Goal: Task Accomplishment & Management: Manage account settings

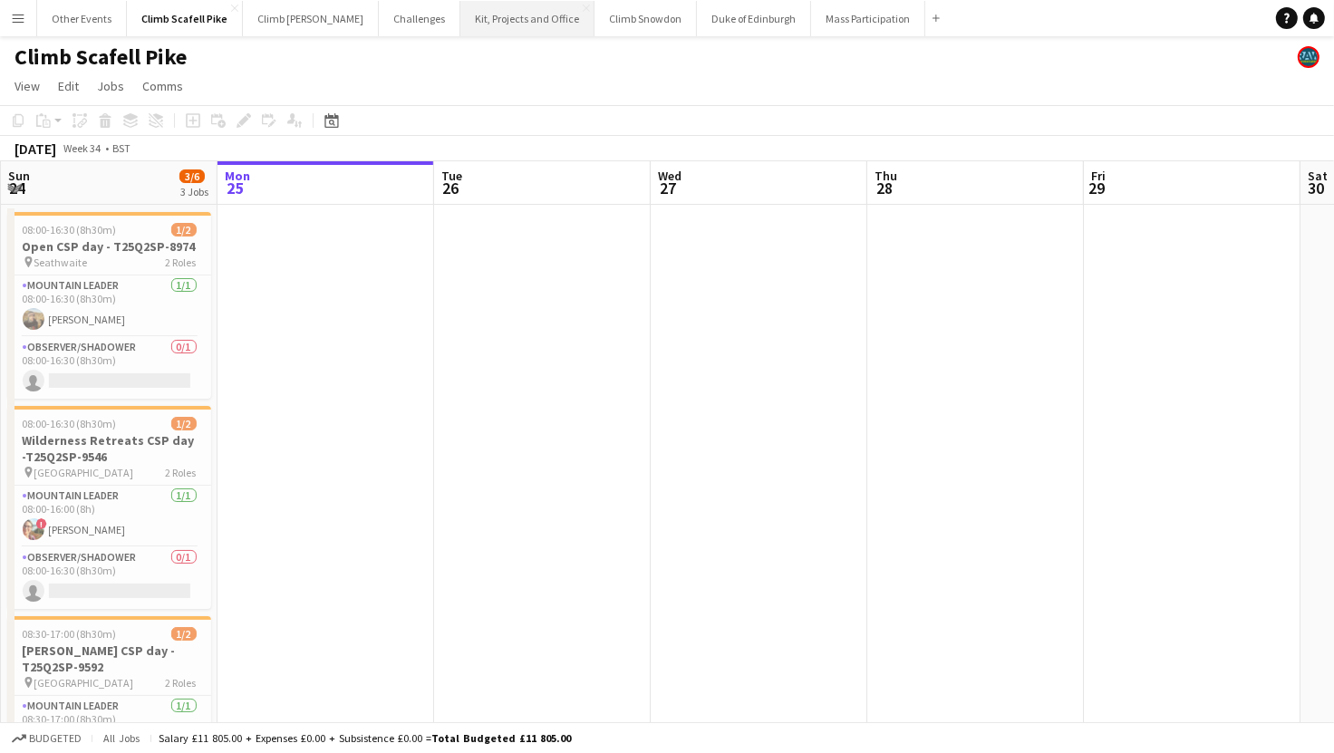
click at [461, 17] on button "Kit, Projects and Office Close" at bounding box center [527, 18] width 134 height 35
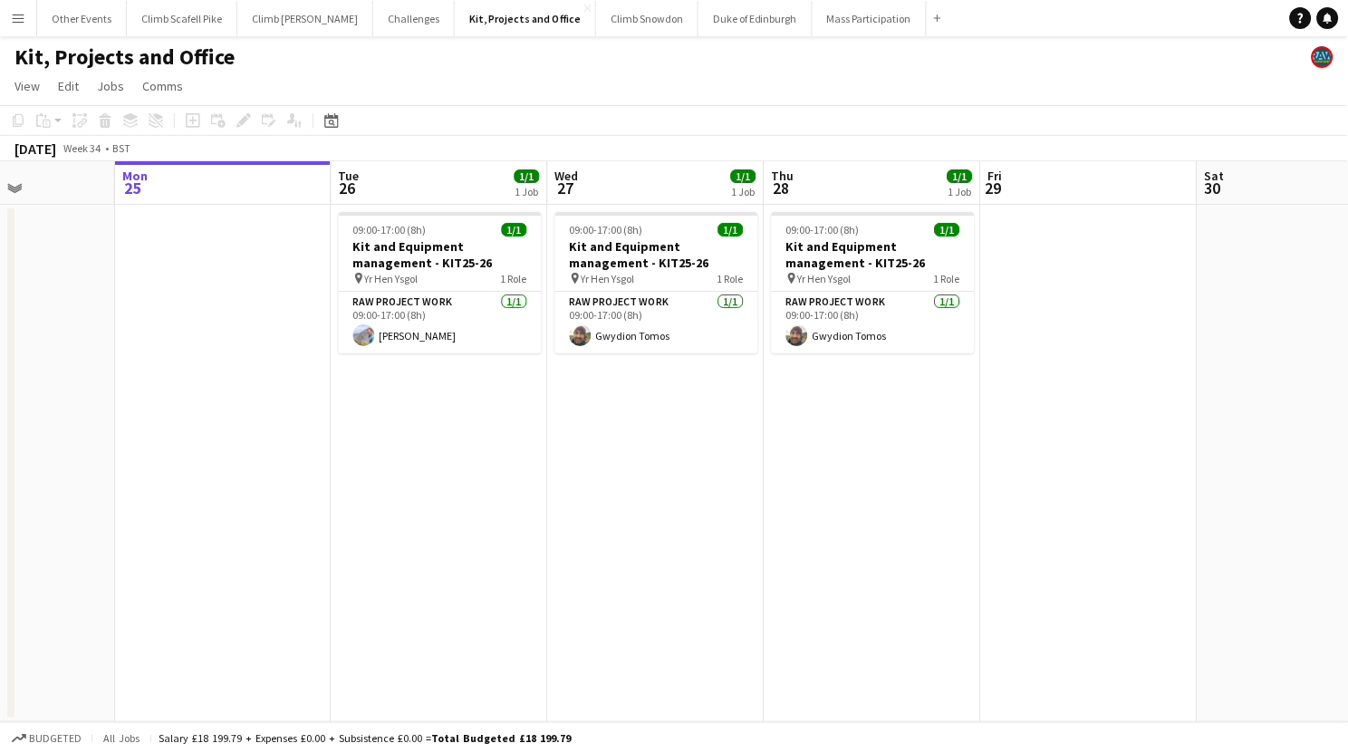
scroll to position [0, 501]
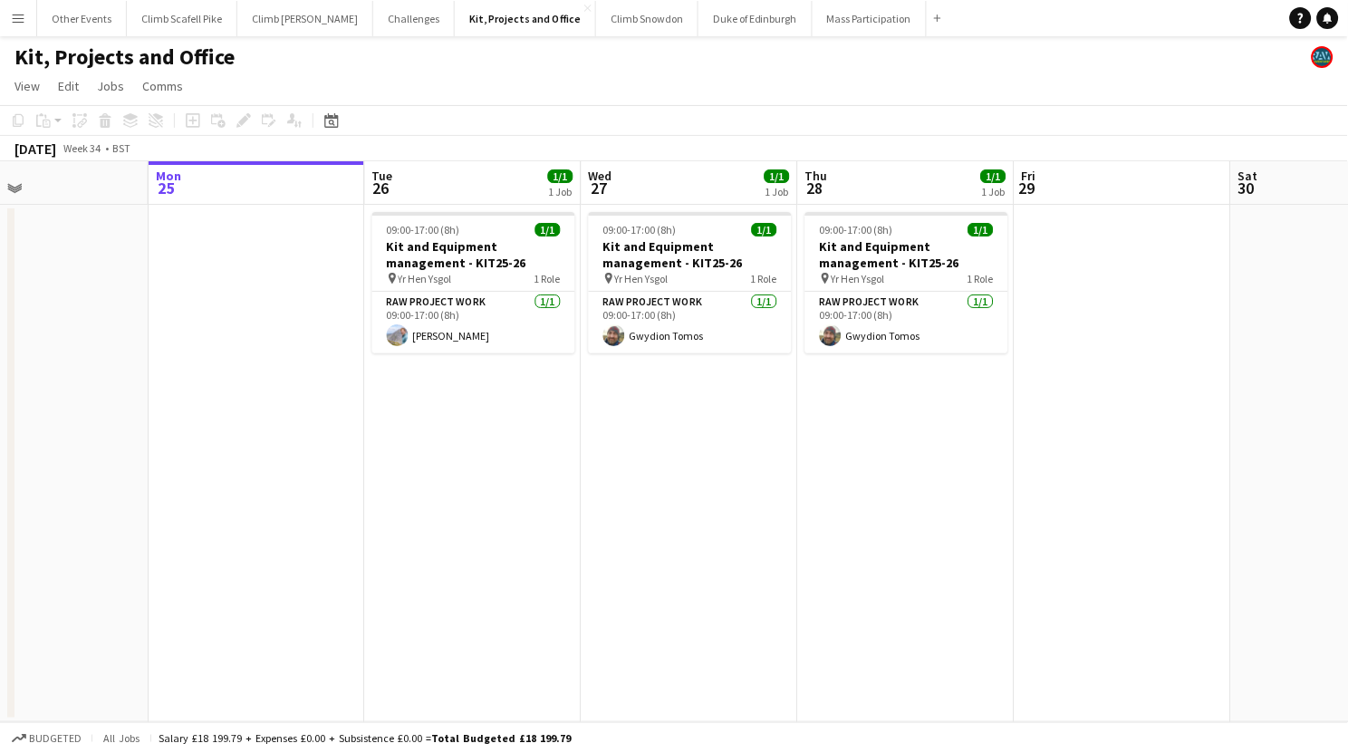
drag, startPoint x: 1130, startPoint y: 508, endPoint x: 1291, endPoint y: 505, distance: 161.3
click at [1061, 517] on app-calendar-viewport "Fri 22 Sat 23 Sun 24 Mon 25 Tue 26 1/1 1 Job Wed 27 1/1 1 Job Thu 28 1/1 1 Job …" at bounding box center [674, 441] width 1348 height 561
click at [178, 11] on button "Climb Scafell Pike Close" at bounding box center [182, 18] width 111 height 35
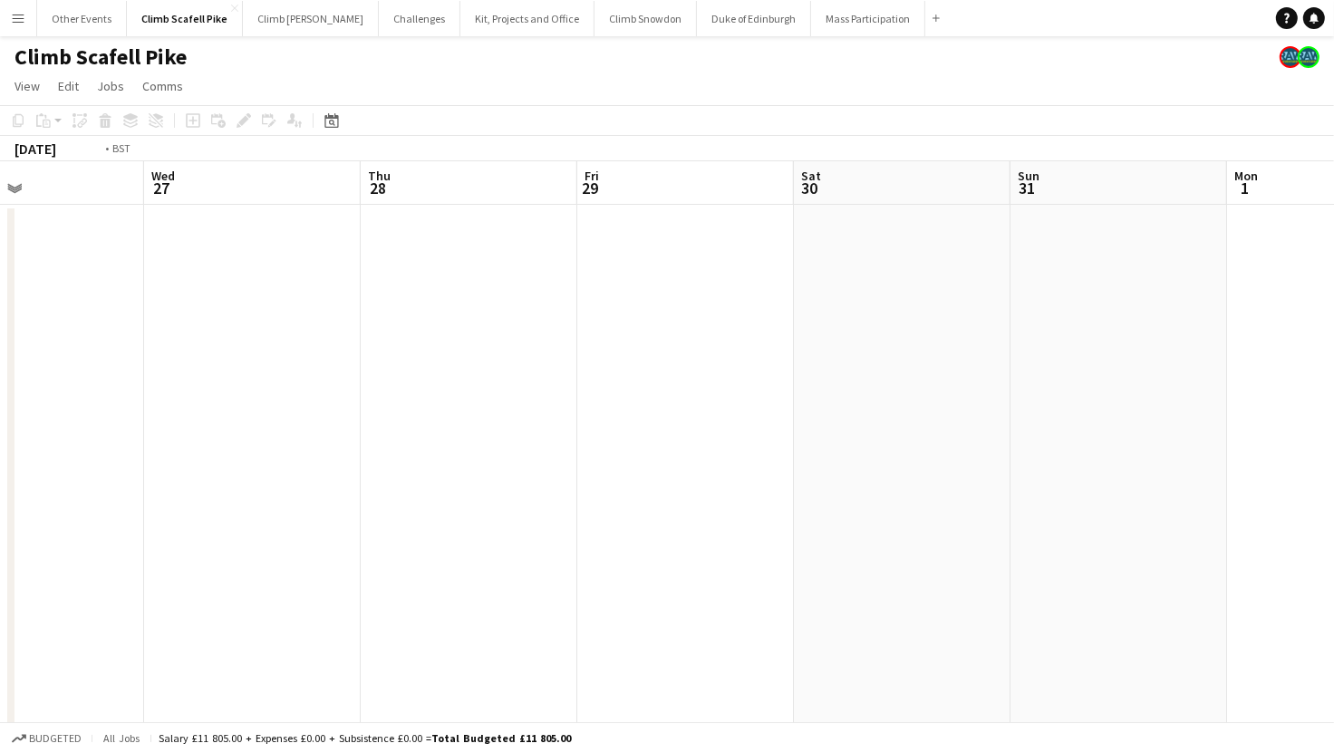
drag, startPoint x: 1152, startPoint y: 506, endPoint x: 850, endPoint y: 500, distance: 301.8
click at [313, 502] on app-calendar-viewport "Fri 22 Sat 23 Sun 24 3/6 3 Jobs Mon 25 Tue 26 Wed 27 Thu 28 Fri 29 Sat 30 Sun 3…" at bounding box center [667, 560] width 1334 height 798
drag, startPoint x: 528, startPoint y: 487, endPoint x: 122, endPoint y: 505, distance: 406.3
click at [72, 504] on app-calendar-viewport "Mon 25 Tue 26 Wed 27 Thu 28 Fri 29 Sat 30 Sun 31 Mon 1 Tue 2 Wed 3 Thu 4 Fri 5" at bounding box center [667, 560] width 1334 height 798
drag, startPoint x: 987, startPoint y: 458, endPoint x: 633, endPoint y: 505, distance: 356.5
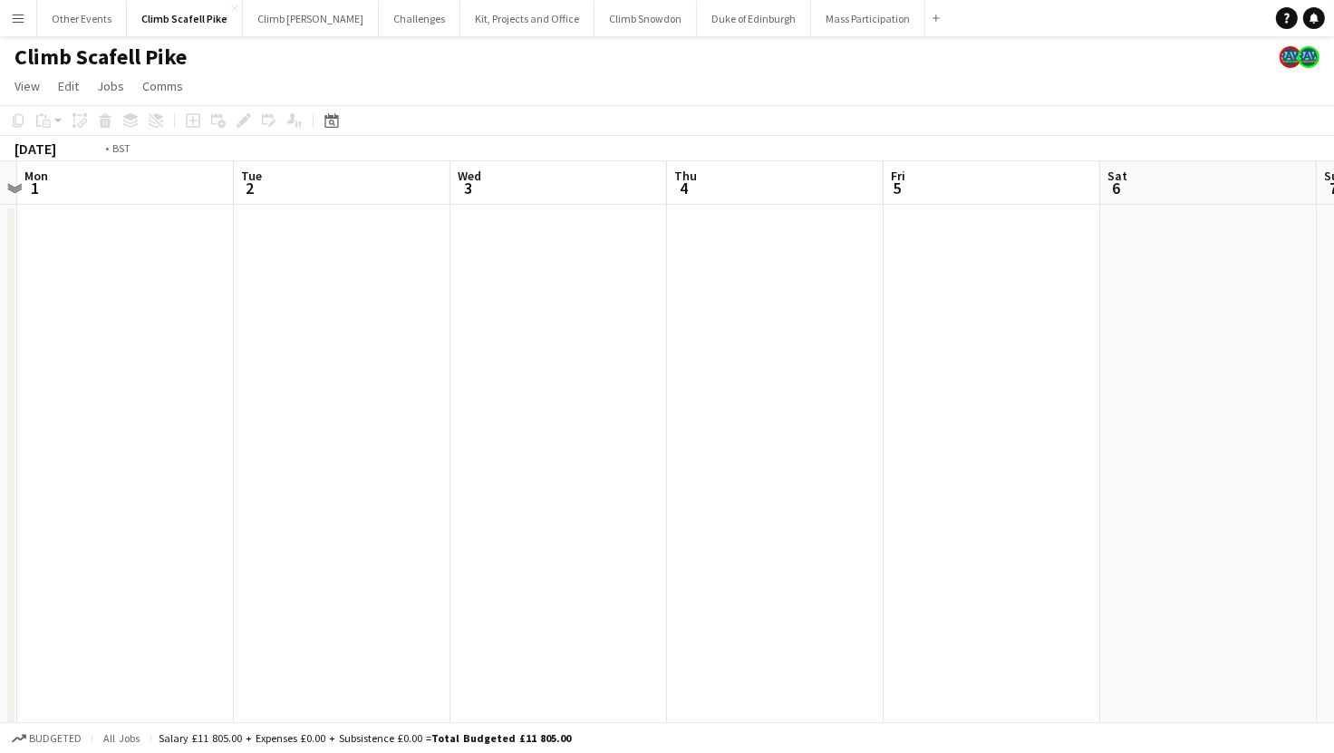
click at [410, 484] on app-calendar-viewport "Thu 28 Fri 29 Sat 30 Sun 31 Mon 1 Tue 2 Wed 3 Thu 4 Fri 5 Sat 6 Sun 7 Mon 8" at bounding box center [667, 560] width 1334 height 798
drag, startPoint x: 1037, startPoint y: 498, endPoint x: 504, endPoint y: 500, distance: 533.7
click at [504, 500] on app-calendar-viewport "Wed 3 Thu 4 Fri 5 Sat 6 Sun 7 Mon 8 Tue 9 Wed 10 Thu 11 Fri 12 1/3 1 Job Sat 13…" at bounding box center [667, 560] width 1334 height 798
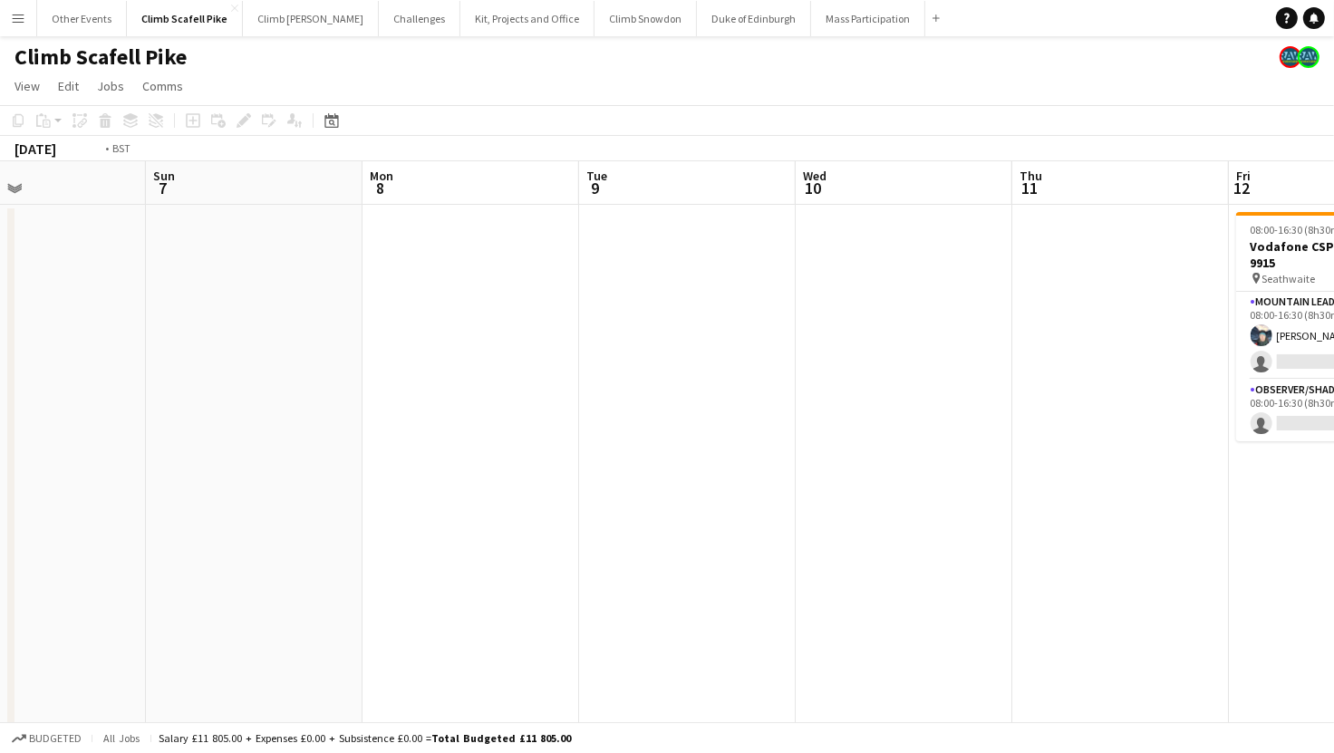
drag, startPoint x: 951, startPoint y: 497, endPoint x: 413, endPoint y: 480, distance: 538.4
click at [413, 480] on app-calendar-viewport "Wed 3 Thu 4 Fri 5 Sat 6 Sun 7 Mon 8 Tue 9 Wed 10 Thu 11 Fri 12 1/3 1 Job Sat 13…" at bounding box center [667, 560] width 1334 height 798
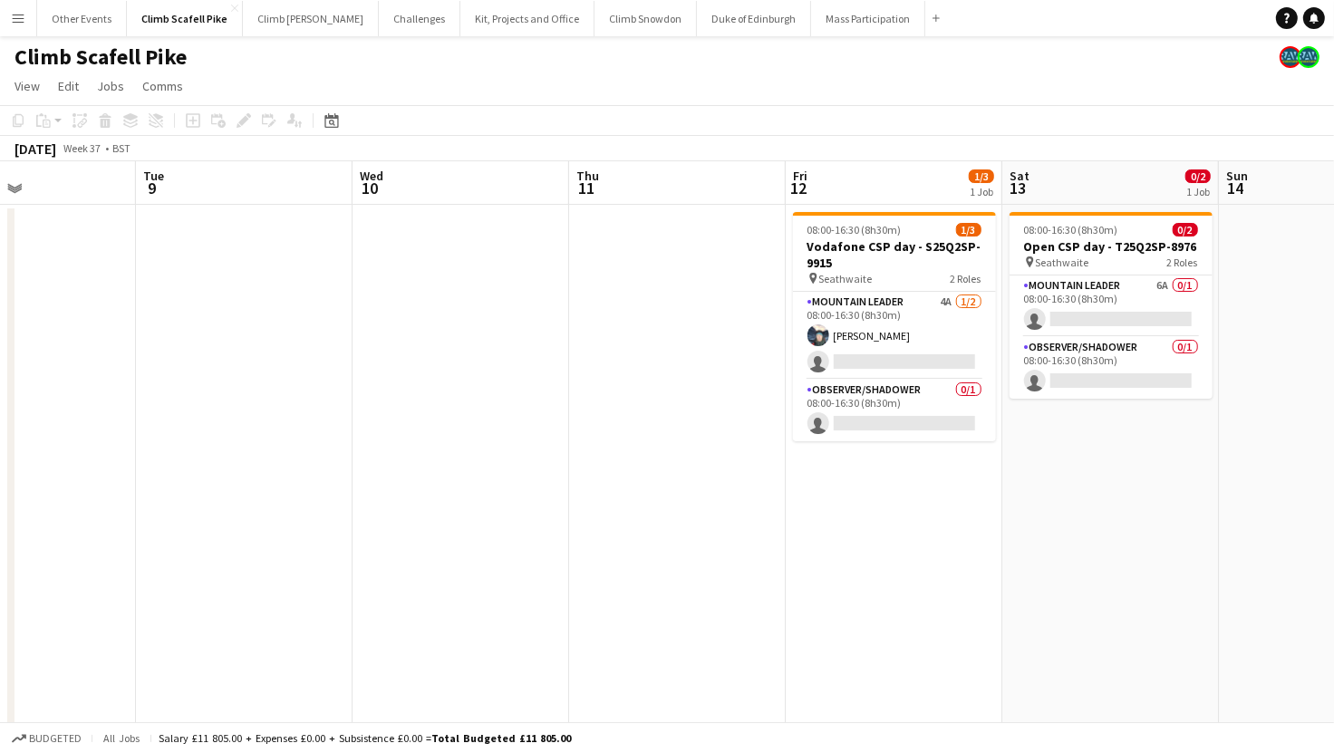
scroll to position [0, 609]
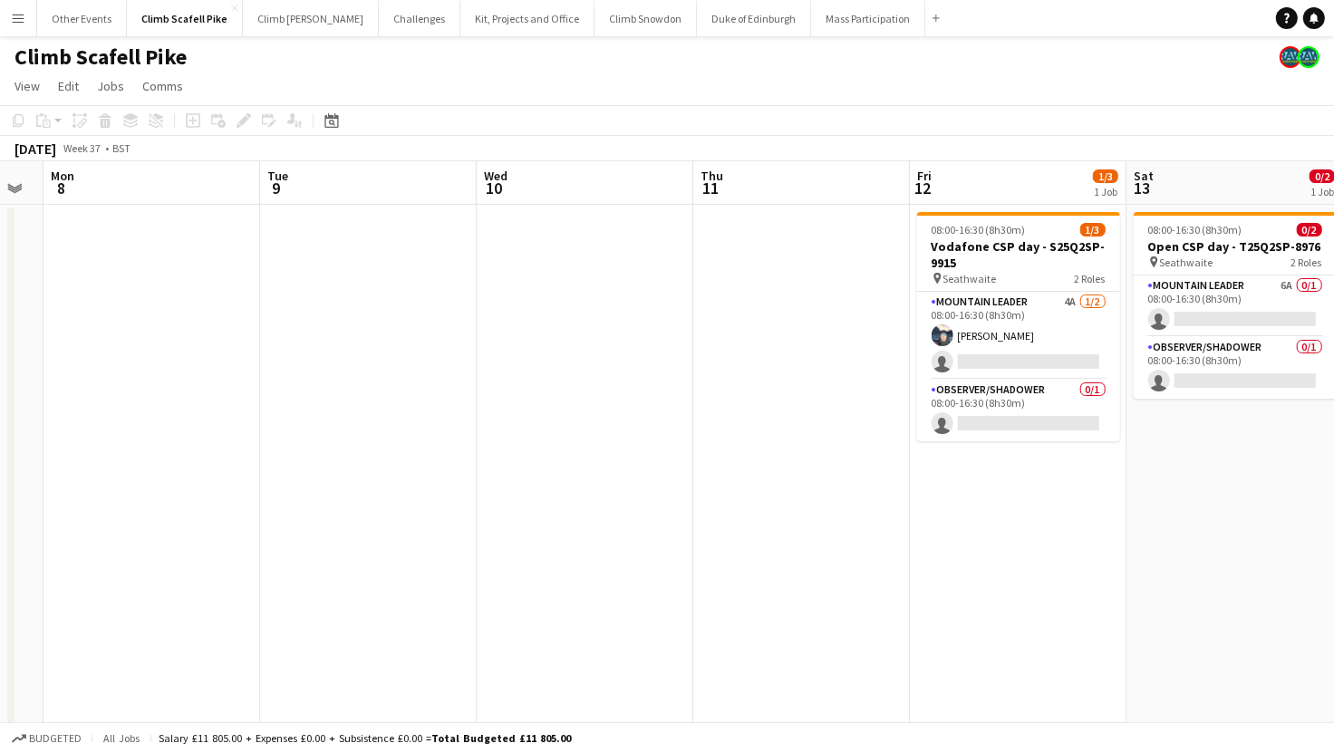
drag, startPoint x: 815, startPoint y: 470, endPoint x: 612, endPoint y: 477, distance: 203.1
click at [599, 473] on app-calendar-viewport "Fri 5 Sat 6 Sun 7 Mon 8 Tue 9 Wed 10 Thu 11 Fri 12 1/3 1 Job Sat 13 0/2 1 Job S…" at bounding box center [667, 560] width 1334 height 798
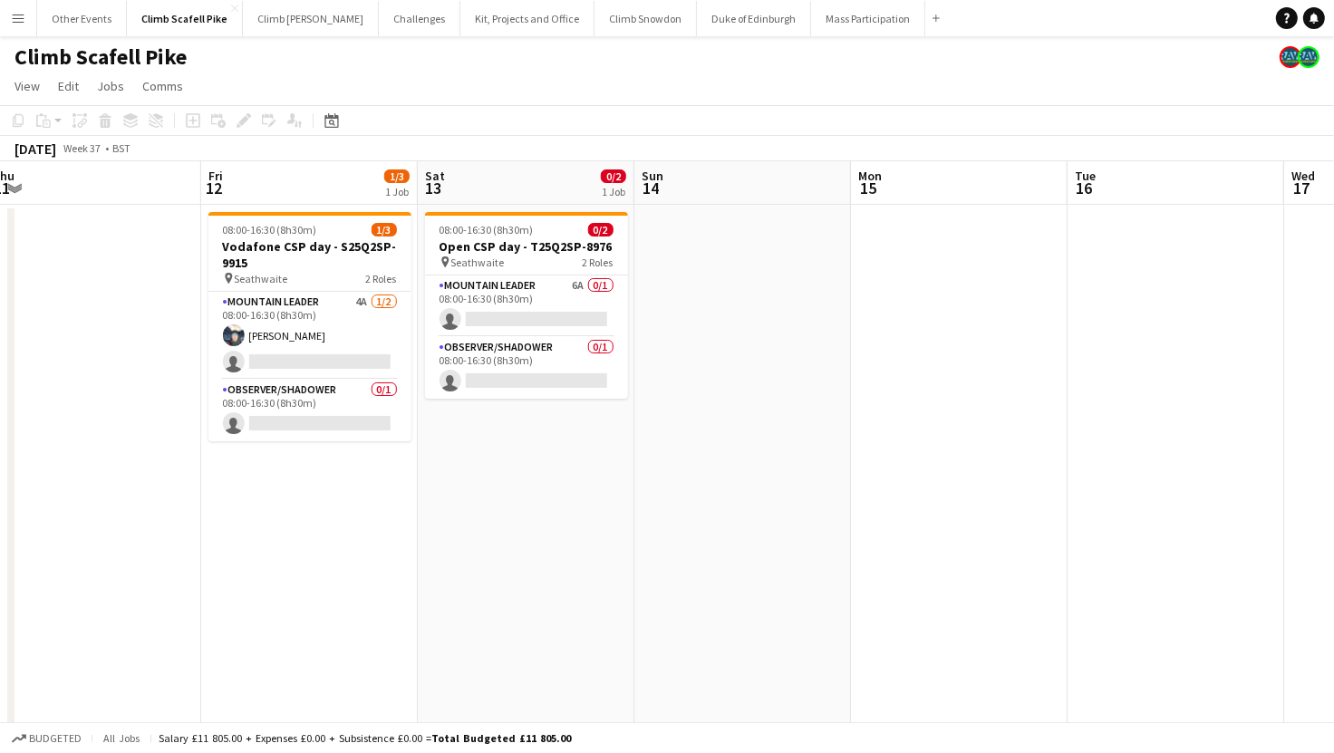
drag, startPoint x: 926, startPoint y: 454, endPoint x: 966, endPoint y: 454, distance: 39.9
click at [873, 456] on app-calendar-viewport "Sun 7 Mon 8 Tue 9 Wed 10 Thu 11 Fri 12 1/3 1 Job Sat 13 0/2 1 Job Sun 14 Mon 15…" at bounding box center [667, 560] width 1334 height 798
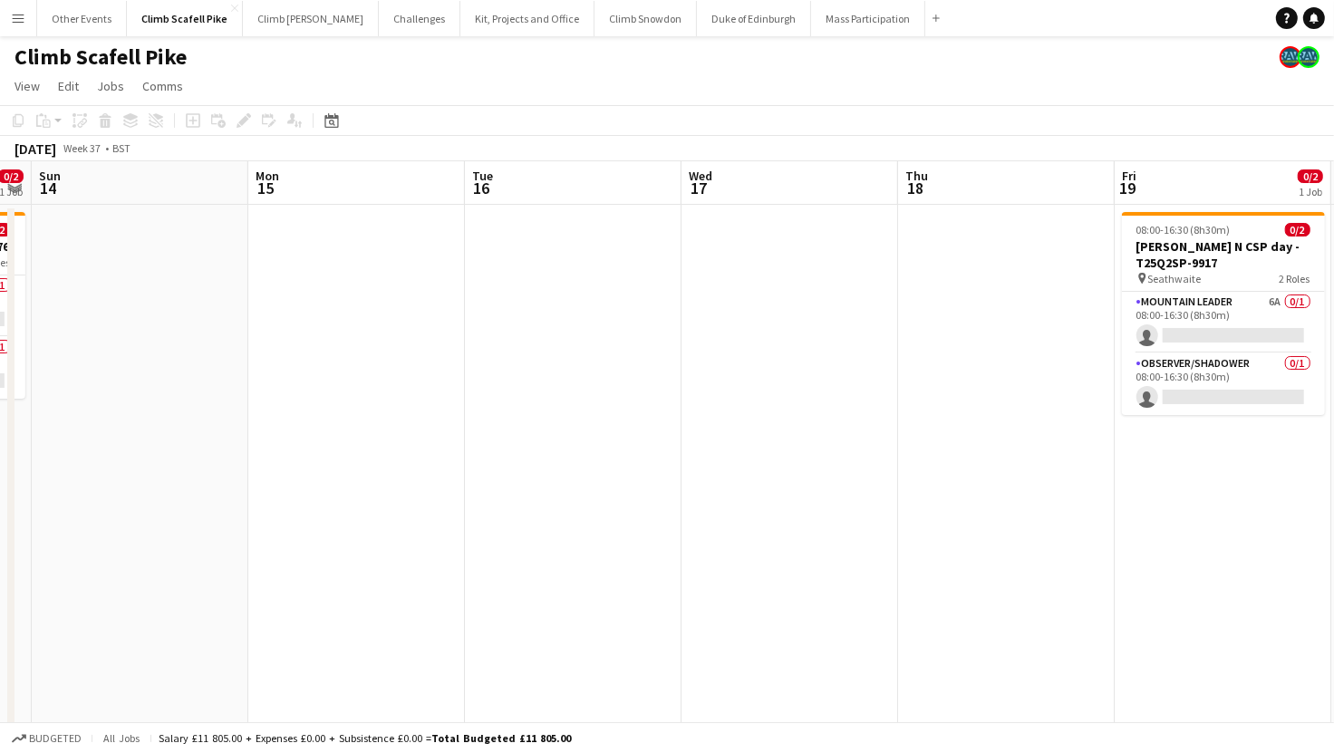
drag, startPoint x: 1157, startPoint y: 455, endPoint x: 571, endPoint y: 478, distance: 586.7
click at [571, 478] on app-calendar-viewport "Thu 11 Fri 12 1/3 1 Job Sat 13 0/2 1 Job Sun 14 Mon 15 Tue 16 Wed 17 Thu 18 Fri…" at bounding box center [667, 656] width 1334 height 991
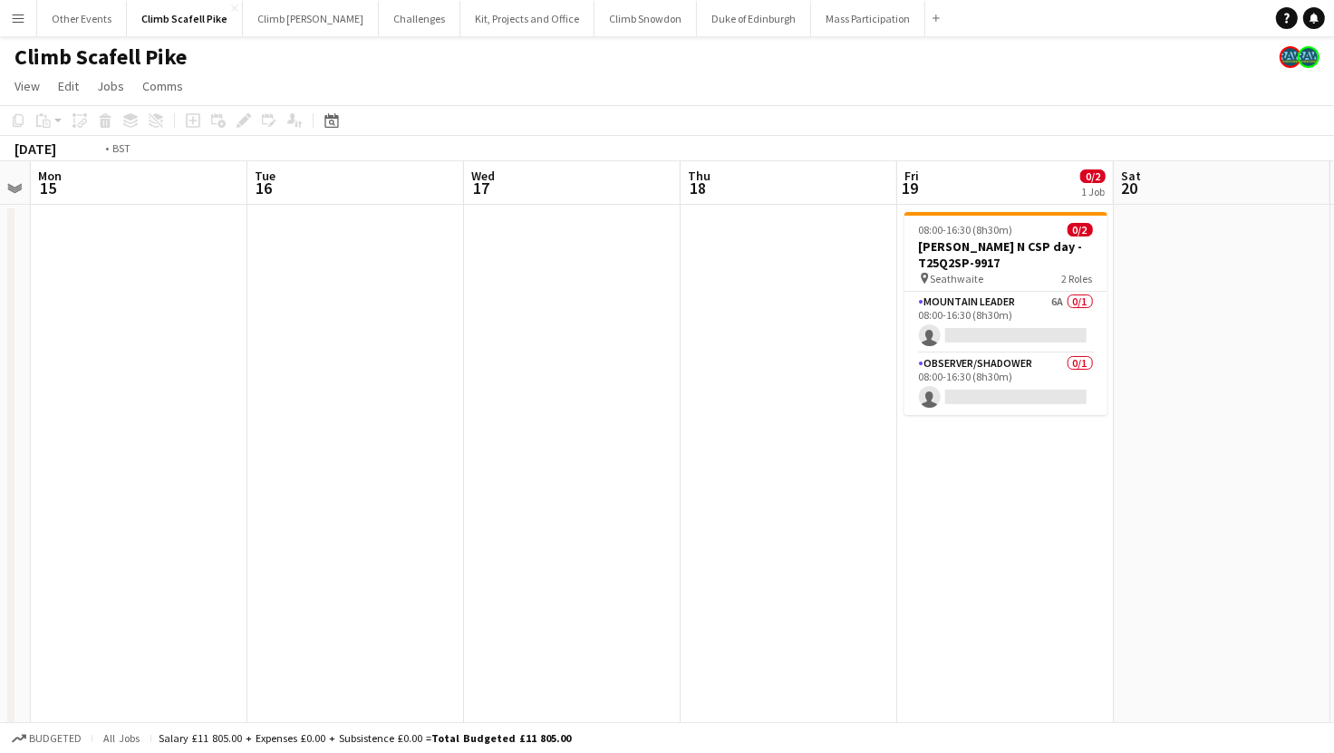
drag, startPoint x: 1091, startPoint y: 501, endPoint x: 431, endPoint y: 497, distance: 659.6
click at [431, 497] on app-calendar-viewport "Thu 11 Fri 12 1/3 1 Job Sat 13 0/2 1 Job Sun 14 Mon 15 Tue 16 Wed 17 Thu 18 Fri…" at bounding box center [667, 656] width 1334 height 991
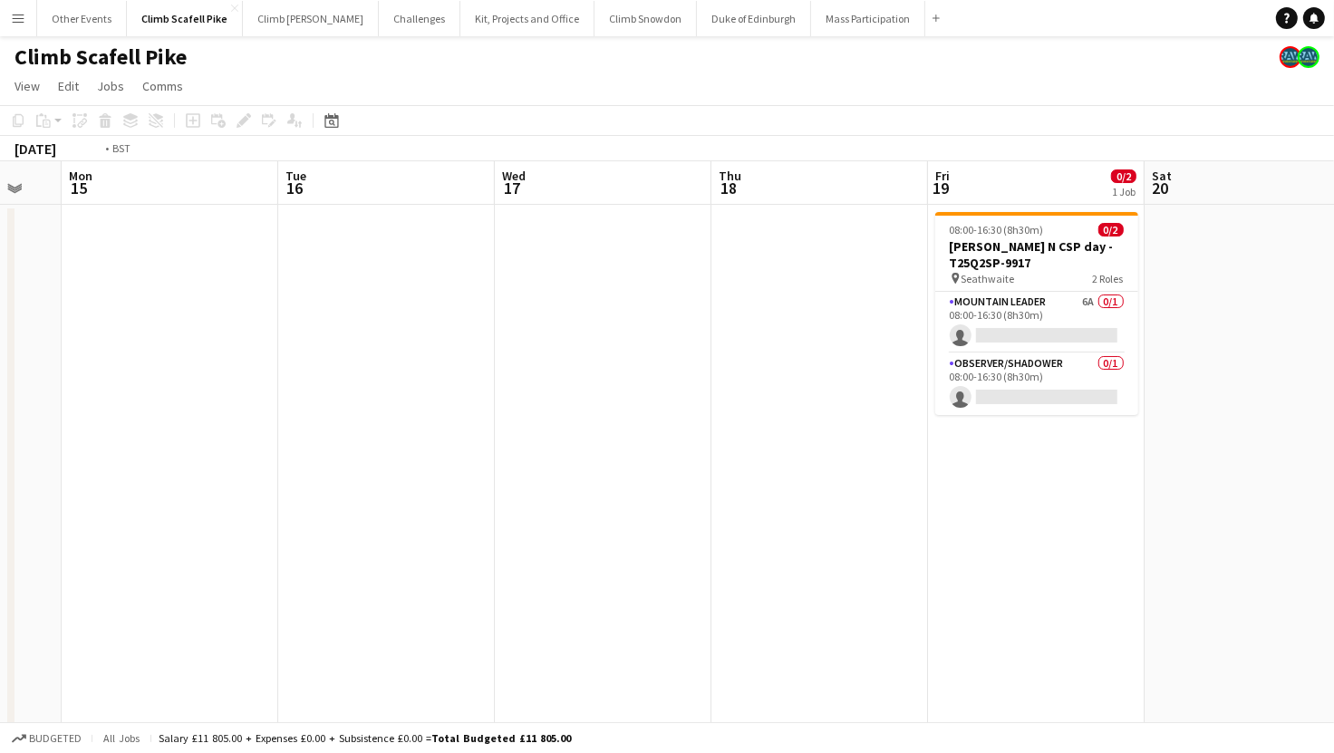
drag, startPoint x: 846, startPoint y: 481, endPoint x: 687, endPoint y: 469, distance: 159.9
click at [1029, 477] on app-calendar-viewport "Sat 13 0/2 1 Job Sun 14 Mon 15 Tue 16 Wed 17 Thu 18 Fri 19 0/2 1 Job Sat 20 Sun…" at bounding box center [667, 656] width 1334 height 991
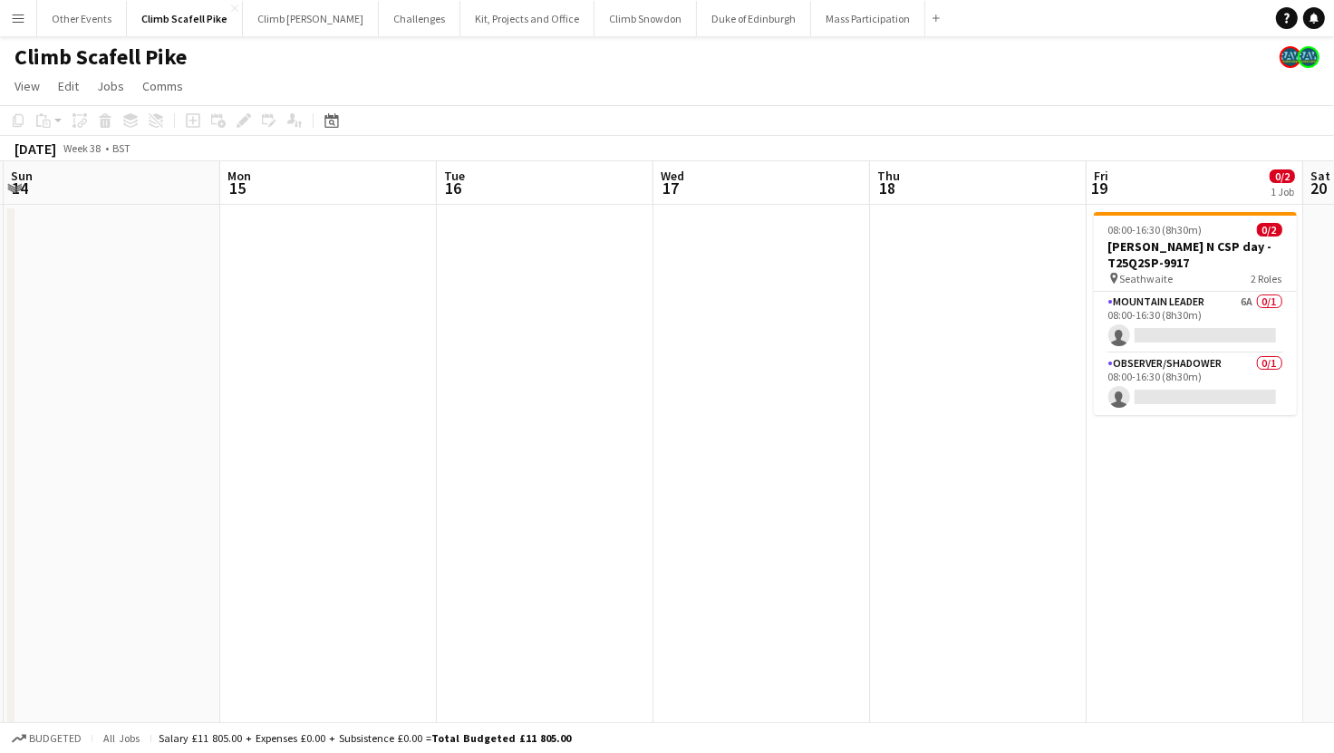
drag, startPoint x: 313, startPoint y: 477, endPoint x: 915, endPoint y: 492, distance: 602.7
click at [915, 492] on app-calendar-viewport "Fri 12 1/3 1 Job Sat 13 0/2 1 Job Sun 14 Mon 15 Tue 16 Wed 17 Thu 18 Fri 19 0/2…" at bounding box center [667, 656] width 1334 height 991
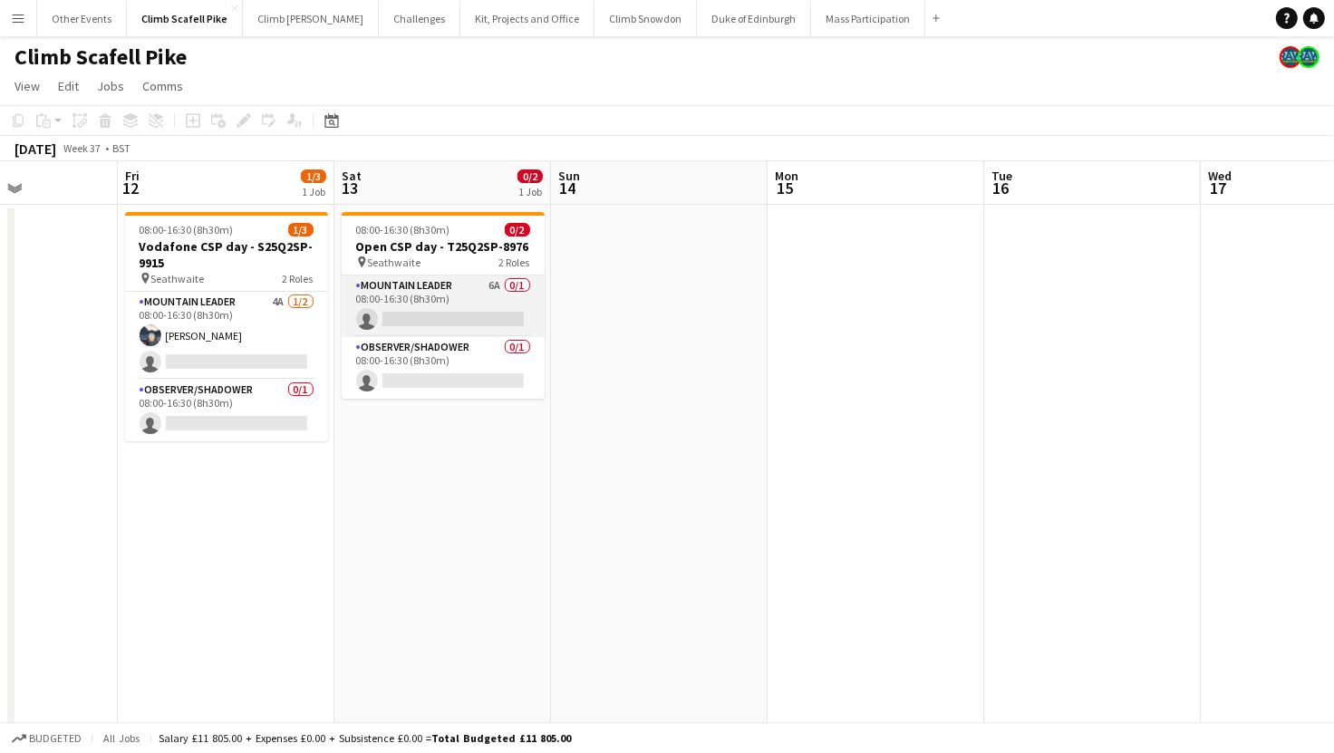
click at [473, 301] on app-card-role "Mountain Leader 6A 0/1 08:00-16:30 (8h30m) single-neutral-actions" at bounding box center [443, 306] width 203 height 62
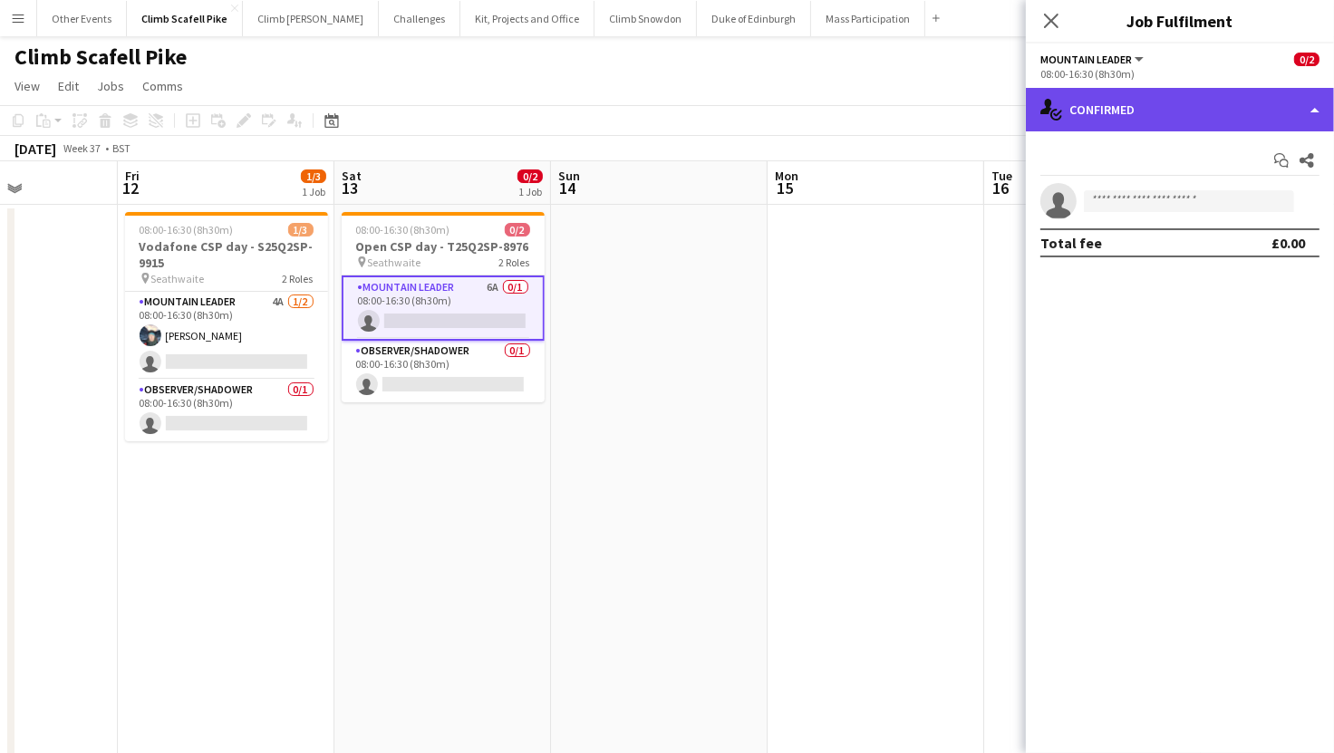
click at [1208, 109] on div "single-neutral-actions-check-2 Confirmed" at bounding box center [1180, 109] width 308 height 43
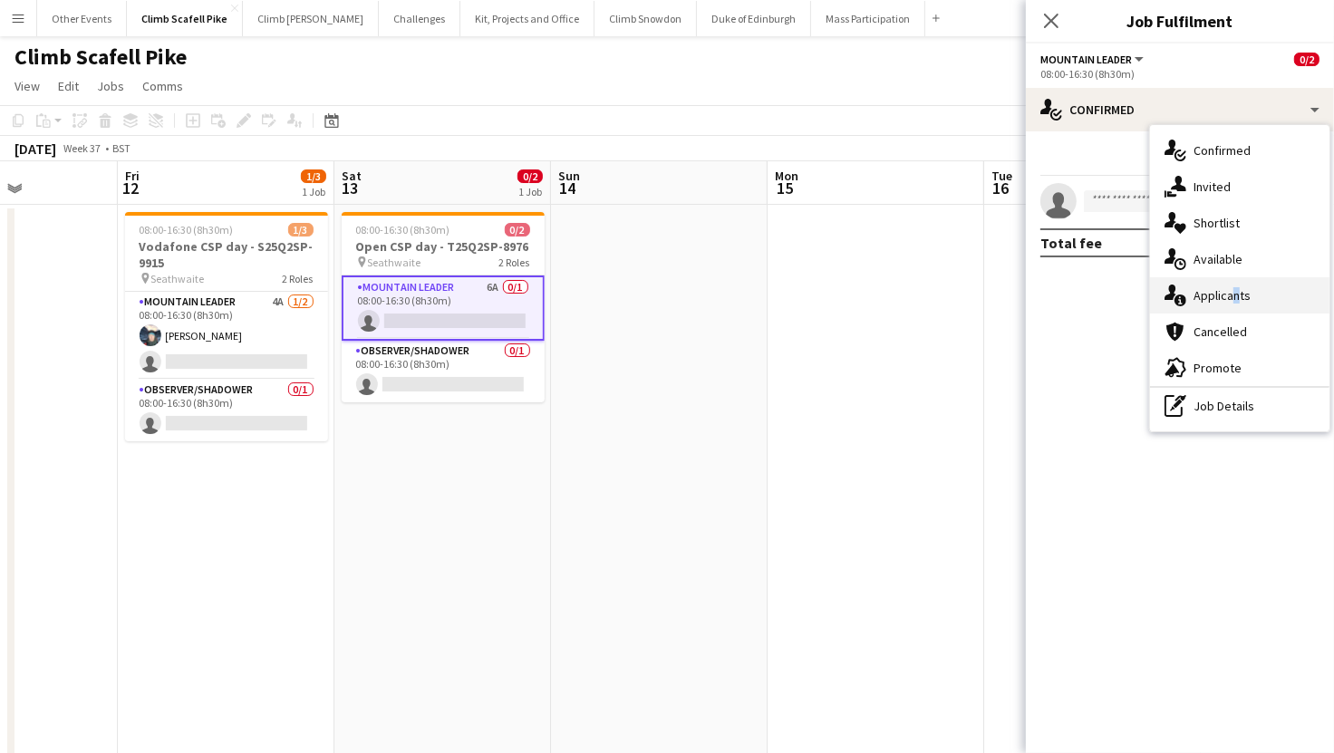
click at [1230, 290] on div "single-neutral-actions-information Applicants" at bounding box center [1239, 295] width 179 height 36
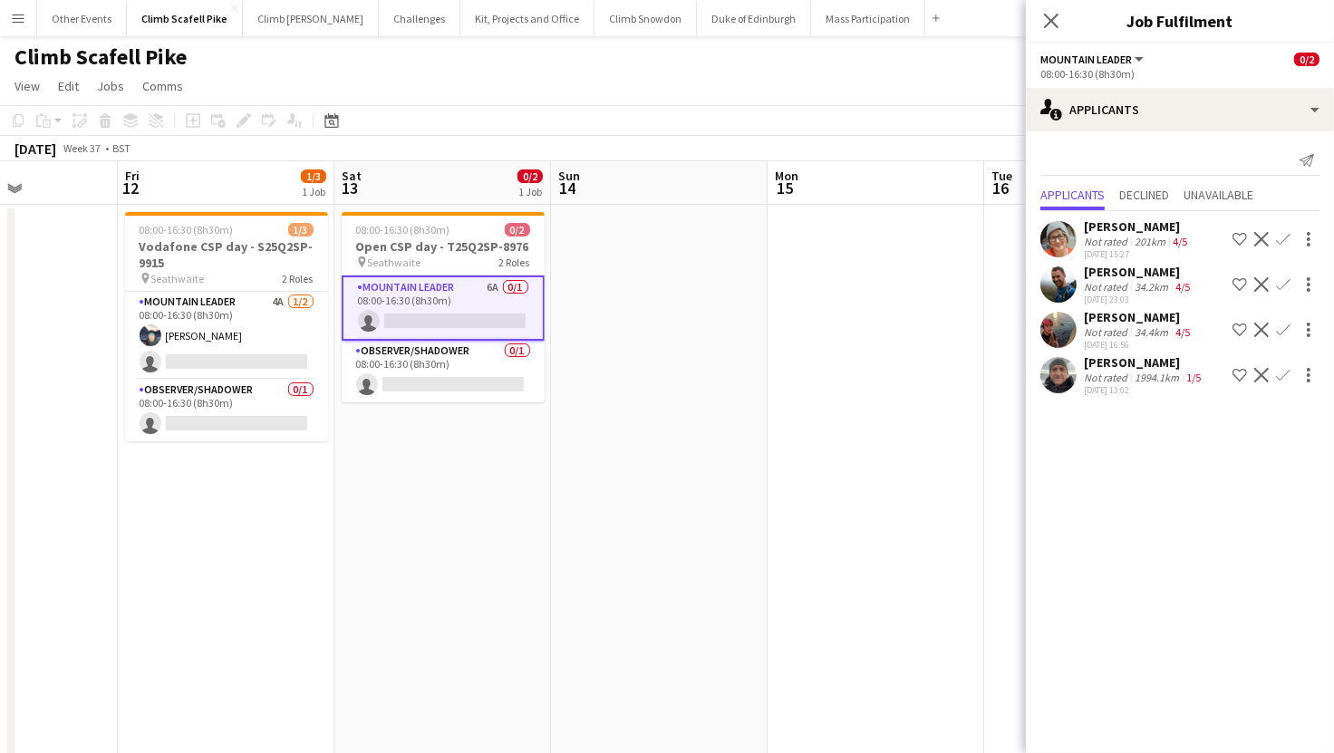
click at [859, 462] on app-date-cell at bounding box center [875, 540] width 217 height 671
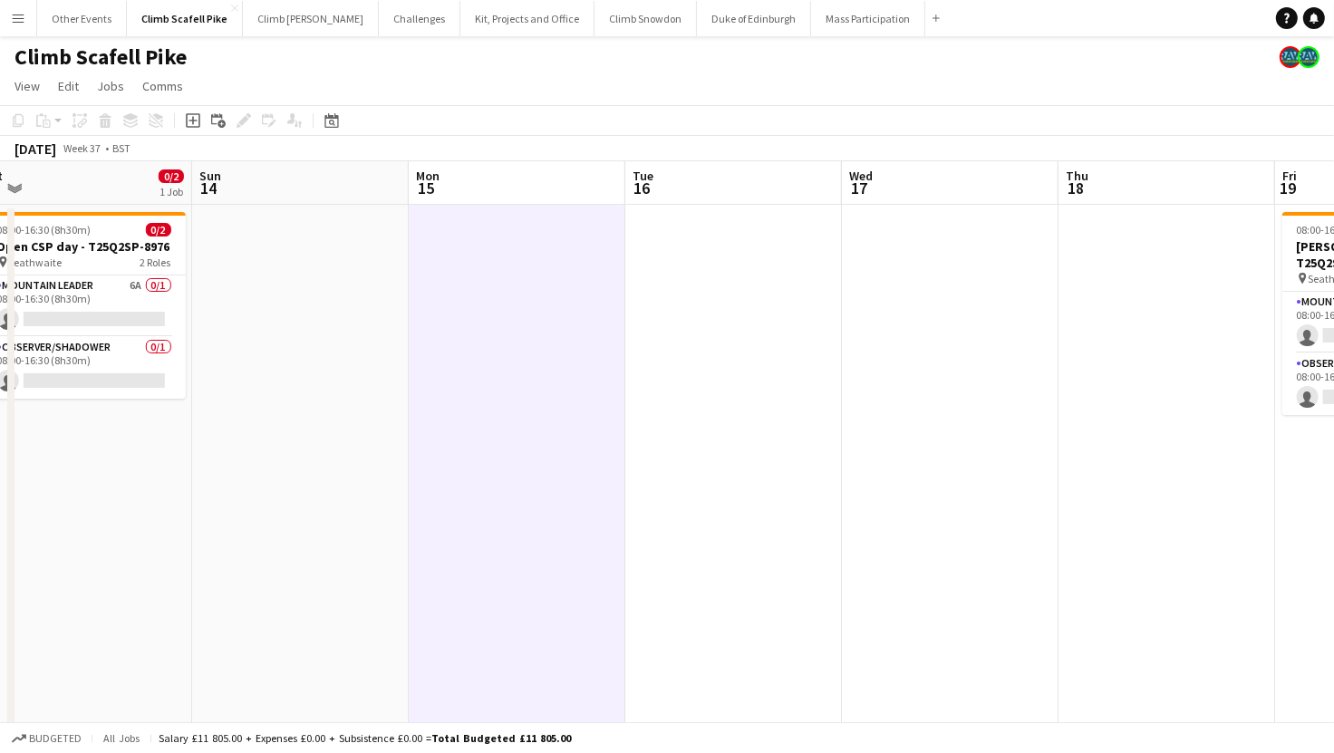
drag, startPoint x: 1161, startPoint y: 467, endPoint x: 526, endPoint y: 473, distance: 635.2
click at [504, 470] on app-calendar-viewport "Tue 9 Wed 10 Thu 11 Fri 12 1/3 1 Job Sat 13 0/2 1 Job Sun 14 Mon 15 Tue 16 Wed …" at bounding box center [667, 656] width 1334 height 991
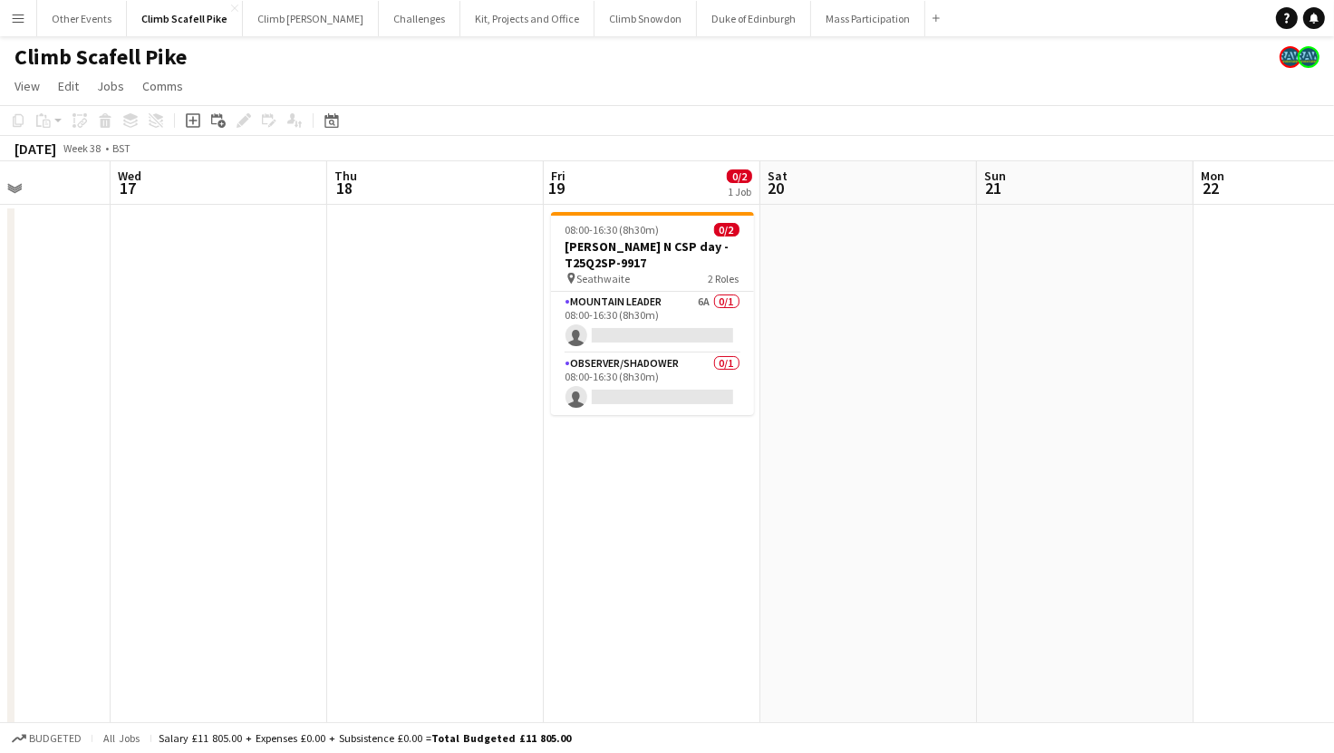
scroll to position [0, 752]
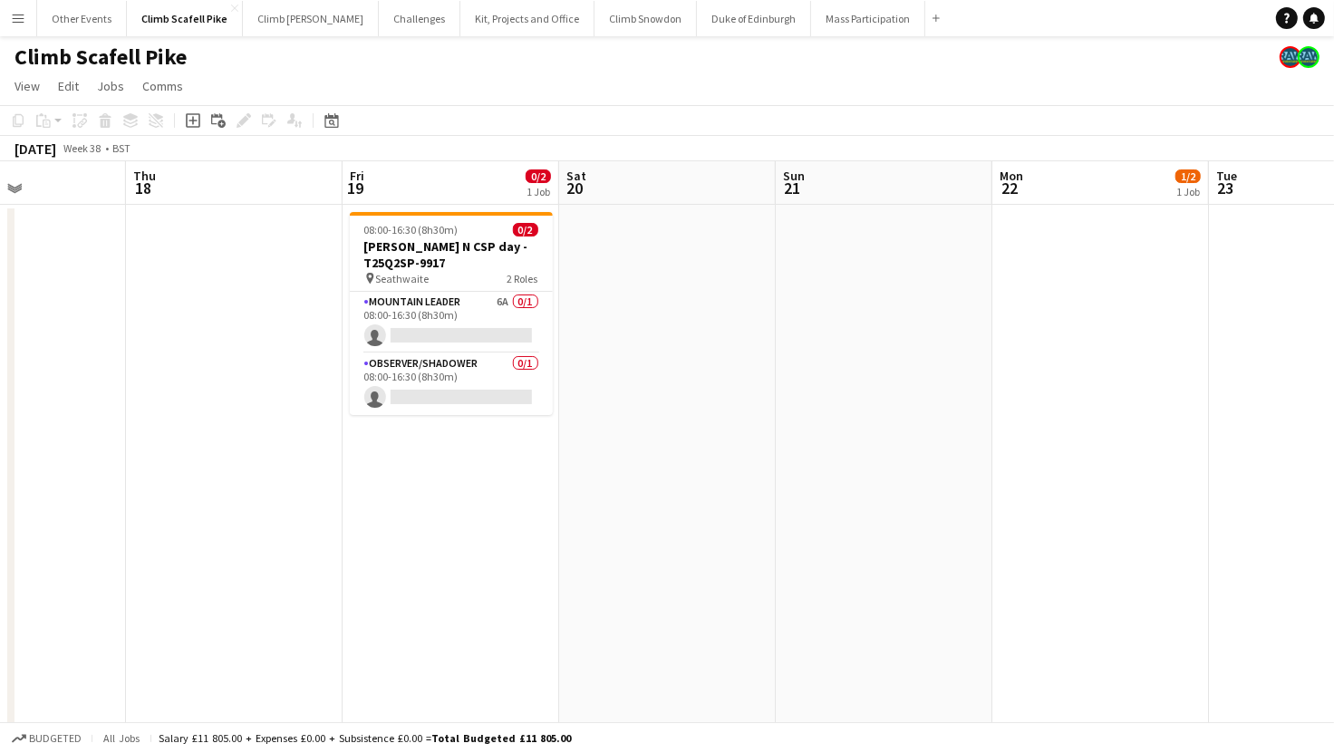
drag, startPoint x: 795, startPoint y: 452, endPoint x: 450, endPoint y: 486, distance: 345.9
click at [424, 476] on app-calendar-viewport "Sun 14 Mon 15 Tue 16 Wed 17 Thu 18 Fri 19 0/2 1 Job Sat 20 Sun 21 Mon 22 1/2 1 …" at bounding box center [667, 656] width 1334 height 991
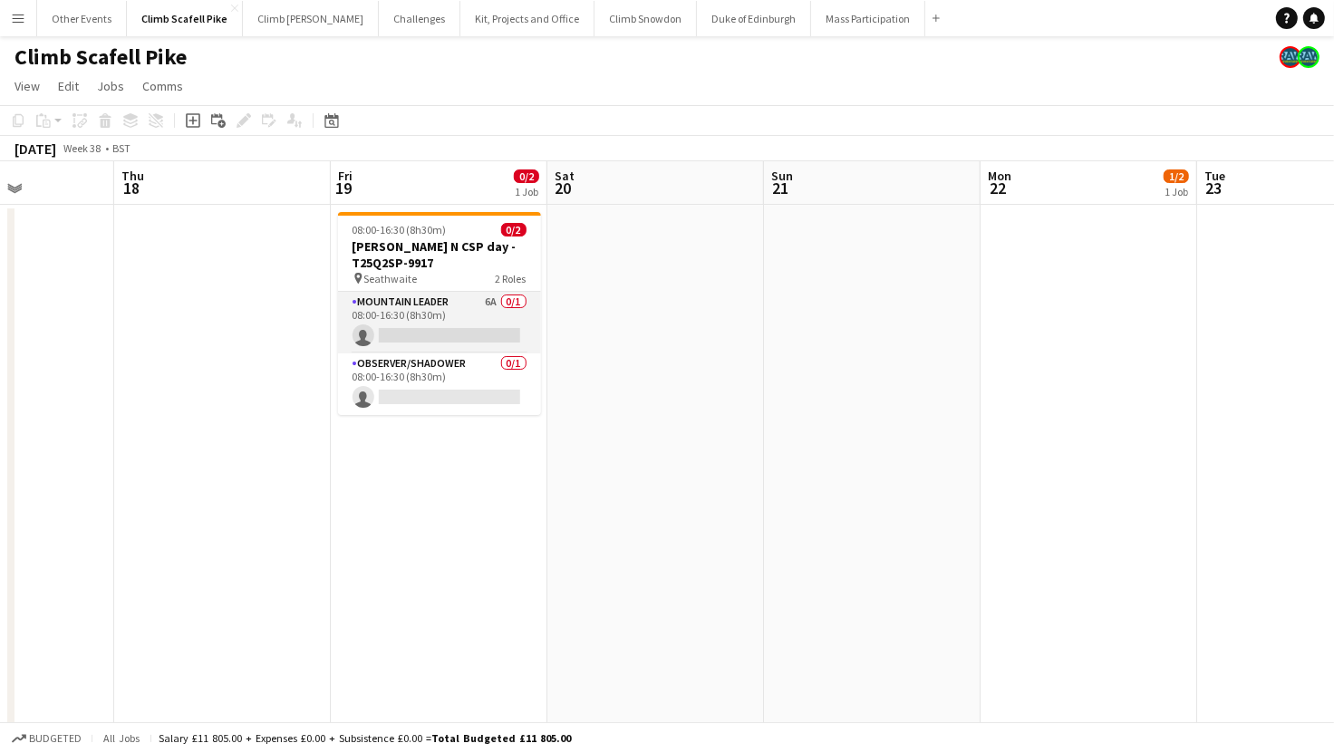
click at [440, 292] on app-card-role "Mountain Leader 6A 0/1 08:00-16:30 (8h30m) single-neutral-actions" at bounding box center [439, 323] width 203 height 62
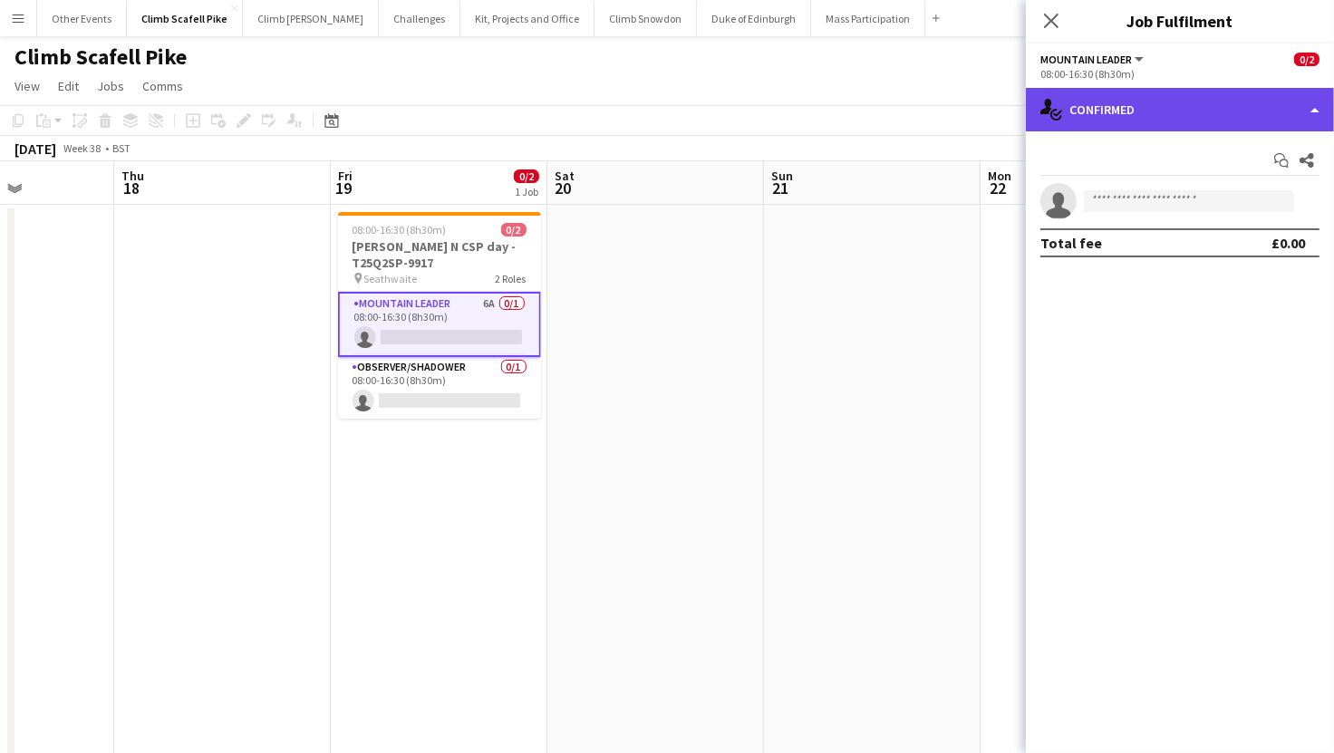
click at [1217, 114] on div "single-neutral-actions-check-2 Confirmed" at bounding box center [1180, 109] width 308 height 43
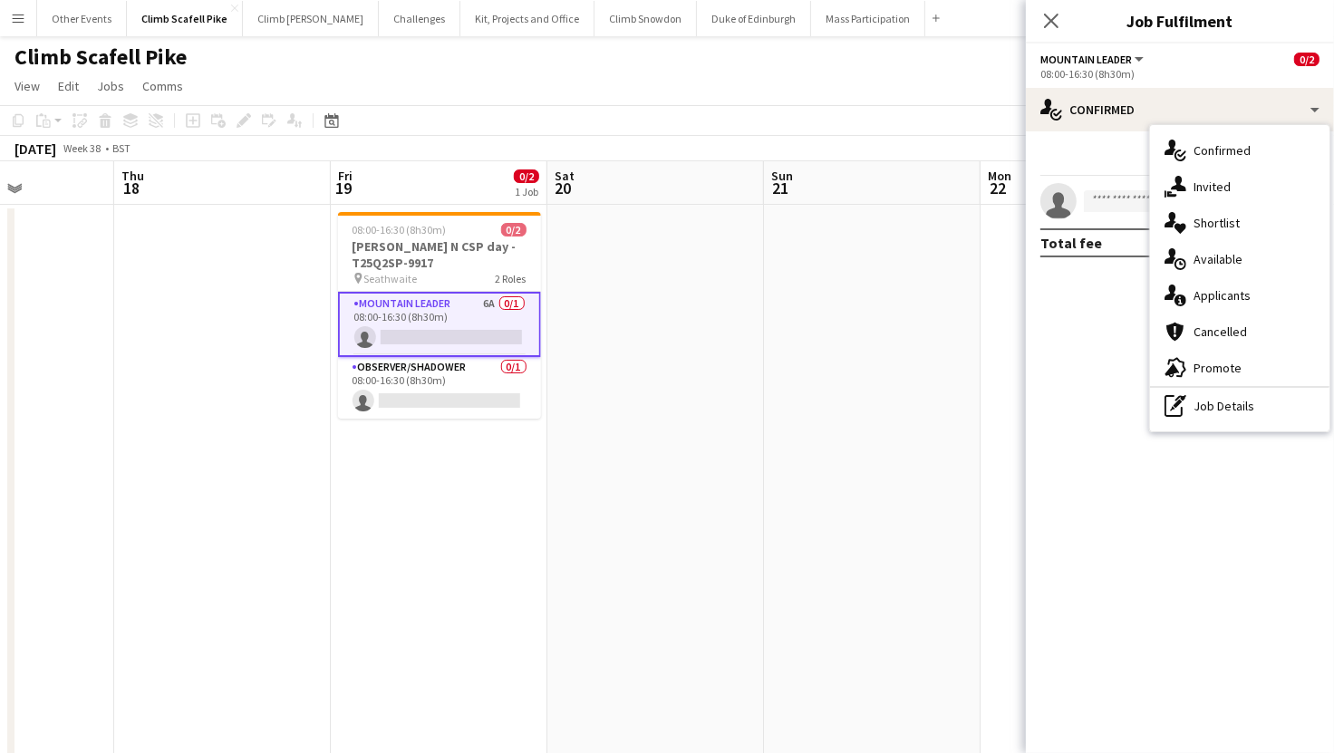
click at [1247, 286] on div "single-neutral-actions-information Applicants" at bounding box center [1239, 295] width 179 height 36
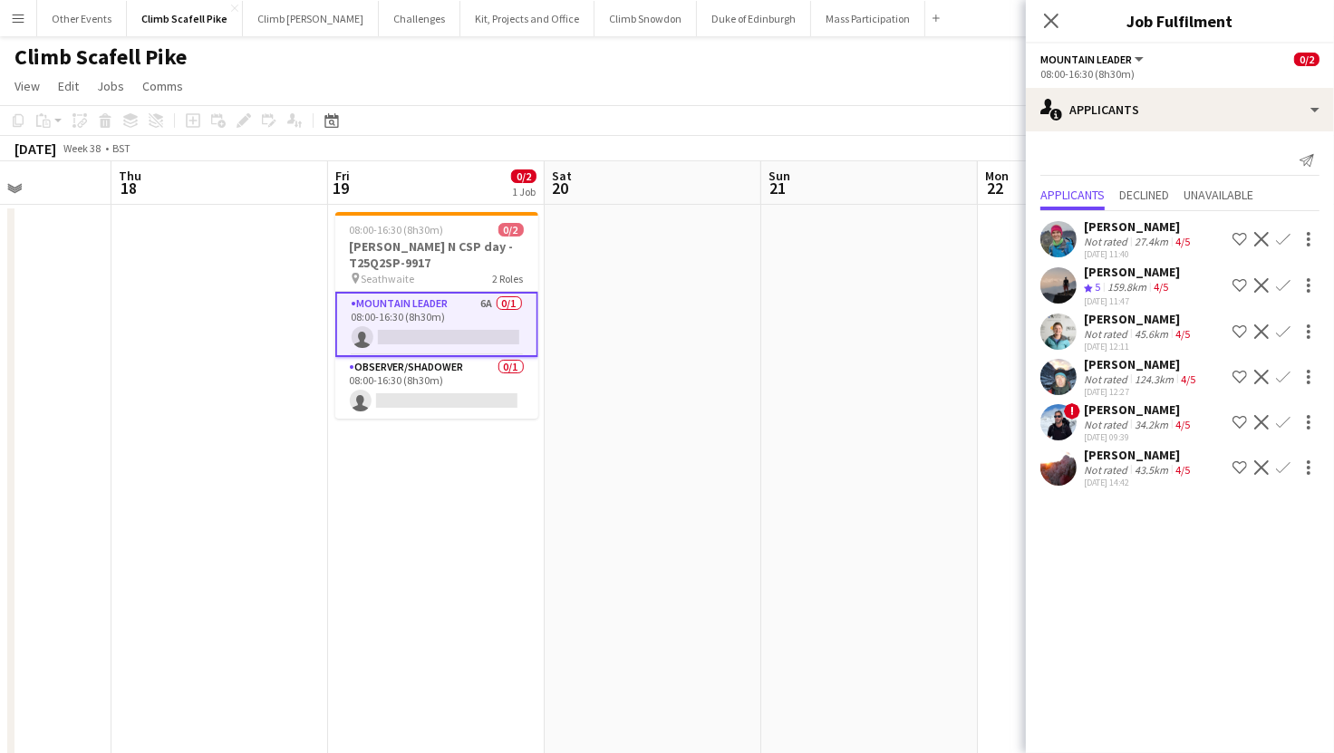
click at [776, 535] on app-date-cell at bounding box center [869, 540] width 217 height 671
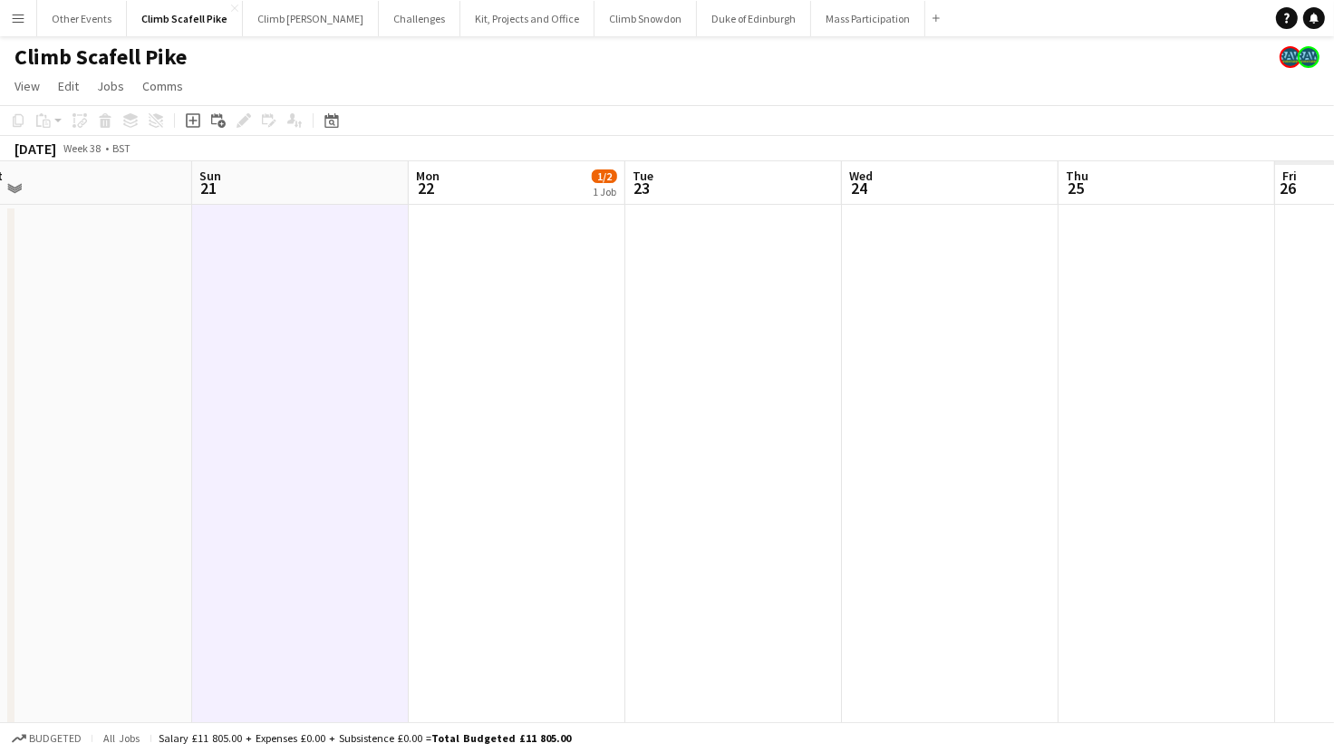
drag, startPoint x: 913, startPoint y: 528, endPoint x: 417, endPoint y: 537, distance: 496.6
click at [417, 537] on app-calendar-viewport "Tue 16 Wed 17 Thu 18 Fri 19 0/2 1 Job Sat 20 Sun 21 Mon 22 1/2 1 Job Tue 23 Wed…" at bounding box center [667, 656] width 1334 height 991
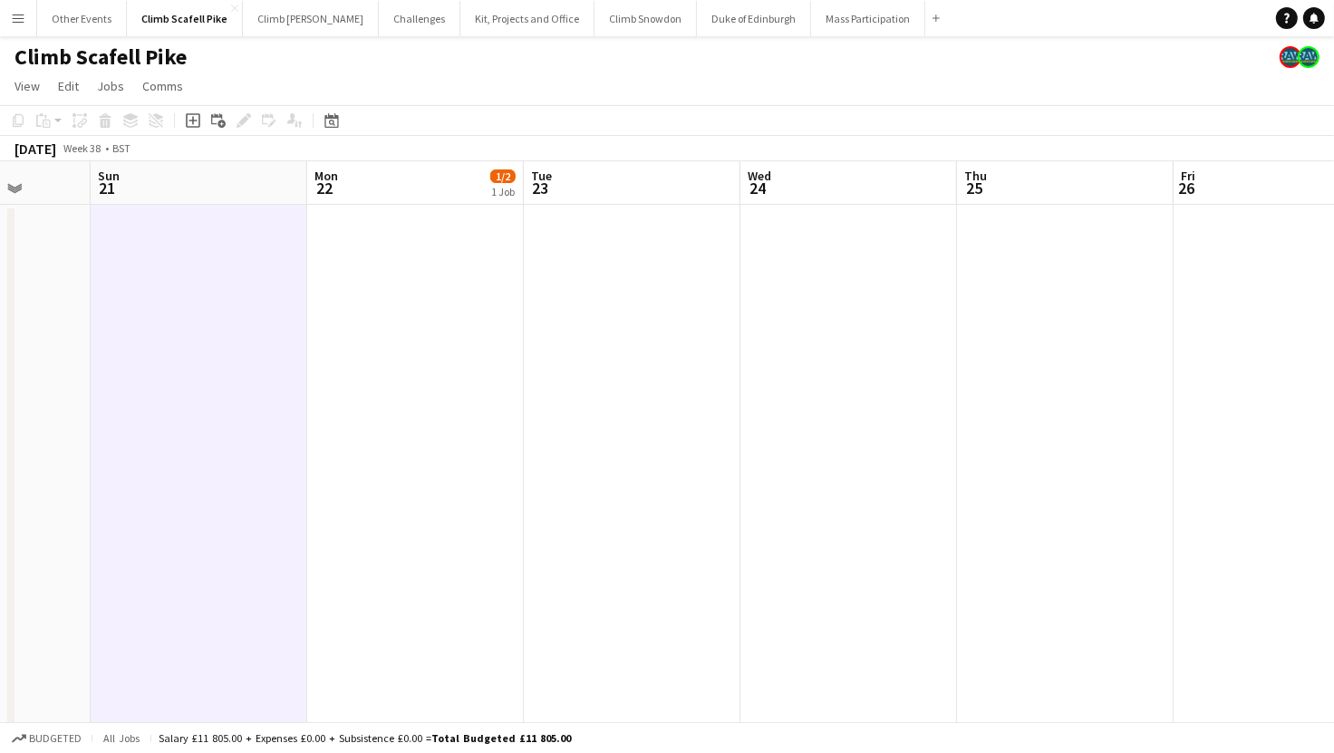
drag, startPoint x: 800, startPoint y: 530, endPoint x: 1036, endPoint y: 534, distance: 235.6
click at [1081, 557] on app-calendar-viewport "Thu 18 Fri 19 0/2 1 Job Sat 20 Sun 21 Mon 22 1/2 1 Job Tue 23 Wed 24 Thu 25 Fri…" at bounding box center [667, 656] width 1334 height 991
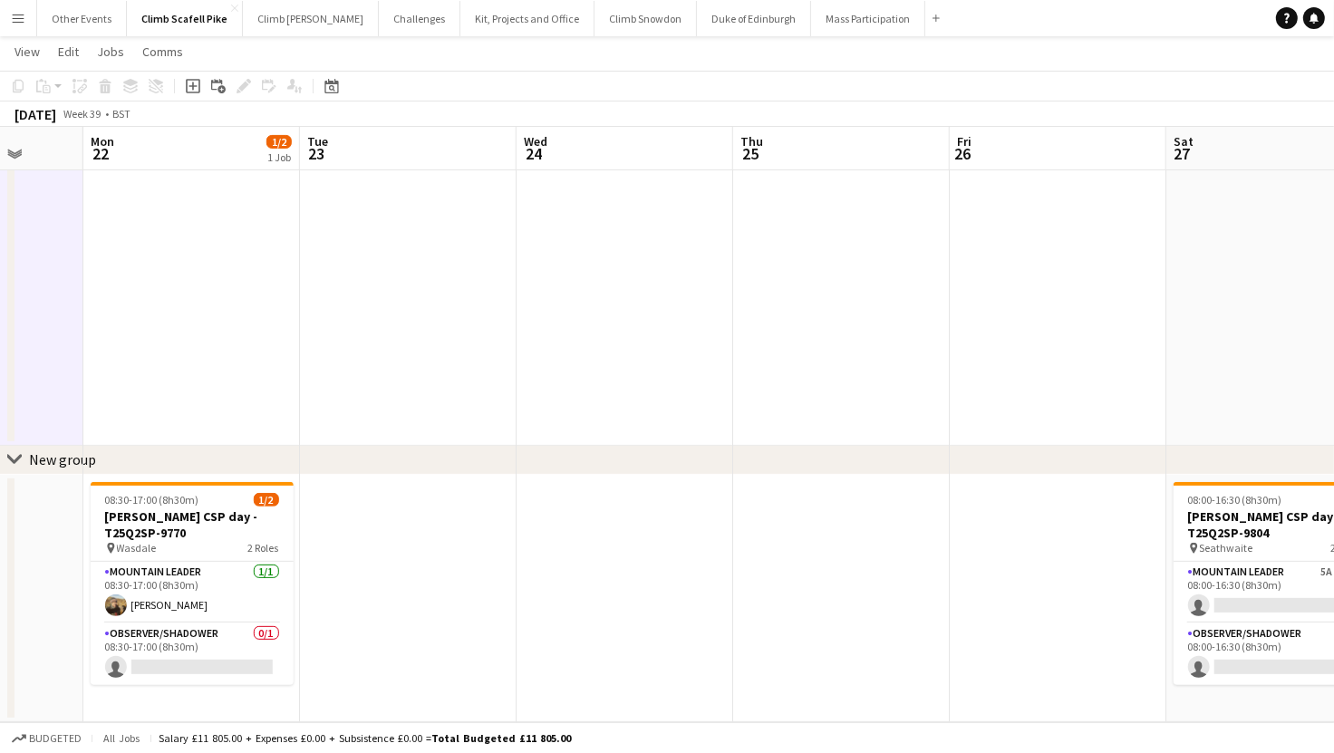
scroll to position [0, 880]
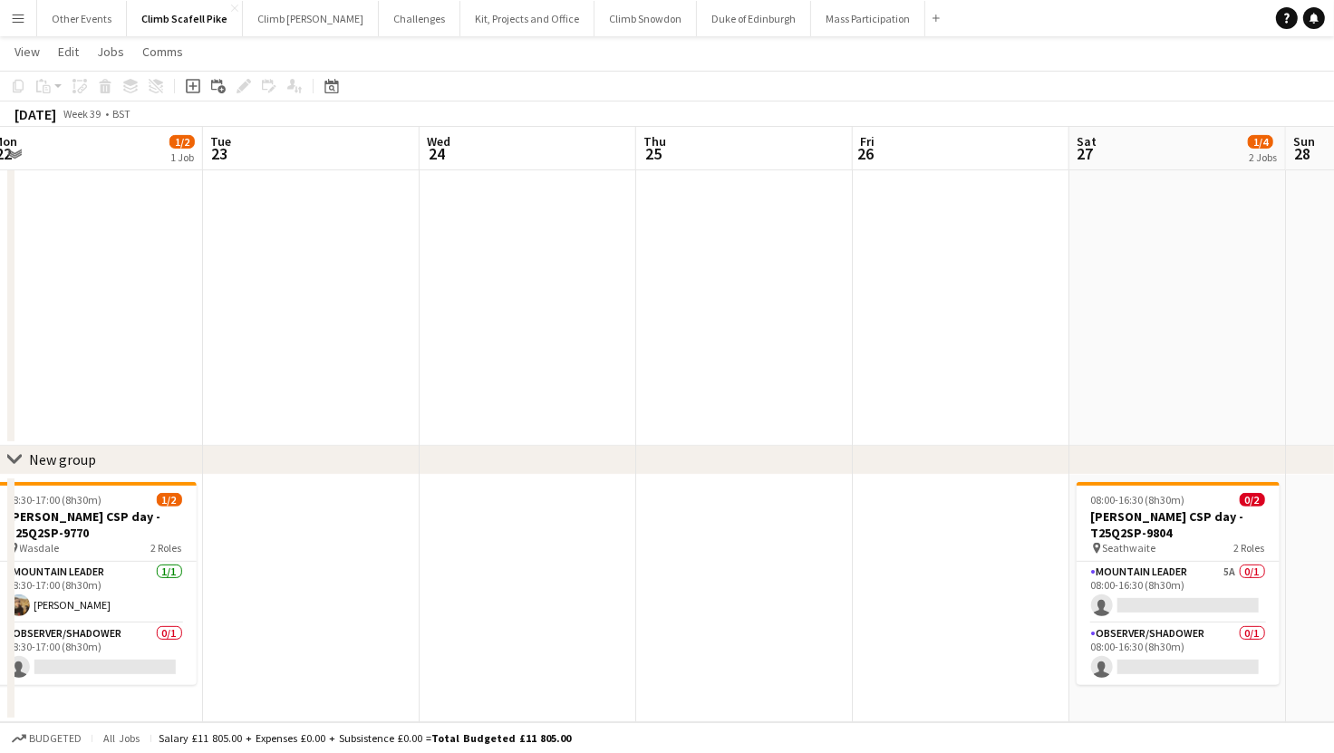
drag, startPoint x: 939, startPoint y: 394, endPoint x: 616, endPoint y: 423, distance: 323.9
click at [616, 423] on app-calendar-viewport "Thu 18 Fri 19 0/2 1 Job Sat 20 Sun 21 Mon 22 1/2 1 Job Tue 23 Wed 24 Thu 25 Fri…" at bounding box center [667, 182] width 1334 height 1080
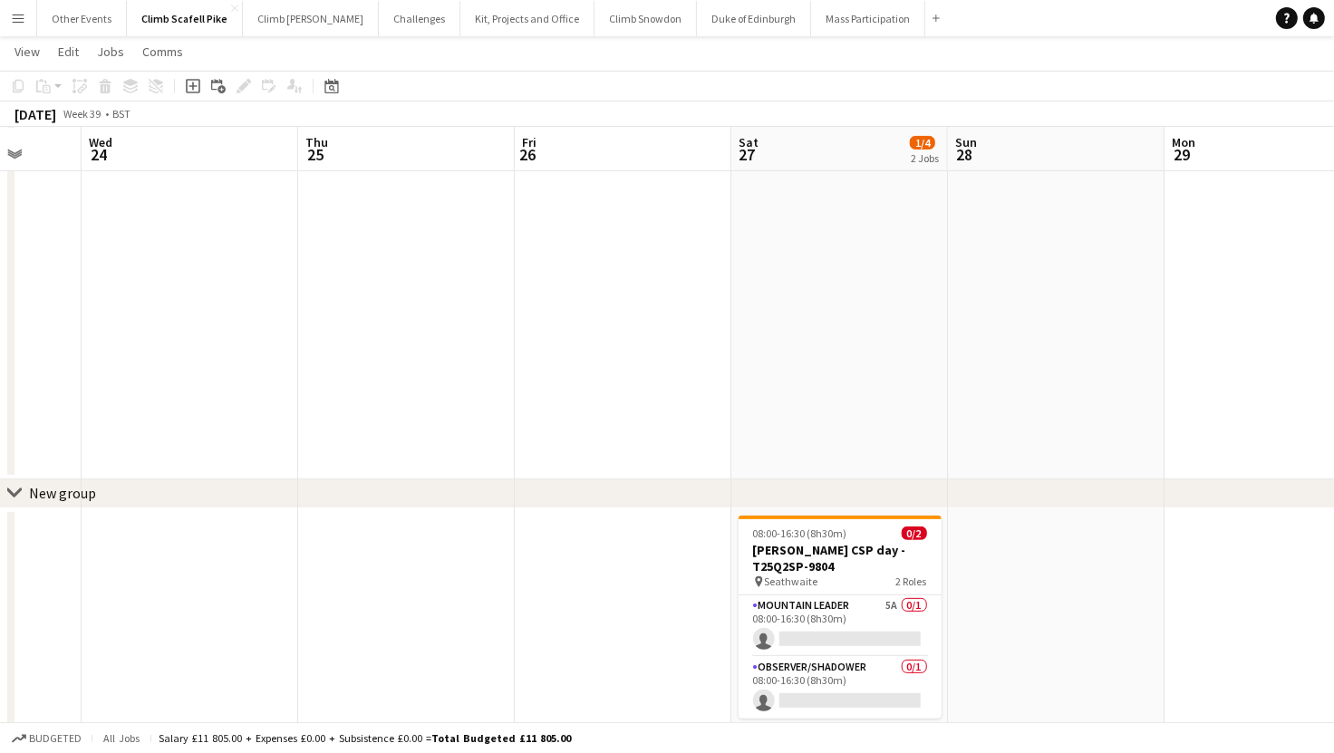
scroll to position [0, 867]
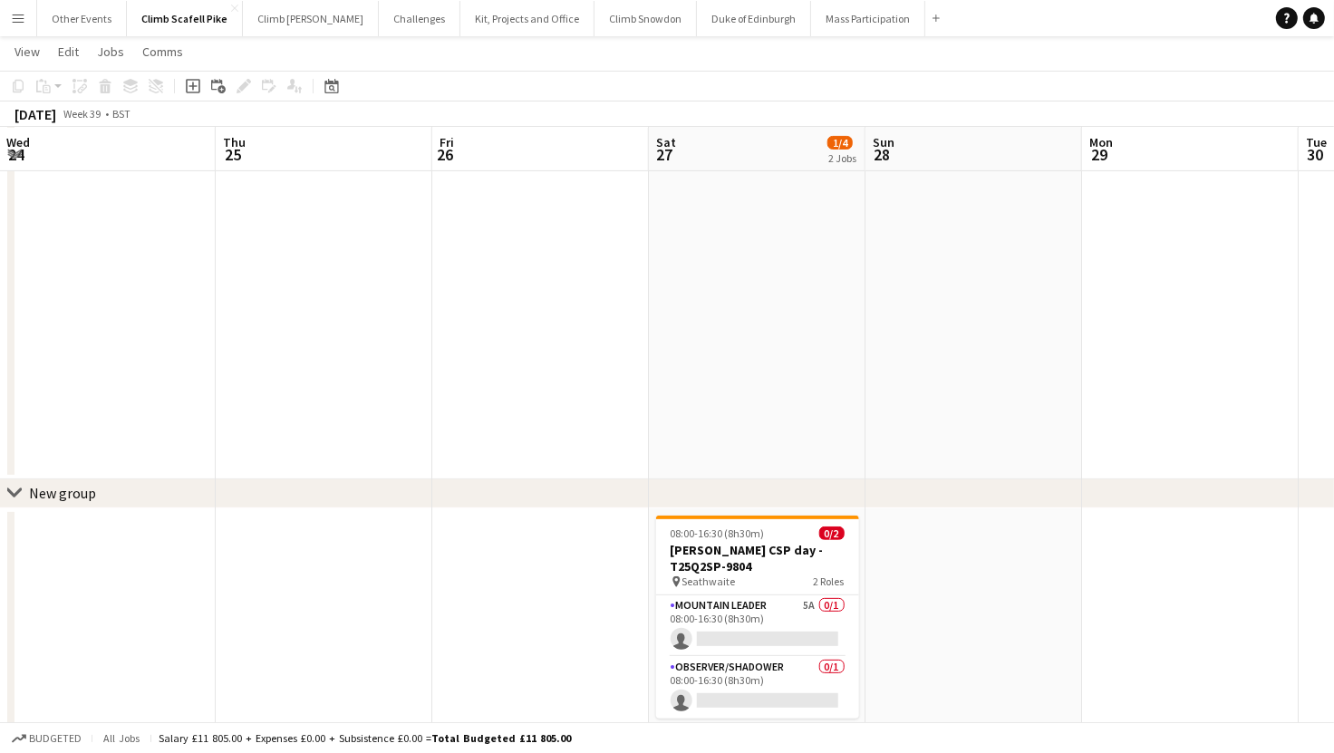
drag, startPoint x: 1079, startPoint y: 388, endPoint x: 692, endPoint y: 396, distance: 387.0
click at [693, 395] on app-calendar-viewport "Sat 20 Sun 21 Mon 22 1/2 1 Job Tue 23 Wed 24 Thu 25 Fri 26 Sat 27 1/4 2 Jobs Su…" at bounding box center [667, 216] width 1334 height 1080
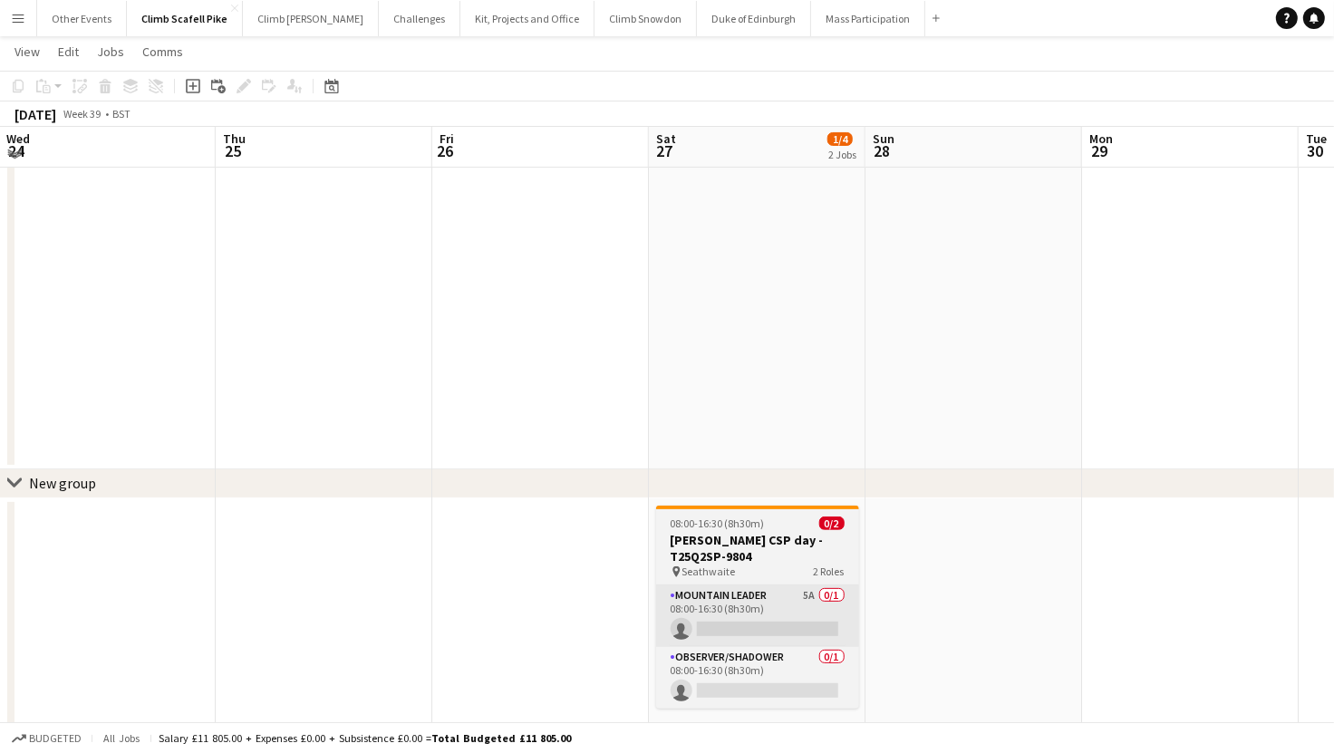
scroll to position [429, 0]
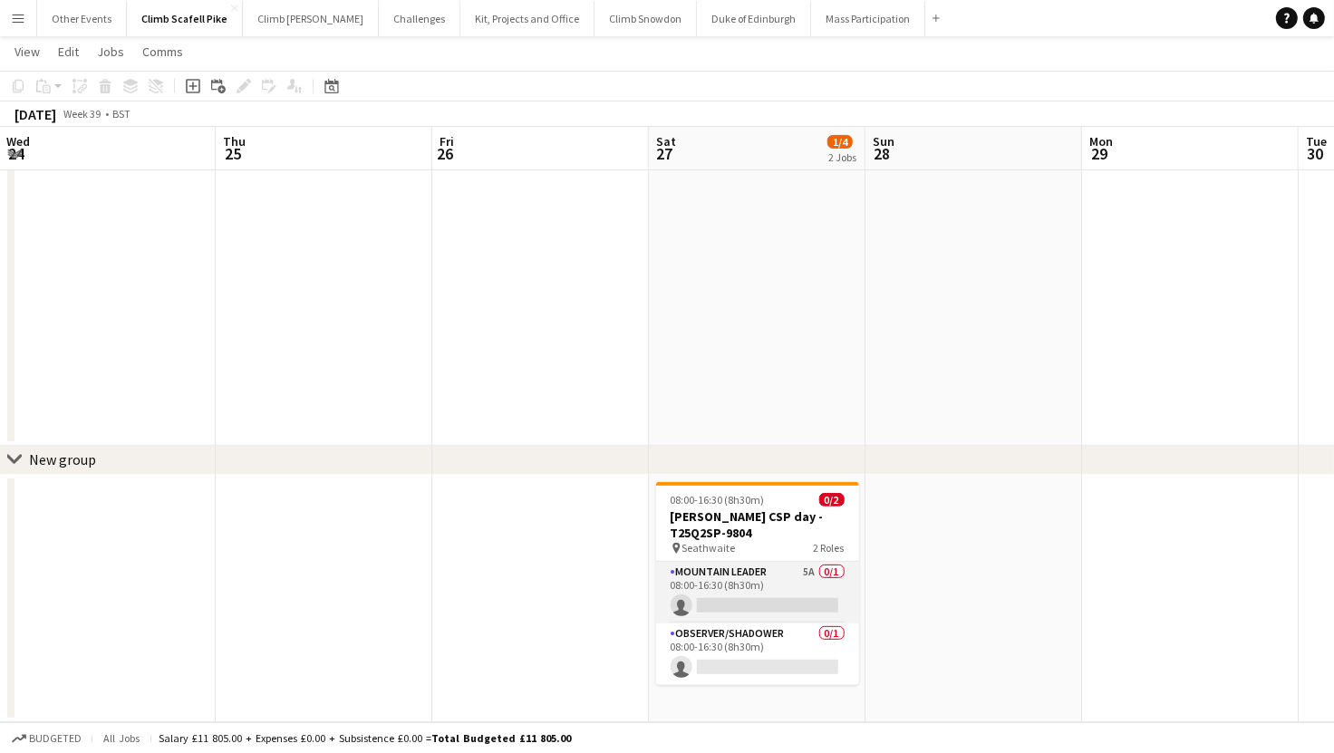
click at [743, 589] on app-card-role "Mountain Leader 5A 0/1 08:00-16:30 (8h30m) single-neutral-actions" at bounding box center [757, 593] width 203 height 62
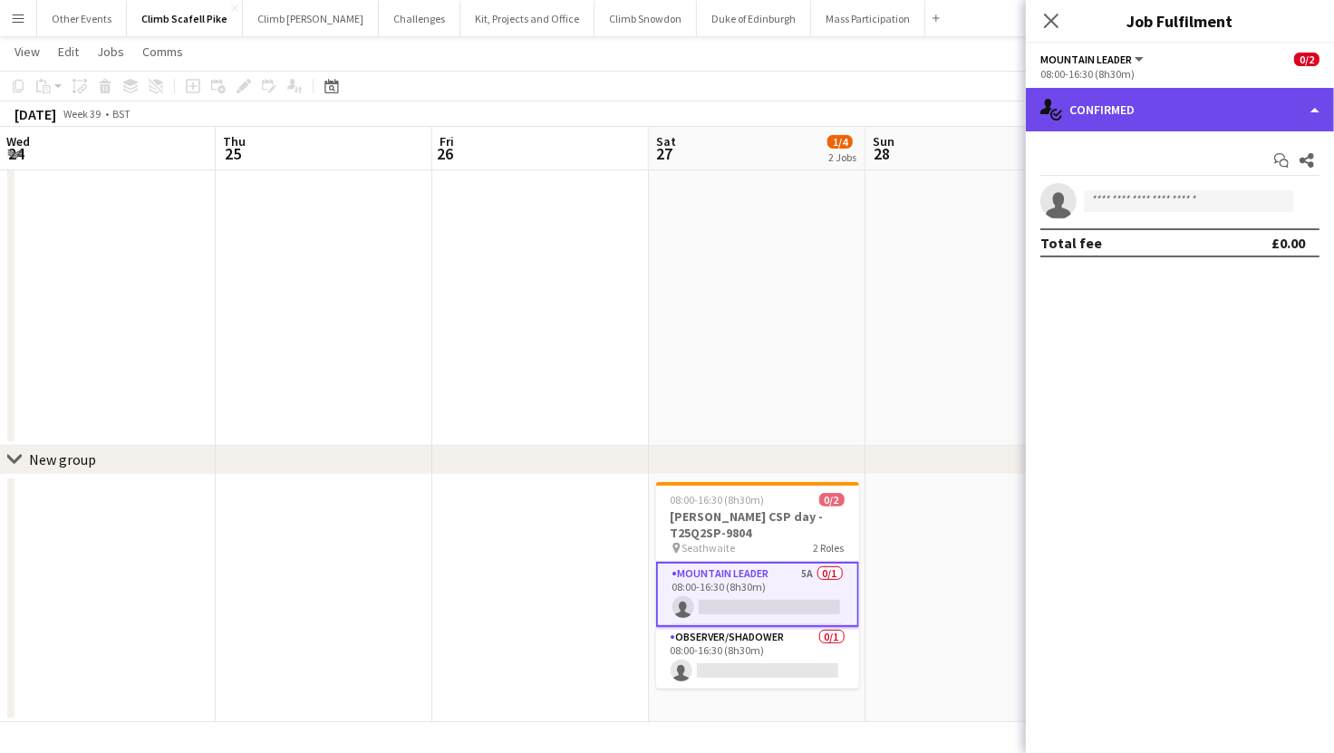
drag, startPoint x: 1149, startPoint y: 110, endPoint x: 1199, endPoint y: 243, distance: 142.2
click at [1149, 111] on div "single-neutral-actions-check-2 Confirmed" at bounding box center [1180, 109] width 308 height 43
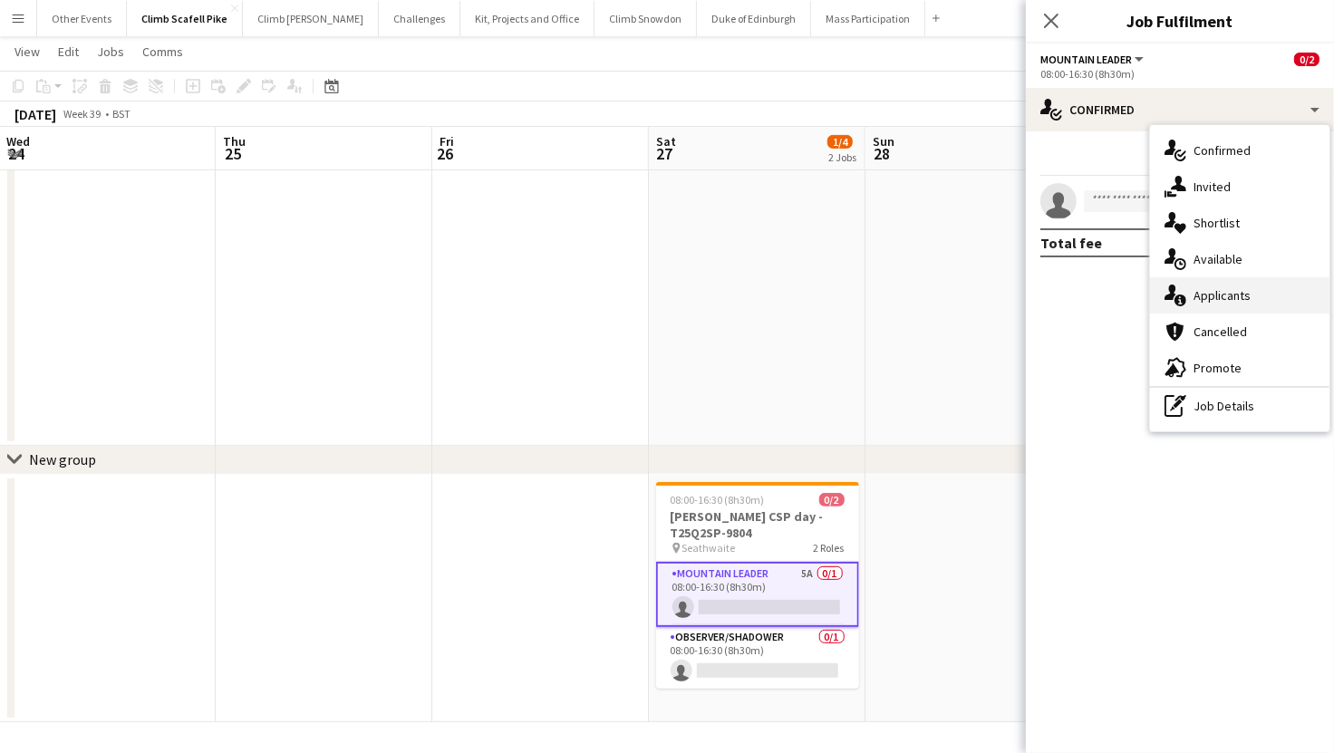
click at [1214, 295] on div "single-neutral-actions-information Applicants" at bounding box center [1239, 295] width 179 height 36
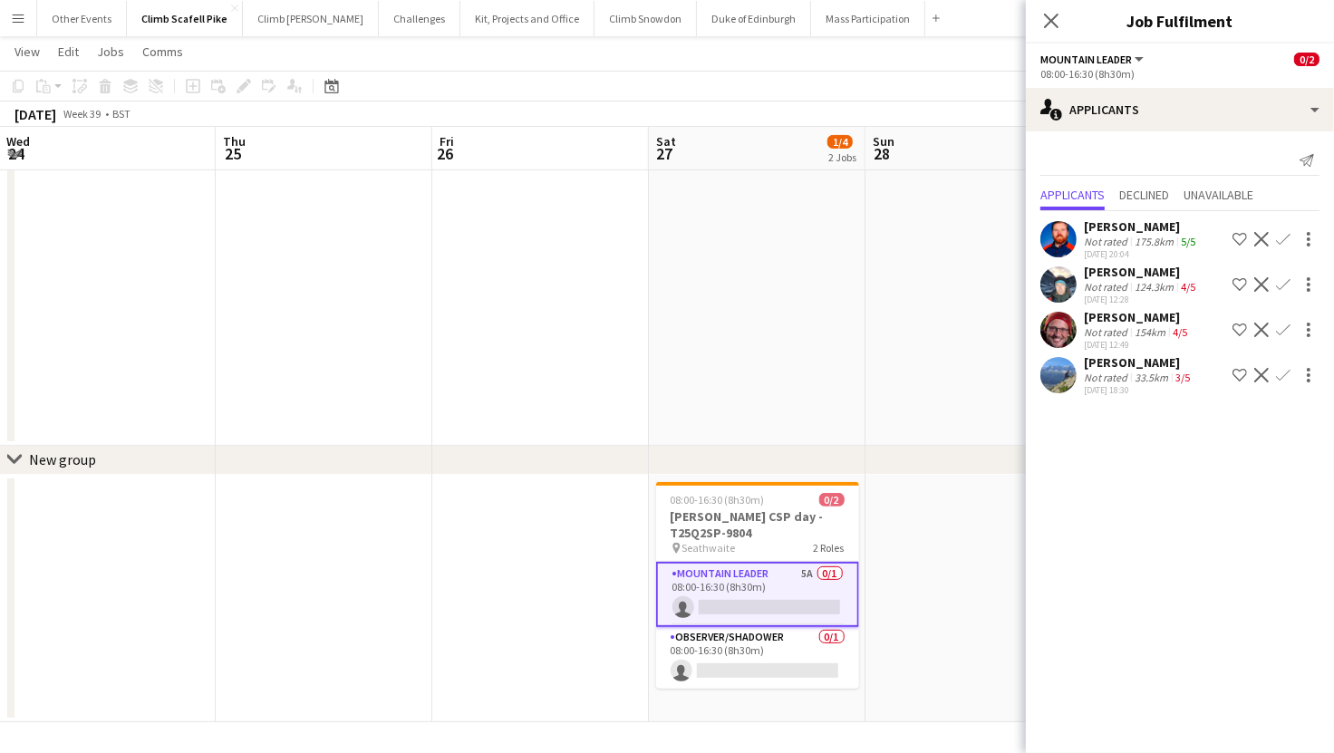
click at [539, 400] on app-date-cell at bounding box center [540, 109] width 217 height 671
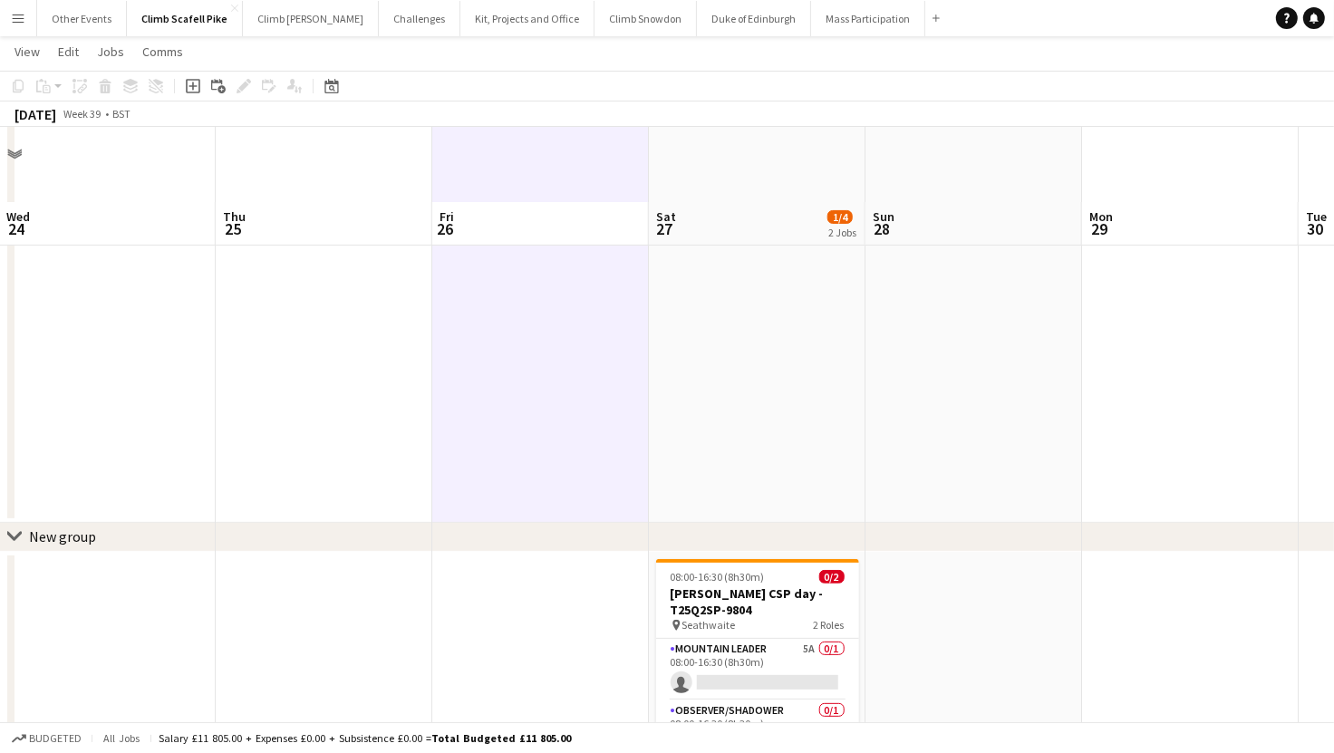
scroll to position [0, 0]
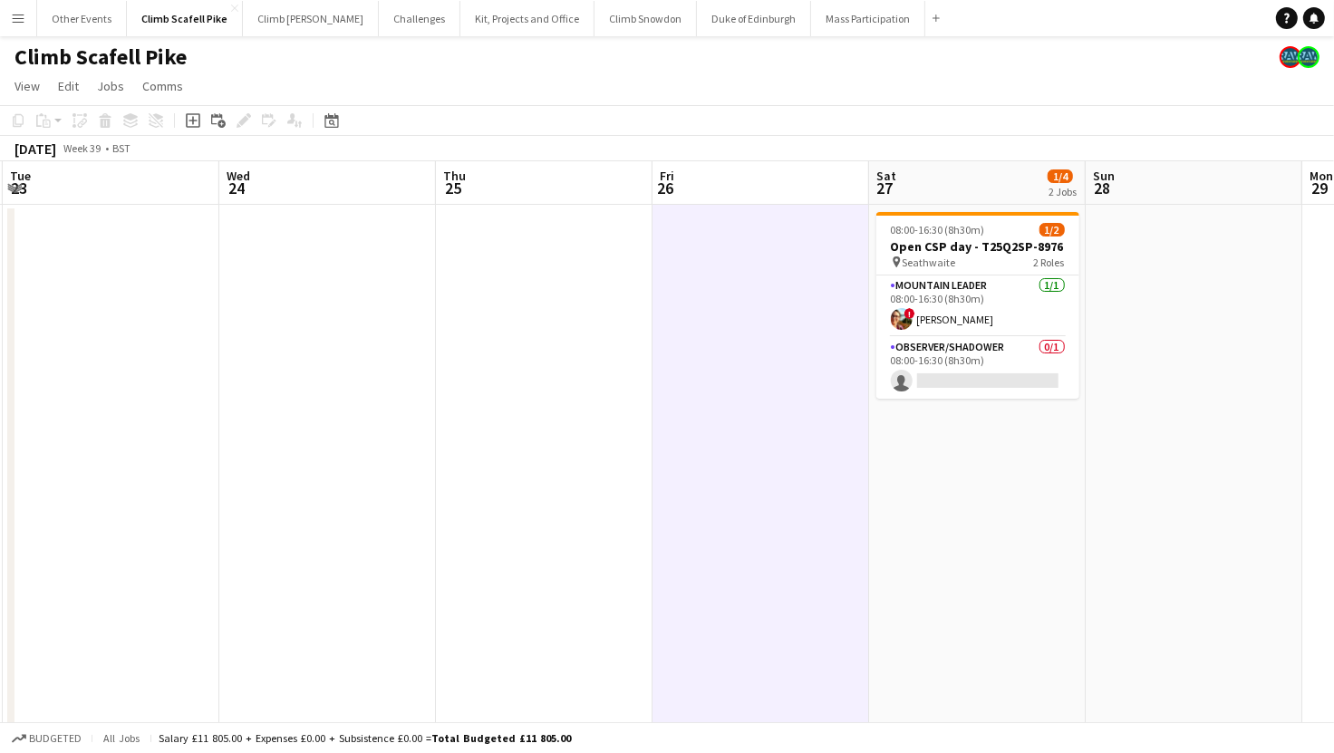
drag, startPoint x: 1129, startPoint y: 394, endPoint x: 417, endPoint y: 432, distance: 713.2
click at [399, 427] on app-calendar-viewport "Sat 20 Sun 21 Mon 22 1/2 1 Job Tue 23 Wed 24 Thu 25 Fri 26 Sat 27 1/4 2 Jobs Su…" at bounding box center [667, 656] width 1334 height 991
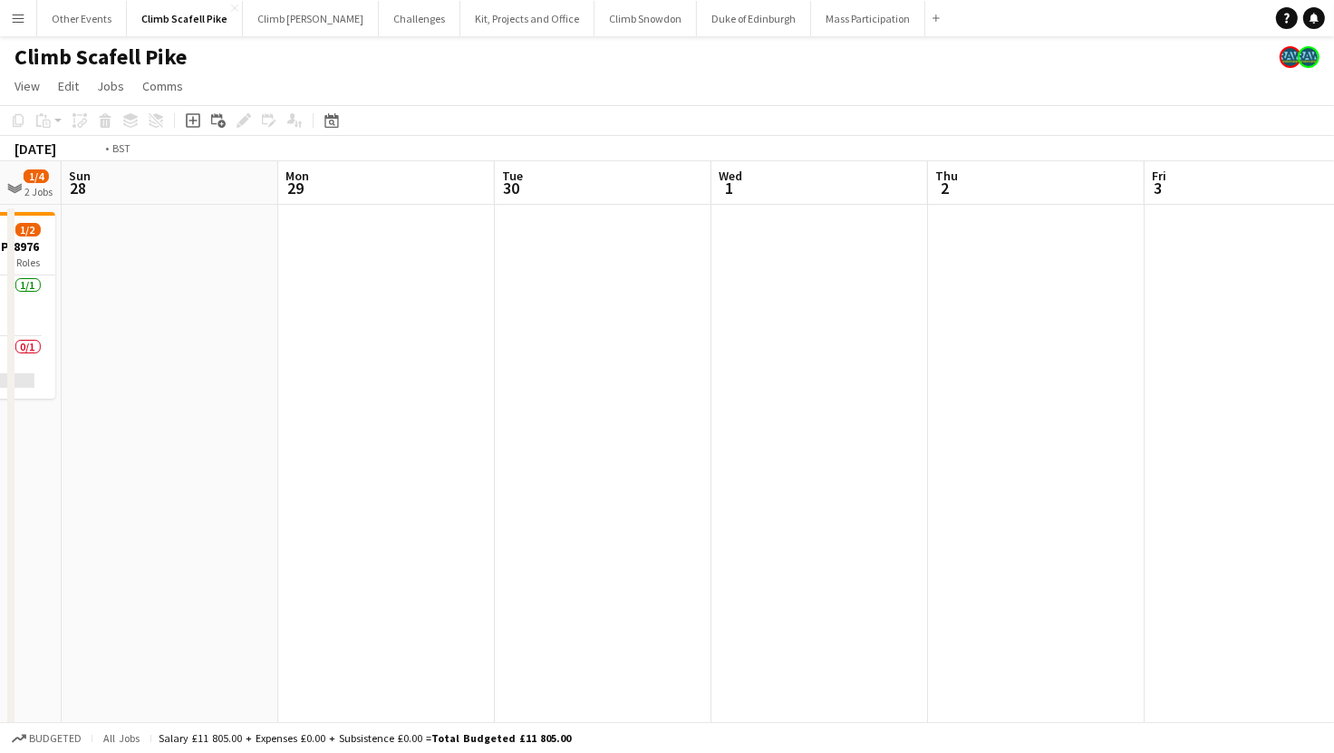
drag, startPoint x: 899, startPoint y: 457, endPoint x: 604, endPoint y: 469, distance: 294.7
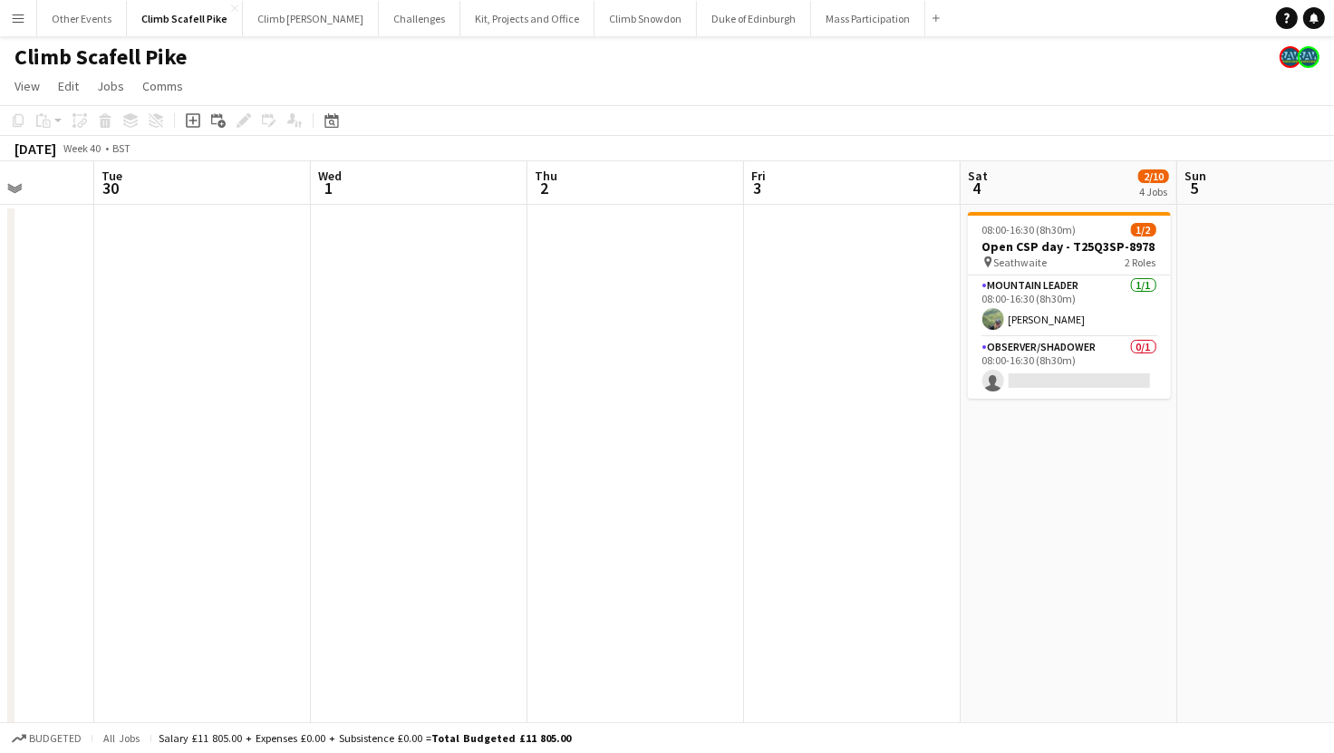
drag, startPoint x: 1155, startPoint y: 528, endPoint x: 790, endPoint y: 544, distance: 365.5
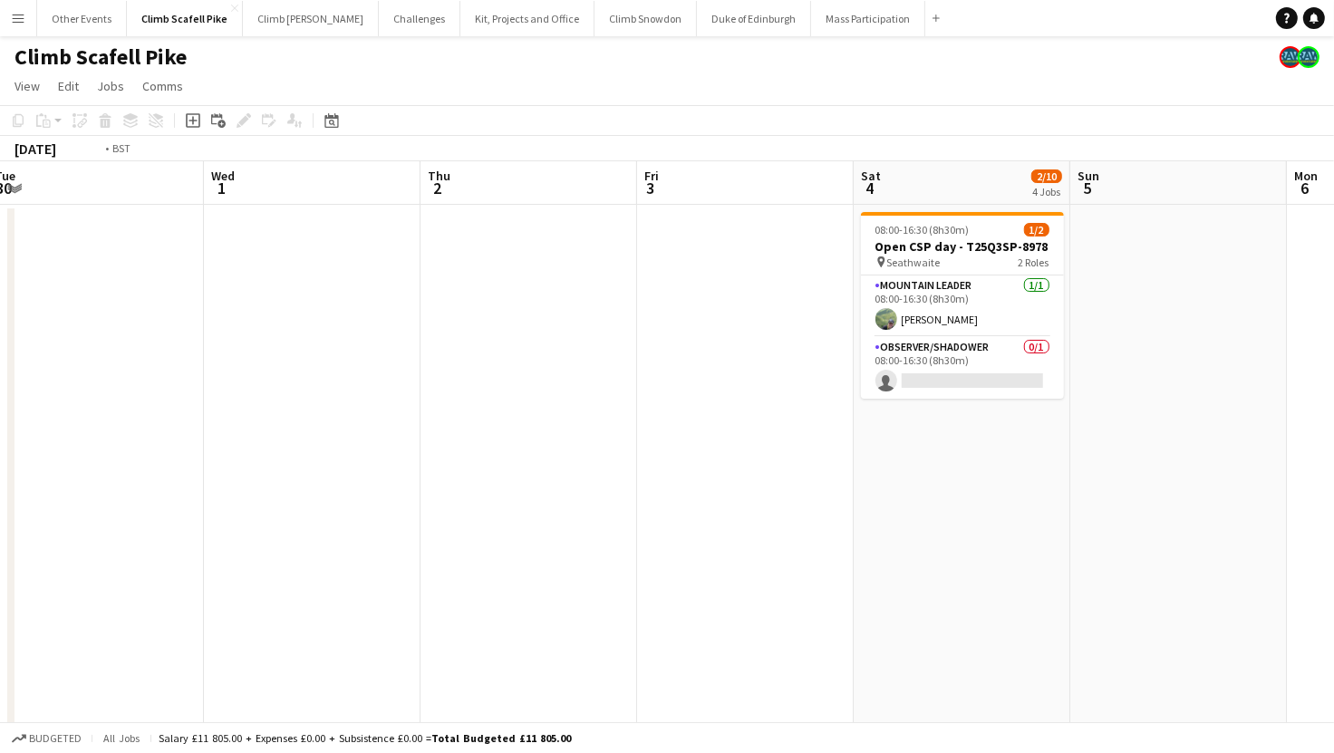
drag, startPoint x: 673, startPoint y: 549, endPoint x: 1245, endPoint y: 440, distance: 582.0
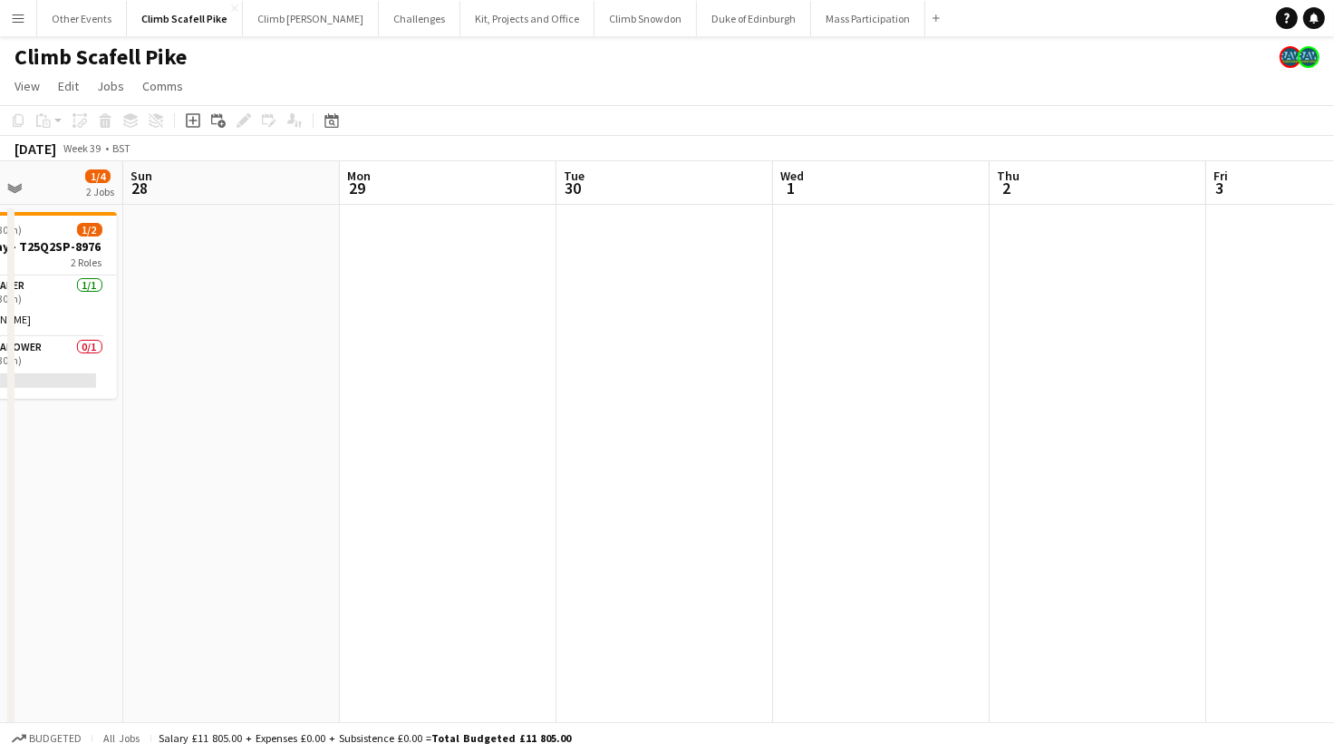
drag, startPoint x: 1103, startPoint y: 444, endPoint x: 1010, endPoint y: 391, distance: 106.3
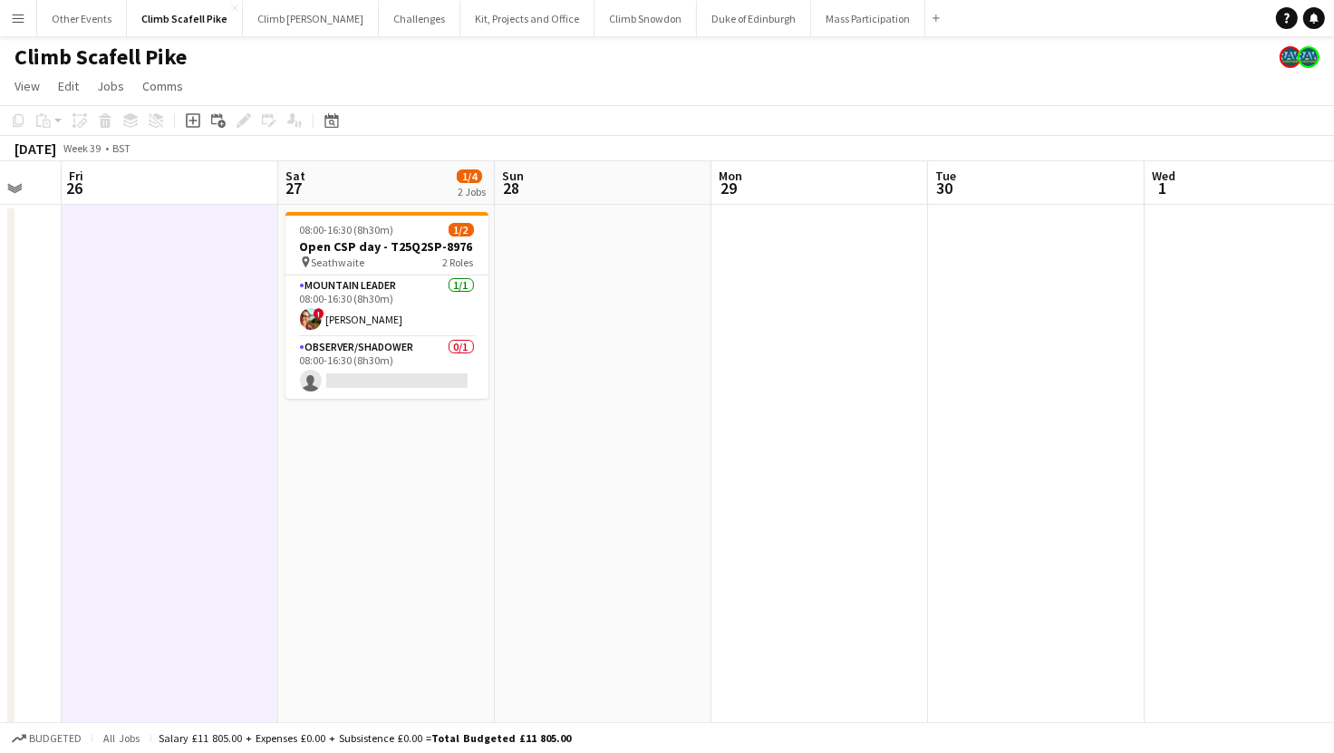
drag, startPoint x: 520, startPoint y: 463, endPoint x: 1249, endPoint y: 437, distance: 729.9
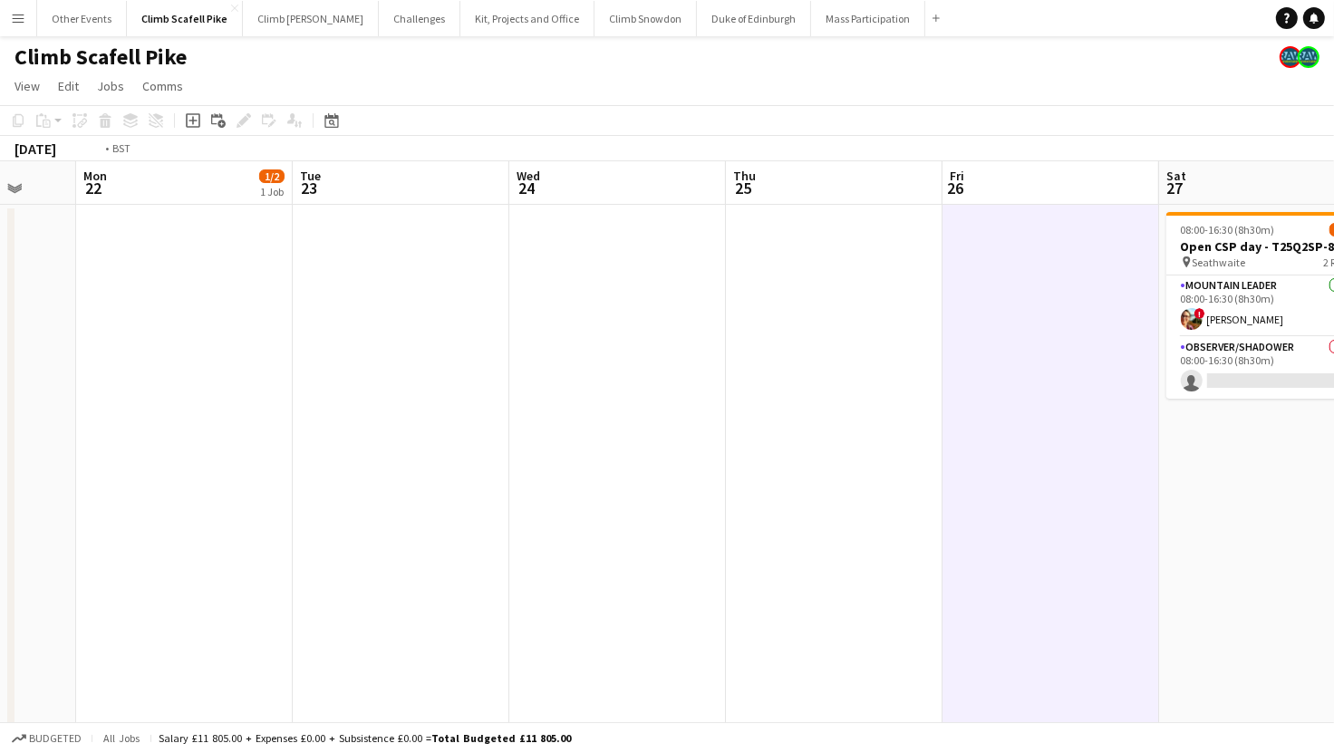
drag, startPoint x: 505, startPoint y: 536, endPoint x: 1004, endPoint y: 462, distance: 504.7
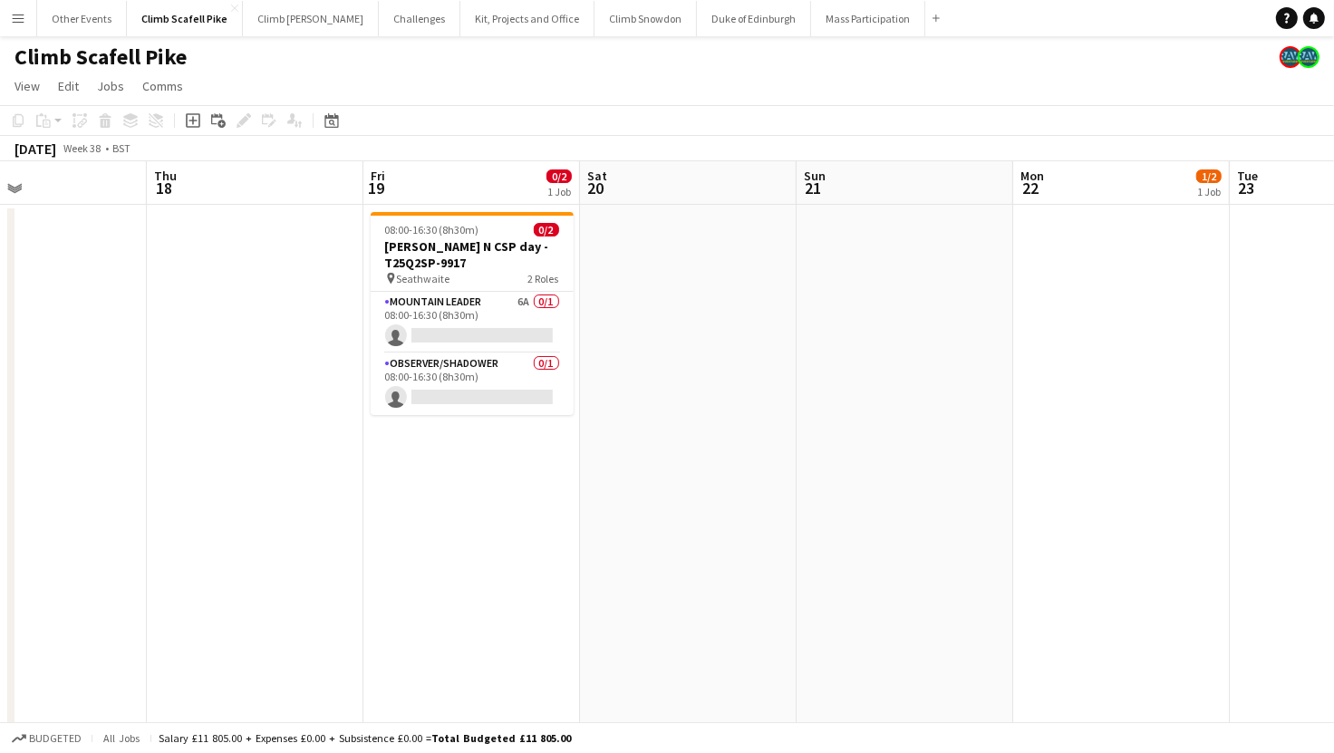
drag, startPoint x: 779, startPoint y: 511, endPoint x: 790, endPoint y: 474, distance: 38.7
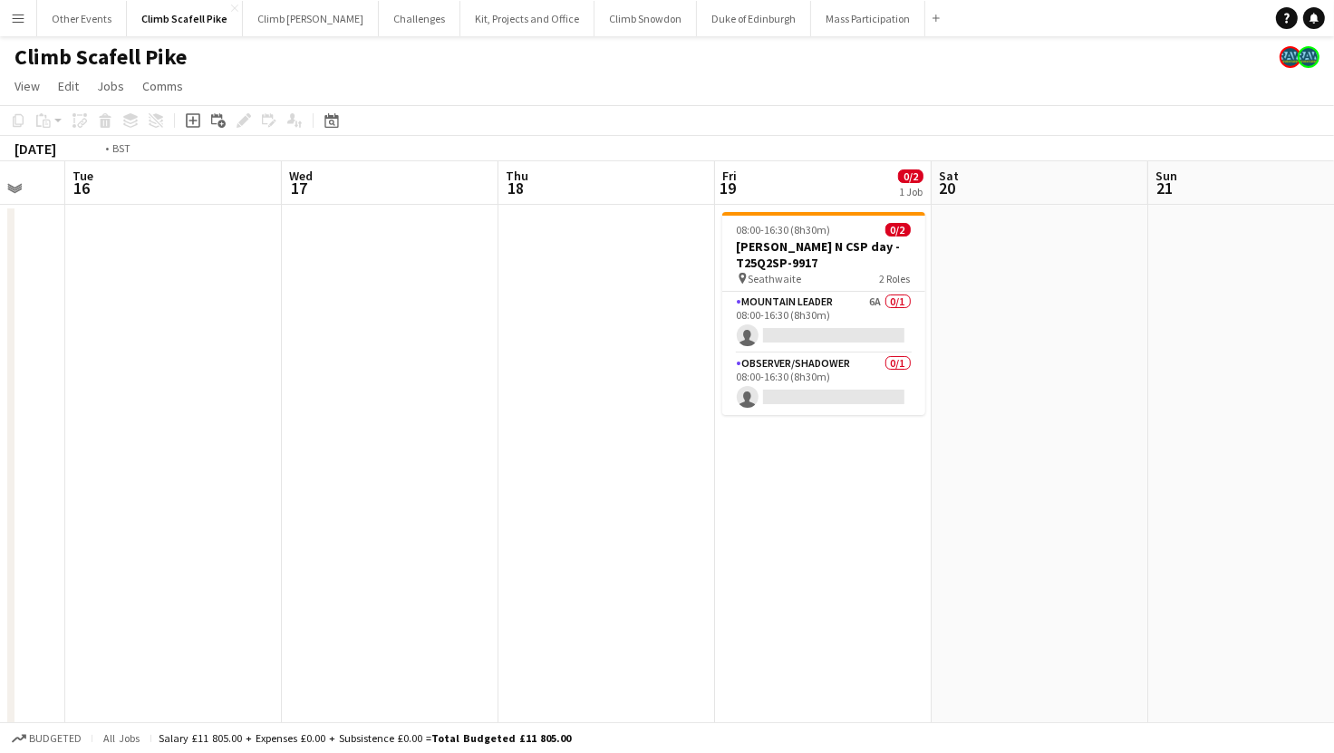
drag, startPoint x: 382, startPoint y: 497, endPoint x: 1067, endPoint y: 486, distance: 685.1
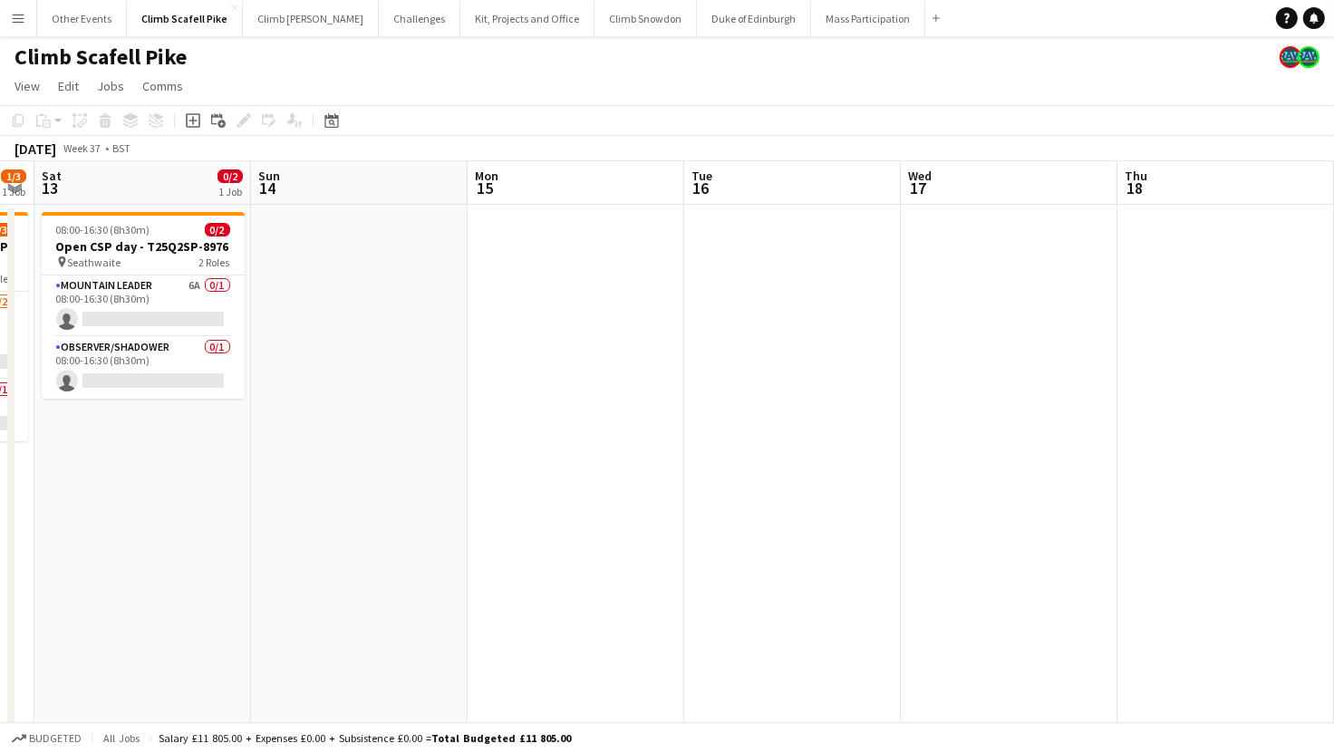
drag, startPoint x: 368, startPoint y: 603, endPoint x: 1077, endPoint y: 558, distance: 710.8
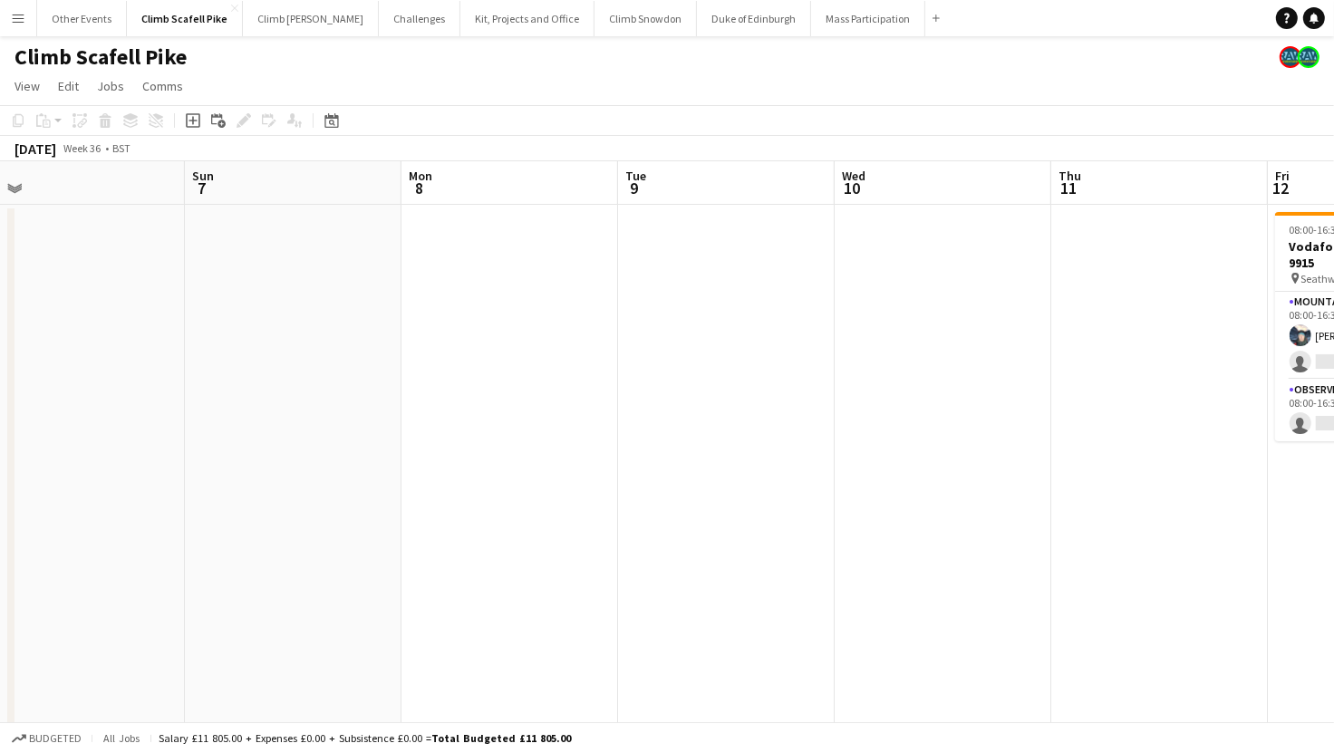
drag, startPoint x: 607, startPoint y: 653, endPoint x: 1065, endPoint y: 610, distance: 459.6
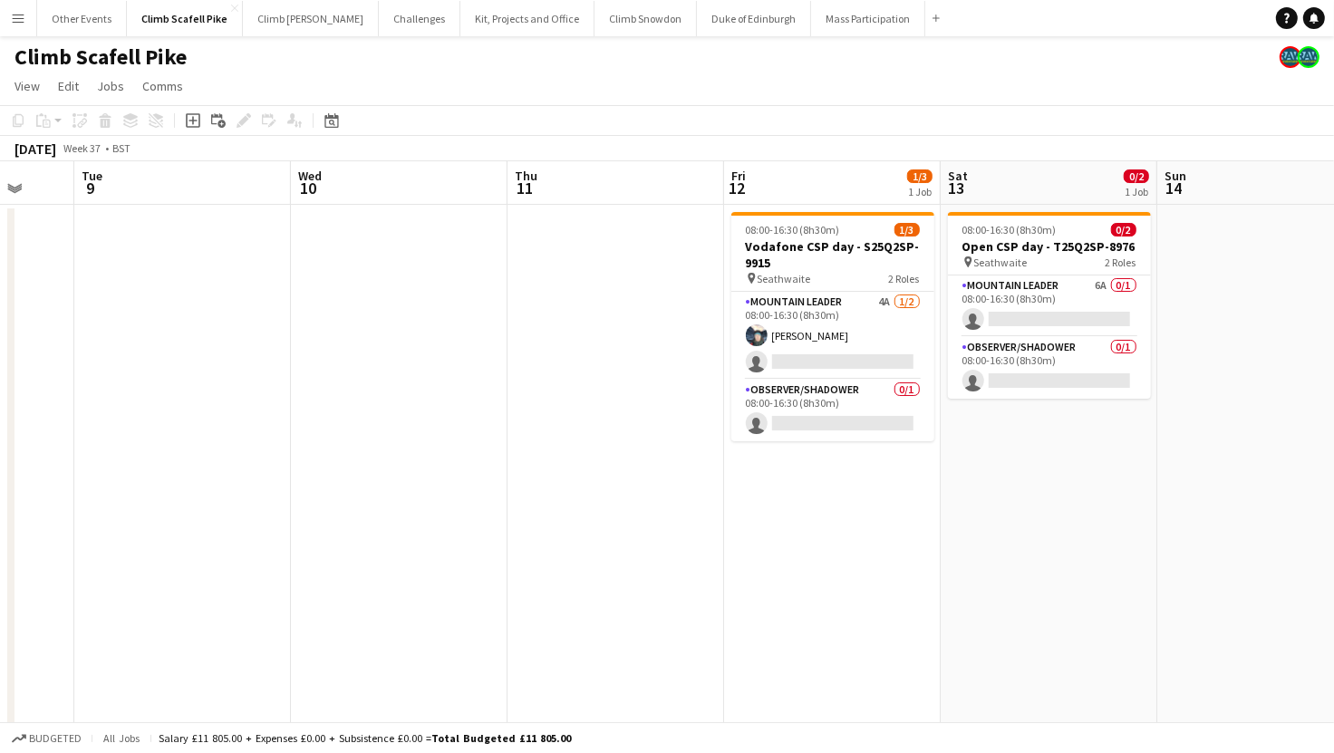
drag, startPoint x: 602, startPoint y: 550, endPoint x: 524, endPoint y: 556, distance: 78.2
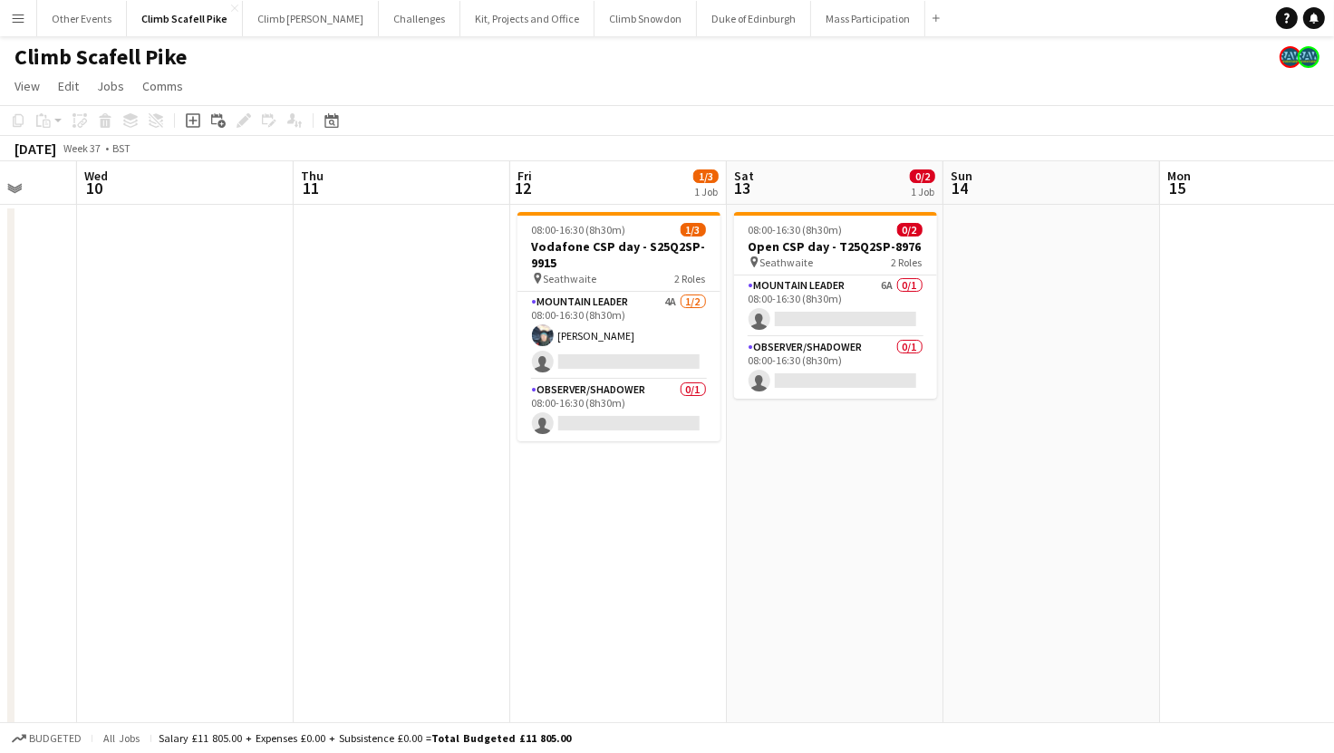
scroll to position [0, 828]
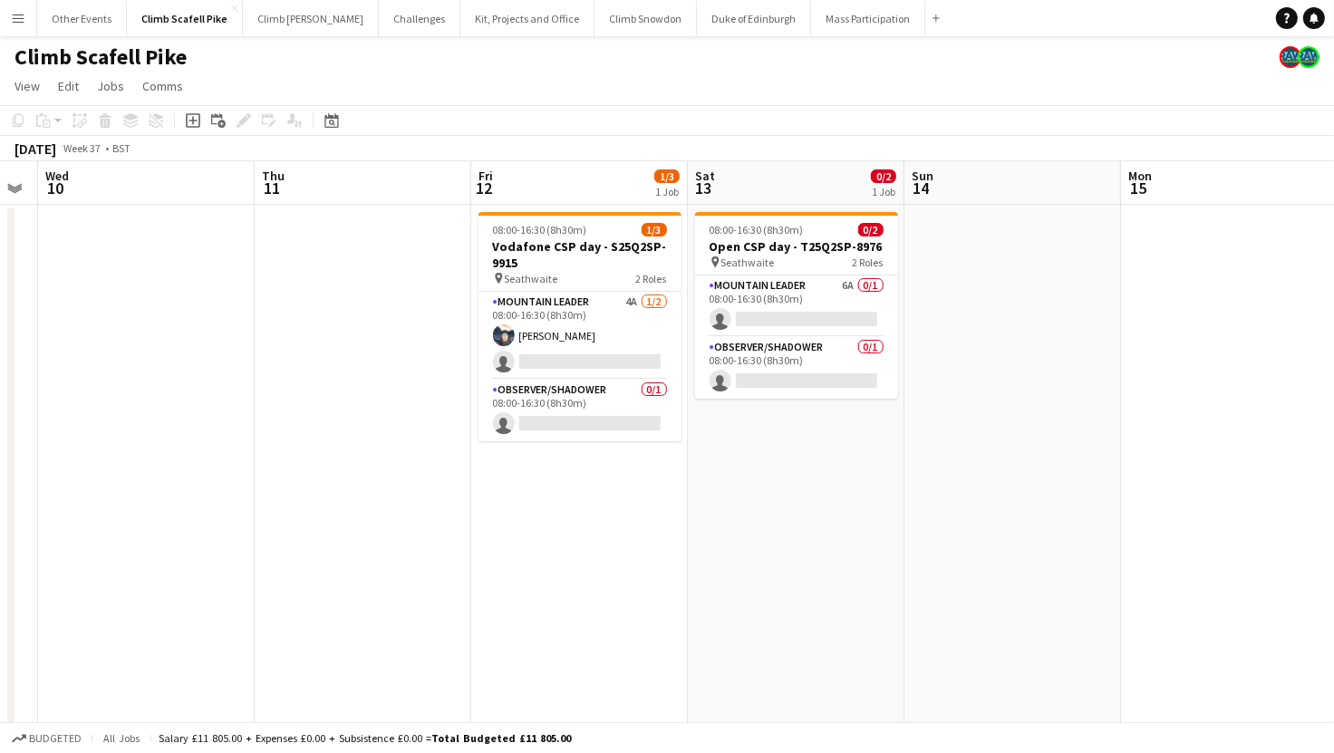
drag
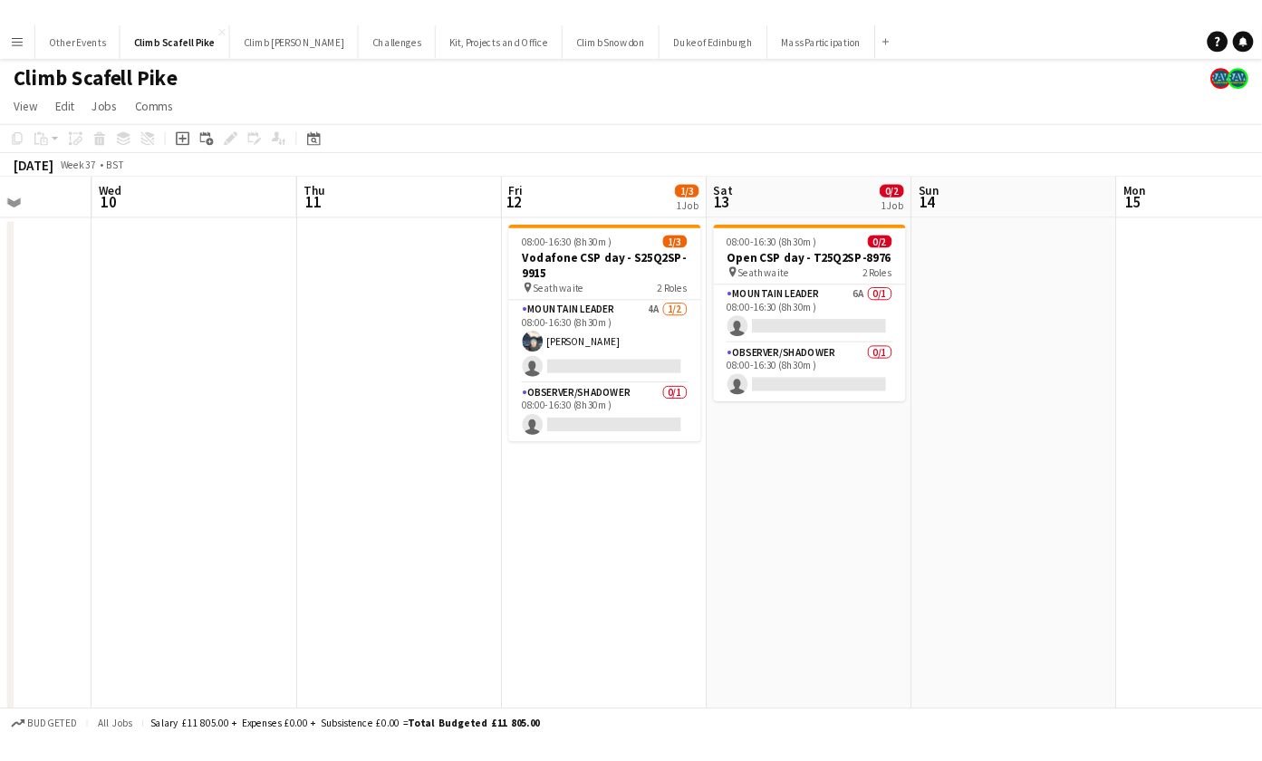
scroll to position [0, 837]
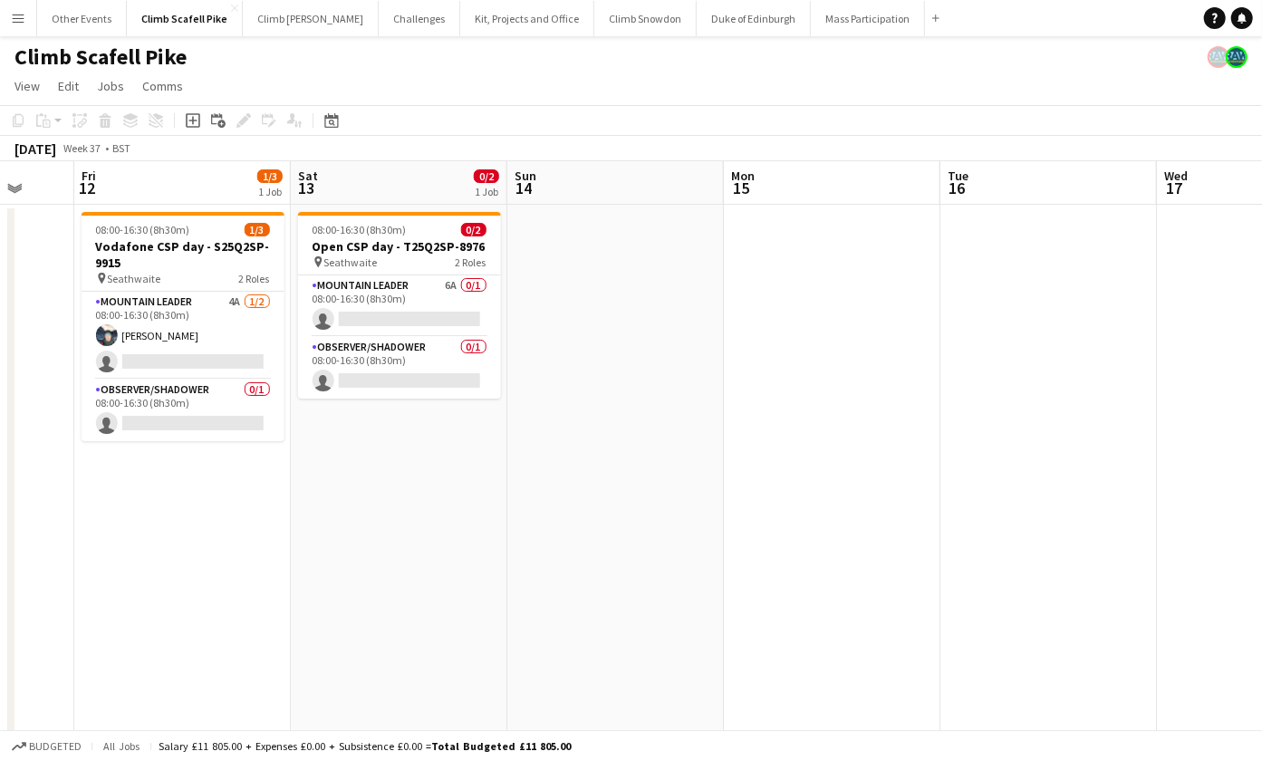
drag, startPoint x: 996, startPoint y: 402, endPoint x: 560, endPoint y: 459, distance: 439.5
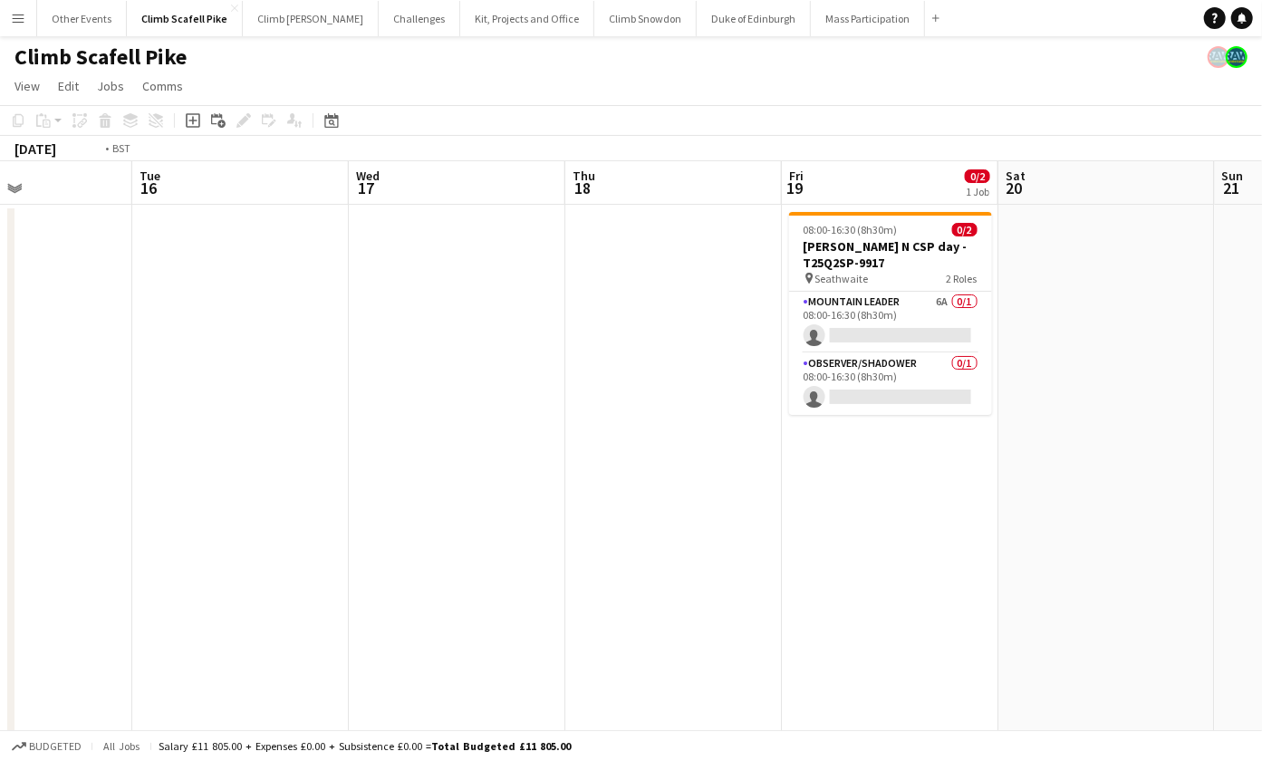
drag, startPoint x: 974, startPoint y: 465, endPoint x: 410, endPoint y: 512, distance: 566.4
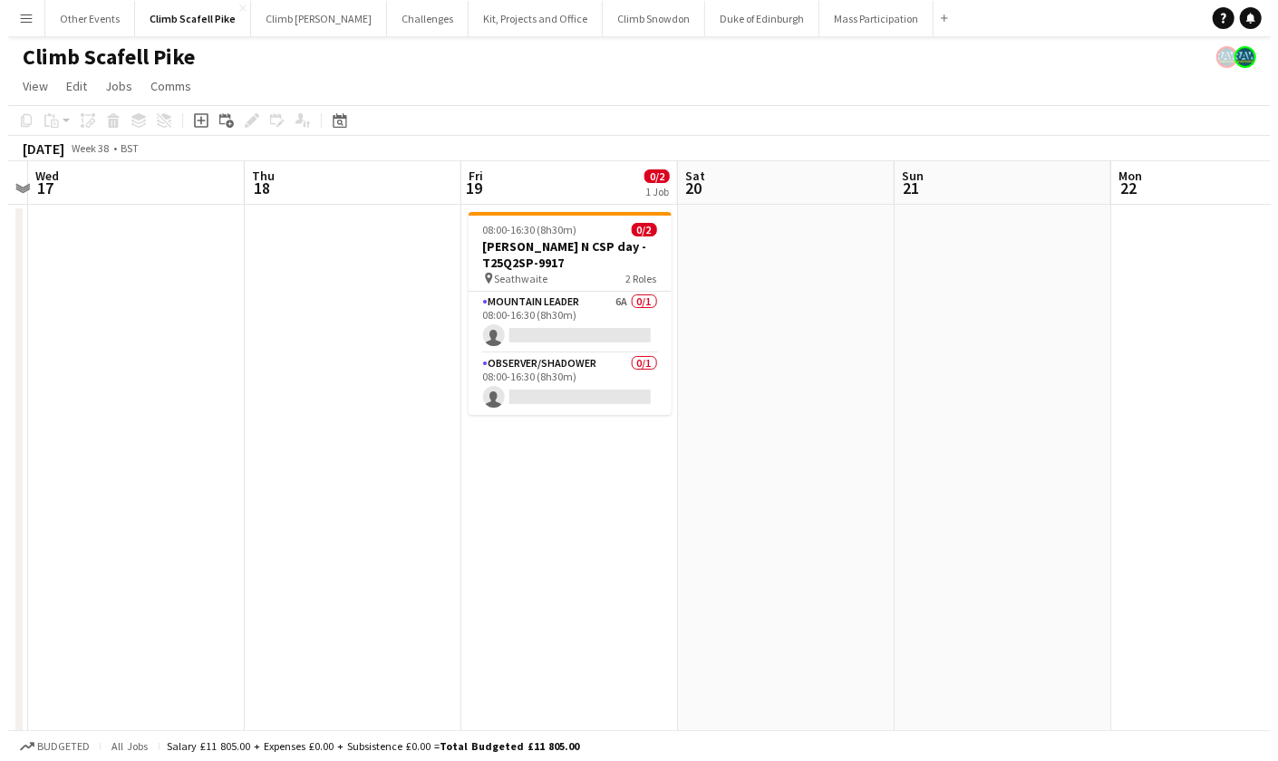
scroll to position [0, 593]
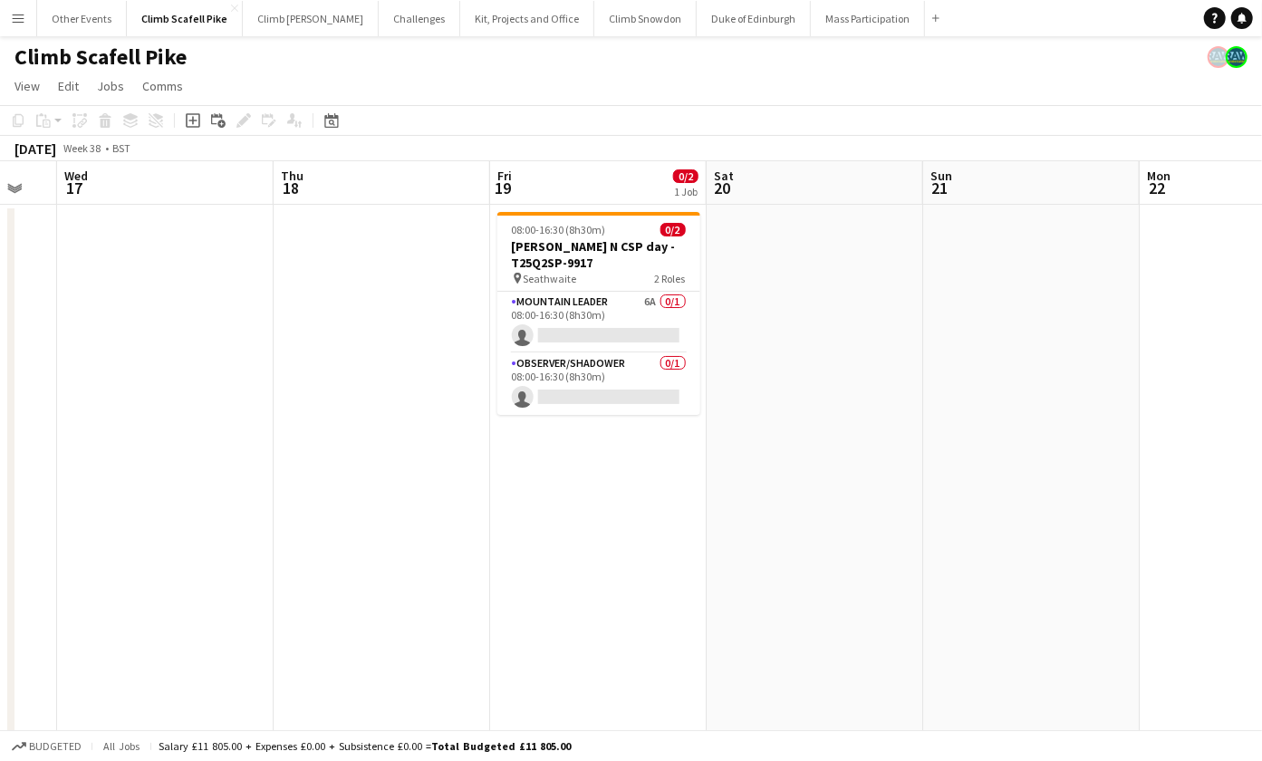
drag, startPoint x: 1004, startPoint y: 480, endPoint x: 347, endPoint y: 532, distance: 658.9
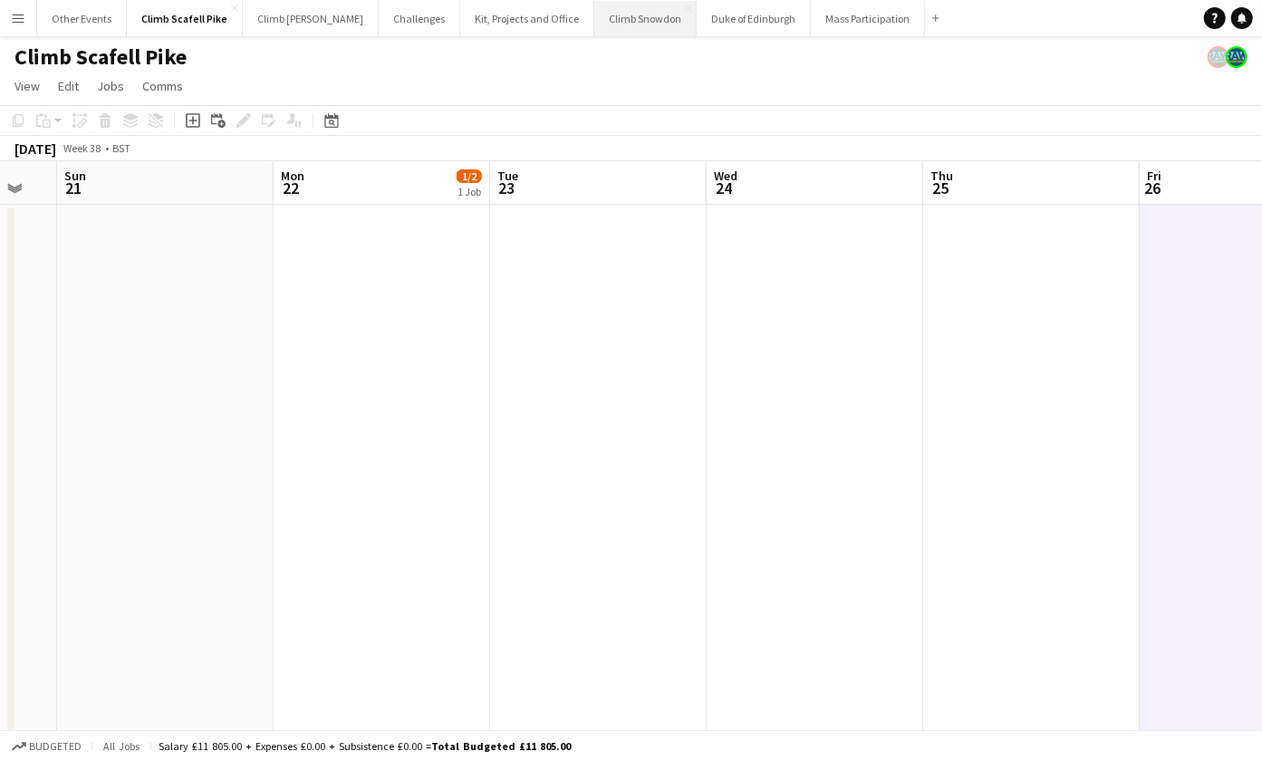
click at [632, 20] on button "Climb Snowdon Close" at bounding box center [645, 18] width 102 height 35
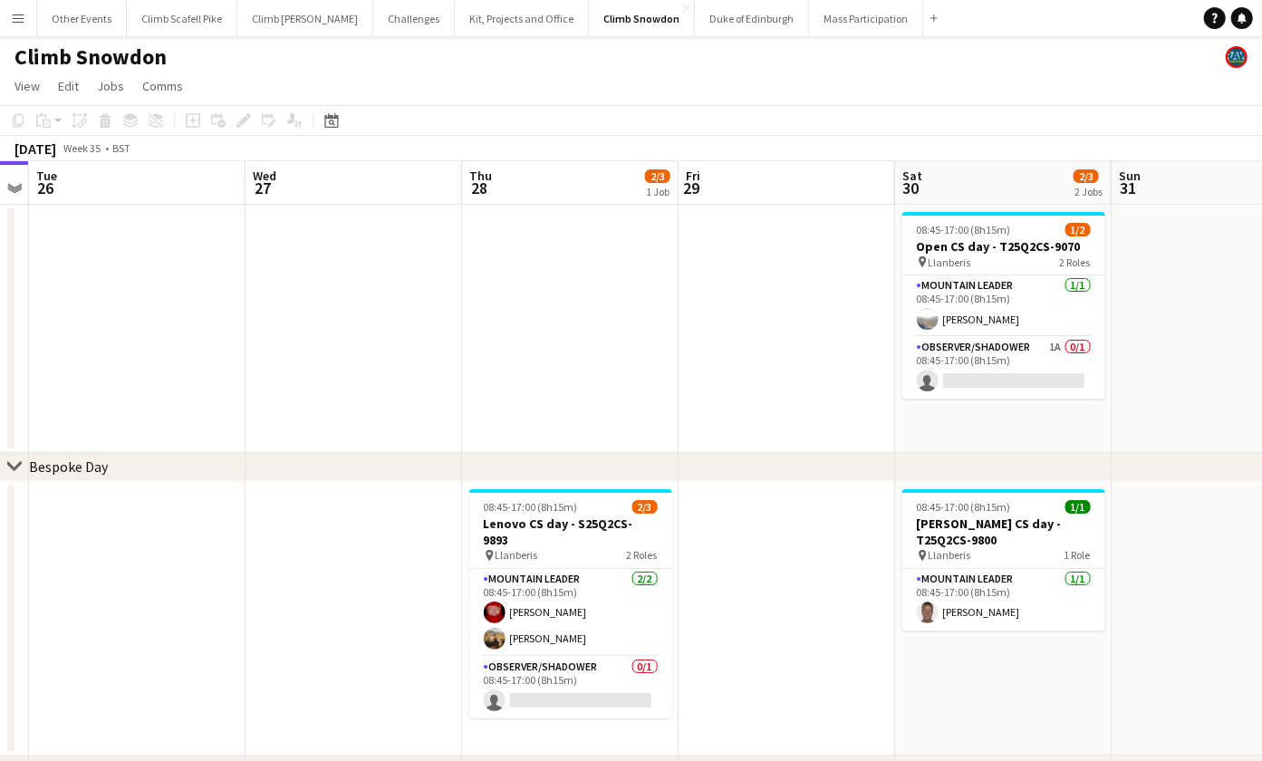
drag, startPoint x: 1027, startPoint y: 377, endPoint x: 574, endPoint y: 393, distance: 452.4
click at [468, 392] on app-calendar-viewport "Sat 23 2/3 2 Jobs Sun 24 1/2 1 Job Mon 25 Tue 26 Wed 27 Thu 28 2/3 1 Job Fri 29…" at bounding box center [631, 500] width 1262 height 678
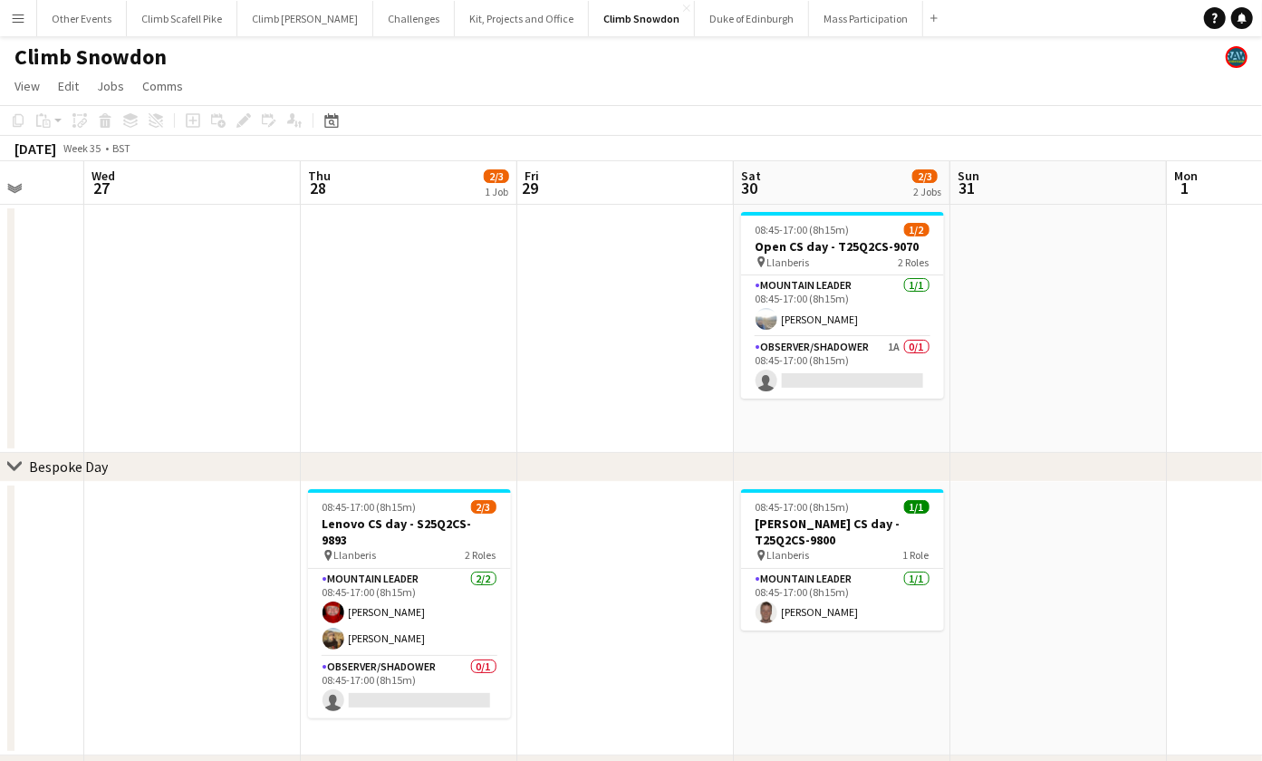
scroll to position [0, 578]
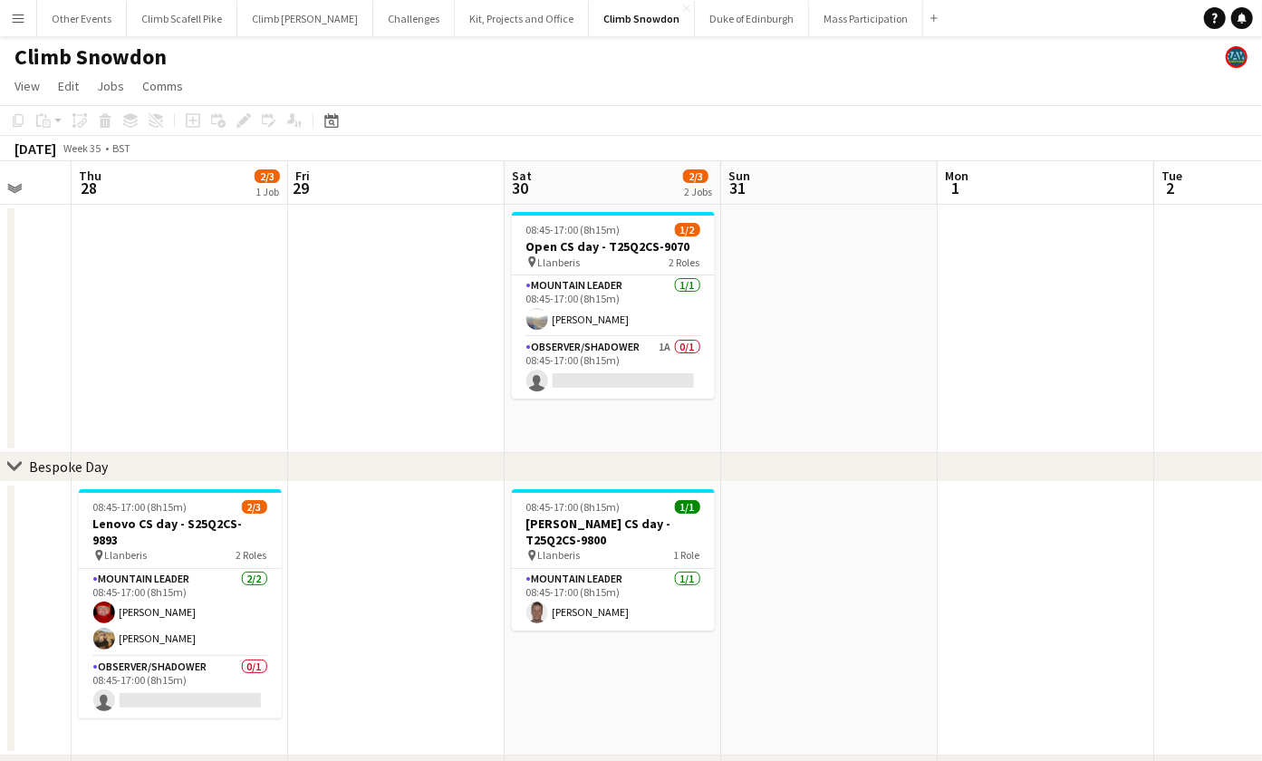
drag, startPoint x: 1057, startPoint y: 376, endPoint x: 909, endPoint y: 383, distance: 148.8
click at [909, 383] on app-calendar-viewport "Mon 25 Tue 26 Wed 27 Thu 28 2/3 1 Job Fri 29 Sat 30 2/3 2 Jobs Sun 31 Mon 1 Tue…" at bounding box center [631, 500] width 1262 height 678
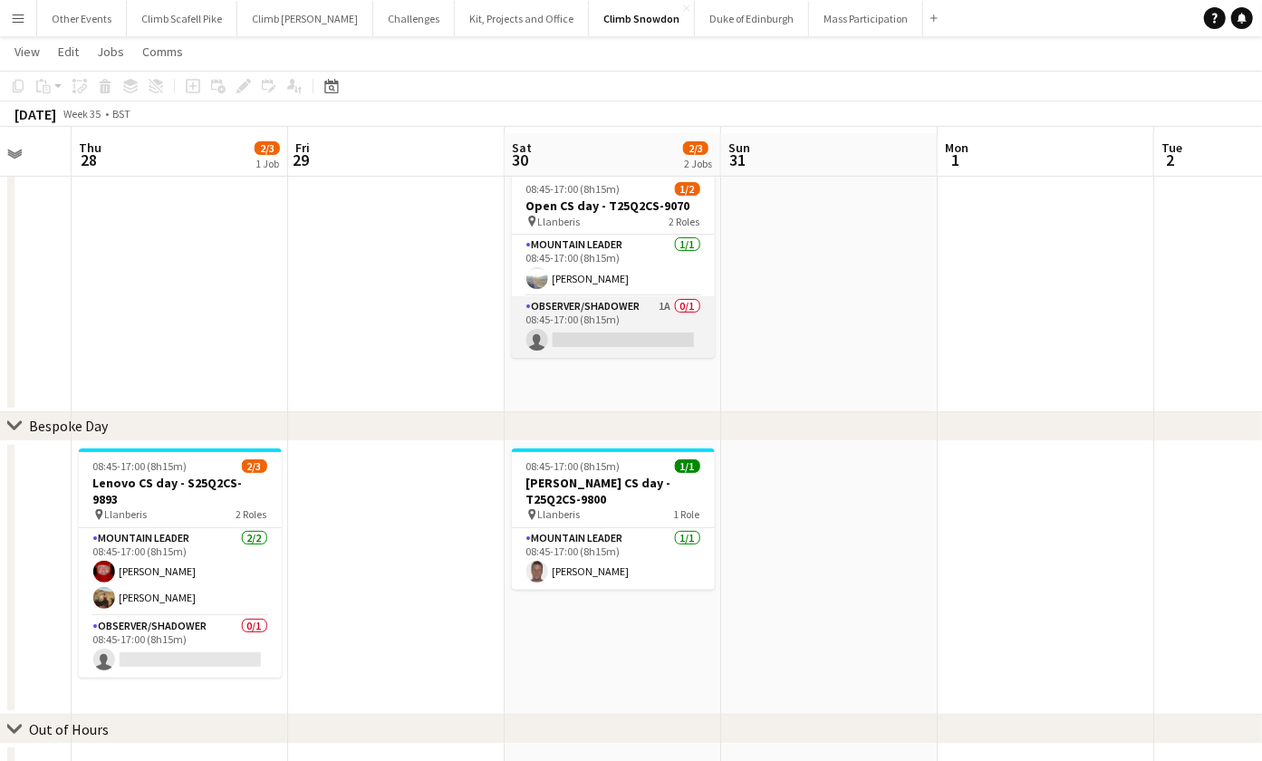
scroll to position [38, 0]
click at [651, 321] on app-card-role "Observer/Shadower 1A 0/1 08:45-17:00 (8h15m) single-neutral-actions" at bounding box center [613, 328] width 203 height 62
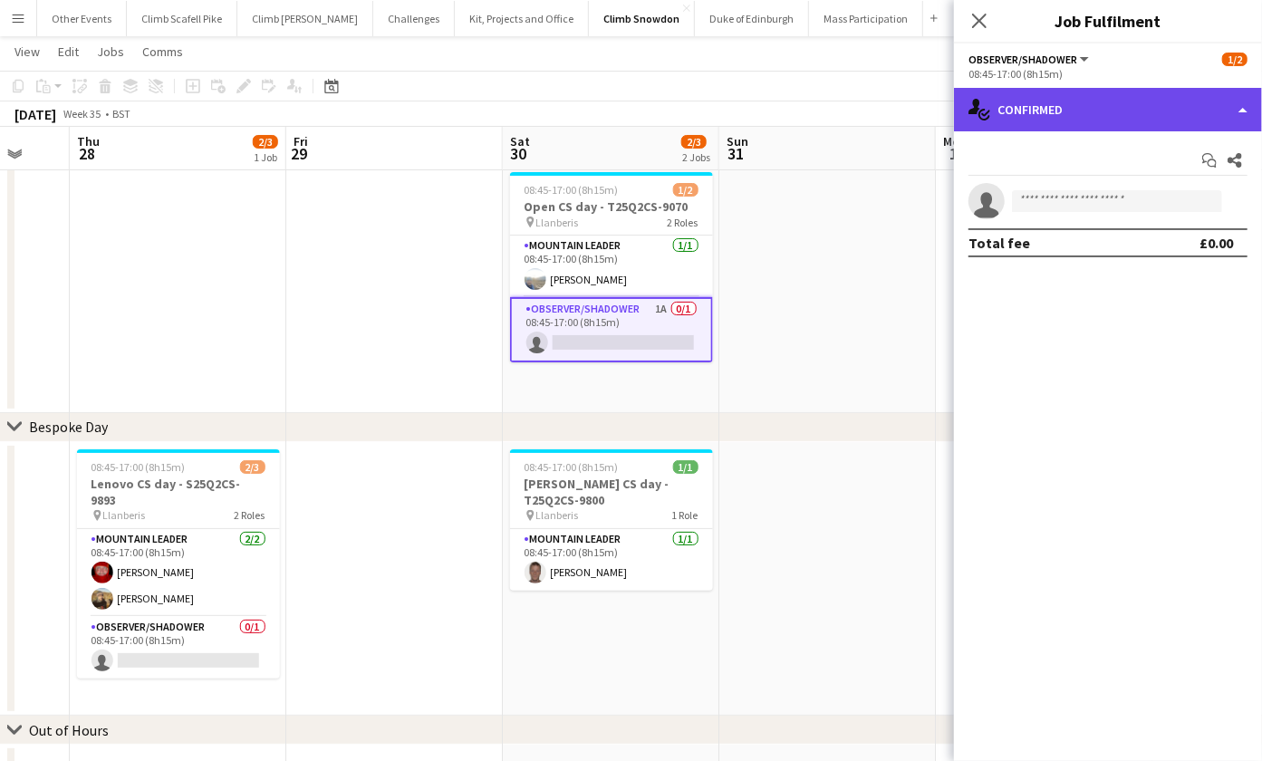
click at [1088, 120] on div "single-neutral-actions-check-2 Confirmed" at bounding box center [1108, 109] width 308 height 43
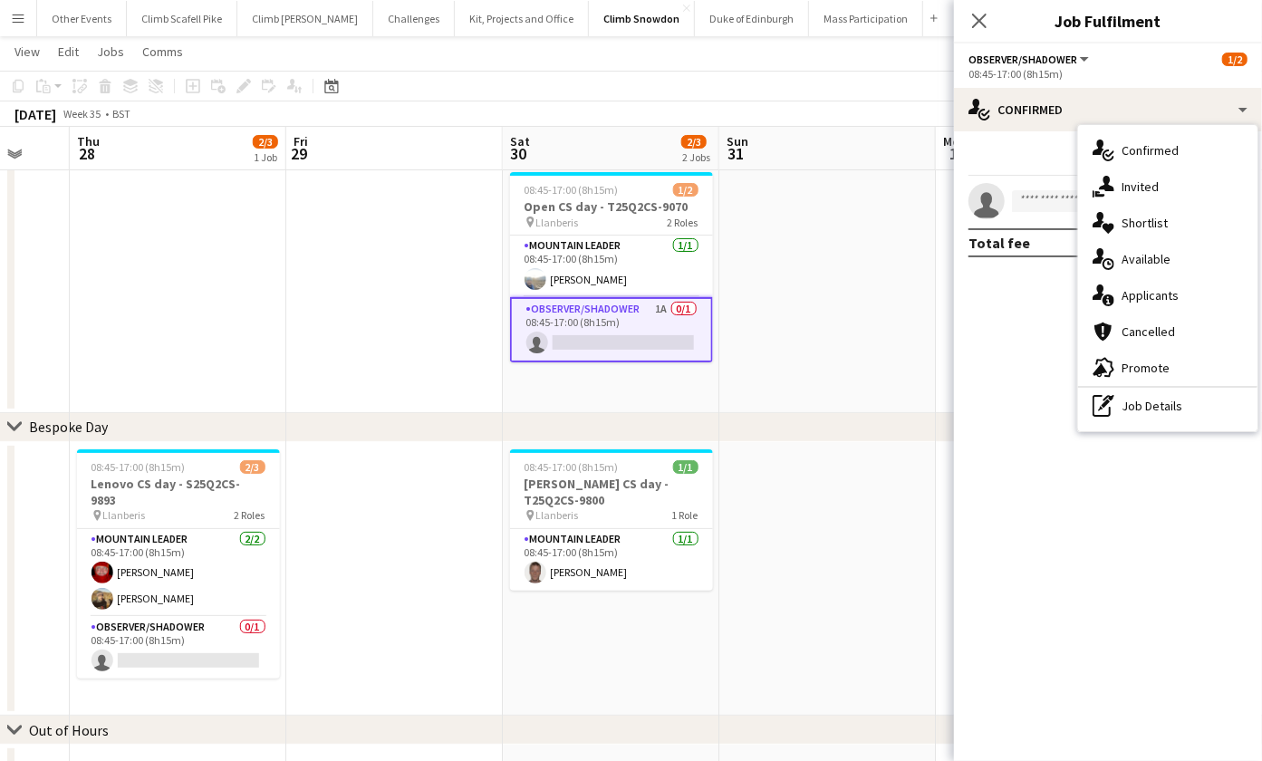
click at [1145, 299] on div "single-neutral-actions-information Applicants" at bounding box center [1167, 295] width 179 height 36
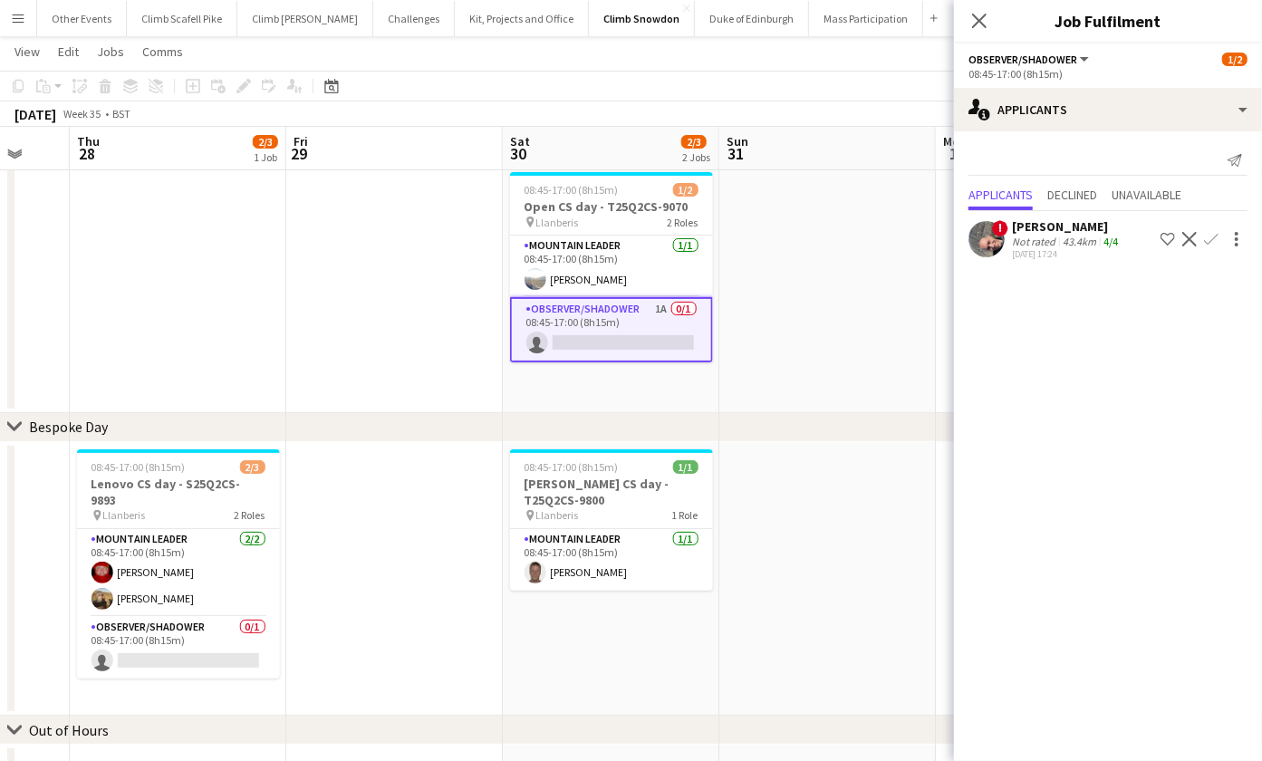
click at [1212, 236] on app-icon "Confirm" at bounding box center [1211, 239] width 14 height 14
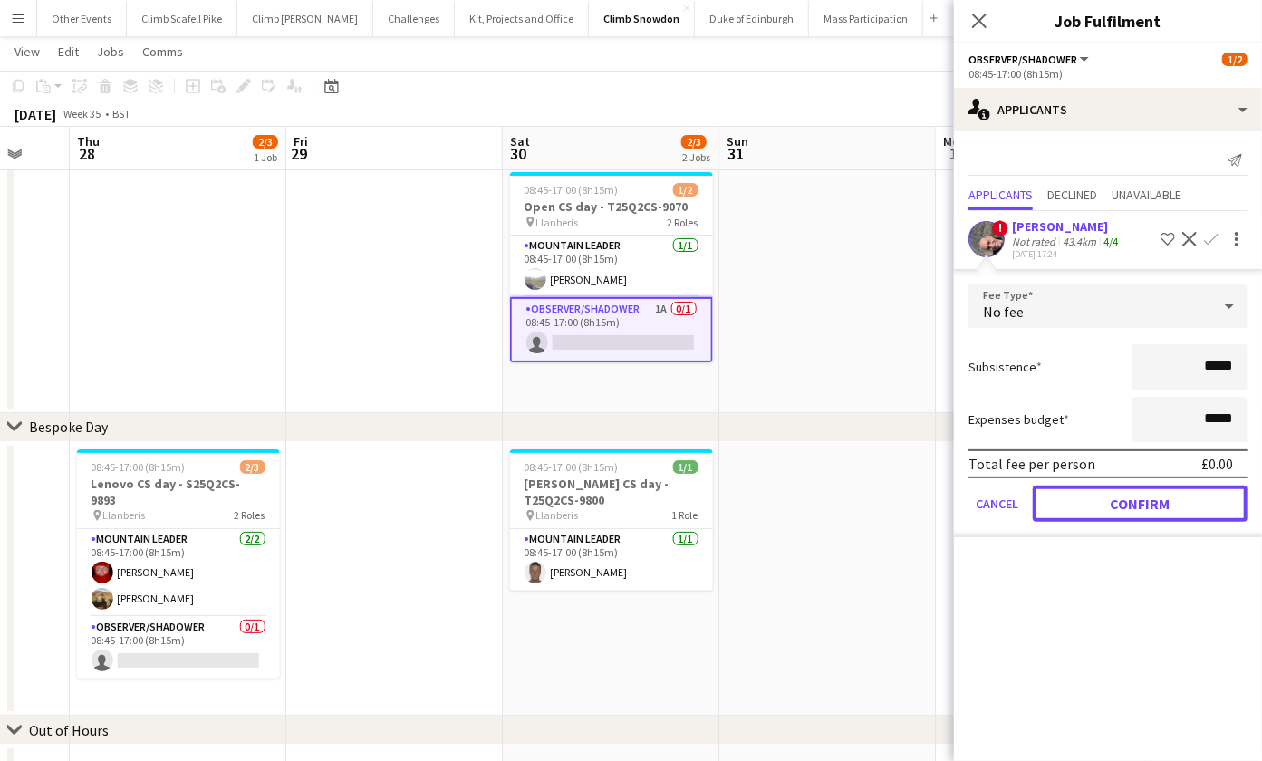
drag, startPoint x: 1204, startPoint y: 501, endPoint x: 1162, endPoint y: 491, distance: 42.9
click at [1204, 501] on button "Confirm" at bounding box center [1140, 504] width 215 height 36
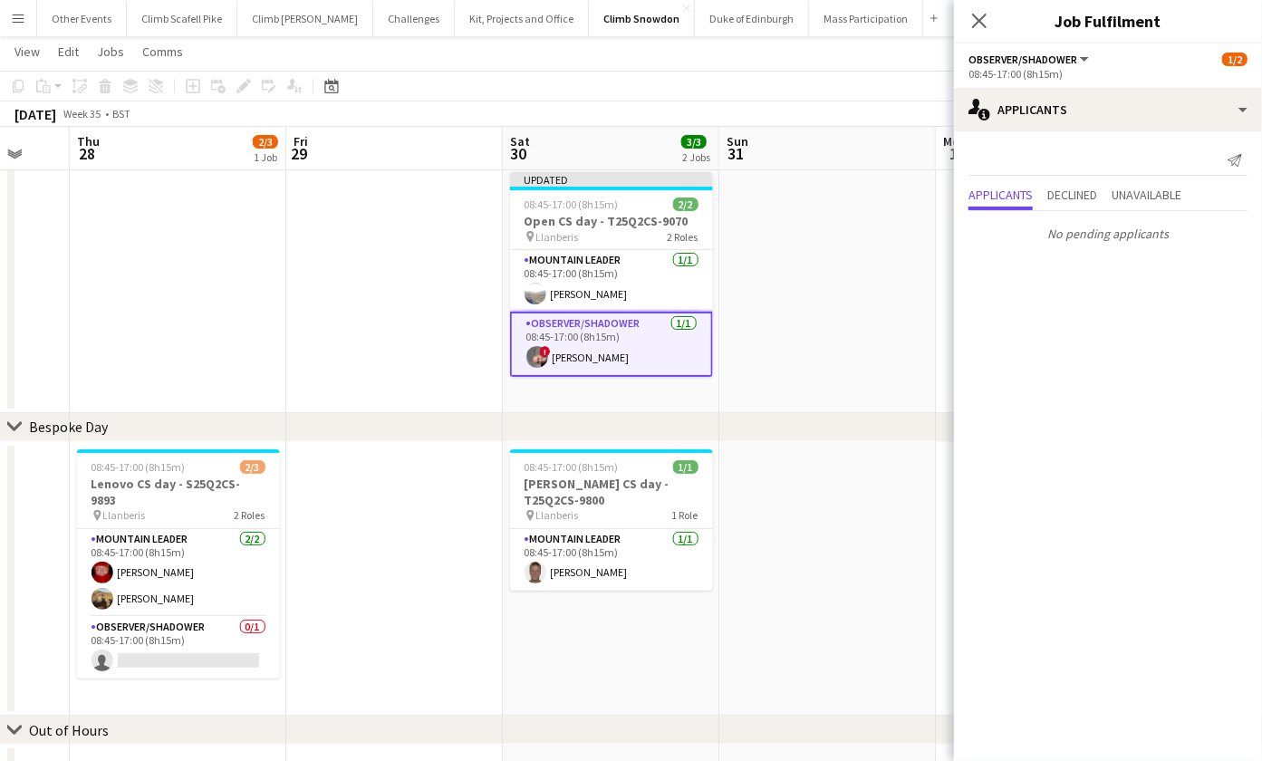
click at [778, 466] on app-date-cell at bounding box center [827, 579] width 217 height 275
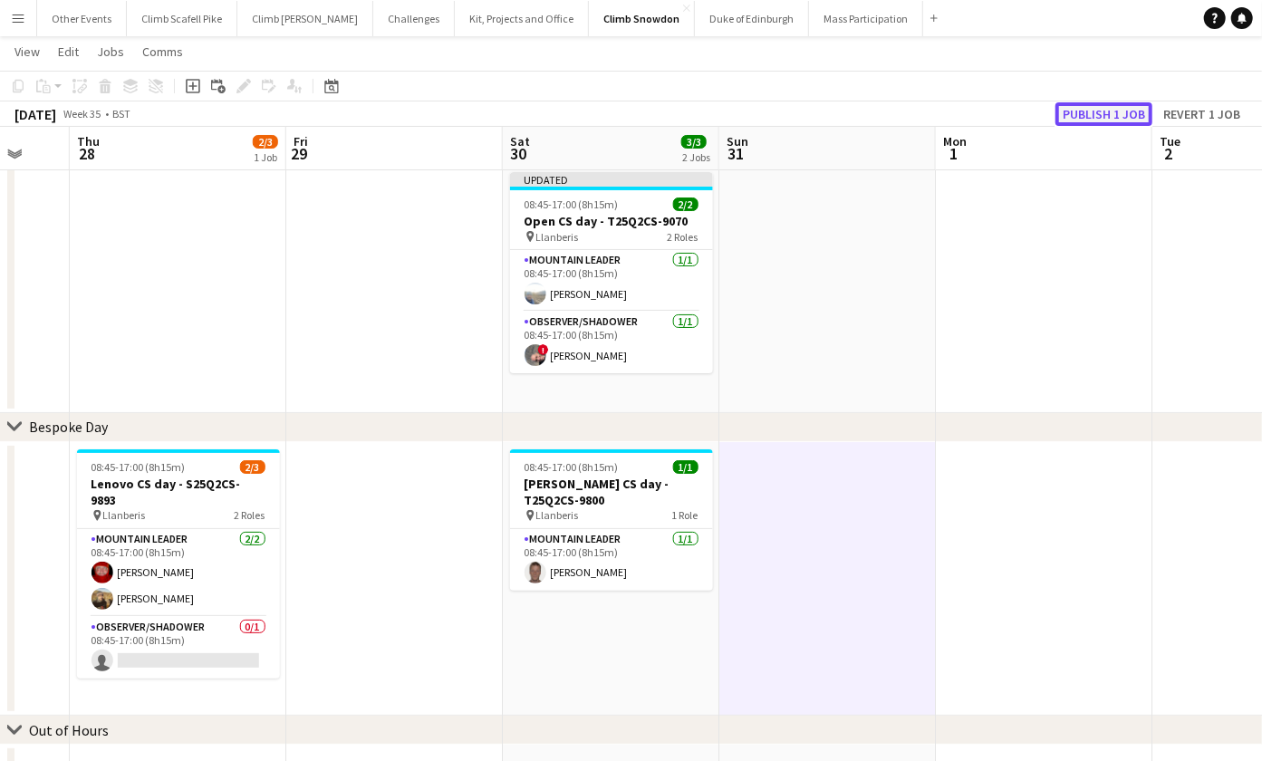
click at [1127, 112] on button "Publish 1 job" at bounding box center [1104, 114] width 97 height 24
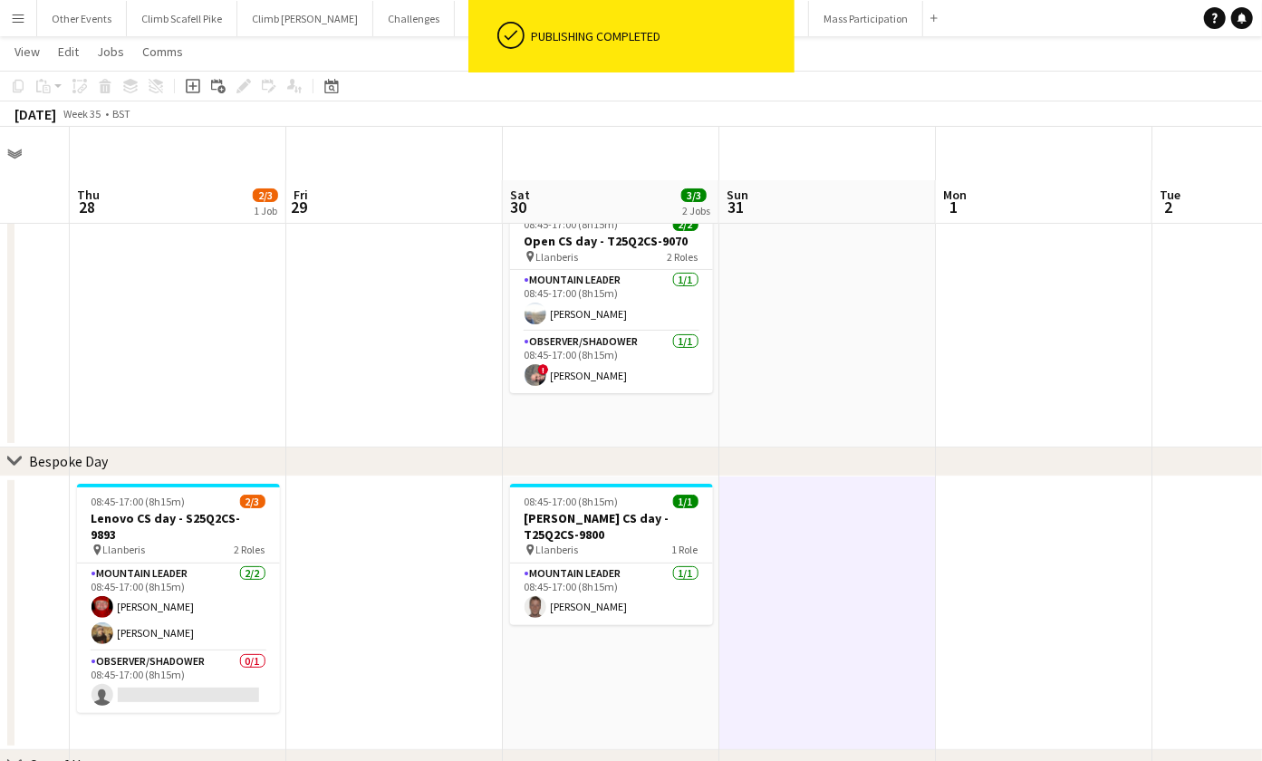
scroll to position [0, 0]
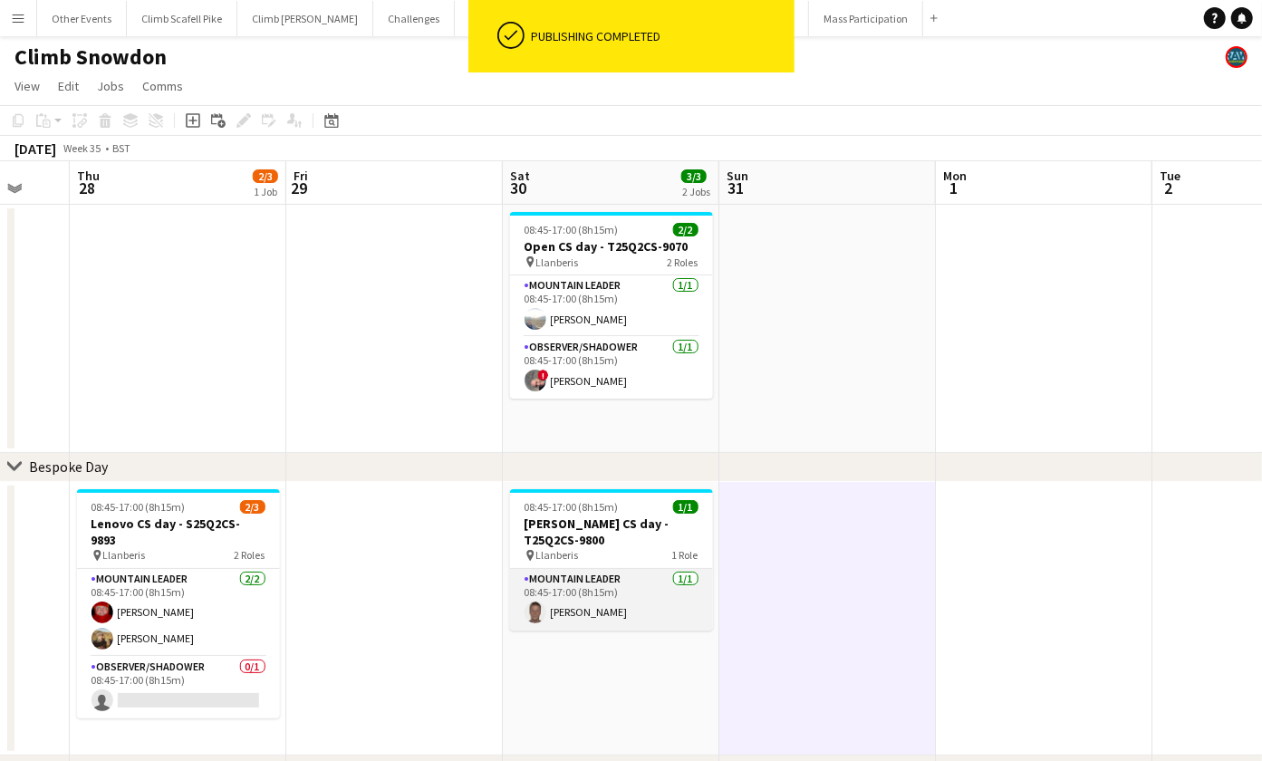
drag, startPoint x: 592, startPoint y: 607, endPoint x: 598, endPoint y: 593, distance: 15.8
click at [591, 606] on app-card-role "Mountain Leader [DATE] 08:45-17:00 (8h15m) [PERSON_NAME]" at bounding box center [611, 600] width 203 height 62
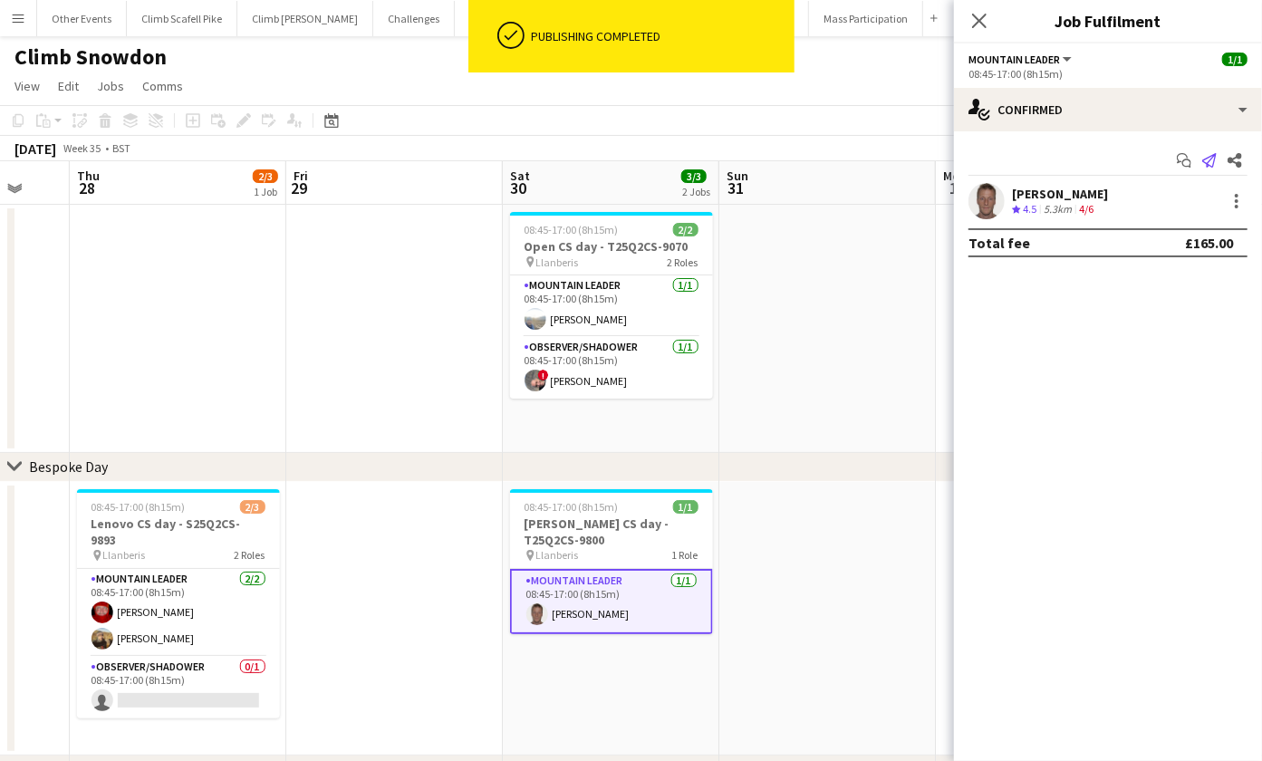
click at [1211, 159] on icon at bounding box center [1209, 160] width 14 height 14
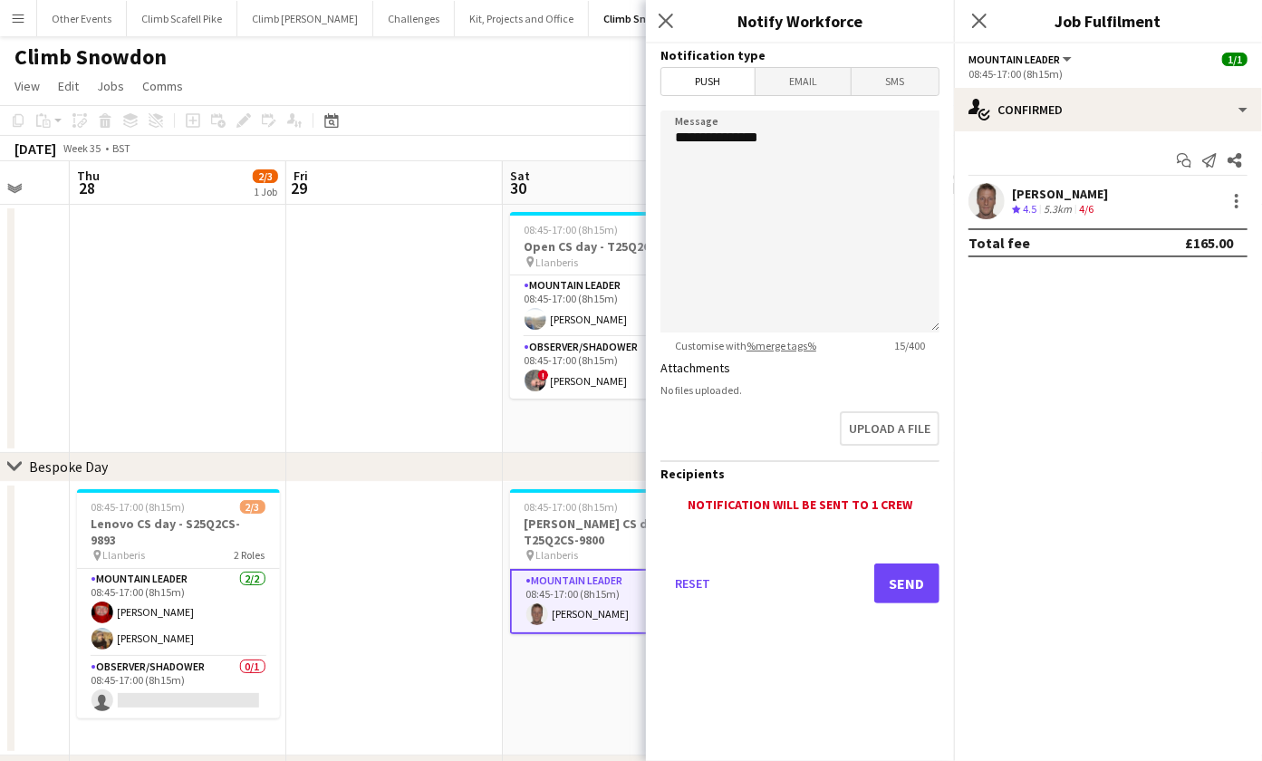
click at [822, 85] on span "Email" at bounding box center [804, 81] width 96 height 27
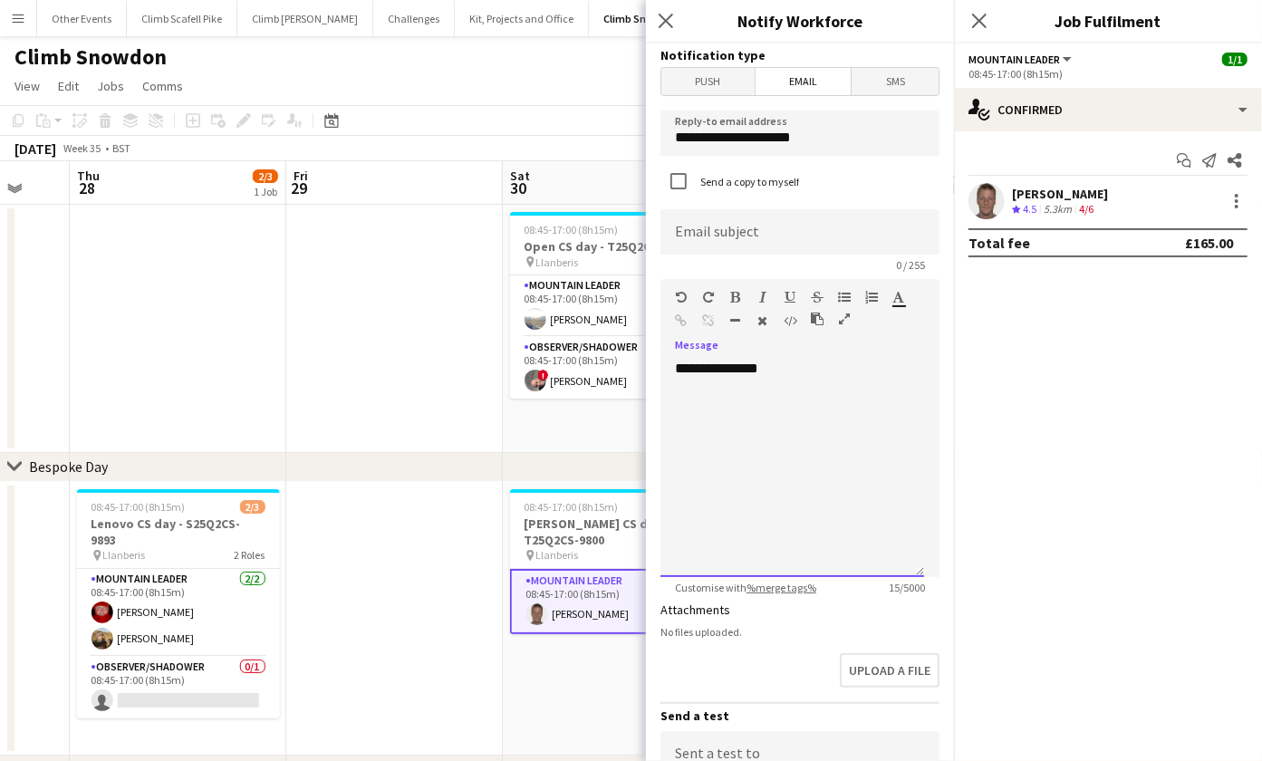
click at [769, 390] on div "**********" at bounding box center [793, 468] width 264 height 217
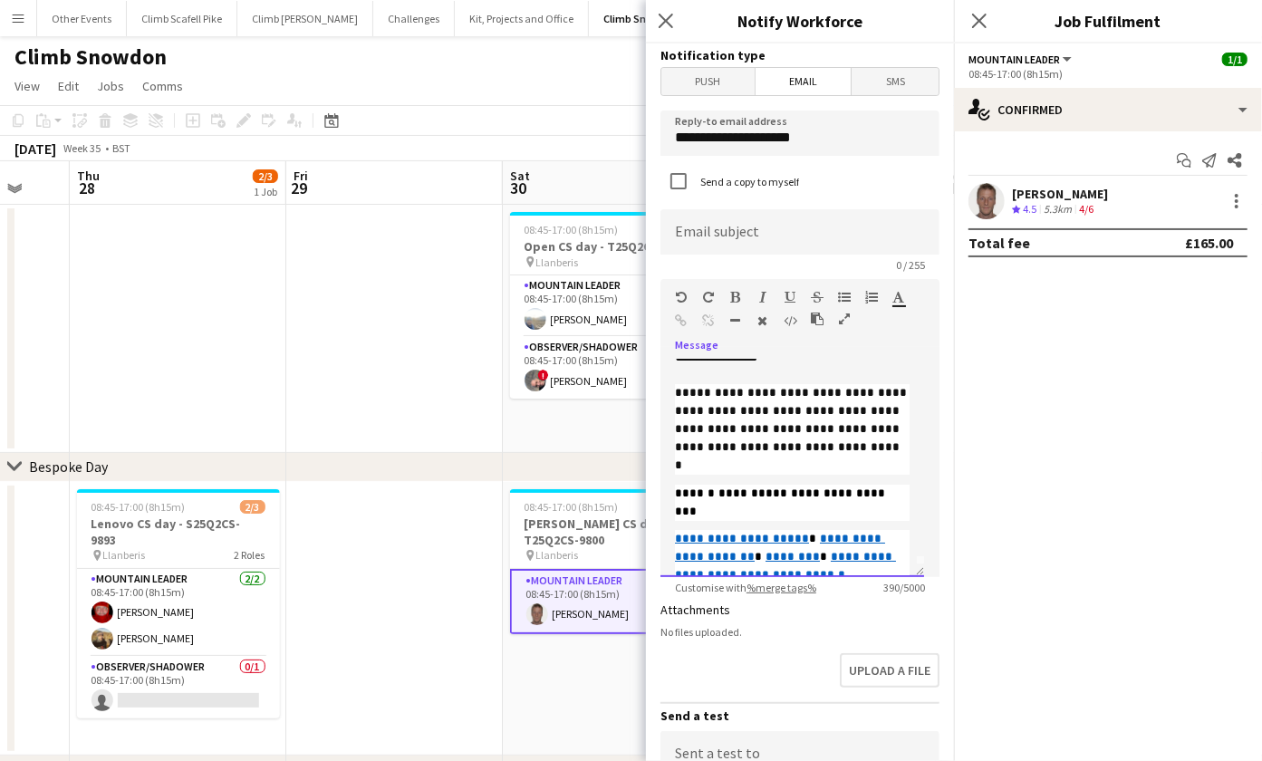
scroll to position [0, 0]
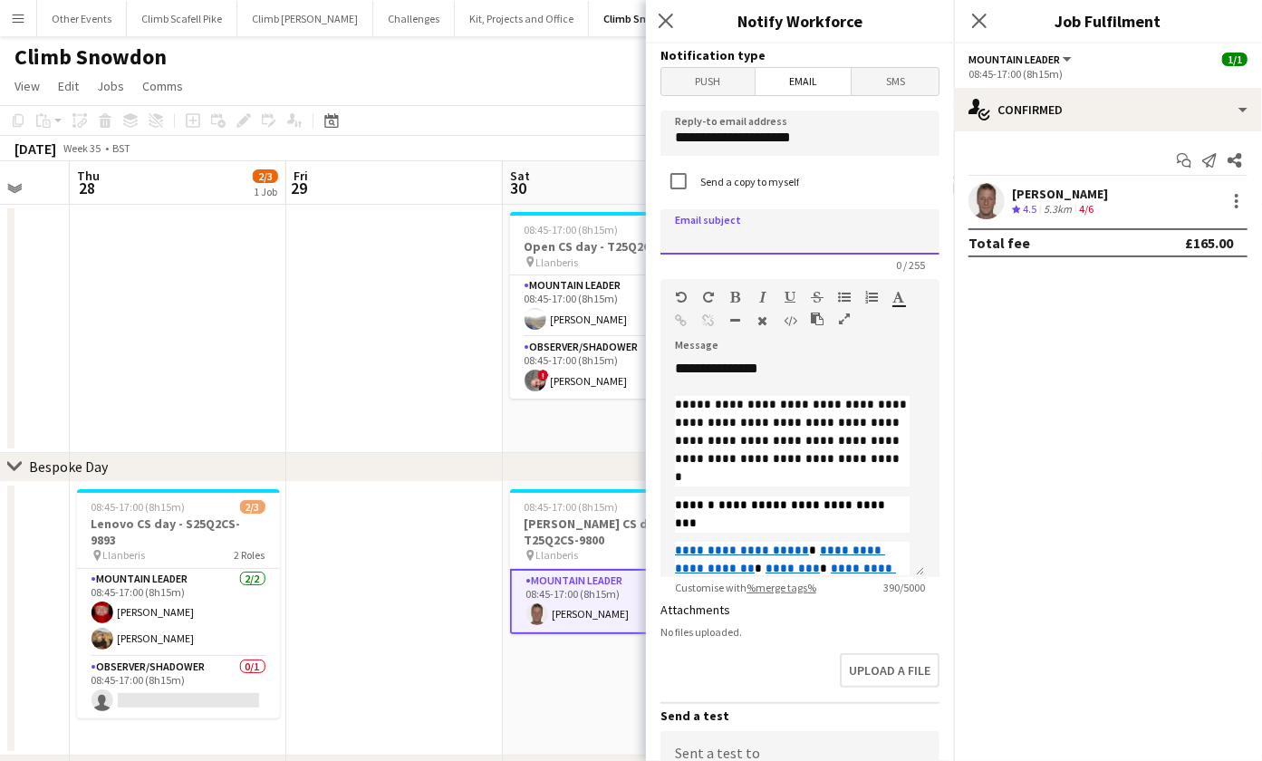
click at [803, 234] on input at bounding box center [800, 231] width 279 height 45
type input "*"
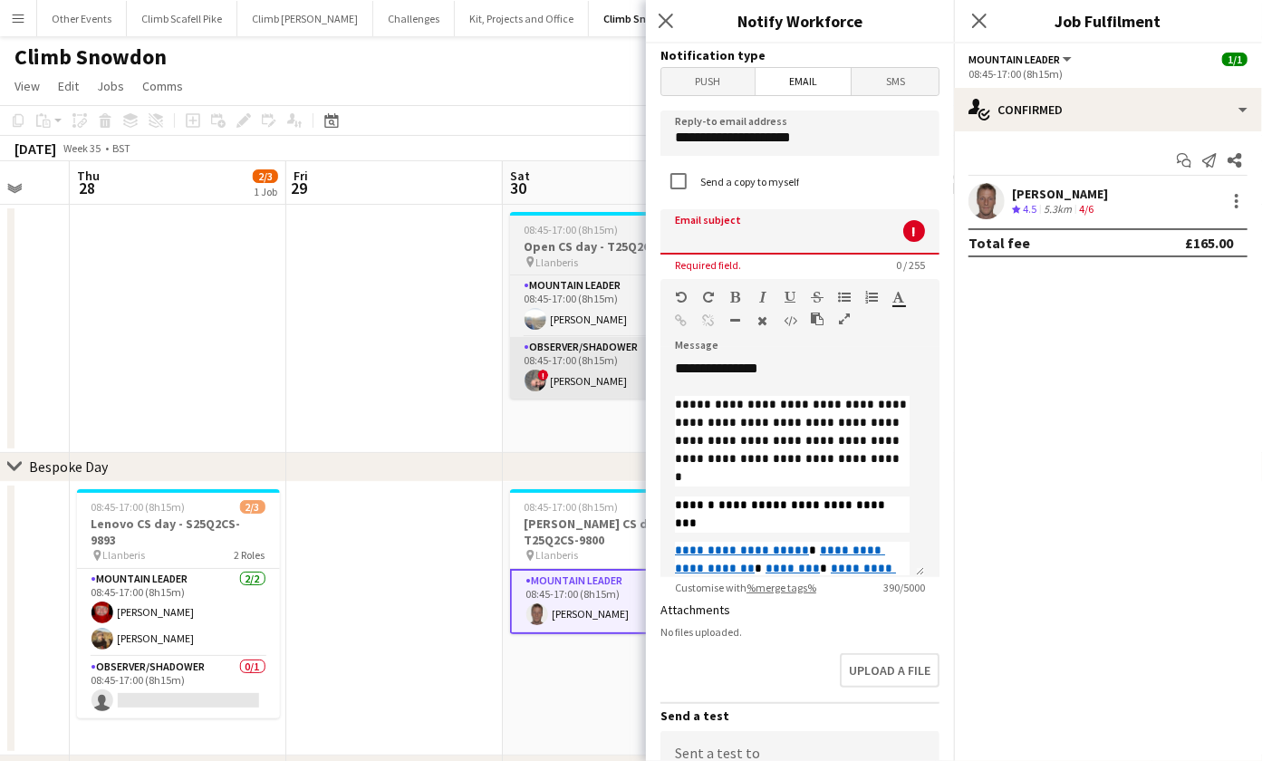
click at [574, 451] on div "chevron-right Bespoke Day chevron-right Out of Hours Mon 25 Tue 26 Wed 27 Thu 2…" at bounding box center [631, 500] width 1262 height 678
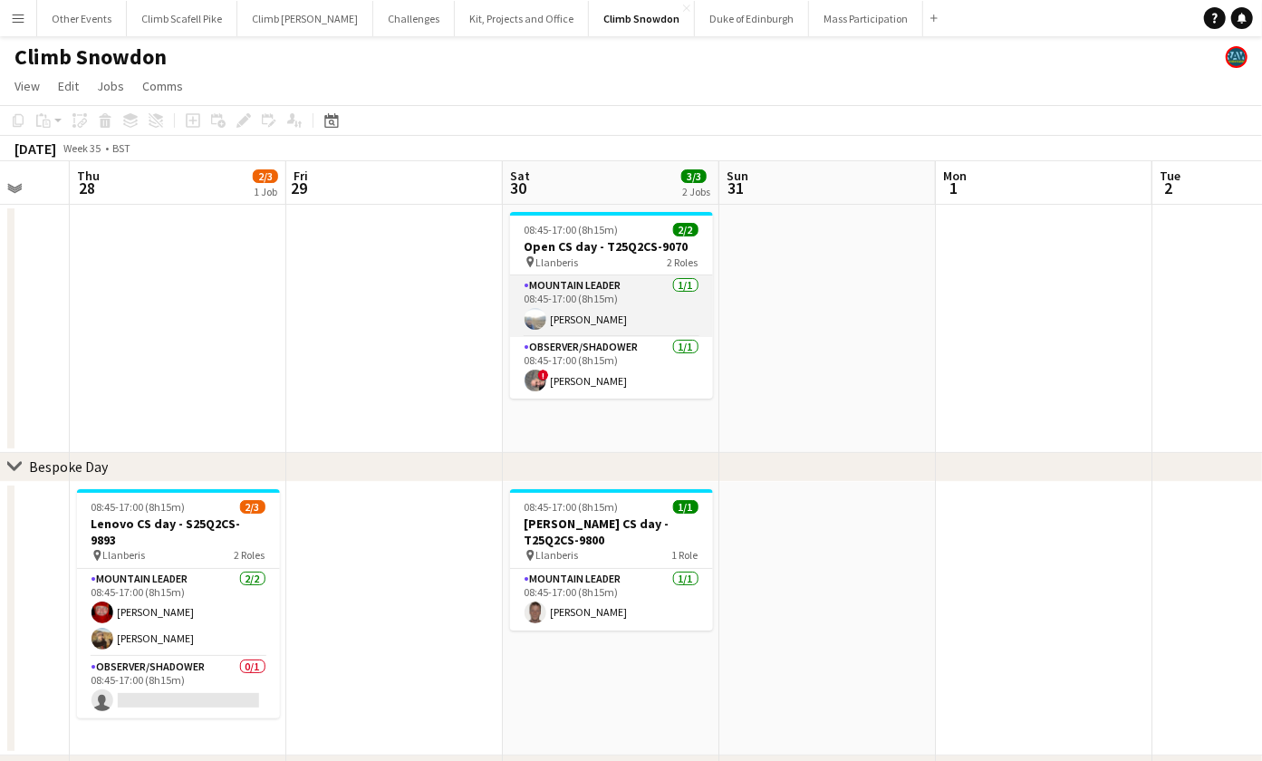
click at [625, 286] on app-card-role "Mountain Leader [DATE] 08:45-17:00 (8h15m) [PERSON_NAME]" at bounding box center [611, 306] width 203 height 62
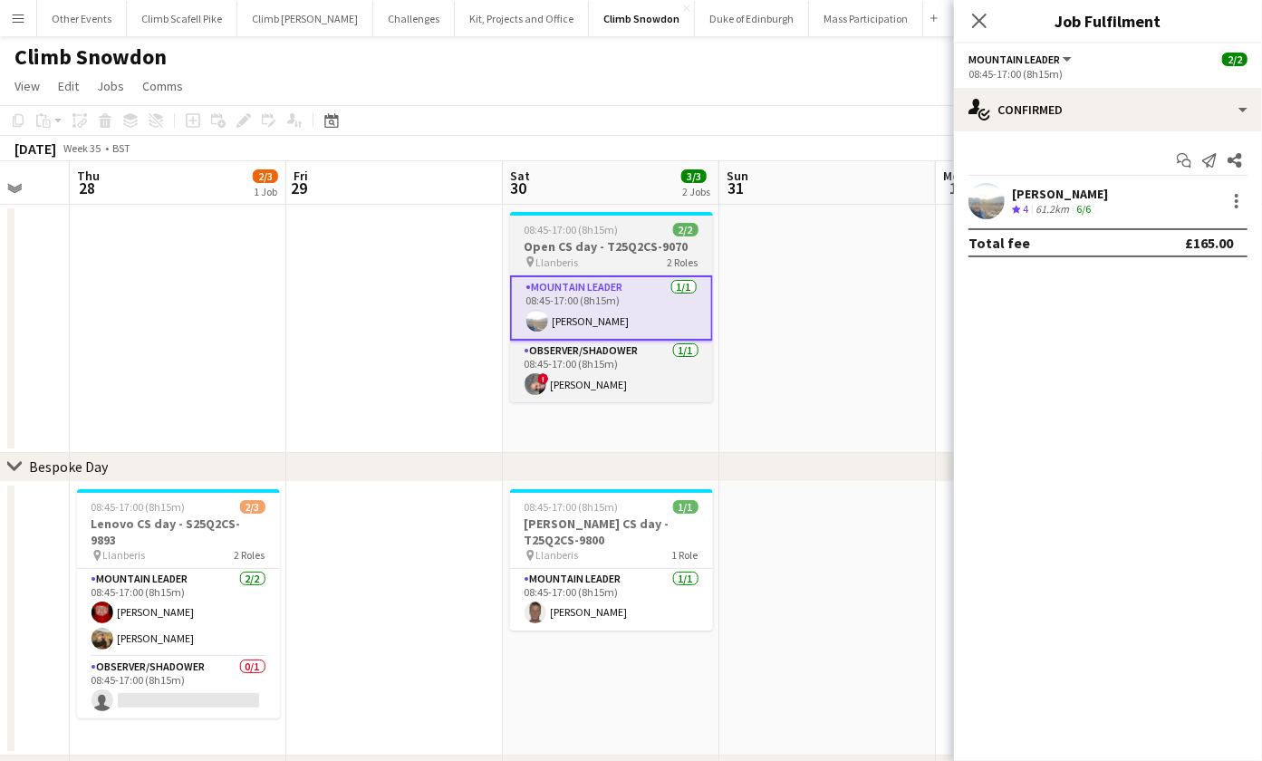
click at [624, 238] on h3 "Open CS day - T25Q2CS-9070" at bounding box center [611, 246] width 203 height 16
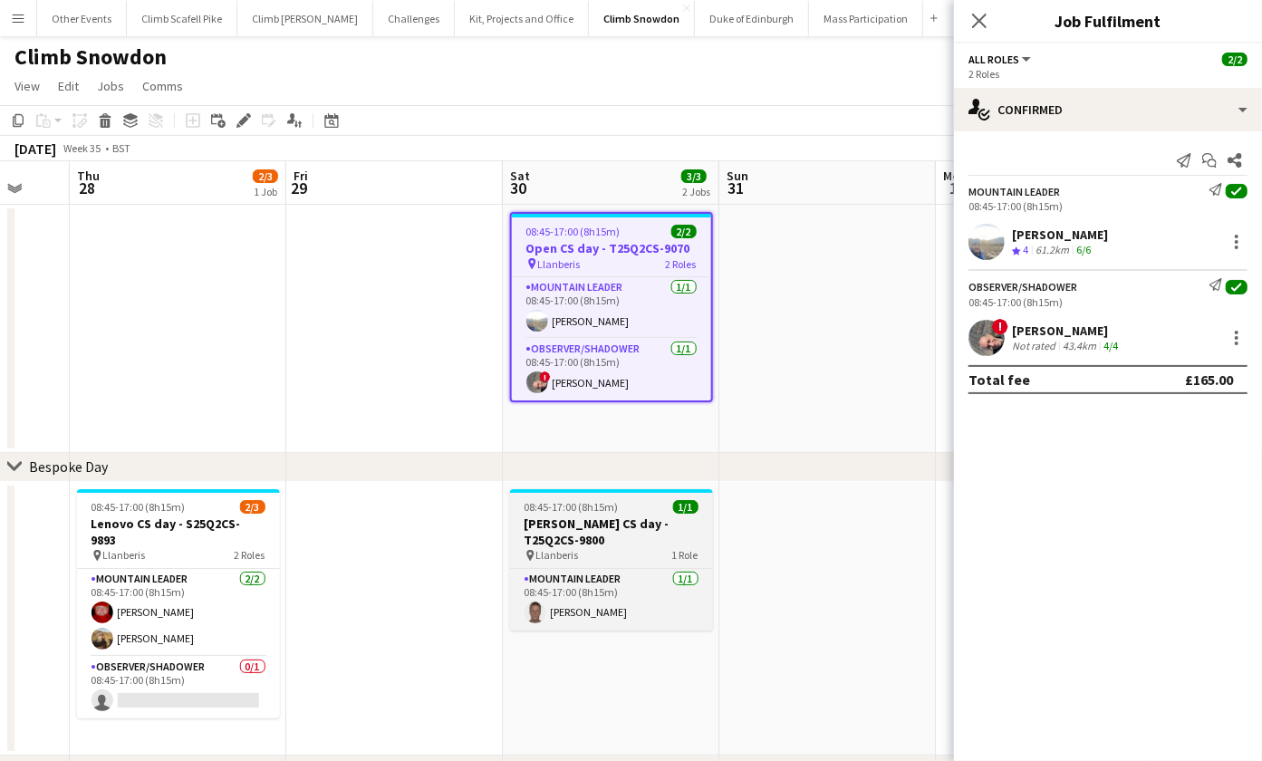
click at [654, 533] on h3 "[PERSON_NAME] CS day - T25Q2CS-9800" at bounding box center [611, 532] width 203 height 33
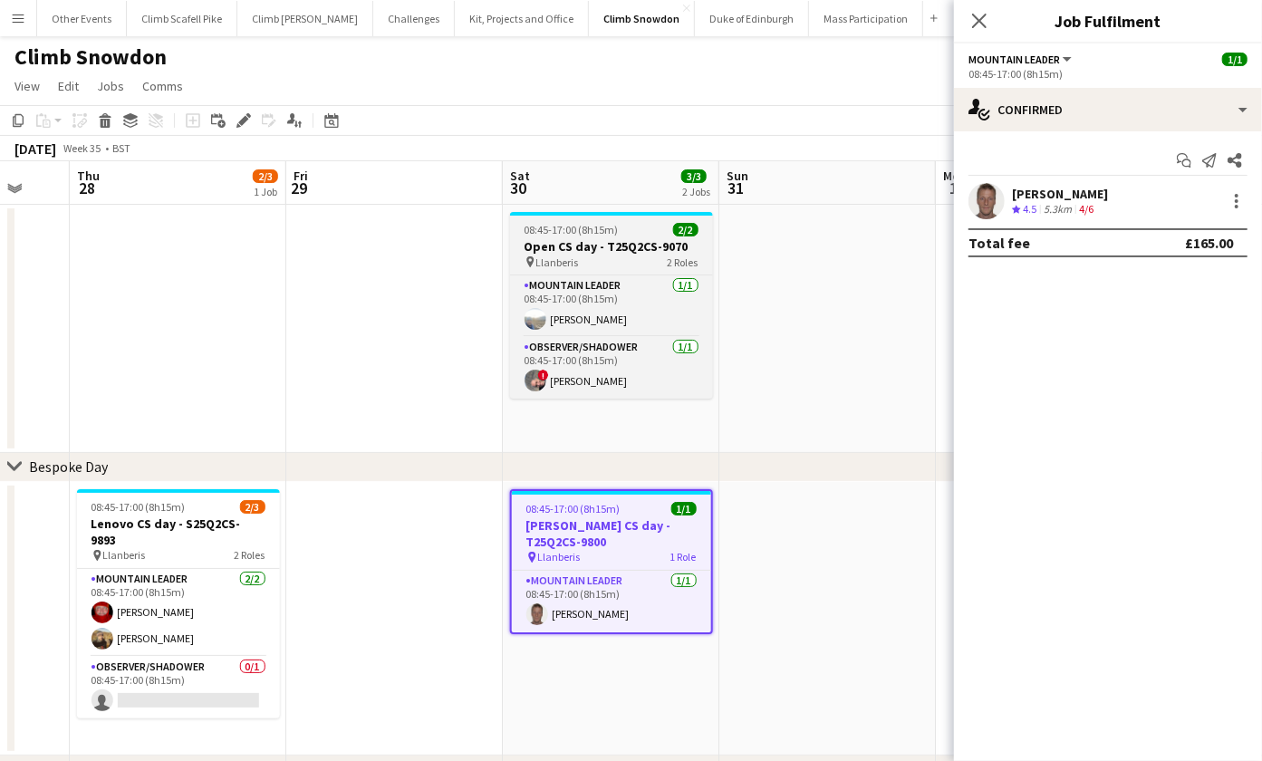
click at [639, 246] on h3 "Open CS day - T25Q2CS-9070" at bounding box center [611, 246] width 203 height 16
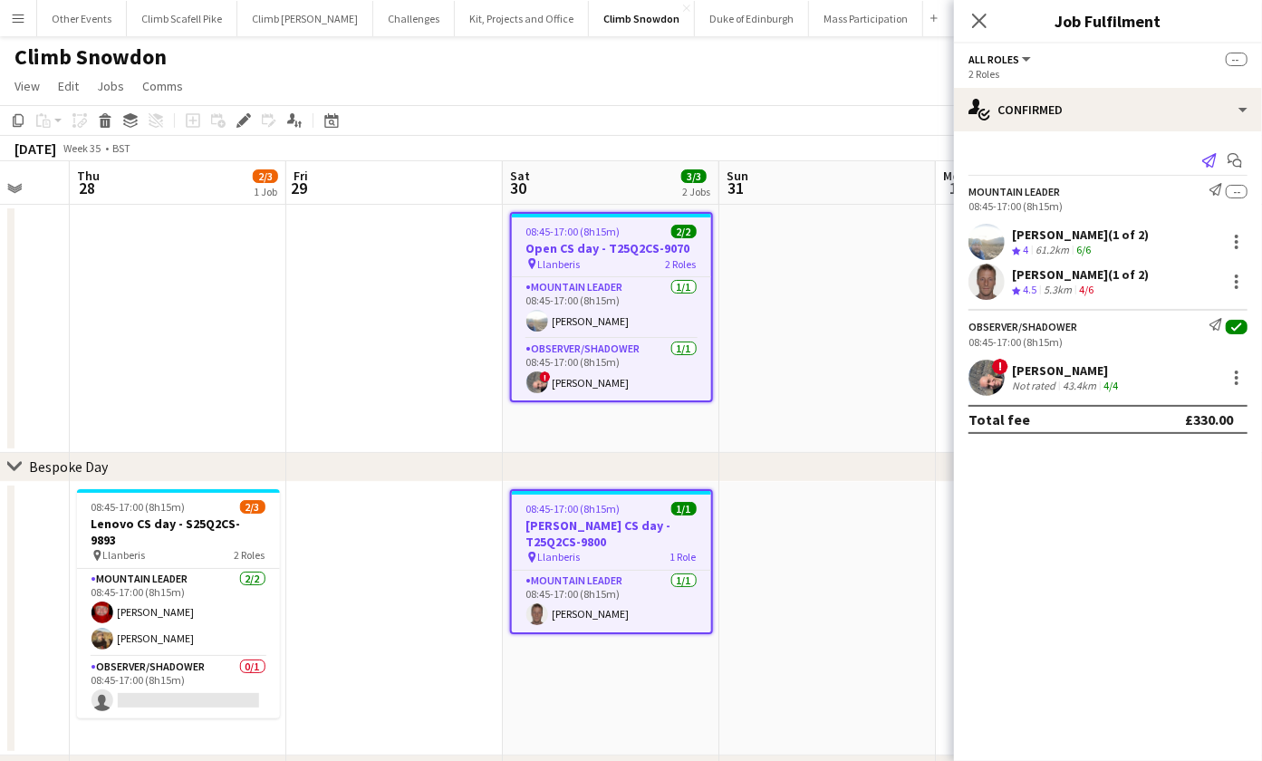
click at [1207, 159] on icon "Send notification" at bounding box center [1209, 160] width 14 height 14
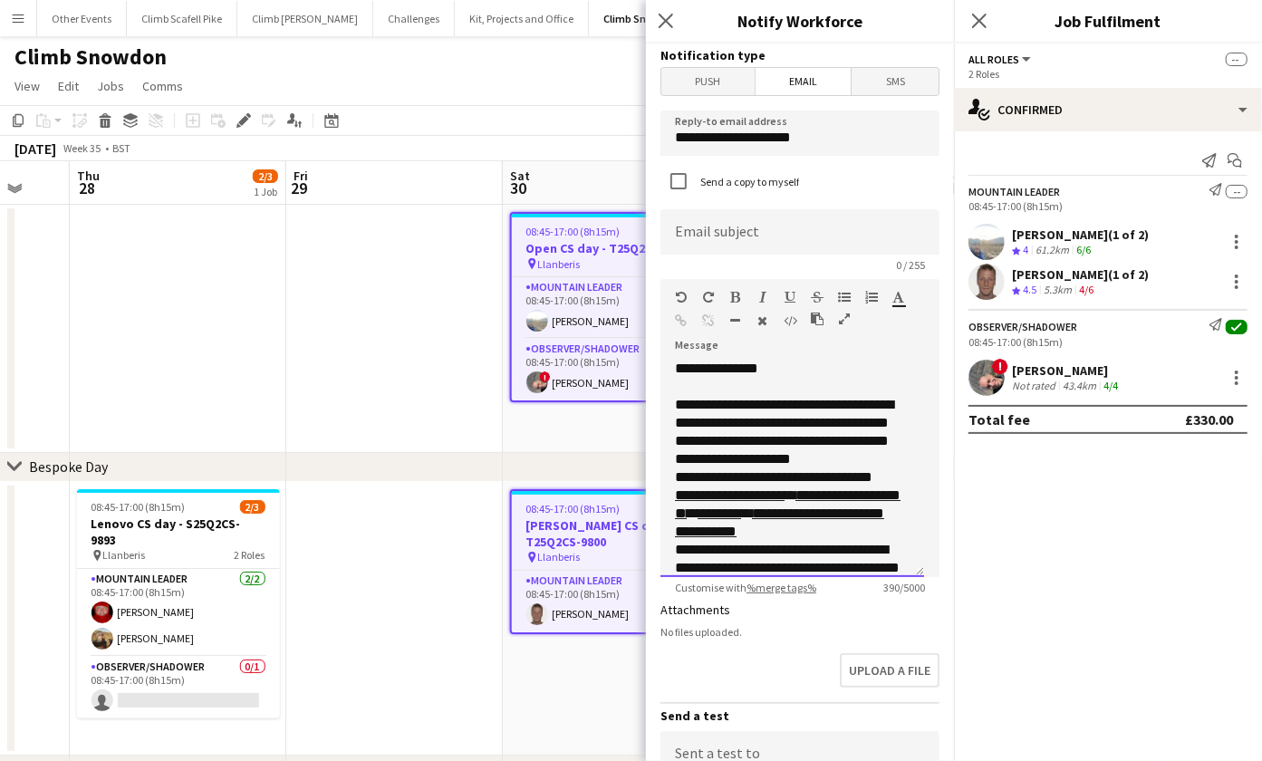
click at [797, 447] on span "**********" at bounding box center [784, 432] width 218 height 68
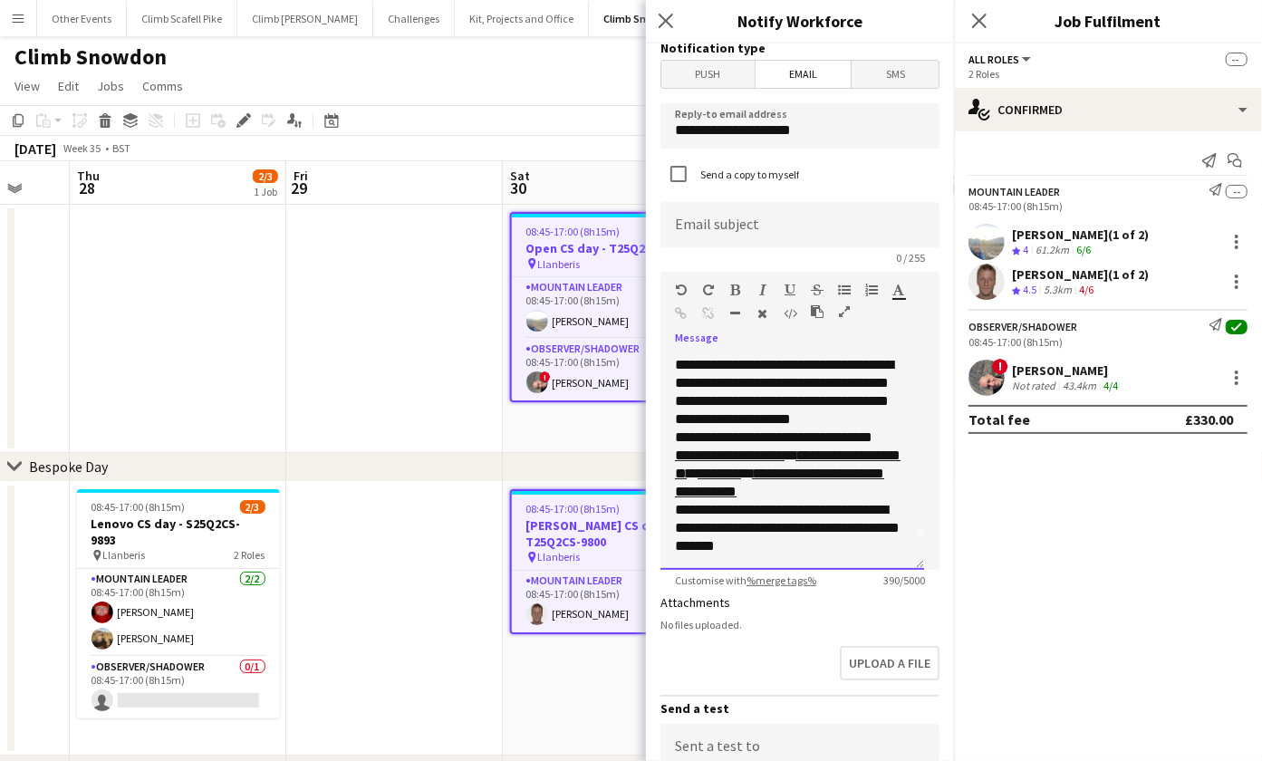
scroll to position [86, 0]
click at [753, 541] on p "*******" at bounding box center [792, 546] width 235 height 18
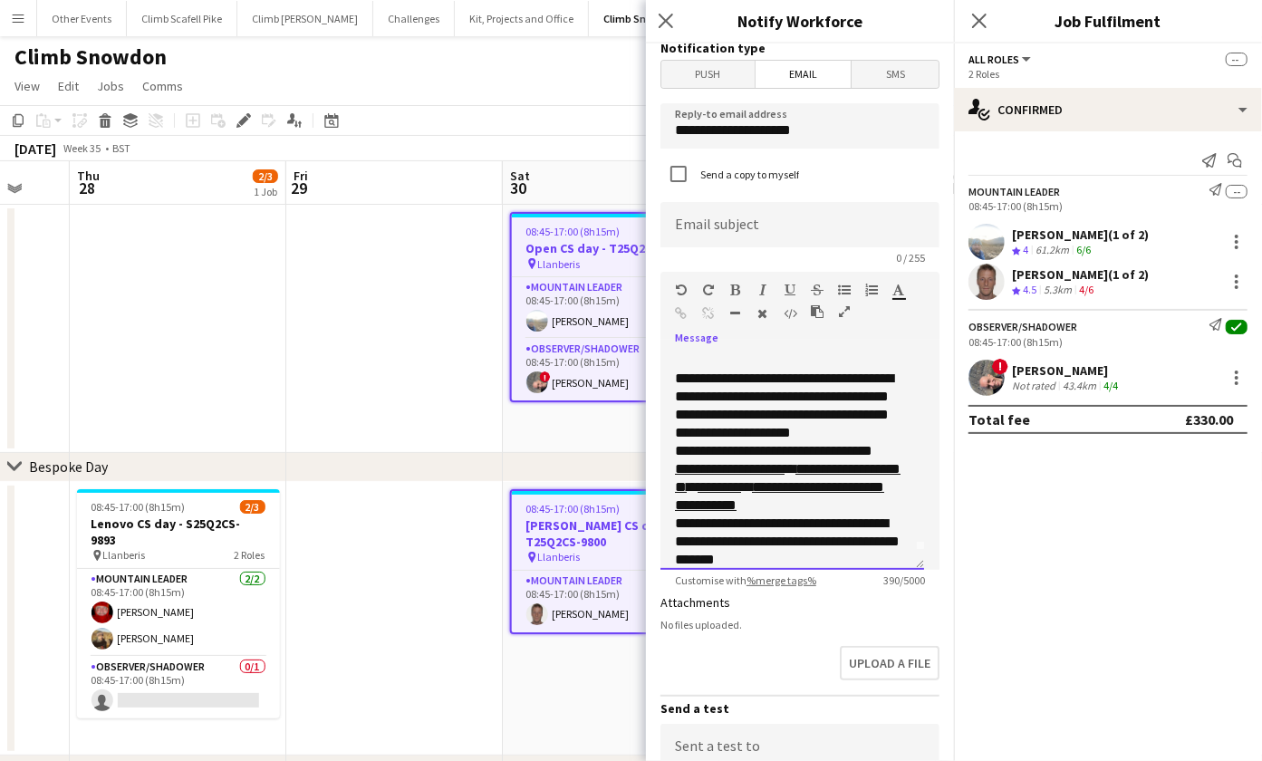
scroll to position [0, 0]
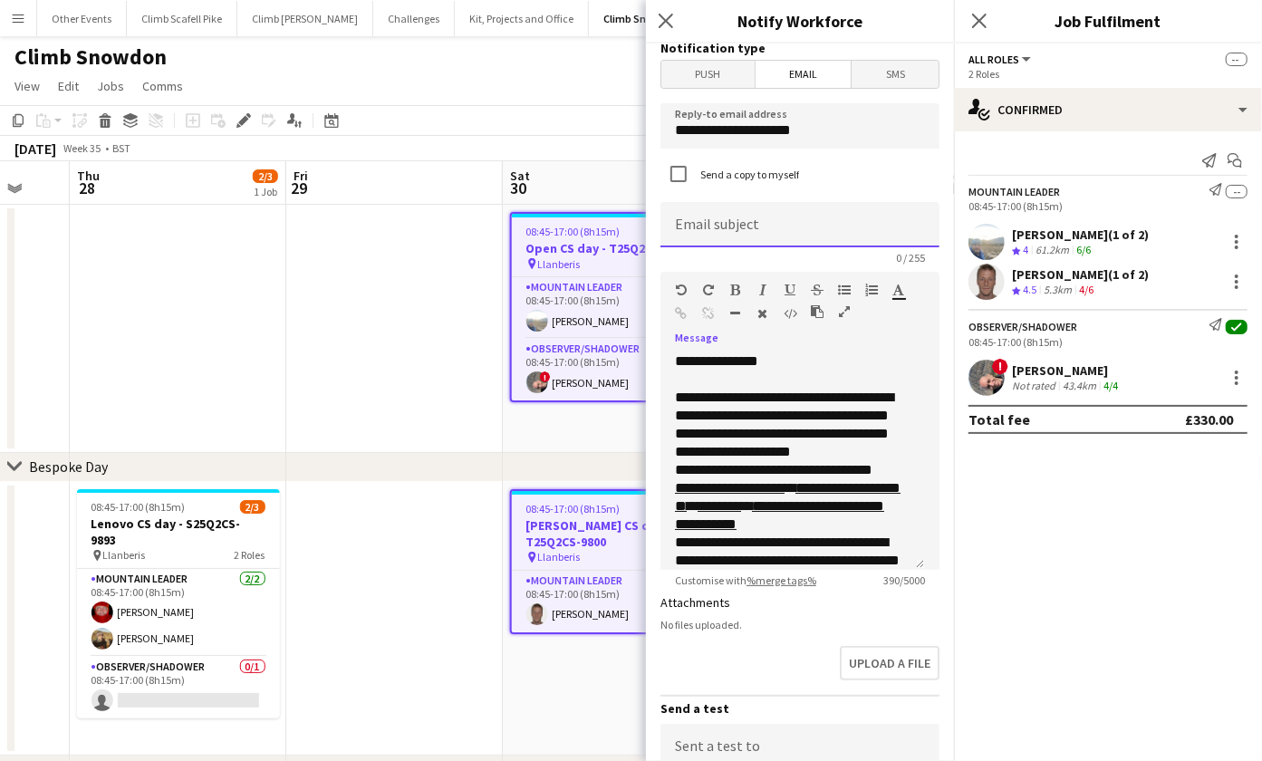
click at [796, 225] on input at bounding box center [800, 224] width 279 height 45
type input "**********"
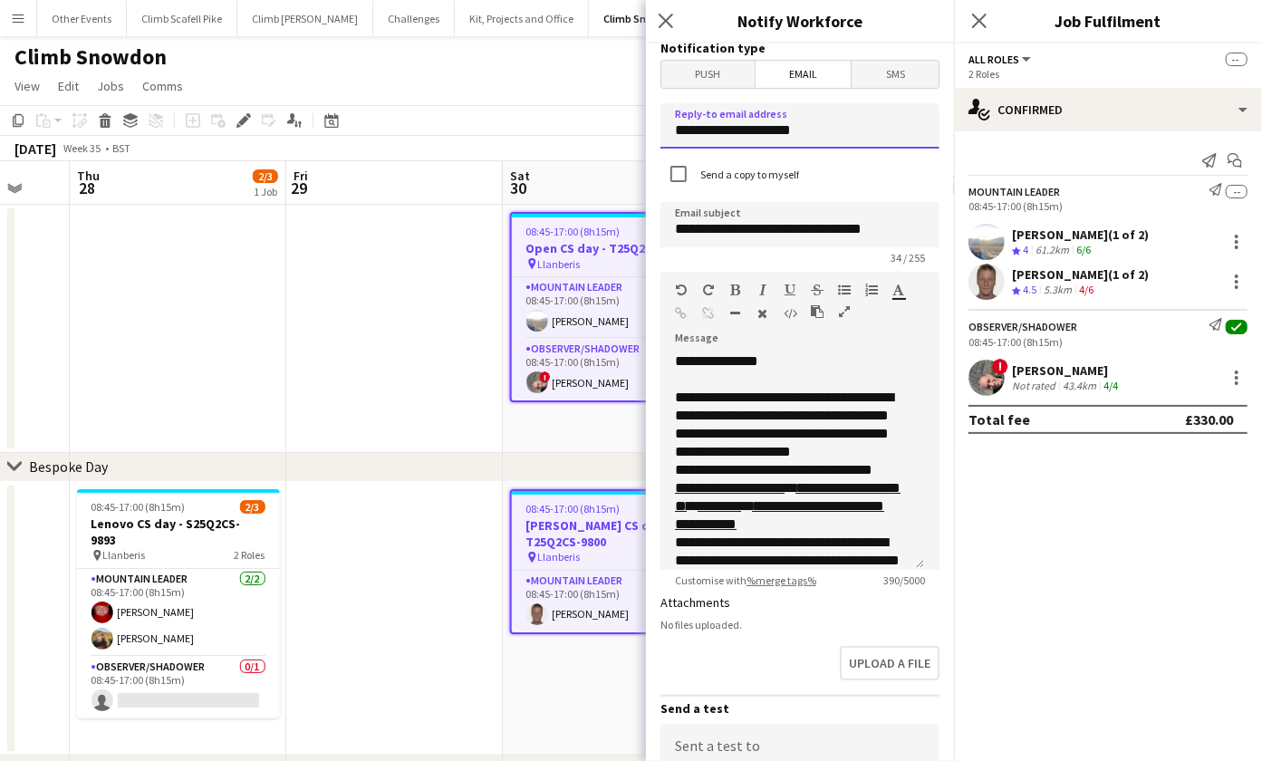
drag, startPoint x: 842, startPoint y: 133, endPoint x: 654, endPoint y: 130, distance: 187.6
click at [654, 130] on form "**********" at bounding box center [800, 540] width 308 height 1008
type input "**********"
click at [780, 397] on span "**********" at bounding box center [784, 425] width 218 height 68
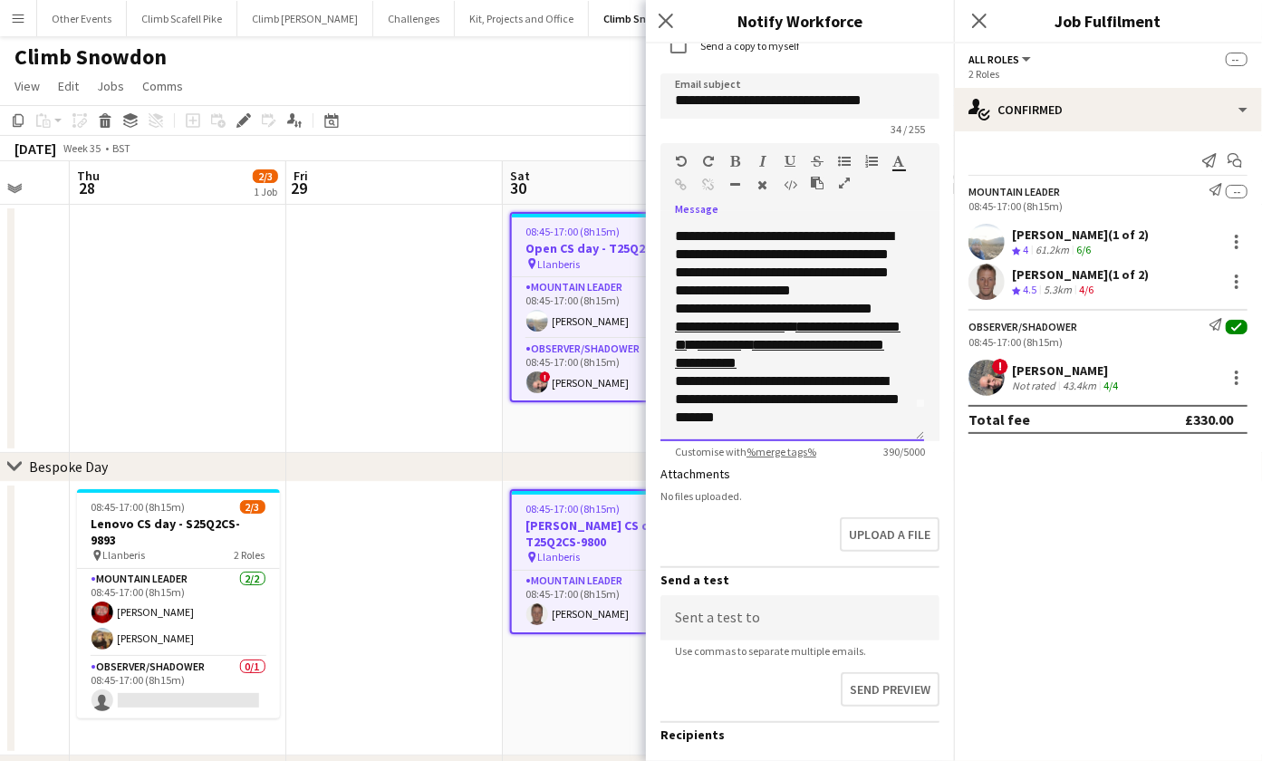
scroll to position [282, 0]
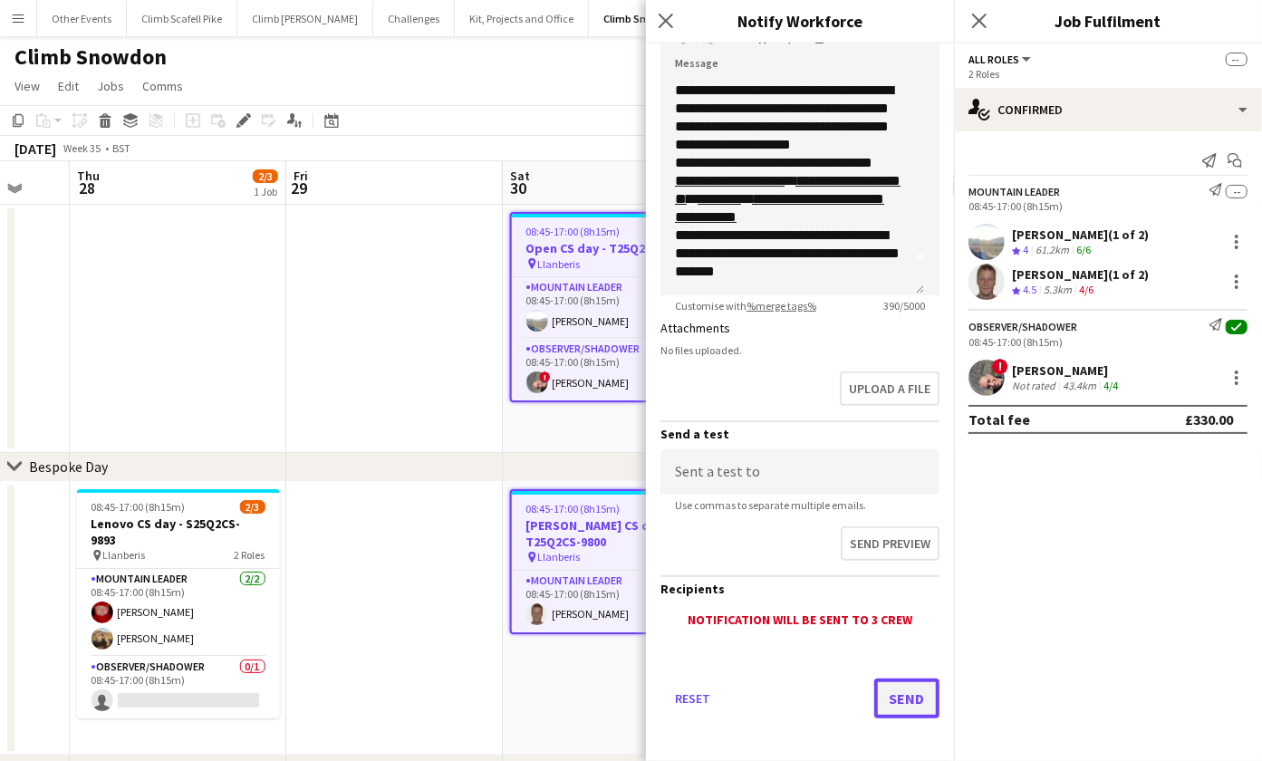
click at [888, 680] on button "Send" at bounding box center [906, 699] width 65 height 40
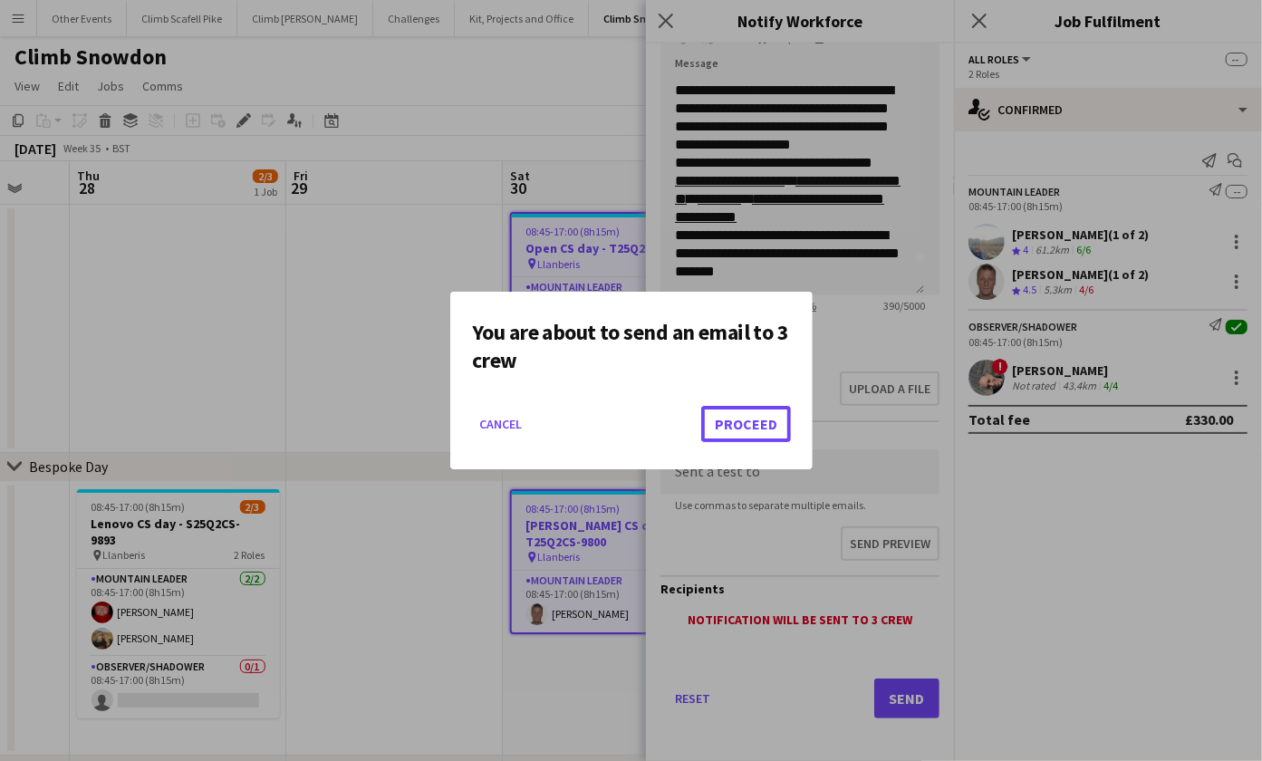
click at [743, 417] on button "Proceed" at bounding box center [746, 424] width 90 height 36
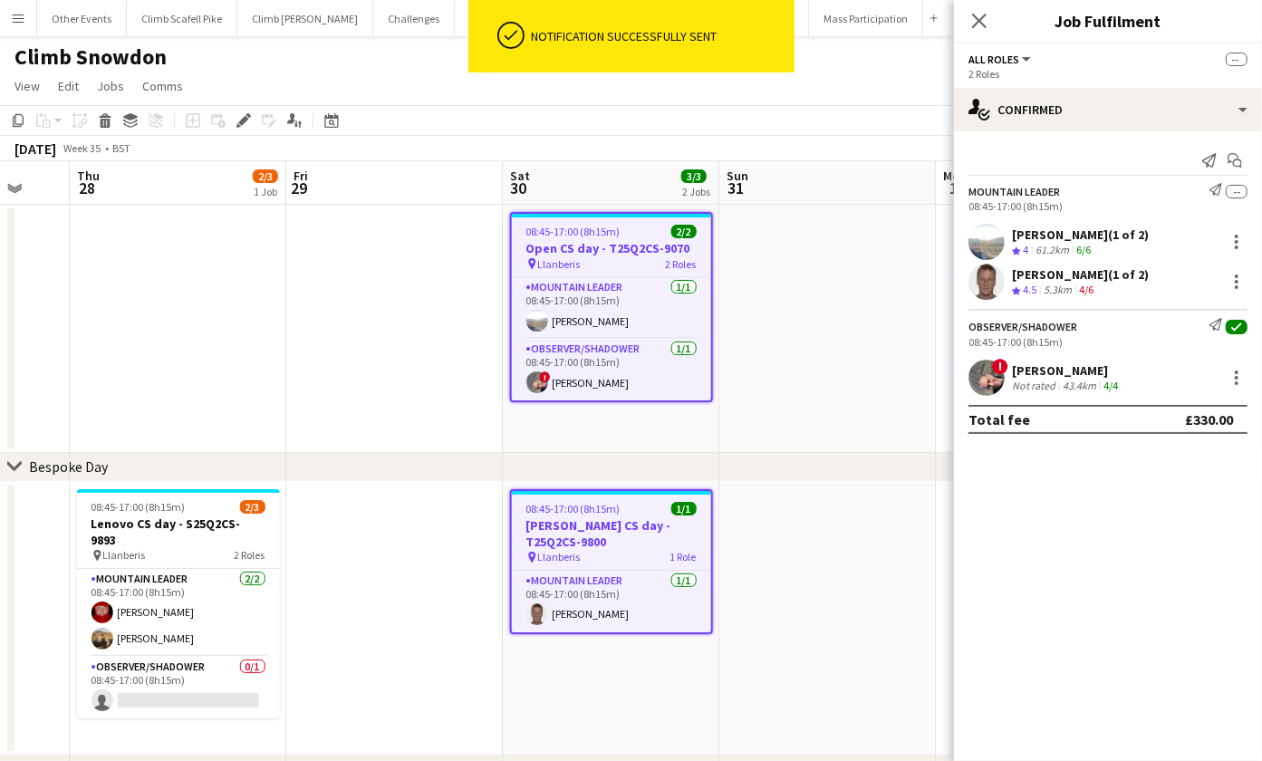
click at [808, 382] on app-date-cell at bounding box center [827, 329] width 217 height 248
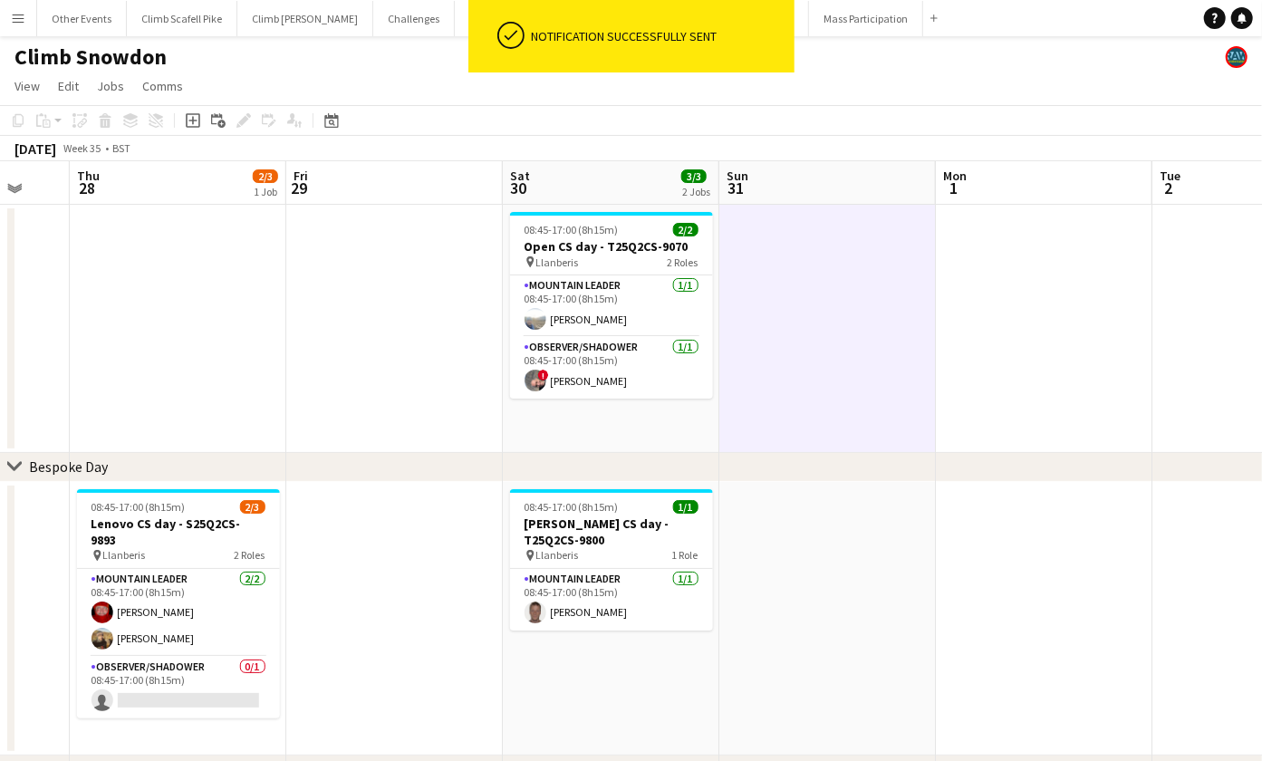
drag, startPoint x: 749, startPoint y: 580, endPoint x: 817, endPoint y: 558, distance: 71.3
click at [749, 580] on app-date-cell at bounding box center [827, 619] width 217 height 275
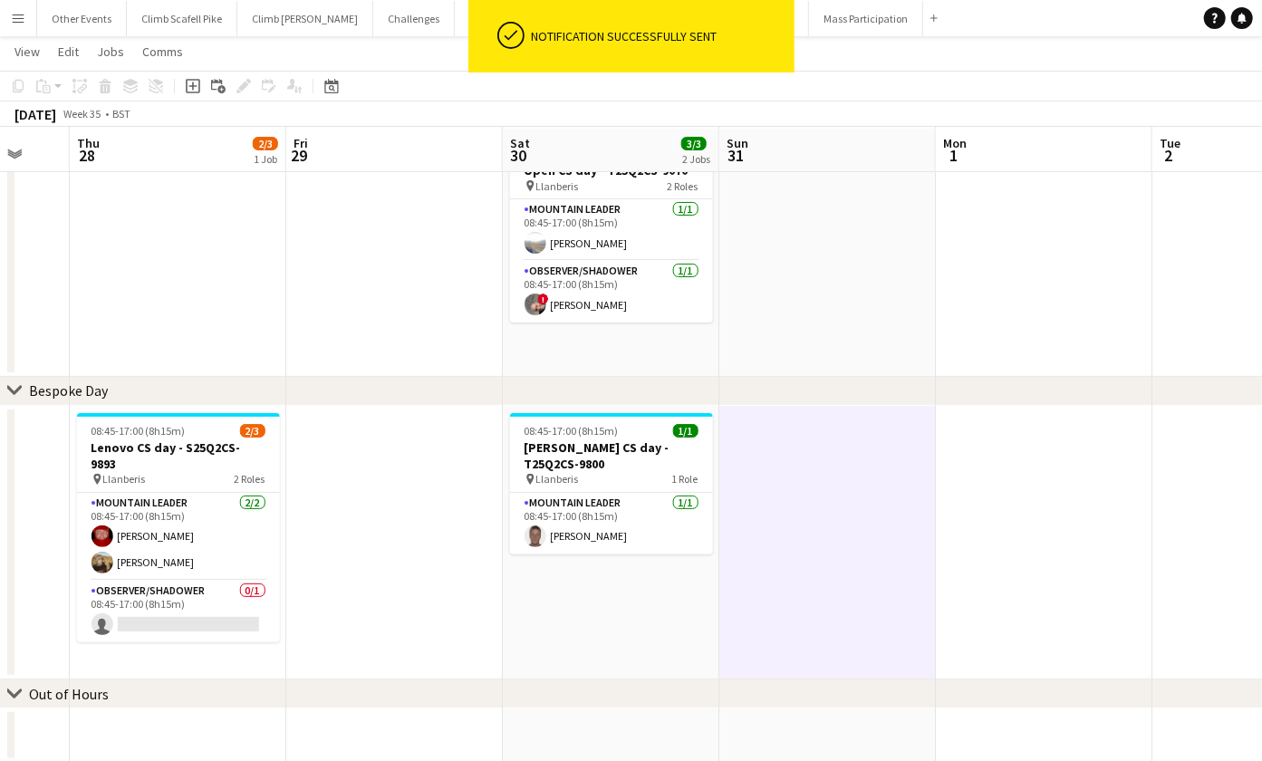
scroll to position [0, 0]
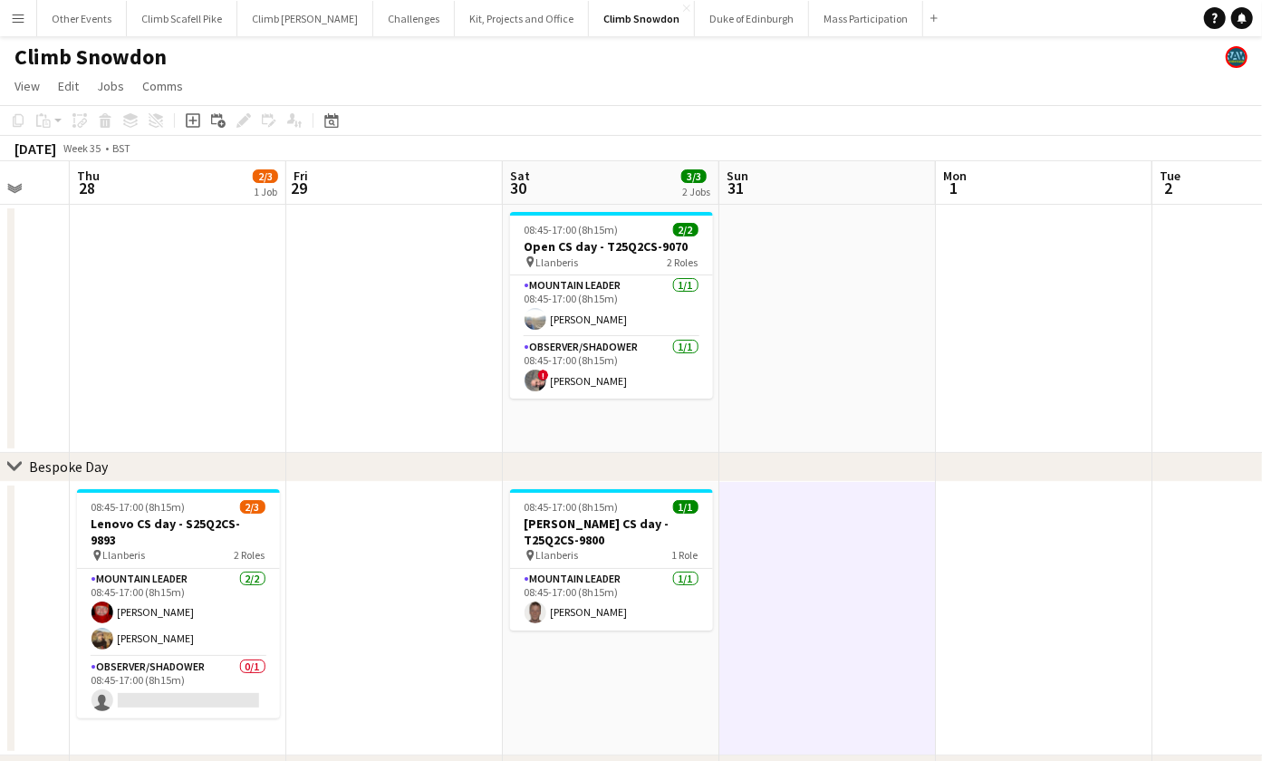
click at [544, 609] on app-user-avatar at bounding box center [536, 613] width 22 height 22
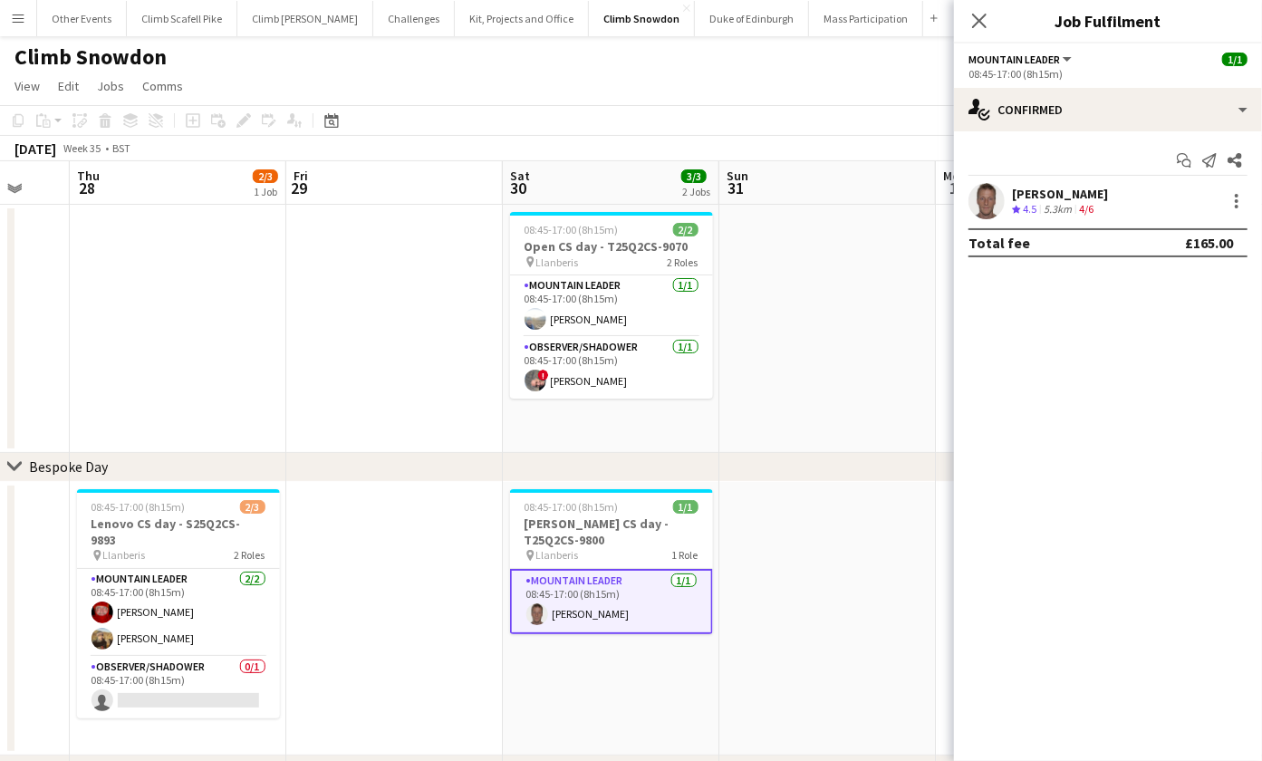
click at [995, 196] on app-user-avatar at bounding box center [987, 201] width 36 height 36
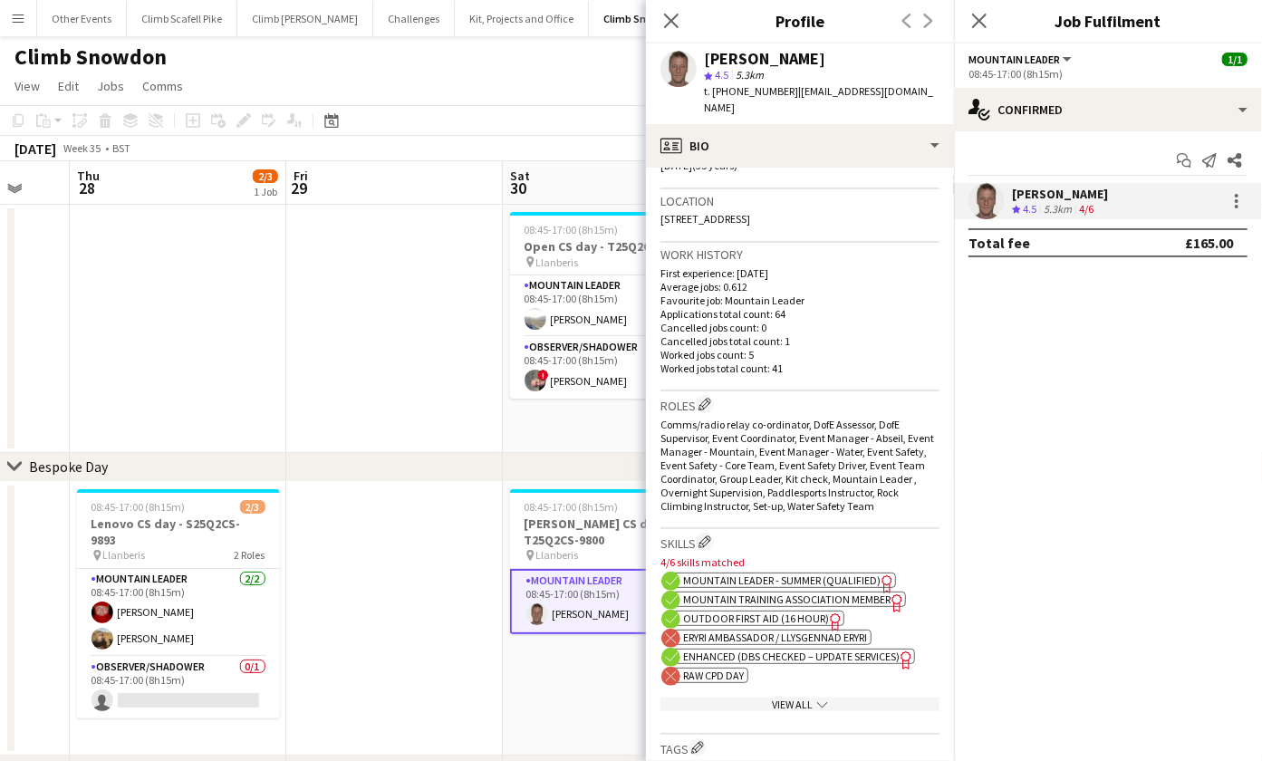
scroll to position [677, 0]
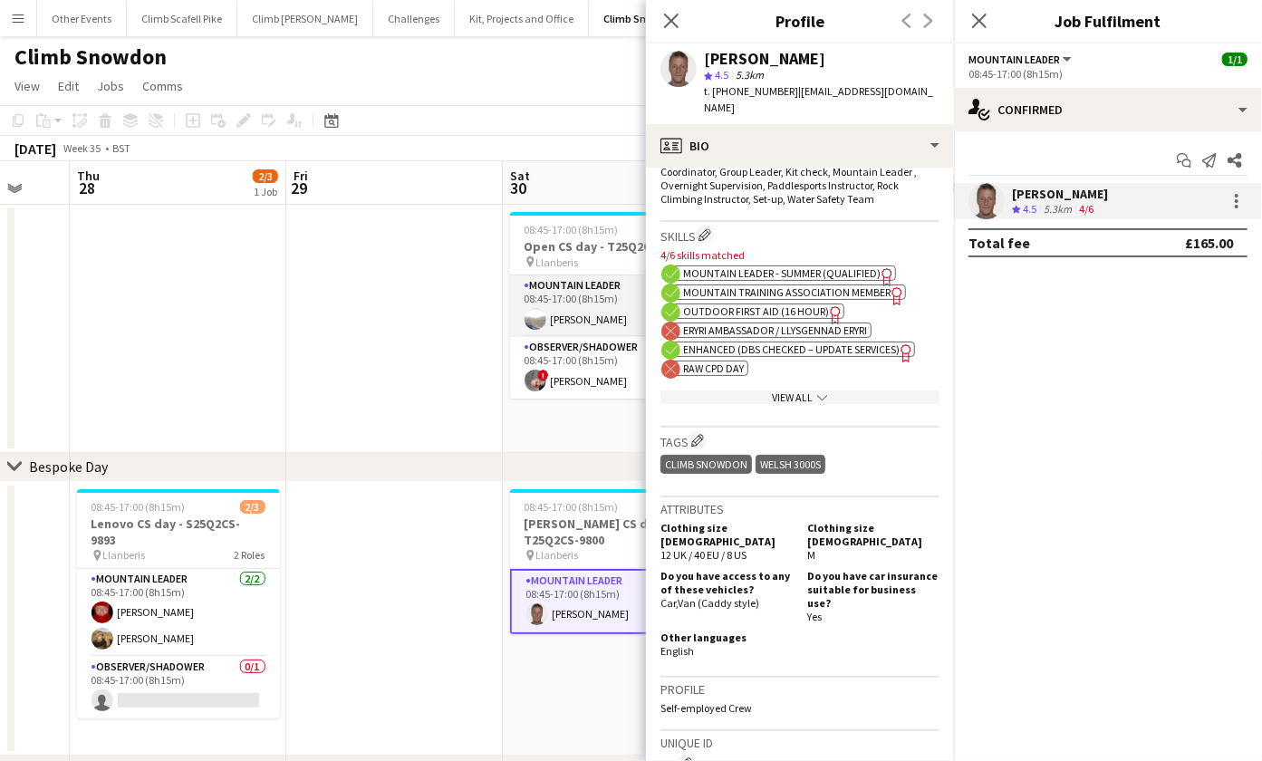
click at [578, 315] on app-card-role "Mountain Leader [DATE] 08:45-17:00 (8h15m) [PERSON_NAME]" at bounding box center [611, 306] width 203 height 62
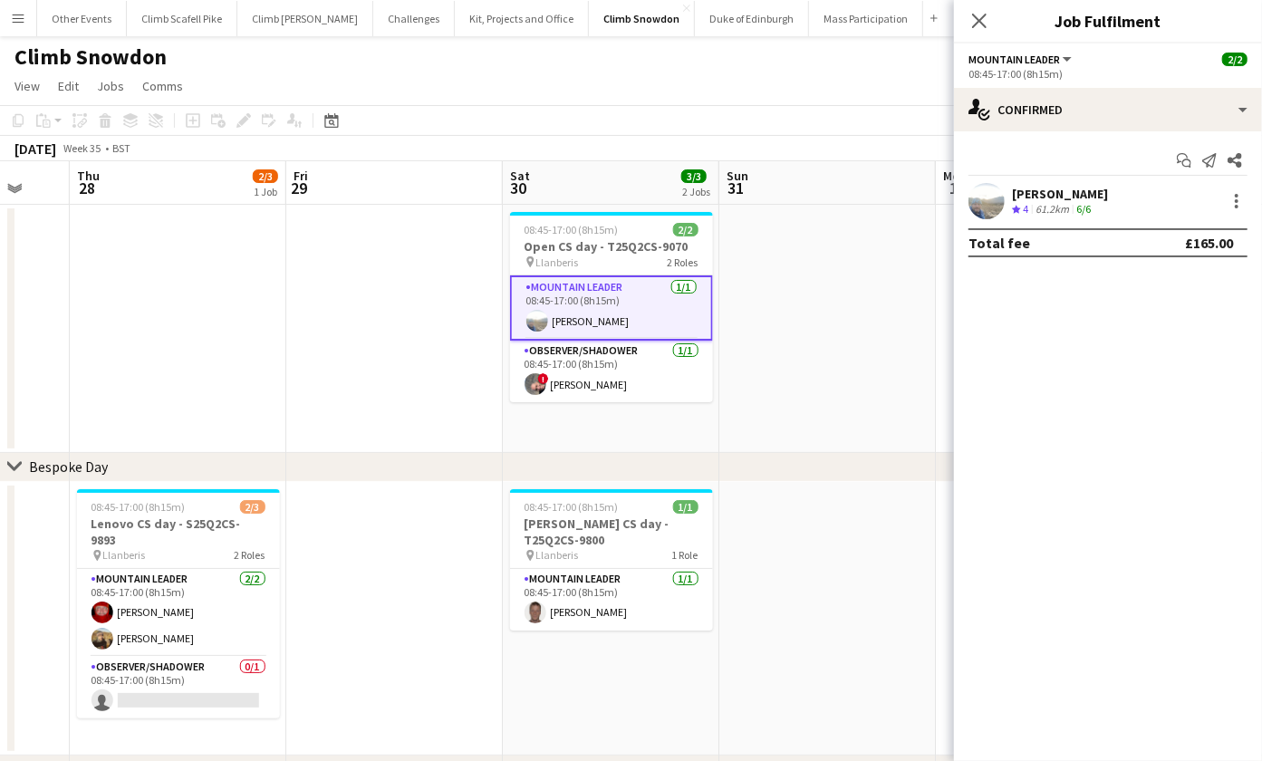
click at [984, 198] on app-user-avatar at bounding box center [987, 201] width 36 height 36
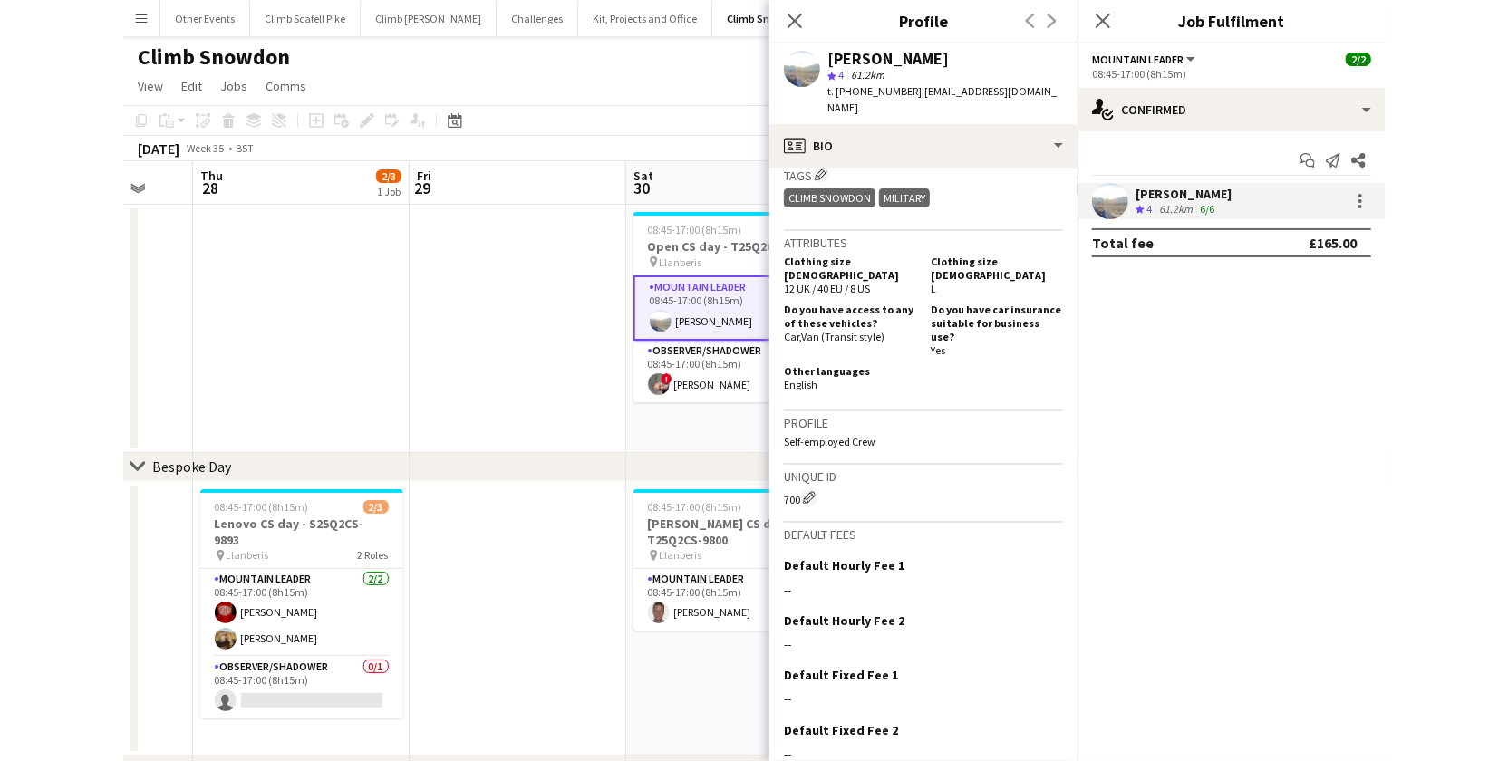
scroll to position [786, 0]
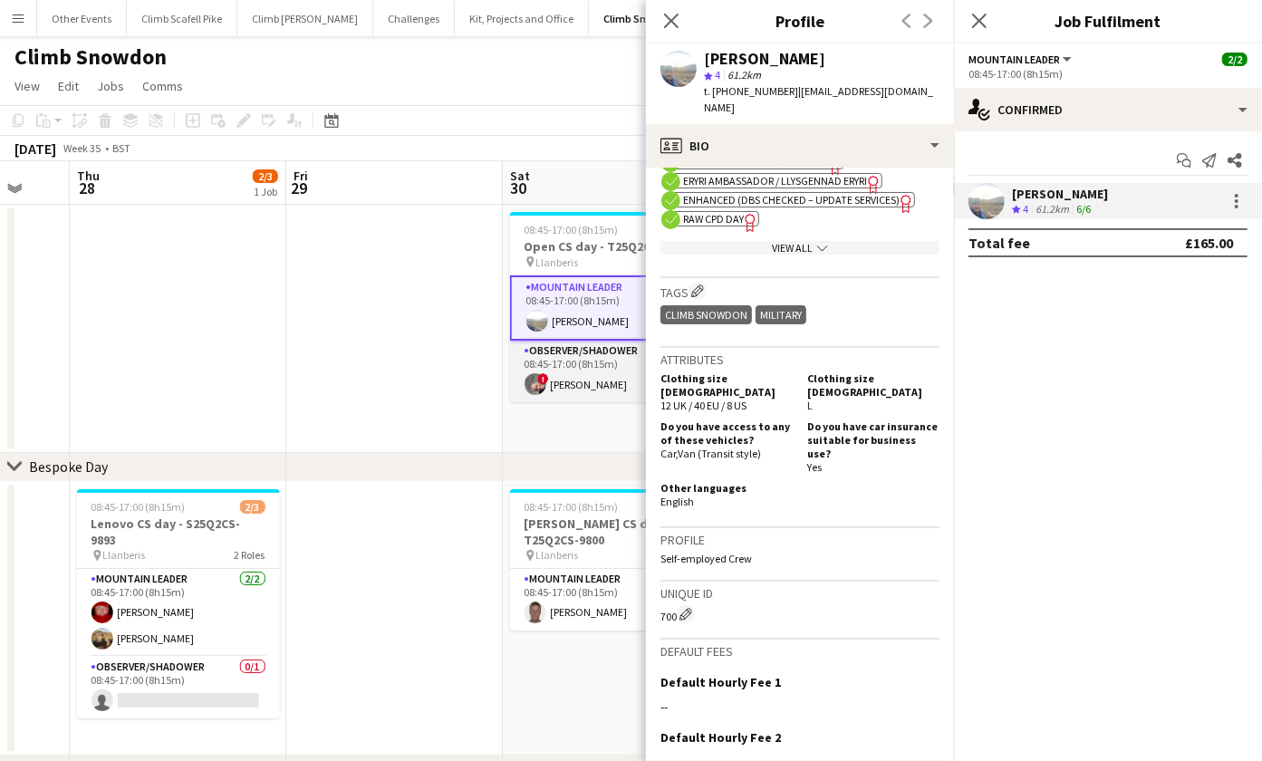
click at [564, 380] on app-card-role "Observer/Shadower [DATE] 08:45-17:00 (8h15m) ! [PERSON_NAME]" at bounding box center [611, 372] width 203 height 62
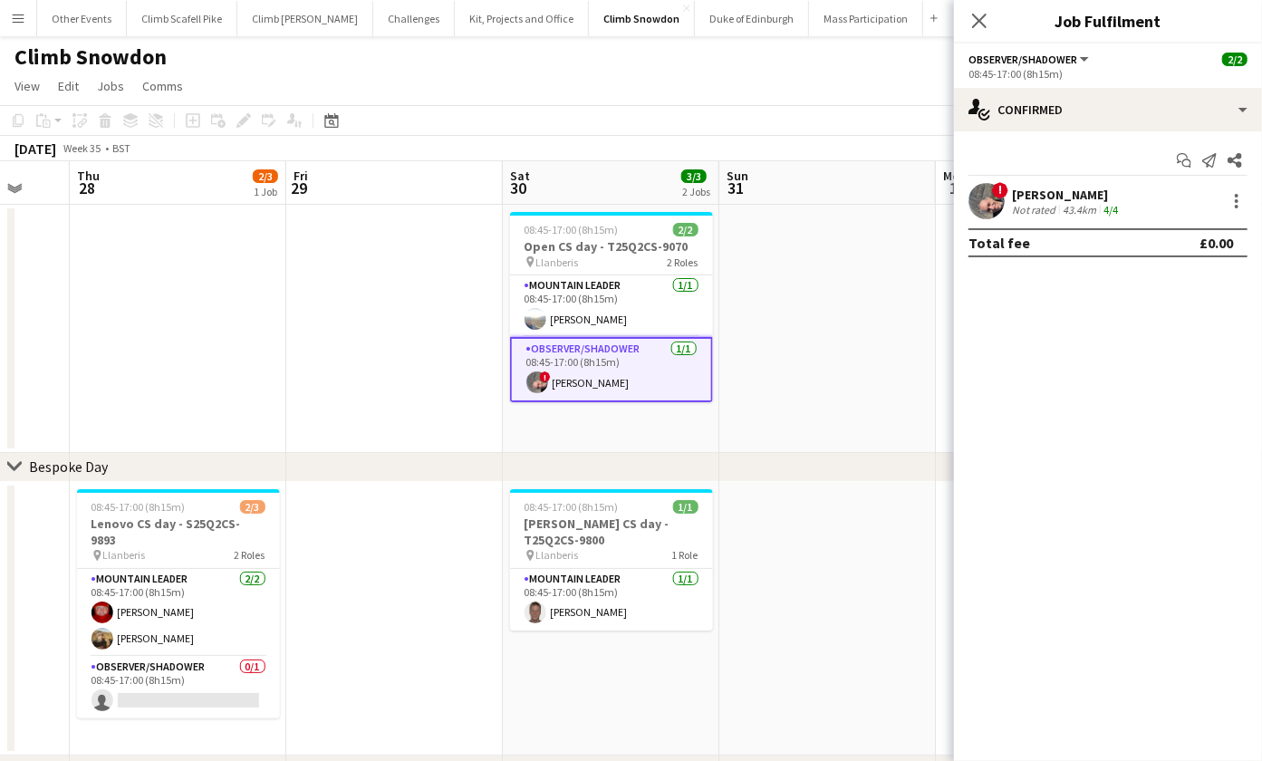
click at [989, 198] on app-user-avatar at bounding box center [987, 201] width 36 height 36
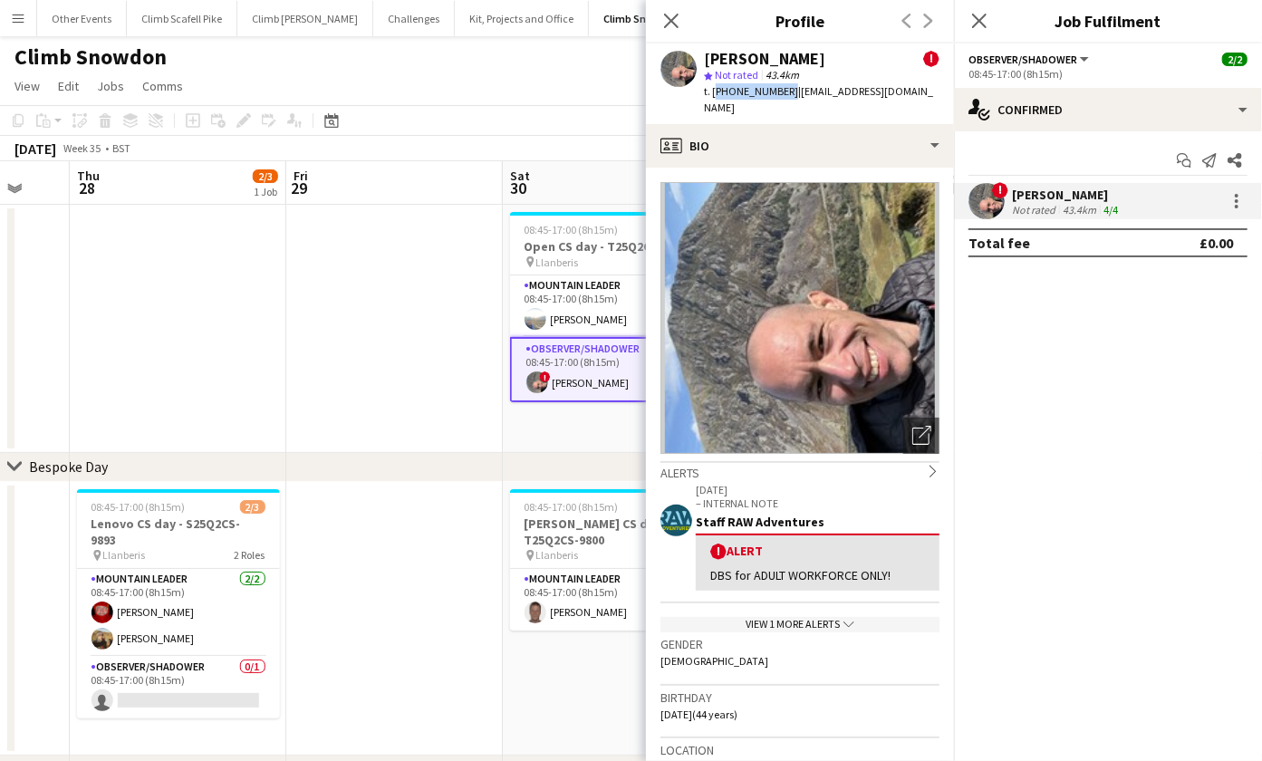
drag, startPoint x: 767, startPoint y: 93, endPoint x: 713, endPoint y: 94, distance: 53.5
click at [713, 94] on span "t. [PHONE_NUMBER]" at bounding box center [751, 91] width 94 height 14
copy span "[PHONE_NUMBER]"
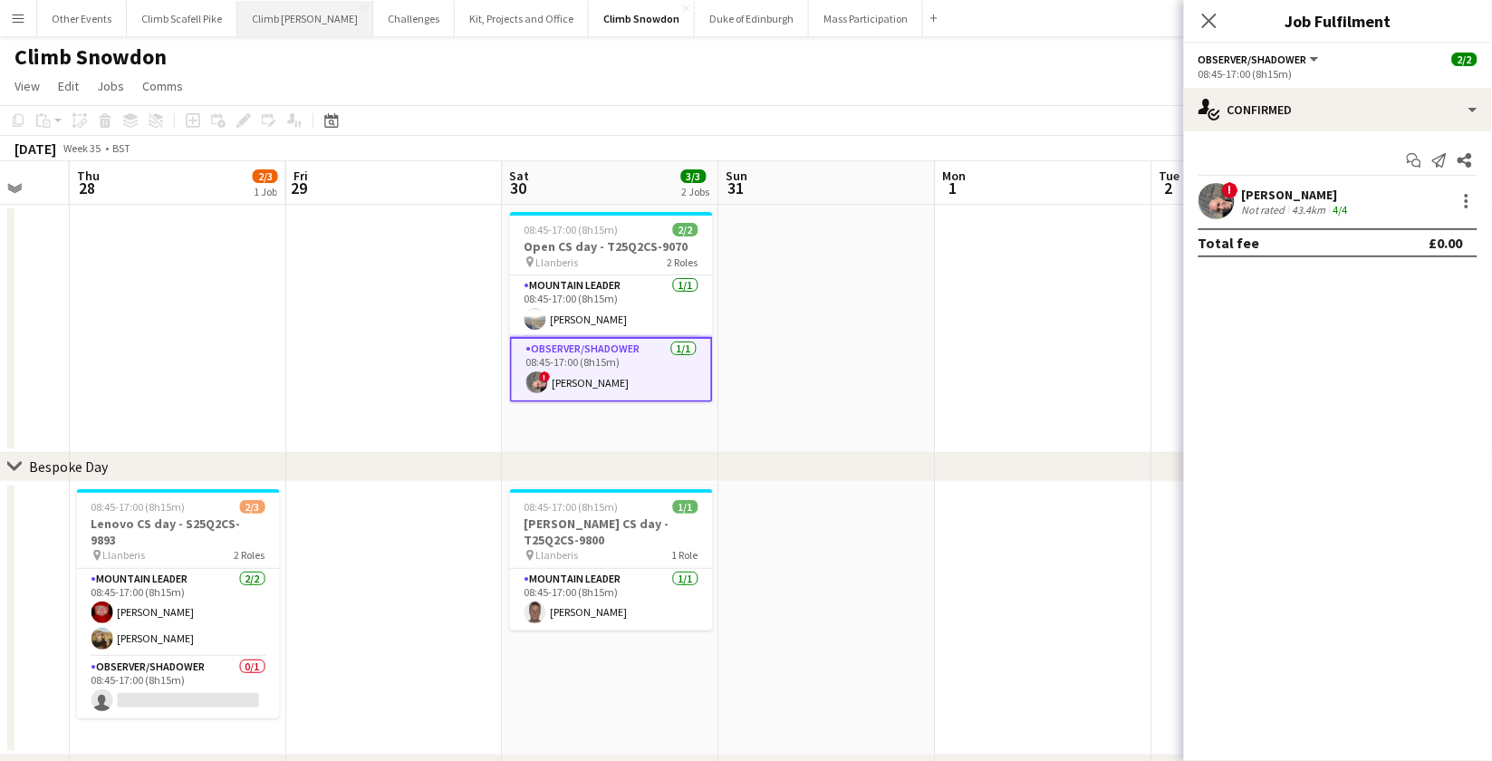
click at [291, 18] on button "Climb [PERSON_NAME] Close" at bounding box center [305, 18] width 136 height 35
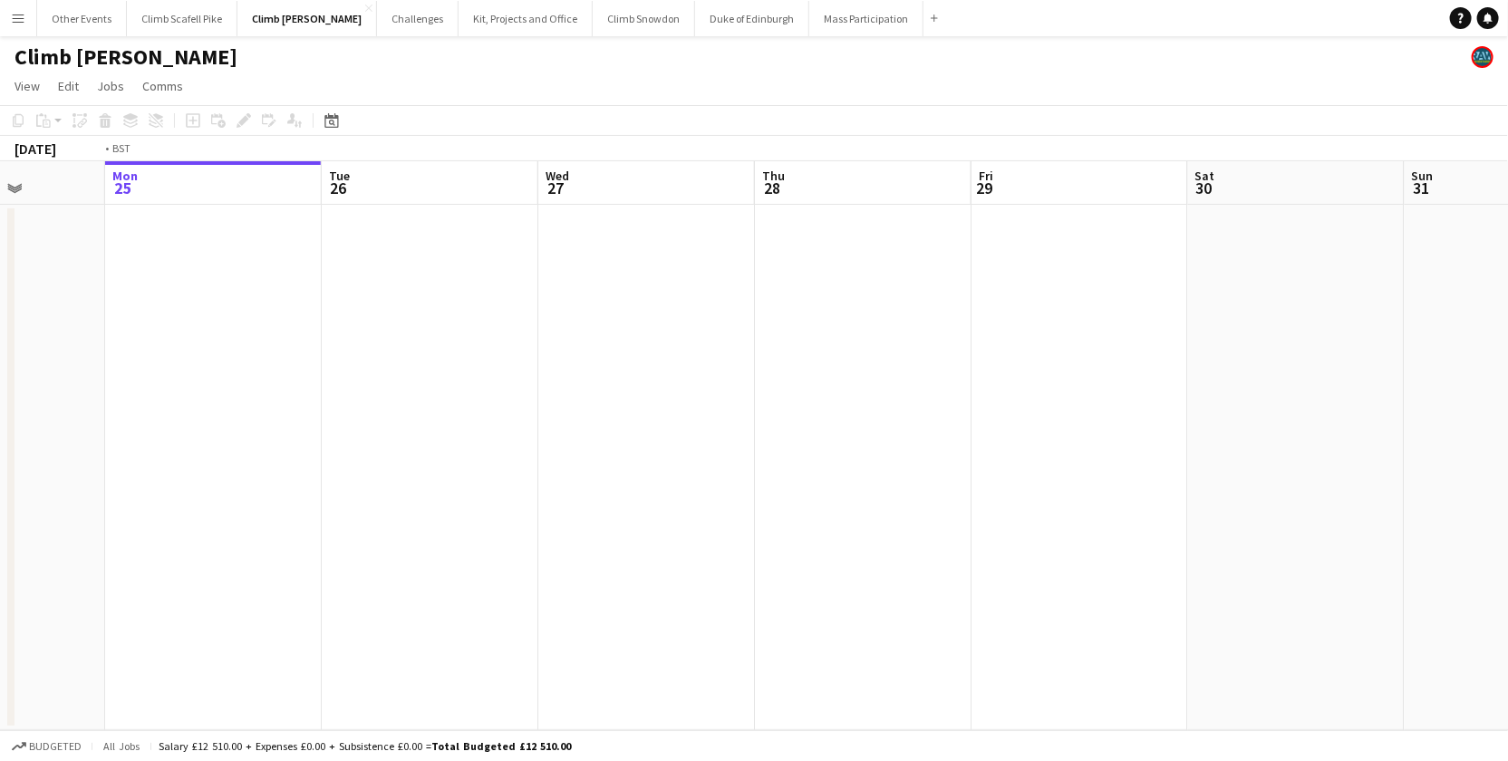
drag, startPoint x: 992, startPoint y: 522, endPoint x: 564, endPoint y: 545, distance: 428.3
click at [527, 546] on app-calendar-viewport "Fri 22 Sat 23 Sun 24 Mon 25 Tue 26 Wed 27 Thu 28 Fri 29 Sat 30 Sun 31 Mon 1 Tue…" at bounding box center [754, 445] width 1508 height 569
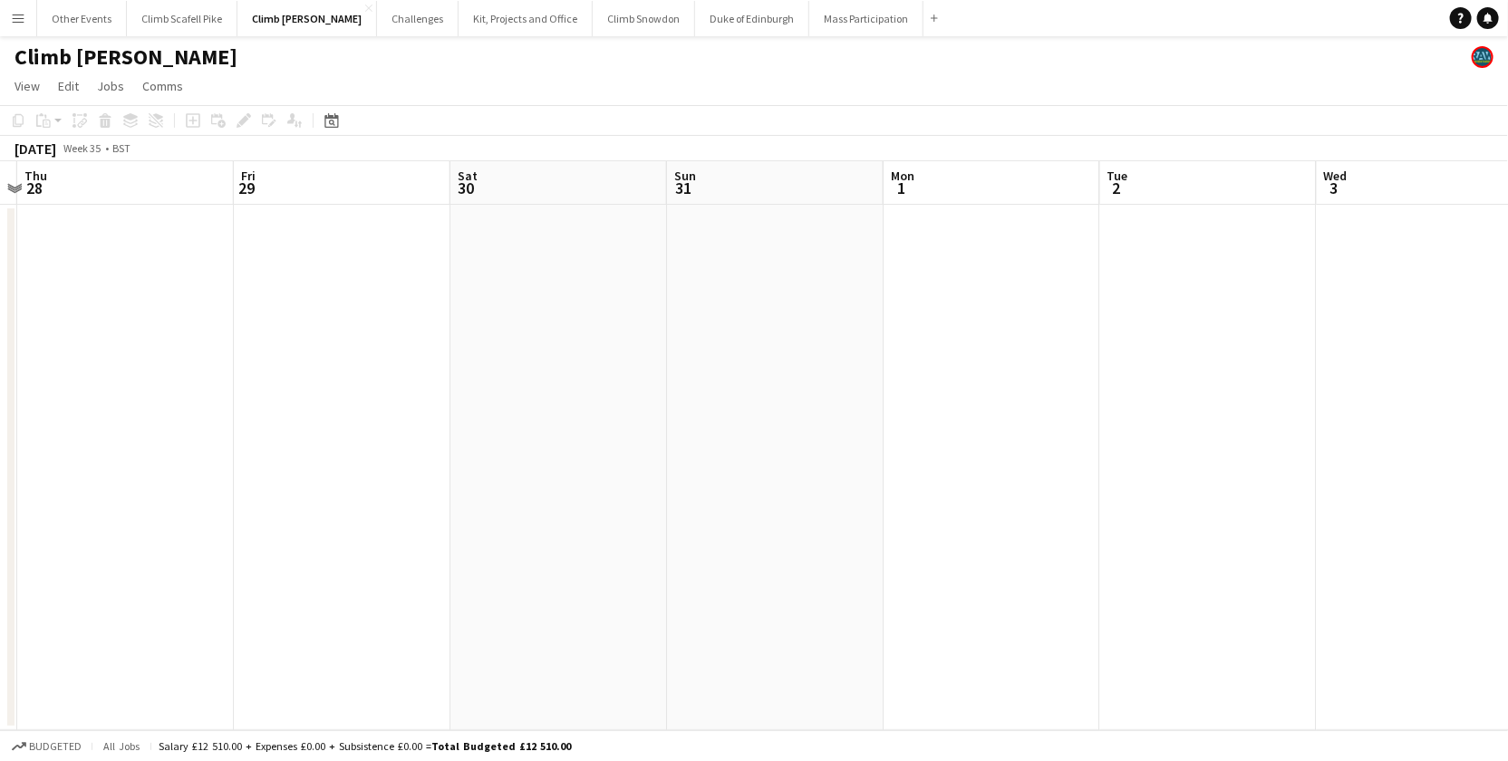
drag, startPoint x: 824, startPoint y: 535, endPoint x: 1069, endPoint y: 613, distance: 257.6
click at [196, 561] on app-calendar-viewport "Mon 25 Tue 26 Wed 27 Thu 28 Fri 29 Sat 30 Sun 31 Mon 1 Tue 2 Wed 3 Thu 4 1/1 1 …" at bounding box center [754, 445] width 1508 height 569
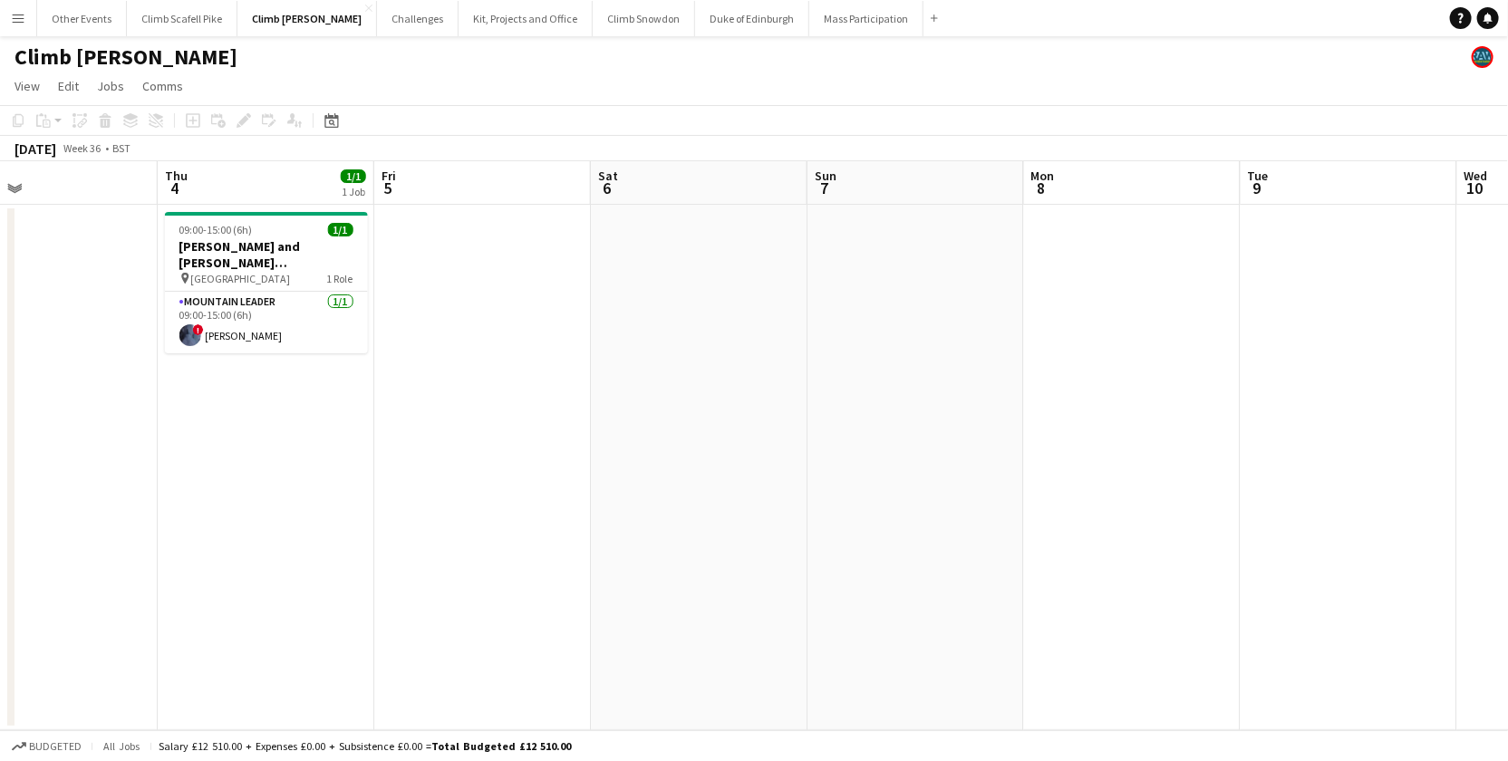
drag, startPoint x: 1160, startPoint y: 605, endPoint x: 529, endPoint y: 610, distance: 630.6
click at [529, 610] on app-calendar-viewport "Sun 31 Mon 1 Tue 2 Wed 3 Thu 4 1/1 1 Job Fri 5 Sat 6 Sun 7 Mon 8 Tue 9 Wed 10 T…" at bounding box center [754, 445] width 1508 height 569
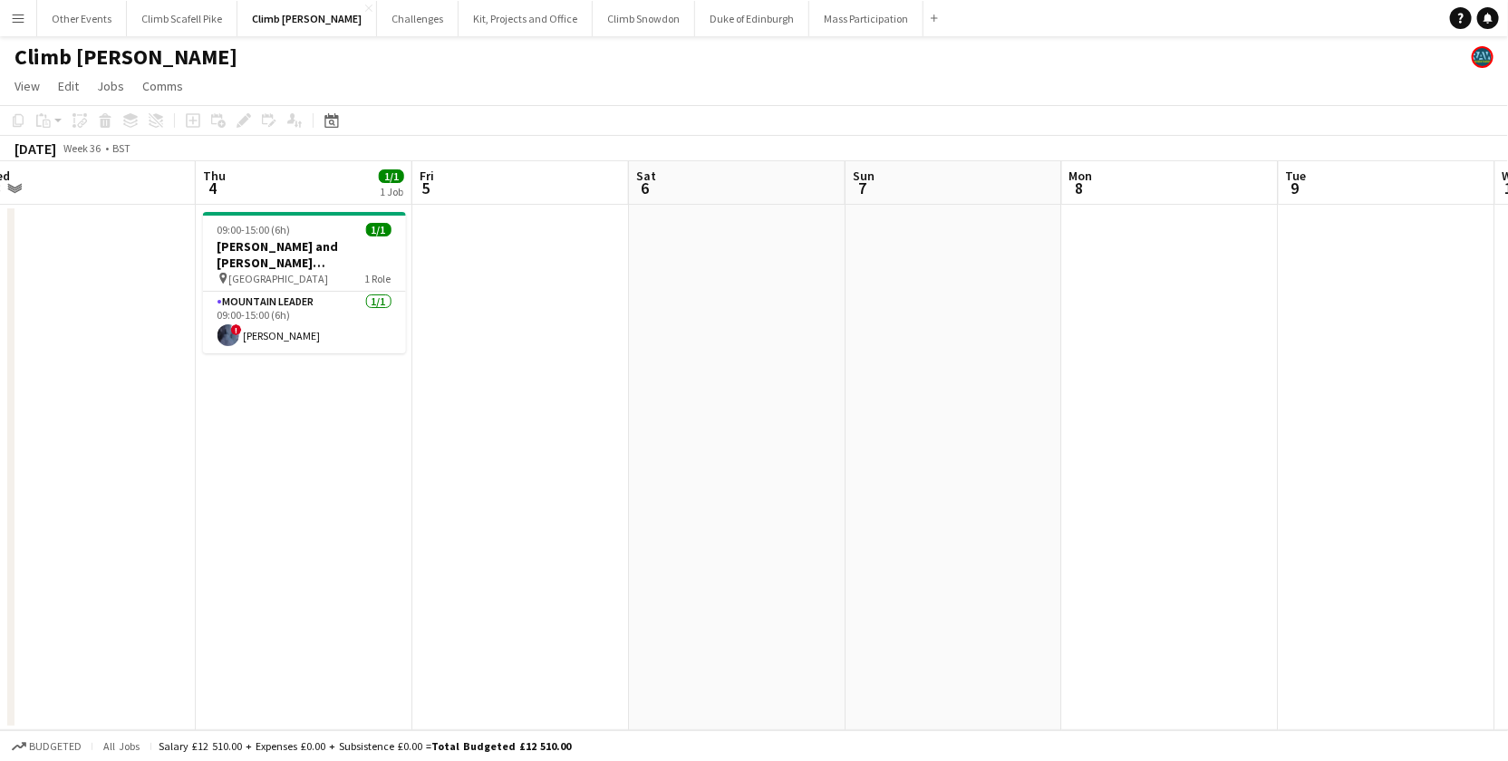
drag, startPoint x: 1120, startPoint y: 554, endPoint x: 1119, endPoint y: 564, distance: 10.0
click at [343, 562] on app-calendar-viewport "Sun 31 Mon 1 Tue 2 Wed 3 Thu 4 1/1 1 Job Fri 5 Sat 6 Sun 7 Mon 8 Tue 9 Wed 10 T…" at bounding box center [754, 445] width 1508 height 569
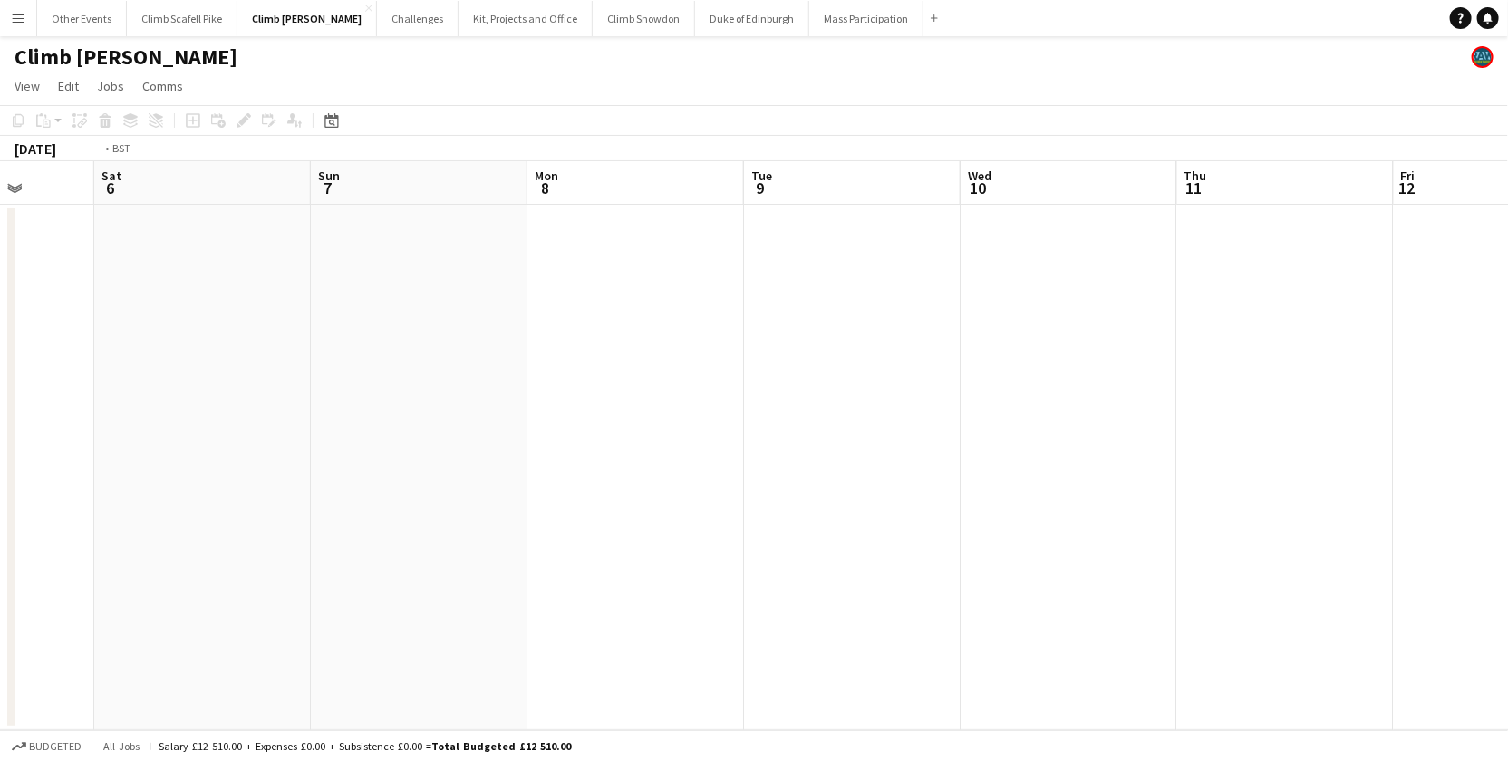
drag, startPoint x: 685, startPoint y: 596, endPoint x: 278, endPoint y: 614, distance: 407.2
click at [248, 618] on app-calendar-viewport "Wed 3 Thu 4 1/1 1 Job Fri 5 Sat 6 Sun 7 Mon 8 Tue 9 Wed 10 Thu 11 Fri 12 Sat 13…" at bounding box center [754, 445] width 1508 height 569
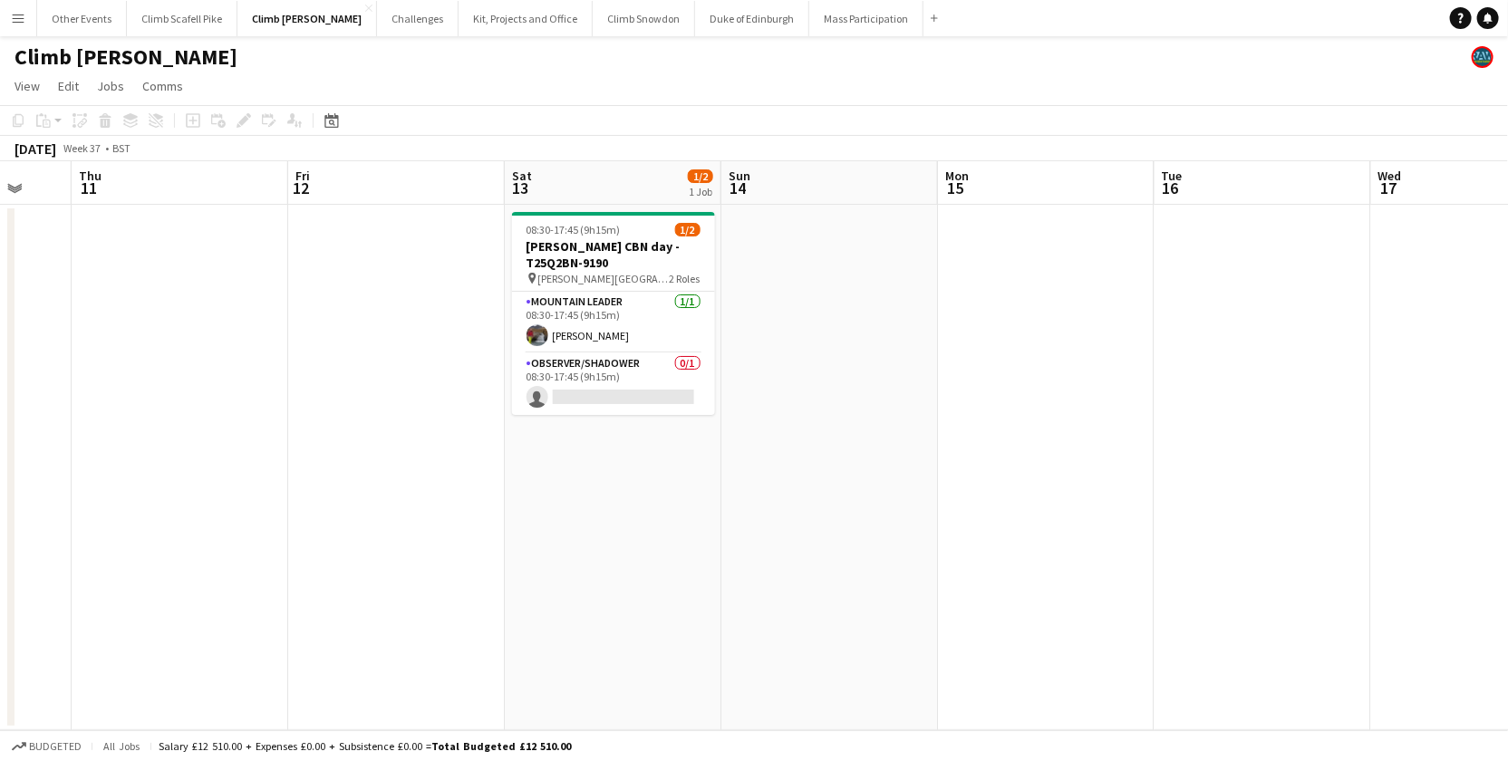
drag, startPoint x: 399, startPoint y: 573, endPoint x: 460, endPoint y: 573, distance: 61.6
click at [390, 573] on app-calendar-viewport "Mon 8 Tue 9 Wed 10 Thu 11 Fri 12 Sat 13 1/2 1 Job Sun 14 Mon 15 Tue 16 Wed 17 T…" at bounding box center [754, 445] width 1508 height 569
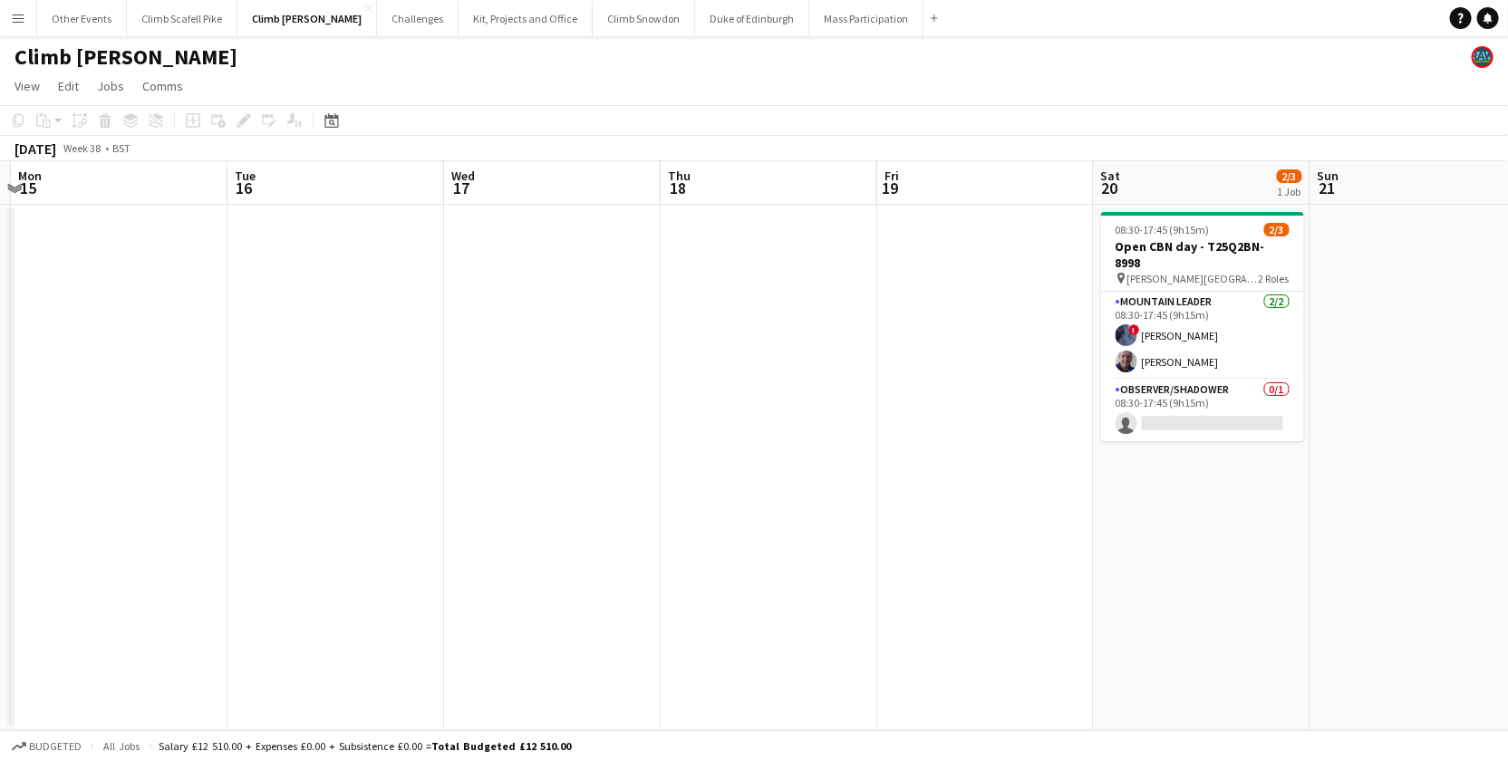
drag, startPoint x: 1018, startPoint y: 545, endPoint x: 504, endPoint y: 564, distance: 515.0
click at [501, 563] on app-calendar-viewport "Fri 12 Sat 13 1/2 1 Job Sun 14 Mon 15 Tue 16 Wed 17 Thu 18 Fri 19 Sat 20 2/3 1 …" at bounding box center [754, 445] width 1508 height 569
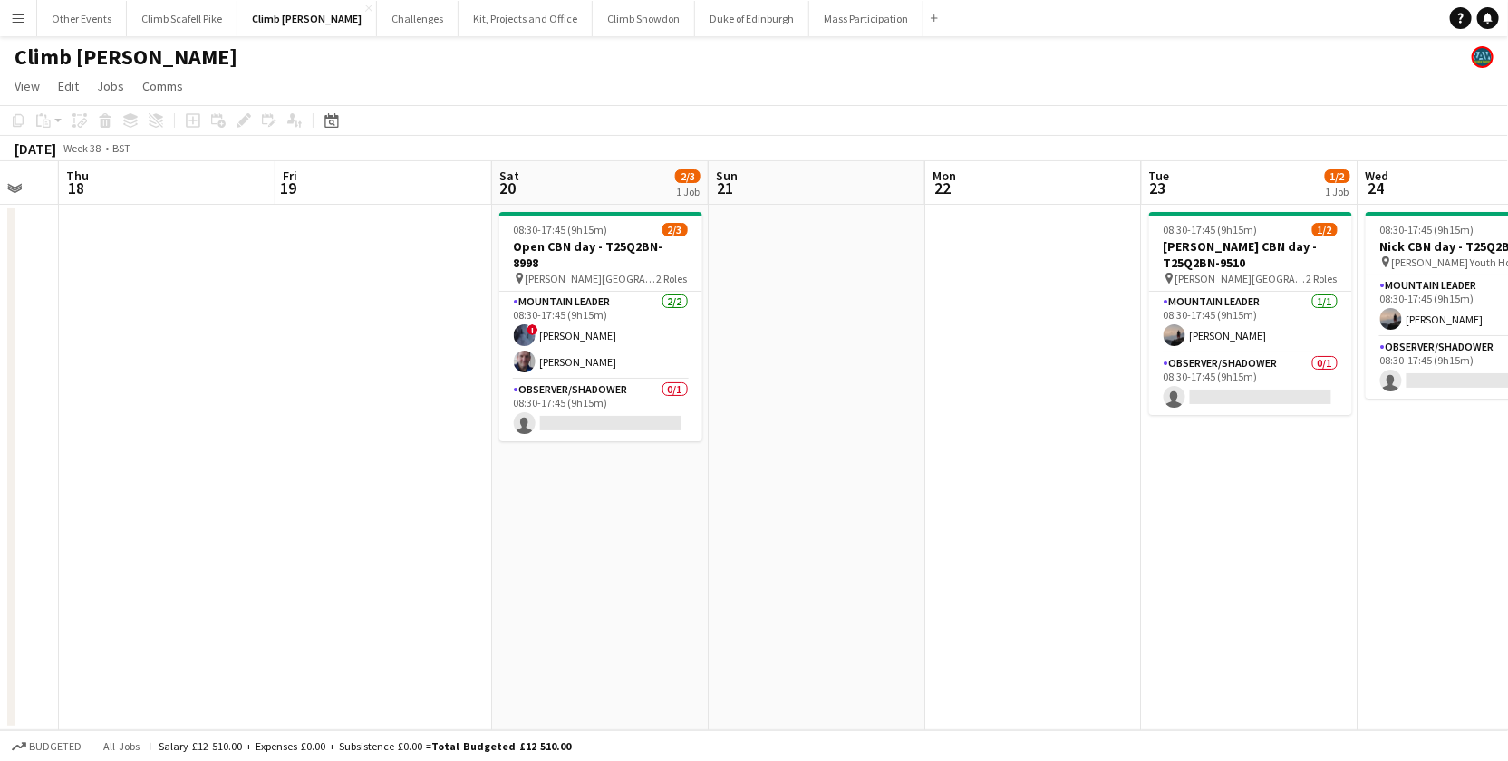
drag, startPoint x: 818, startPoint y: 524, endPoint x: 798, endPoint y: 508, distance: 25.2
click at [805, 524] on app-calendar-viewport "Mon 15 Tue 16 Wed 17 Thu 18 Fri 19 Sat 20 2/3 1 Job Sun 21 Mon 22 Tue 23 1/2 1 …" at bounding box center [754, 445] width 1508 height 569
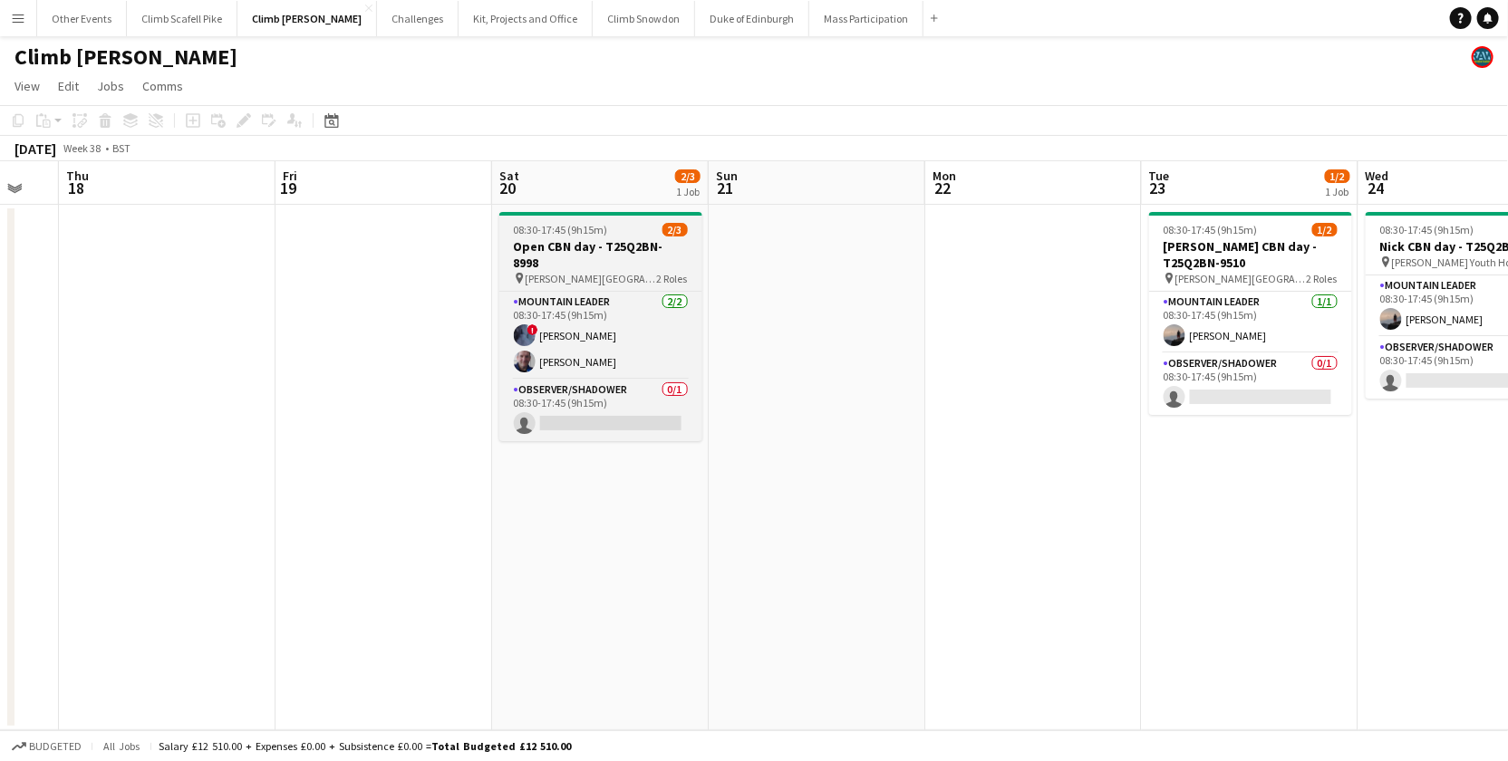
scroll to position [0, 592]
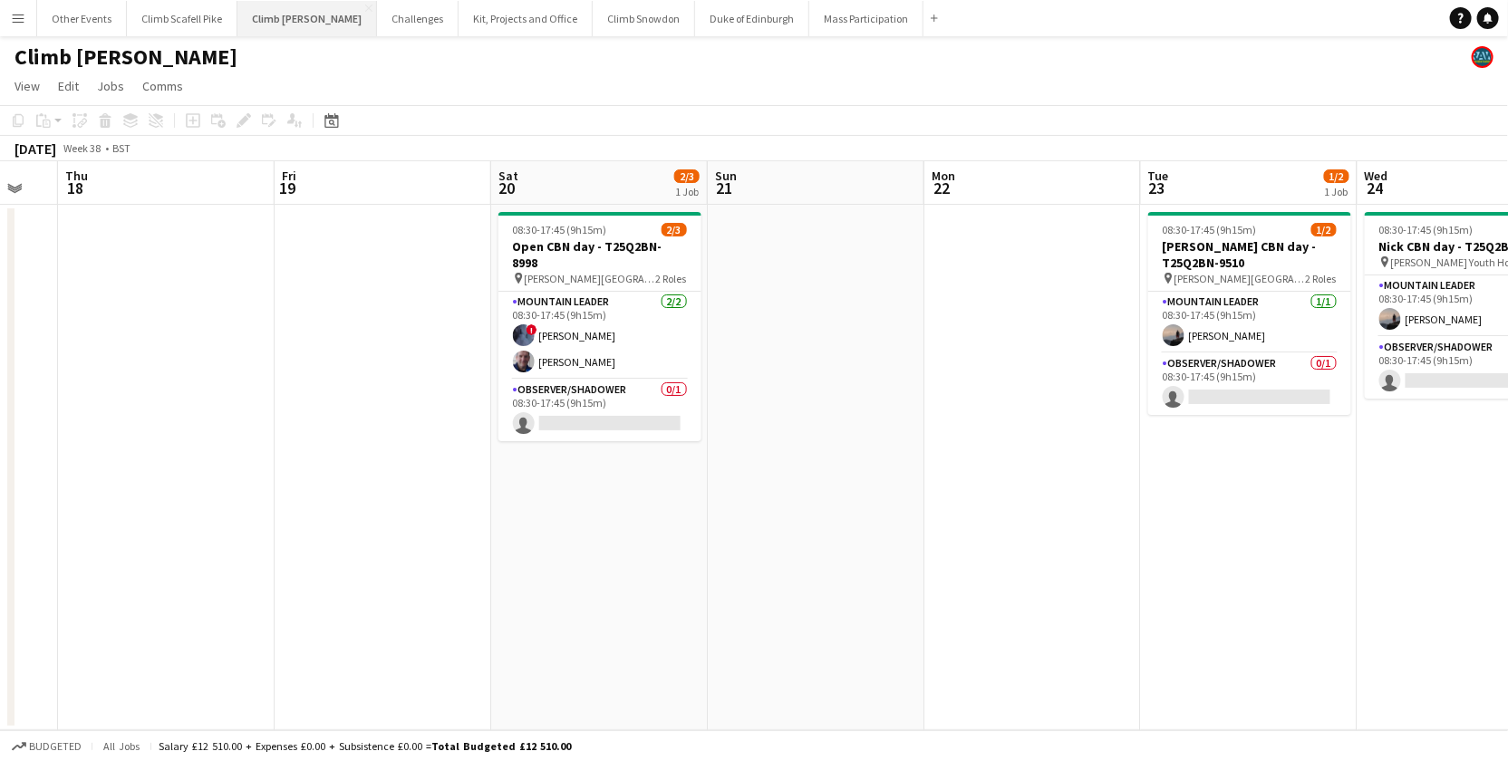
click at [298, 24] on button "Climb [PERSON_NAME] Close" at bounding box center [307, 18] width 140 height 35
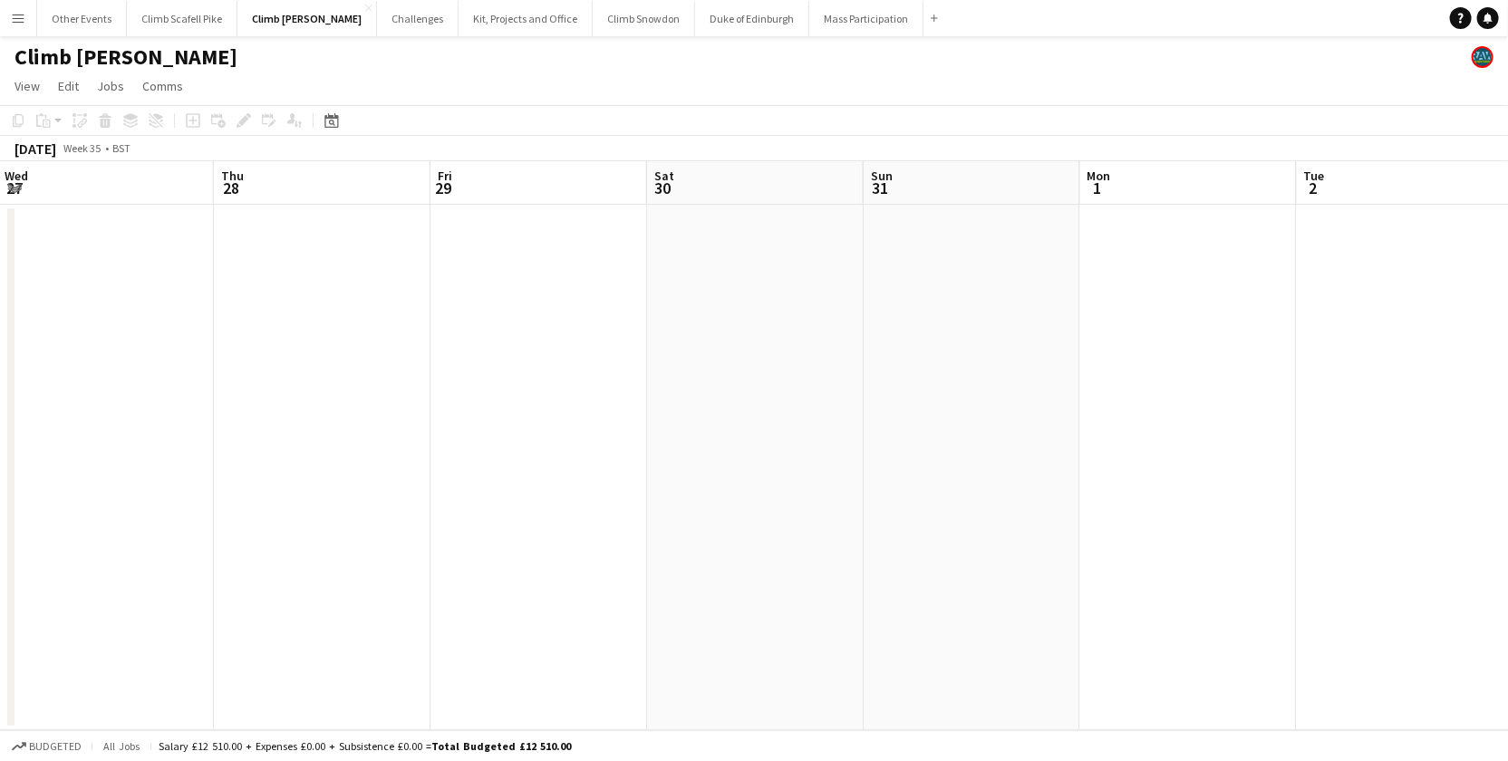
drag, startPoint x: 1306, startPoint y: 471, endPoint x: 473, endPoint y: 481, distance: 832.7
click at [473, 481] on app-calendar-viewport "Sun 24 Mon 25 Tue 26 Wed 27 Thu 28 Fri 29 Sat 30 Sun 31 Mon 1 Tue 2 Wed 3 Thu 4" at bounding box center [754, 445] width 1508 height 569
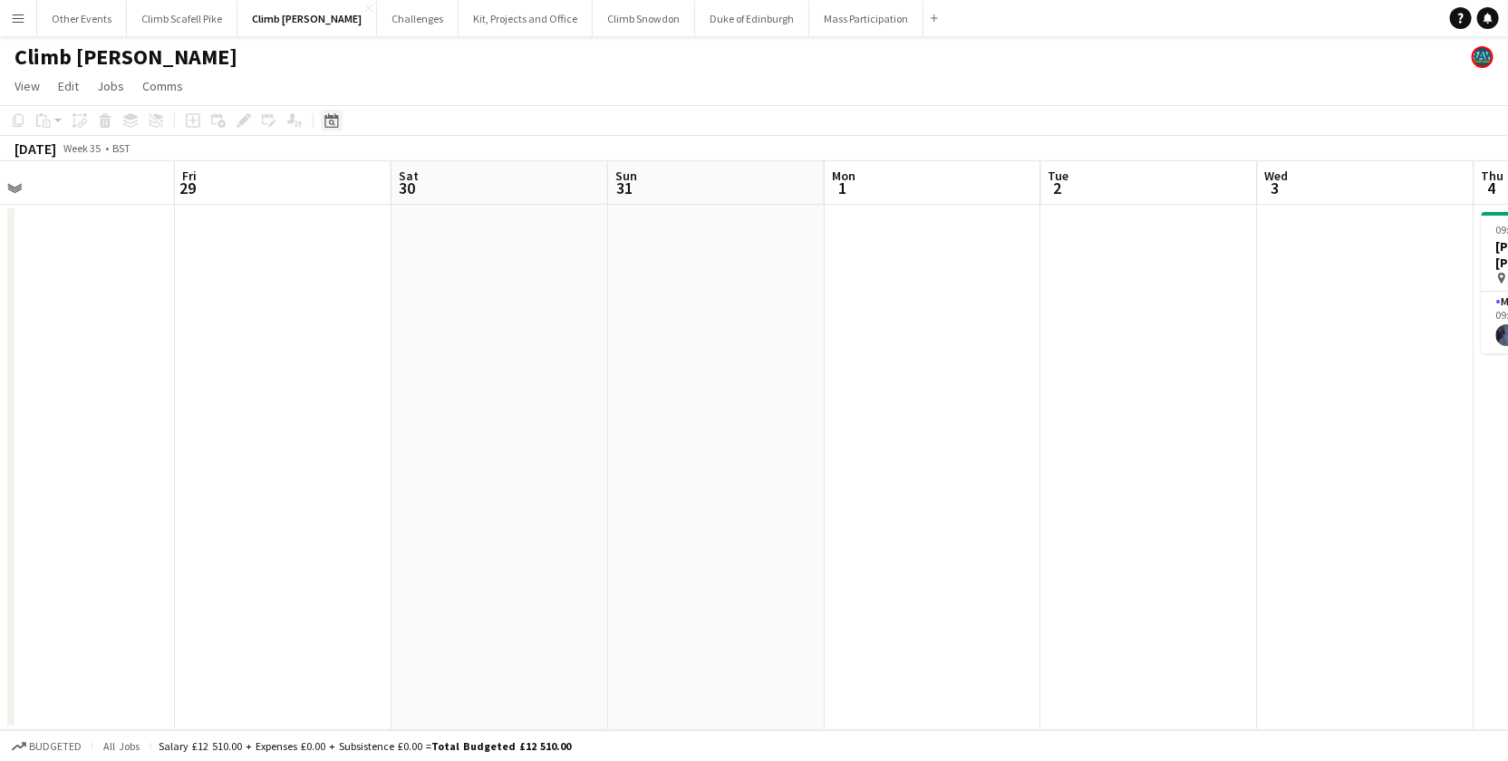
click at [335, 124] on icon "Date picker" at bounding box center [331, 120] width 14 height 14
click at [481, 169] on span "Next month" at bounding box center [477, 183] width 36 height 36
click at [446, 323] on span "20" at bounding box center [453, 324] width 22 height 22
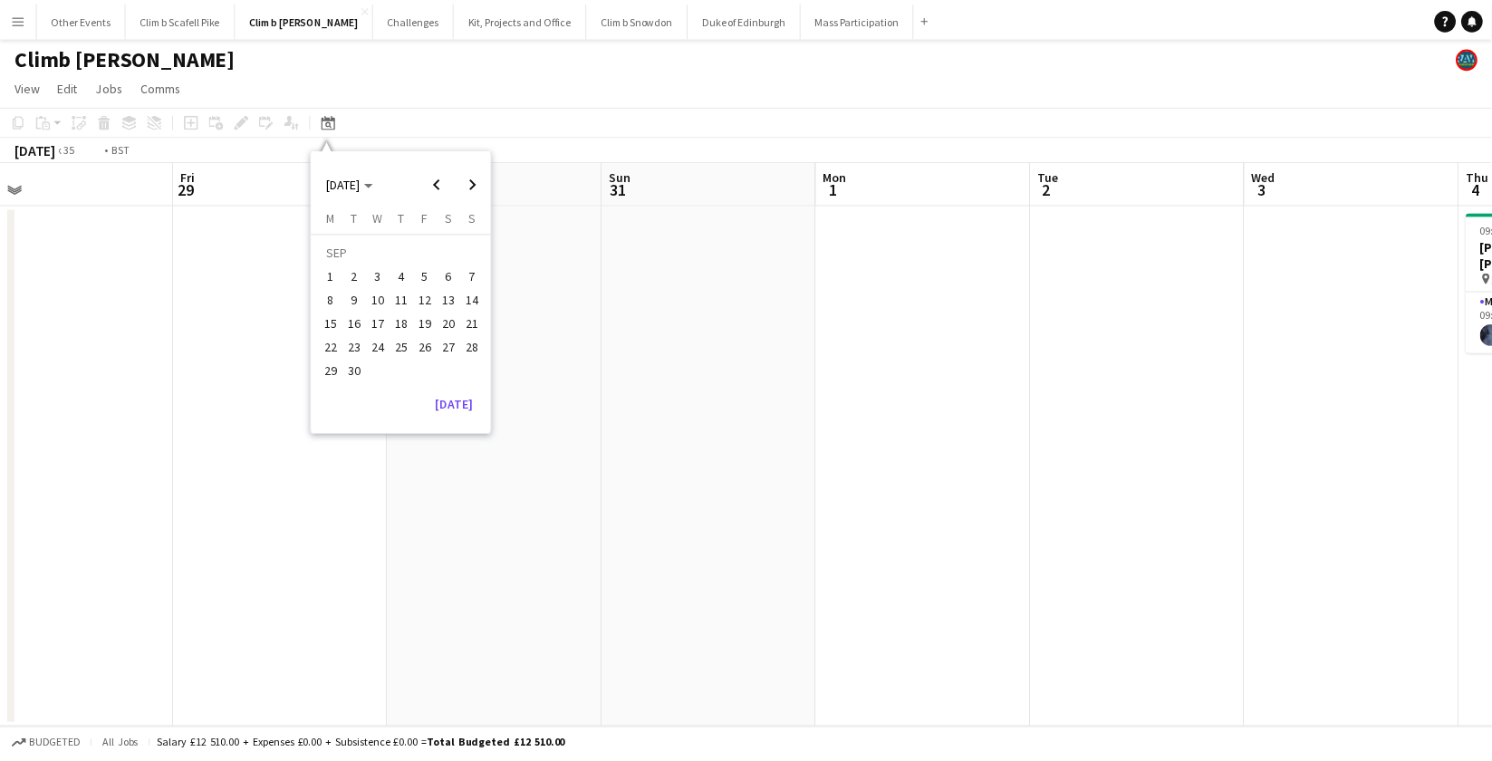
scroll to position [0, 622]
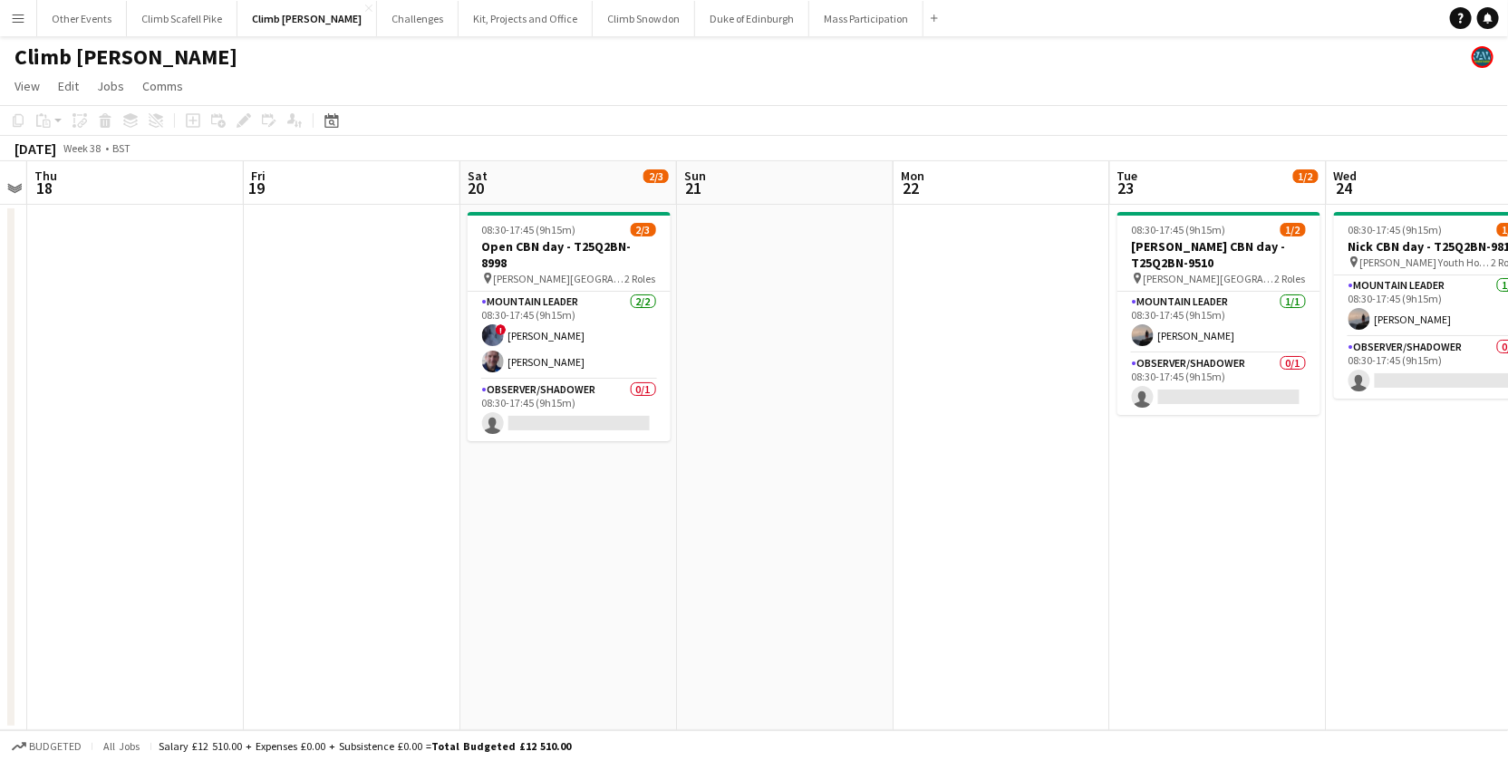
click at [764, 494] on app-date-cell at bounding box center [785, 468] width 217 height 526
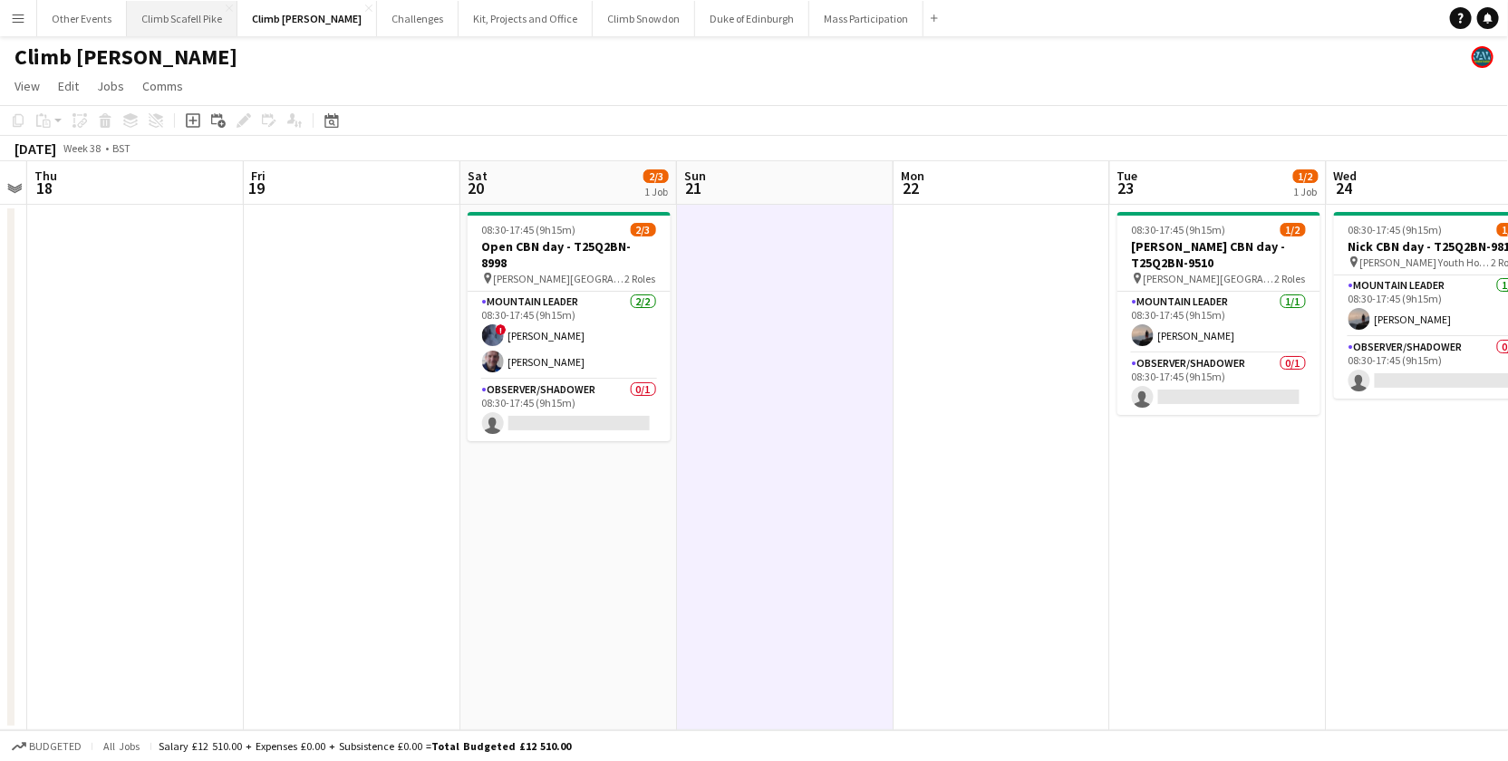
click at [165, 20] on button "Climb Scafell Pike Close" at bounding box center [182, 18] width 111 height 35
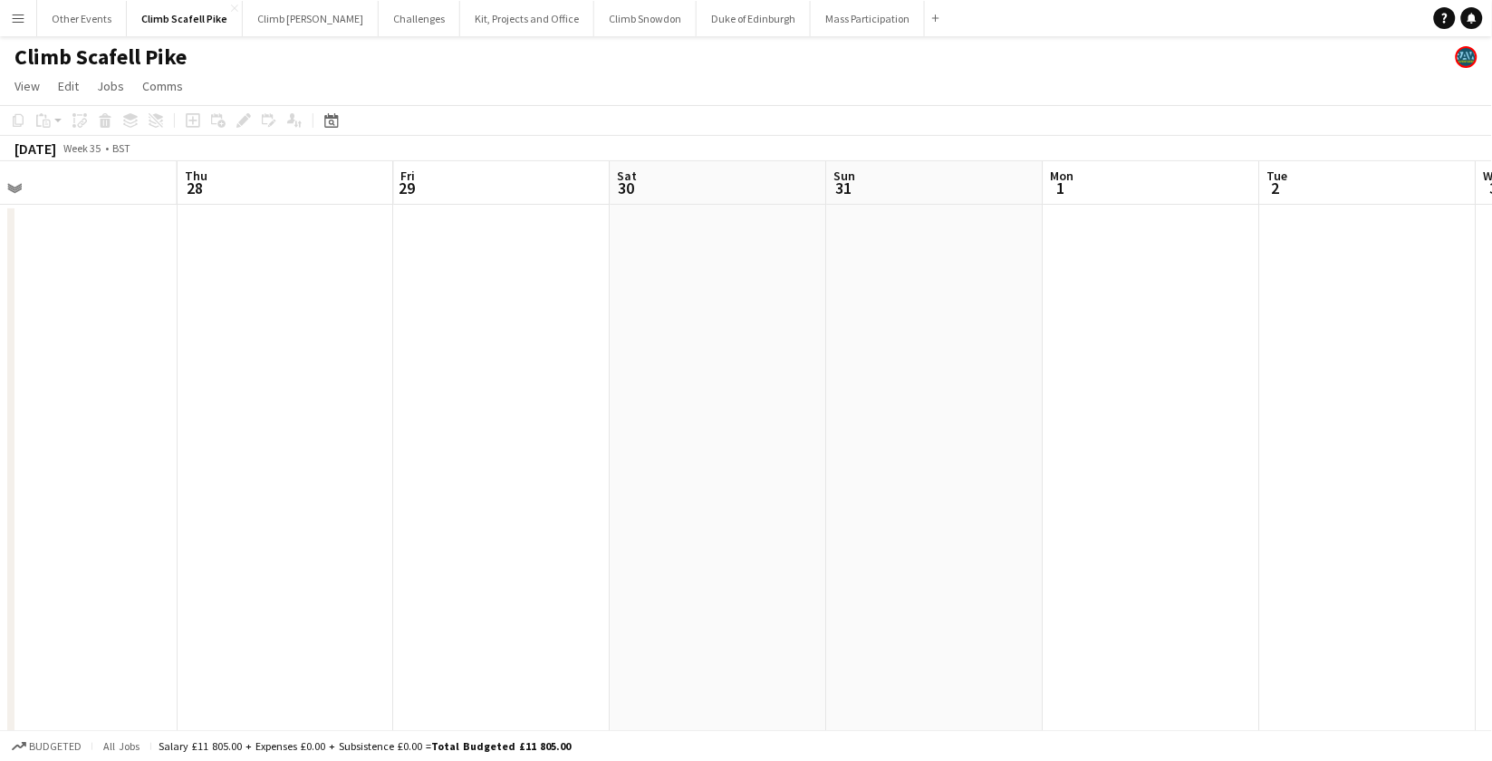
drag, startPoint x: 1272, startPoint y: 533, endPoint x: 584, endPoint y: 563, distance: 689.3
click at [584, 563] on app-calendar-viewport "Sun 24 3/6 3 Jobs Mon 25 Tue 26 Wed 27 Thu 28 Fri 29 Sat 30 Sun 31 Mon 1 Tue 2 …" at bounding box center [746, 560] width 1492 height 798
drag, startPoint x: 1287, startPoint y: 531, endPoint x: 616, endPoint y: 568, distance: 671.5
click at [616, 568] on app-calendar-viewport "Tue 26 Wed 27 Thu 28 Fri 29 Sat 30 Sun 31 Mon 1 Tue 2 Wed 3 Thu 4 Fri 5 Sat 6" at bounding box center [746, 560] width 1492 height 798
drag, startPoint x: 1126, startPoint y: 553, endPoint x: 468, endPoint y: 580, distance: 659.3
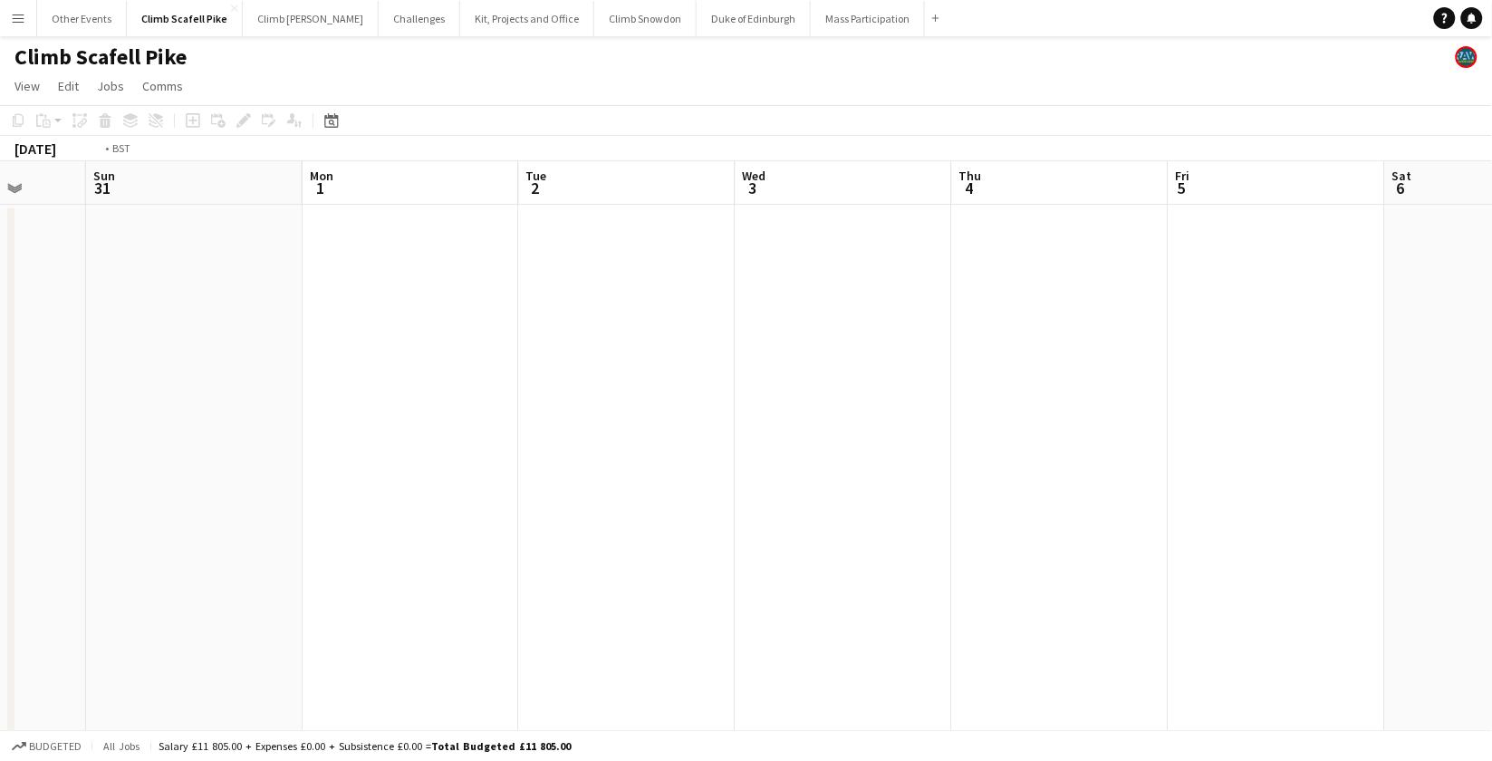
click at [468, 580] on app-calendar-viewport "Thu 28 Fri 29 Sat 30 Sun 31 Mon 1 Tue 2 Wed 3 Thu 4 Fri 5 Sat 6 Sun 7 Mon 8" at bounding box center [746, 560] width 1492 height 798
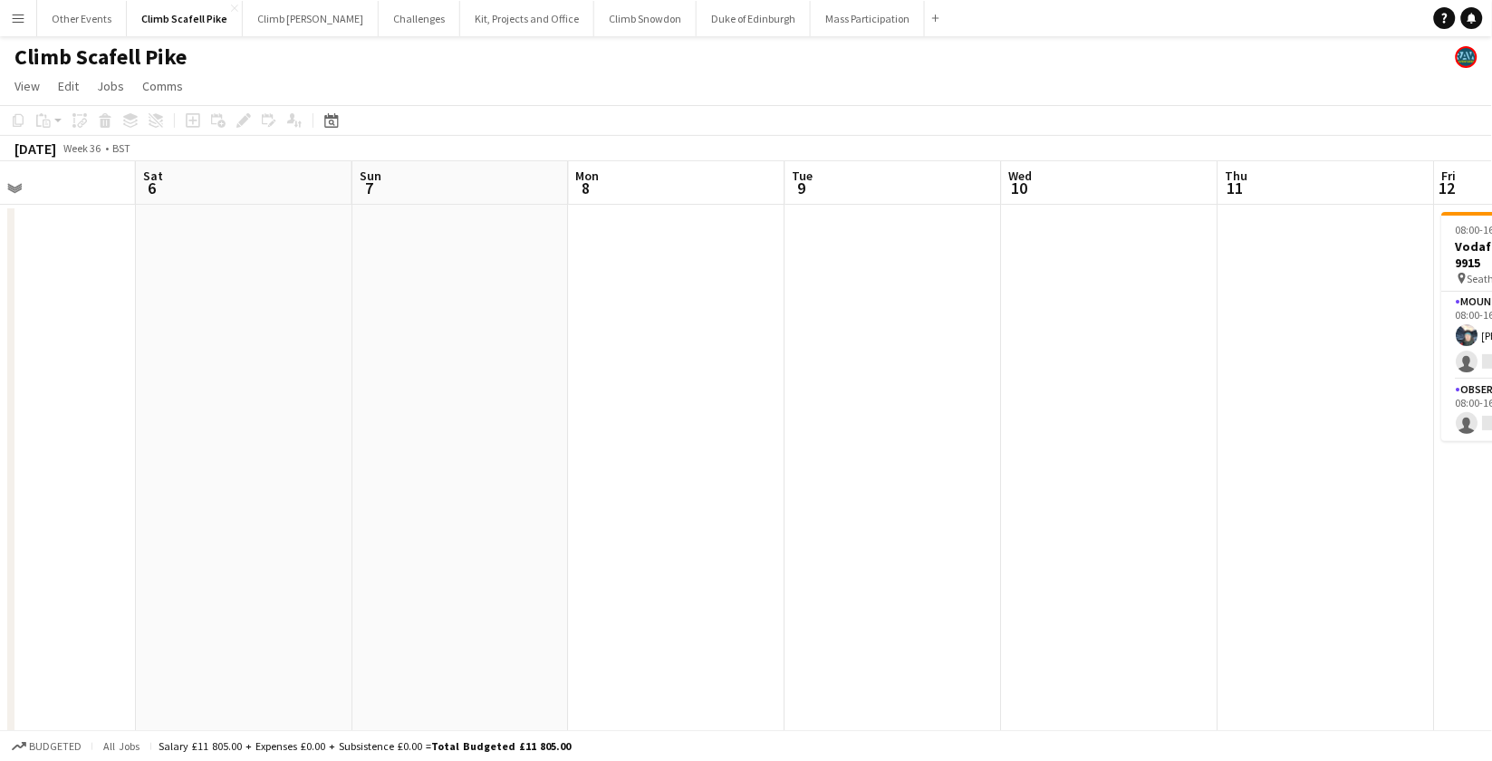
drag, startPoint x: 1096, startPoint y: 549, endPoint x: 496, endPoint y: 566, distance: 601.0
click at [496, 566] on app-calendar-viewport "Wed 3 Thu 4 Fri 5 Sat 6 Sun 7 Mon 8 Tue 9 Wed 10 Thu 11 Fri 12 1/3 1 Job Sat 13…" at bounding box center [746, 560] width 1492 height 798
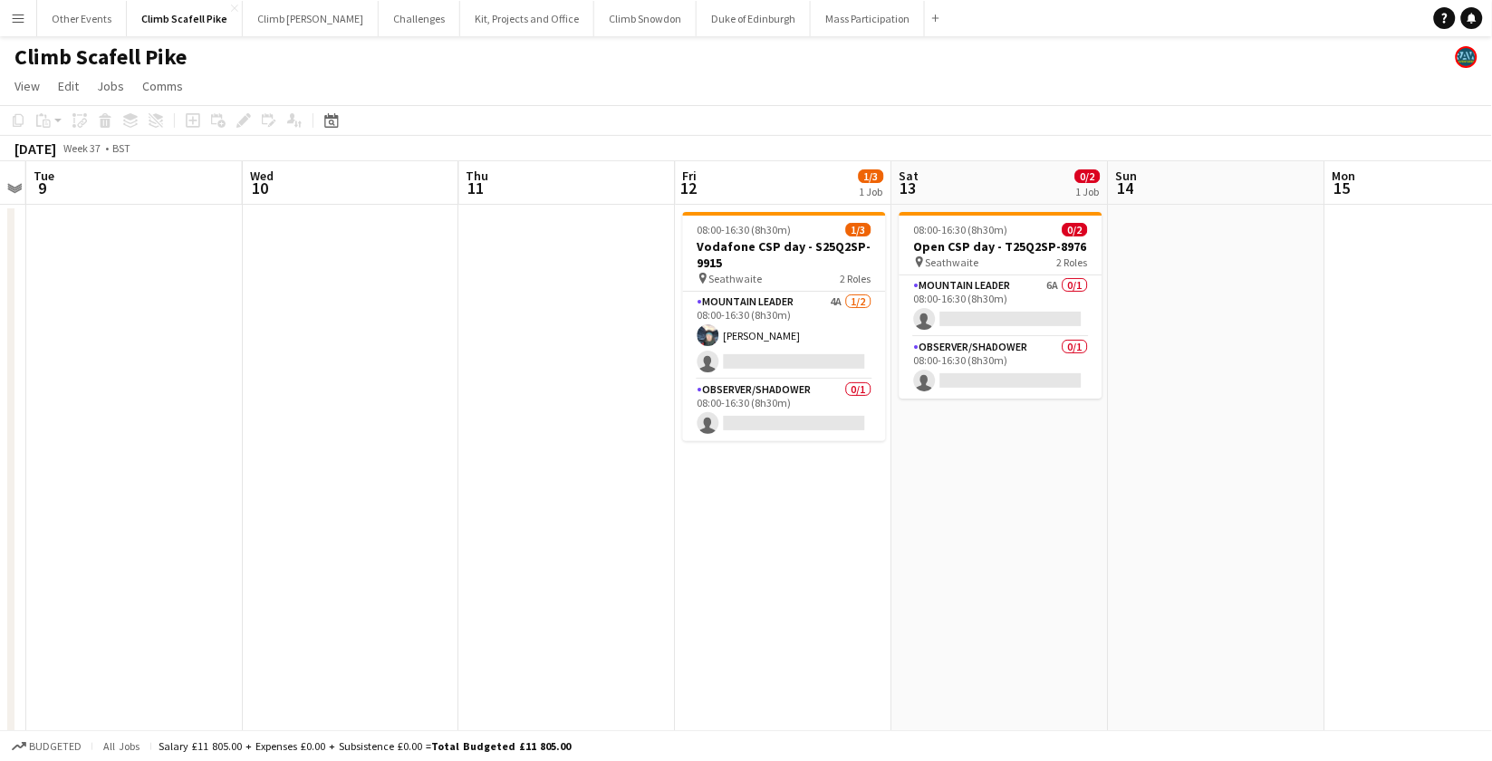
drag, startPoint x: 1239, startPoint y: 499, endPoint x: 889, endPoint y: 561, distance: 355.1
click at [479, 562] on app-calendar-viewport "Sat 6 Sun 7 Mon 8 Tue 9 Wed 10 Thu 11 Fri 12 1/3 1 Job Sat 13 0/2 1 Job Sun 14 …" at bounding box center [746, 560] width 1492 height 798
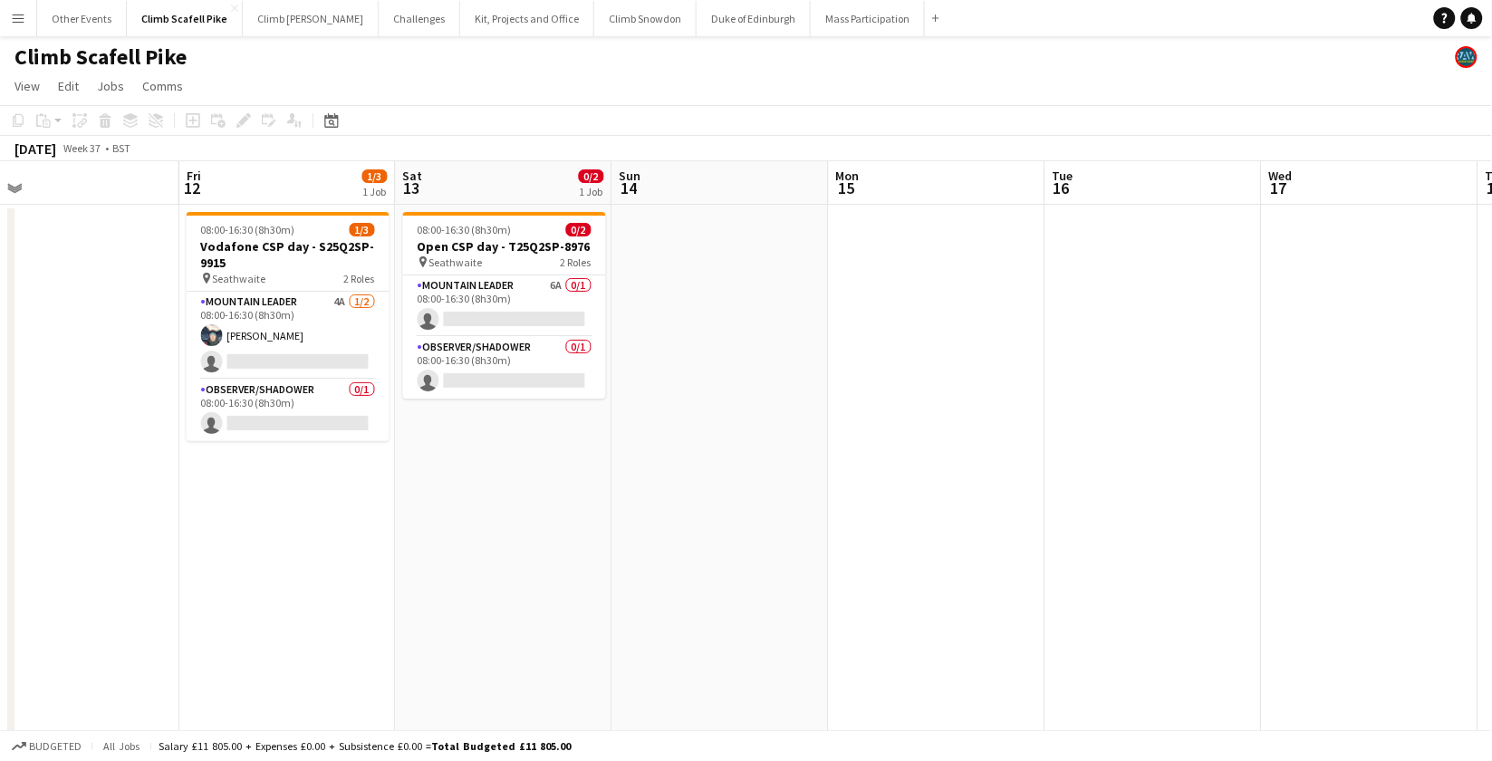
drag, startPoint x: 937, startPoint y: 562, endPoint x: 531, endPoint y: 538, distance: 406.6
click at [623, 576] on app-calendar-viewport "Mon 8 Tue 9 Wed 10 Thu 11 Fri 12 1/3 1 Job Sat 13 0/2 1 Job Sun 14 Mon 15 Tue 1…" at bounding box center [746, 560] width 1492 height 798
click at [526, 283] on app-card-role "Mountain Leader 6A 0/1 08:00-16:30 (8h30m) single-neutral-actions" at bounding box center [501, 306] width 203 height 62
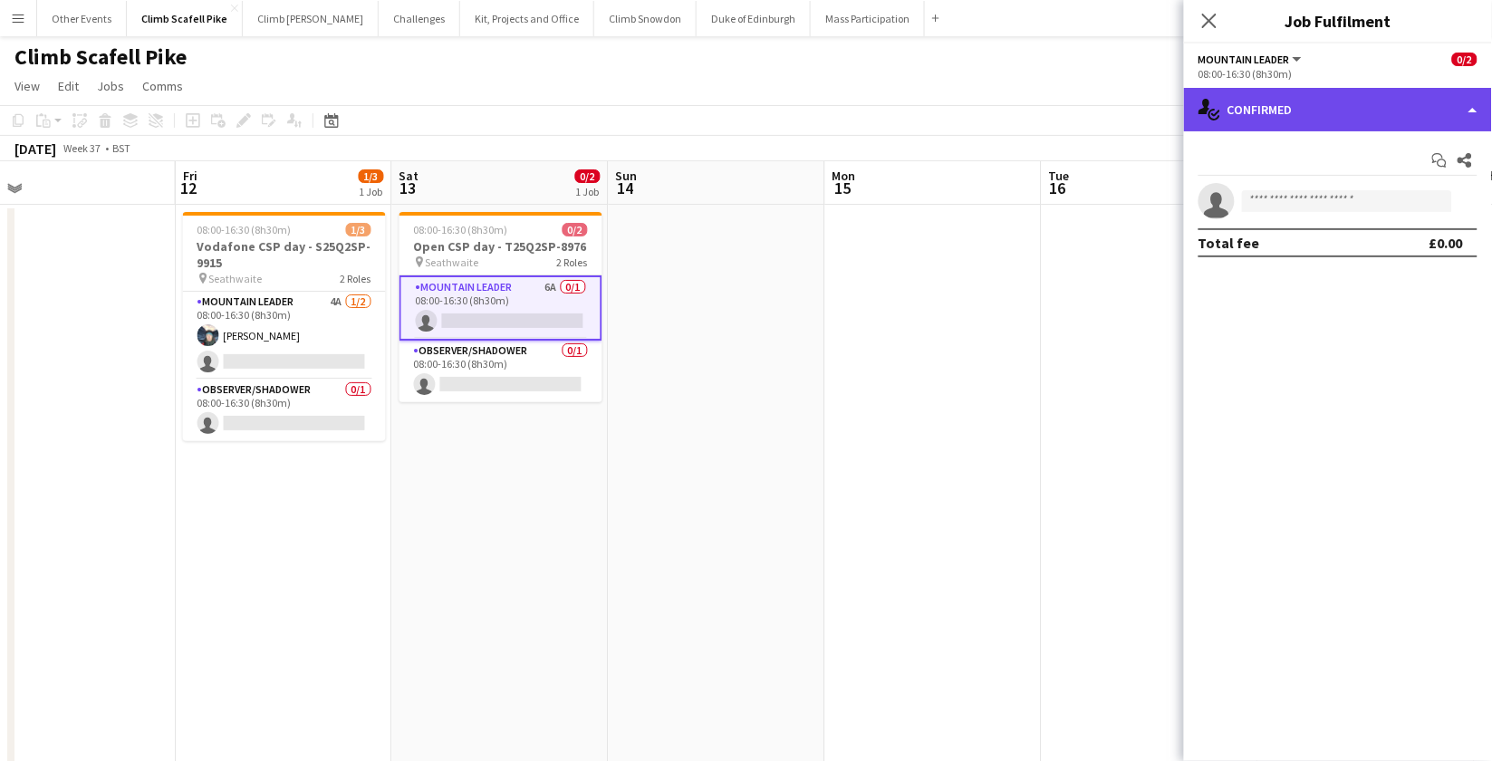
click at [1298, 115] on div "single-neutral-actions-check-2 Confirmed" at bounding box center [1338, 109] width 308 height 43
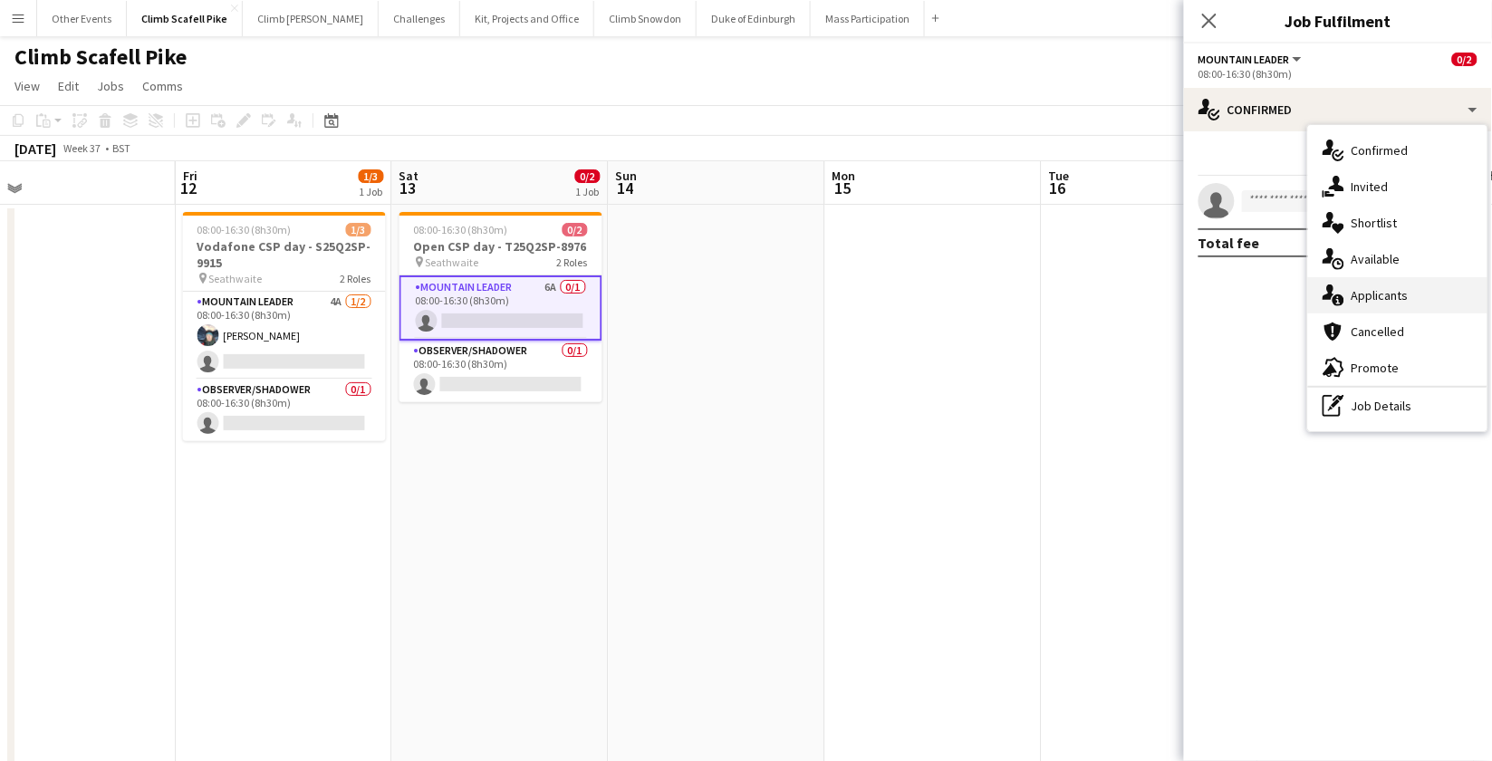
click at [1347, 294] on div "single-neutral-actions-information Applicants" at bounding box center [1397, 295] width 179 height 36
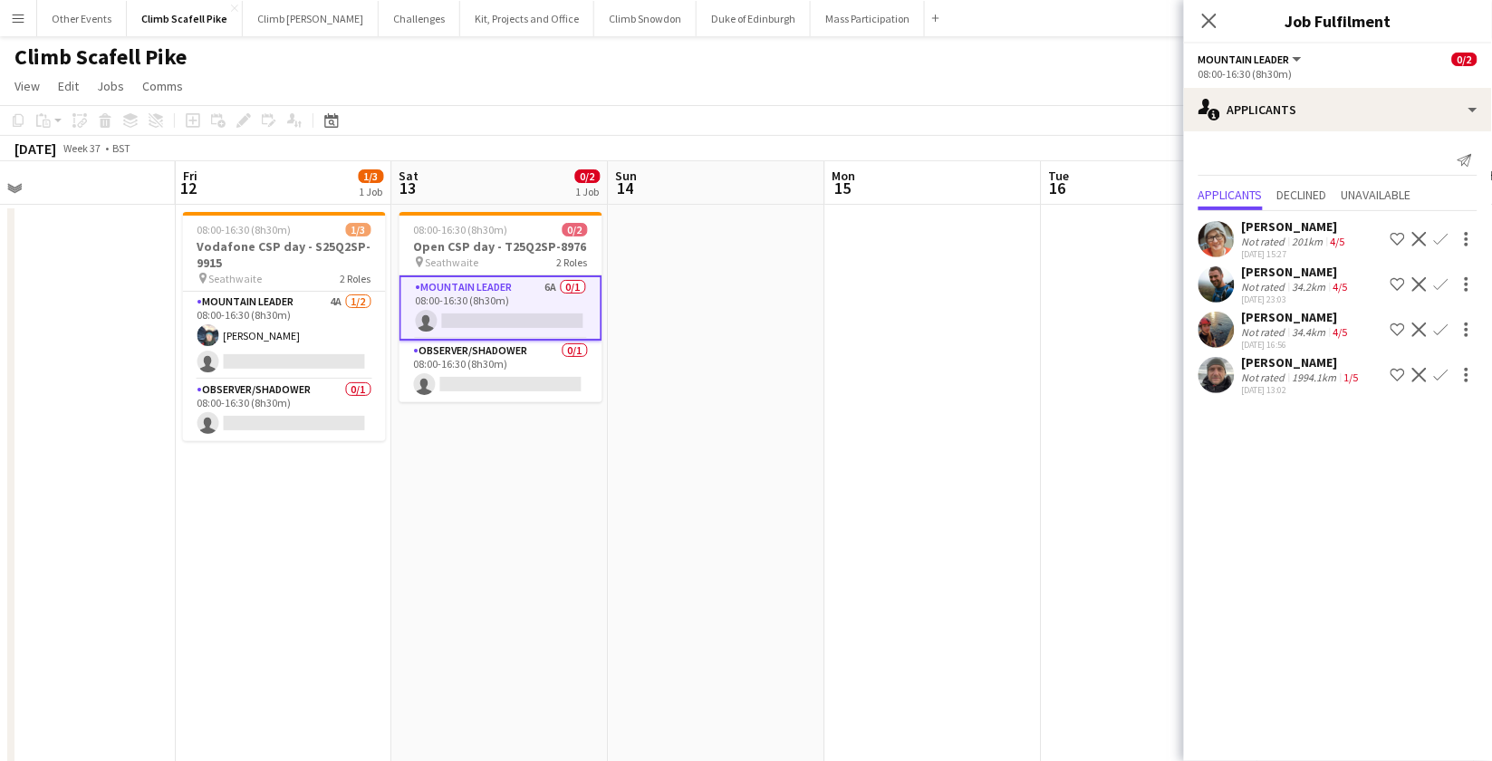
click at [1210, 227] on app-user-avatar at bounding box center [1217, 239] width 36 height 36
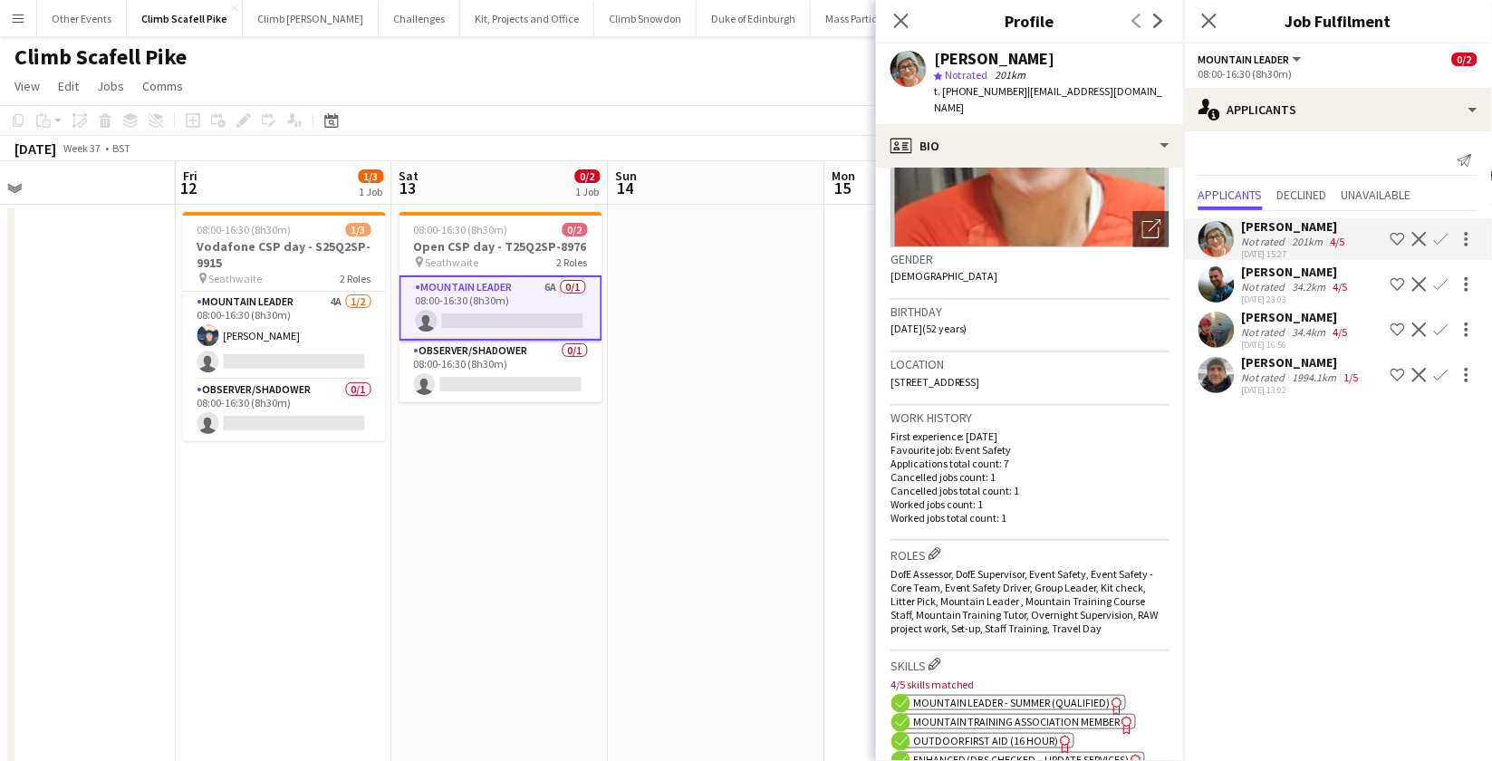
scroll to position [225, 0]
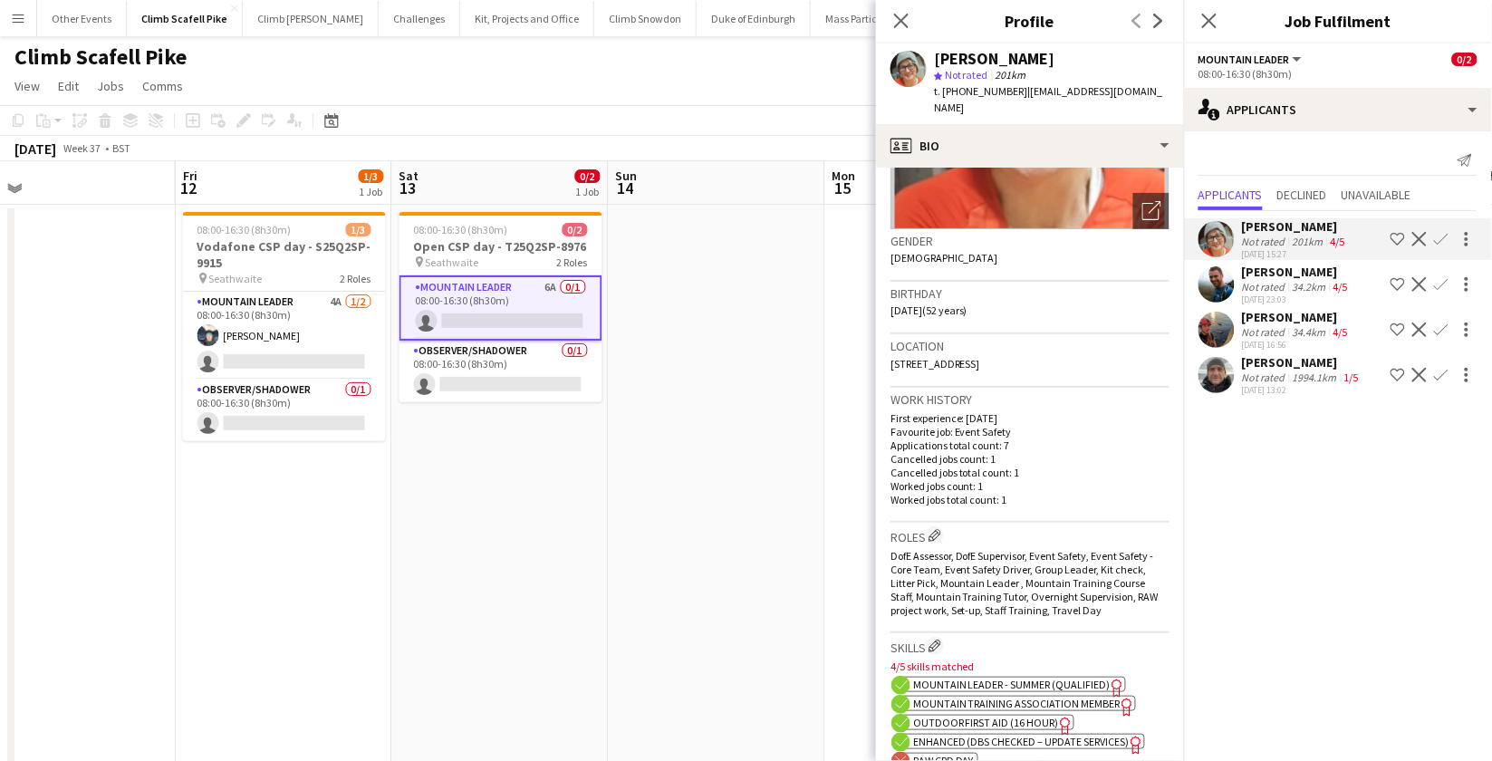
click at [1211, 291] on app-user-avatar at bounding box center [1217, 284] width 36 height 36
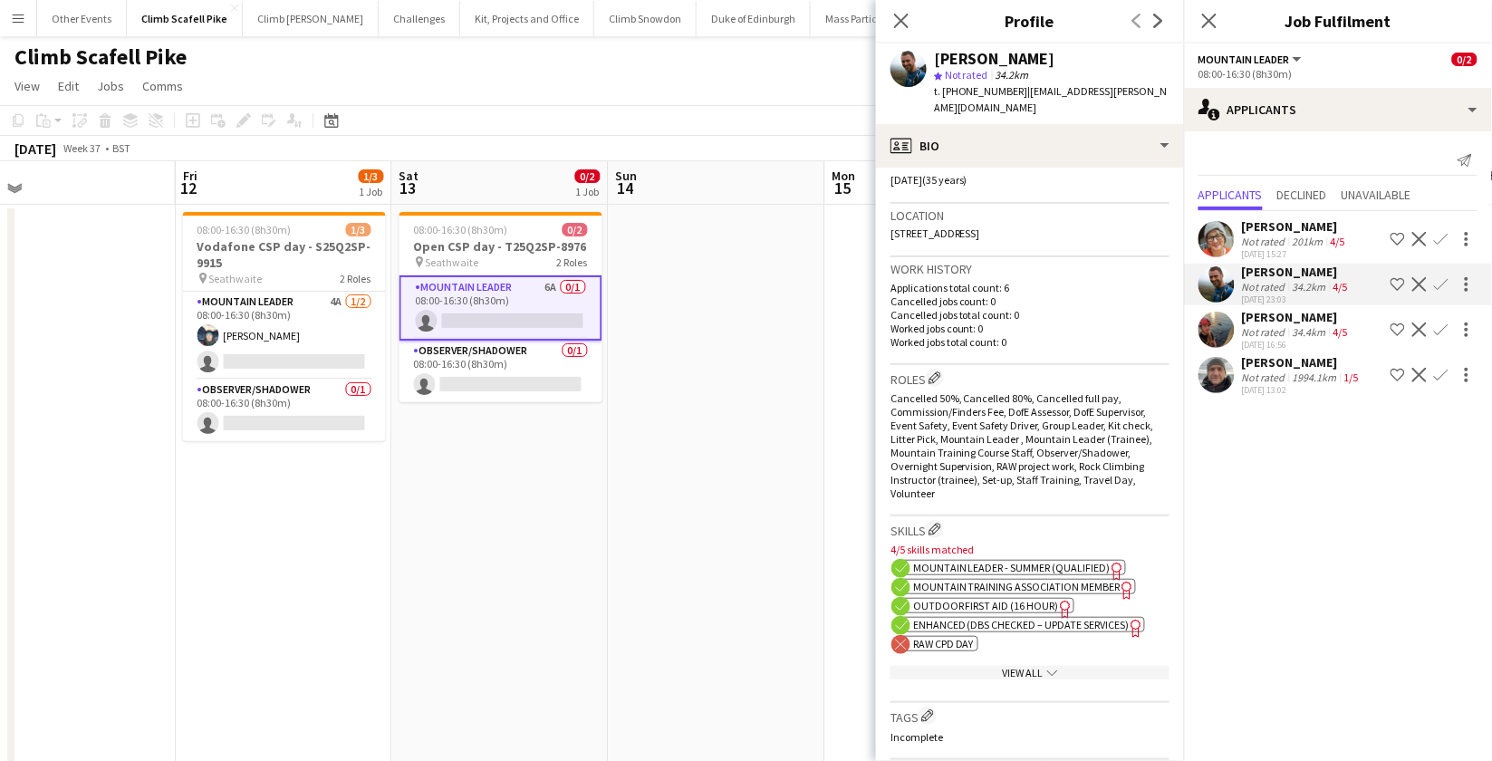
scroll to position [356, 0]
click at [1209, 322] on app-user-avatar at bounding box center [1217, 330] width 36 height 36
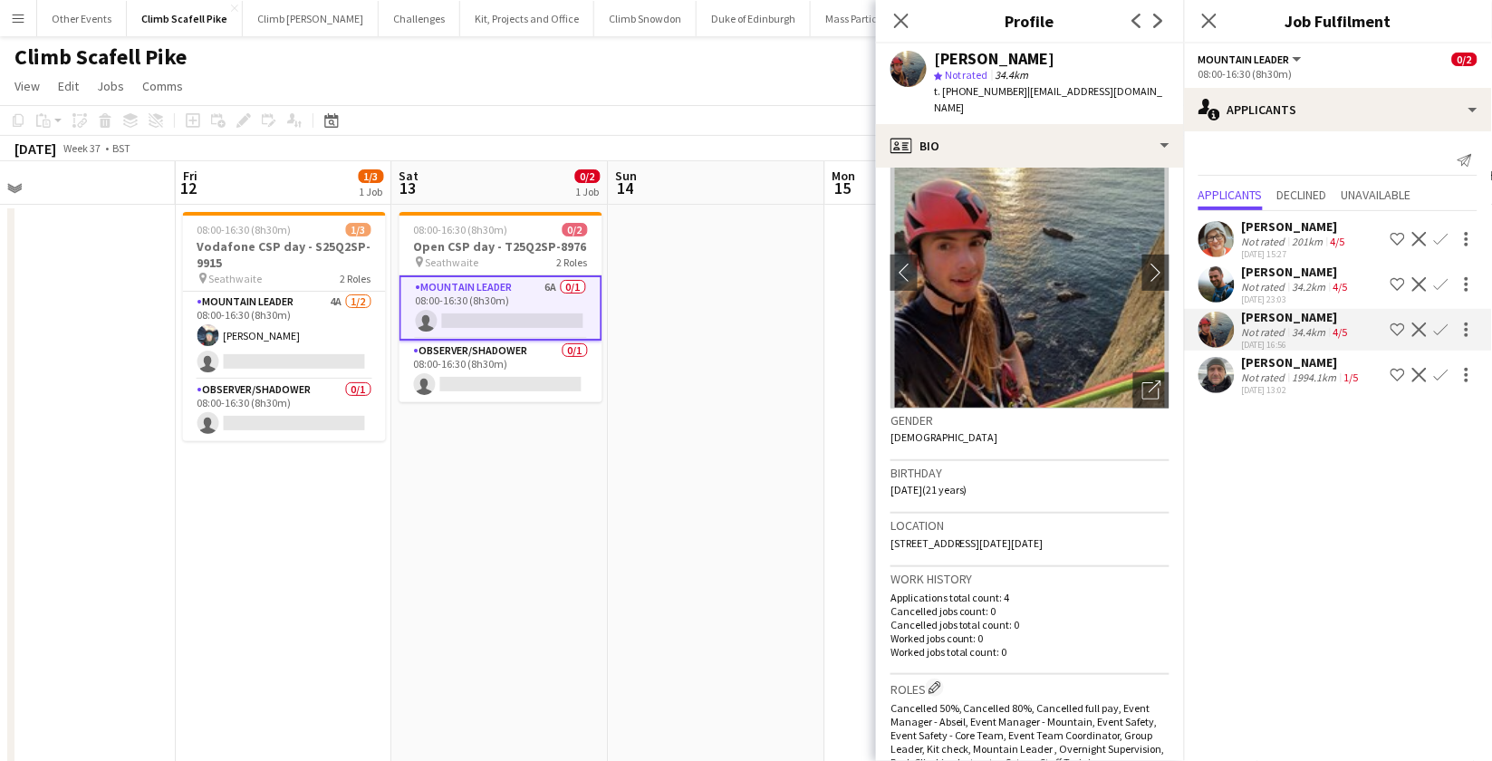
scroll to position [312, 0]
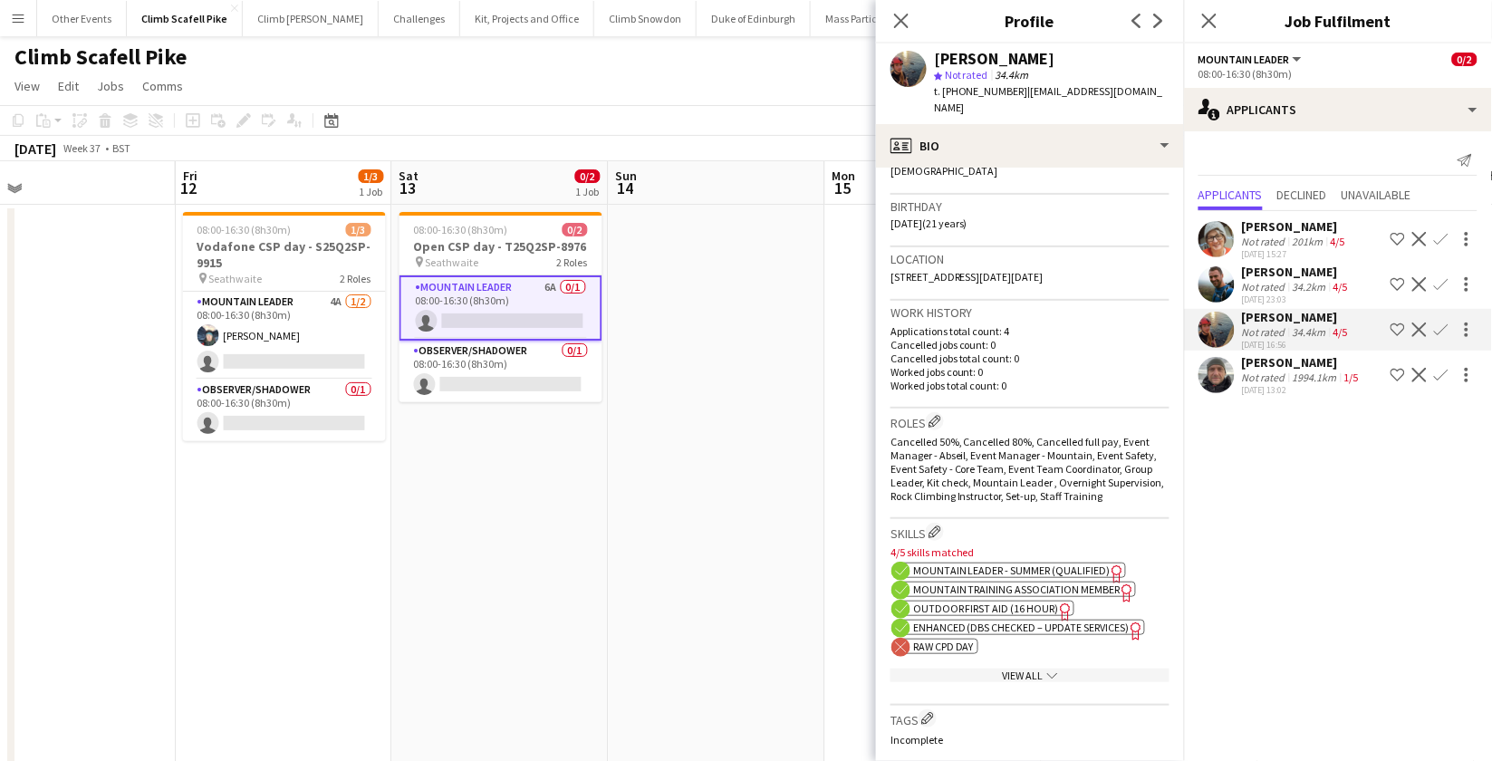
click at [1214, 378] on app-user-avatar at bounding box center [1217, 375] width 36 height 36
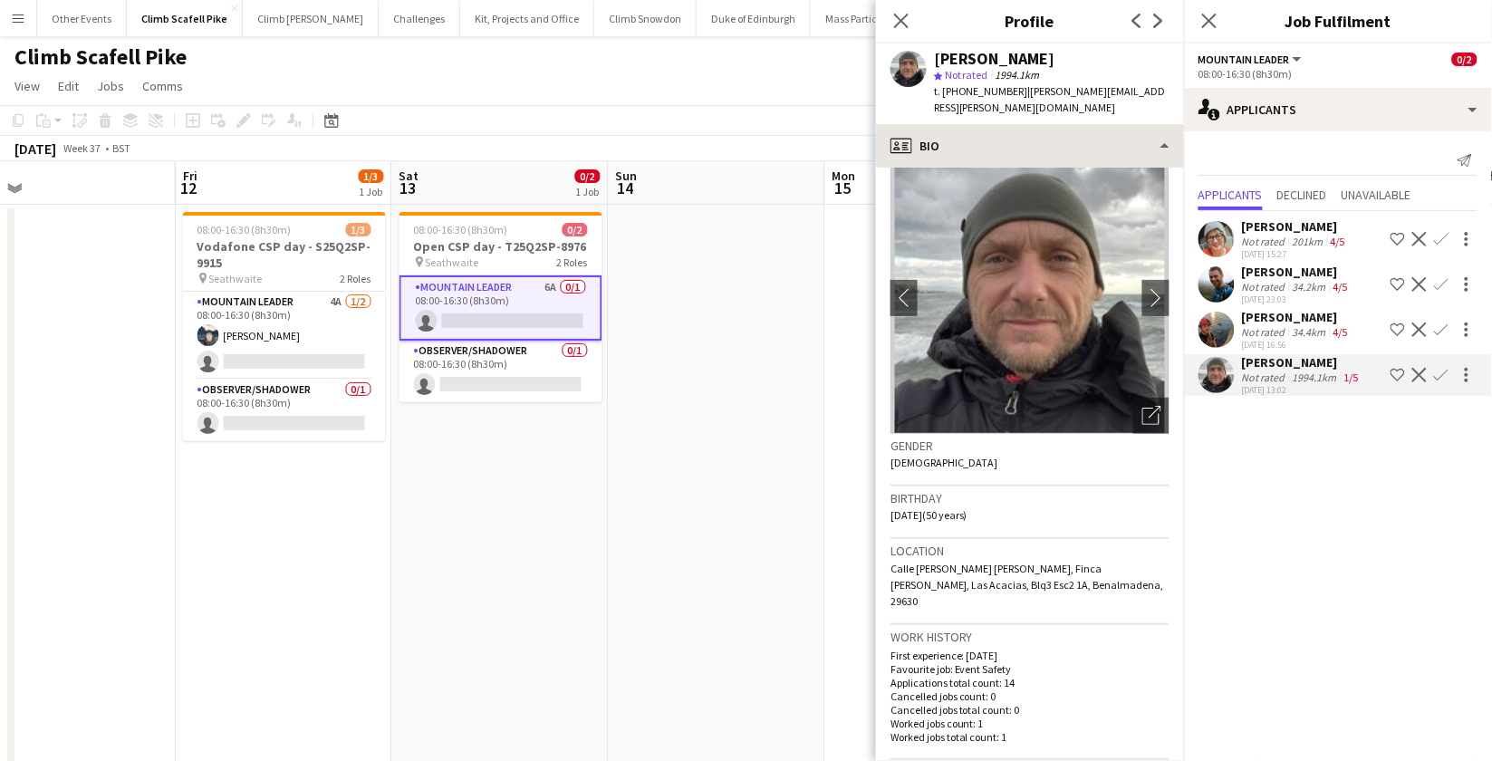
scroll to position [0, 0]
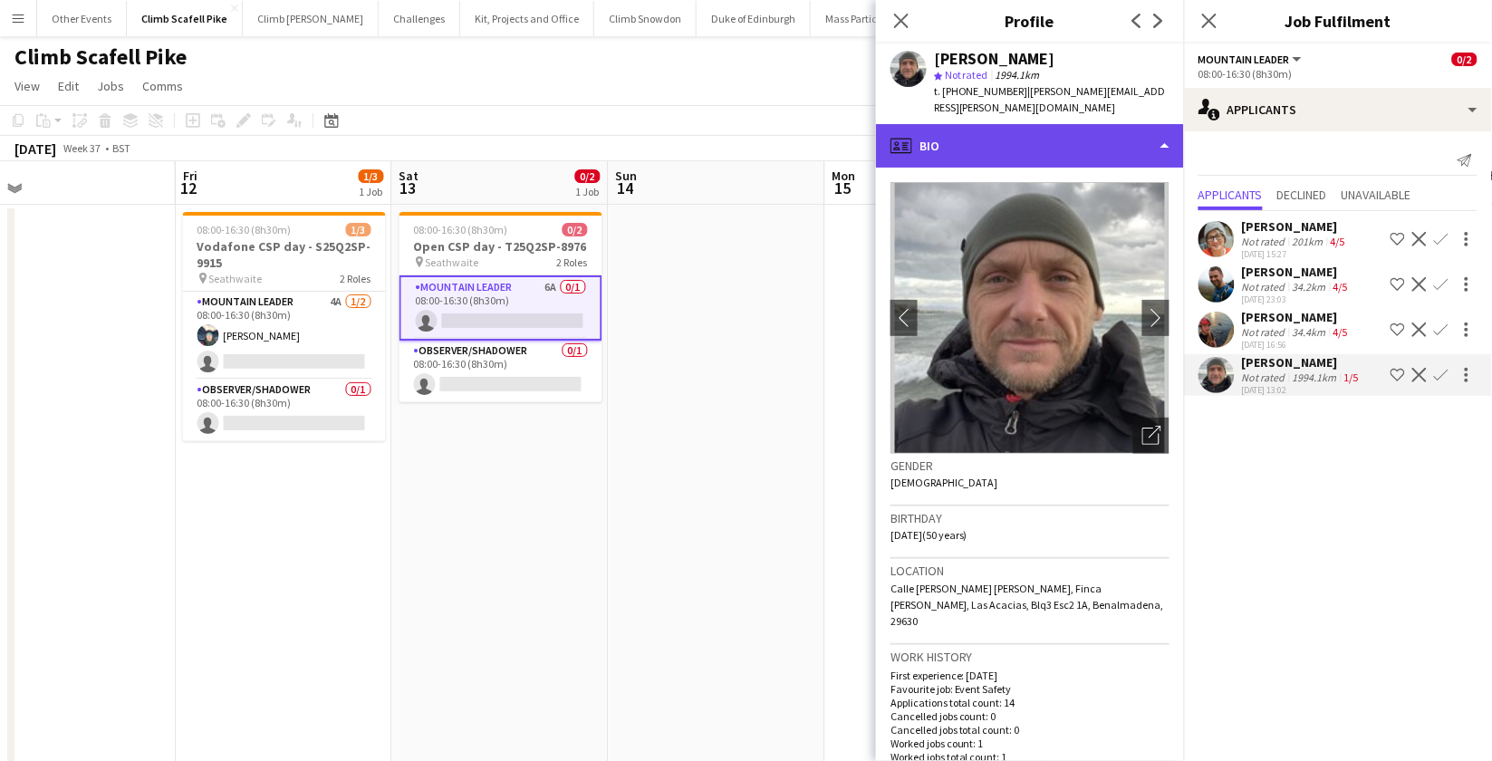
click at [1110, 124] on div "profile Bio" at bounding box center [1030, 145] width 308 height 43
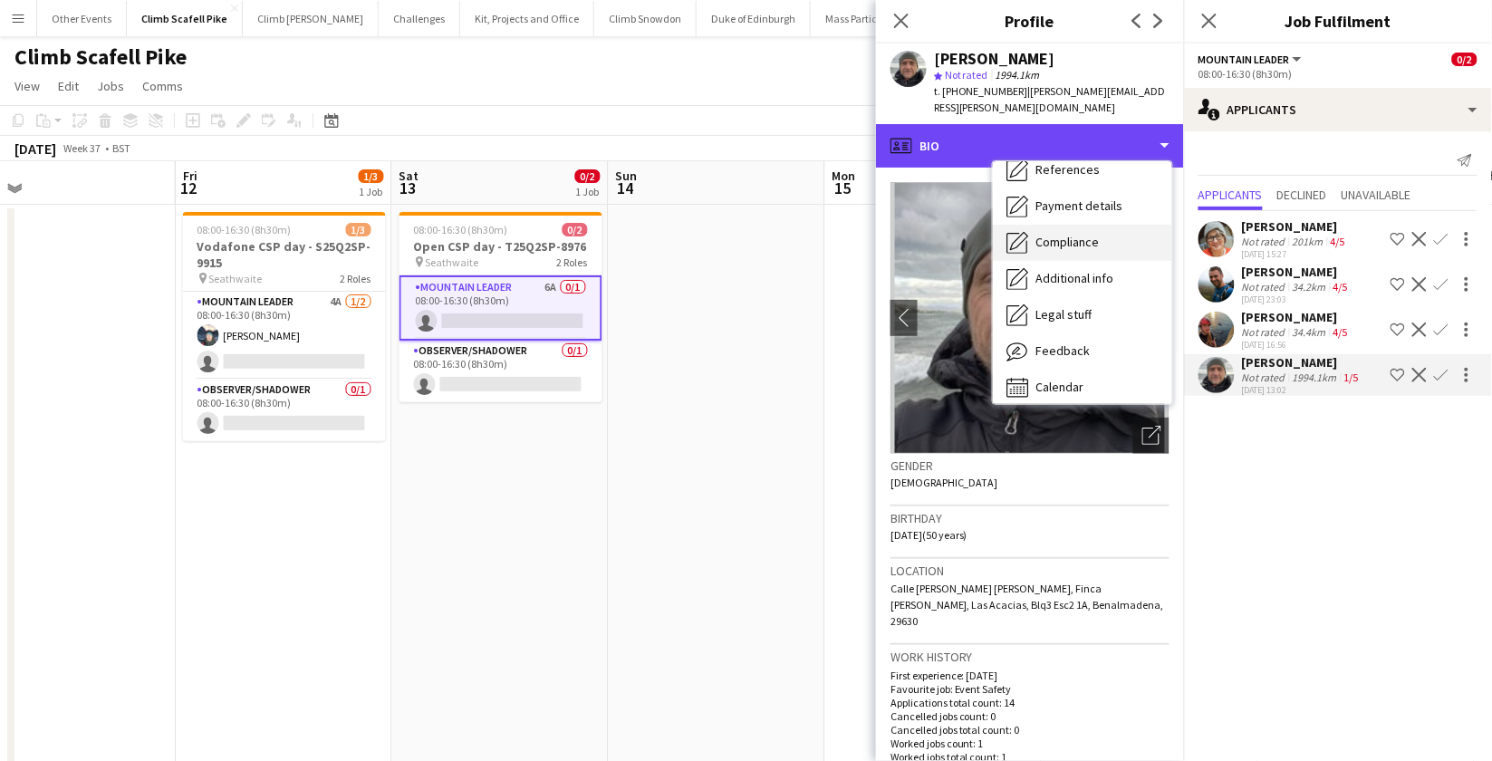
scroll to position [206, 0]
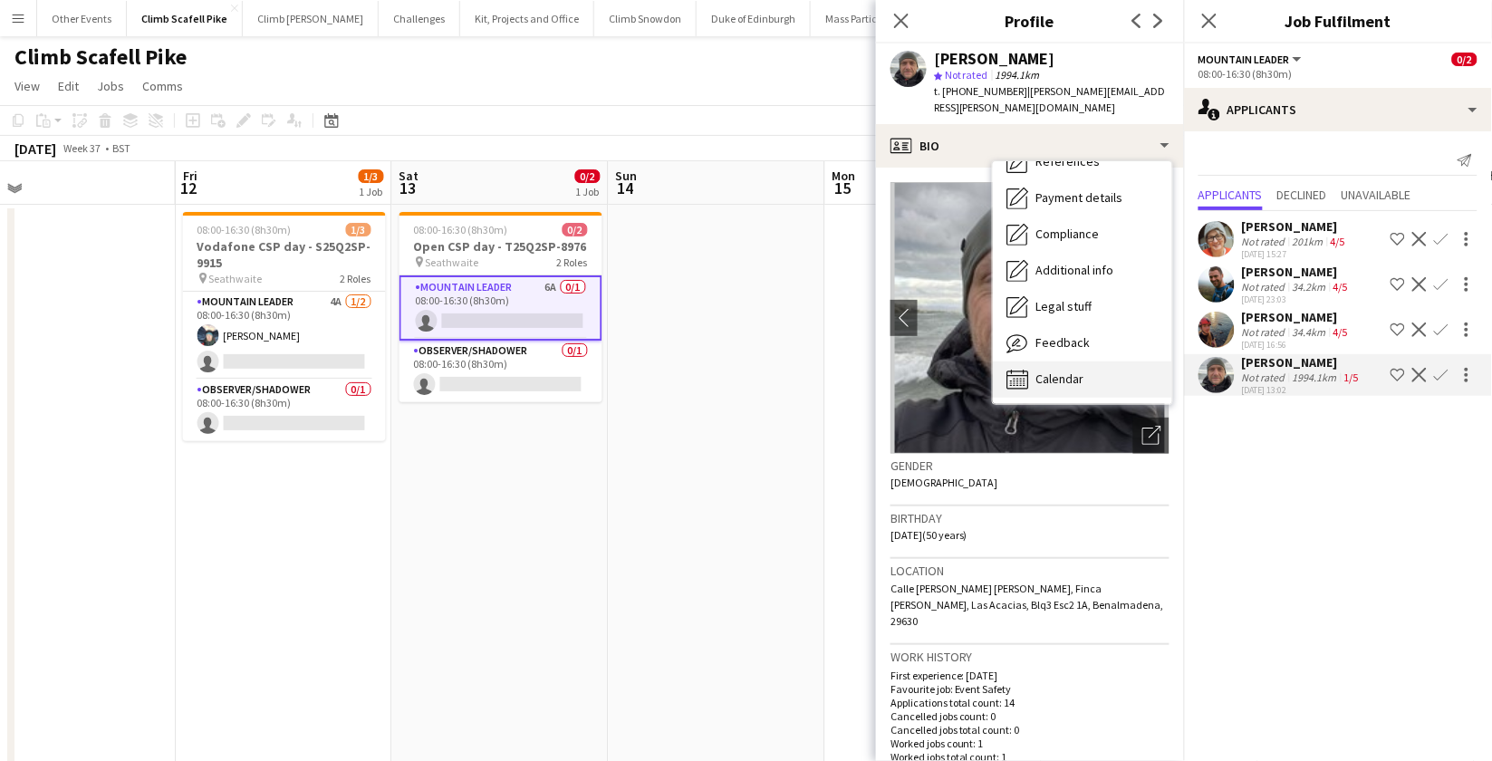
click at [1099, 362] on div "Calendar Calendar" at bounding box center [1082, 380] width 179 height 36
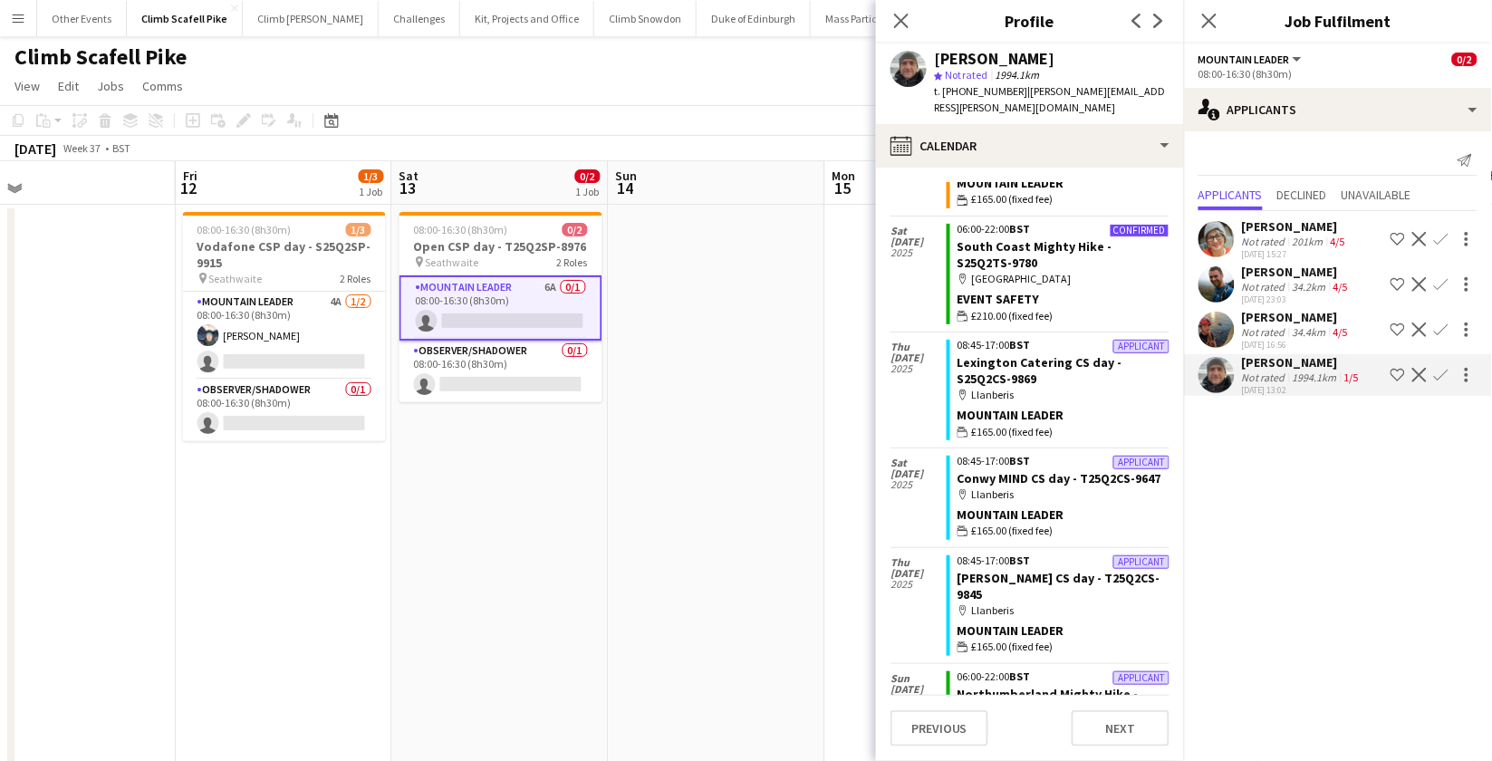
scroll to position [584, 0]
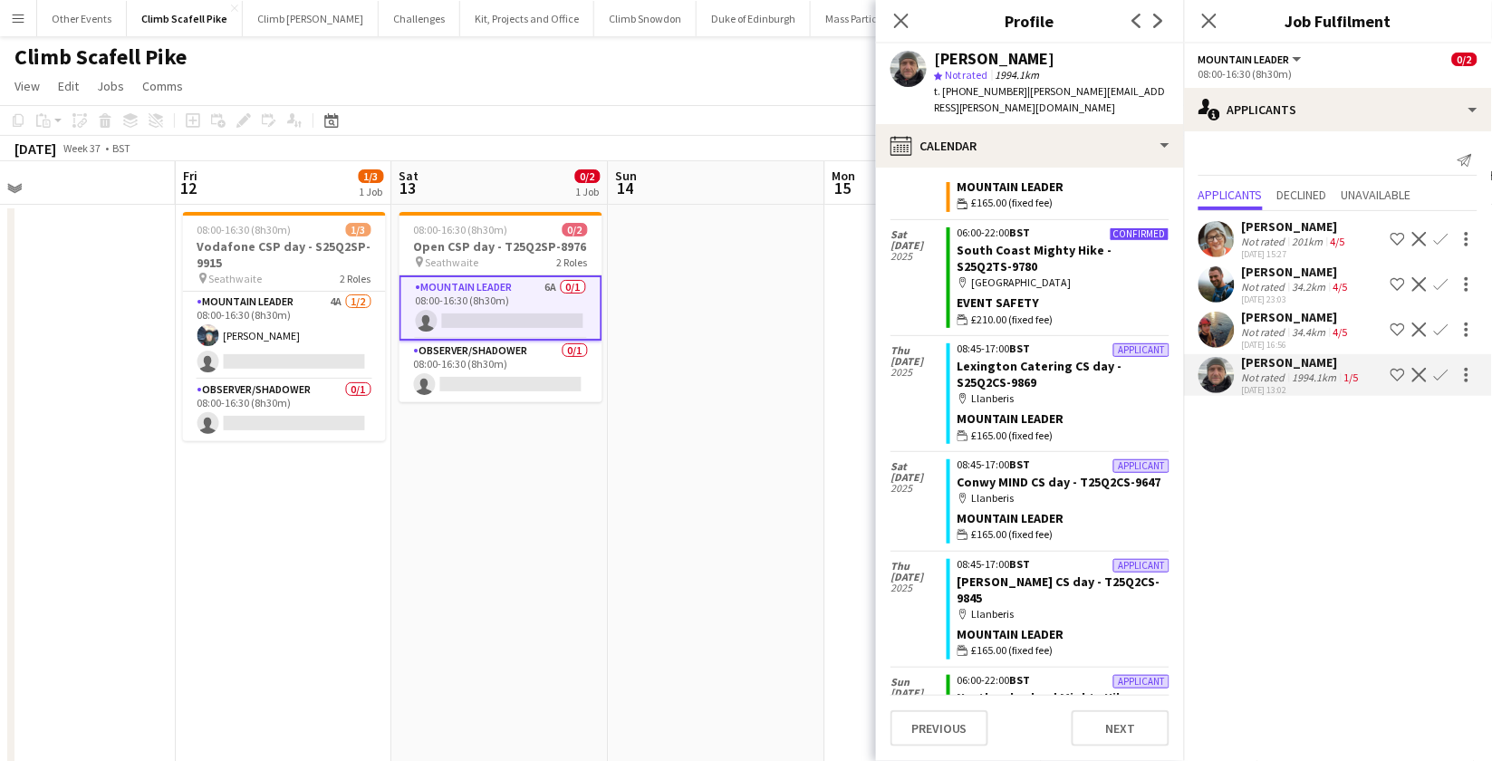
click at [1208, 247] on app-user-avatar at bounding box center [1217, 239] width 36 height 36
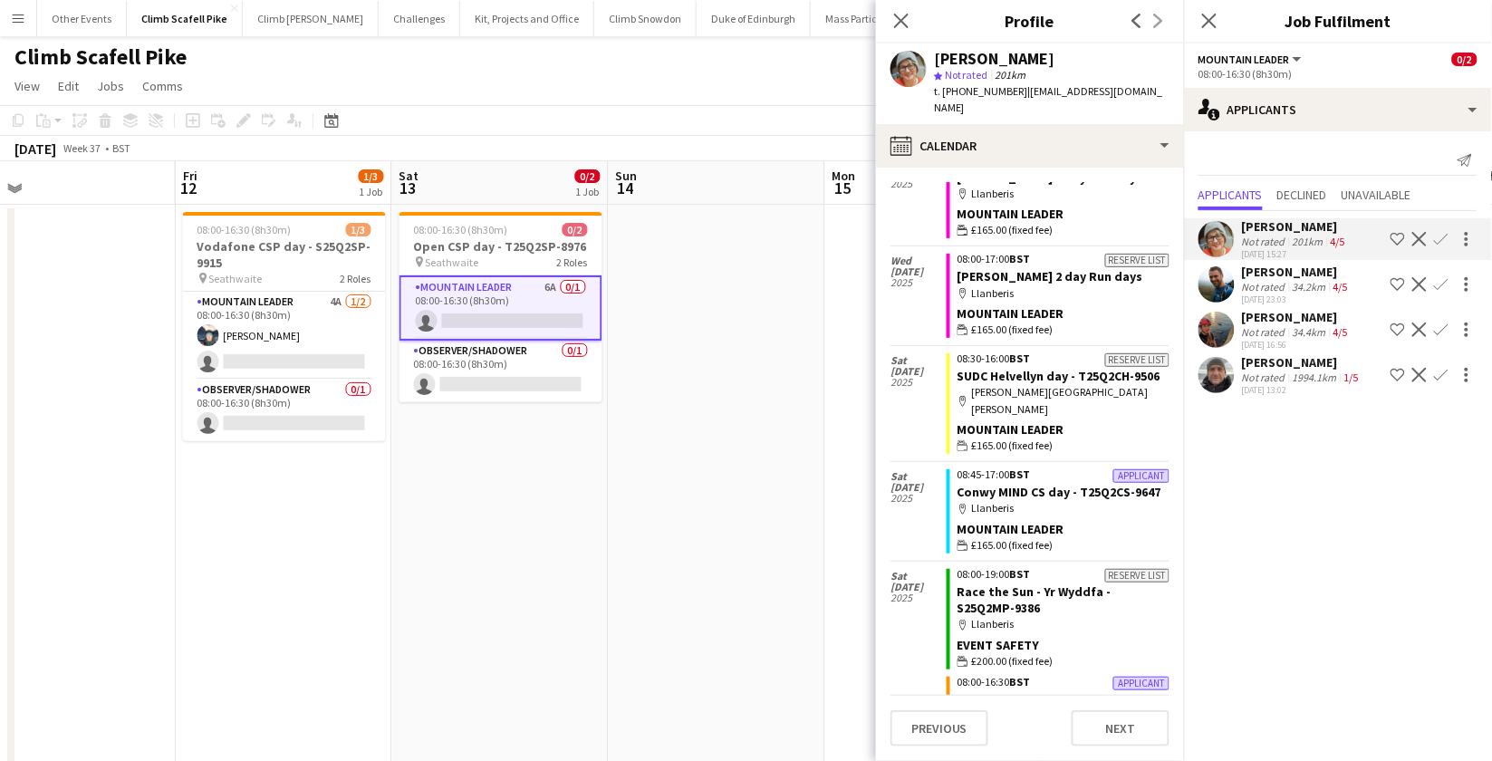
scroll to position [272, 0]
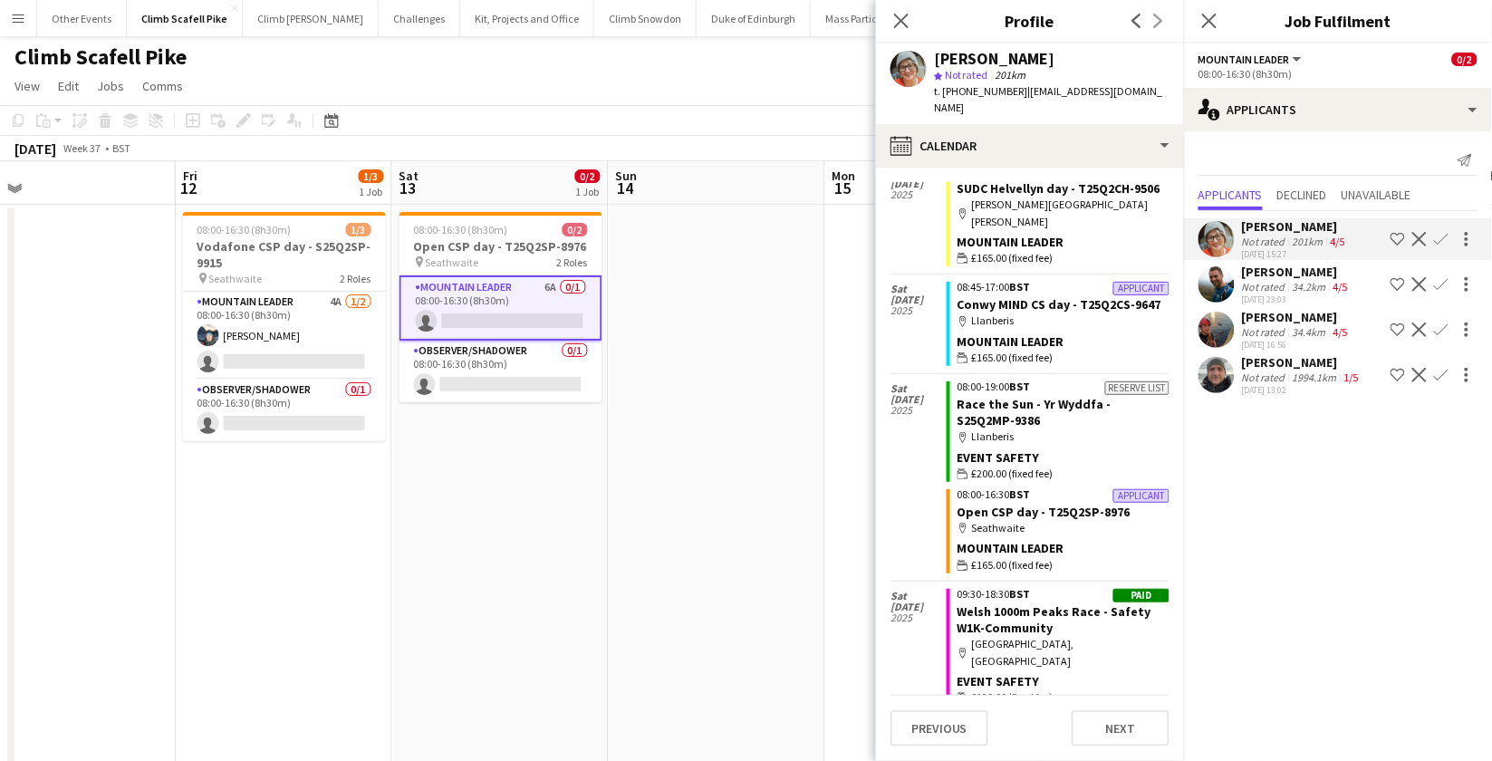
click at [739, 532] on app-date-cell at bounding box center [717, 540] width 217 height 671
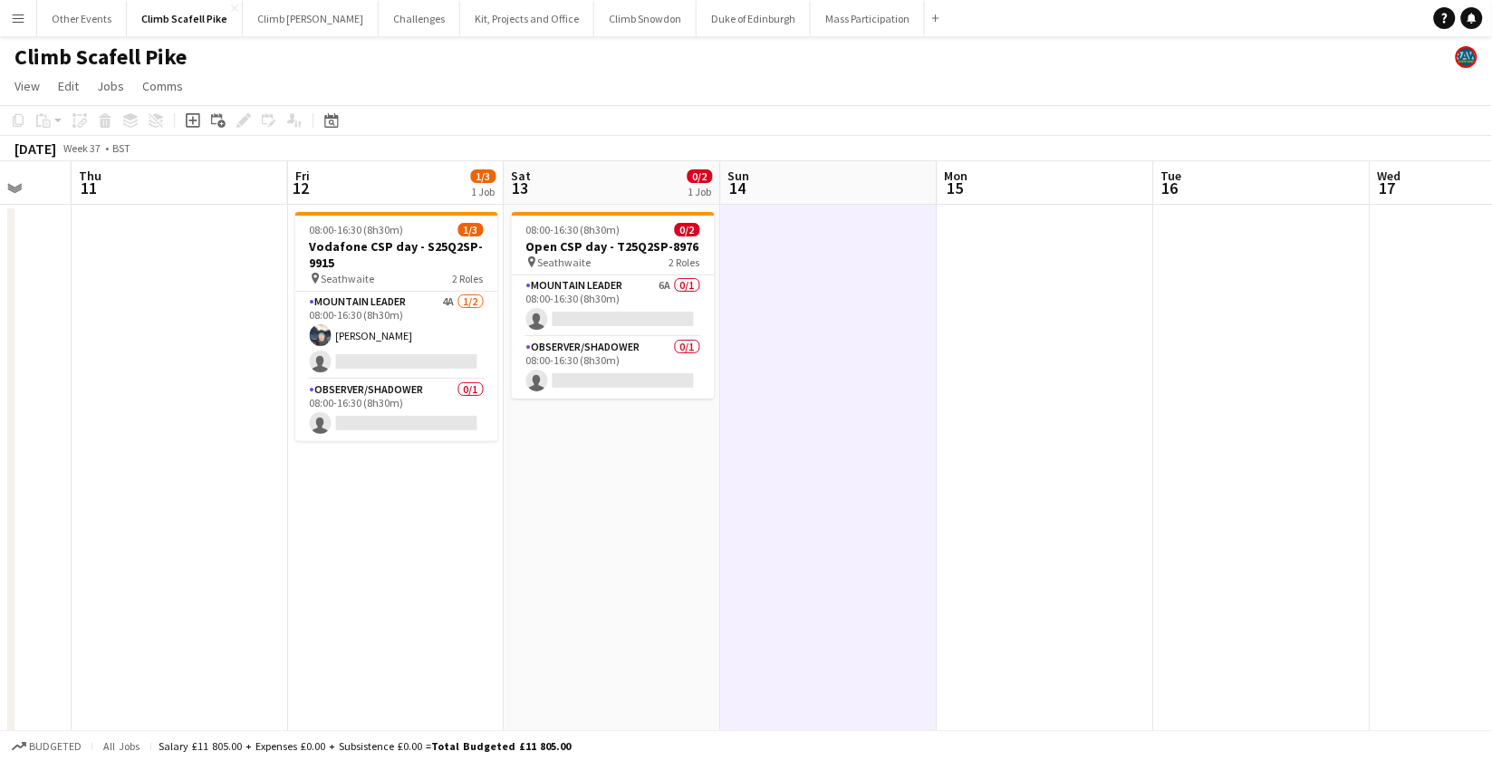
scroll to position [0, 577]
drag, startPoint x: 801, startPoint y: 621, endPoint x: 914, endPoint y: 621, distance: 113.3
click at [914, 621] on app-calendar-viewport "Mon 8 Tue 9 Wed 10 Thu 11 Fri 12 1/3 1 Job Sat 13 0/2 1 Job Sun 14 Mon 15 Tue 1…" at bounding box center [746, 560] width 1492 height 798
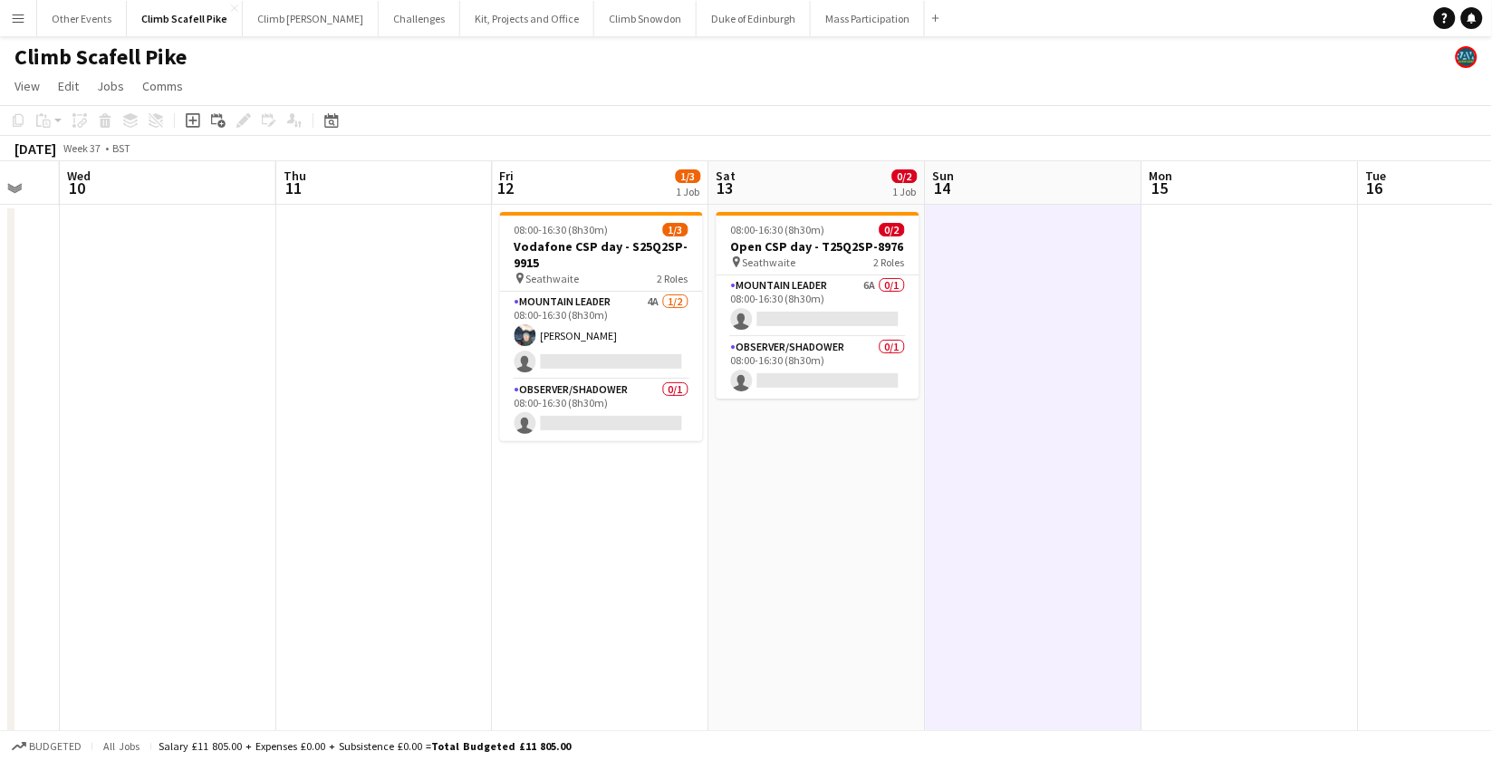
drag, startPoint x: 641, startPoint y: 622, endPoint x: 845, endPoint y: 621, distance: 204.8
click at [845, 621] on app-calendar-viewport "Sun 7 Mon 8 Tue 9 Wed 10 Thu 11 Fri 12 1/3 1 Job Sat 13 0/2 1 Job Sun 14 Mon 15…" at bounding box center [746, 560] width 1492 height 798
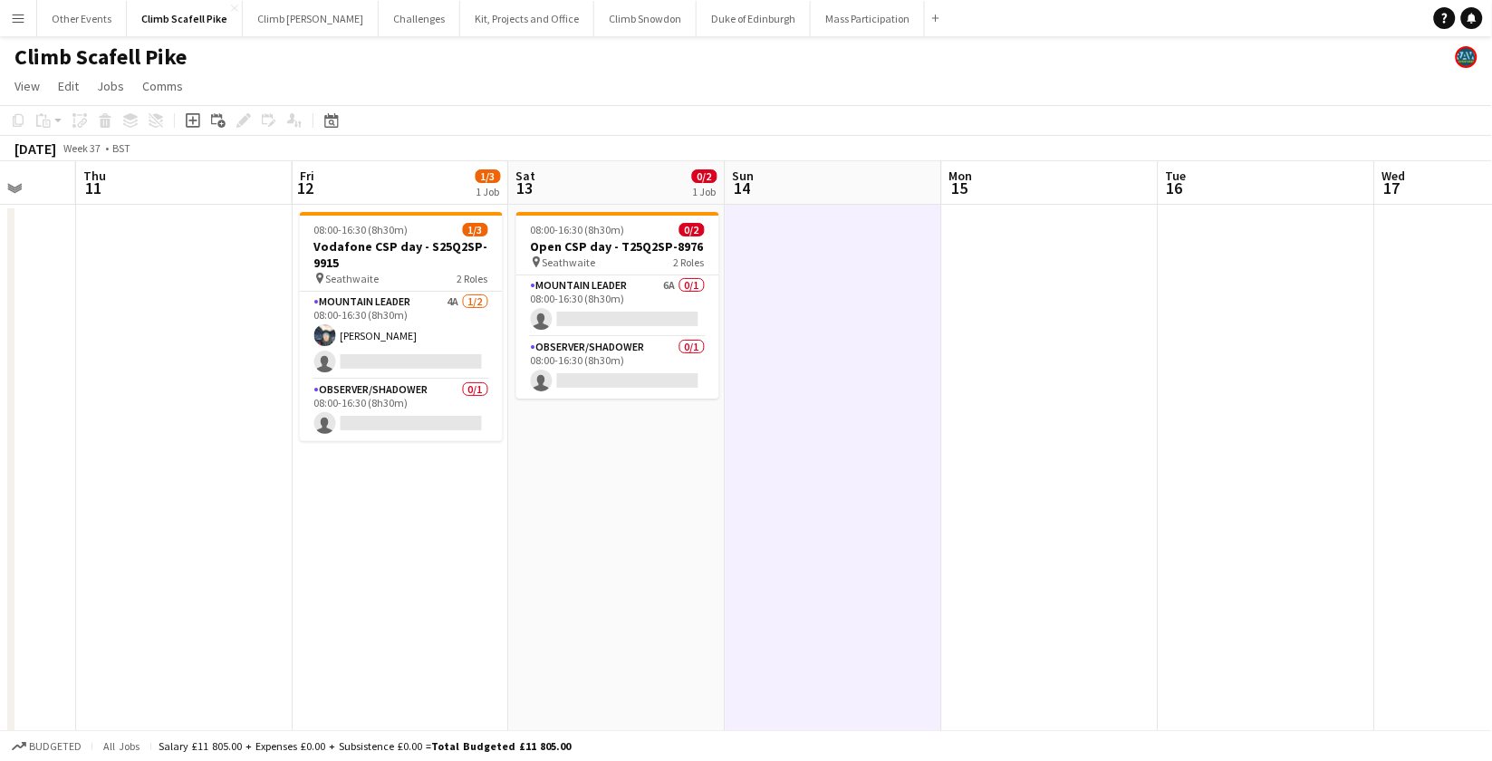
scroll to position [0, 574]
drag, startPoint x: 1086, startPoint y: 568, endPoint x: 885, endPoint y: 601, distance: 203.8
click at [885, 601] on app-calendar-viewport "Mon 8 Tue 9 Wed 10 Thu 11 Fri 12 1/3 1 Job Sat 13 0/2 1 Job Sun 14 Mon 15 Tue 1…" at bounding box center [746, 560] width 1492 height 798
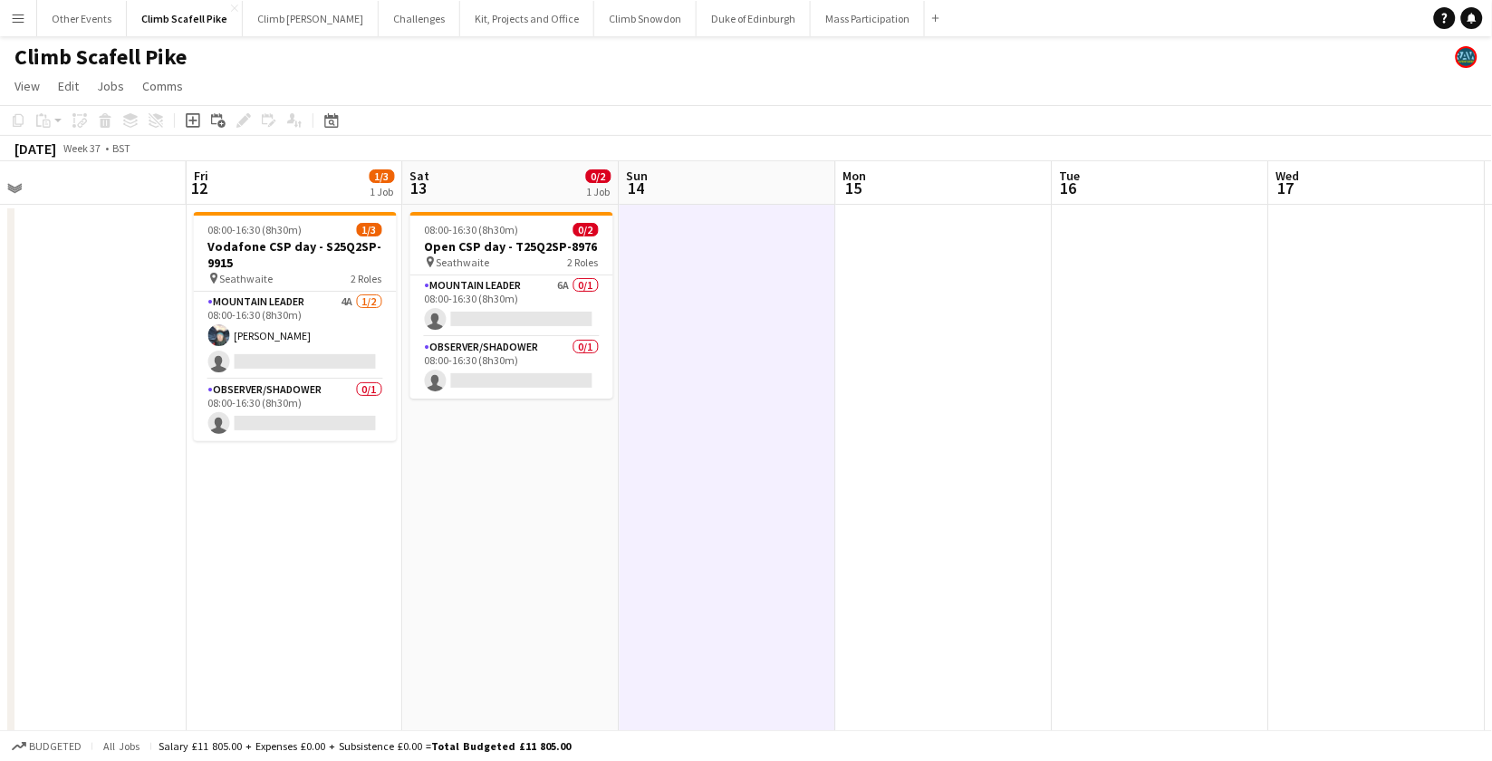
scroll to position [0, 661]
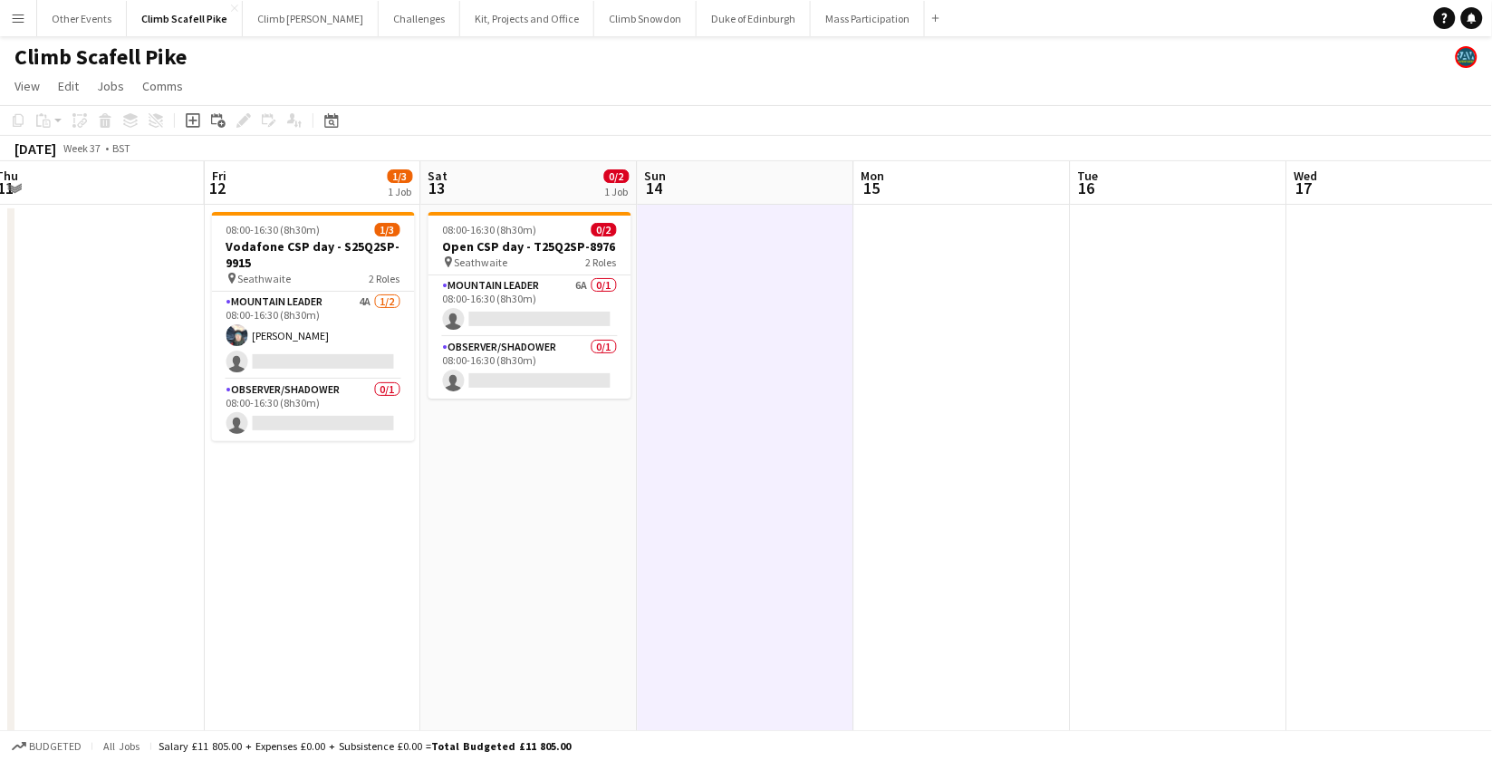
drag, startPoint x: 926, startPoint y: 406, endPoint x: 839, endPoint y: 400, distance: 87.2
click at [839, 400] on app-calendar-viewport "Mon 8 Tue 9 Wed 10 Thu 11 Fri 12 1/3 1 Job Sat 13 0/2 1 Job Sun 14 Mon 15 Tue 1…" at bounding box center [746, 560] width 1492 height 798
click at [564, 300] on app-card-role "Mountain Leader 6A 0/1 08:00-16:30 (8h30m) single-neutral-actions" at bounding box center [530, 306] width 203 height 62
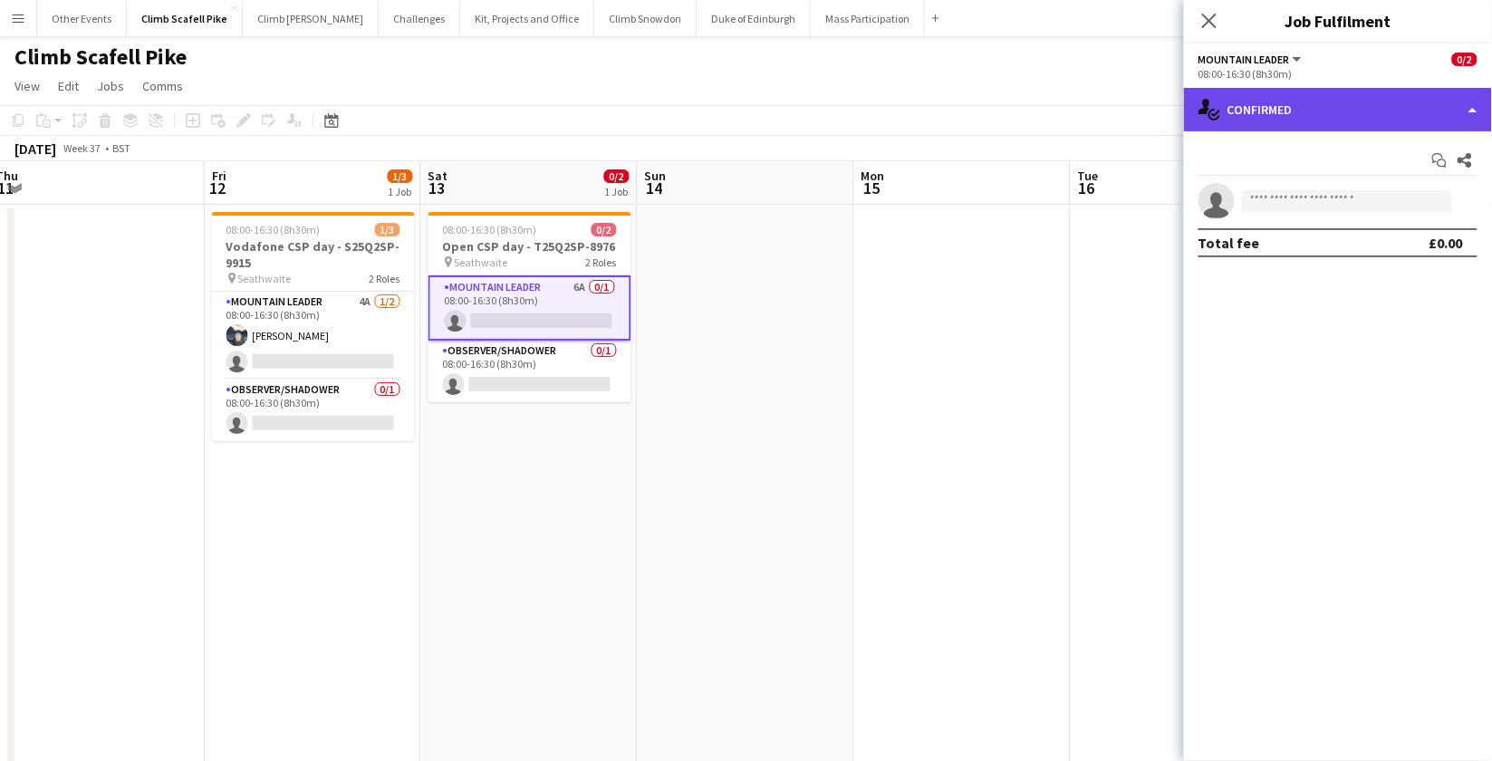
click at [1263, 111] on div "single-neutral-actions-check-2 Confirmed" at bounding box center [1338, 109] width 308 height 43
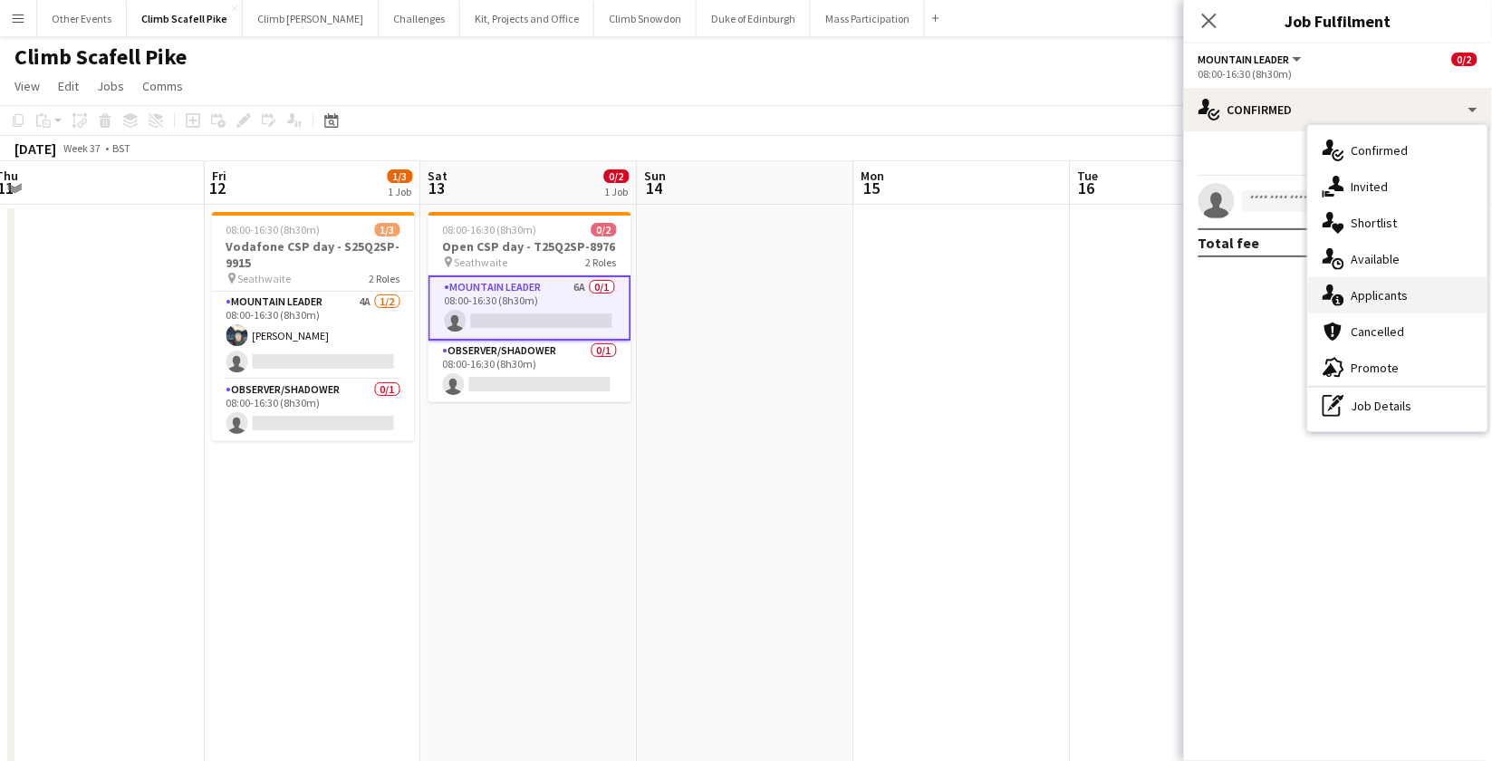
click at [1347, 304] on div "single-neutral-actions-information Applicants" at bounding box center [1397, 295] width 179 height 36
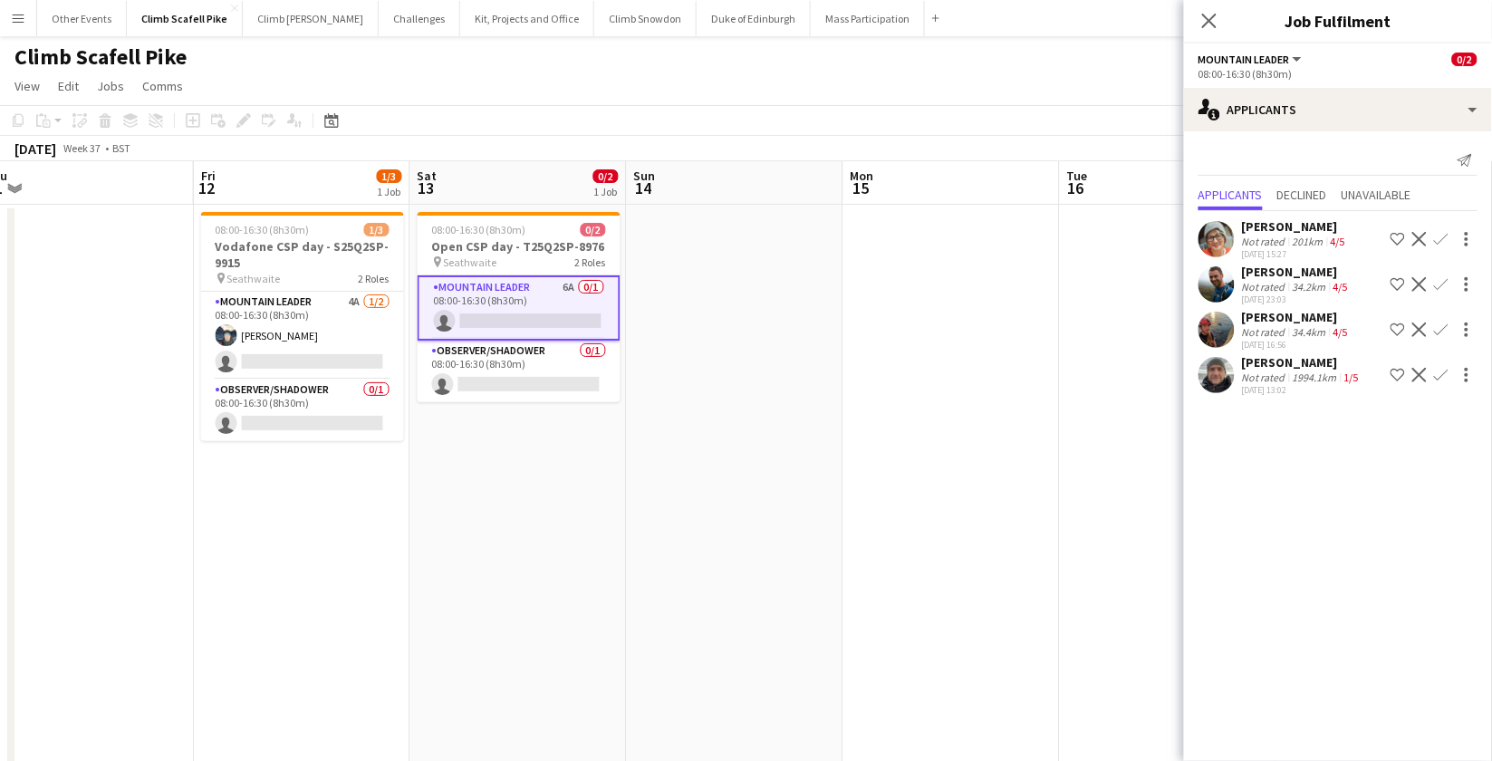
scroll to position [0, 709]
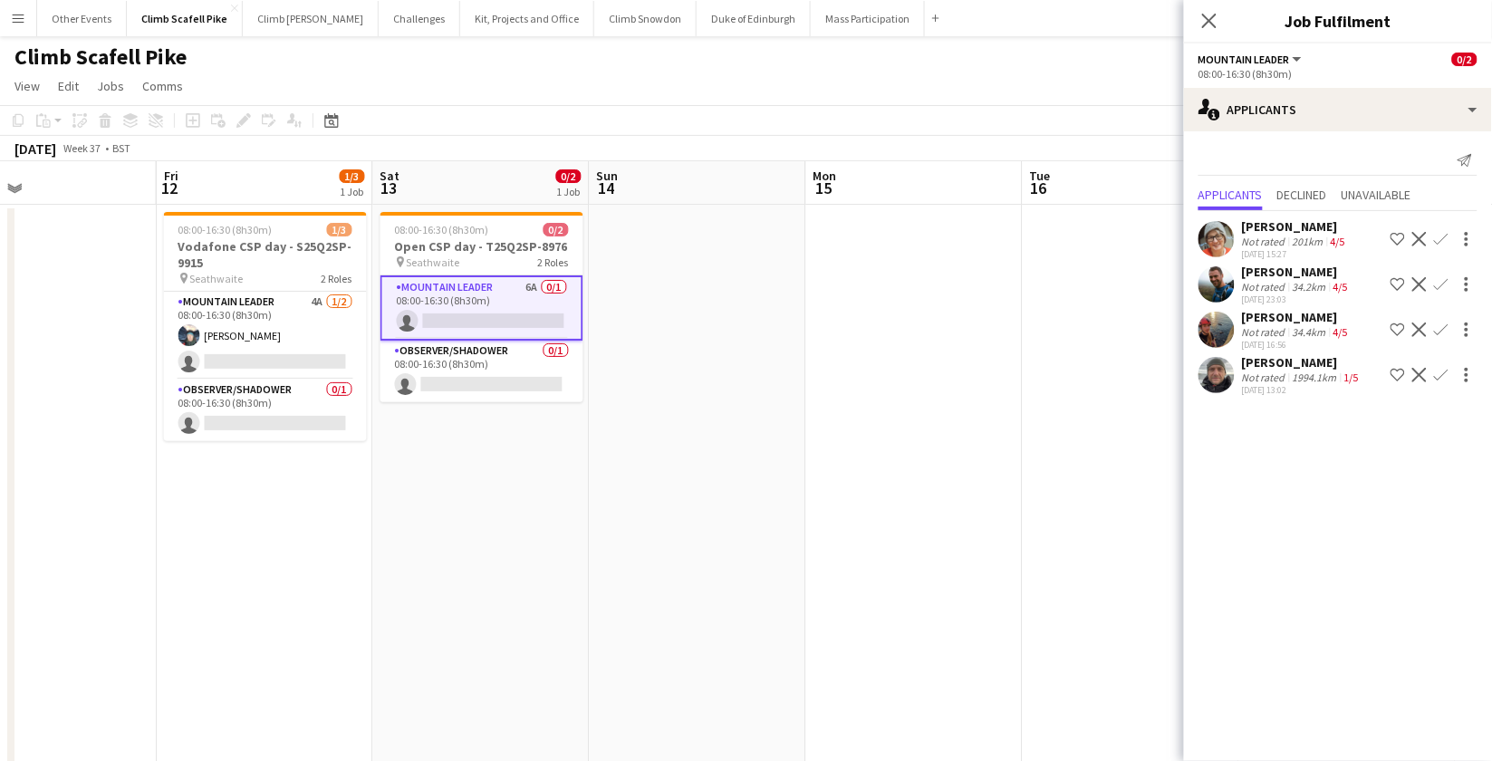
drag, startPoint x: 1056, startPoint y: 481, endPoint x: 1170, endPoint y: 362, distance: 164.1
click at [1013, 481] on app-calendar-viewport "Mon 8 Tue 9 Wed 10 Thu 11 Fri 12 1/3 1 Job Sat 13 0/2 1 Job Sun 14 Mon 15 Tue 1…" at bounding box center [746, 560] width 1492 height 798
click at [1216, 232] on app-user-avatar at bounding box center [1217, 239] width 36 height 36
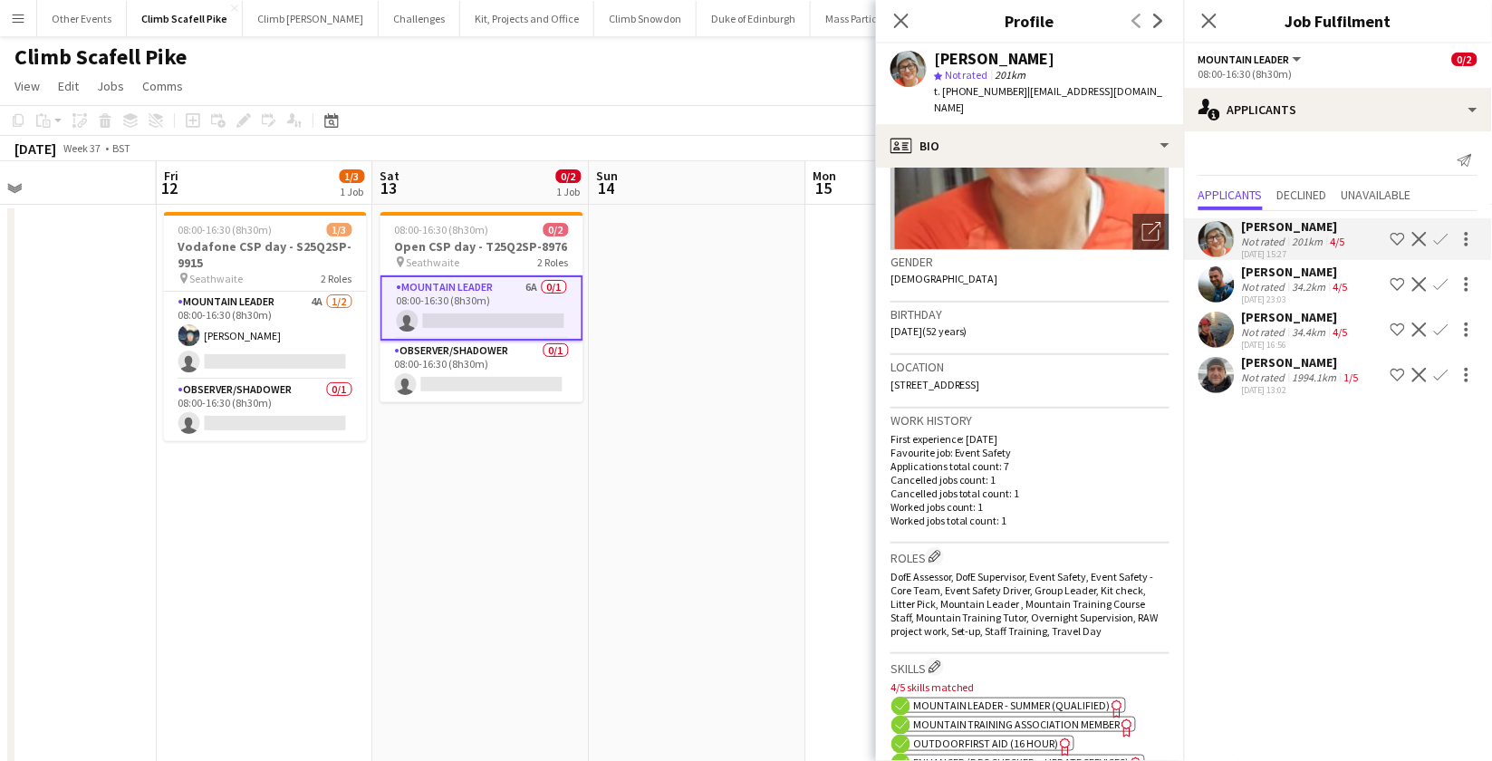
scroll to position [420, 0]
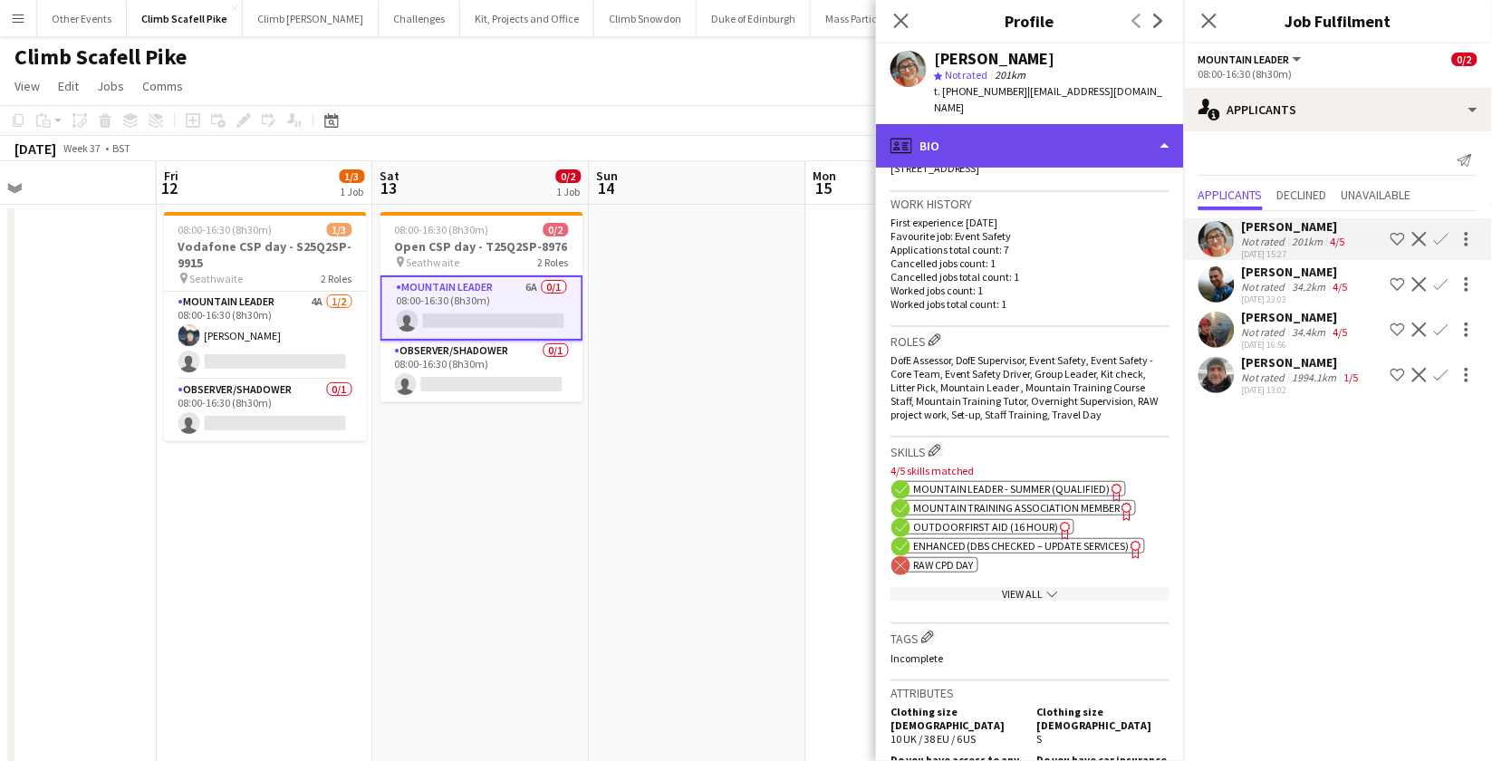
click at [1085, 148] on div "profile Bio" at bounding box center [1030, 145] width 308 height 43
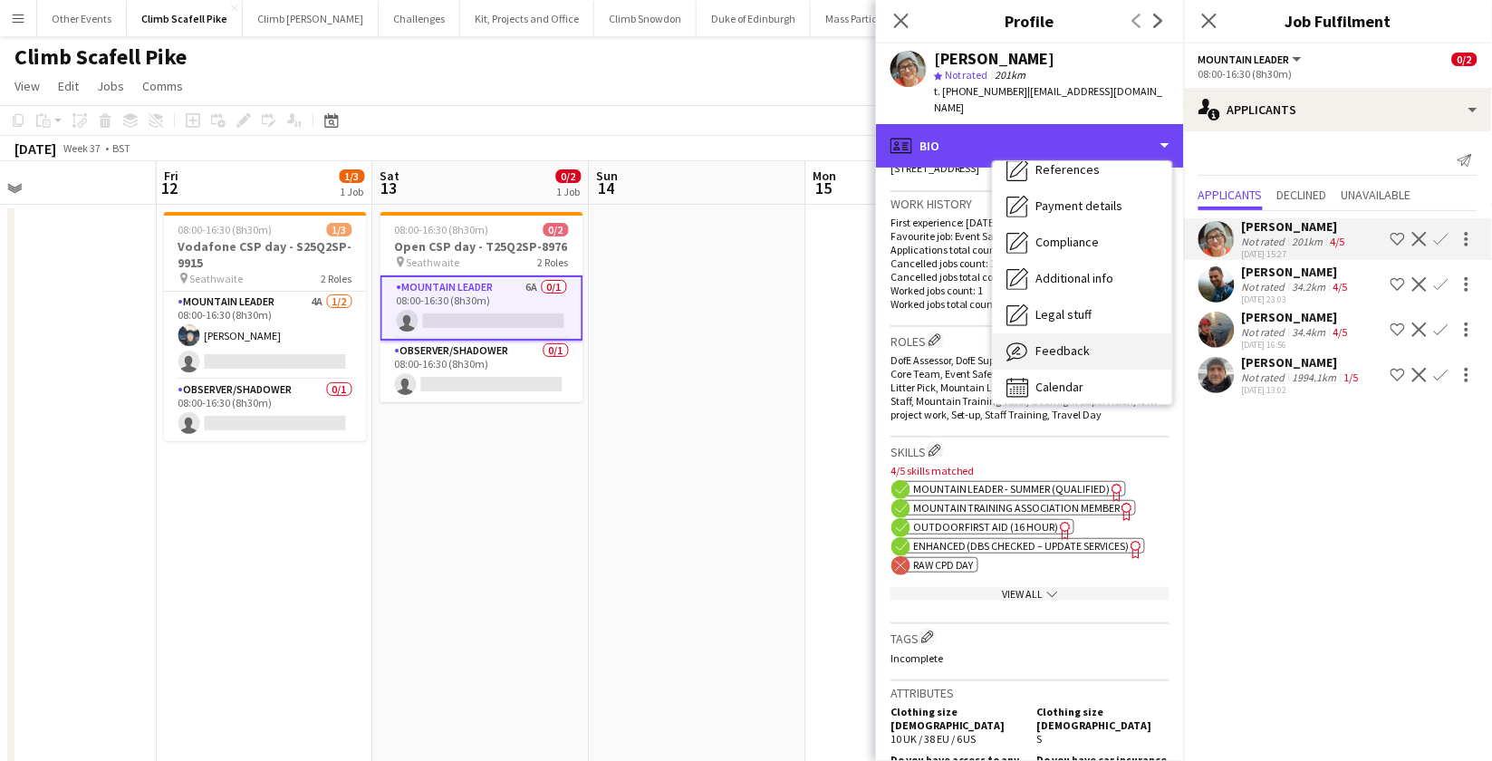
scroll to position [206, 0]
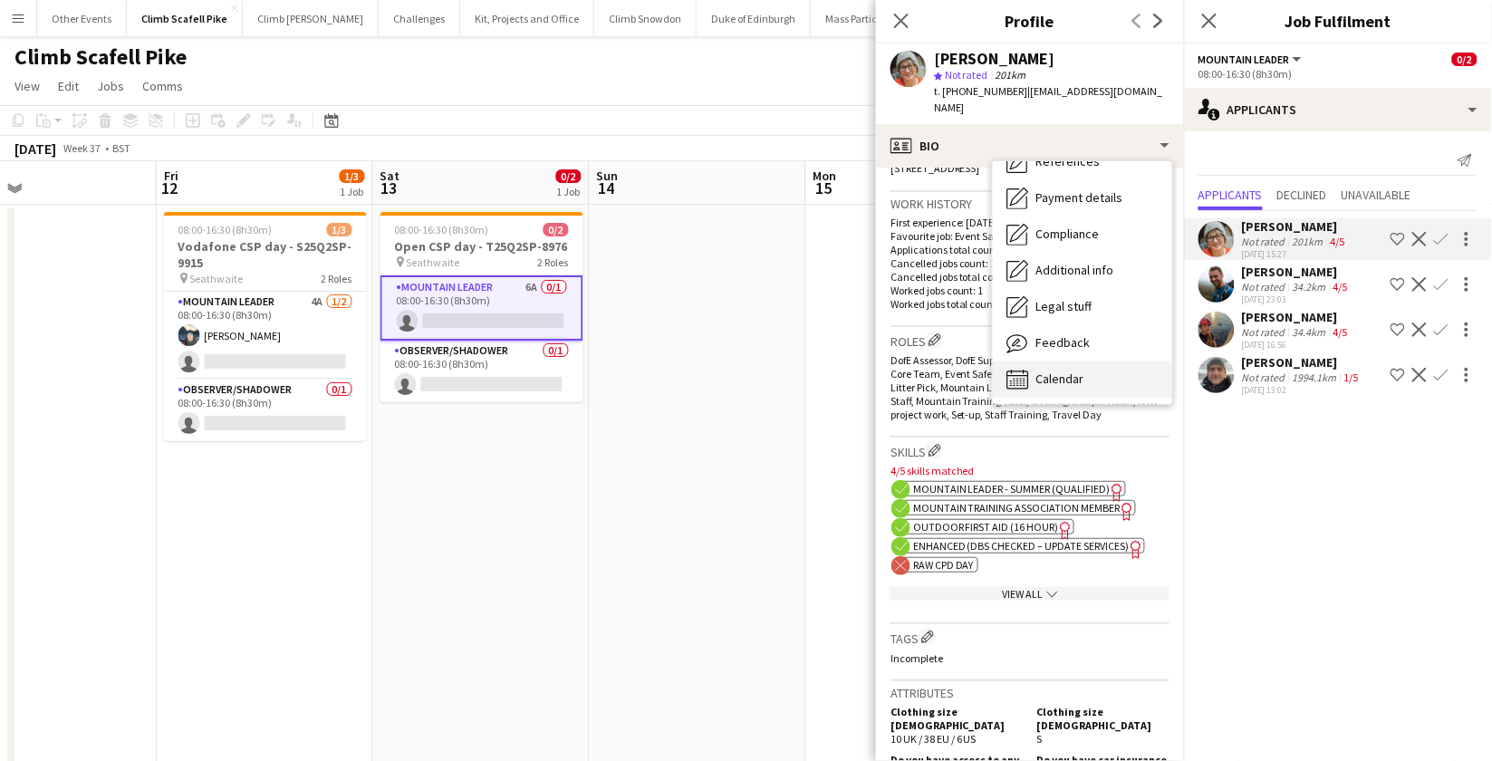
click at [1094, 373] on div "Calendar Calendar" at bounding box center [1082, 380] width 179 height 36
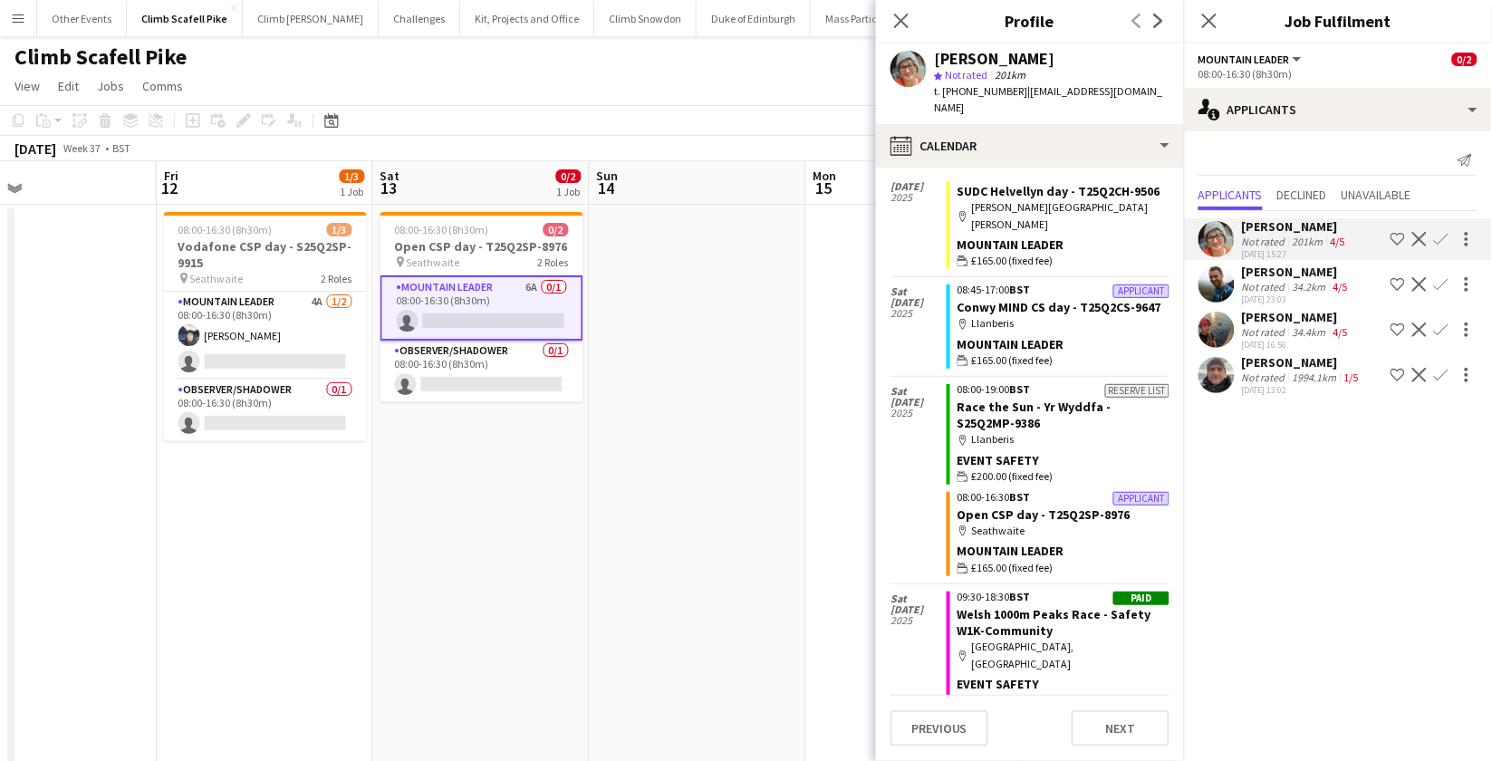
scroll to position [272, 0]
click at [1337, 593] on mat-expansion-panel "users2 Applicants Send notification Applicants Declined Unavailable [PERSON_NAM…" at bounding box center [1338, 446] width 308 height 630
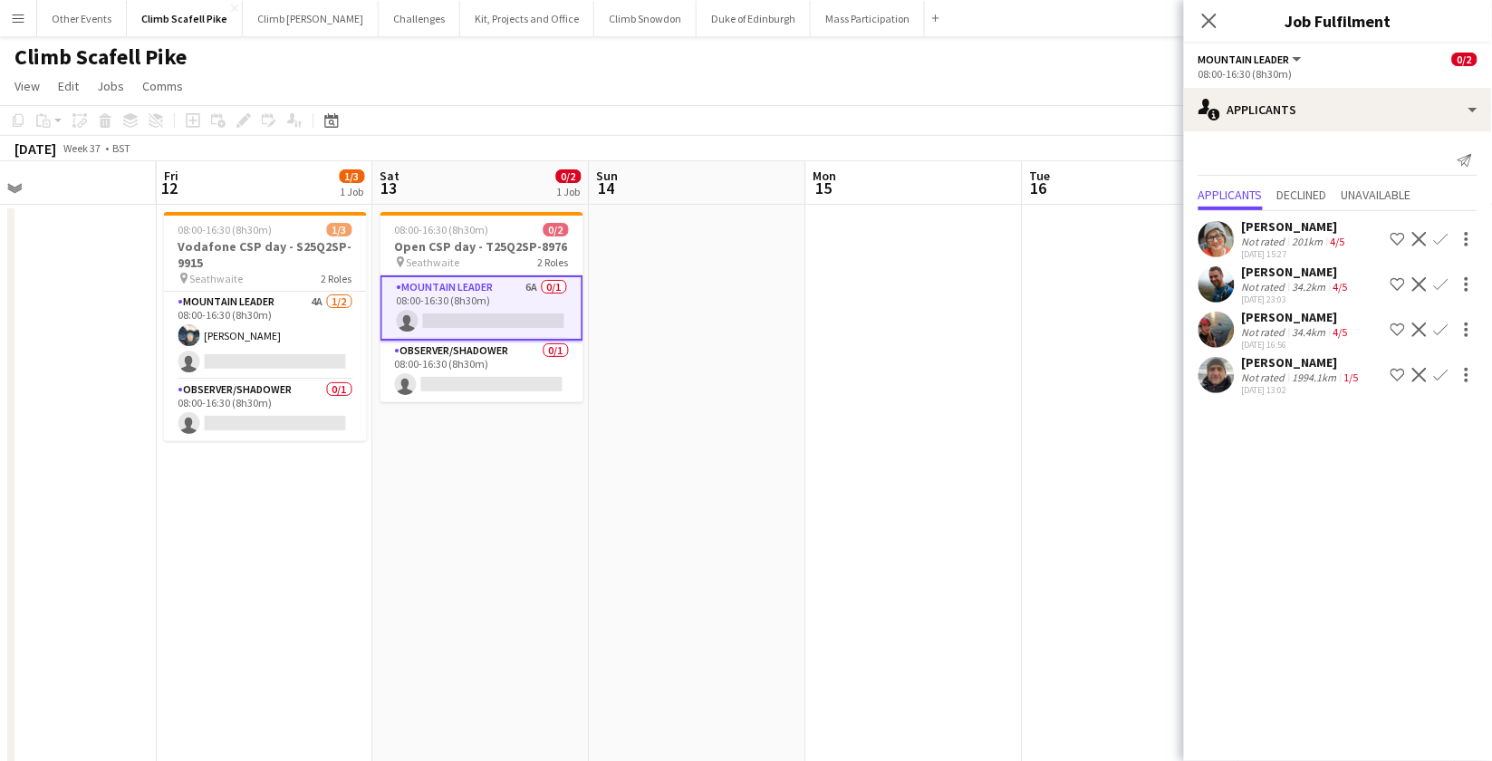
click at [1229, 382] on app-user-avatar at bounding box center [1217, 375] width 36 height 36
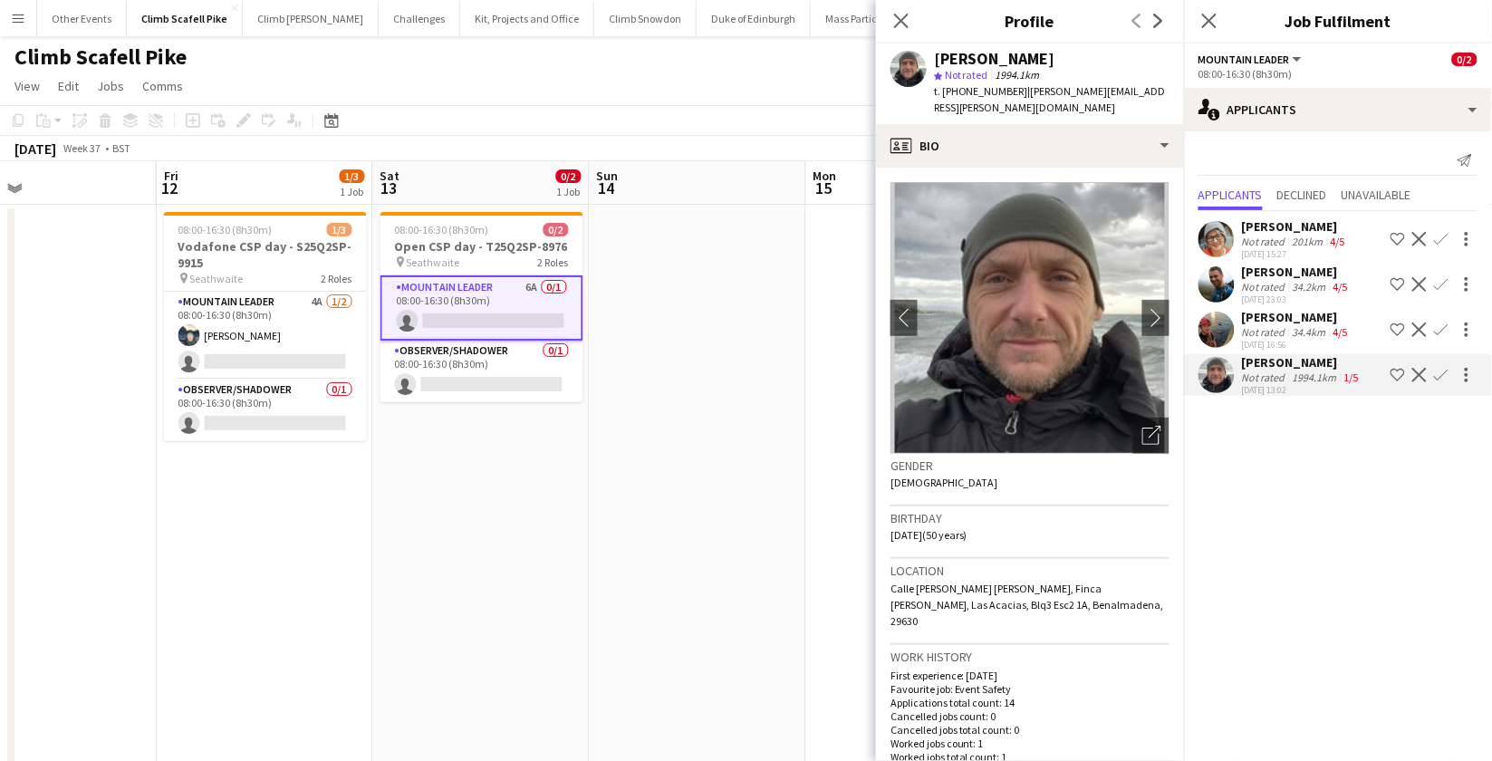
click at [1290, 574] on mat-expansion-panel "users2 Applicants Send notification Applicants Declined Unavailable [PERSON_NAM…" at bounding box center [1338, 446] width 308 height 630
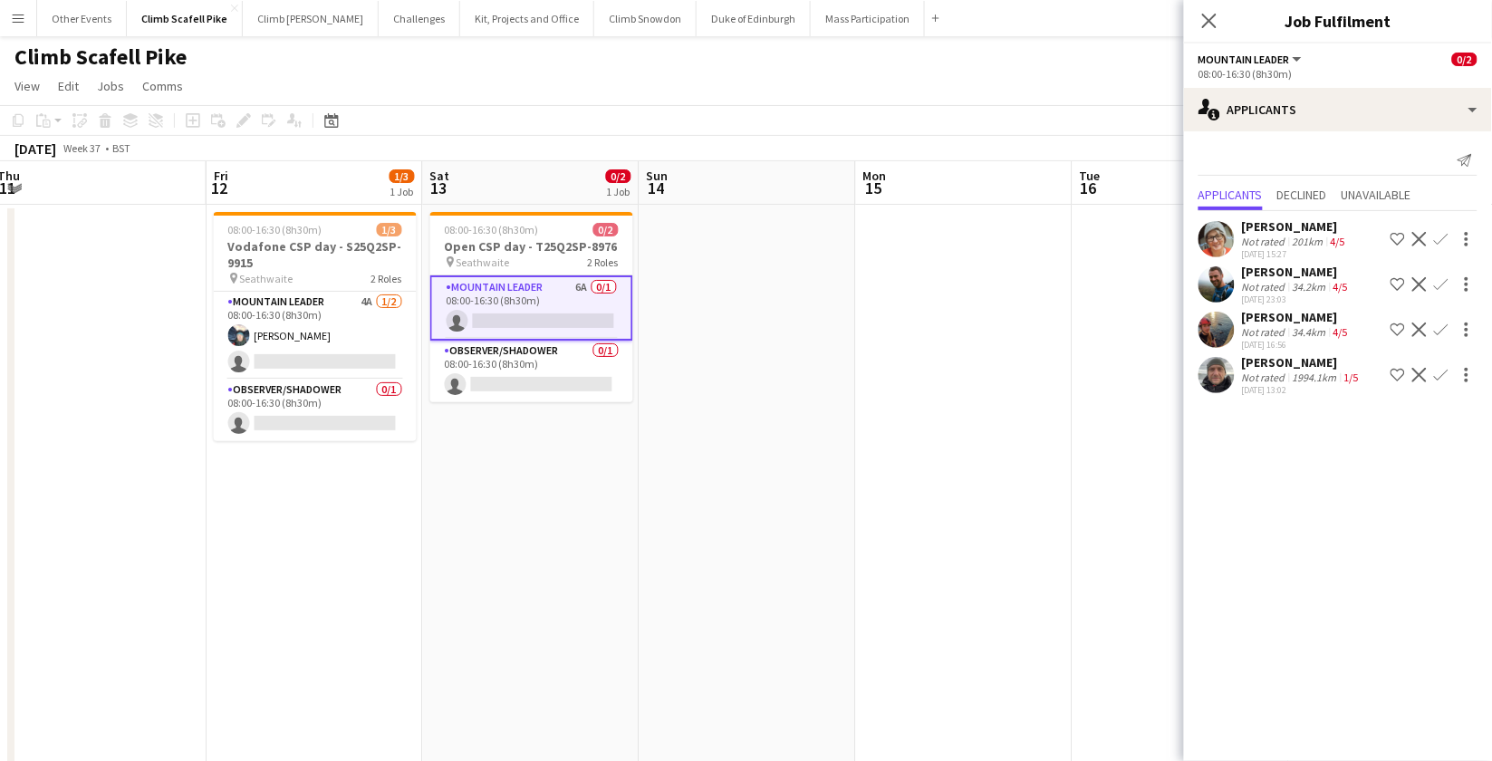
scroll to position [0, 659]
drag, startPoint x: 738, startPoint y: 574, endPoint x: 789, endPoint y: 574, distance: 50.7
click at [789, 574] on app-calendar-viewport "Mon 8 Tue 9 Wed 10 Thu 11 Fri 12 1/3 1 Job Sat 13 0/2 1 Job Sun 14 Mon 15 Tue 1…" at bounding box center [746, 560] width 1492 height 798
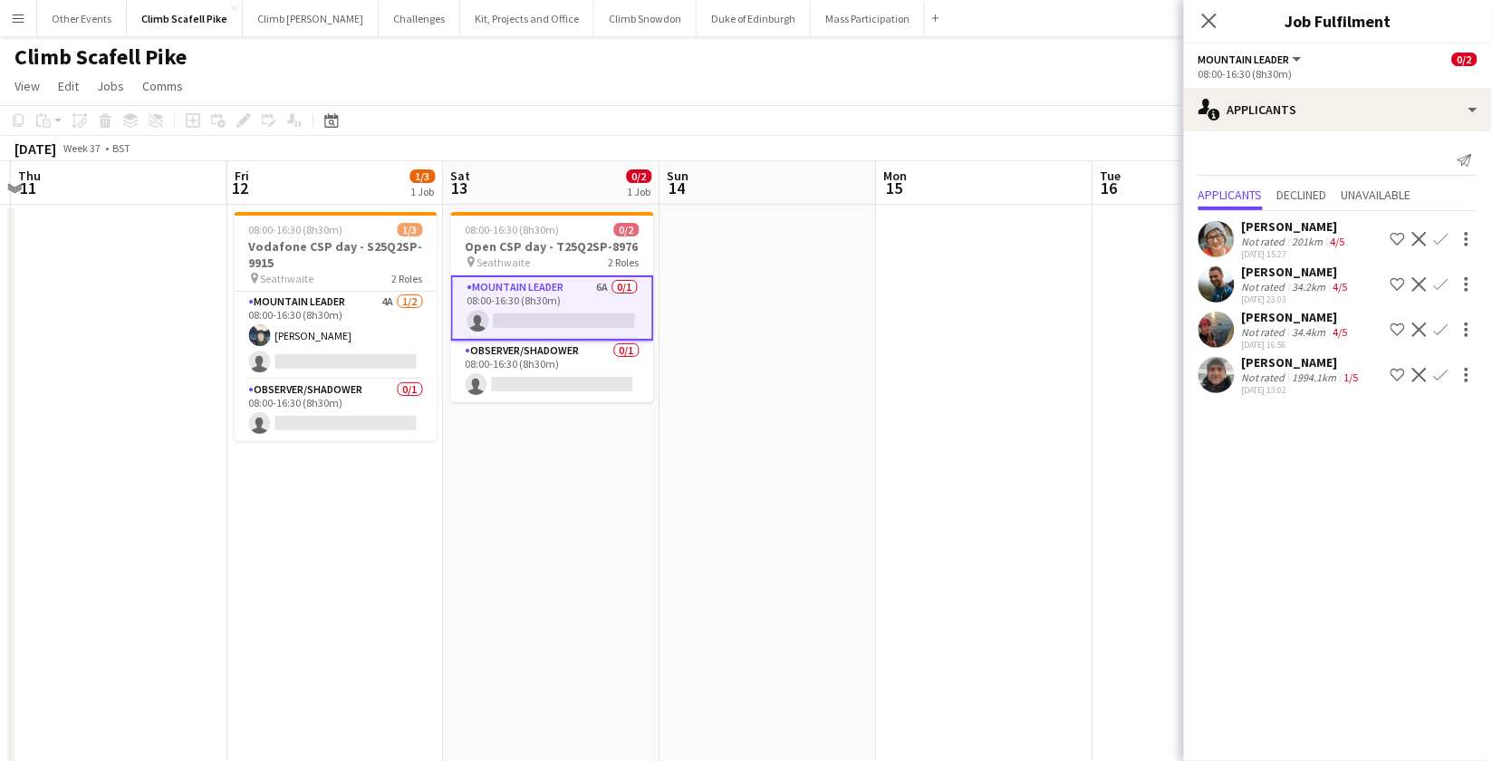
drag, startPoint x: 593, startPoint y: 536, endPoint x: 613, endPoint y: 537, distance: 20.0
click at [613, 537] on app-calendar-viewport "Mon 8 Tue 9 Wed 10 Thu 11 Fri 12 1/3 1 Job Sat 13 0/2 1 Job Sun 14 Mon 15 Tue 1…" at bounding box center [746, 560] width 1492 height 798
click at [1303, 194] on span "Declined" at bounding box center [1303, 194] width 50 height 13
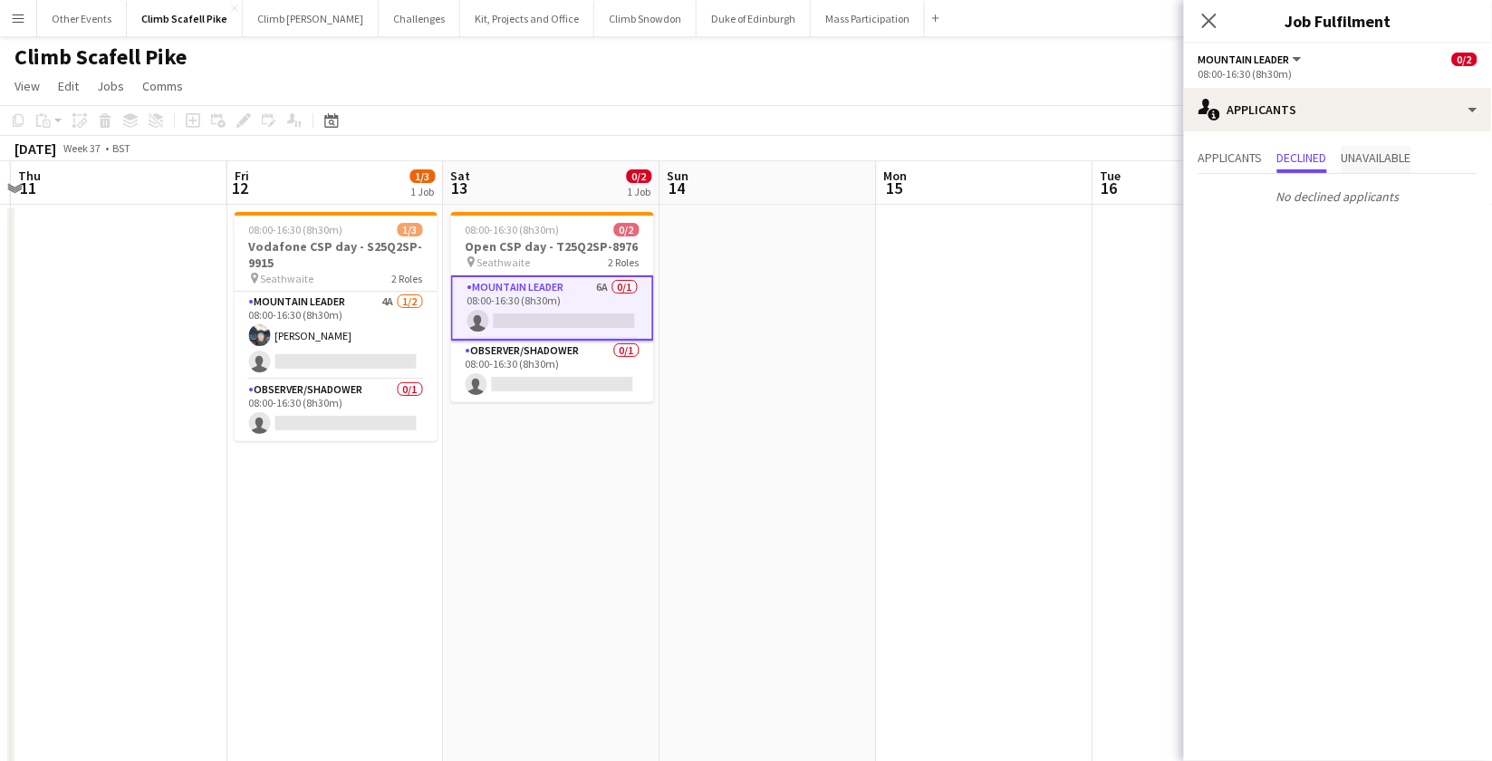
click at [1347, 157] on span "Unavailable" at bounding box center [1377, 157] width 70 height 13
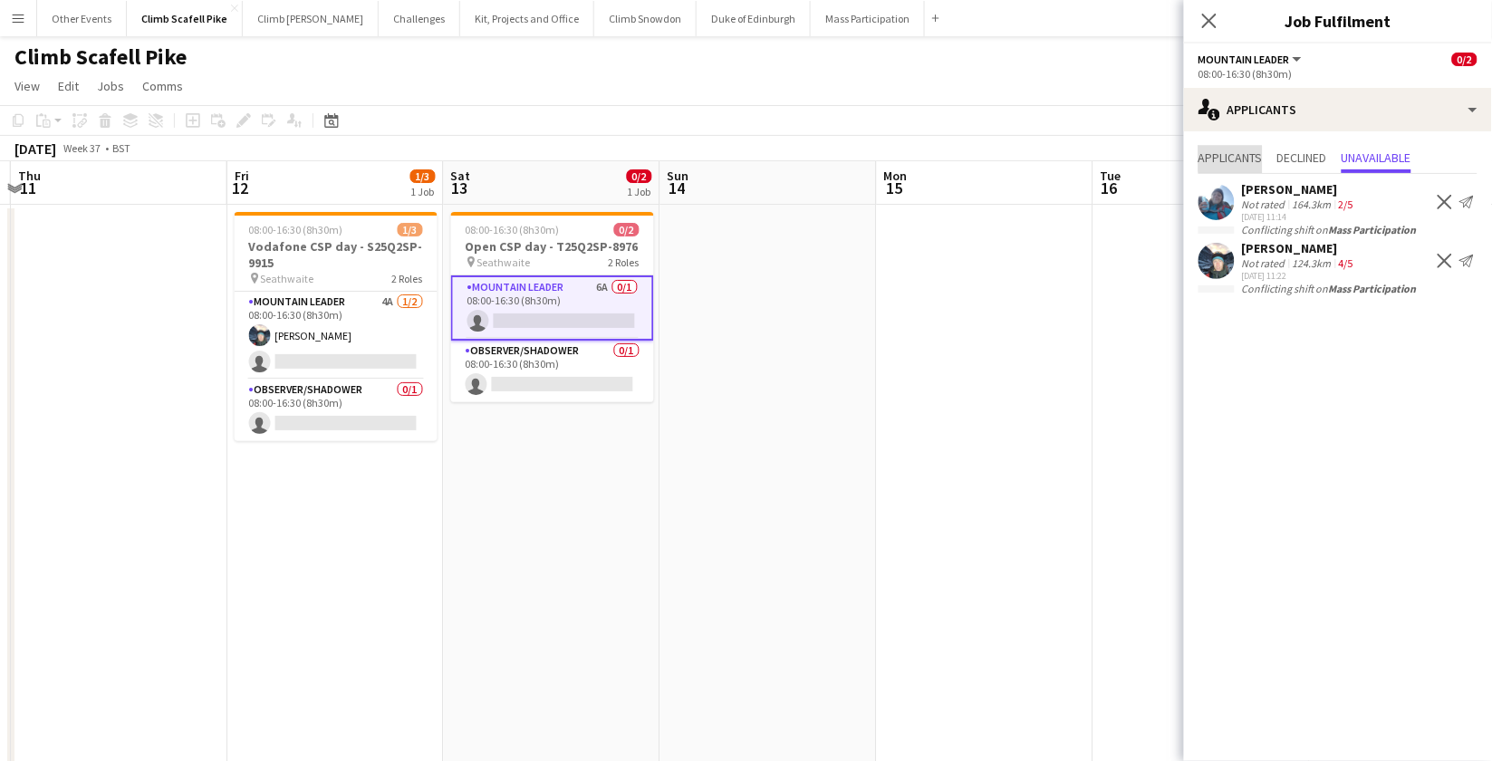
click at [1236, 156] on span "Applicants" at bounding box center [1231, 157] width 64 height 13
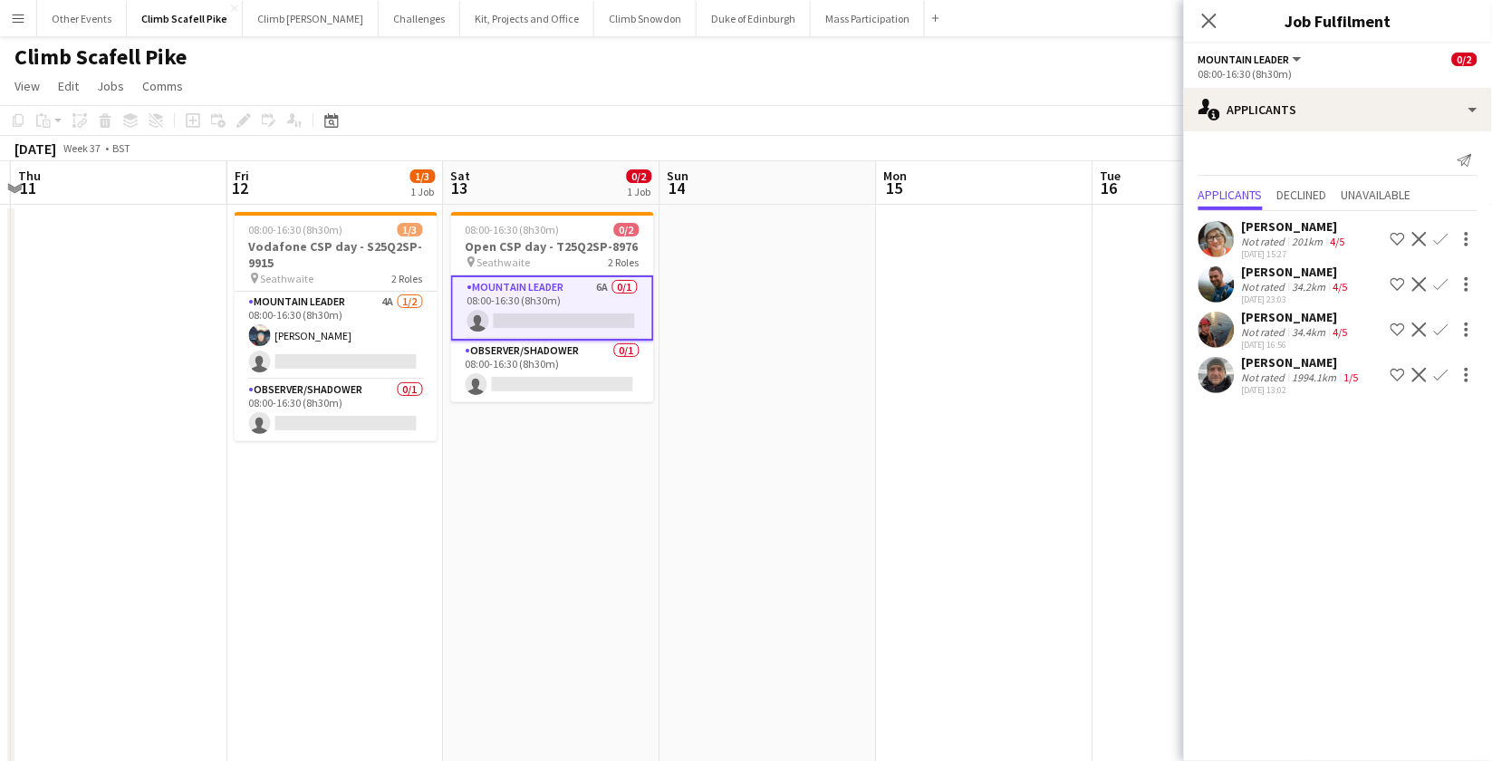
click at [819, 439] on app-date-cell at bounding box center [769, 540] width 217 height 671
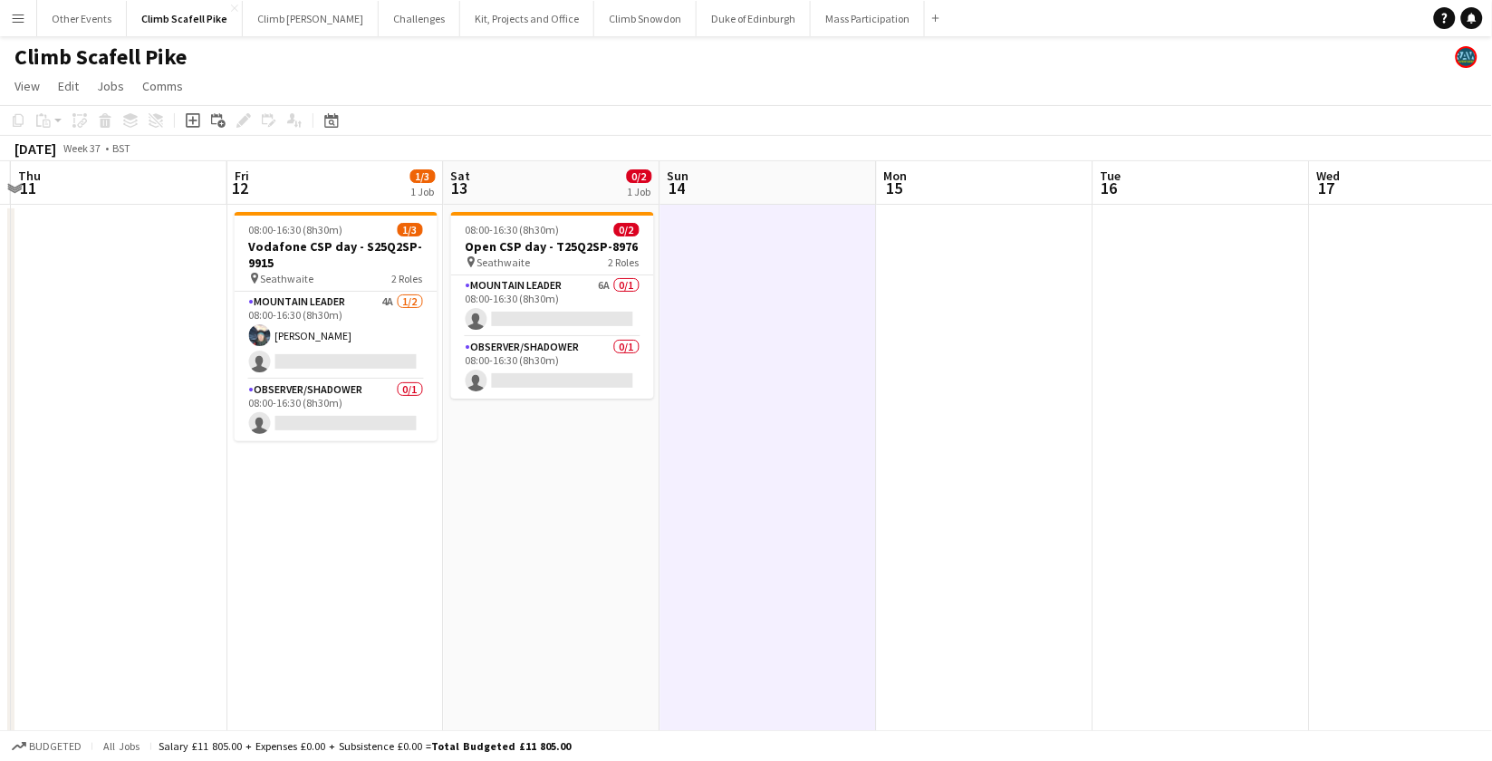
click at [1003, 463] on app-date-cell at bounding box center [985, 540] width 217 height 671
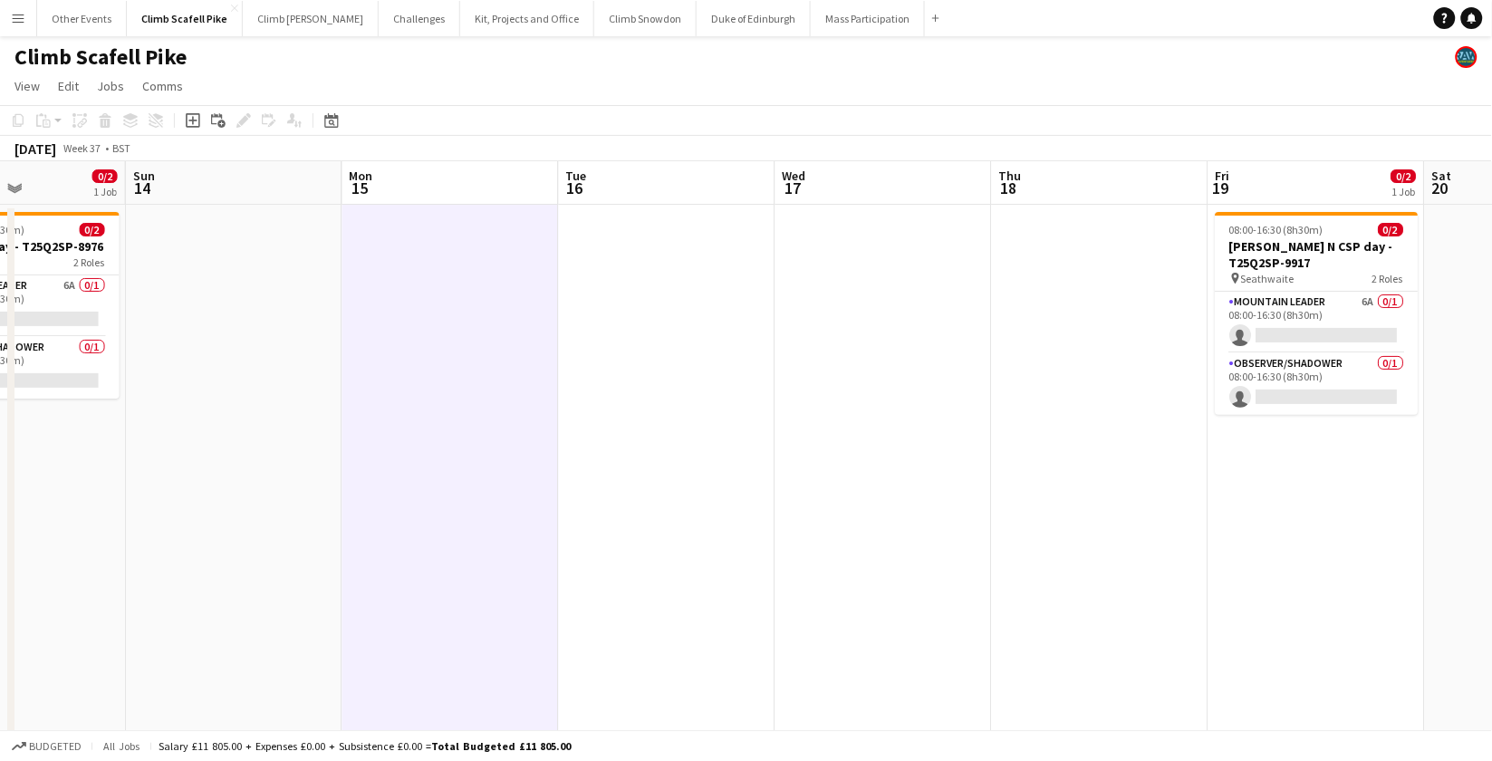
drag, startPoint x: 1142, startPoint y: 480, endPoint x: 607, endPoint y: 540, distance: 537.9
click at [607, 539] on app-calendar-viewport "Wed 10 Thu 11 Fri 12 1/3 1 Job Sat 13 0/2 1 Job Sun 14 Mon 15 Tue 16 Wed 17 Thu…" at bounding box center [746, 560] width 1492 height 798
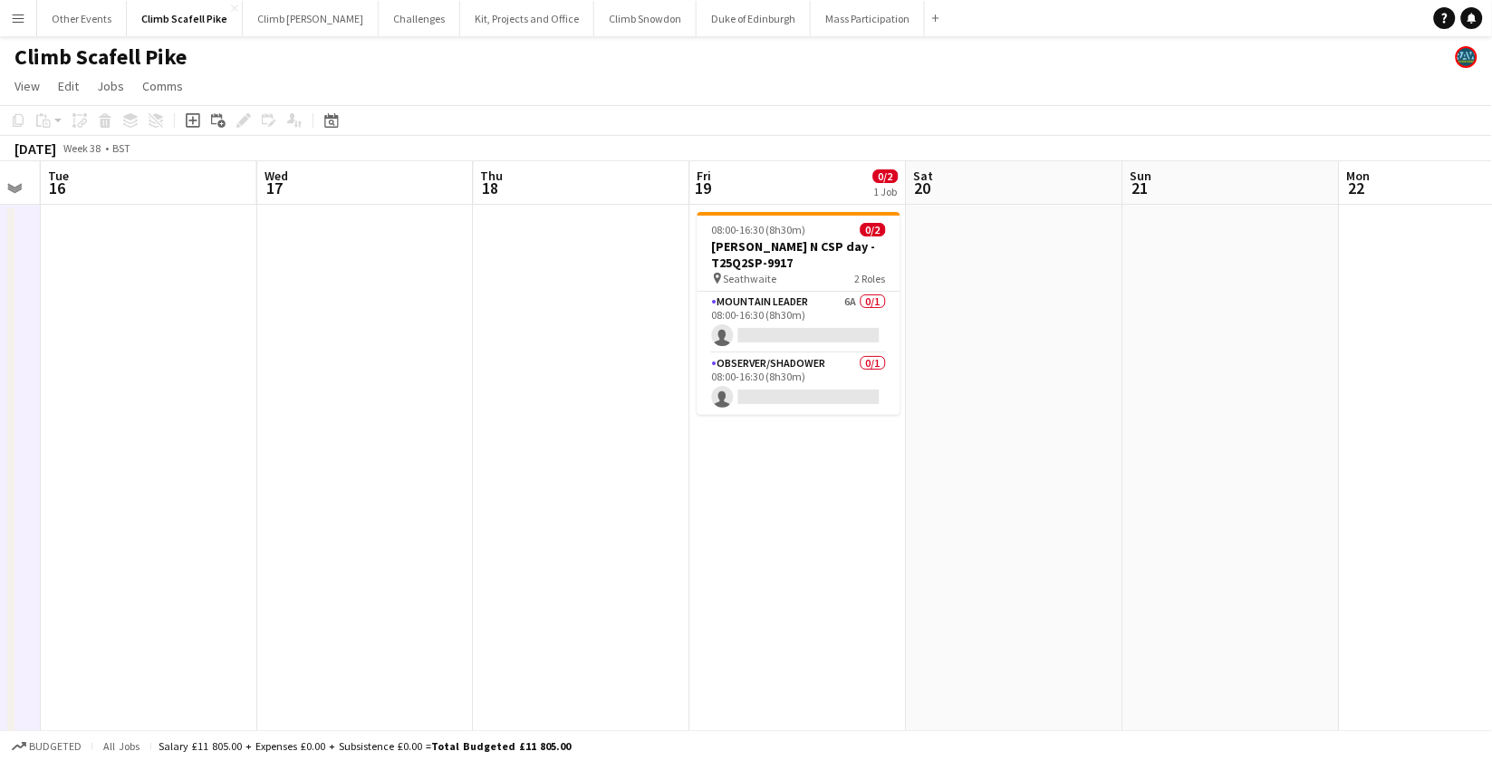
drag, startPoint x: 990, startPoint y: 540, endPoint x: 622, endPoint y: 561, distance: 369.4
click at [622, 561] on app-calendar-viewport "Sat 13 0/2 1 Job Sun 14 Mon 15 Tue 16 Wed 17 Thu 18 Fri 19 0/2 1 Job Sat 20 Sun…" at bounding box center [746, 656] width 1492 height 991
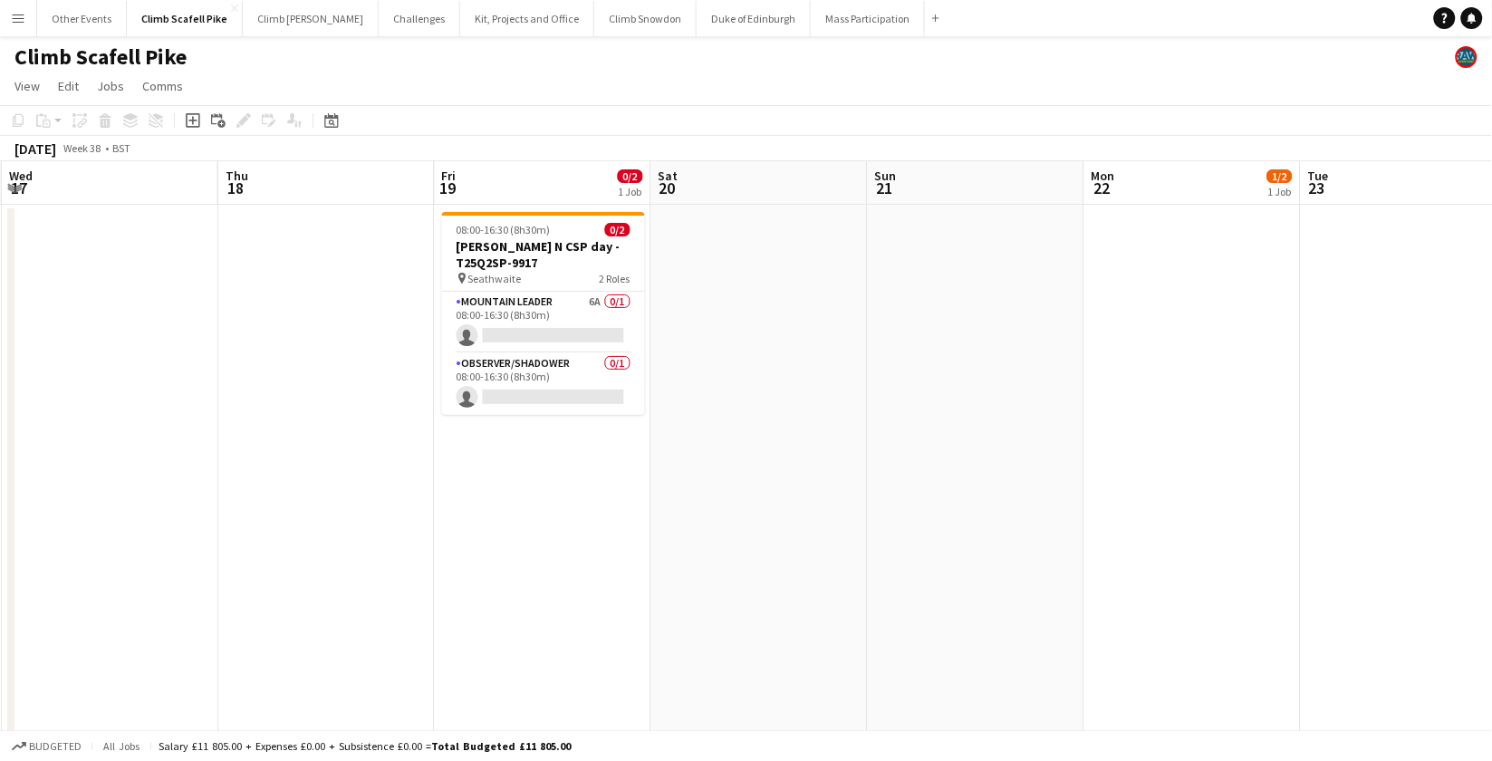
scroll to position [0, 649]
drag, startPoint x: 1124, startPoint y: 517, endPoint x: 868, endPoint y: 547, distance: 258.2
click at [868, 547] on app-calendar-viewport "Sun 14 Mon 15 Tue 16 Wed 17 Thu 18 Fri 19 0/2 1 Job Sat 20 Sun 21 Mon 22 1/2 1 …" at bounding box center [746, 656] width 1492 height 991
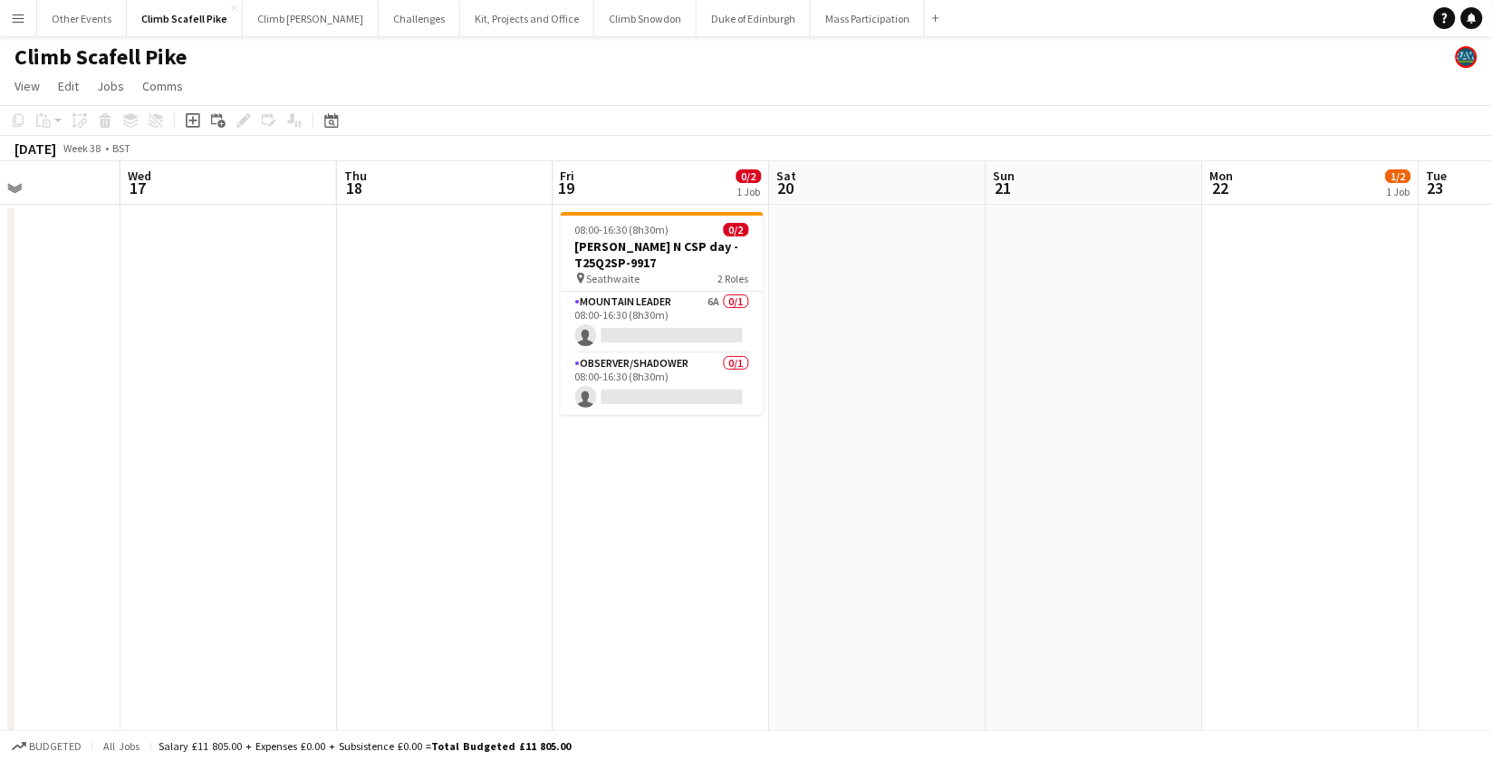
scroll to position [0, 531]
drag, startPoint x: 551, startPoint y: 554, endPoint x: 666, endPoint y: 600, distance: 124.0
click at [666, 600] on app-calendar-viewport "Sun 14 Mon 15 Tue 16 Wed 17 Thu 18 Fri 19 0/2 1 Job Sat 20 Sun 21 Mon 22 1/2 1 …" at bounding box center [746, 656] width 1492 height 991
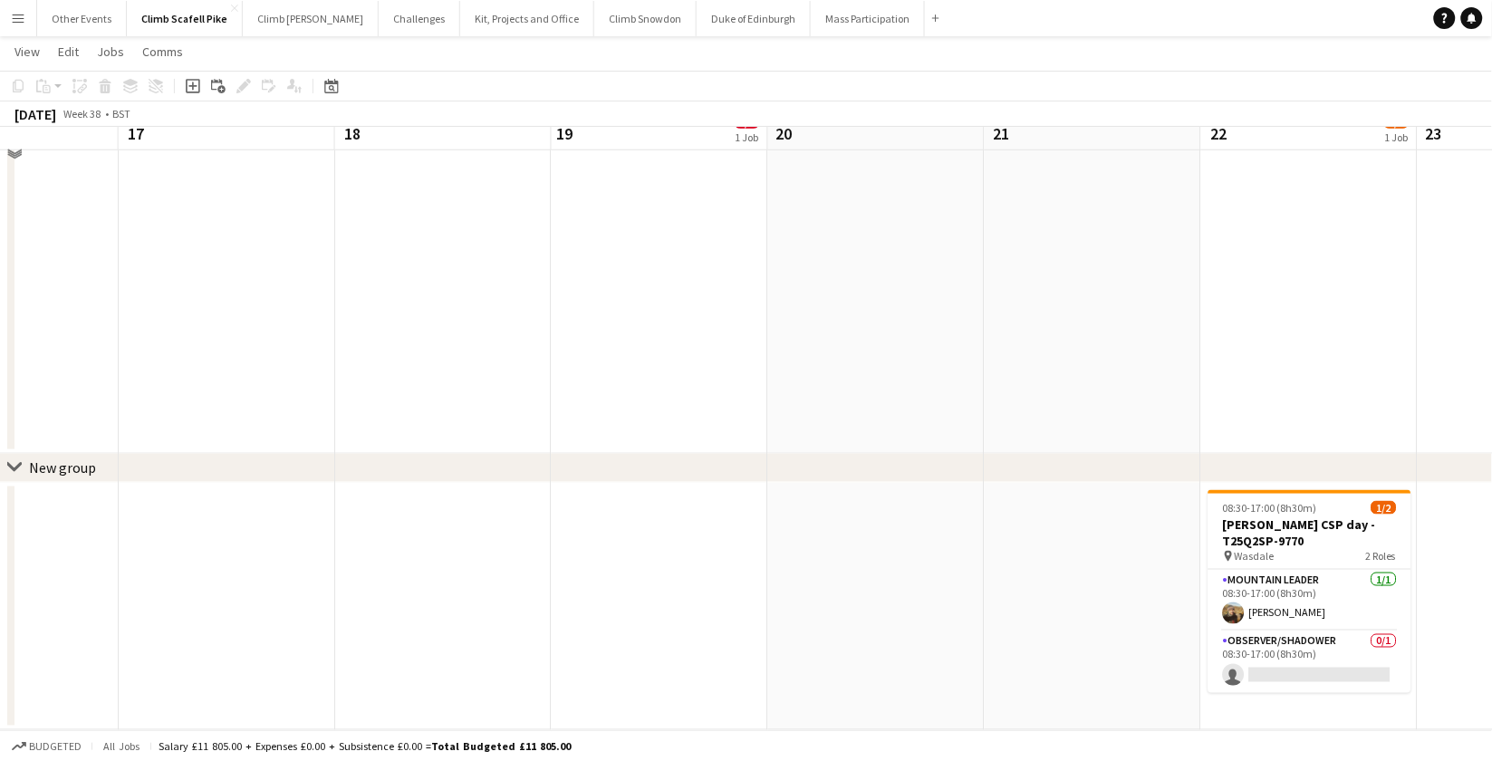
scroll to position [0, 0]
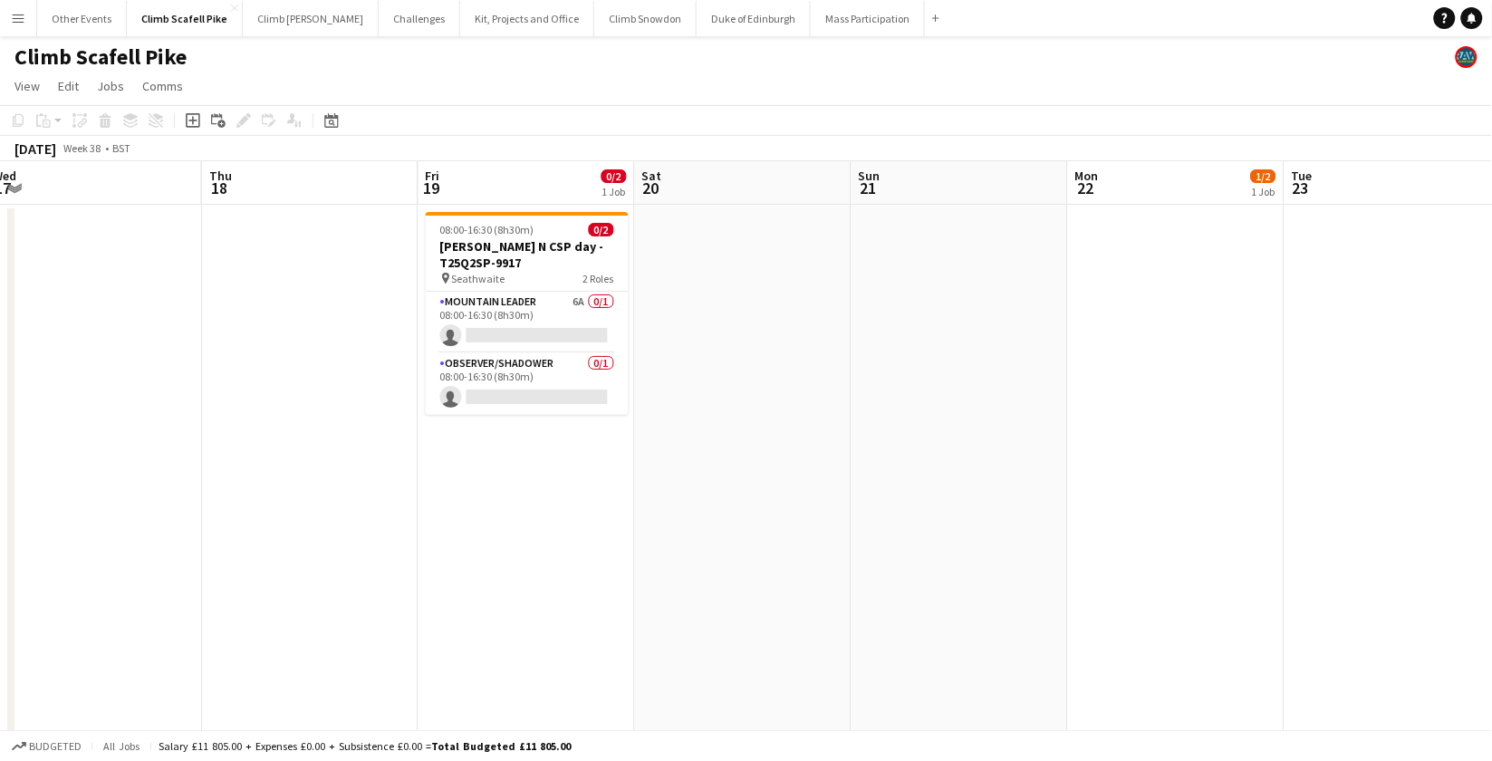
drag, startPoint x: 1098, startPoint y: 552, endPoint x: 960, endPoint y: 545, distance: 137.9
click at [962, 547] on app-calendar-viewport "Sun 14 Mon 15 Tue 16 Wed 17 Thu 18 Fri 19 0/2 1 Job Sat 20 Sun 21 Mon 22 1/2 1 …" at bounding box center [746, 656] width 1492 height 991
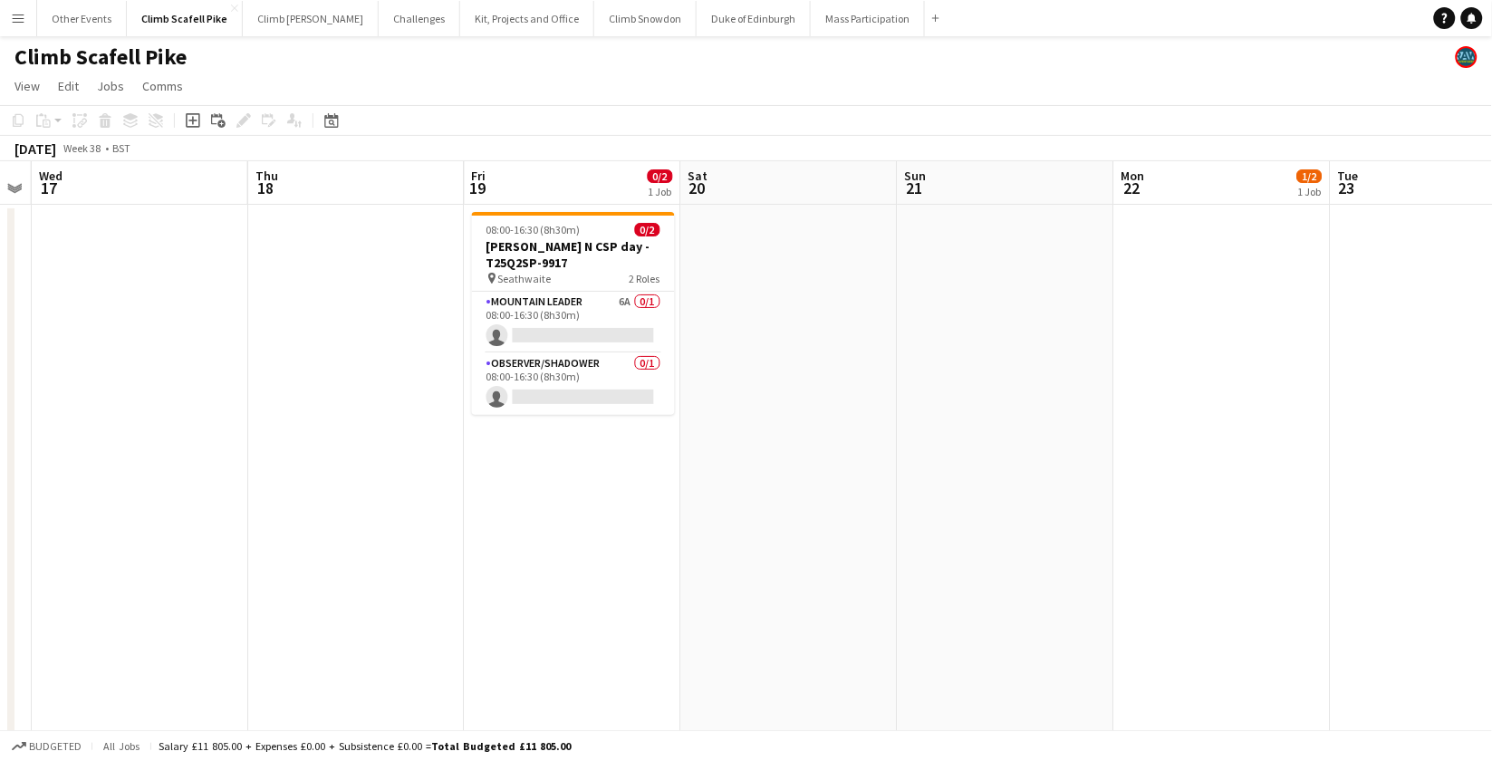
drag, startPoint x: 775, startPoint y: 536, endPoint x: 824, endPoint y: 538, distance: 49.0
click at [824, 538] on app-calendar-viewport "Sun 14 Mon 15 Tue 16 Wed 17 Thu 18 Fri 19 0/2 1 Job Sat 20 Sun 21 Mon 22 1/2 1 …" at bounding box center [746, 656] width 1492 height 991
click at [586, 307] on app-card-role "Mountain Leader 6A 0/1 08:00-16:30 (8h30m) single-neutral-actions" at bounding box center [573, 323] width 203 height 62
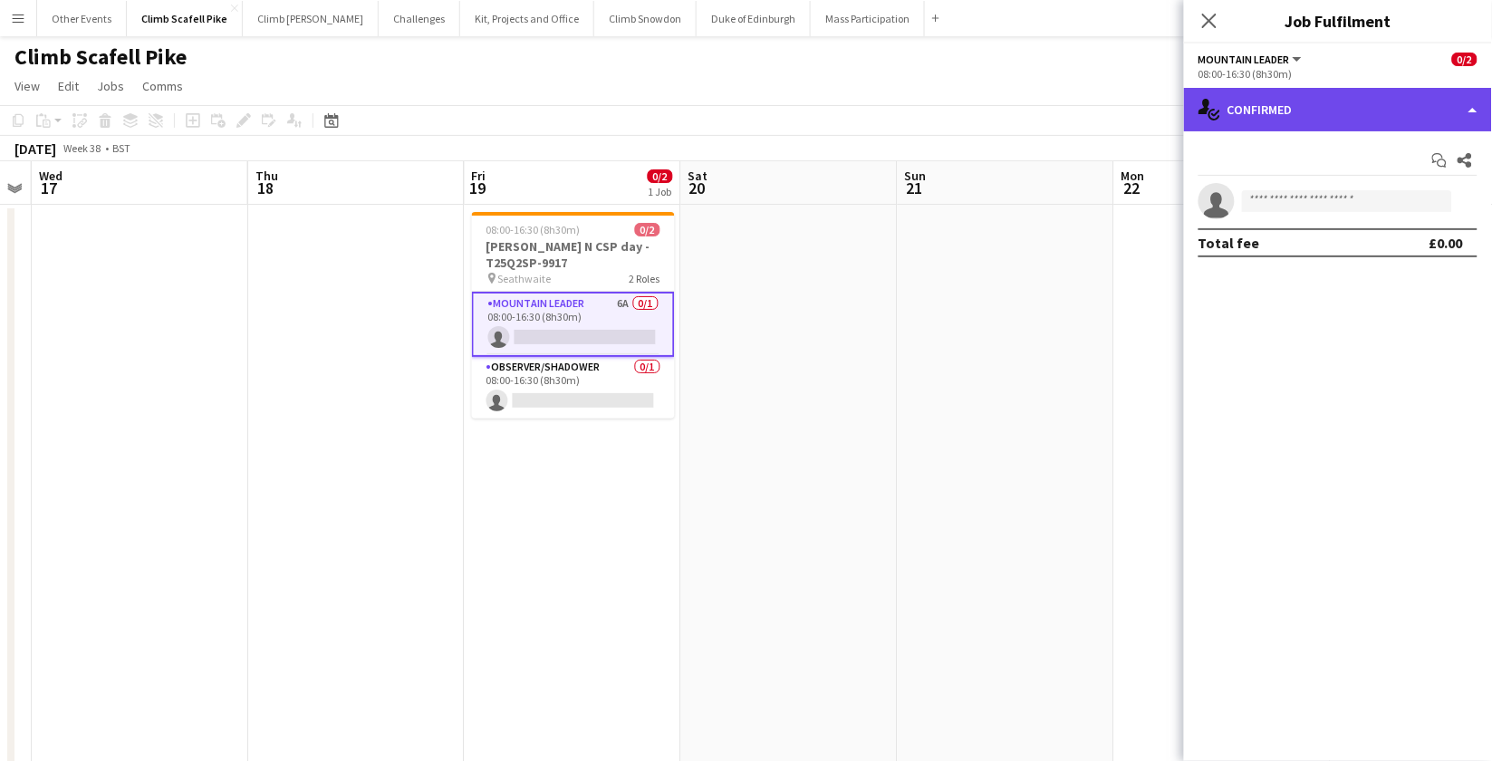
click at [1288, 107] on div "single-neutral-actions-check-2 Confirmed" at bounding box center [1338, 109] width 308 height 43
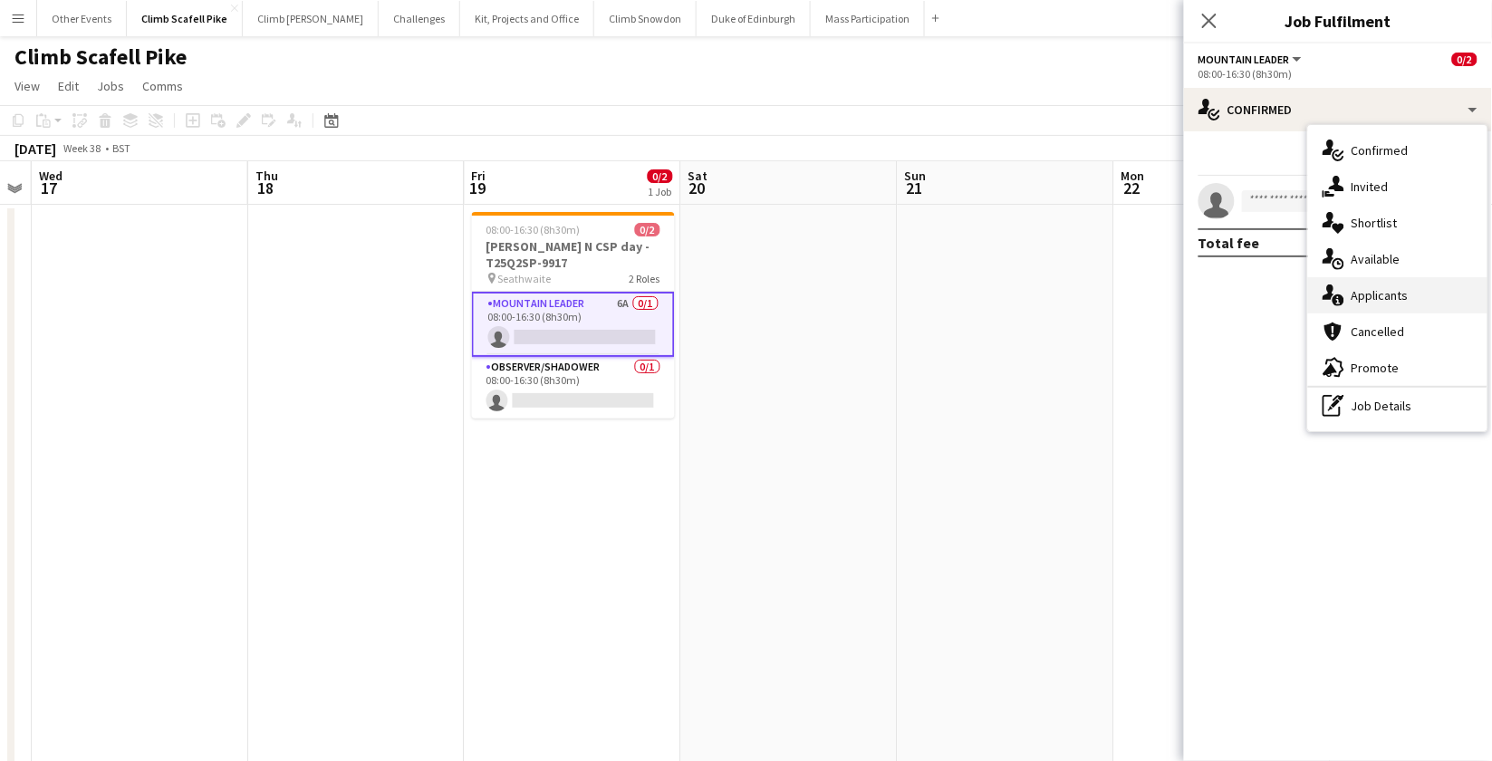
click at [1347, 291] on div "single-neutral-actions-information Applicants" at bounding box center [1397, 295] width 179 height 36
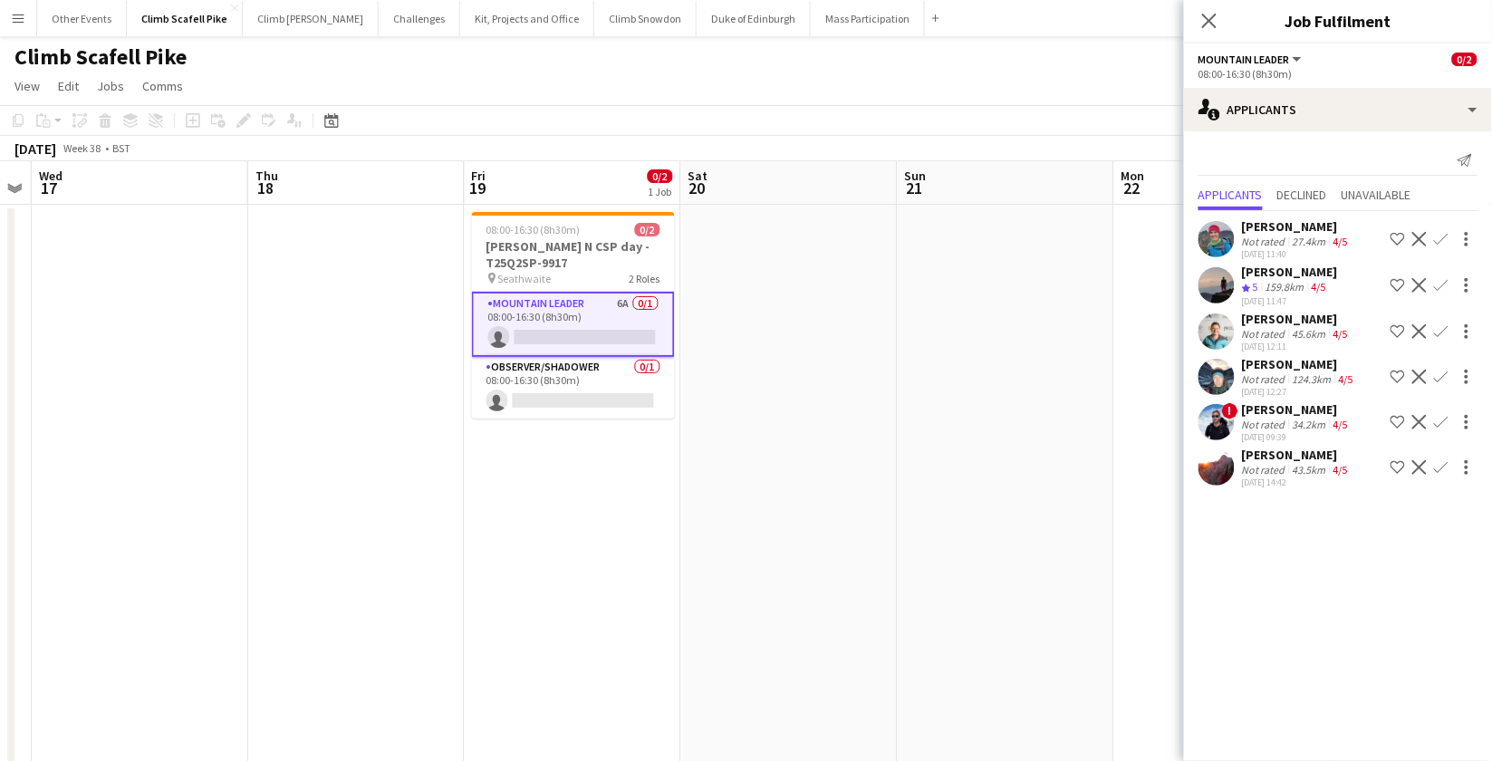
click at [572, 576] on app-date-cell "08:00-16:30 (8h30m) 0/2 [PERSON_NAME] N CSP day -T25Q2SP-9917 pin Seathwaite 2 …" at bounding box center [573, 540] width 217 height 671
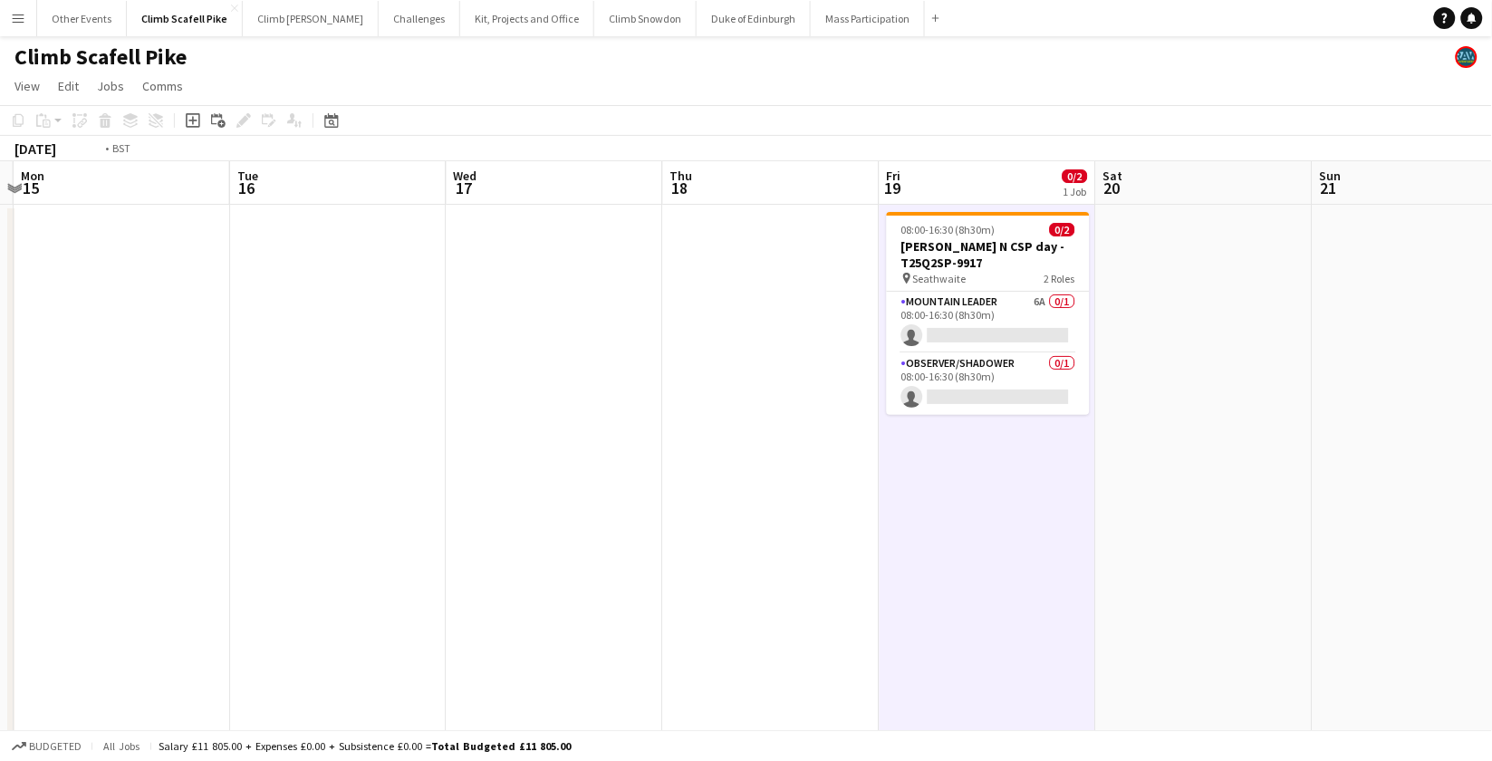
scroll to position [0, 669]
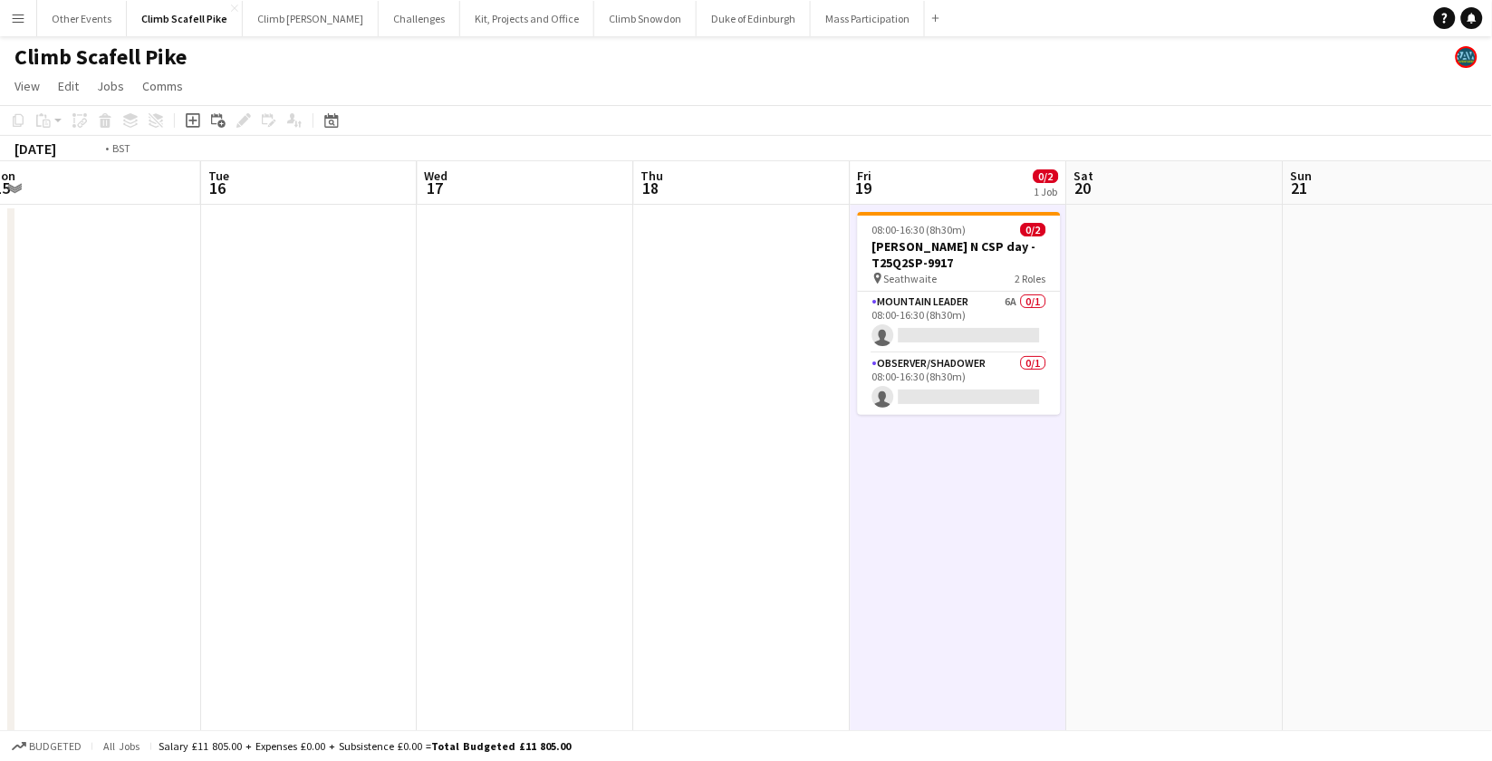
drag, startPoint x: 640, startPoint y: 575, endPoint x: 791, endPoint y: 510, distance: 164.8
click at [780, 537] on app-calendar-viewport "Fri 12 1/3 1 Job Sat 13 0/2 1 Job Sun 14 Mon 15 Tue 16 Wed 17 Thu 18 Fri 19 0/2…" at bounding box center [746, 656] width 1492 height 991
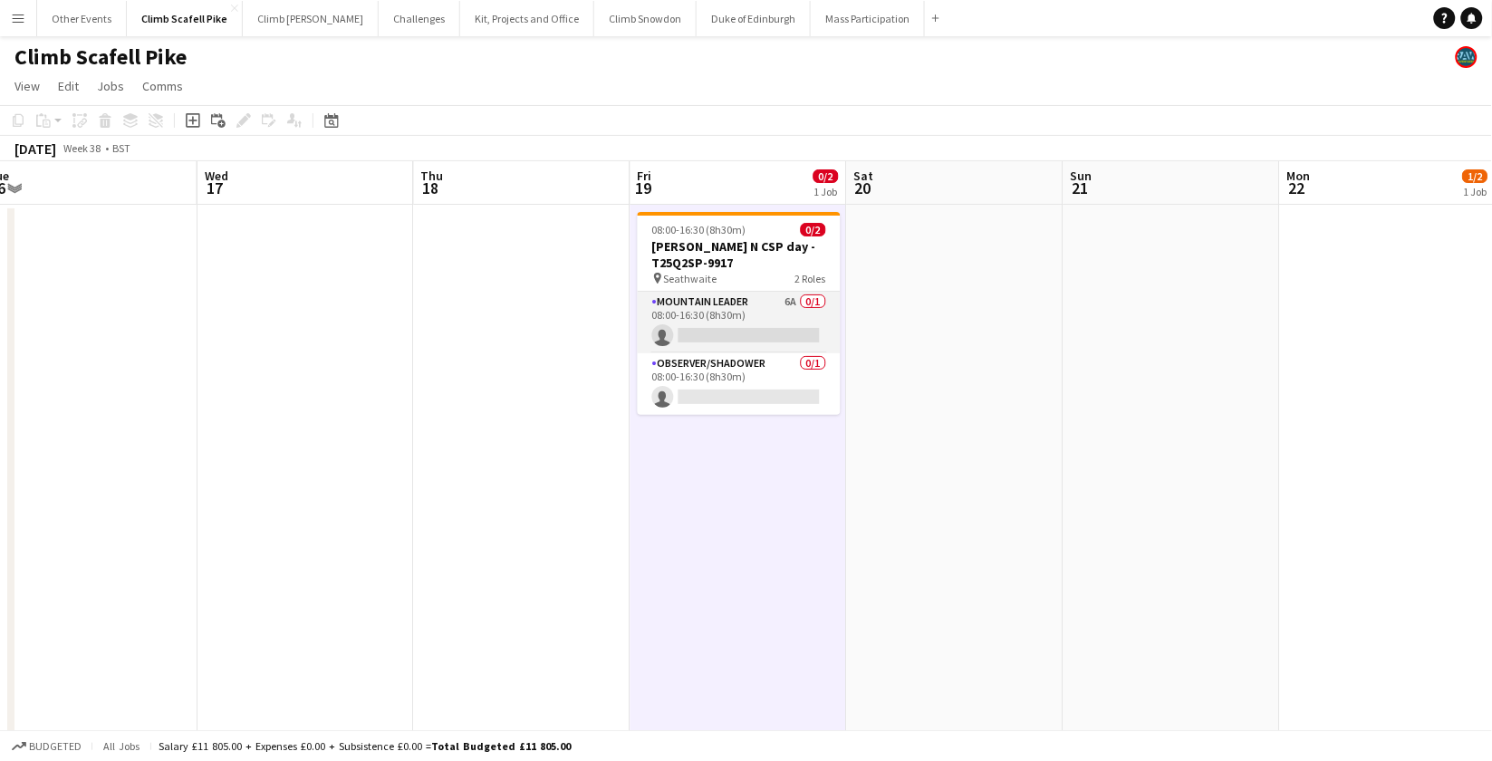
click at [764, 304] on app-card-role "Mountain Leader 6A 0/1 08:00-16:30 (8h30m) single-neutral-actions" at bounding box center [739, 323] width 203 height 62
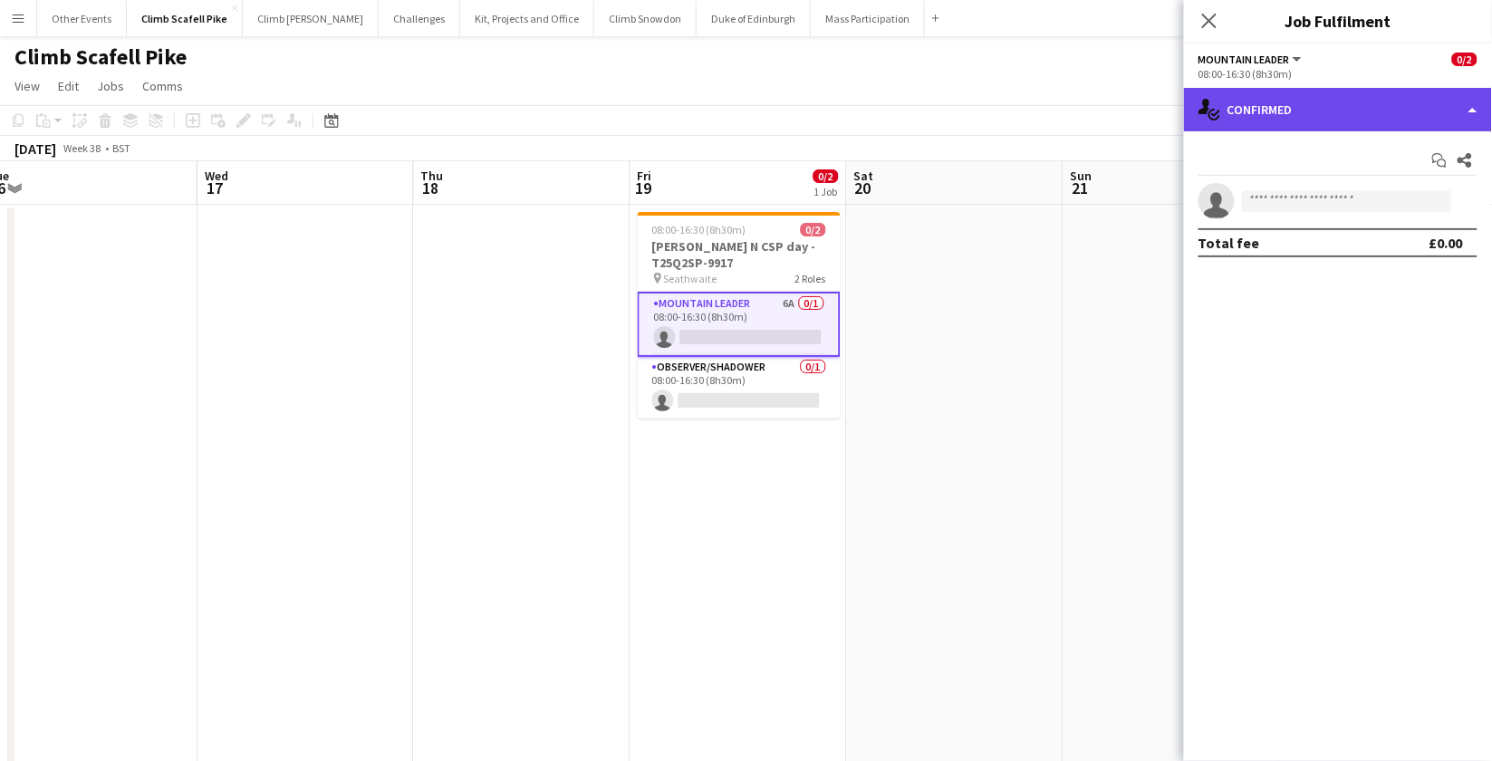
click at [1343, 101] on div "single-neutral-actions-check-2 Confirmed" at bounding box center [1338, 109] width 308 height 43
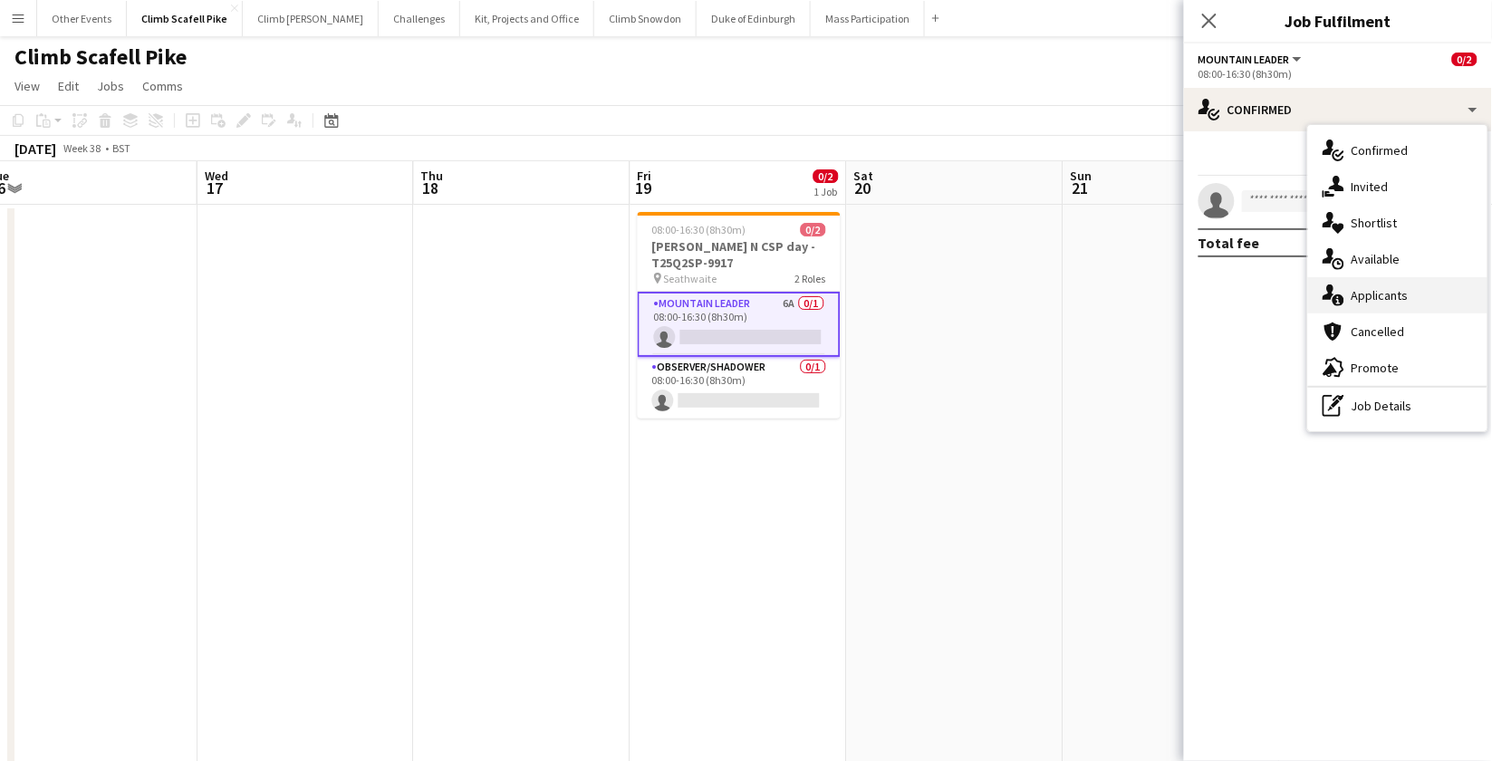
click at [1347, 296] on div "single-neutral-actions-information Applicants" at bounding box center [1397, 295] width 179 height 36
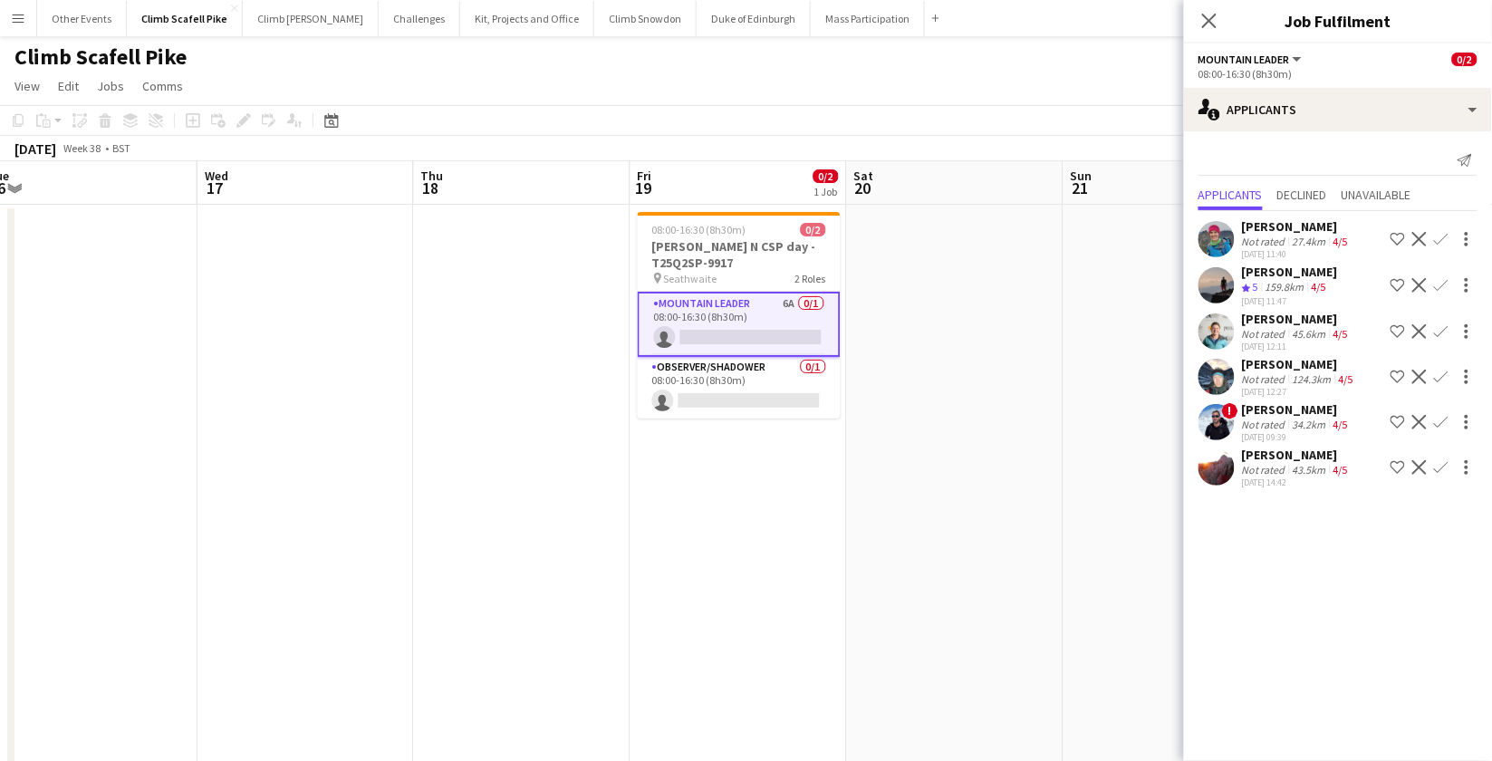
click at [1280, 273] on div "[PERSON_NAME]" at bounding box center [1290, 272] width 96 height 16
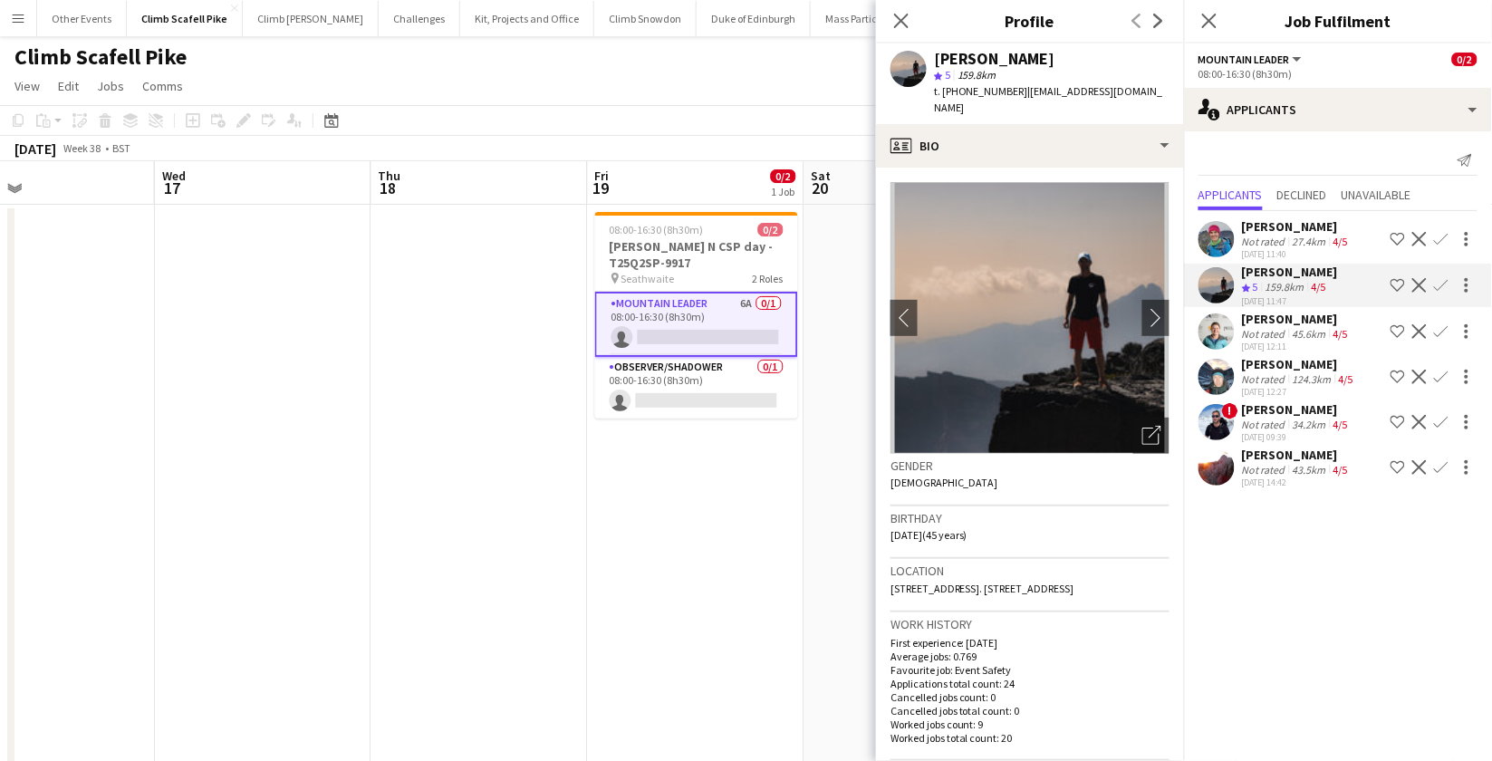
scroll to position [0, 717]
drag, startPoint x: 724, startPoint y: 541, endPoint x: 677, endPoint y: 545, distance: 47.3
click at [677, 545] on app-calendar-viewport "Sat 13 0/2 1 Job Sun 14 Mon 15 Tue 16 Wed 17 Thu 18 Fri 19 0/2 1 Job Sat 20 Sun…" at bounding box center [746, 656] width 1492 height 991
click at [1313, 556] on mat-expansion-panel "users2 Applicants Send notification Applicants Declined Unavailable [PERSON_NAM…" at bounding box center [1338, 446] width 308 height 630
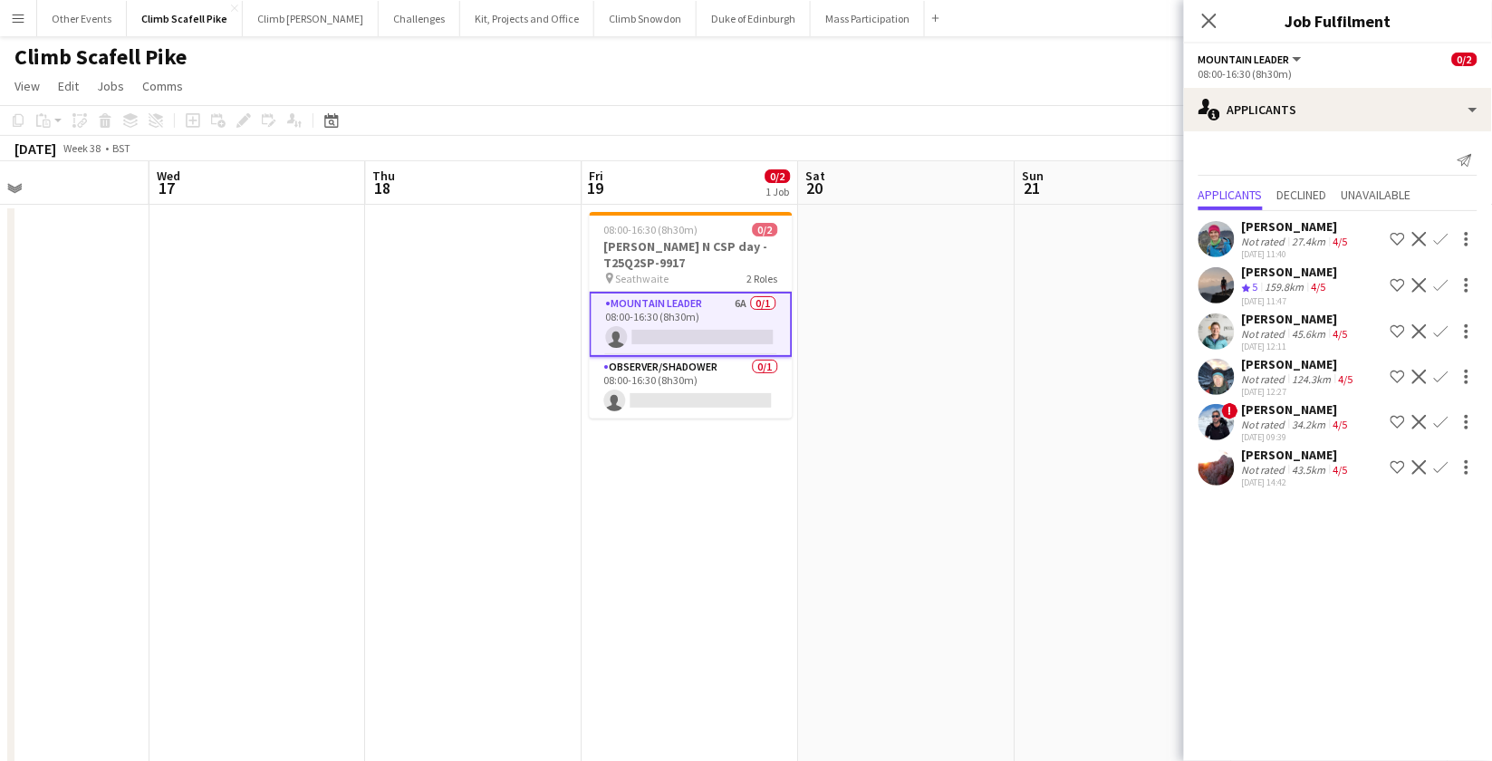
click at [1227, 272] on app-user-avatar at bounding box center [1217, 285] width 36 height 36
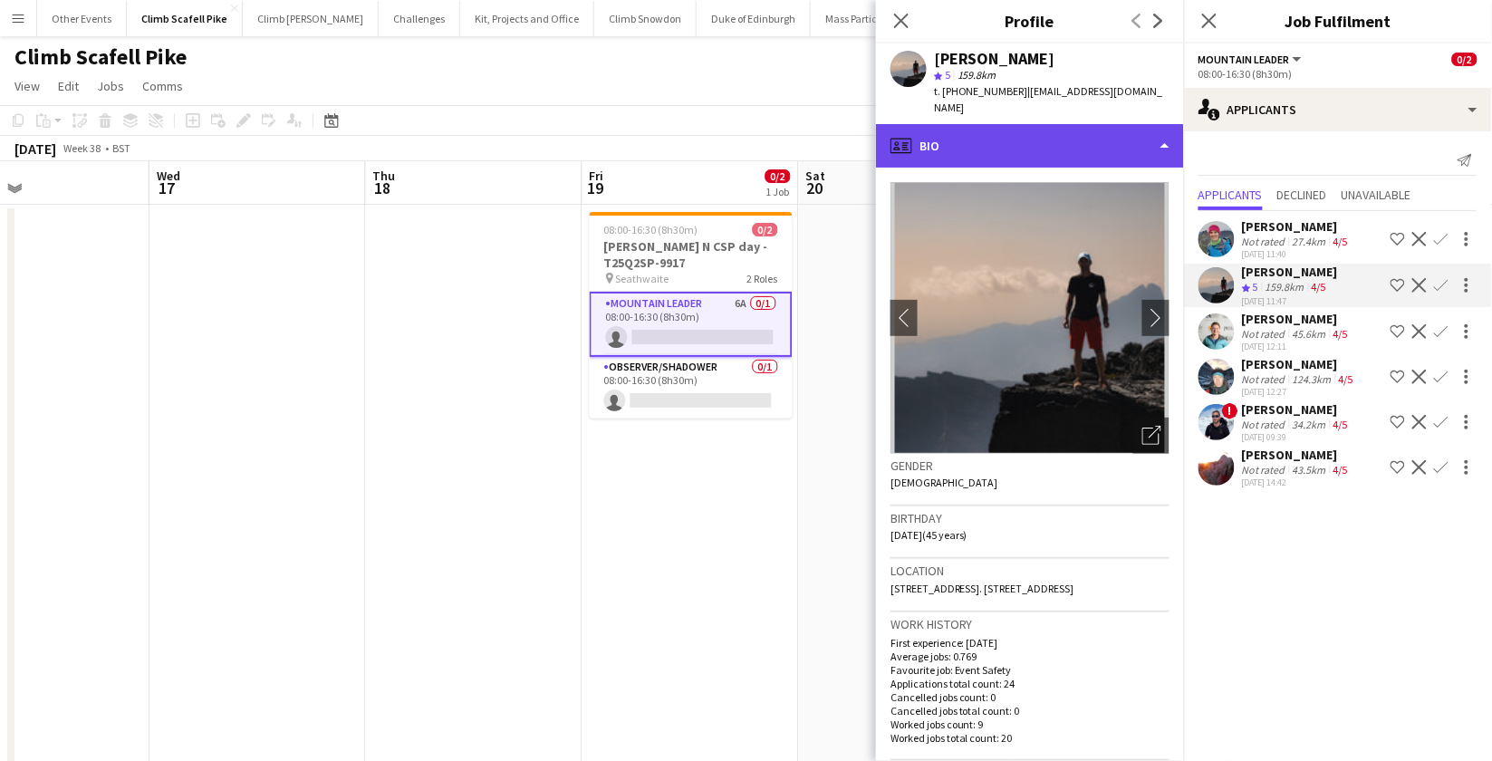
click at [1105, 128] on div "profile Bio" at bounding box center [1030, 145] width 308 height 43
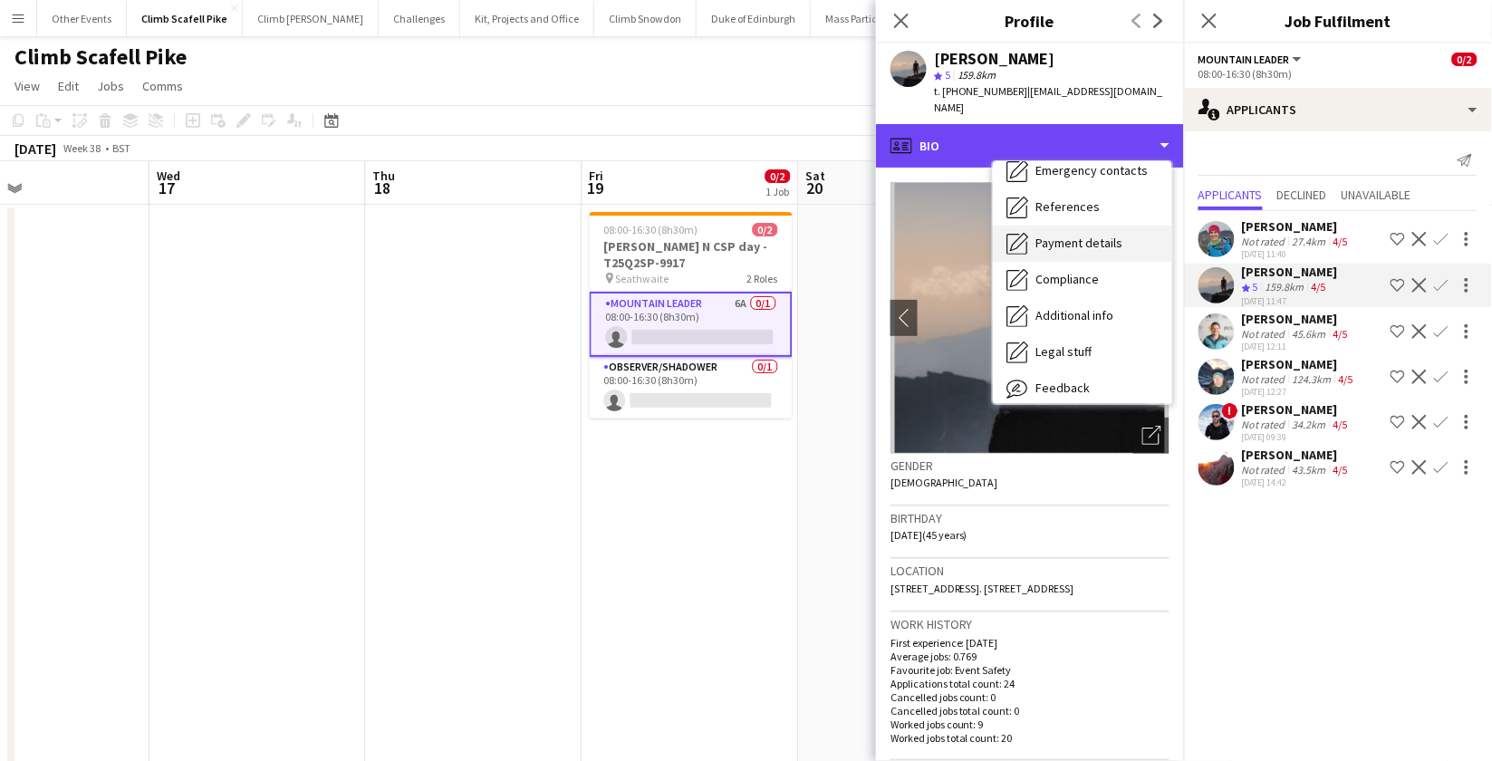
scroll to position [206, 0]
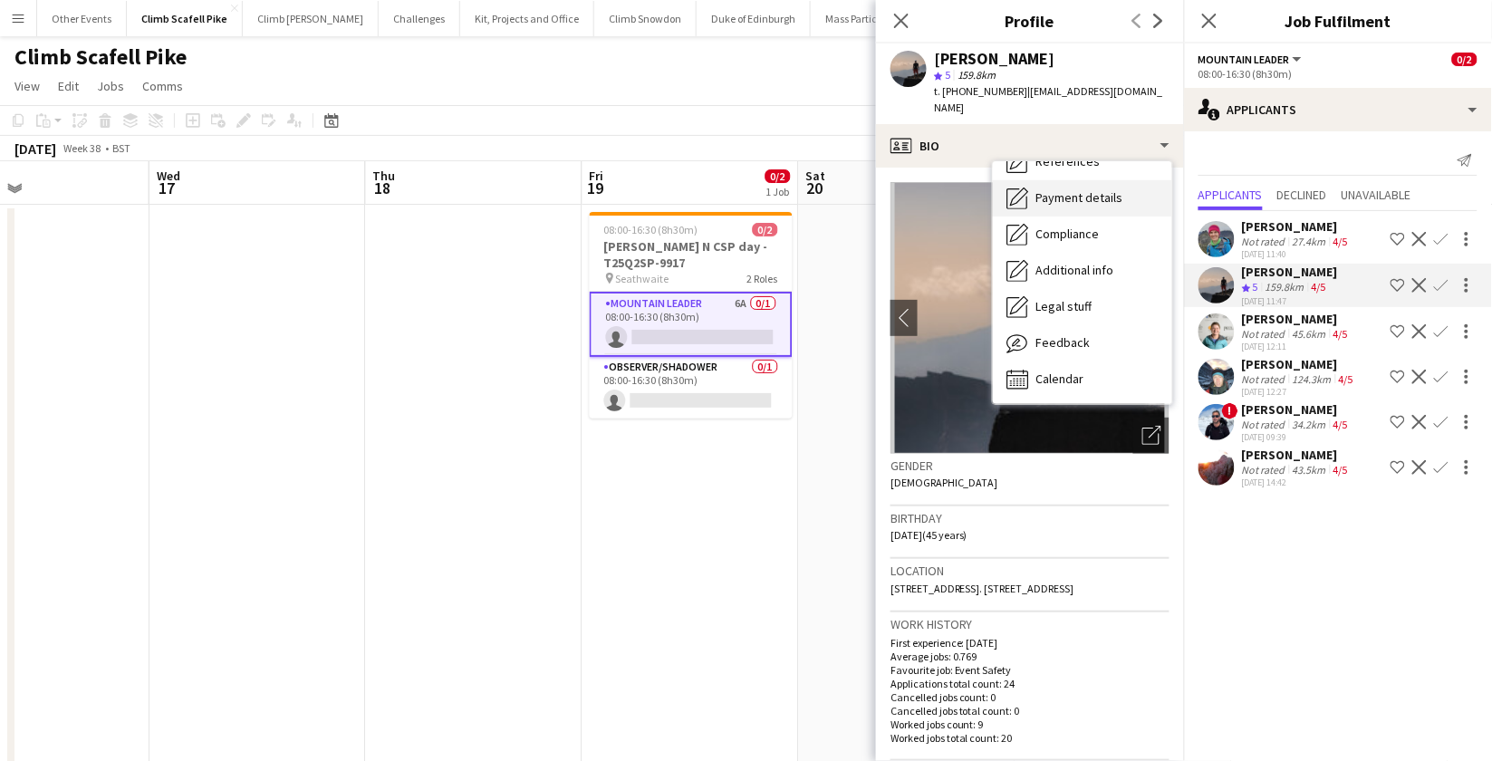
click at [1078, 362] on div "Calendar Calendar" at bounding box center [1082, 380] width 179 height 36
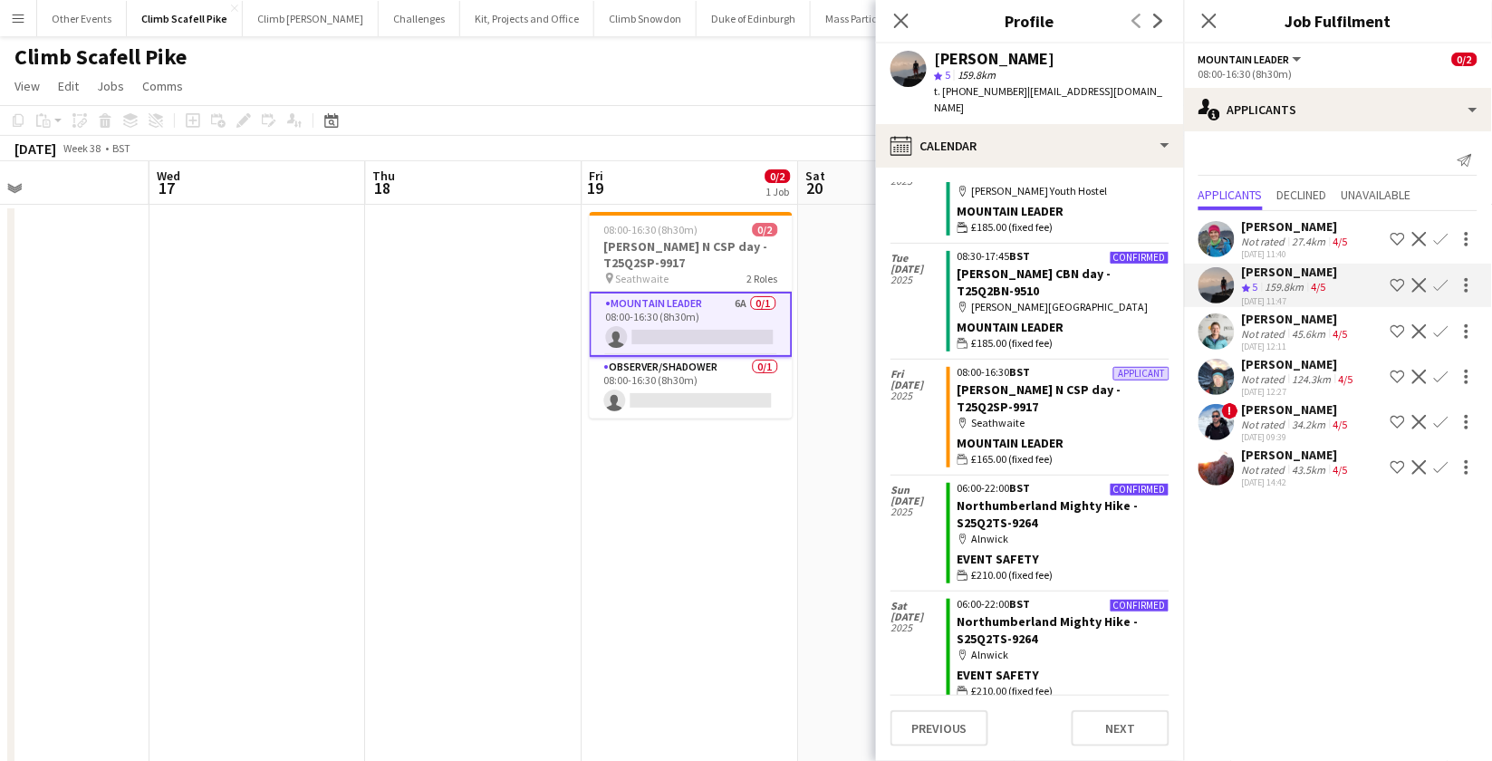
scroll to position [366, 0]
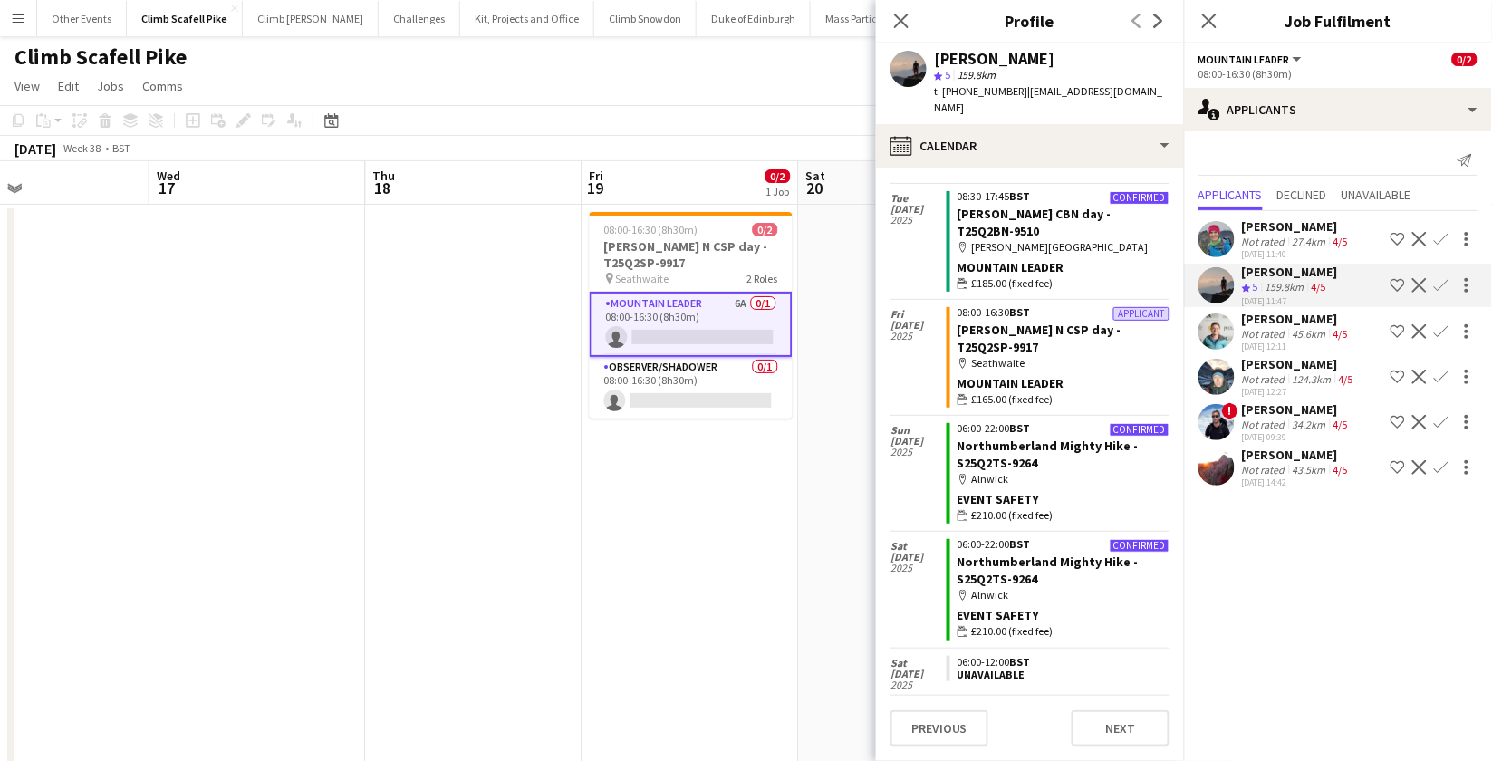
click at [719, 468] on app-date-cell "08:00-16:30 (8h30m) 0/2 [PERSON_NAME] N CSP day -T25Q2SP-9917 pin Seathwaite 2 …" at bounding box center [691, 540] width 217 height 671
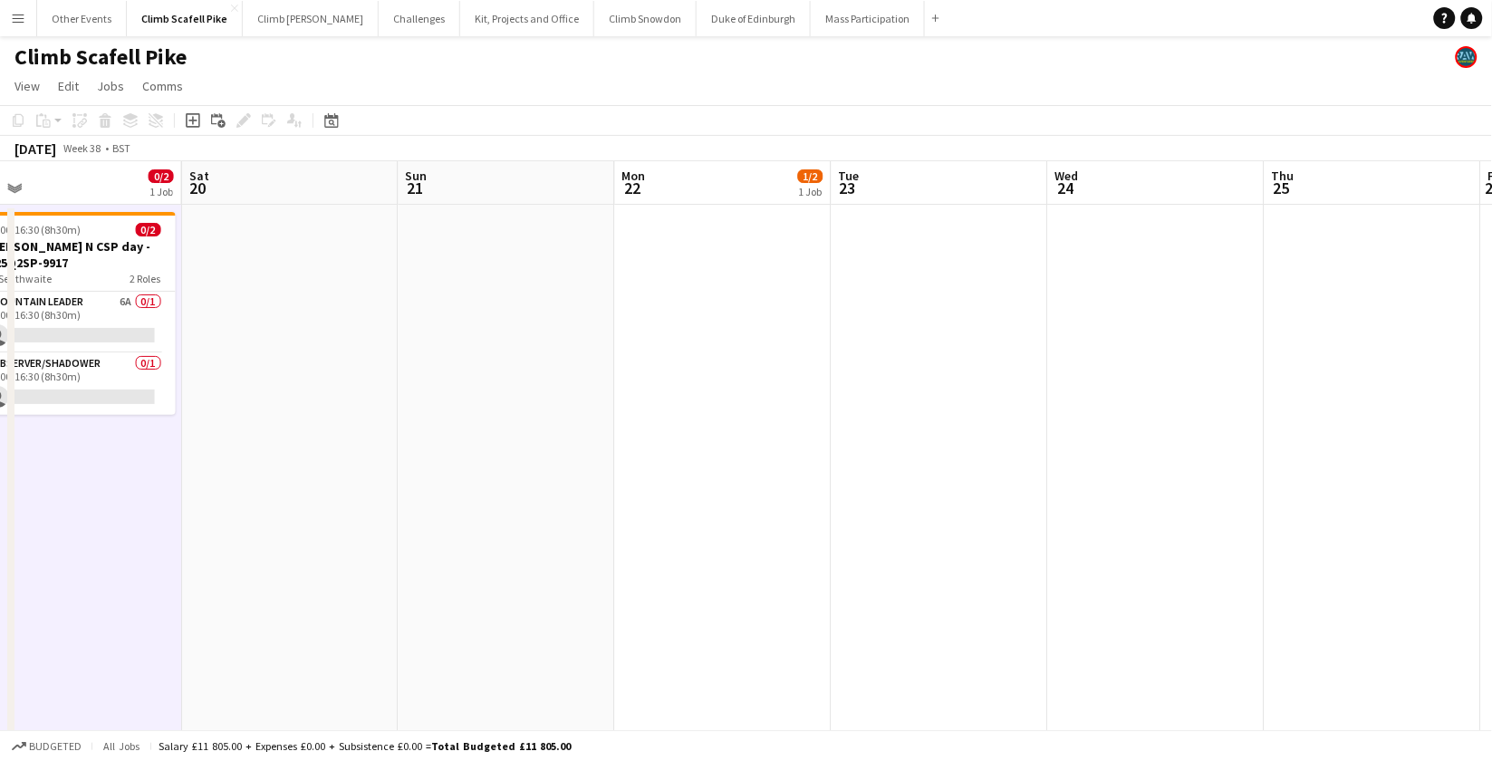
drag, startPoint x: 1060, startPoint y: 561, endPoint x: 519, endPoint y: 588, distance: 541.6
click at [519, 588] on app-calendar-viewport "Tue 16 Wed 17 Thu 18 Fri 19 0/2 1 Job Sat 20 Sun 21 Mon 22 1/2 1 Job Tue 23 Wed…" at bounding box center [746, 656] width 1492 height 991
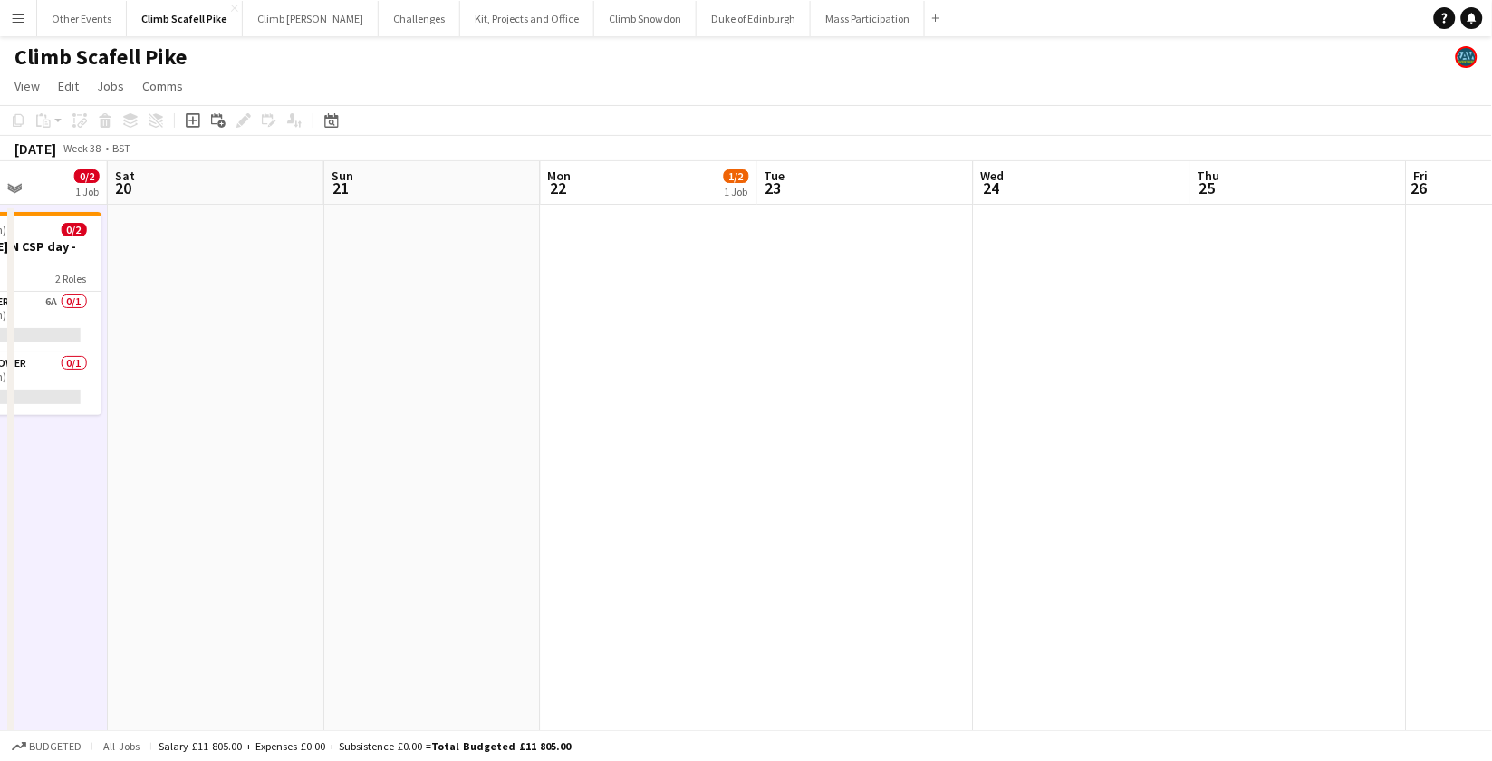
drag, startPoint x: 1155, startPoint y: 486, endPoint x: 1107, endPoint y: 479, distance: 48.4
click at [1088, 493] on app-calendar-viewport "Wed 17 Thu 18 Fri 19 0/2 1 Job Sat 20 Sun 21 Mon 22 1/2 1 Job Tue 23 Wed 24 Thu…" at bounding box center [746, 656] width 1492 height 991
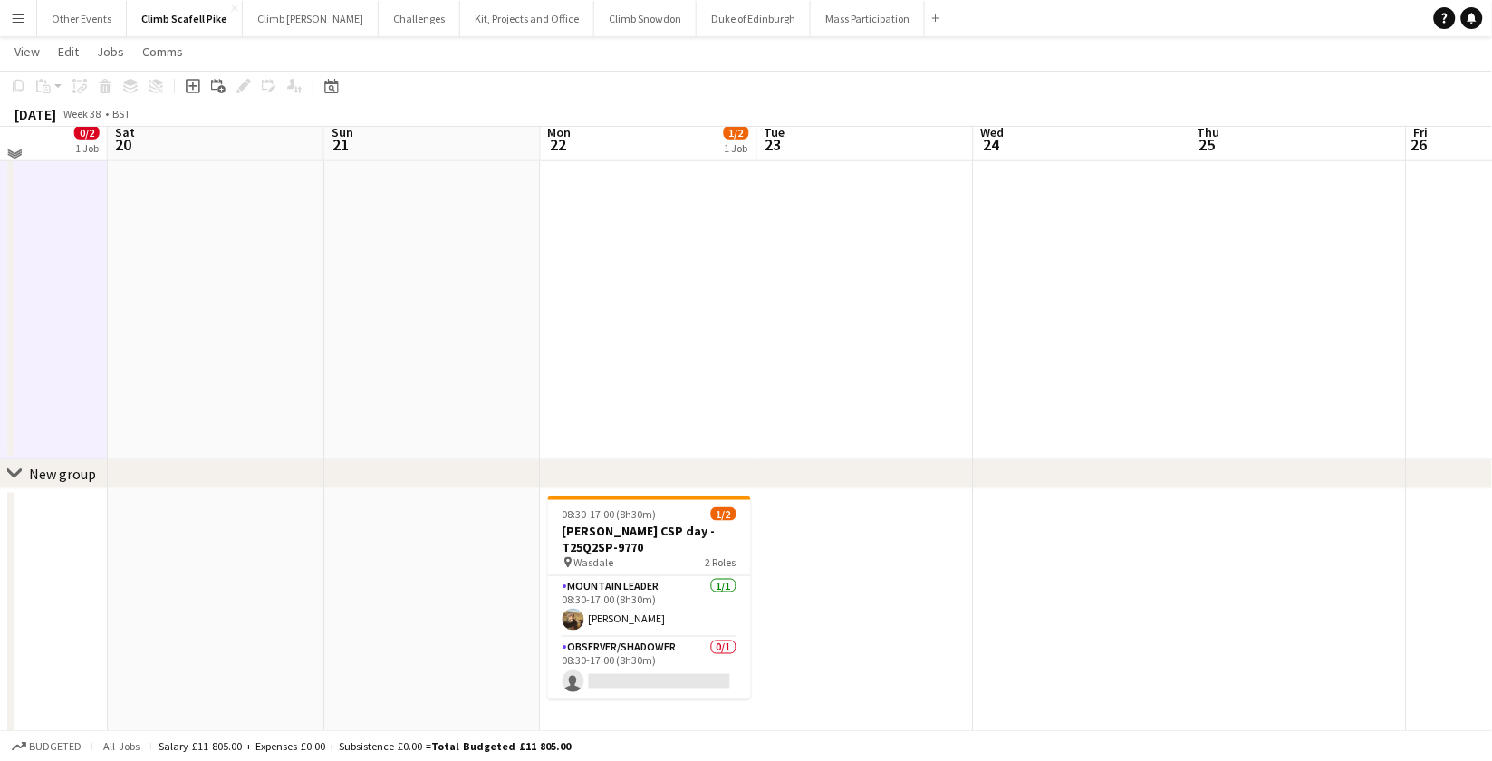
scroll to position [420, 0]
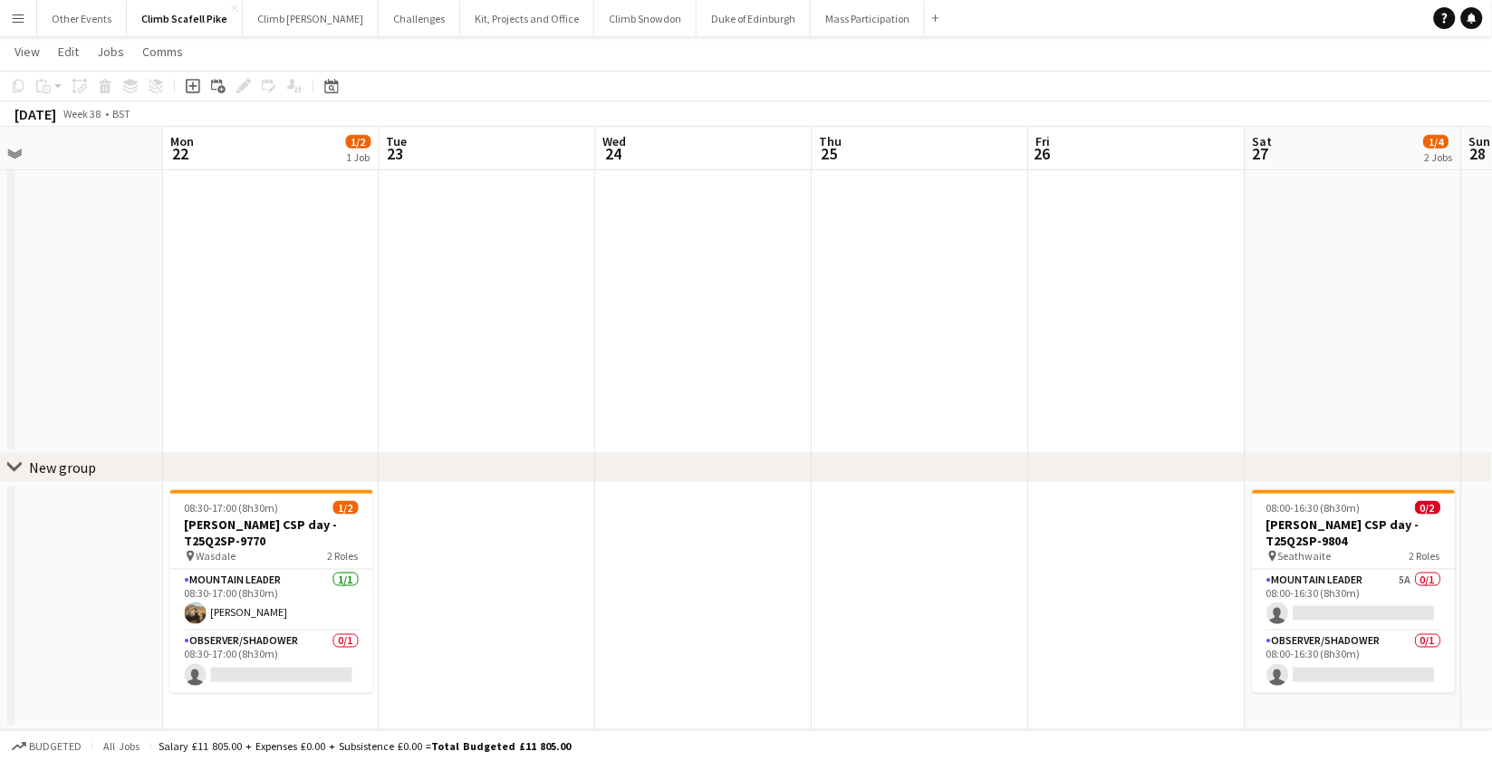
drag, startPoint x: 967, startPoint y: 533, endPoint x: 716, endPoint y: 548, distance: 251.5
click at [717, 547] on app-calendar-viewport "Thu 18 Fri 19 0/2 1 Job Sat 20 Sun 21 Mon 22 1/2 1 Job Tue 23 Wed 24 Thu 25 Fri…" at bounding box center [746, 190] width 1492 height 1080
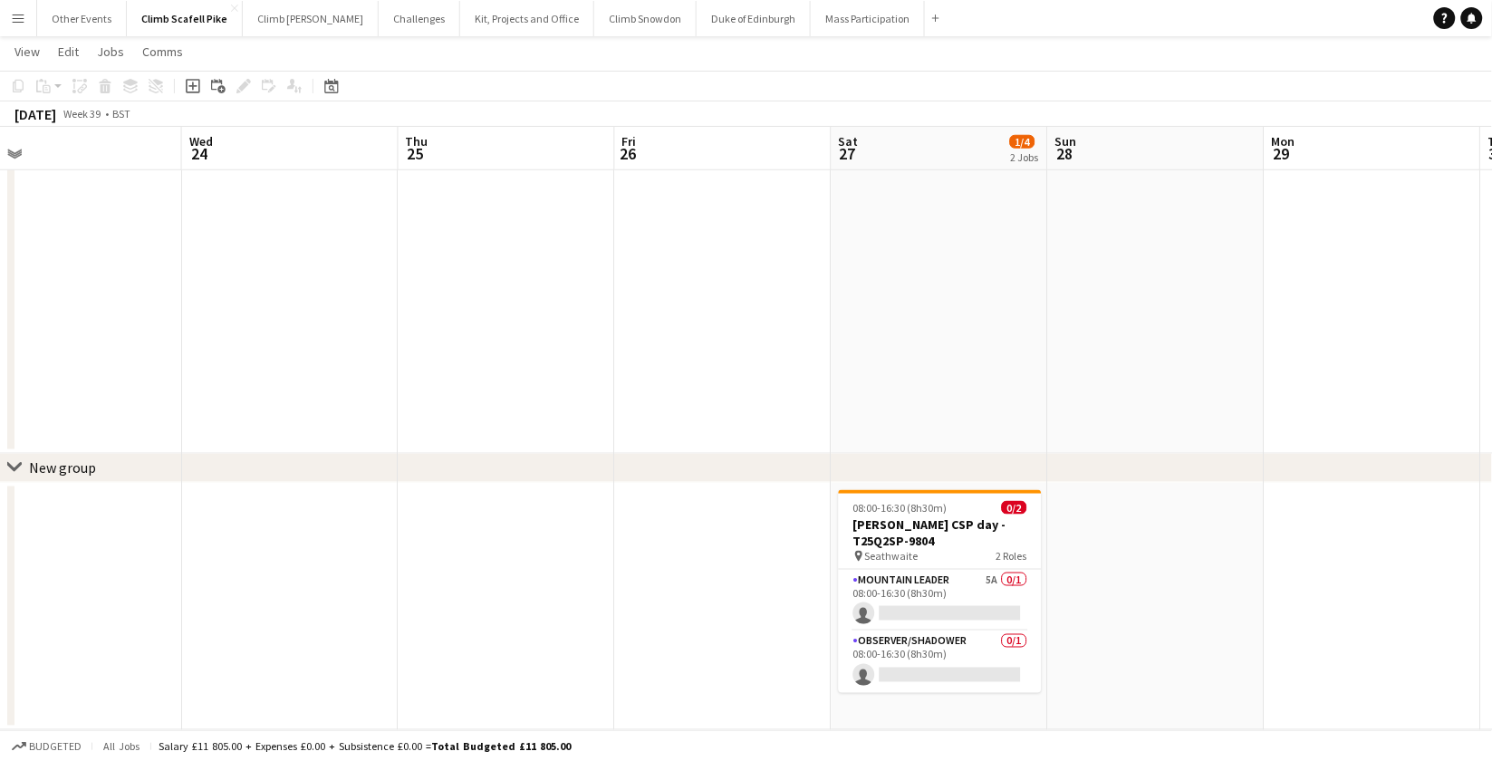
drag, startPoint x: 1013, startPoint y: 526, endPoint x: 492, endPoint y: 588, distance: 524.7
click at [492, 588] on app-calendar-viewport "Sat 20 Sun 21 Mon 22 1/2 1 Job Tue 23 Wed 24 Thu 25 Fri 26 Sat 27 1/4 2 Jobs Su…" at bounding box center [746, 190] width 1492 height 1080
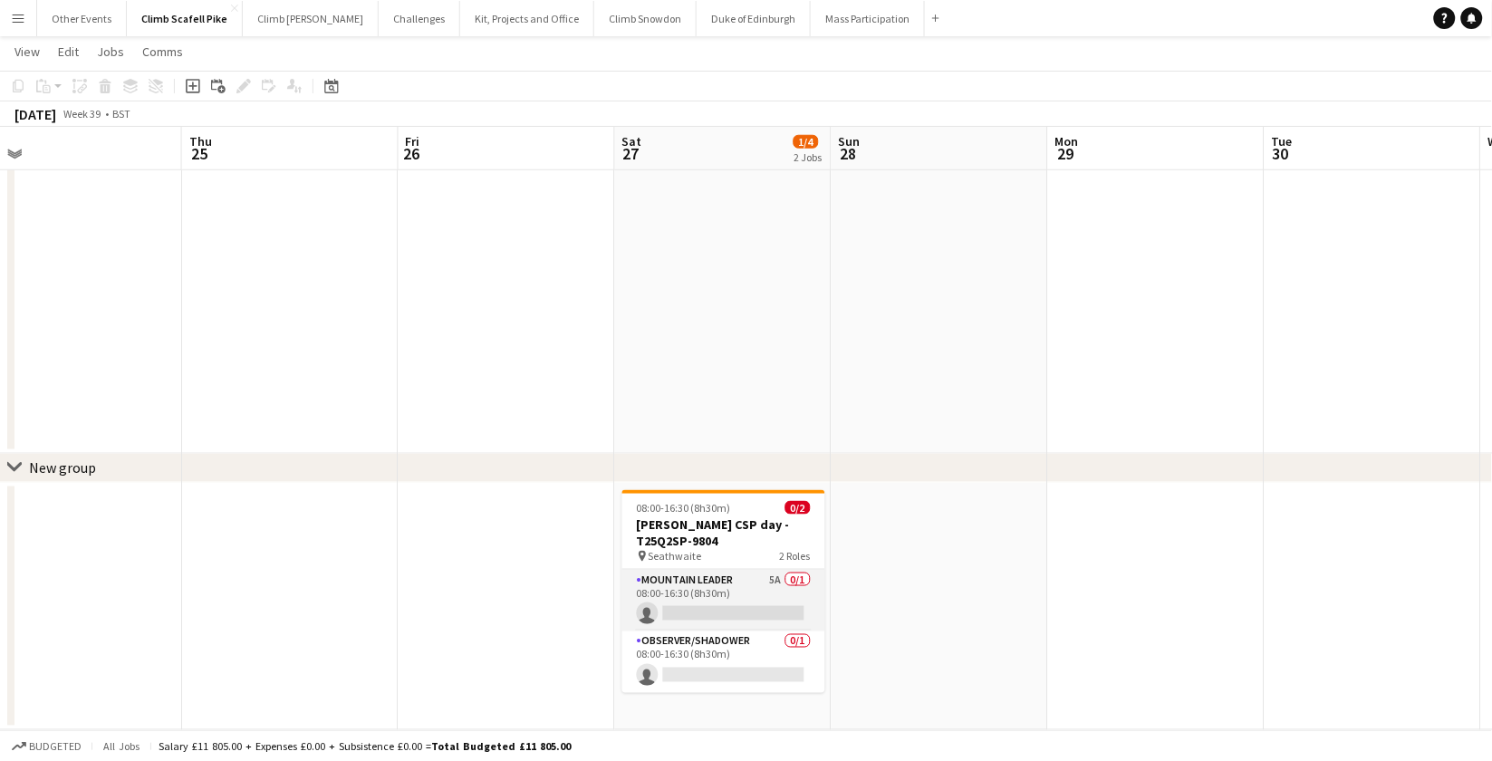
click at [744, 585] on app-card-role "Mountain Leader 5A 0/1 08:00-16:30 (8h30m) single-neutral-actions" at bounding box center [723, 601] width 203 height 62
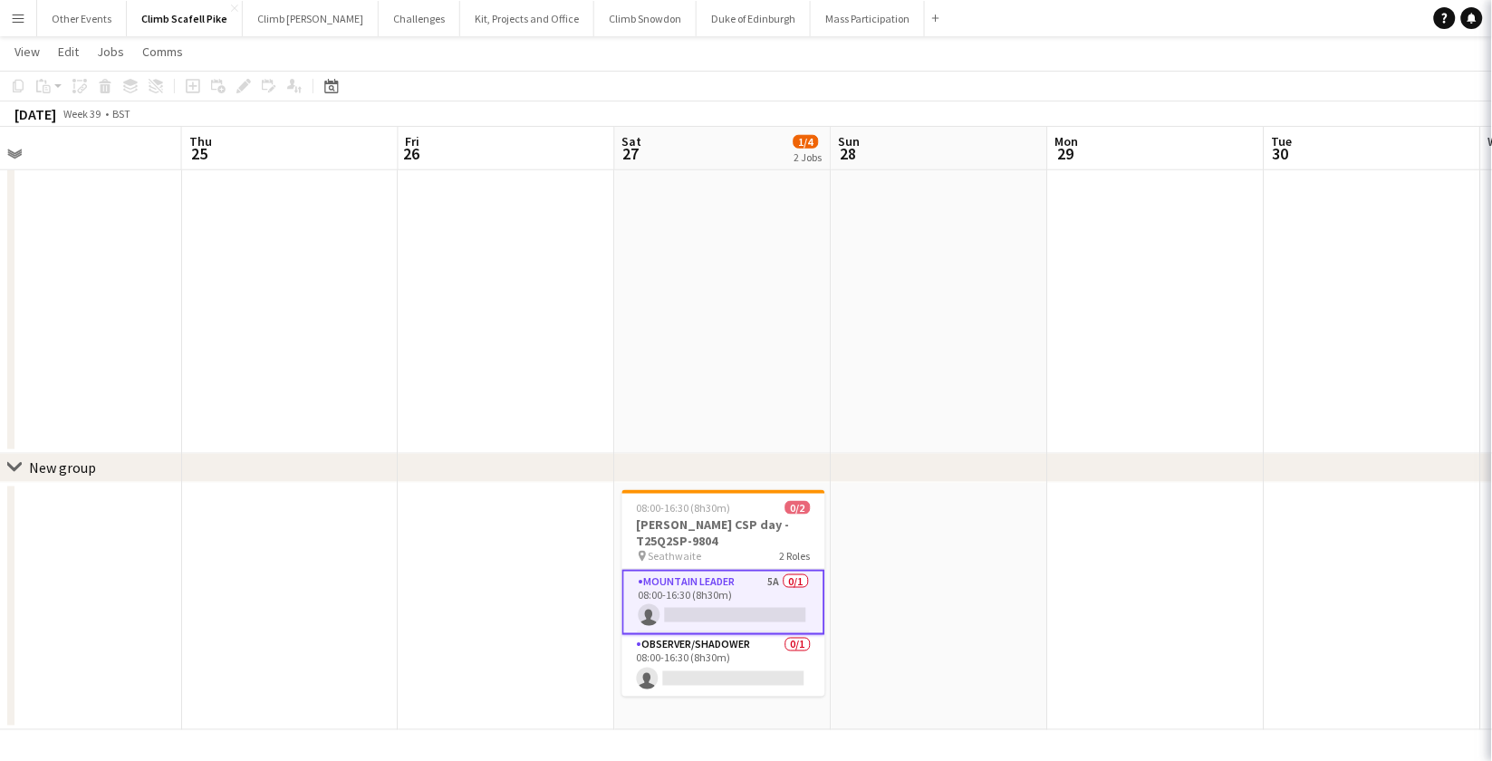
scroll to position [0, 683]
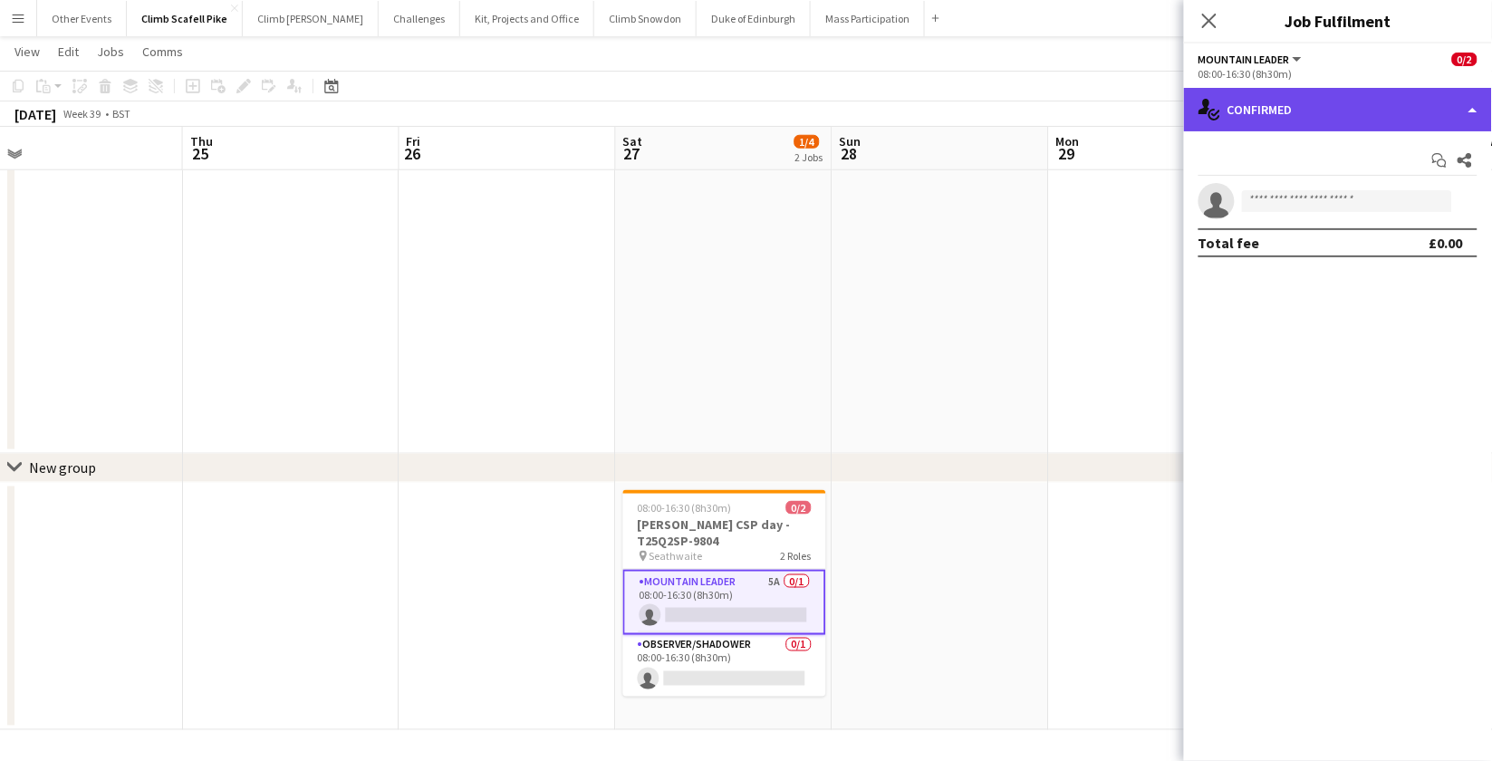
click at [1266, 102] on div "single-neutral-actions-check-2 Confirmed" at bounding box center [1338, 109] width 308 height 43
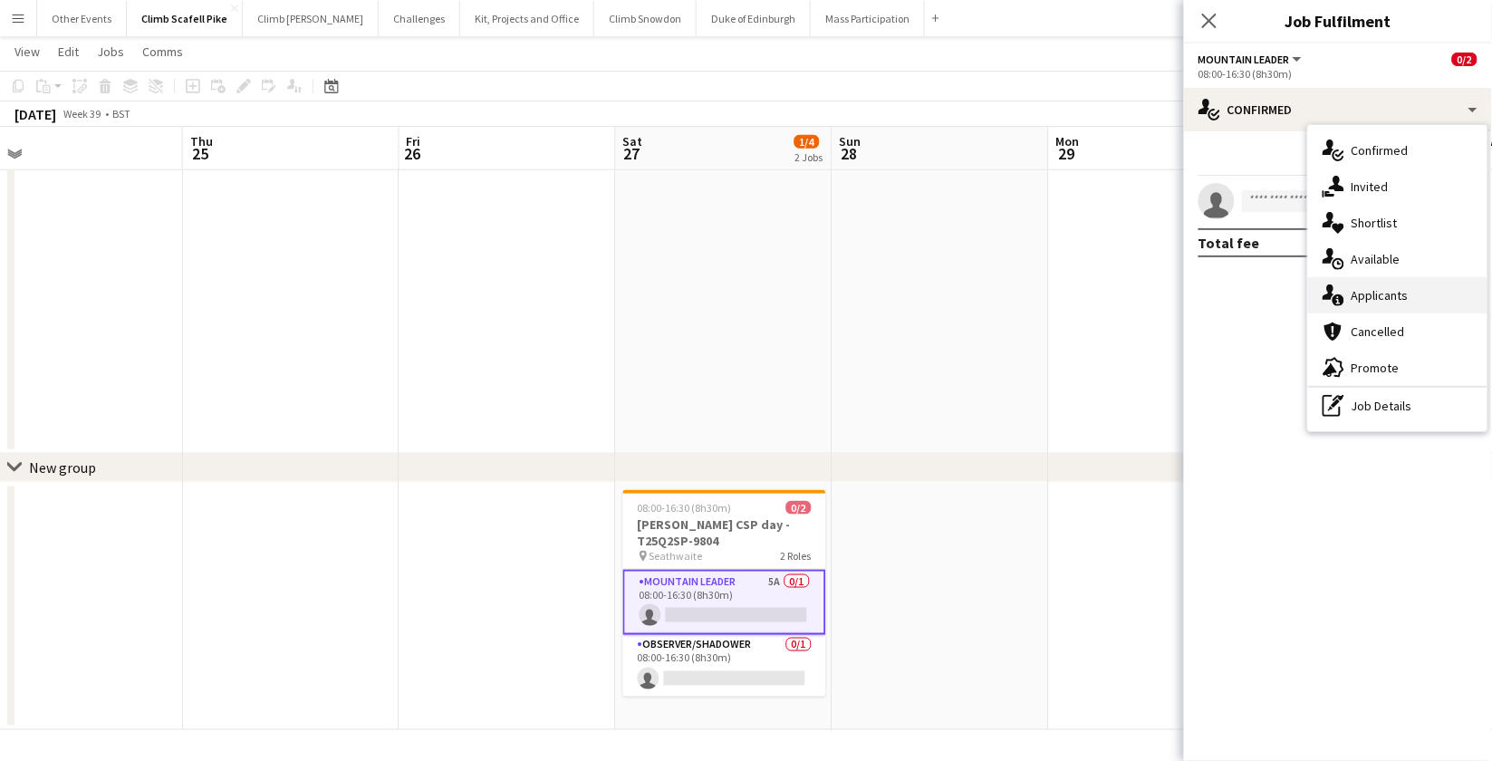
click at [1347, 302] on div "single-neutral-actions-information Applicants" at bounding box center [1397, 295] width 179 height 36
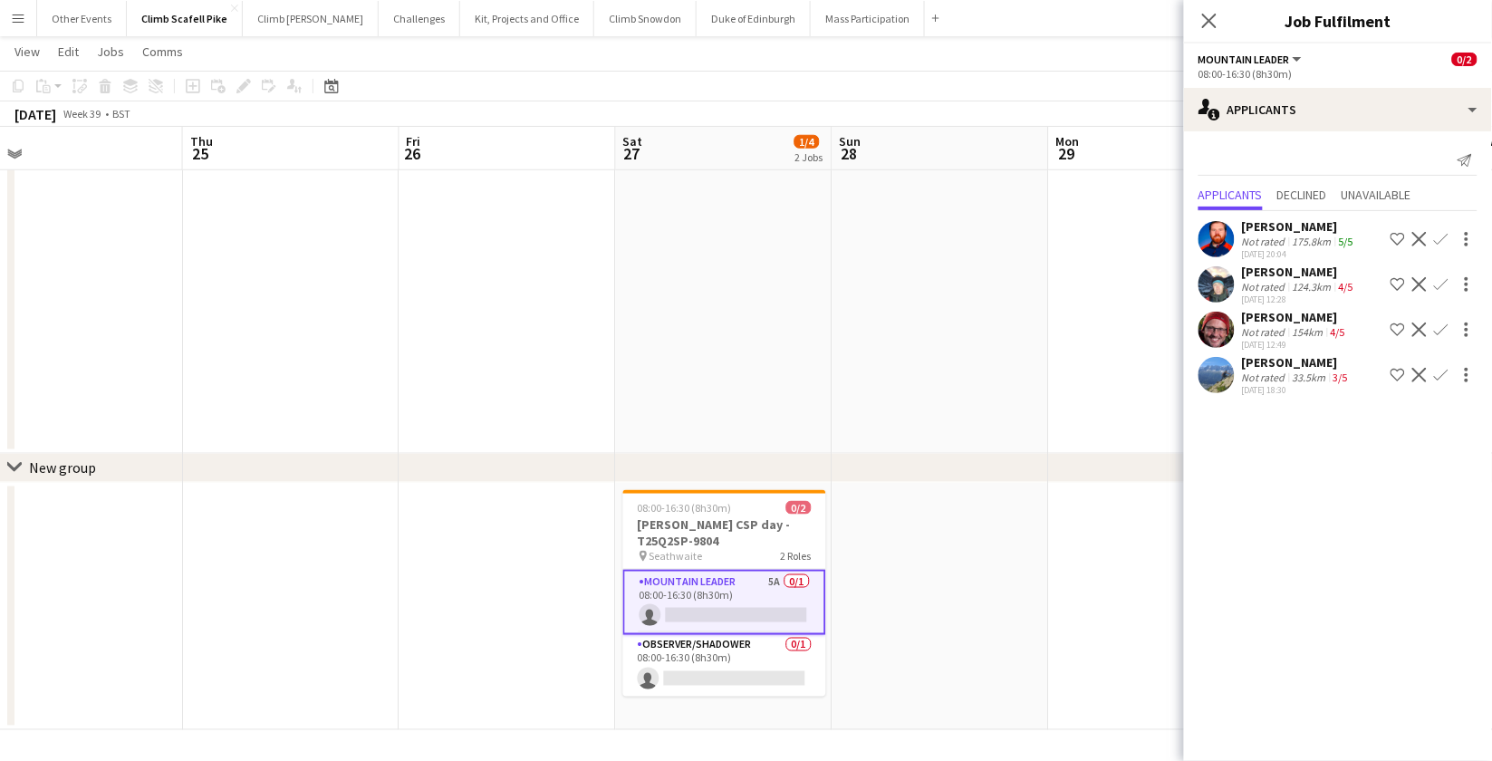
click at [1231, 275] on app-user-avatar at bounding box center [1217, 284] width 36 height 36
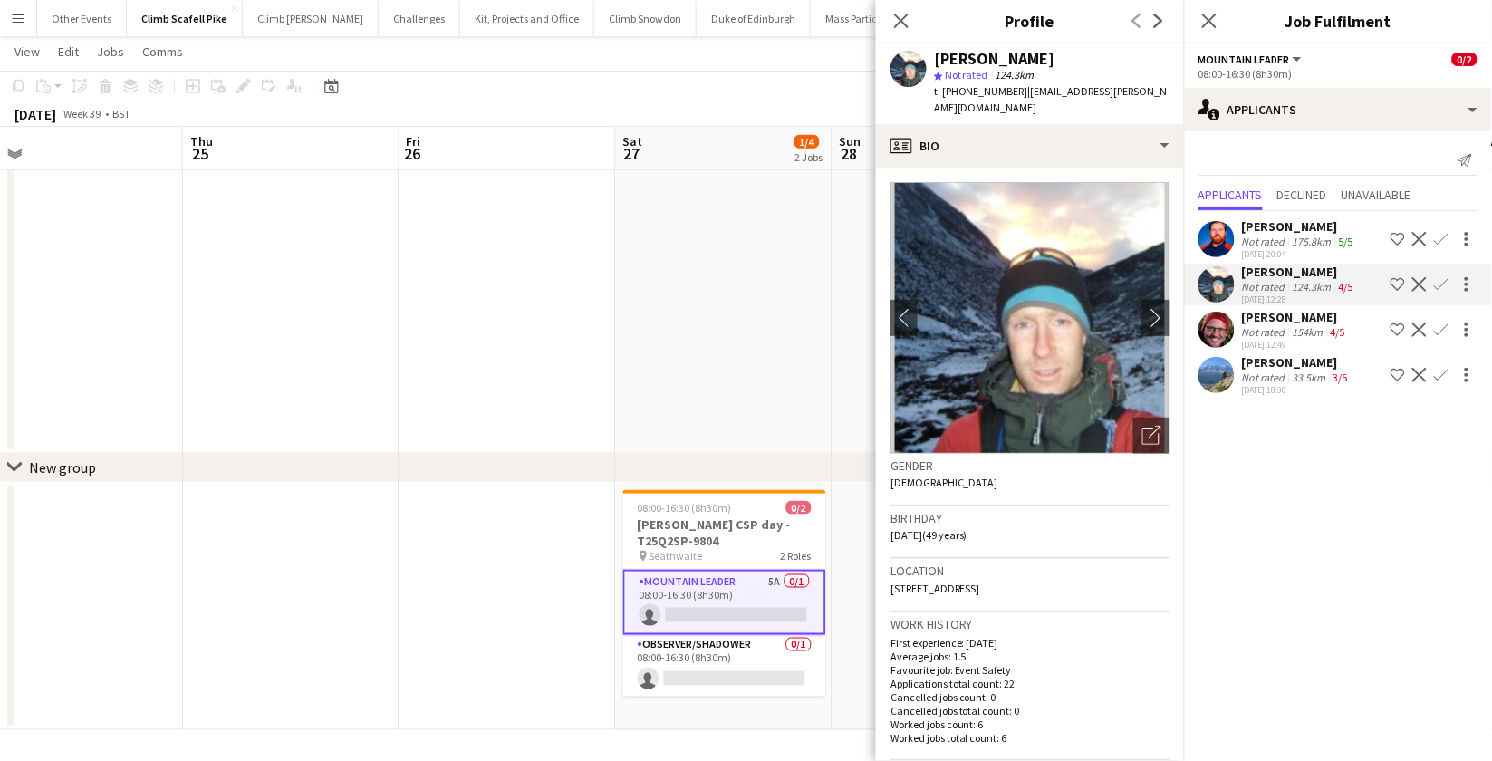
scroll to position [347, 0]
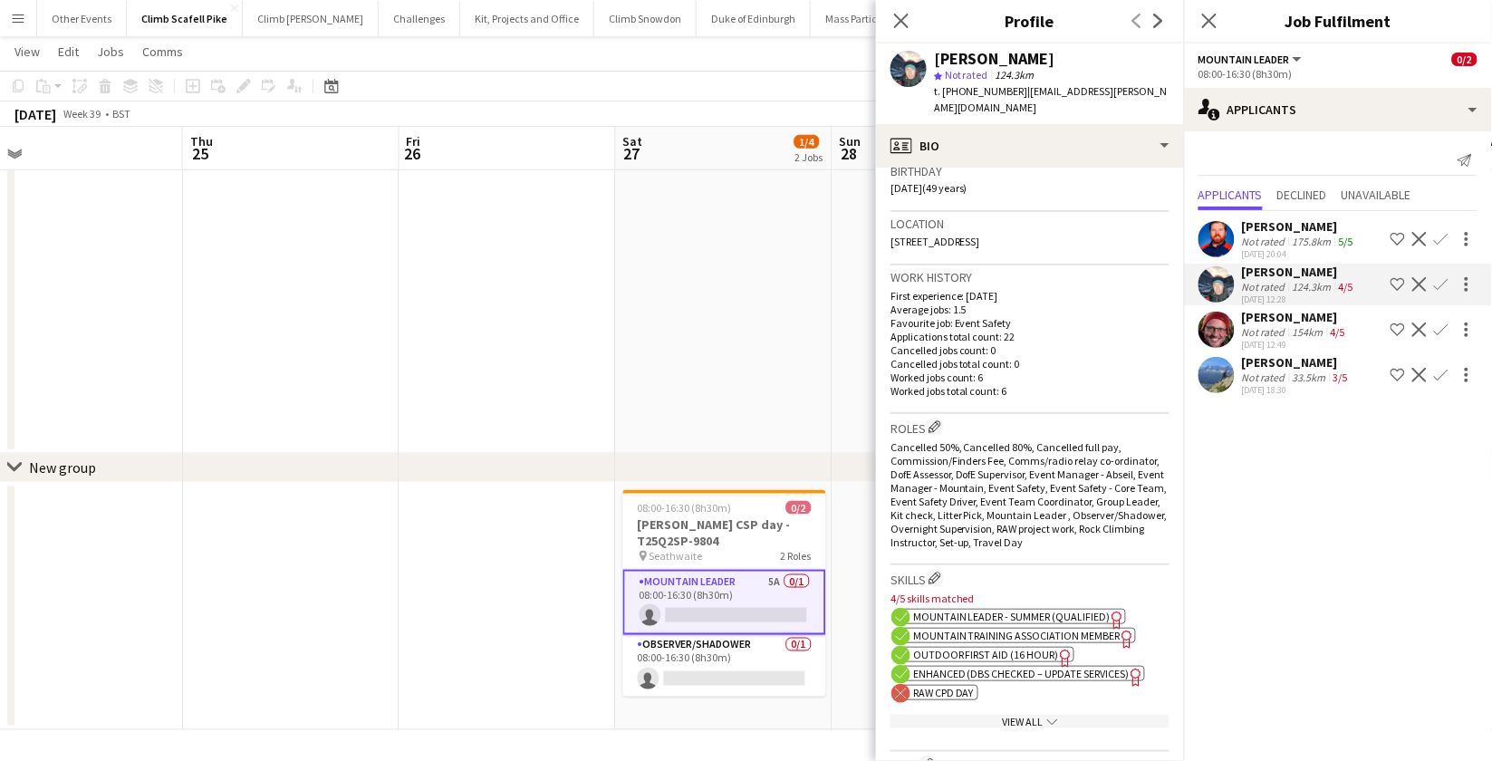
click at [757, 387] on app-date-cell "08:00-16:30 (8h30m) 1/2 Open CSP day - T25Q2SP-8976 pin Seathwaite 2 Roles Moun…" at bounding box center [724, 118] width 217 height 671
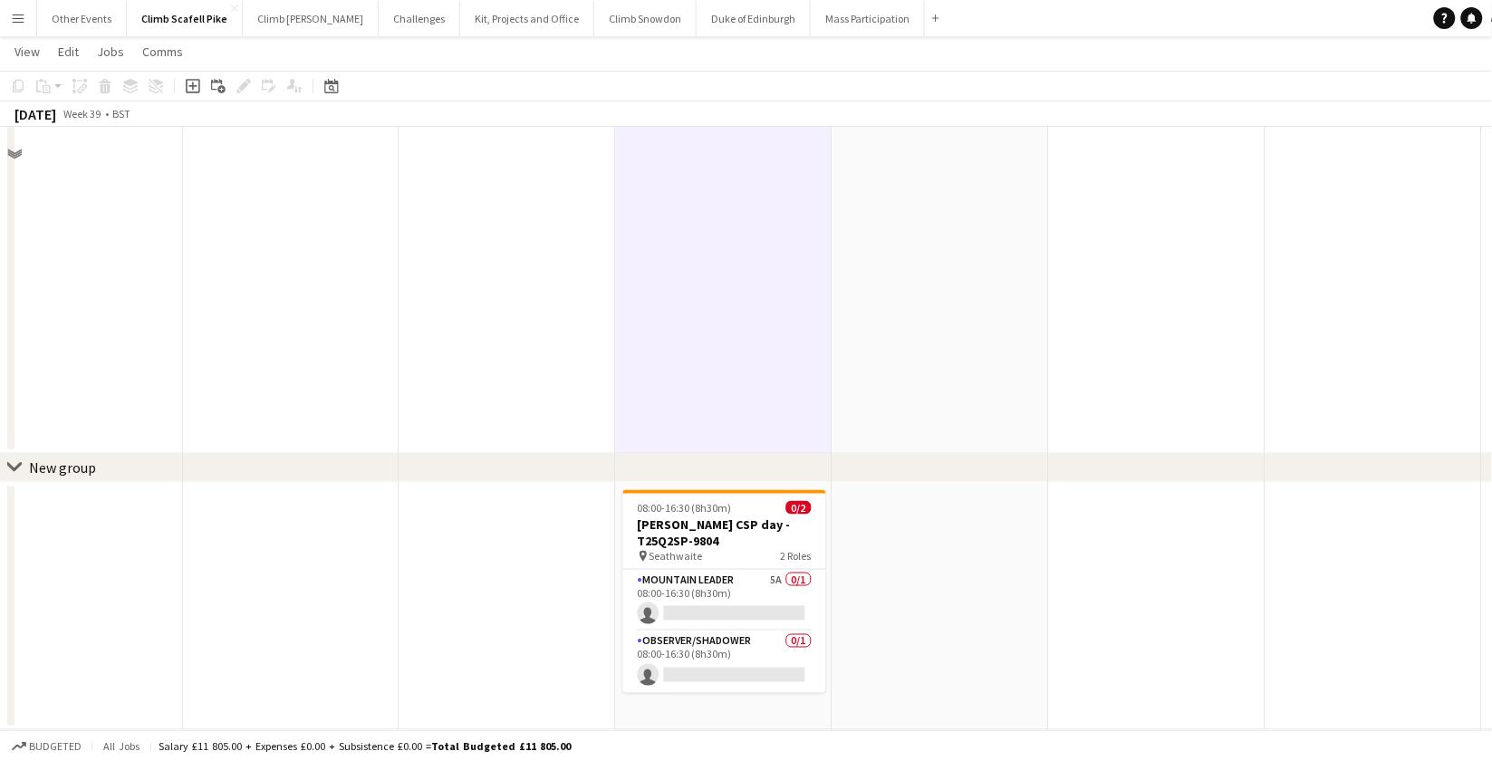
scroll to position [0, 0]
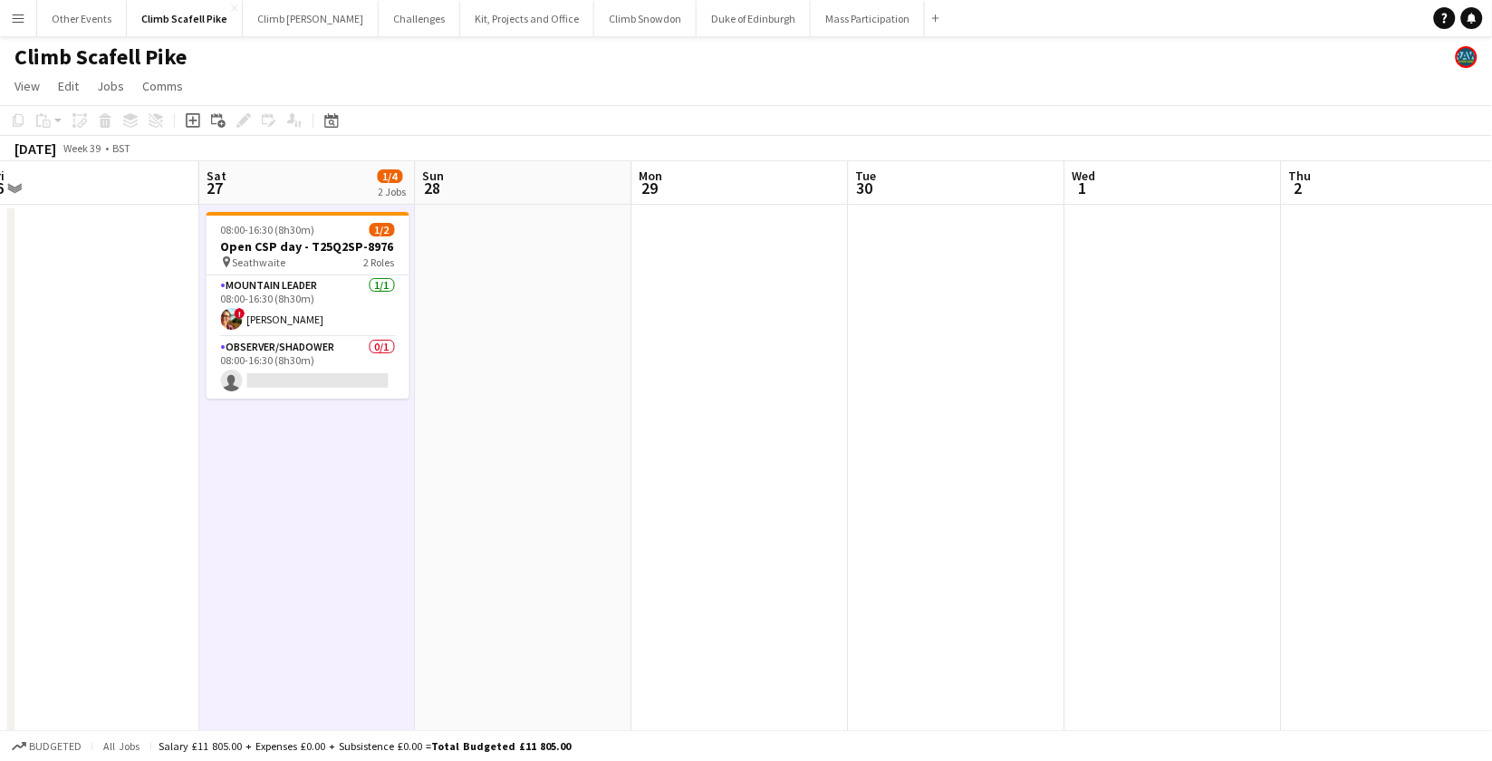
drag, startPoint x: 1128, startPoint y: 475, endPoint x: 501, endPoint y: 544, distance: 630.8
click at [501, 544] on app-calendar-viewport "Tue 23 Wed 24 Thu 25 Fri 26 Sat 27 1/4 2 Jobs Sun 28 Mon 29 Tue 30 Wed 1 Thu 2 …" at bounding box center [746, 656] width 1492 height 991
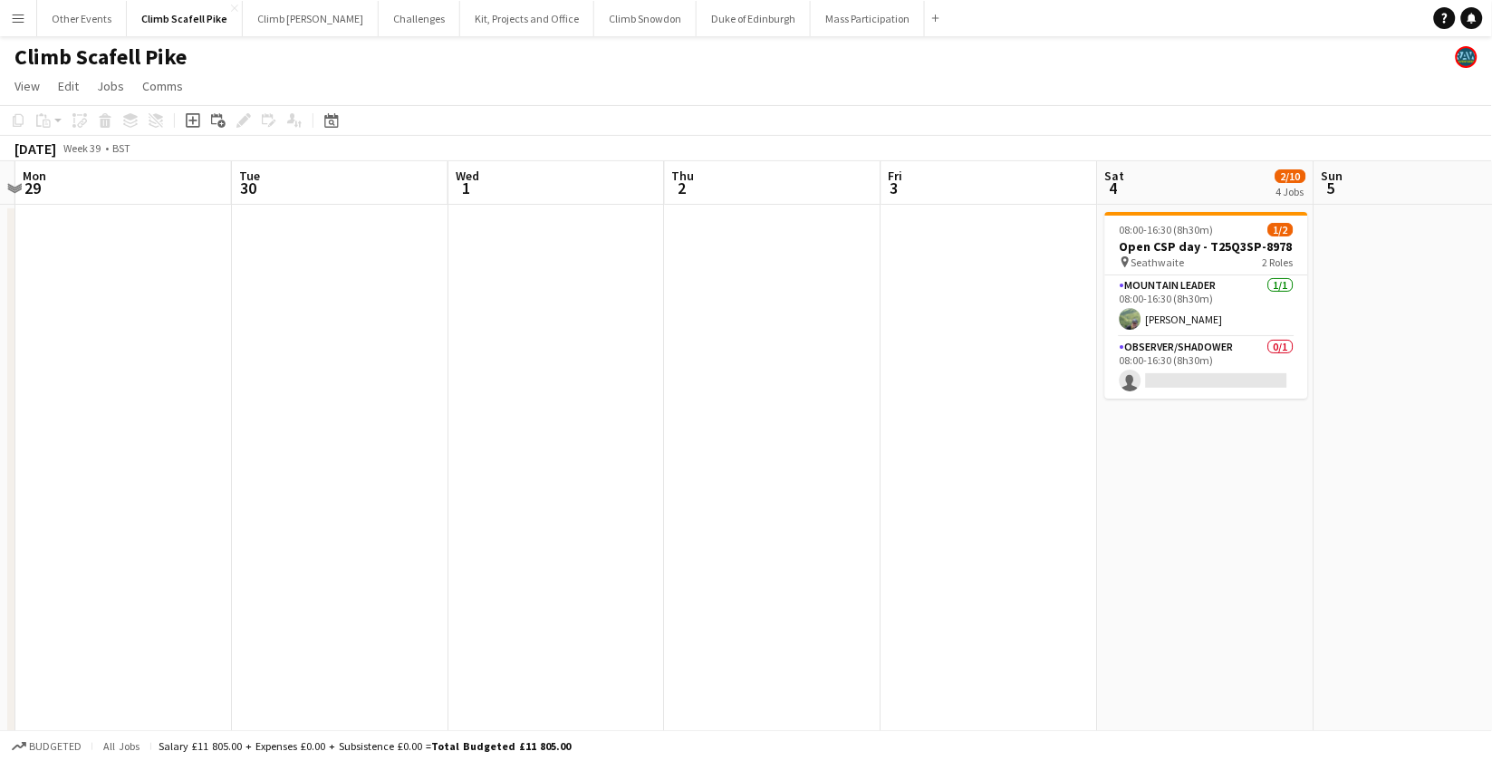
drag, startPoint x: 946, startPoint y: 491, endPoint x: 921, endPoint y: 517, distance: 36.5
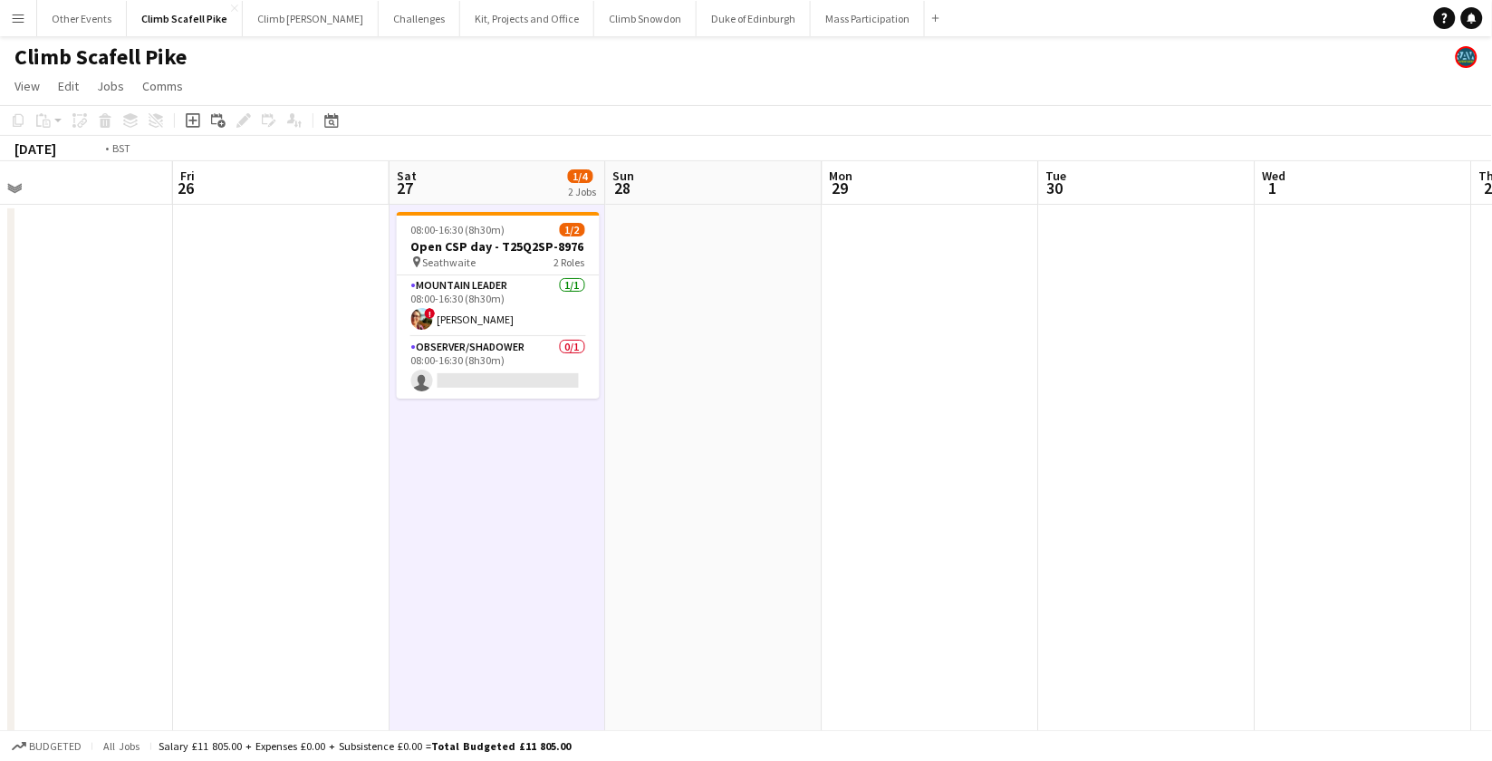
drag, startPoint x: 641, startPoint y: 584, endPoint x: 1352, endPoint y: 463, distance: 721.5
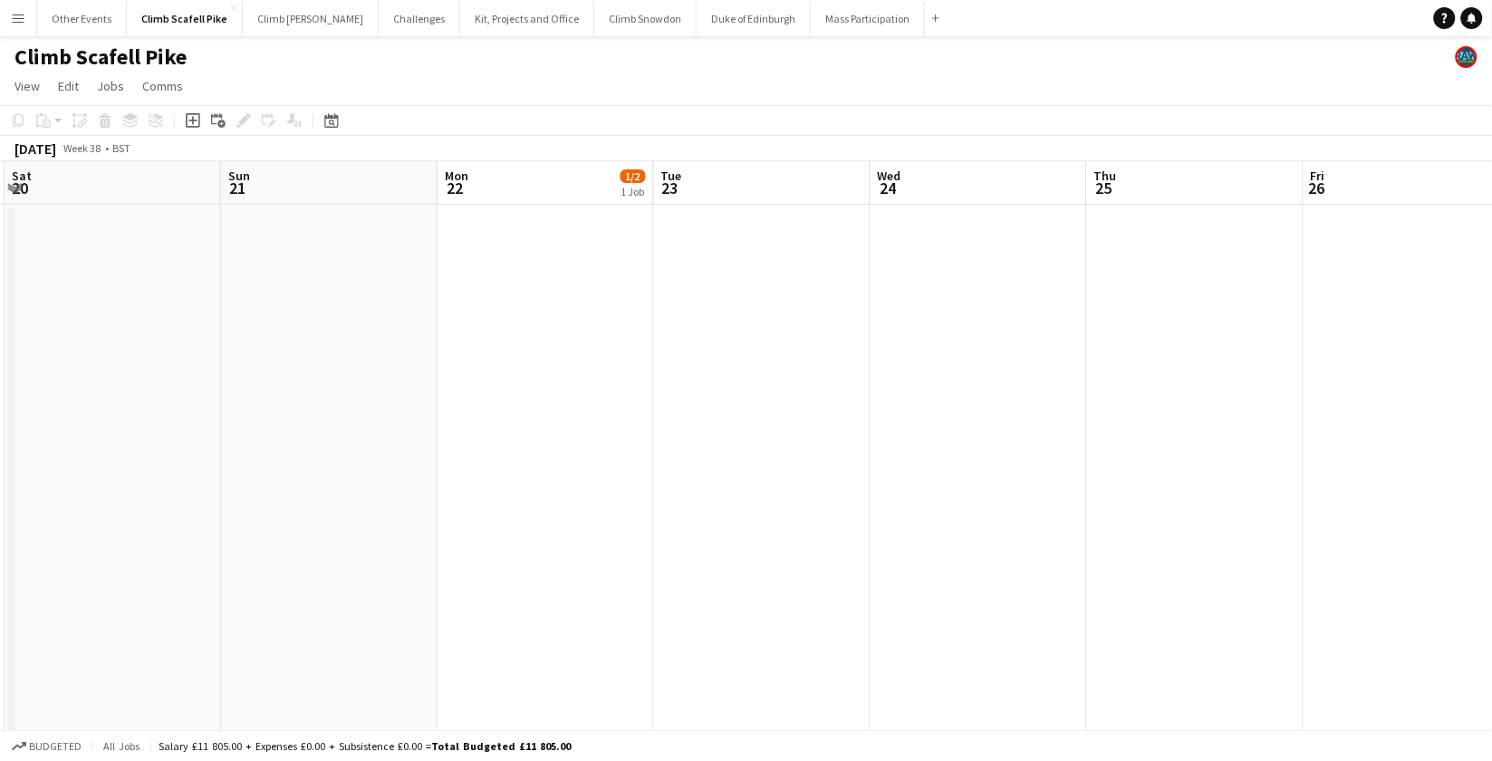
drag, startPoint x: 1034, startPoint y: 516, endPoint x: 1500, endPoint y: 411, distance: 478.3
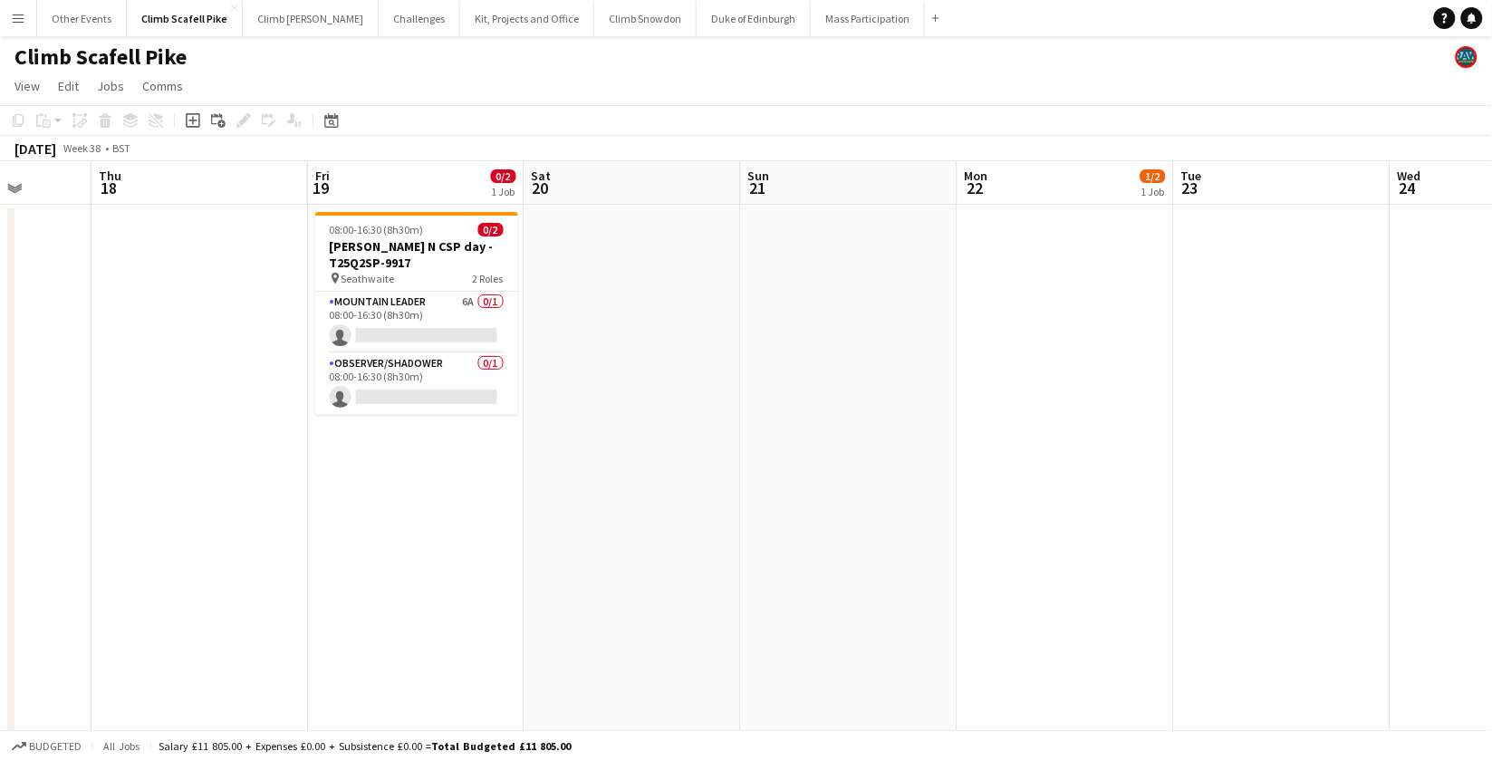
drag, startPoint x: 959, startPoint y: 522, endPoint x: 1264, endPoint y: 467, distance: 310.3
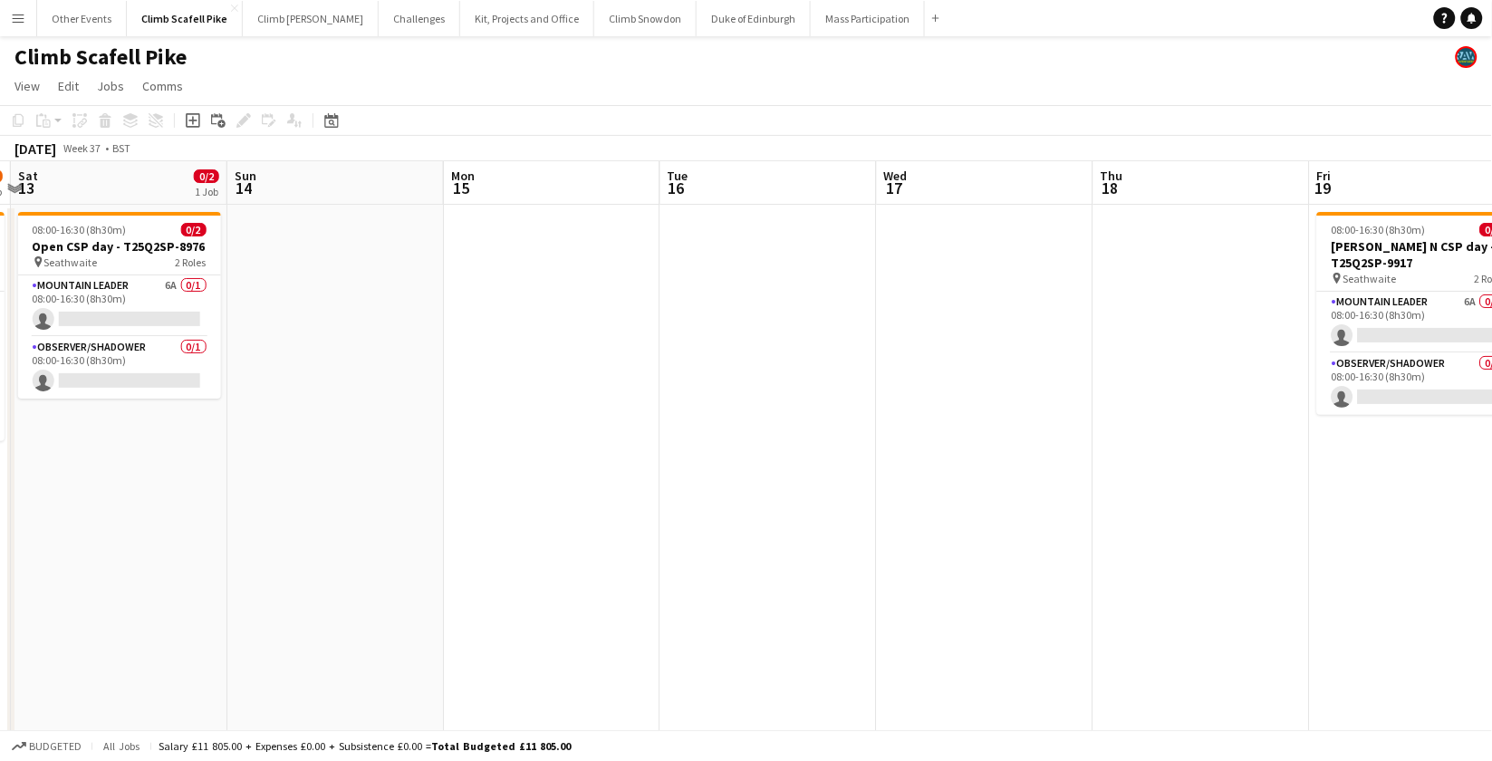
drag, startPoint x: 686, startPoint y: 562, endPoint x: 1274, endPoint y: 540, distance: 588.4
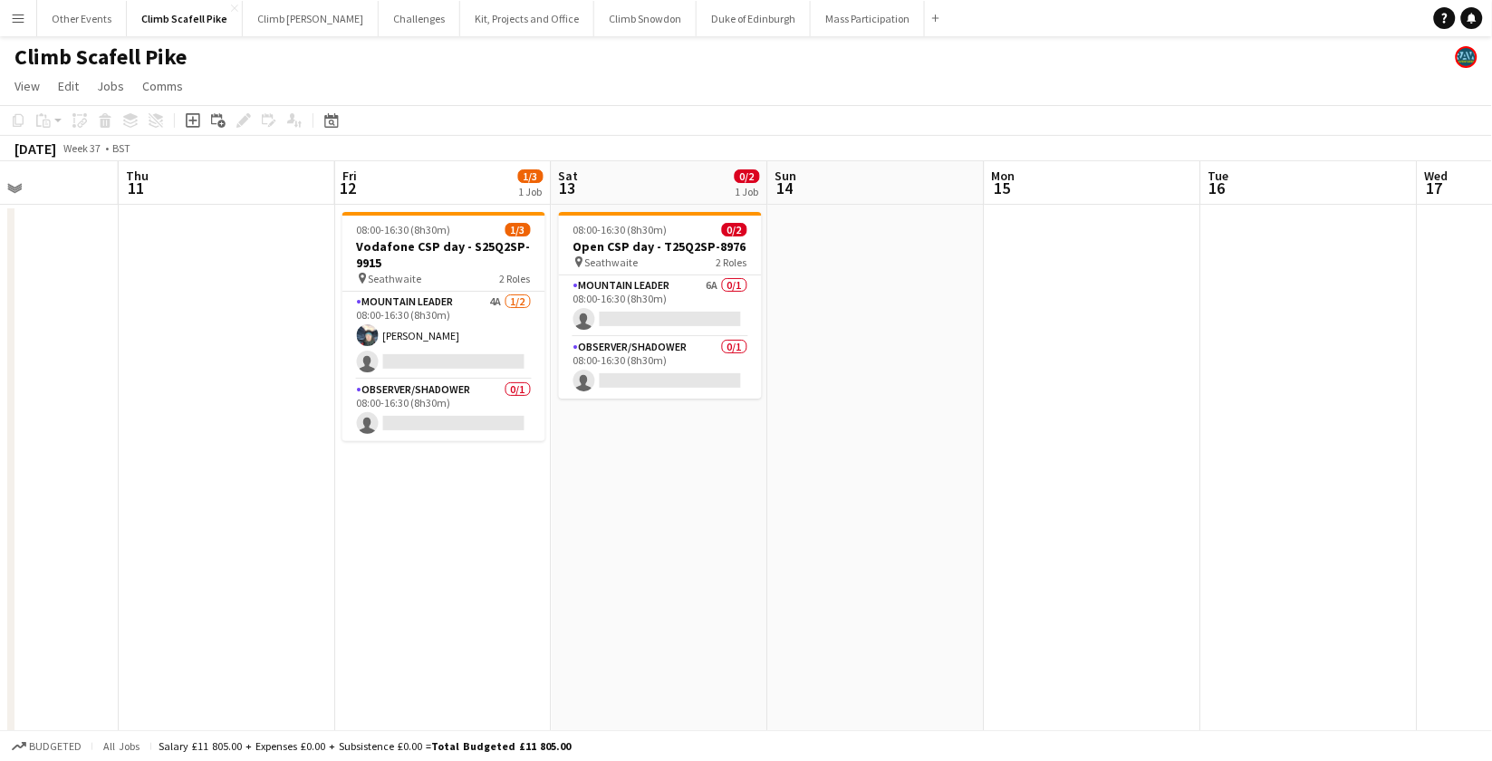
scroll to position [0, 537]
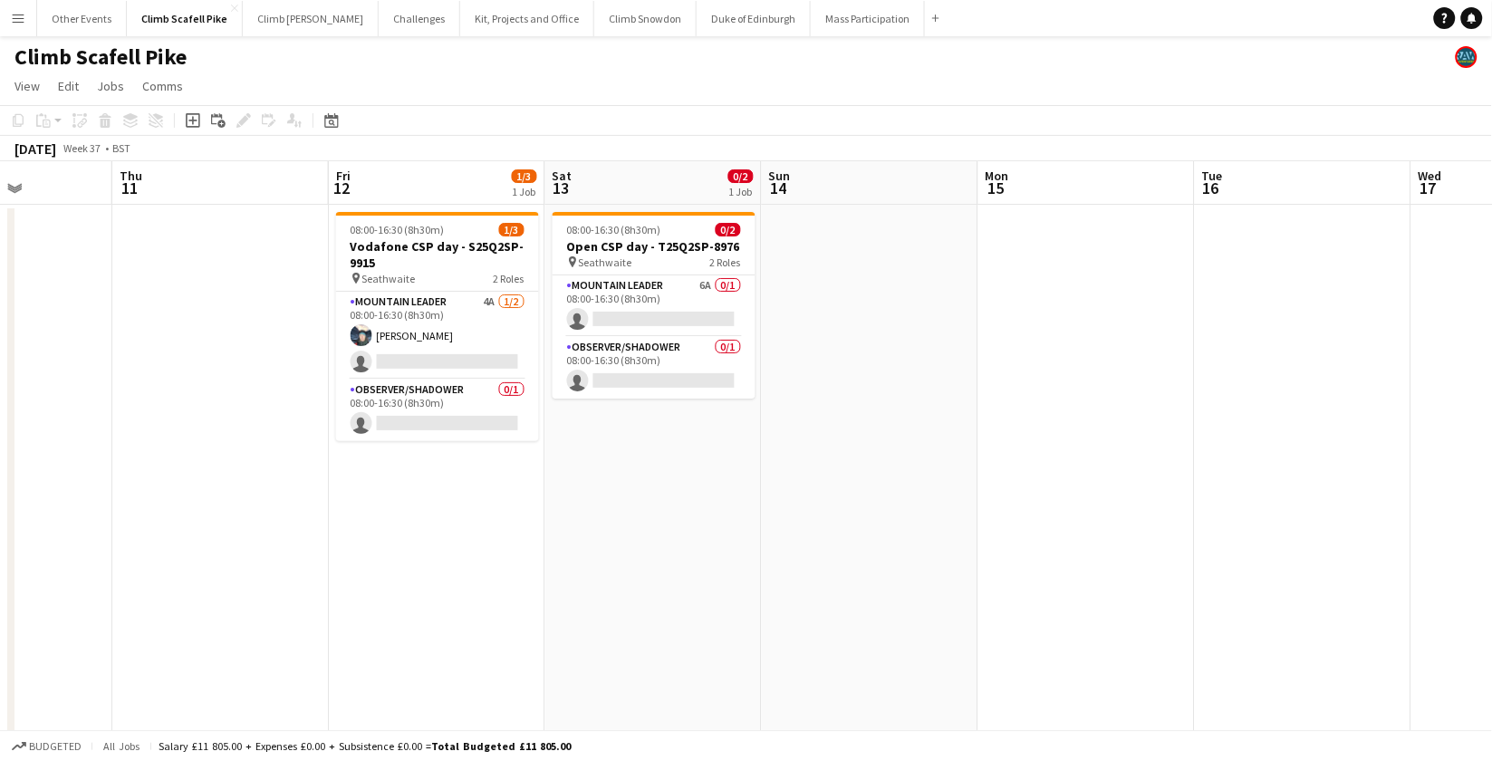
drag, startPoint x: 800, startPoint y: 569, endPoint x: 1220, endPoint y: 517, distance: 422.7
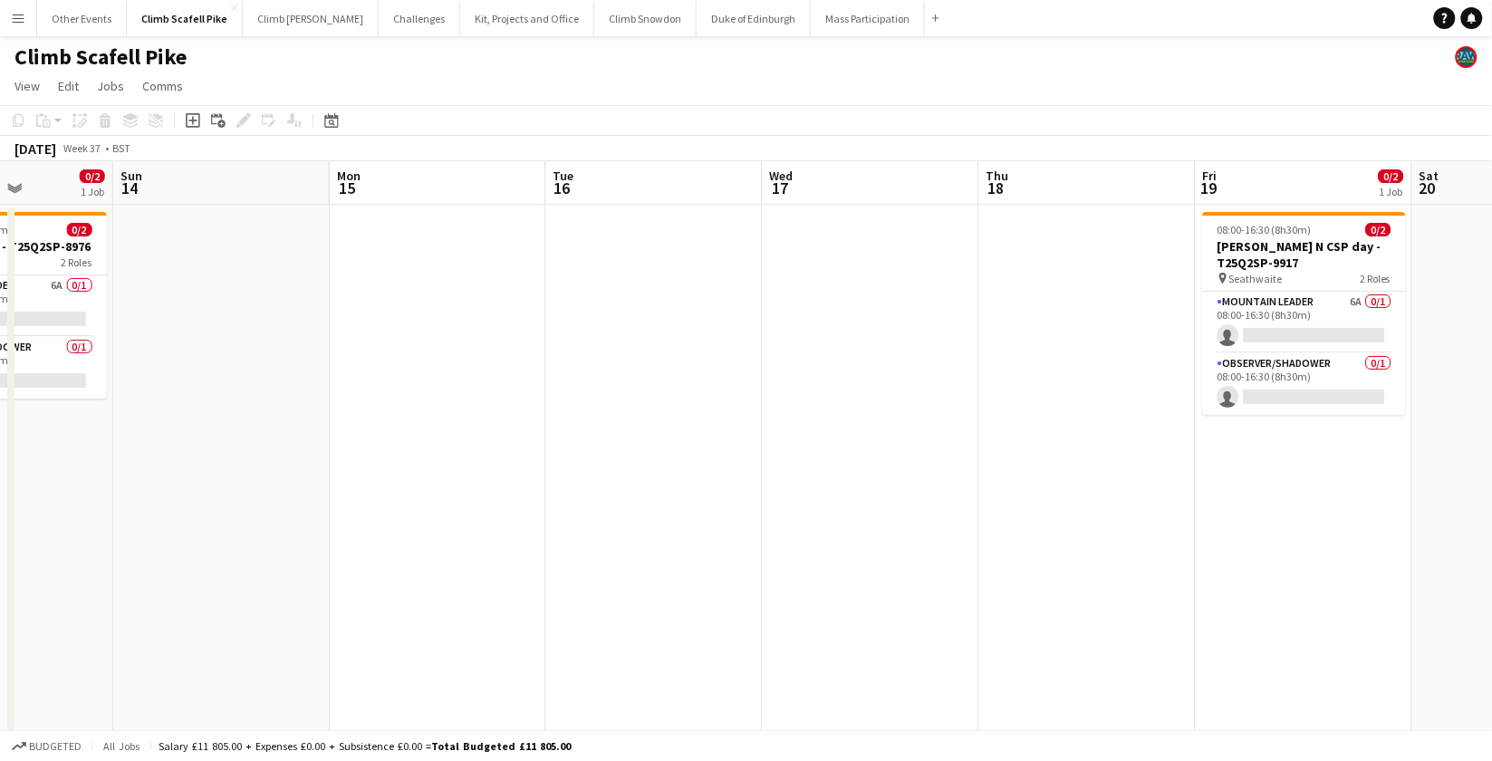
drag, startPoint x: 753, startPoint y: 574, endPoint x: 468, endPoint y: 612, distance: 287.0
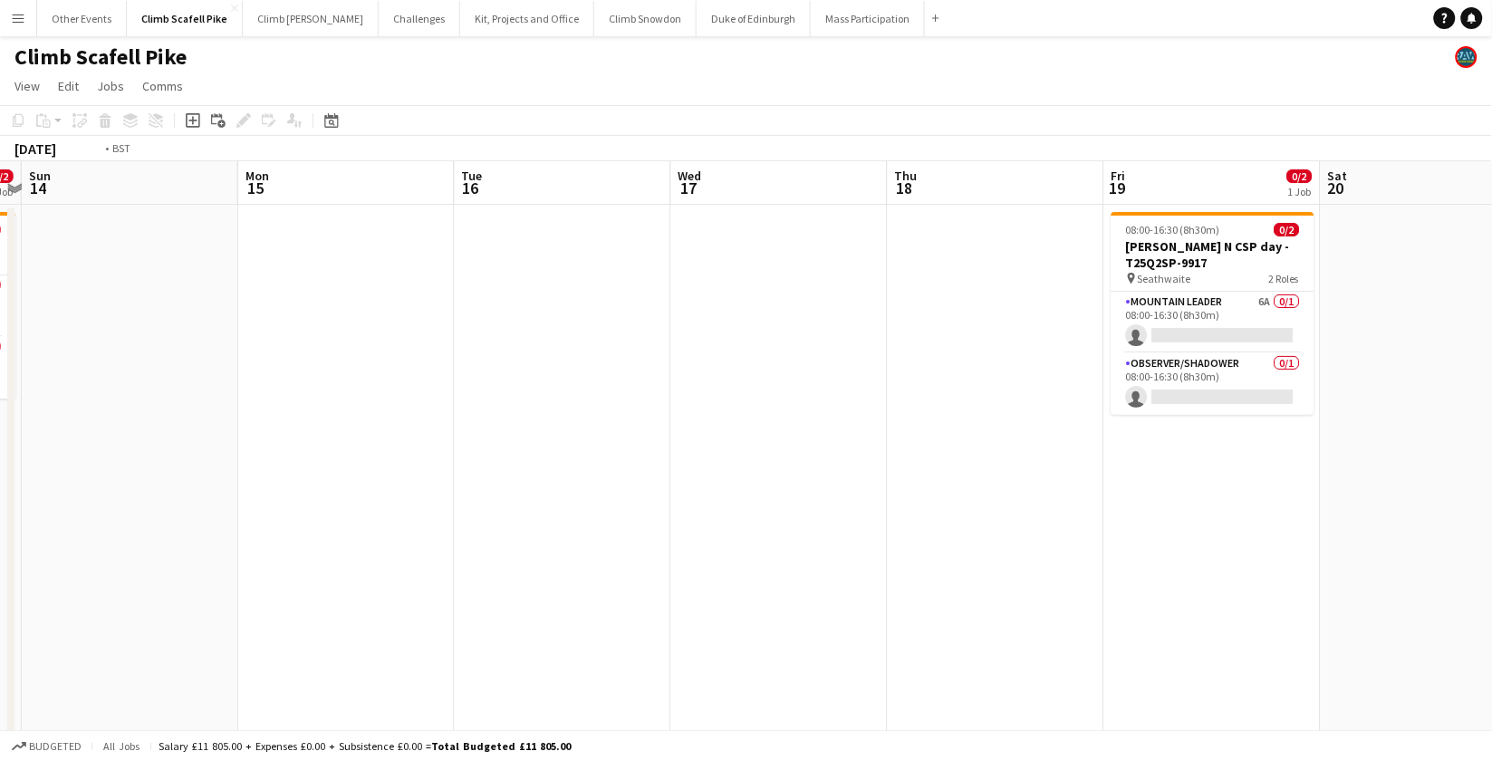
drag, startPoint x: 1063, startPoint y: 585, endPoint x: 799, endPoint y: 608, distance: 264.6
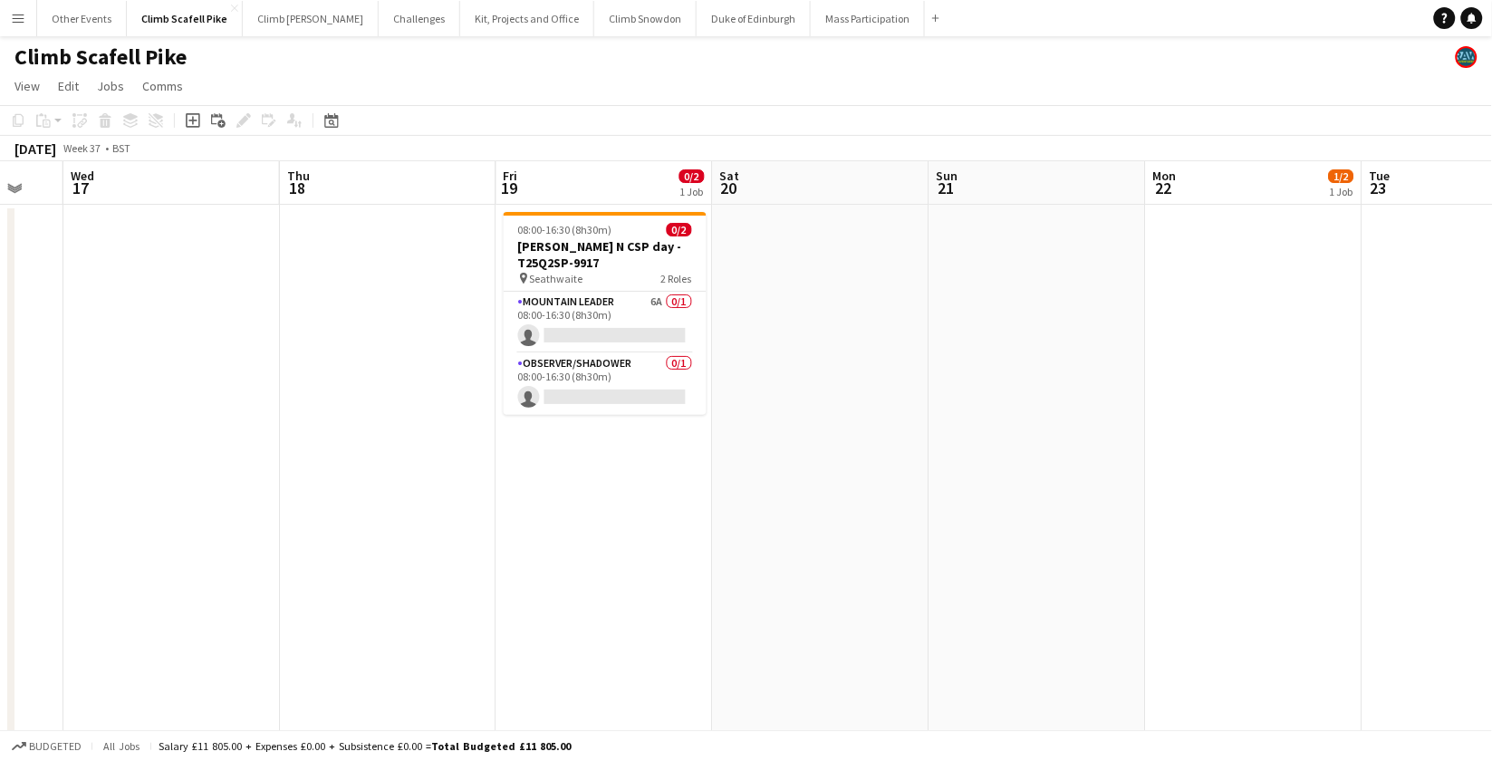
drag, startPoint x: 662, startPoint y: 578, endPoint x: 329, endPoint y: 597, distance: 334.0
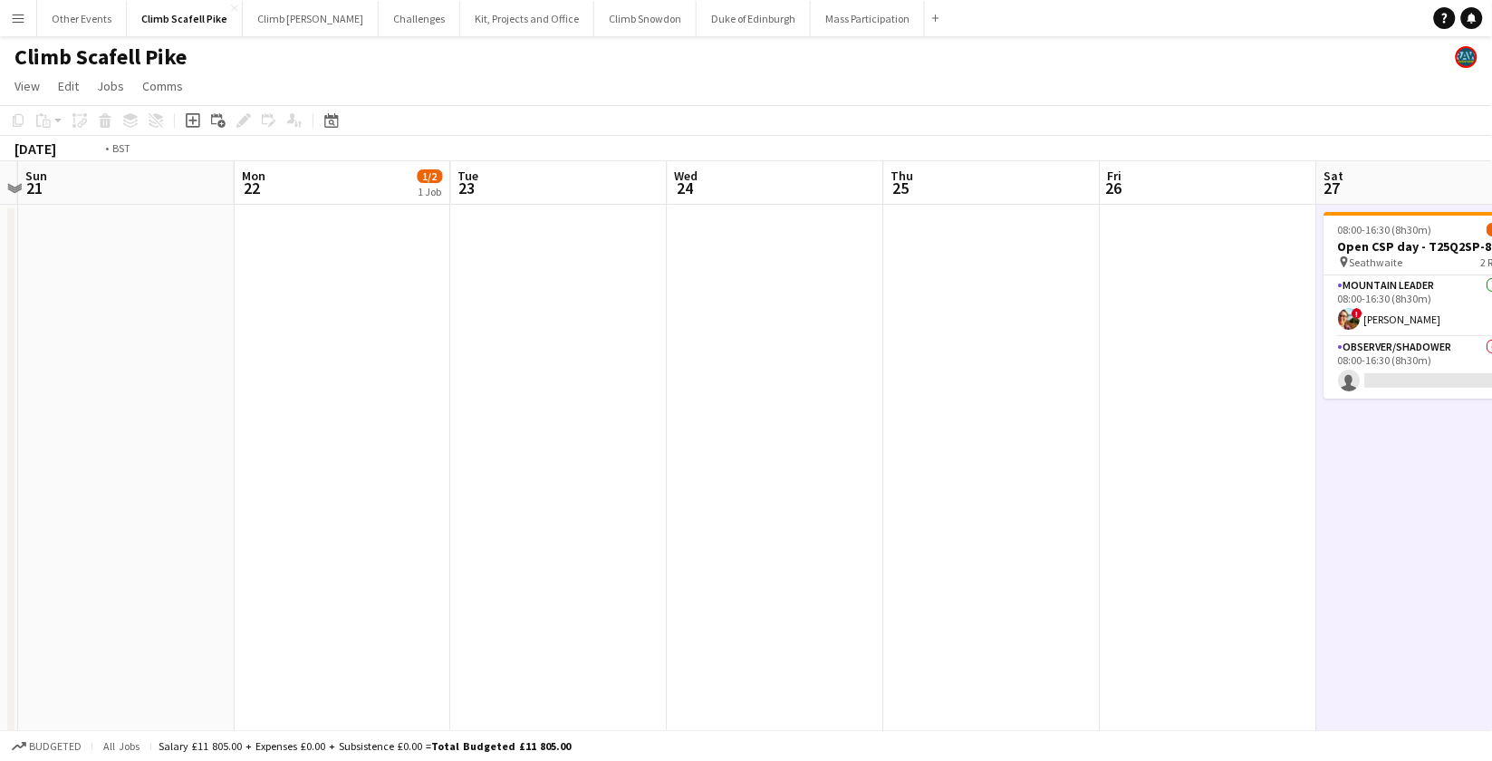
drag, startPoint x: 1081, startPoint y: 551, endPoint x: 629, endPoint y: 595, distance: 454.3
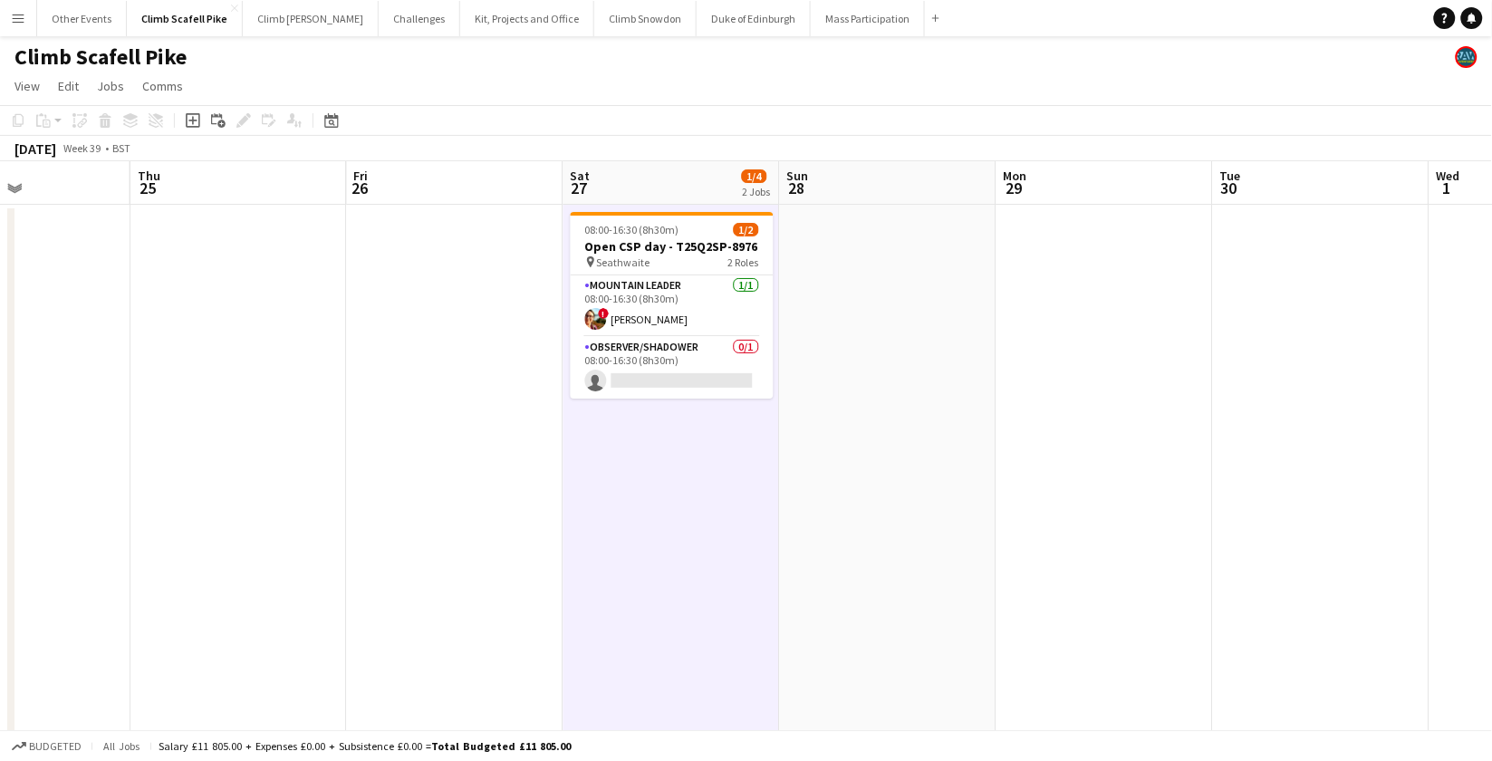
drag, startPoint x: 1242, startPoint y: 569, endPoint x: 510, endPoint y: 599, distance: 732.7
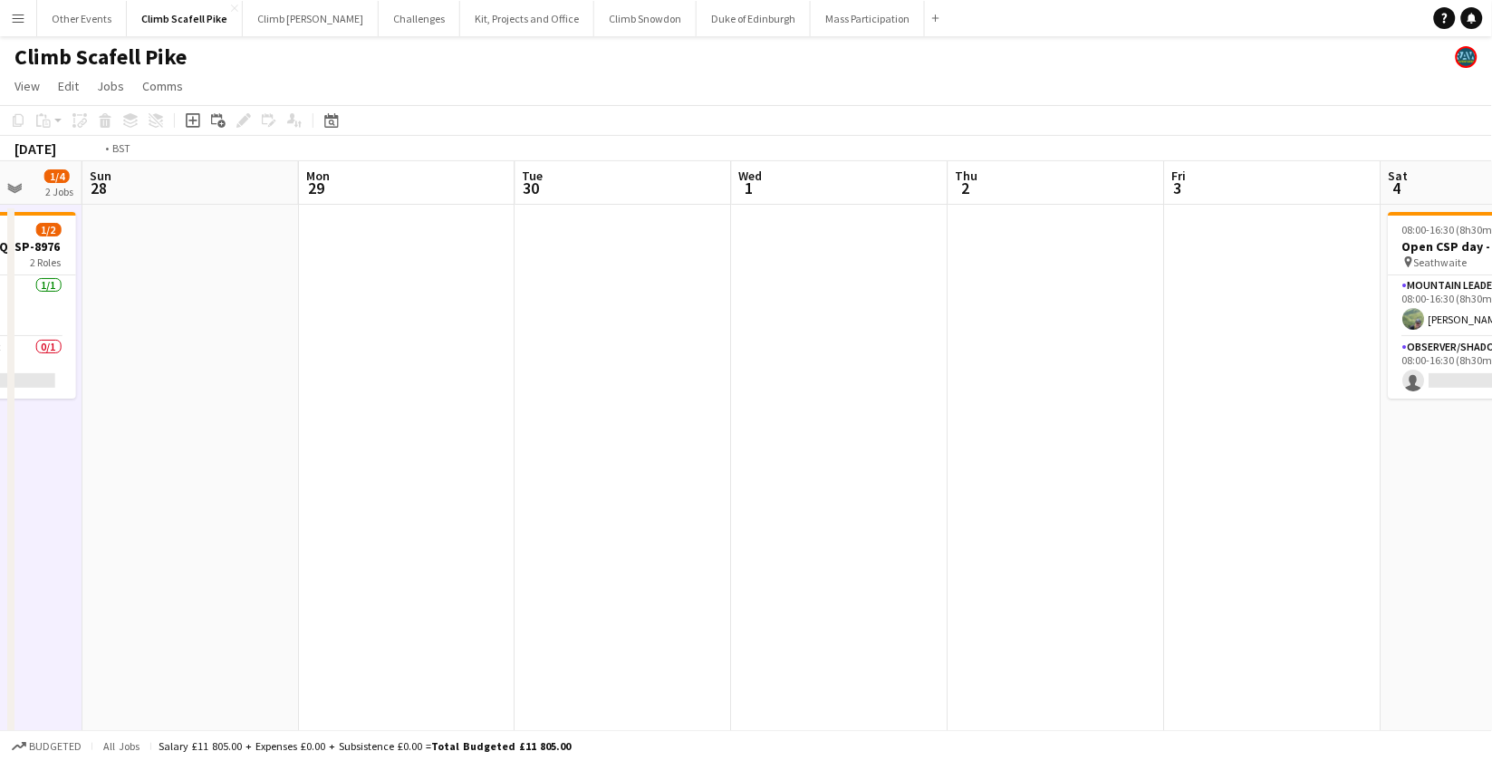
drag, startPoint x: 1181, startPoint y: 574, endPoint x: 513, endPoint y: 612, distance: 668.8
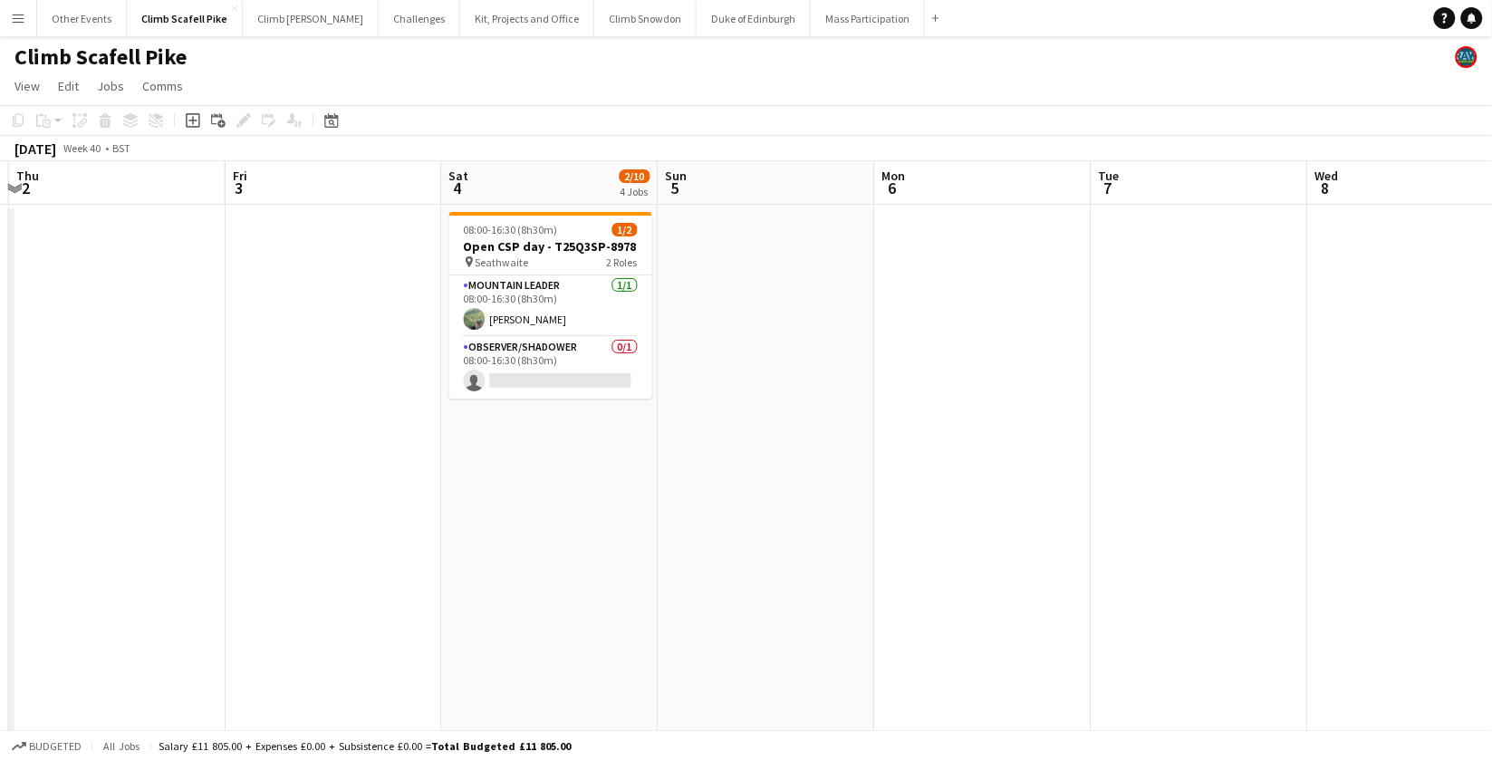
scroll to position [0, 657]
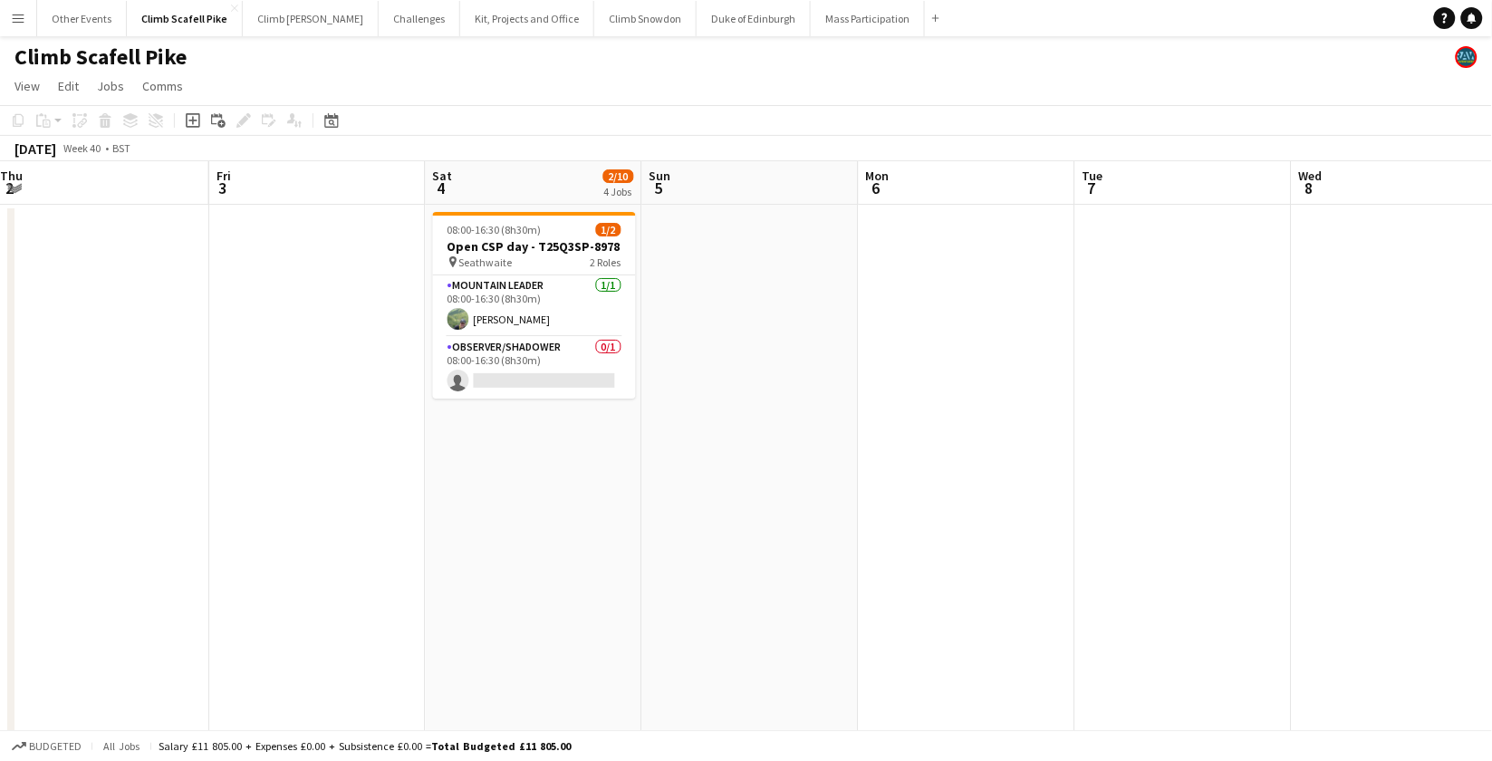
drag, startPoint x: 1055, startPoint y: 572, endPoint x: 767, endPoint y: 579, distance: 287.3
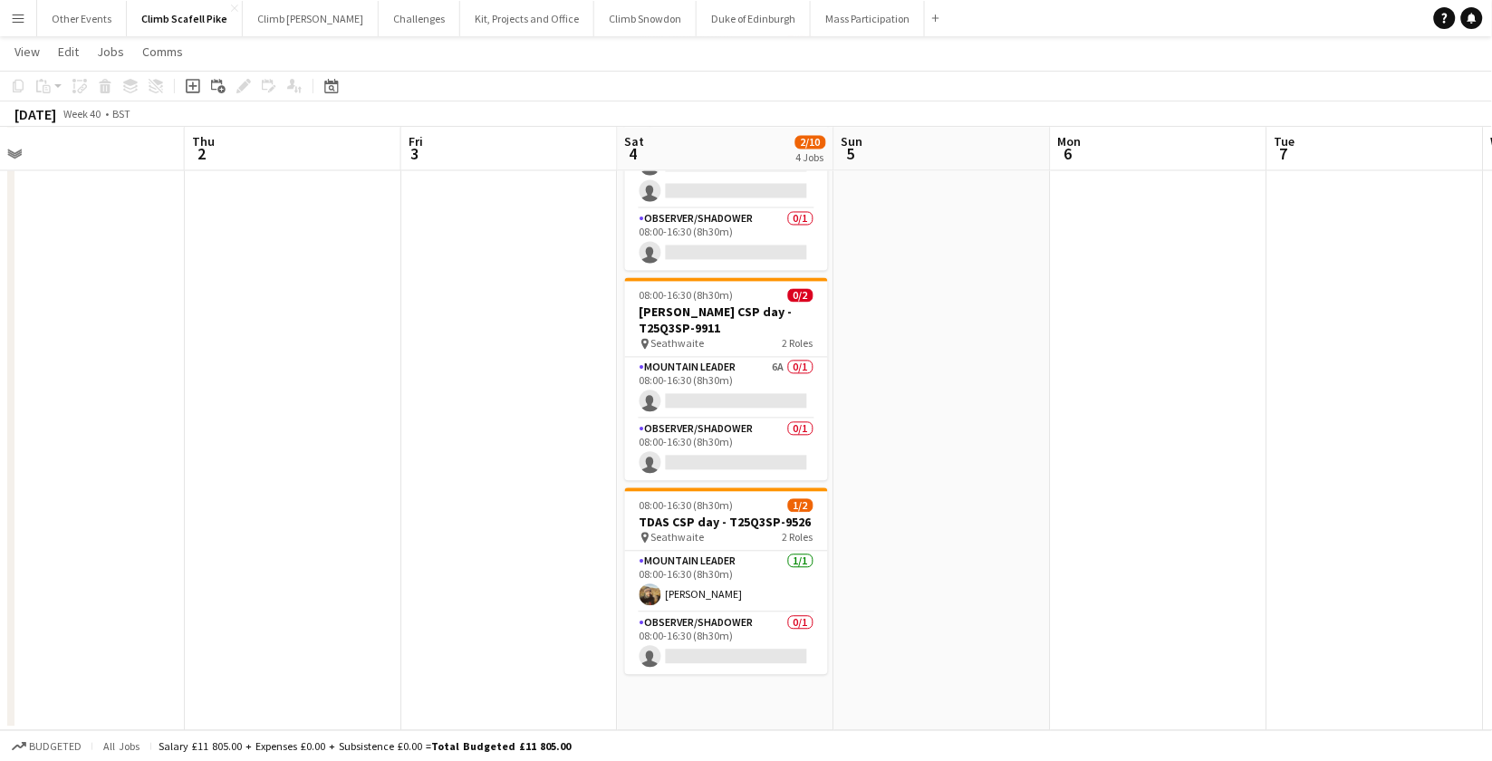
scroll to position [0, 391]
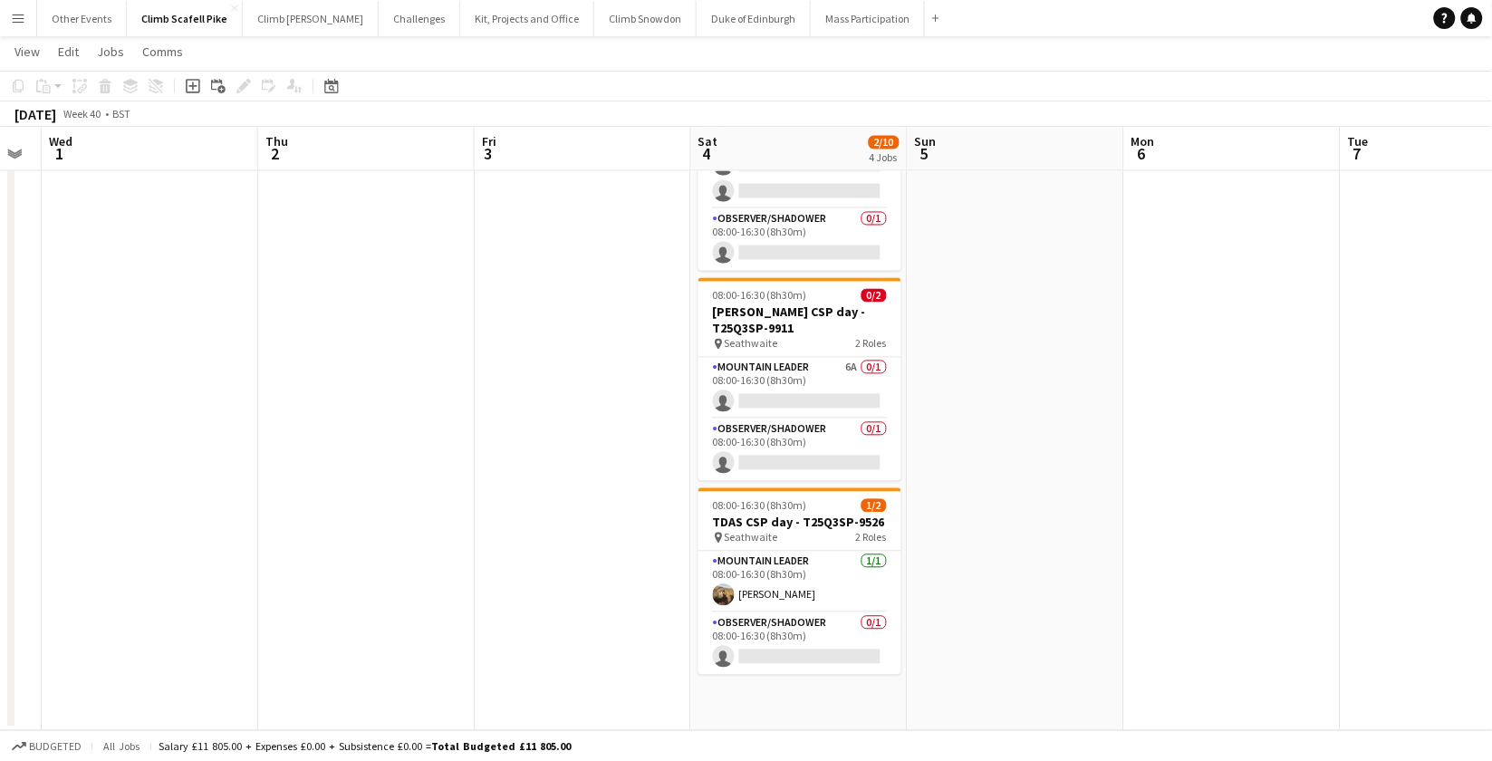
drag, startPoint x: 751, startPoint y: 532, endPoint x: 1017, endPoint y: 534, distance: 265.5
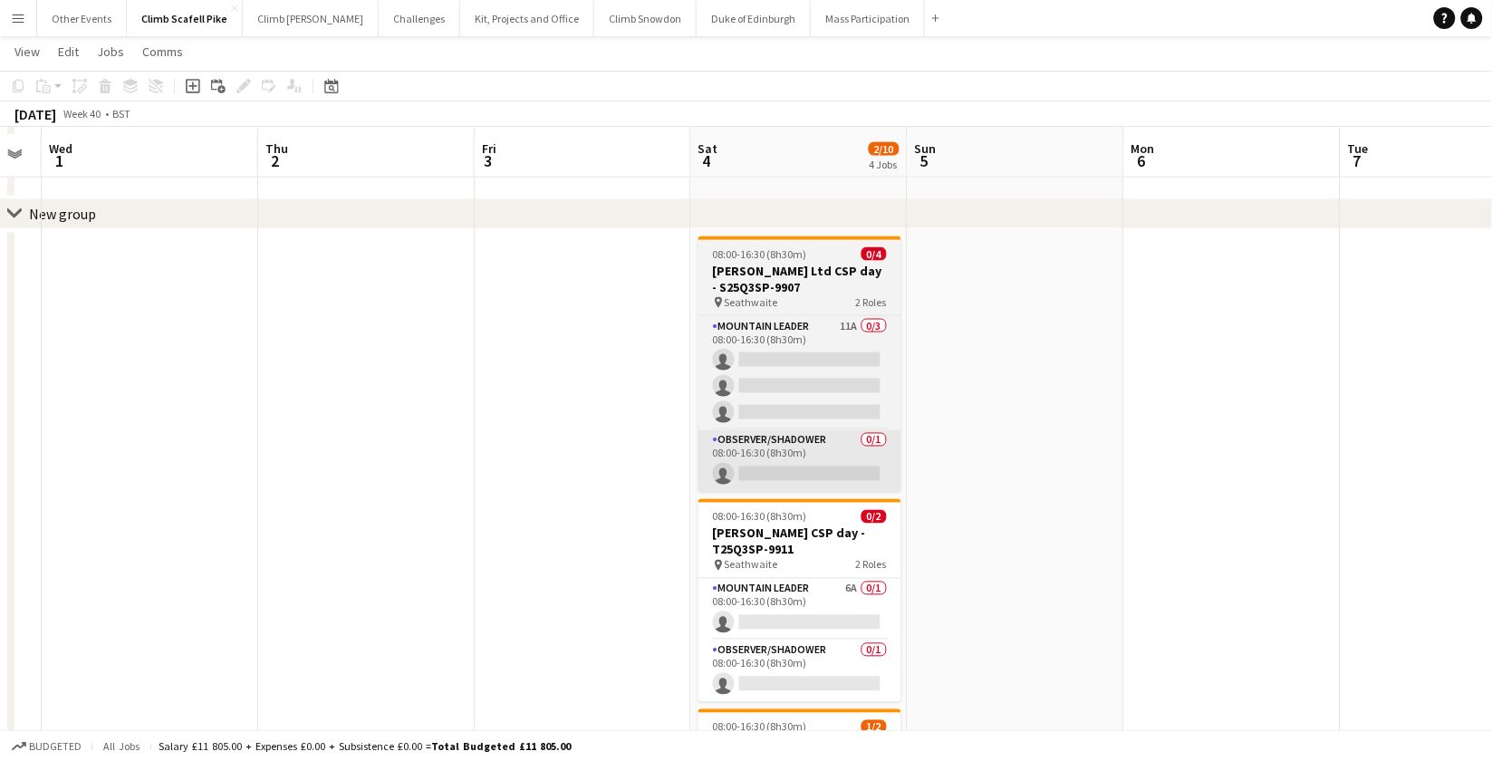
scroll to position [673, 0]
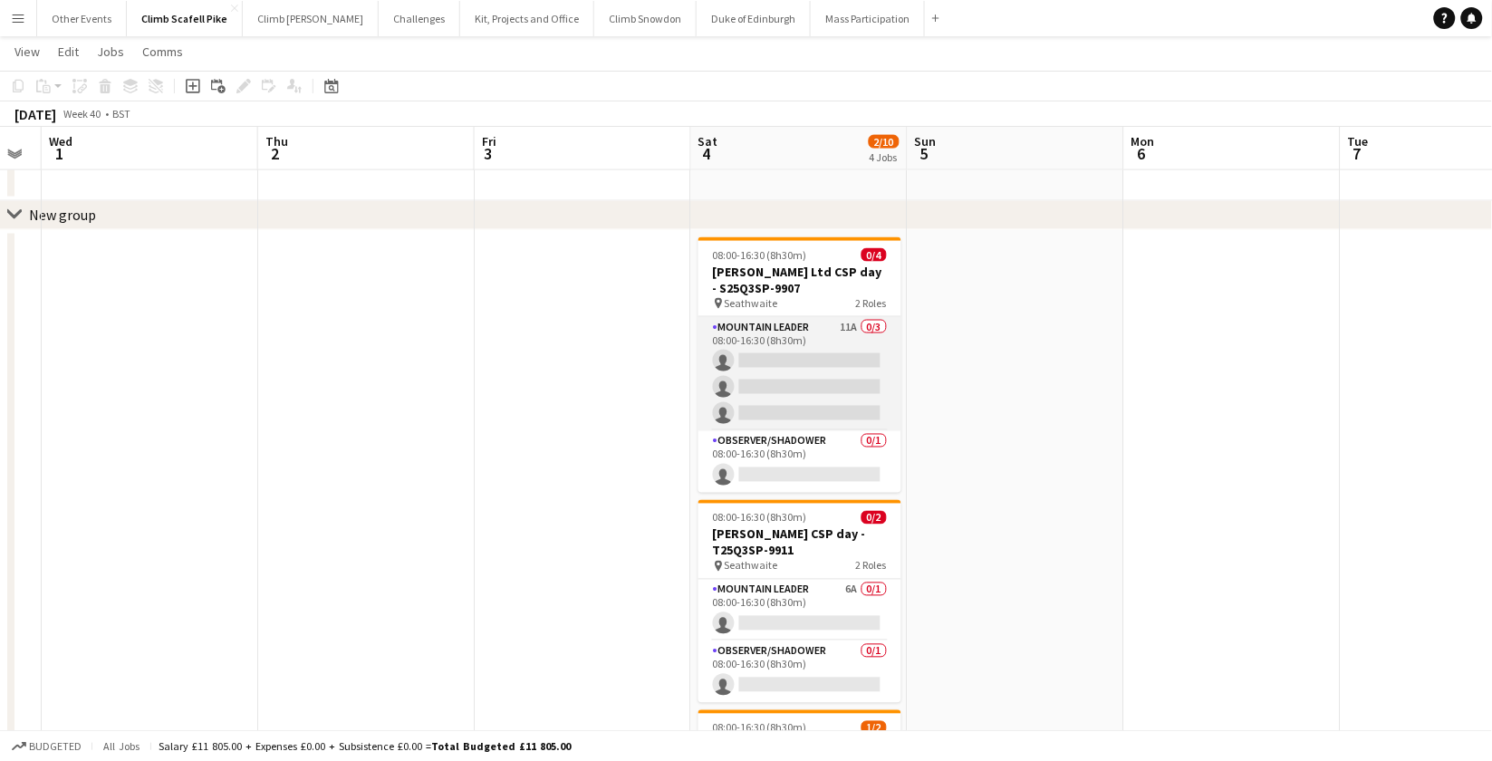
click at [822, 370] on app-card-role "Mountain Leader 11A 0/3 08:00-16:30 (8h30m) single-neutral-actions single-neutr…" at bounding box center [800, 374] width 203 height 114
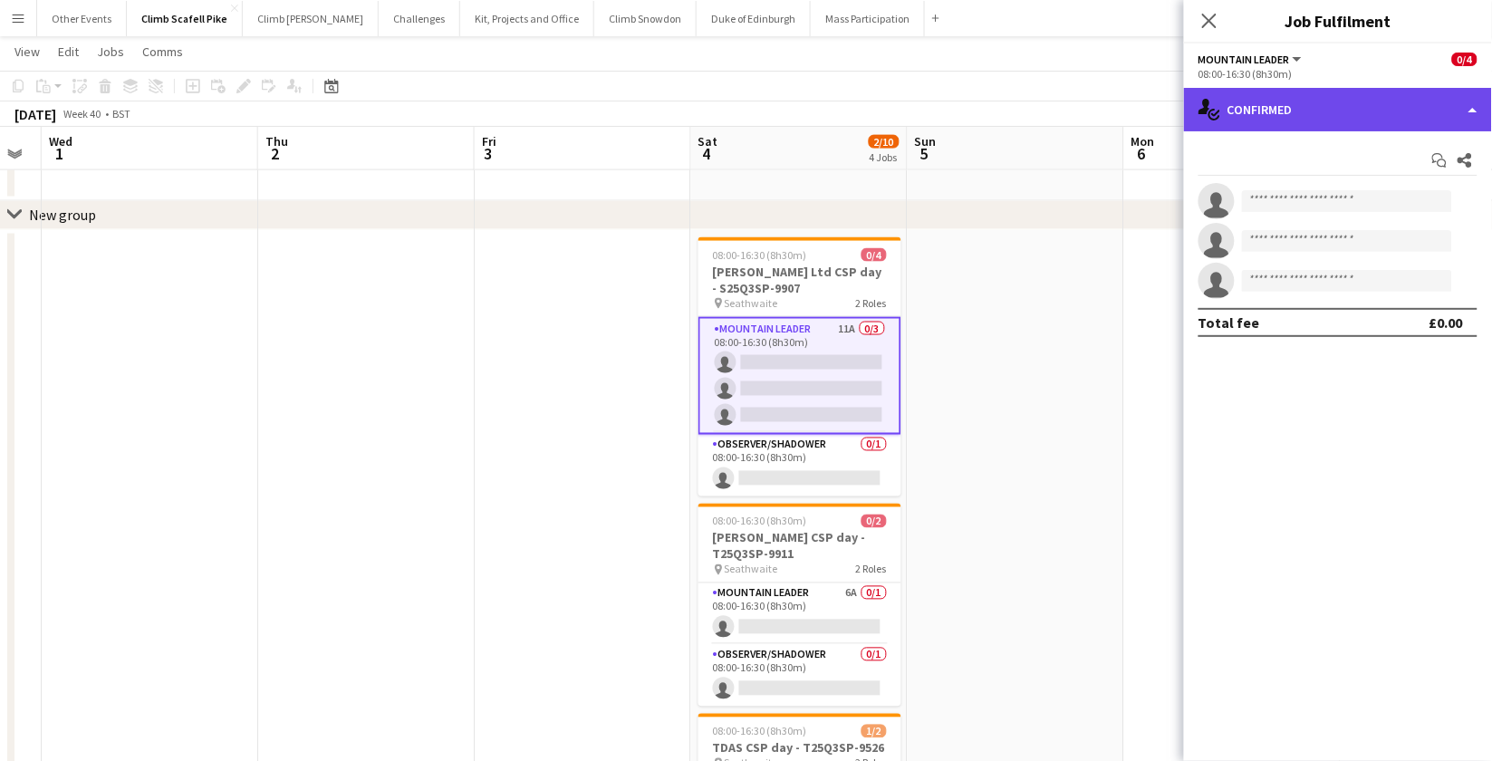
click at [1328, 103] on div "single-neutral-actions-check-2 Confirmed" at bounding box center [1338, 109] width 308 height 43
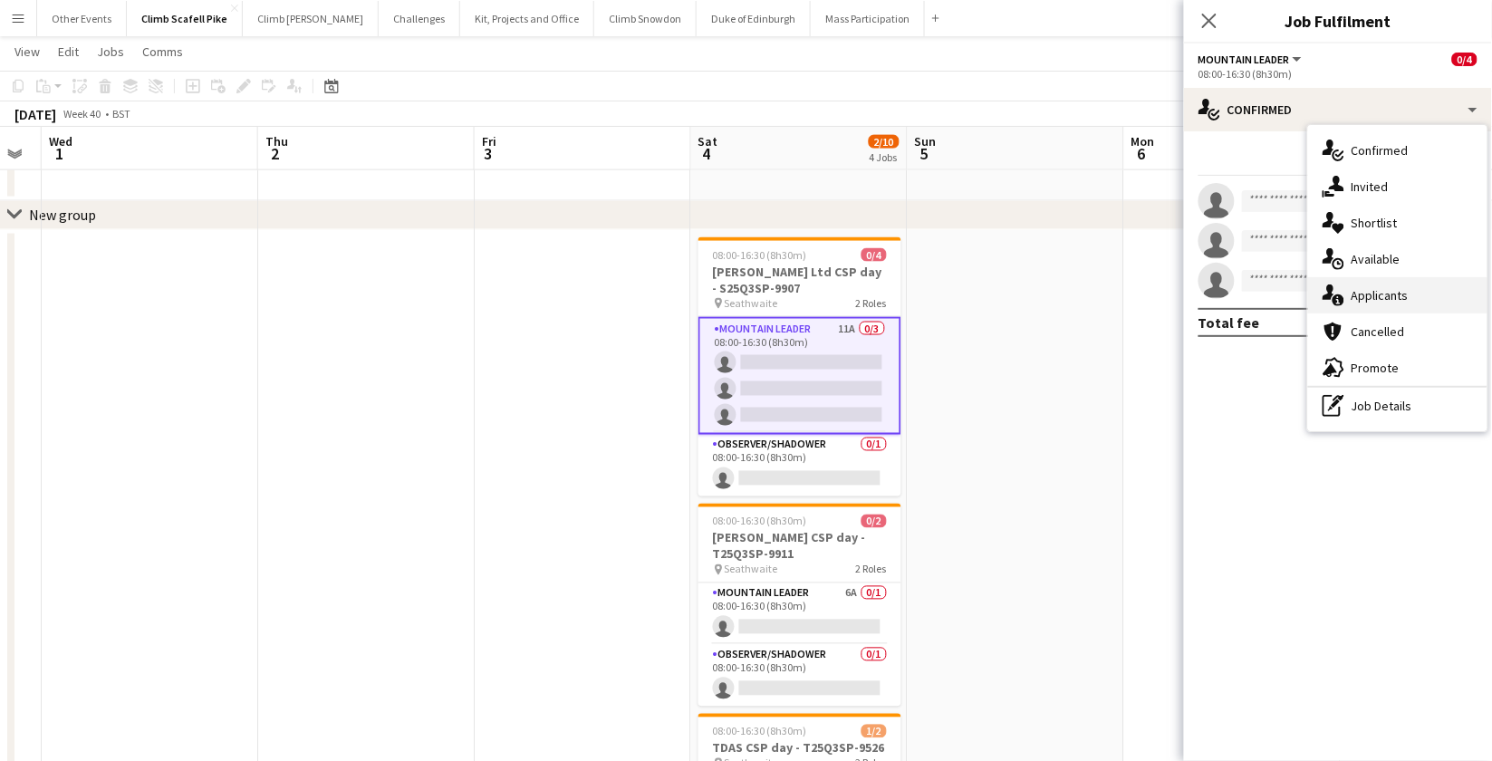
click at [1347, 297] on div "single-neutral-actions-information Applicants" at bounding box center [1397, 295] width 179 height 36
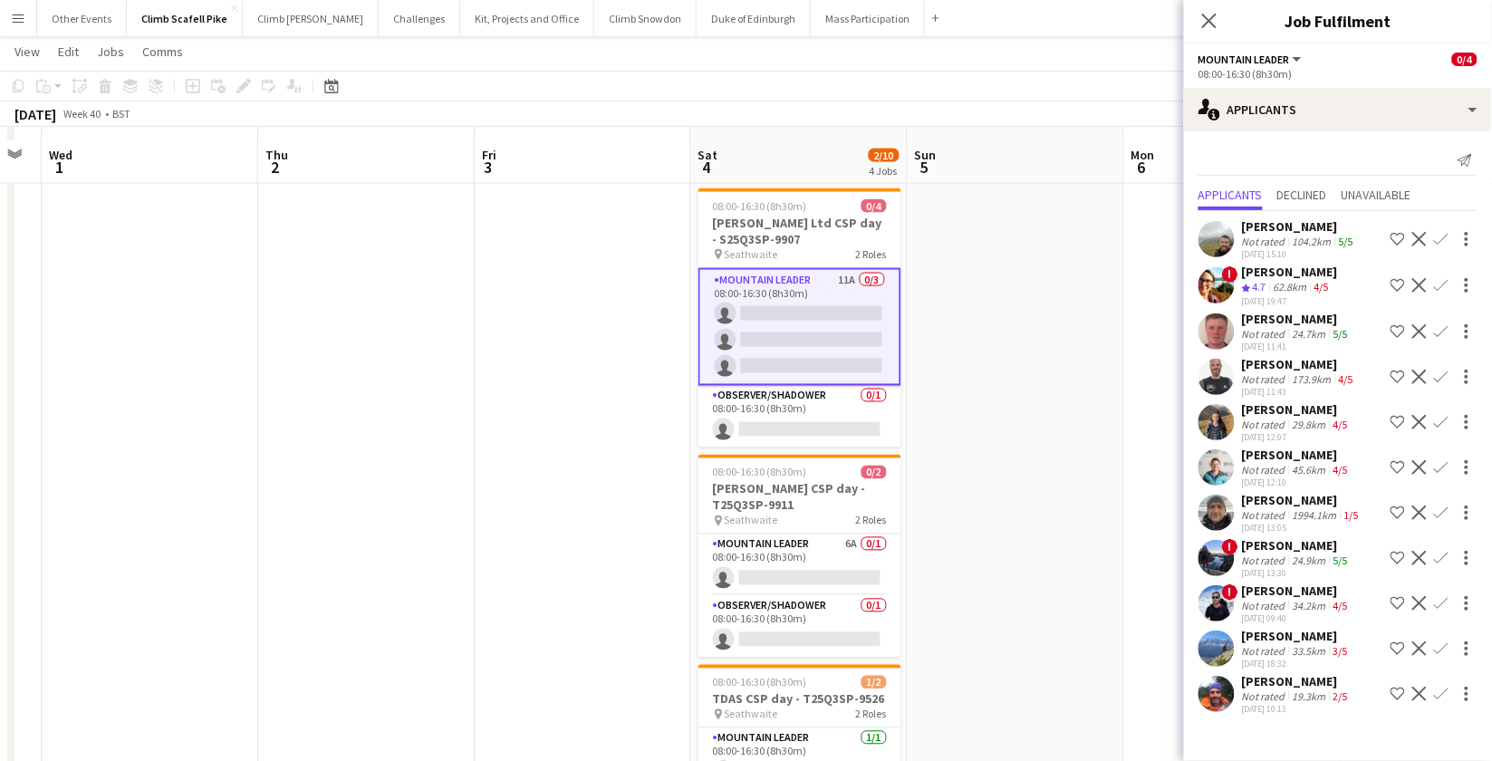
scroll to position [755, 0]
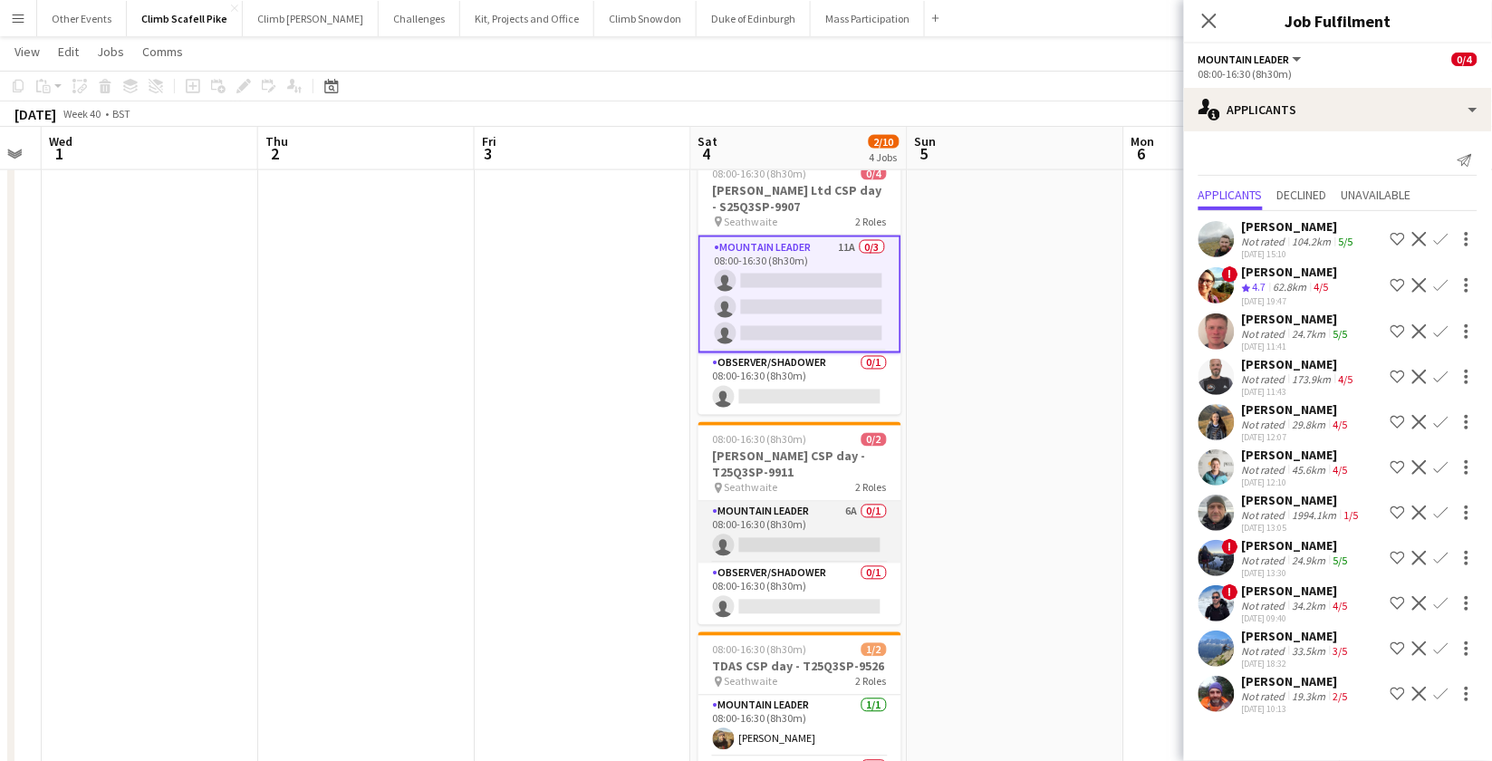
click at [796, 529] on app-card-role "Mountain Leader 6A 0/1 08:00-16:30 (8h30m) single-neutral-actions" at bounding box center [800, 533] width 203 height 62
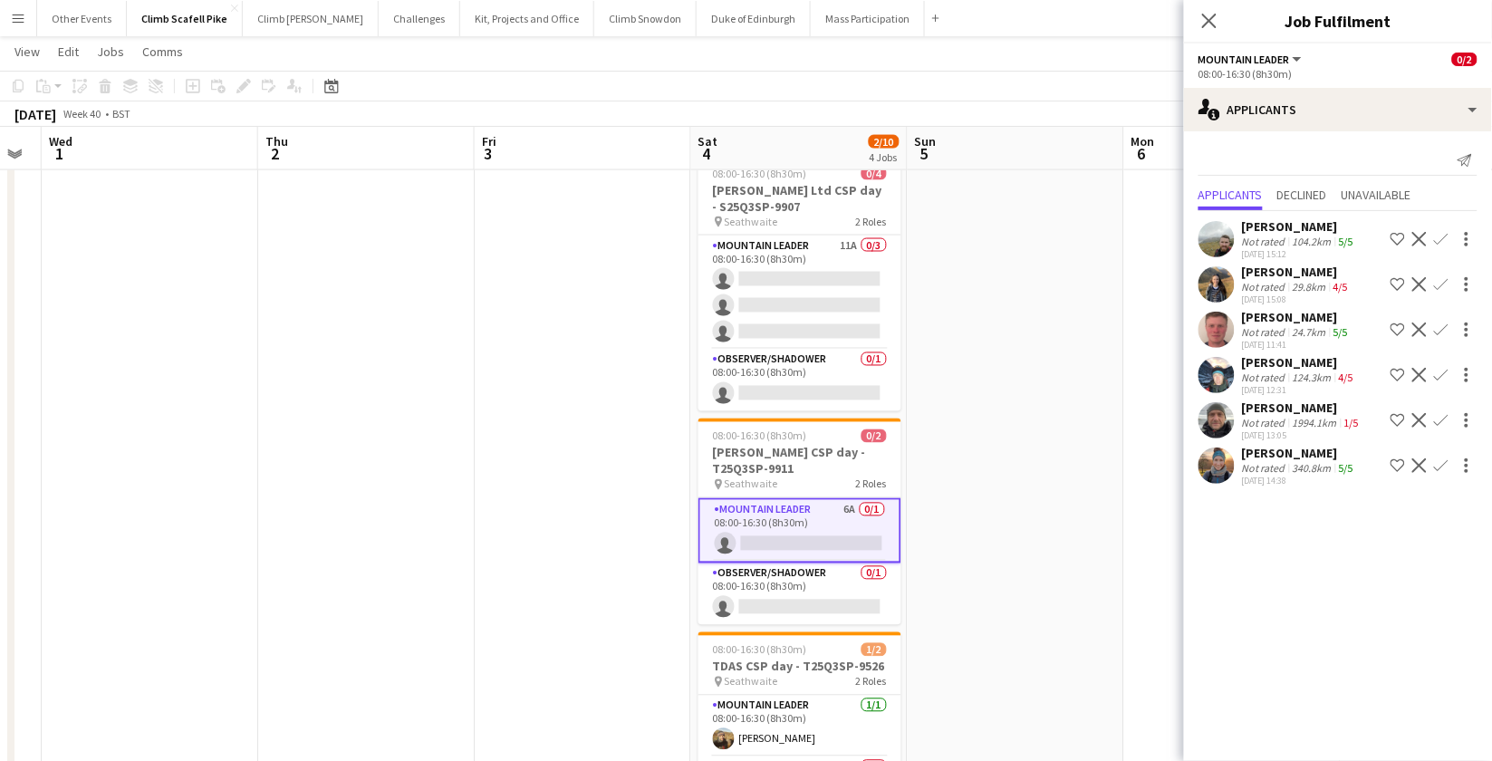
click at [995, 539] on app-date-cell at bounding box center [1016, 511] width 217 height 724
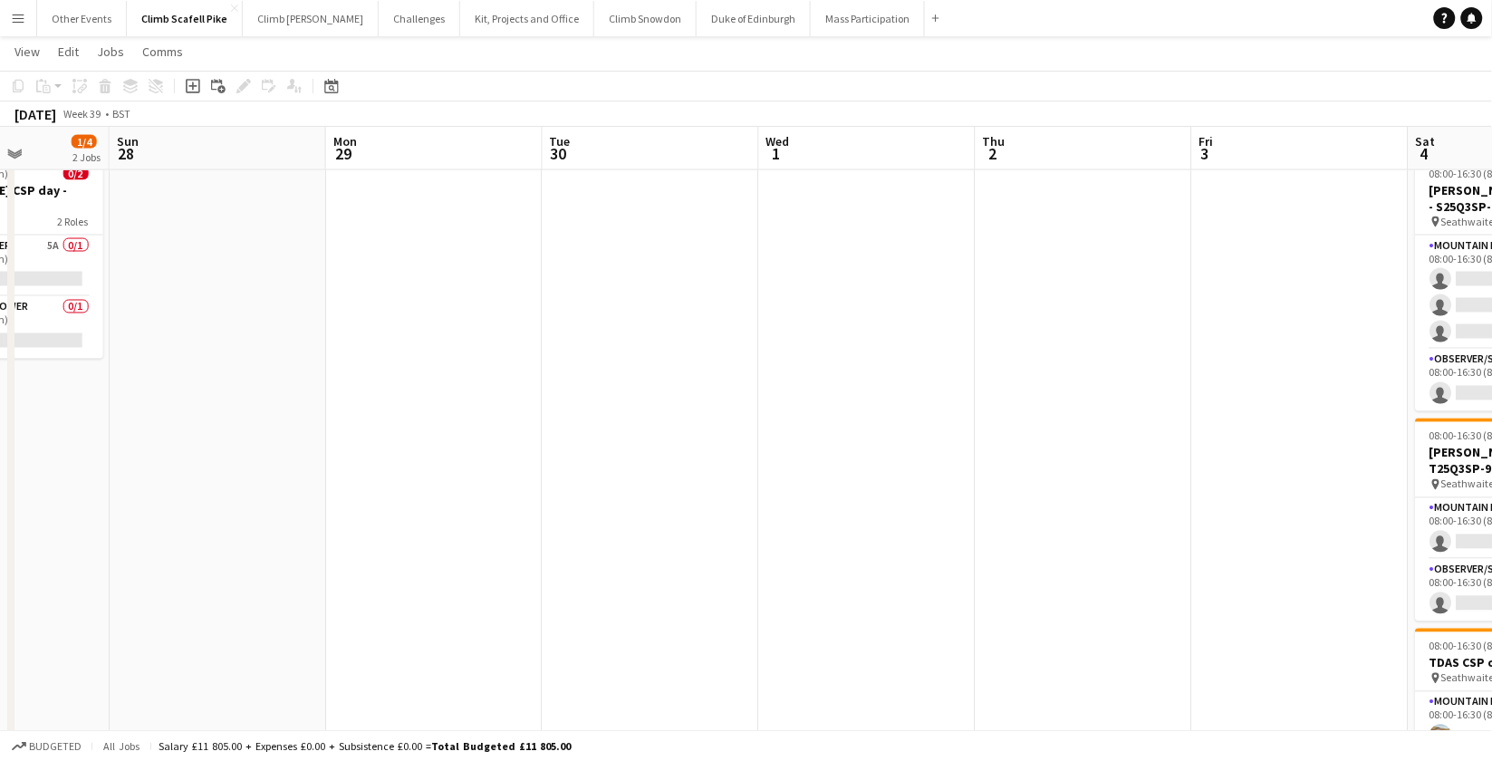
drag, startPoint x: 485, startPoint y: 515, endPoint x: 849, endPoint y: 438, distance: 372.3
click at [1127, 434] on app-calendar-viewport "Thu 25 Fri 26 Sat 27 1/4 2 Jobs Sun 28 Mon 29 Tue 30 Wed 1 Thu 2 Fri 3 Sat 4 2/…" at bounding box center [746, 94] width 1492 height 1556
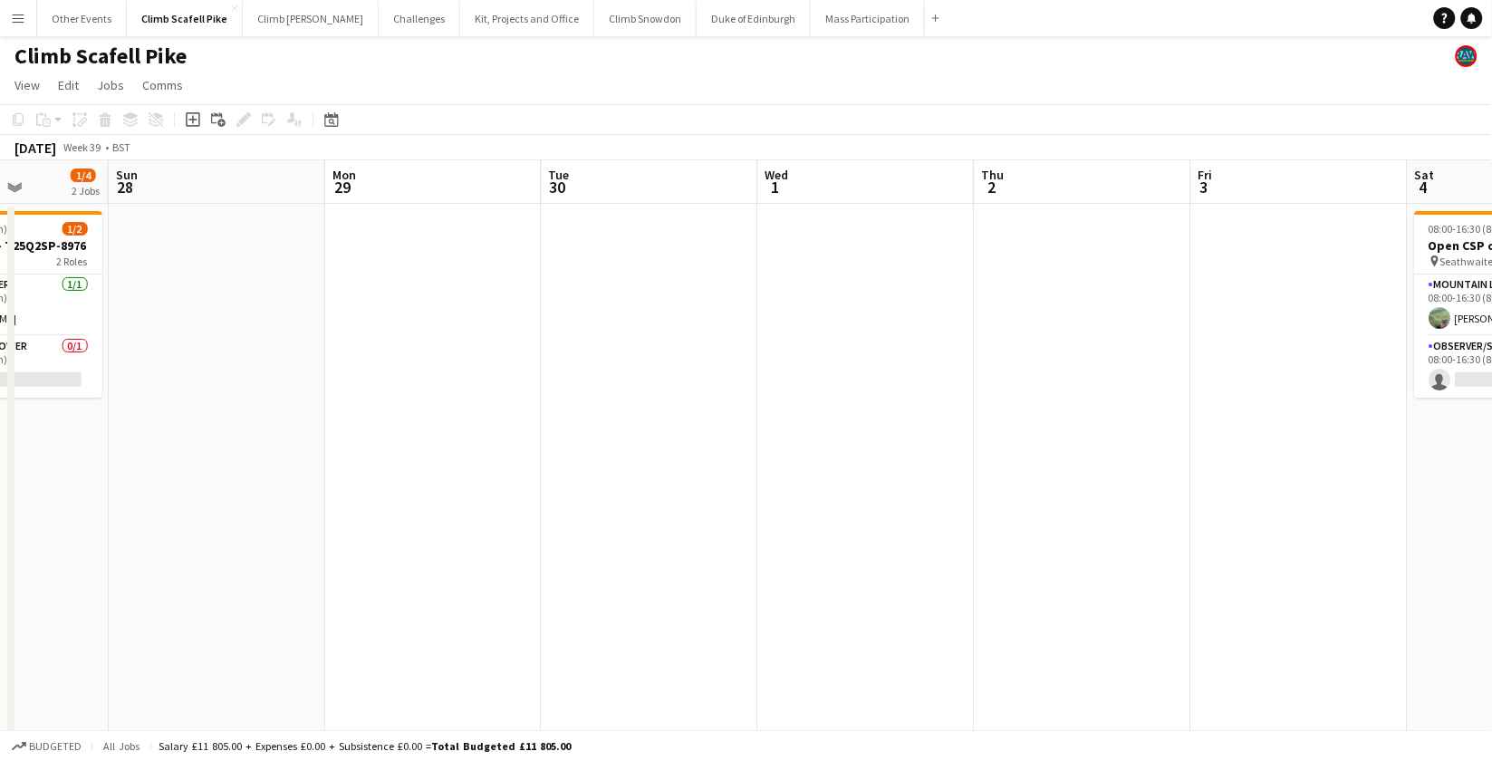
scroll to position [0, 0]
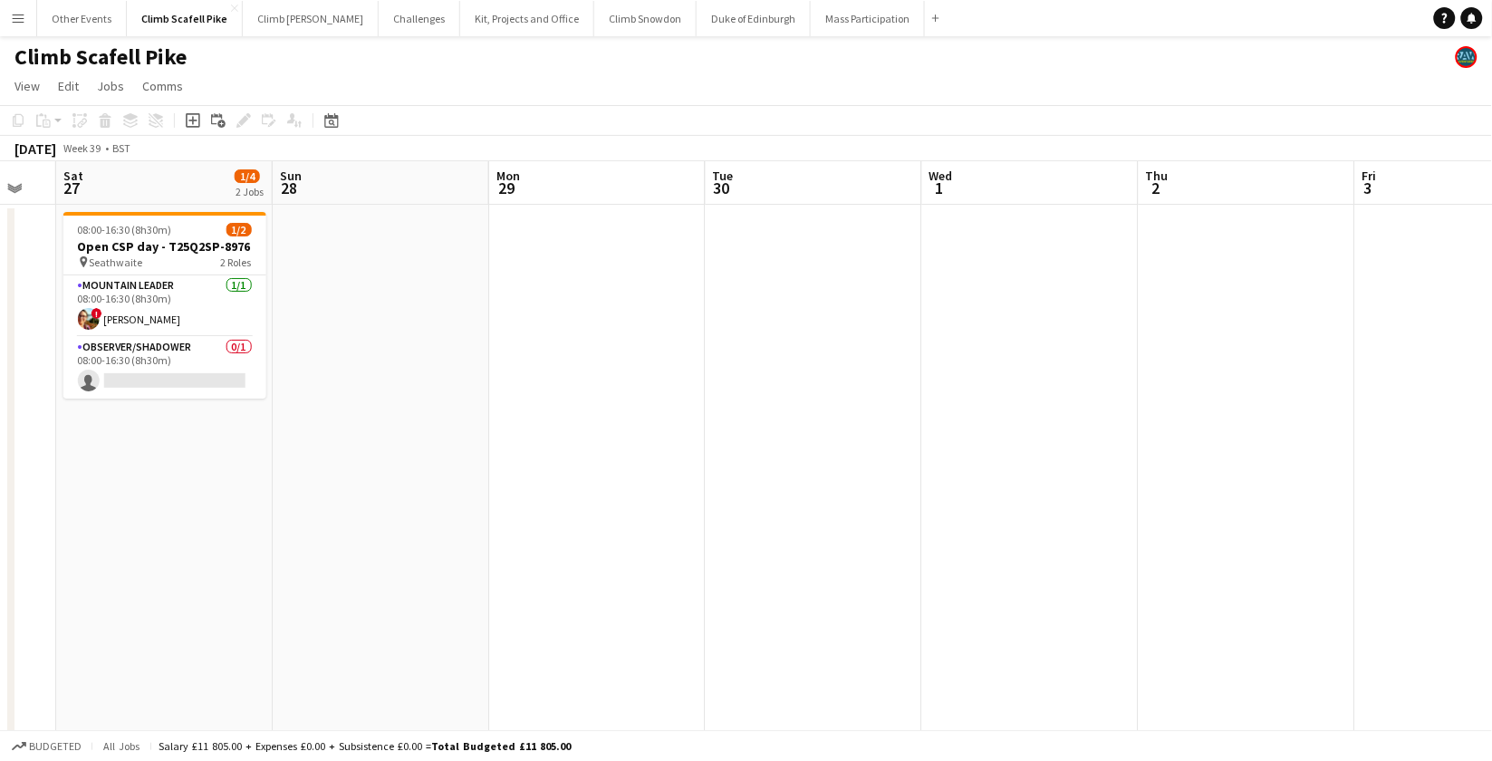
drag, startPoint x: 607, startPoint y: 472, endPoint x: 1207, endPoint y: 446, distance: 600.4
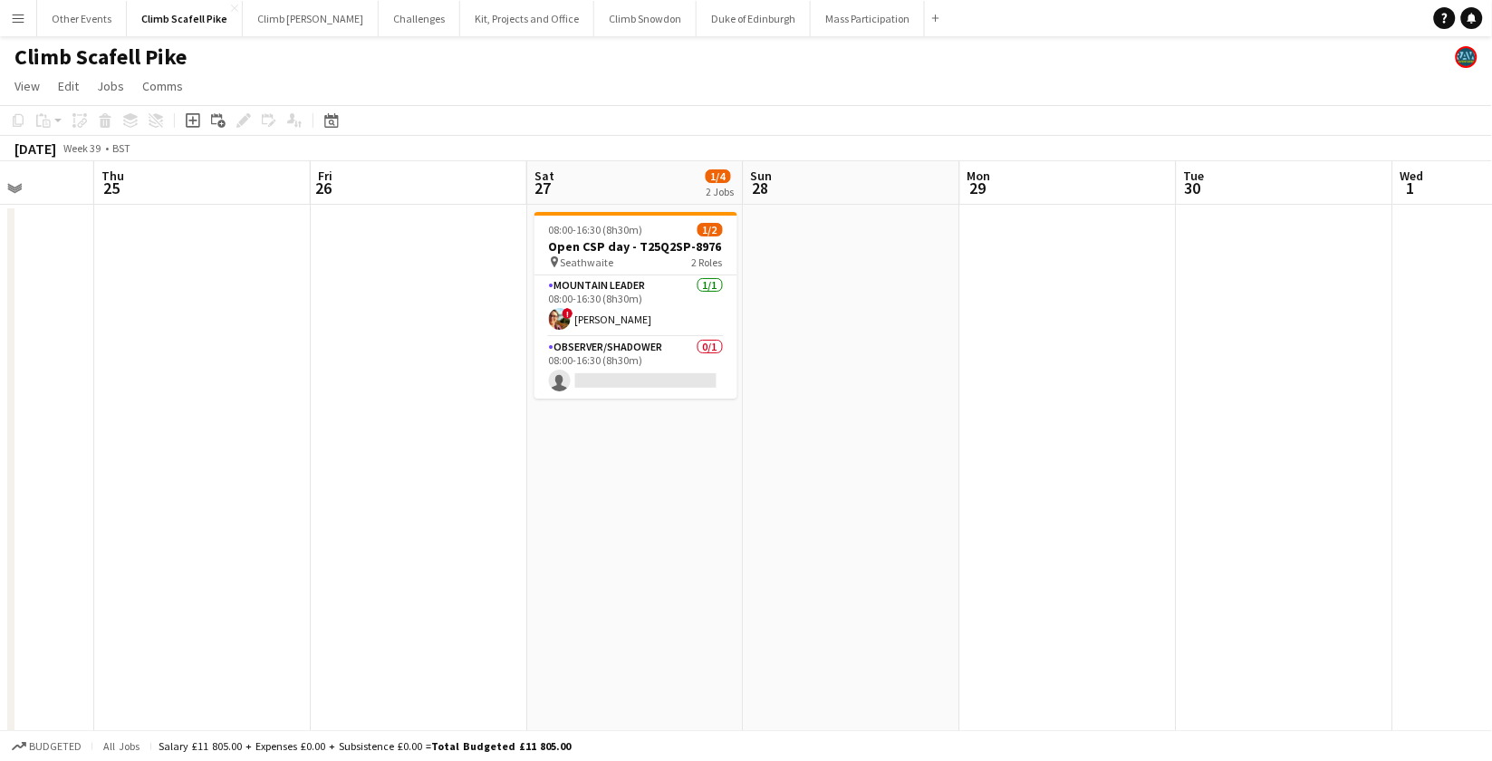
drag, startPoint x: 829, startPoint y: 493, endPoint x: 1255, endPoint y: 442, distance: 428.9
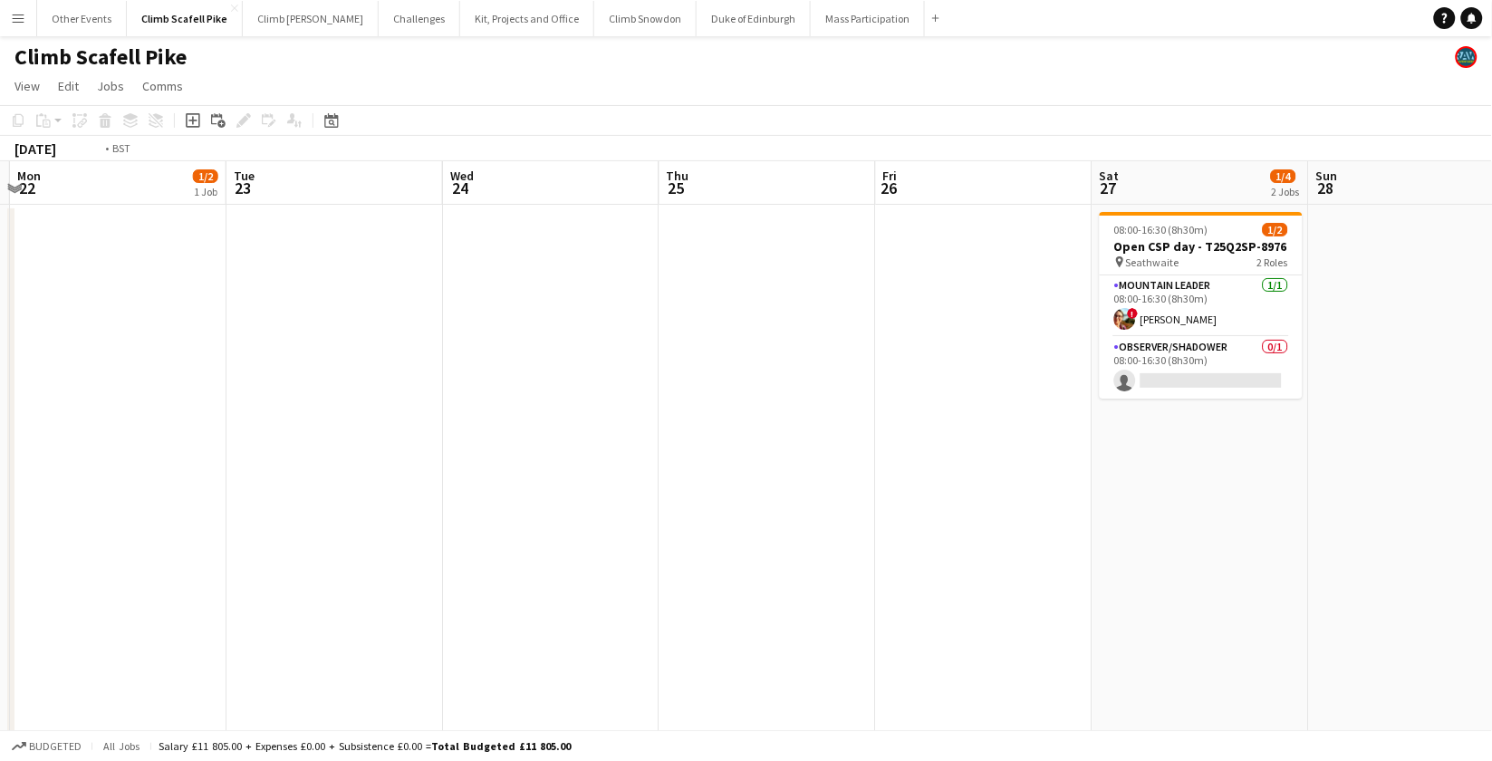
drag, startPoint x: 538, startPoint y: 521, endPoint x: 1072, endPoint y: 413, distance: 544.5
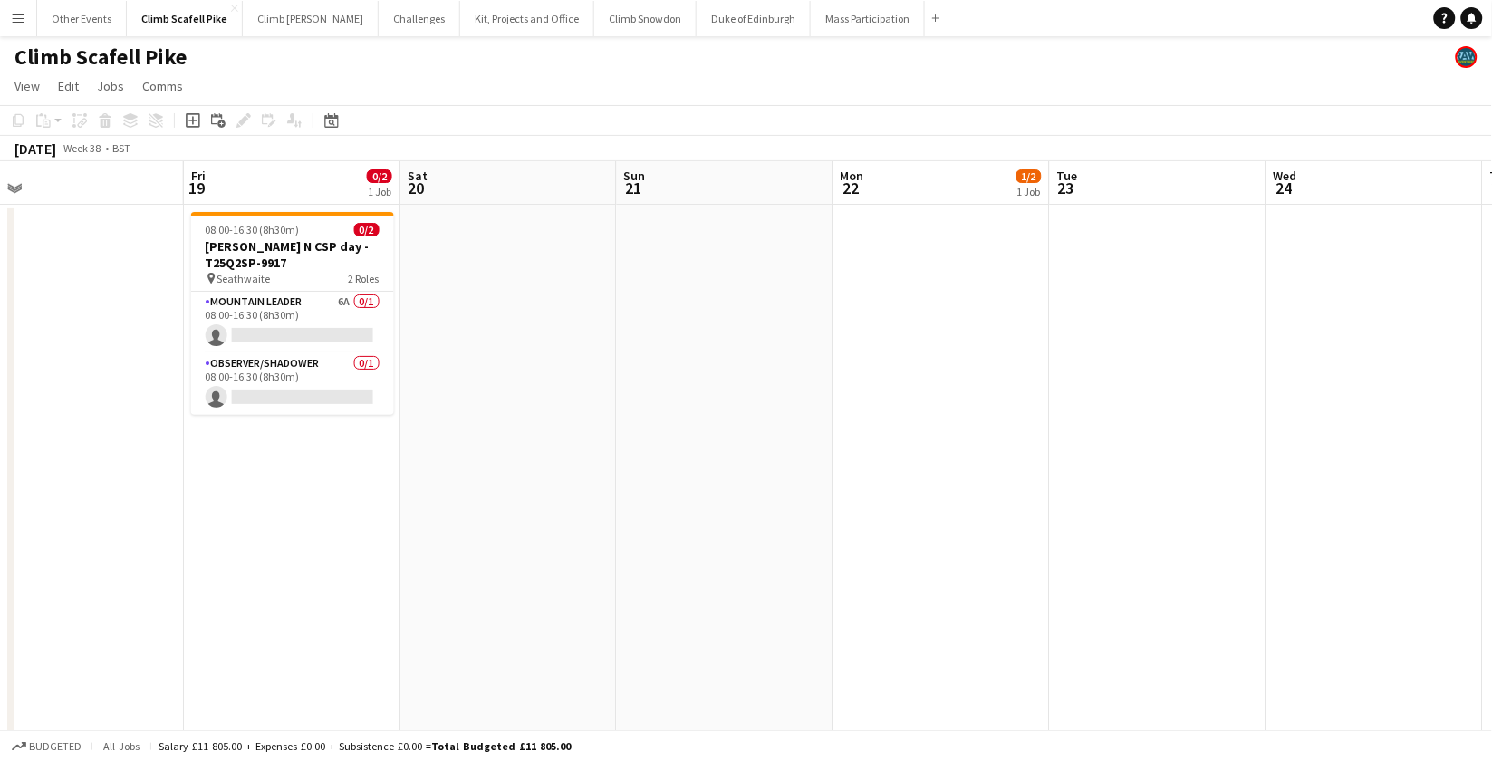
drag, startPoint x: 568, startPoint y: 496, endPoint x: 964, endPoint y: 326, distance: 430.7
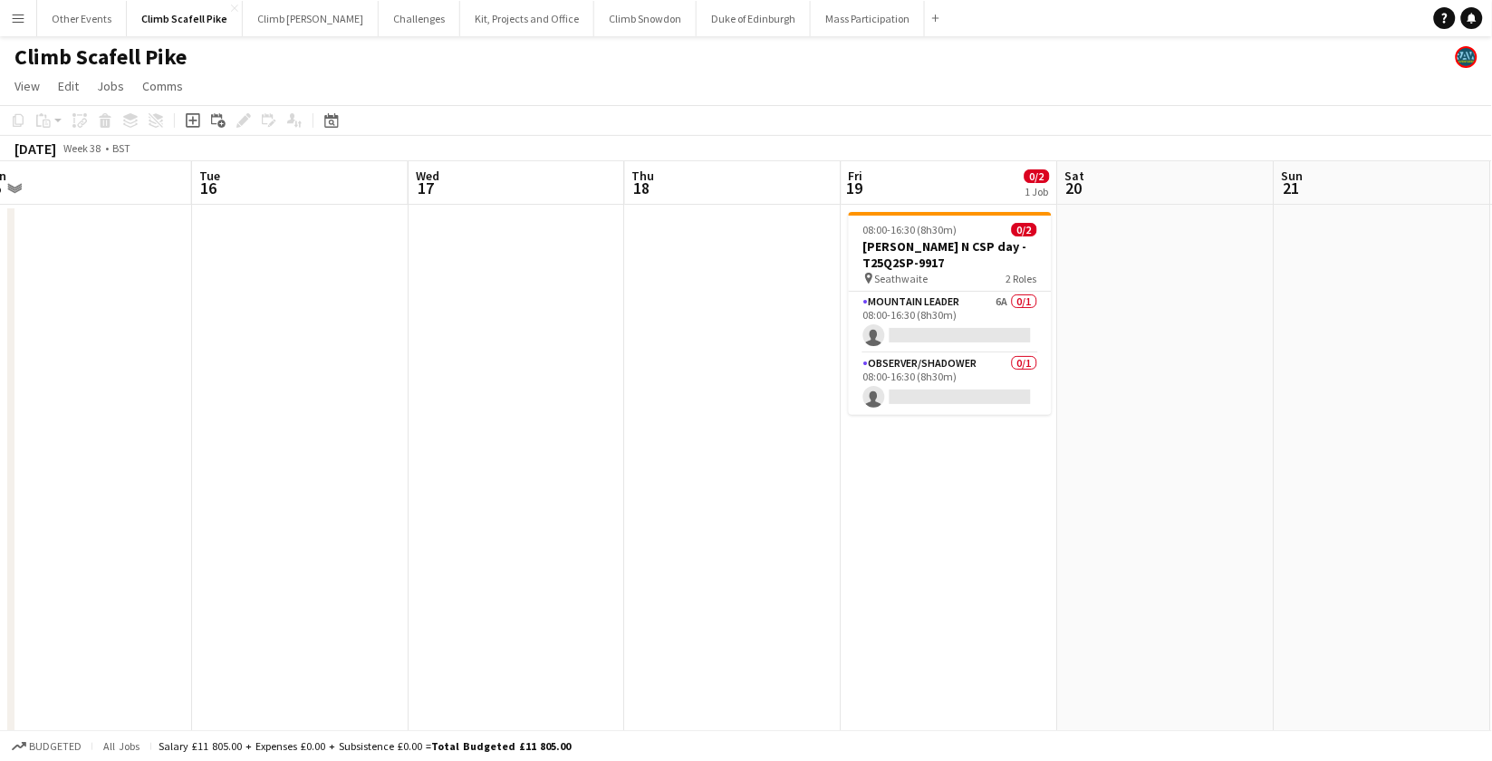
drag, startPoint x: 284, startPoint y: 601, endPoint x: 848, endPoint y: 571, distance: 565.3
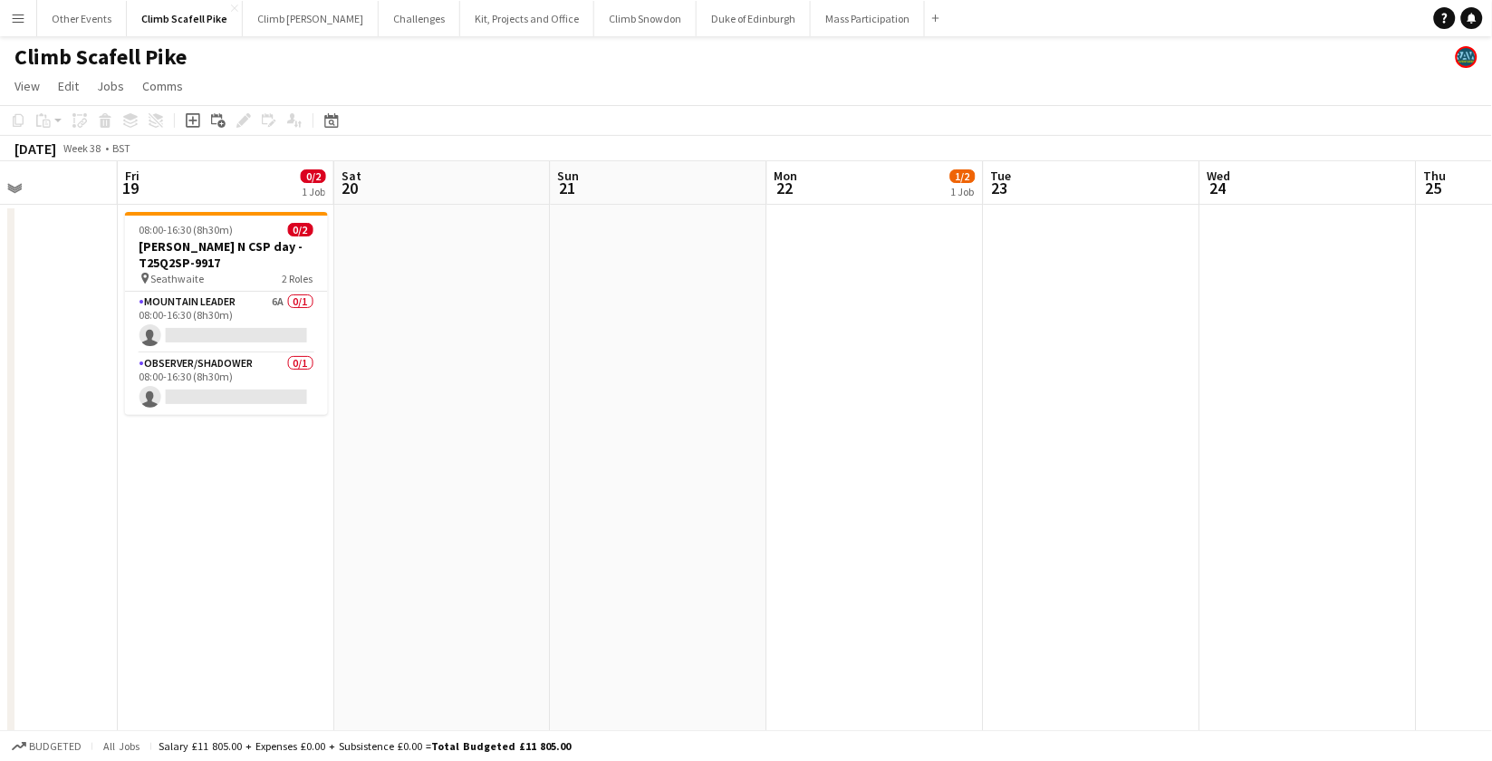
drag, startPoint x: 1269, startPoint y: 499, endPoint x: 1179, endPoint y: 493, distance: 90.8
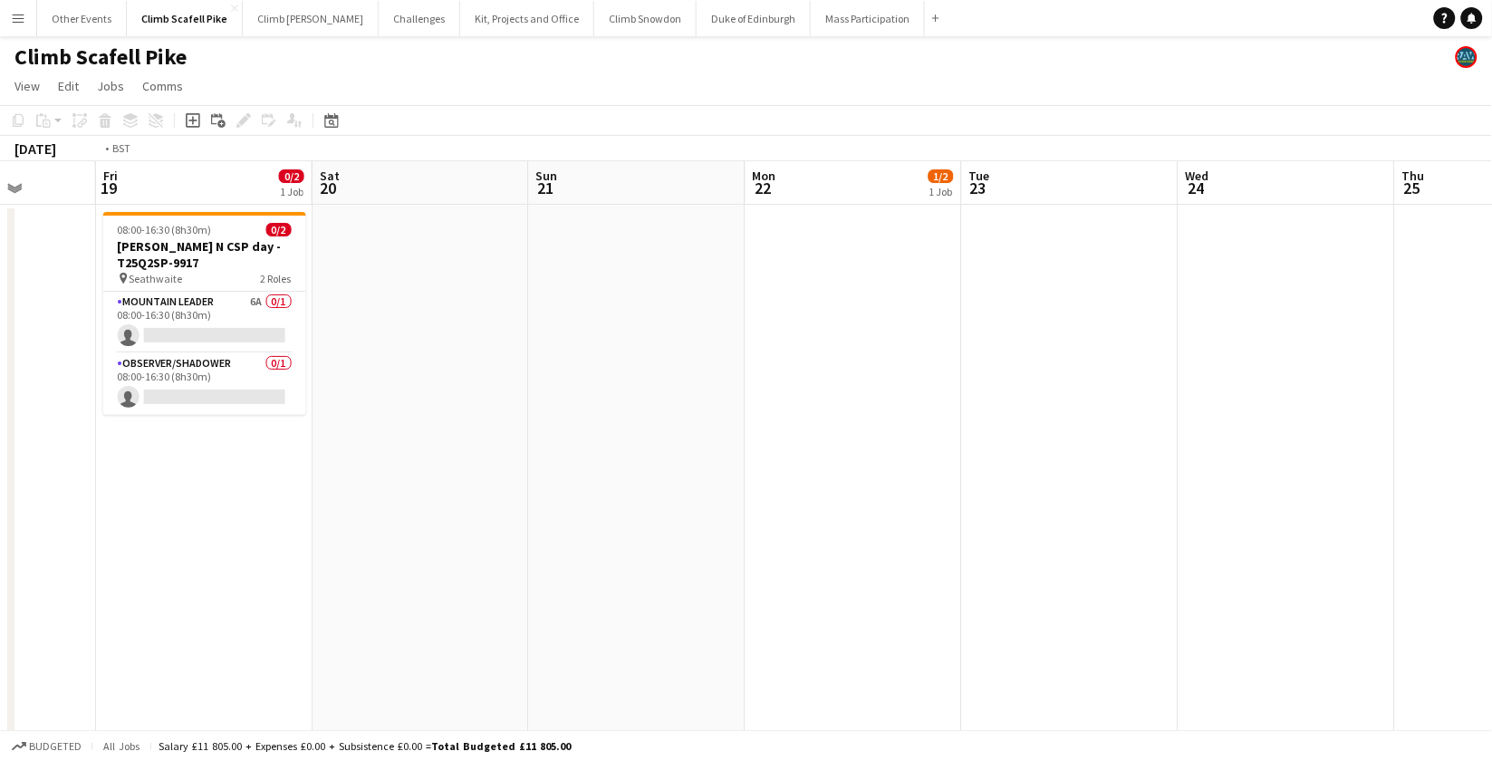
drag, startPoint x: 1079, startPoint y: 490, endPoint x: 276, endPoint y: 568, distance: 806.5
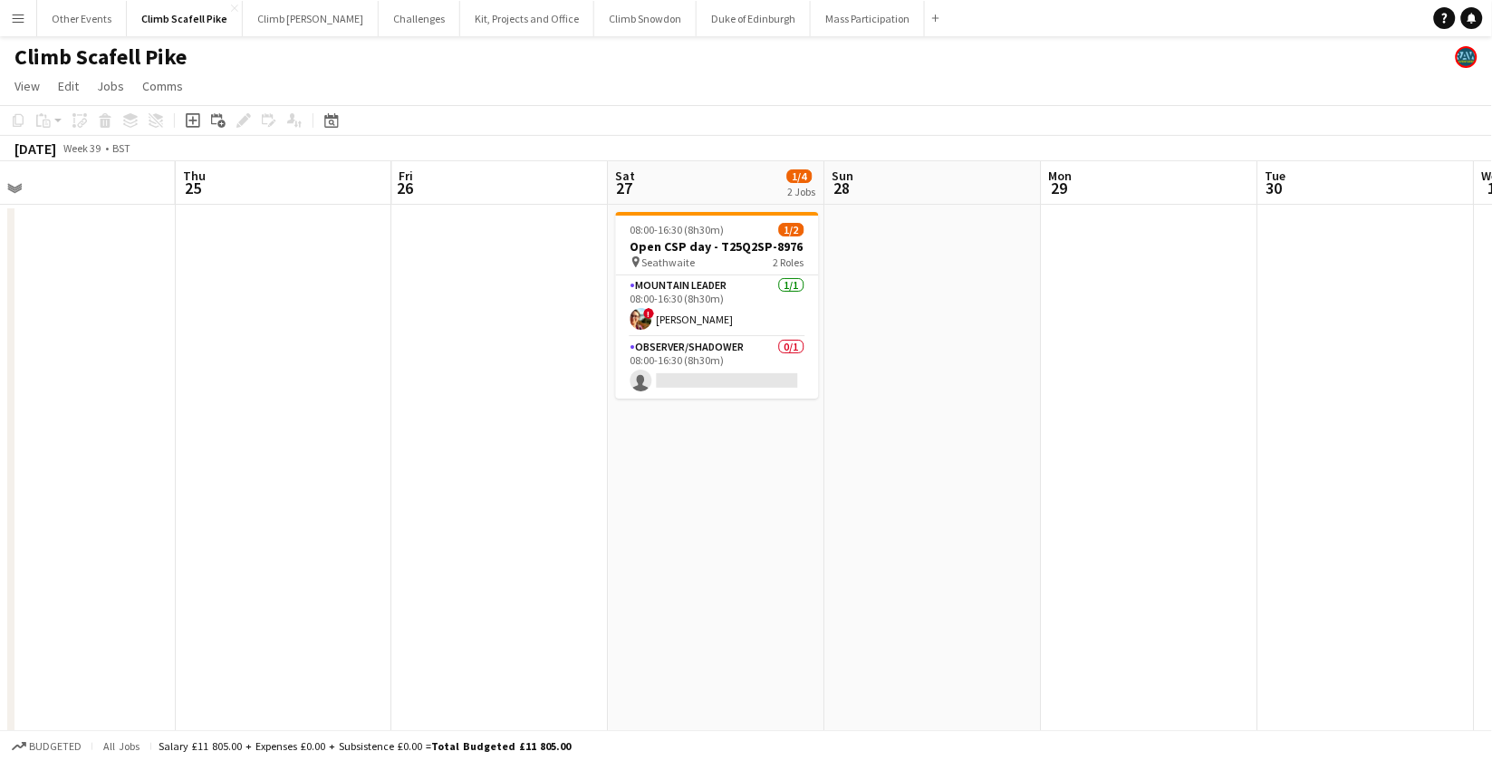
drag, startPoint x: 1010, startPoint y: 497, endPoint x: 870, endPoint y: 503, distance: 140.6
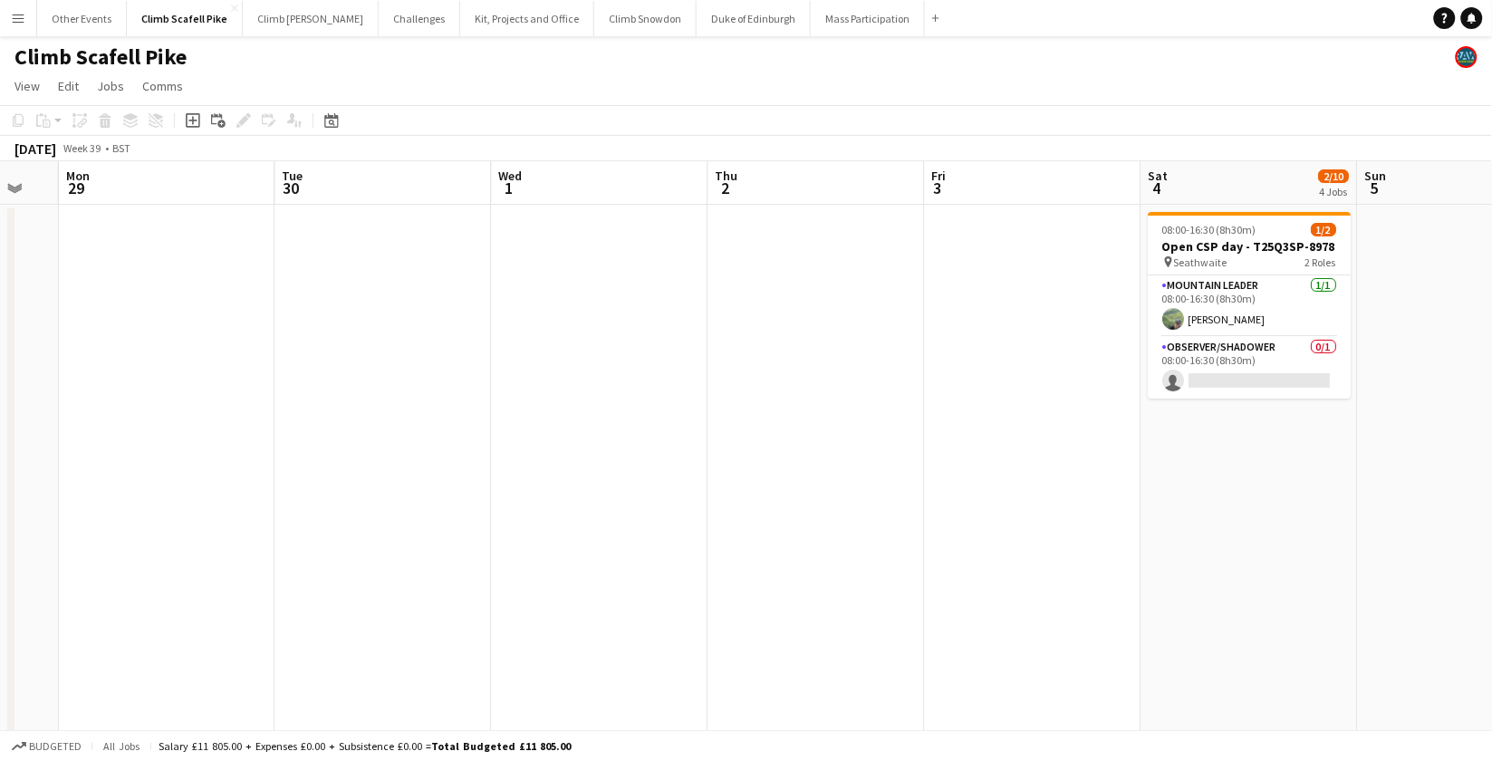
drag, startPoint x: 1091, startPoint y: 477, endPoint x: 266, endPoint y: 552, distance: 827.9
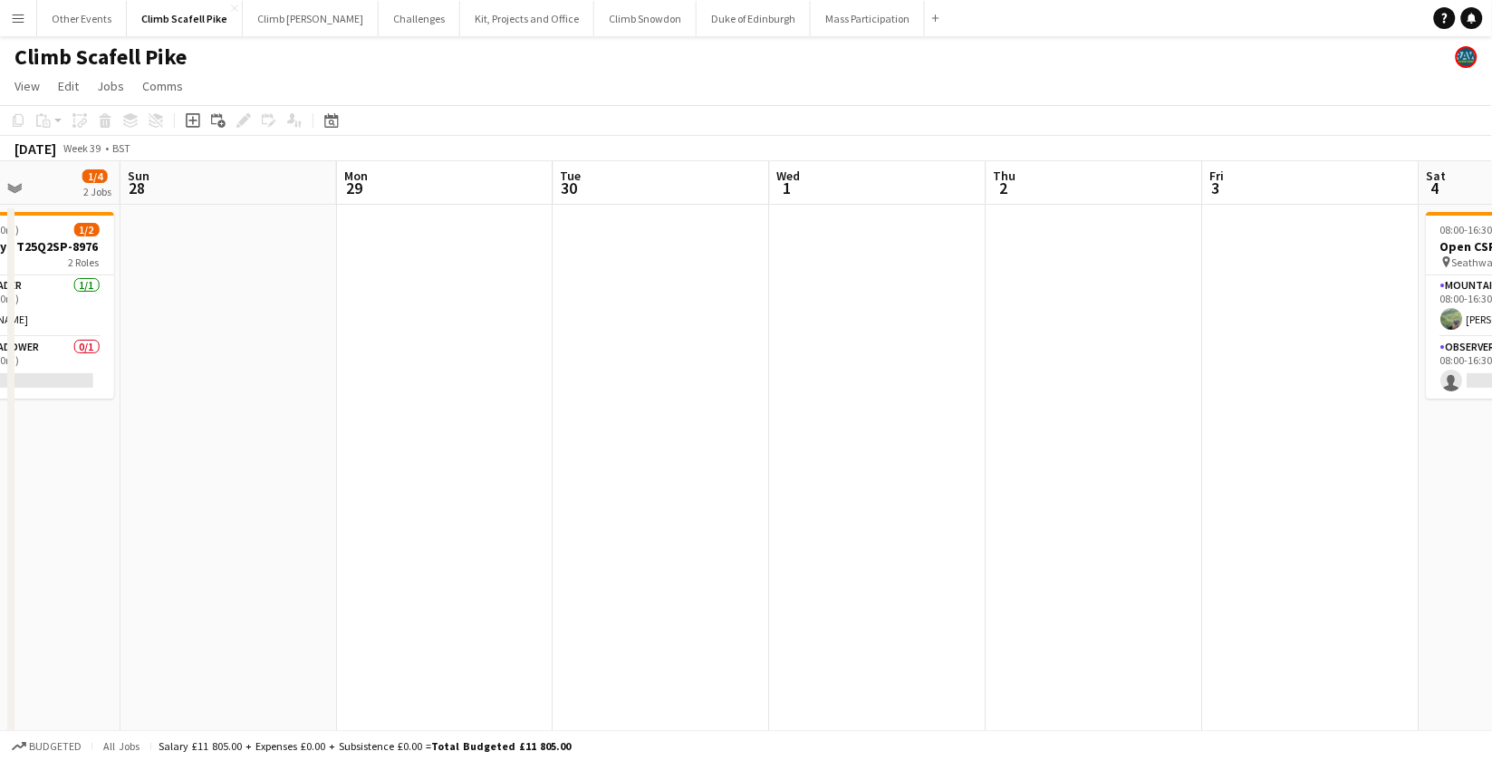
drag, startPoint x: 403, startPoint y: 546, endPoint x: 1275, endPoint y: 491, distance: 873.4
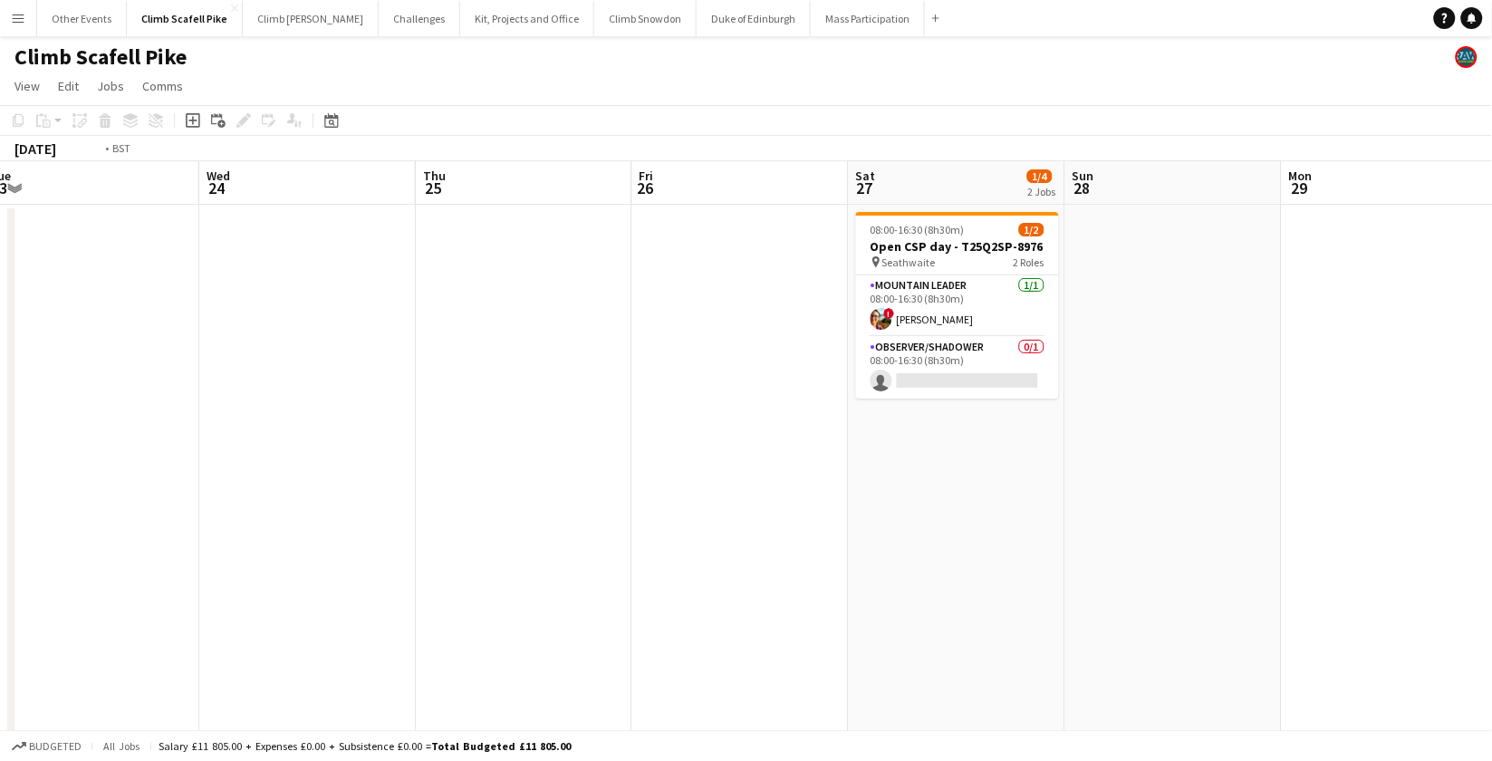
drag, startPoint x: 1167, startPoint y: 482, endPoint x: 1058, endPoint y: 449, distance: 113.5
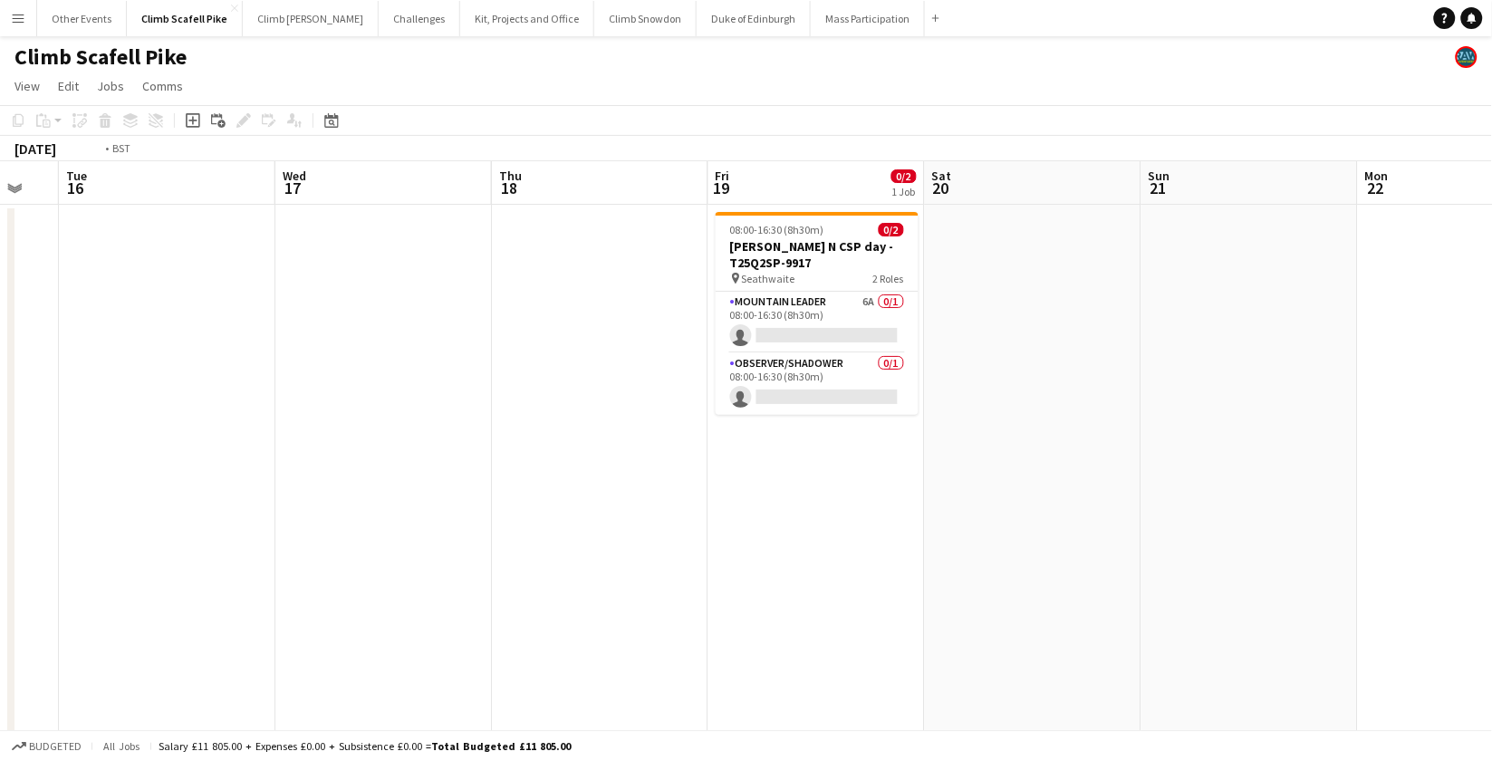
drag, startPoint x: 815, startPoint y: 487, endPoint x: 1223, endPoint y: 446, distance: 409.9
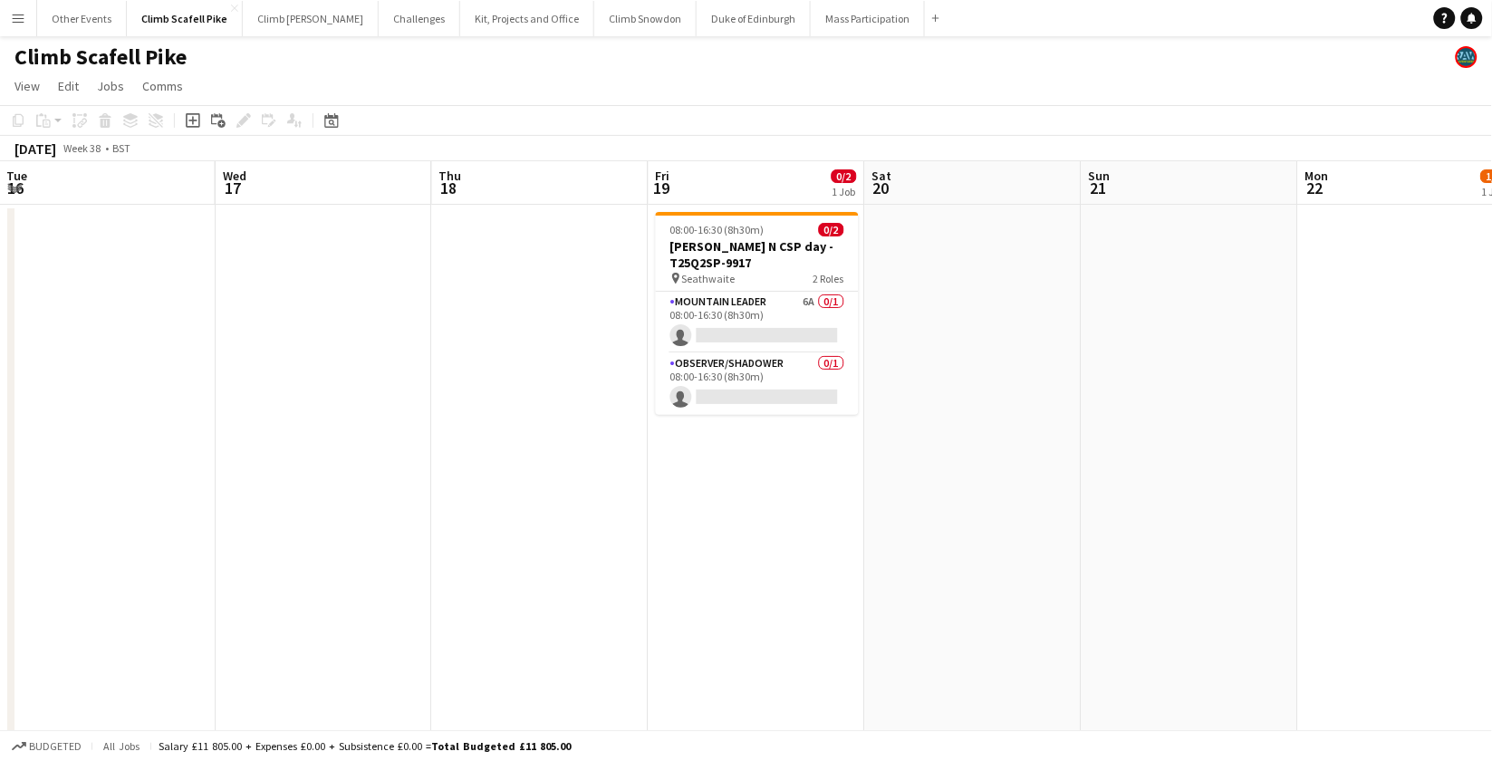
drag, startPoint x: 1276, startPoint y: 438, endPoint x: 990, endPoint y: 445, distance: 285.5
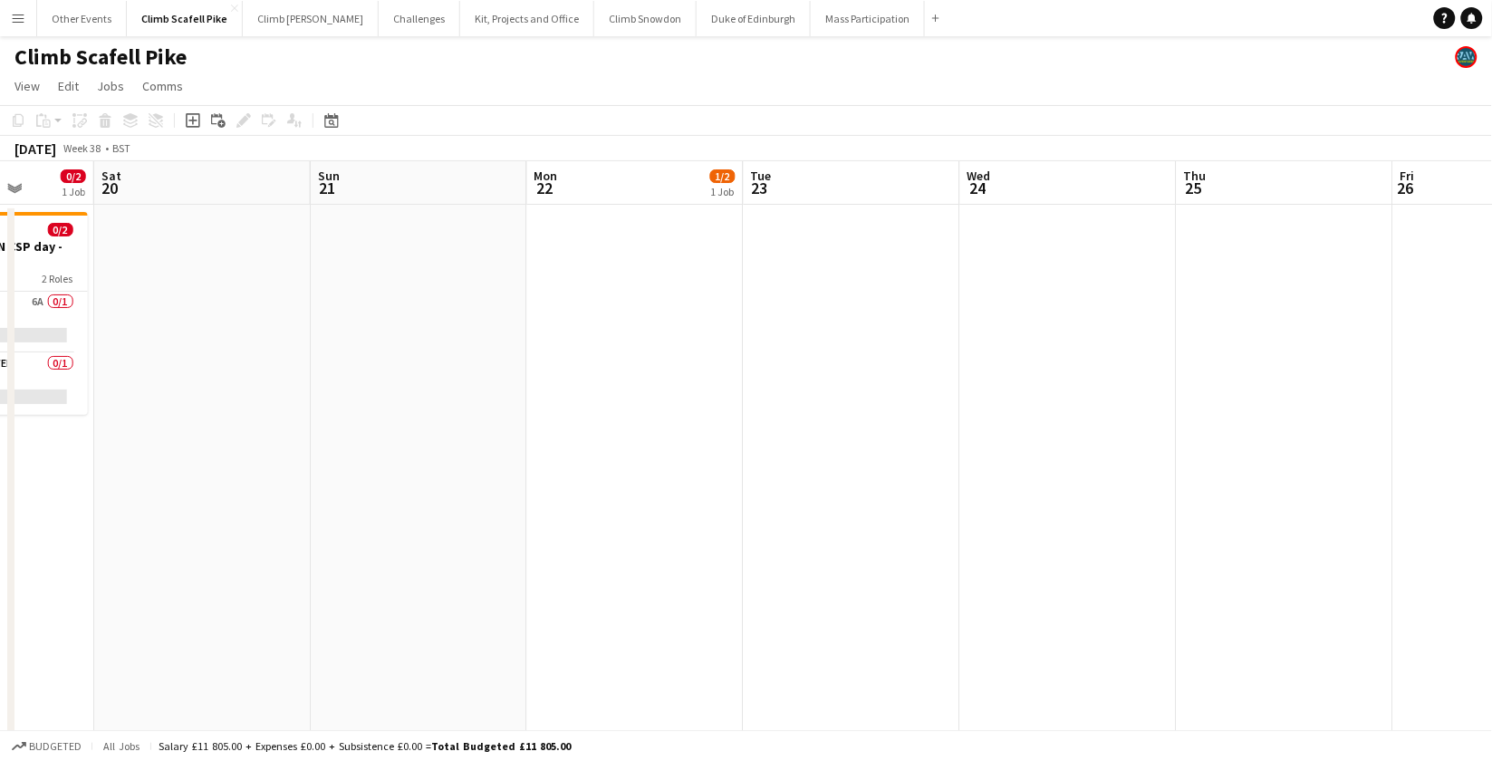
drag, startPoint x: 1378, startPoint y: 488, endPoint x: 1106, endPoint y: 506, distance: 272.4
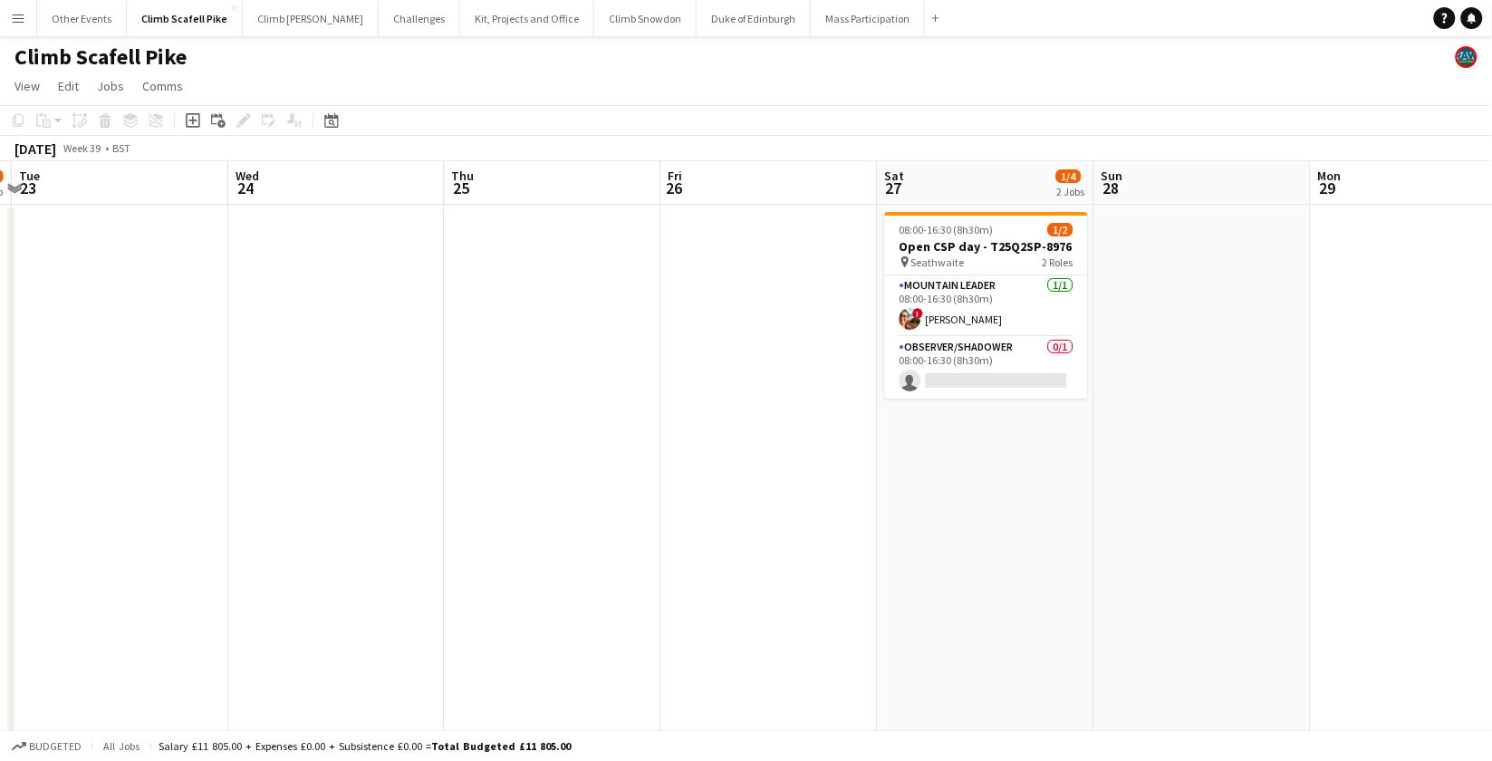
drag, startPoint x: 1284, startPoint y: 495, endPoint x: 776, endPoint y: 510, distance: 507.6
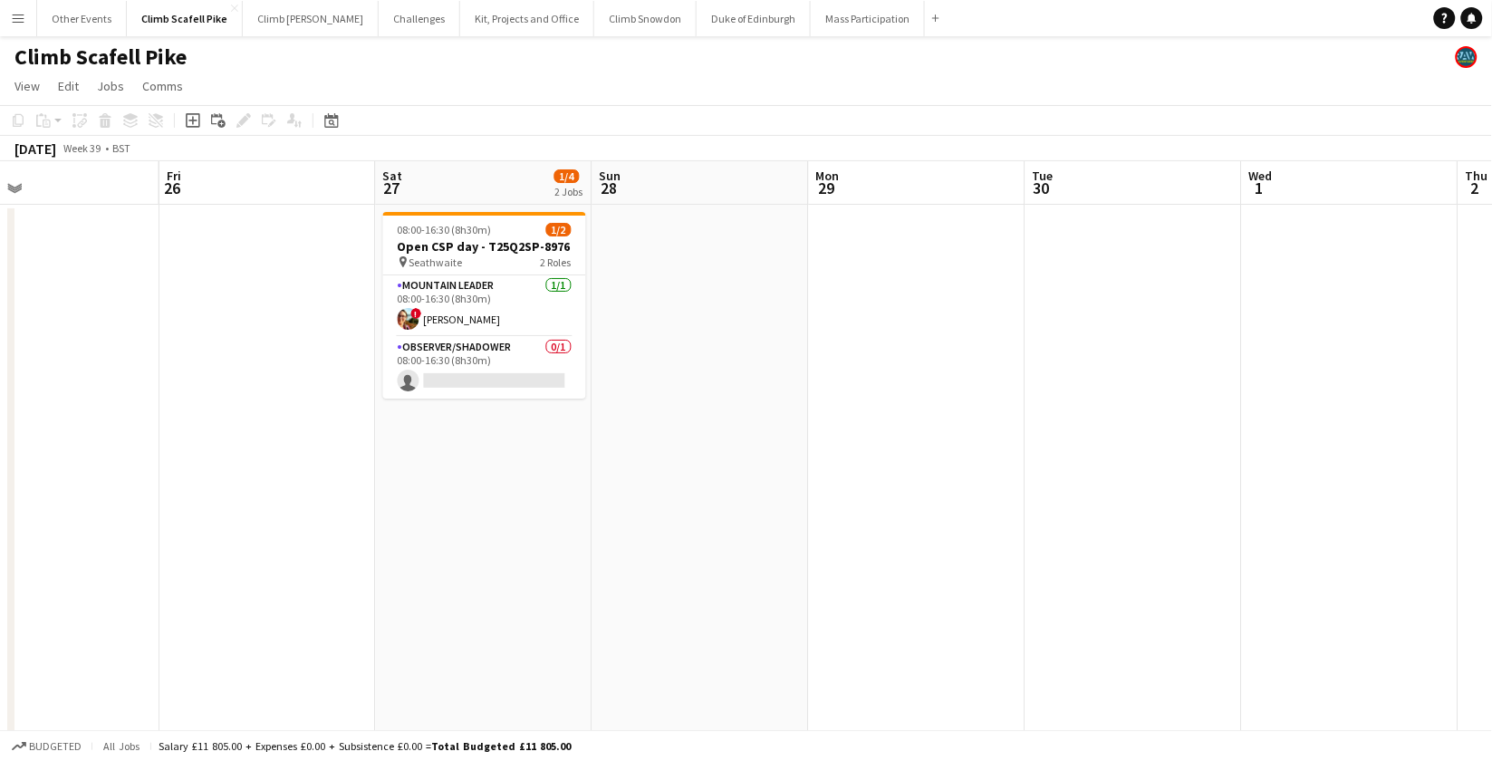
drag, startPoint x: 1196, startPoint y: 468, endPoint x: 827, endPoint y: 503, distance: 370.5
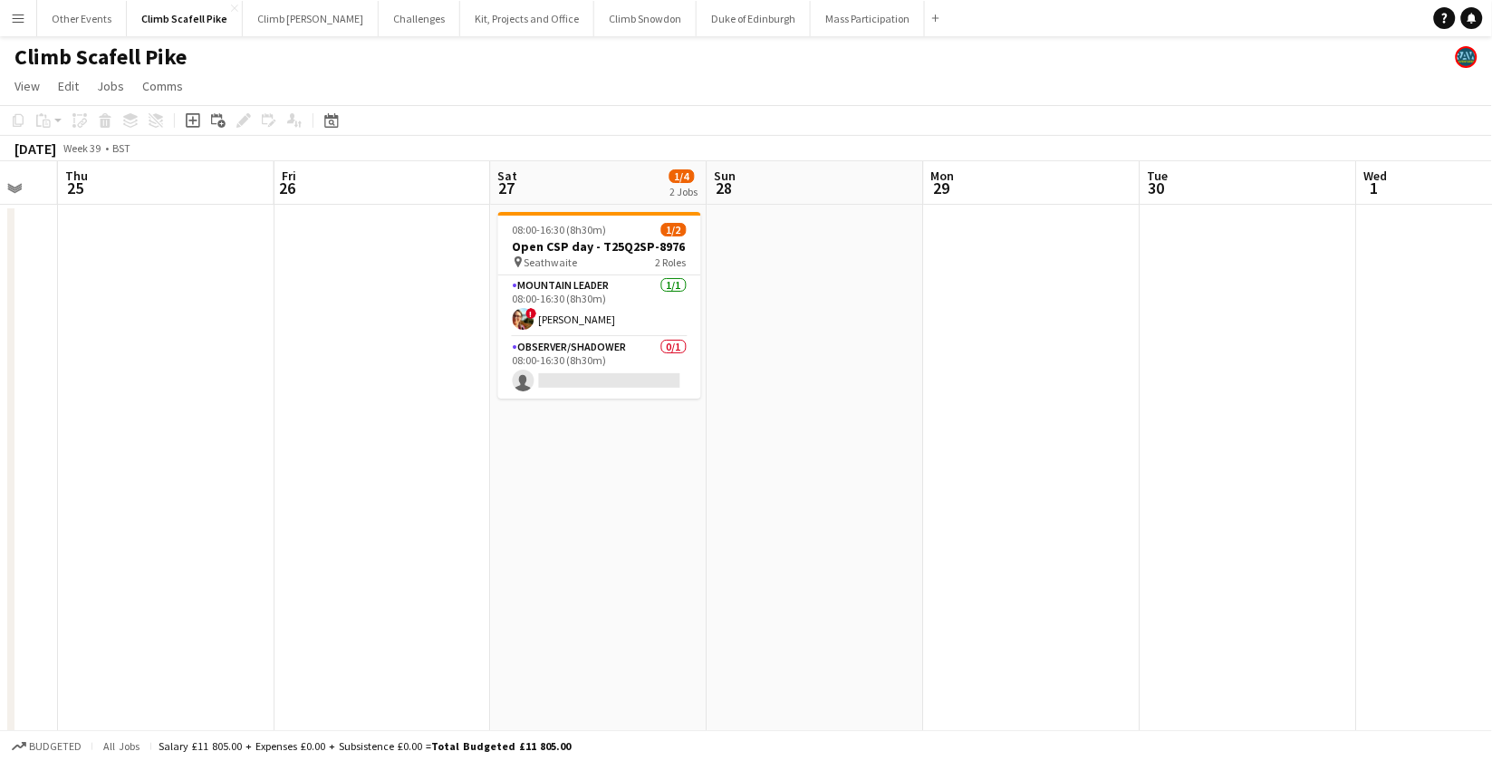
drag, startPoint x: 1307, startPoint y: 494, endPoint x: 535, endPoint y: 499, distance: 771.1
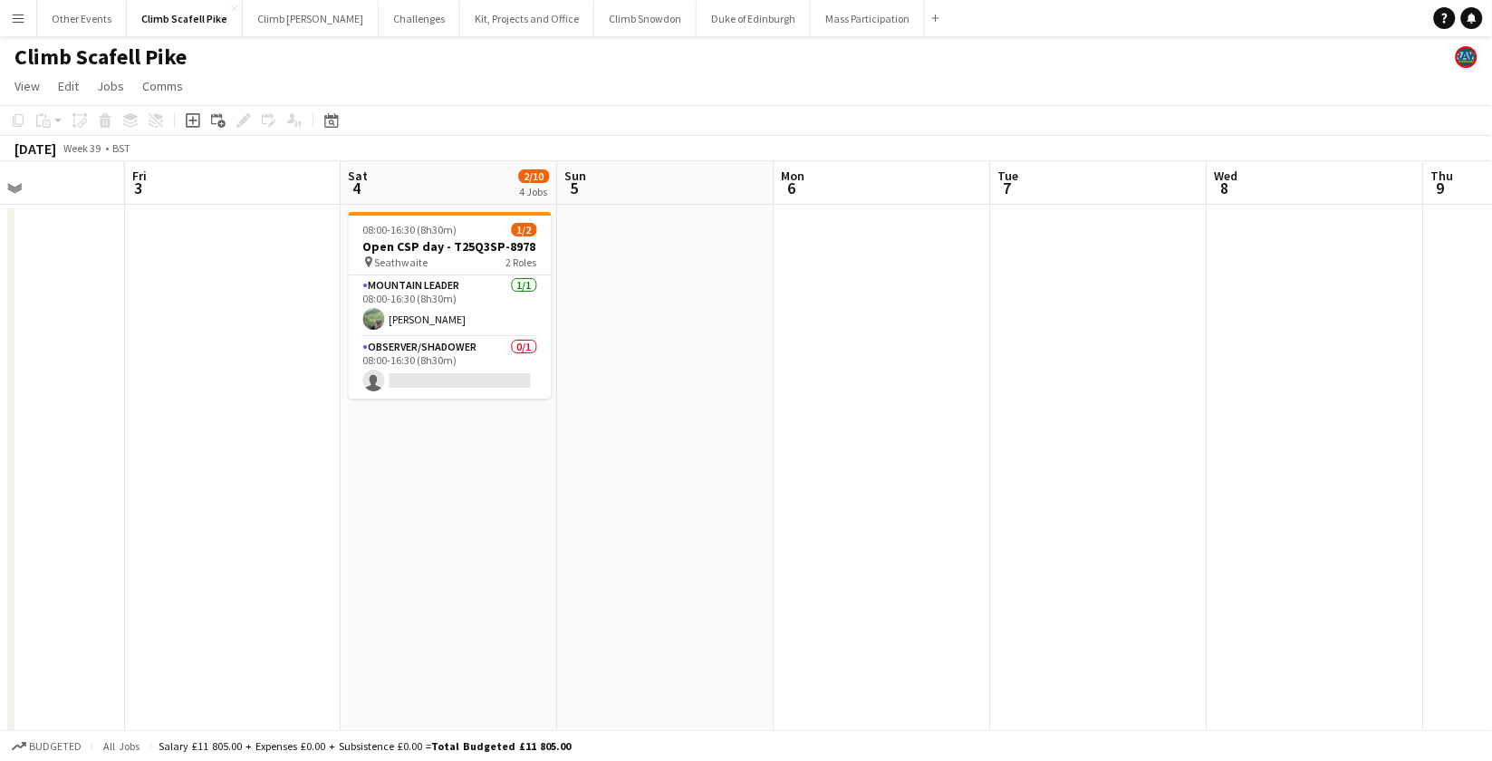
drag, startPoint x: 1236, startPoint y: 476, endPoint x: 457, endPoint y: 515, distance: 780.2
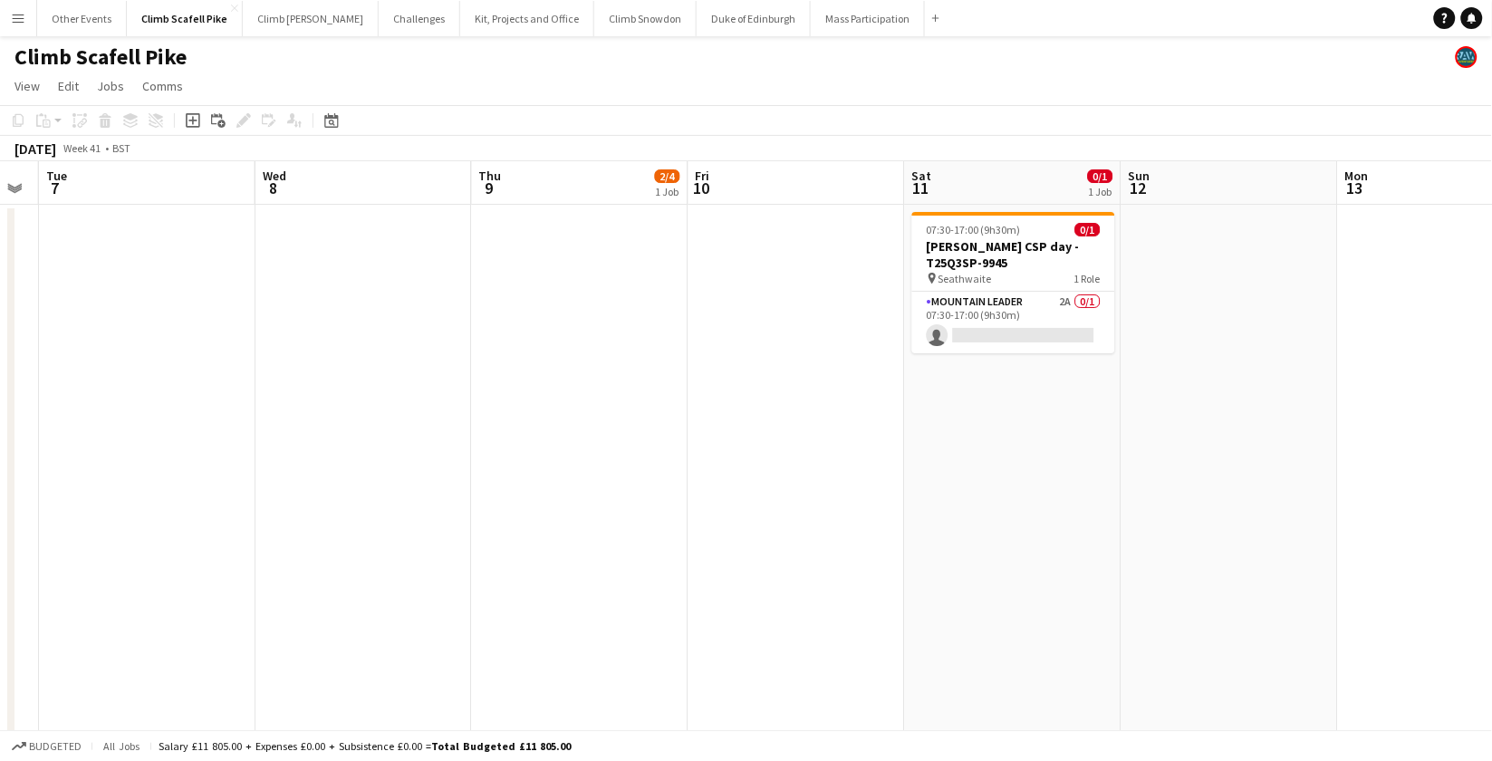
drag, startPoint x: 1162, startPoint y: 483, endPoint x: 514, endPoint y: 518, distance: 648.8
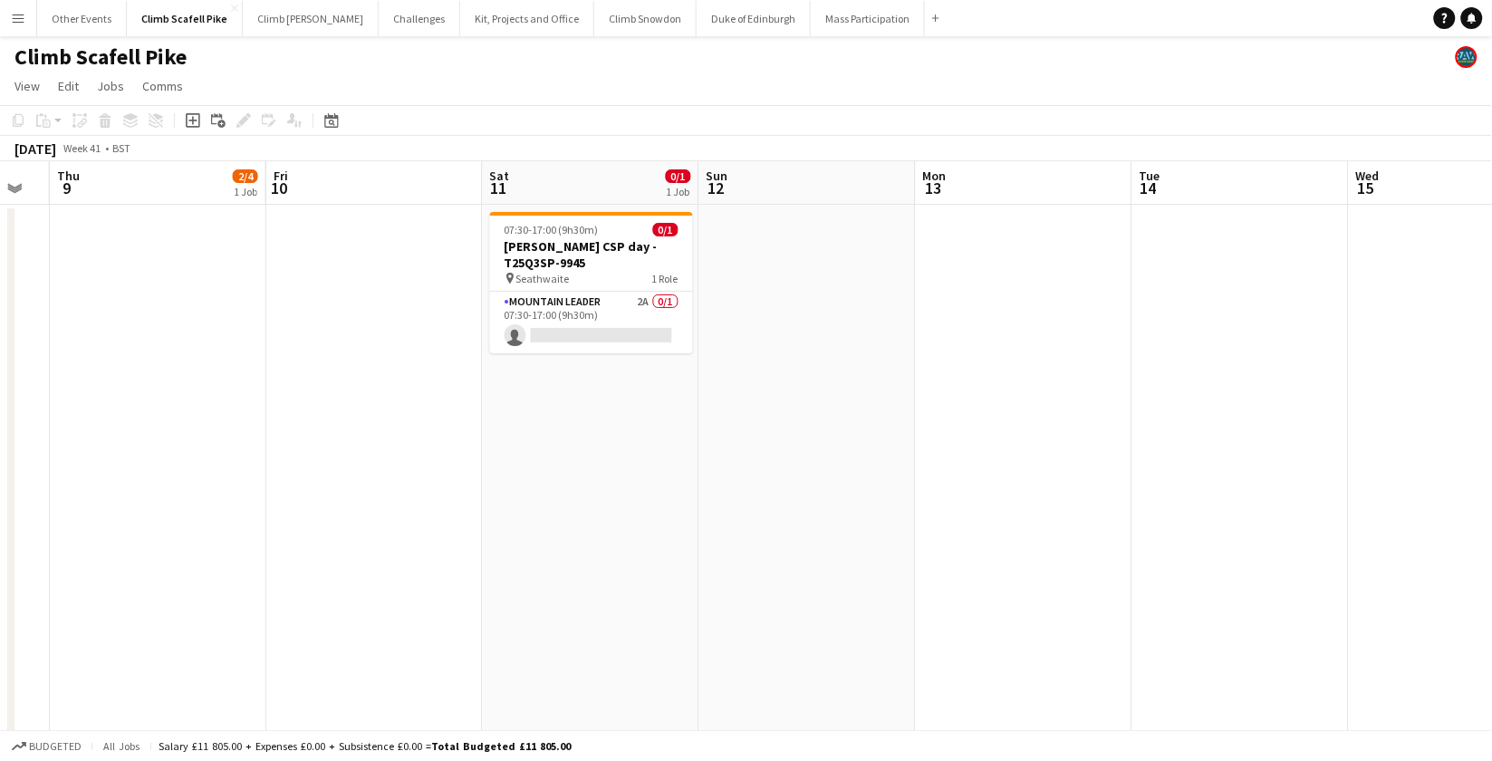
scroll to position [0, 738]
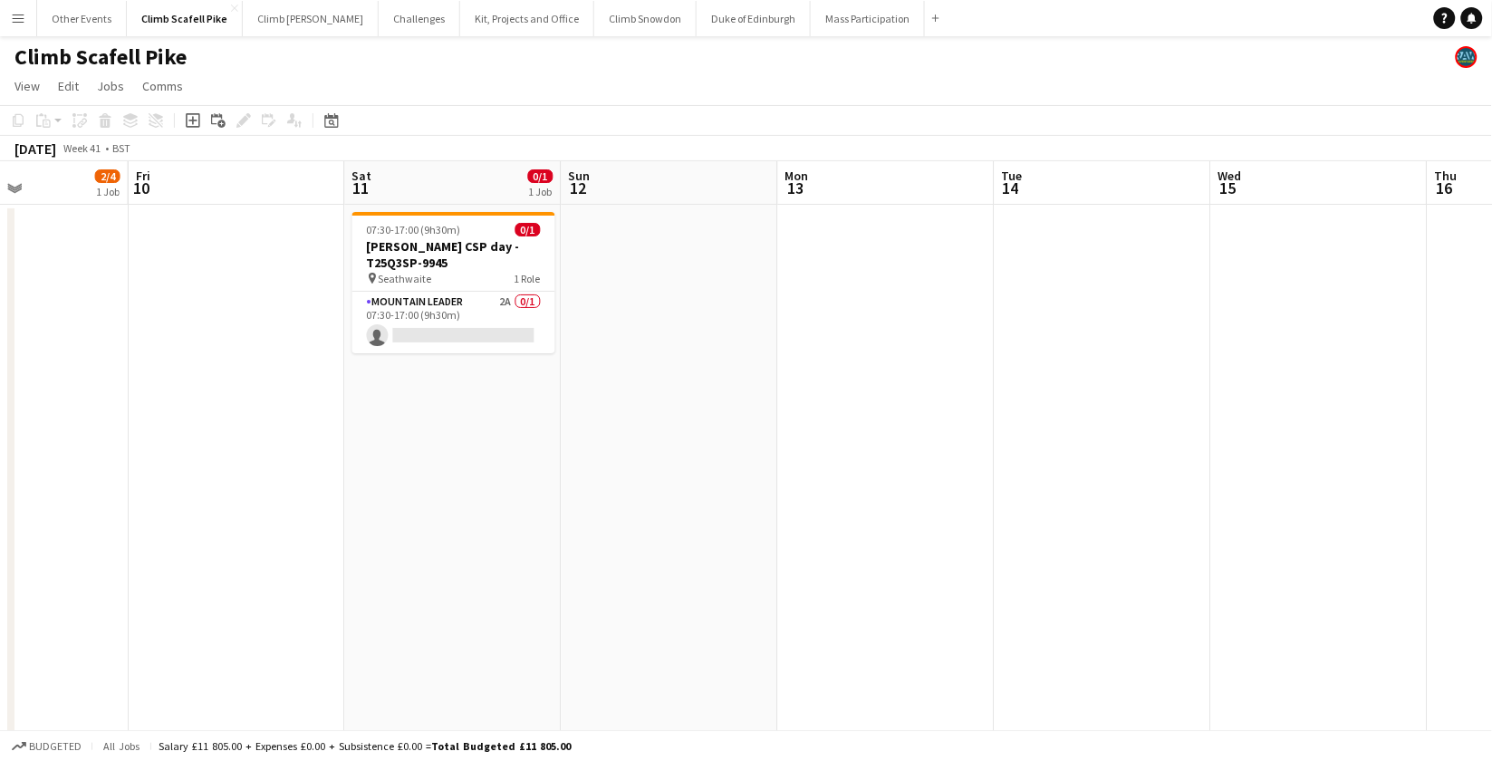
drag, startPoint x: 1131, startPoint y: 489, endPoint x: 584, endPoint y: 528, distance: 548.6
click at [449, 307] on app-card-role "Mountain Leader 2A 0/1 07:30-17:00 (9h30m) single-neutral-actions" at bounding box center [453, 323] width 203 height 62
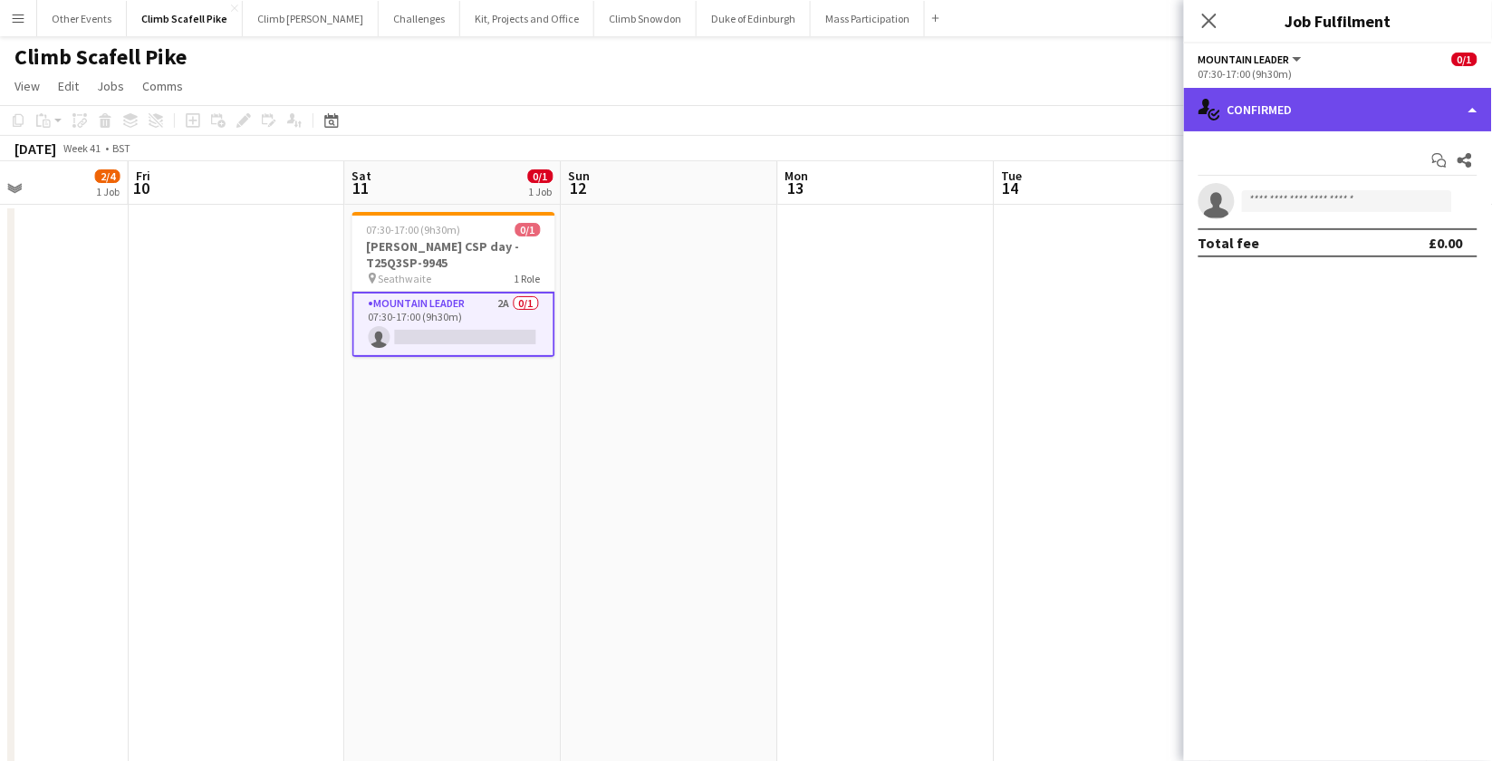
click at [1340, 102] on div "single-neutral-actions-check-2 Confirmed" at bounding box center [1338, 109] width 308 height 43
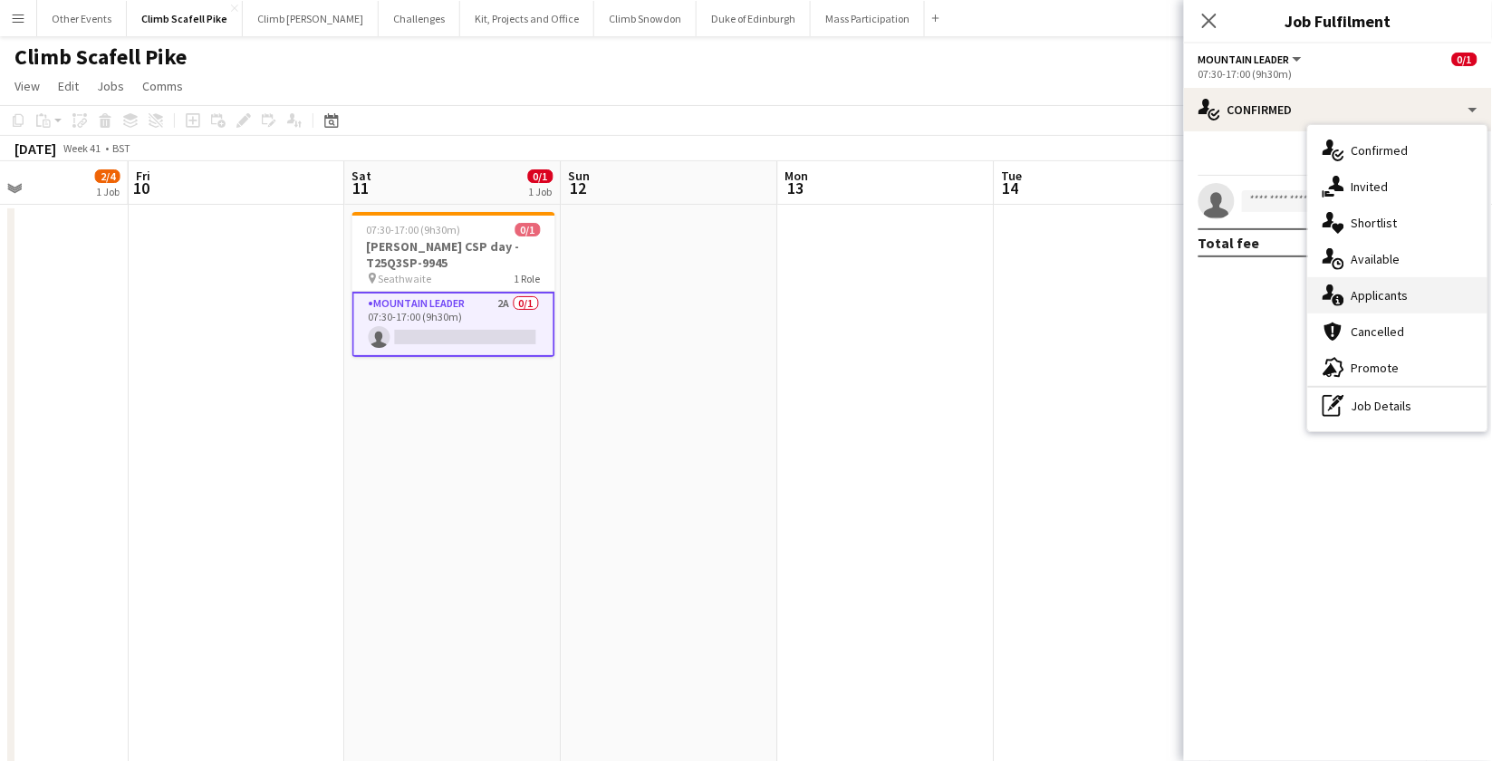
click at [1347, 296] on div "single-neutral-actions-information Applicants" at bounding box center [1397, 295] width 179 height 36
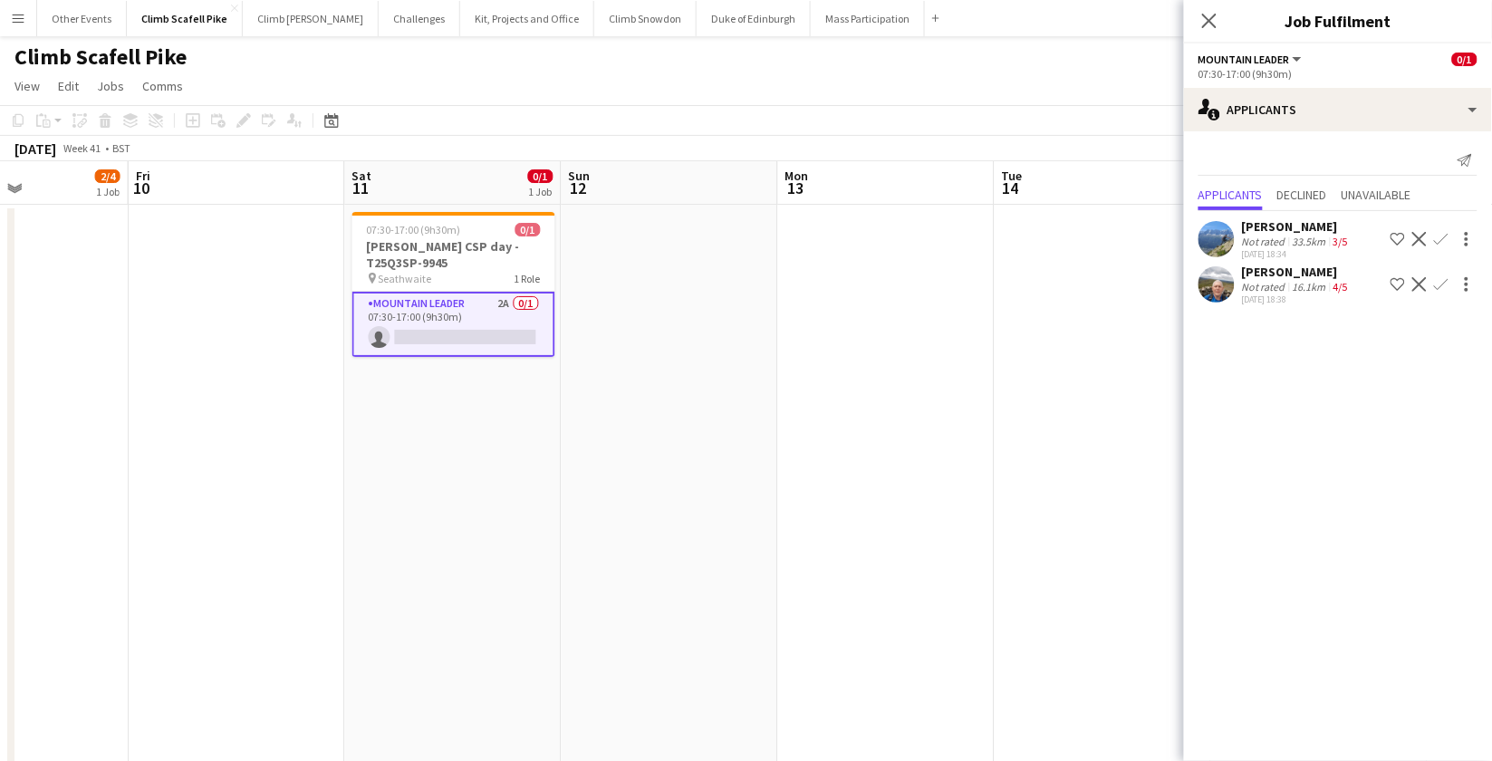
click at [735, 609] on app-date-cell at bounding box center [670, 540] width 217 height 671
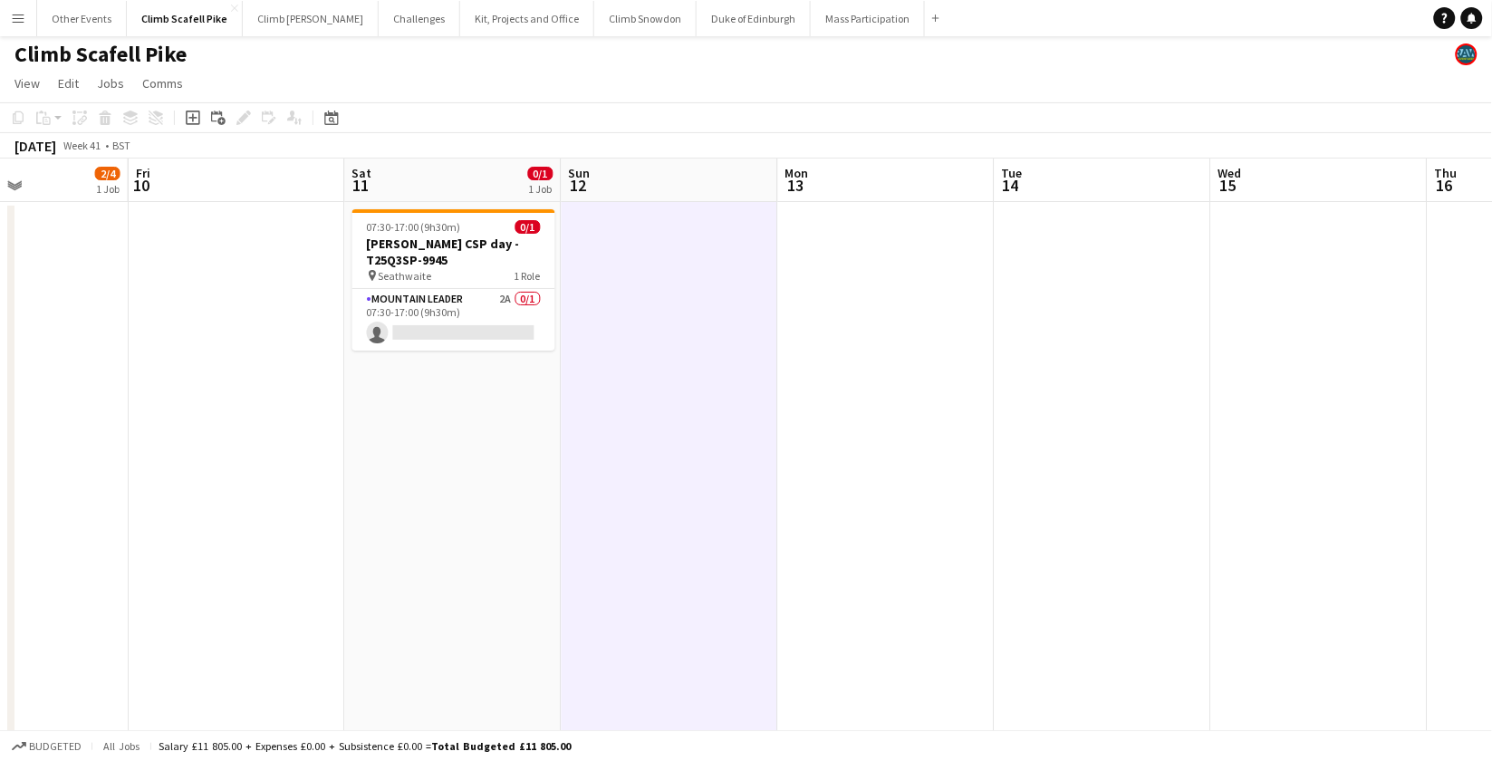
scroll to position [4, 0]
click at [495, 305] on app-card-role "Mountain Leader 2A 0/1 07:30-17:00 (9h30m) single-neutral-actions" at bounding box center [453, 319] width 203 height 62
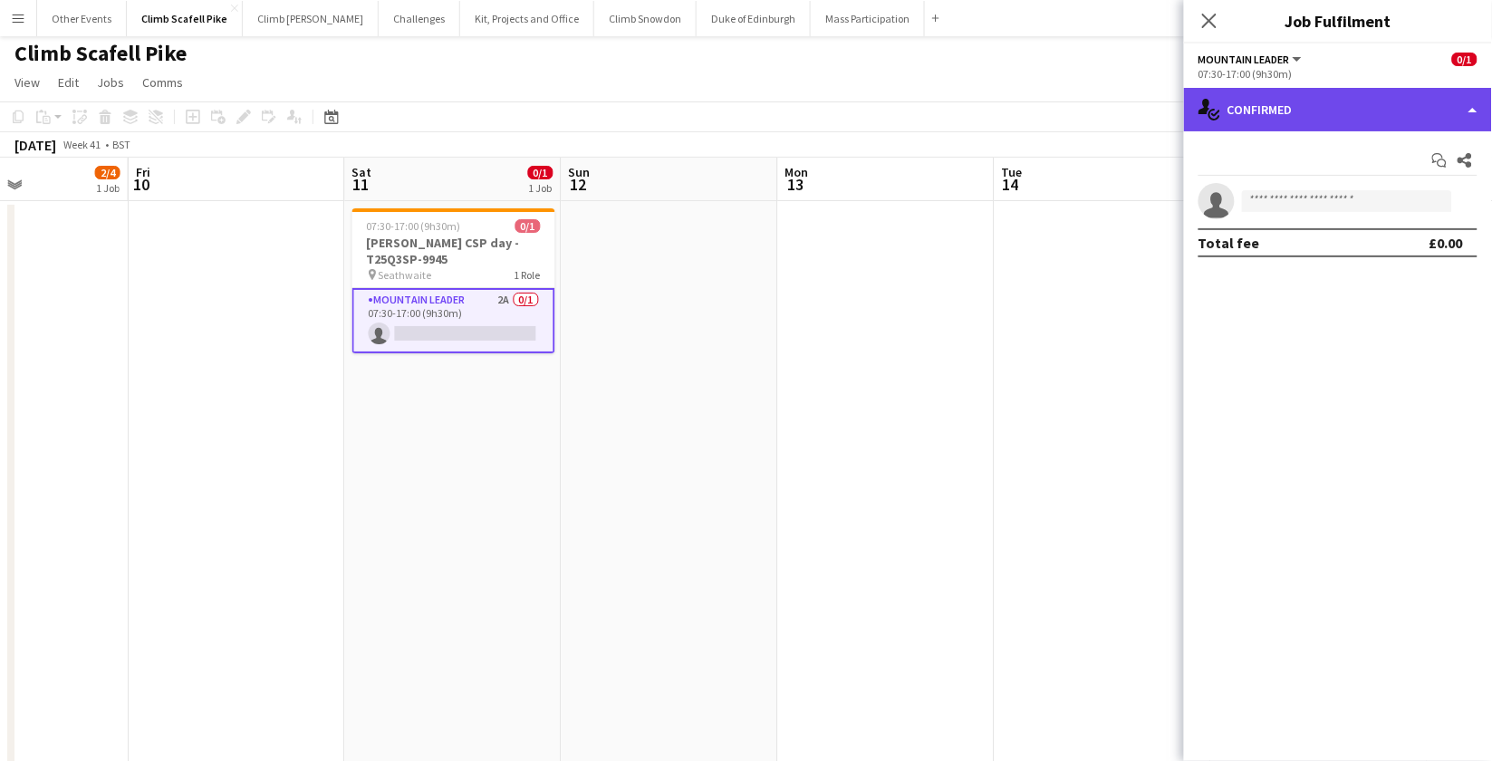
click at [1307, 98] on div "single-neutral-actions-check-2 Confirmed" at bounding box center [1338, 109] width 308 height 43
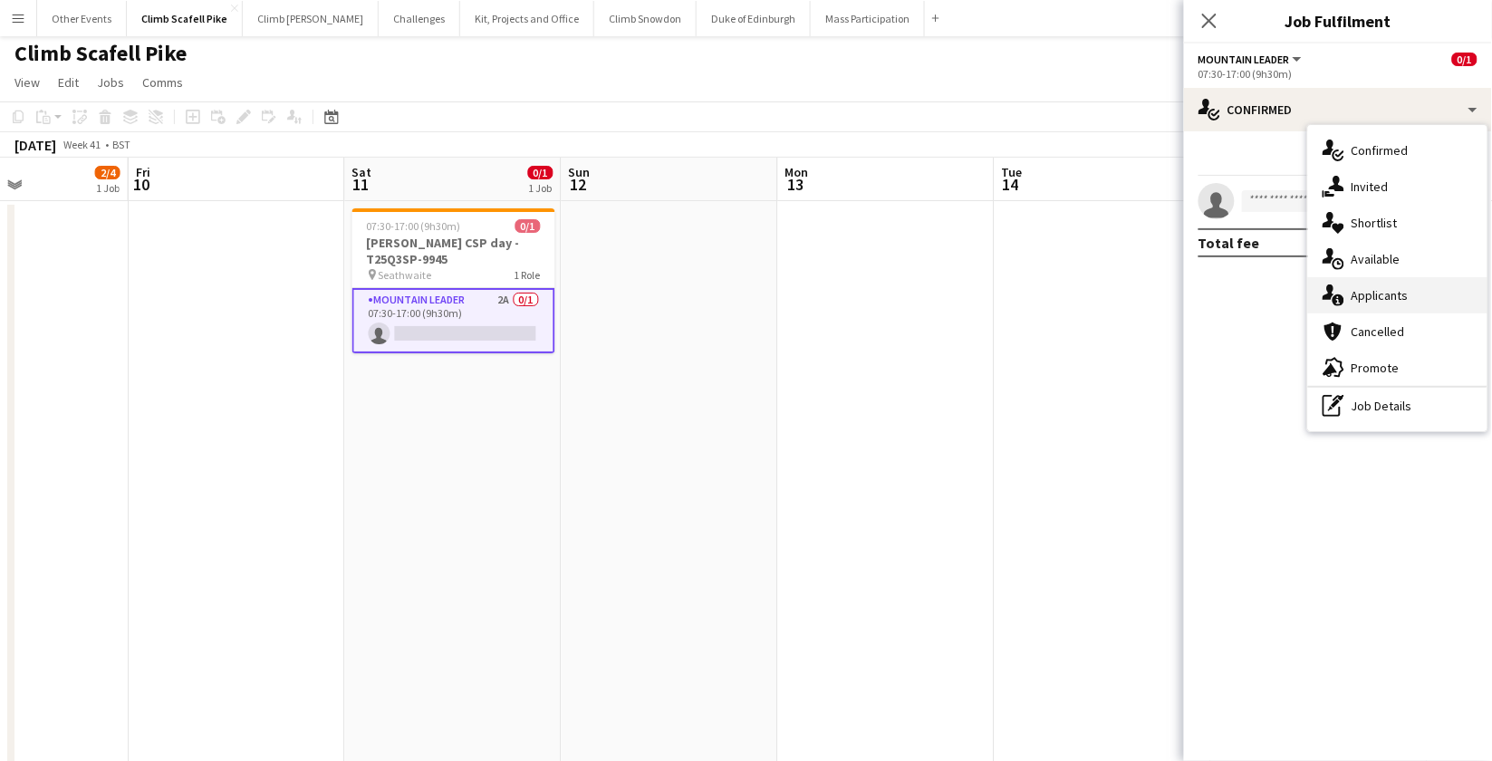
click at [1347, 291] on div "single-neutral-actions-information Applicants" at bounding box center [1397, 295] width 179 height 36
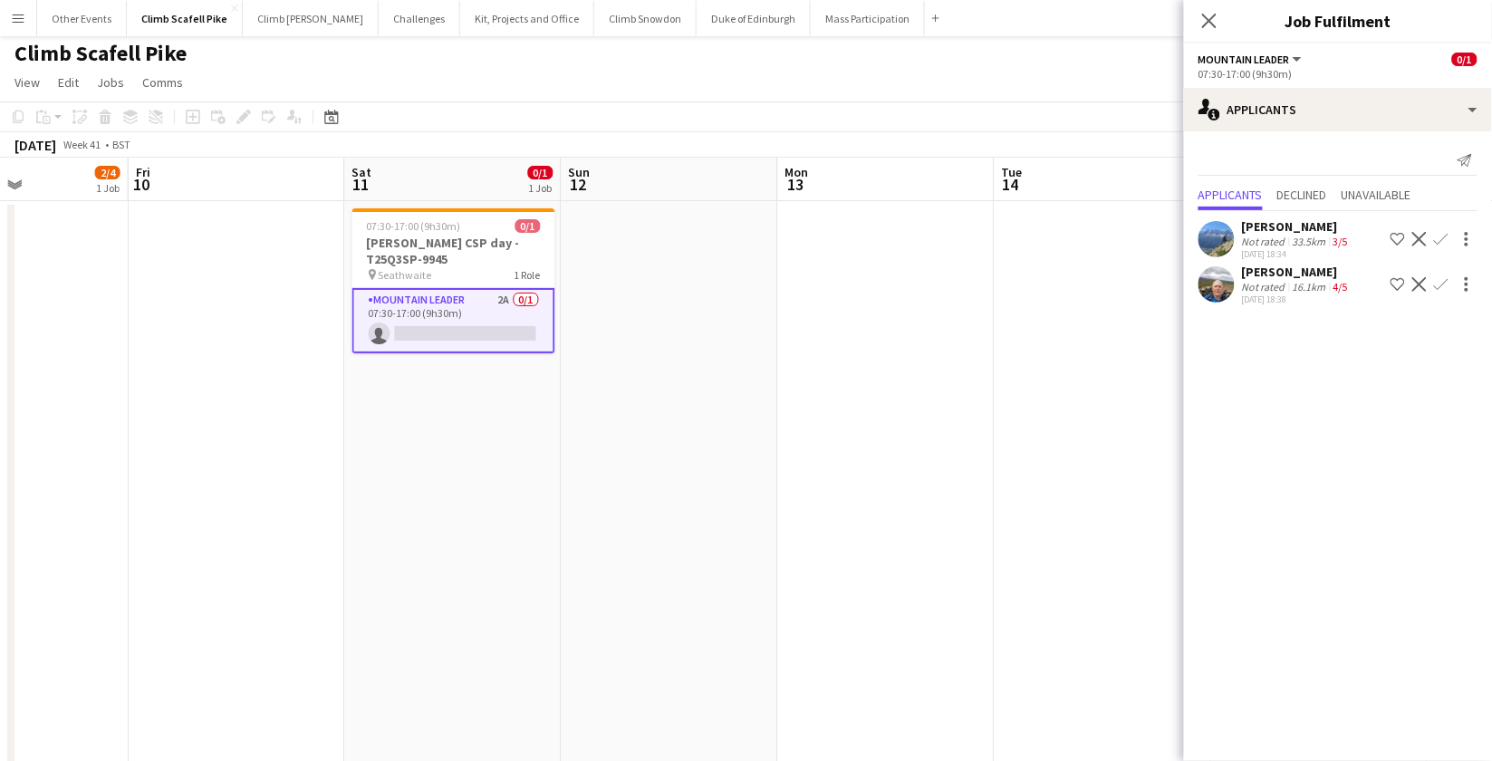
click at [1347, 282] on app-icon "Confirm" at bounding box center [1441, 284] width 14 height 14
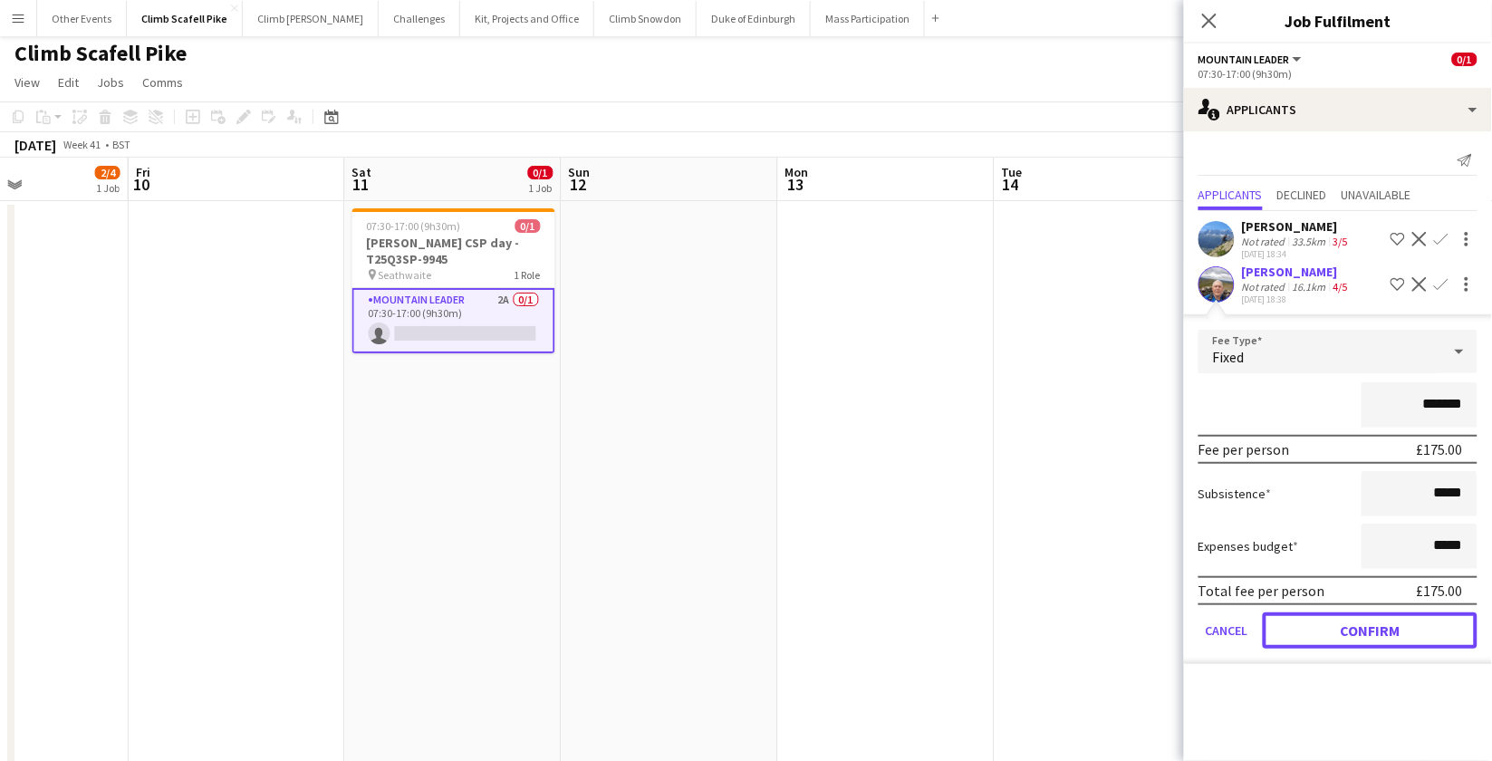
click at [1344, 622] on button "Confirm" at bounding box center [1370, 630] width 215 height 36
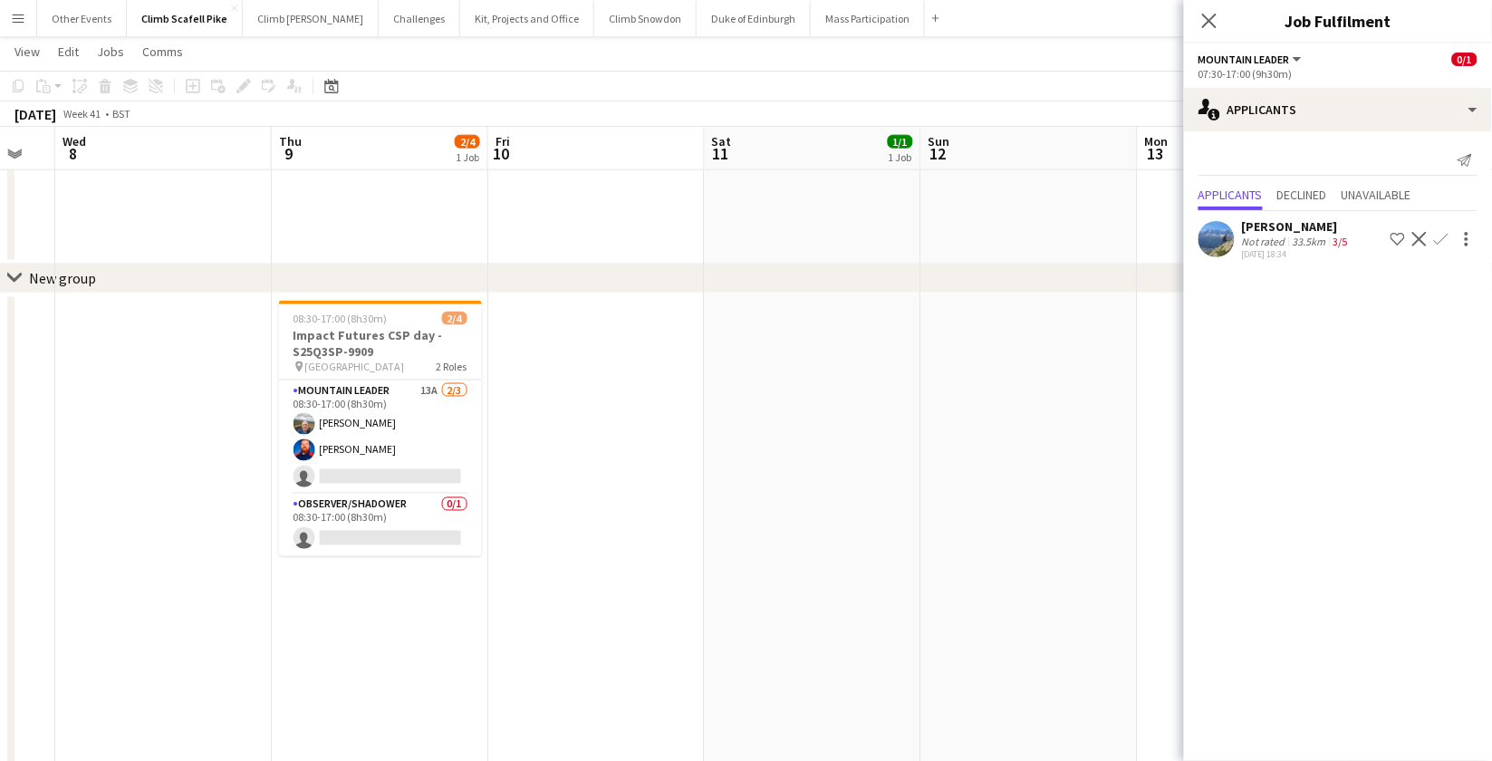
scroll to position [0, 363]
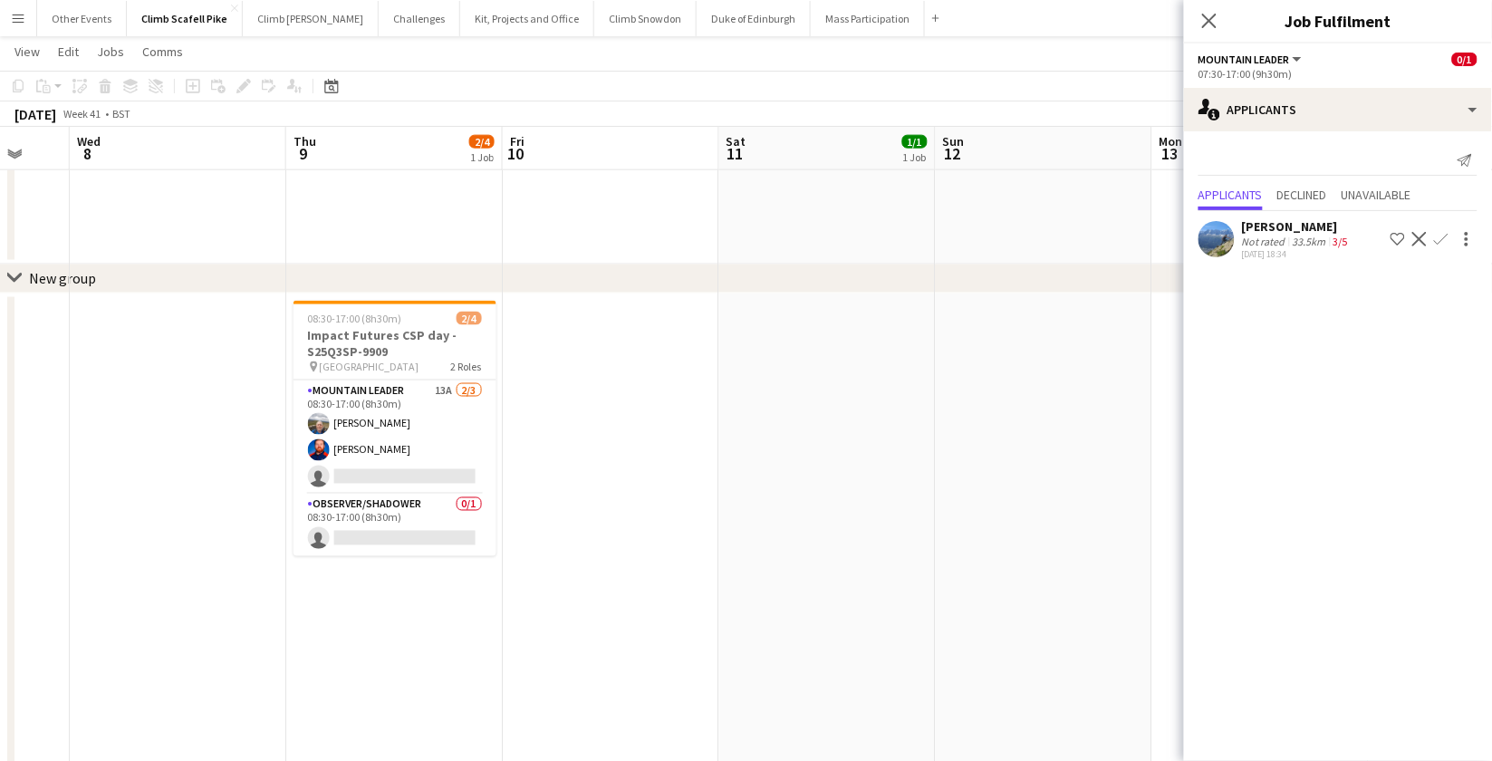
drag, startPoint x: 463, startPoint y: 574, endPoint x: 837, endPoint y: 576, distance: 374.2
click at [837, 576] on app-calendar-viewport "Mon 6 Tue 7 Wed 8 Thu 9 2/4 1 Job Fri 10 Sat 11 1/1 1 Job Sun 12 Mon 13 Tue 14 …" at bounding box center [746, 239] width 1492 height 1556
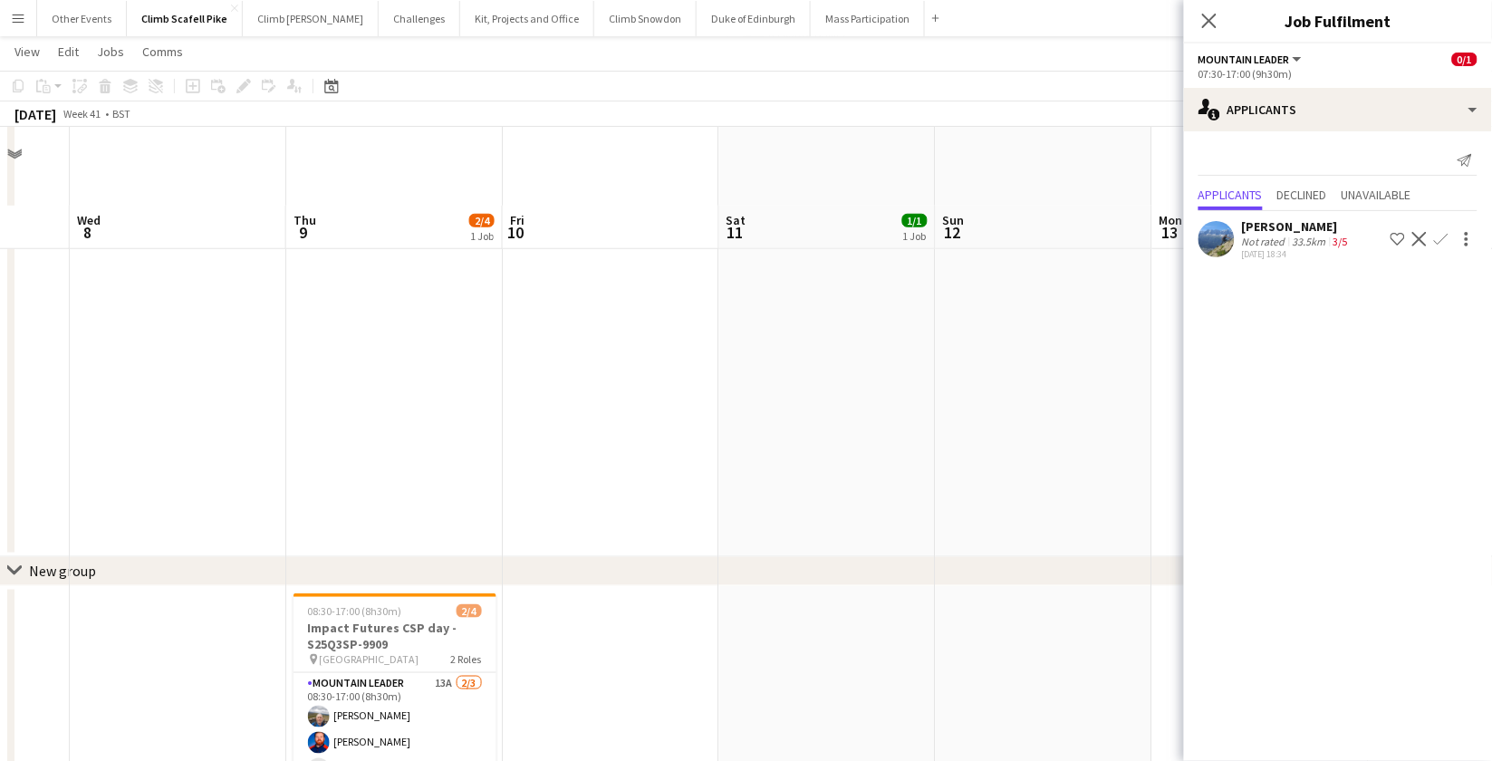
scroll to position [0, 0]
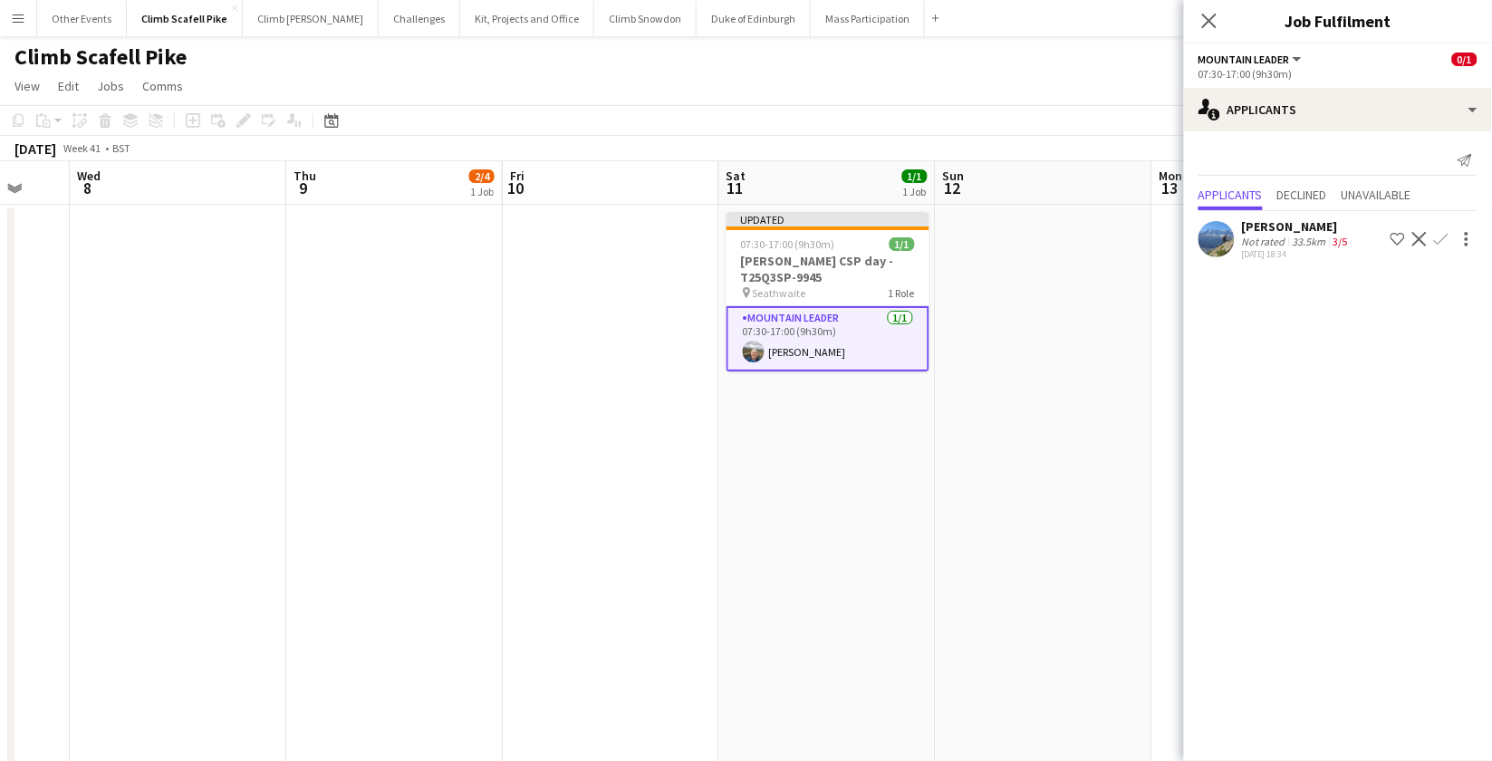
click at [831, 565] on app-date-cell "Updated 07:30-17:00 (9h30m) 1/1 [PERSON_NAME] CSP day - T25Q3SP-9945 pin Seathw…" at bounding box center [827, 540] width 217 height 671
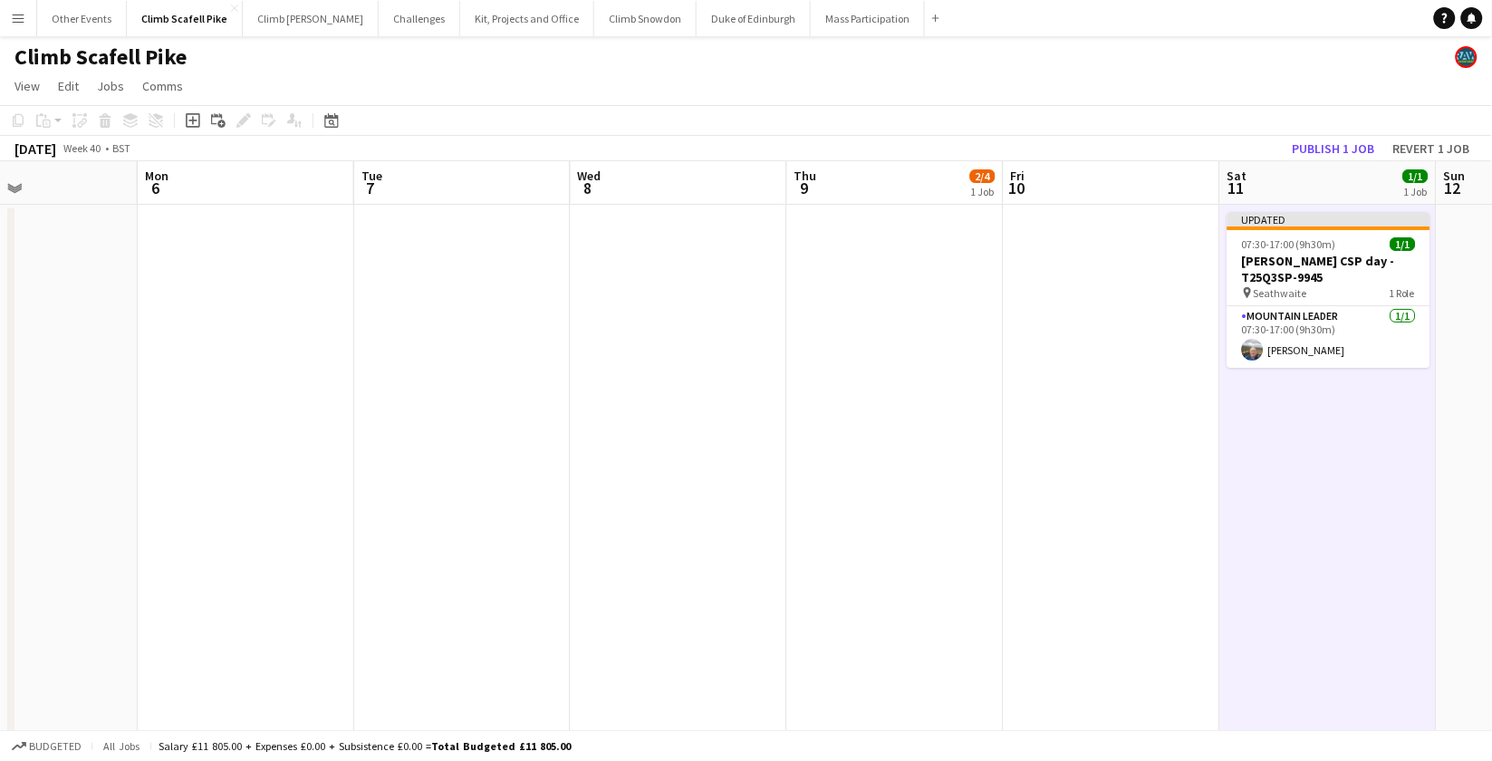
drag, startPoint x: 414, startPoint y: 592, endPoint x: 937, endPoint y: 575, distance: 523.1
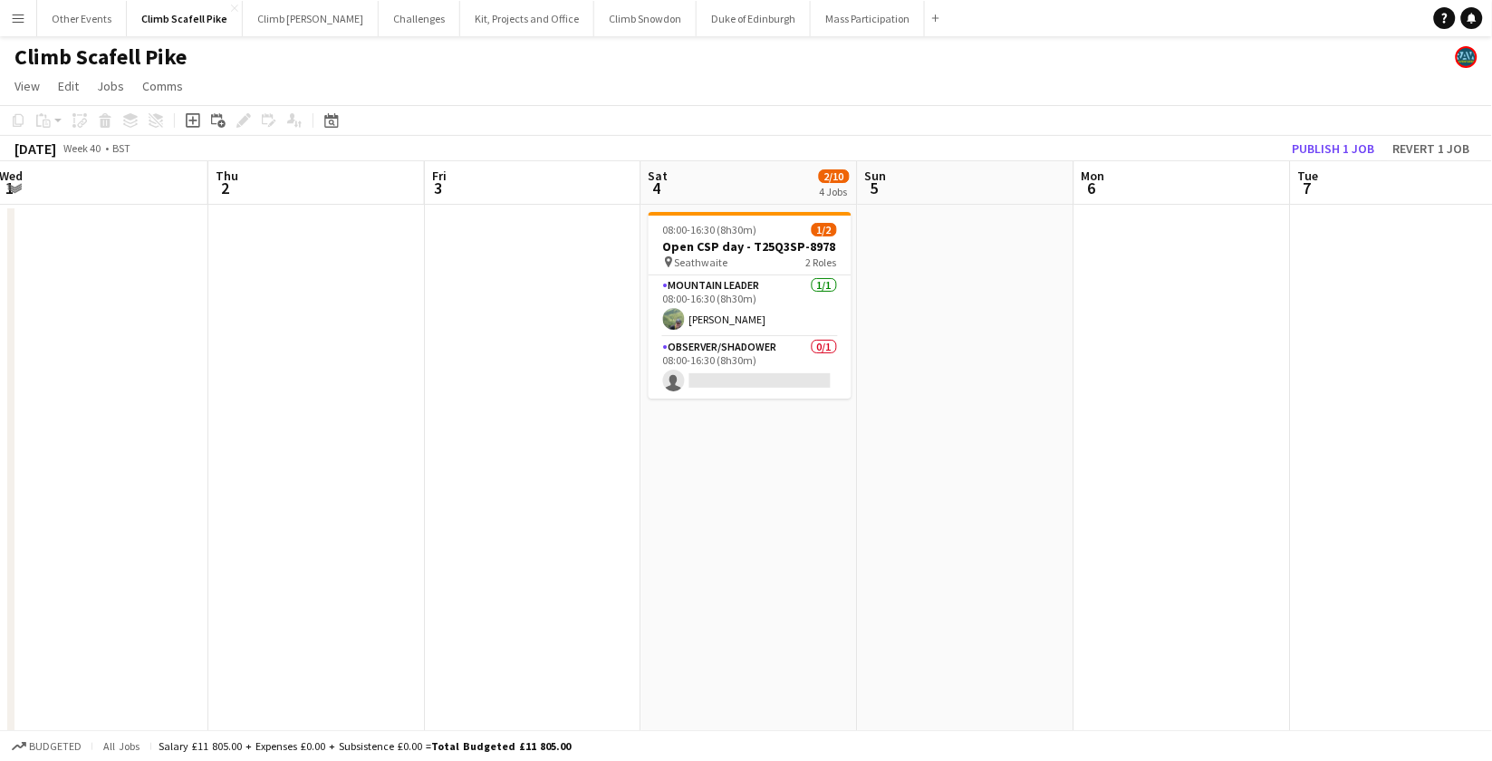
drag, startPoint x: 1143, startPoint y: 568, endPoint x: 1082, endPoint y: 544, distance: 66.3
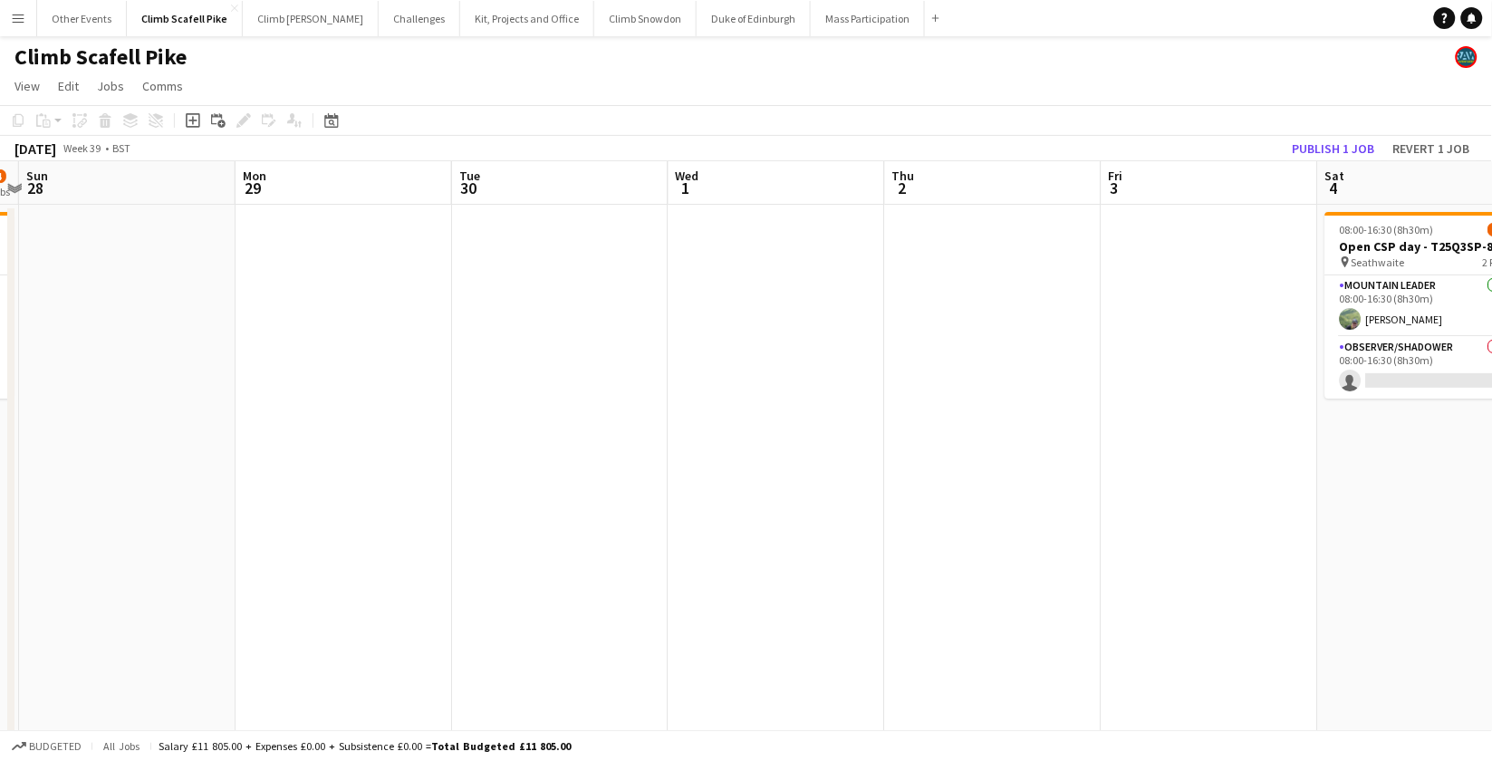
drag, startPoint x: 522, startPoint y: 555, endPoint x: 924, endPoint y: 542, distance: 402.5
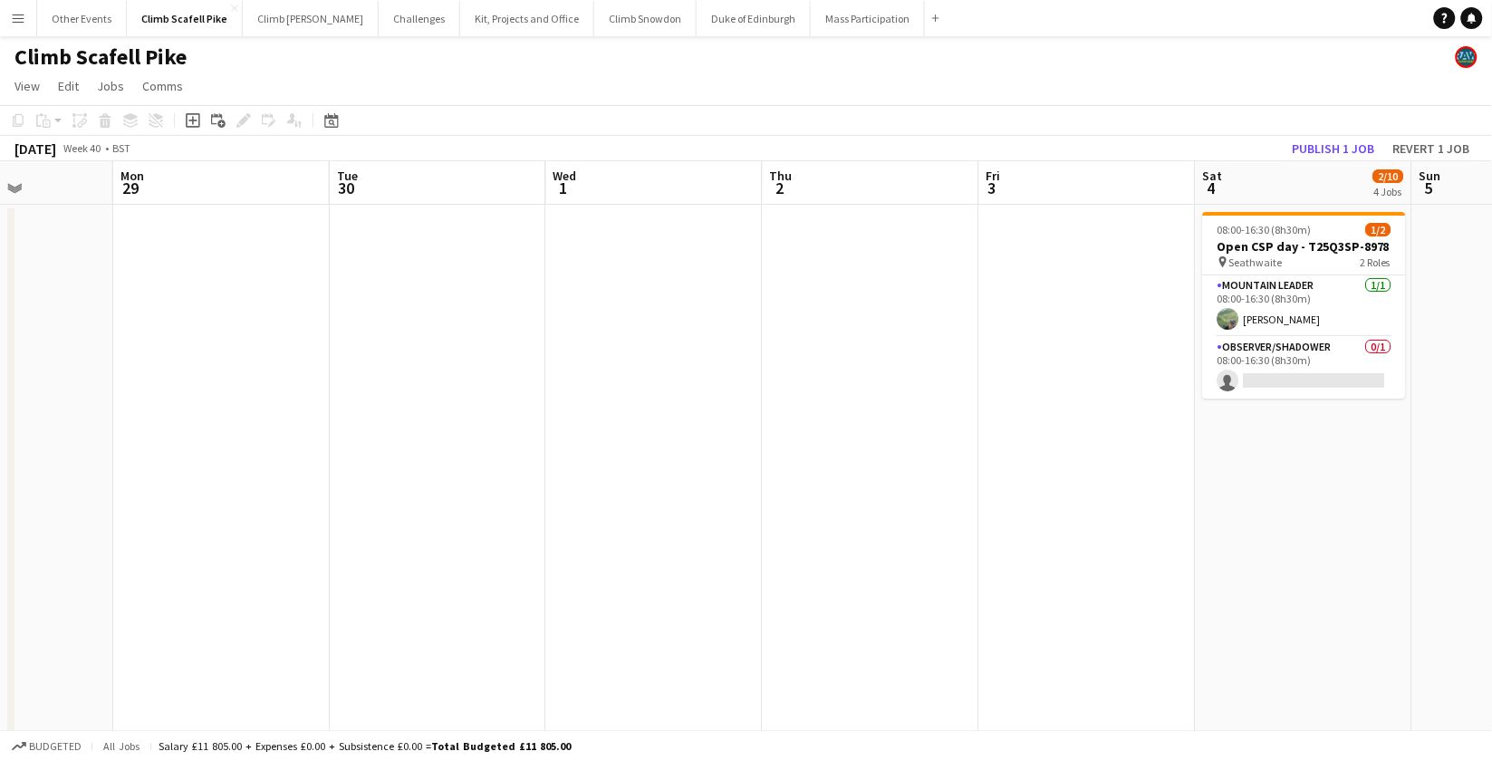
drag, startPoint x: 567, startPoint y: 578, endPoint x: 1298, endPoint y: 520, distance: 733.5
drag, startPoint x: 1124, startPoint y: 532, endPoint x: 1386, endPoint y: 492, distance: 264.9
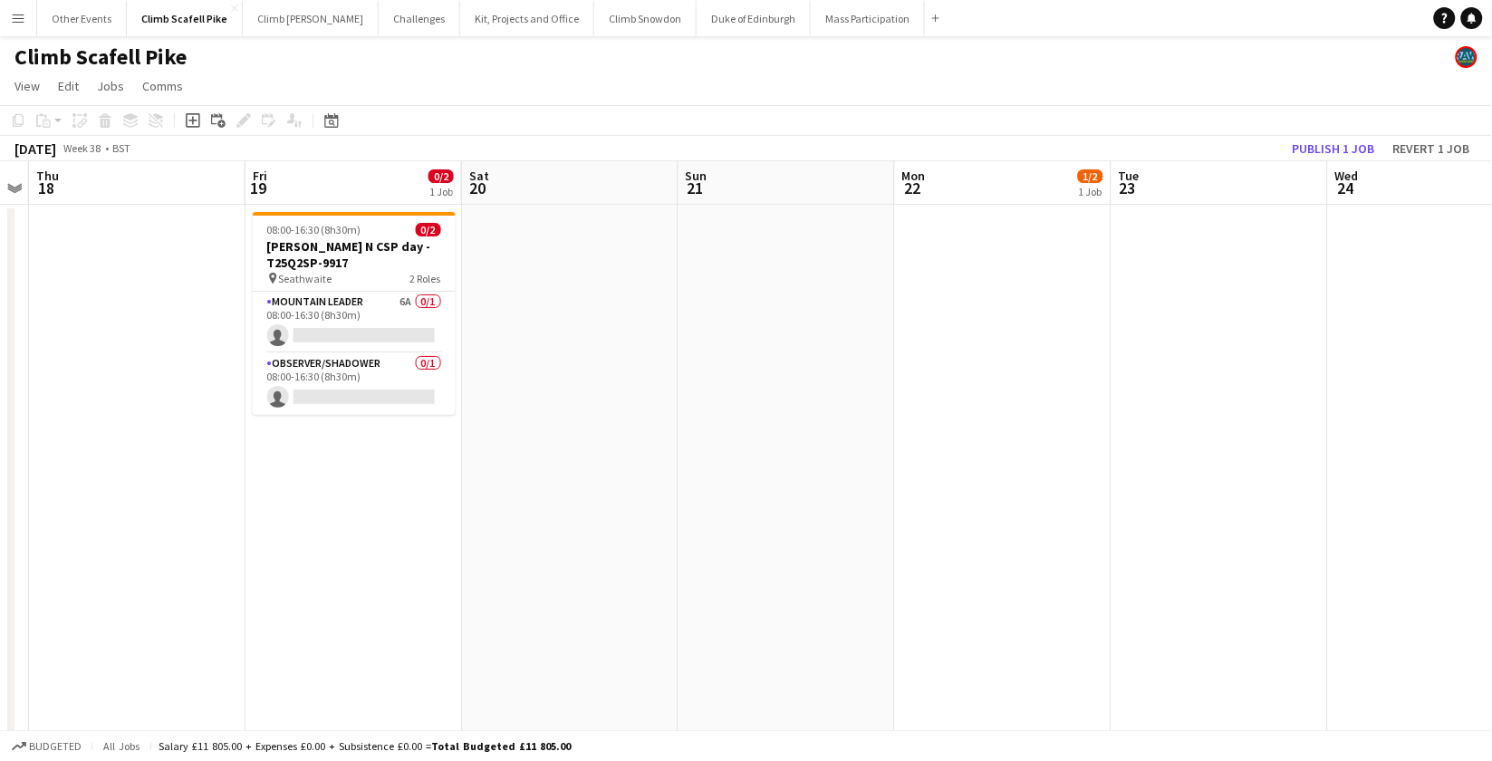
drag, startPoint x: 910, startPoint y: 543, endPoint x: 883, endPoint y: 491, distance: 58.4
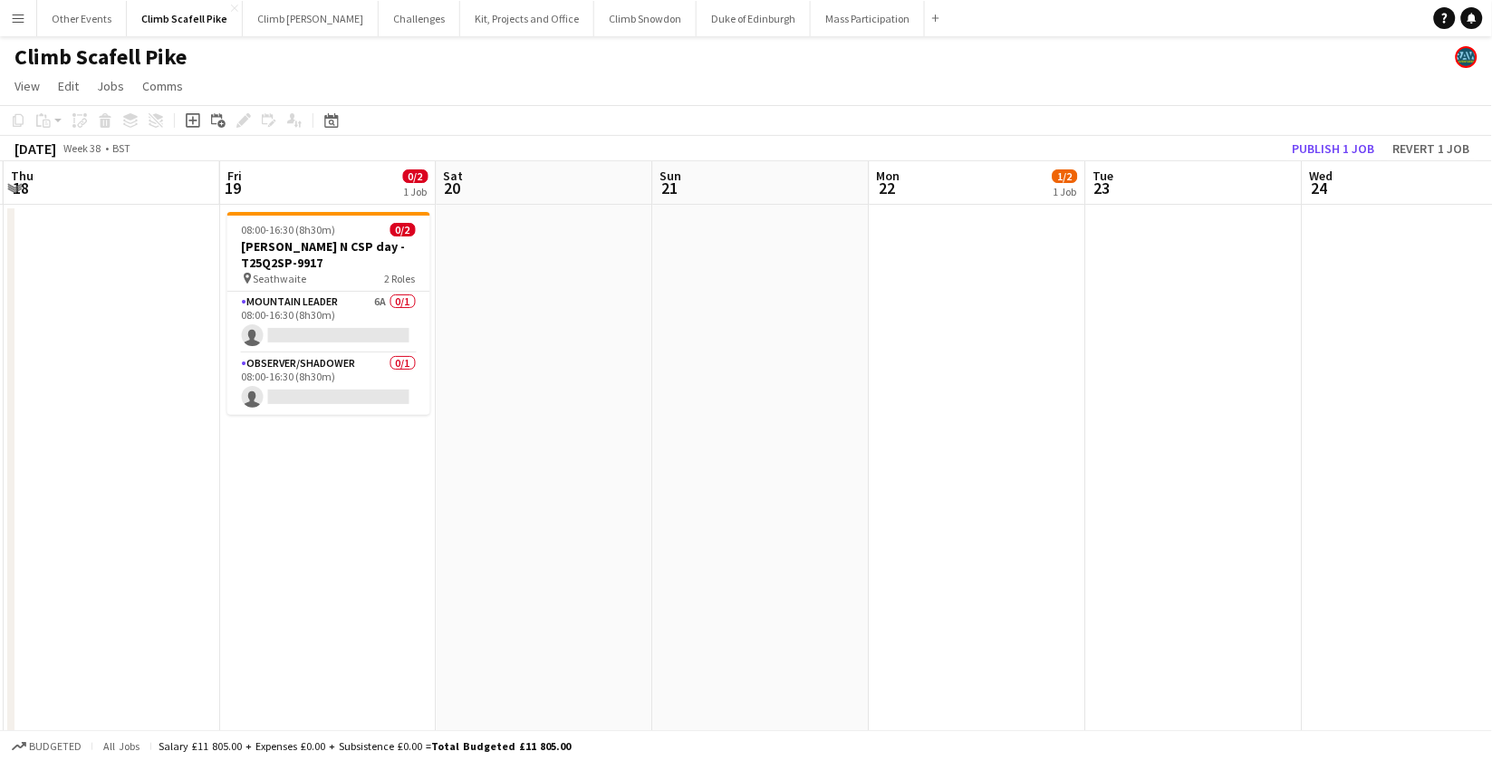
drag, startPoint x: 300, startPoint y: 506, endPoint x: 294, endPoint y: 526, distance: 21.5
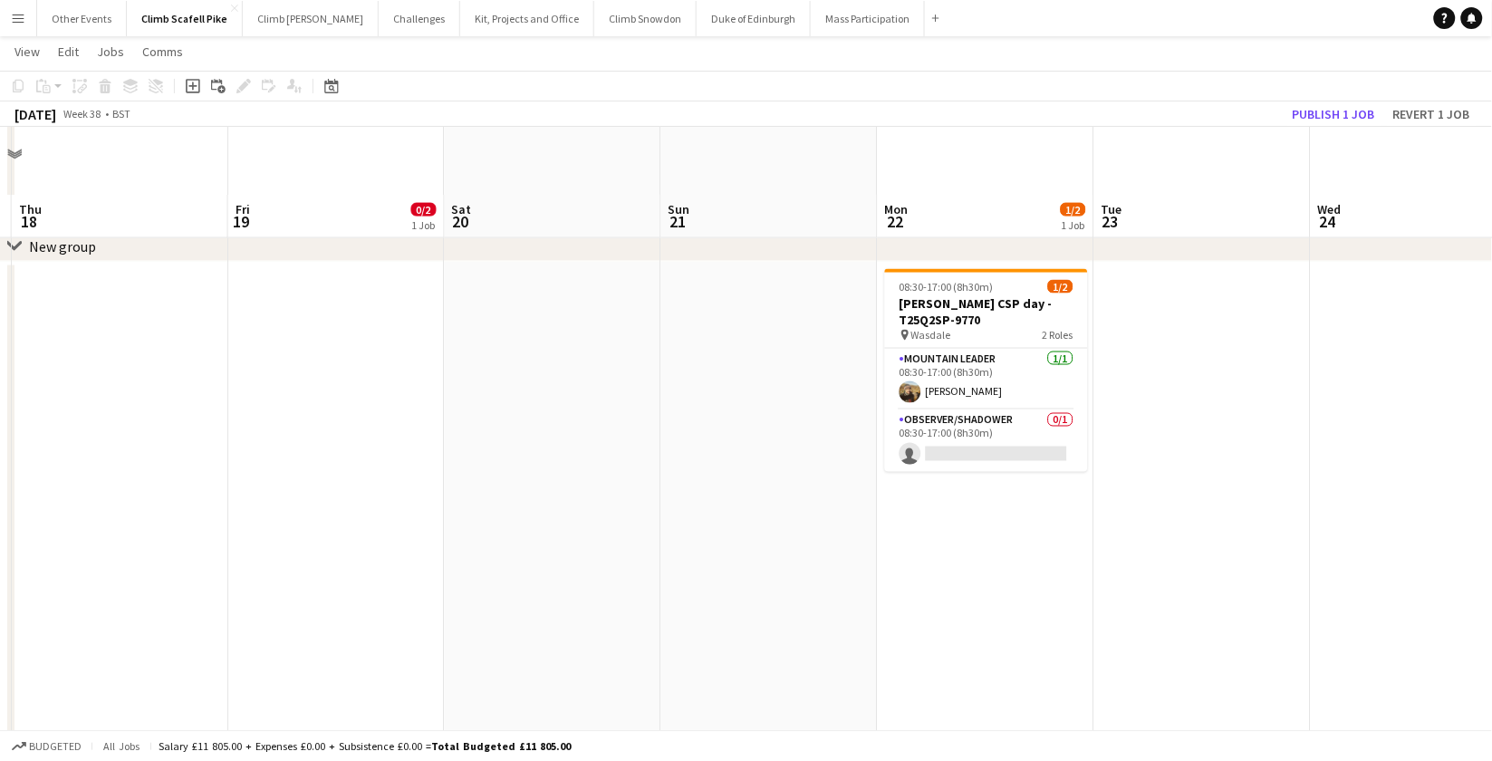
scroll to position [607, 0]
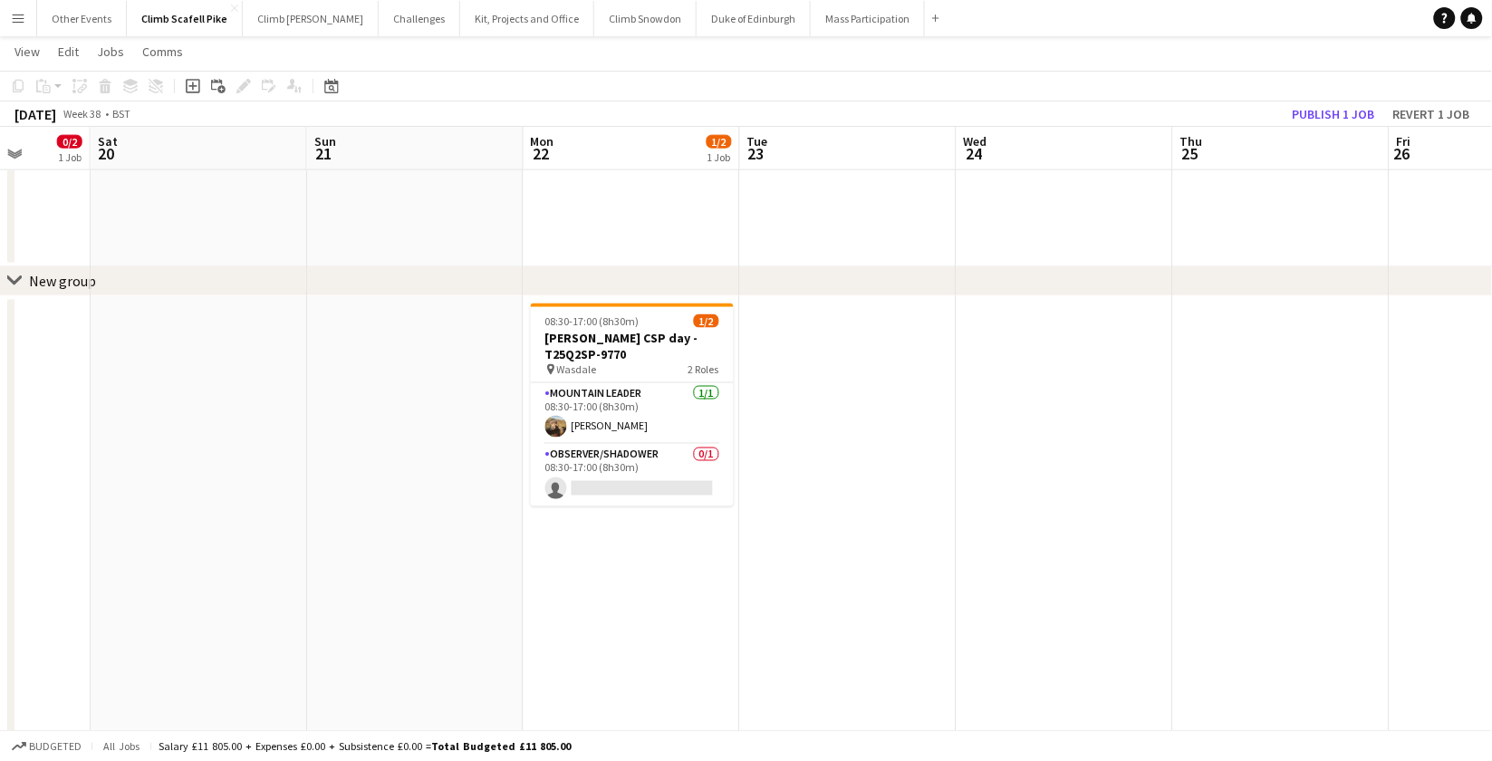
drag, startPoint x: 1042, startPoint y: 509, endPoint x: 734, endPoint y: 468, distance: 310.7
click at [796, 517] on app-calendar-viewport "Wed 17 Thu 18 Fri 19 0/2 1 Job Sat 20 Sun 21 Mon 22 1/2 1 Job Tue 23 Wed 24 Thu…" at bounding box center [746, 242] width 1492 height 1556
click at [605, 421] on app-card-role "Mountain Leader [DATE] 08:30-17:00 (8h30m) [PERSON_NAME]" at bounding box center [627, 414] width 203 height 62
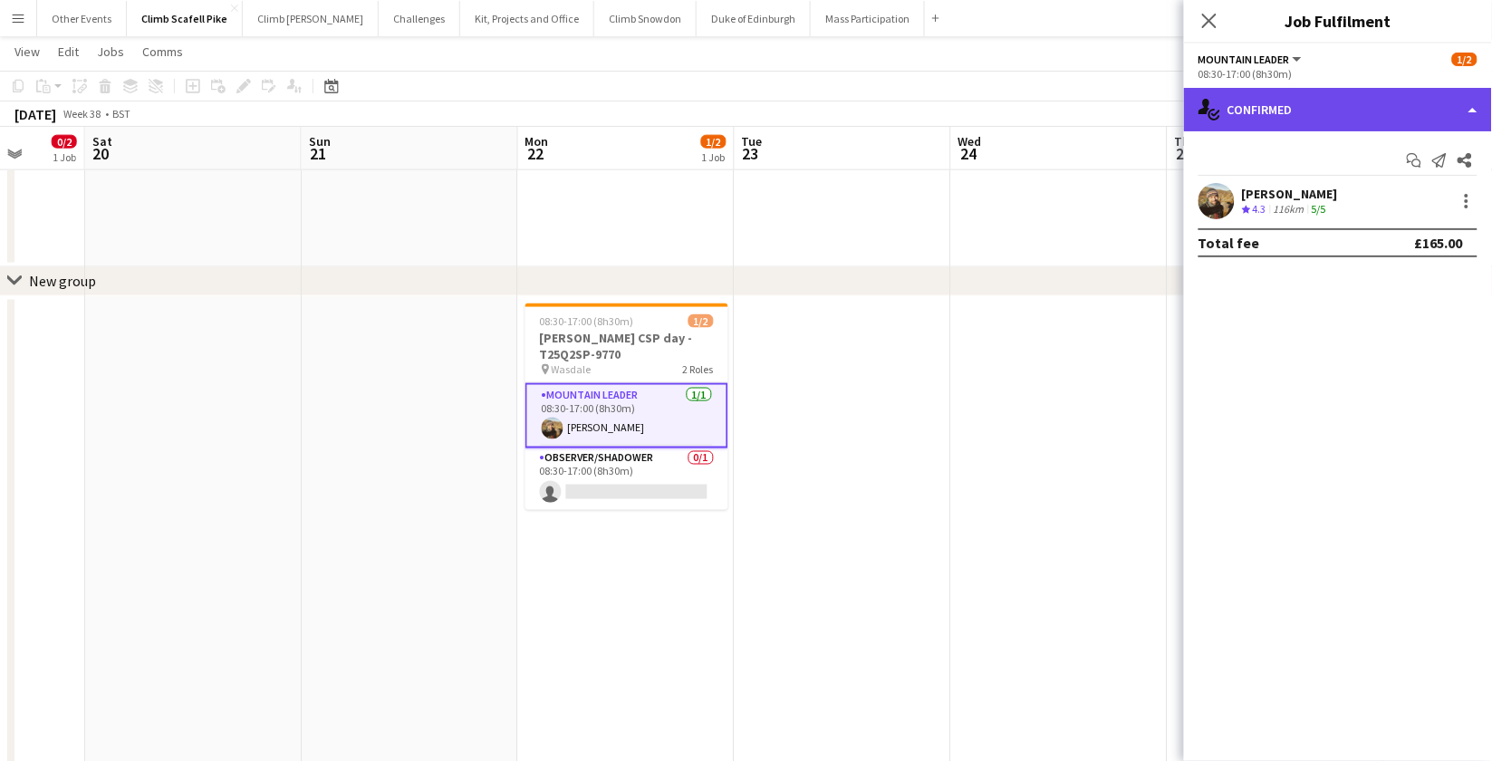
click at [1271, 102] on div "single-neutral-actions-check-2 Confirmed" at bounding box center [1338, 109] width 308 height 43
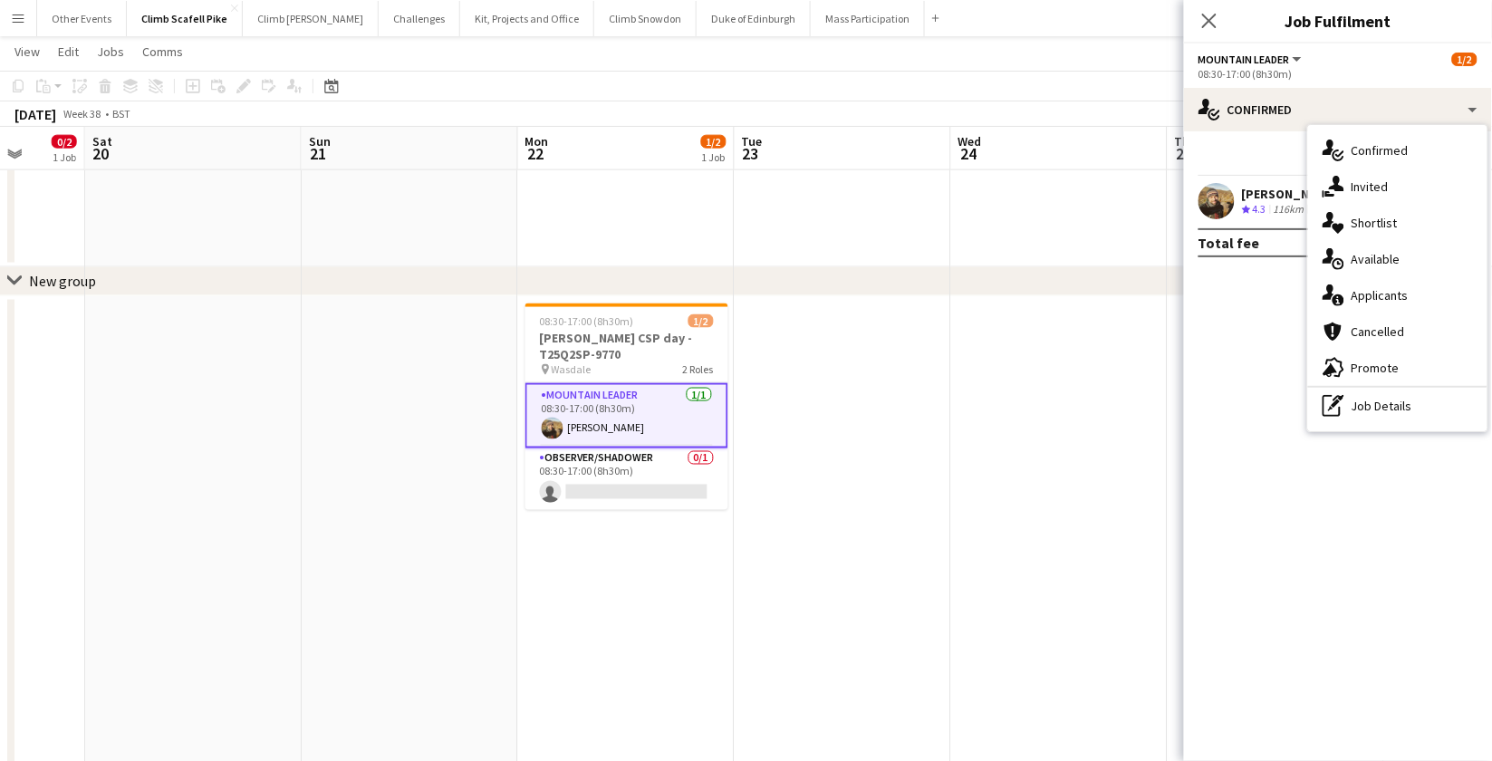
click at [1250, 199] on div "[PERSON_NAME]" at bounding box center [1290, 194] width 96 height 16
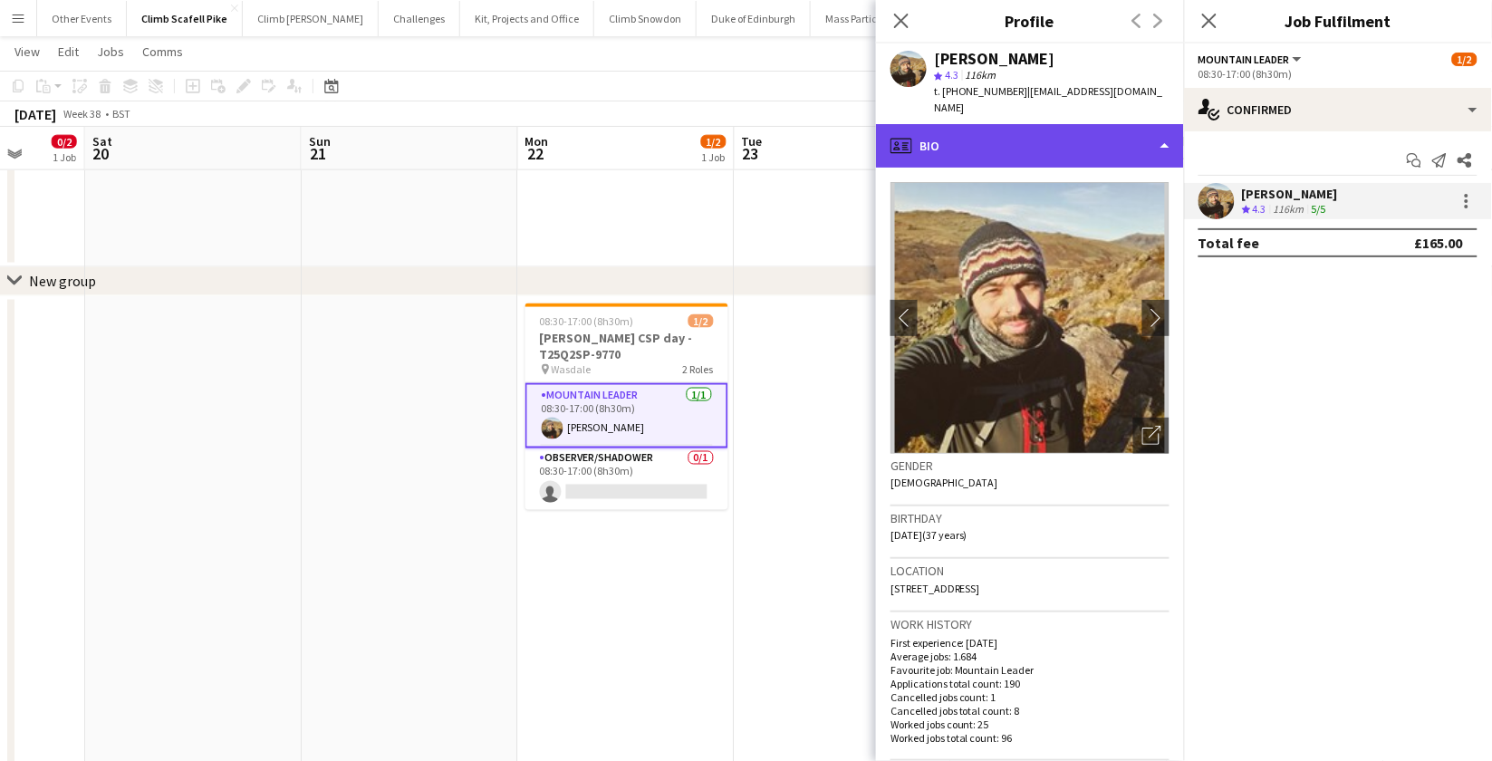
click at [1063, 124] on div "profile Bio" at bounding box center [1030, 145] width 308 height 43
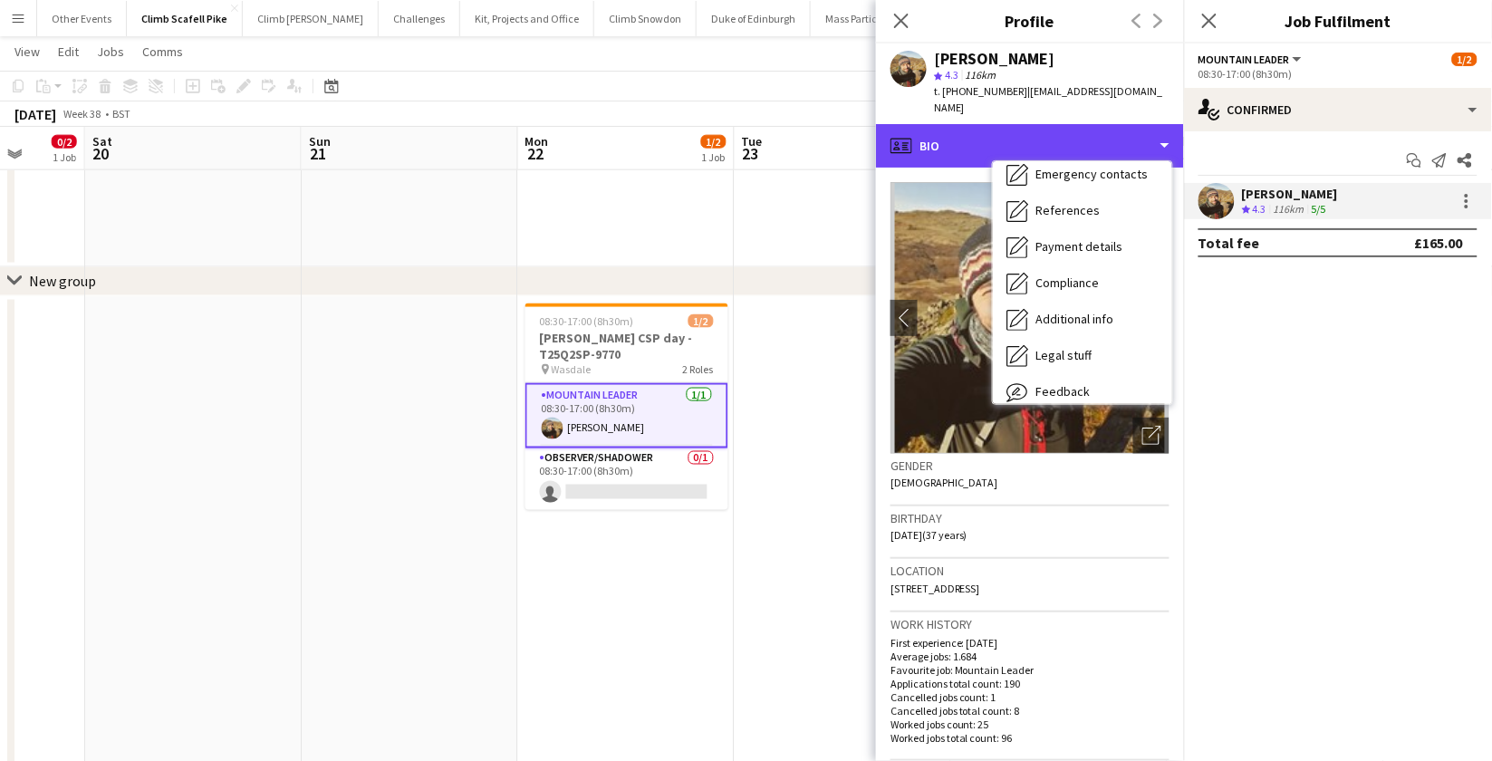
scroll to position [206, 0]
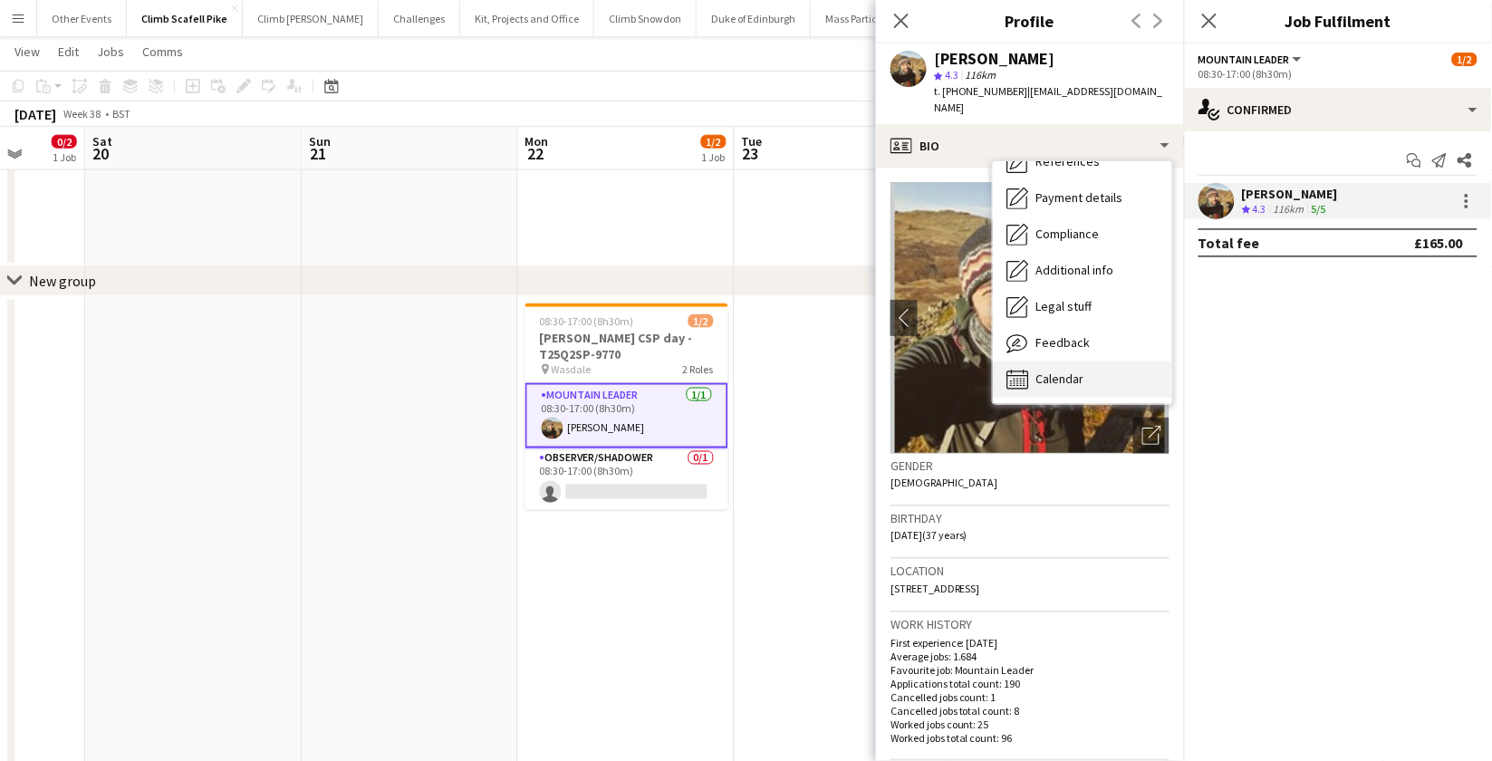
click at [1095, 366] on div "Calendar Calendar" at bounding box center [1082, 380] width 179 height 36
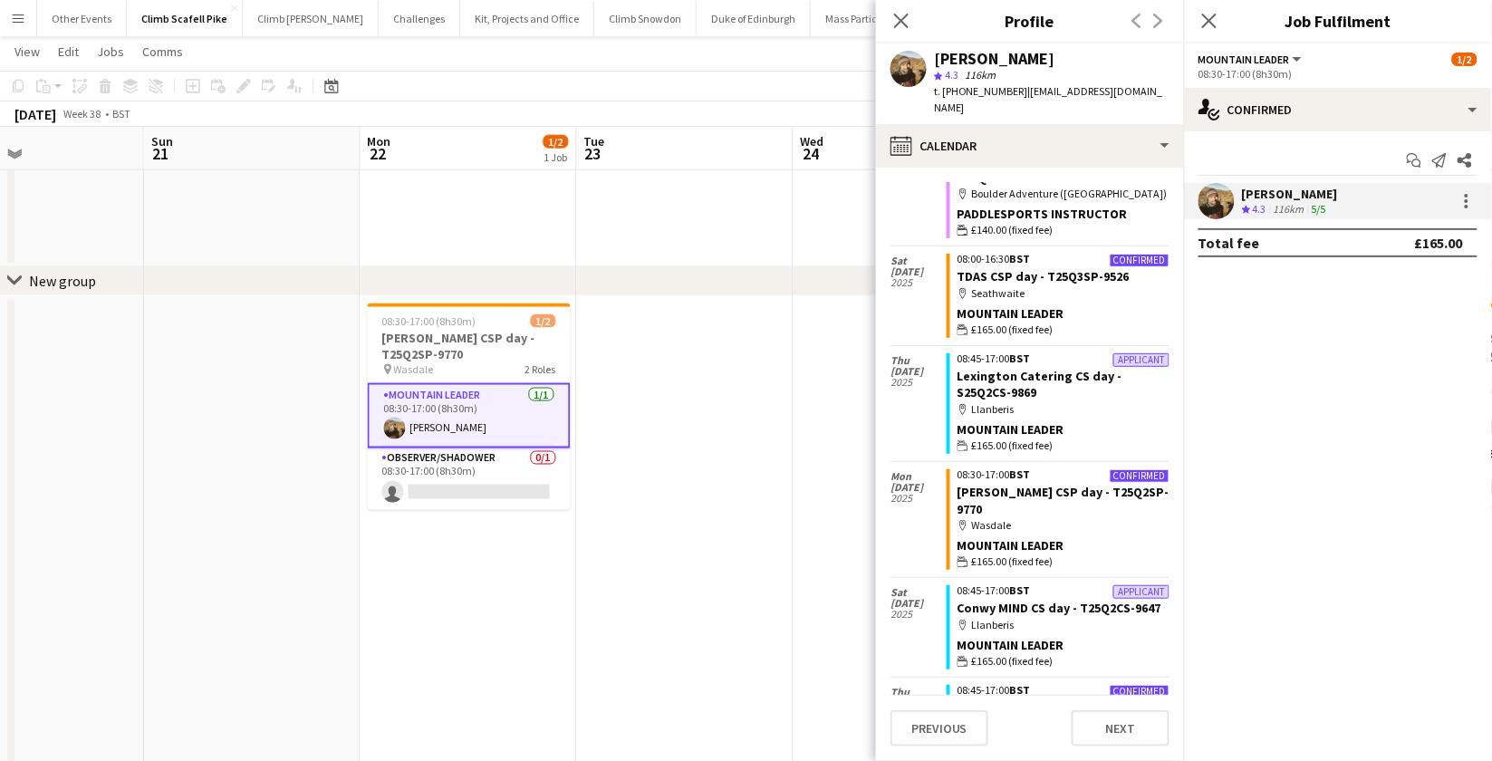
scroll to position [0, 723]
drag, startPoint x: 731, startPoint y: 657, endPoint x: 572, endPoint y: 657, distance: 159.5
click at [572, 657] on app-calendar-viewport "Wed 17 Thu 18 Fri 19 0/2 1 Job Sat 20 Sun 21 Mon 22 1/2 1 Job Tue 23 Wed 24 Thu…" at bounding box center [746, 242] width 1492 height 1556
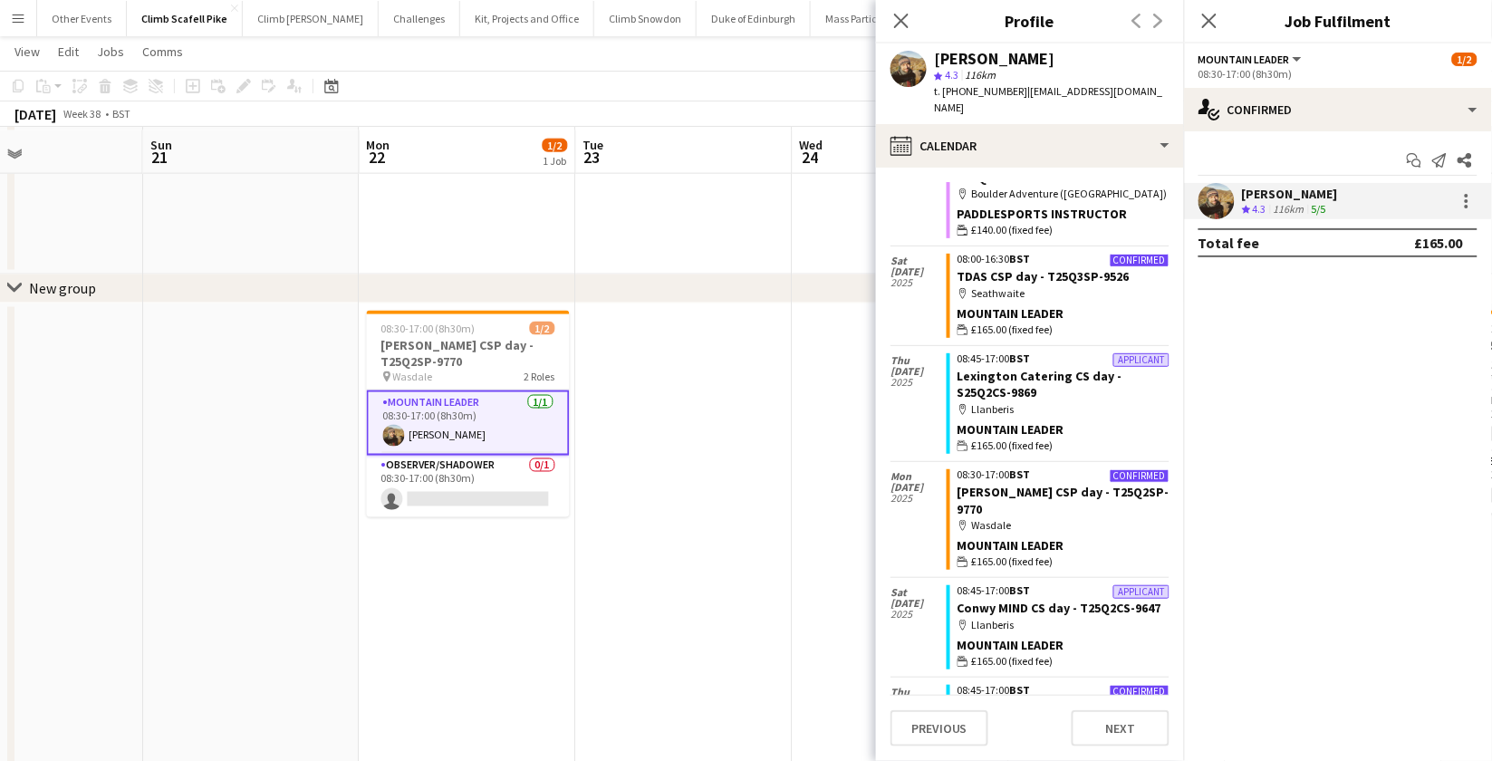
scroll to position [599, 0]
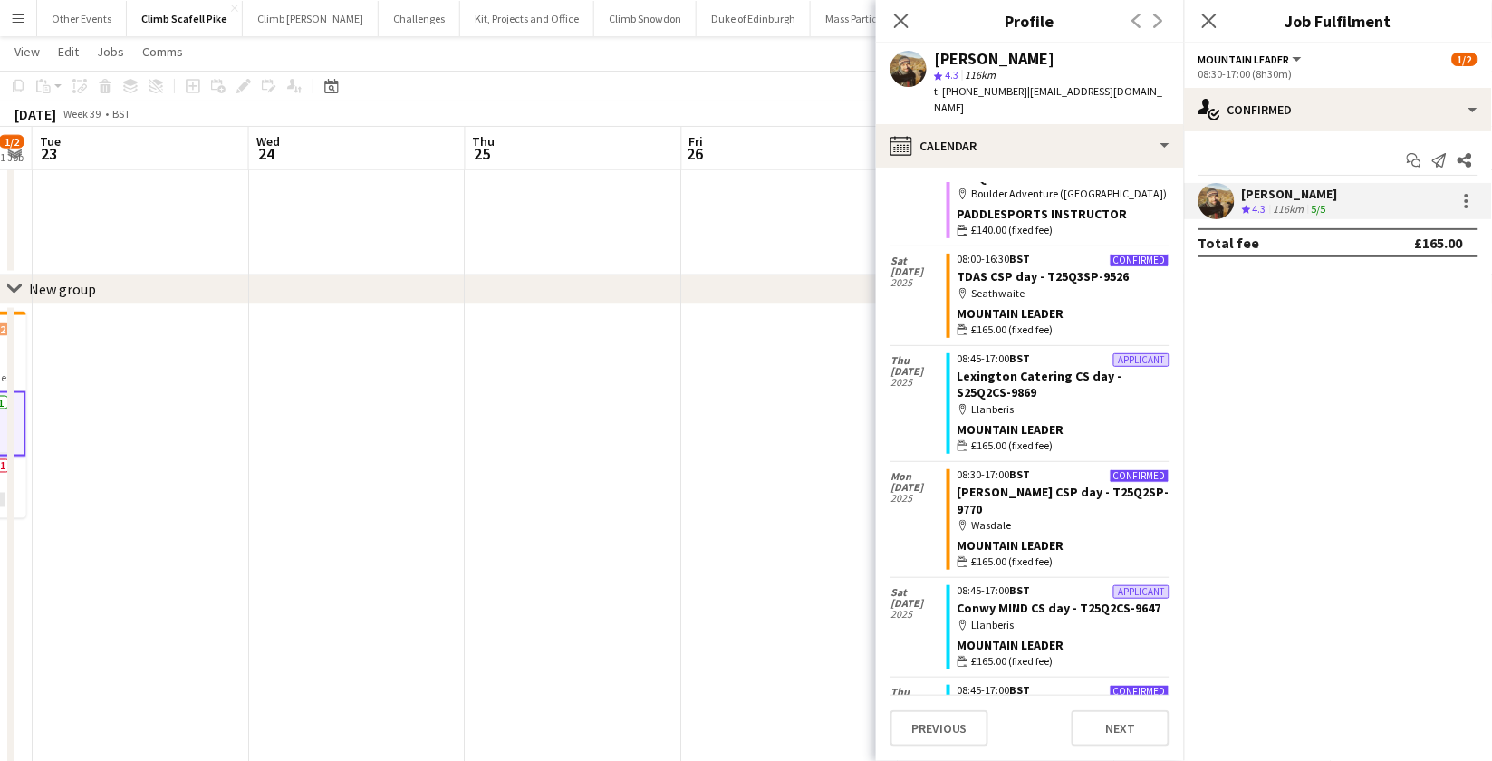
drag, startPoint x: 738, startPoint y: 502, endPoint x: 423, endPoint y: 545, distance: 318.2
click at [196, 553] on app-calendar-viewport "Sat 20 Sun 21 Mon 22 1/2 1 Job Tue 23 Wed 24 Thu 25 Fri 26 Sat 27 1/4 2 Jobs Su…" at bounding box center [746, 250] width 1492 height 1556
drag, startPoint x: 529, startPoint y: 532, endPoint x: 195, endPoint y: 560, distance: 335.5
click at [177, 560] on app-calendar-viewport "Sat 20 Sun 21 Mon 22 1/2 1 Job Tue 23 Wed 24 Thu 25 Fri 26 Sat 27 1/4 2 Jobs Su…" at bounding box center [746, 250] width 1492 height 1556
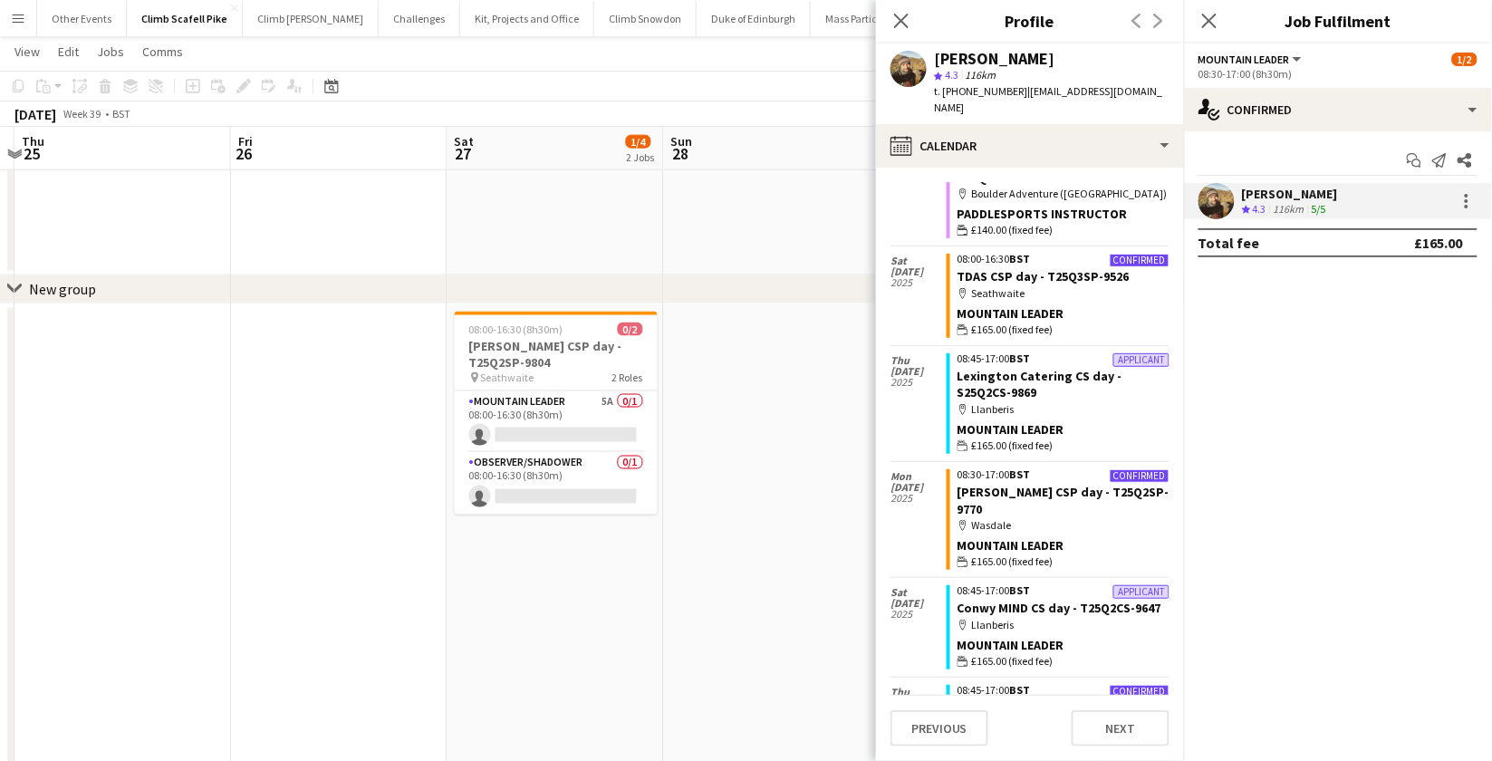
drag, startPoint x: 603, startPoint y: 559, endPoint x: 304, endPoint y: 568, distance: 299.1
click at [304, 568] on app-calendar-viewport "Mon 22 1/2 1 Job Tue 23 Wed 24 Thu 25 Fri 26 Sat 27 1/4 2 Jobs Sun 28 Mon 29 Tu…" at bounding box center [746, 250] width 1492 height 1556
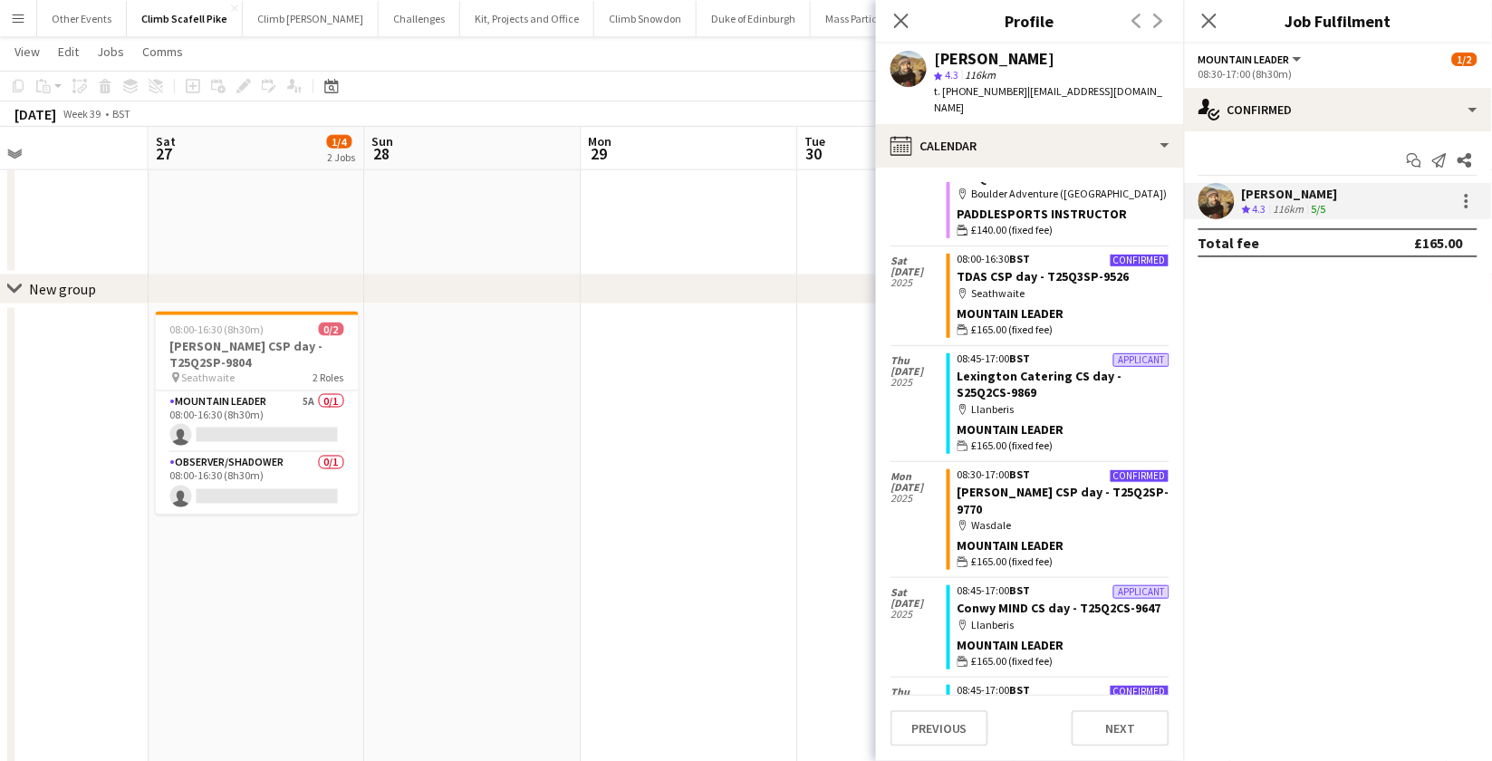
click at [670, 552] on app-date-cell at bounding box center [690, 666] width 217 height 724
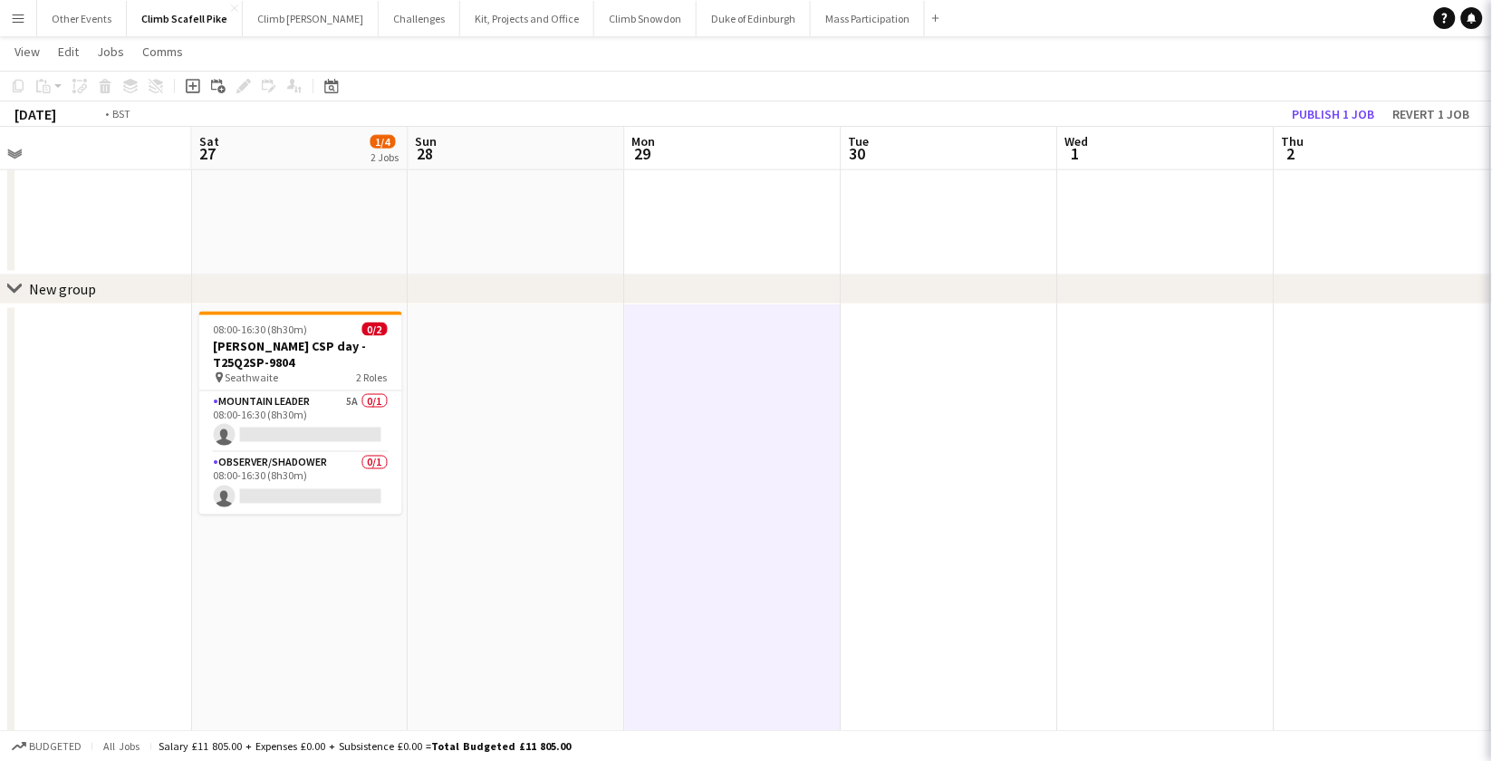
drag, startPoint x: 776, startPoint y: 532, endPoint x: 290, endPoint y: 554, distance: 486.1
click at [221, 541] on app-calendar-viewport "Tue 23 Wed 24 Thu 25 Fri 26 Sat 27 1/4 2 Jobs Sun 28 Mon 29 Tue 30 Wed 1 Thu 2 …" at bounding box center [746, 250] width 1492 height 1556
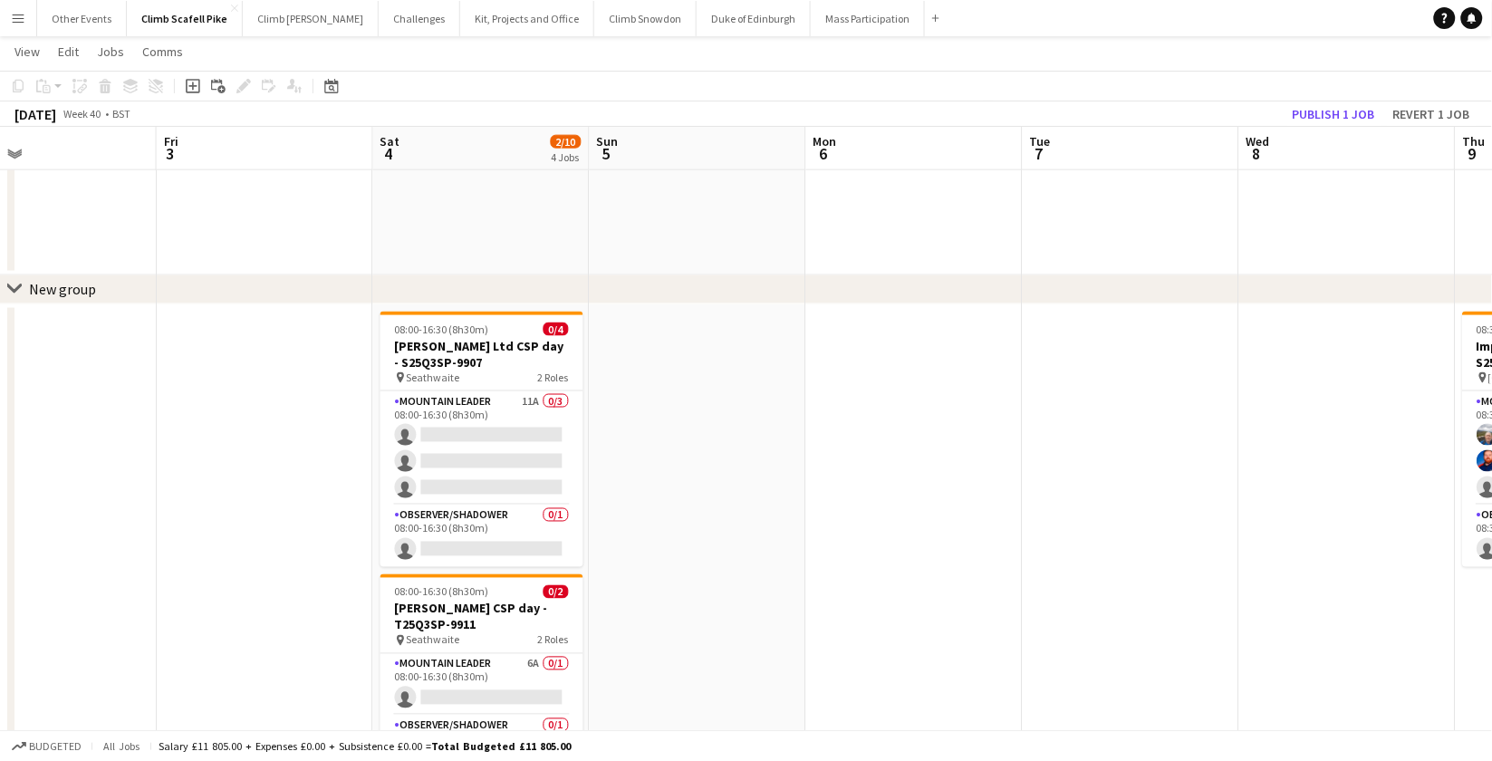
click at [336, 601] on app-calendar-viewport "Mon 29 Tue 30 Wed 1 Thu 2 Fri 3 Sat 4 2/10 4 Jobs Sun 5 Mon 6 Tue 7 Wed 8 Thu 9…" at bounding box center [746, 250] width 1492 height 1556
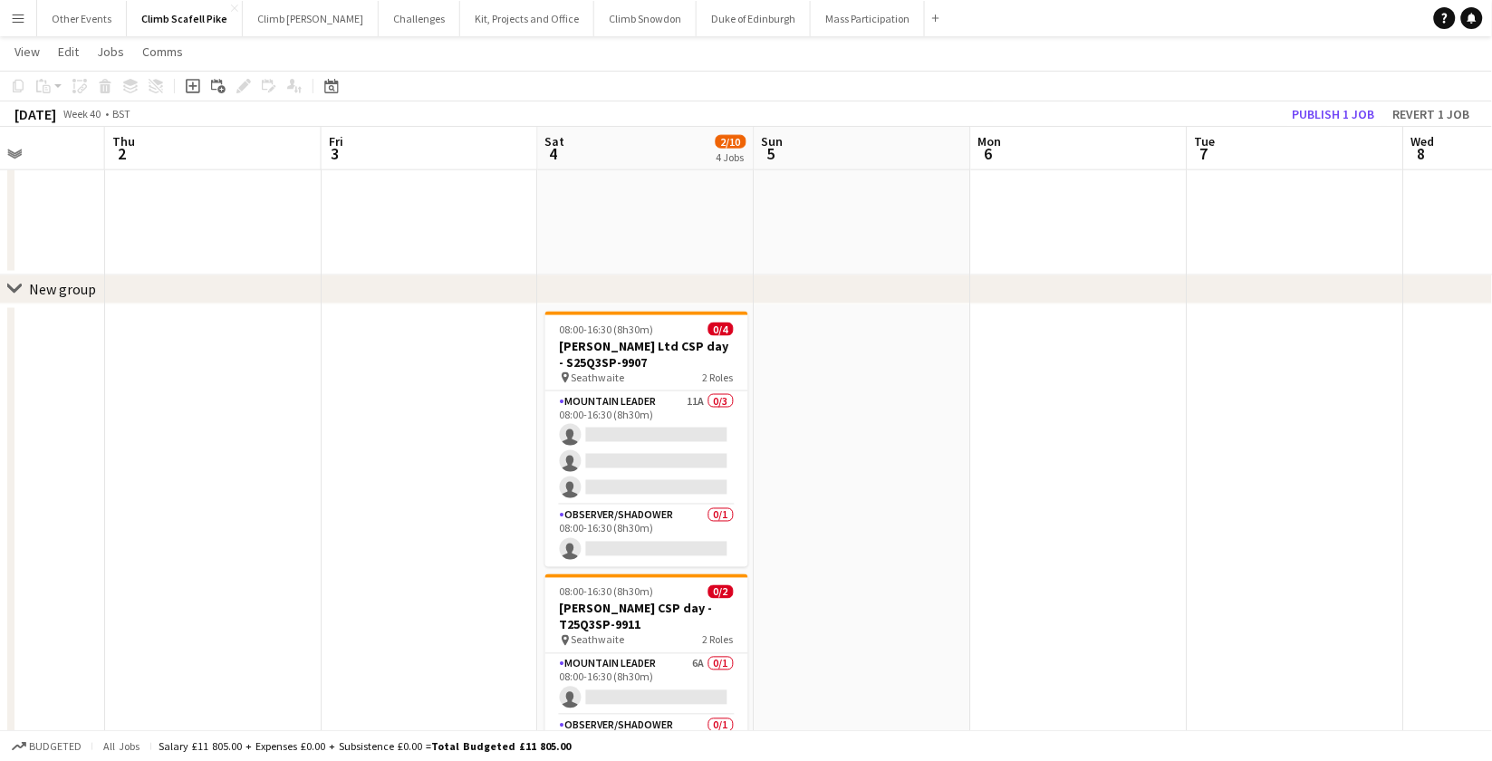
drag, startPoint x: 880, startPoint y: 567, endPoint x: 1050, endPoint y: 540, distance: 172.5
click at [1050, 540] on app-calendar-viewport "Mon 29 Tue 30 Wed 1 Thu 2 Fri 3 Sat 4 2/10 4 Jobs Sun 5 Mon 6 Tue 7 Wed 8 Thu 9…" at bounding box center [746, 250] width 1492 height 1556
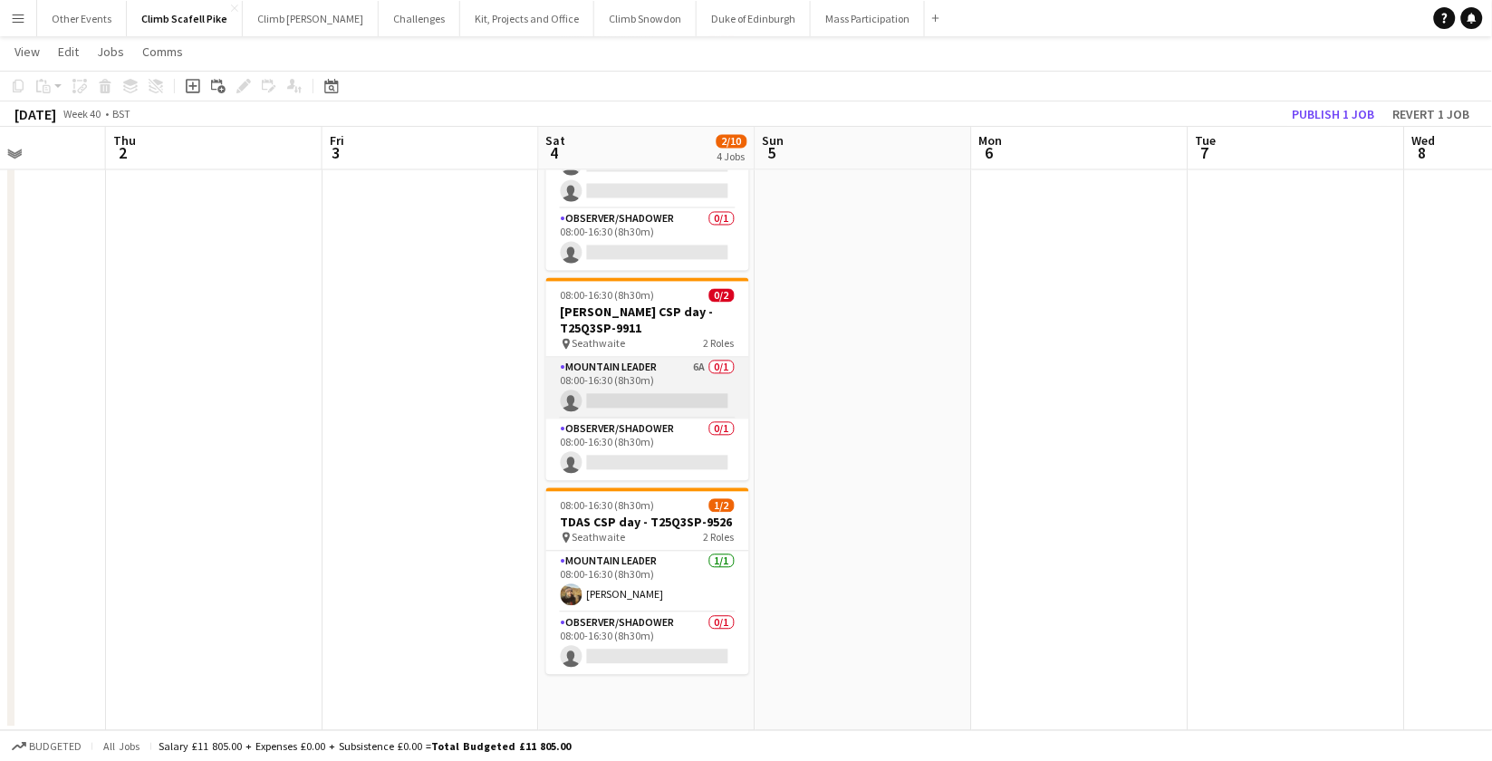
scroll to position [892, 0]
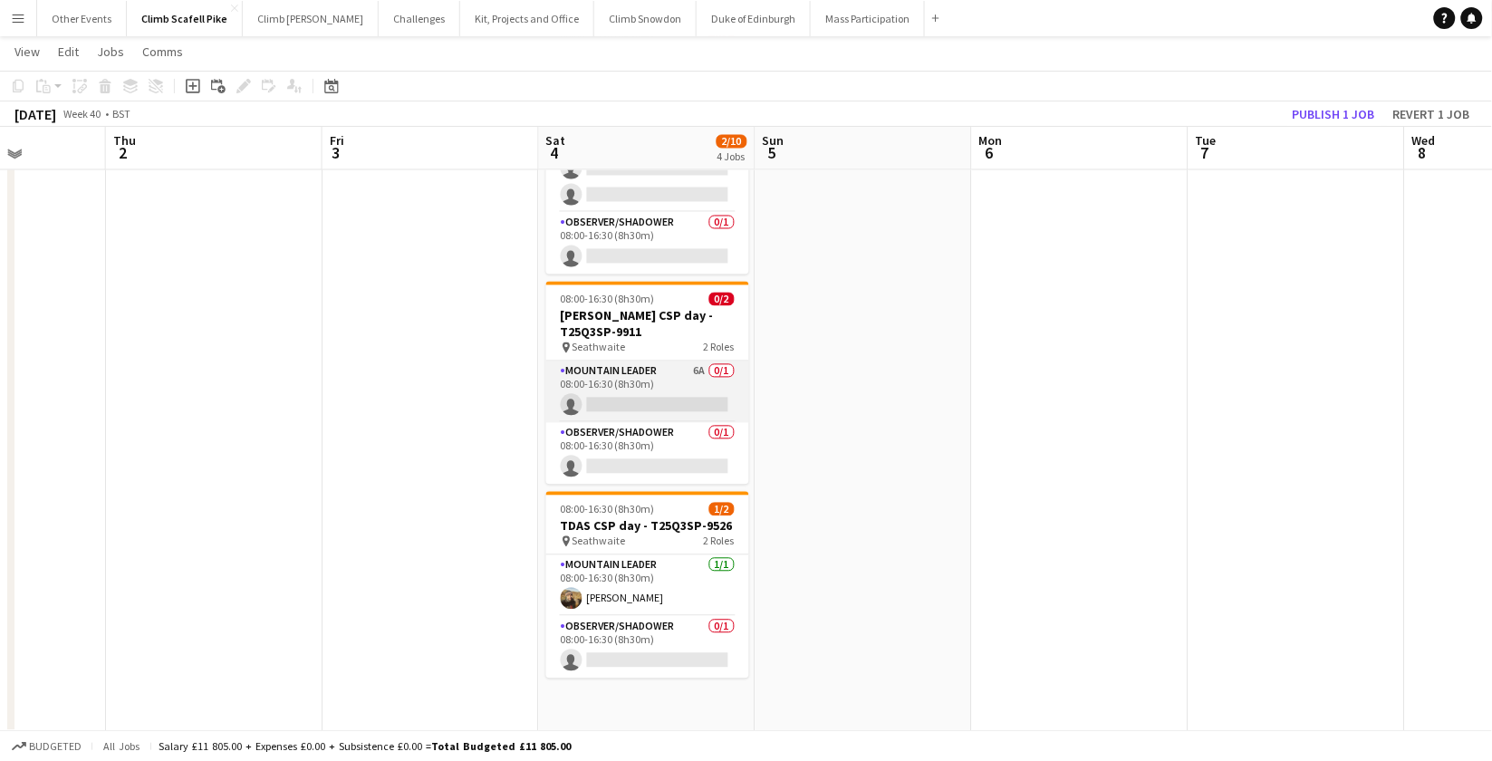
click at [651, 382] on app-card-role "Mountain Leader 6A 0/1 08:00-16:30 (8h30m) single-neutral-actions" at bounding box center [647, 393] width 203 height 62
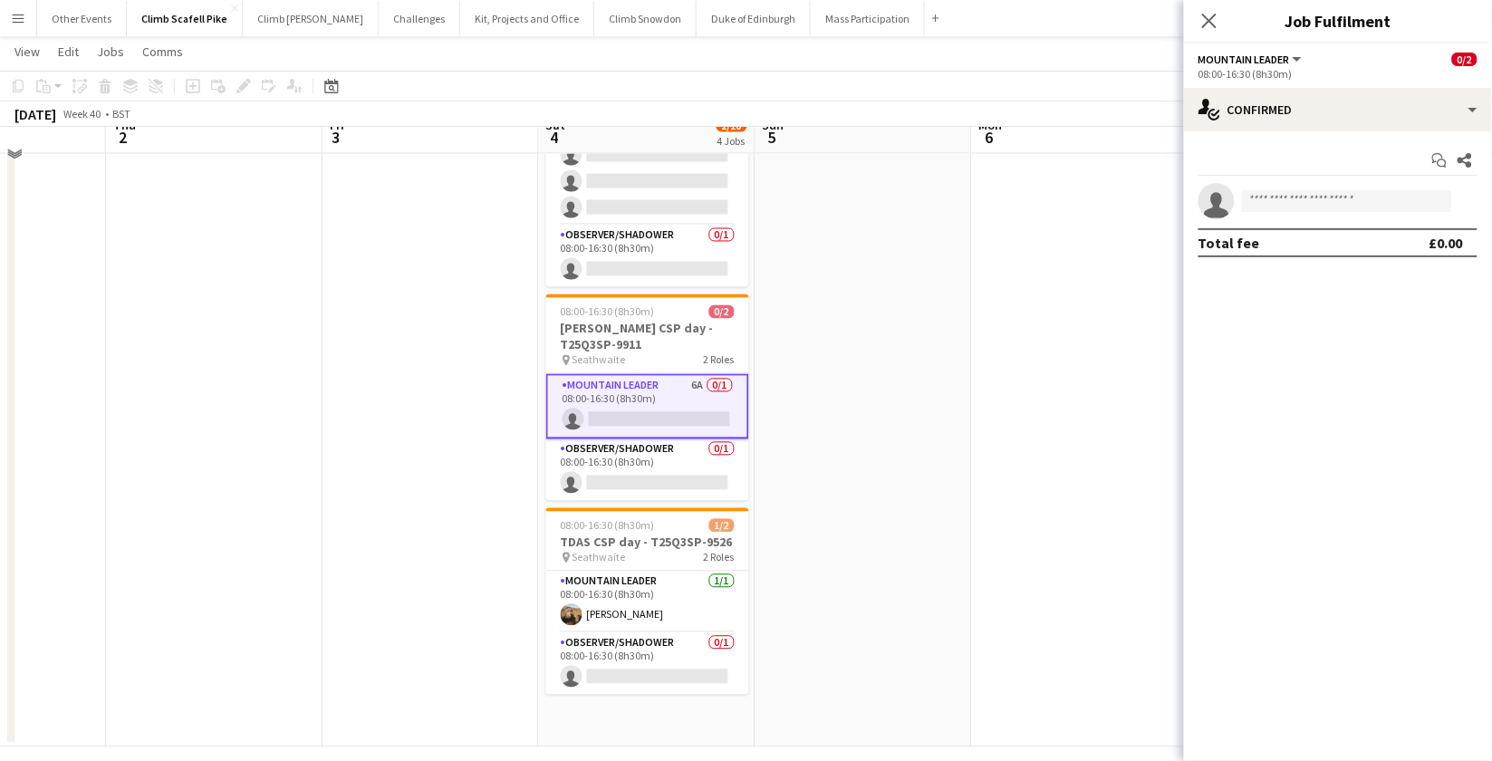
scroll to position [862, 0]
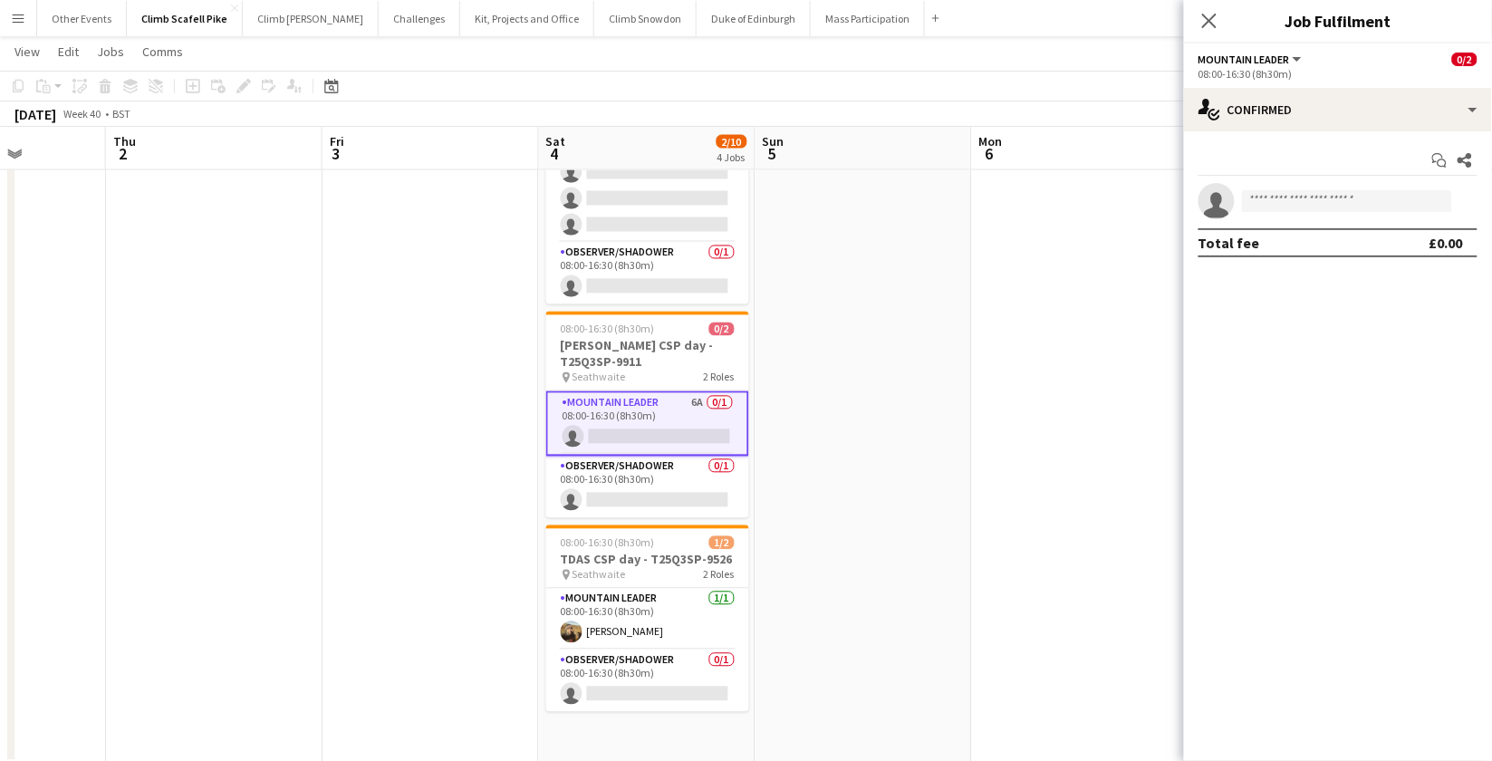
click at [368, 440] on app-date-cell at bounding box center [431, 404] width 217 height 724
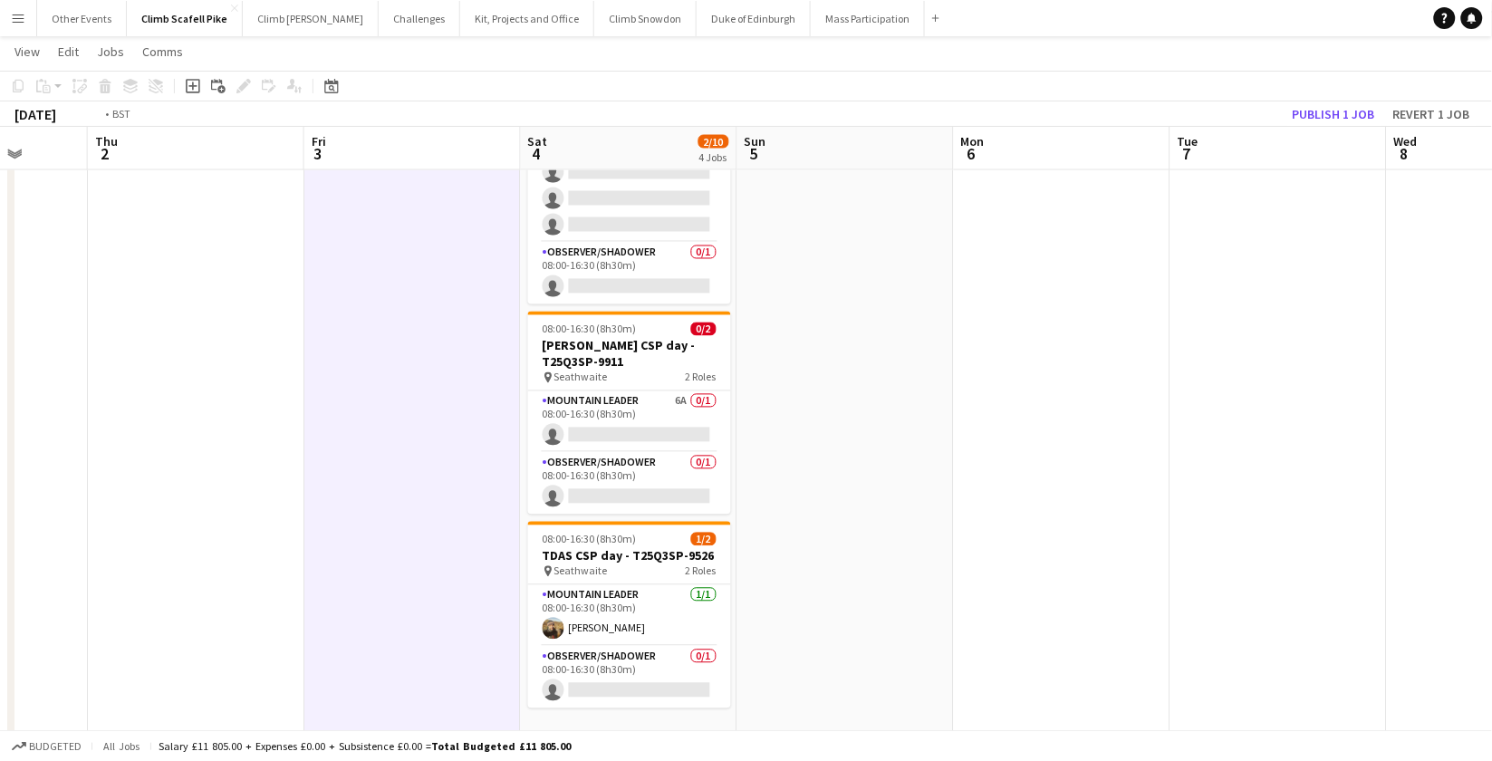
drag, startPoint x: 224, startPoint y: 449, endPoint x: 1018, endPoint y: 406, distance: 794.9
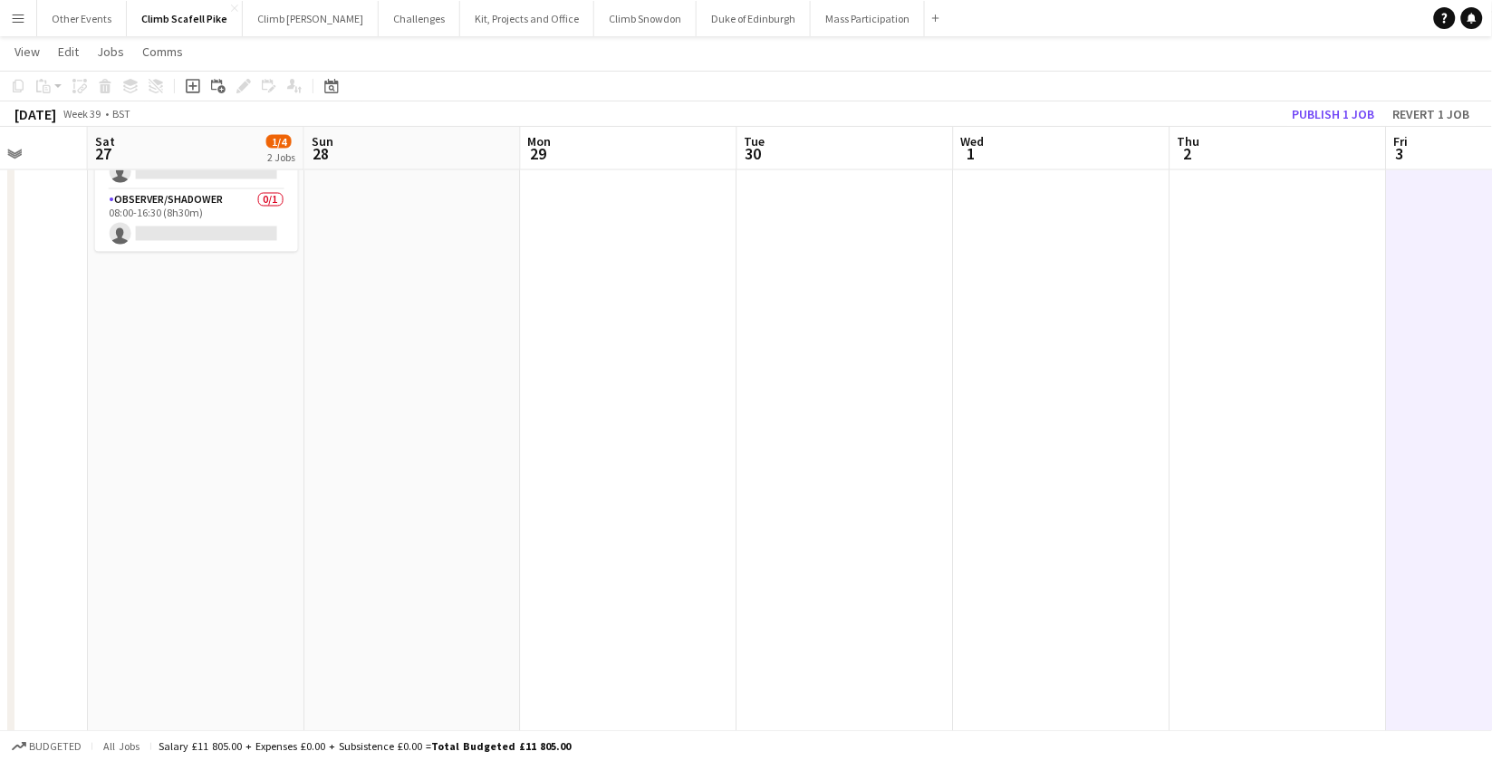
scroll to position [0, 524]
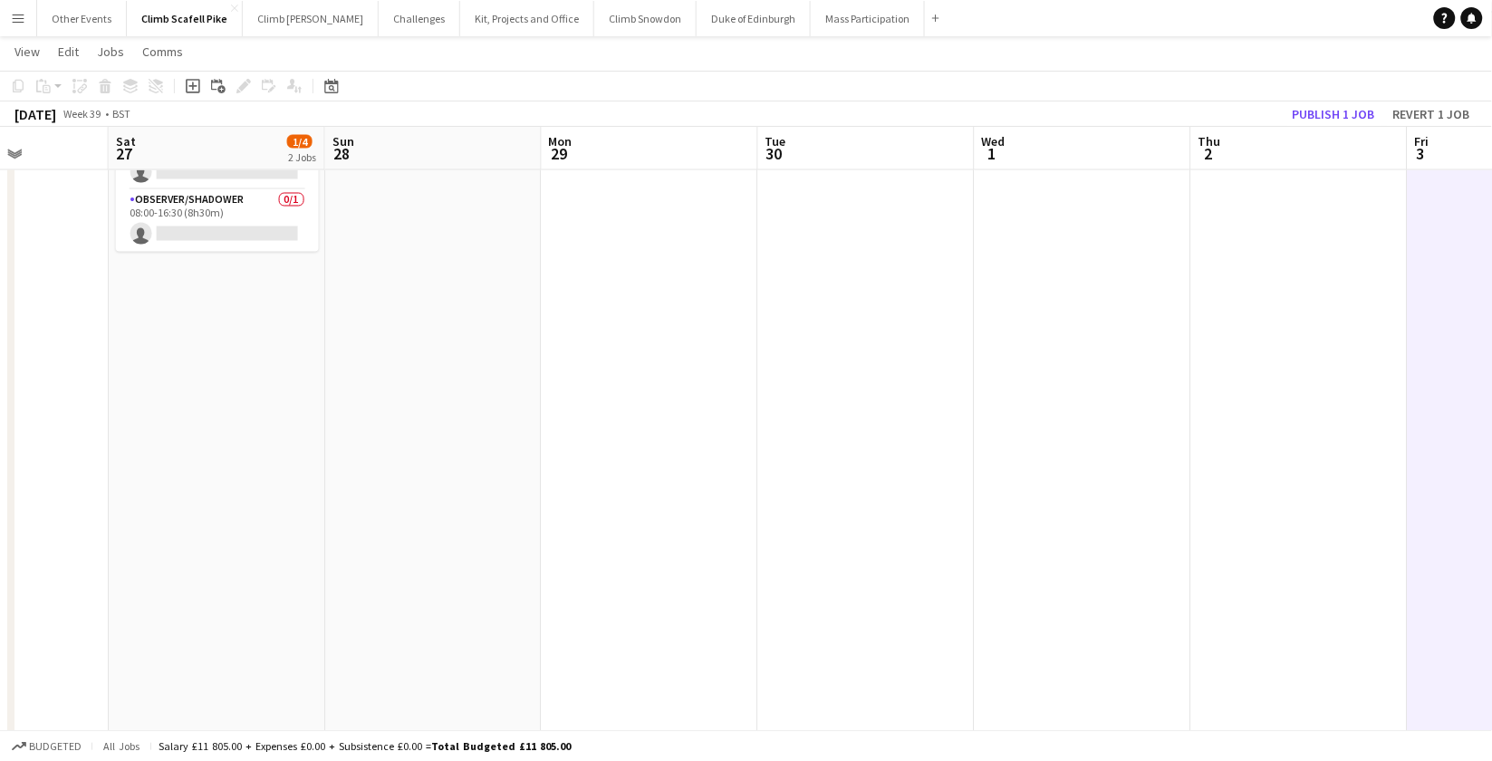
drag, startPoint x: 630, startPoint y: 460, endPoint x: 1027, endPoint y: 443, distance: 397.2
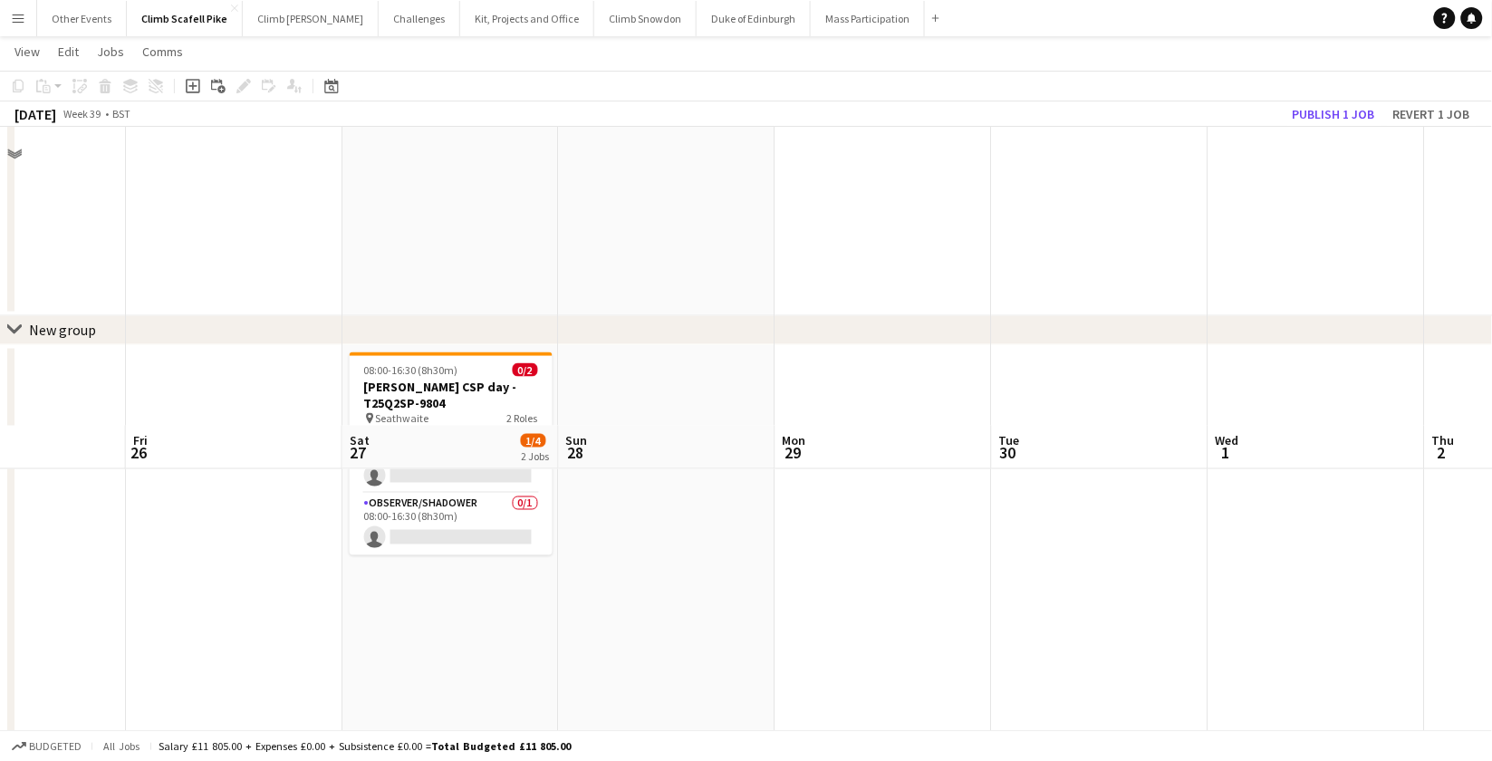
scroll to position [503, 0]
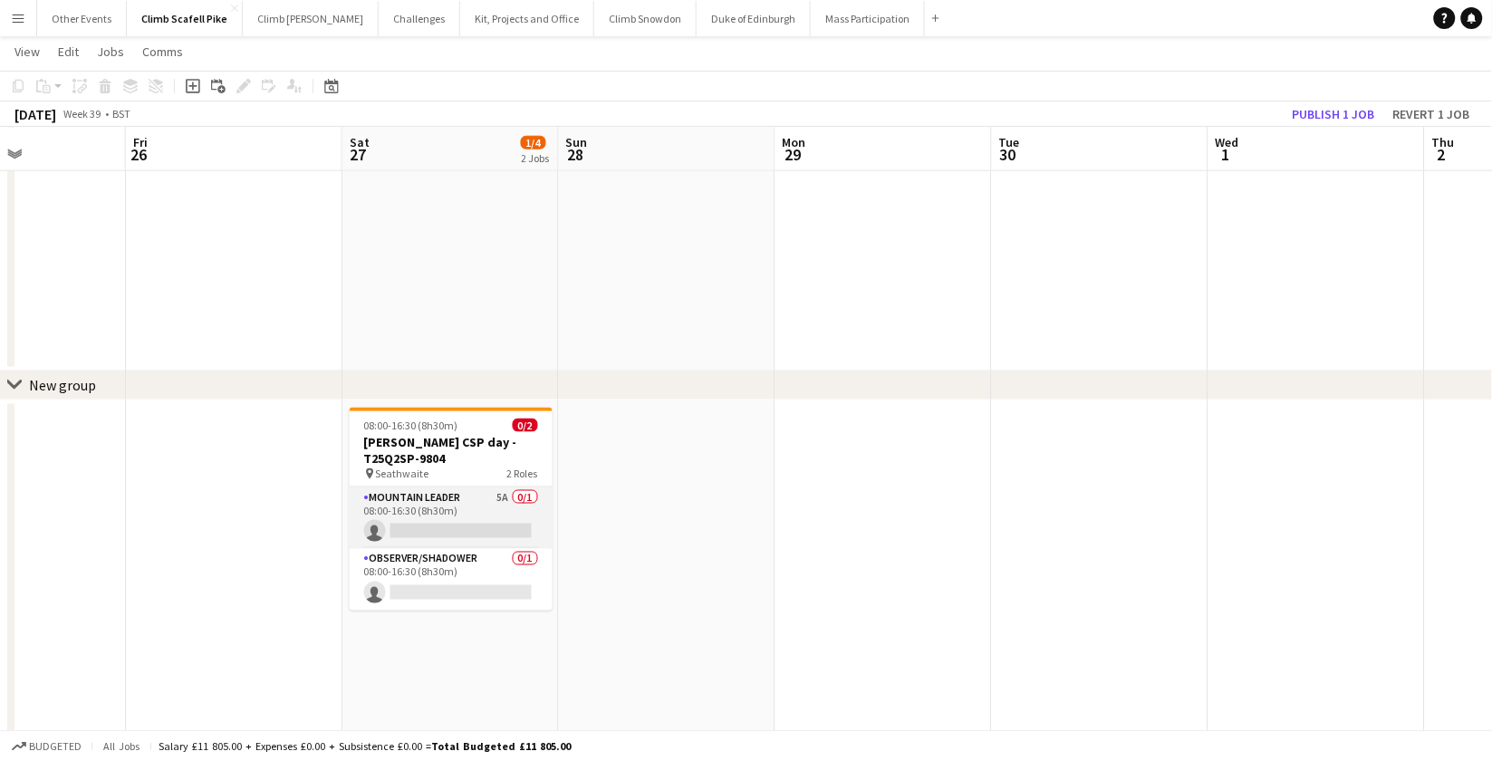
click at [478, 497] on app-card-role "Mountain Leader 5A 0/1 08:00-16:30 (8h30m) single-neutral-actions" at bounding box center [451, 518] width 203 height 62
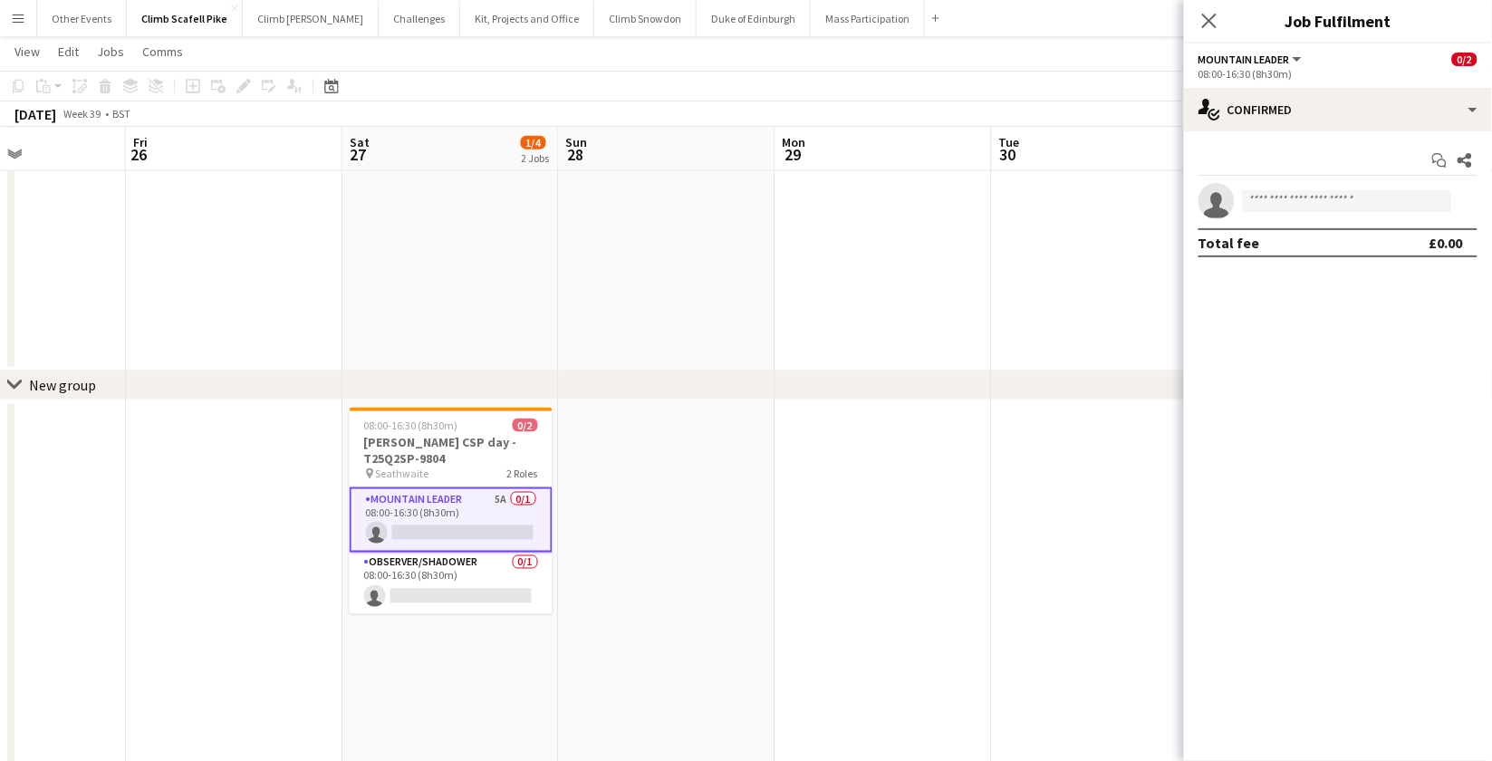
click at [1310, 133] on div "Start chat Share single-neutral-actions Total fee £0.00" at bounding box center [1338, 201] width 308 height 140
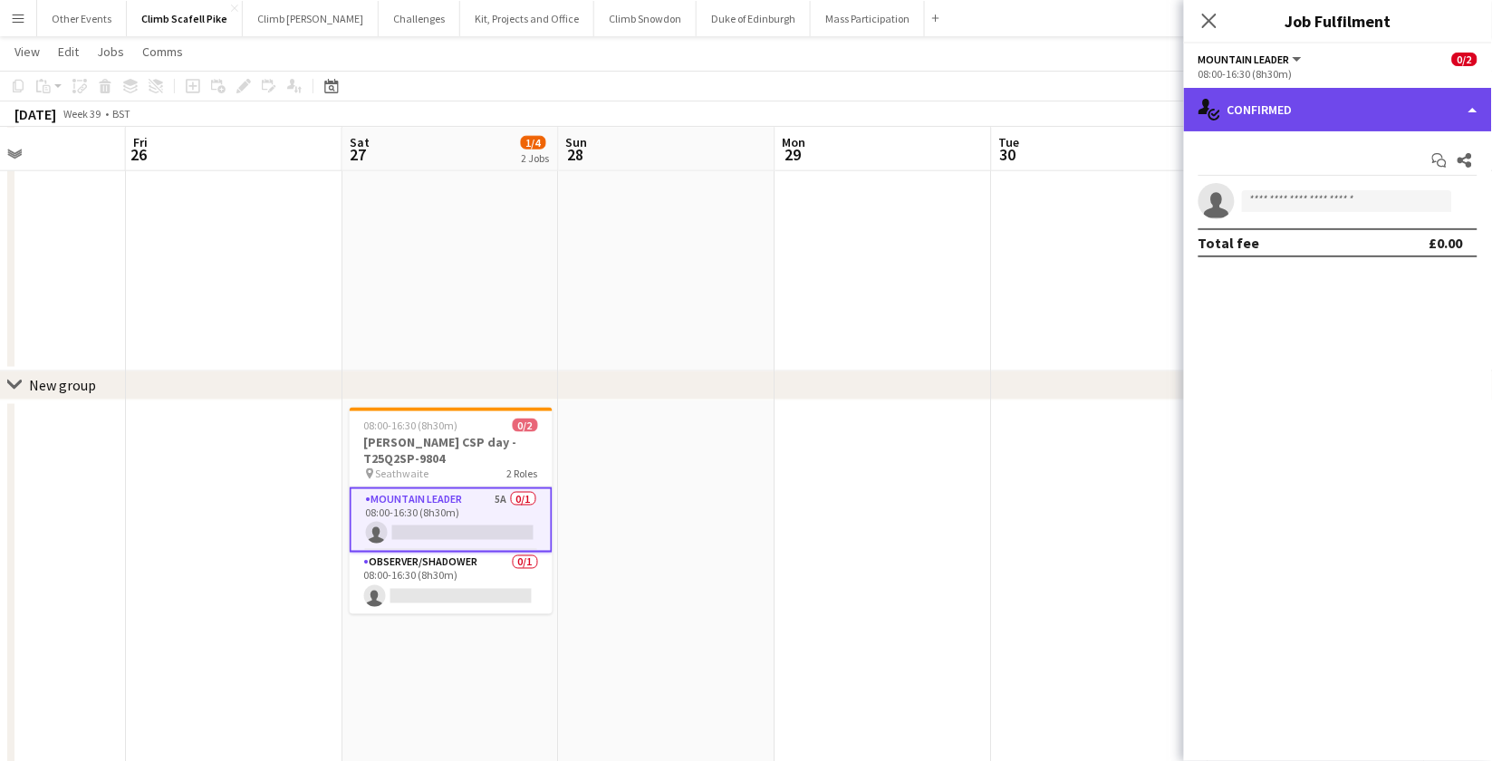
click at [1312, 123] on div "single-neutral-actions-check-2 Confirmed" at bounding box center [1338, 109] width 308 height 43
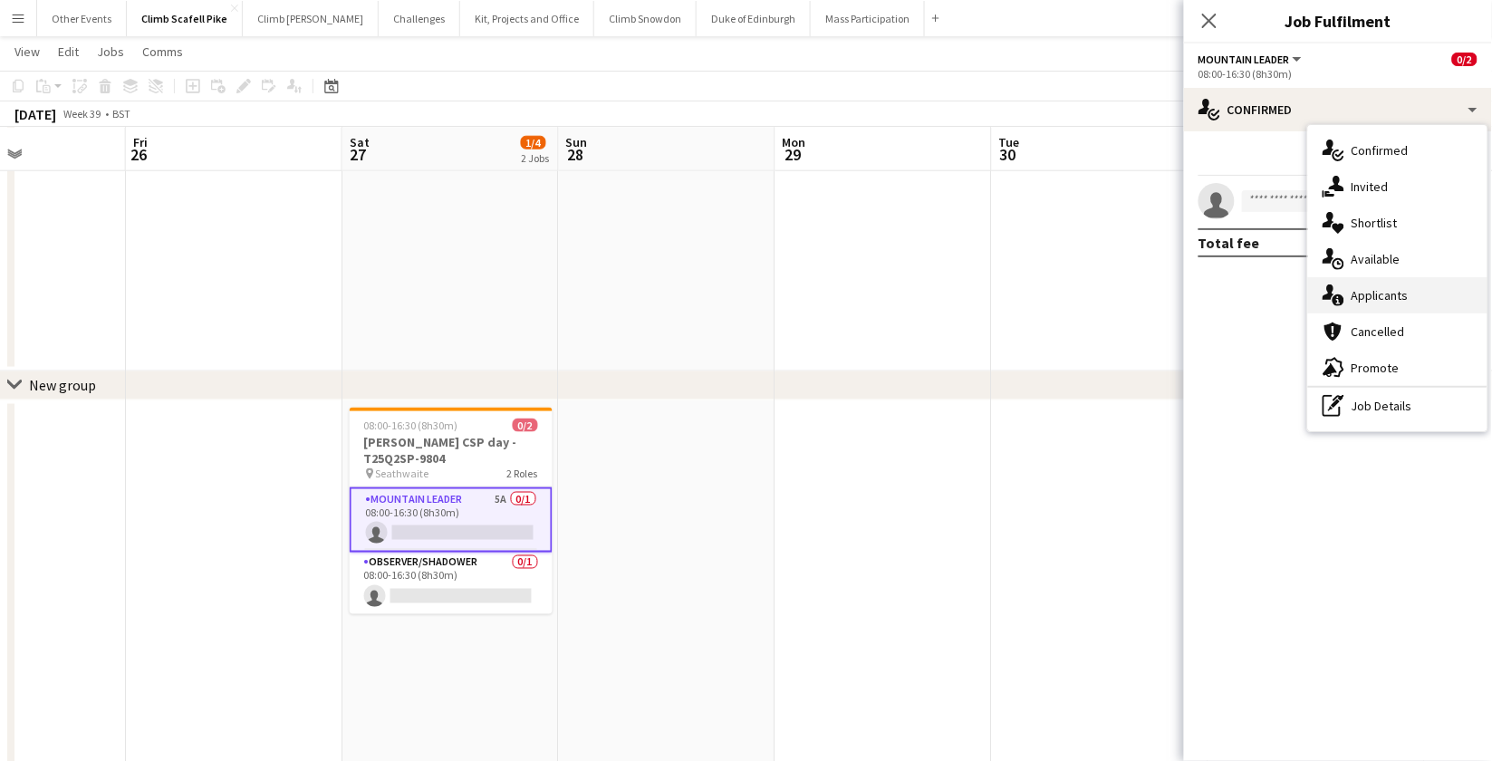
click at [1347, 298] on div "single-neutral-actions-information Applicants" at bounding box center [1397, 295] width 179 height 36
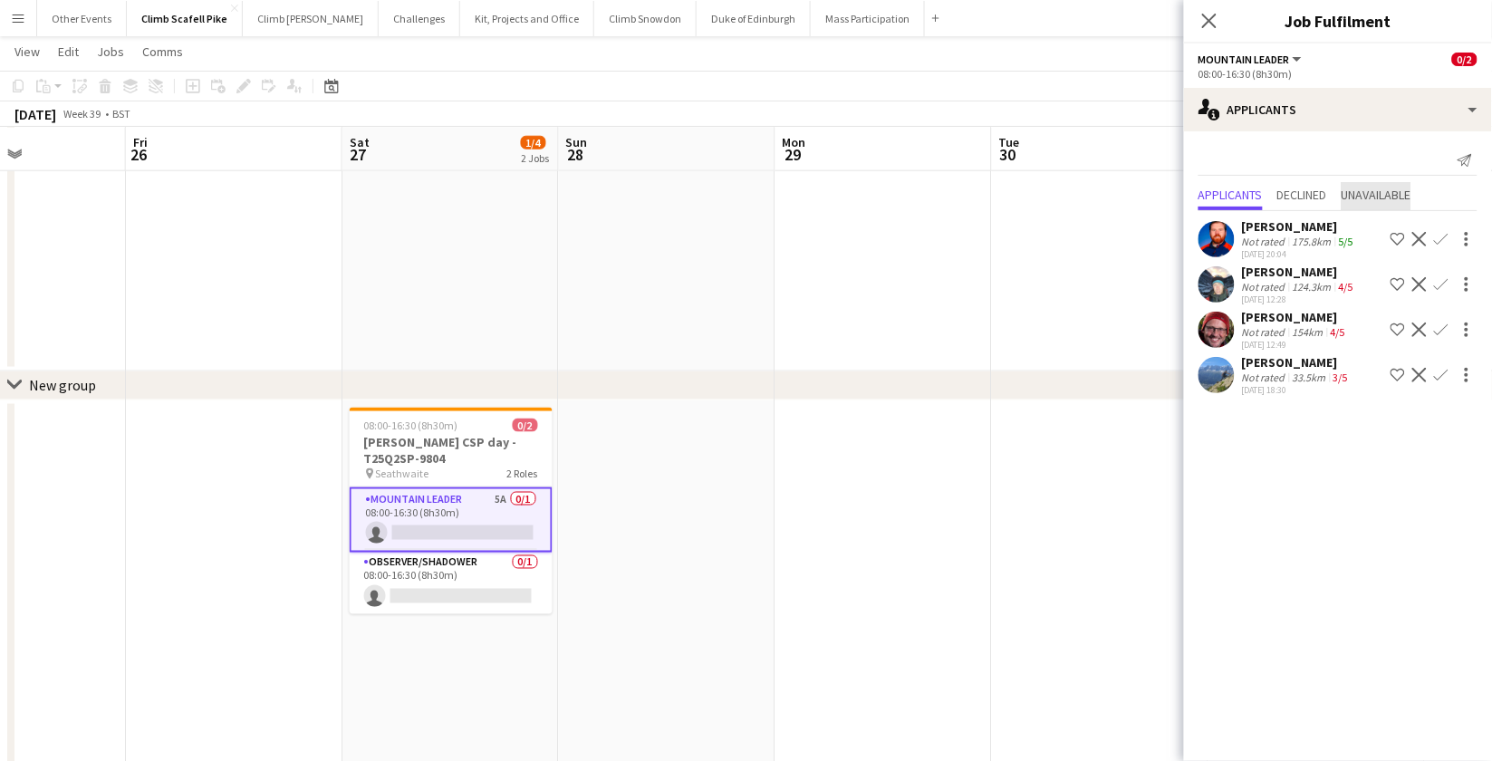
drag, startPoint x: 1371, startPoint y: 188, endPoint x: 1355, endPoint y: 192, distance: 16.7
click at [1347, 188] on span "Unavailable" at bounding box center [1377, 194] width 70 height 13
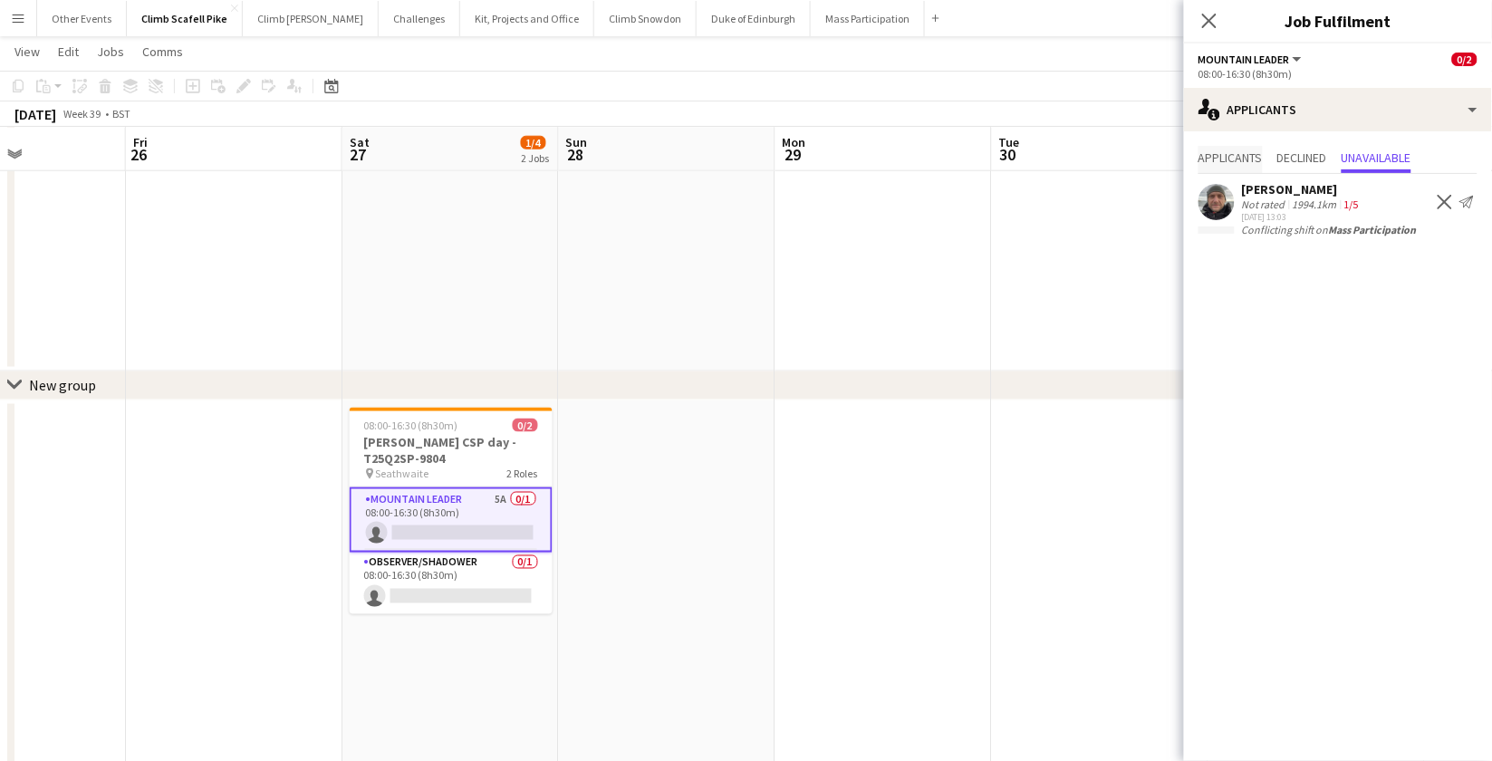
click at [1226, 159] on span "Applicants" at bounding box center [1231, 157] width 64 height 13
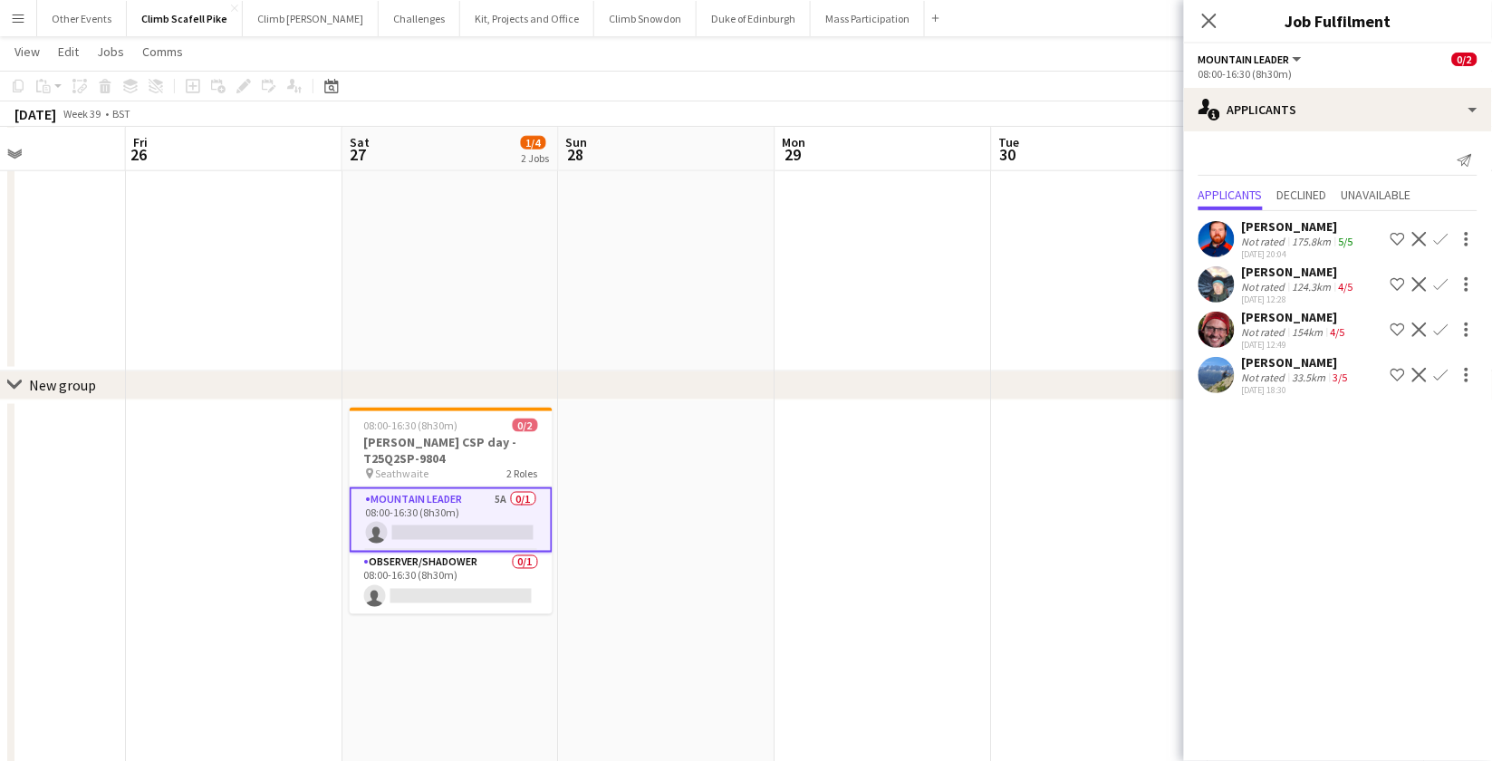
click at [1217, 331] on app-user-avatar at bounding box center [1217, 330] width 36 height 36
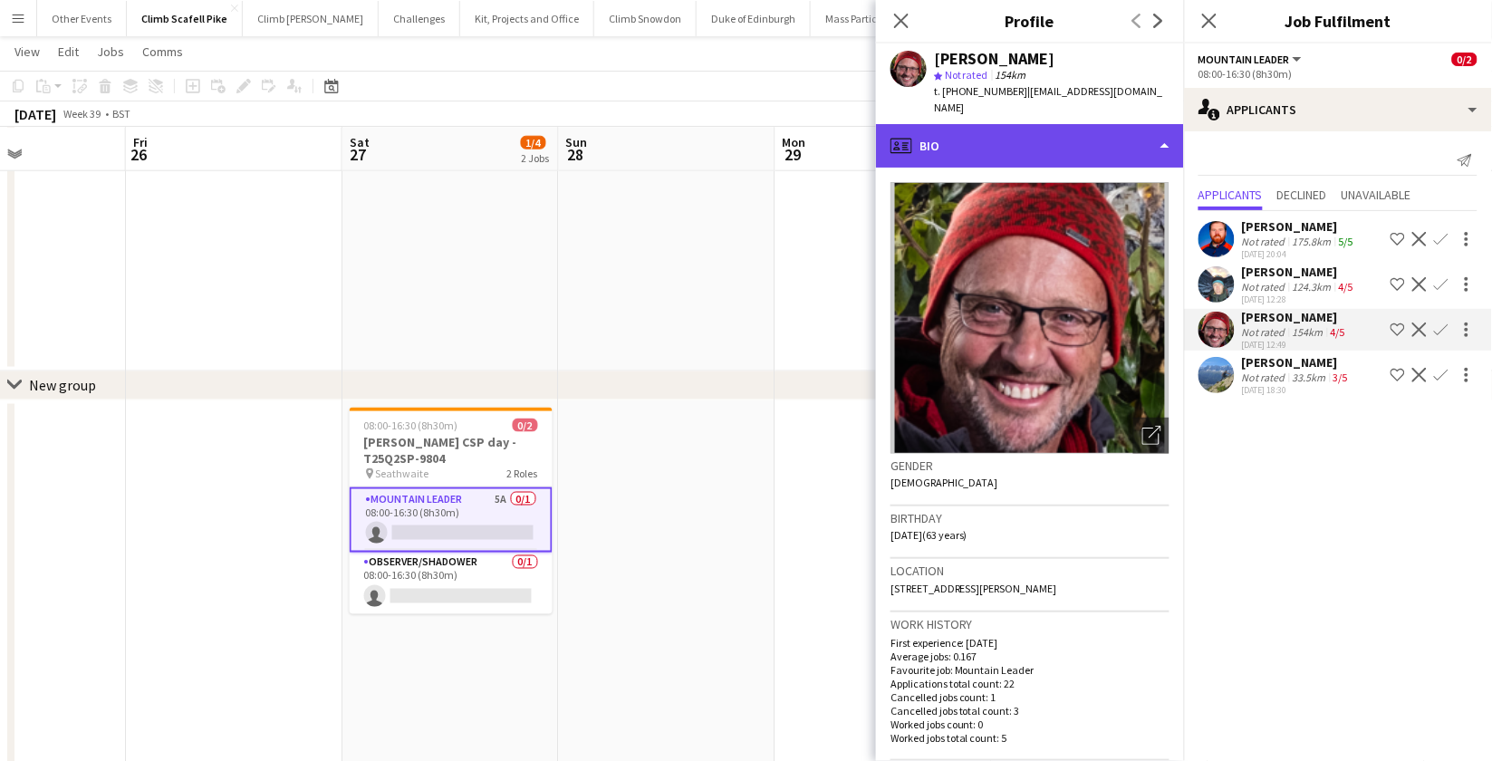
click at [1090, 140] on div "profile Bio" at bounding box center [1030, 145] width 308 height 43
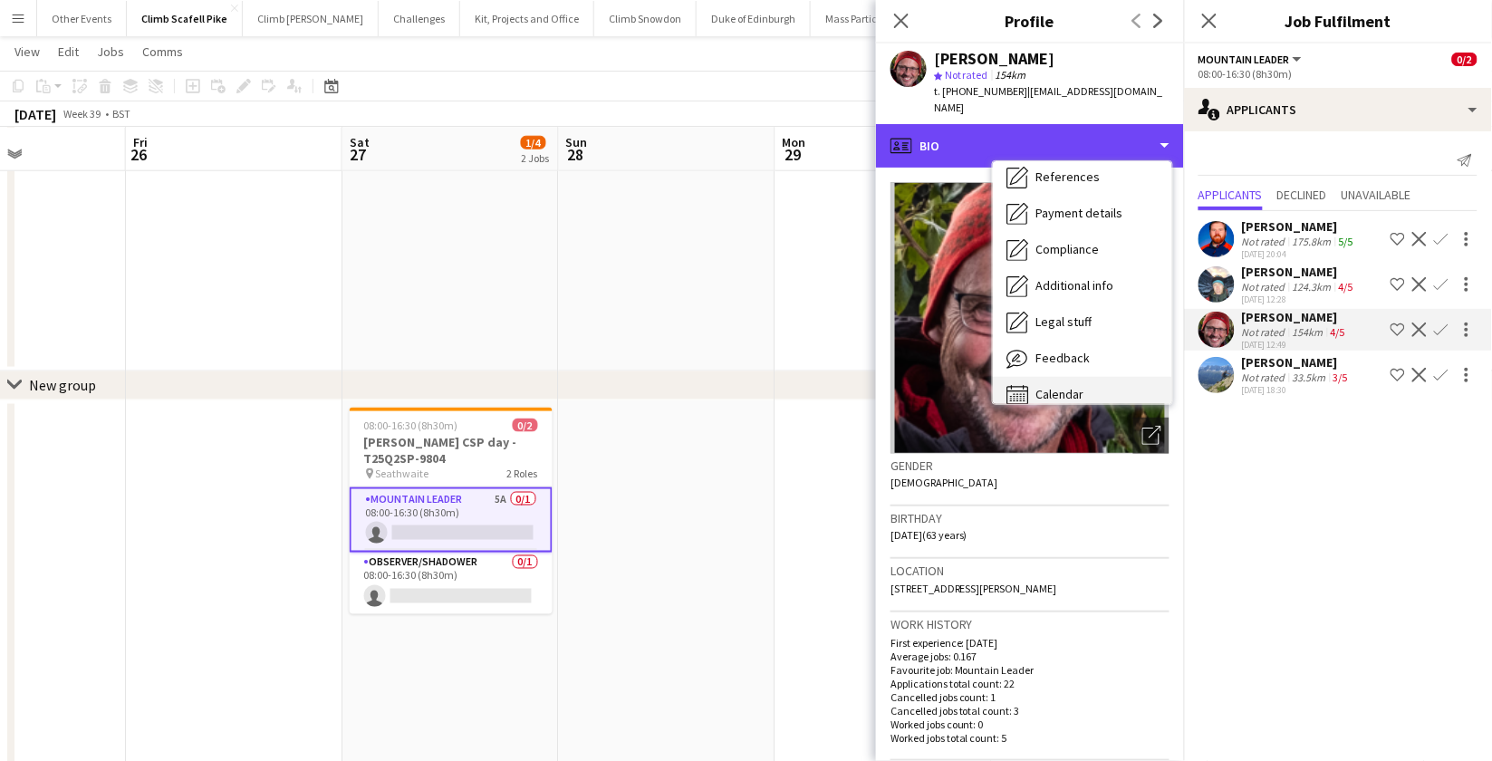
scroll to position [206, 0]
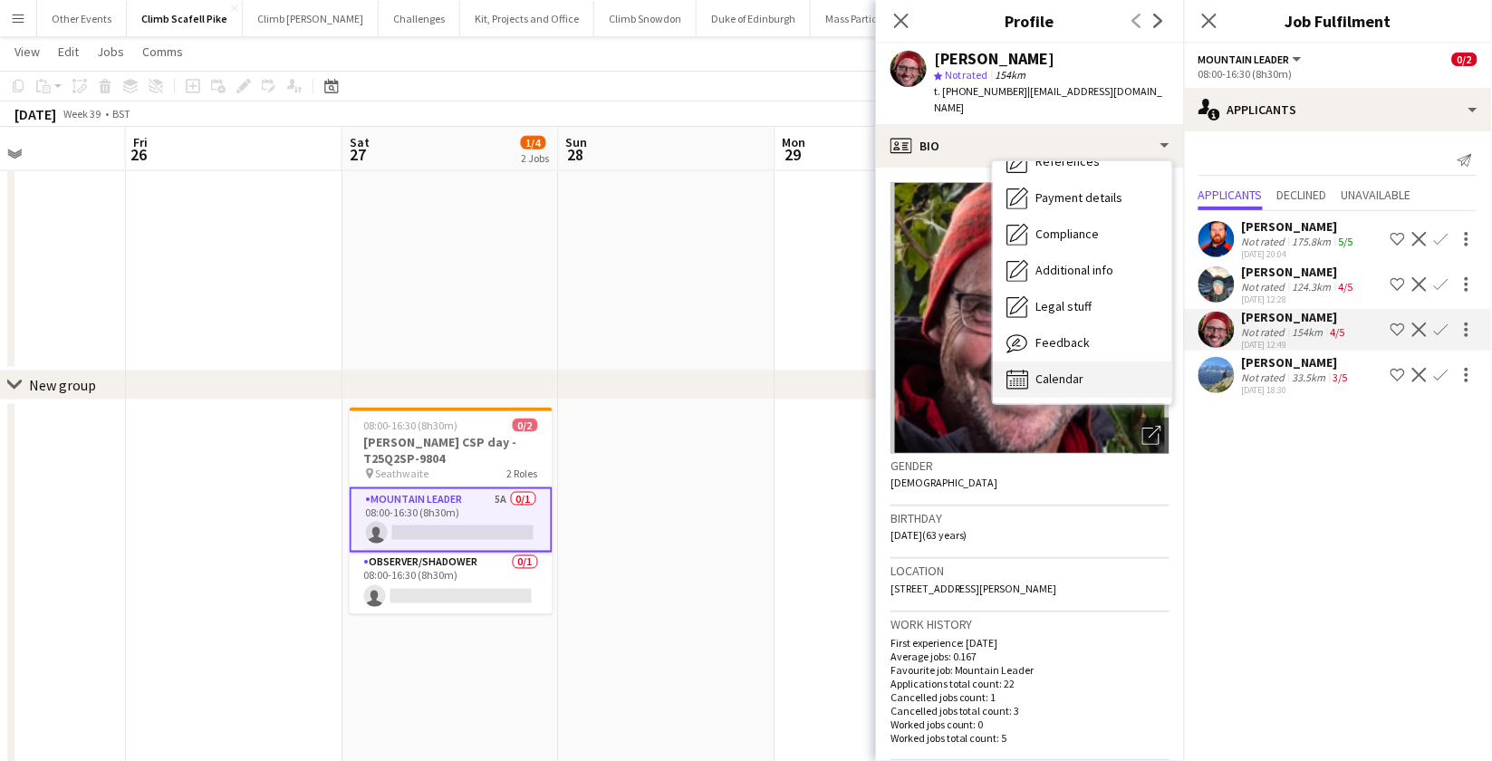
click at [1086, 370] on div "Calendar Calendar" at bounding box center [1082, 380] width 179 height 36
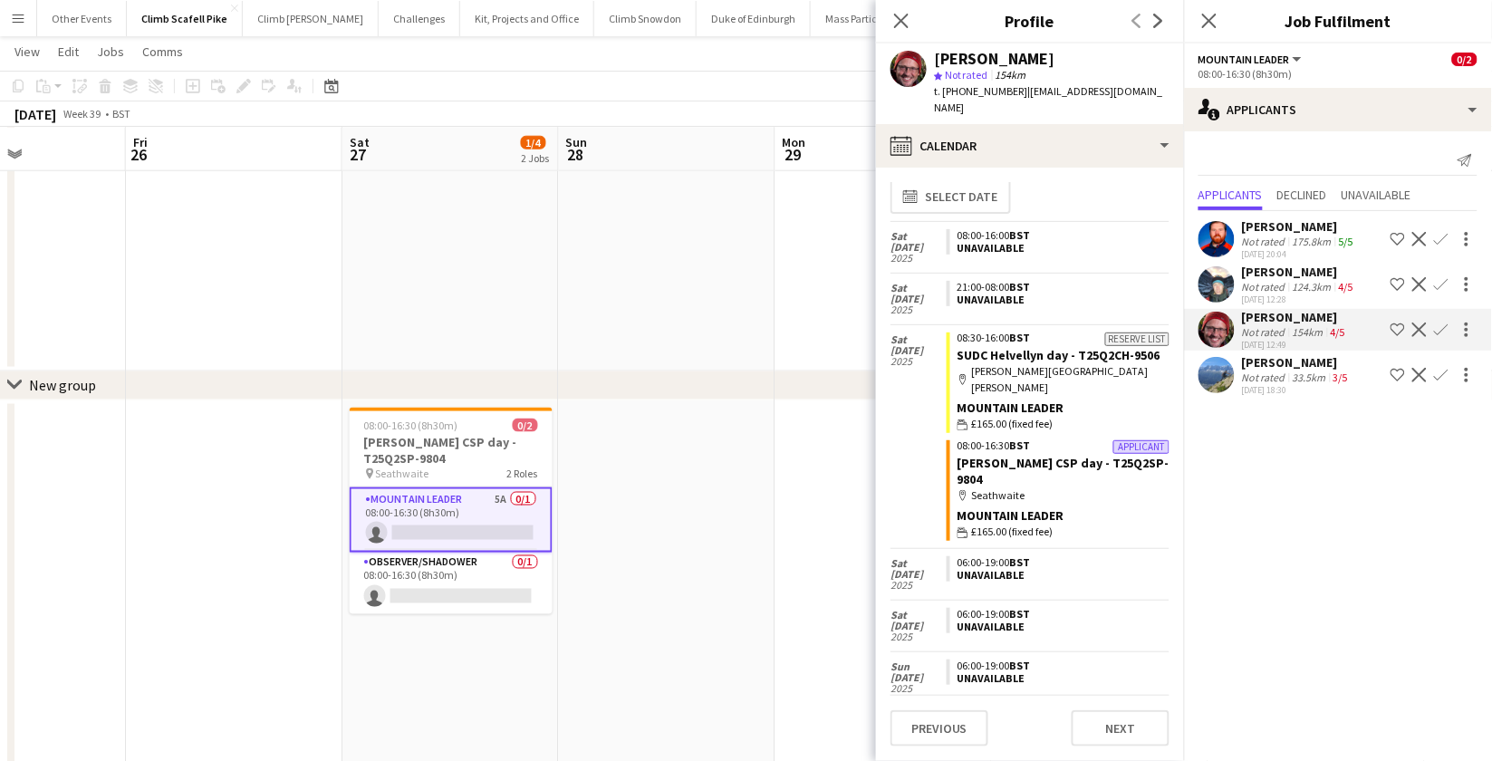
scroll to position [0, 0]
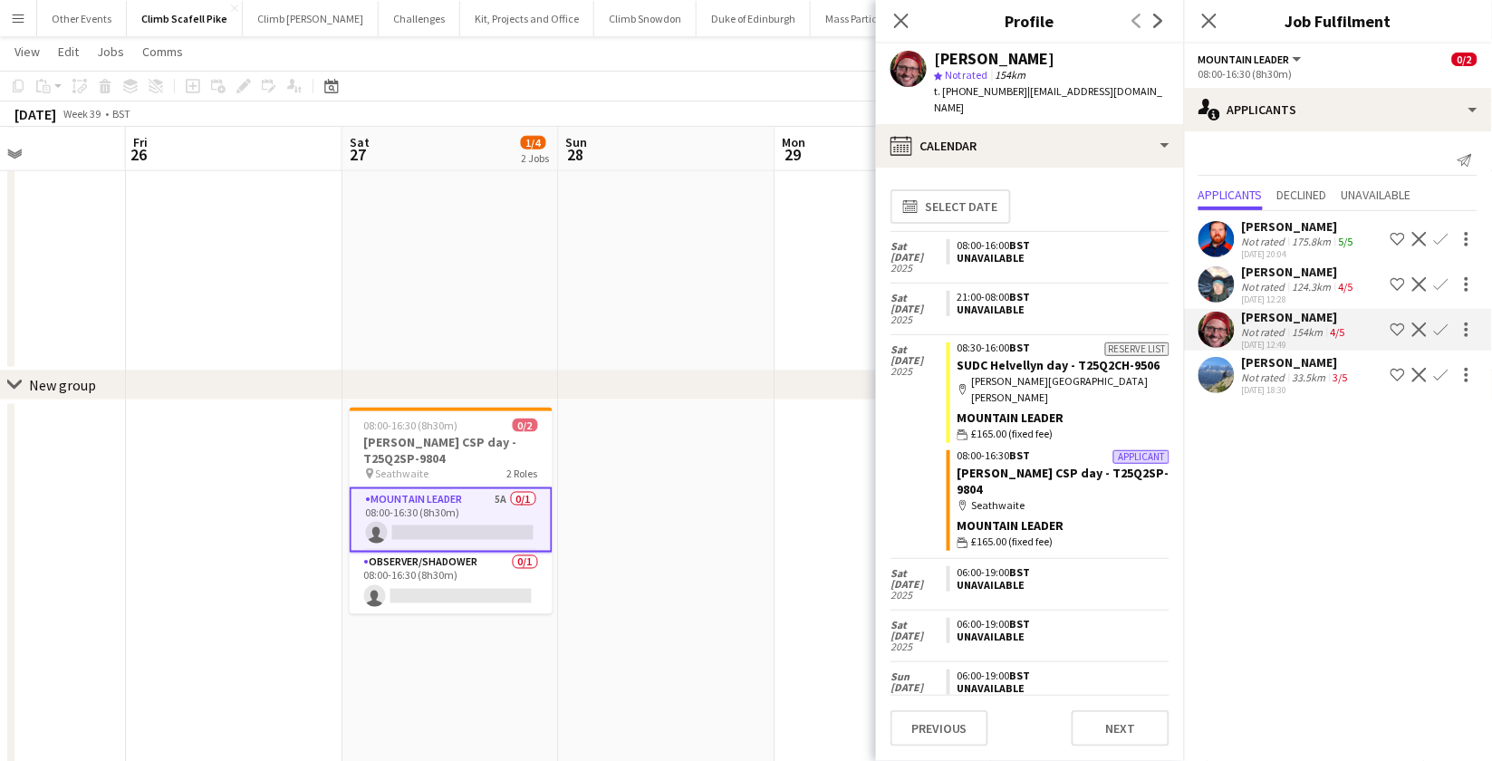
click at [1222, 227] on app-user-avatar at bounding box center [1217, 239] width 36 height 36
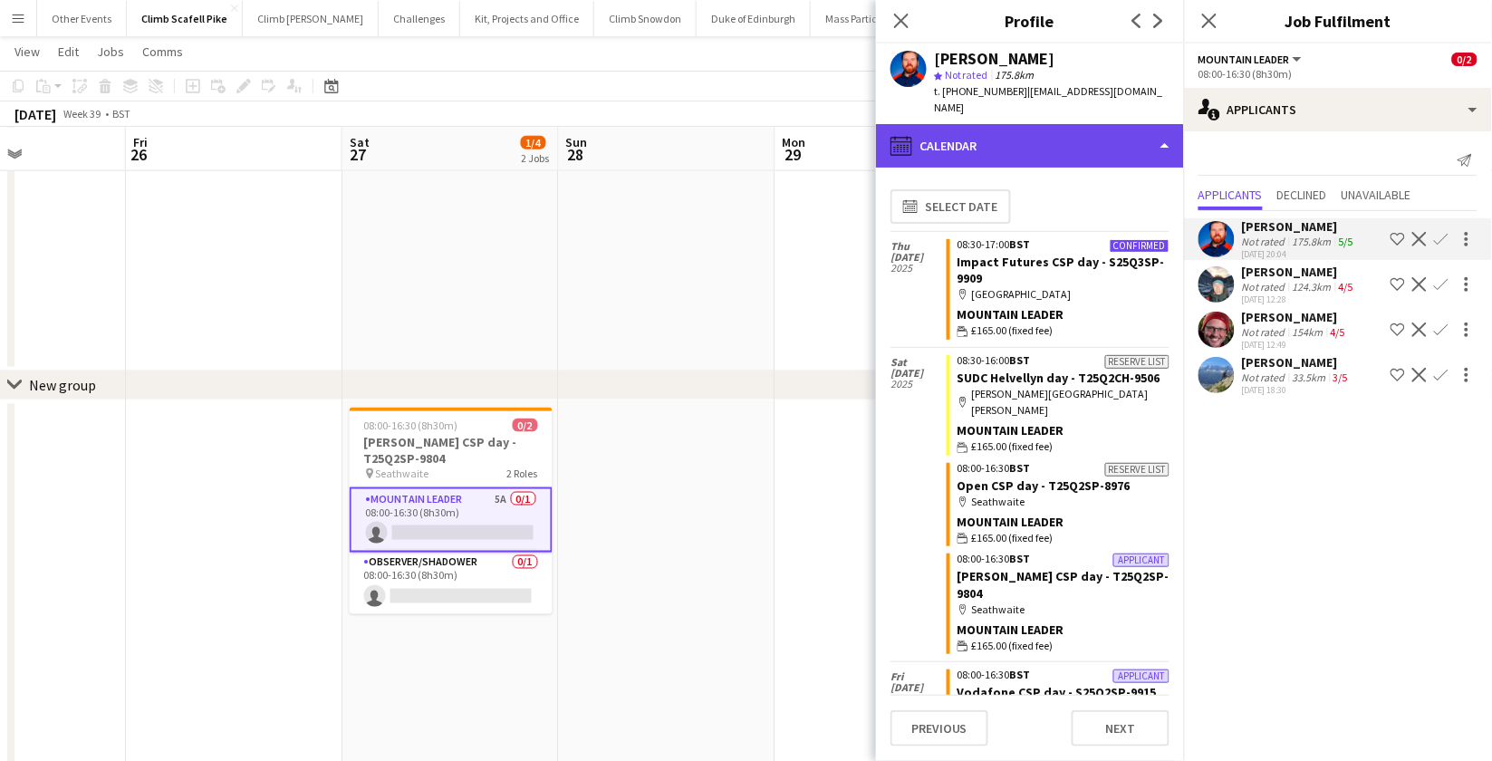
click at [1080, 129] on div "calendar-full Calendar" at bounding box center [1030, 145] width 308 height 43
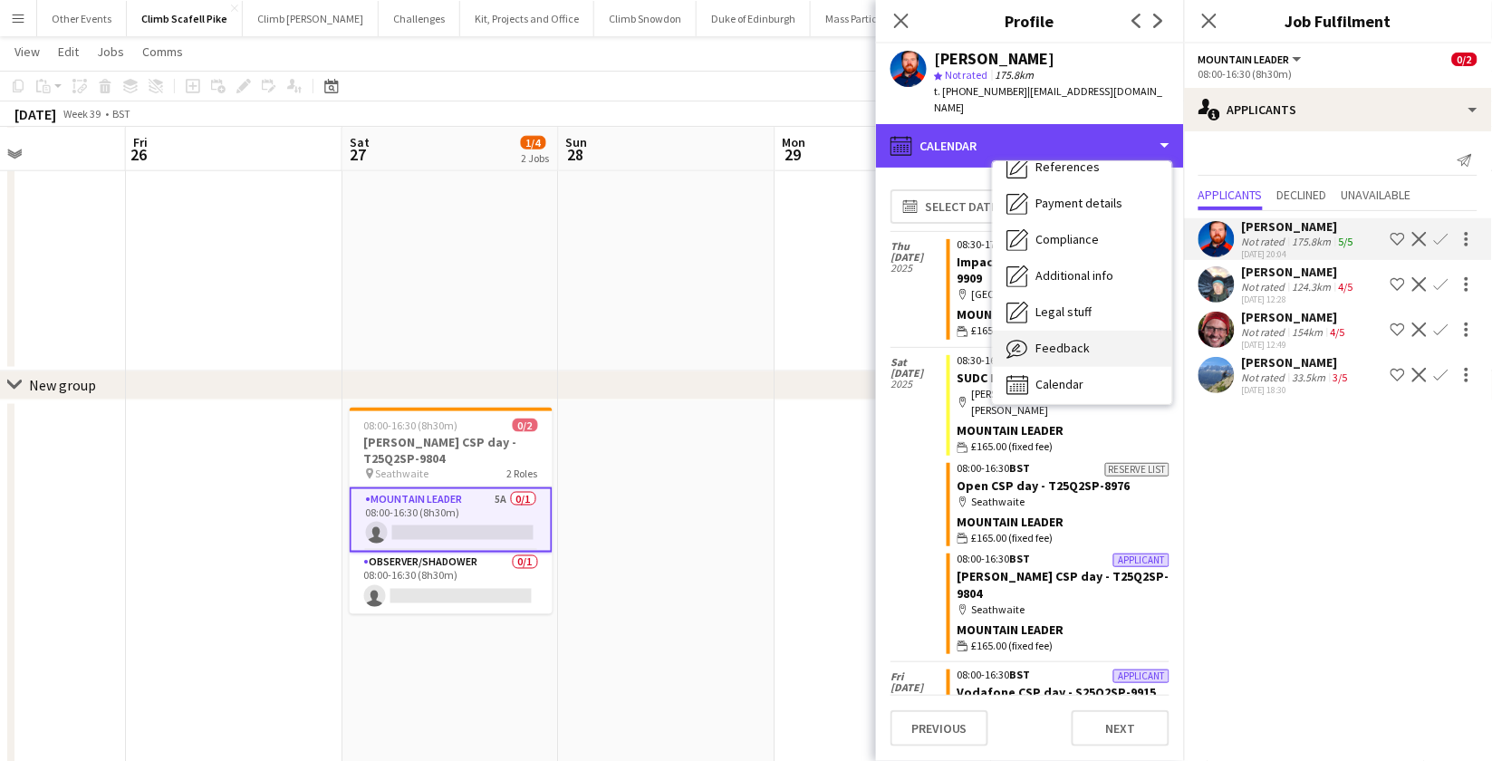
scroll to position [206, 0]
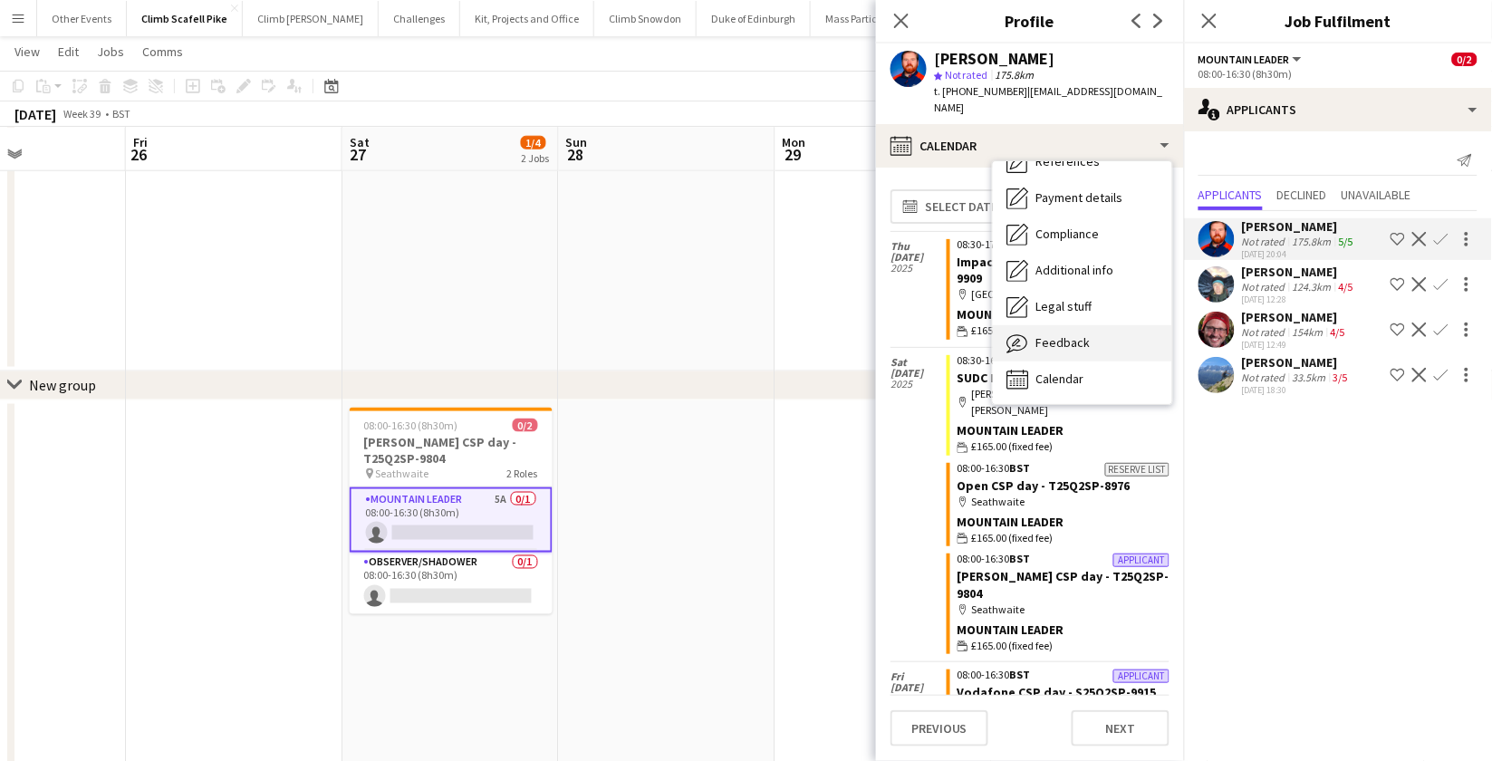
click at [1086, 334] on span "Feedback" at bounding box center [1064, 342] width 54 height 16
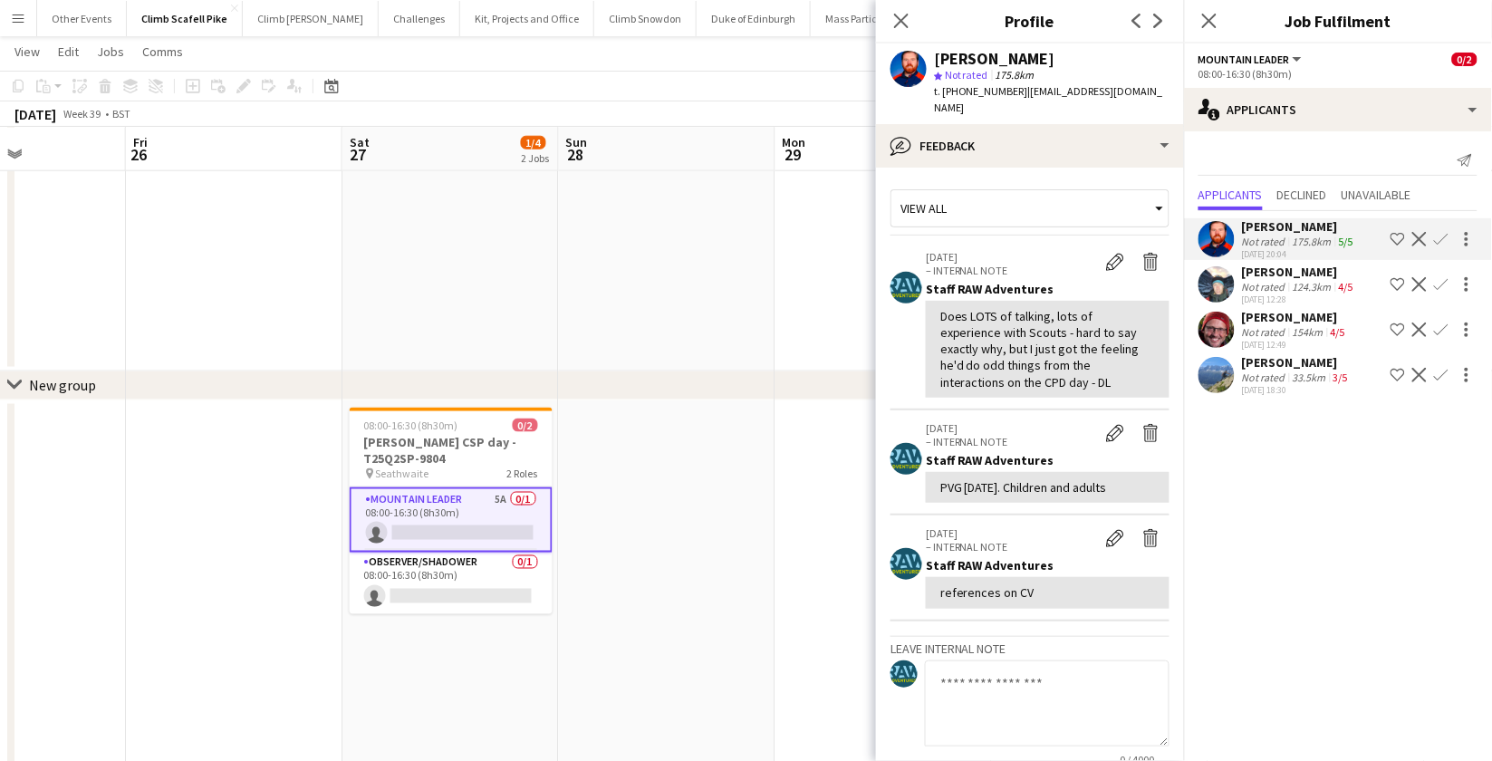
click at [1226, 374] on app-user-avatar at bounding box center [1217, 375] width 36 height 36
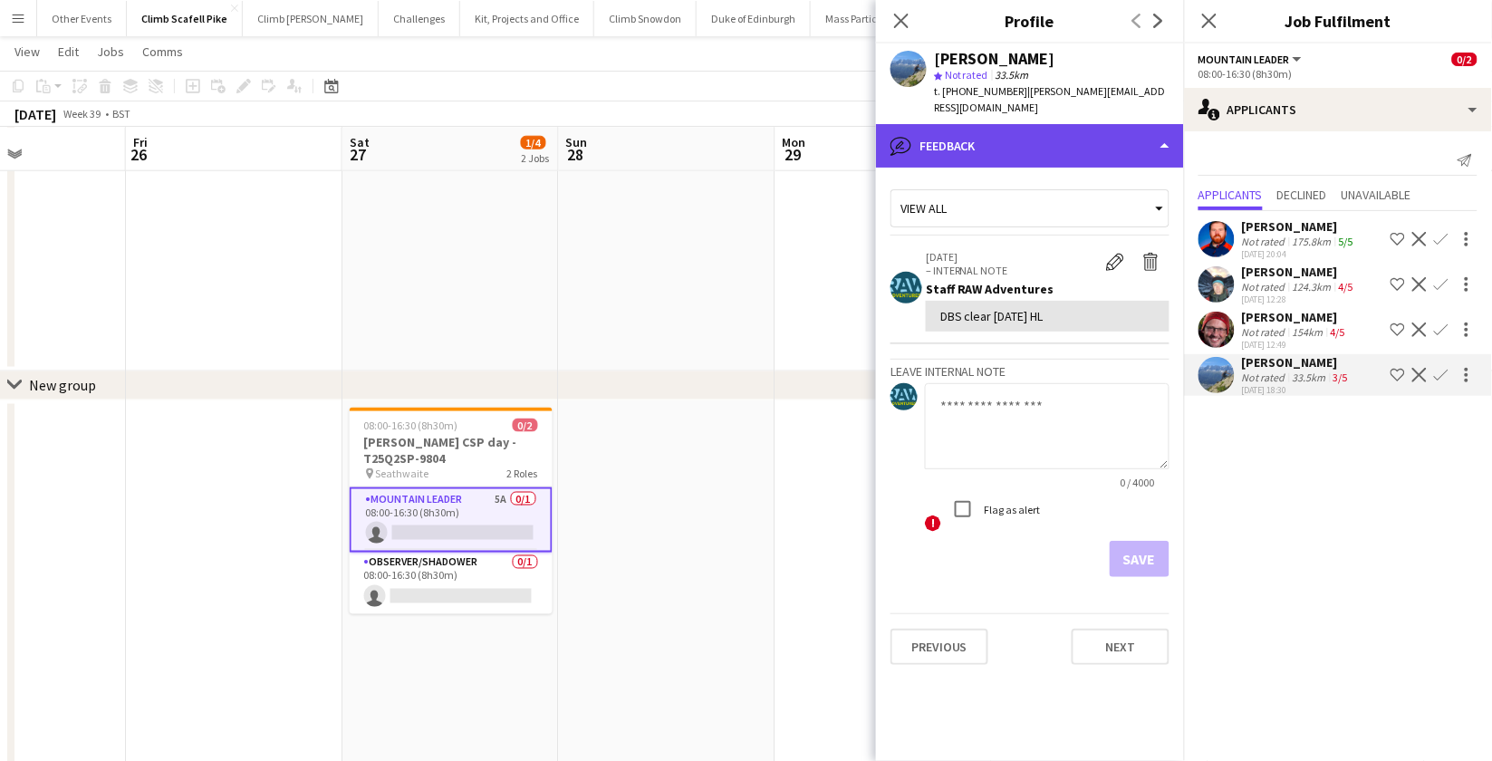
click at [1133, 137] on div "bubble-pencil Feedback" at bounding box center [1030, 145] width 308 height 43
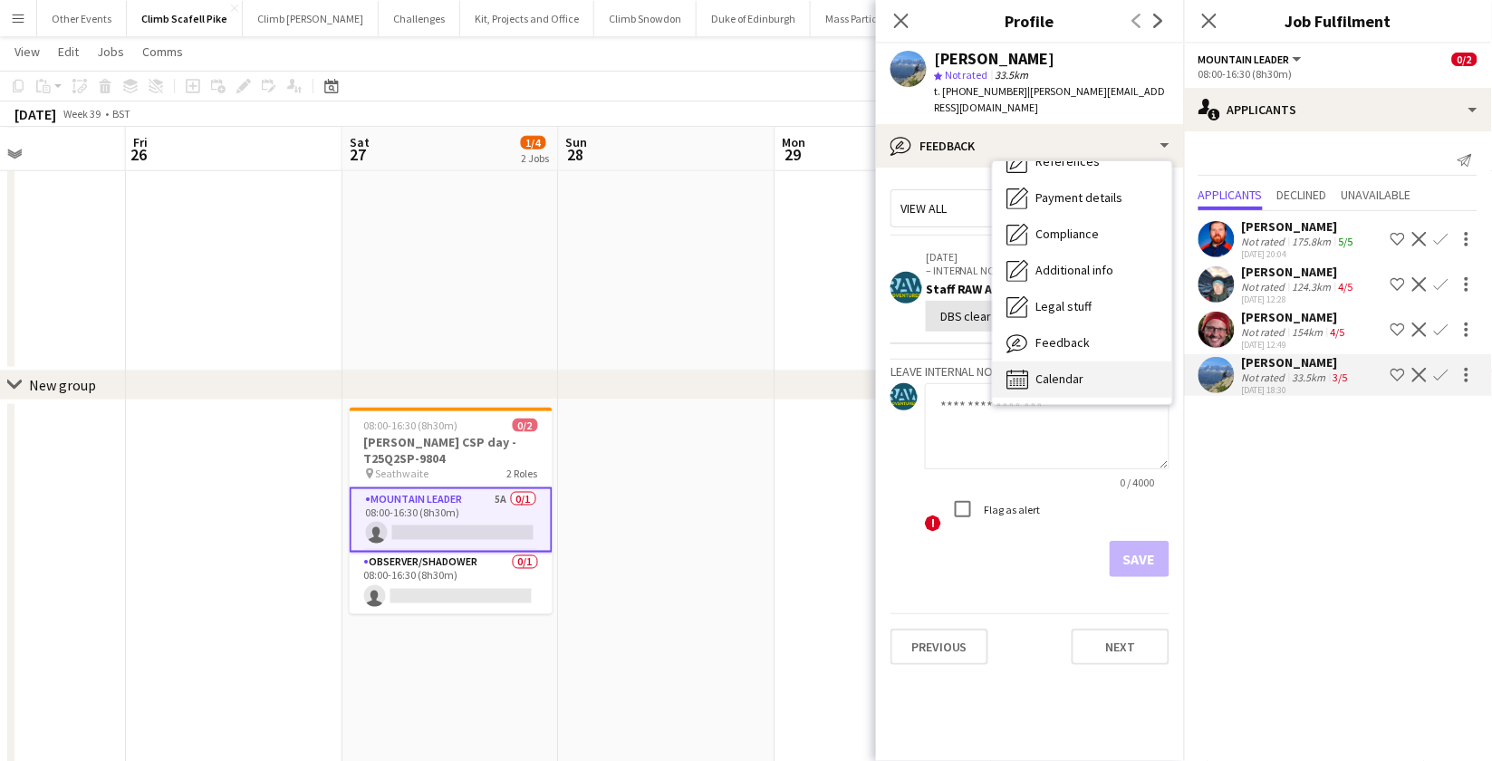
click at [1107, 362] on div "Calendar Calendar" at bounding box center [1082, 380] width 179 height 36
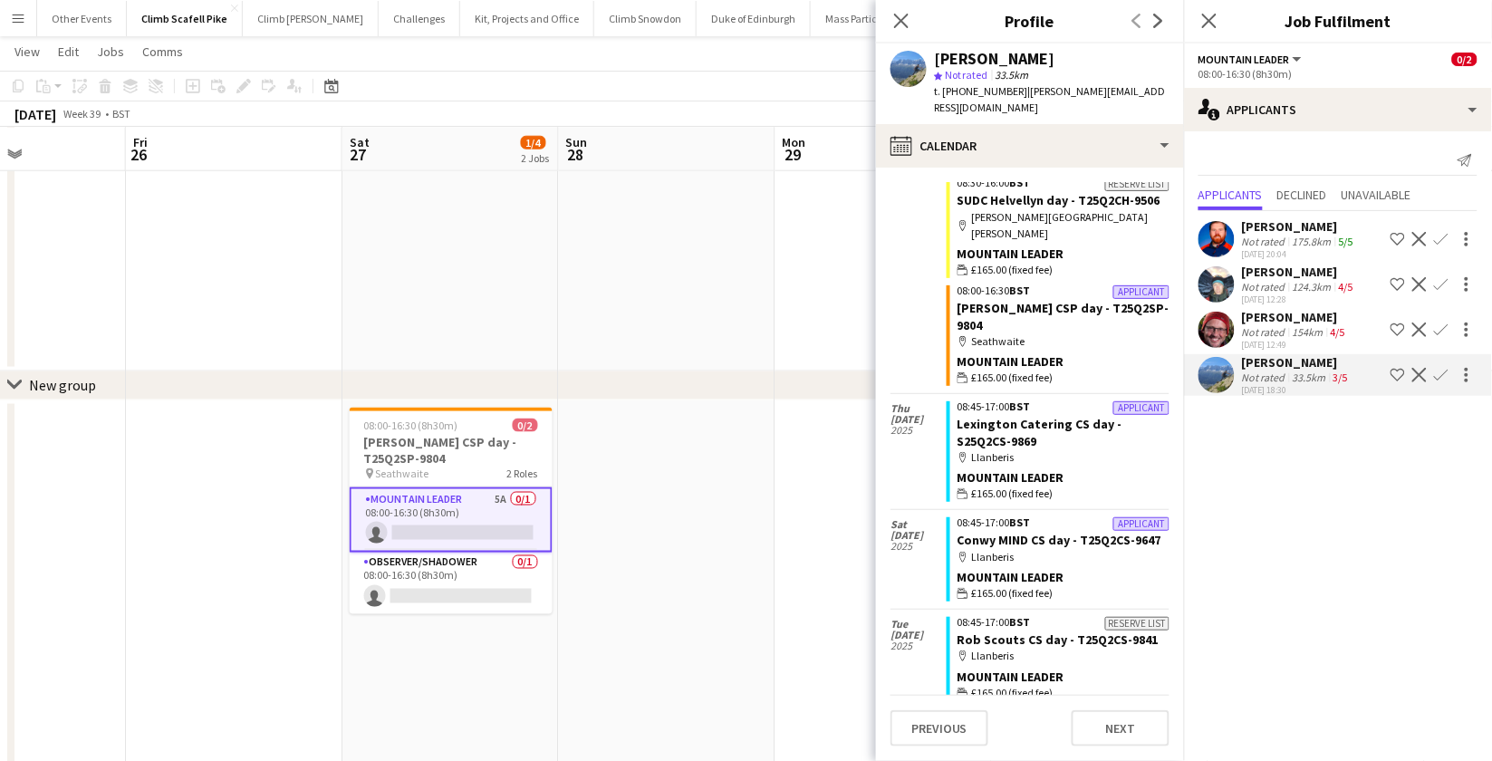
scroll to position [707, 0]
click at [748, 542] on app-date-cell at bounding box center [667, 762] width 217 height 724
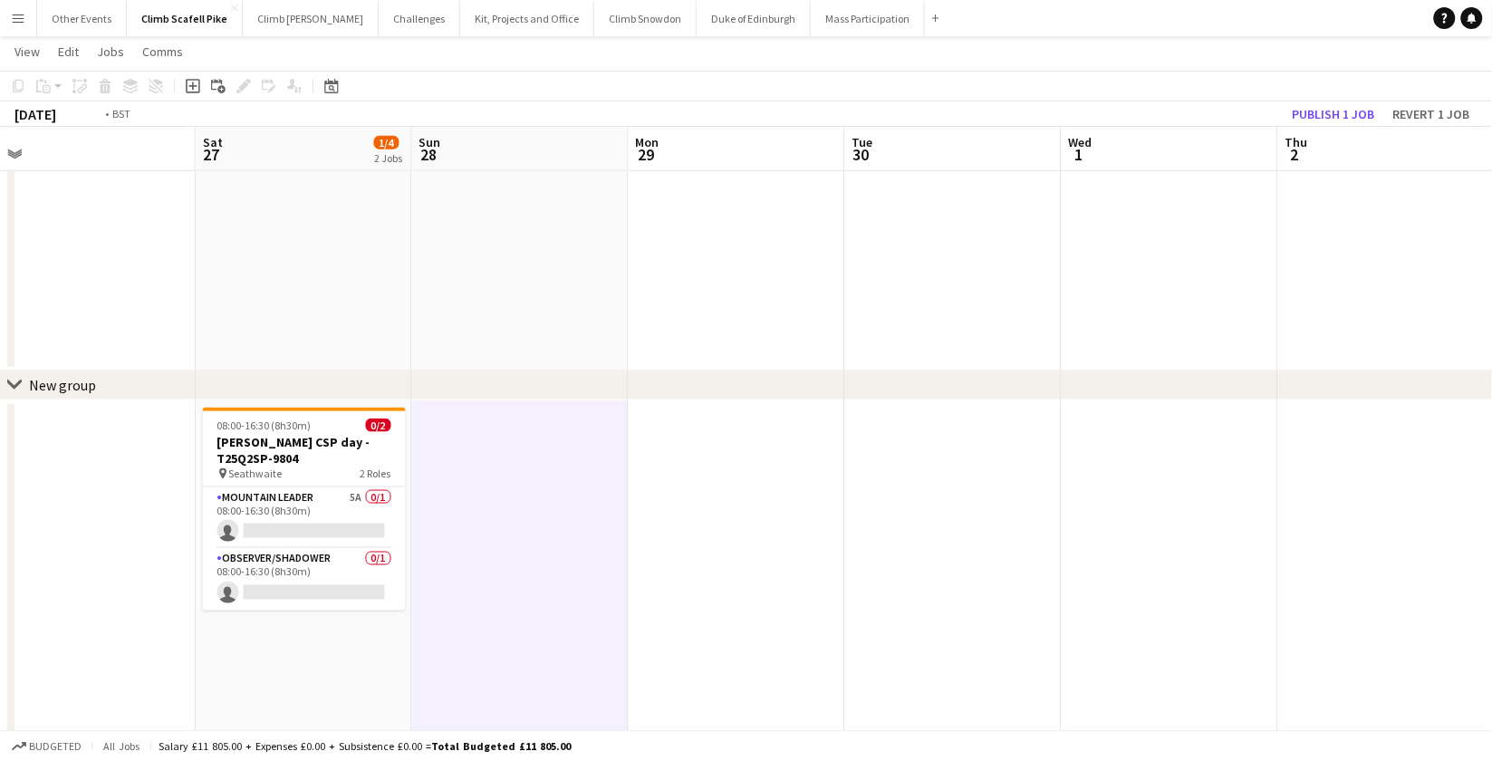
drag, startPoint x: 1181, startPoint y: 561, endPoint x: 335, endPoint y: 622, distance: 847.5
click at [323, 625] on app-calendar-viewport "Tue 23 Wed 24 Thu 25 Fri 26 Sat 27 1/4 2 Jobs Sun 28 Mon 29 Tue 30 Wed 1 Thu 2 …" at bounding box center [746, 346] width 1492 height 1556
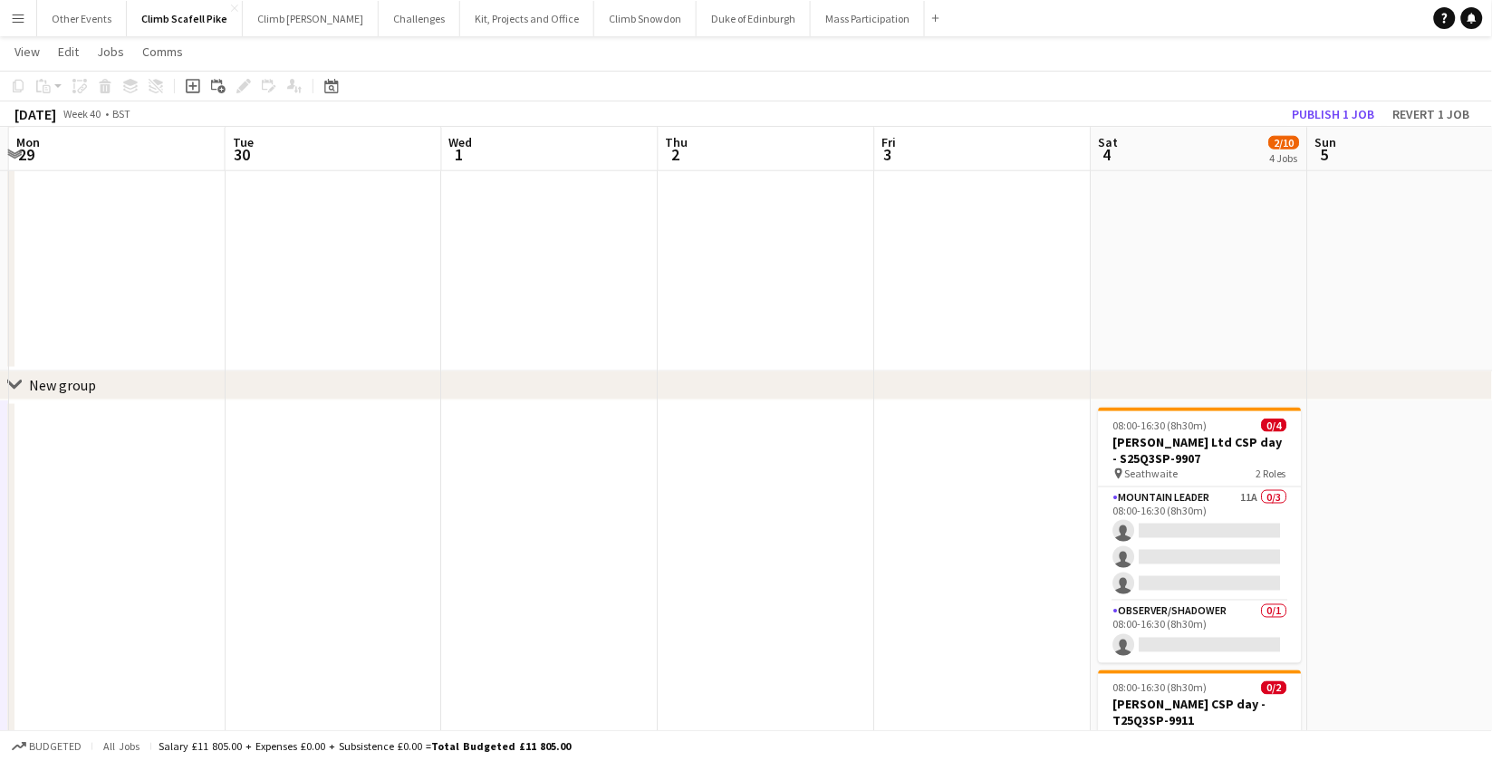
scroll to position [0, 728]
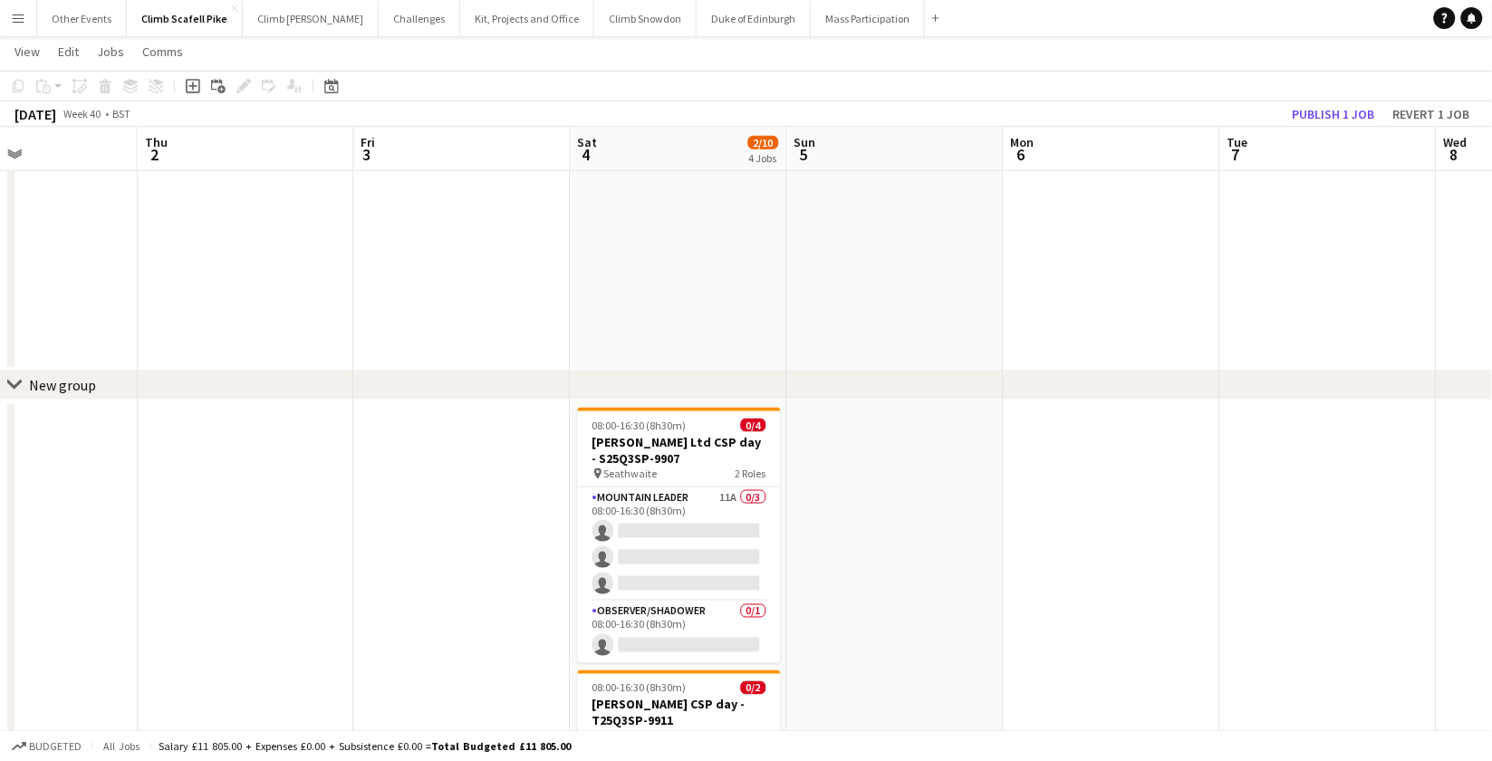
drag, startPoint x: 1326, startPoint y: 488, endPoint x: 921, endPoint y: 503, distance: 405.3
click at [921, 503] on app-calendar-viewport "Sun 28 Mon 29 Tue 30 Wed 1 Thu 2 Fri 3 Sat 4 2/10 4 Jobs Sun 5 Mon 6 Tue 7 Wed …" at bounding box center [746, 346] width 1492 height 1556
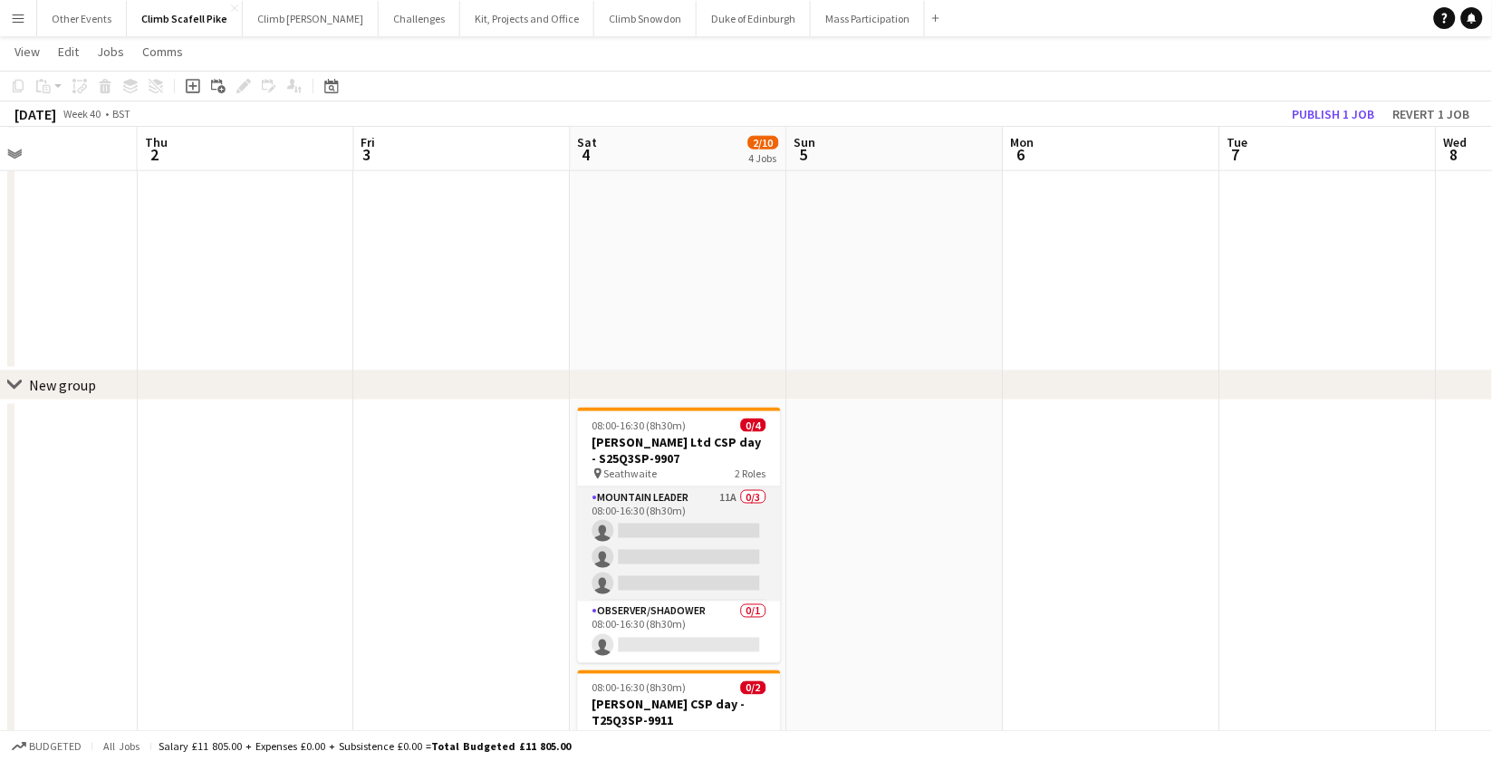
click at [656, 533] on app-card-role "Mountain Leader 11A 0/3 08:00-16:30 (8h30m) single-neutral-actions single-neutr…" at bounding box center [679, 544] width 203 height 114
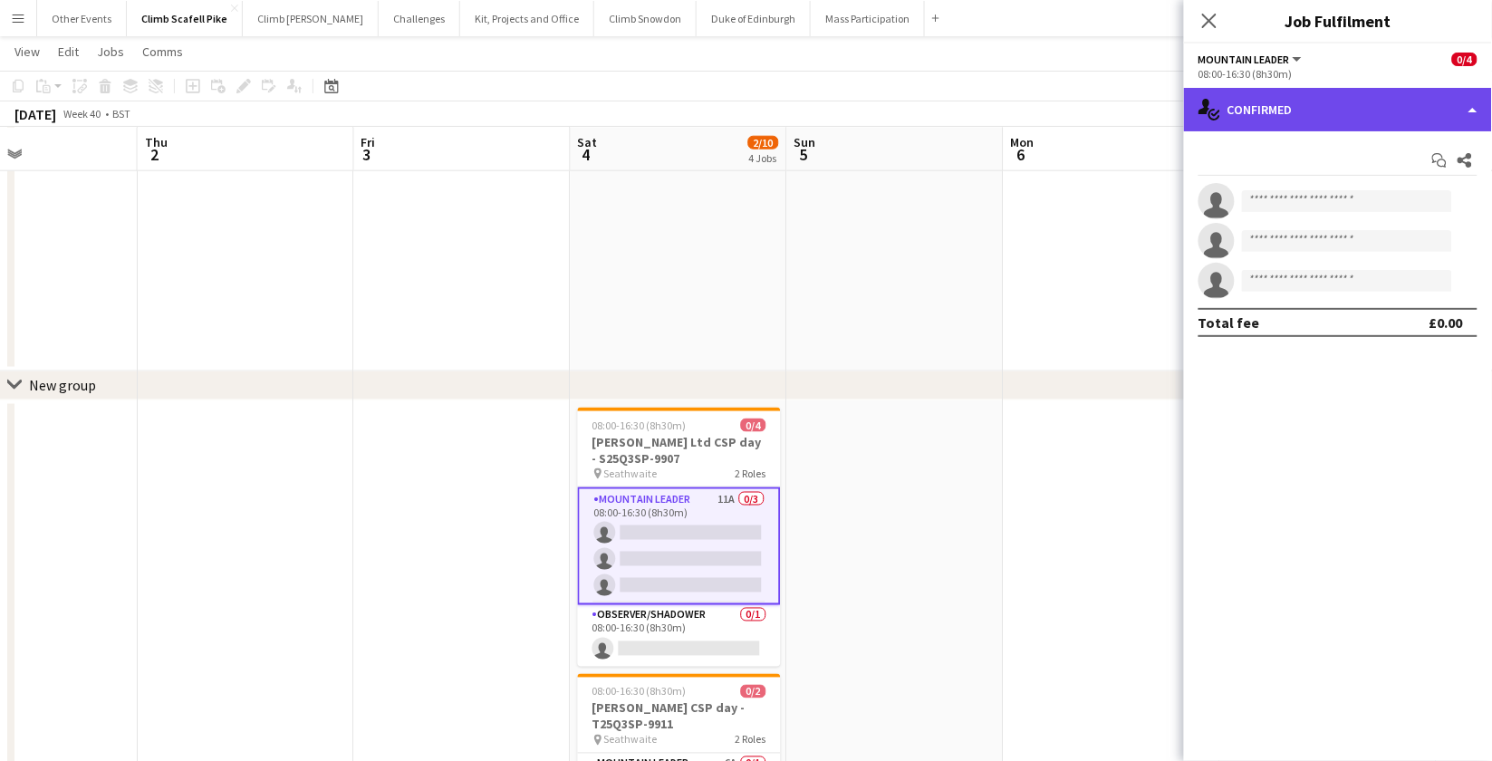
click at [1347, 102] on div "single-neutral-actions-check-2 Confirmed" at bounding box center [1338, 109] width 308 height 43
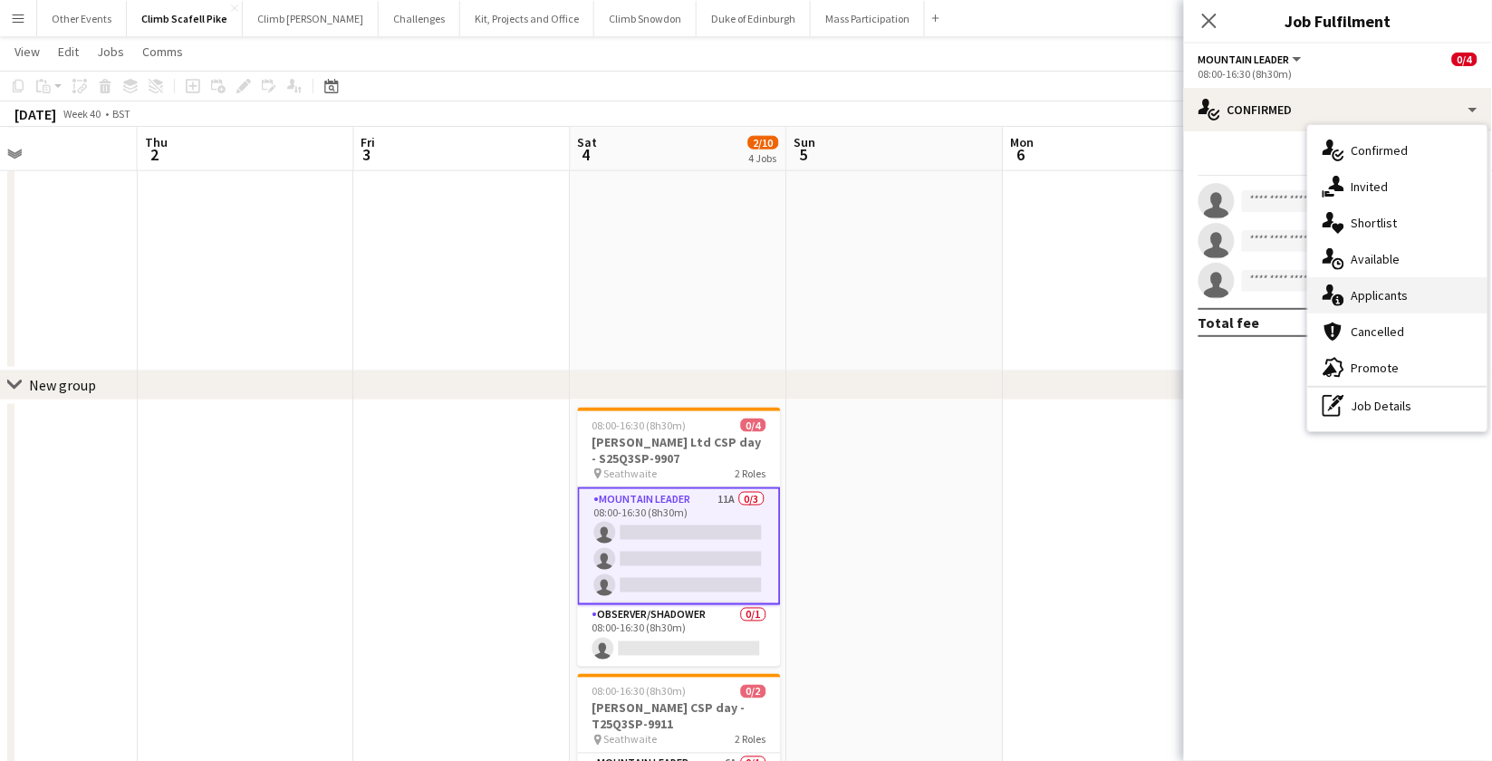
click at [1347, 301] on div "single-neutral-actions-information Applicants" at bounding box center [1397, 295] width 179 height 36
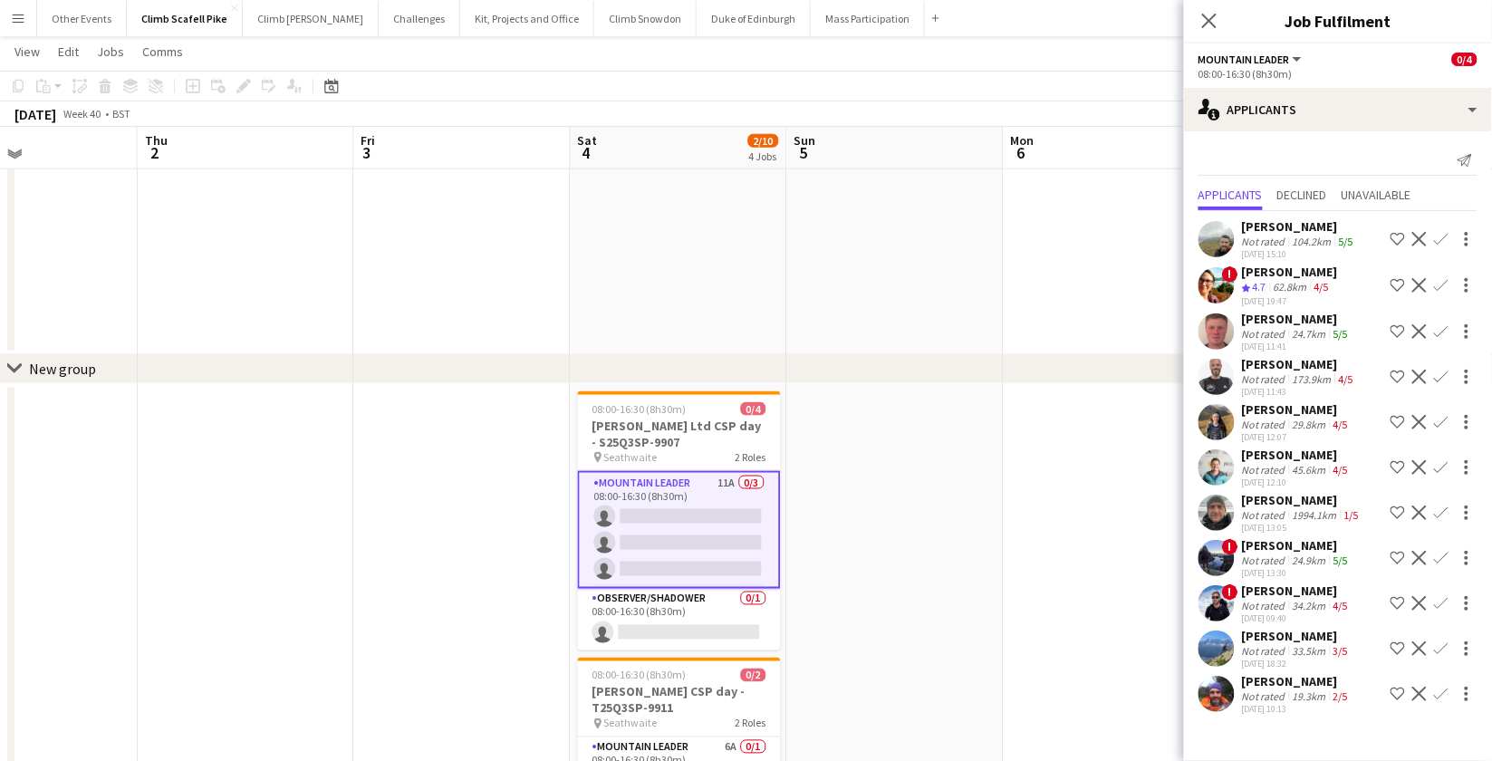
scroll to position [523, 0]
click at [1347, 643] on app-icon "Confirm" at bounding box center [1441, 648] width 14 height 14
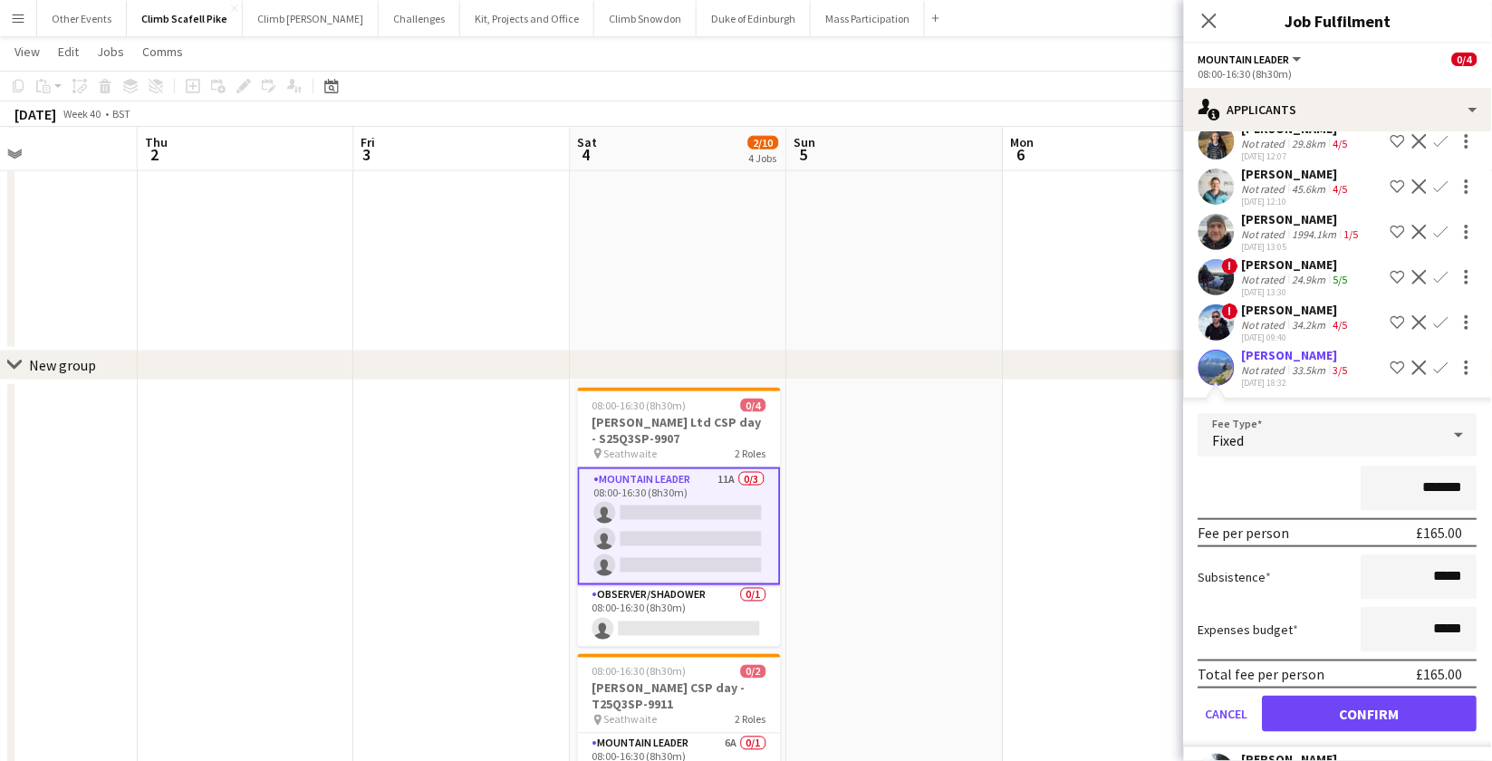
scroll to position [324, 0]
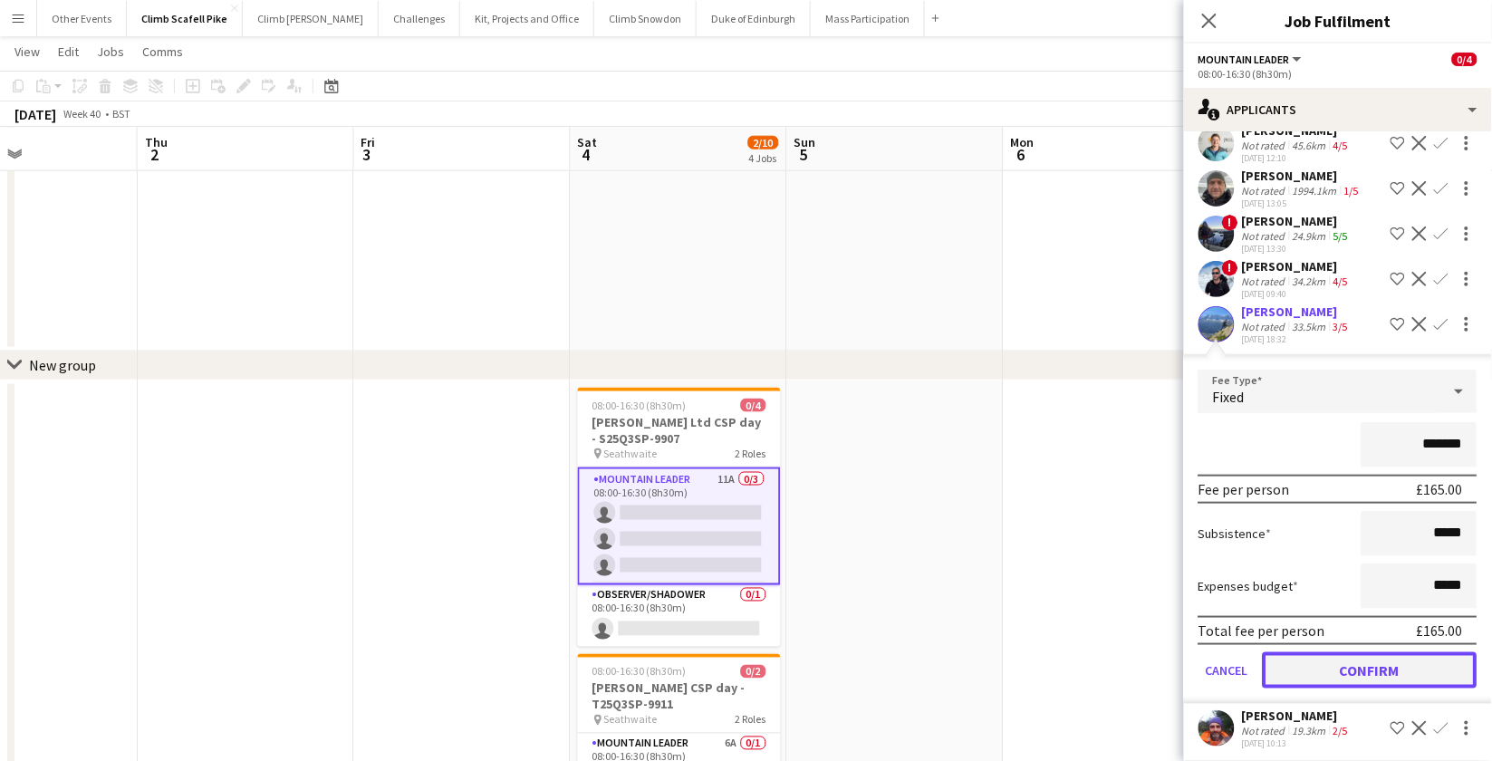
drag, startPoint x: 1441, startPoint y: 665, endPoint x: 1424, endPoint y: 651, distance: 21.8
click at [1347, 665] on button "Confirm" at bounding box center [1370, 670] width 215 height 36
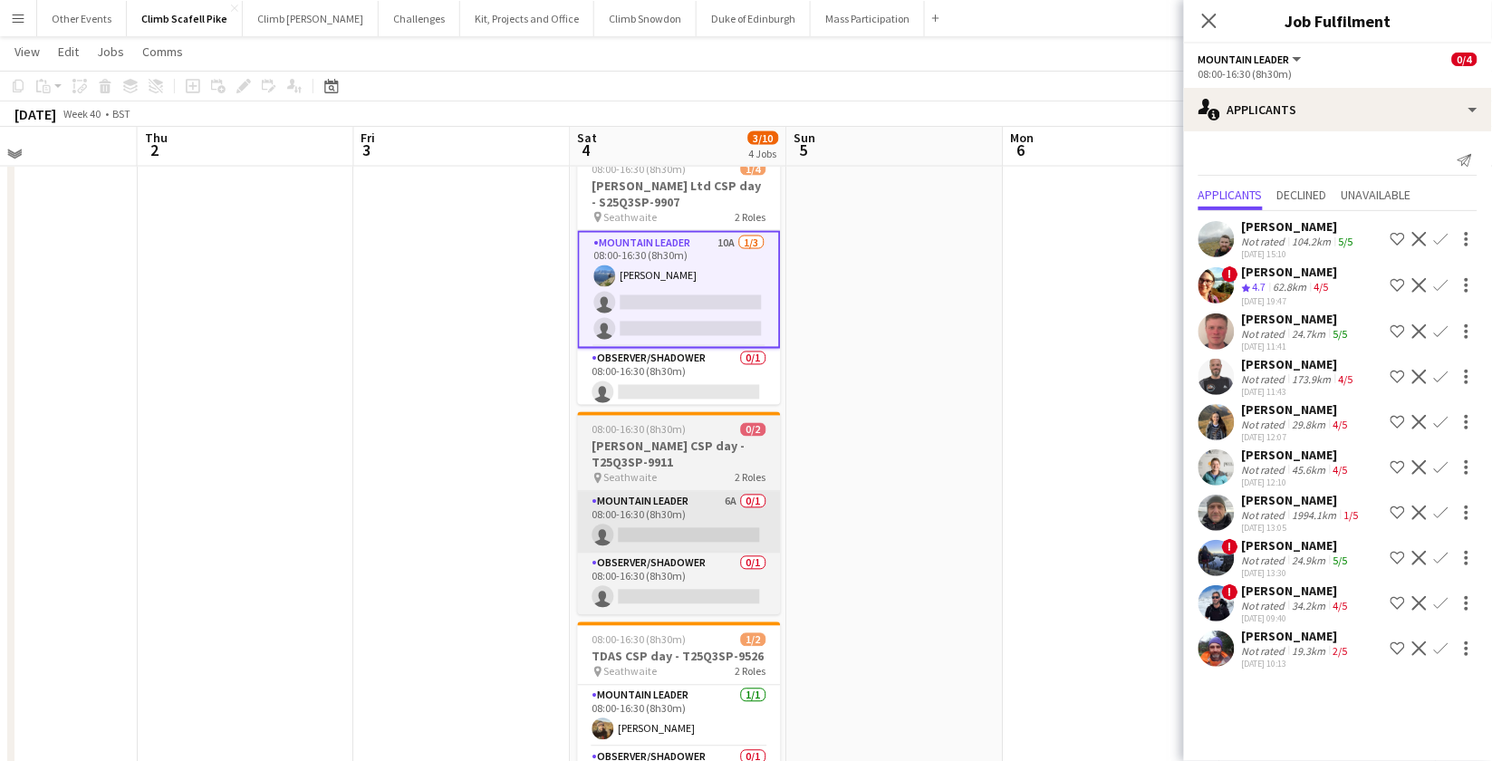
scroll to position [768, 0]
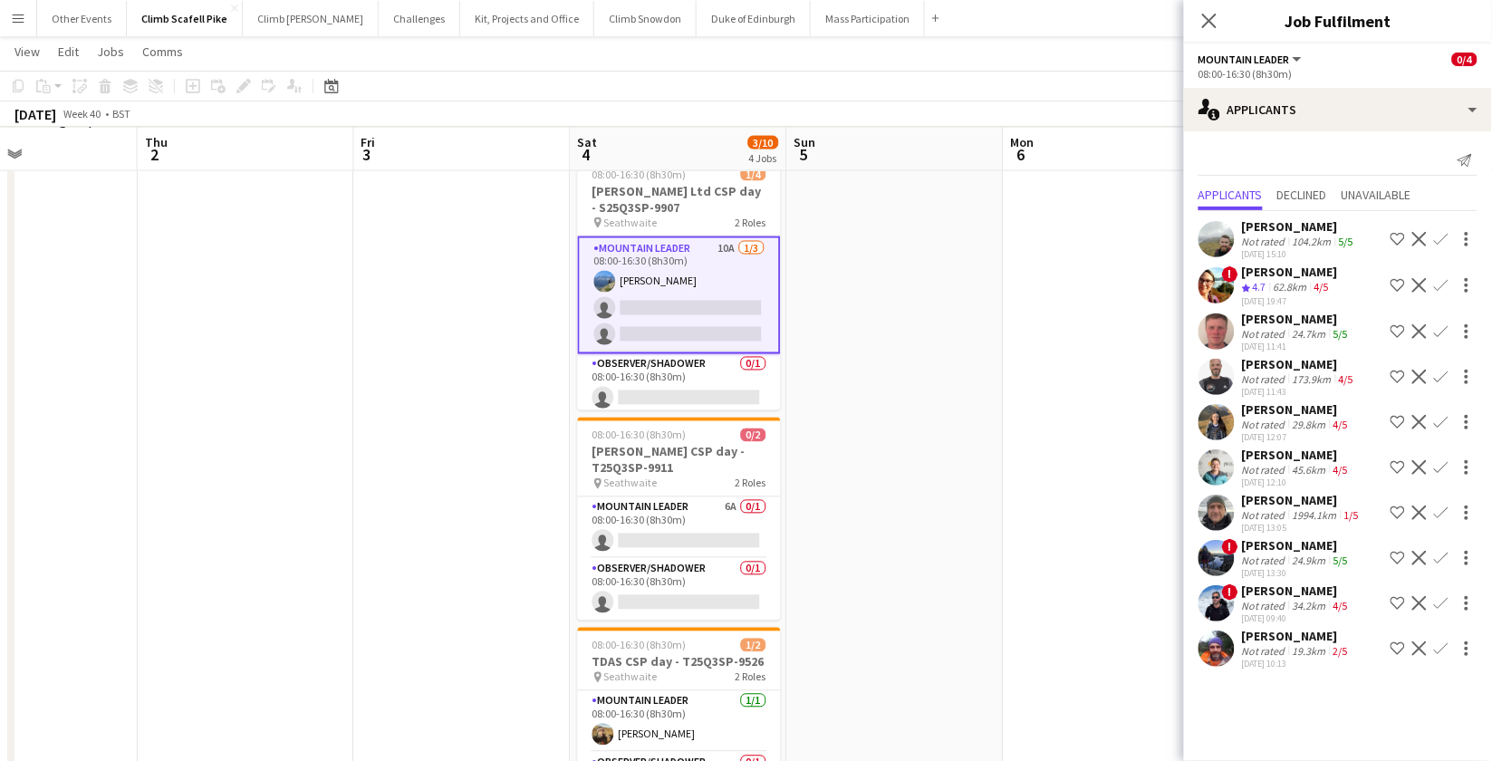
click at [860, 494] on app-date-cell at bounding box center [895, 497] width 217 height 724
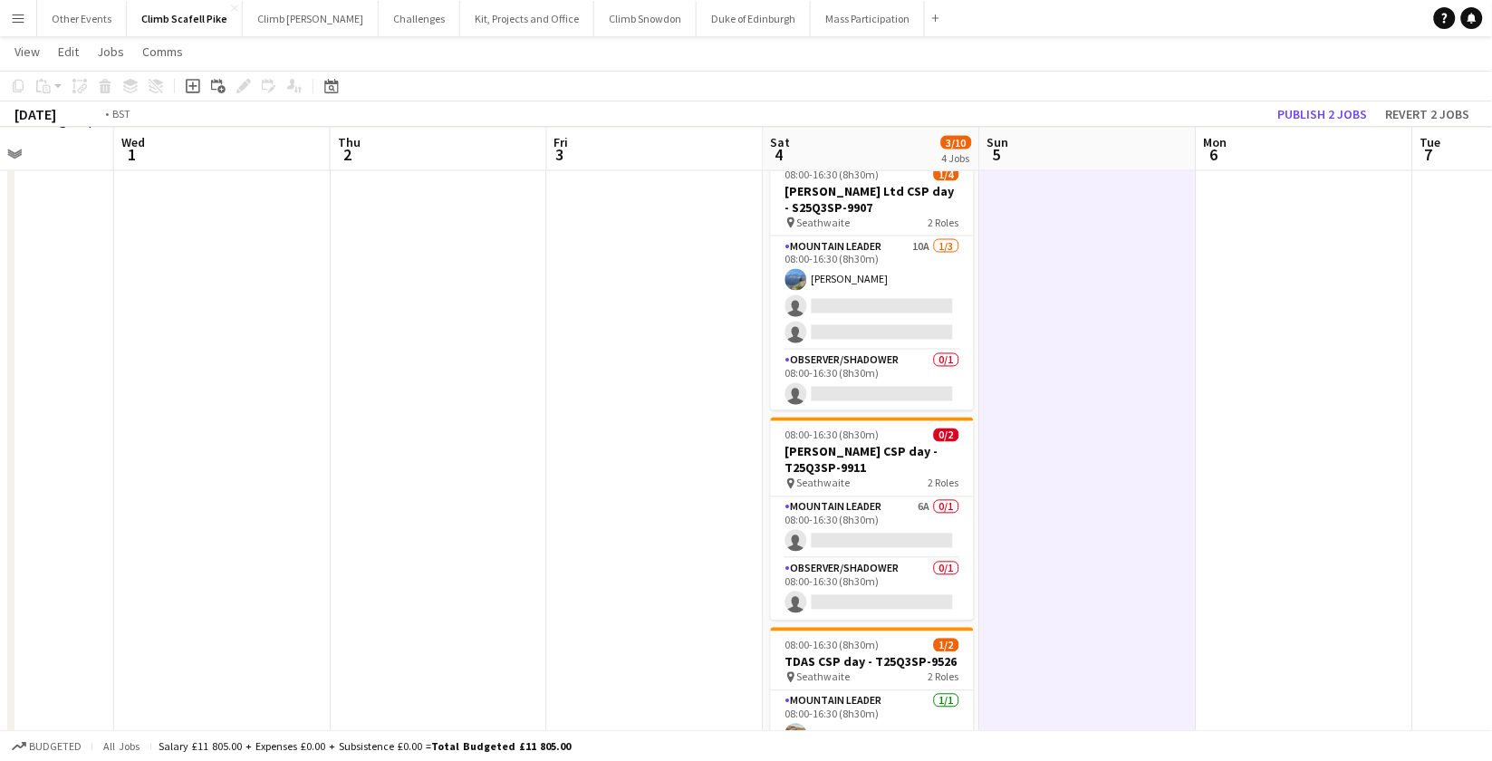
drag, startPoint x: 390, startPoint y: 494, endPoint x: 1007, endPoint y: 461, distance: 617.9
click at [1016, 468] on app-calendar-viewport "Sun 28 Mon 29 Tue 30 Wed 1 Thu 2 Fri 3 Sat 4 3/10 4 Jobs Sun 5 Mon 6 Tue 7 Wed …" at bounding box center [746, 80] width 1492 height 1556
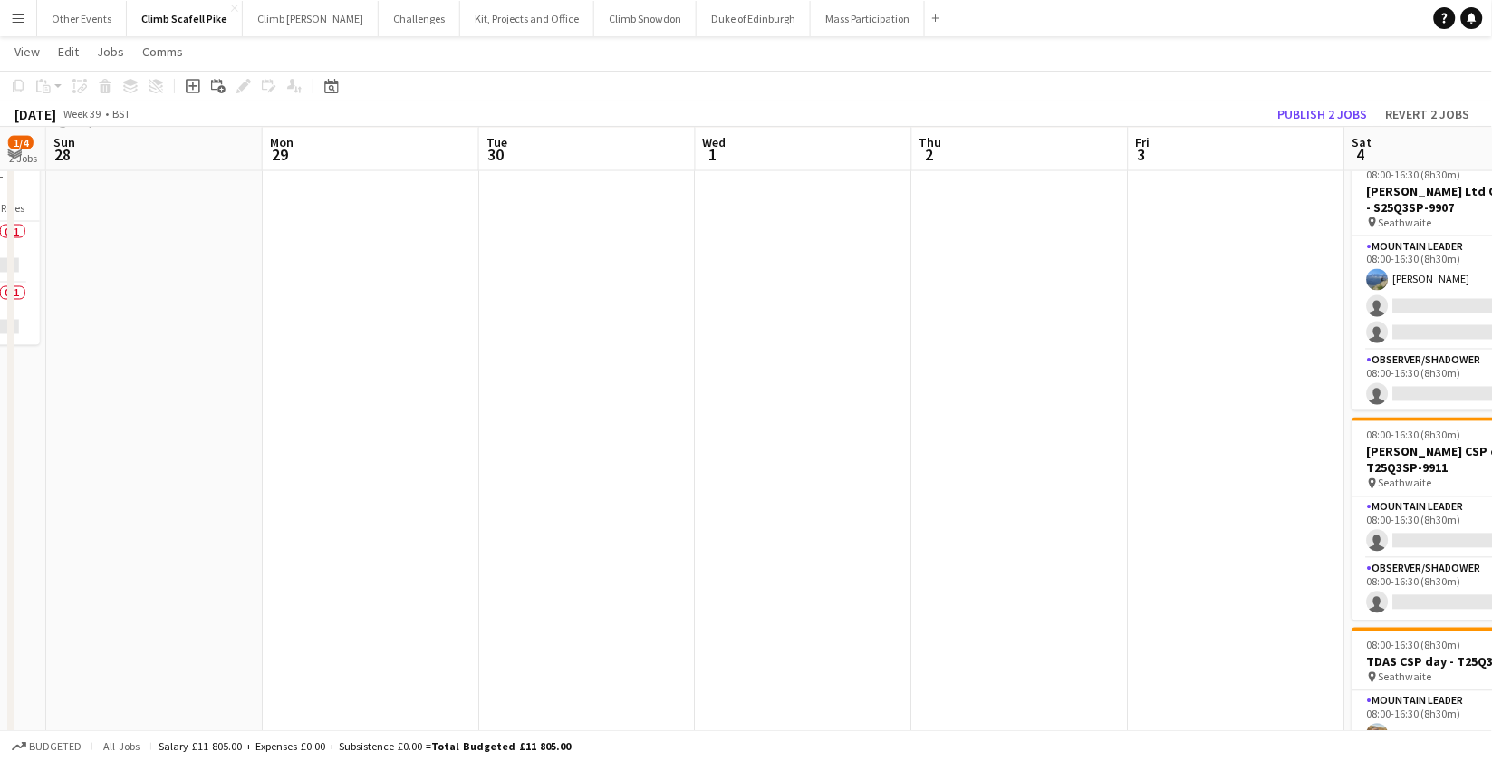
drag, startPoint x: 607, startPoint y: 456, endPoint x: 1079, endPoint y: 460, distance: 472.1
click at [1099, 466] on app-calendar-viewport "Fri 26 Sat 27 1/4 2 Jobs Sun 28 Mon 29 Tue 30 Wed 1 Thu 2 Fri 3 Sat 4 3/10 4 Jo…" at bounding box center [746, 80] width 1492 height 1556
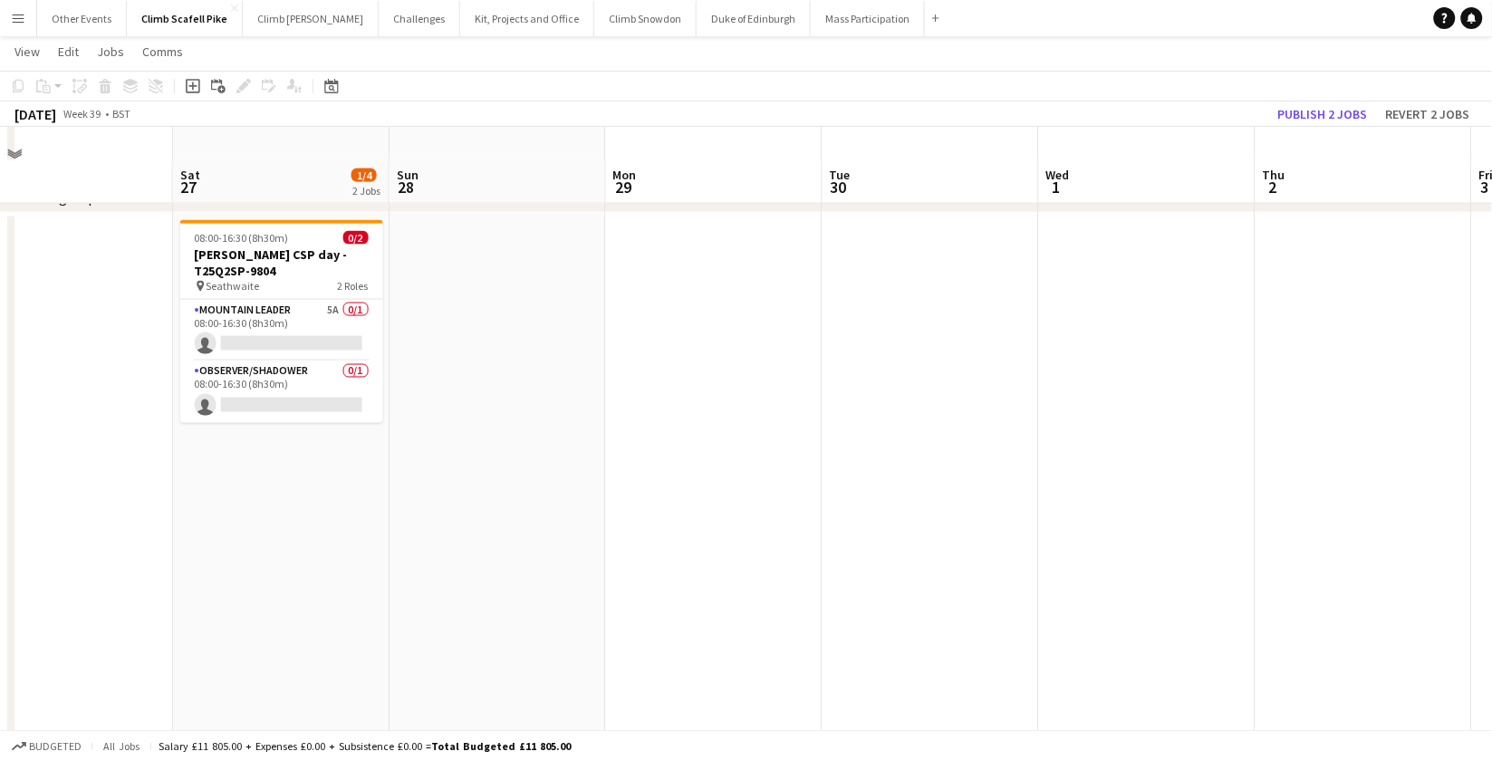
scroll to position [649, 0]
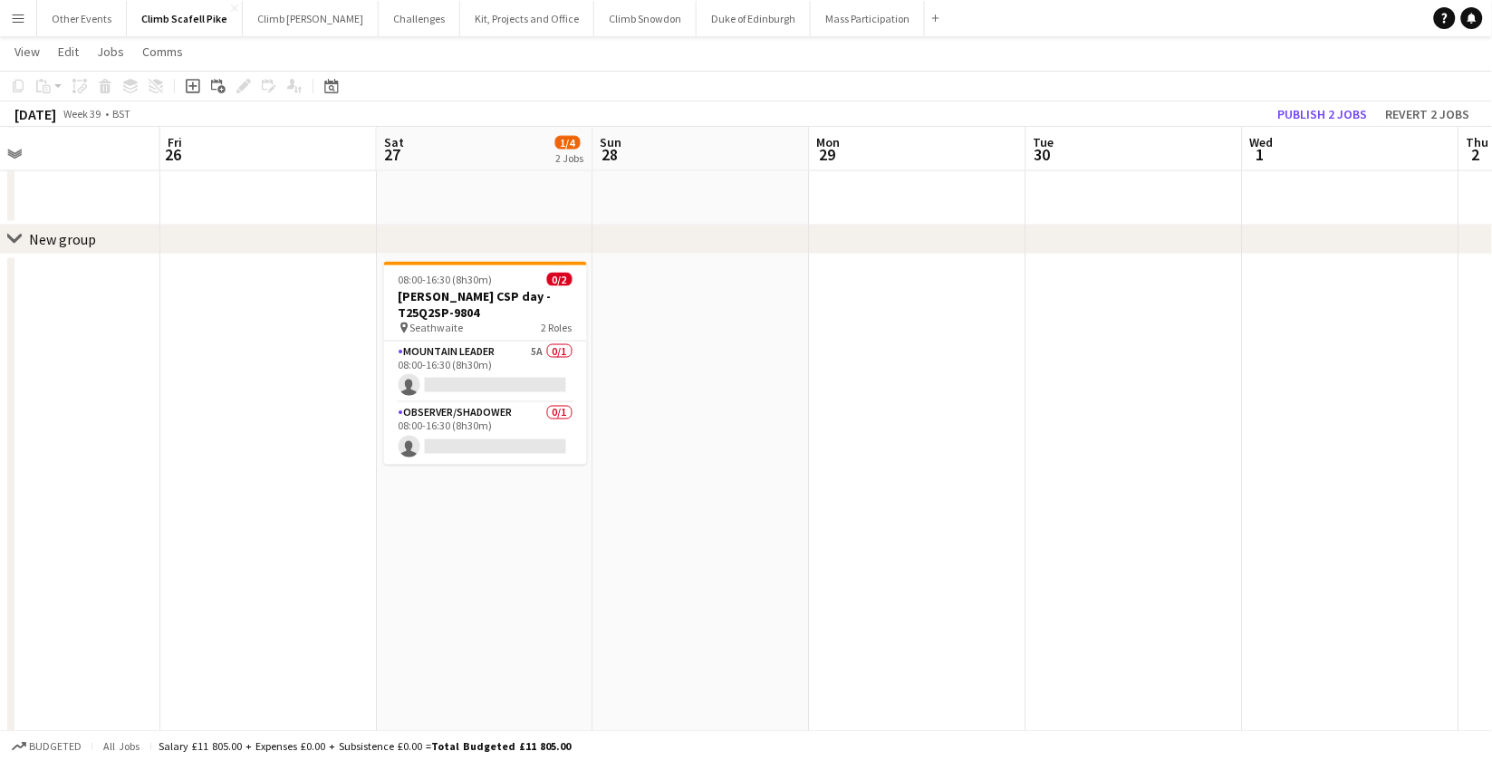
drag, startPoint x: 485, startPoint y: 527, endPoint x: 924, endPoint y: 517, distance: 439.6
click at [925, 523] on app-calendar-viewport "Tue 23 Wed 24 Thu 25 Fri 26 Sat 27 1/4 2 Jobs Sun 28 Mon 29 Tue 30 Wed 1 Thu 2 …" at bounding box center [746, 200] width 1492 height 1556
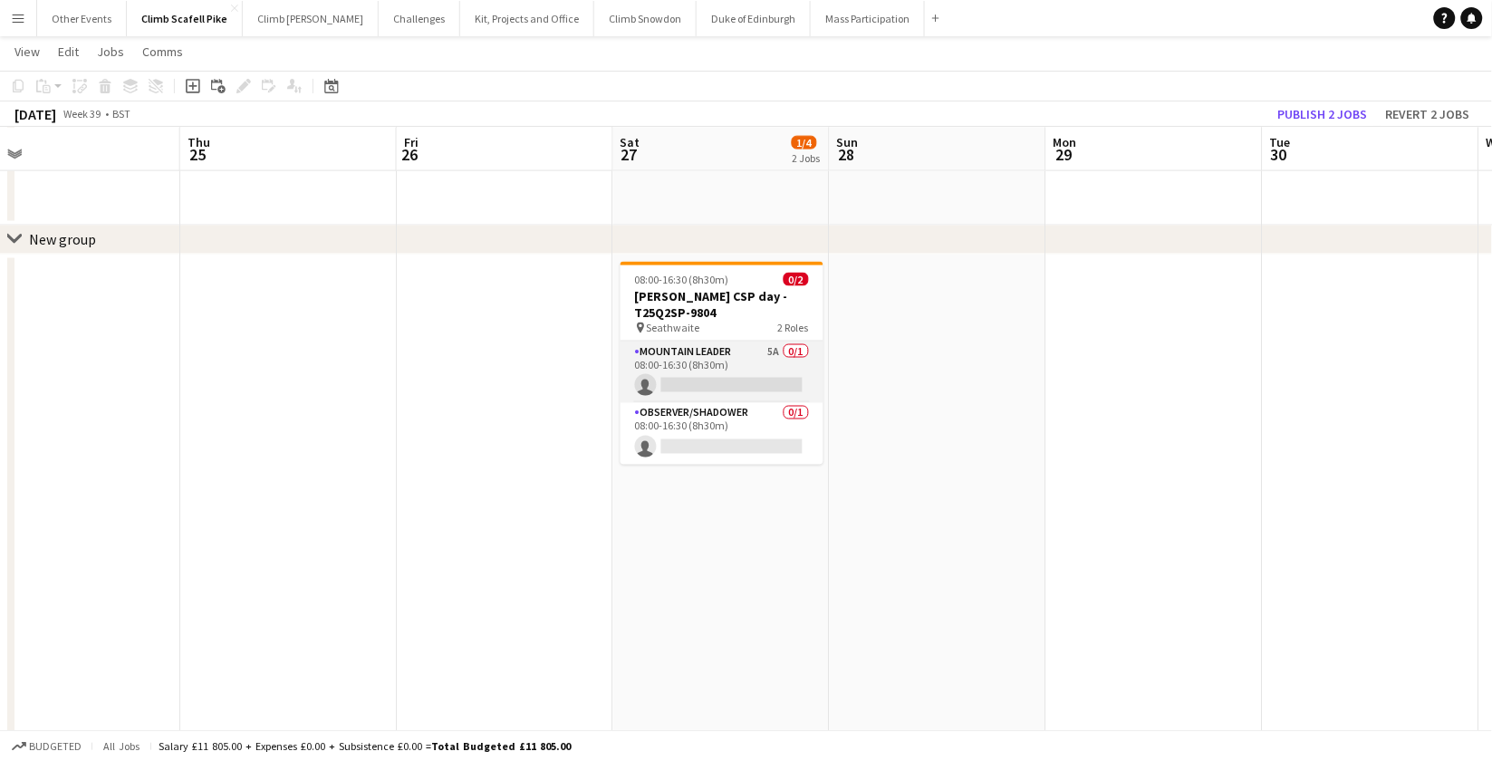
click at [764, 354] on app-card-role "Mountain Leader 5A 0/1 08:00-16:30 (8h30m) single-neutral-actions" at bounding box center [722, 373] width 203 height 62
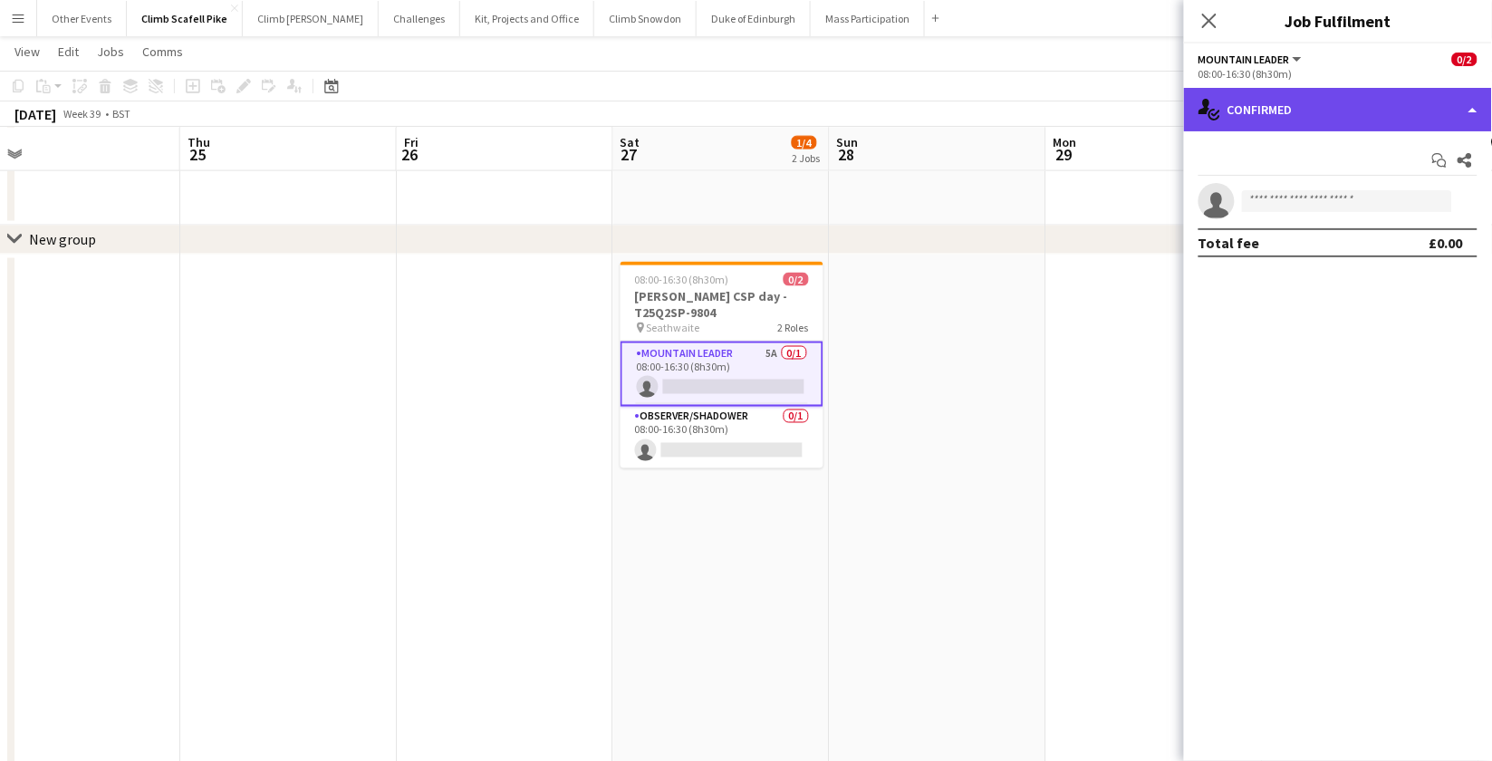
click at [1347, 91] on div "single-neutral-actions-check-2 Confirmed" at bounding box center [1338, 109] width 308 height 43
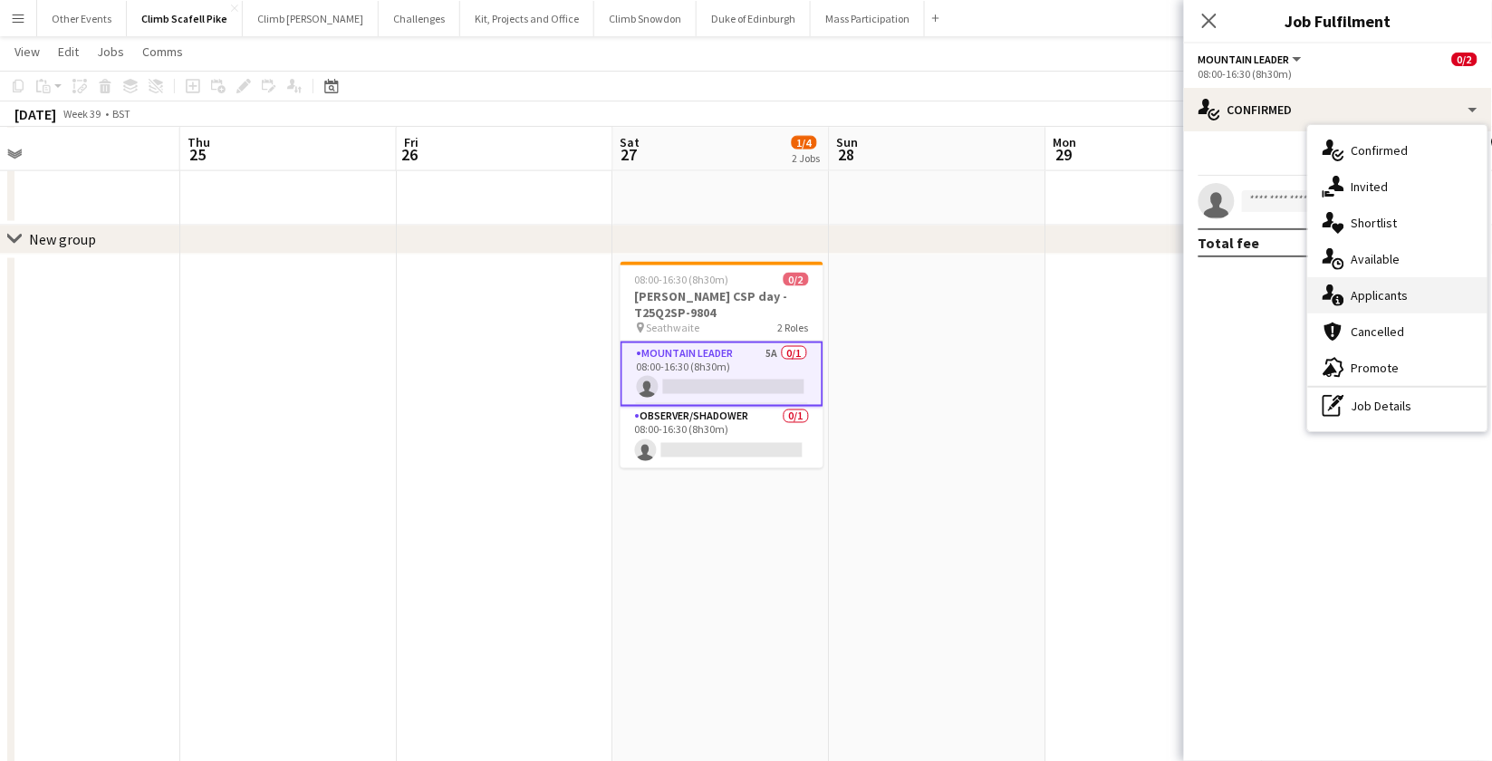
click at [1347, 289] on div "single-neutral-actions-information Applicants" at bounding box center [1397, 295] width 179 height 36
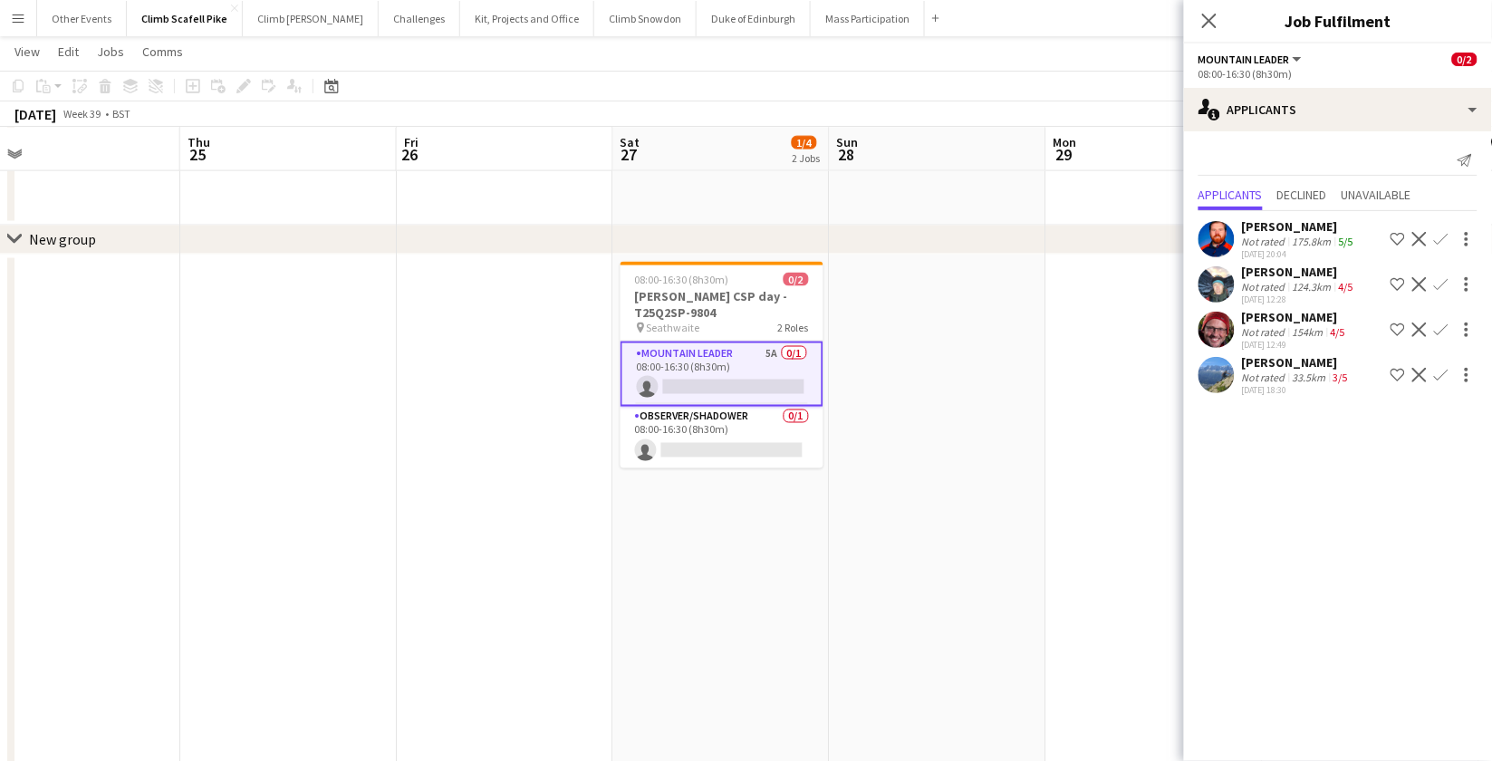
click at [1347, 285] on app-icon "Confirm" at bounding box center [1441, 284] width 14 height 14
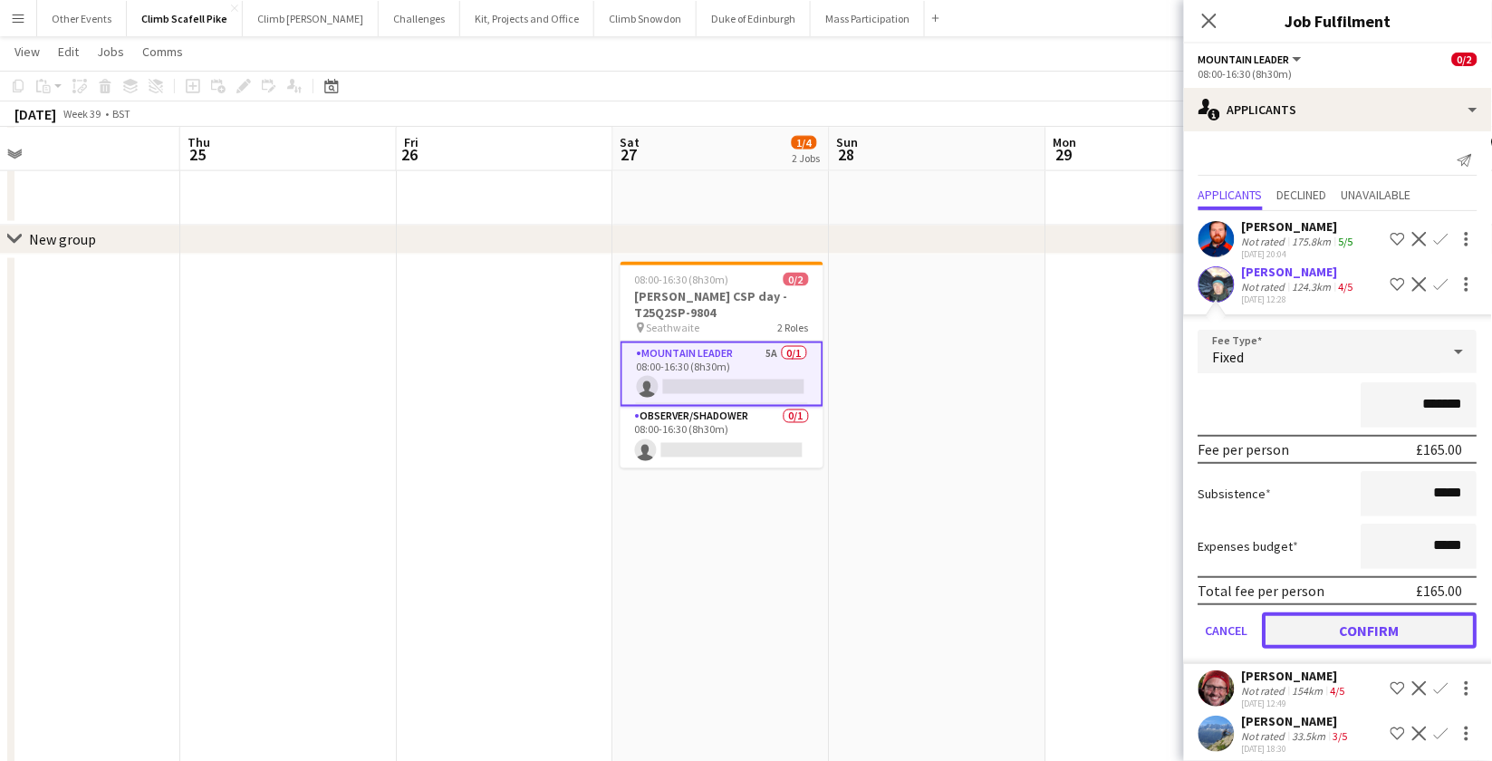
drag, startPoint x: 1417, startPoint y: 622, endPoint x: 1268, endPoint y: 615, distance: 149.6
click at [1347, 622] on button "Confirm" at bounding box center [1370, 630] width 215 height 36
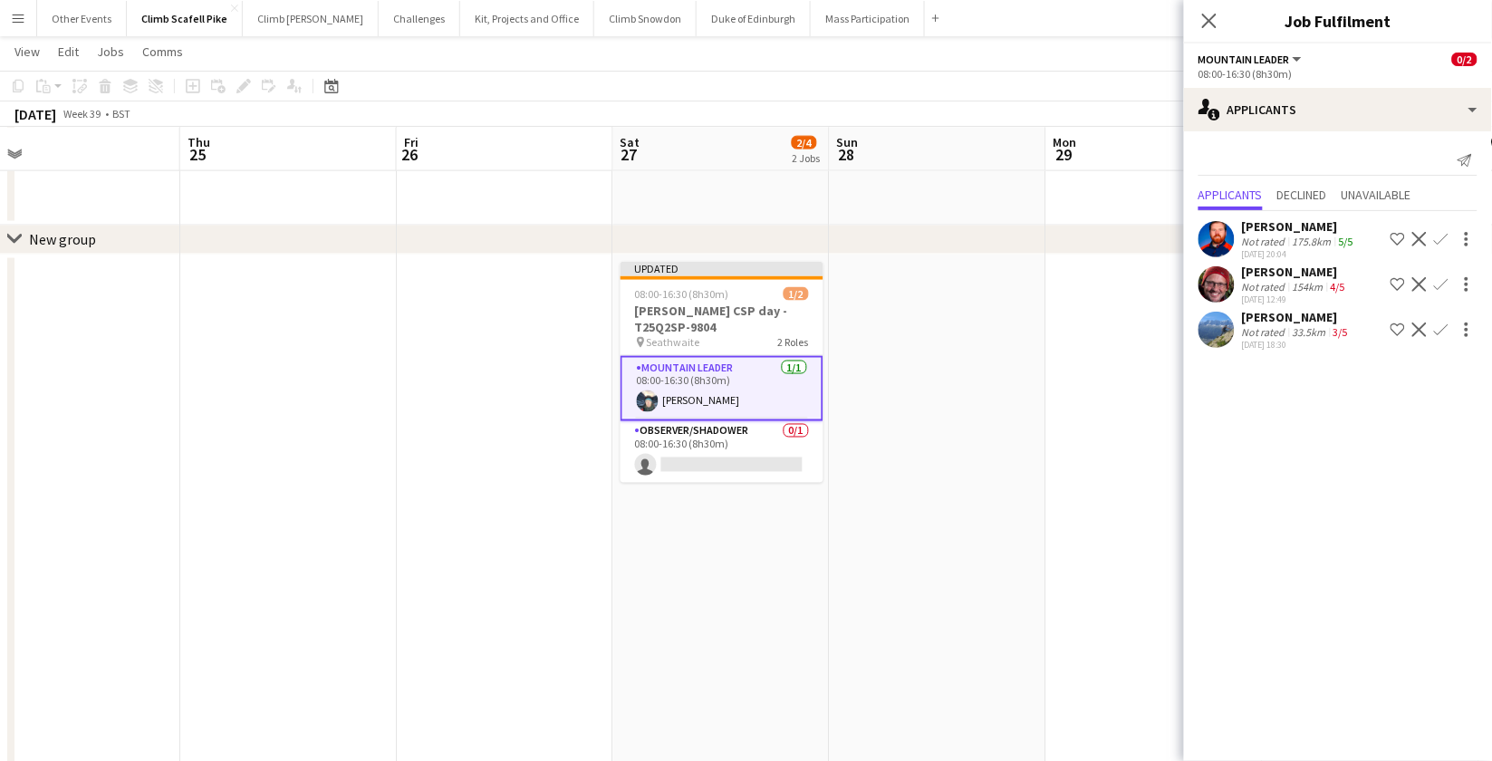
click at [833, 618] on app-date-cell at bounding box center [938, 617] width 217 height 724
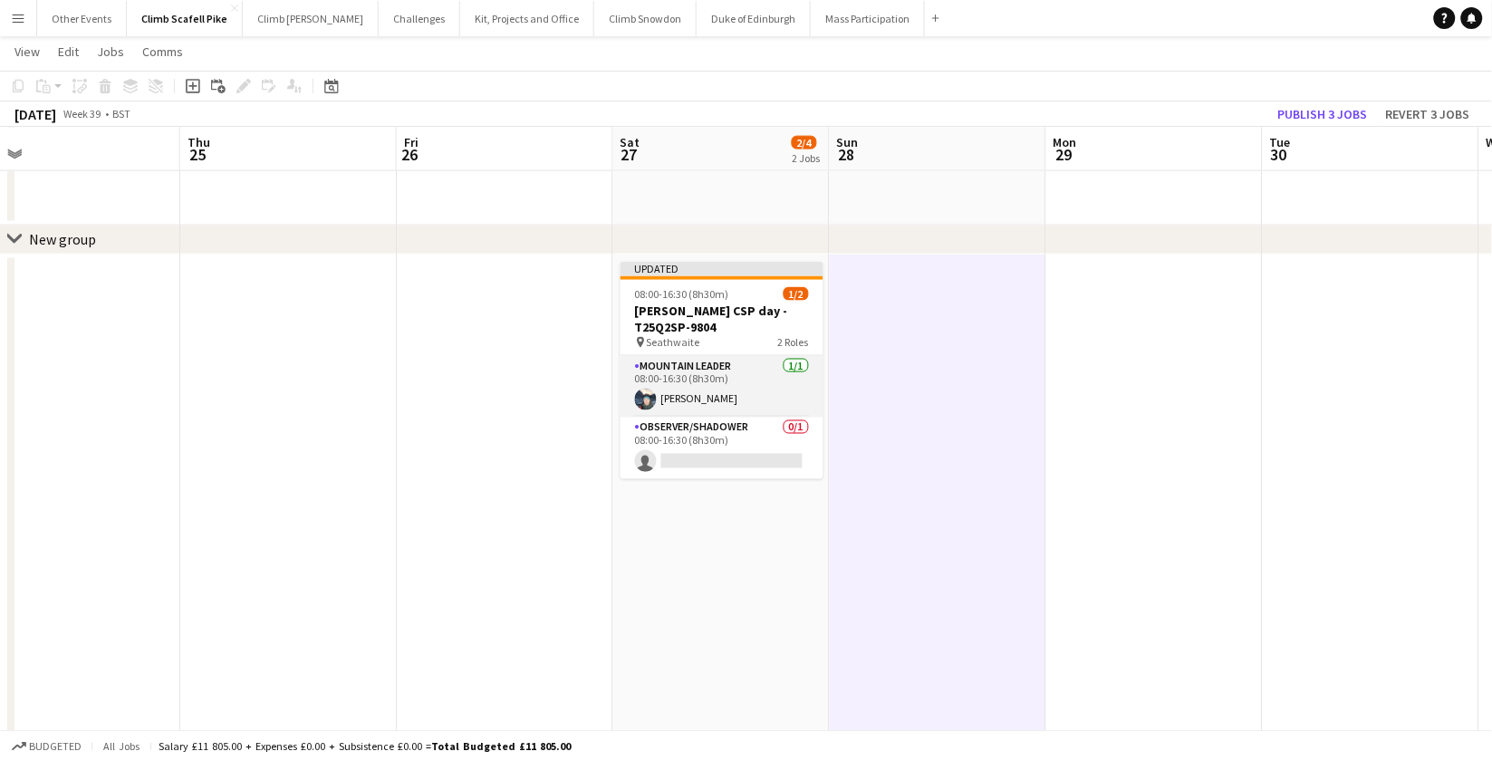
scroll to position [38, 0]
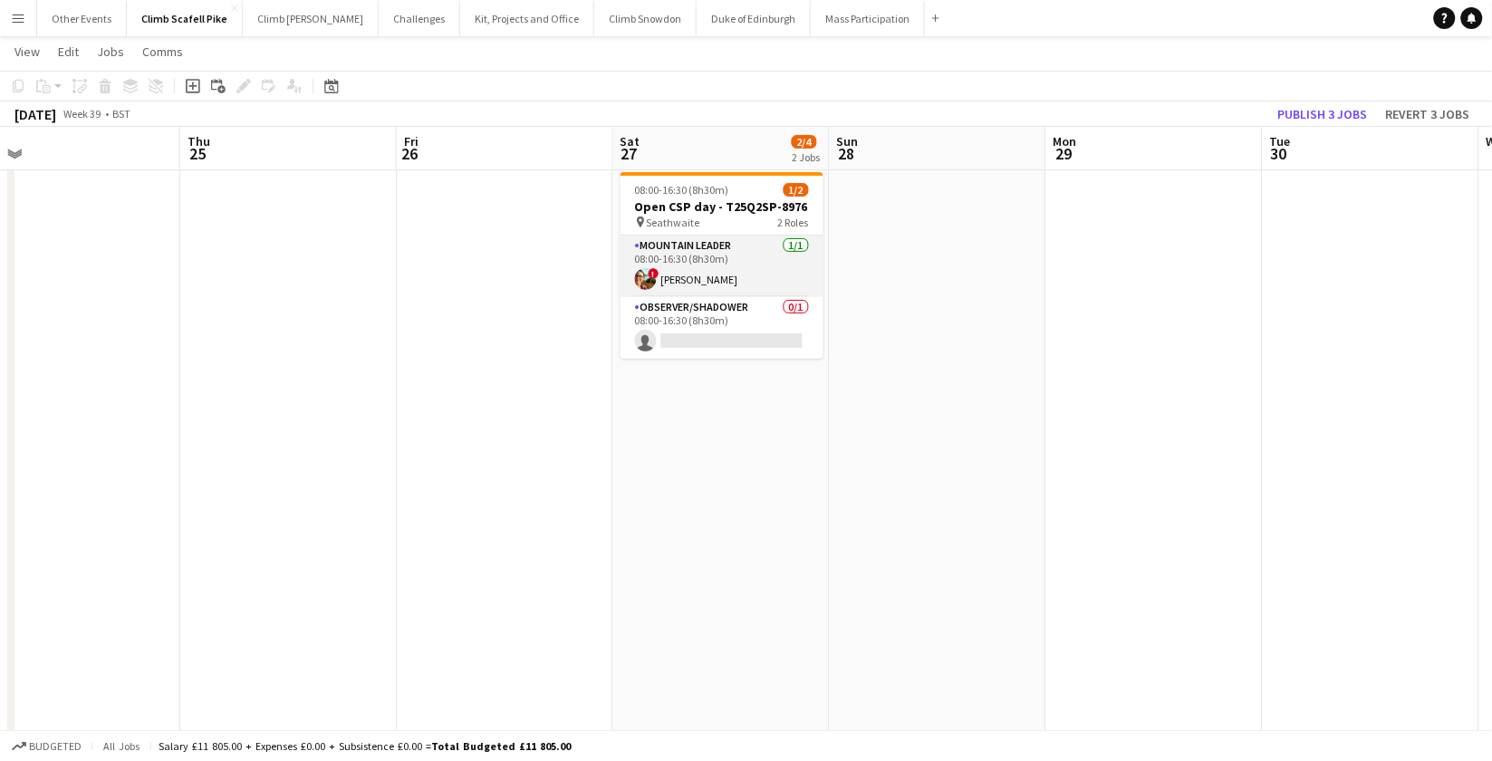
click at [711, 253] on app-card-role "Mountain Leader [DATE] 08:00-16:30 (8h30m) ! [PERSON_NAME]" at bounding box center [722, 267] width 203 height 62
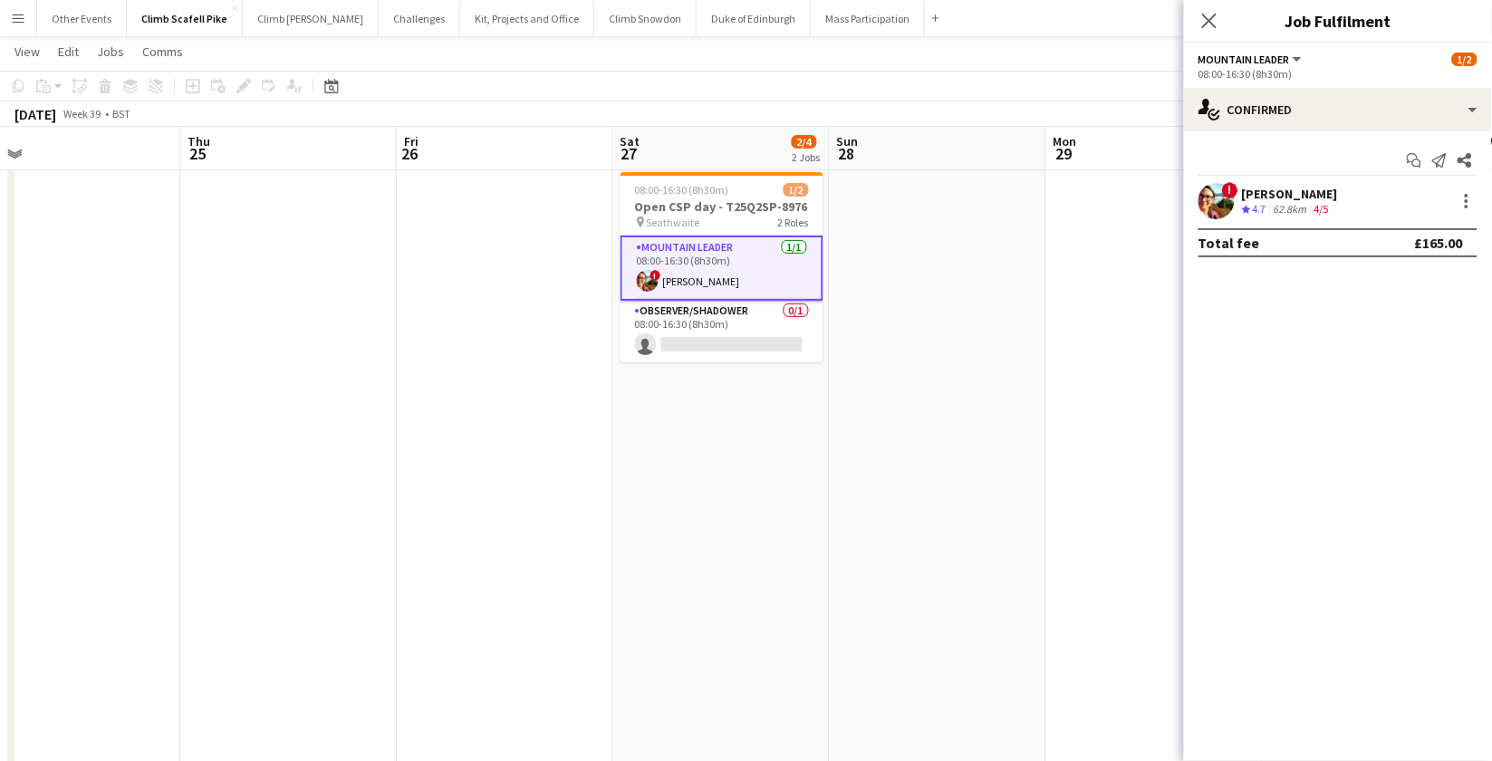
click at [1225, 202] on app-user-avatar at bounding box center [1217, 201] width 36 height 36
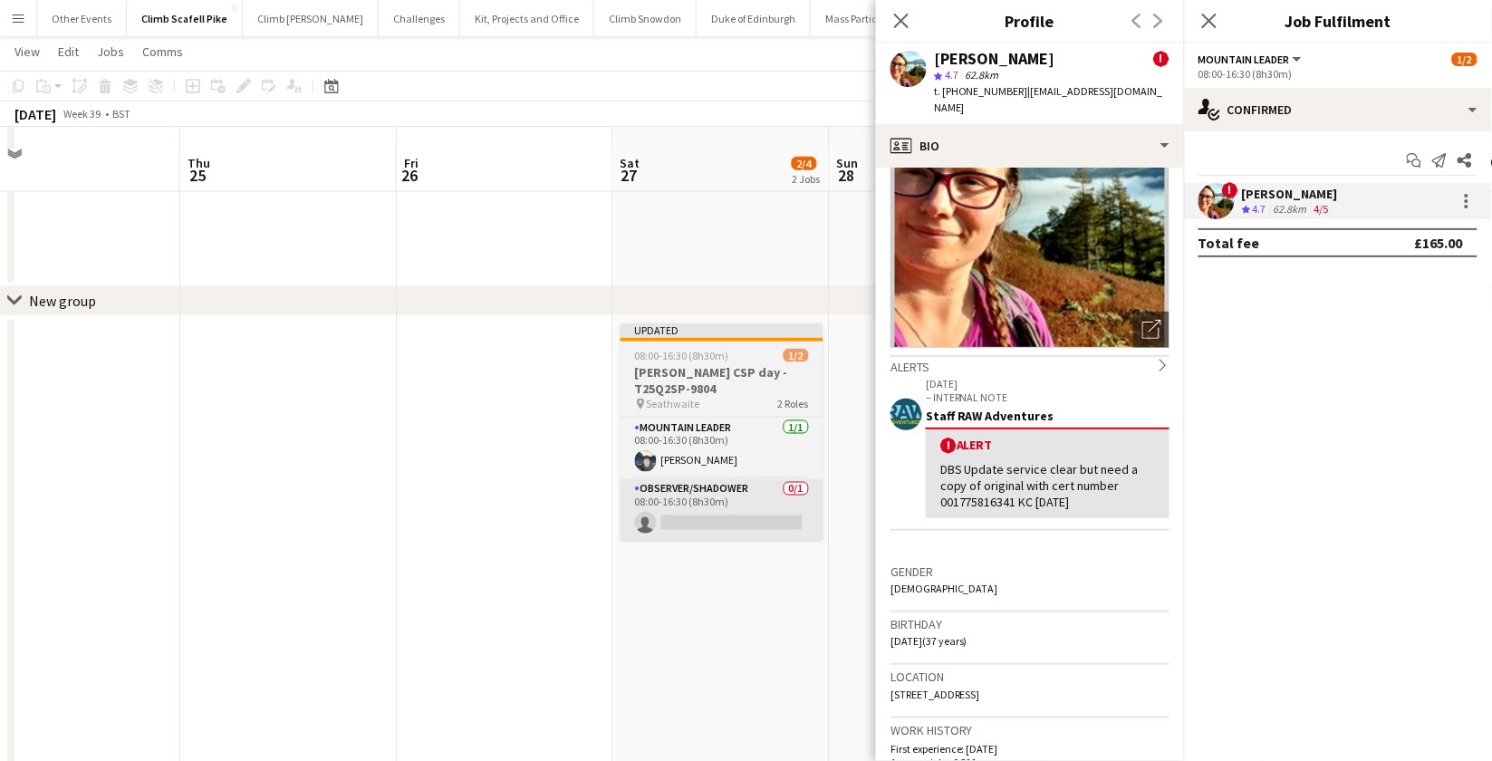
scroll to position [567, 0]
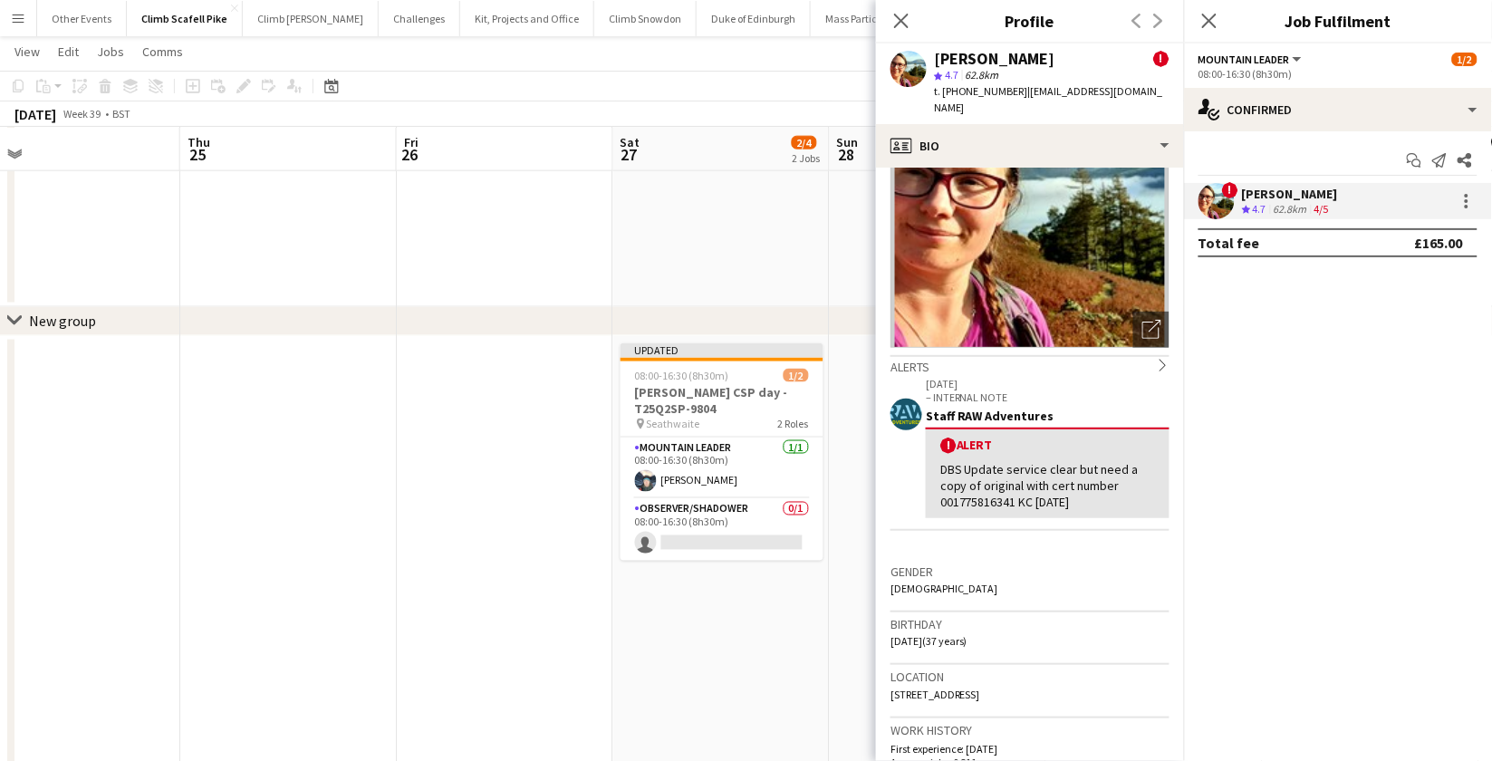
click at [539, 583] on app-date-cell at bounding box center [505, 698] width 217 height 724
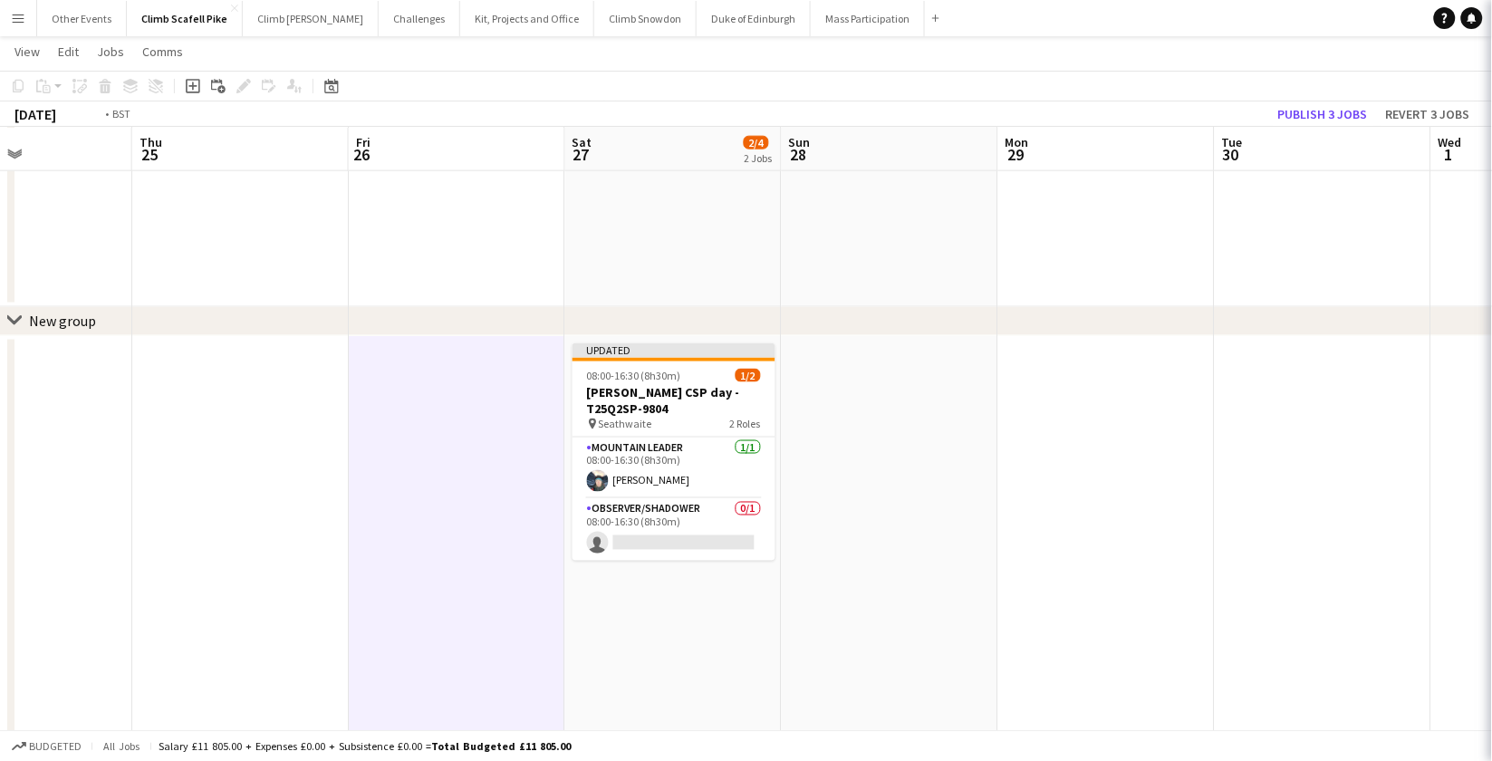
drag, startPoint x: 371, startPoint y: 579, endPoint x: 1033, endPoint y: 467, distance: 671.8
click at [1037, 467] on app-calendar-viewport "Mon 22 1/2 1 Job Tue 23 Wed 24 Thu 25 Fri 26 Sat 27 2/4 2 Jobs Sun 28 Mon 29 Tu…" at bounding box center [746, 281] width 1492 height 1556
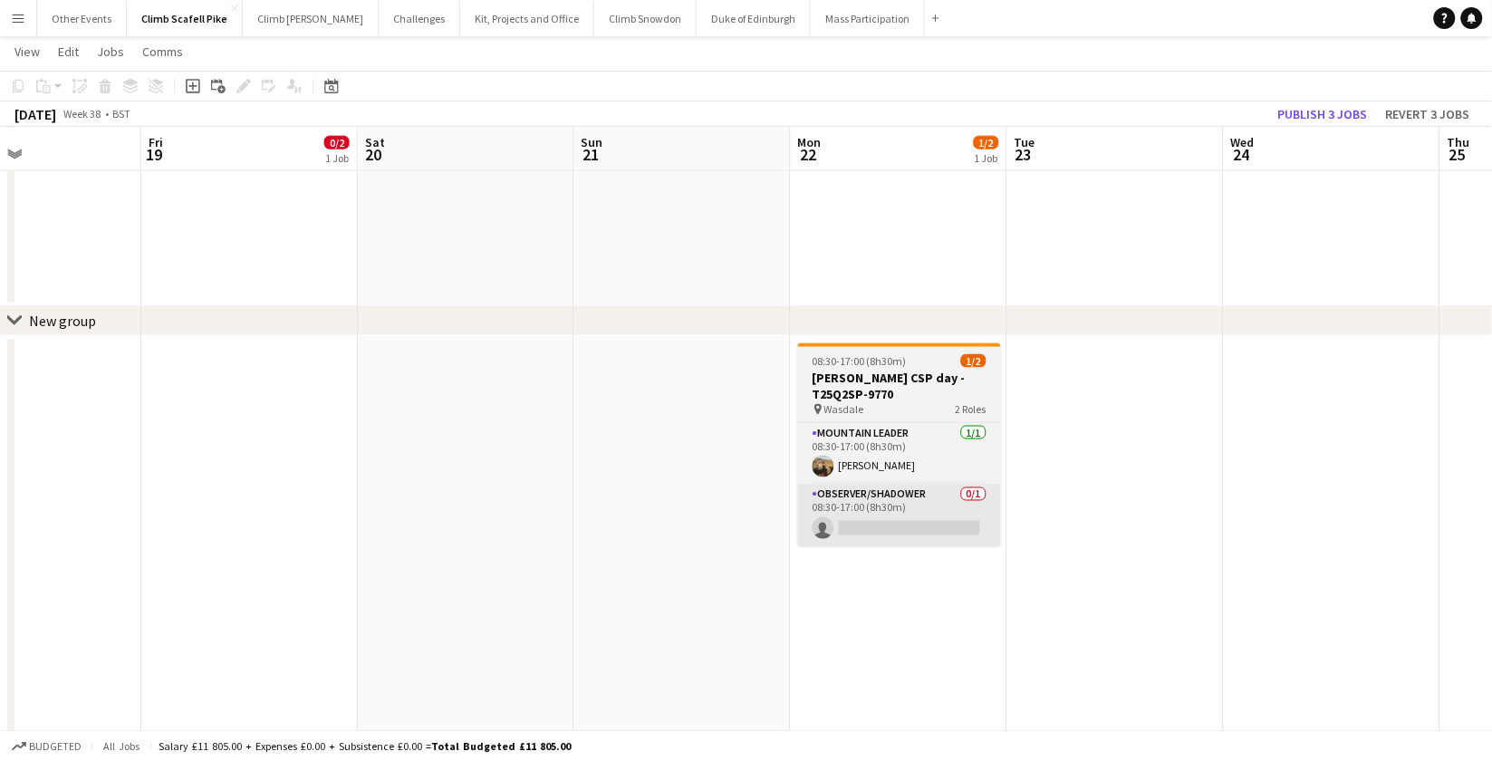
scroll to position [0, 546]
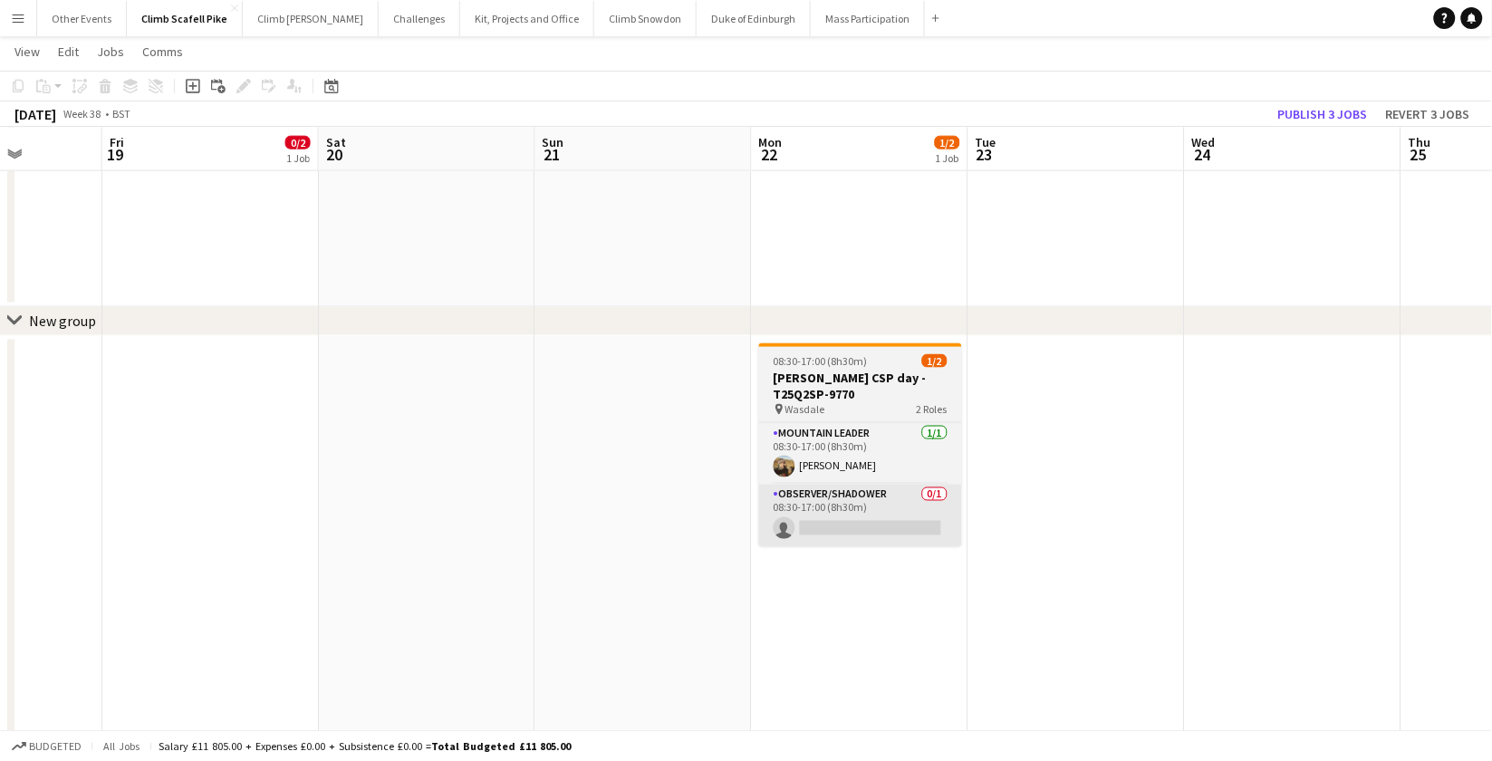
drag, startPoint x: 422, startPoint y: 546, endPoint x: 1042, endPoint y: 498, distance: 621.6
click at [1062, 505] on app-calendar-viewport "Tue 16 Wed 17 Thu 18 Fri 19 0/2 1 Job Sat 20 Sun 21 Mon 22 1/2 1 Job Tue 23 Wed…" at bounding box center [746, 281] width 1492 height 1556
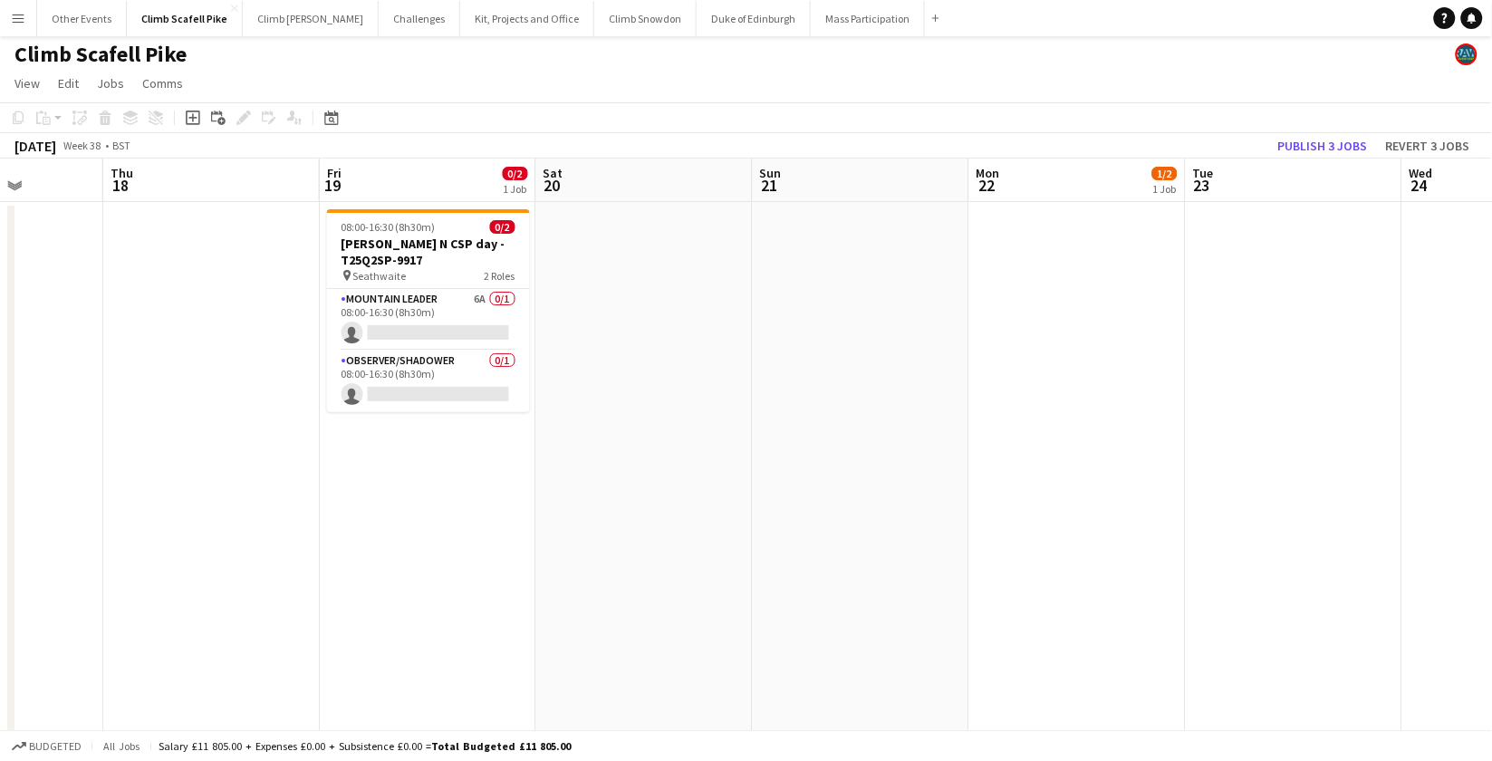
scroll to position [0, 0]
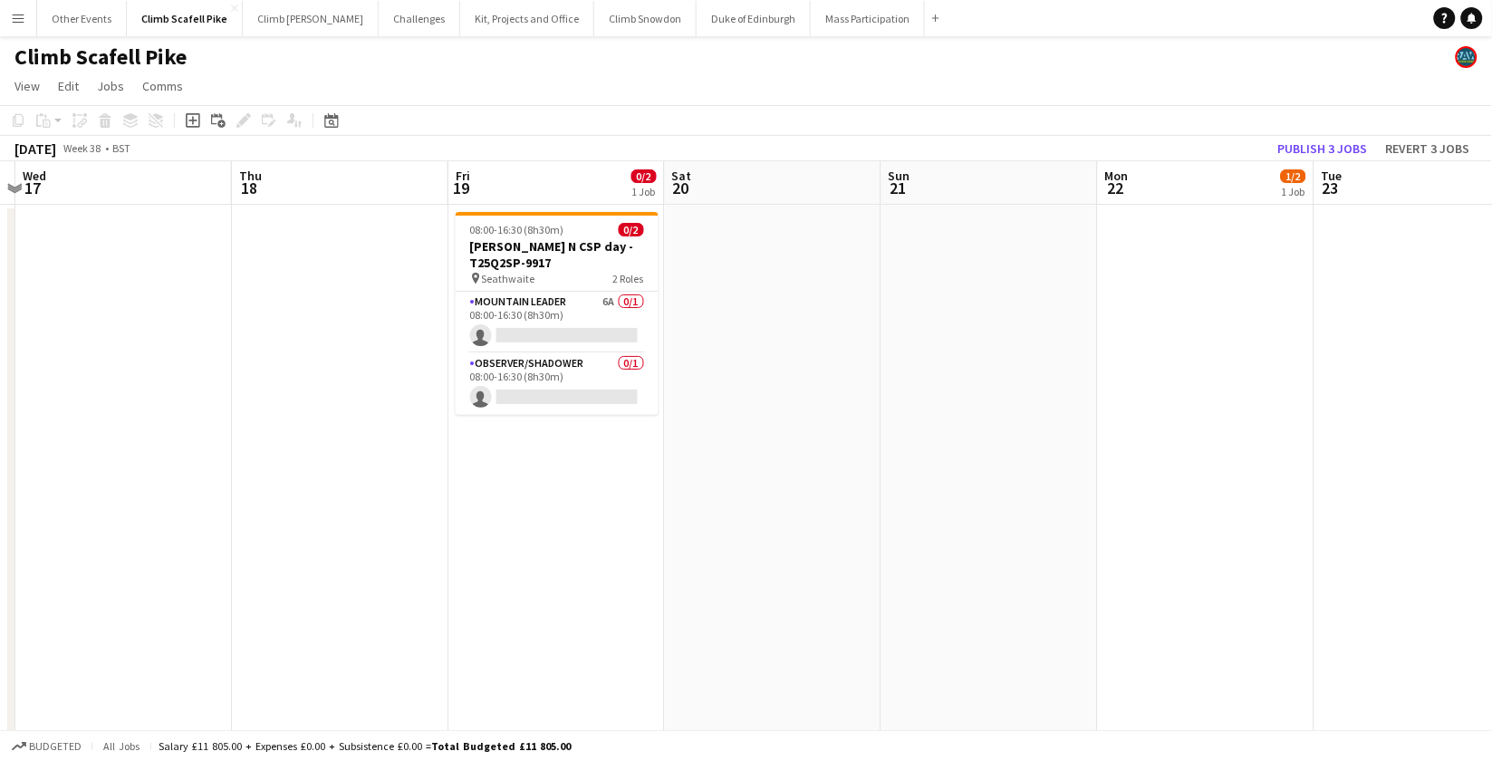
drag, startPoint x: 645, startPoint y: 437, endPoint x: 787, endPoint y: 433, distance: 142.3
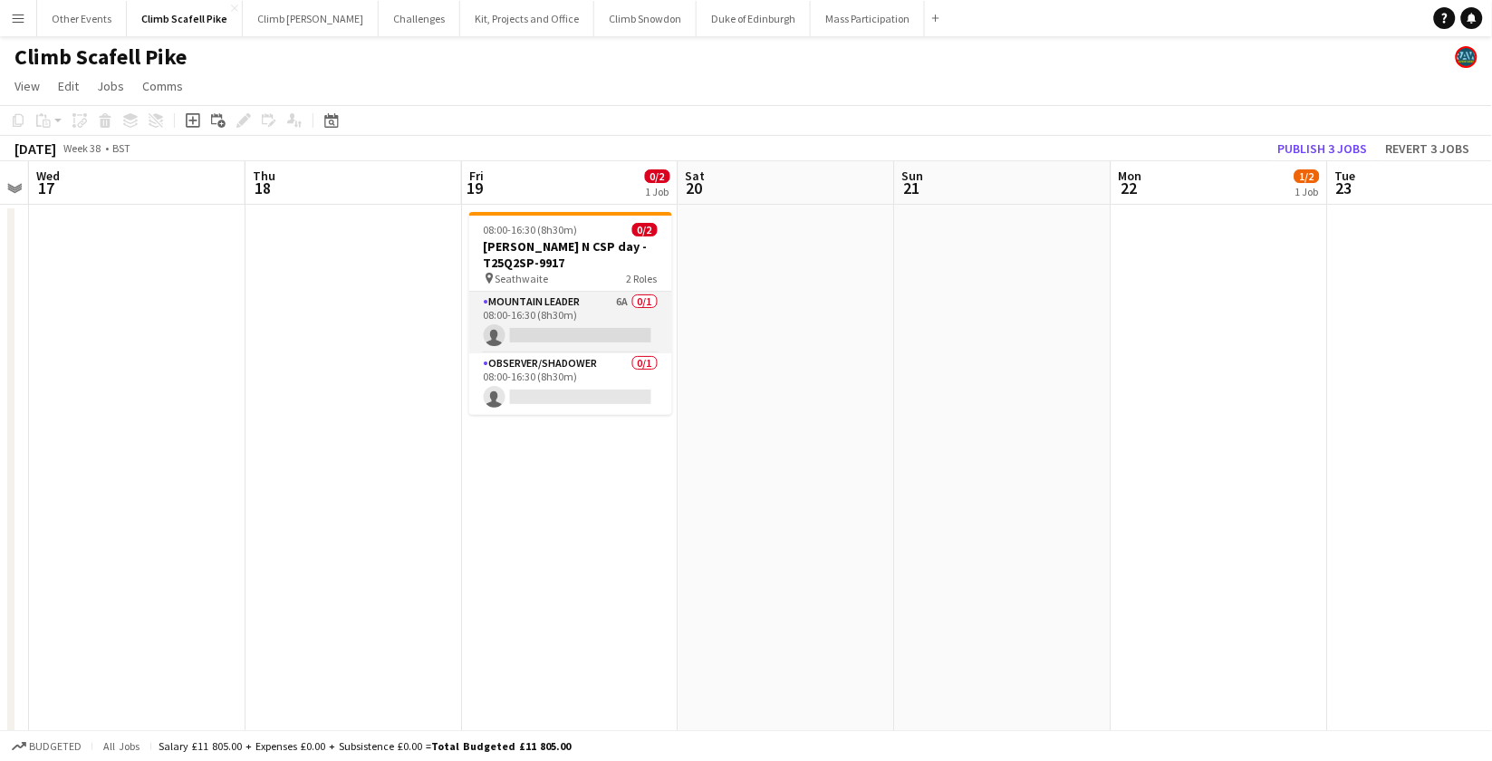
click at [584, 302] on app-card-role "Mountain Leader 6A 0/1 08:00-16:30 (8h30m) single-neutral-actions" at bounding box center [570, 323] width 203 height 62
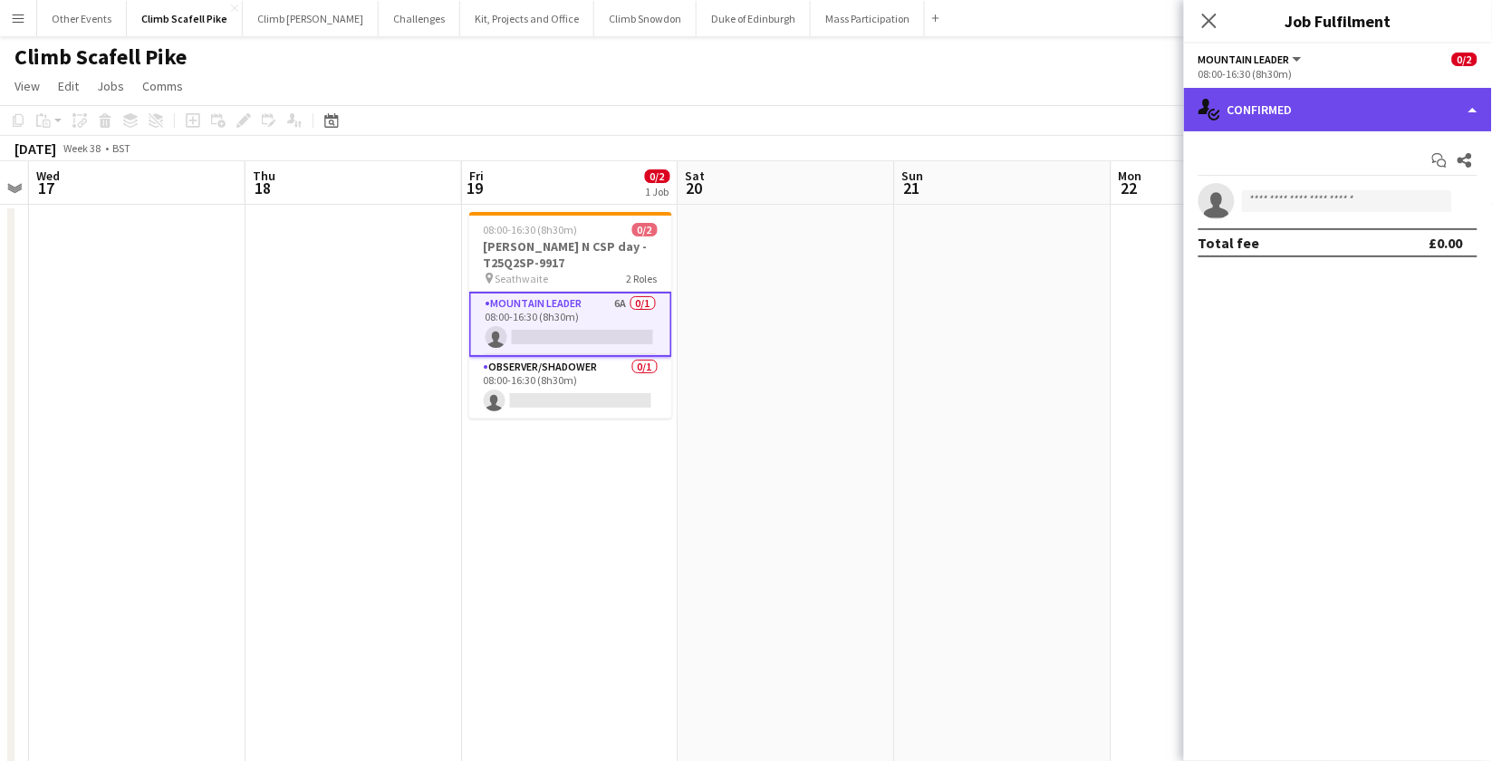
click at [1326, 121] on div "single-neutral-actions-check-2 Confirmed" at bounding box center [1338, 109] width 308 height 43
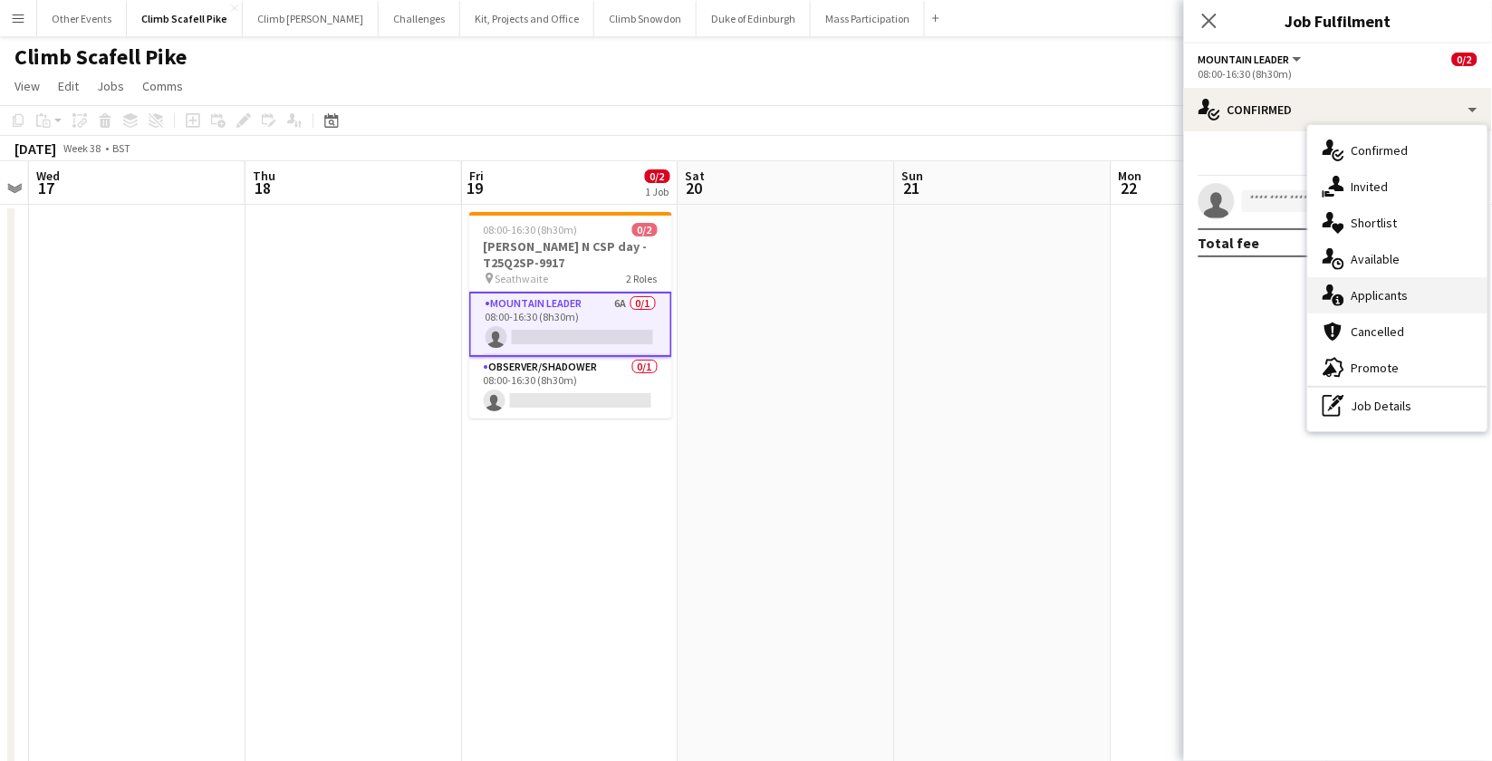
click at [1347, 298] on div "single-neutral-actions-information Applicants" at bounding box center [1397, 295] width 179 height 36
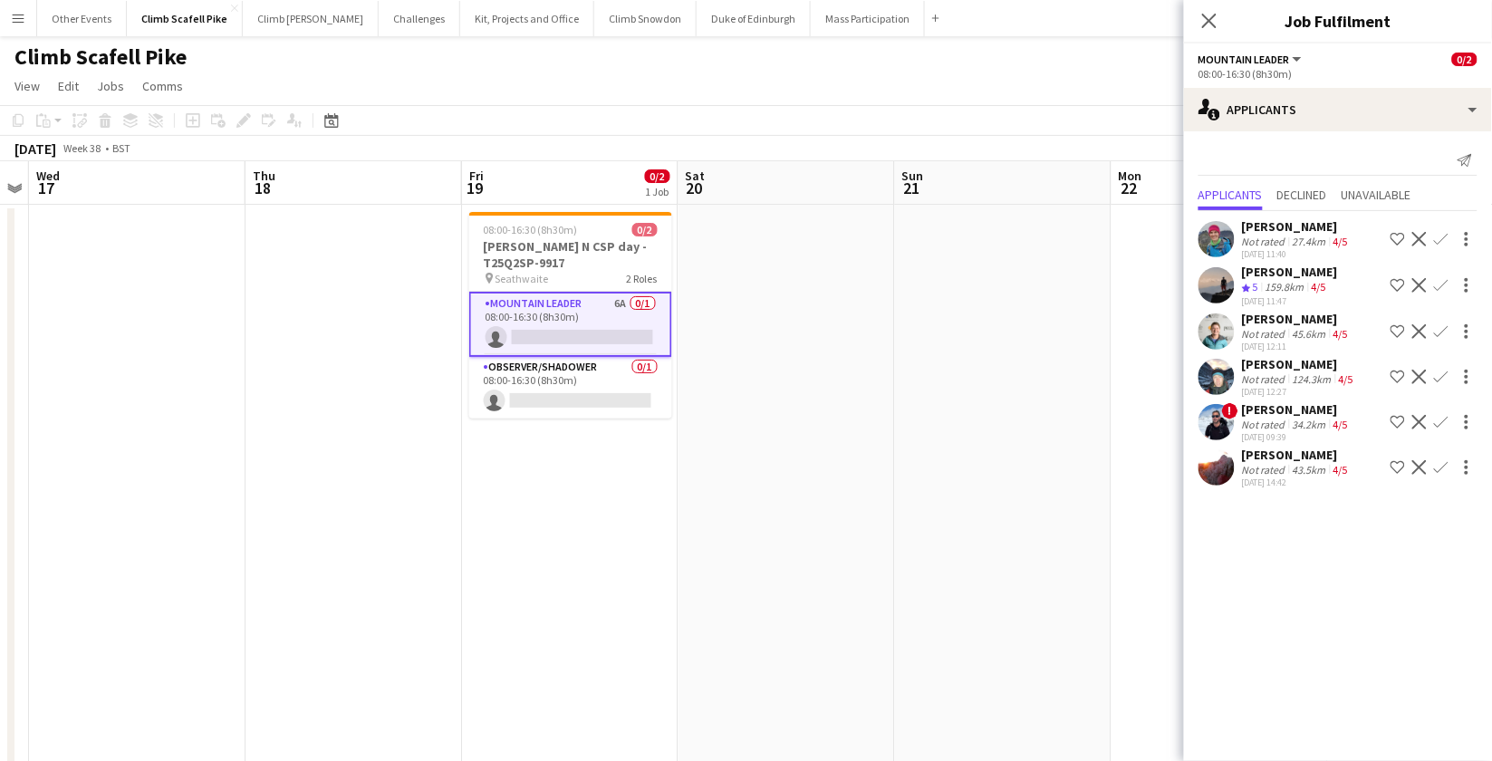
click at [1219, 459] on app-user-avatar at bounding box center [1217, 467] width 36 height 36
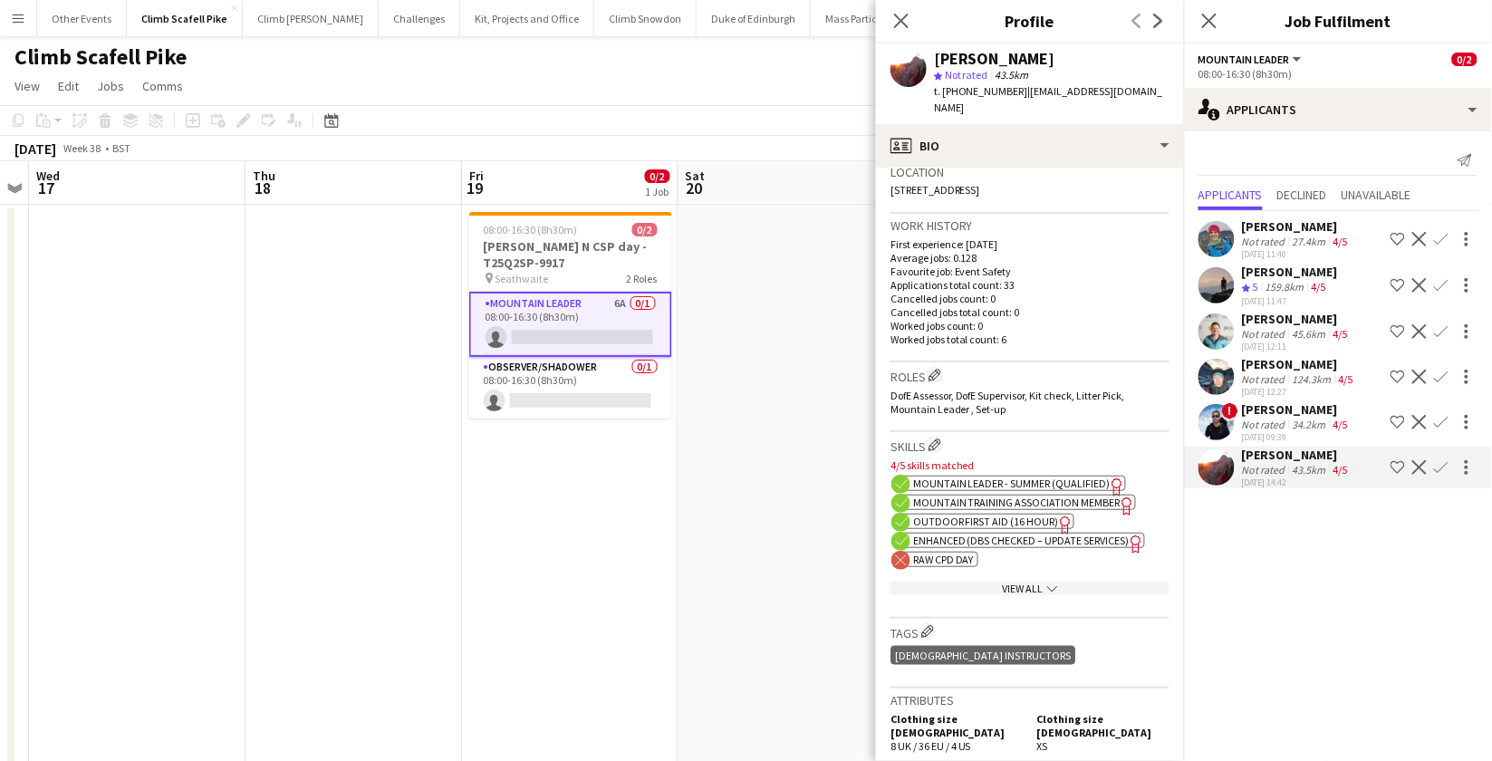
scroll to position [364, 0]
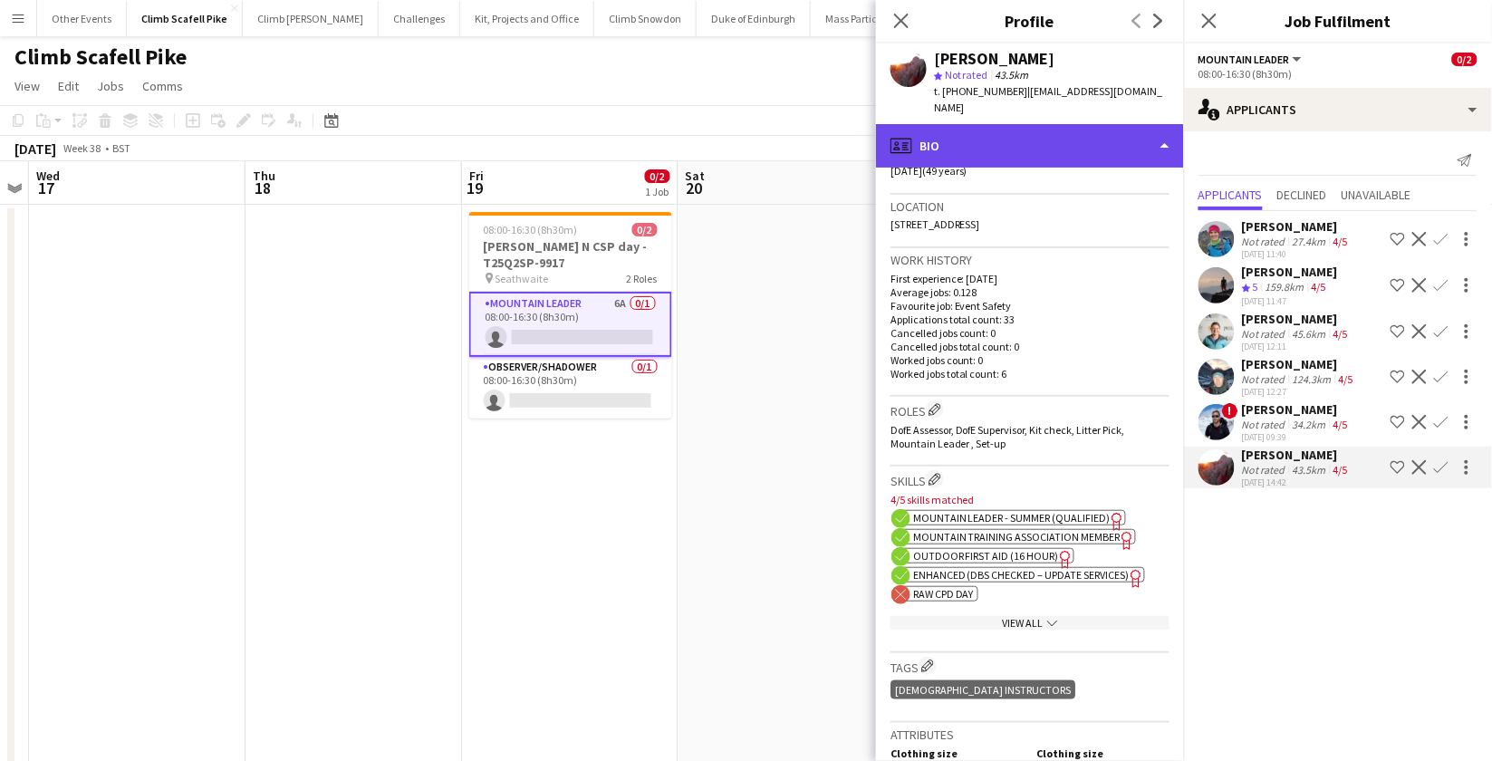
click at [1074, 124] on div "profile Bio" at bounding box center [1030, 145] width 308 height 43
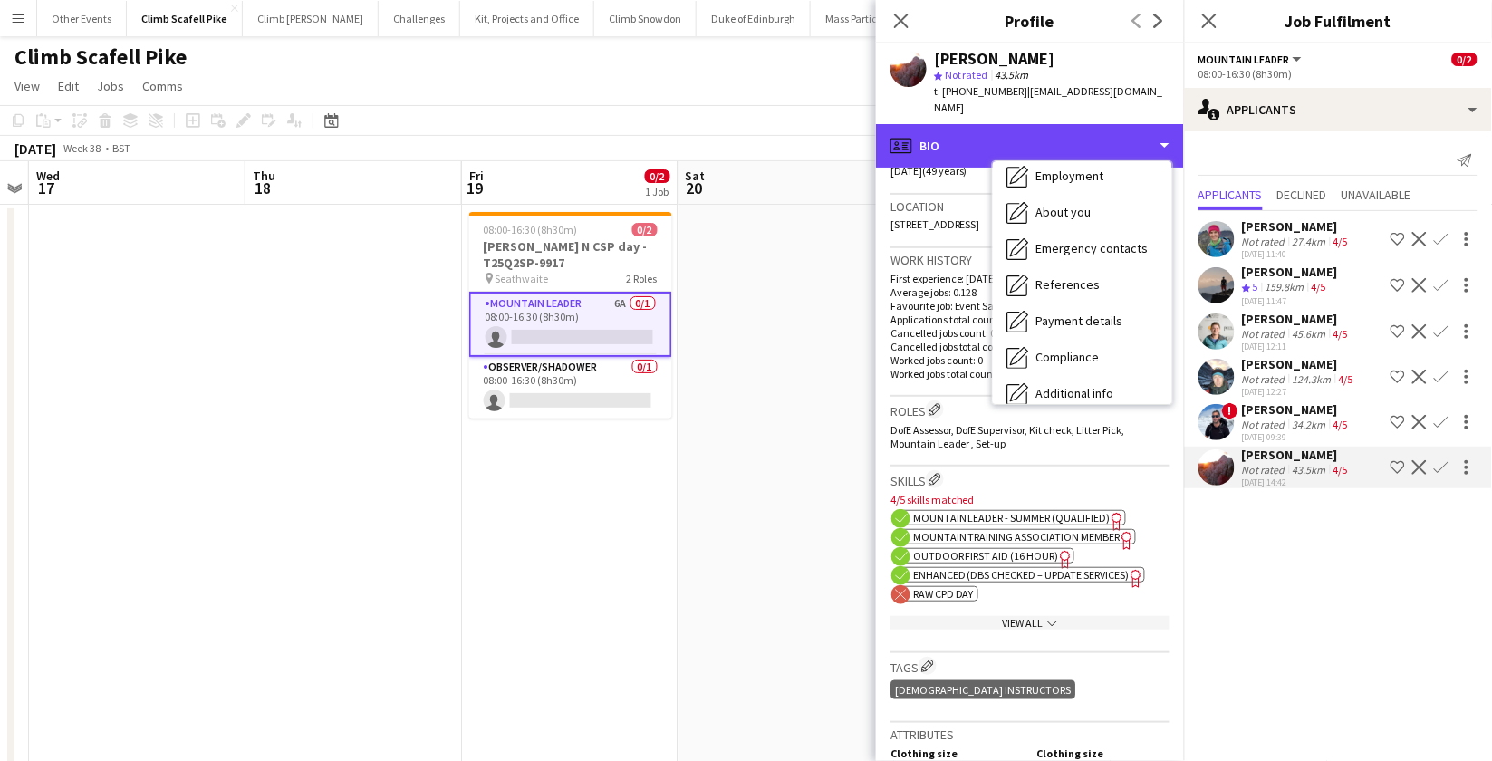
scroll to position [206, 0]
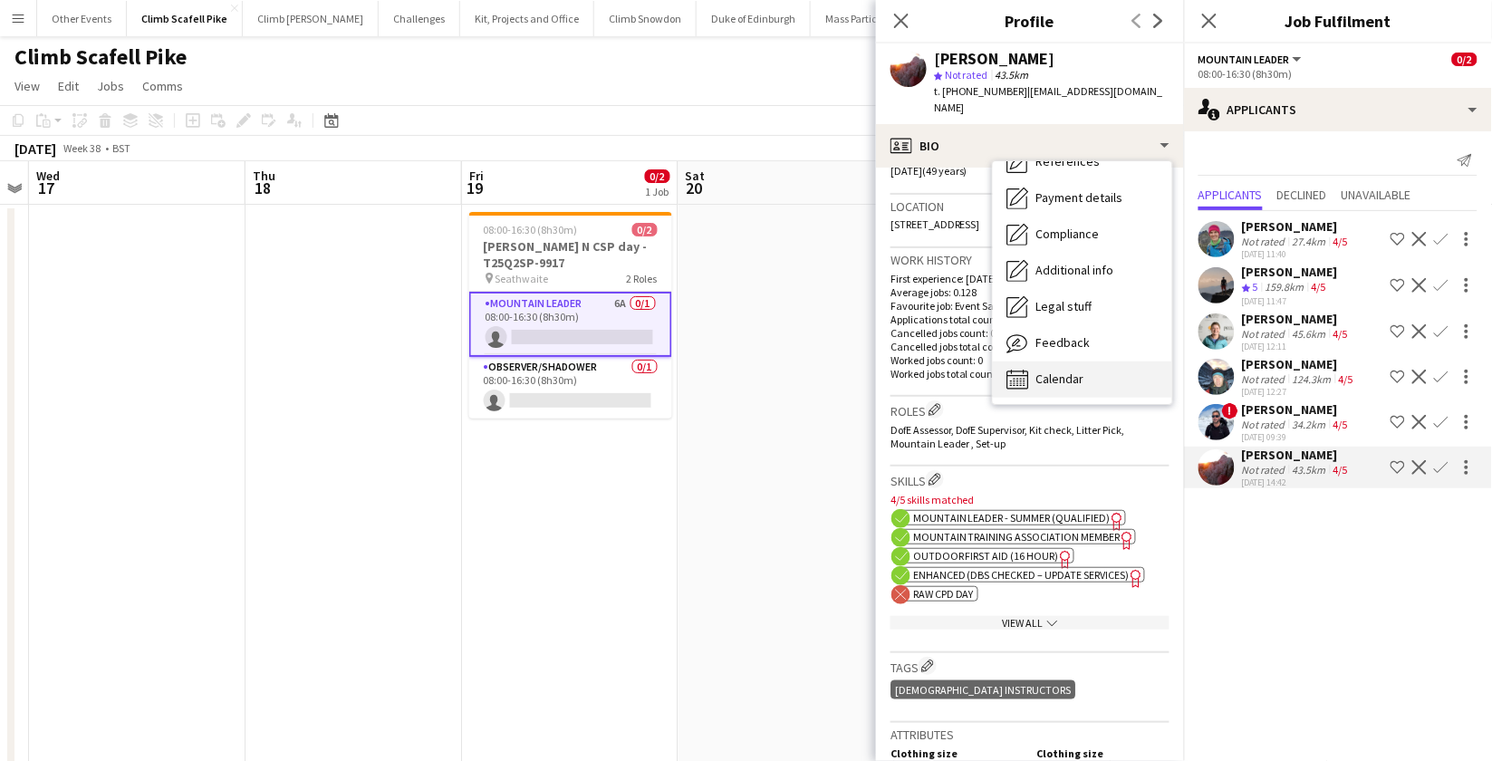
click at [1071, 371] on span "Calendar" at bounding box center [1061, 379] width 48 height 16
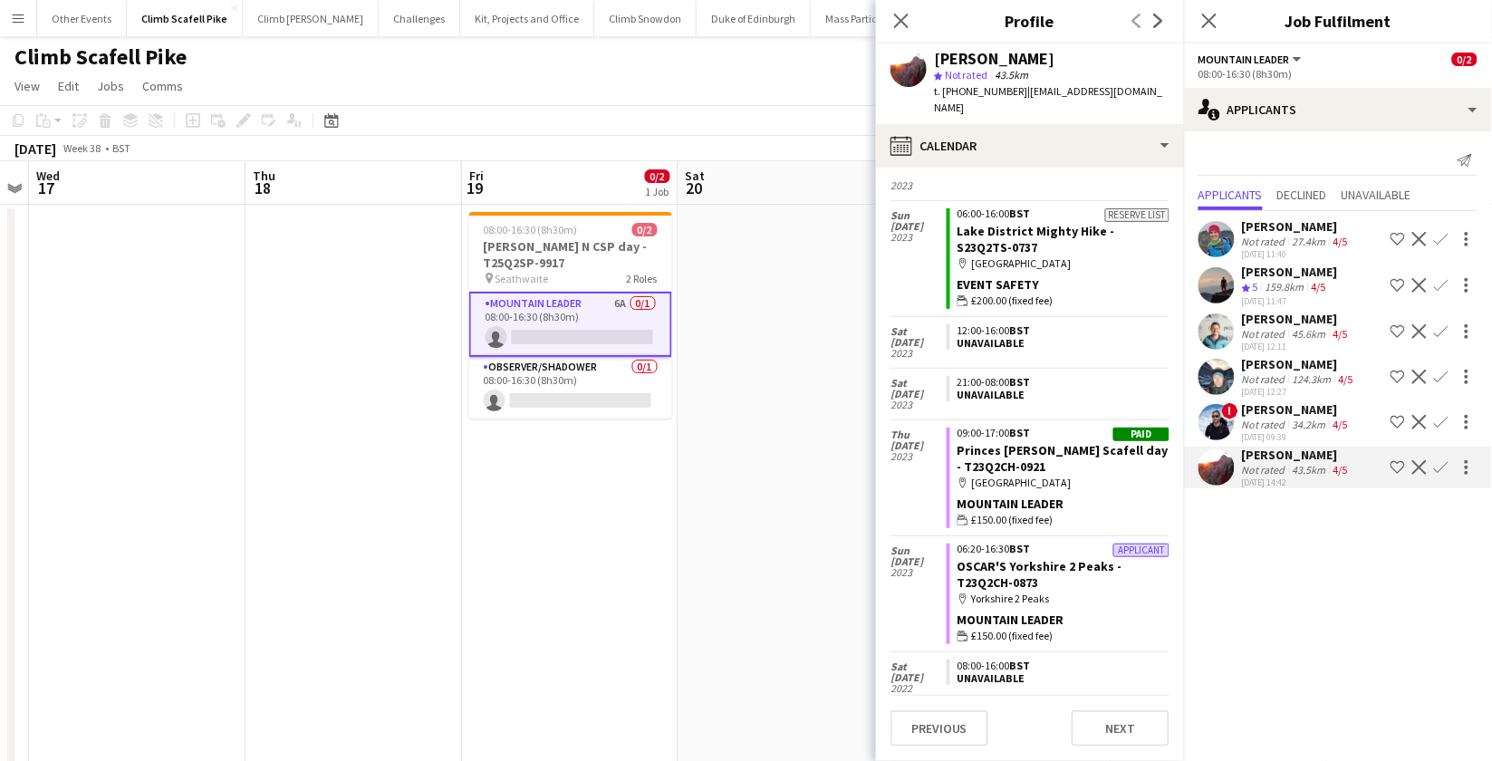
scroll to position [2155, 0]
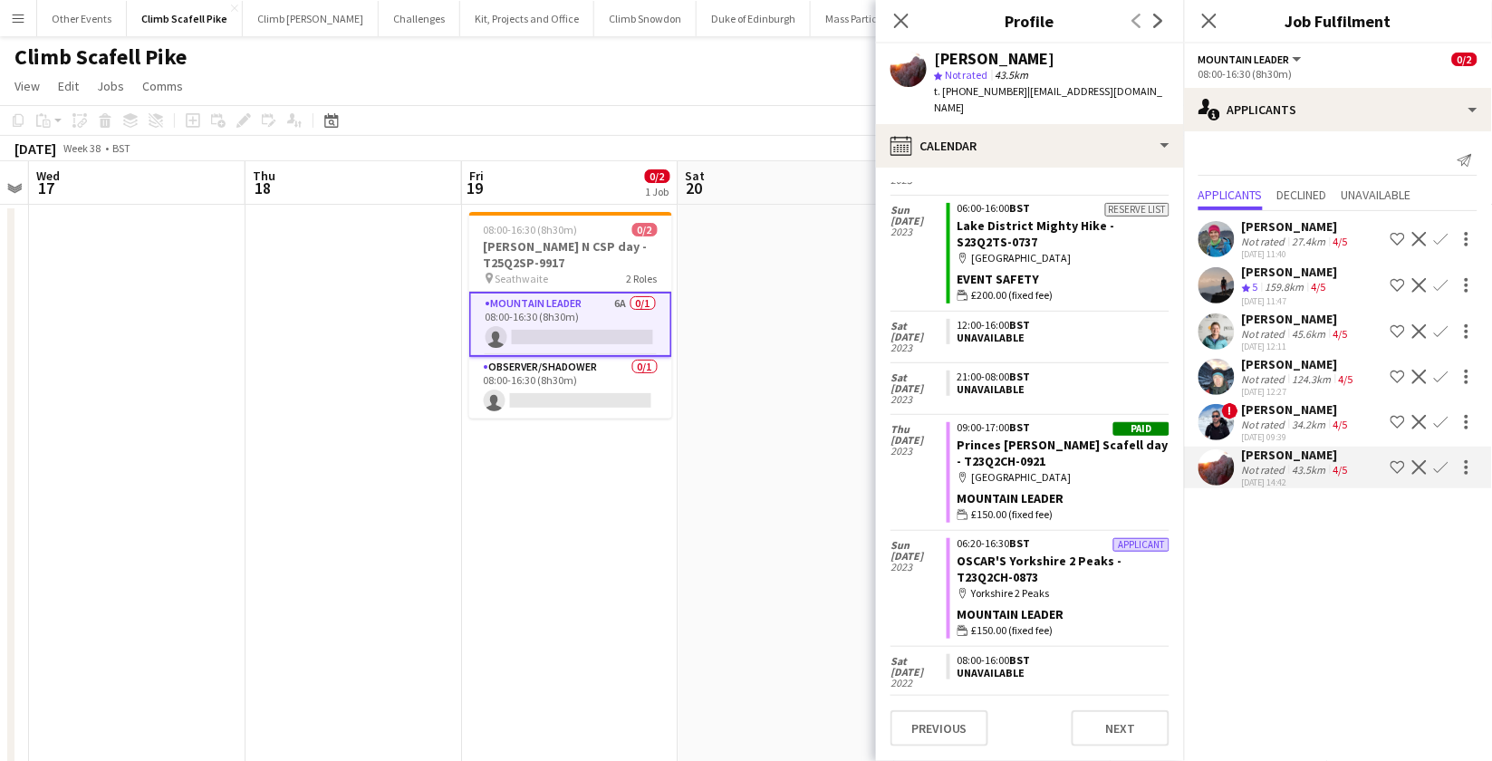
click at [1226, 420] on app-user-avatar at bounding box center [1217, 422] width 36 height 36
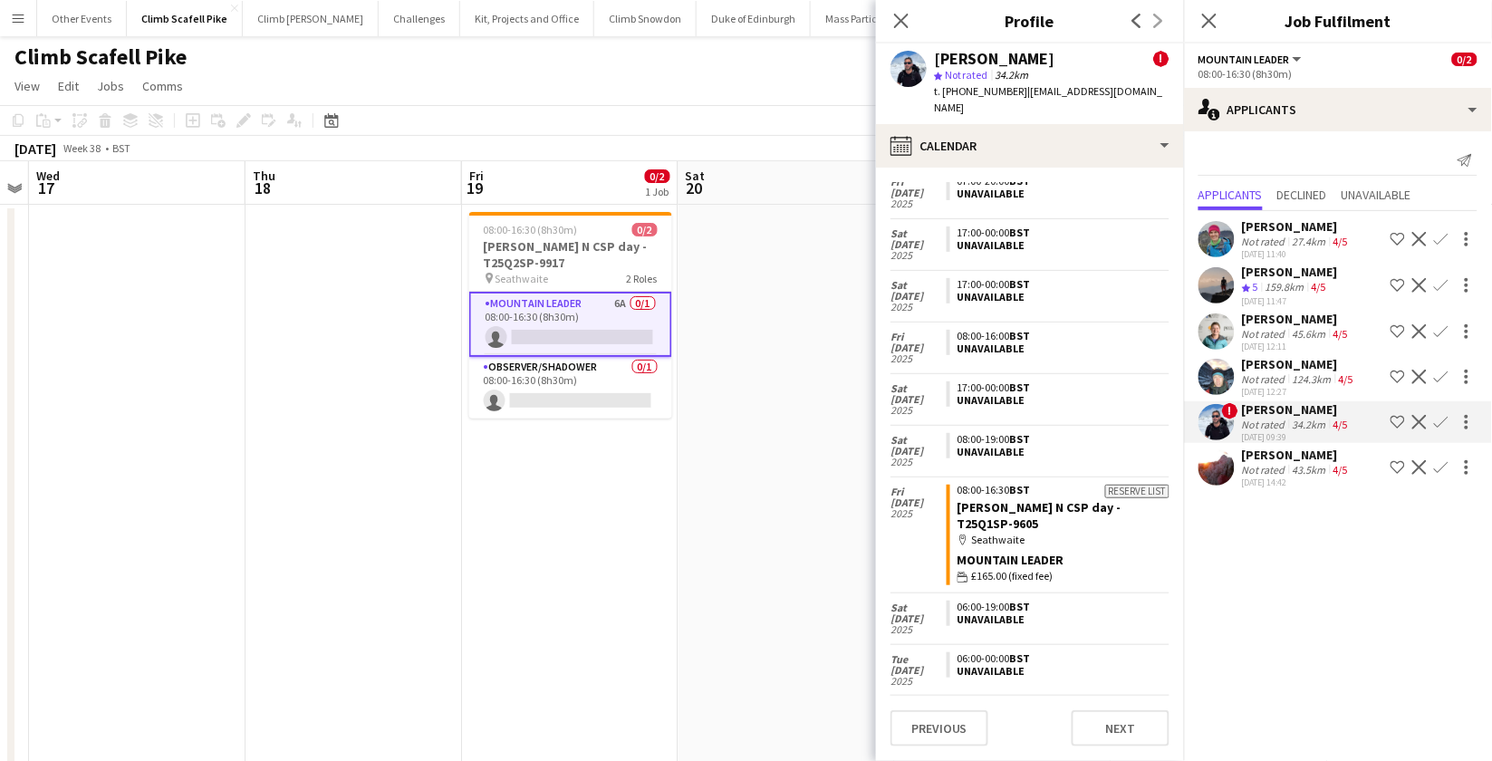
scroll to position [350, 0]
click at [1217, 371] on app-user-avatar at bounding box center [1217, 377] width 36 height 36
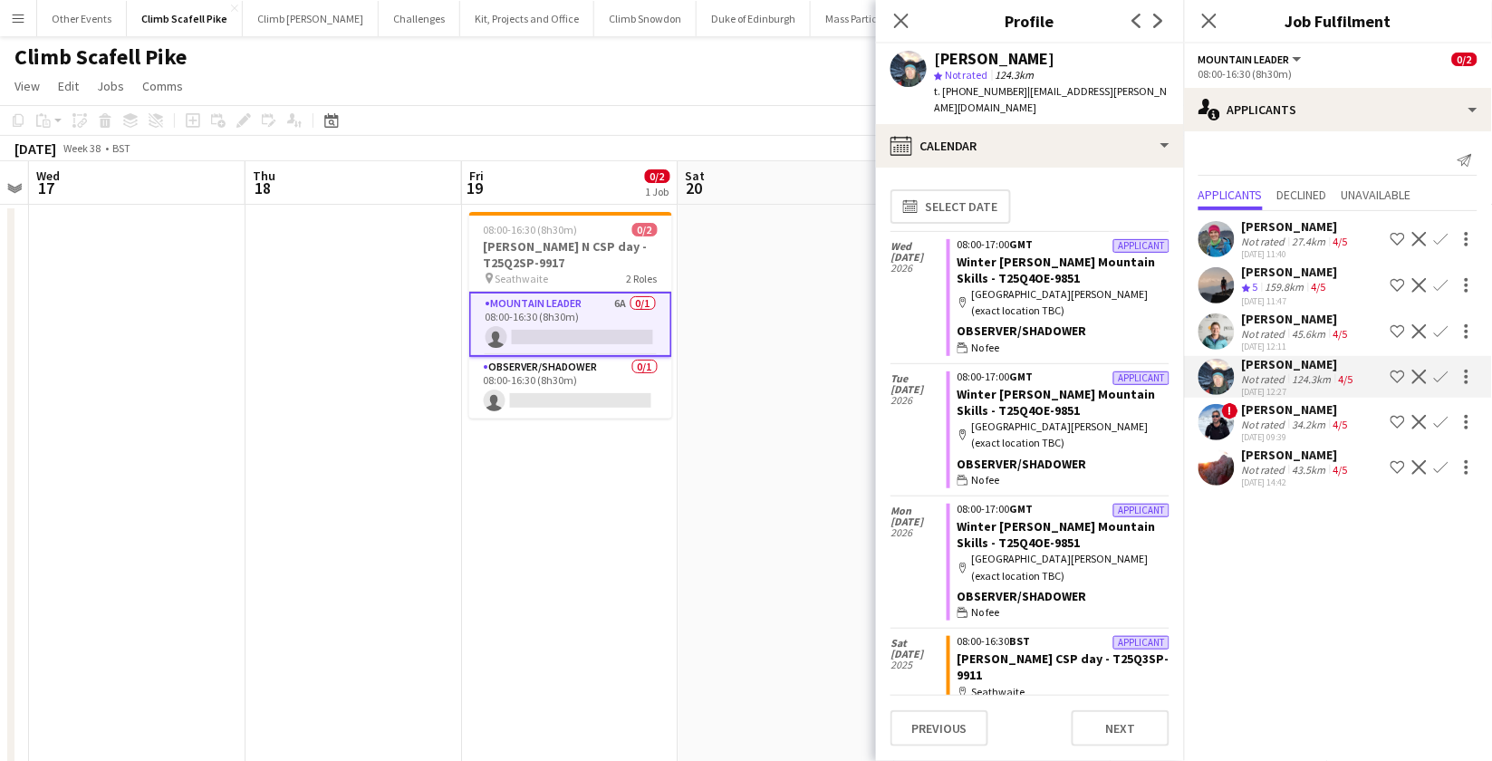
click at [1213, 315] on app-user-avatar at bounding box center [1217, 331] width 36 height 36
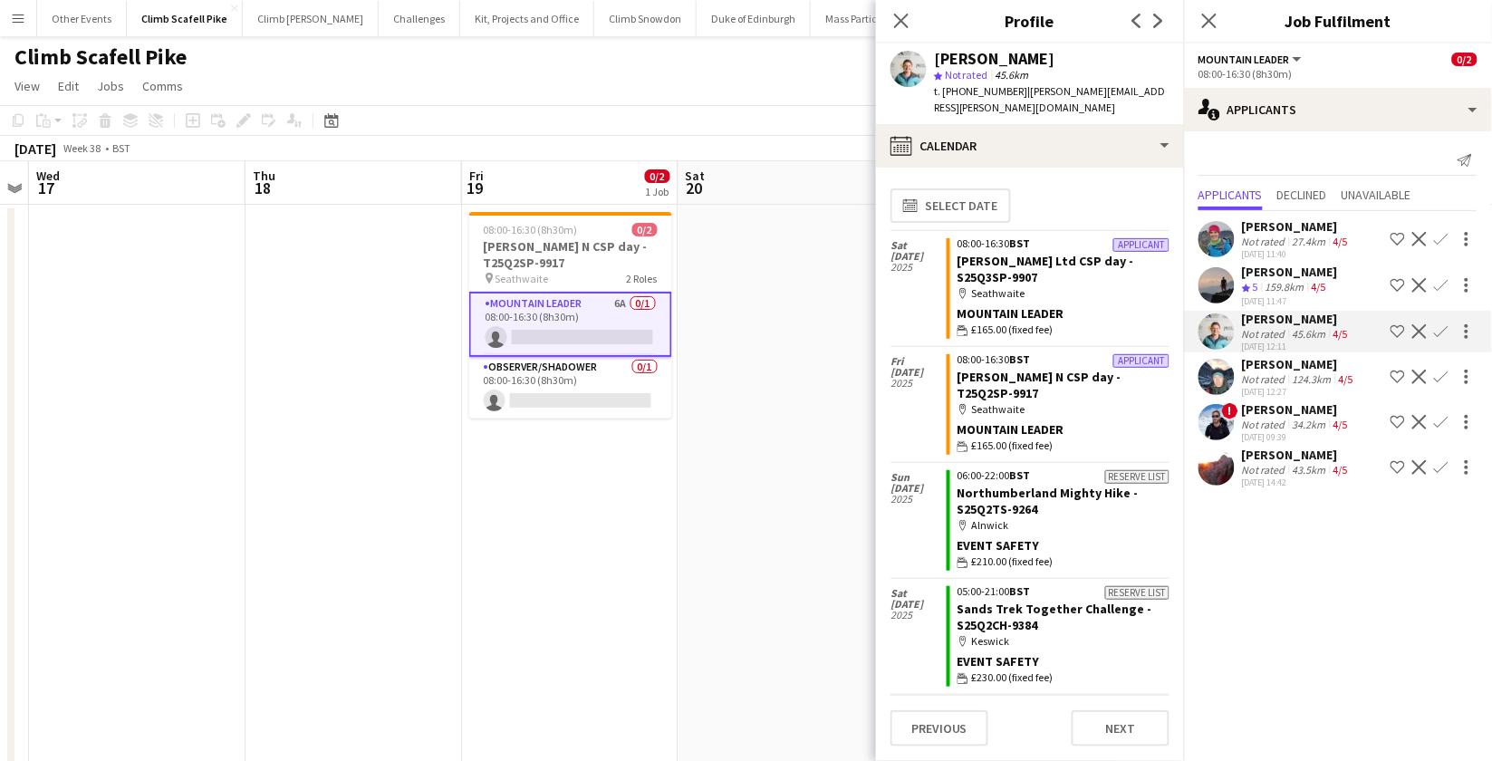
scroll to position [0, 0]
click at [1213, 280] on app-user-avatar at bounding box center [1217, 285] width 36 height 36
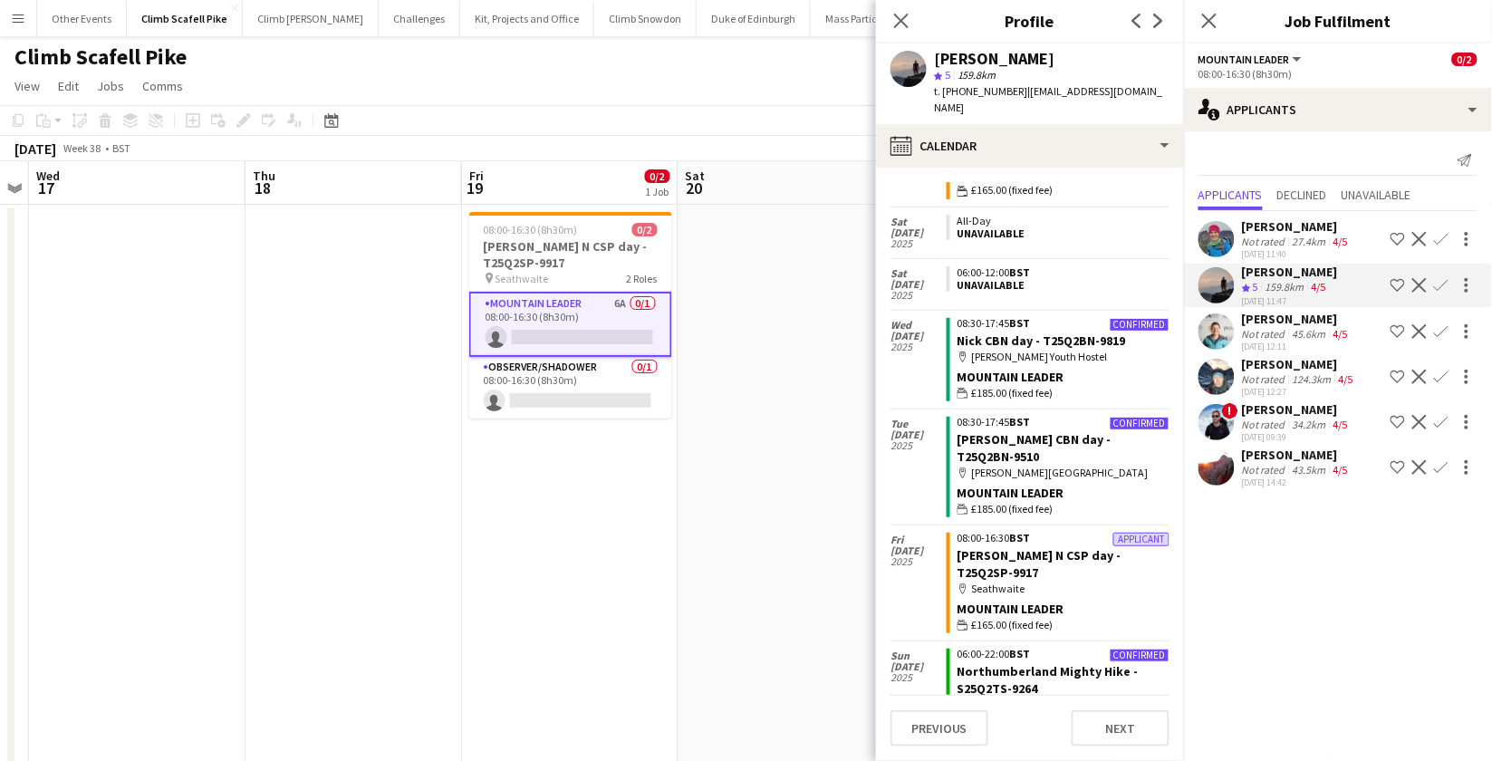
scroll to position [140, 0]
click at [1210, 239] on app-user-avatar at bounding box center [1217, 239] width 36 height 36
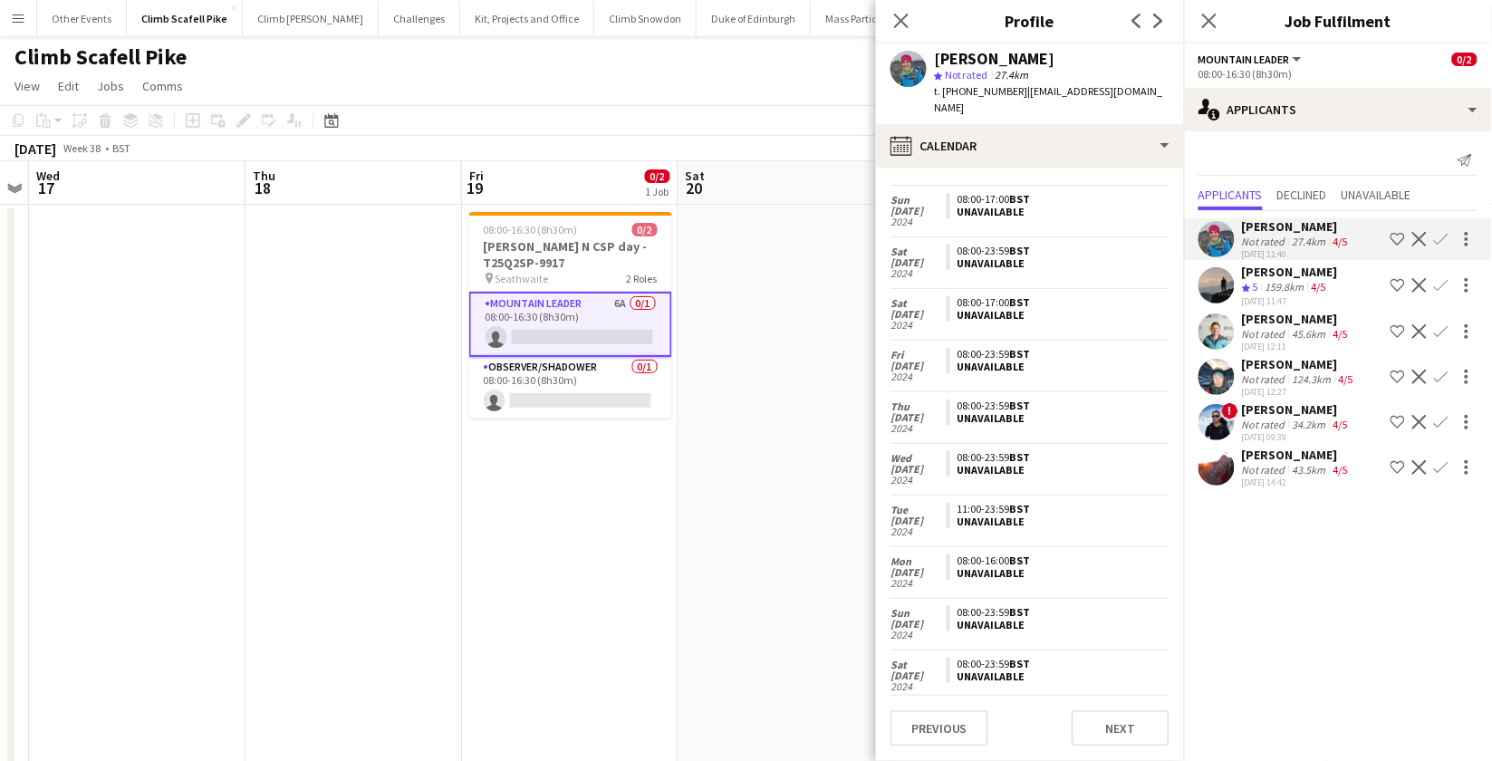
scroll to position [0, 0]
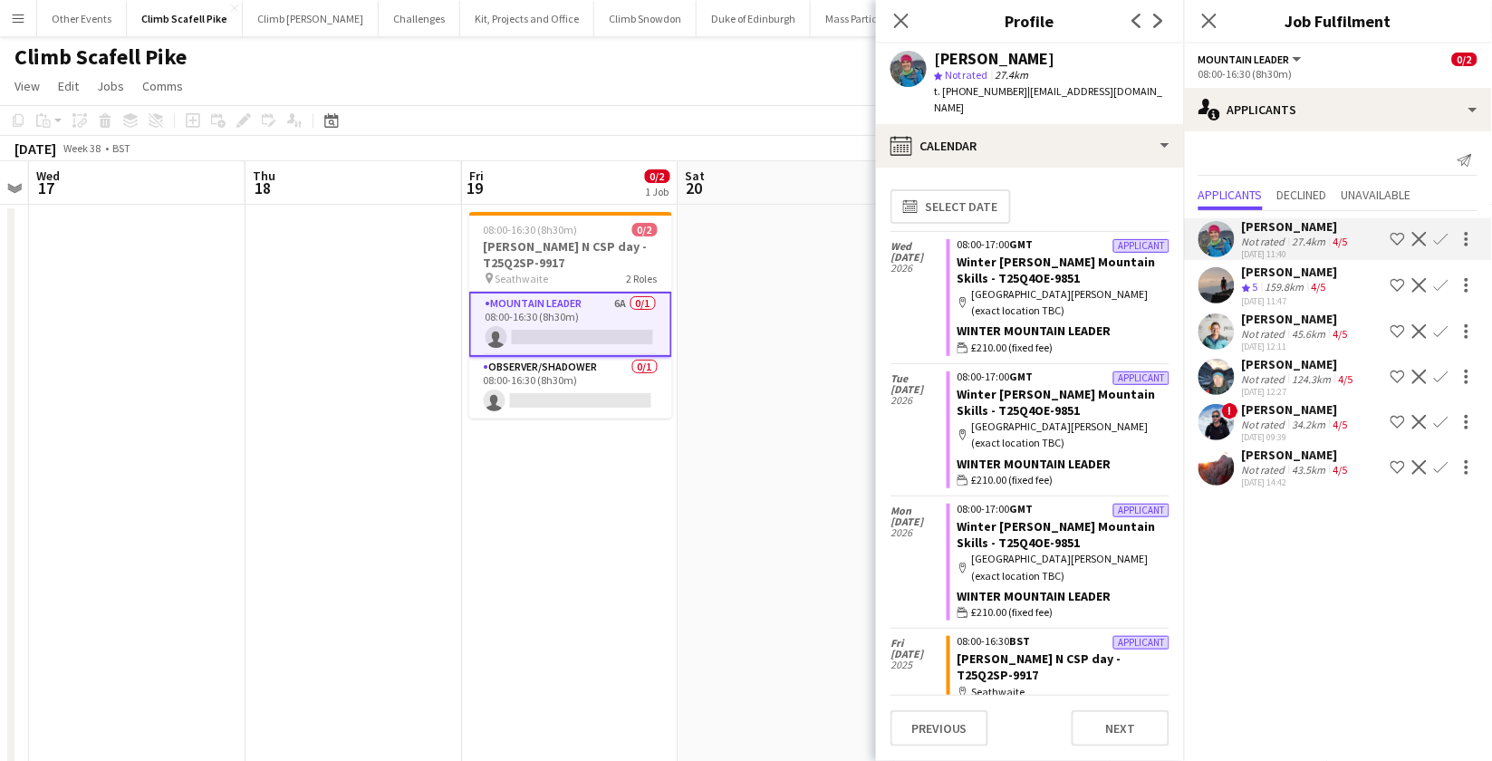
click at [1220, 468] on app-user-avatar at bounding box center [1217, 467] width 36 height 36
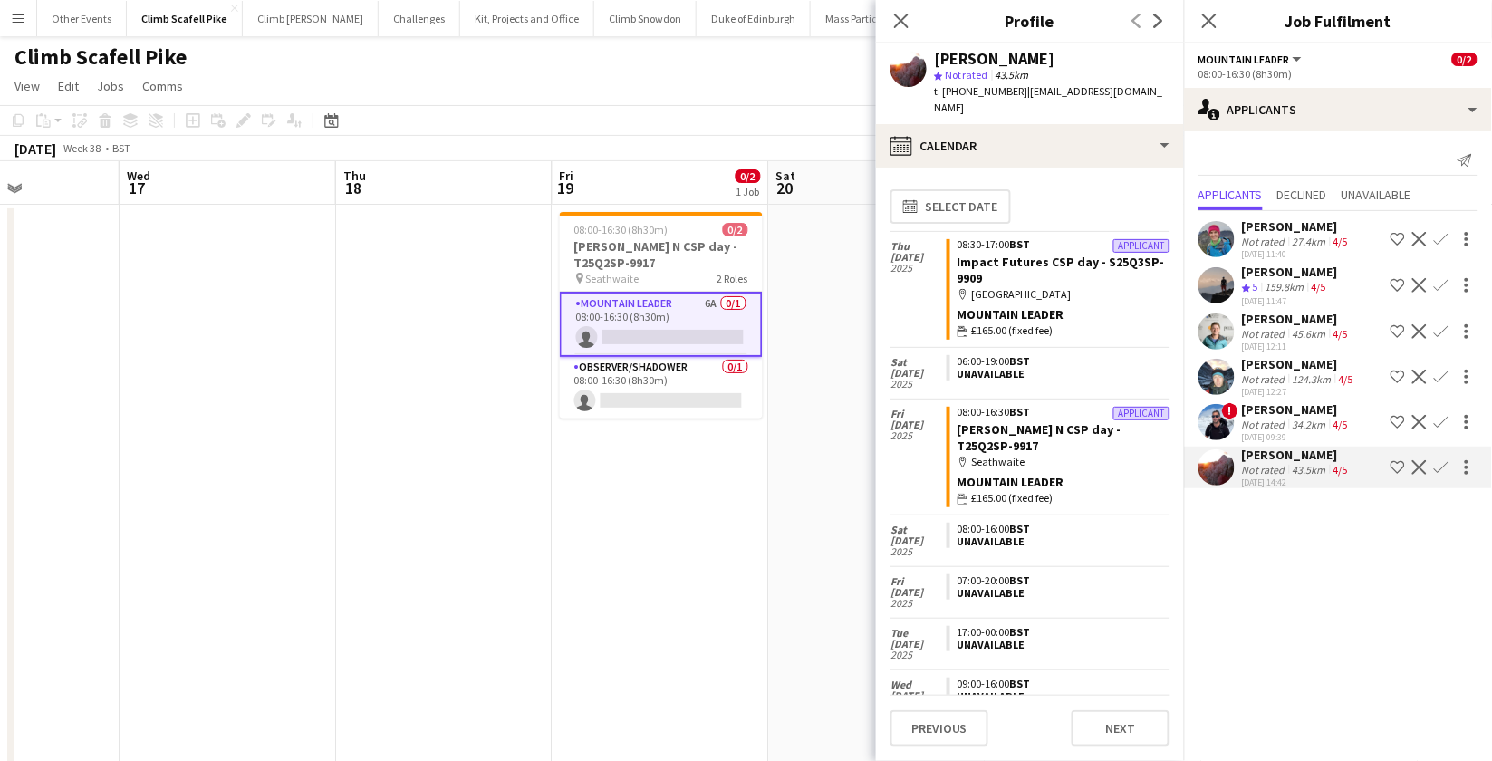
scroll to position [0, 527]
drag, startPoint x: 736, startPoint y: 537, endPoint x: 829, endPoint y: 535, distance: 93.4
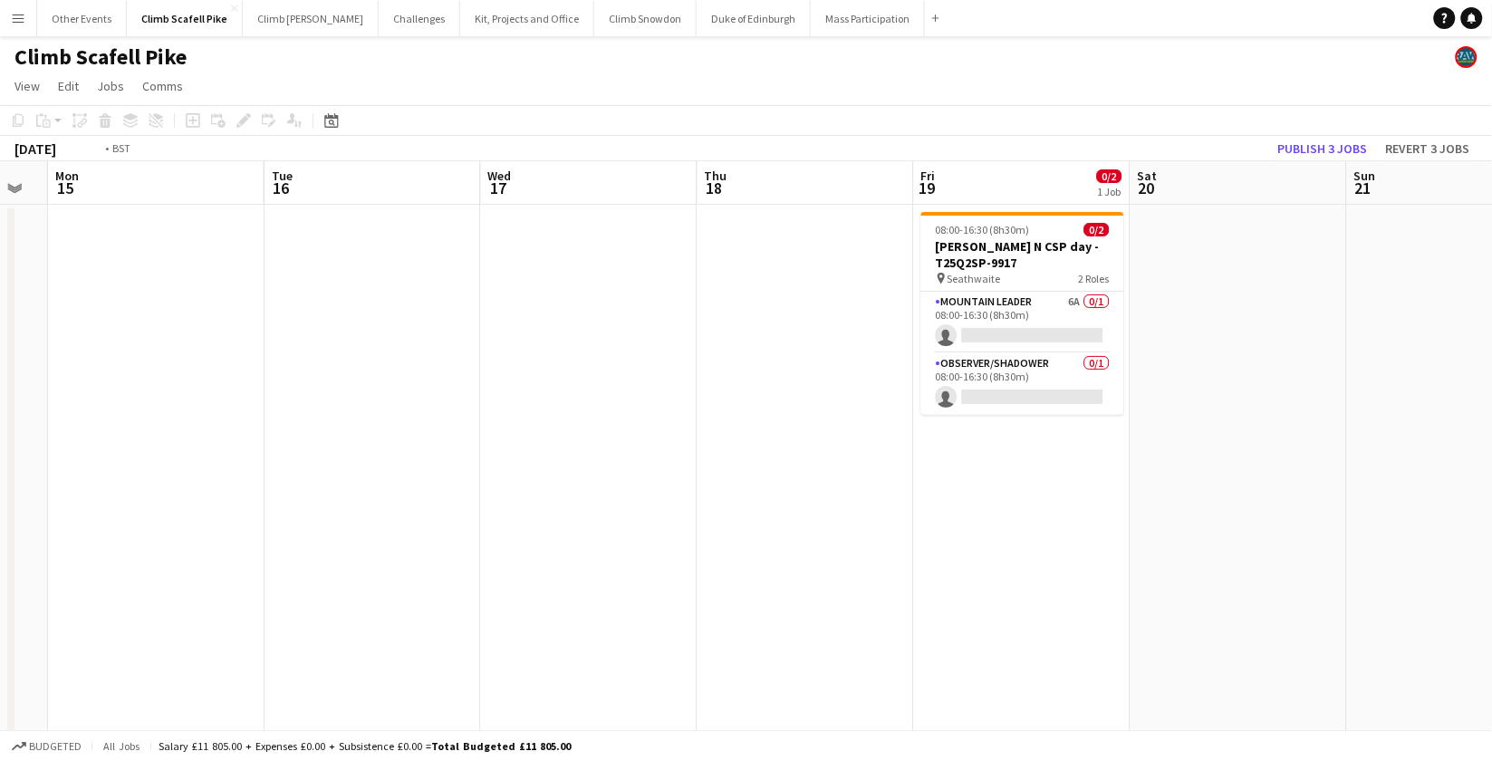
scroll to position [0, 622]
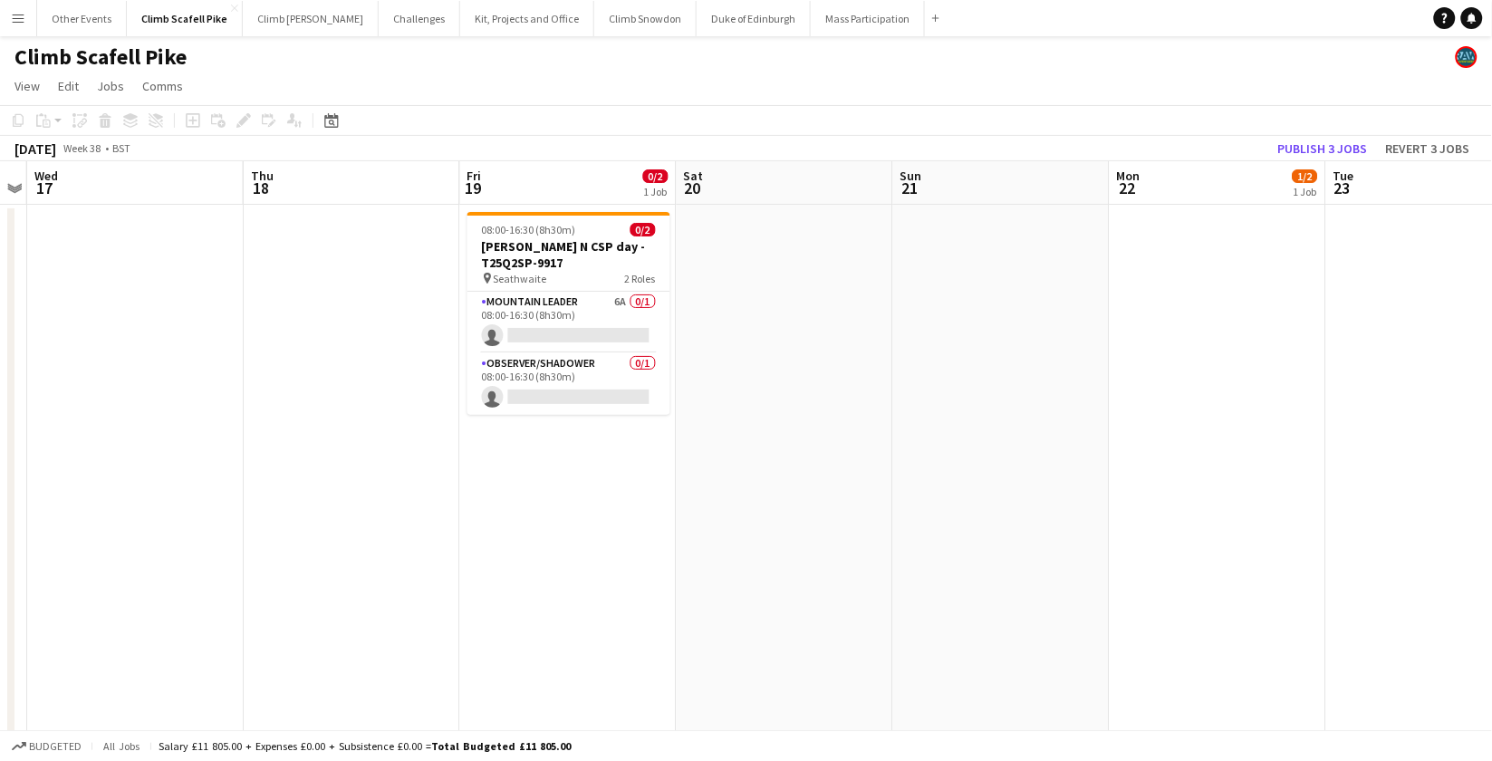
drag, startPoint x: 929, startPoint y: 526, endPoint x: 834, endPoint y: 527, distance: 95.1
click at [1308, 146] on button "Publish 3 jobs" at bounding box center [1323, 149] width 104 height 24
click at [599, 315] on app-card-role "Mountain Leader 6A 0/1 08:00-16:30 (8h30m) single-neutral-actions" at bounding box center [569, 323] width 203 height 62
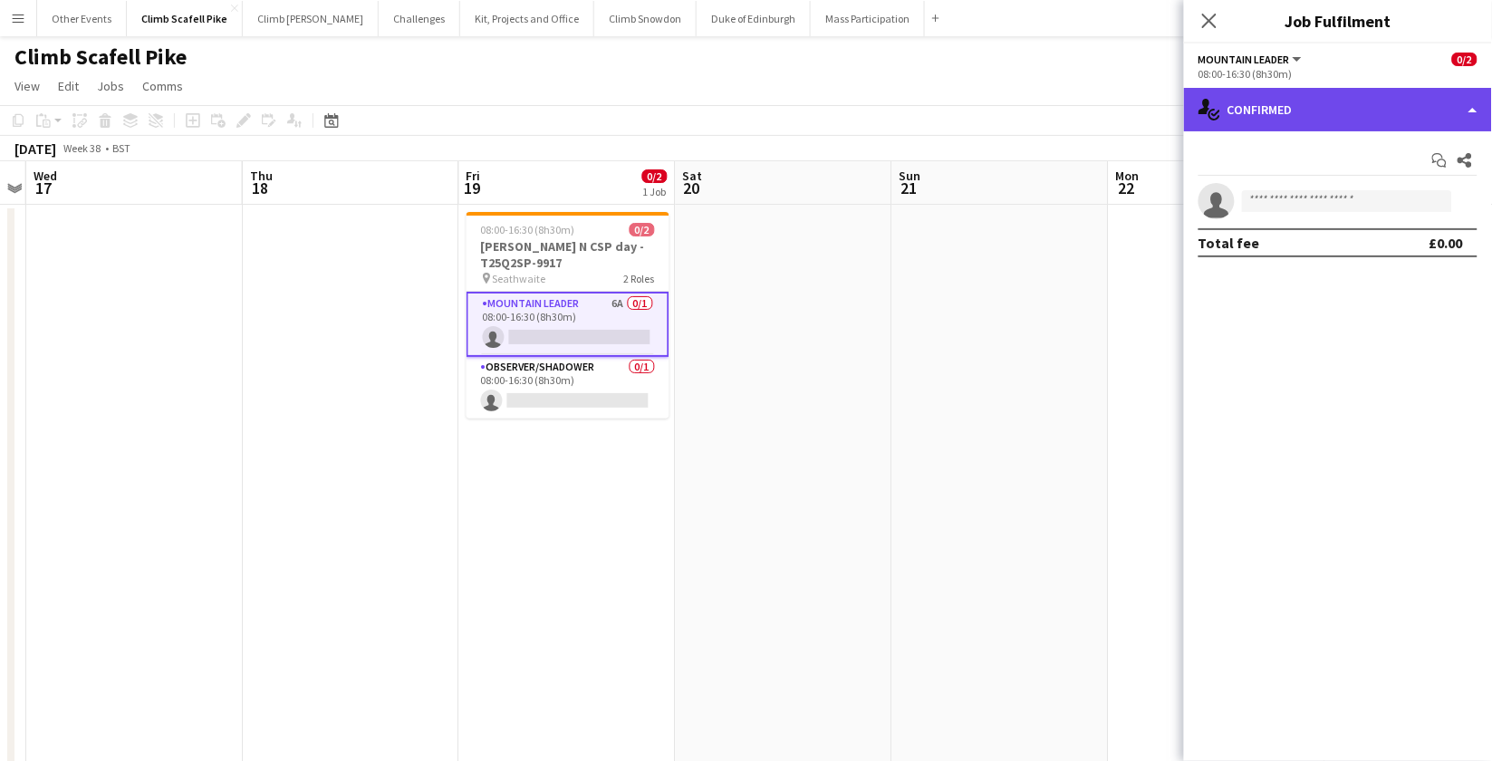
click at [1347, 106] on div "single-neutral-actions-check-2 Confirmed" at bounding box center [1338, 109] width 308 height 43
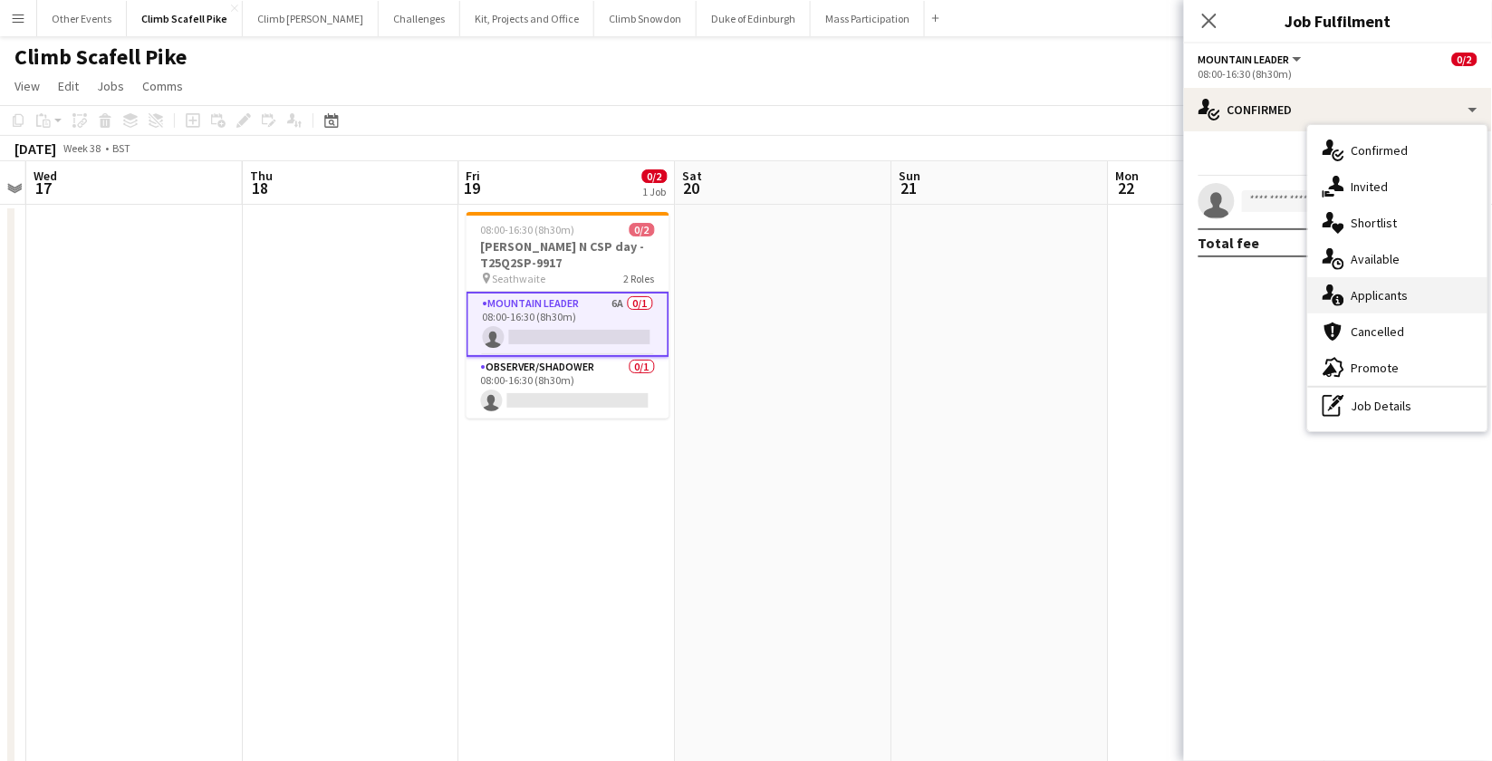
click at [1347, 293] on div "single-neutral-actions-information Applicants" at bounding box center [1397, 295] width 179 height 36
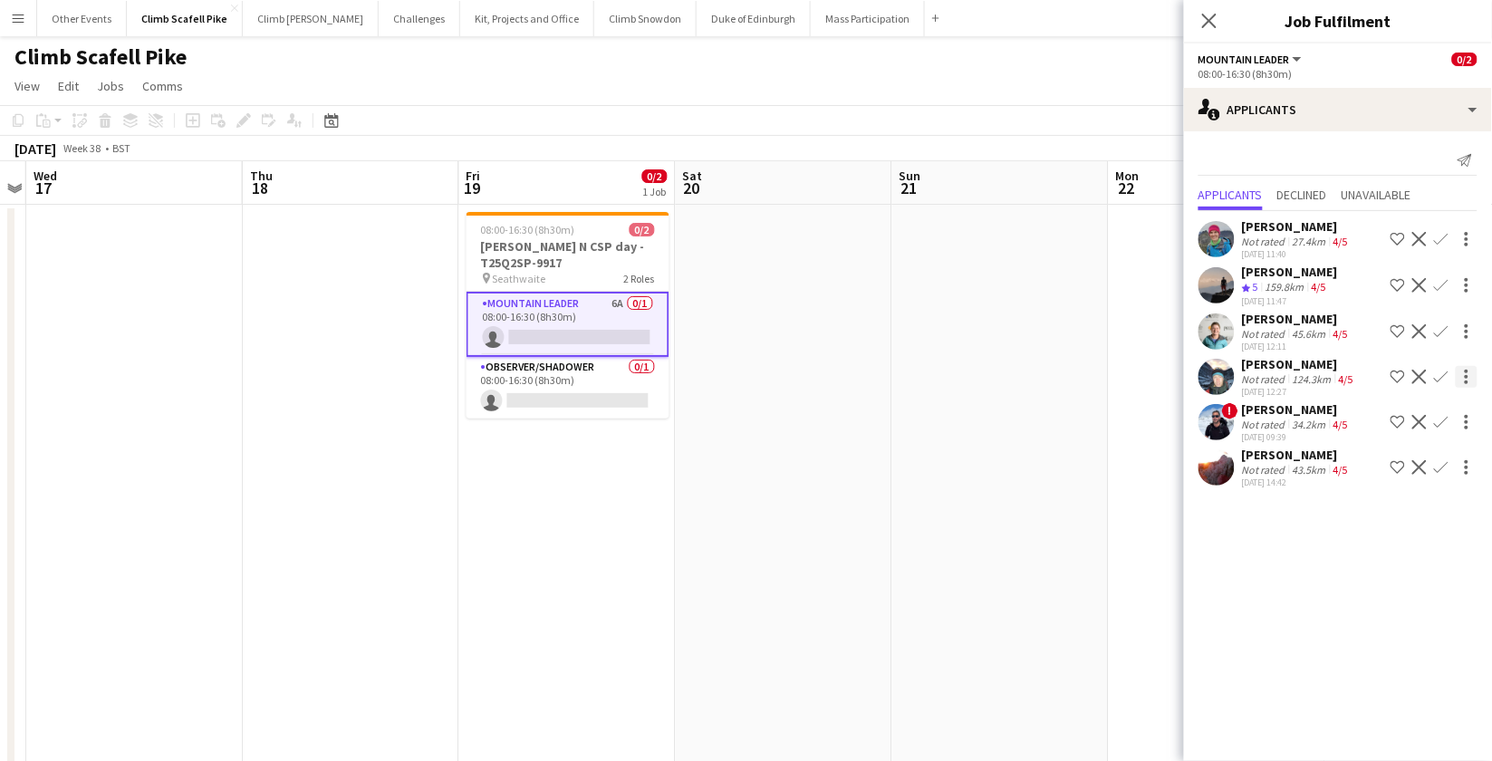
click at [1347, 371] on app-icon "Confirm" at bounding box center [1441, 377] width 14 height 14
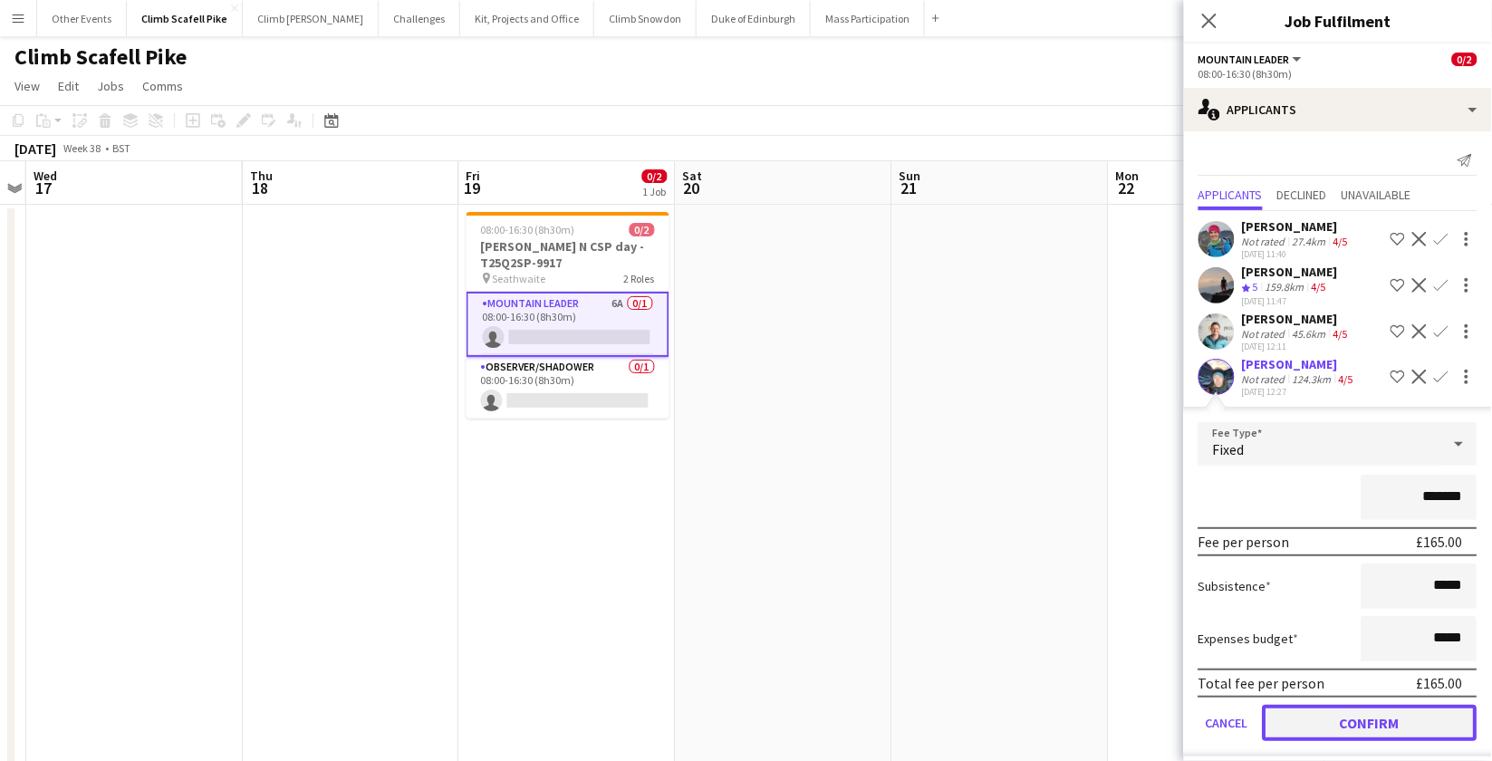
click at [1347, 714] on button "Confirm" at bounding box center [1370, 723] width 215 height 36
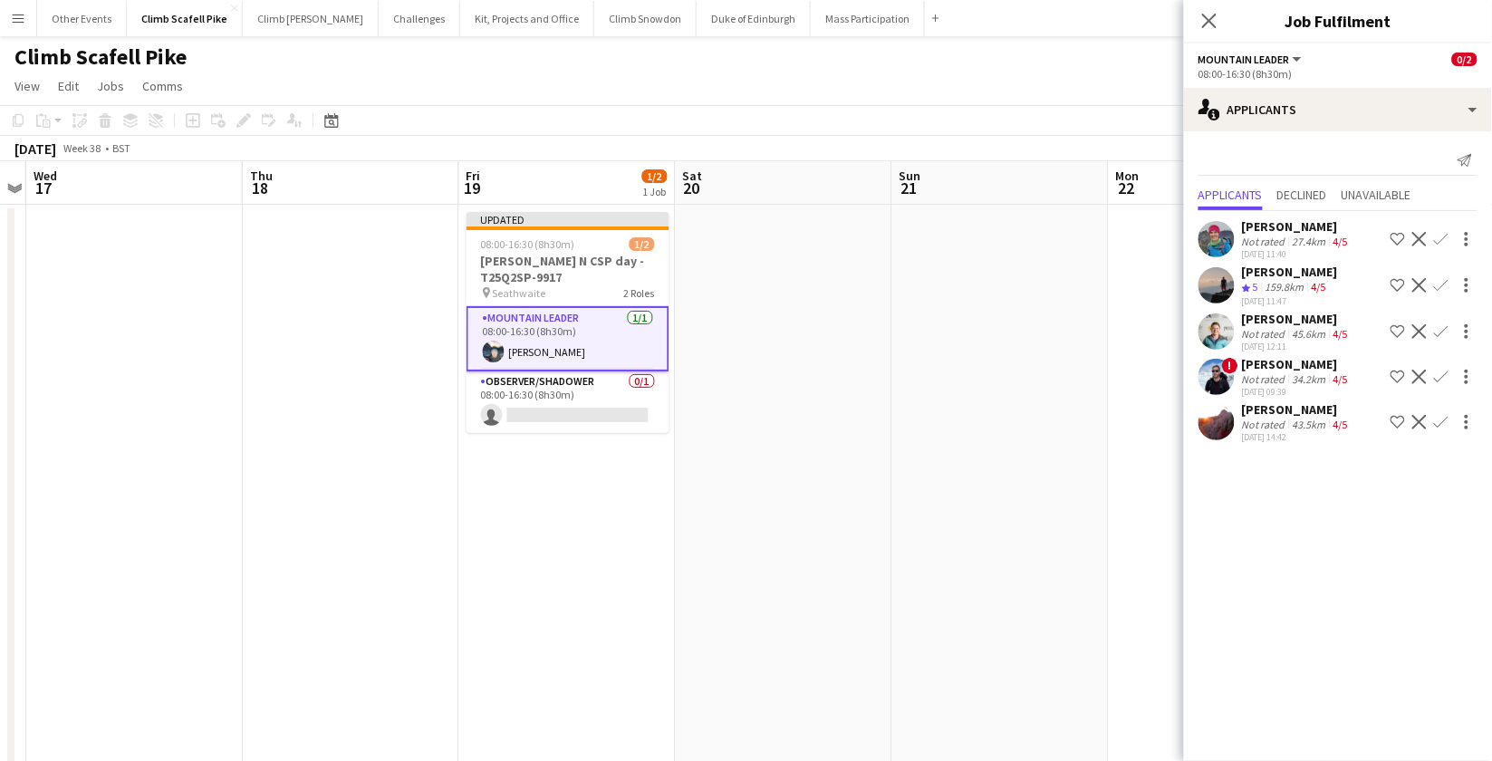
click at [1120, 538] on app-date-cell at bounding box center [1217, 540] width 217 height 671
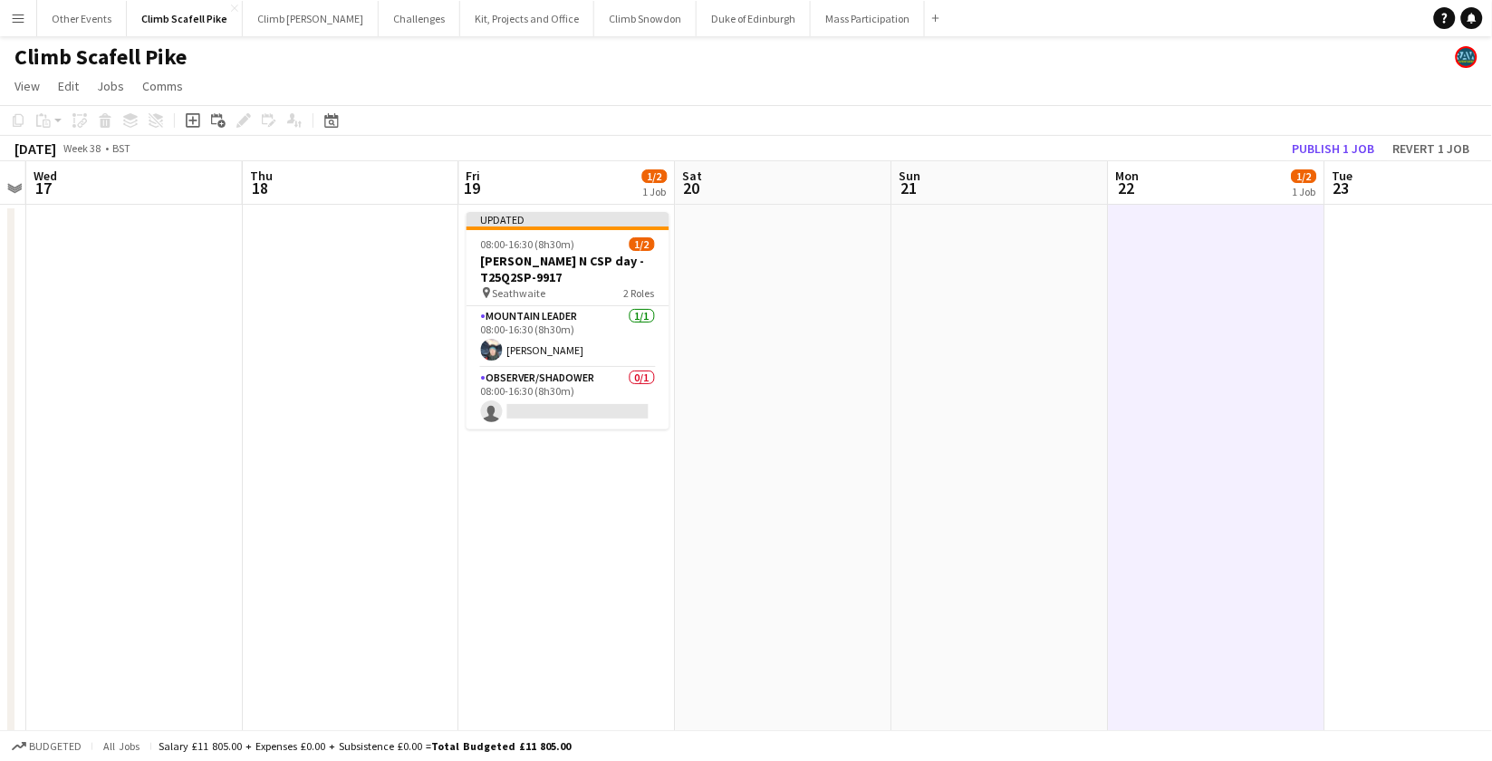
scroll to position [0, 625]
click at [1343, 143] on button "Publish 1 job" at bounding box center [1334, 149] width 97 height 24
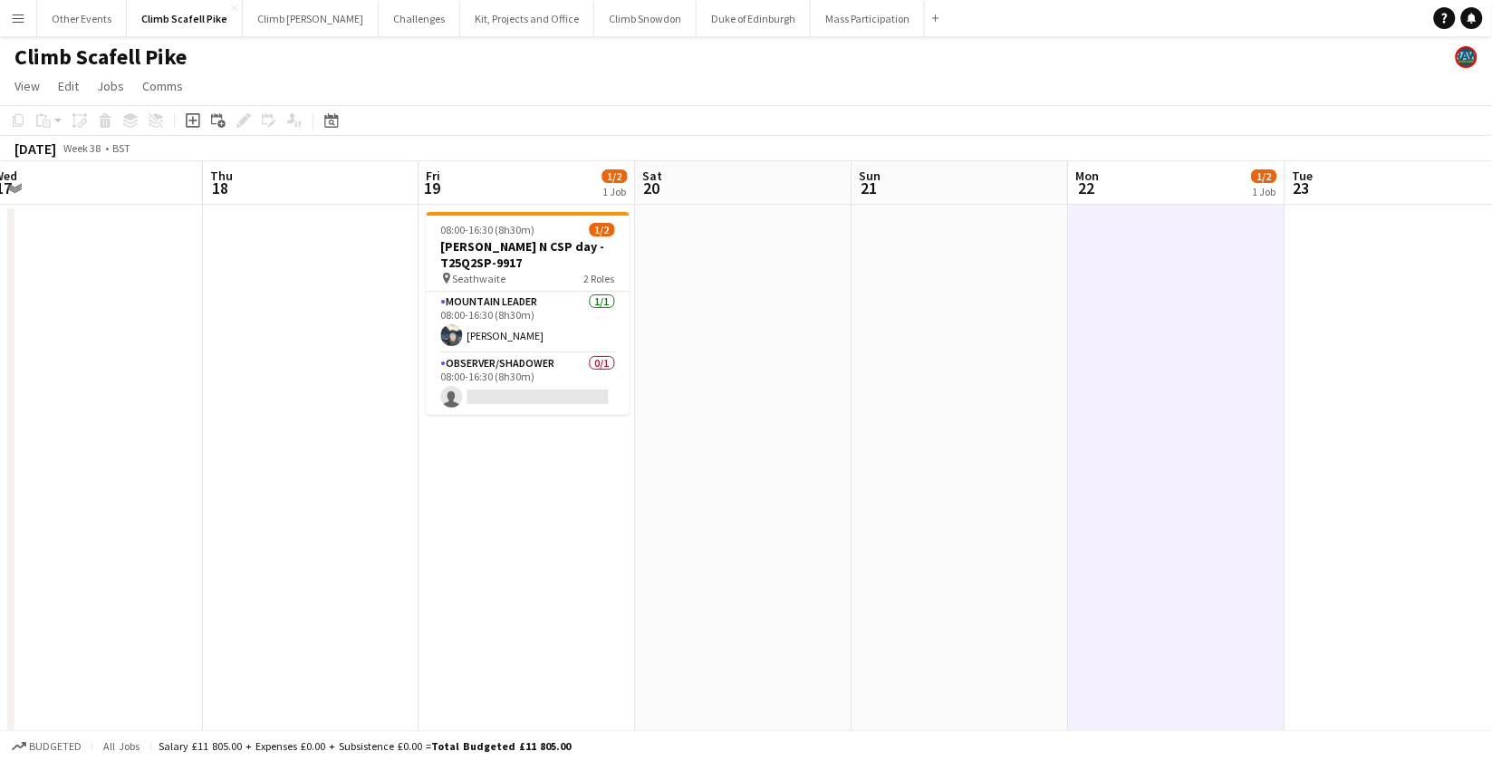
drag, startPoint x: 1076, startPoint y: 553, endPoint x: 689, endPoint y: 596, distance: 390.2
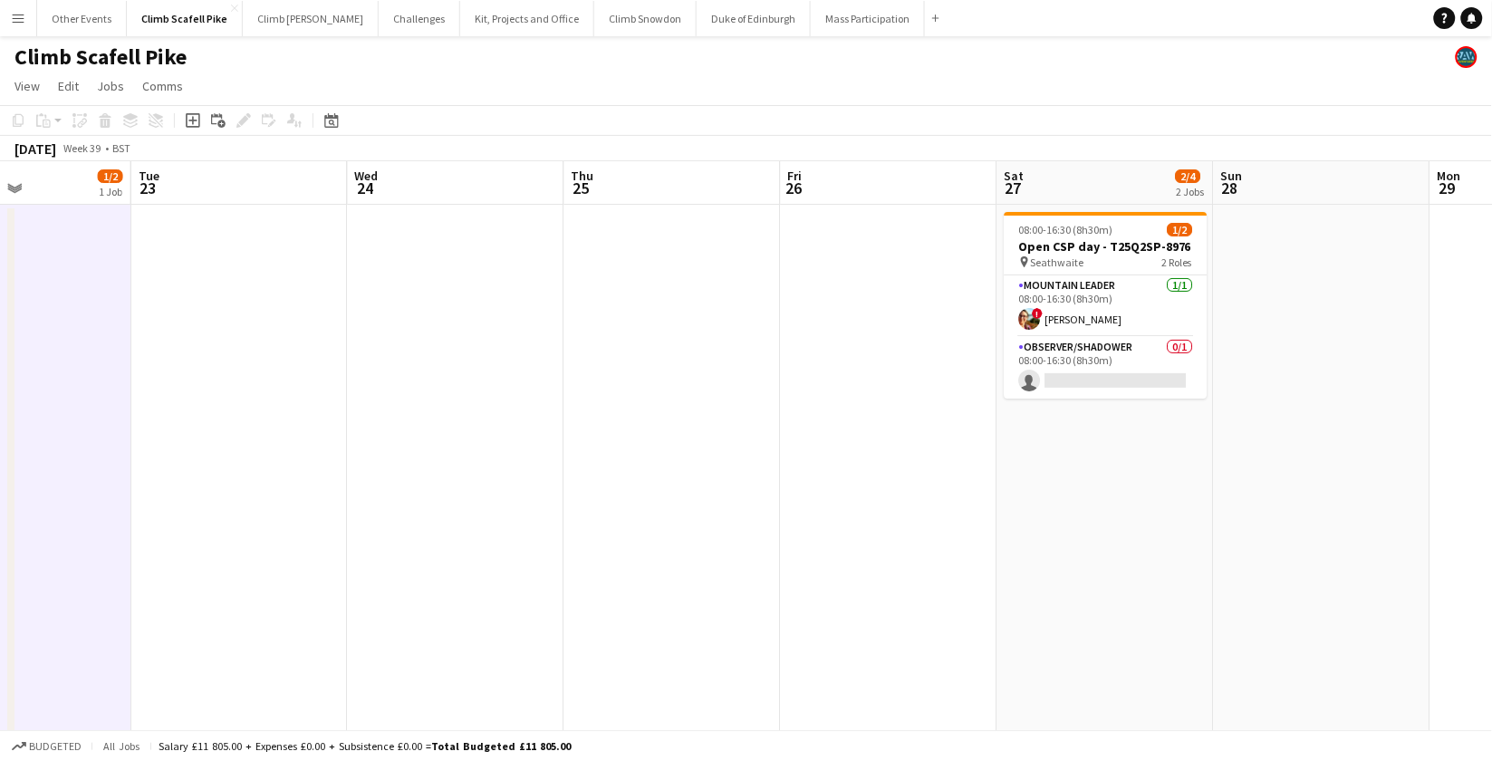
drag, startPoint x: 799, startPoint y: 558, endPoint x: 564, endPoint y: 574, distance: 235.2
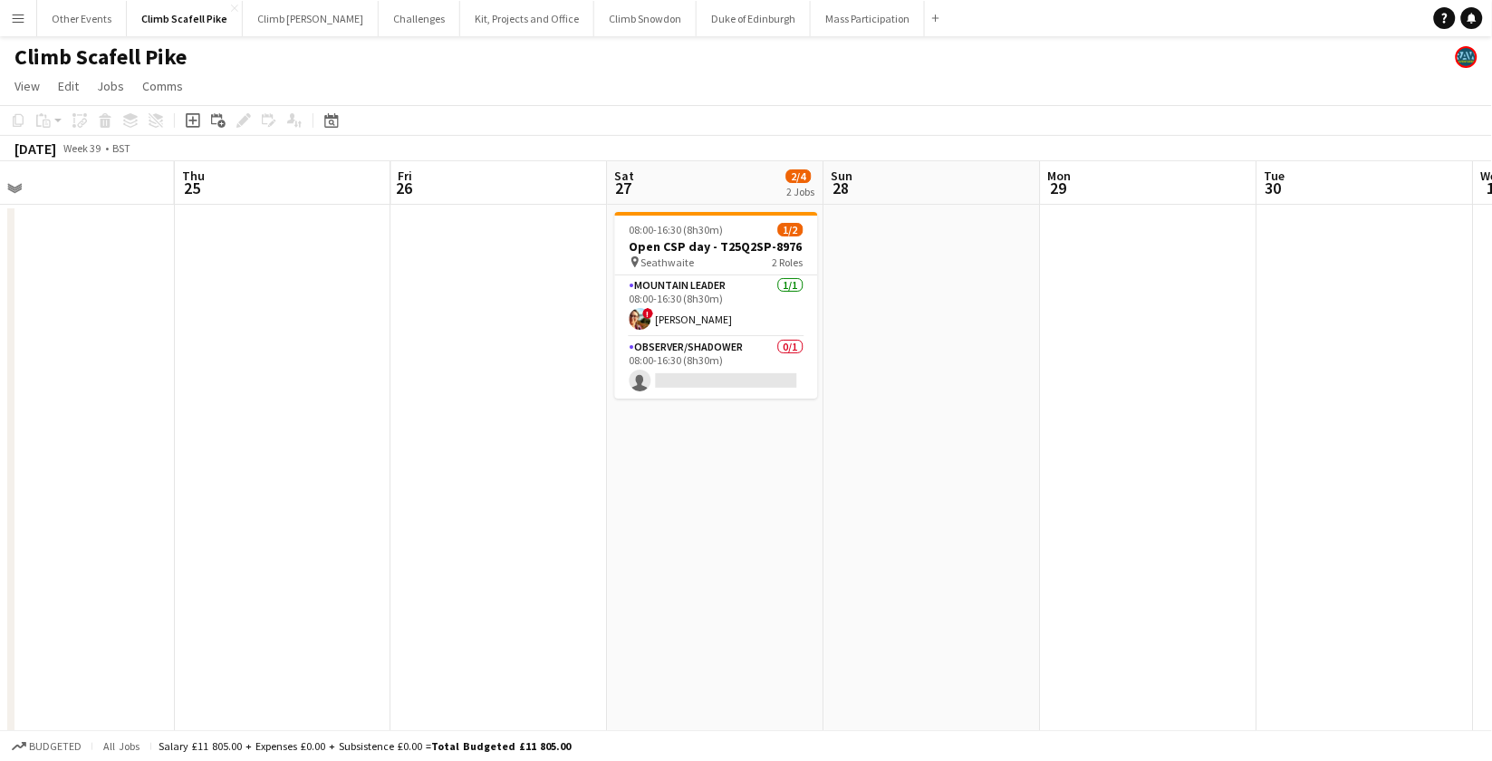
drag, startPoint x: 924, startPoint y: 567, endPoint x: 934, endPoint y: 558, distance: 13.5
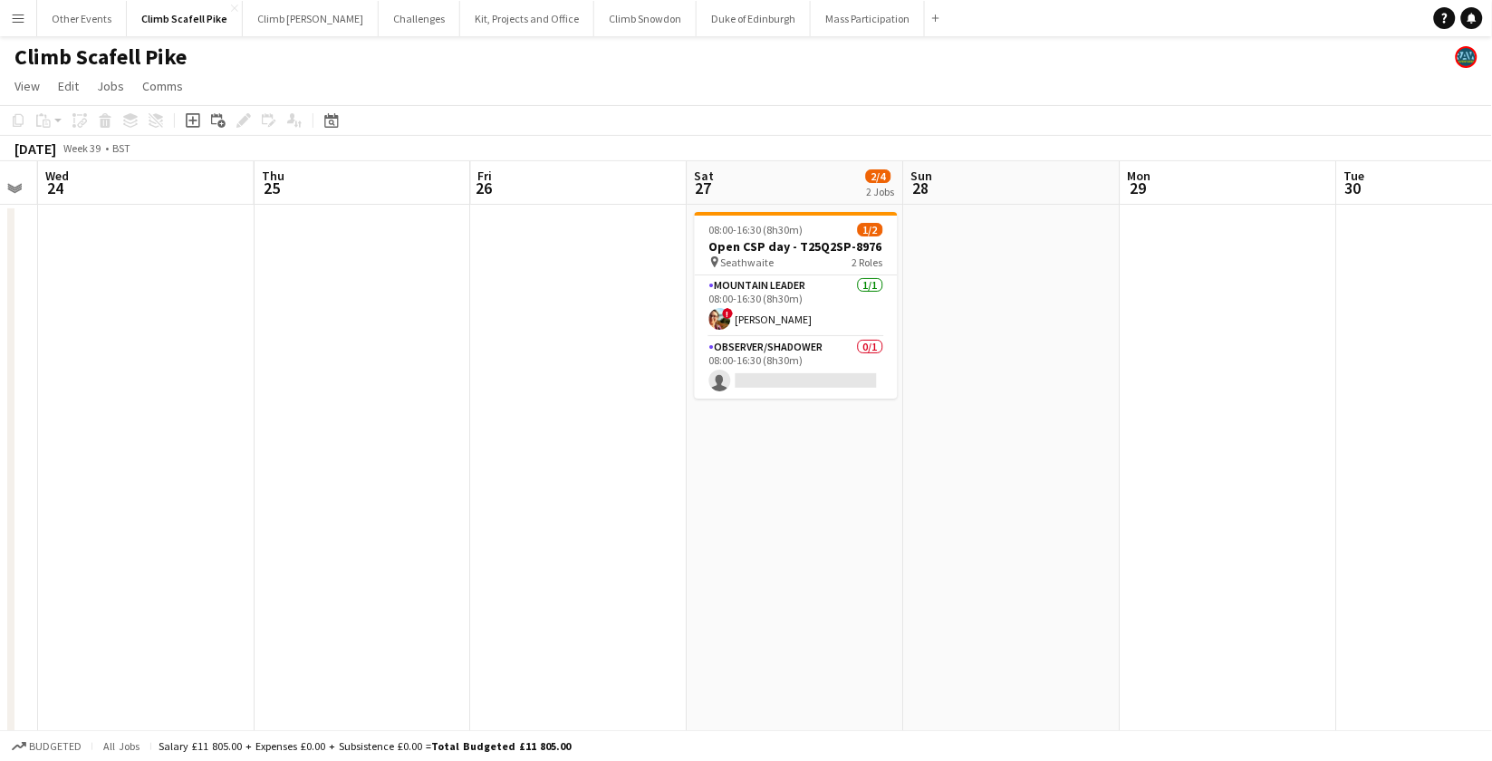
drag, startPoint x: 1291, startPoint y: 547, endPoint x: 721, endPoint y: 580, distance: 570.8
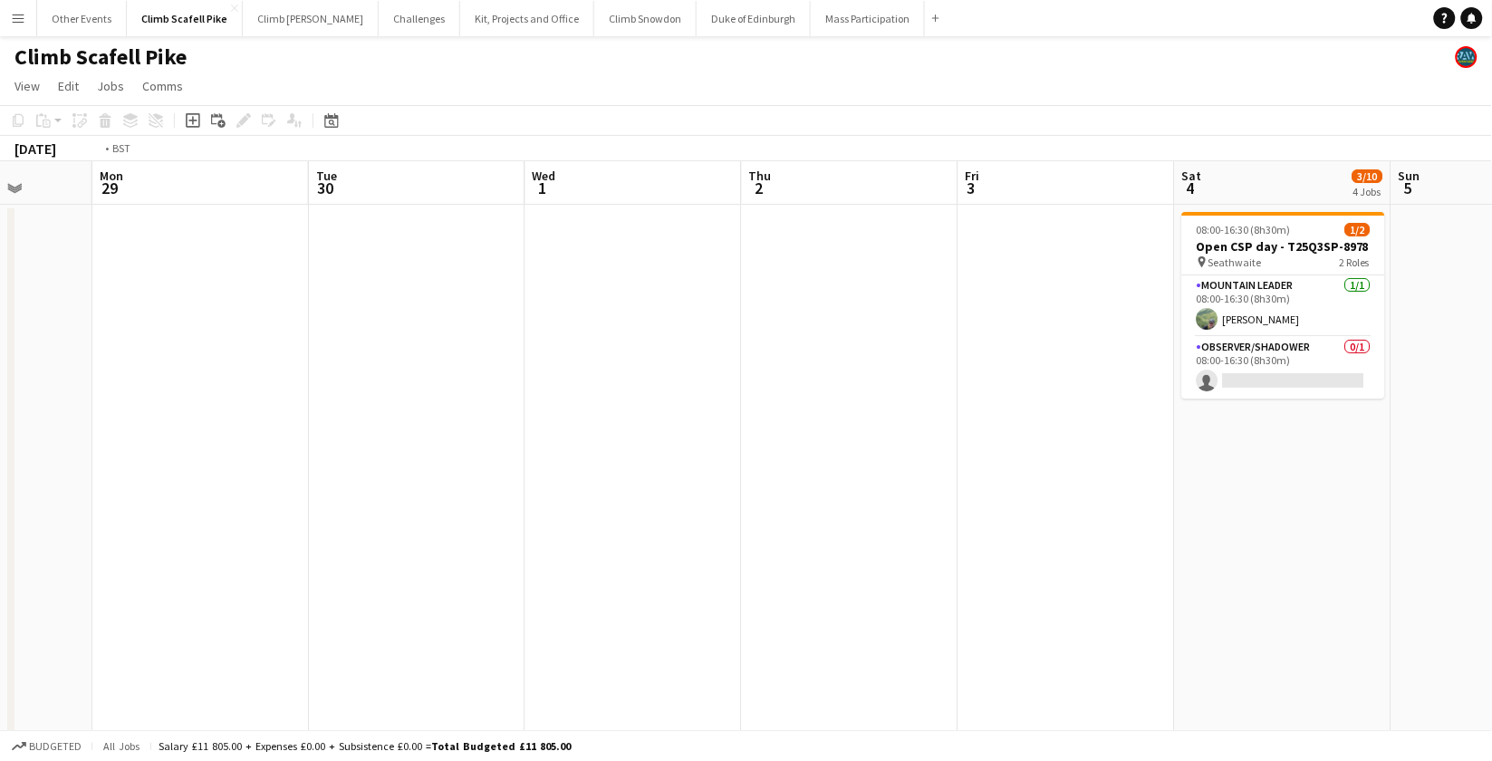
drag, startPoint x: 939, startPoint y: 526, endPoint x: 969, endPoint y: 544, distance: 35.3
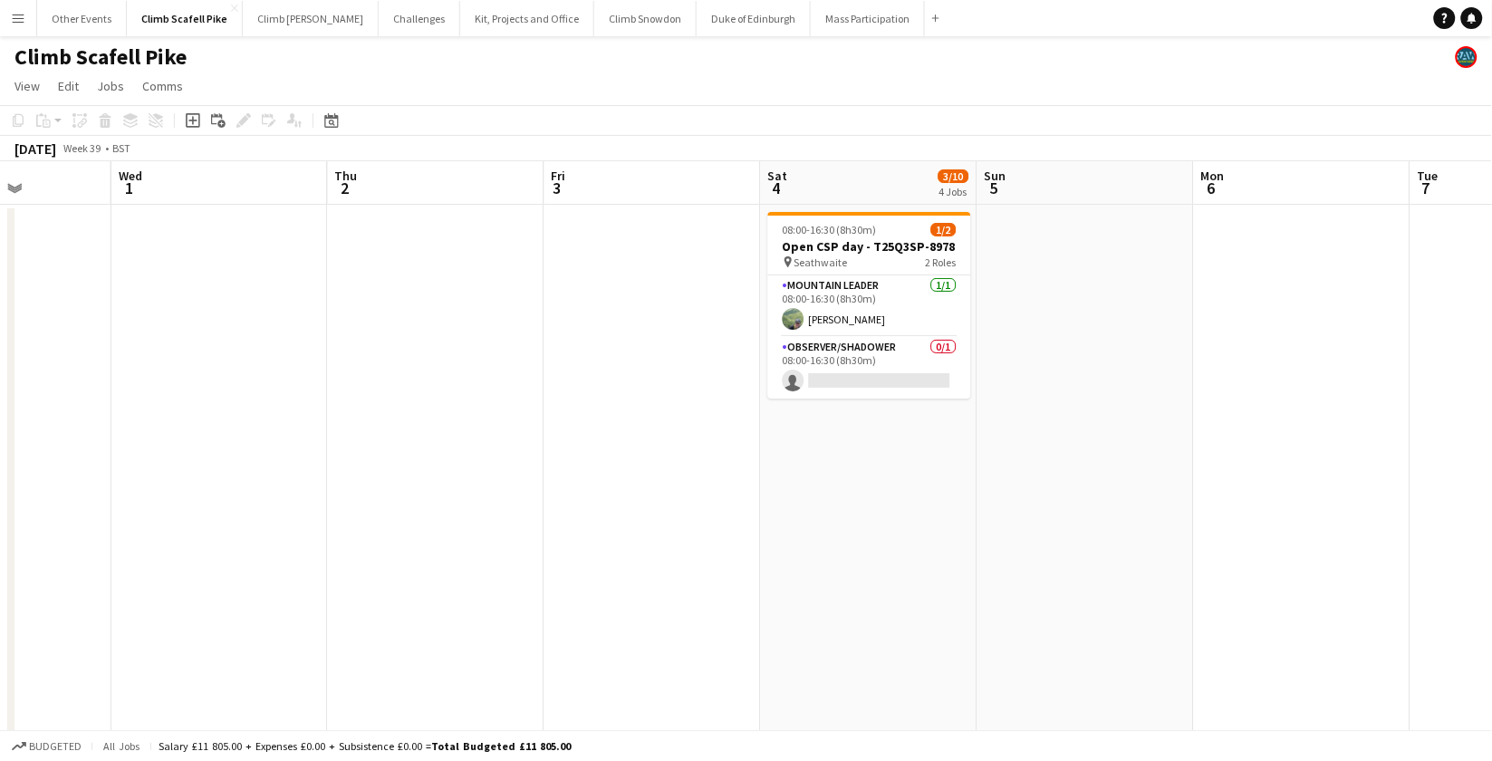
drag, startPoint x: 763, startPoint y: 569, endPoint x: 555, endPoint y: 591, distance: 209.5
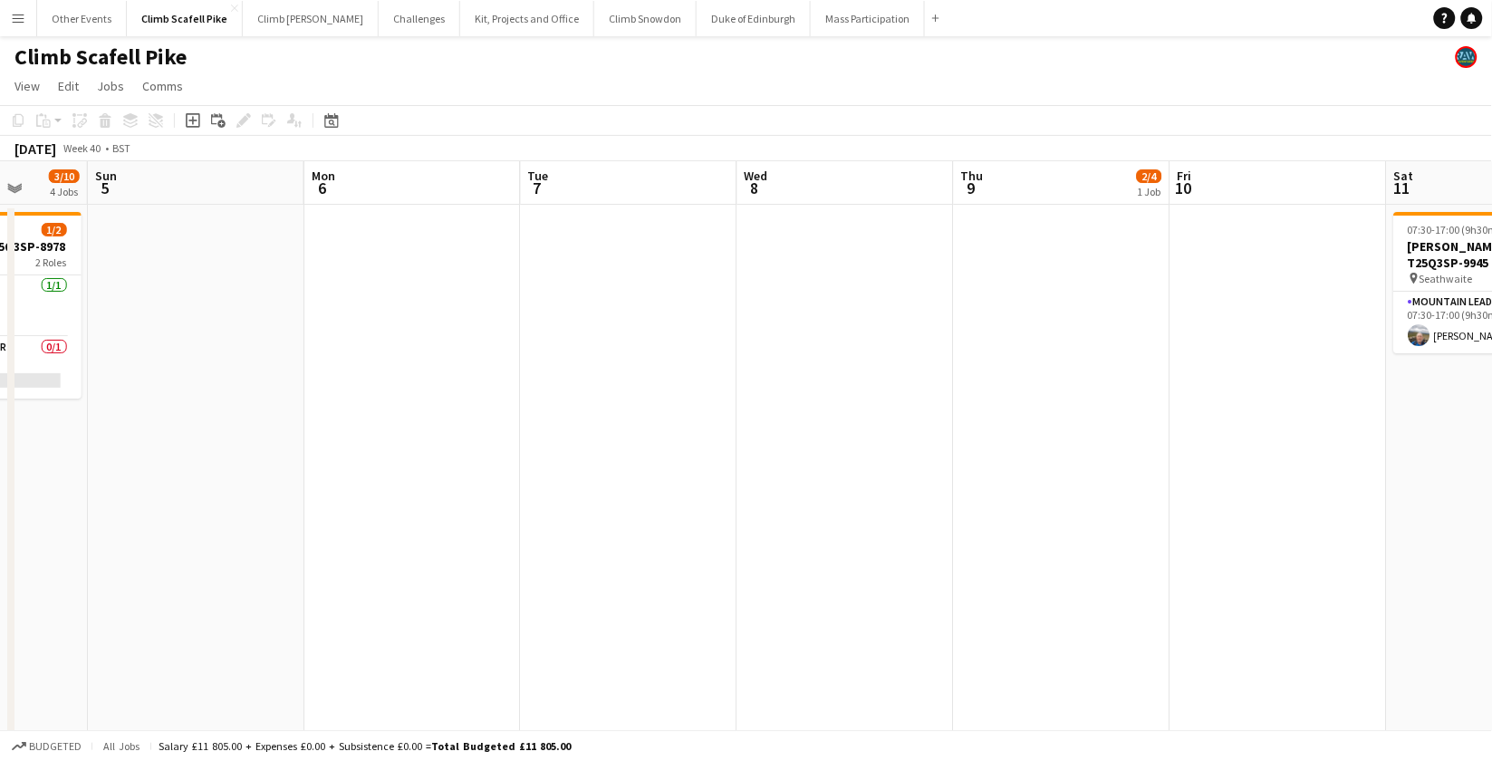
drag, startPoint x: 979, startPoint y: 559, endPoint x: 586, endPoint y: 590, distance: 394.4
drag, startPoint x: 1026, startPoint y: 520, endPoint x: 685, endPoint y: 548, distance: 341.8
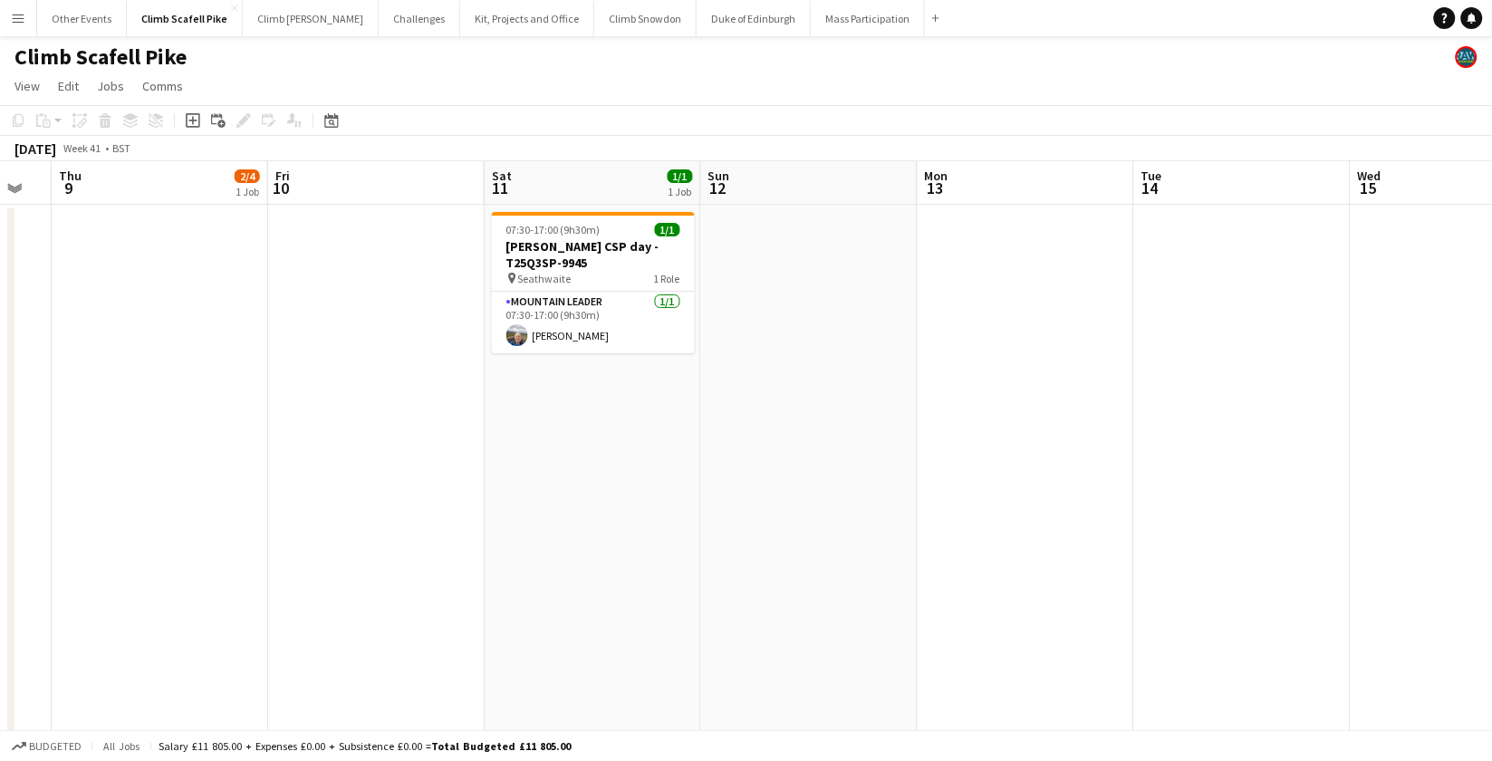
scroll to position [0, 493]
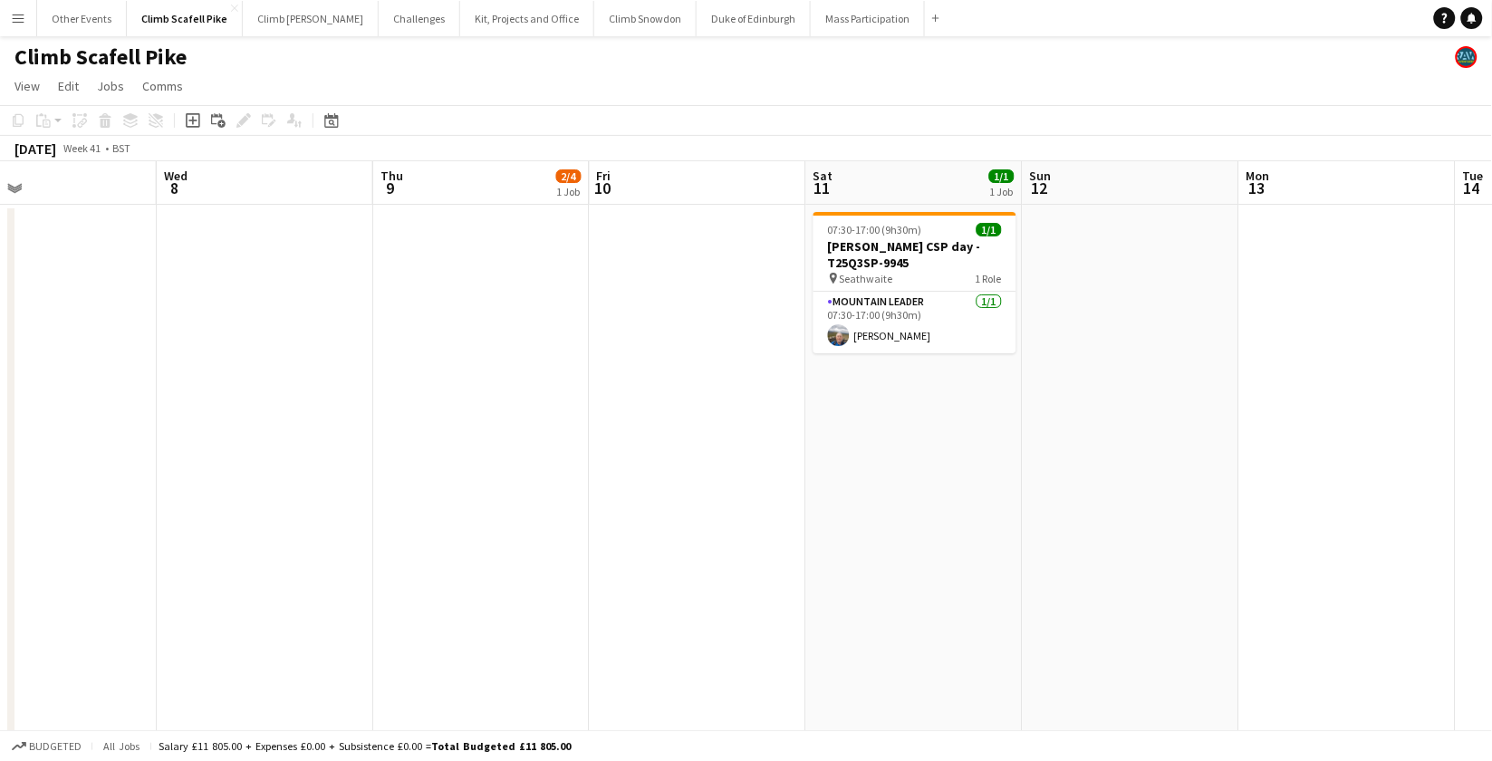
drag, startPoint x: 1276, startPoint y: 494, endPoint x: 1354, endPoint y: 505, distance: 78.7
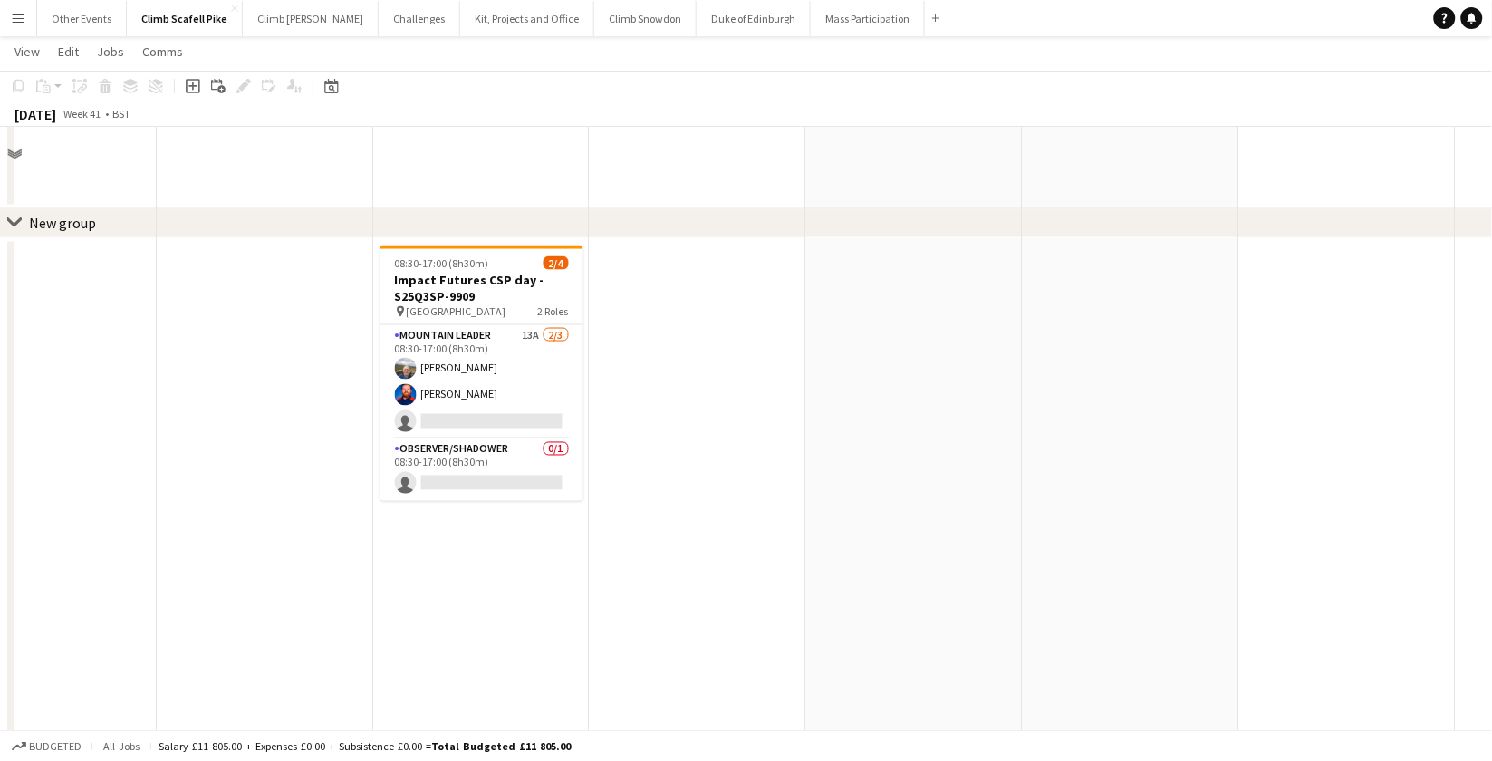
scroll to position [572, 0]
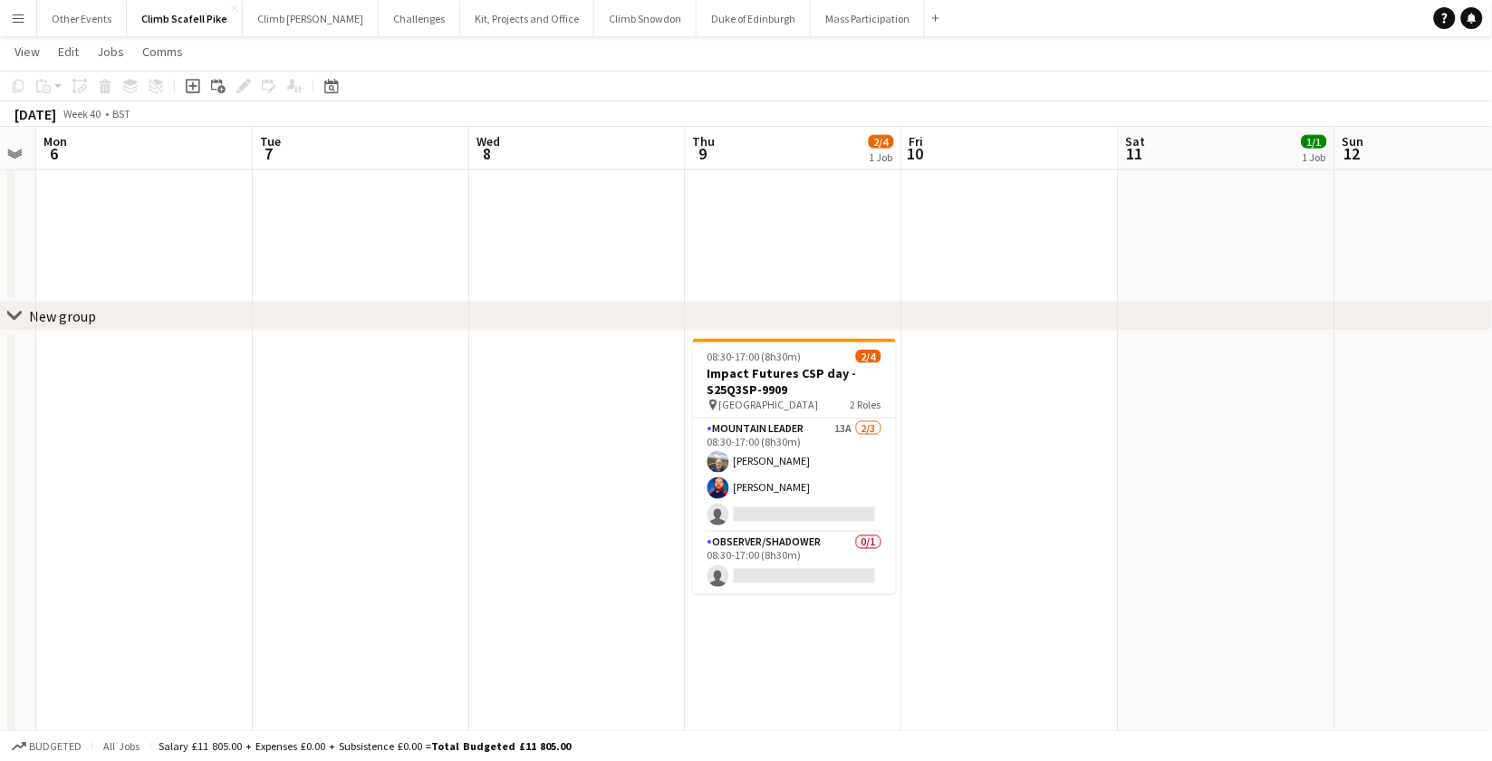
drag, startPoint x: 689, startPoint y: 539, endPoint x: 1001, endPoint y: 532, distance: 312.7
click at [1001, 532] on app-calendar-viewport "Sat 4 3/10 4 Jobs Sun 5 Mon 6 Tue 7 Wed 8 Thu 9 2/4 1 Job Fri 10 Sat 11 1/1 1 J…" at bounding box center [746, 277] width 1492 height 1556
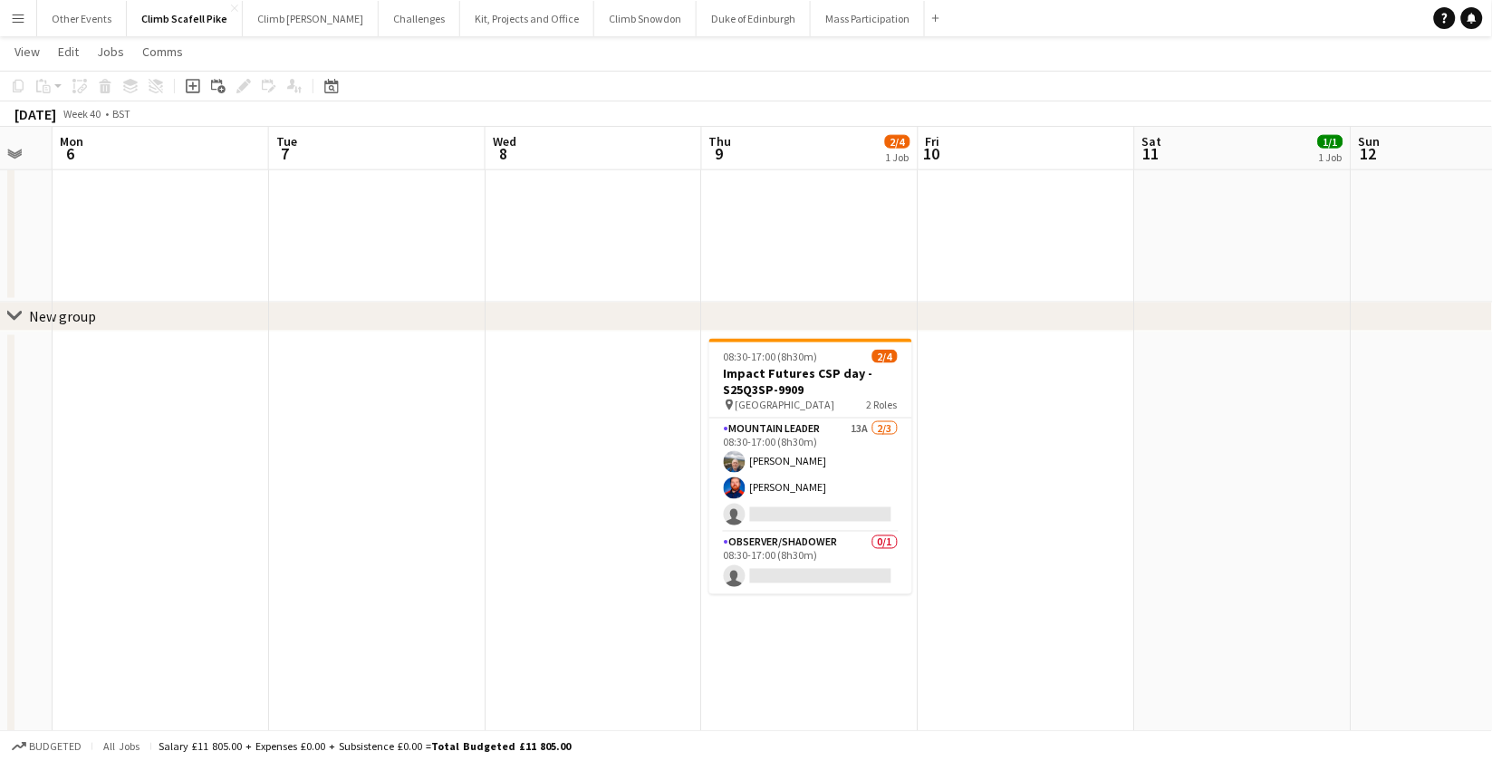
drag, startPoint x: 457, startPoint y: 563, endPoint x: 1034, endPoint y: 482, distance: 582.8
click at [1041, 490] on app-calendar-viewport "Sat 4 3/10 4 Jobs Sun 5 Mon 6 Tue 7 Wed 8 Thu 9 2/4 1 Job Fri 10 Sat 11 1/1 1 J…" at bounding box center [746, 277] width 1492 height 1556
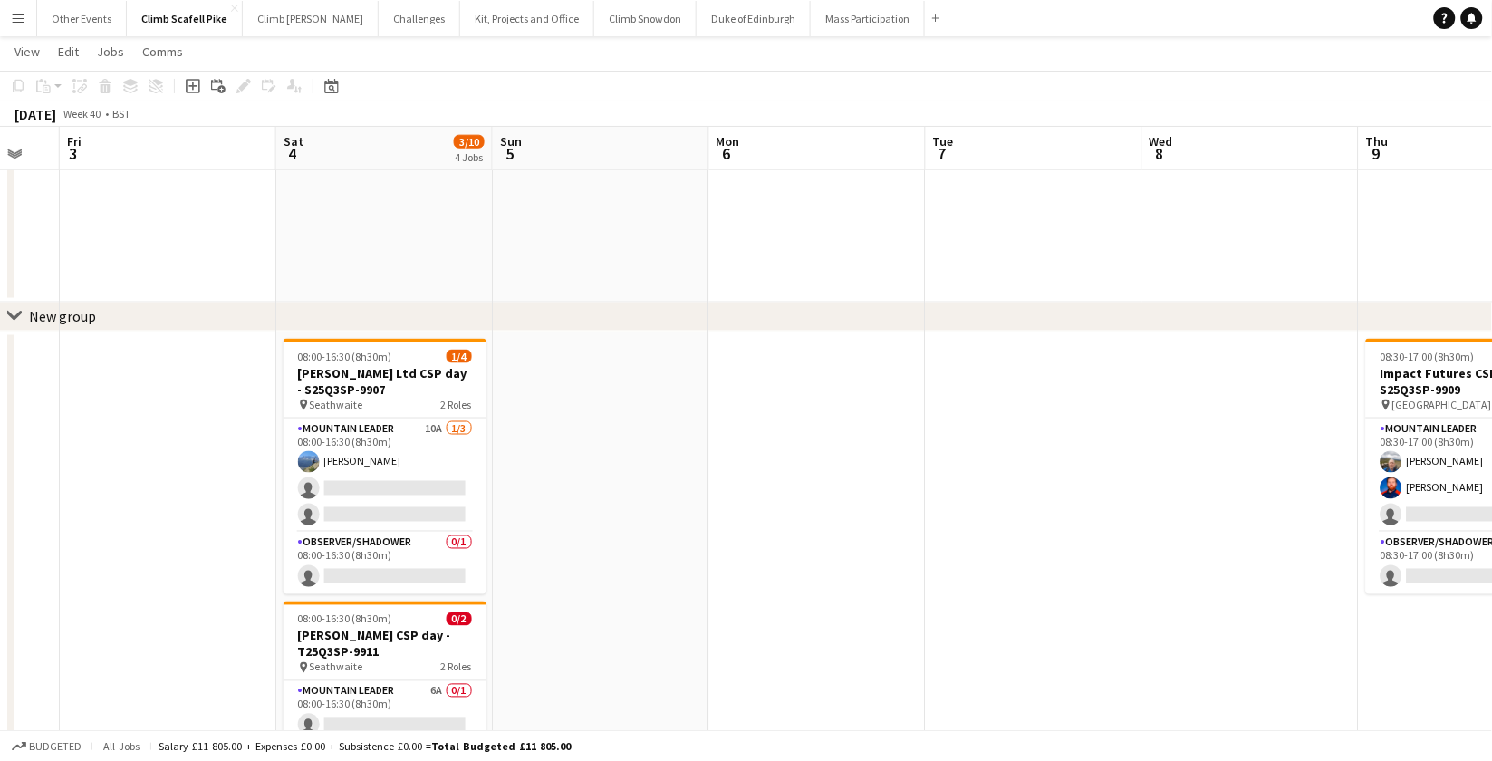
scroll to position [0, 428]
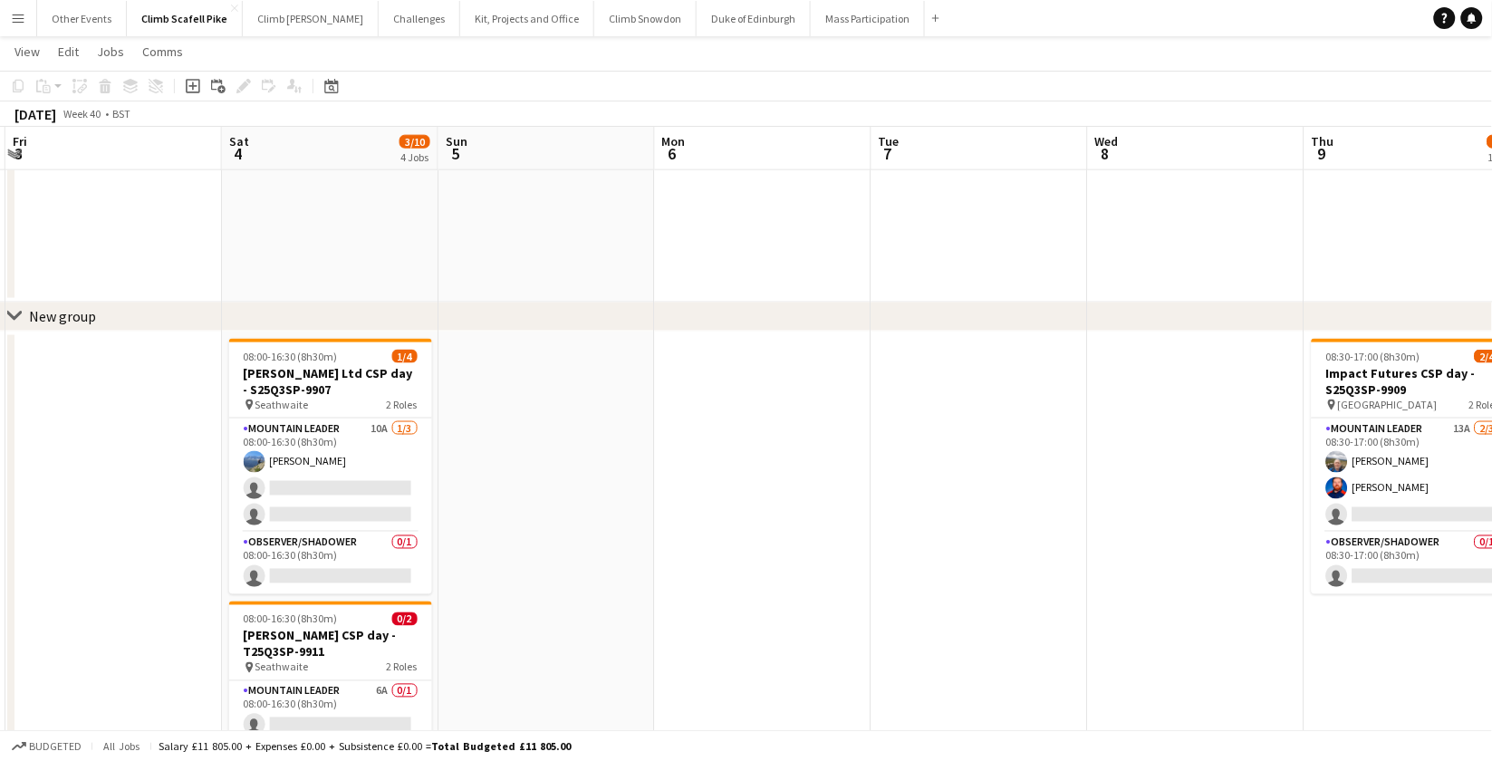
drag, startPoint x: 645, startPoint y: 530, endPoint x: 956, endPoint y: 501, distance: 312.1
click at [956, 501] on app-calendar-viewport "Wed 1 Thu 2 Fri 3 Sat 4 3/10 4 Jobs Sun 5 Mon 6 Tue 7 Wed 8 Thu 9 2/4 1 Job Fri…" at bounding box center [746, 277] width 1492 height 1556
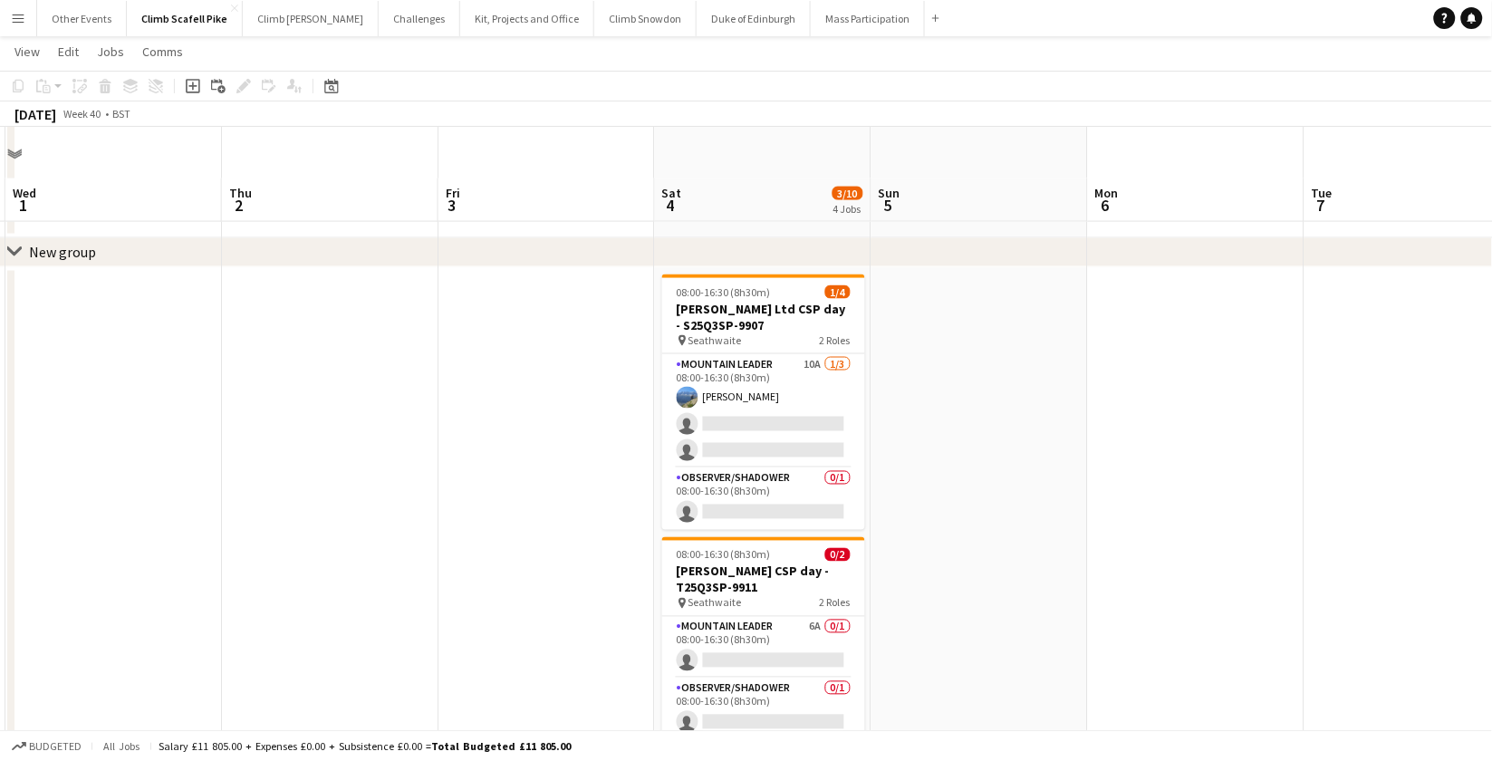
scroll to position [692, 0]
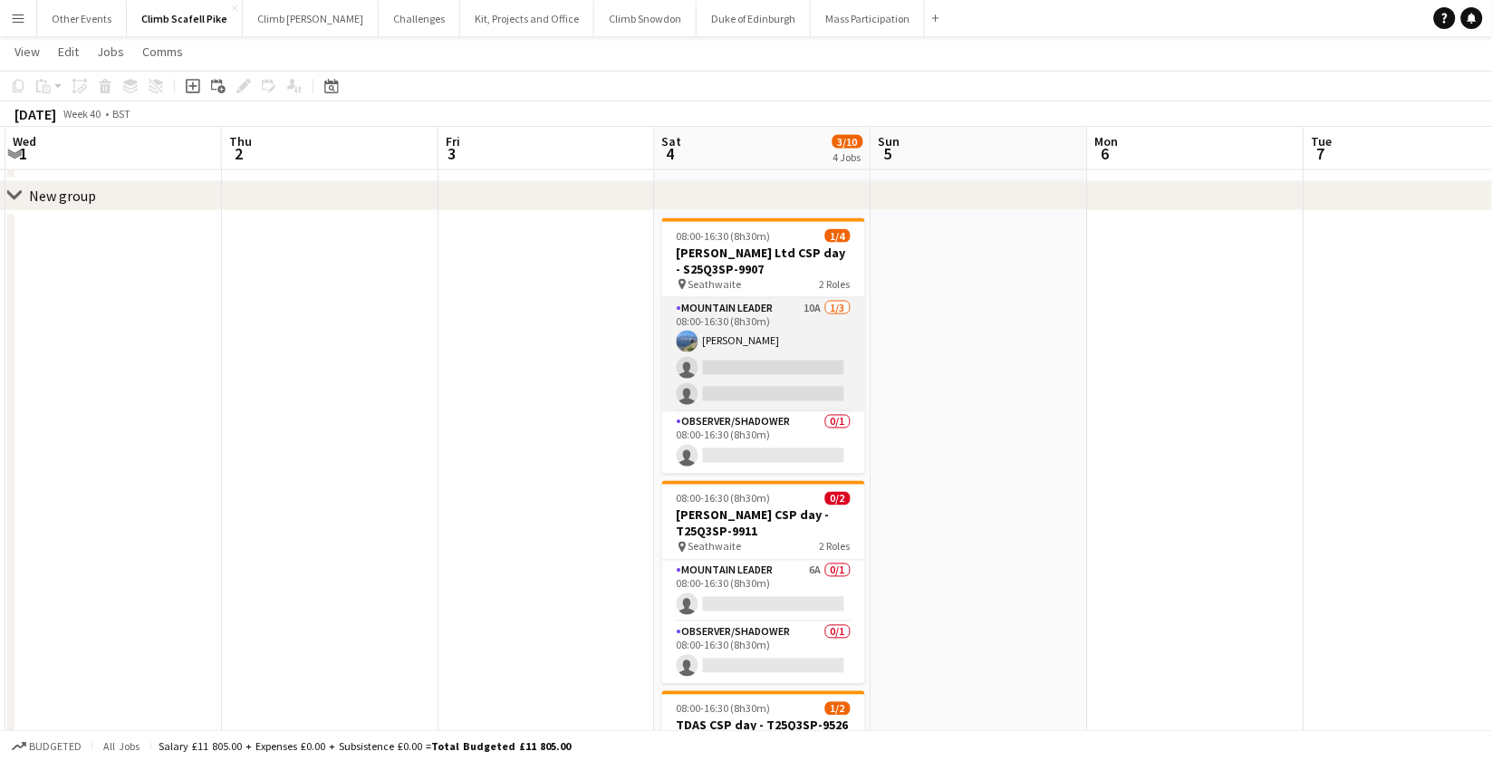
click at [805, 332] on app-card-role "Mountain Leader 10A [DATE] 08:00-16:30 (8h30m) [PERSON_NAME] single-neutral-act…" at bounding box center [763, 355] width 203 height 114
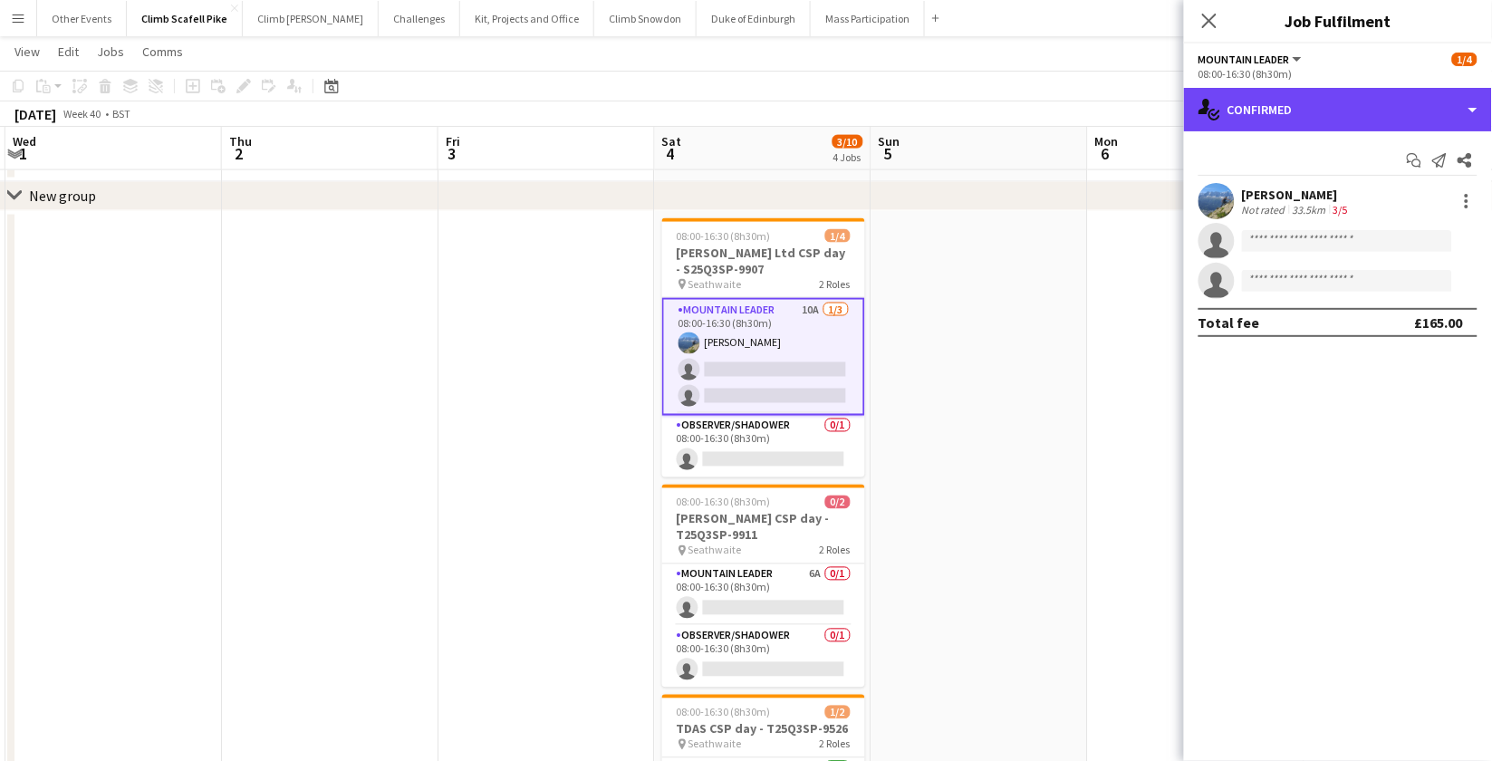
drag, startPoint x: 1383, startPoint y: 109, endPoint x: 1374, endPoint y: 176, distance: 67.7
click at [1347, 109] on div "single-neutral-actions-check-2 Confirmed" at bounding box center [1338, 109] width 308 height 43
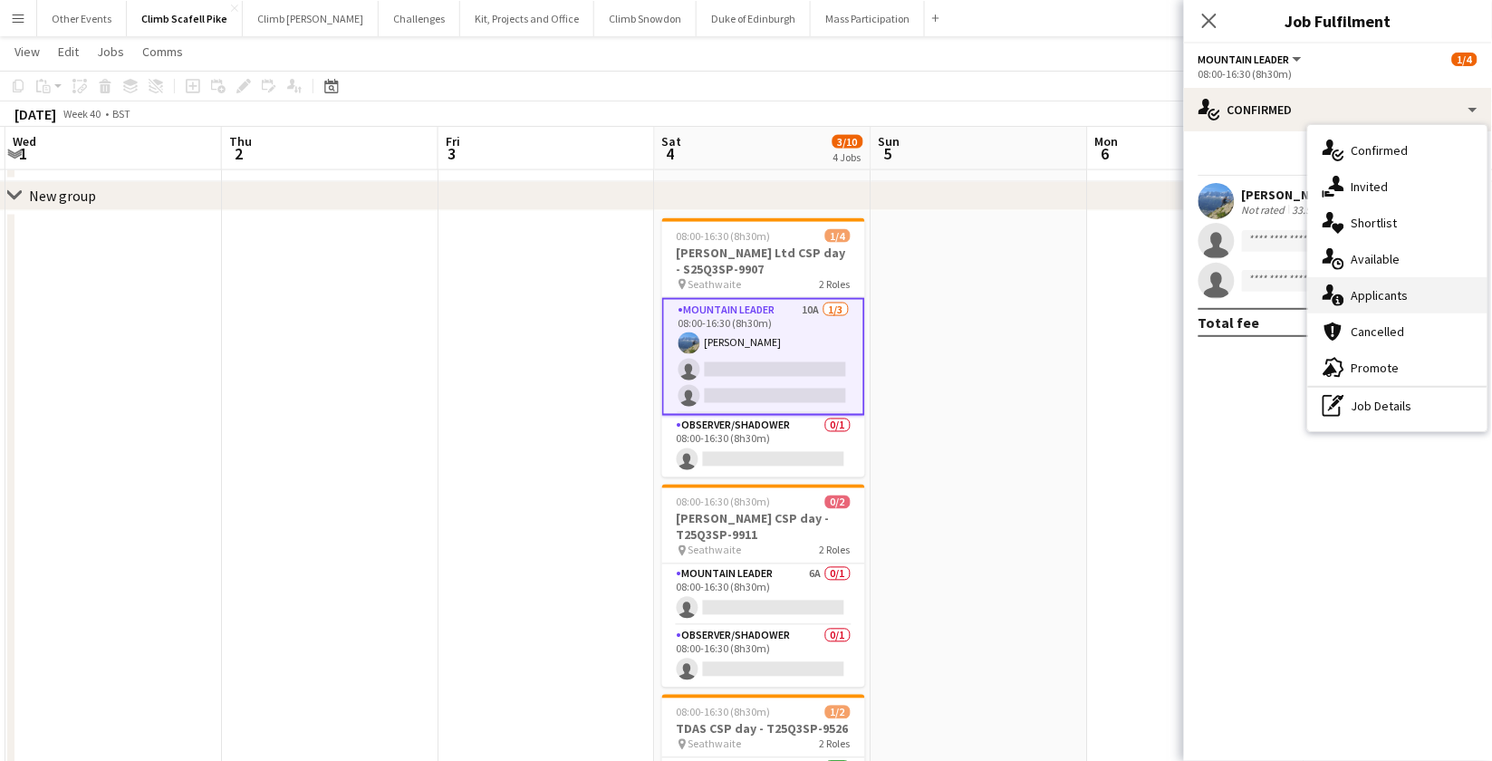
click at [1347, 300] on div "single-neutral-actions-information Applicants" at bounding box center [1397, 295] width 179 height 36
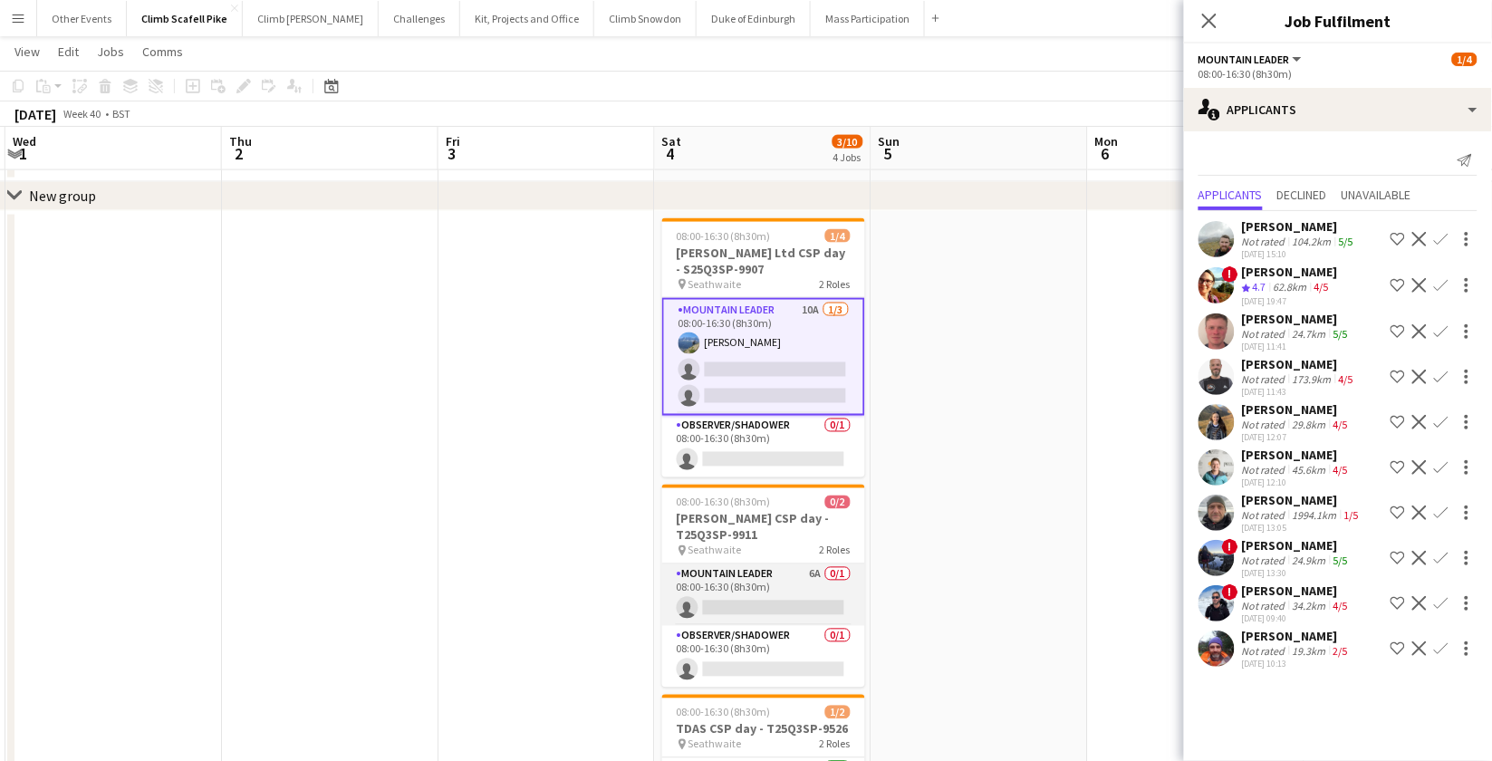
click at [797, 584] on app-card-role "Mountain Leader 6A 0/1 08:00-16:30 (8h30m) single-neutral-actions" at bounding box center [763, 595] width 203 height 62
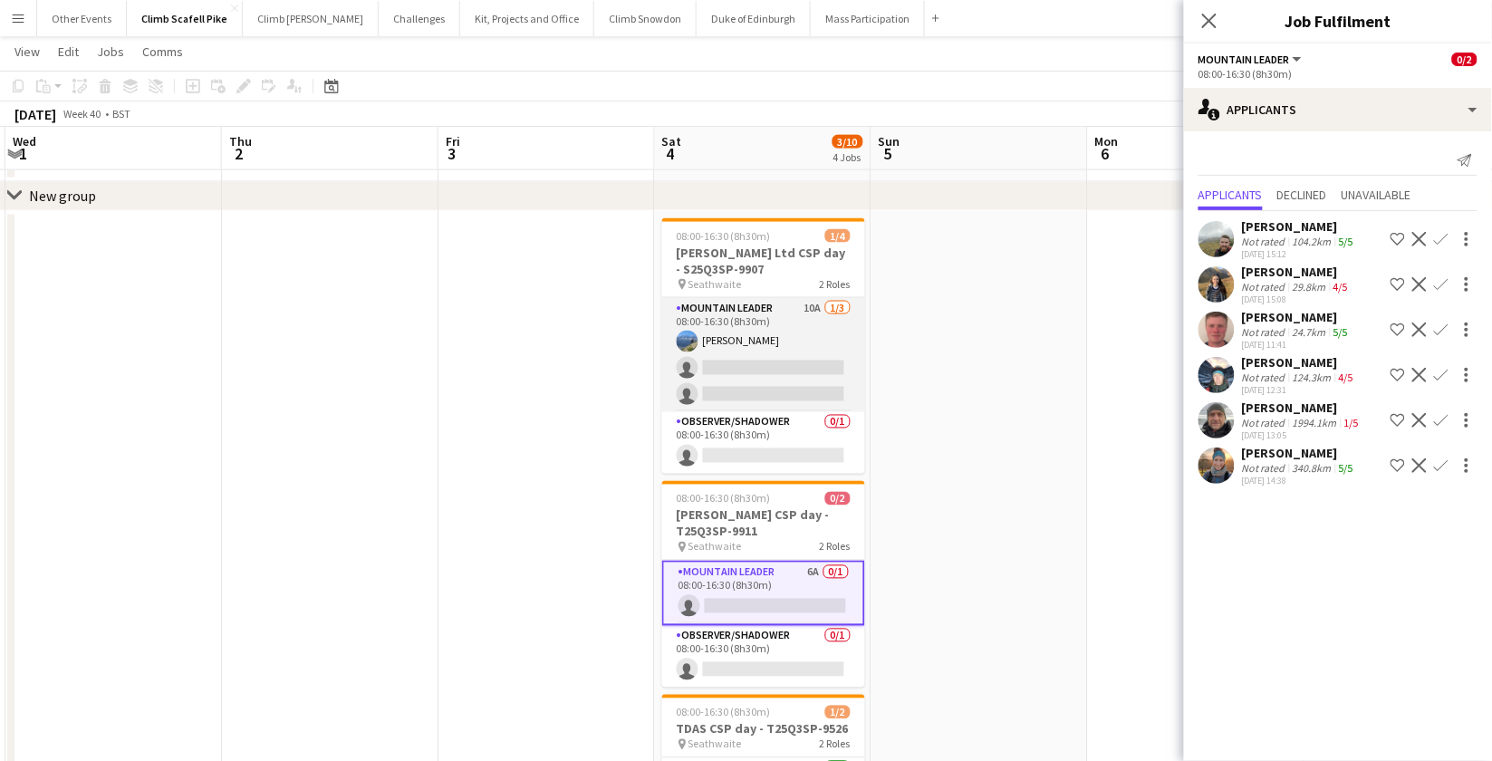
click at [809, 333] on app-card-role "Mountain Leader 10A [DATE] 08:00-16:30 (8h30m) [PERSON_NAME] single-neutral-act…" at bounding box center [763, 355] width 203 height 114
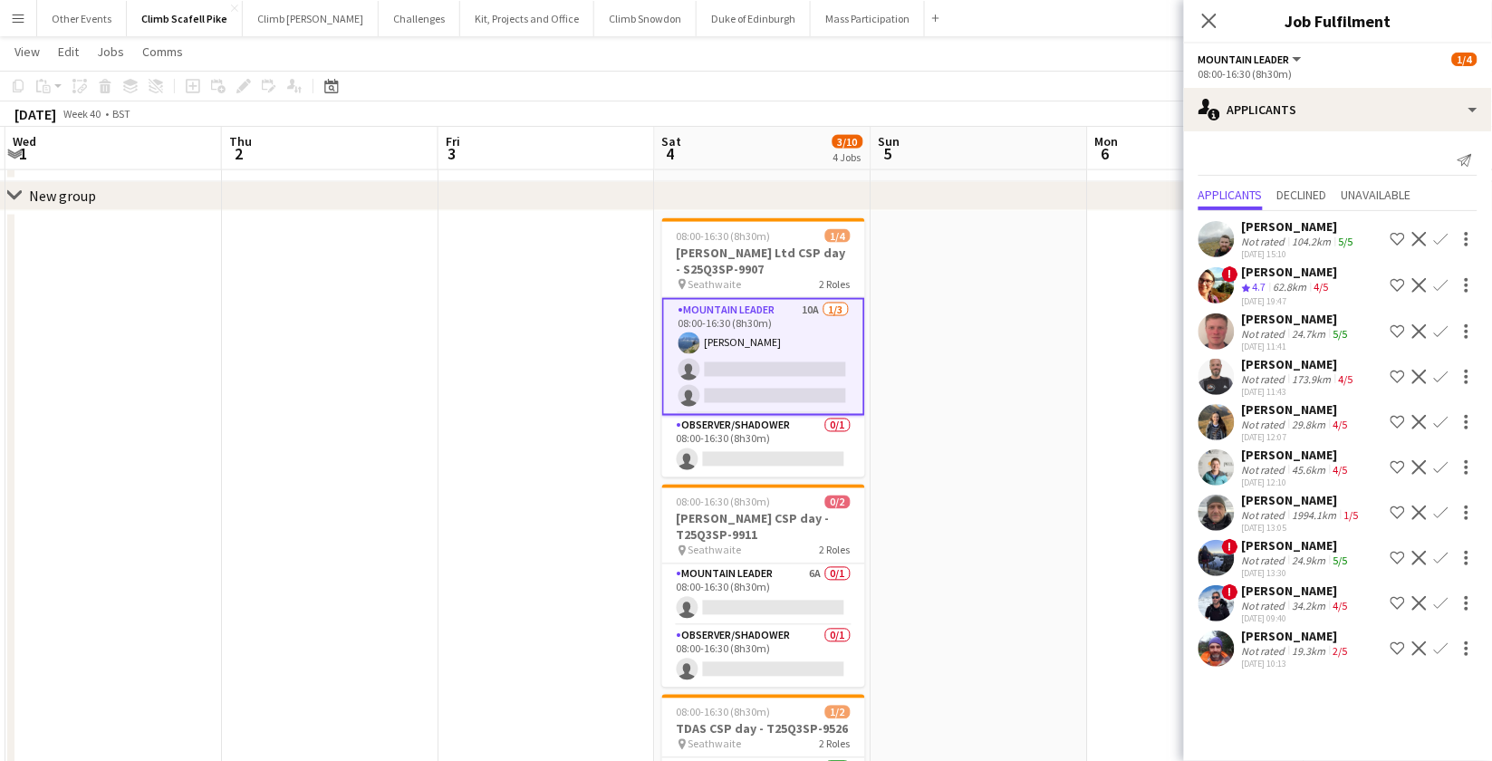
click at [1221, 229] on app-user-avatar at bounding box center [1217, 239] width 36 height 36
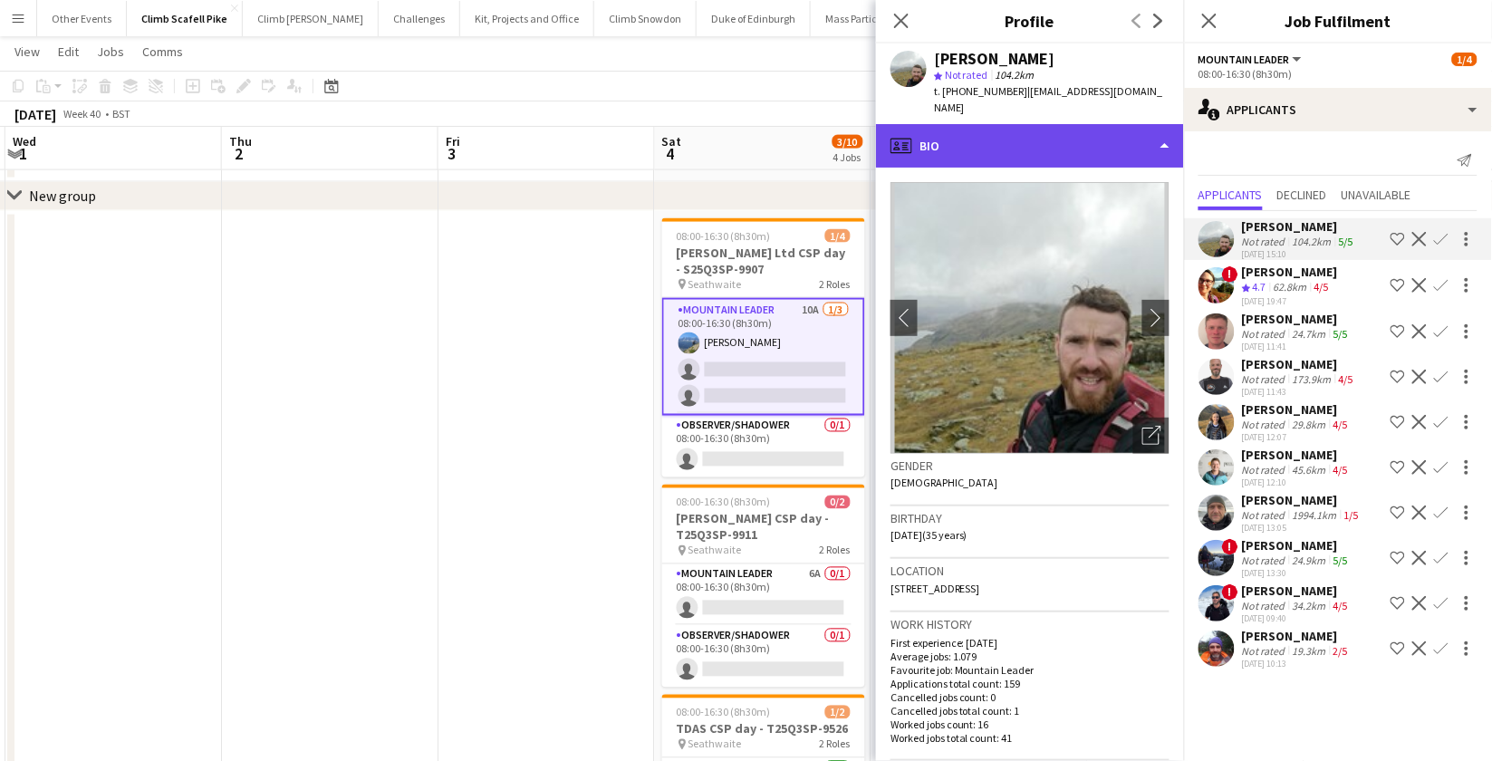
click at [1137, 135] on div "profile Bio" at bounding box center [1030, 145] width 308 height 43
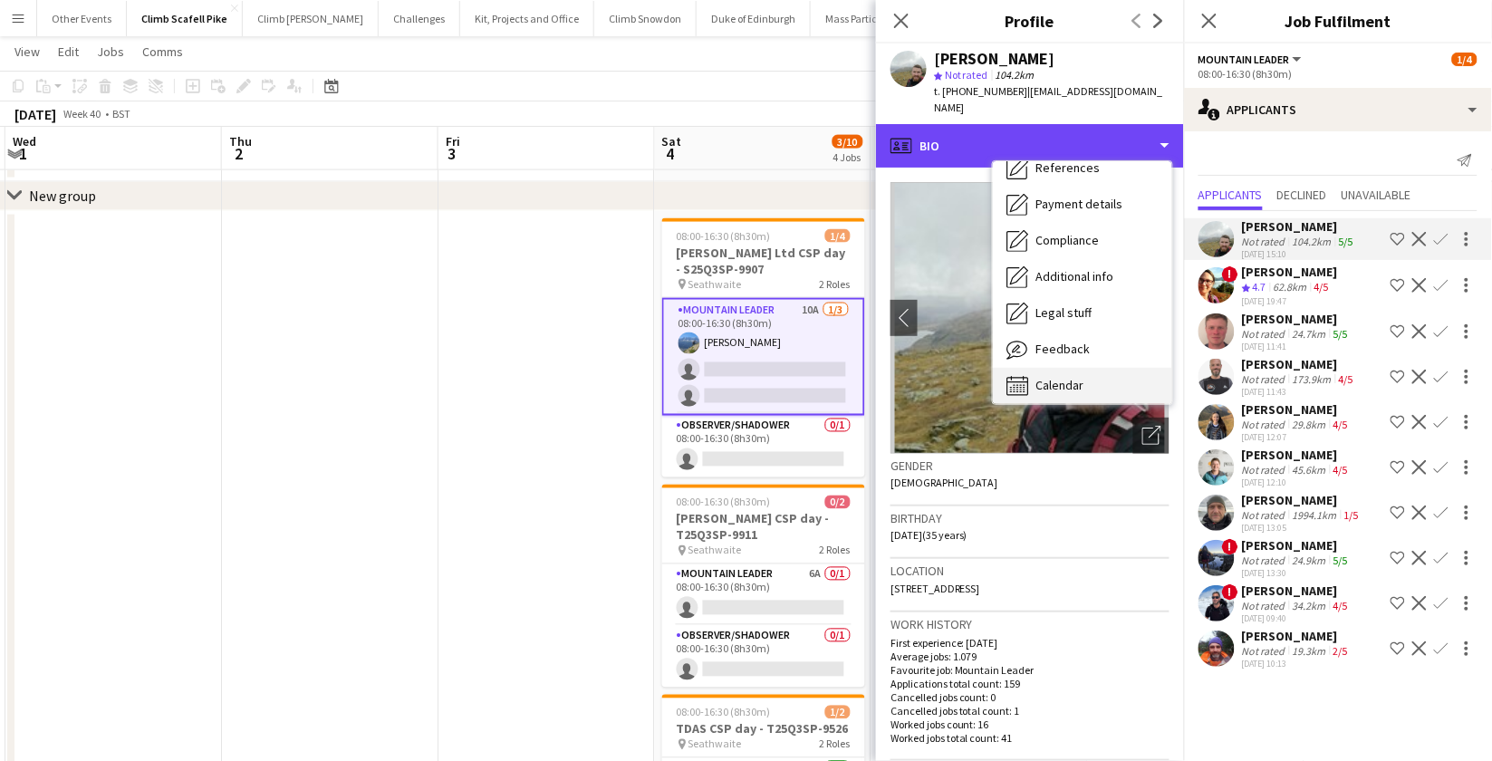
scroll to position [206, 0]
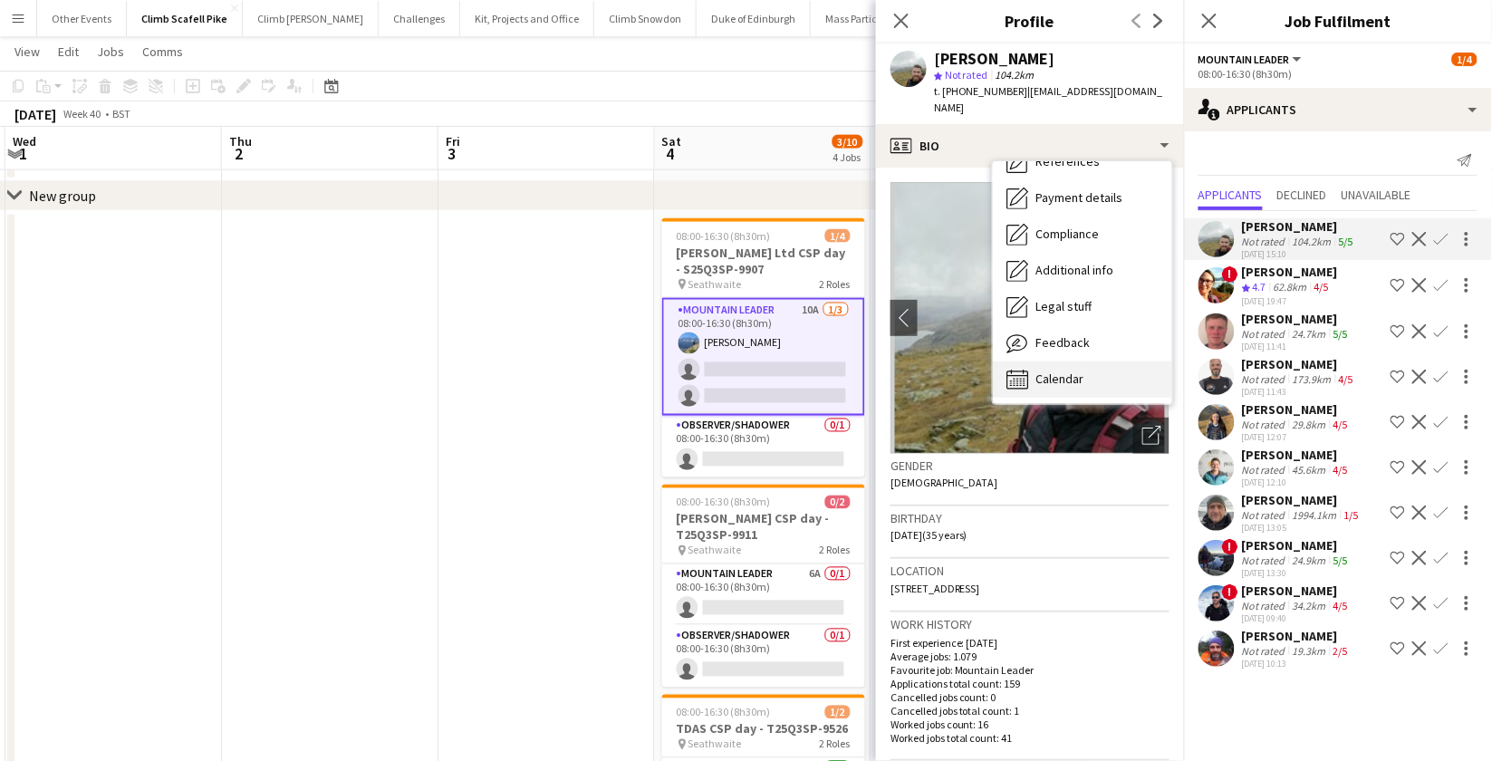
click at [1106, 362] on div "Calendar Calendar" at bounding box center [1082, 380] width 179 height 36
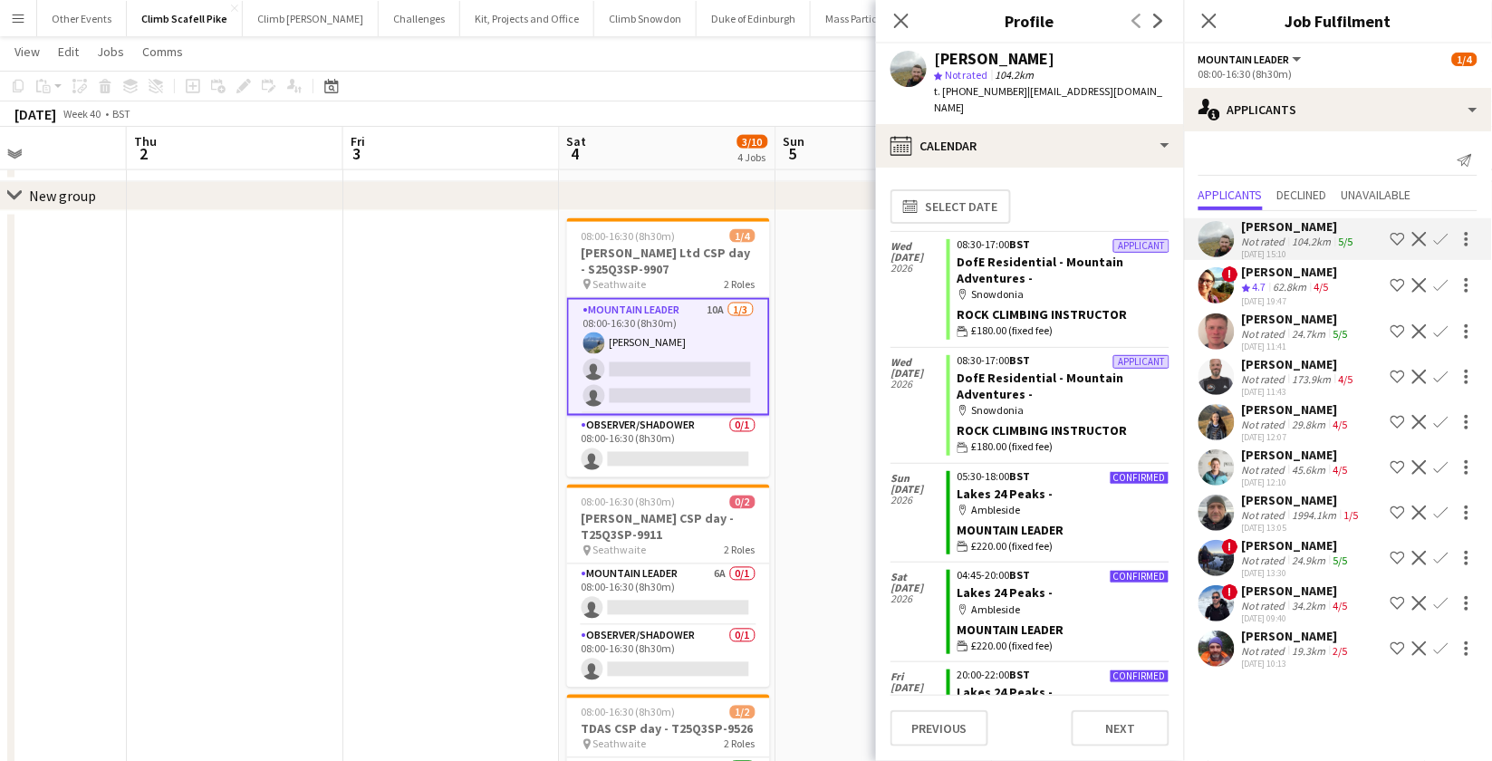
scroll to position [0, 535]
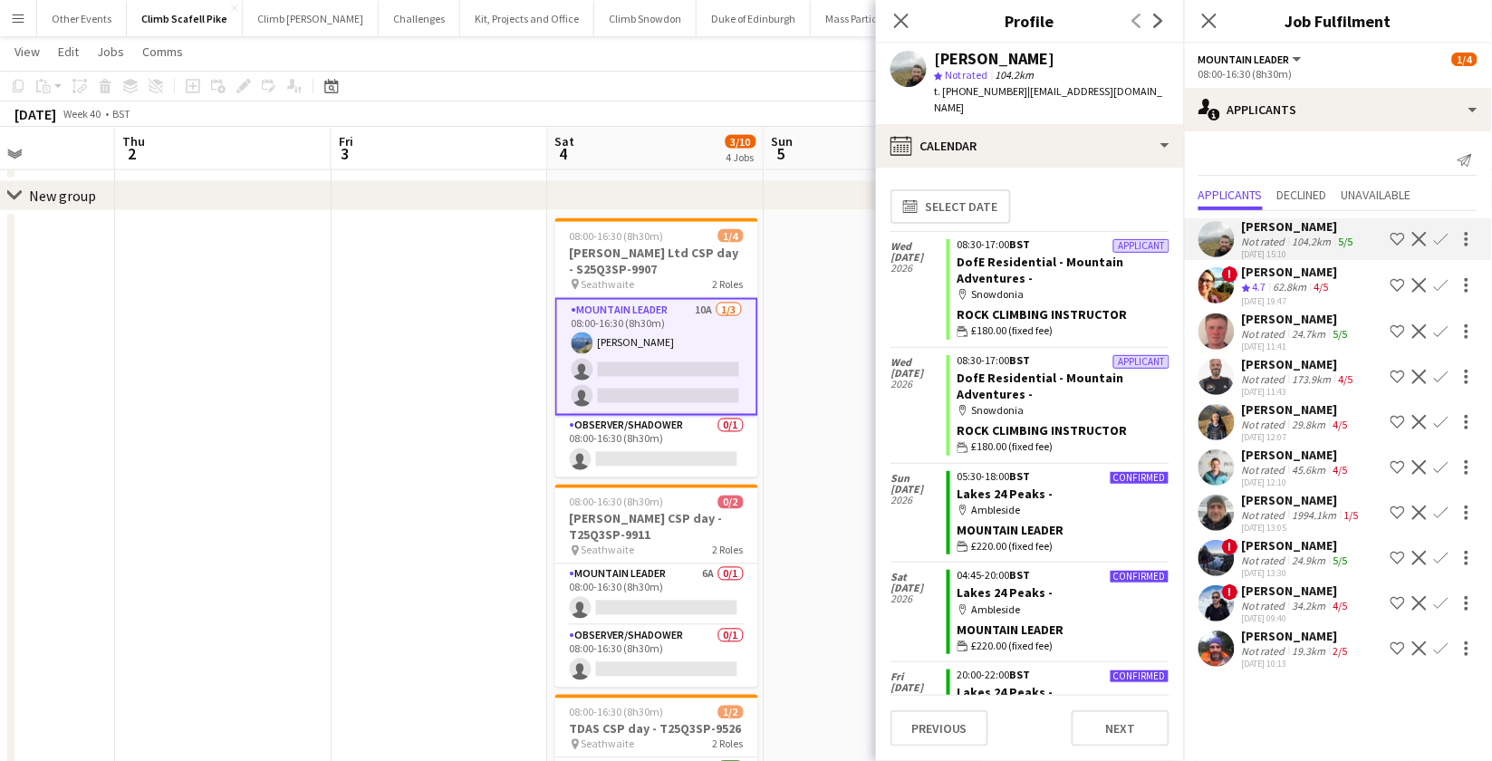
drag, startPoint x: 627, startPoint y: 467, endPoint x: 535, endPoint y: 468, distance: 92.4
click at [535, 468] on app-calendar-viewport "Mon 29 Tue 30 Wed 1 Thu 2 Fri 3 Sat 4 3/10 4 Jobs Sun 5 Mon 6 Tue 7 Wed 8 Thu 9…" at bounding box center [746, 156] width 1492 height 1556
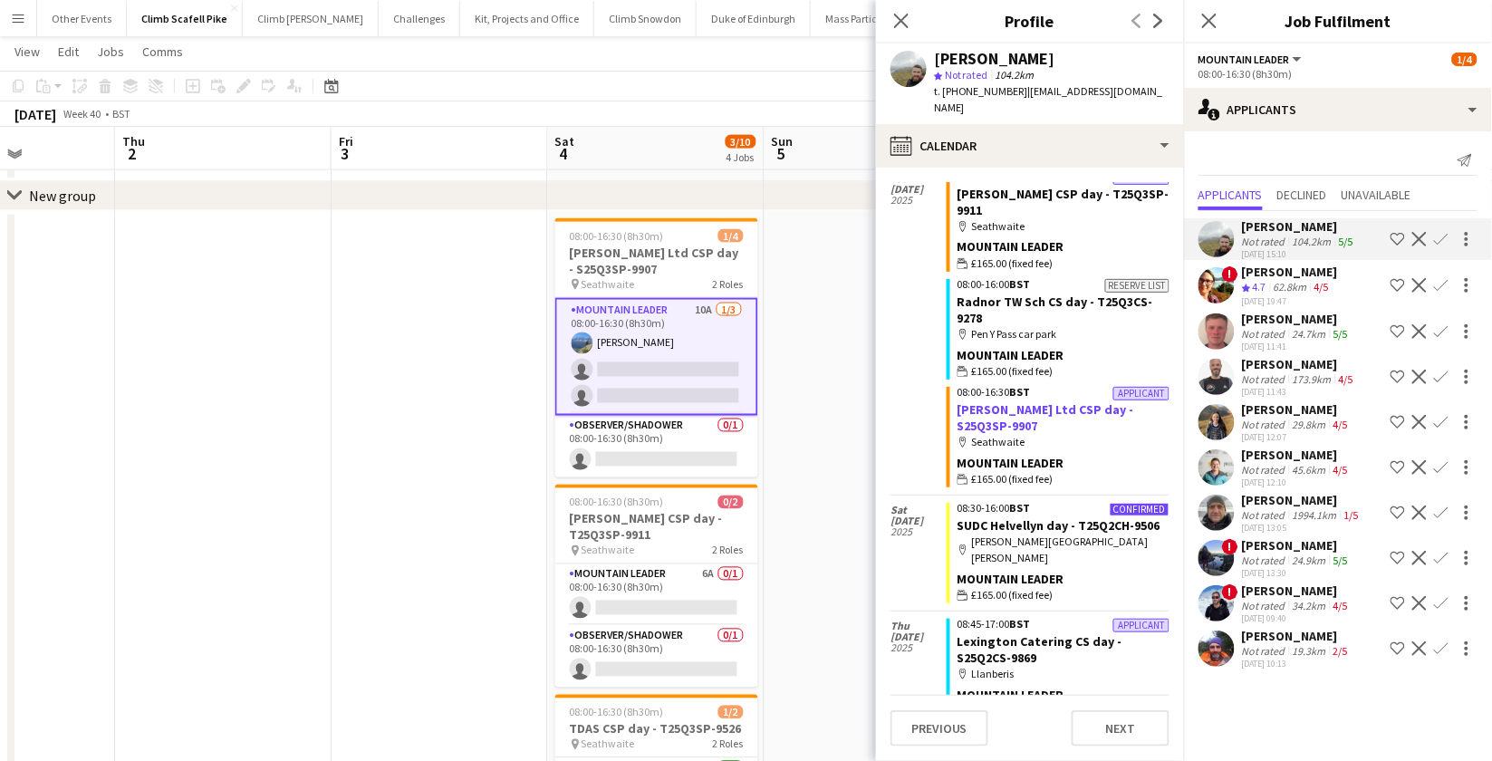
scroll to position [2115, 0]
click at [1217, 278] on app-user-avatar at bounding box center [1217, 285] width 36 height 36
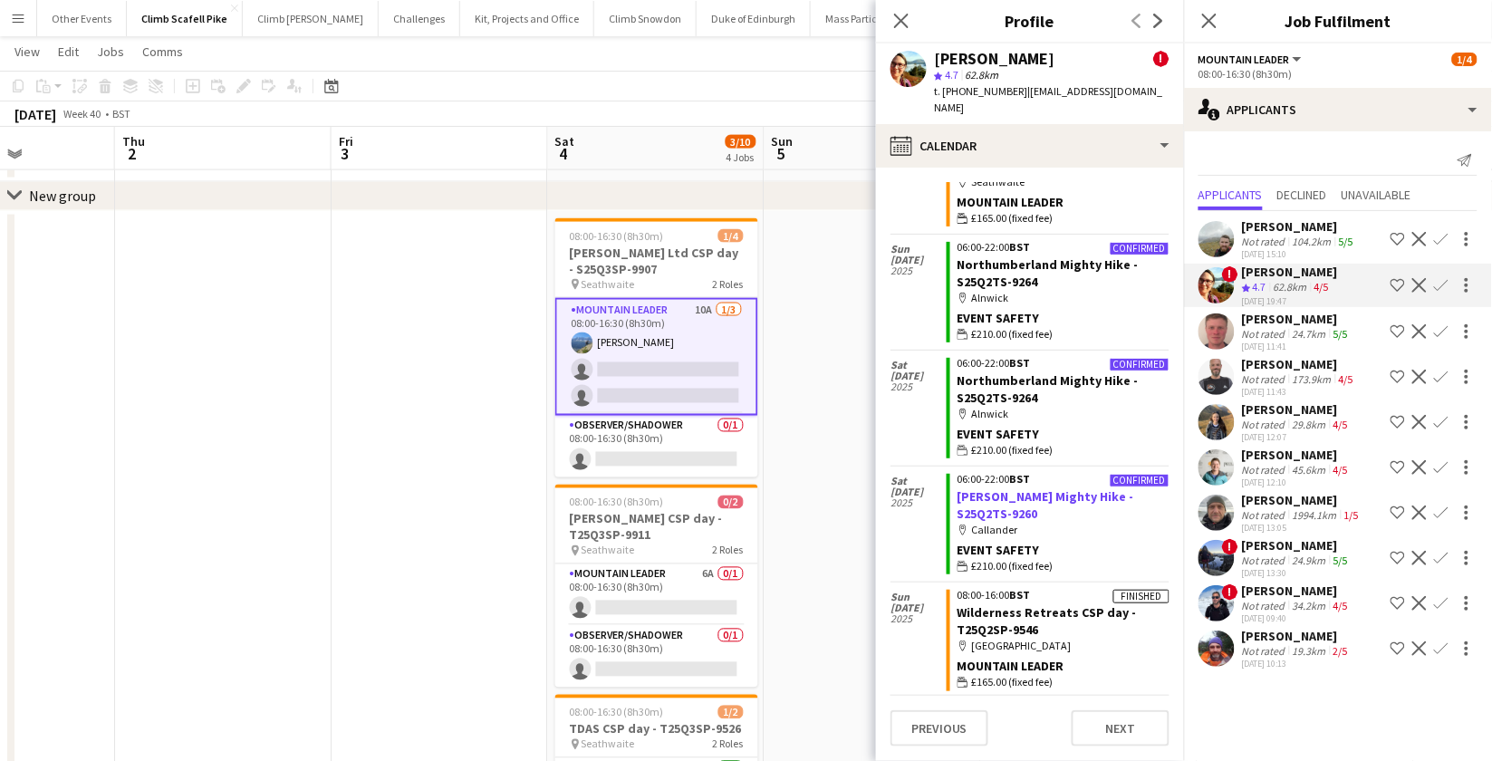
scroll to position [0, 0]
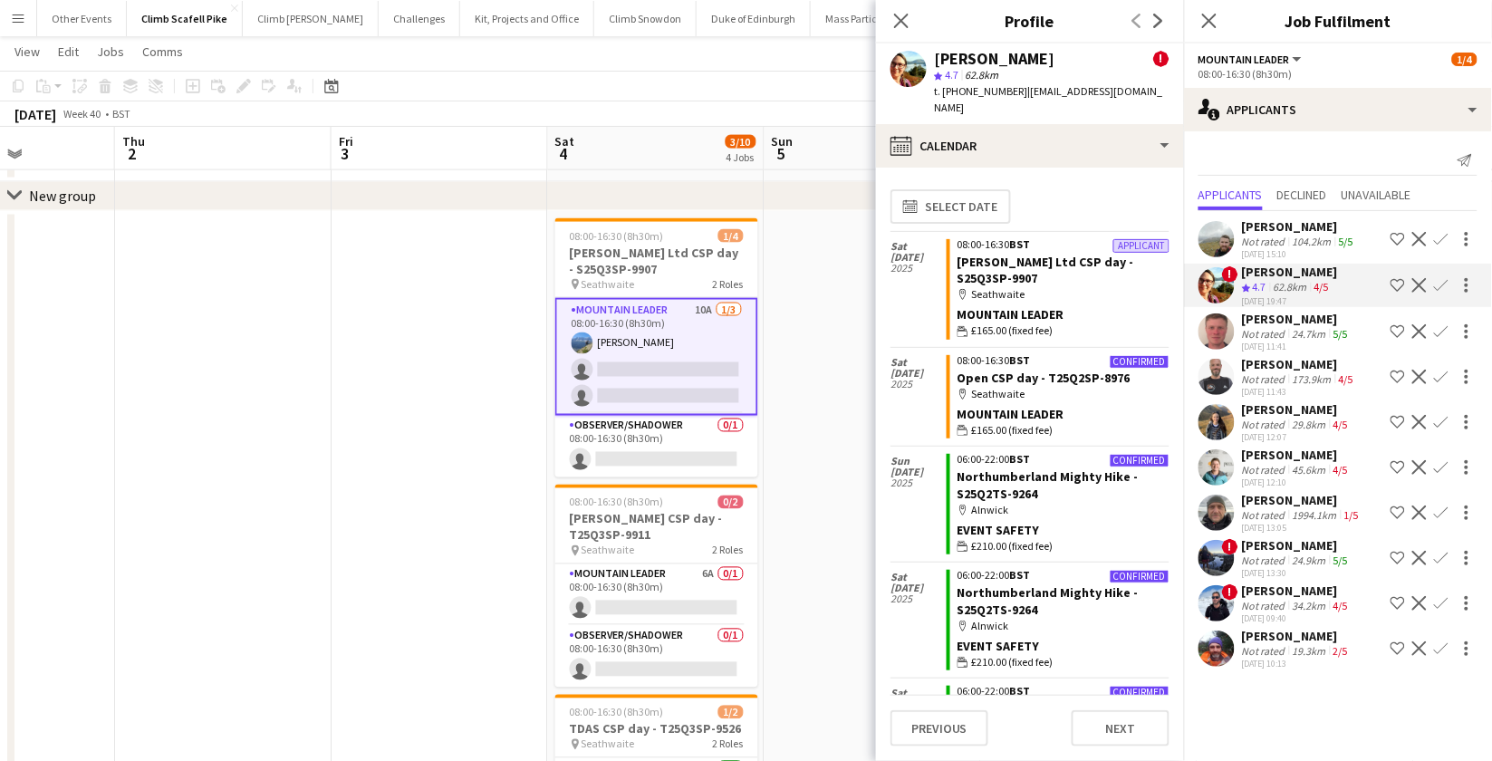
click at [1221, 330] on app-user-avatar at bounding box center [1217, 331] width 36 height 36
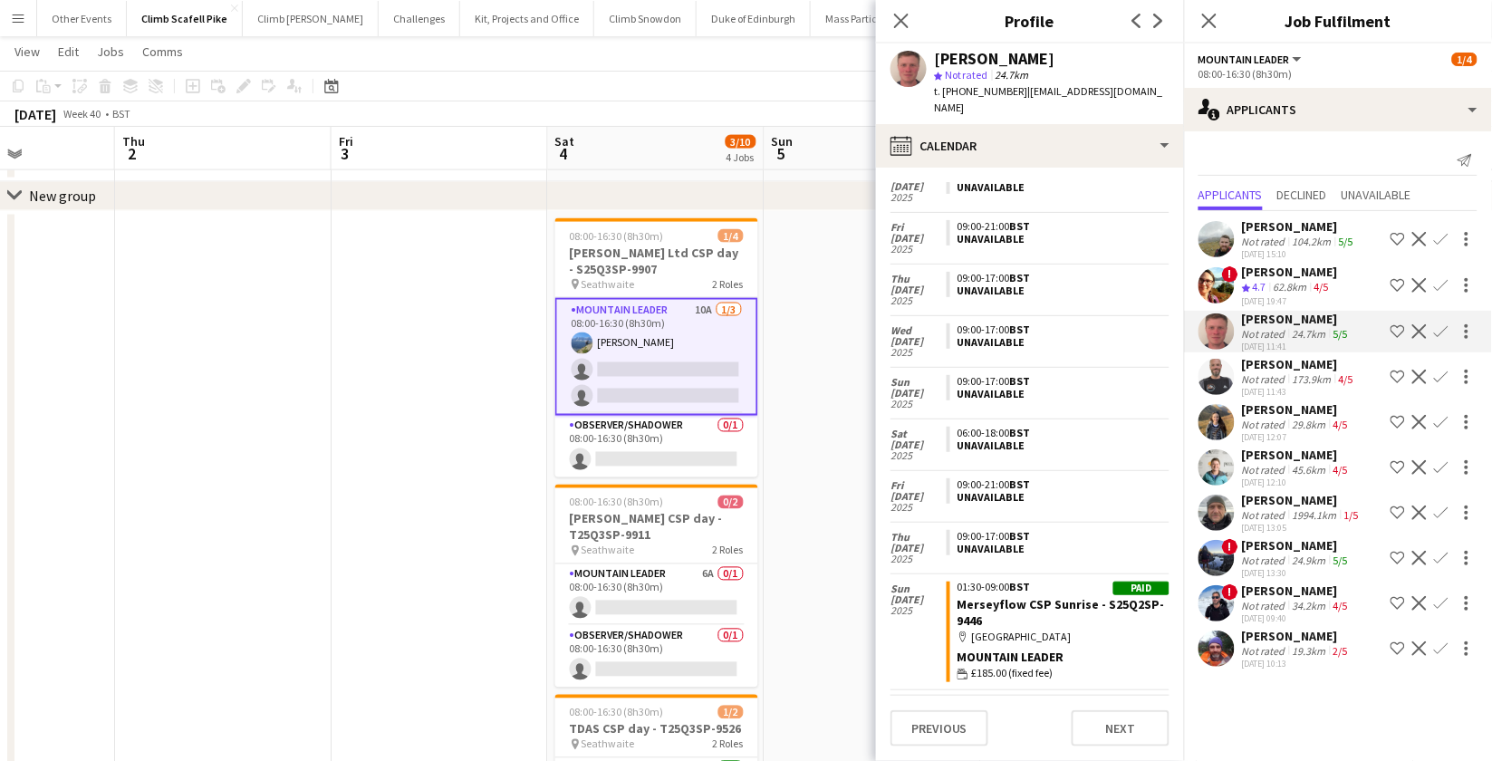
scroll to position [1078, 0]
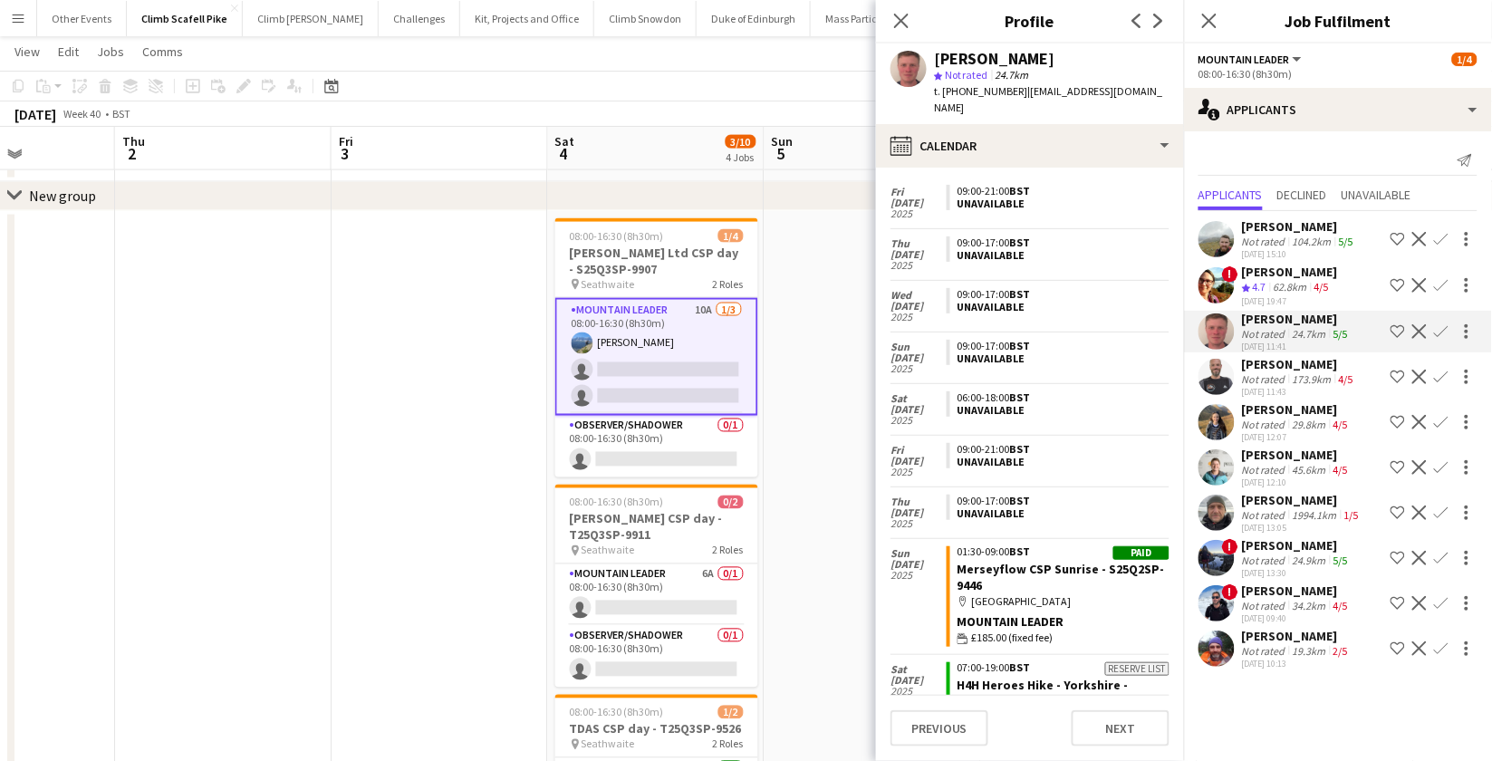
click at [1218, 378] on app-user-avatar at bounding box center [1217, 377] width 36 height 36
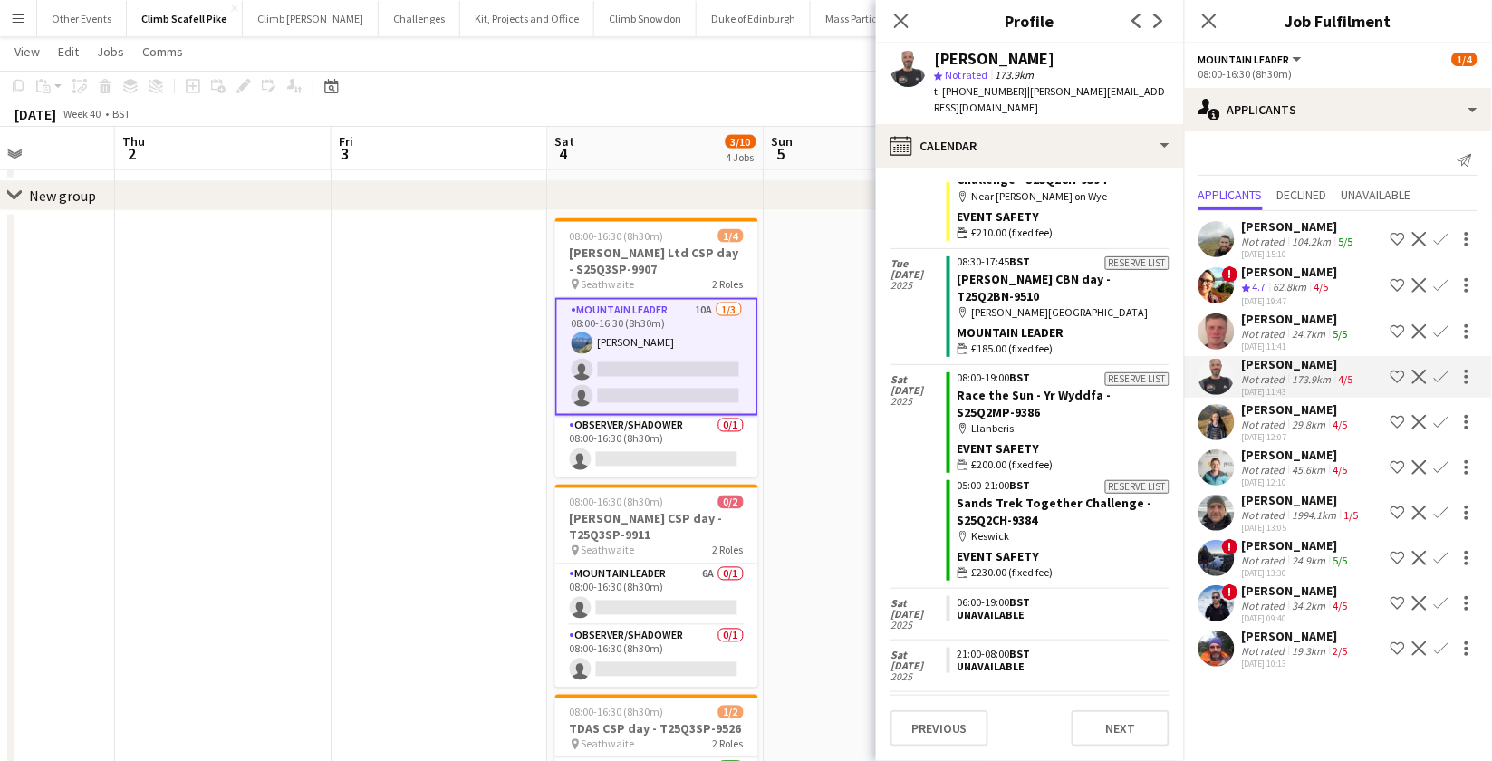
scroll to position [662, 0]
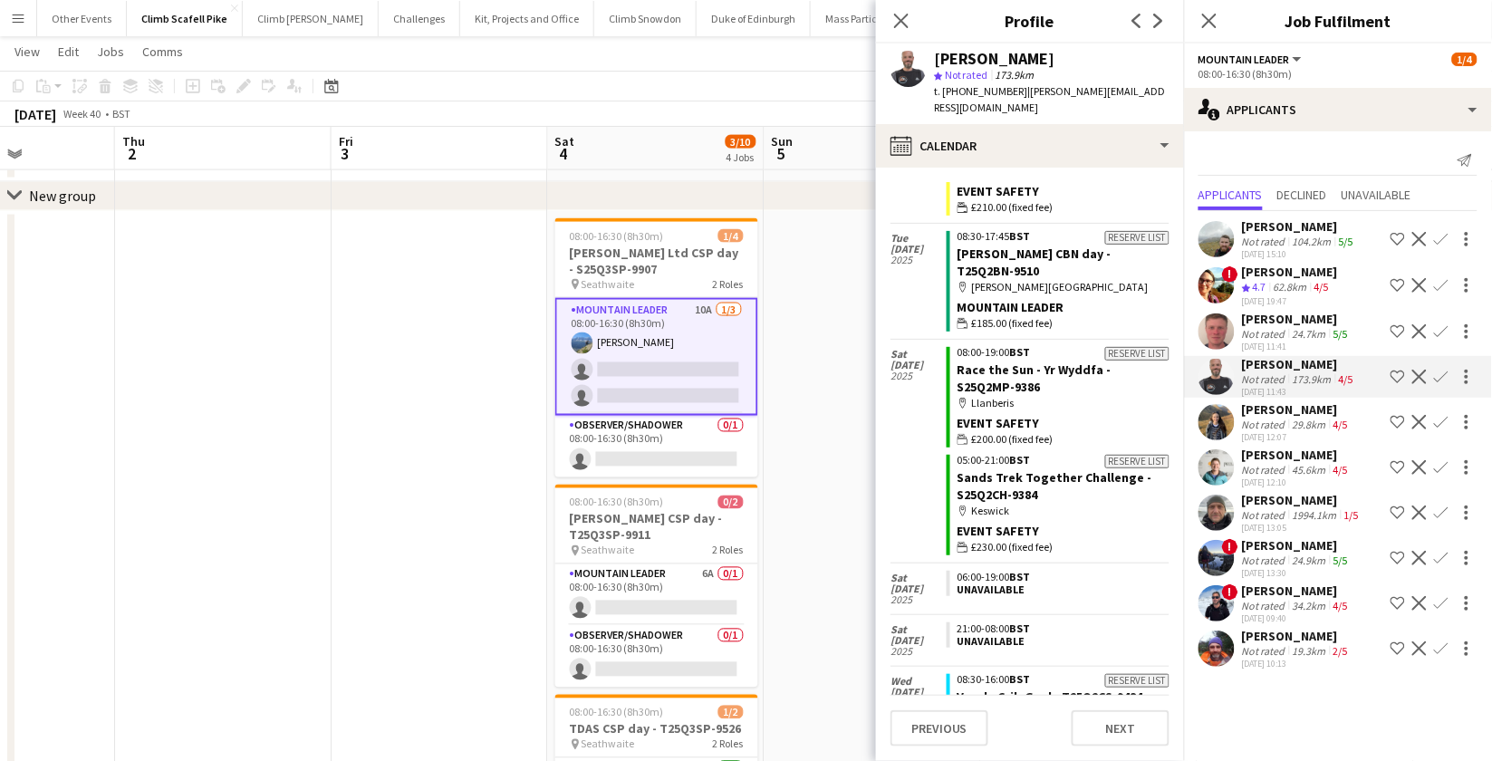
click at [1220, 422] on app-user-avatar at bounding box center [1217, 422] width 36 height 36
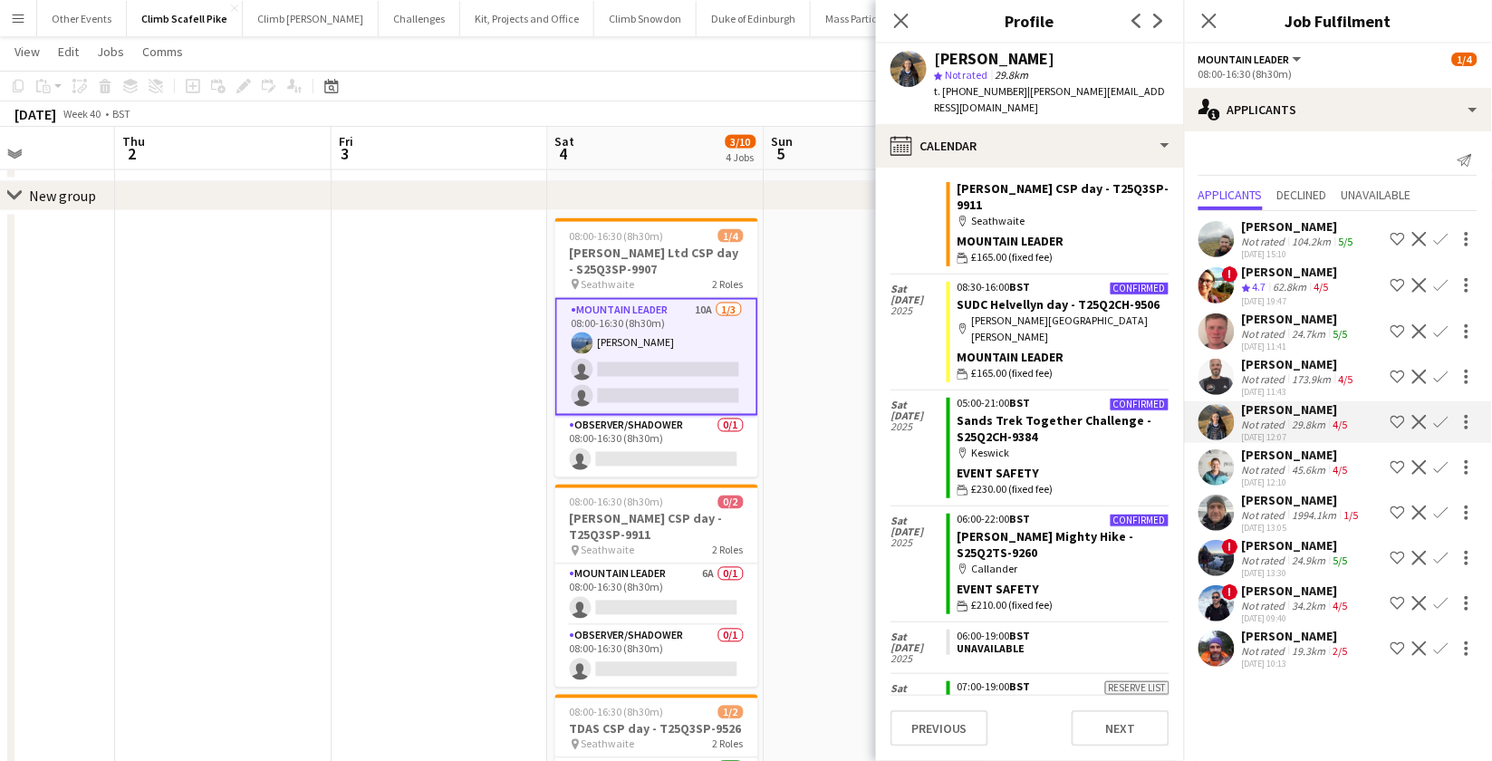
scroll to position [183, 0]
click at [1220, 459] on app-user-avatar at bounding box center [1217, 467] width 36 height 36
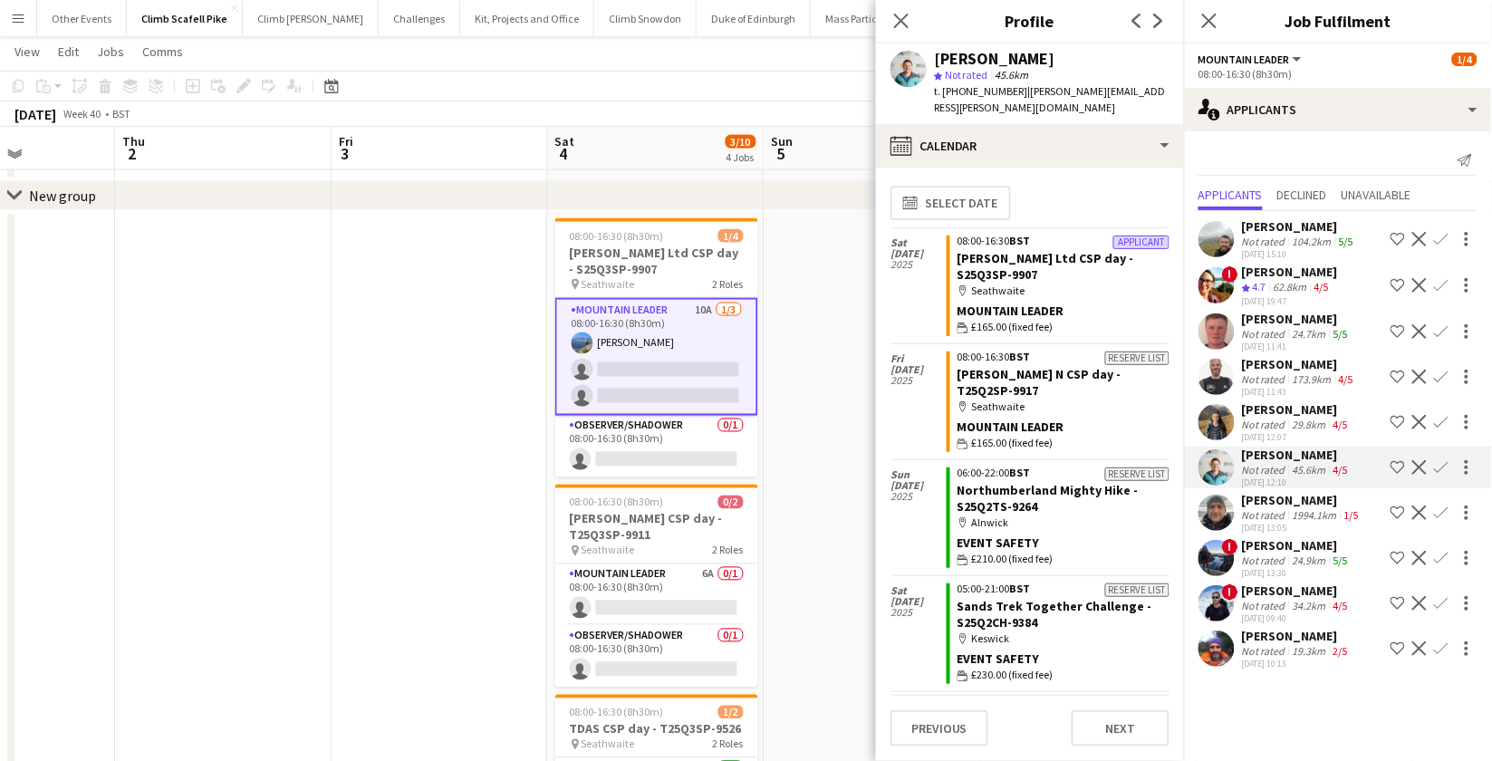
scroll to position [0, 0]
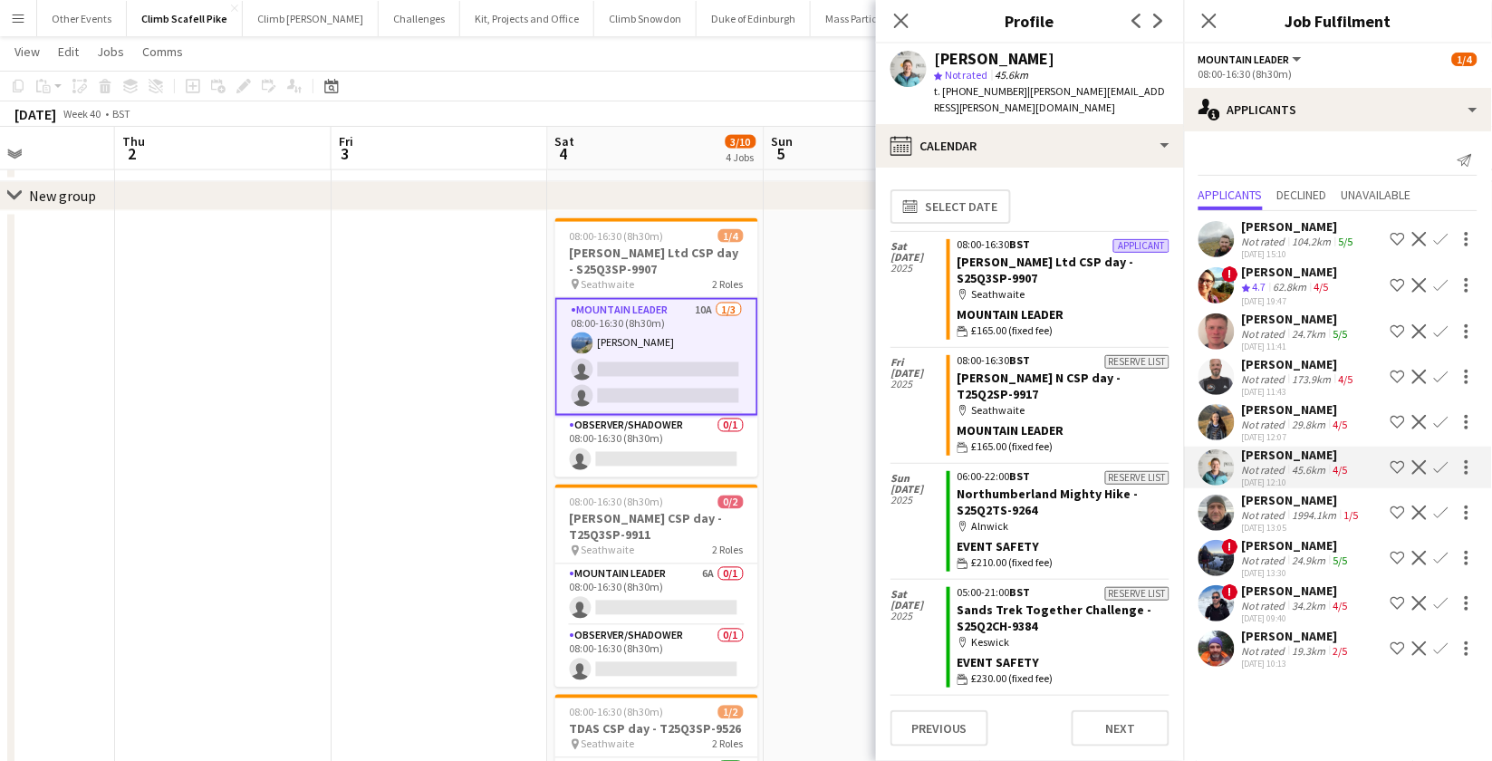
click at [1222, 510] on app-user-avatar at bounding box center [1217, 513] width 36 height 36
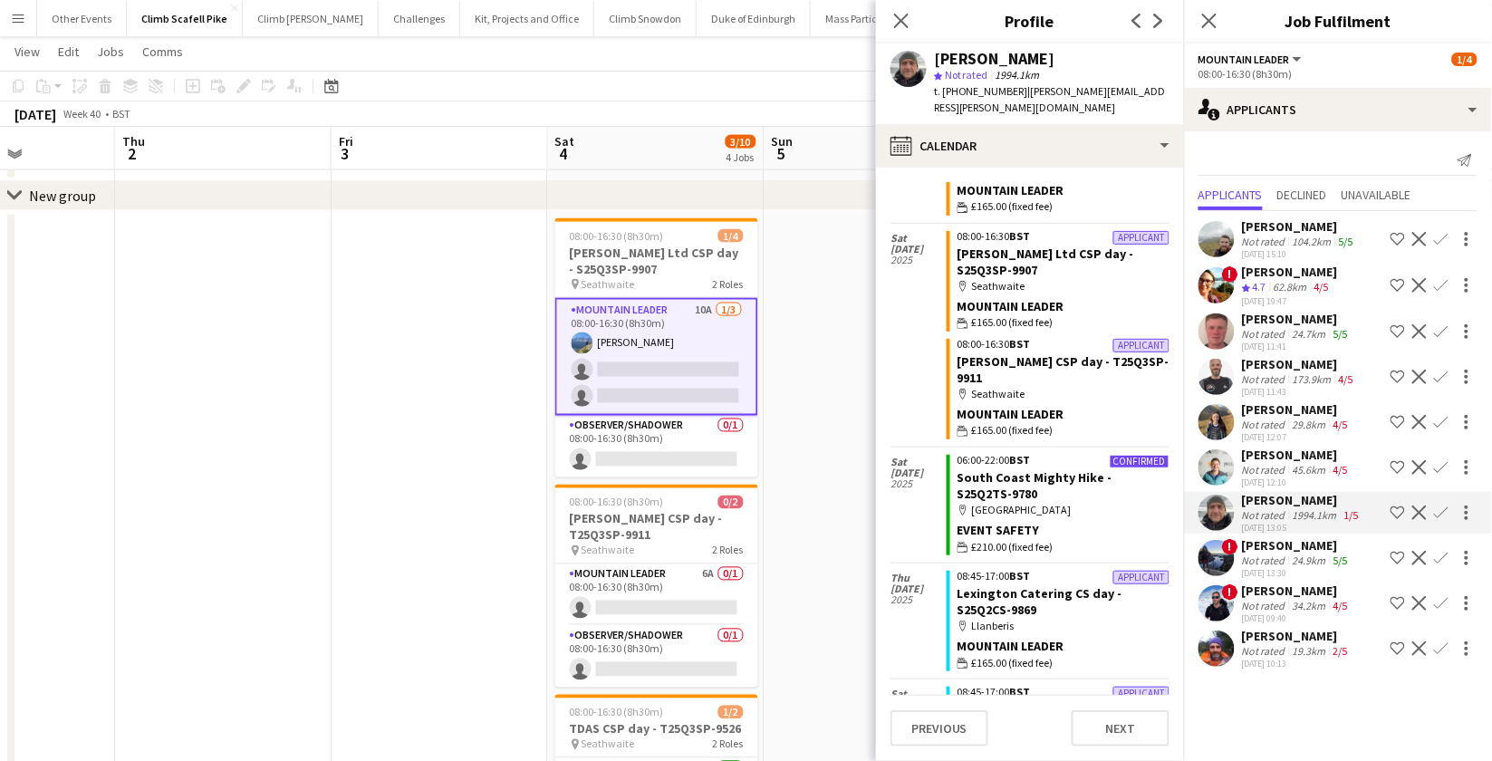
scroll to position [361, 0]
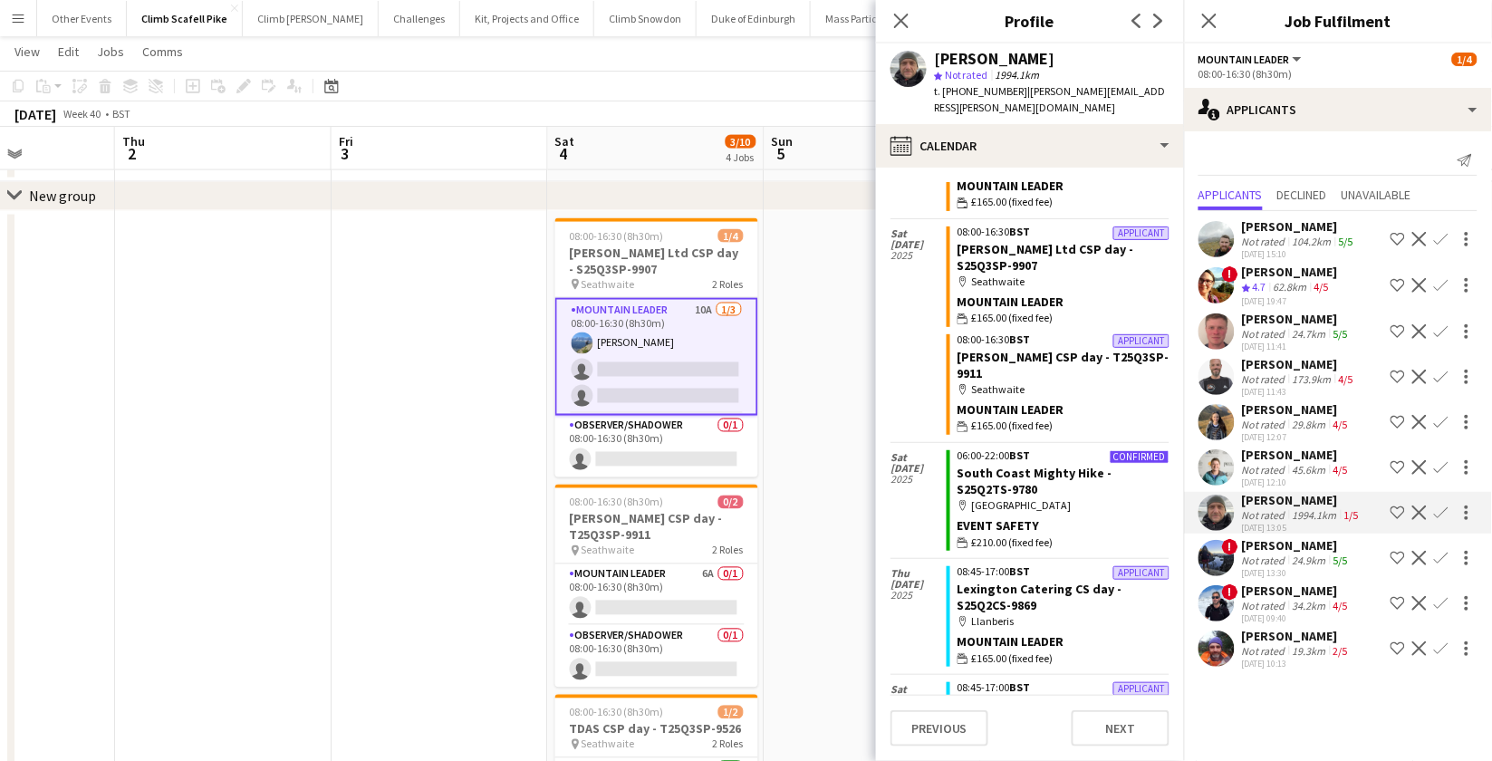
click at [1218, 552] on app-user-avatar at bounding box center [1217, 558] width 36 height 36
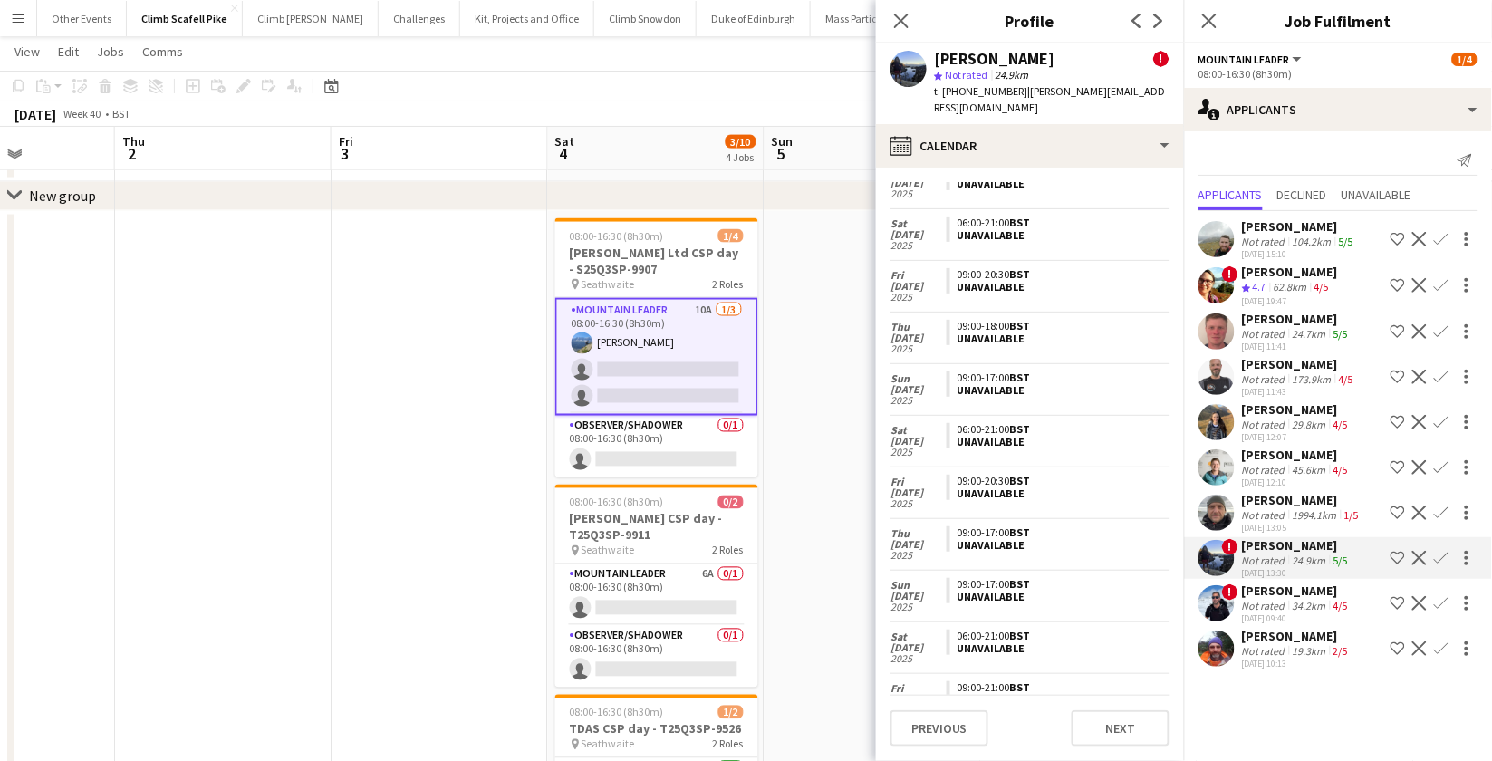
scroll to position [378, 0]
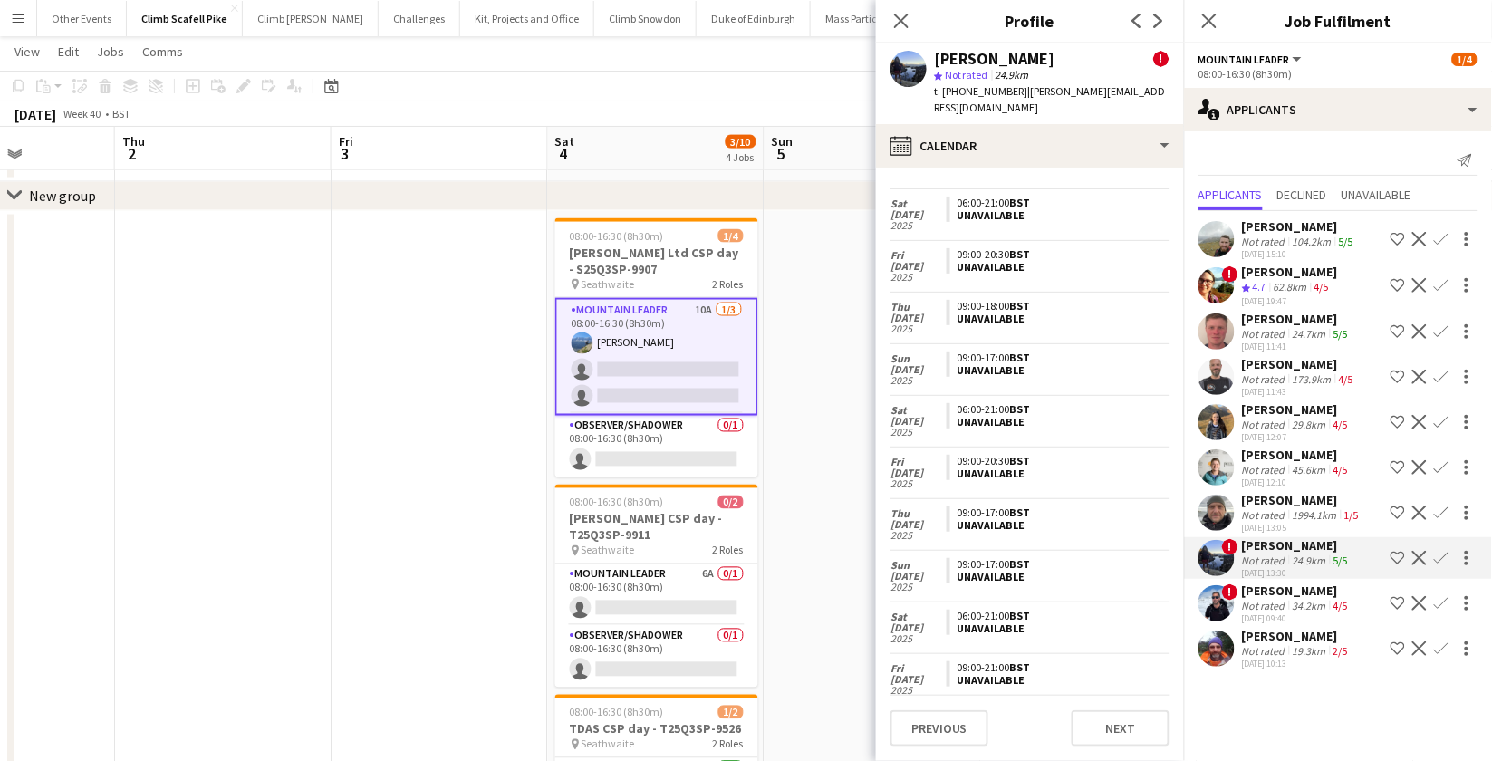
click at [1223, 604] on app-user-avatar at bounding box center [1217, 603] width 36 height 36
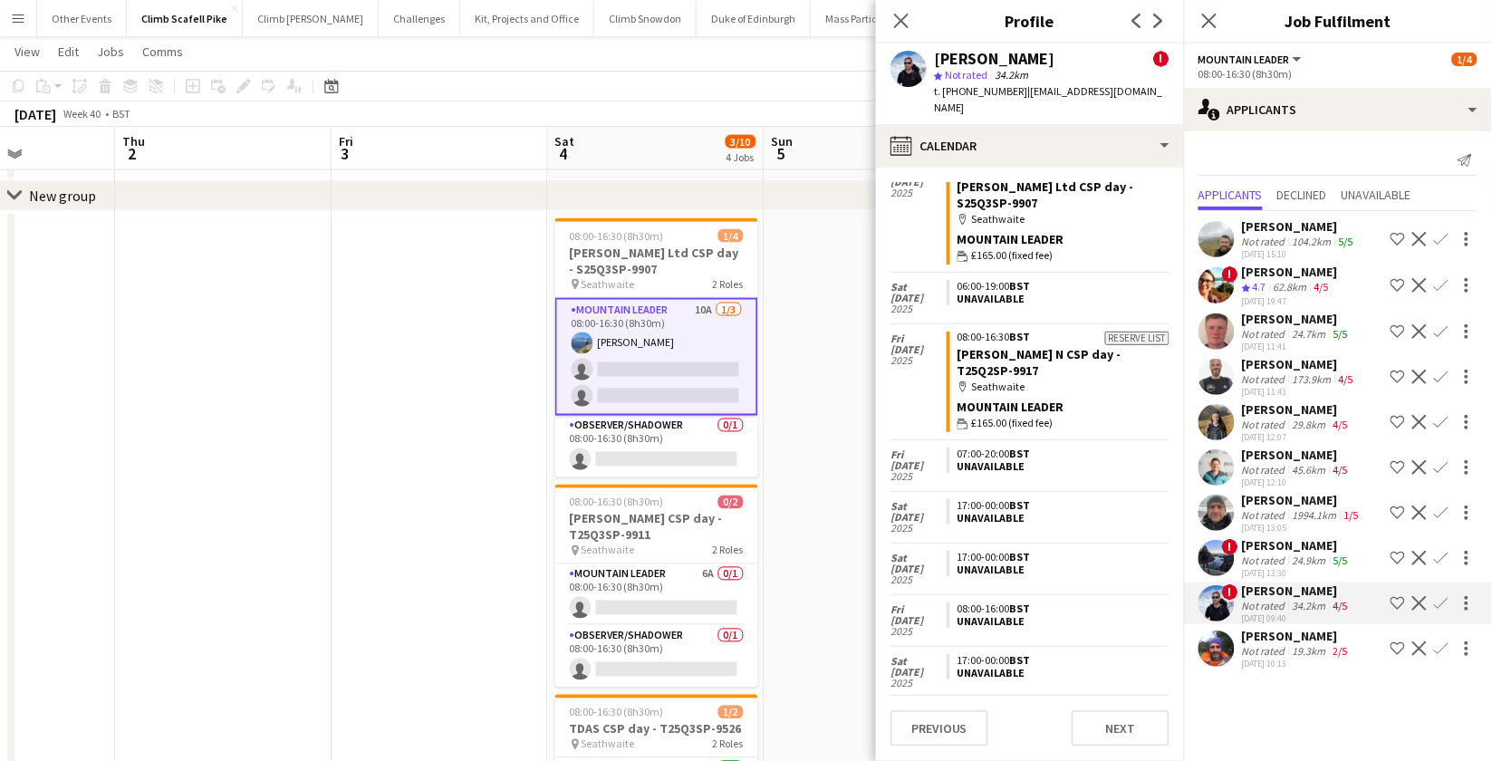
scroll to position [83, 0]
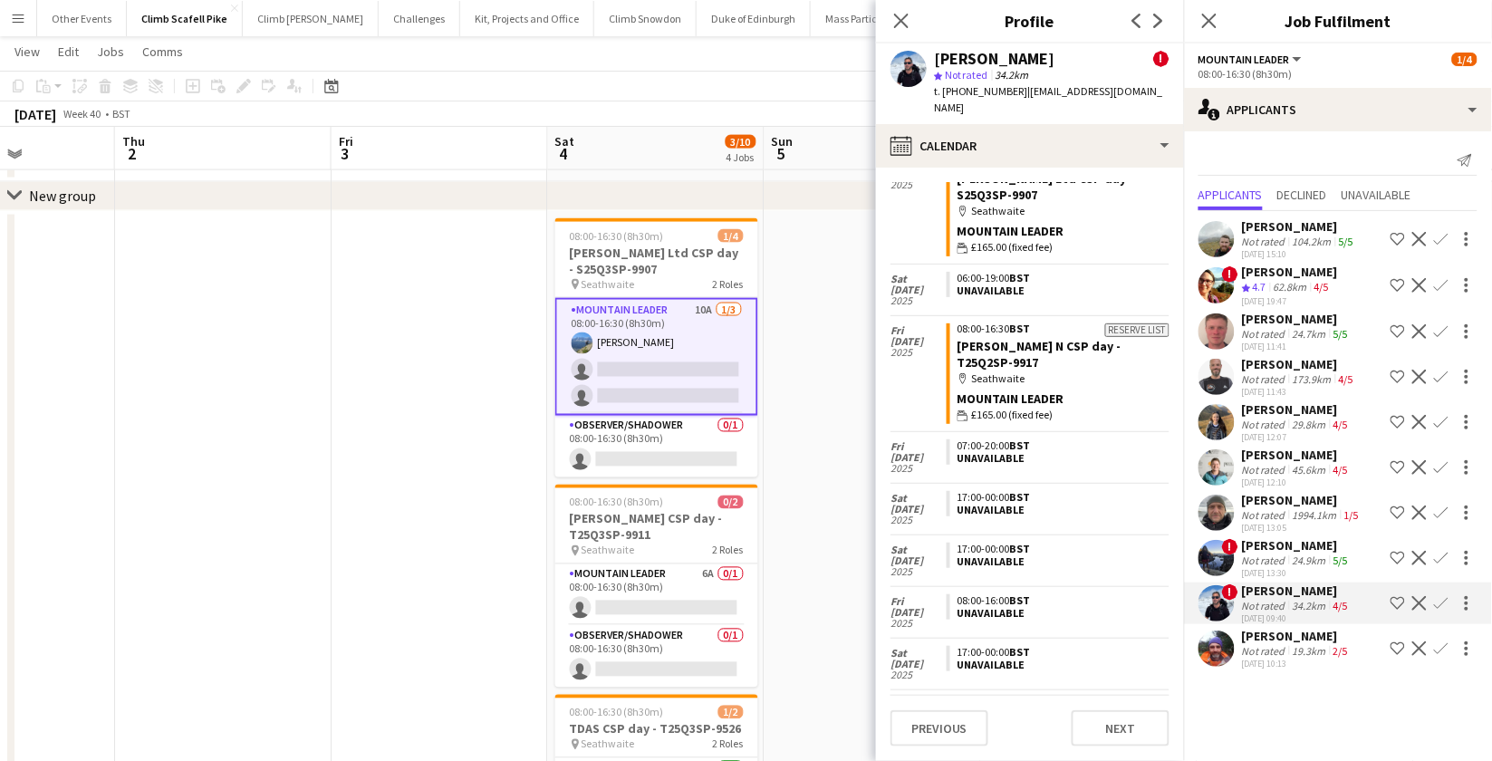
click at [1228, 634] on app-user-avatar at bounding box center [1217, 649] width 36 height 36
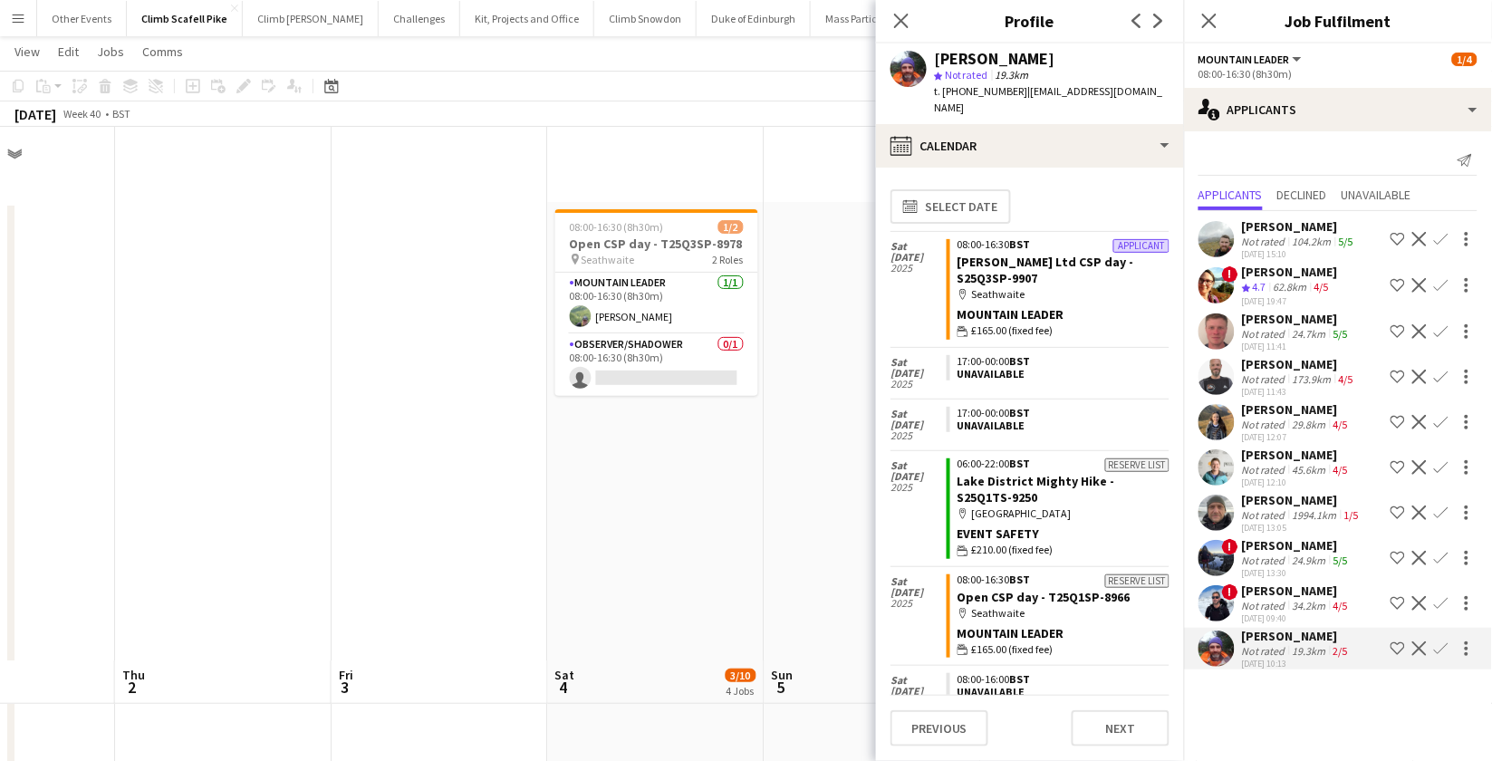
scroll to position [0, 0]
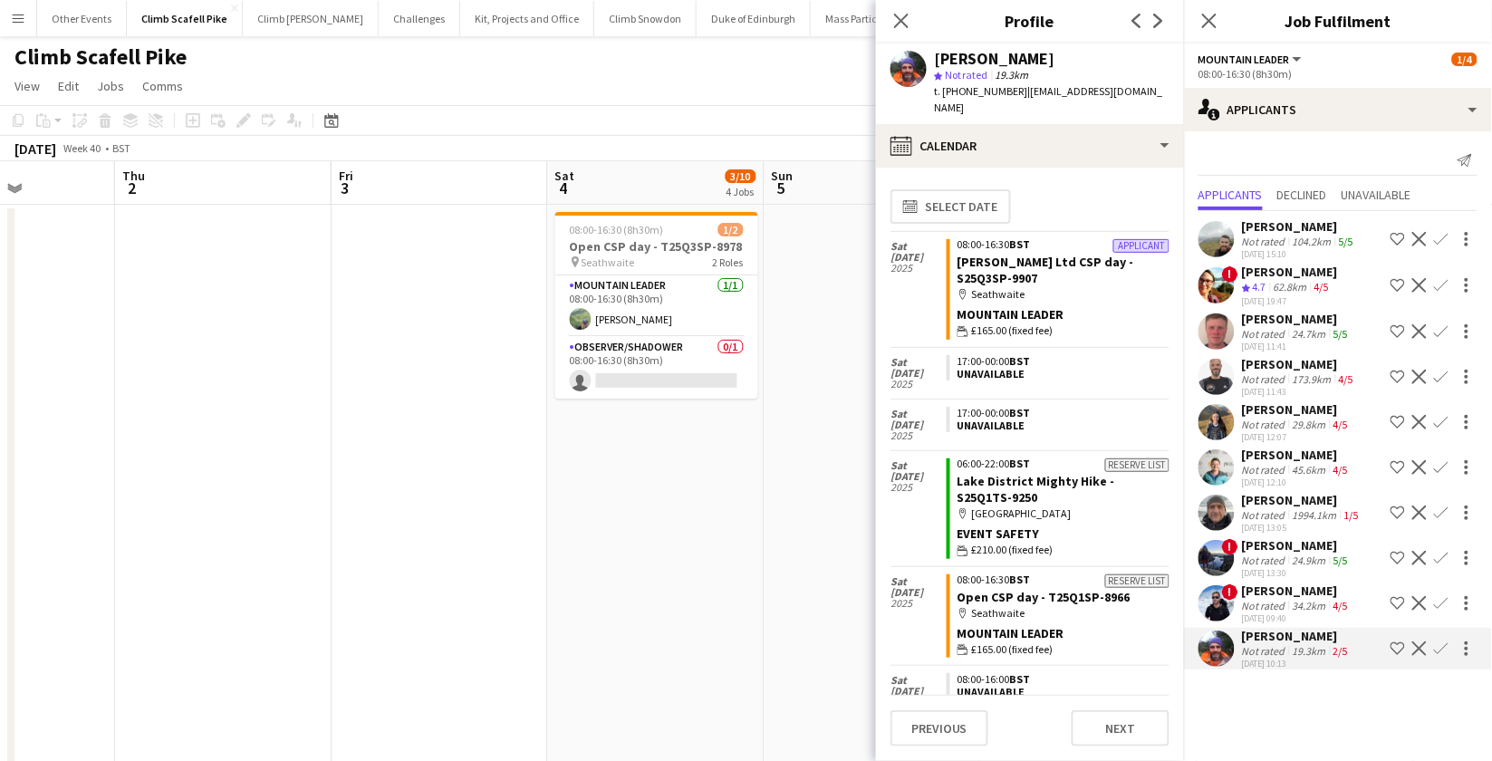
click at [739, 597] on app-date-cell "08:00-16:30 (8h30m) 1/2 Open CSP day - T25Q3SP-8978 pin Seathwaite 2 Roles Moun…" at bounding box center [656, 540] width 217 height 671
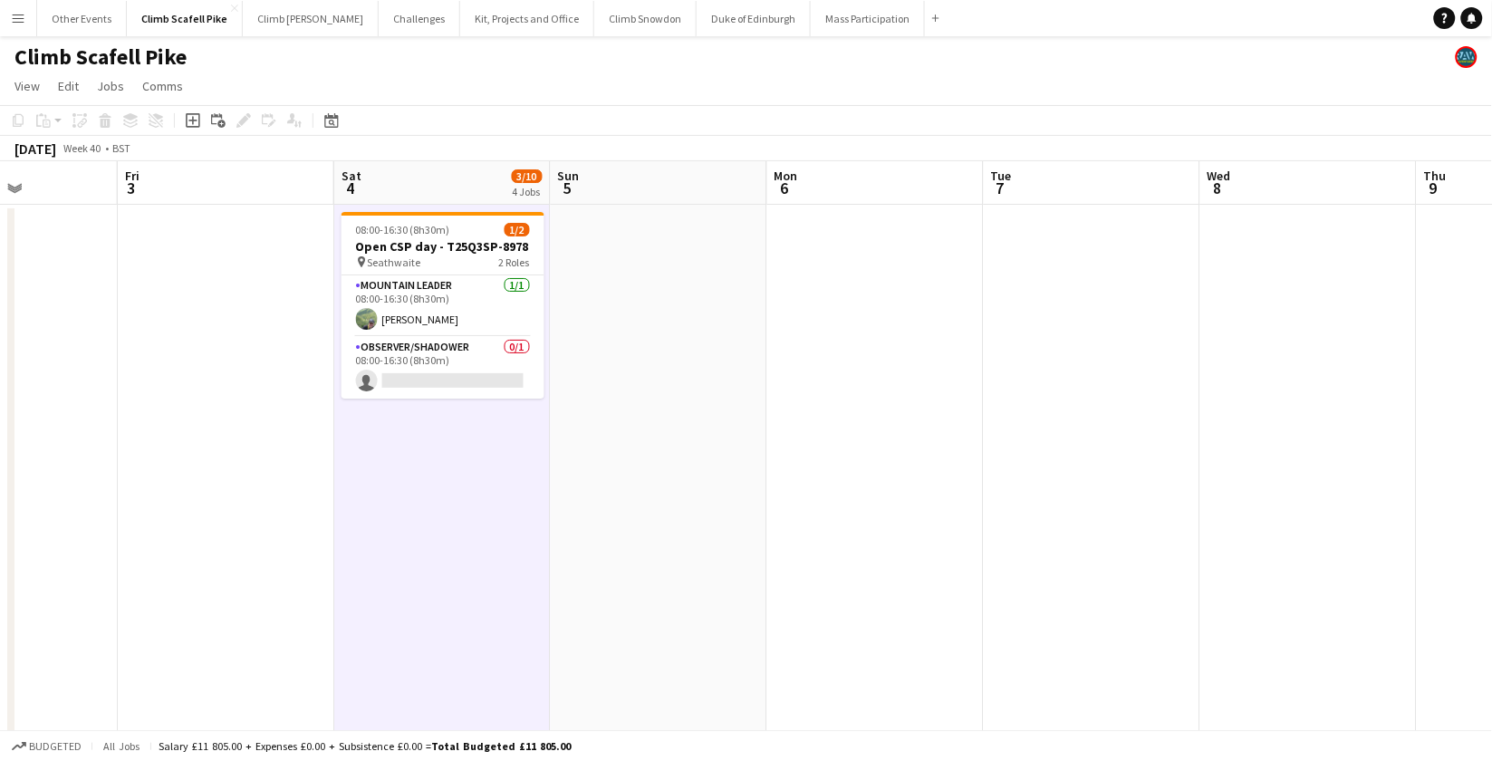
drag, startPoint x: 1192, startPoint y: 497, endPoint x: 1033, endPoint y: 475, distance: 160.9
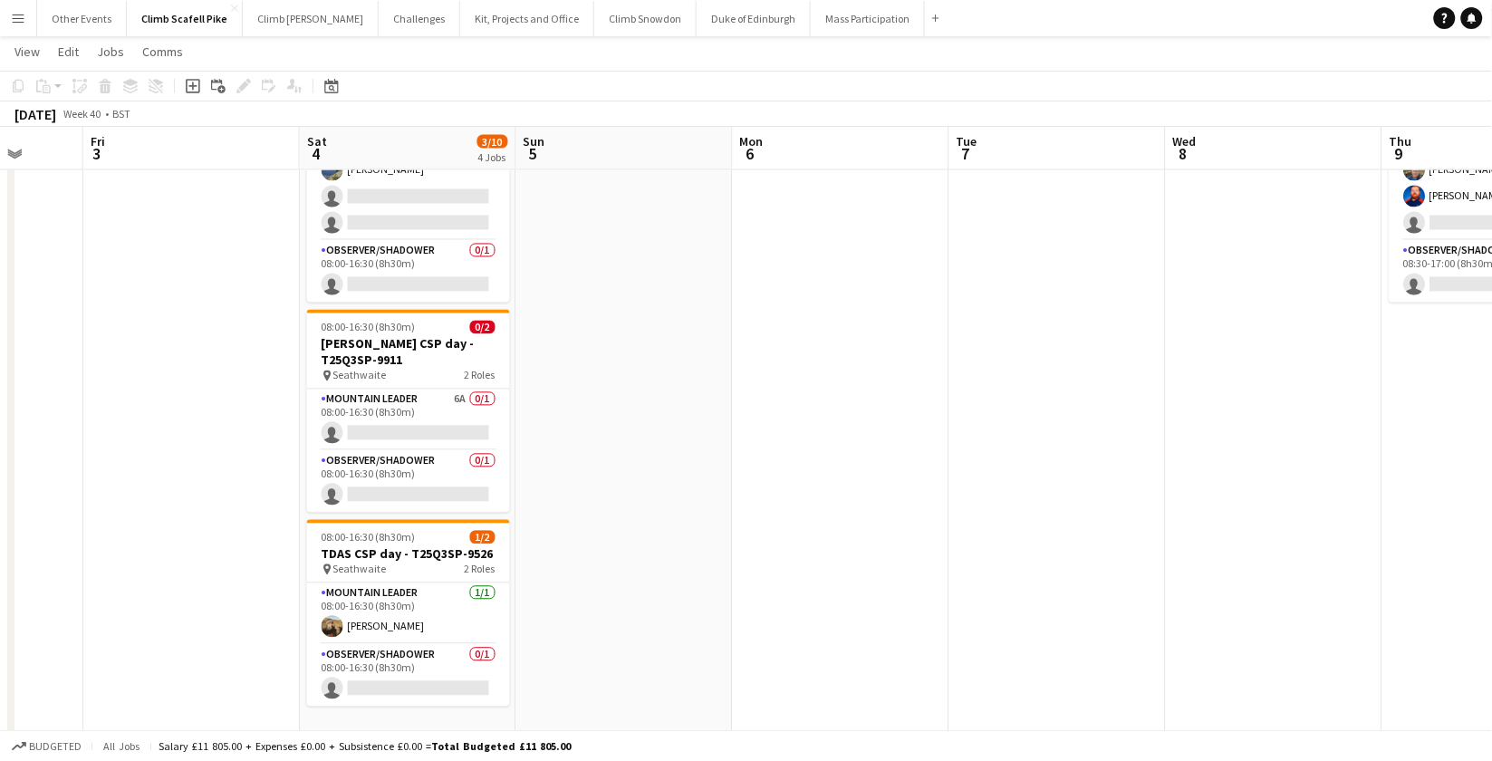
scroll to position [0, 432]
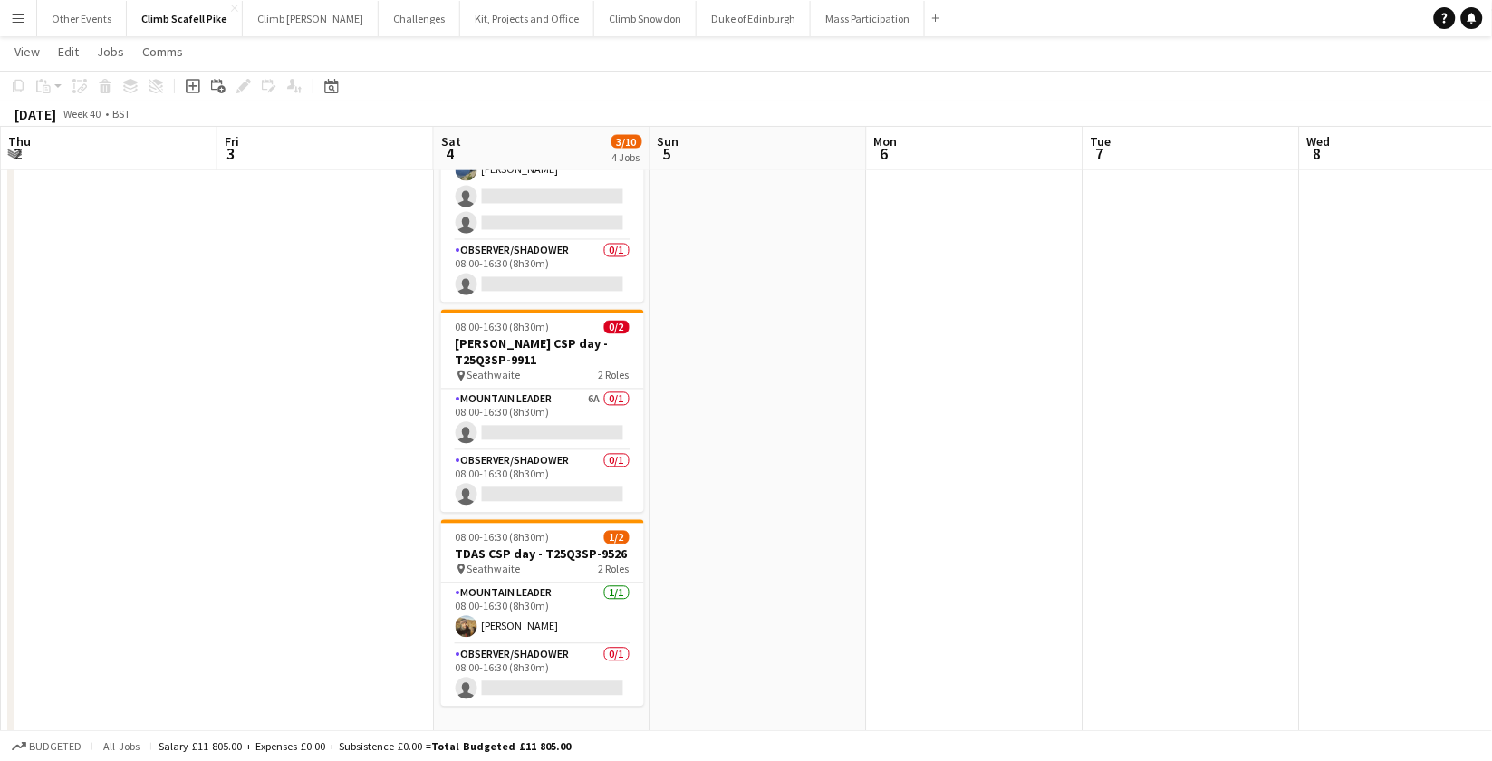
drag, startPoint x: 836, startPoint y: 493, endPoint x: 1048, endPoint y: 491, distance: 212.0
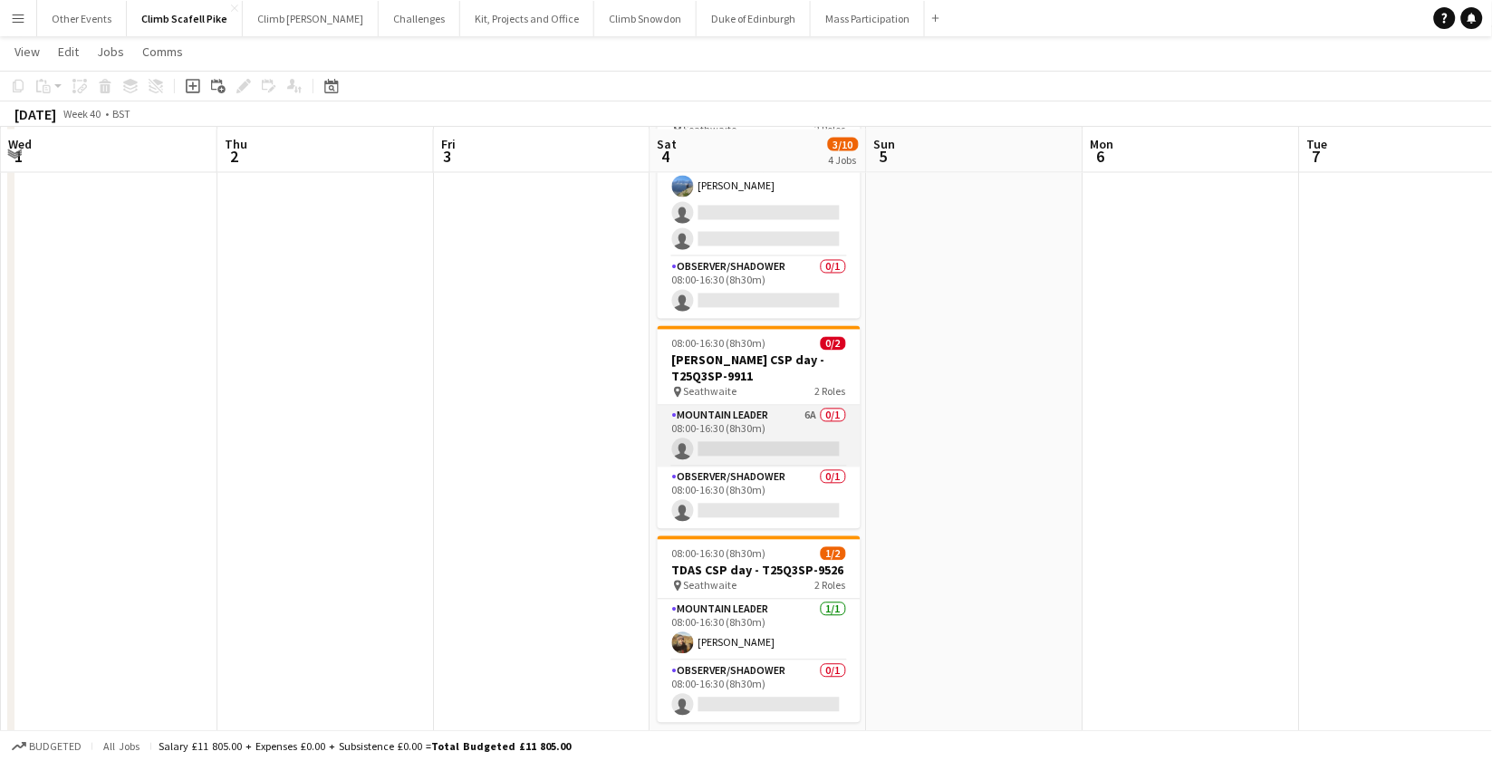
scroll to position [846, 0]
click at [771, 432] on app-card-role "Mountain Leader 6A 0/1 08:00-16:30 (8h30m) single-neutral-actions" at bounding box center [759, 438] width 203 height 62
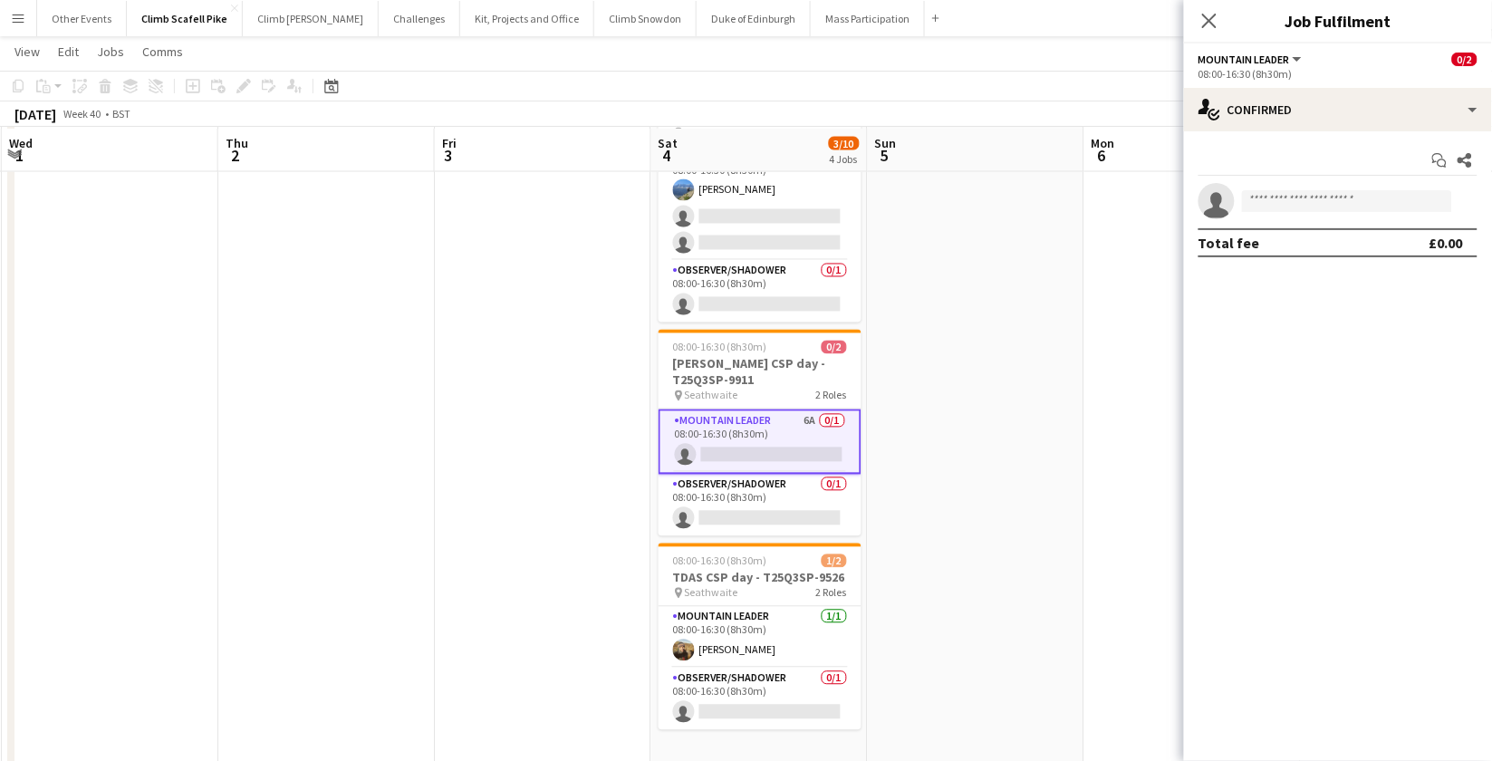
scroll to position [843, 0]
click at [1336, 85] on app-options-switcher "Mountain Leader All roles Mountain Leader 0/2 08:00-16:30 (8h30m)" at bounding box center [1338, 65] width 308 height 44
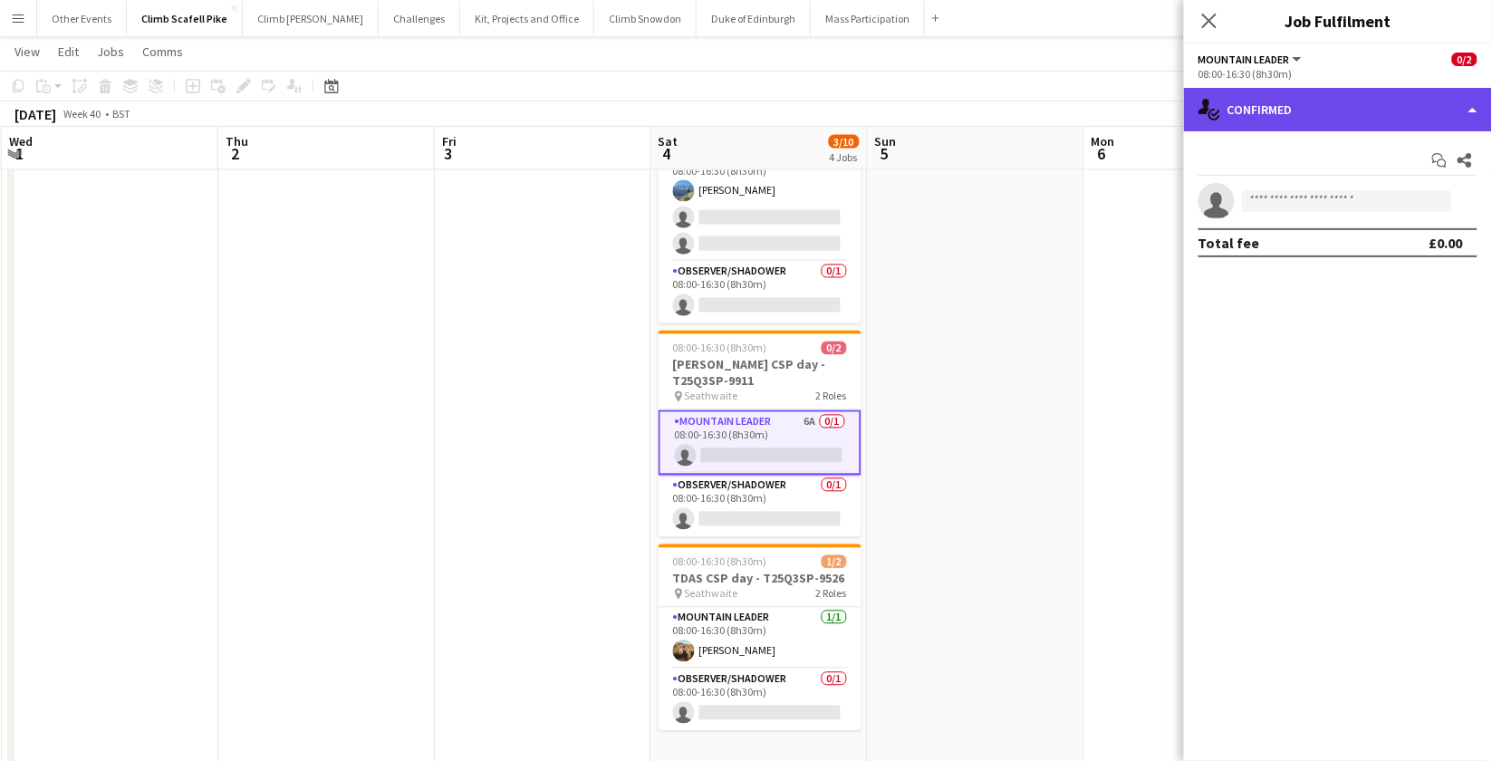
click at [1339, 120] on div "single-neutral-actions-check-2 Confirmed" at bounding box center [1338, 109] width 308 height 43
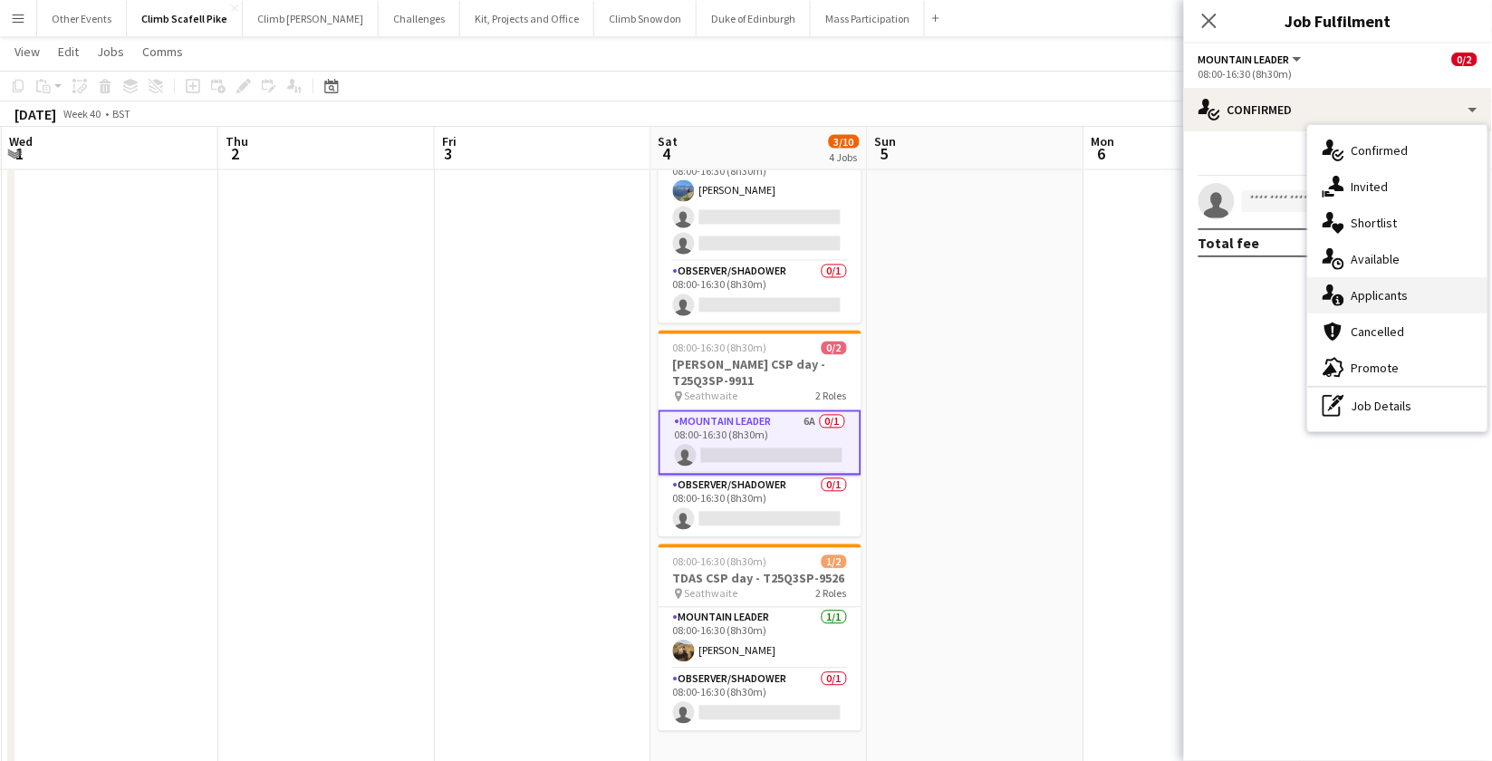
click at [1347, 295] on div "single-neutral-actions-information Applicants" at bounding box center [1397, 295] width 179 height 36
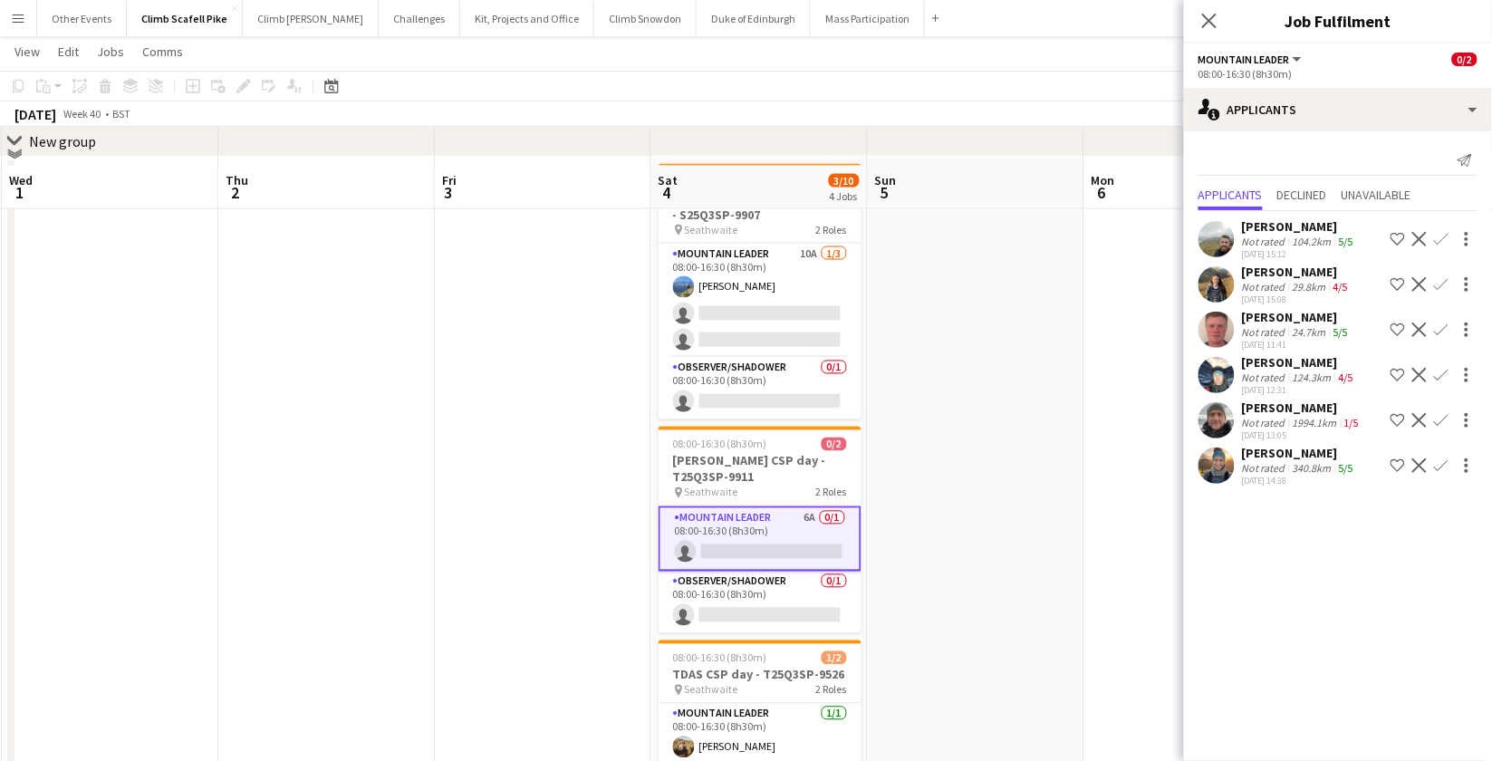
scroll to position [712, 0]
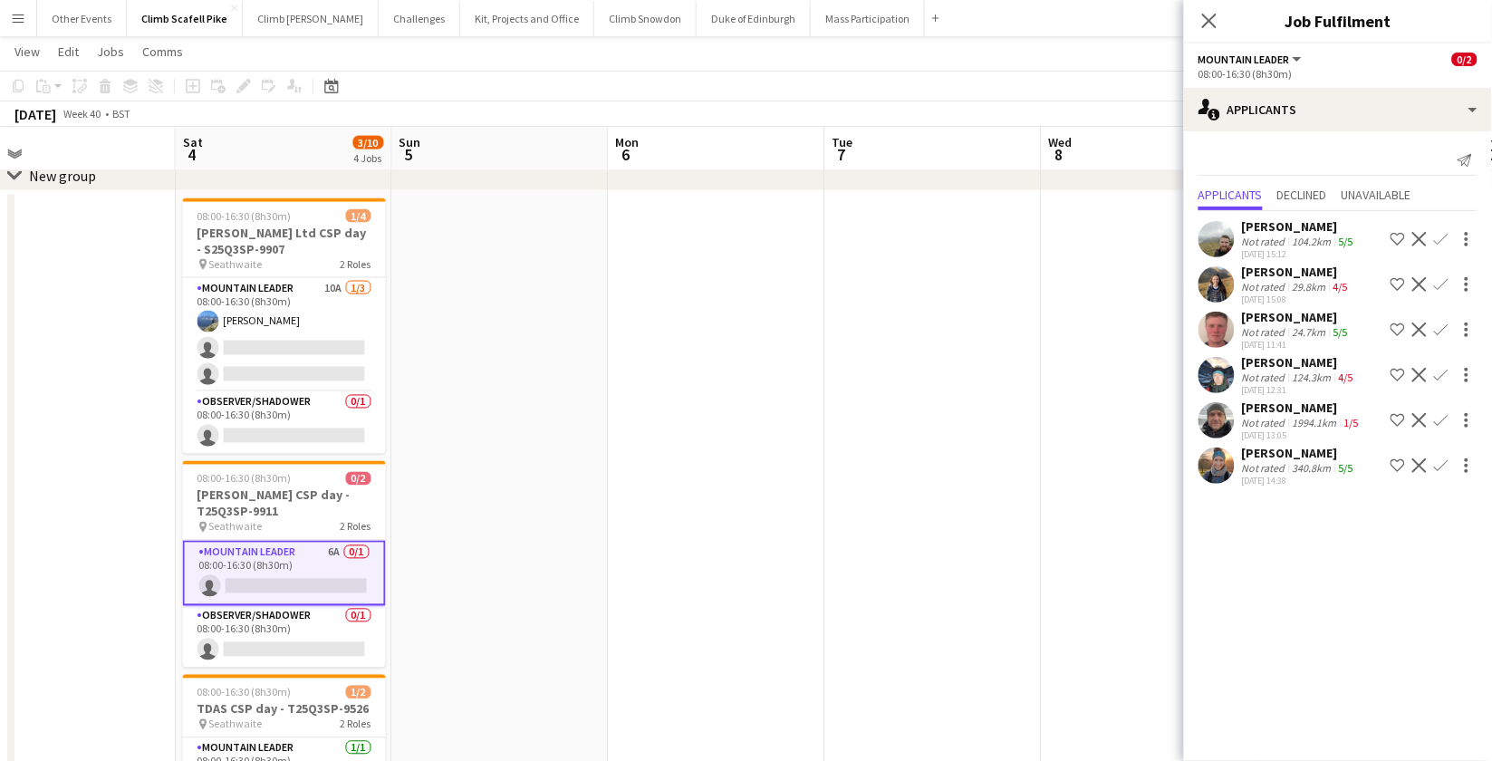
drag, startPoint x: 954, startPoint y: 481, endPoint x: 1007, endPoint y: 467, distance: 54.5
click at [556, 509] on app-calendar-viewport "Tue 30 Wed 1 Thu 2 Fri 3 Sat 4 3/10 4 Jobs Sun 5 Mon 6 Tue 7 Wed 8 Thu 9 2/4 1 …" at bounding box center [746, 137] width 1492 height 1556
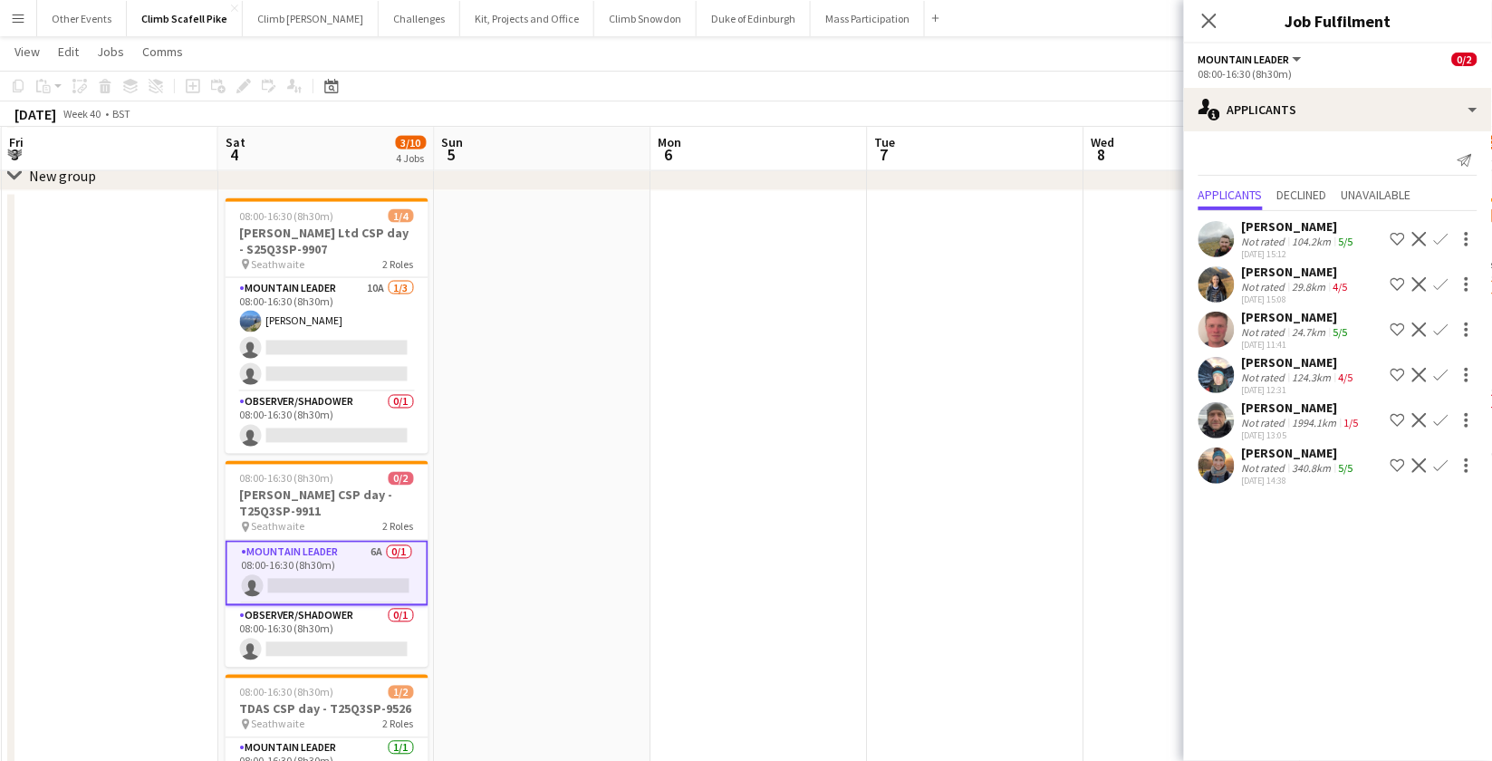
drag, startPoint x: 999, startPoint y: 464, endPoint x: 701, endPoint y: 480, distance: 298.5
click at [695, 484] on app-calendar-viewport "Tue 30 Wed 1 Thu 2 Fri 3 Sat 4 3/10 4 Jobs Sun 5 Mon 6 Tue 7 Wed 8 Thu 9 2/4 1 …" at bounding box center [746, 137] width 1492 height 1556
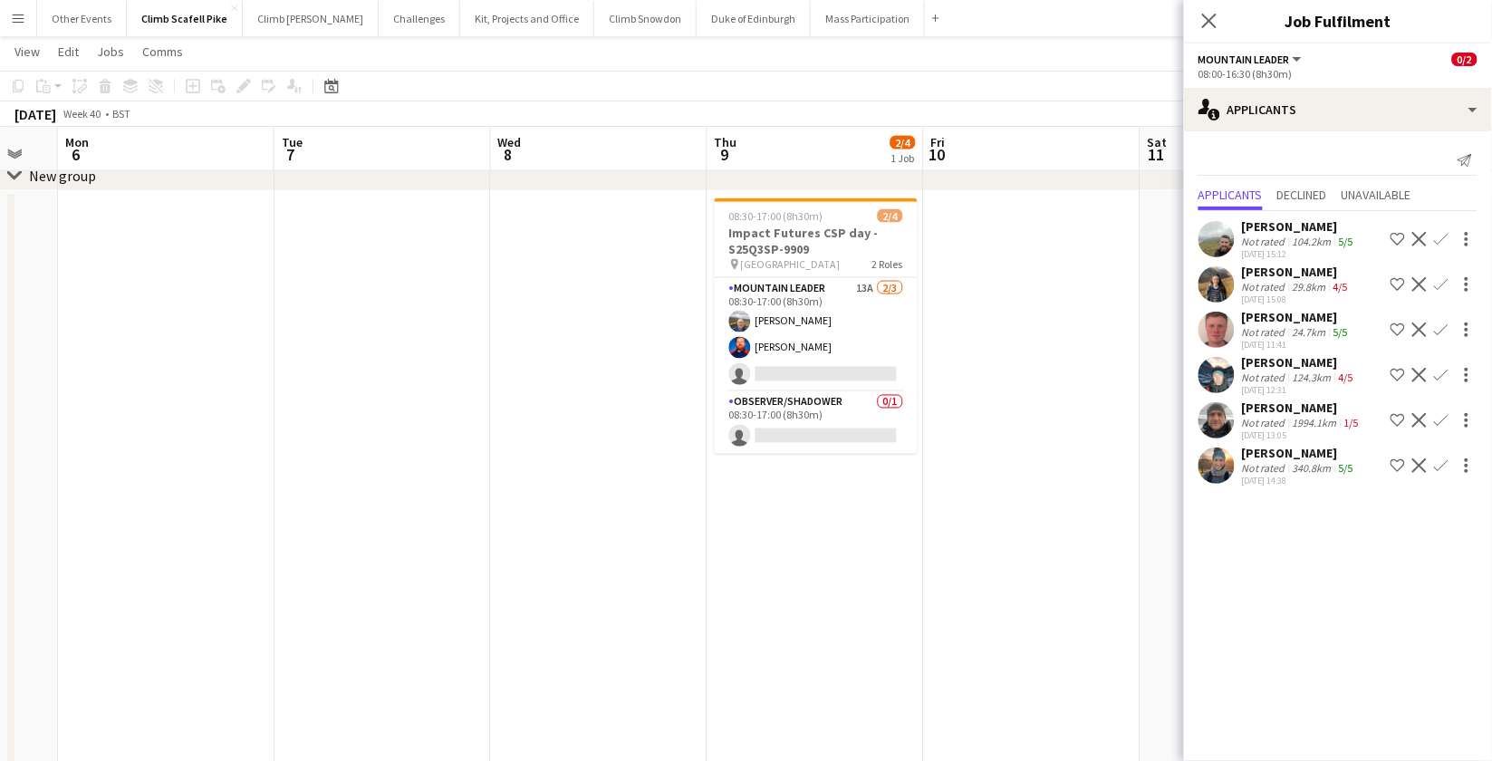
drag, startPoint x: 1045, startPoint y: 496, endPoint x: 863, endPoint y: 509, distance: 181.7
click at [866, 515] on app-calendar-viewport "Fri 3 Sat 4 3/10 4 Jobs Sun 5 Mon 6 Tue 7 Wed 8 Thu 9 2/4 1 Job Fri 10 Sat 11 1…" at bounding box center [746, 137] width 1492 height 1556
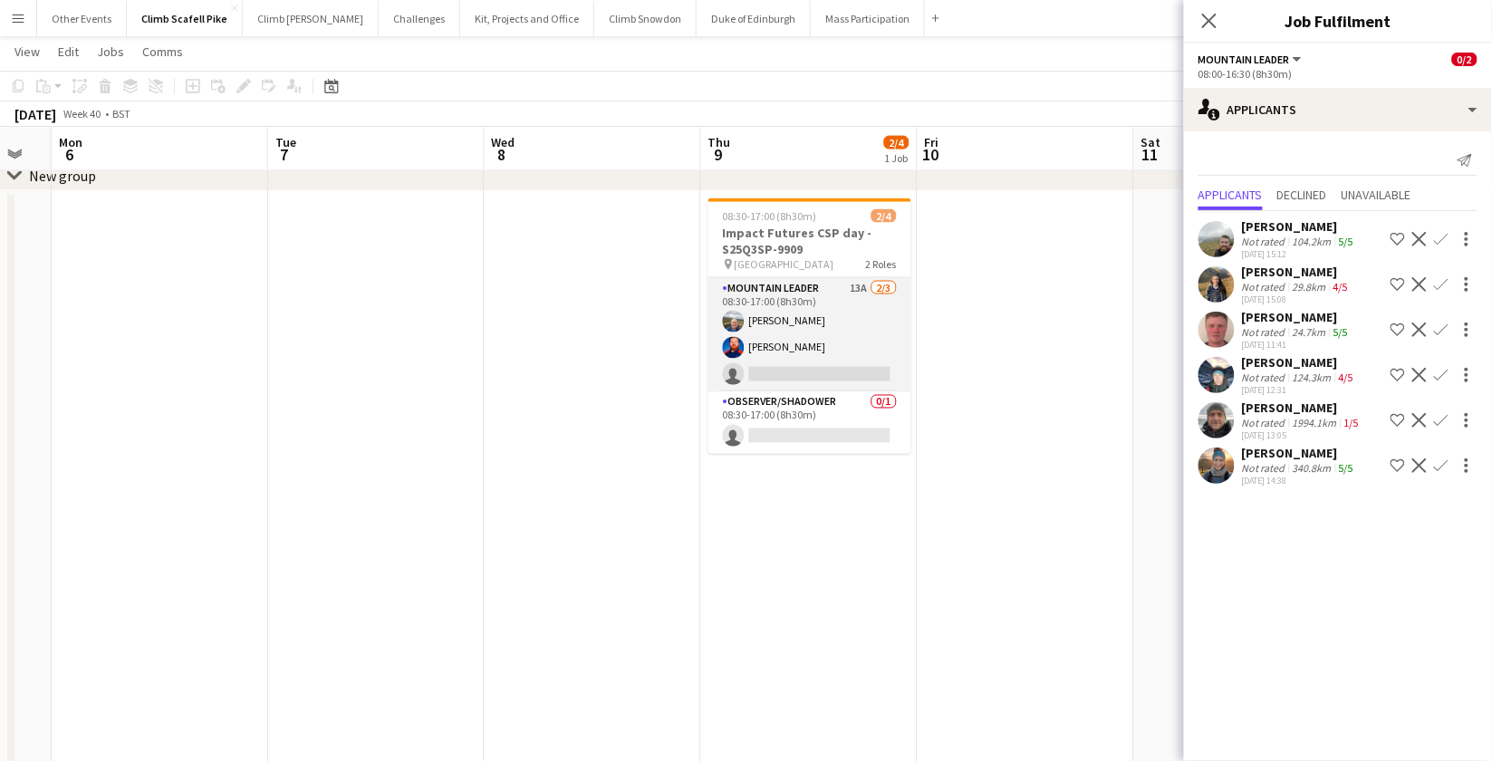
click at [853, 341] on app-card-role "Mountain Leader 13A [DATE] 08:30-17:00 (8h30m) [PERSON_NAME] [PERSON_NAME] sing…" at bounding box center [810, 335] width 203 height 114
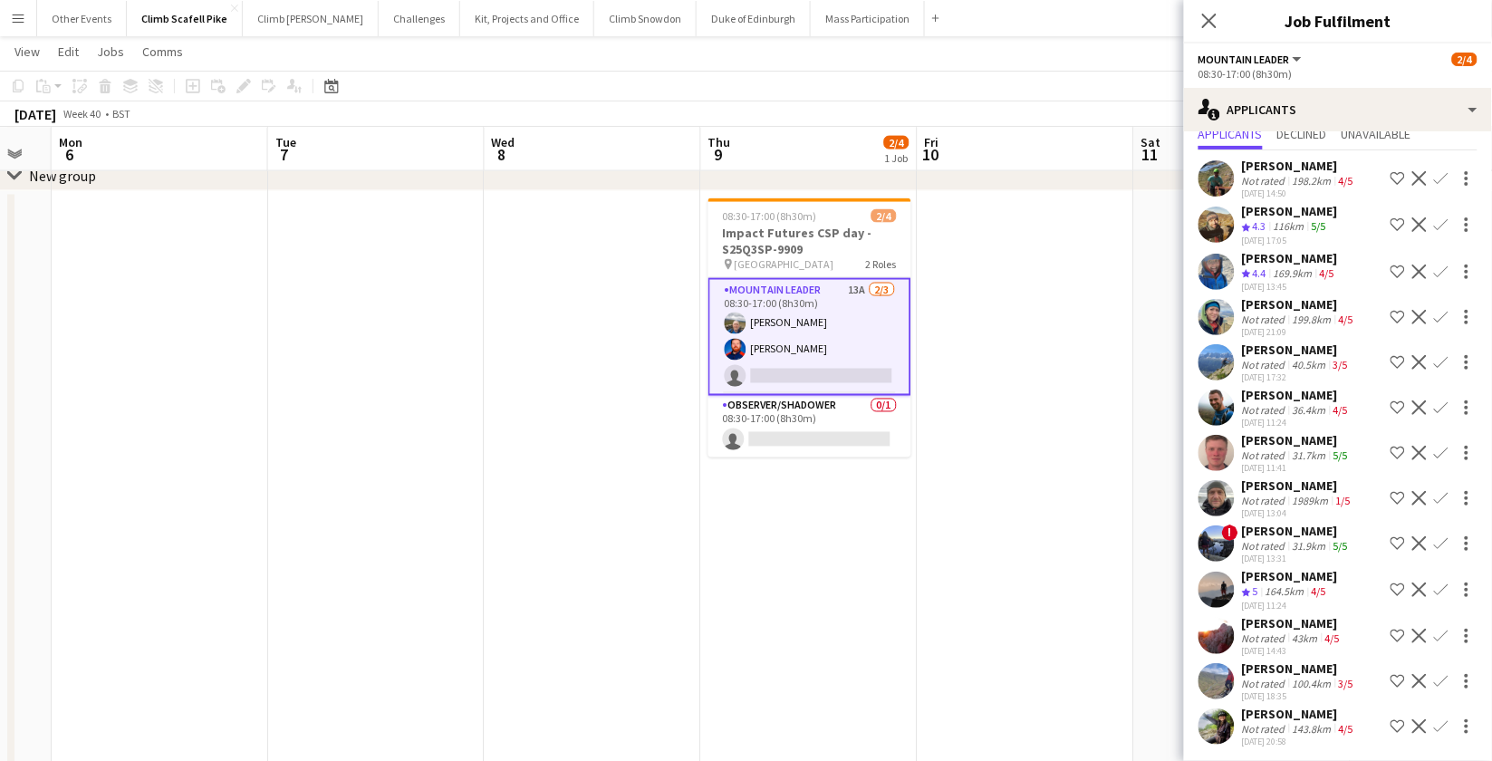
scroll to position [62, 0]
click at [1347, 357] on app-icon "Confirm" at bounding box center [1441, 361] width 14 height 14
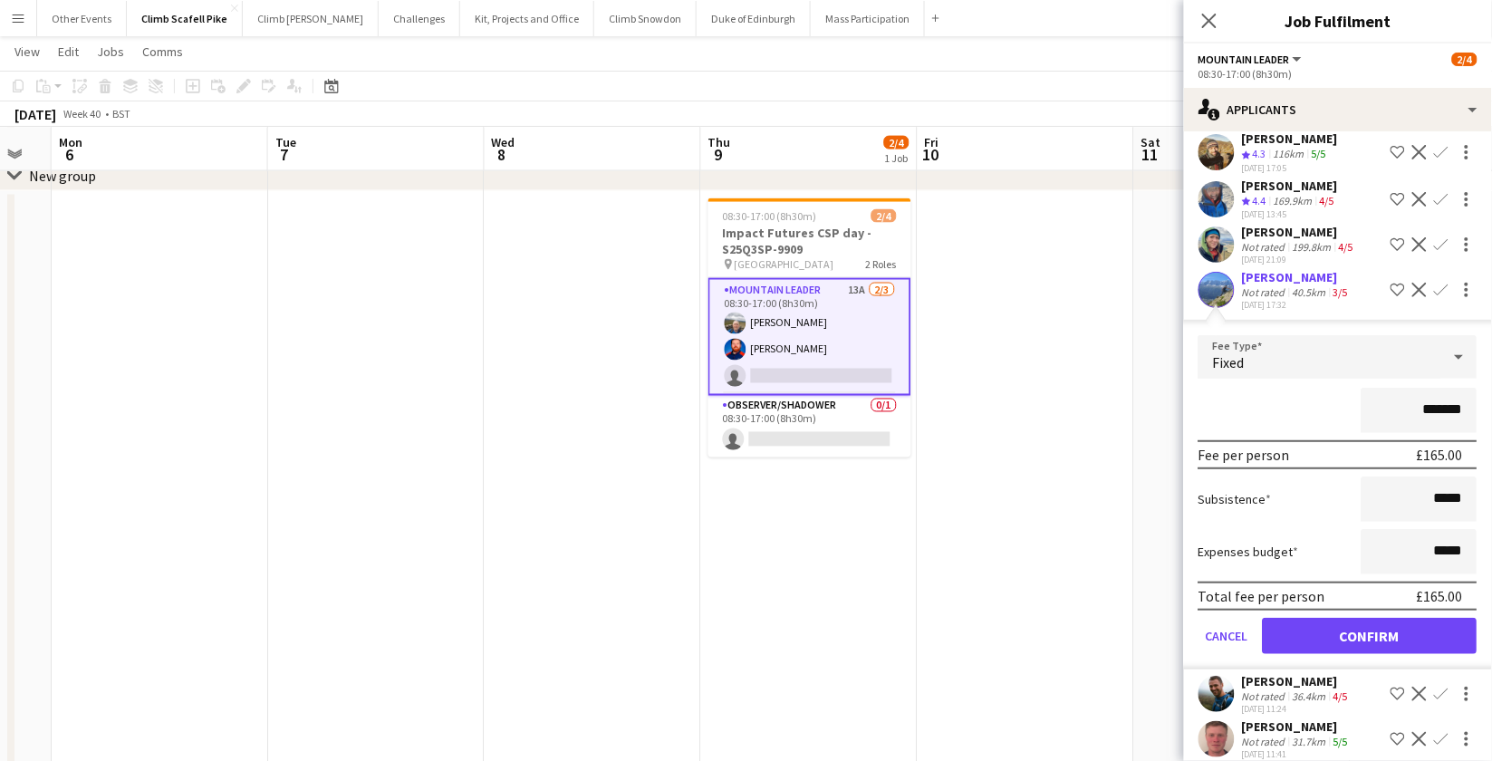
scroll to position [134, 0]
click at [1347, 629] on button "Confirm" at bounding box center [1370, 635] width 215 height 36
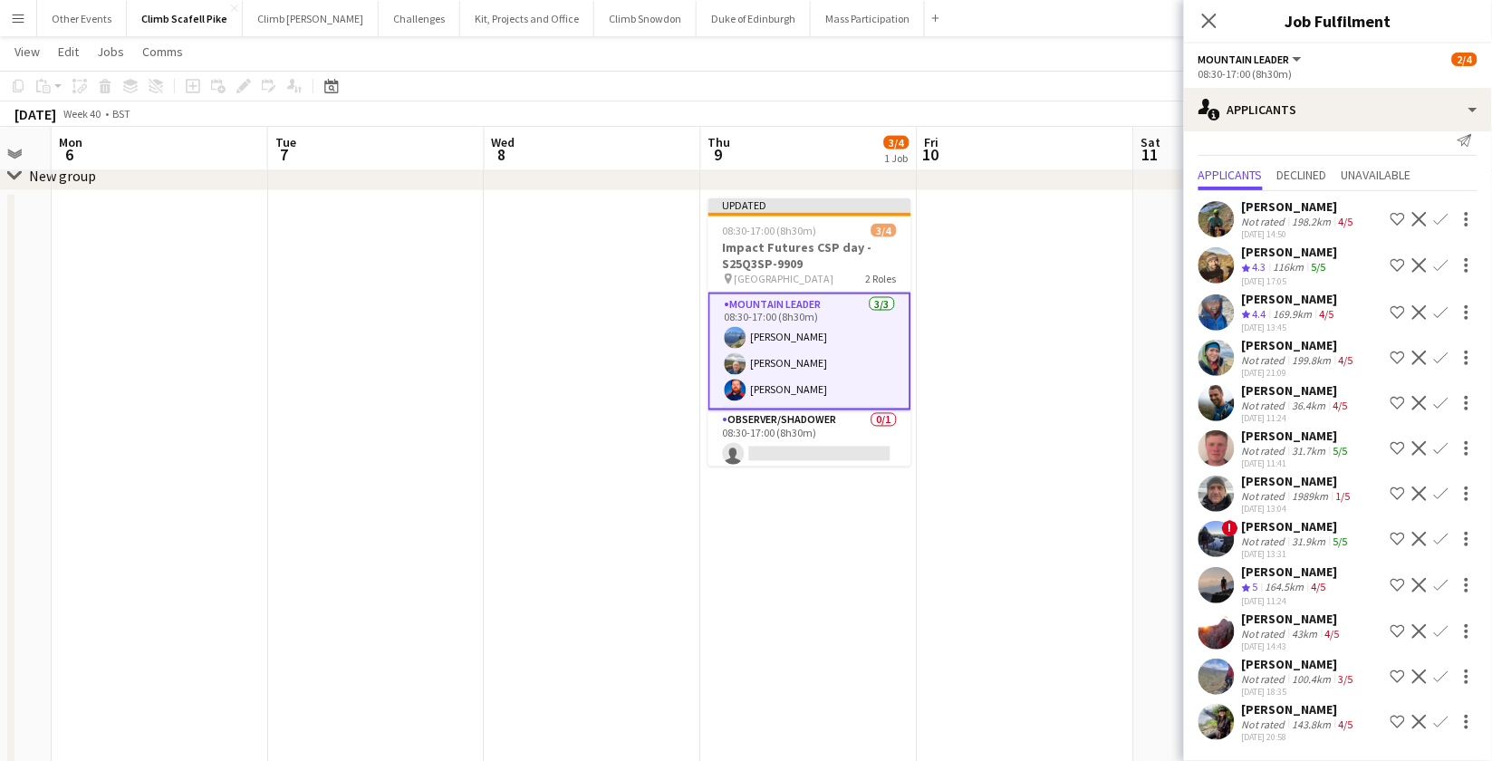
scroll to position [18, 0]
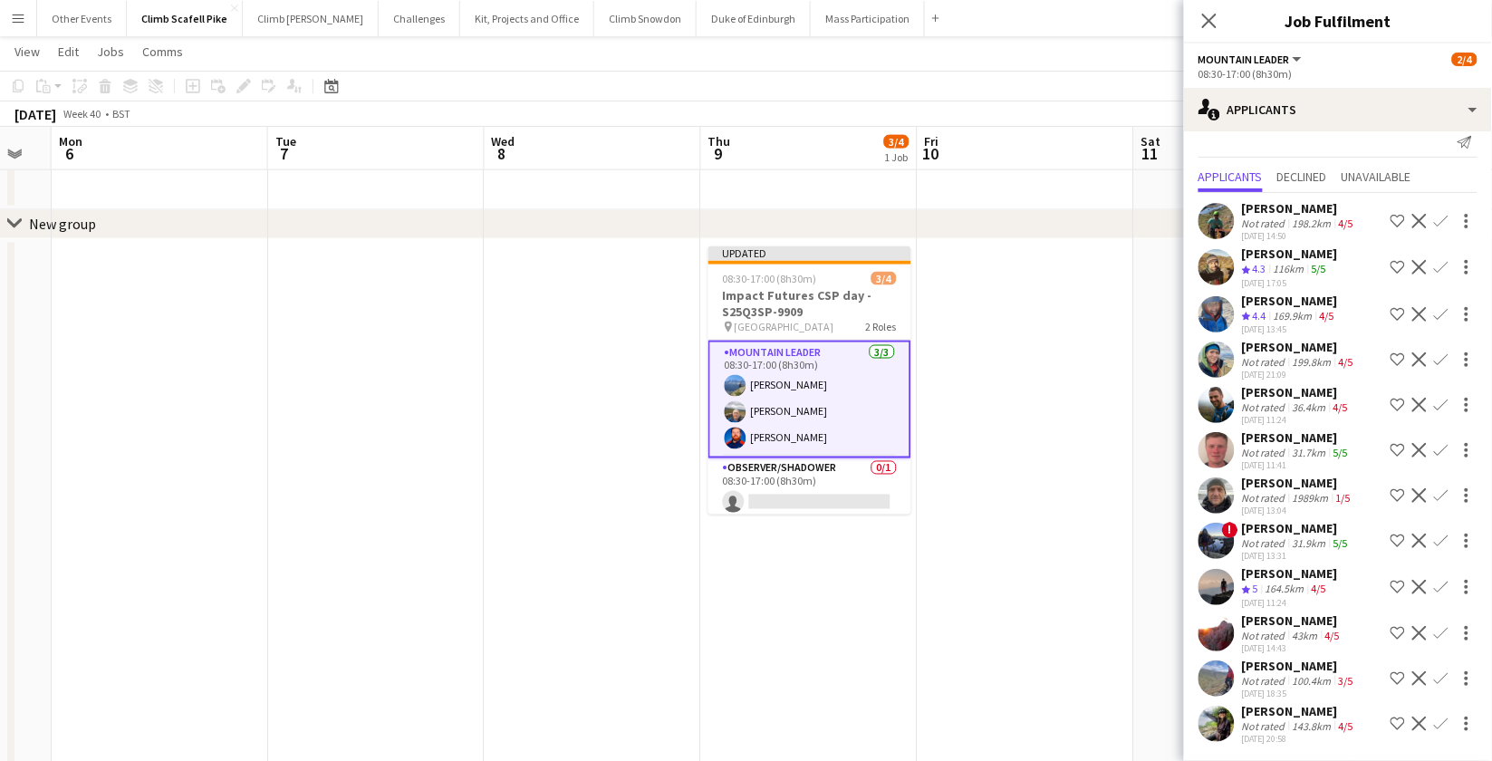
click at [818, 646] on app-date-cell "Updated 08:30-17:00 (8h30m) 3/4 Impact Futures CSP day - S25Q3SP-9909 pin [GEOG…" at bounding box center [809, 601] width 217 height 724
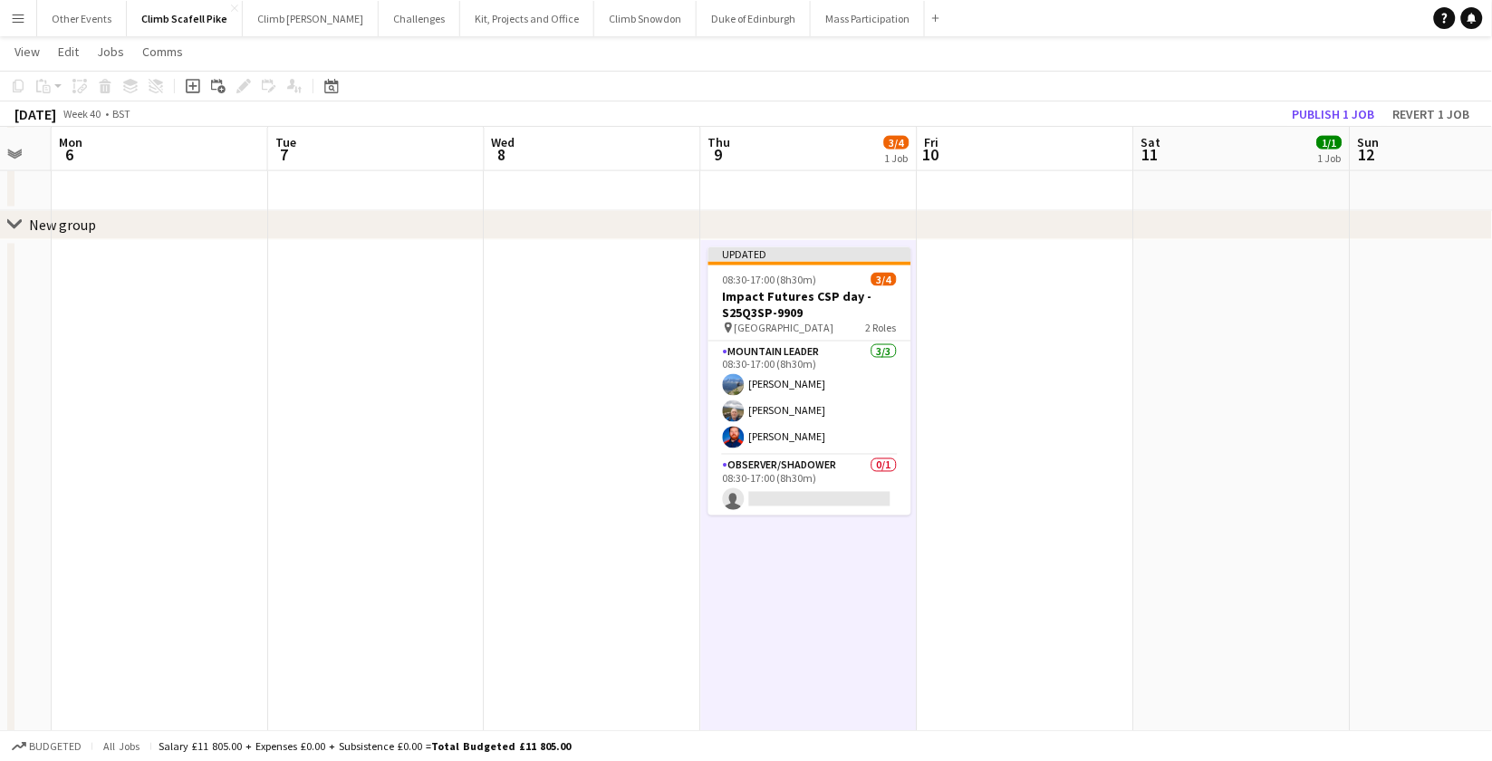
scroll to position [660, 0]
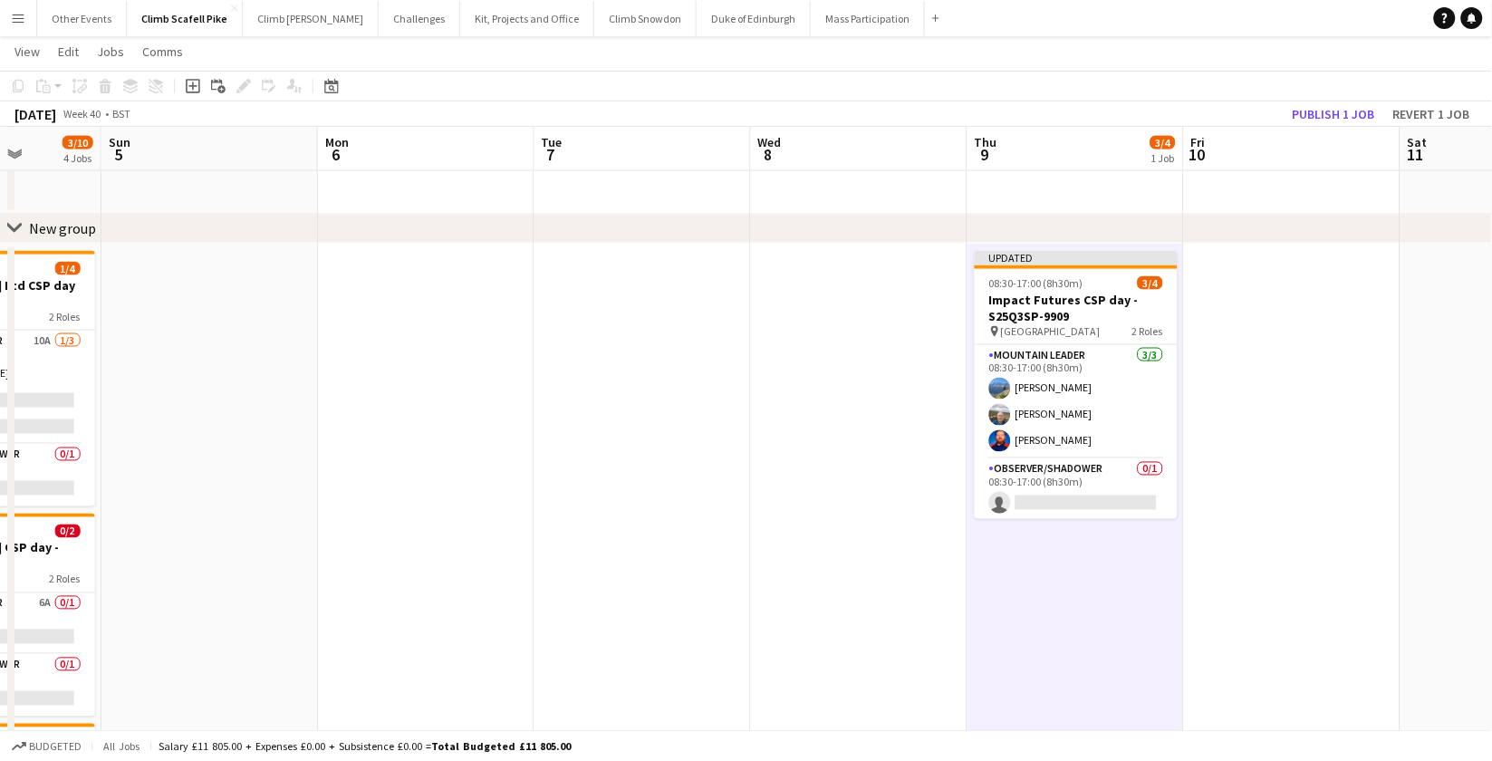
drag, startPoint x: 496, startPoint y: 620, endPoint x: 979, endPoint y: 617, distance: 482.9
click at [979, 617] on app-calendar-viewport "Thu 2 Fri 3 Sat 4 3/10 4 Jobs Sun 5 Mon 6 Tue 7 Wed 8 Thu 9 3/4 1 Job Fri 10 Sa…" at bounding box center [746, 189] width 1492 height 1556
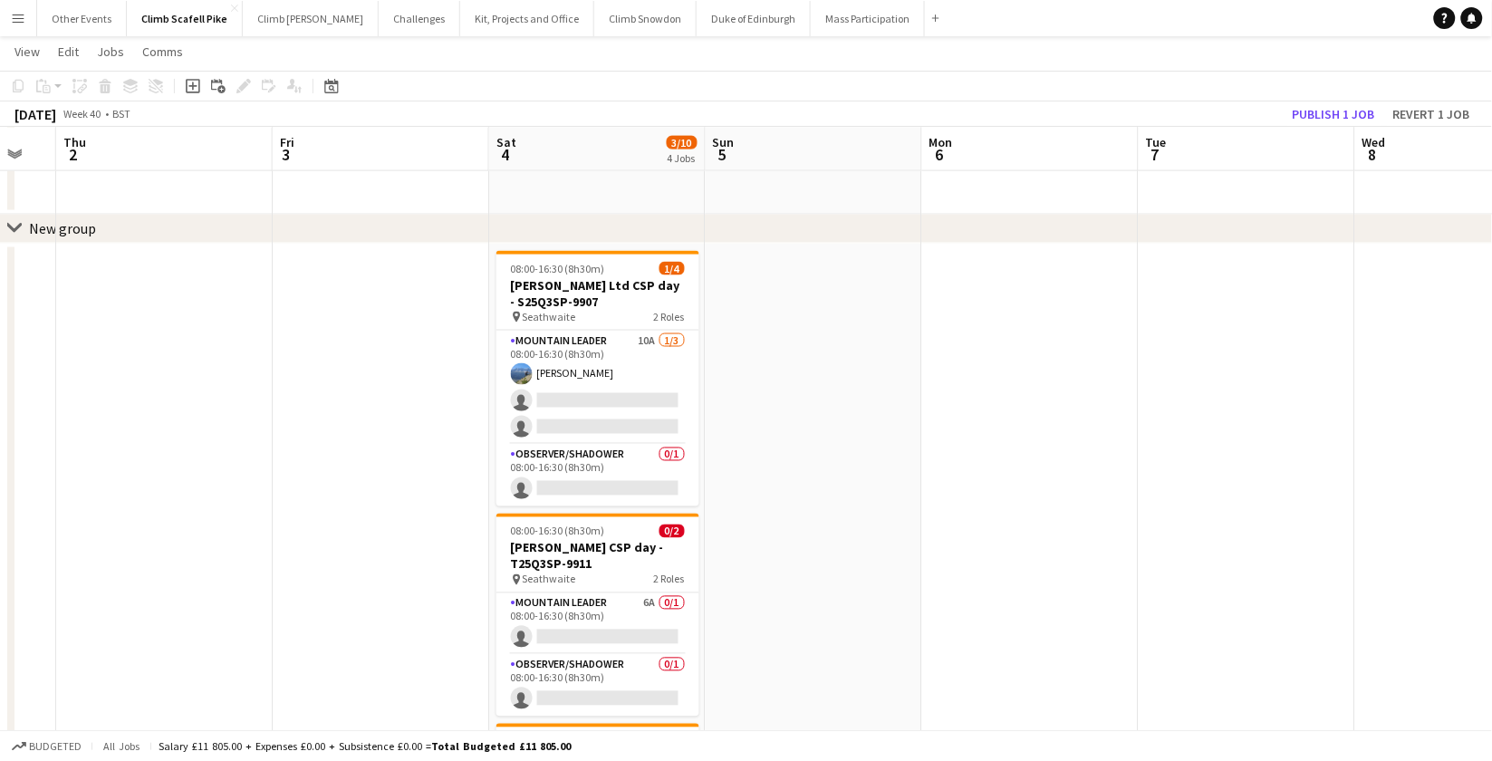
drag, startPoint x: 641, startPoint y: 636, endPoint x: 1028, endPoint y: 616, distance: 388.3
click at [1028, 616] on app-calendar-viewport "Tue 30 Wed 1 Thu 2 Fri 3 Sat 4 3/10 4 Jobs Sun 5 Mon 6 Tue 7 Wed 8 Thu 9 3/4 1 …" at bounding box center [746, 189] width 1492 height 1556
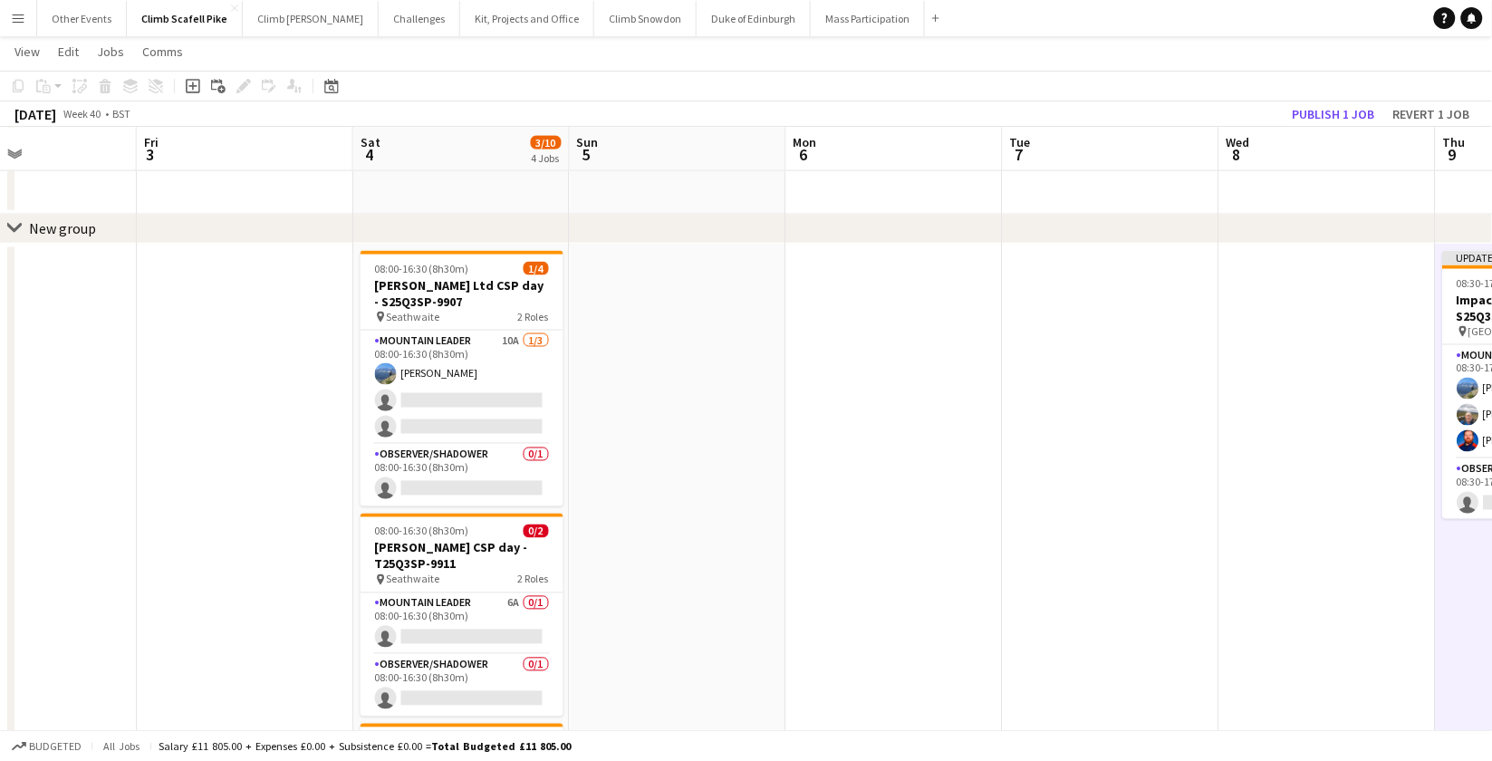
scroll to position [0, 484]
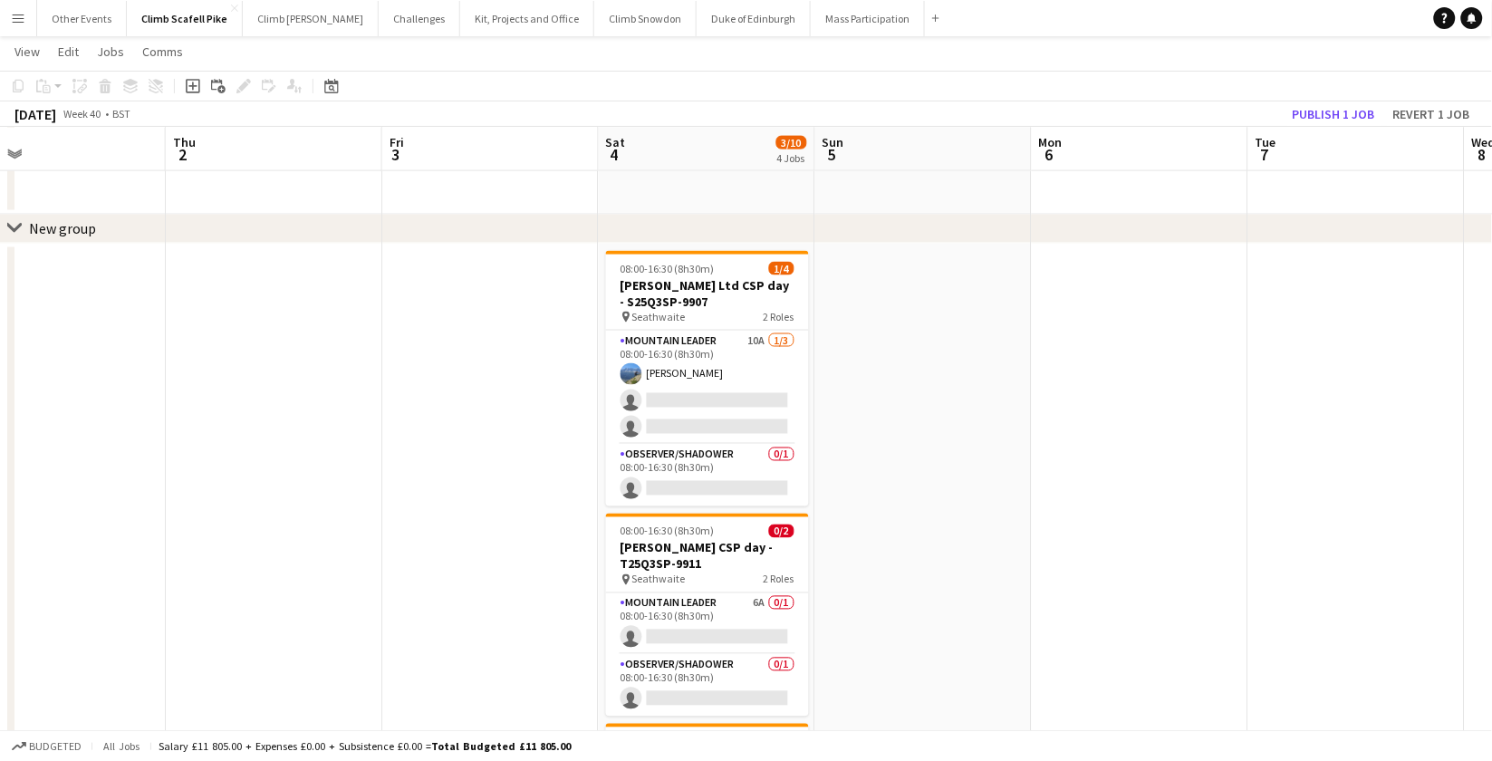
drag, startPoint x: 877, startPoint y: 548, endPoint x: 987, endPoint y: 545, distance: 109.7
click at [987, 545] on app-calendar-viewport "Mon 29 Tue 30 Wed 1 Thu 2 Fri 3 Sat 4 3/10 4 Jobs Sun 5 Mon 6 Tue 7 Wed 8 Thu 9…" at bounding box center [746, 189] width 1492 height 1556
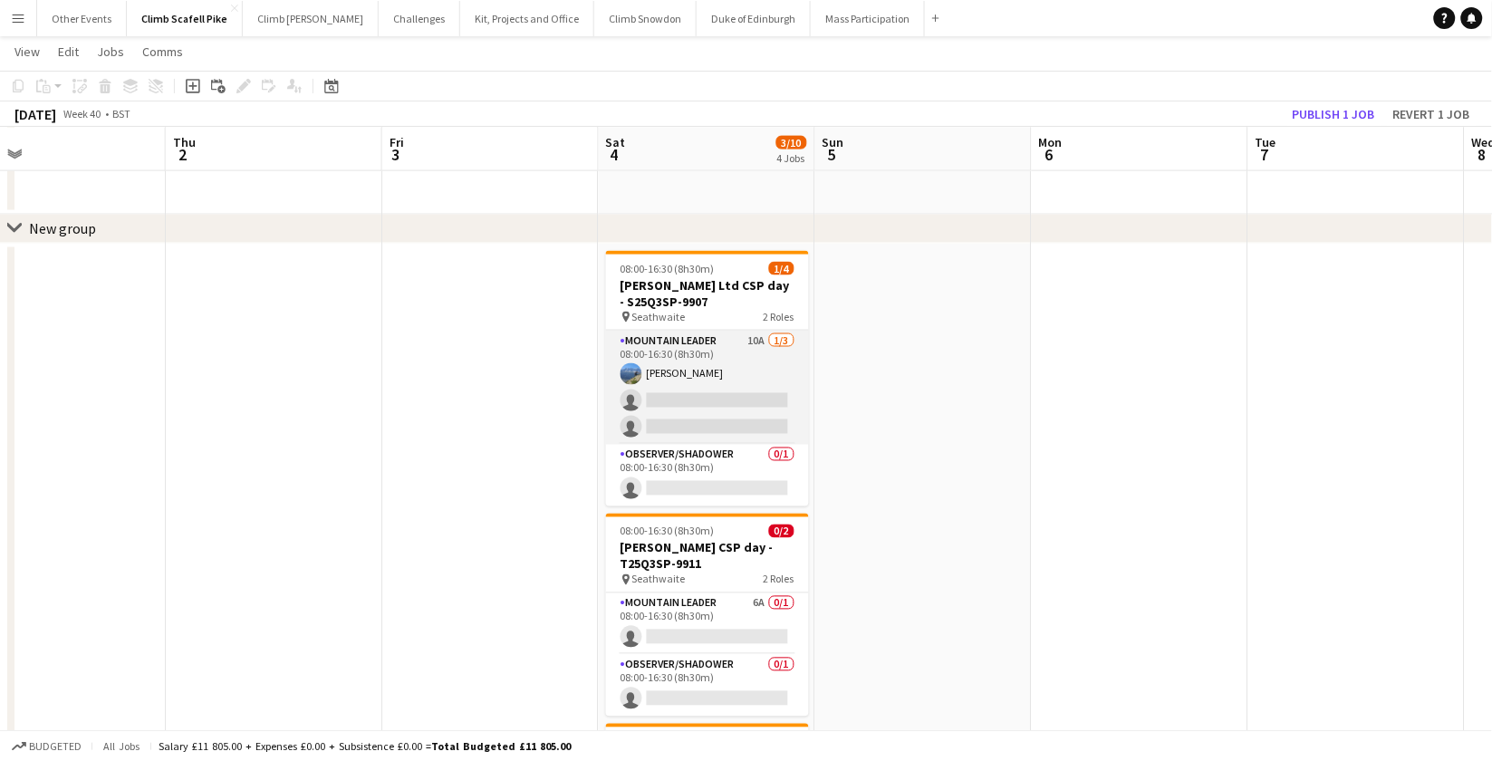
click at [743, 368] on app-card-role "Mountain Leader 10A [DATE] 08:00-16:30 (8h30m) [PERSON_NAME] single-neutral-act…" at bounding box center [707, 388] width 203 height 114
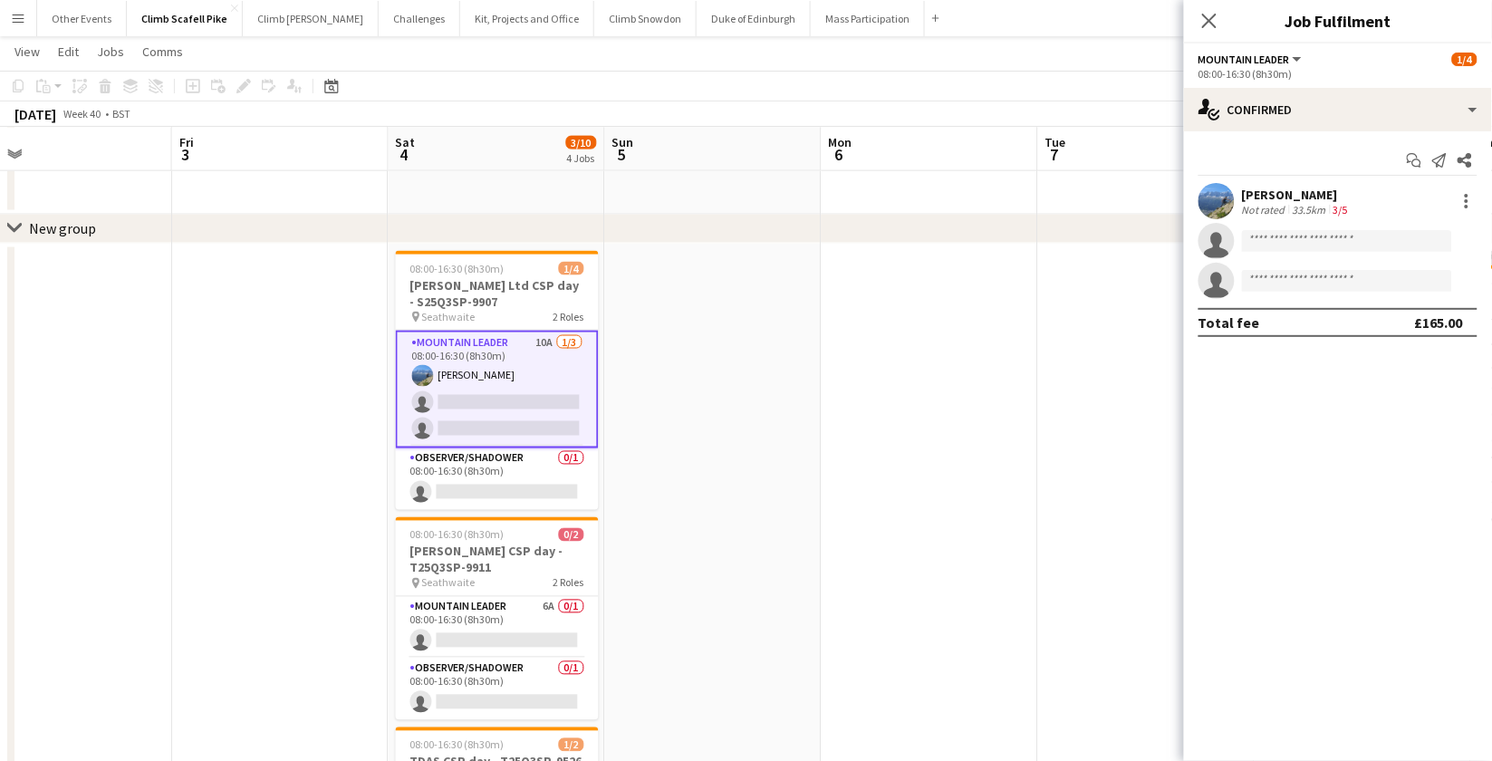
drag, startPoint x: 1082, startPoint y: 467, endPoint x: 702, endPoint y: 484, distance: 380.0
click at [689, 484] on app-calendar-viewport "Mon 29 Tue 30 Wed 1 Thu 2 Fri 3 Sat 4 3/10 4 Jobs Sun 5 Mon 6 Tue 7 Wed 8 Thu 9…" at bounding box center [746, 189] width 1492 height 1556
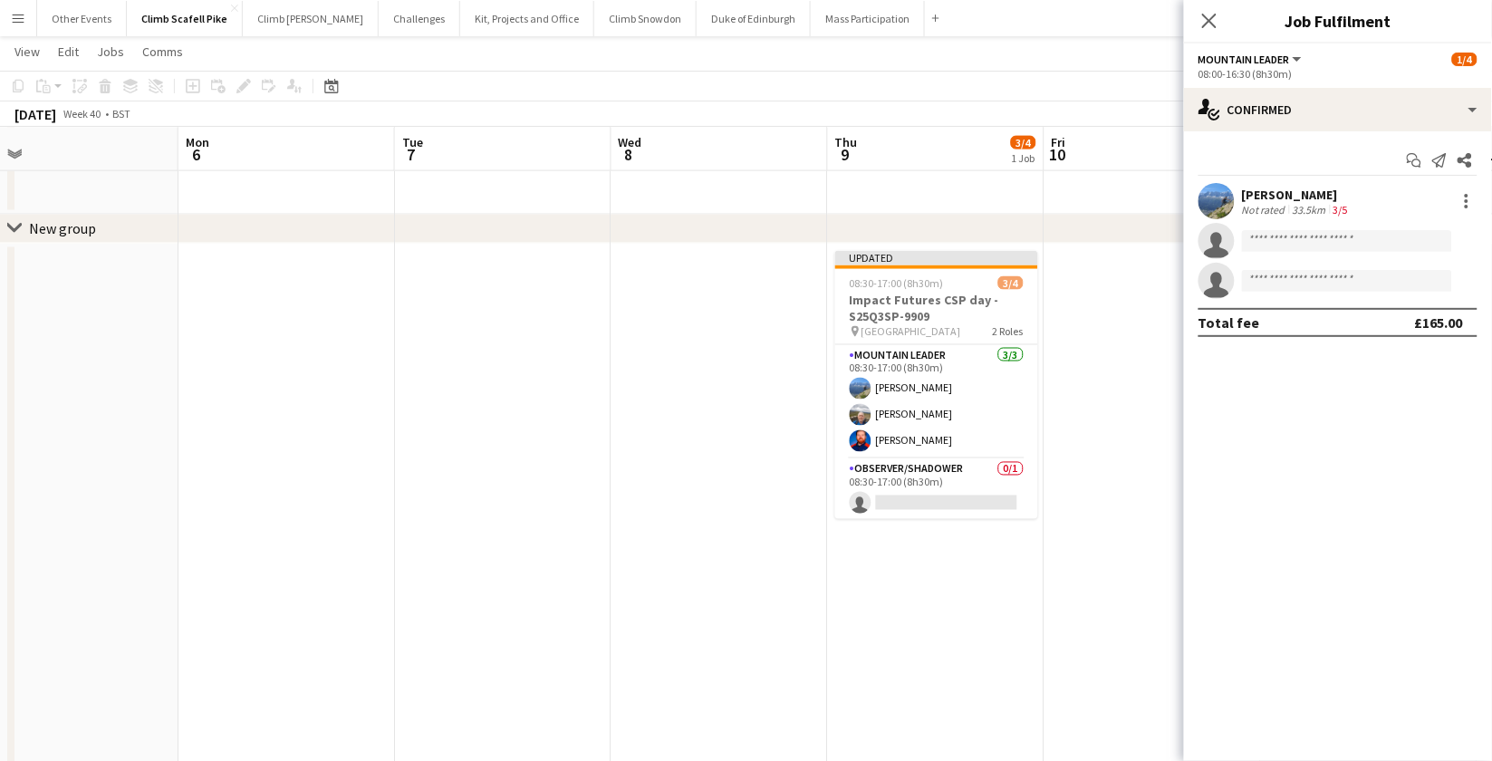
drag, startPoint x: 758, startPoint y: 456, endPoint x: 834, endPoint y: 464, distance: 75.6
click at [832, 470] on app-calendar-viewport "Fri 3 Sat 4 3/10 4 Jobs Sun 5 Mon 6 Tue 7 Wed 8 Thu 9 3/4 1 Job Fri 10 Sat 11 1…" at bounding box center [746, 189] width 1492 height 1556
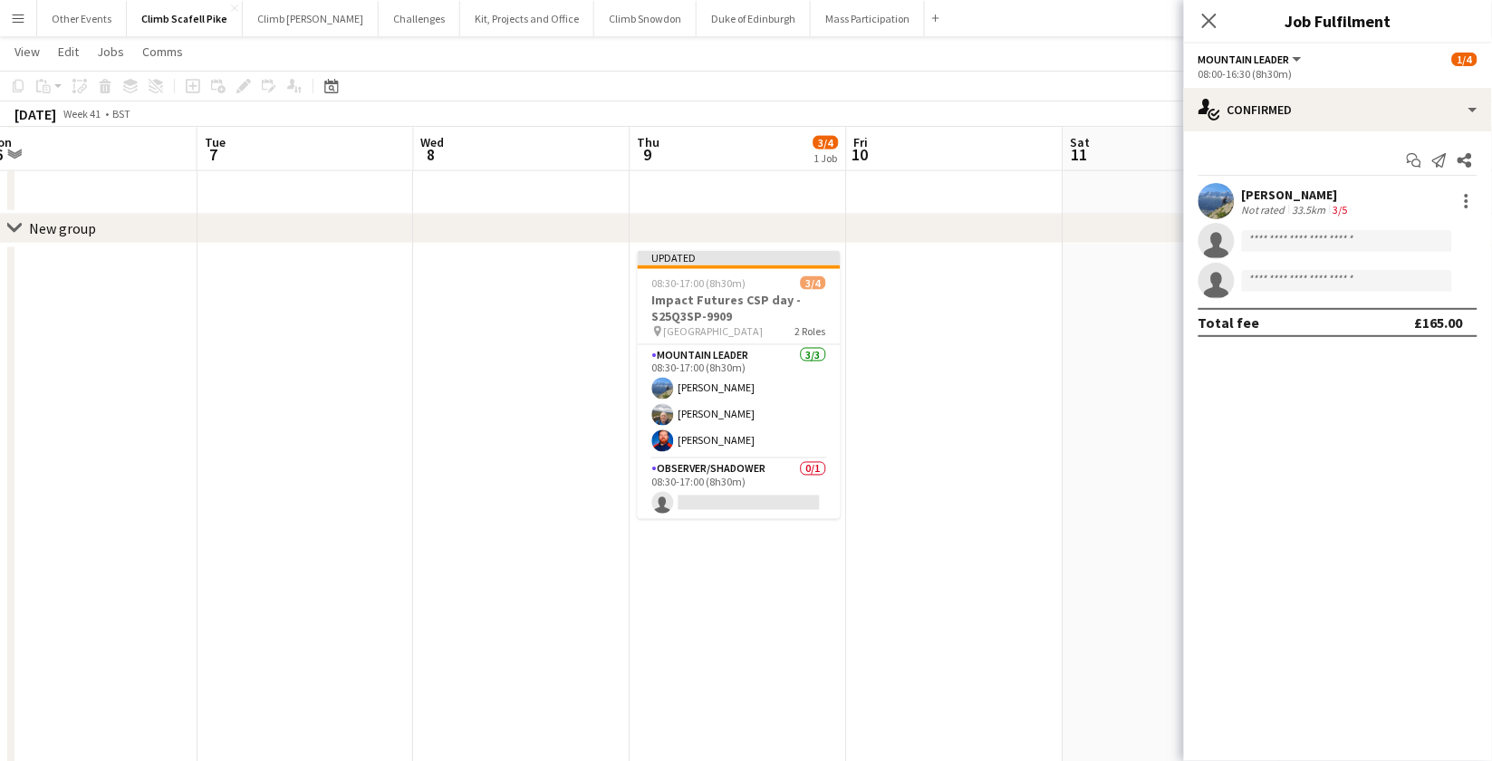
scroll to position [0, 689]
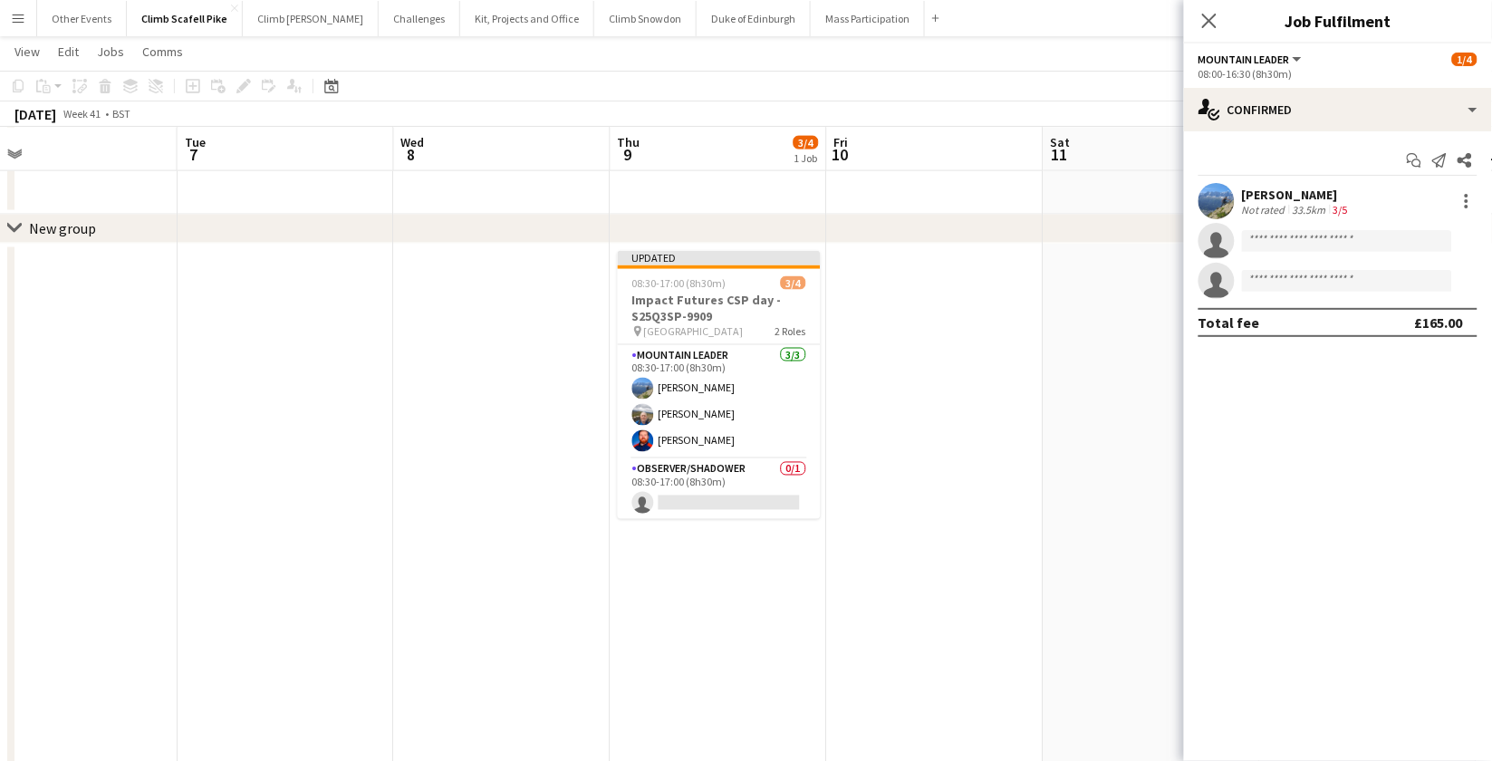
drag, startPoint x: 1026, startPoint y: 584, endPoint x: 589, endPoint y: 586, distance: 436.7
click at [589, 586] on app-calendar-viewport "Fri 3 Sat 4 3/10 4 Jobs Sun 5 Mon 6 Tue 7 Wed 8 Thu 9 3/4 1 Job Fri 10 Sat 11 1…" at bounding box center [746, 189] width 1492 height 1556
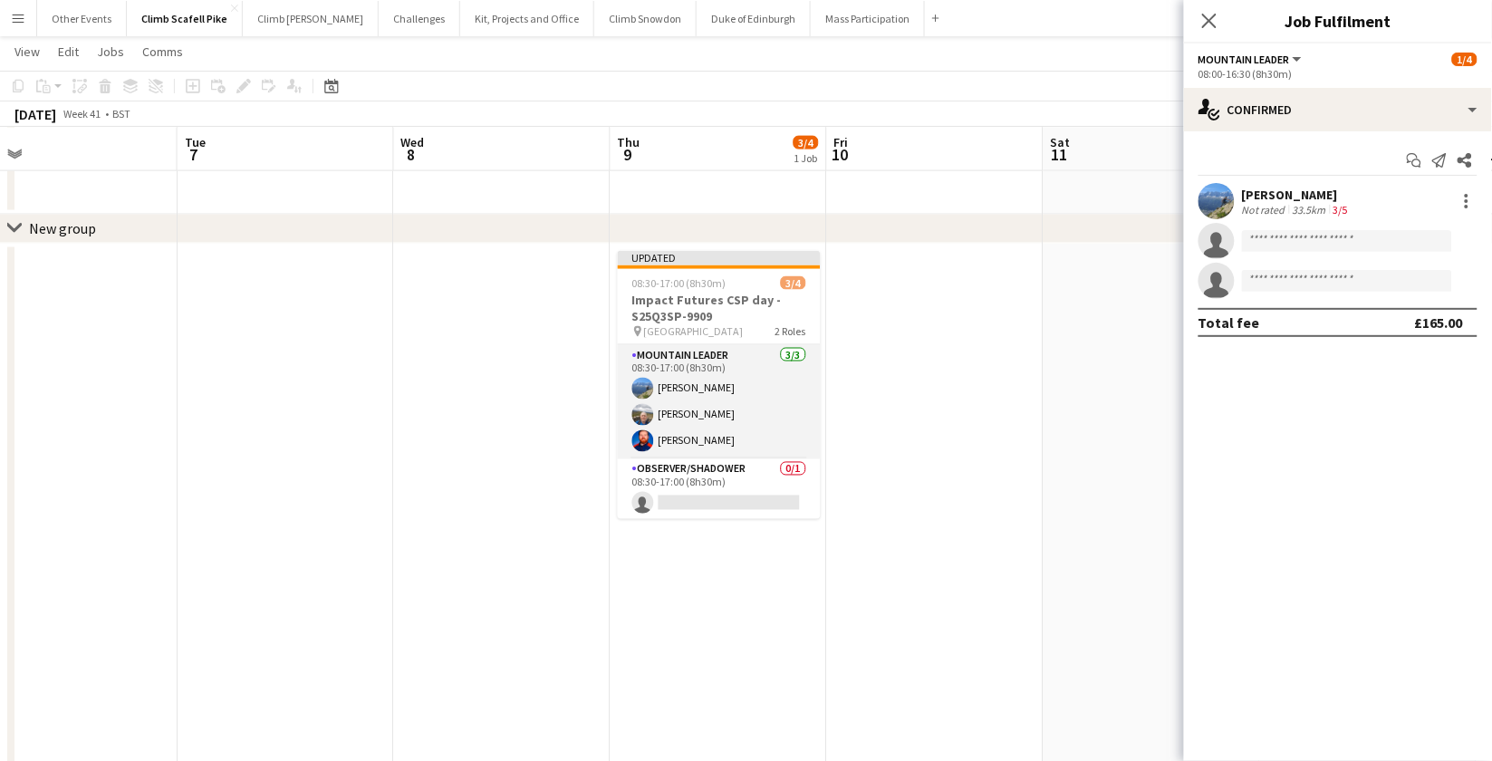
click at [719, 428] on app-card-role "Mountain Leader [DATE] 08:30-17:00 (8h30m) [PERSON_NAME] [PERSON_NAME] [PERSON_…" at bounding box center [719, 402] width 203 height 114
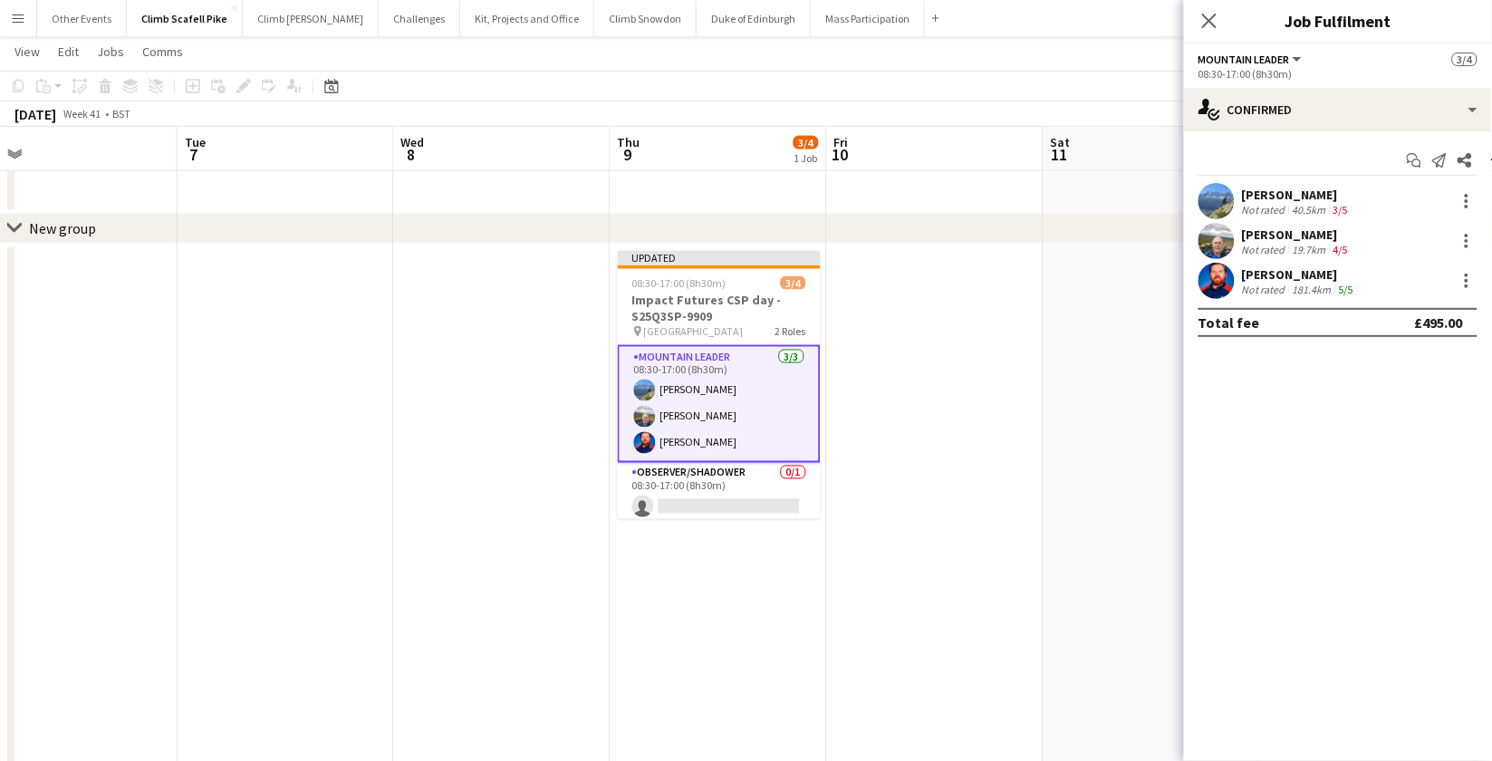
click at [1220, 206] on app-user-avatar at bounding box center [1217, 201] width 36 height 36
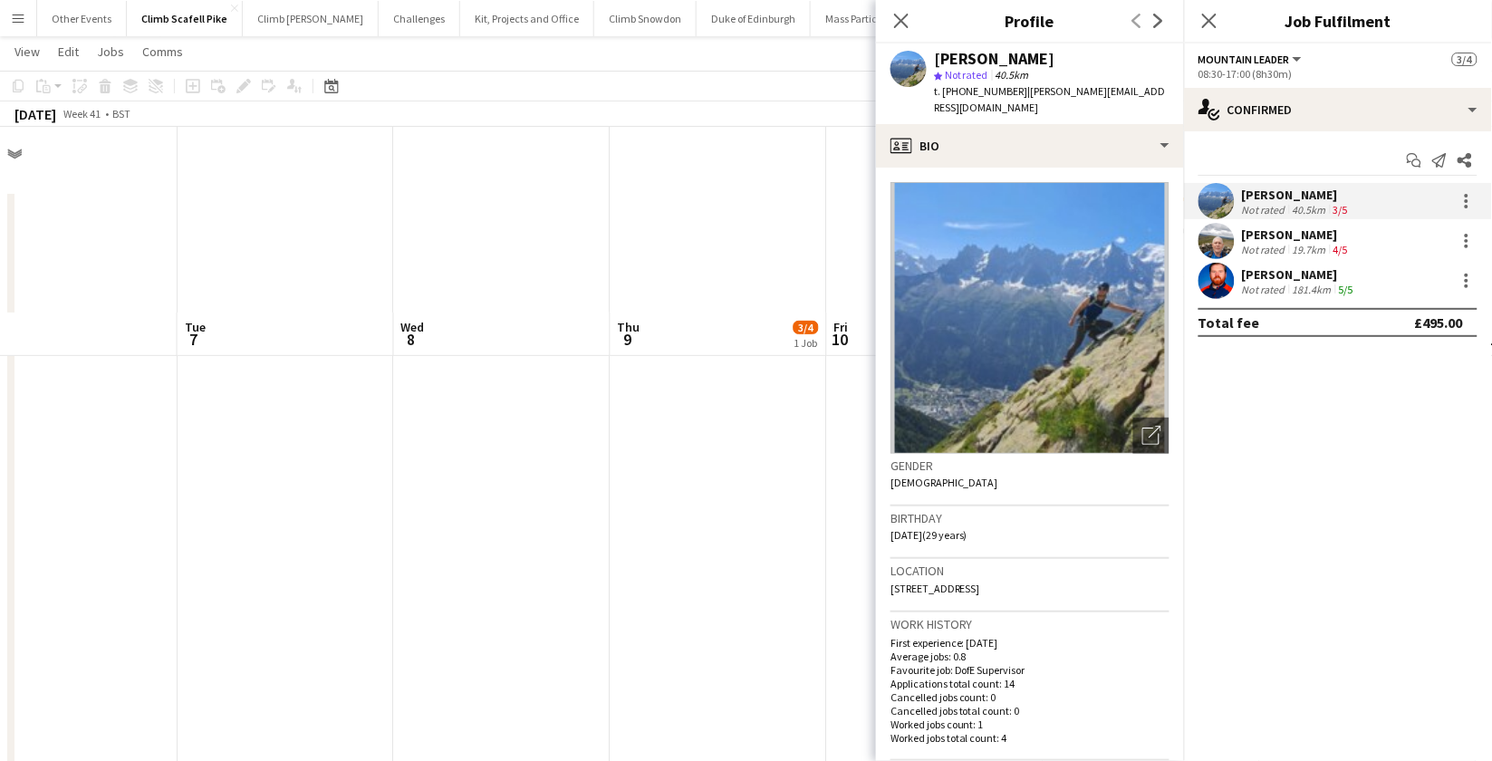
scroll to position [0, 0]
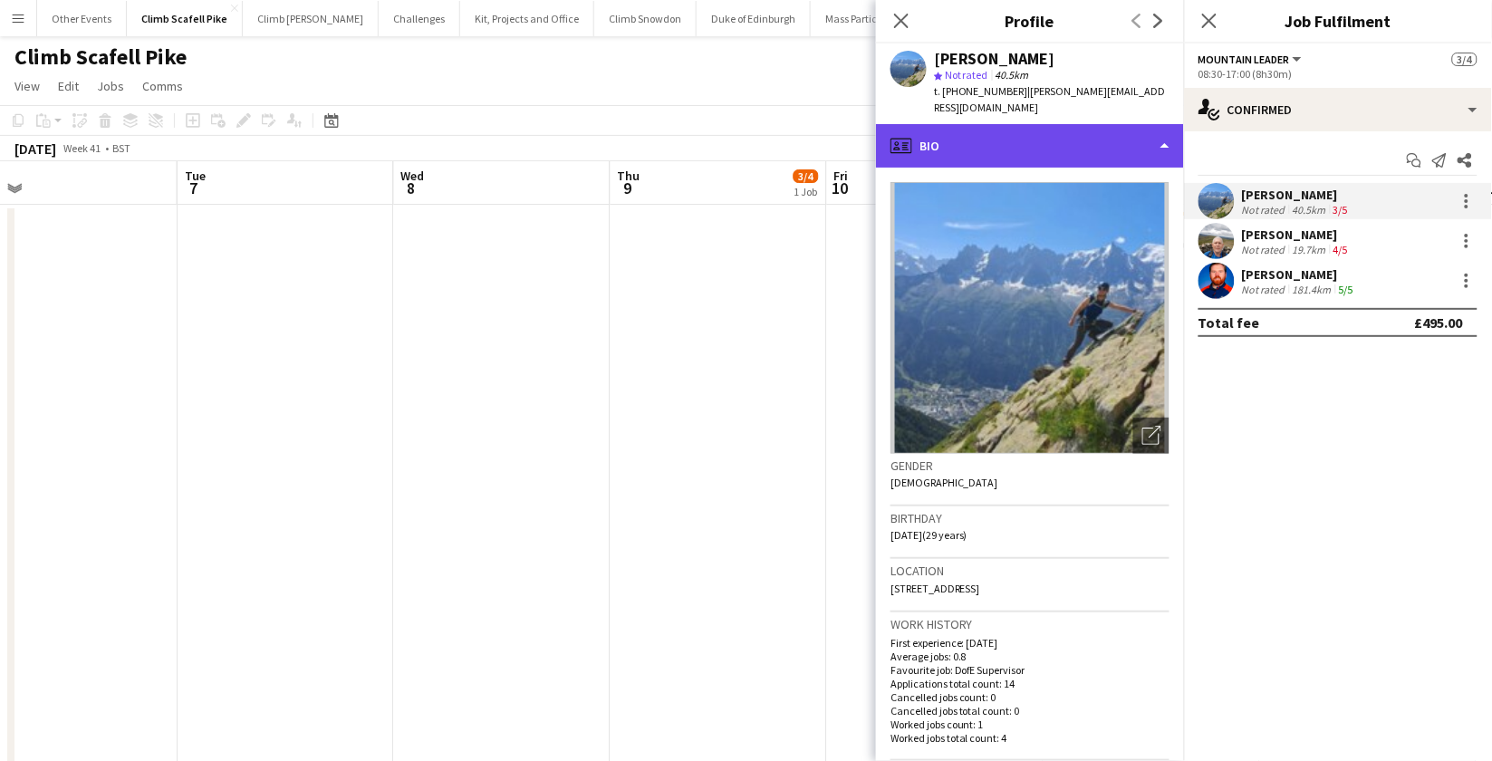
click at [1085, 131] on div "profile Bio" at bounding box center [1030, 145] width 308 height 43
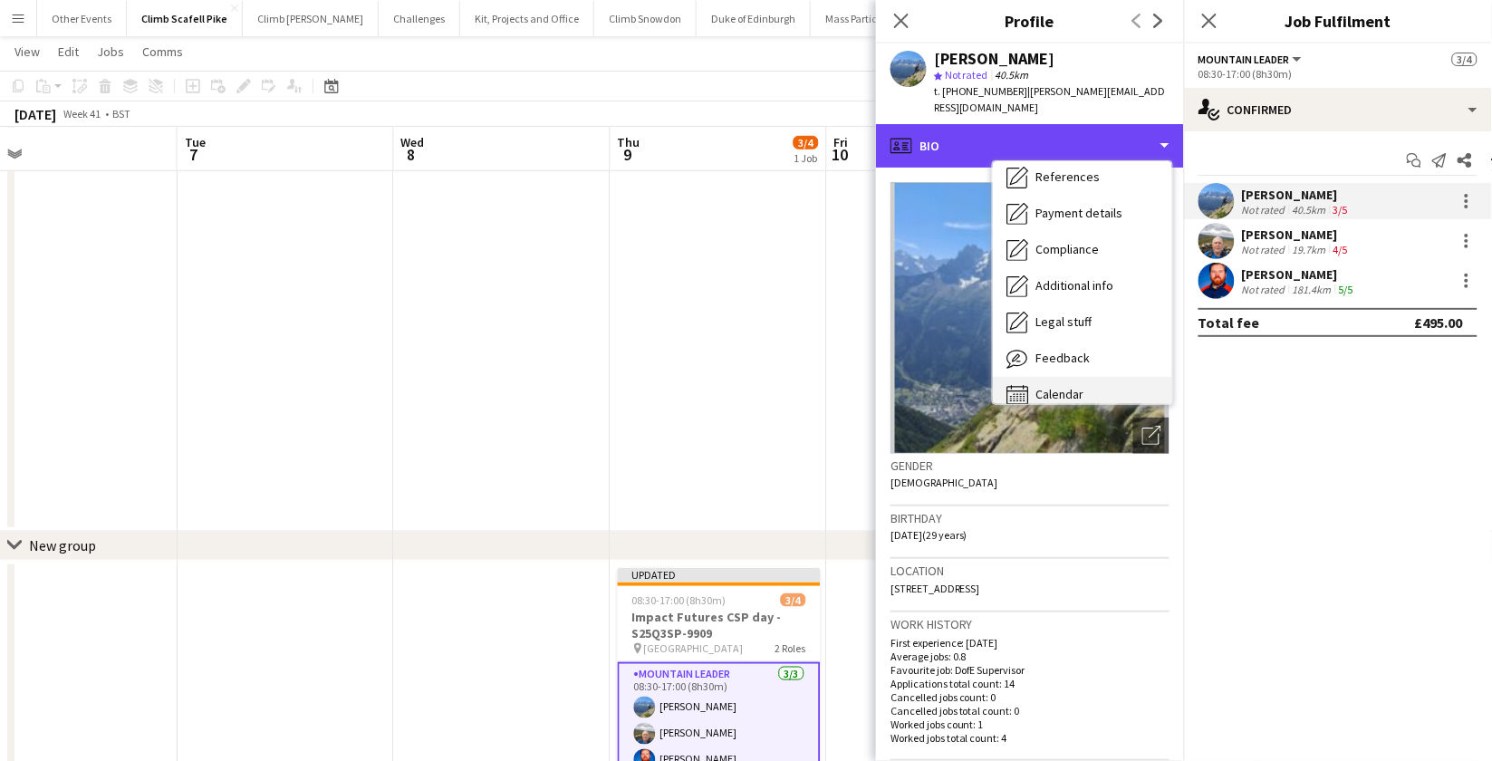
scroll to position [206, 0]
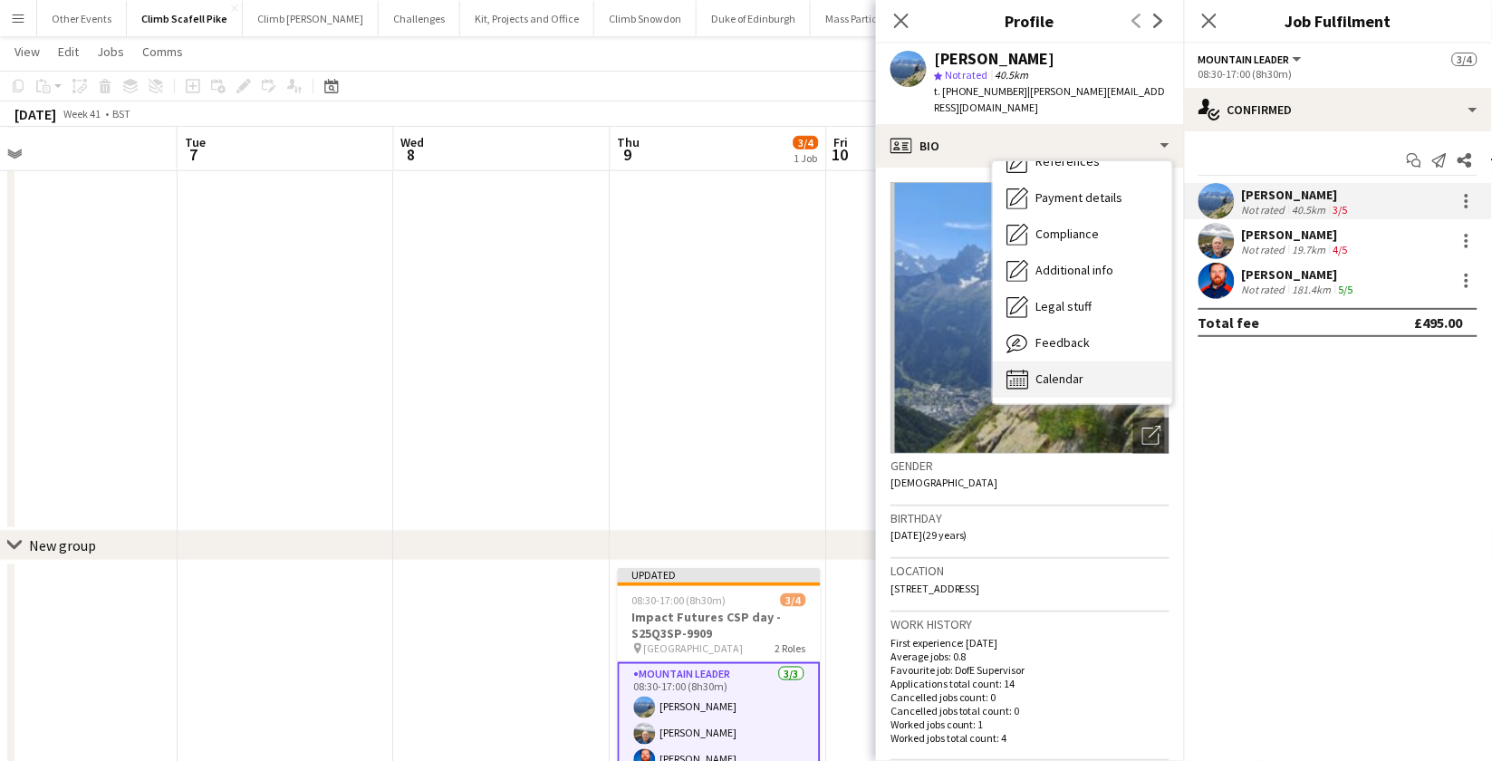
click at [1106, 362] on div "Calendar Calendar" at bounding box center [1082, 380] width 179 height 36
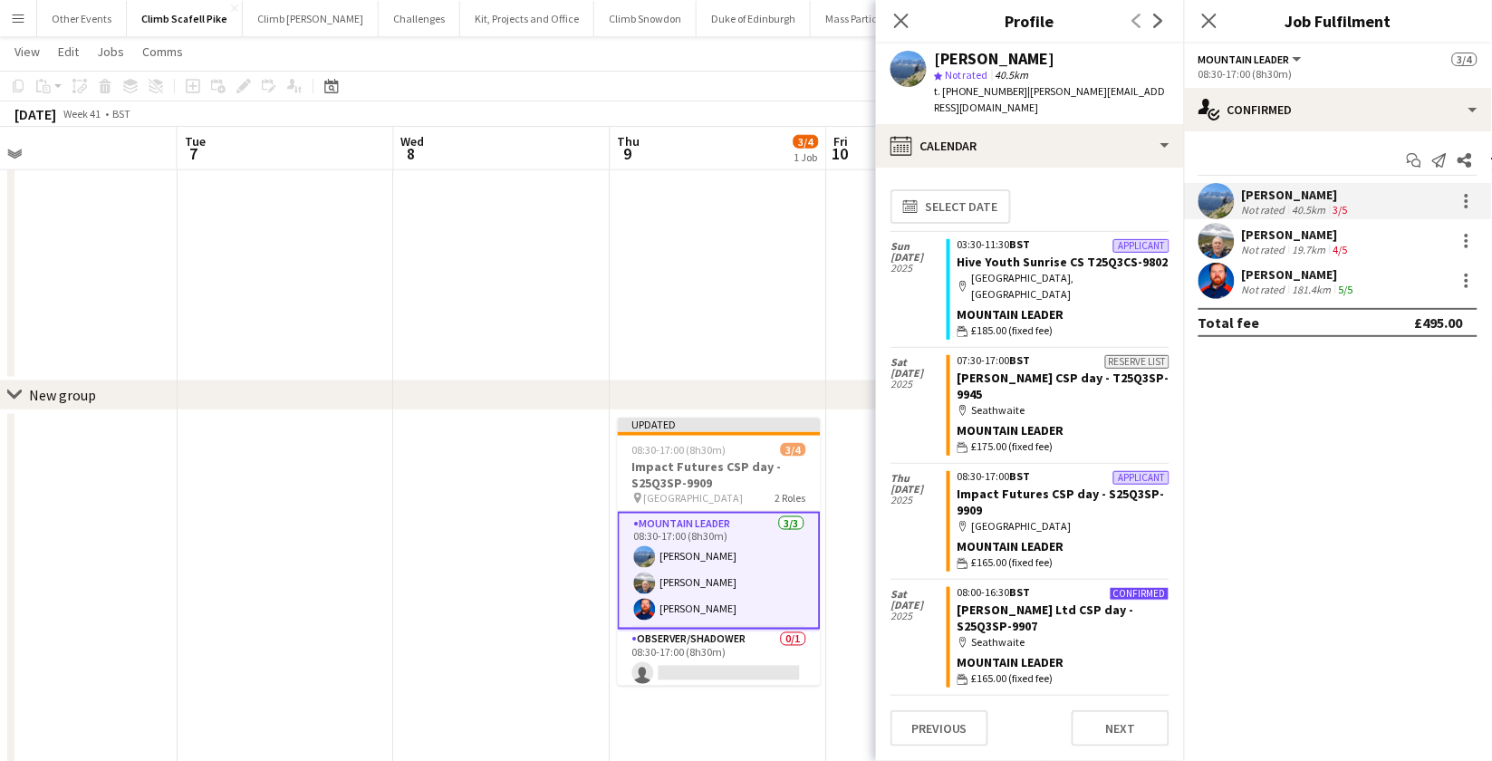
scroll to position [495, 0]
click at [1223, 244] on app-user-avatar at bounding box center [1217, 241] width 36 height 36
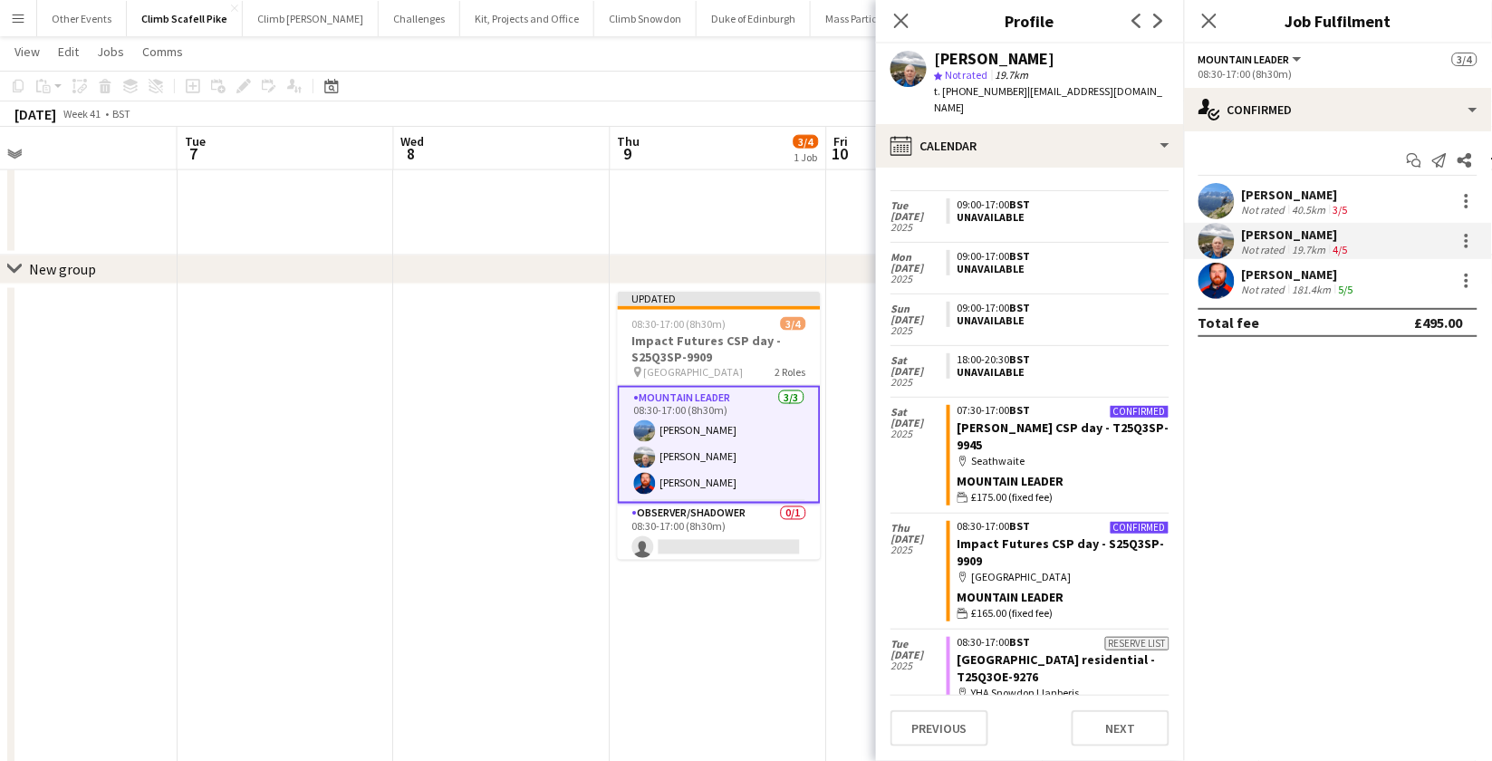
scroll to position [992, 0]
click at [1230, 278] on app-user-avatar at bounding box center [1217, 281] width 36 height 36
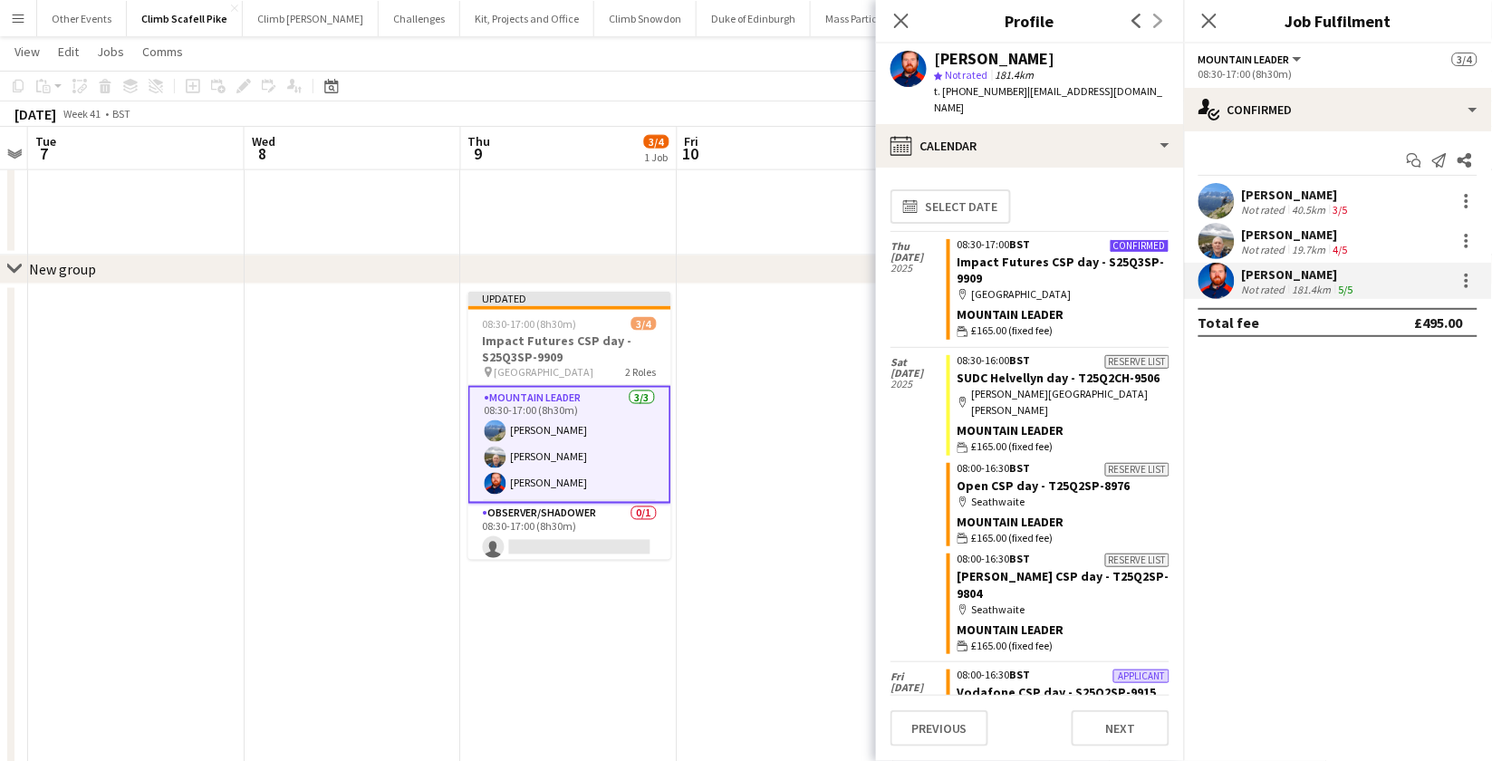
scroll to position [0, 643]
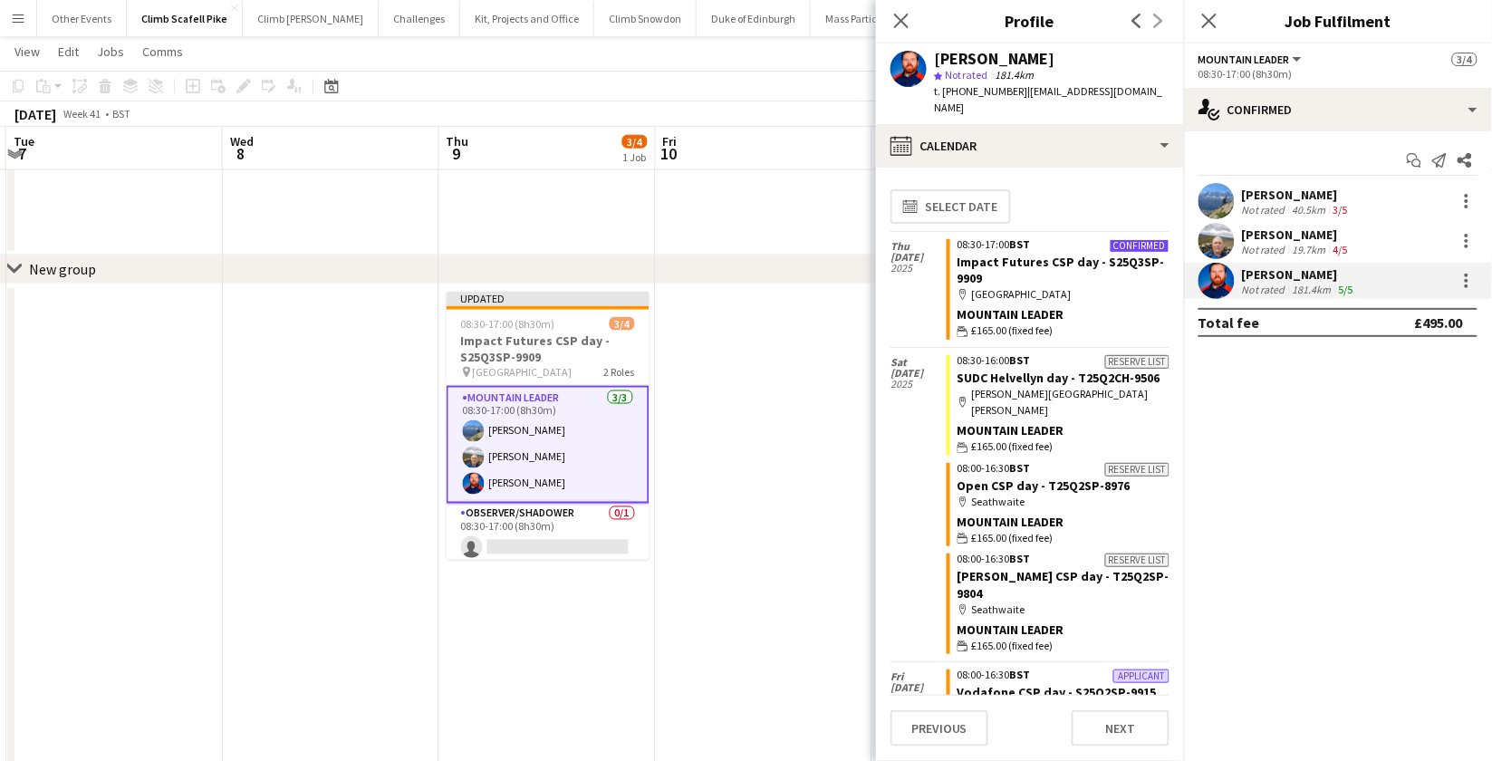
drag, startPoint x: 712, startPoint y: 684, endPoint x: 541, endPoint y: 683, distance: 171.2
click at [541, 683] on app-calendar-viewport "Sat 4 3/10 4 Jobs Sun 5 Mon 6 Tue 7 Wed 8 Thu 9 3/4 1 Job Fri 10 Sat 11 1/1 1 J…" at bounding box center [746, 230] width 1492 height 1556
click at [783, 541] on app-date-cell at bounding box center [764, 647] width 217 height 724
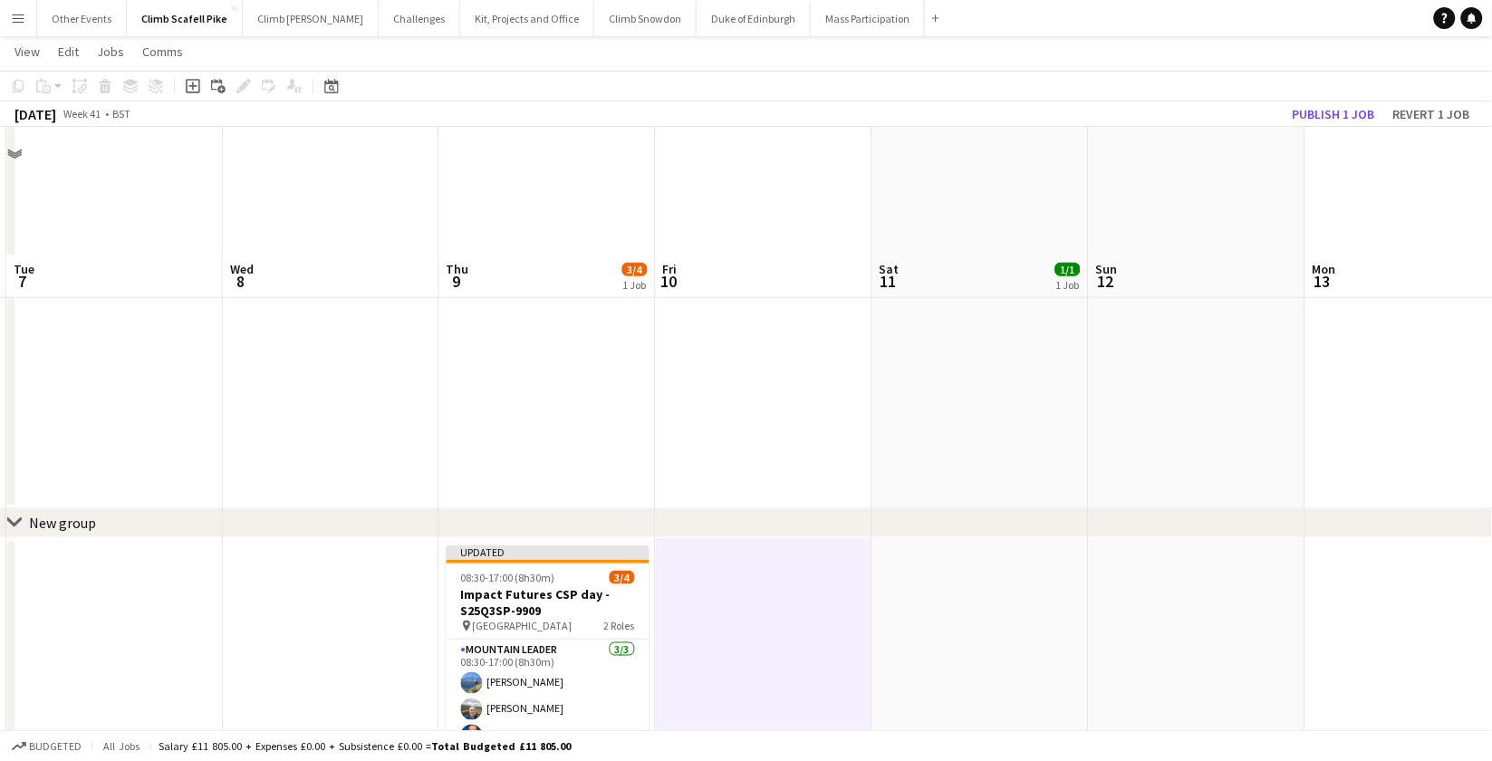
scroll to position [0, 0]
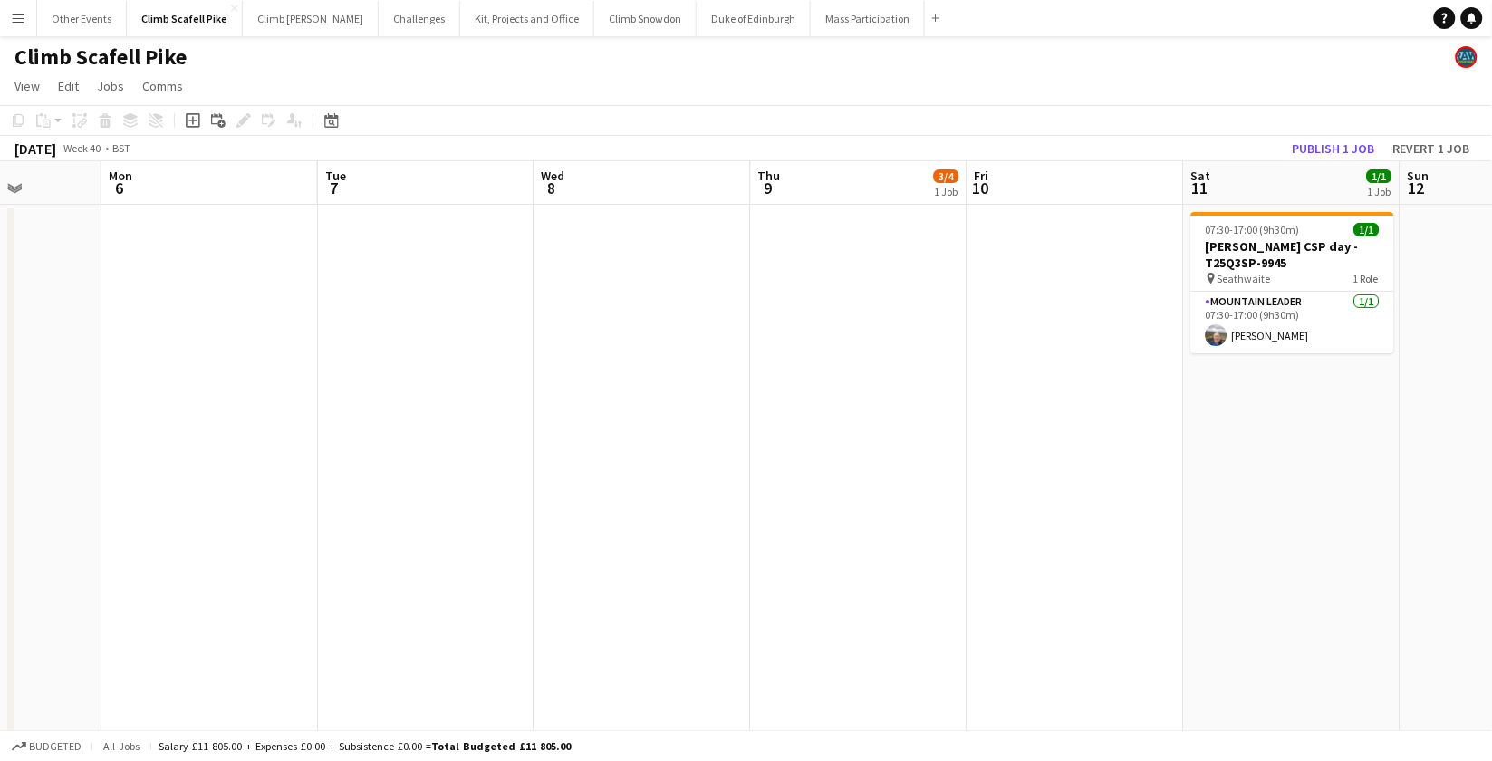
drag, startPoint x: 344, startPoint y: 423, endPoint x: 656, endPoint y: 427, distance: 311.7
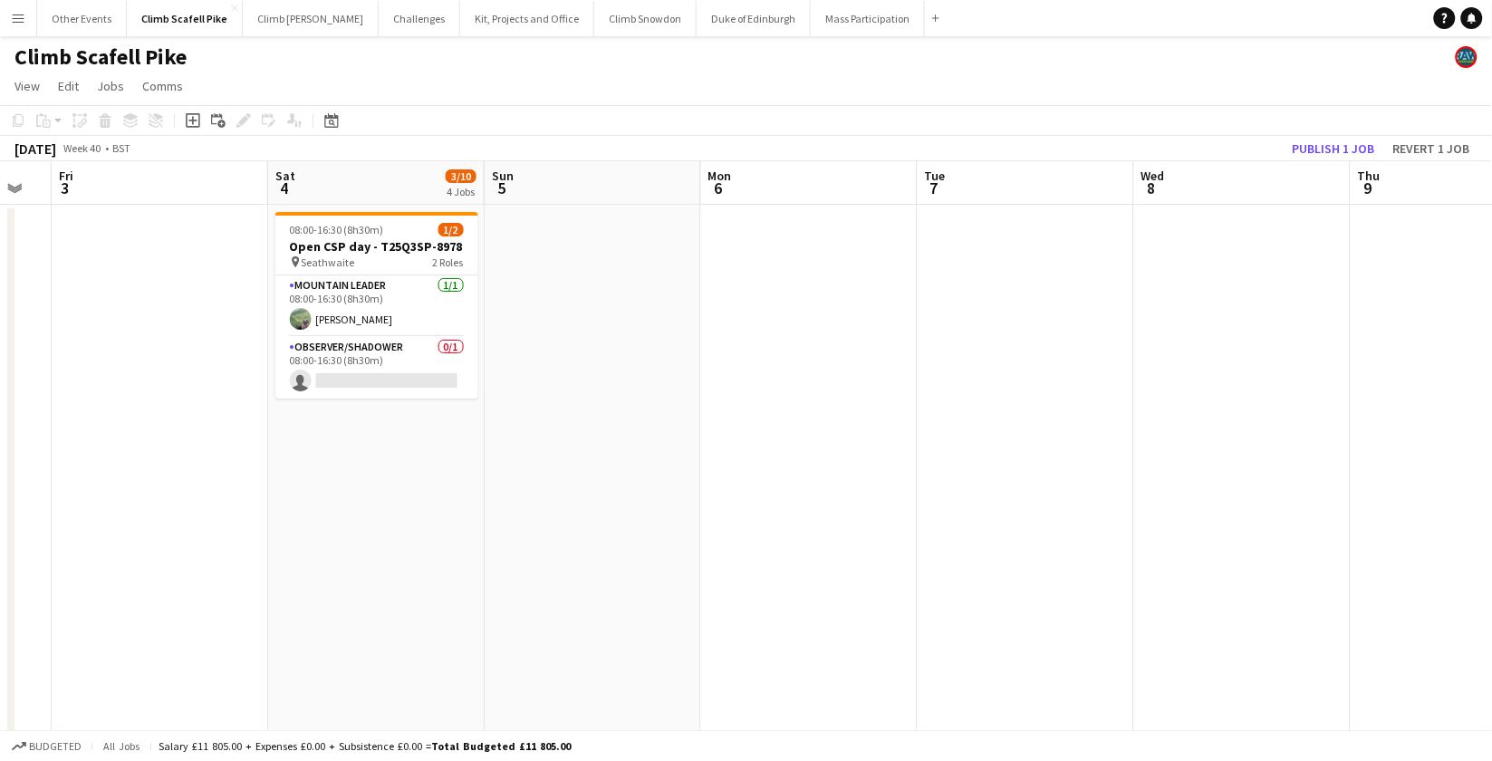
scroll to position [0, 382]
drag, startPoint x: 598, startPoint y: 538, endPoint x: 1002, endPoint y: 492, distance: 406.7
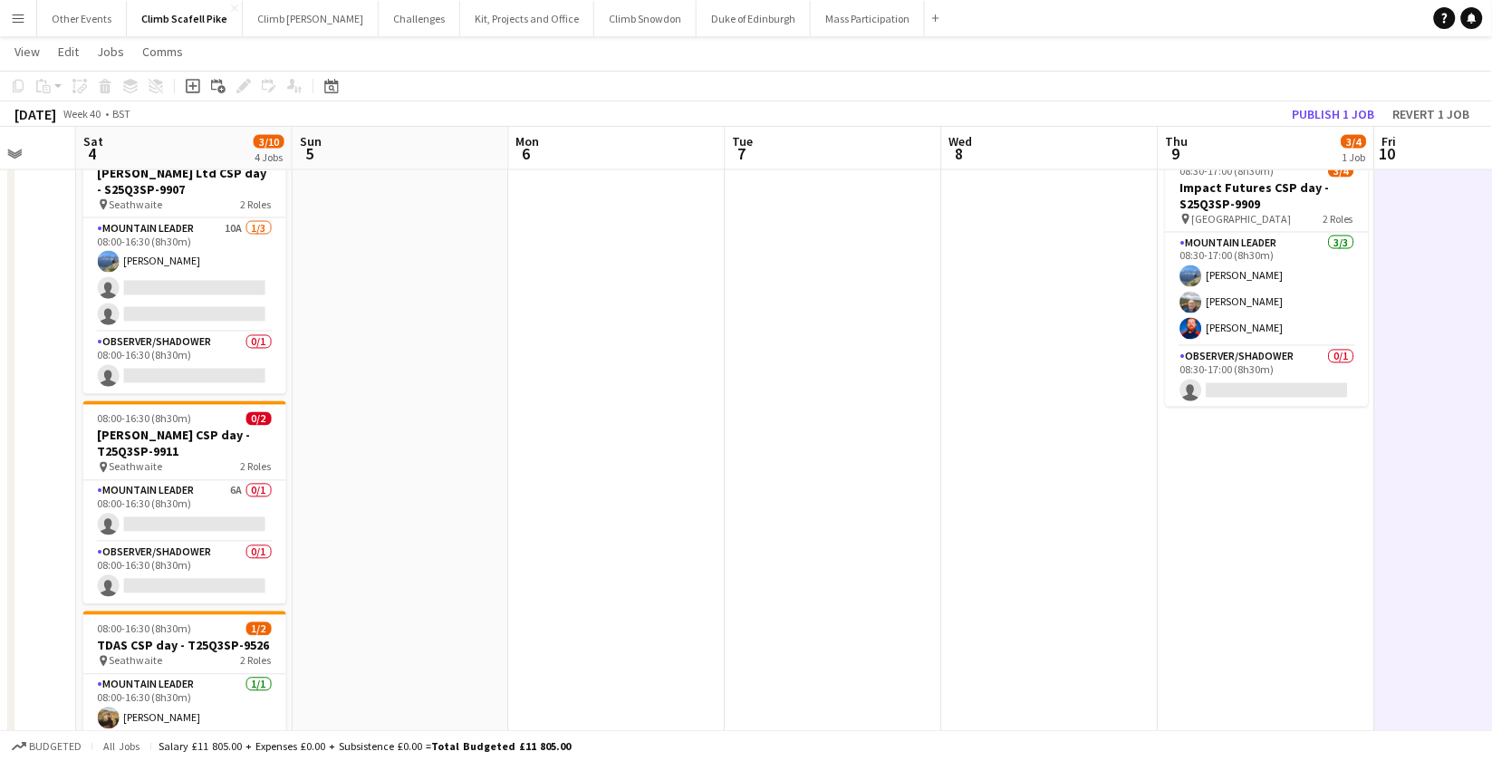
scroll to position [0, 528]
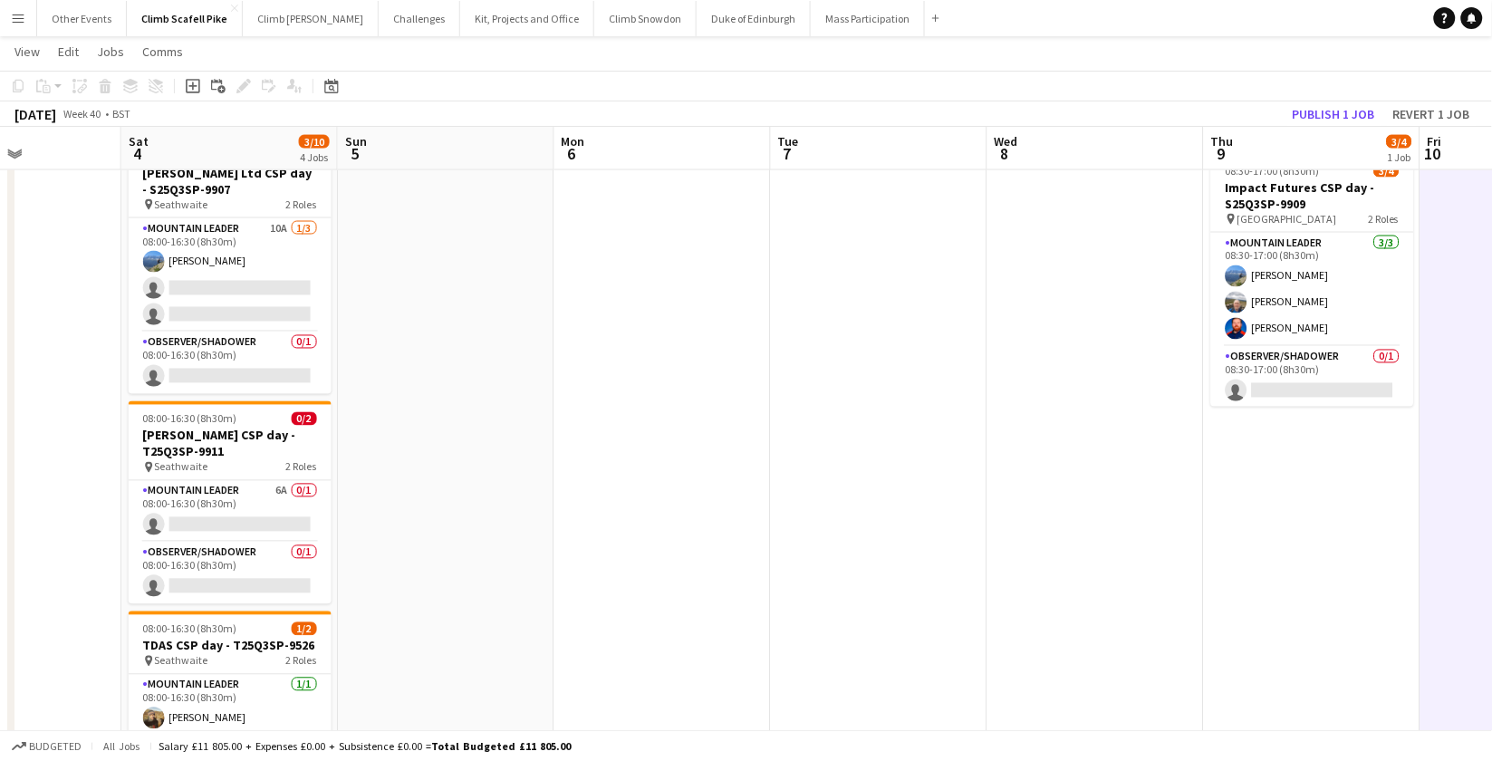
drag, startPoint x: 537, startPoint y: 544, endPoint x: 825, endPoint y: 513, distance: 288.9
click at [825, 513] on app-calendar-viewport "Wed 1 Thu 2 Fri 3 Sat 4 3/10 4 Jobs Sun 5 Mon 6 Tue 7 Wed 8 Thu 9 3/4 1 Job Fri…" at bounding box center [746, 77] width 1492 height 1556
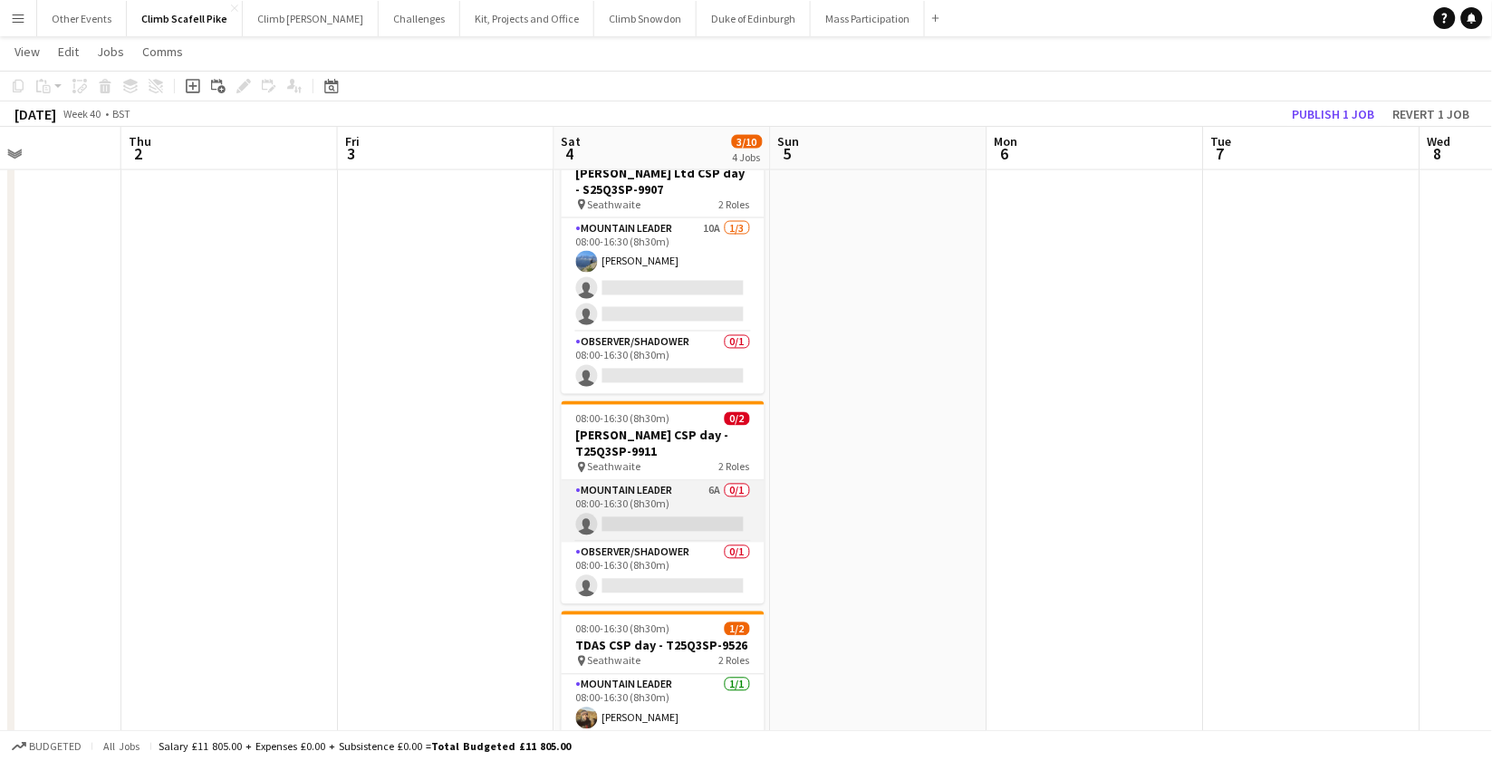
click at [683, 508] on app-card-role "Mountain Leader 6A 0/1 08:00-16:30 (8h30m) single-neutral-actions" at bounding box center [663, 512] width 203 height 62
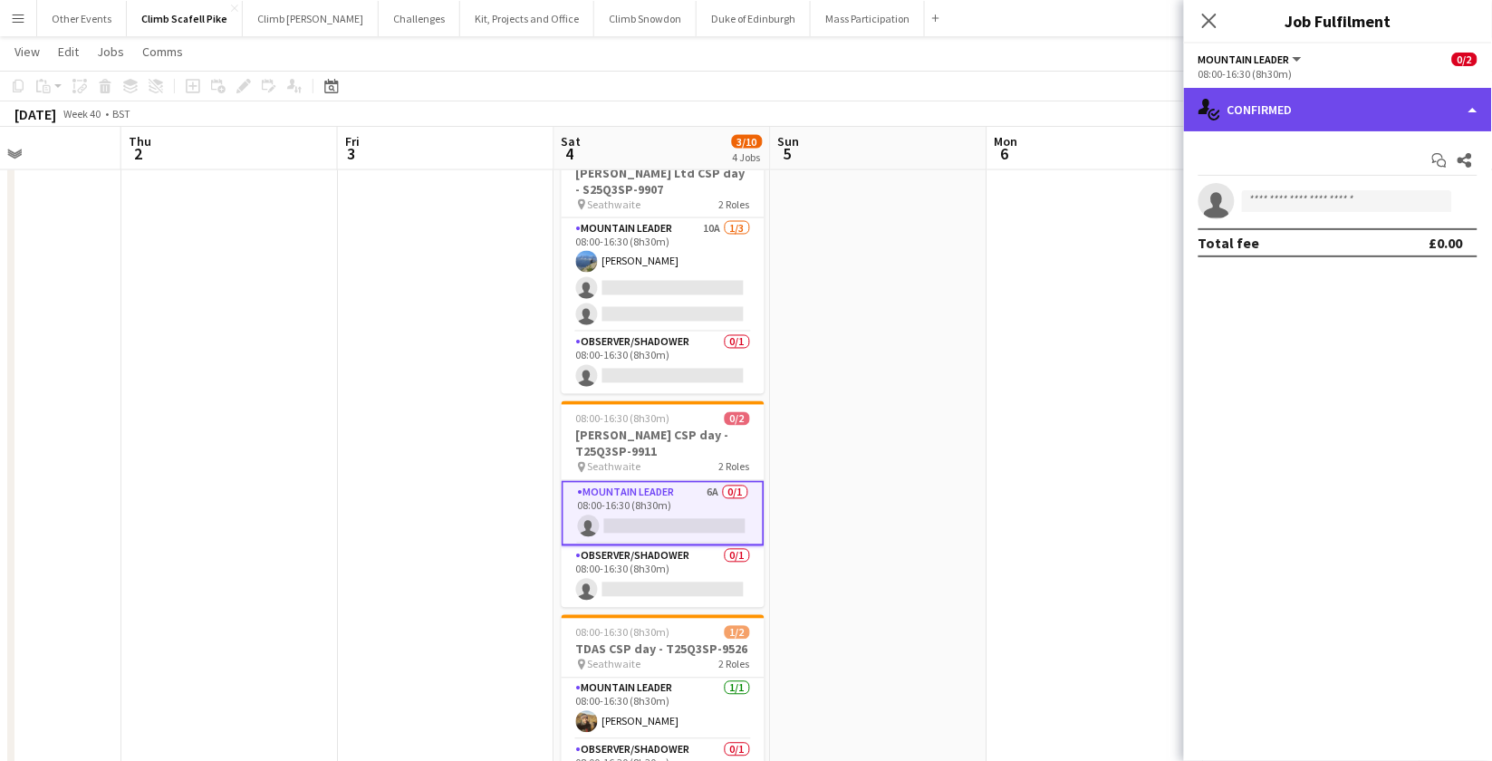
click at [1347, 111] on div "single-neutral-actions-check-2 Confirmed" at bounding box center [1338, 109] width 308 height 43
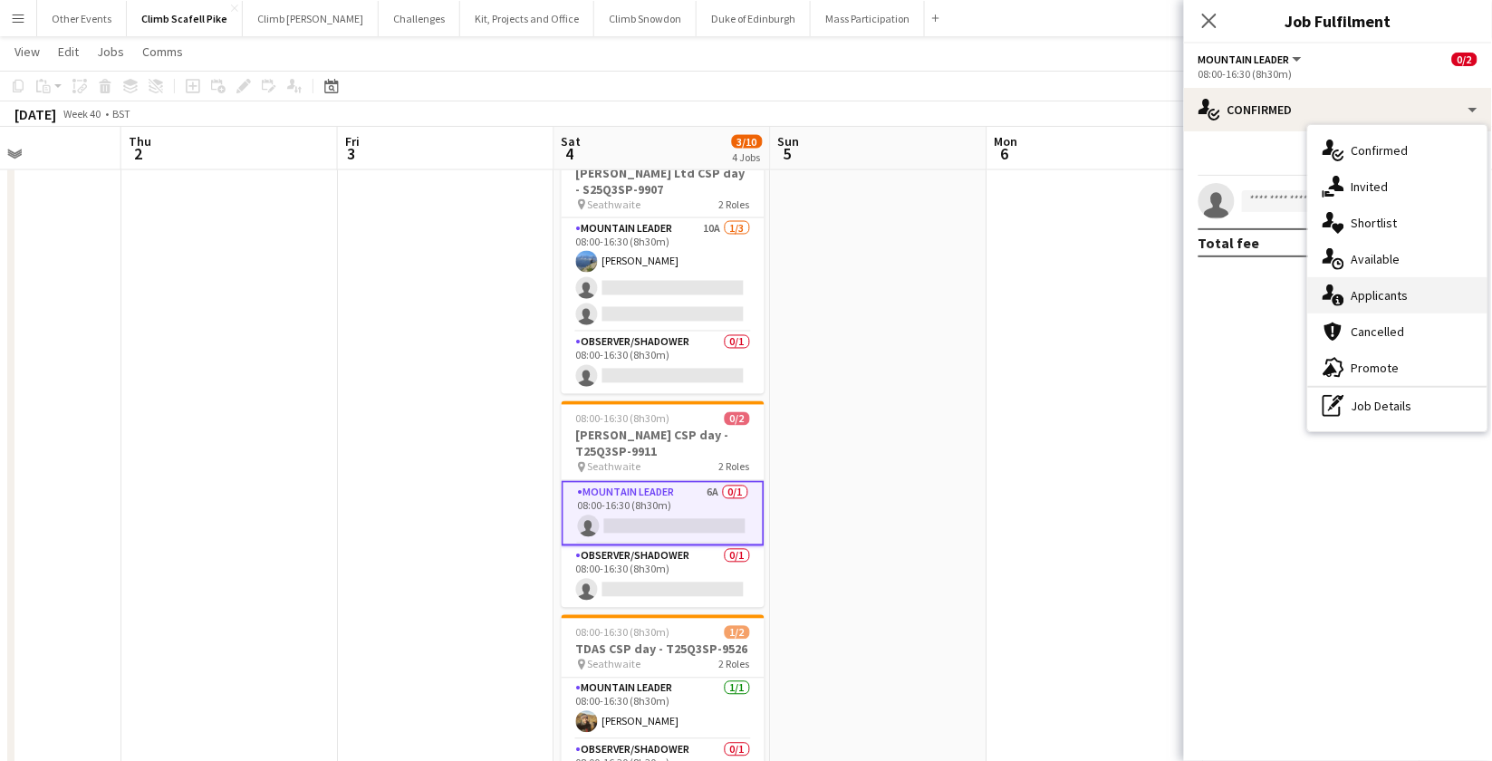
click at [1347, 293] on div "single-neutral-actions-information Applicants" at bounding box center [1397, 295] width 179 height 36
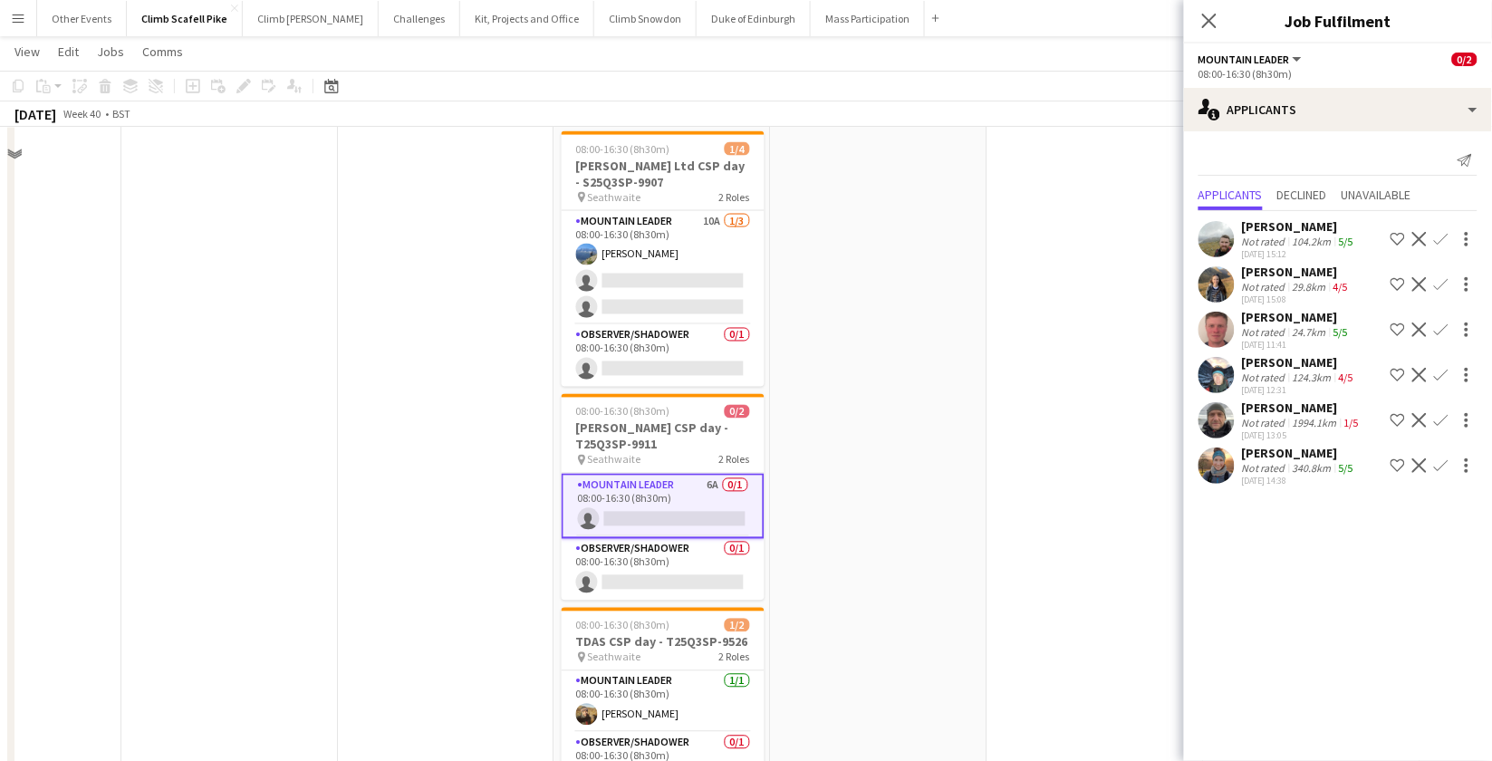
scroll to position [663, 0]
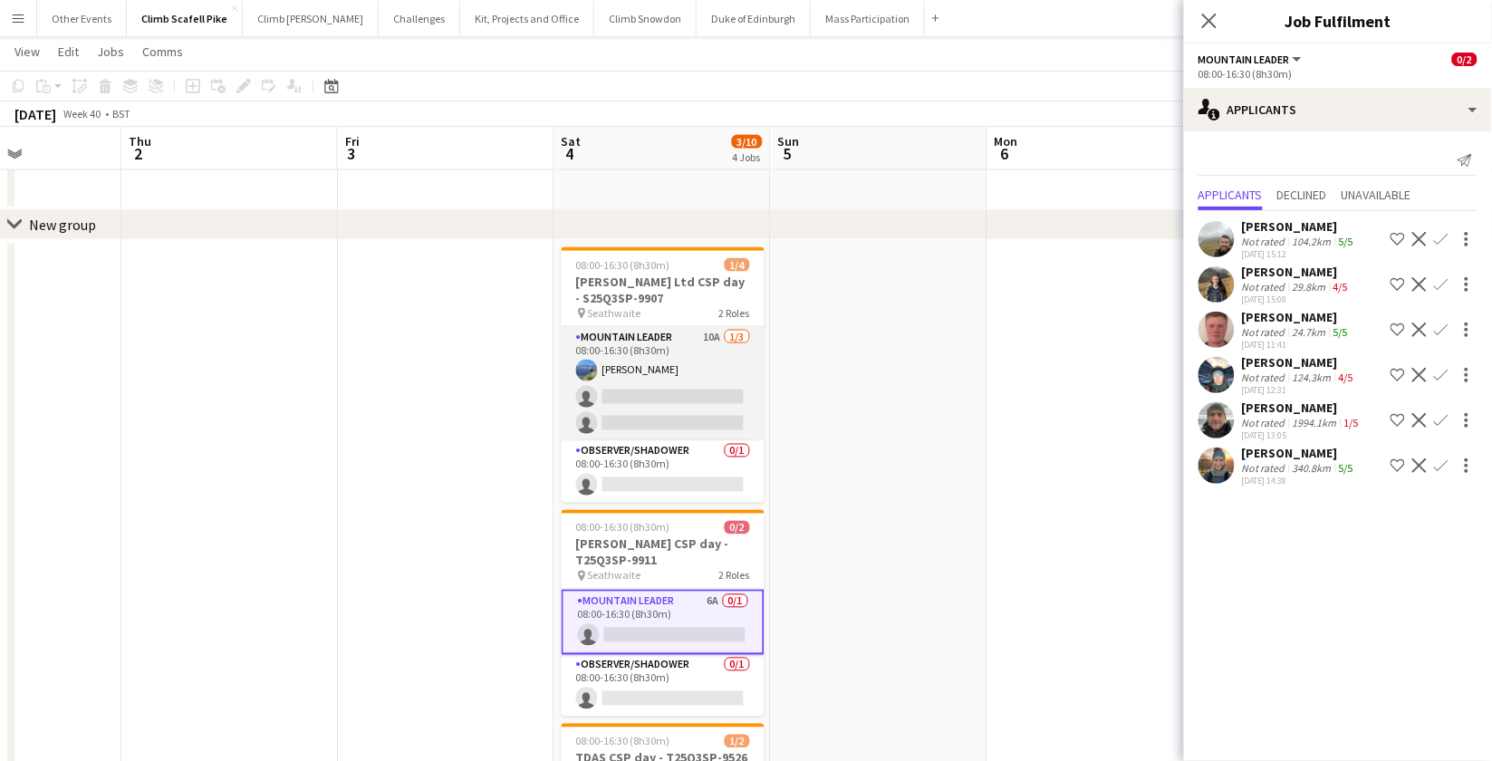
click at [676, 382] on app-card-role "Mountain Leader 10A [DATE] 08:00-16:30 (8h30m) [PERSON_NAME] single-neutral-act…" at bounding box center [663, 384] width 203 height 114
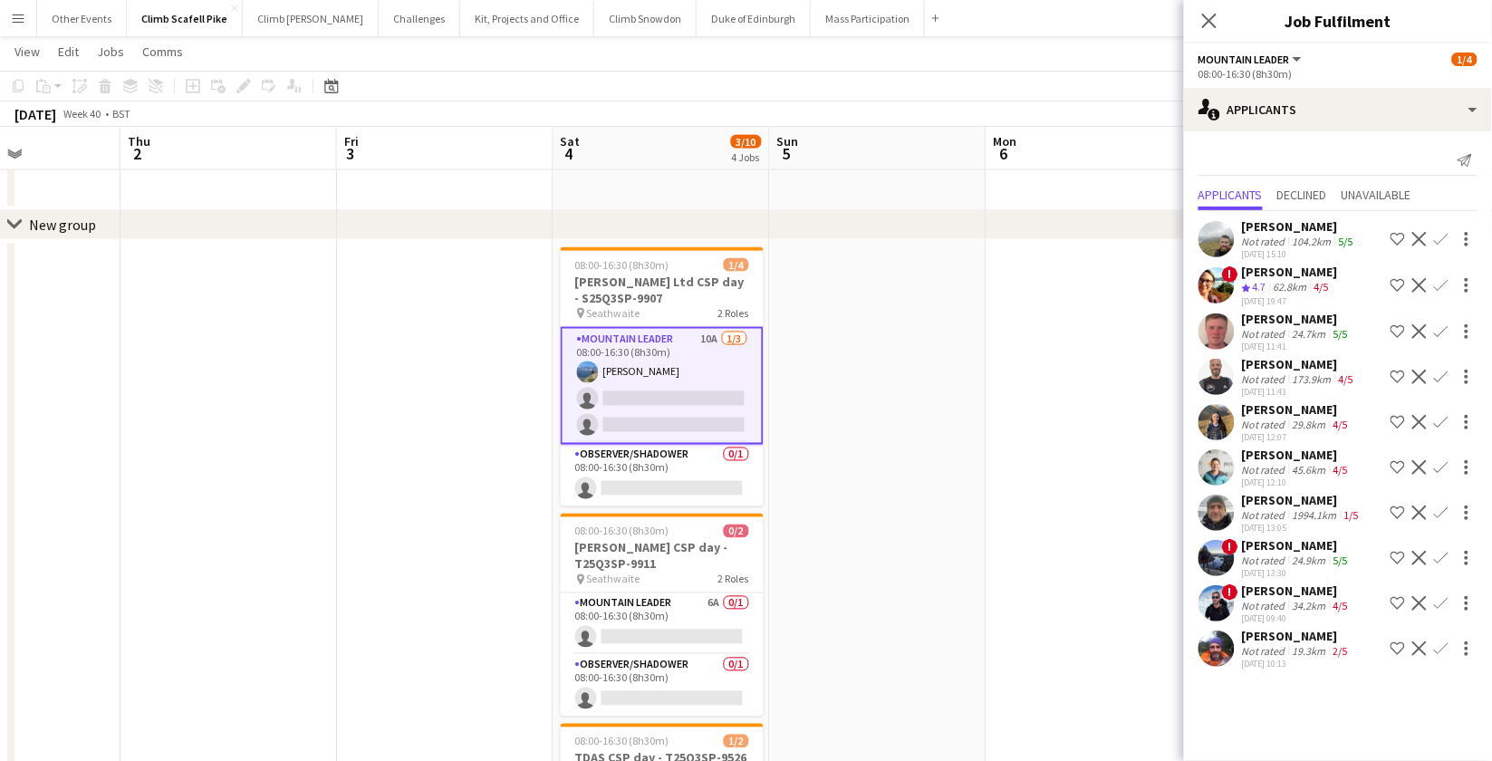
click at [1347, 234] on app-icon "Confirm" at bounding box center [1441, 239] width 14 height 14
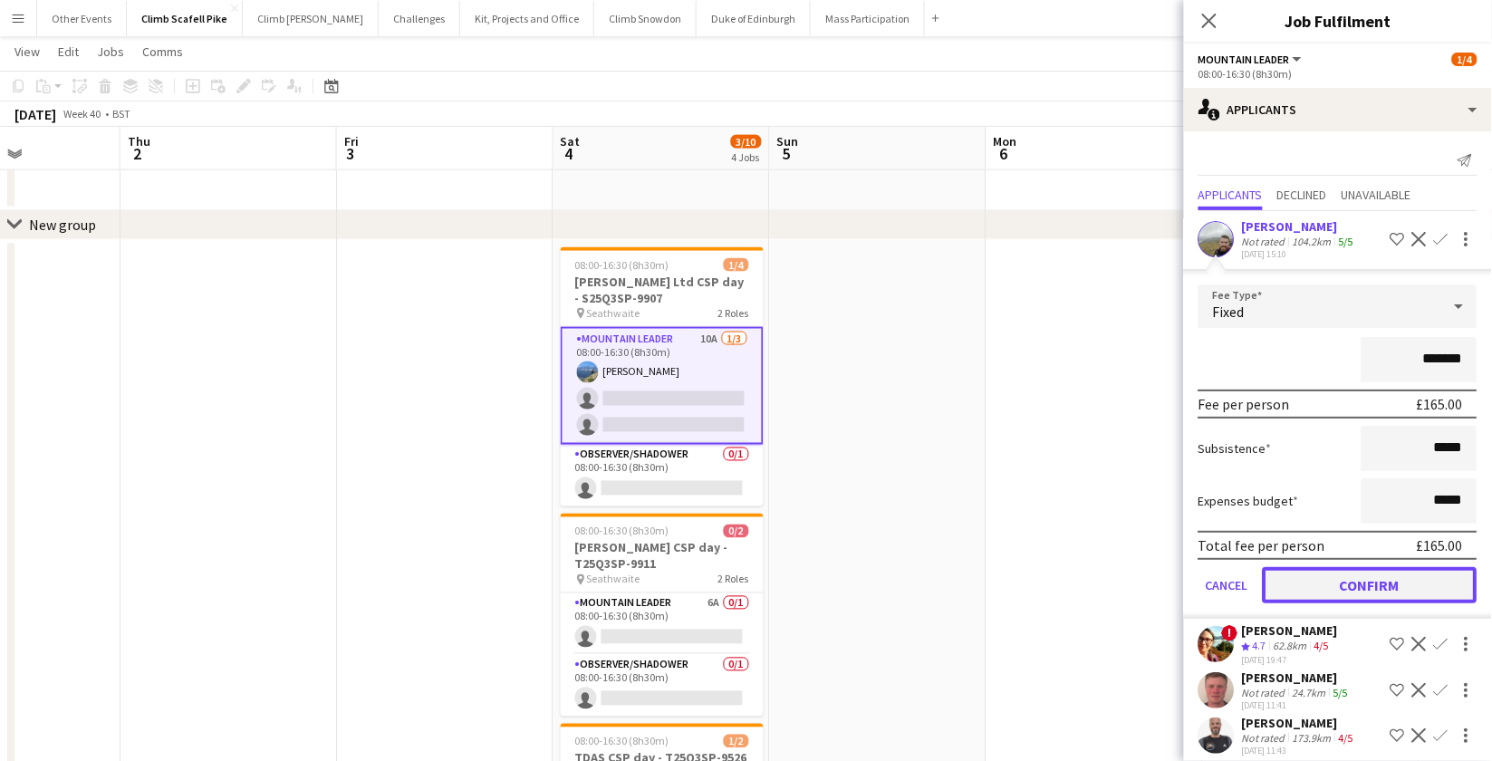
click at [1300, 574] on button "Confirm" at bounding box center [1370, 585] width 215 height 36
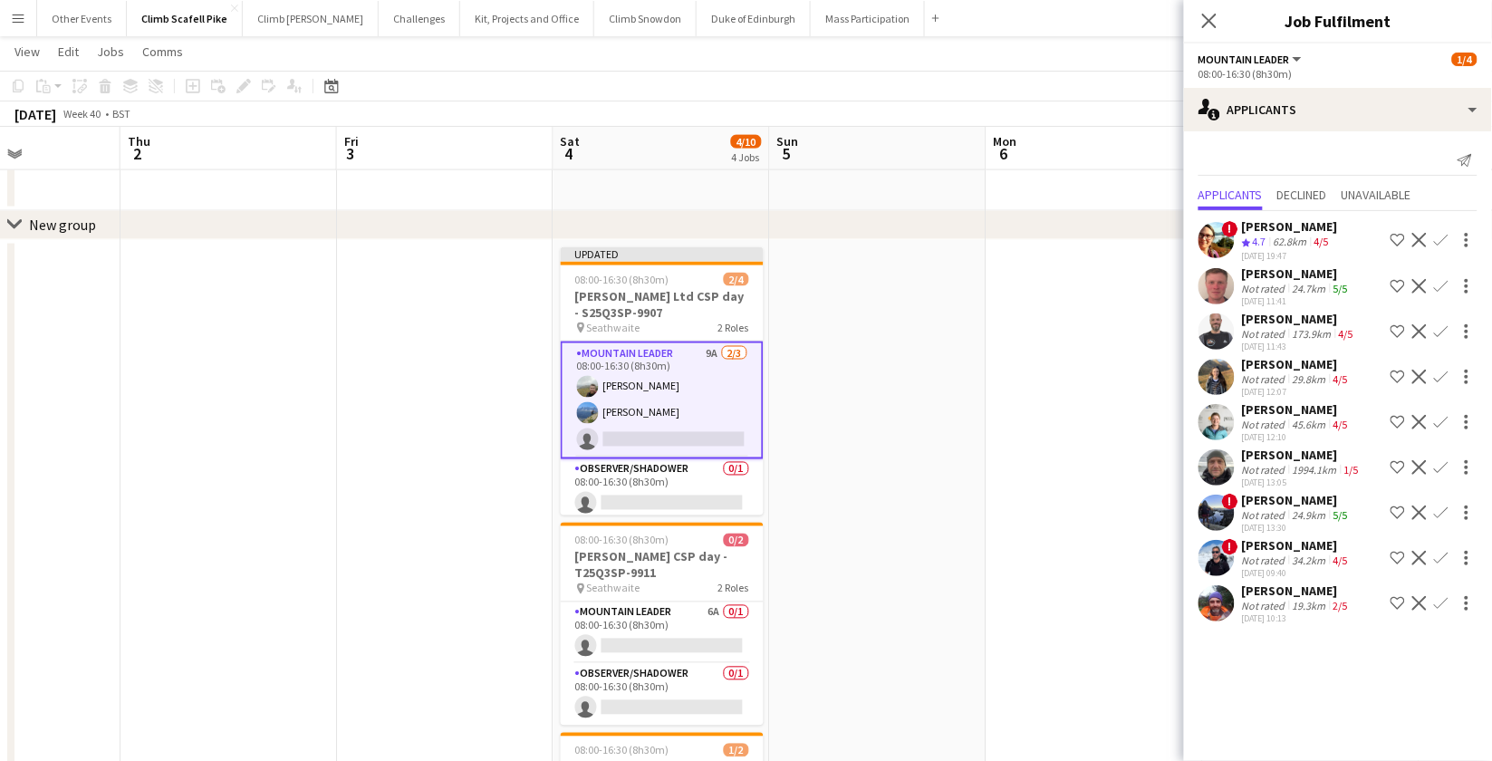
click at [1035, 540] on app-date-cell at bounding box center [1095, 602] width 217 height 724
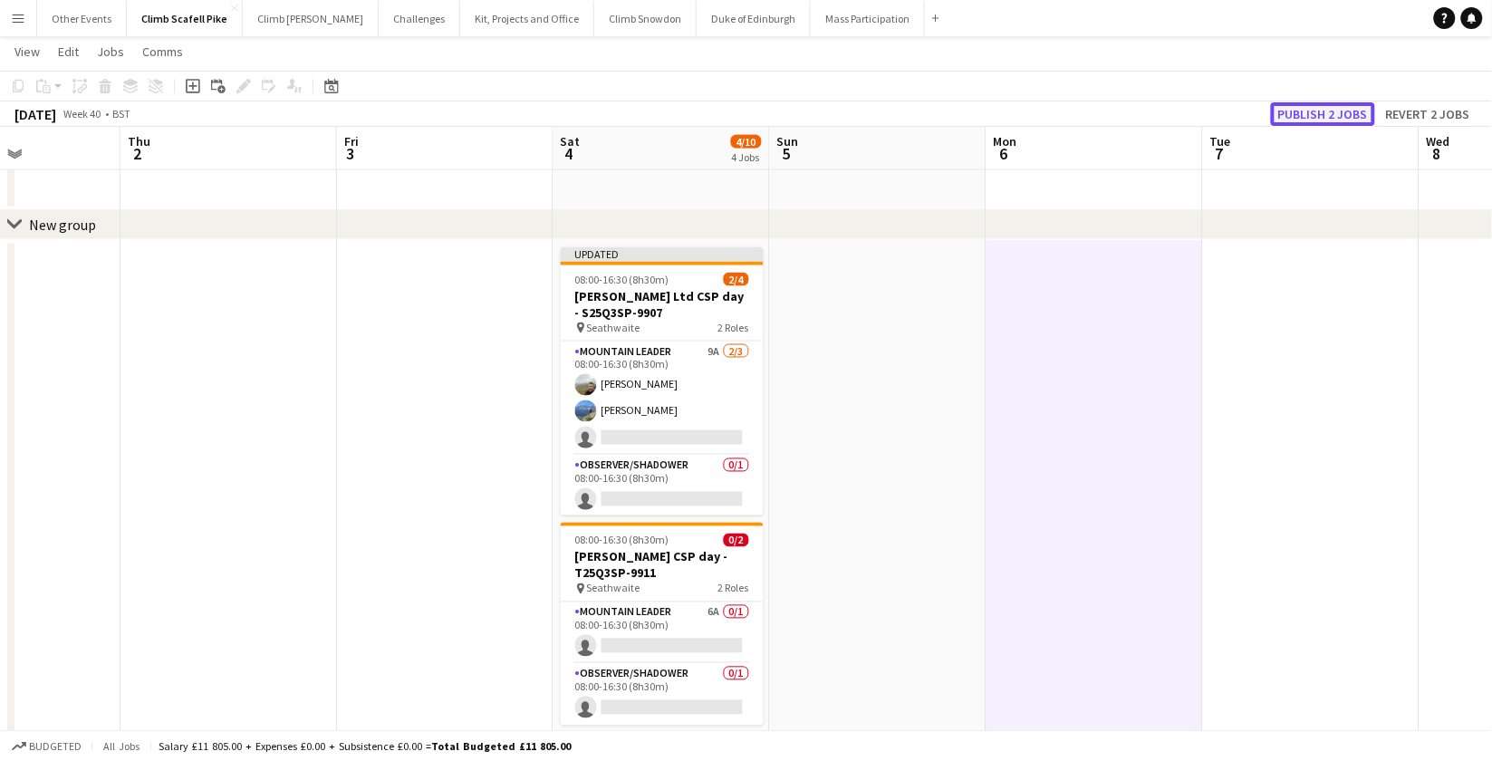
click at [1311, 113] on button "Publish 2 jobs" at bounding box center [1323, 114] width 104 height 24
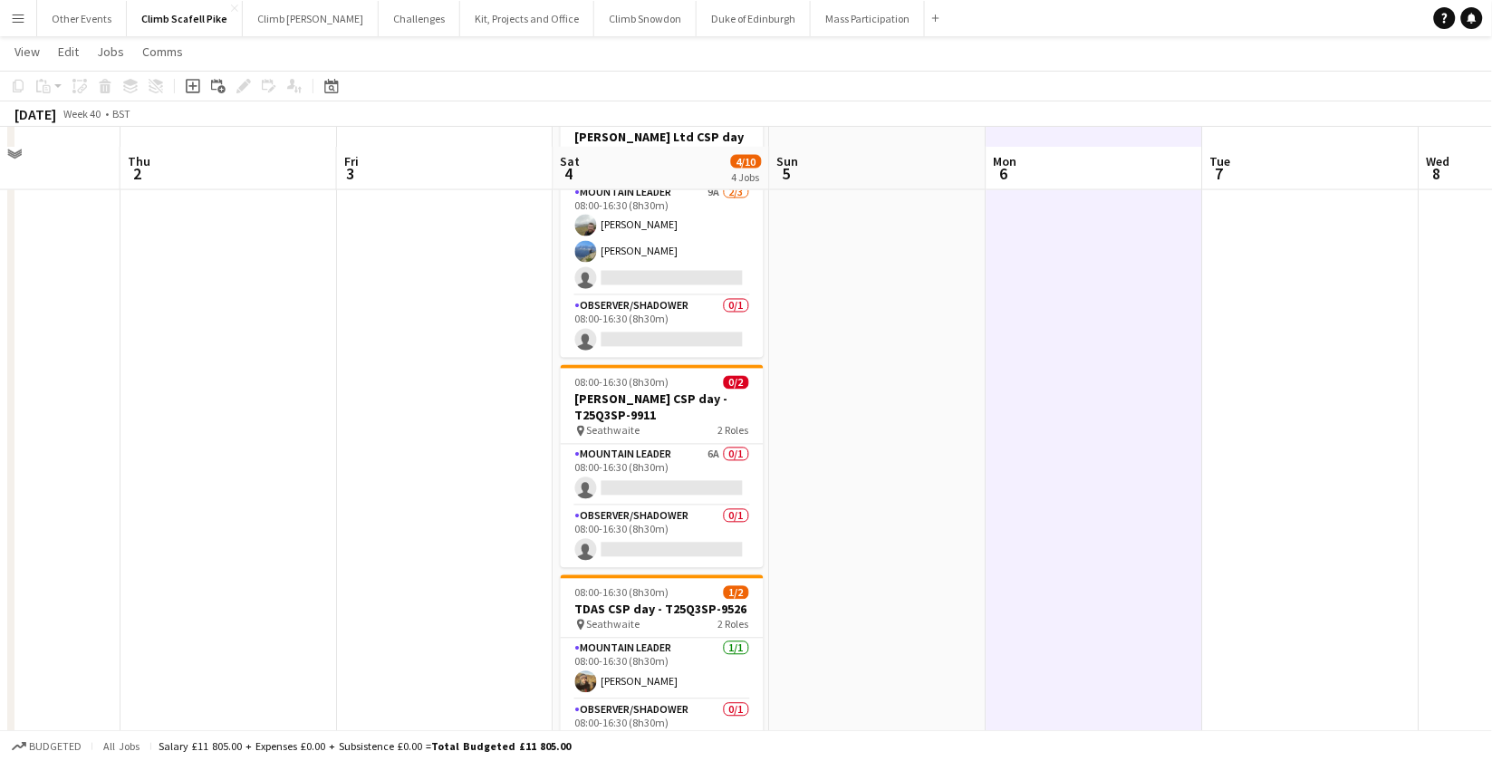
scroll to position [767, 0]
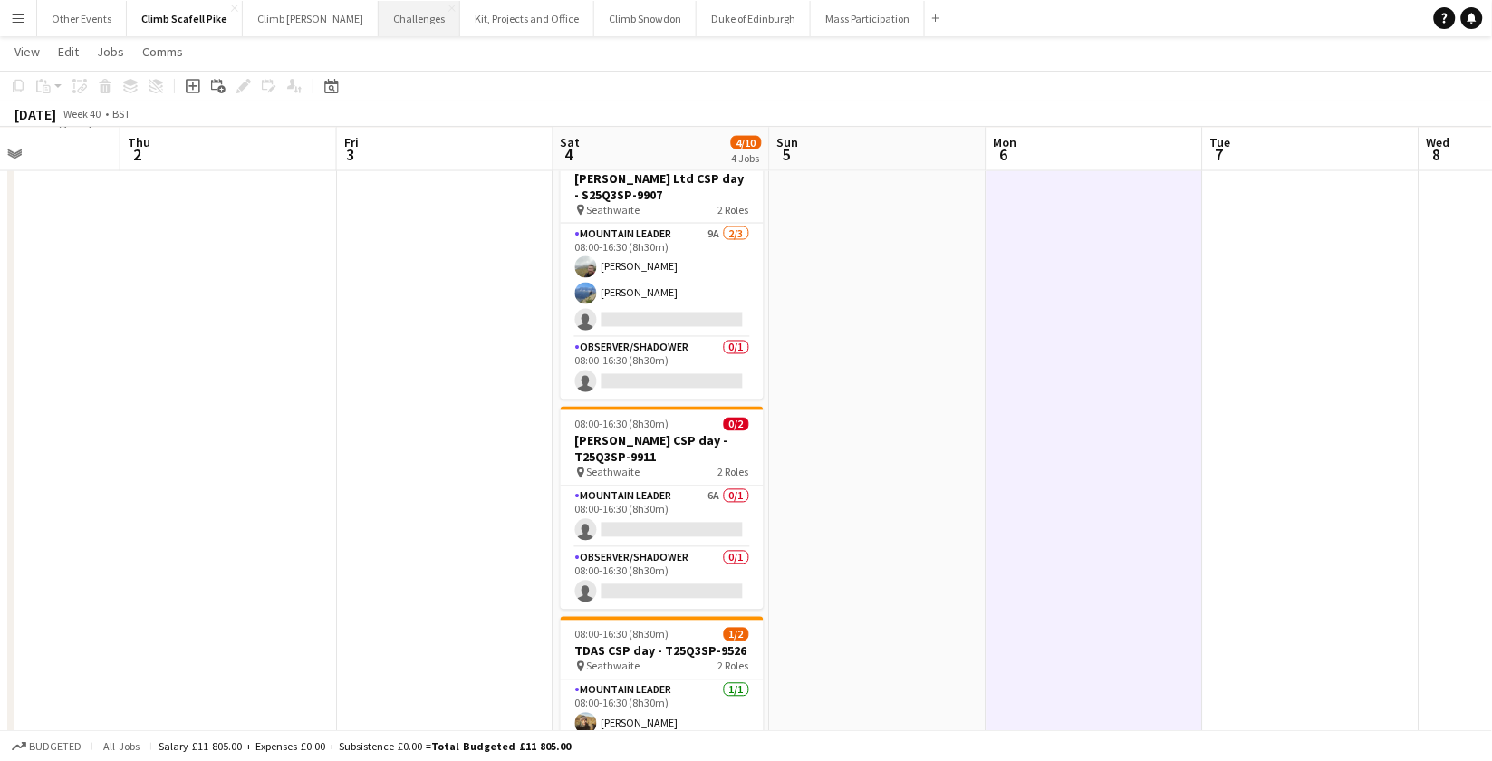
click at [379, 21] on button "Challenges Close" at bounding box center [420, 18] width 82 height 35
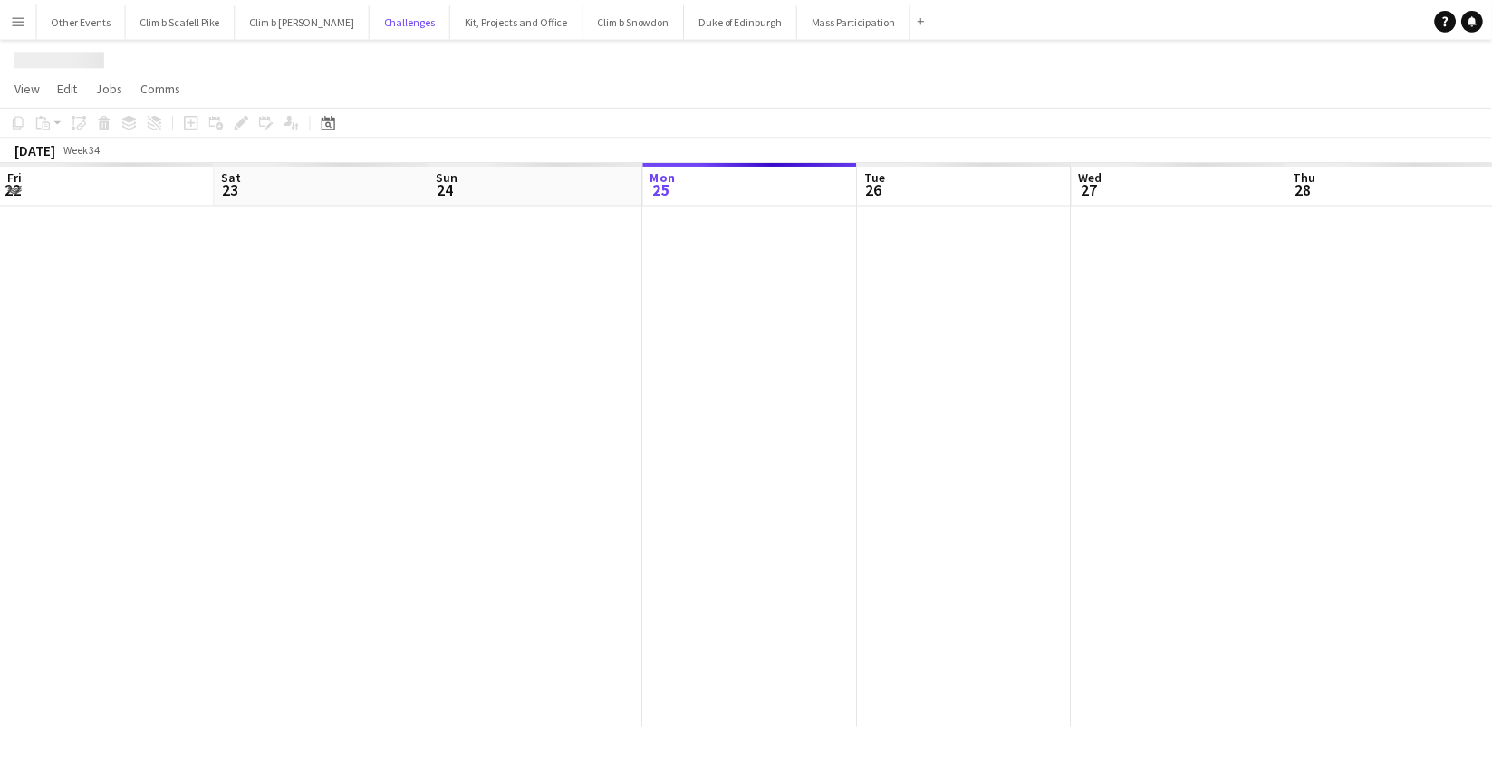
scroll to position [0, 432]
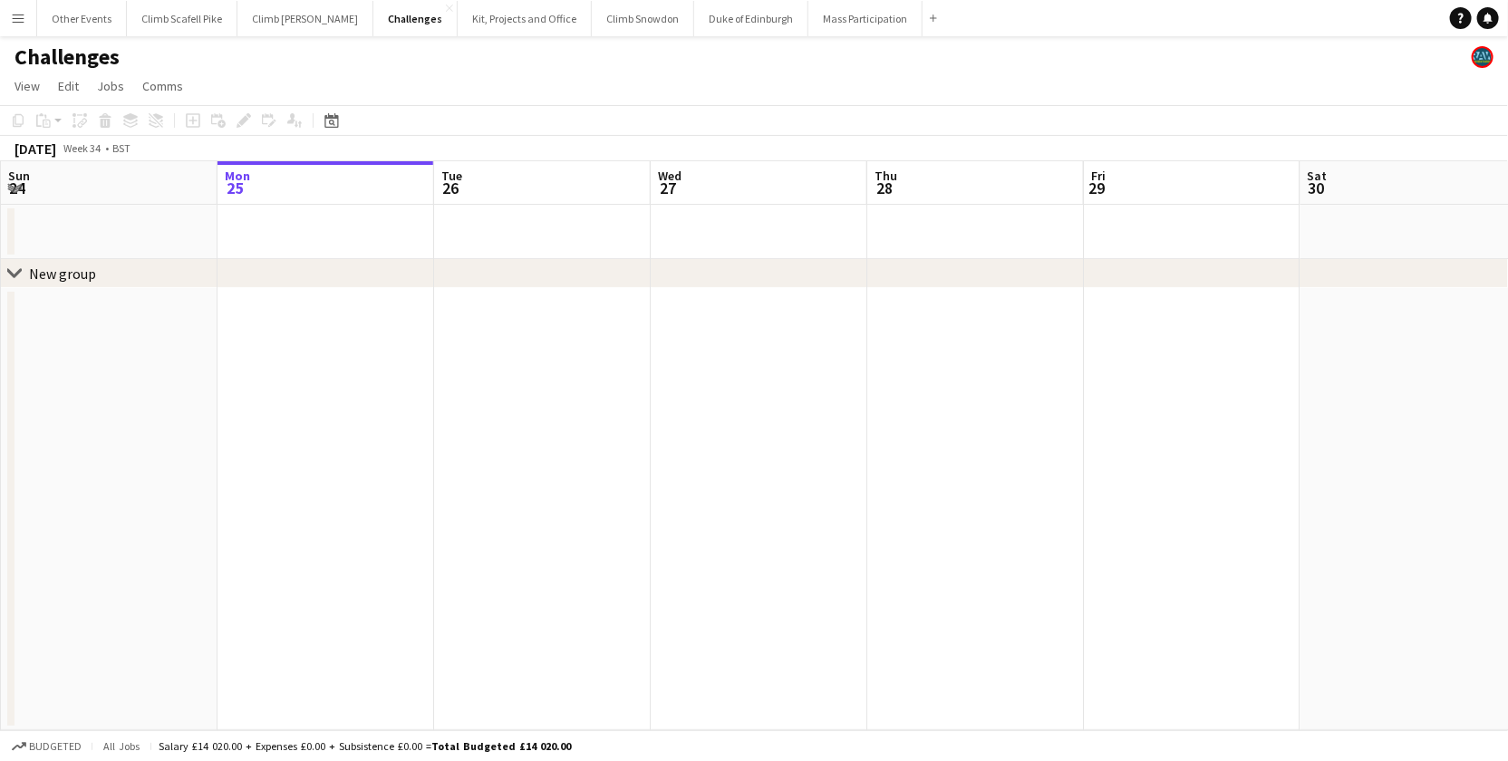
click at [341, 129] on div "Date picker [DATE] [DATE] [DATE] M [DATE] T [DATE] W [DATE] T [DATE] F [DATE] S…" at bounding box center [325, 121] width 41 height 22
click at [337, 123] on icon "Date picker" at bounding box center [331, 120] width 14 height 14
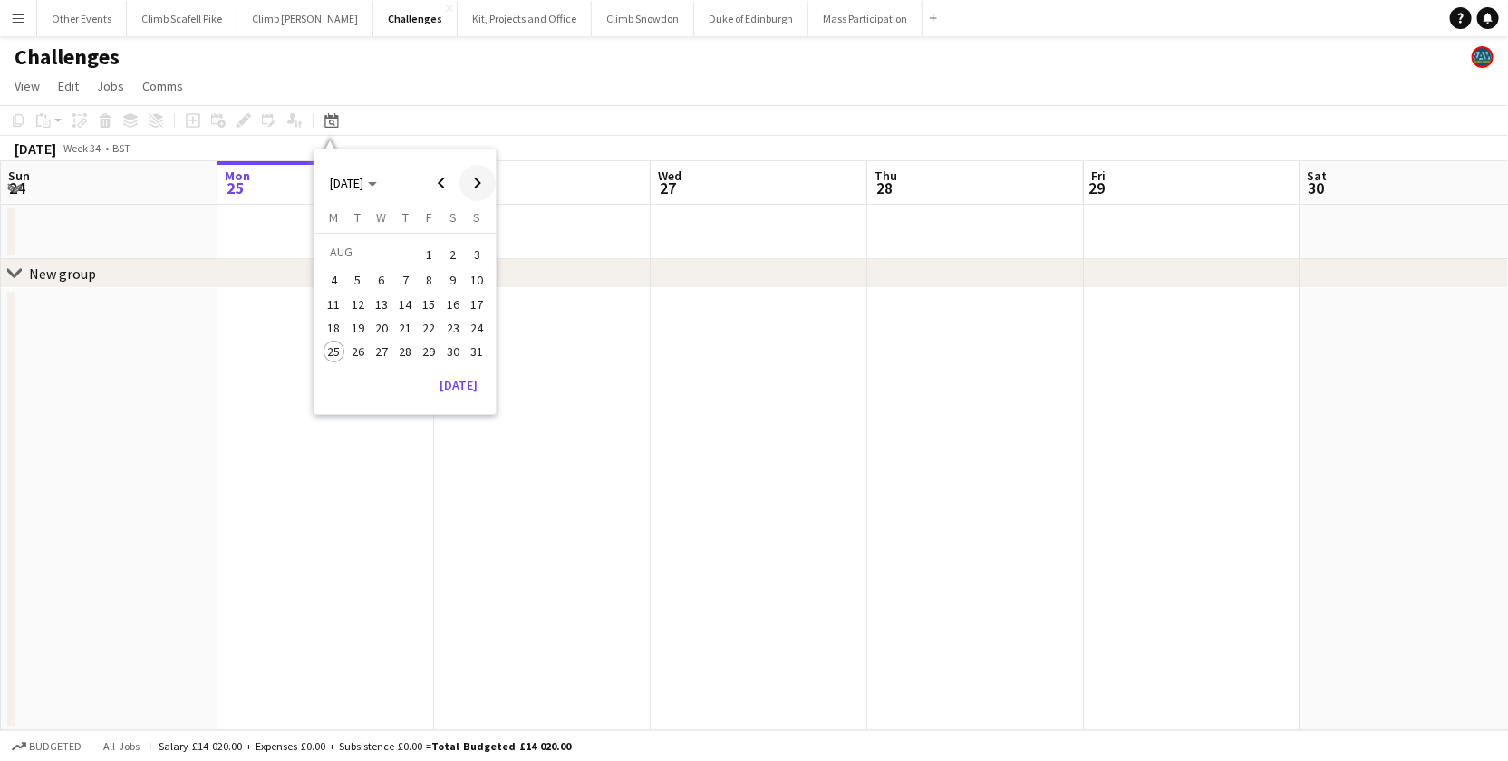
click at [485, 183] on span "Next month" at bounding box center [477, 183] width 36 height 36
click at [458, 339] on span "27" at bounding box center [453, 347] width 22 height 22
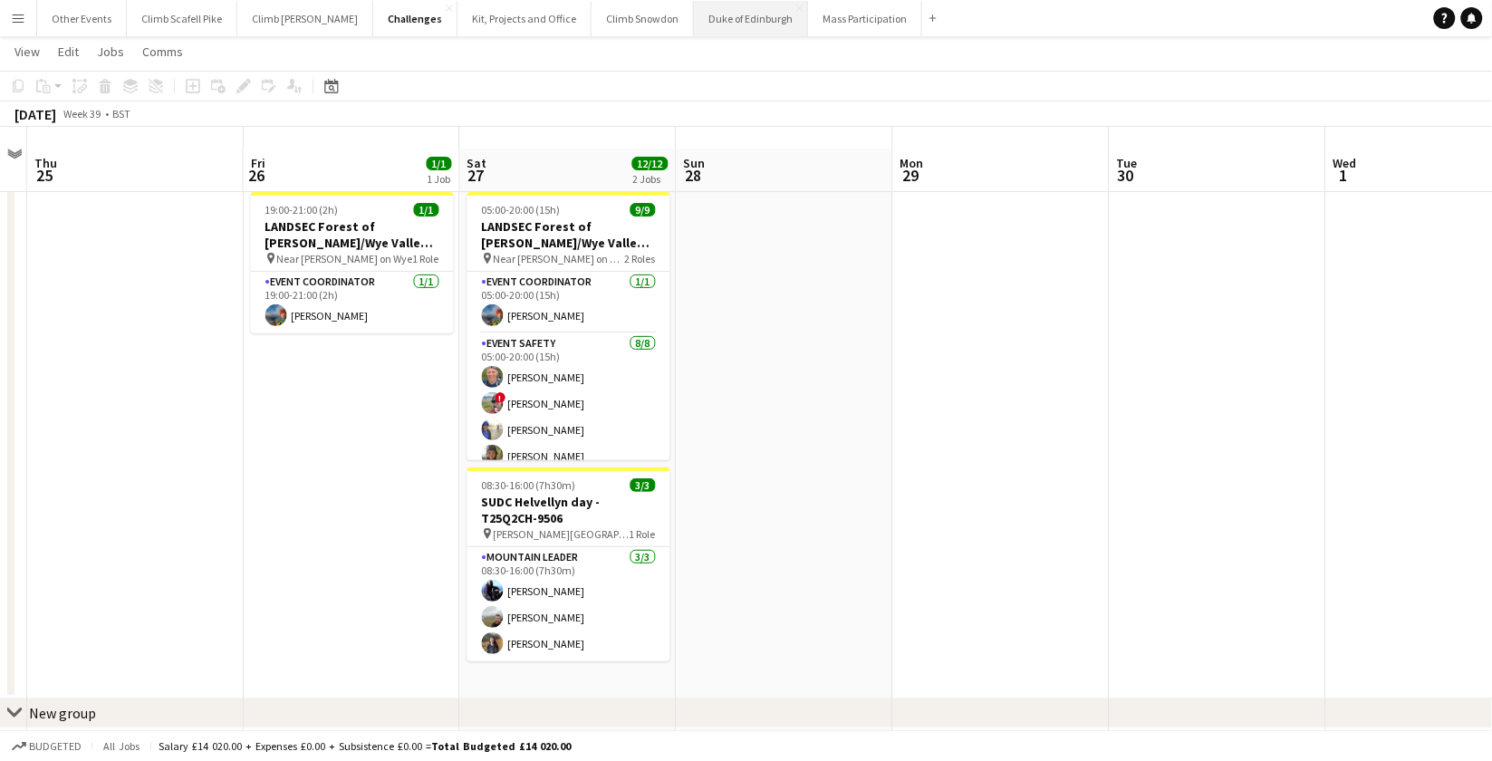
scroll to position [16, 0]
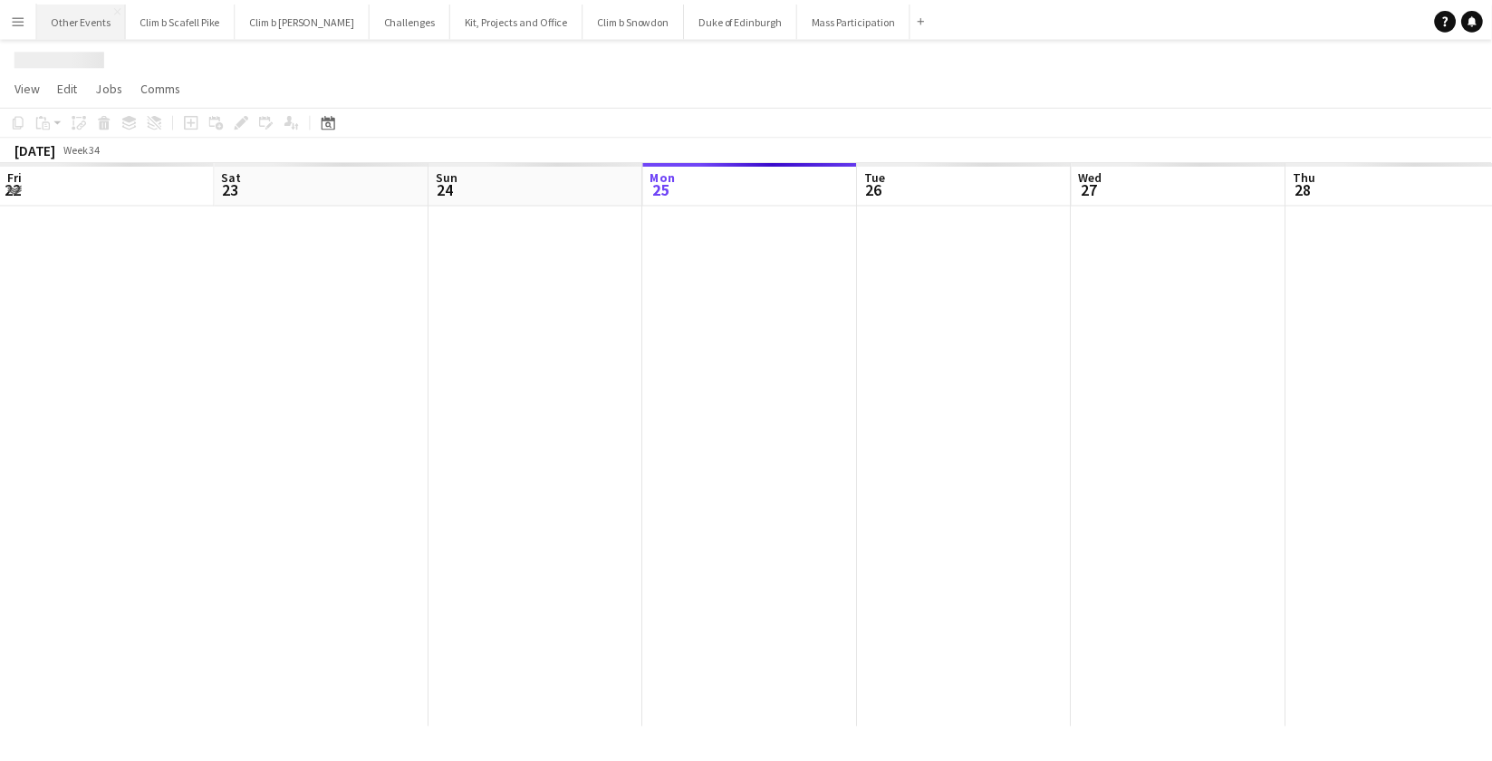
scroll to position [0, 432]
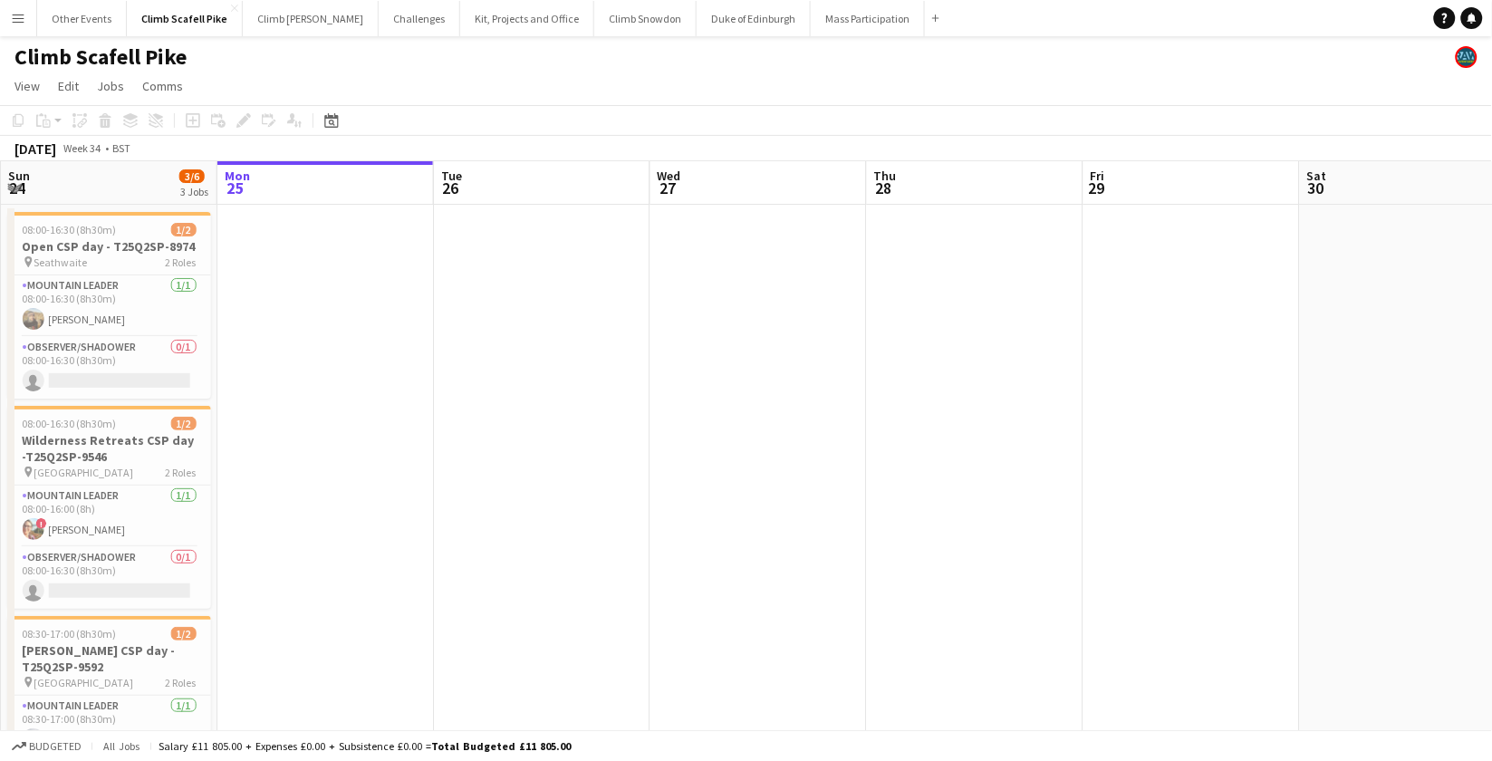
drag, startPoint x: 334, startPoint y: 120, endPoint x: 377, endPoint y: 134, distance: 45.0
click at [334, 120] on icon "Date picker" at bounding box center [331, 120] width 14 height 14
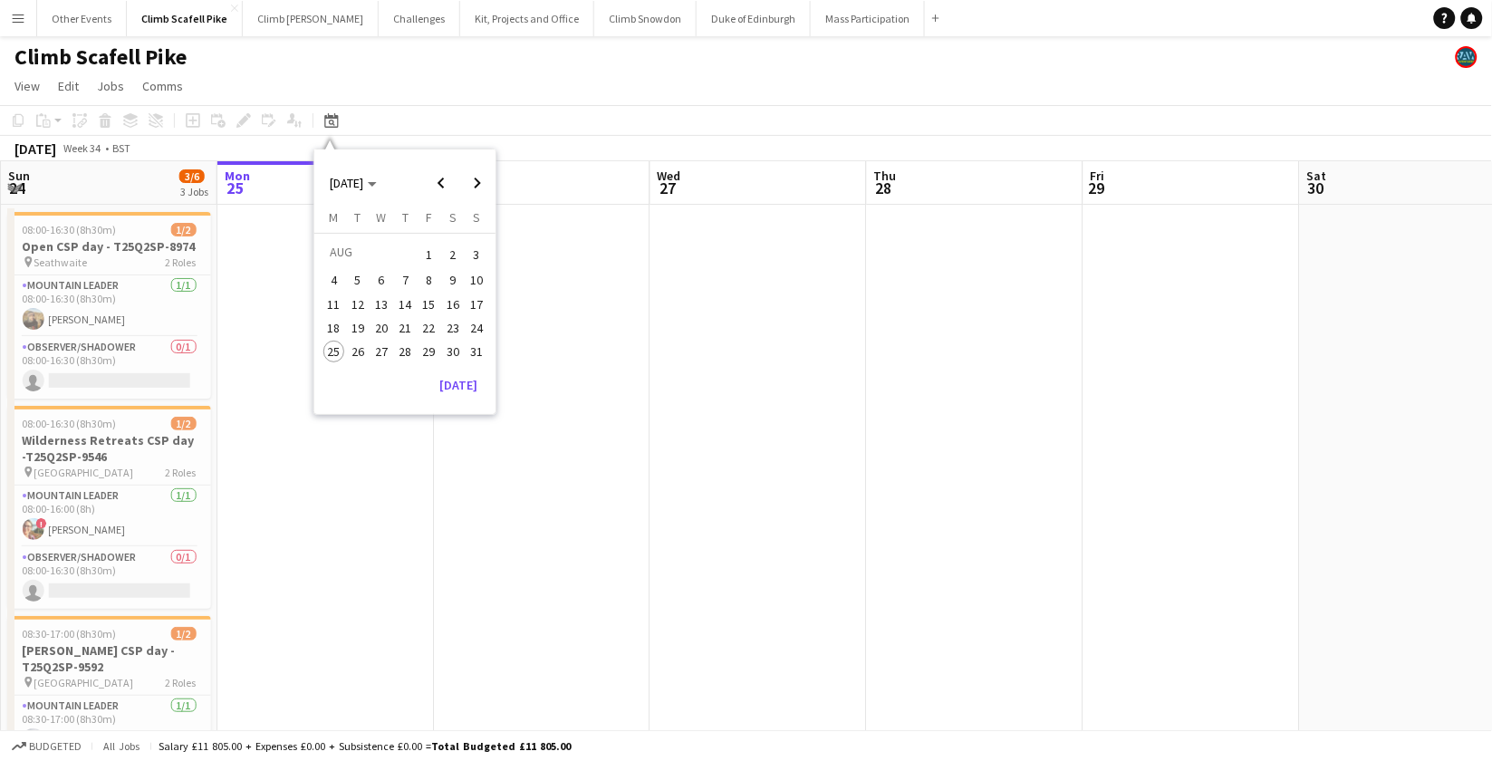
click at [960, 523] on app-date-cell at bounding box center [975, 540] width 217 height 671
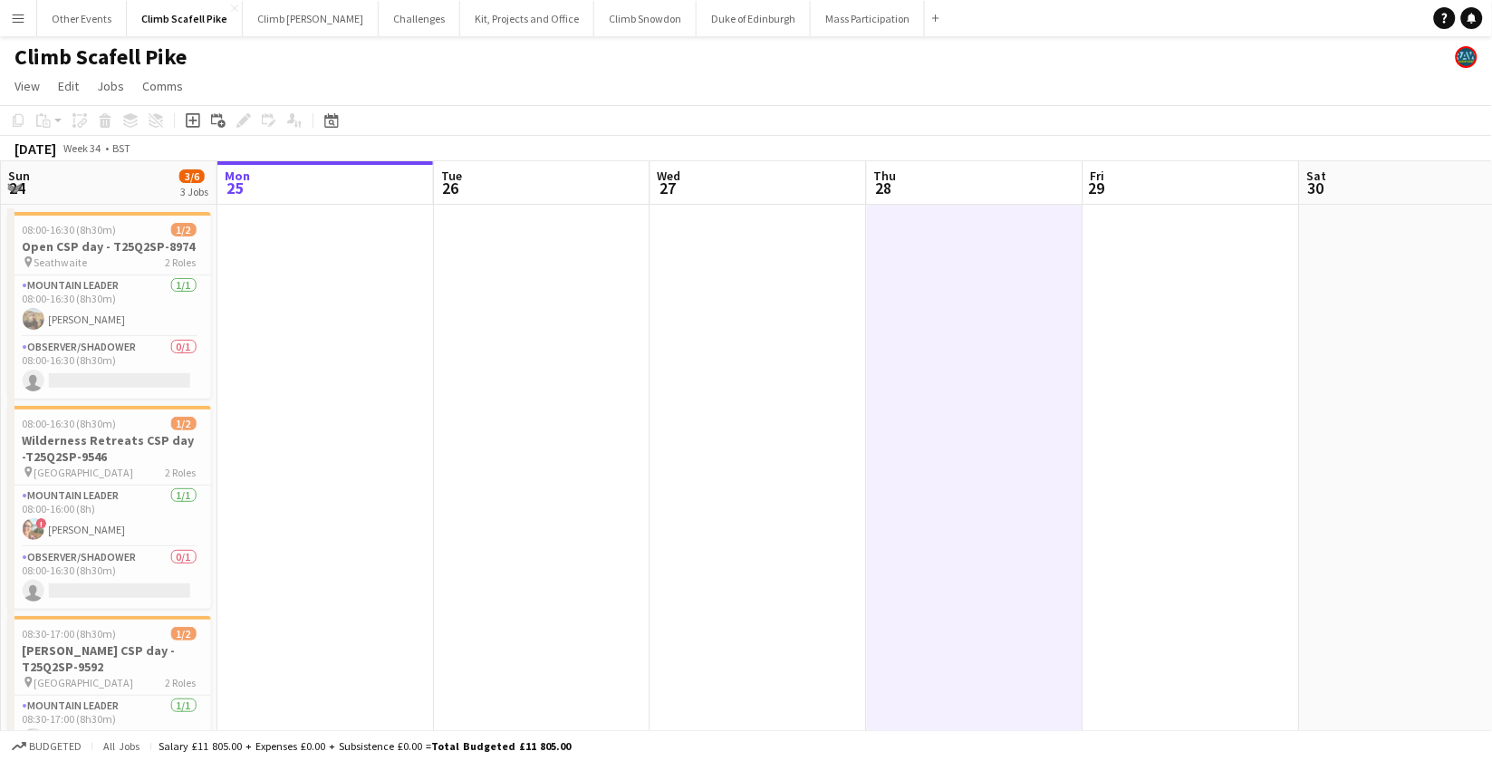
scroll to position [0, 433]
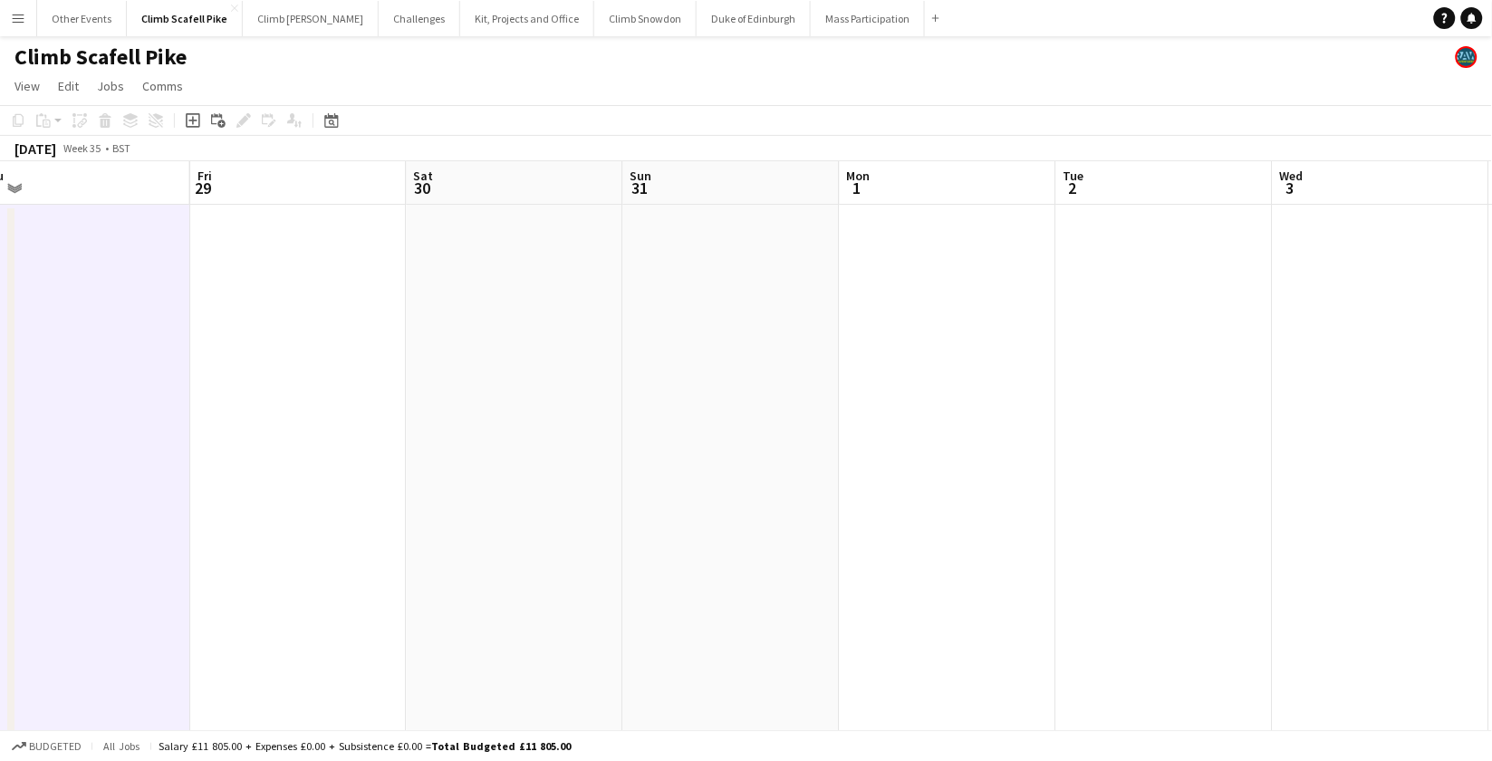
drag, startPoint x: 394, startPoint y: 481, endPoint x: 963, endPoint y: 475, distance: 569.0
click at [244, 499] on app-calendar-viewport "Mon 25 Tue 26 Wed 27 Thu 28 Fri 29 Sat 30 Sun 31 Mon 1 Tue 2 Wed 3 Thu 4 Fri 5" at bounding box center [746, 560] width 1492 height 798
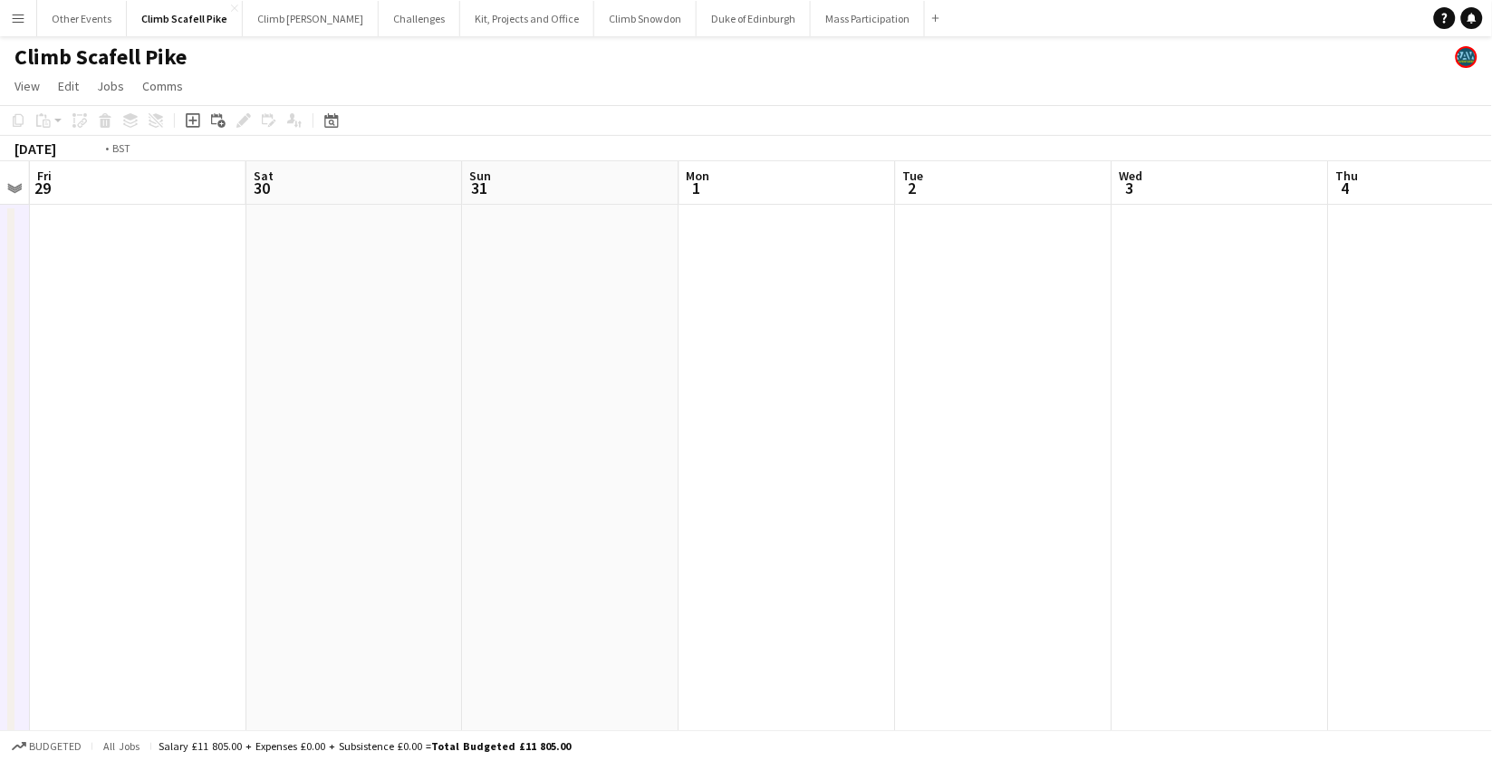
drag, startPoint x: 1052, startPoint y: 478, endPoint x: 406, endPoint y: 572, distance: 652.7
click at [283, 567] on app-calendar-viewport "Tue 26 Wed 27 Thu 28 Fri 29 Sat 30 Sun 31 Mon 1 Tue 2 Wed 3 Thu 4 Fri 5 Sat 6" at bounding box center [746, 560] width 1492 height 798
drag, startPoint x: 1149, startPoint y: 479, endPoint x: 428, endPoint y: 372, distance: 729.1
click at [415, 488] on app-calendar-viewport "Fri 29 Sat 30 Sun 31 Mon 1 Tue 2 Wed 3 Thu 4 Fri 5 Sat 6 Sun 7 Mon 8 Tue 9" at bounding box center [746, 560] width 1492 height 798
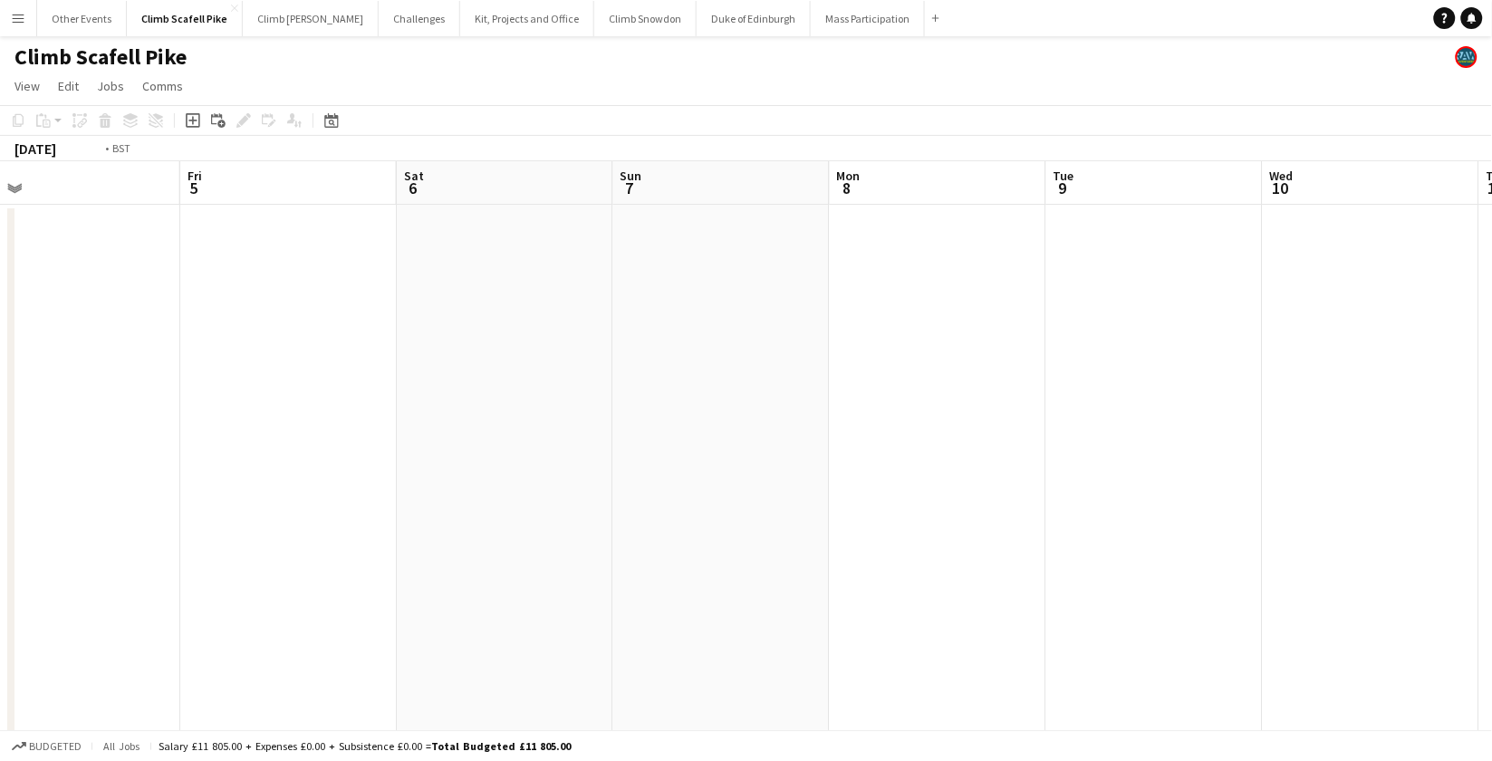
drag, startPoint x: 486, startPoint y: 473, endPoint x: 160, endPoint y: 510, distance: 327.4
click at [70, 510] on app-calendar-viewport "Tue 2 Wed 3 Thu 4 Fri 5 Sat 6 Sun 7 Mon 8 Tue 9 Wed 10 Thu 11 Fri 12 1/3 1 Job …" at bounding box center [746, 560] width 1492 height 798
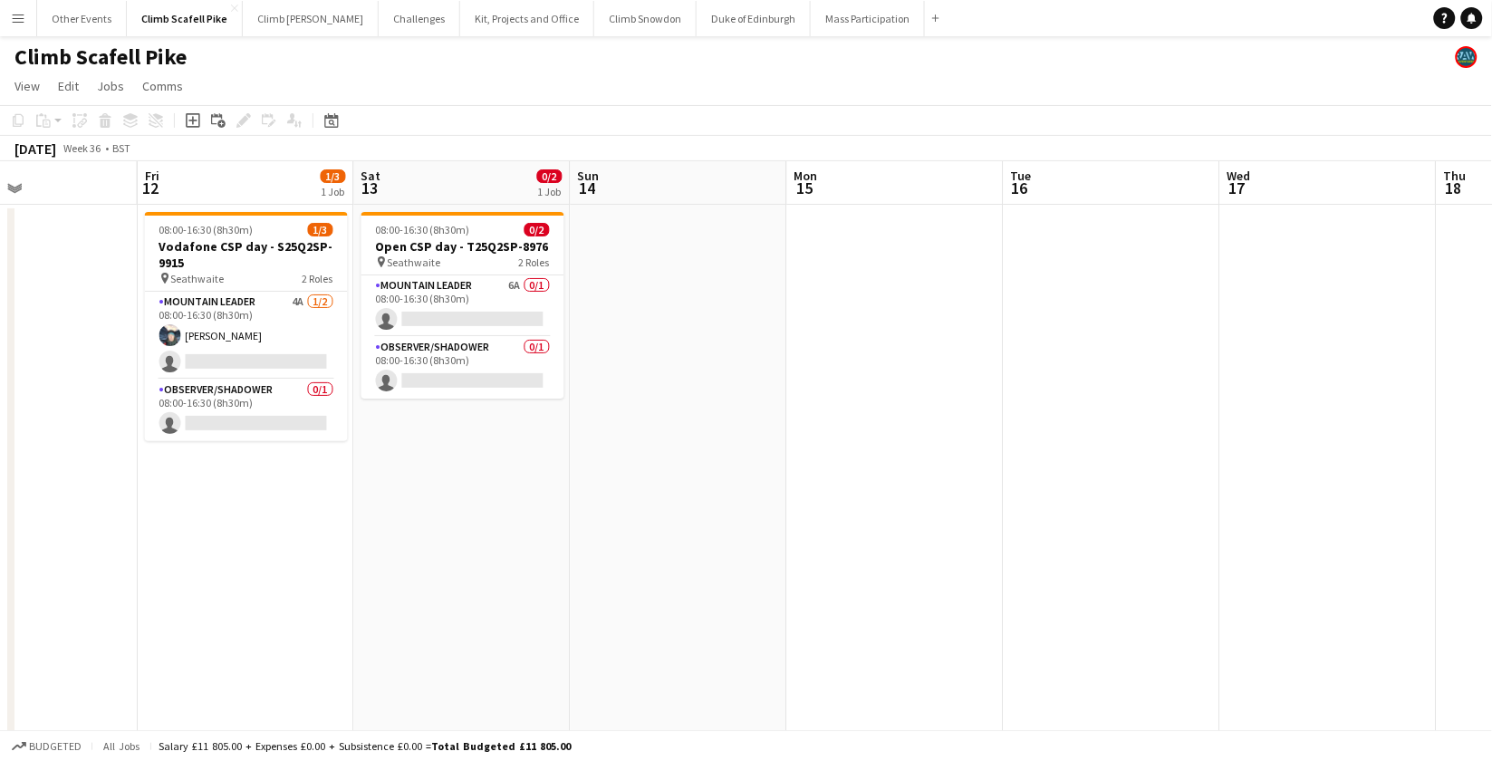
drag, startPoint x: 775, startPoint y: 476, endPoint x: 333, endPoint y: 521, distance: 444.5
click at [332, 521] on app-calendar-viewport "Mon 8 Tue 9 Wed 10 Thu 11 Fri 12 1/3 1 Job Sat 13 0/2 1 Job Sun 14 Mon 15 Tue 1…" at bounding box center [746, 560] width 1492 height 798
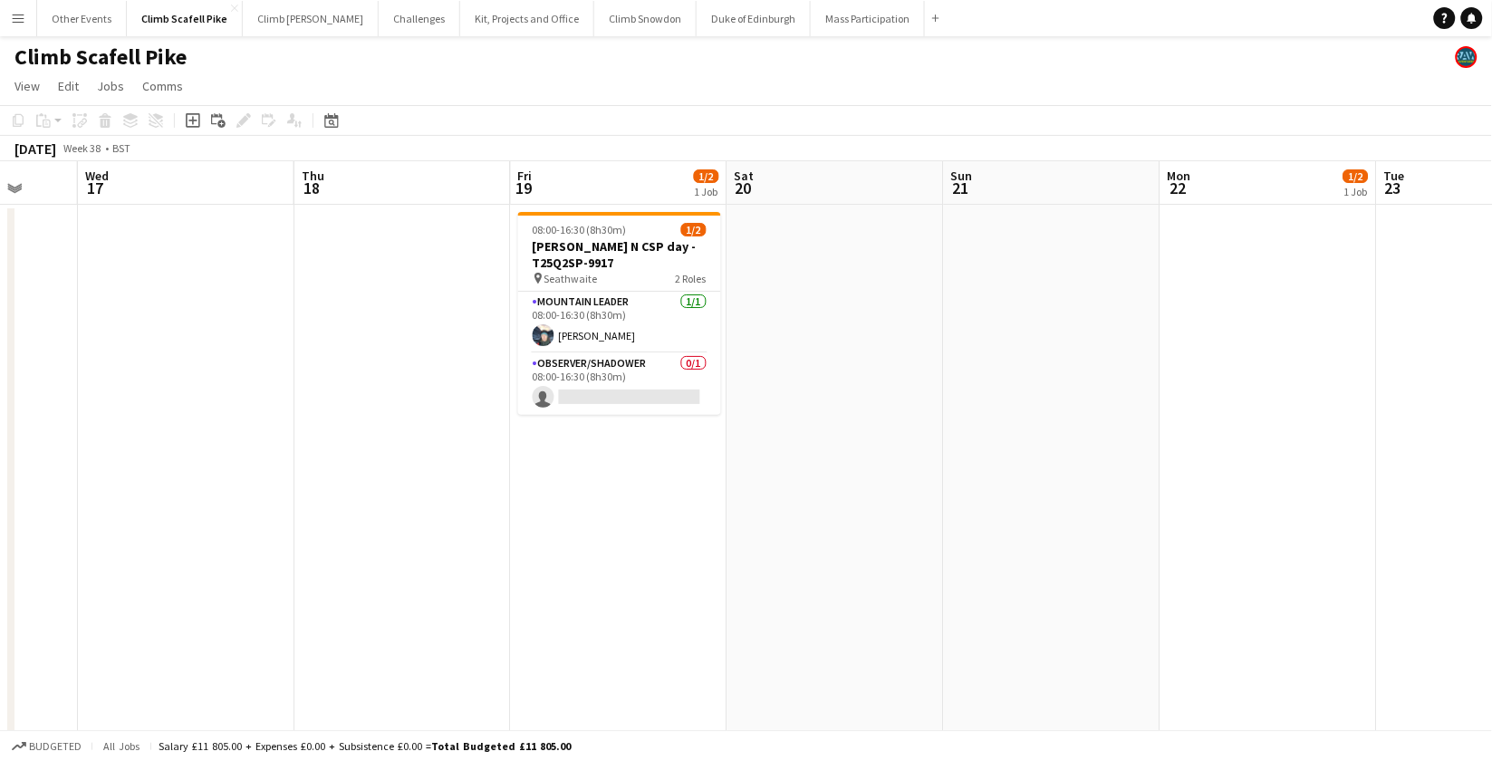
drag, startPoint x: 803, startPoint y: 549, endPoint x: 776, endPoint y: 567, distance: 31.9
click at [303, 599] on app-calendar-viewport "Sun 14 Mon 15 Tue 16 Wed 17 Thu 18 Fri 19 1/2 1 Job Sat 20 Sun 21 Mon 22 1/2 1 …" at bounding box center [746, 656] width 1492 height 991
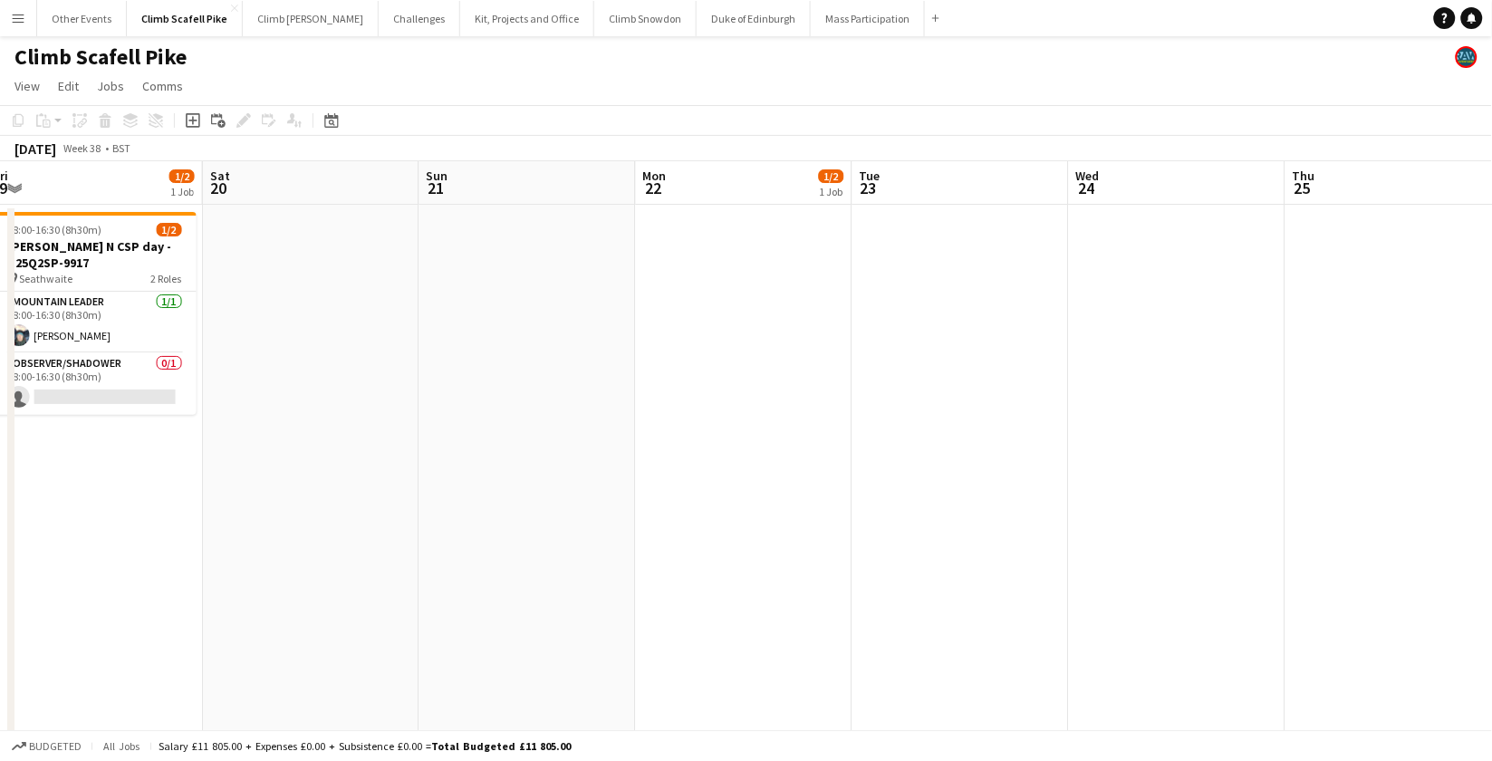
drag, startPoint x: 1158, startPoint y: 532, endPoint x: 696, endPoint y: 564, distance: 463.2
click at [462, 596] on app-calendar-viewport "Tue 16 Wed 17 Thu 18 Fri 19 1/2 1 Job Sat 20 Sun 21 Mon 22 1/2 1 Job Tue 23 Wed…" at bounding box center [746, 656] width 1492 height 991
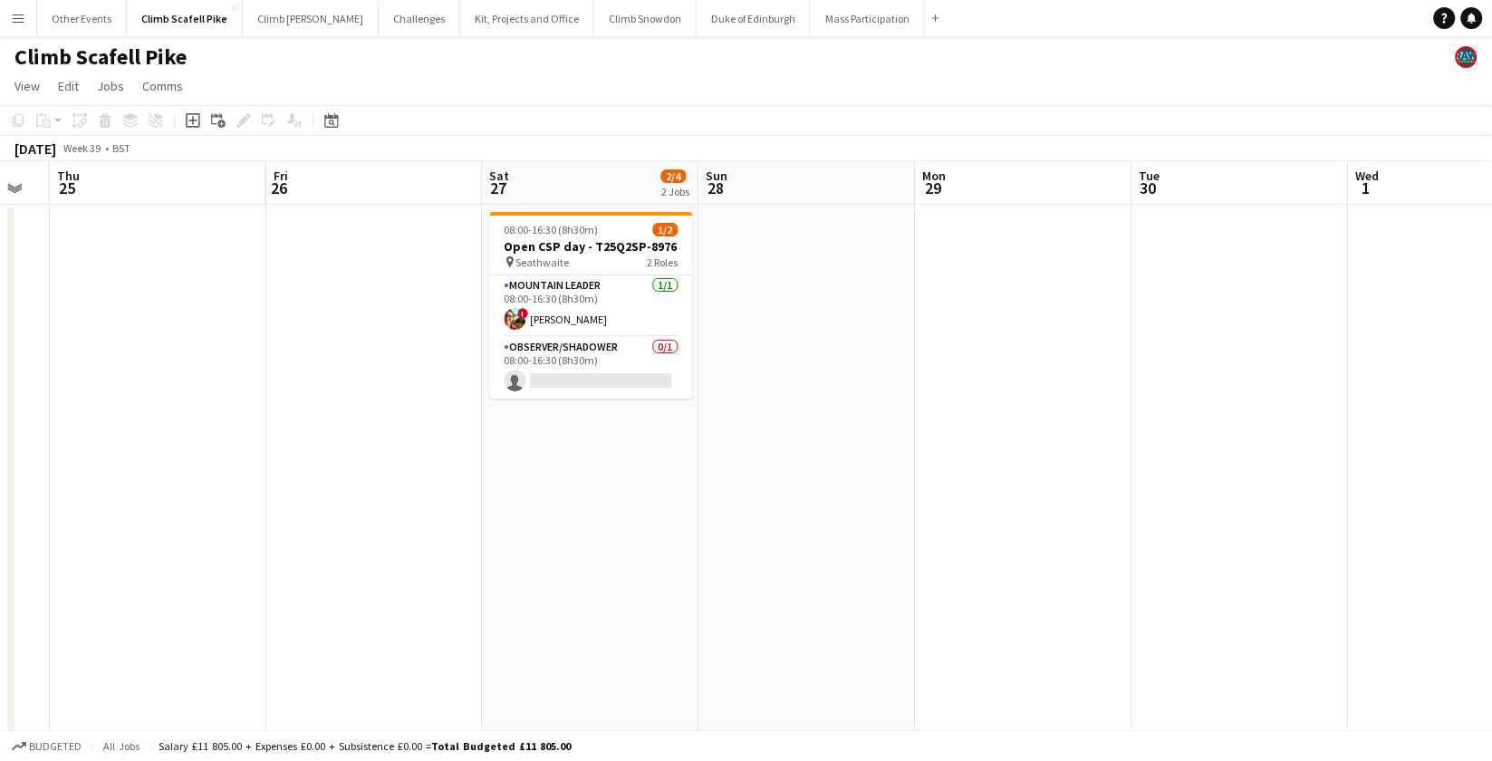
drag, startPoint x: 1231, startPoint y: 515, endPoint x: 782, endPoint y: 552, distance: 450.9
click at [782, 552] on app-calendar-viewport "Mon 22 1/2 1 Job Tue 23 Wed 24 Thu 25 Fri 26 Sat 27 2/4 2 Jobs Sun 28 Mon 29 Tu…" at bounding box center [746, 656] width 1492 height 991
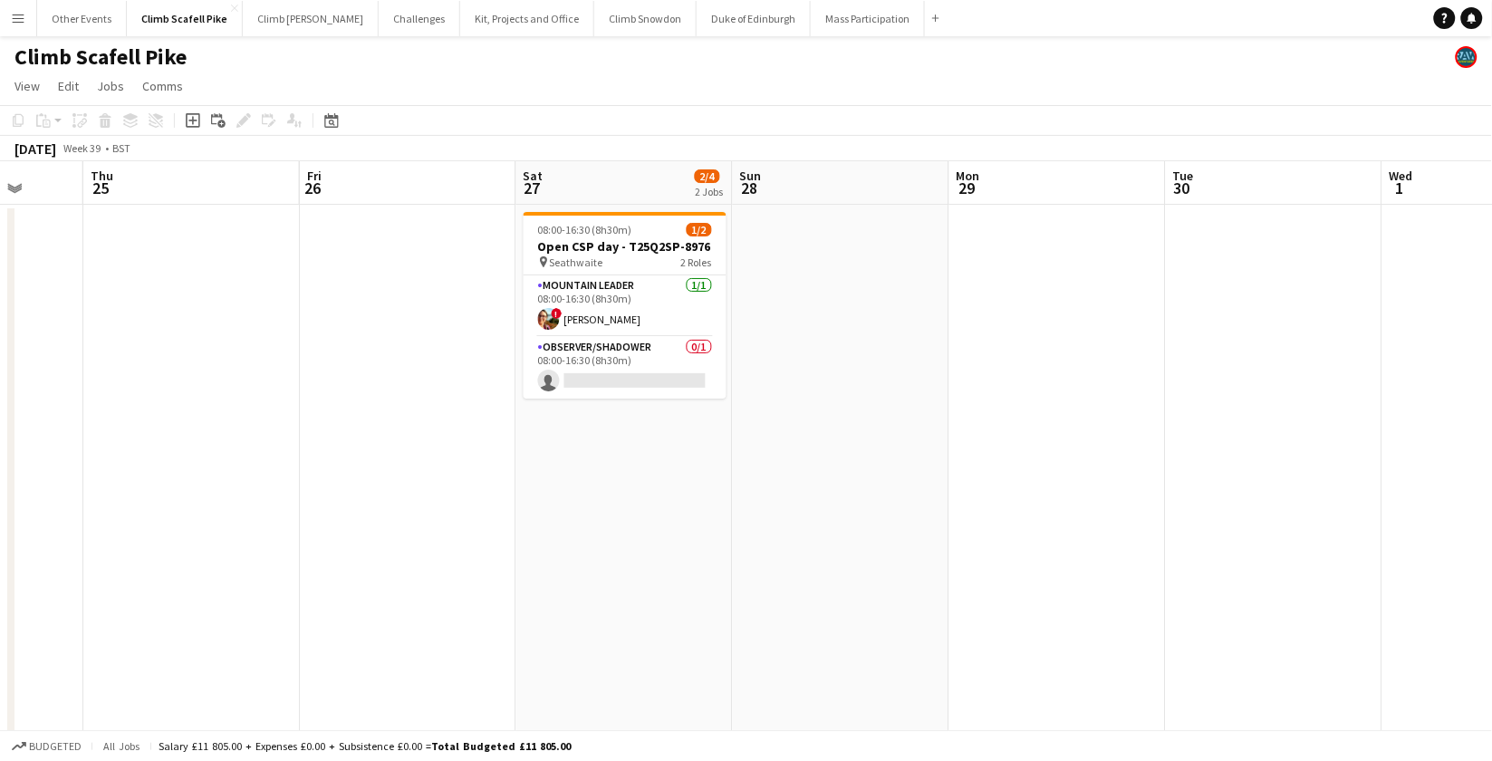
drag, startPoint x: 1193, startPoint y: 492, endPoint x: 529, endPoint y: 561, distance: 667.7
click at [509, 560] on app-calendar-viewport "Mon 22 1/2 1 Job Tue 23 Wed 24 Thu 25 Fri 26 Sat 27 2/4 2 Jobs Sun 28 Mon 29 Tu…" at bounding box center [746, 656] width 1492 height 991
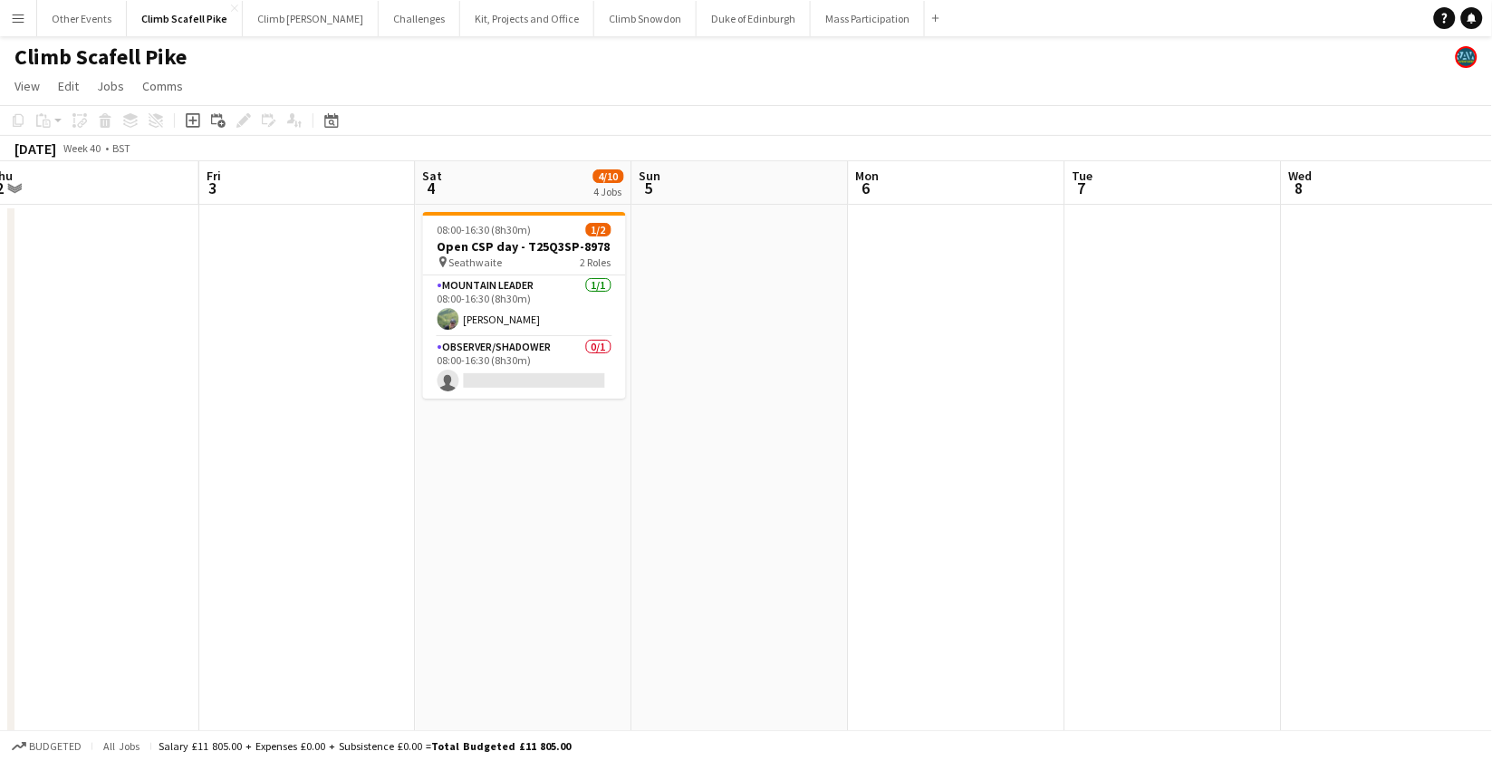
scroll to position [0, 575]
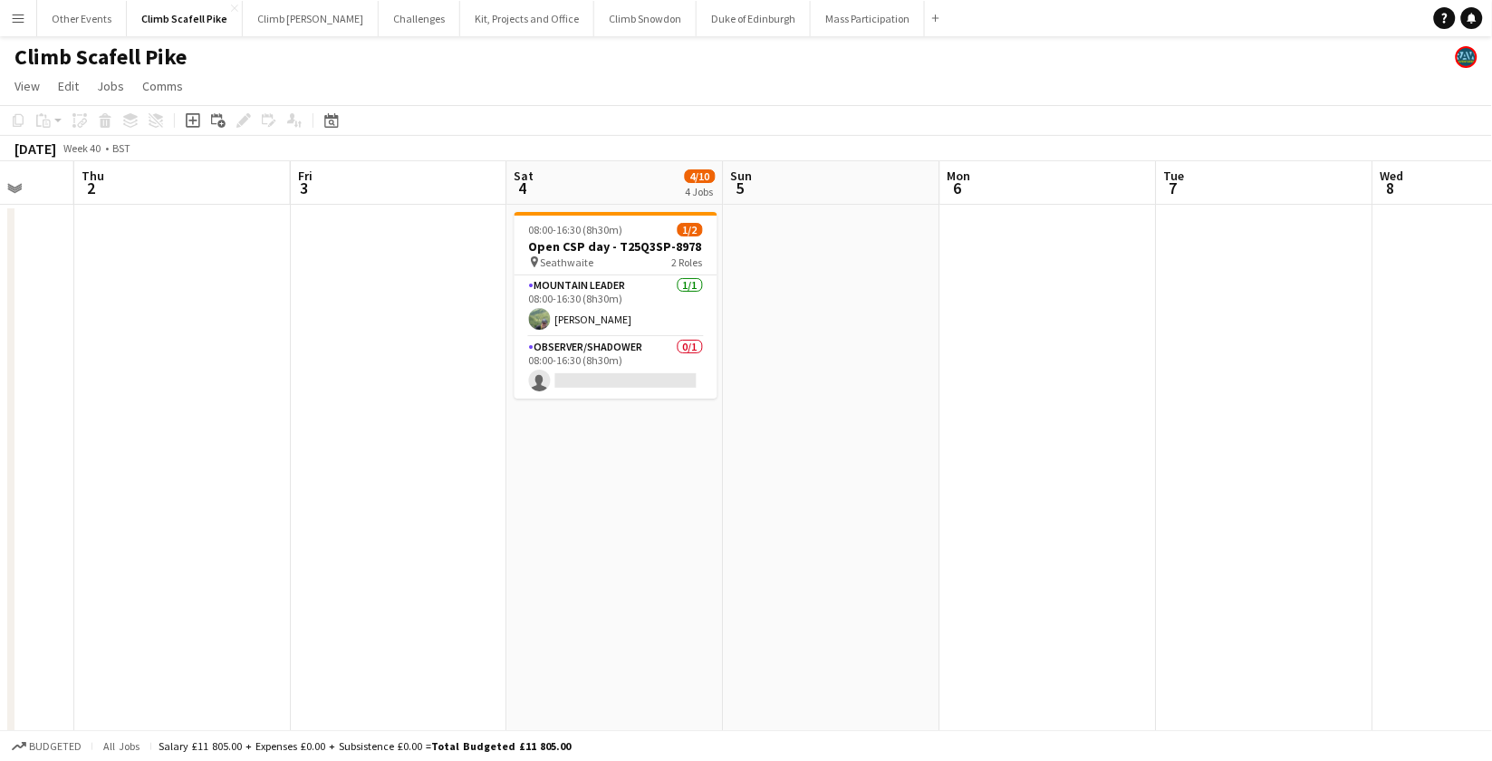
drag, startPoint x: 1252, startPoint y: 519, endPoint x: 596, endPoint y: 576, distance: 658.5
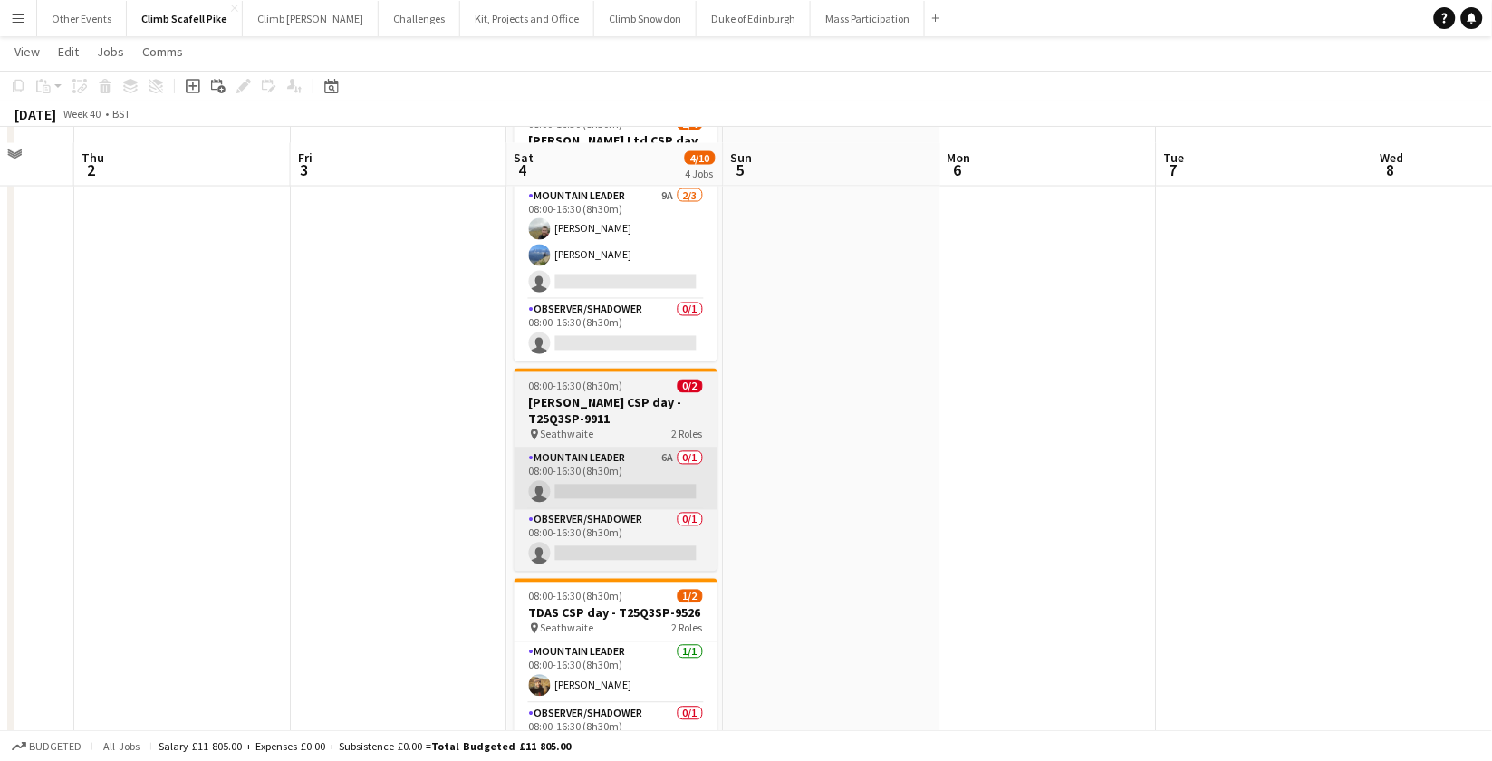
scroll to position [820, 0]
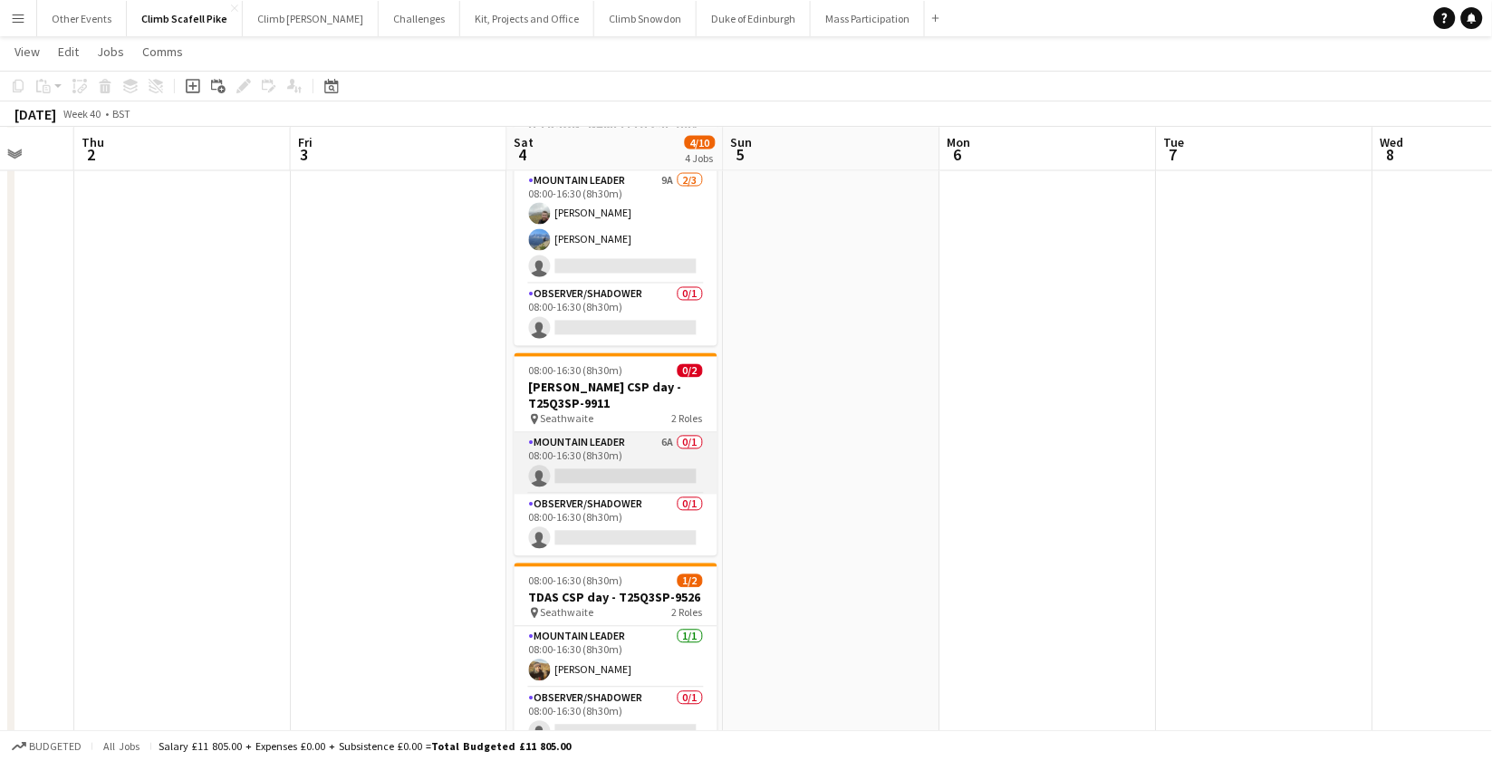
drag, startPoint x: 626, startPoint y: 445, endPoint x: 644, endPoint y: 438, distance: 19.5
click at [626, 445] on app-card-role "Mountain Leader 6A 0/1 08:00-16:30 (8h30m) single-neutral-actions" at bounding box center [616, 464] width 203 height 62
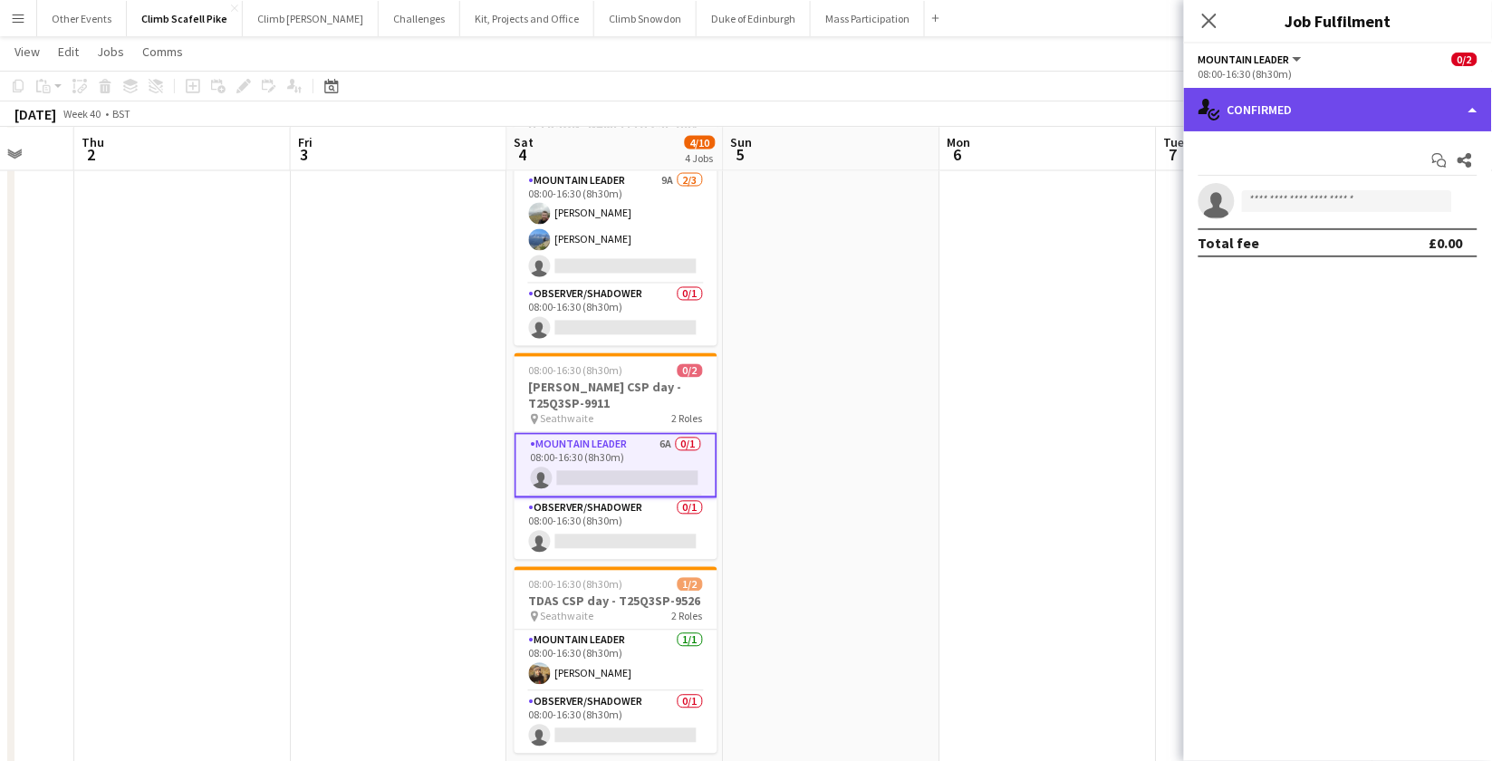
click at [1347, 117] on div "single-neutral-actions-check-2 Confirmed" at bounding box center [1338, 109] width 308 height 43
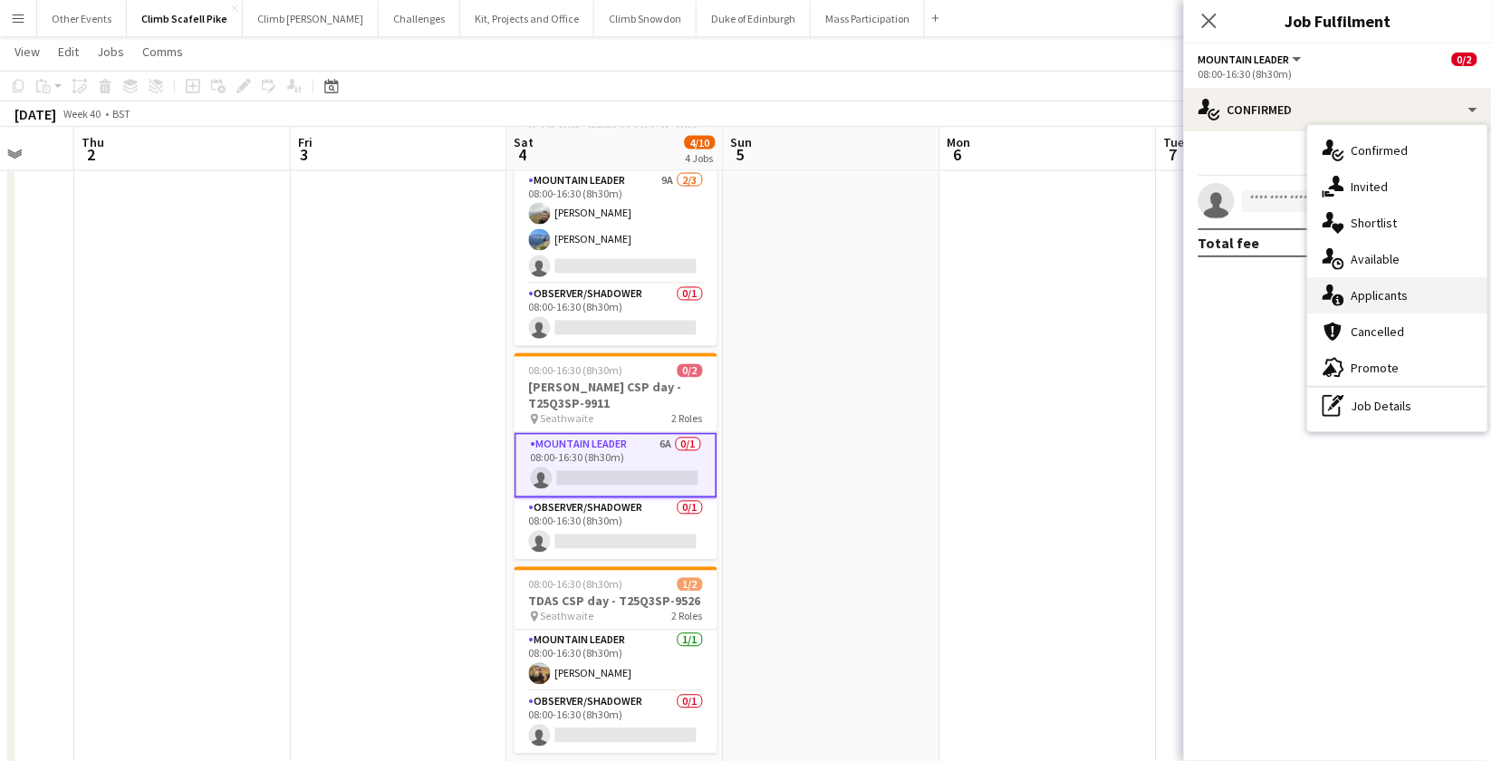
click at [1347, 290] on div "single-neutral-actions-information Applicants" at bounding box center [1397, 295] width 179 height 36
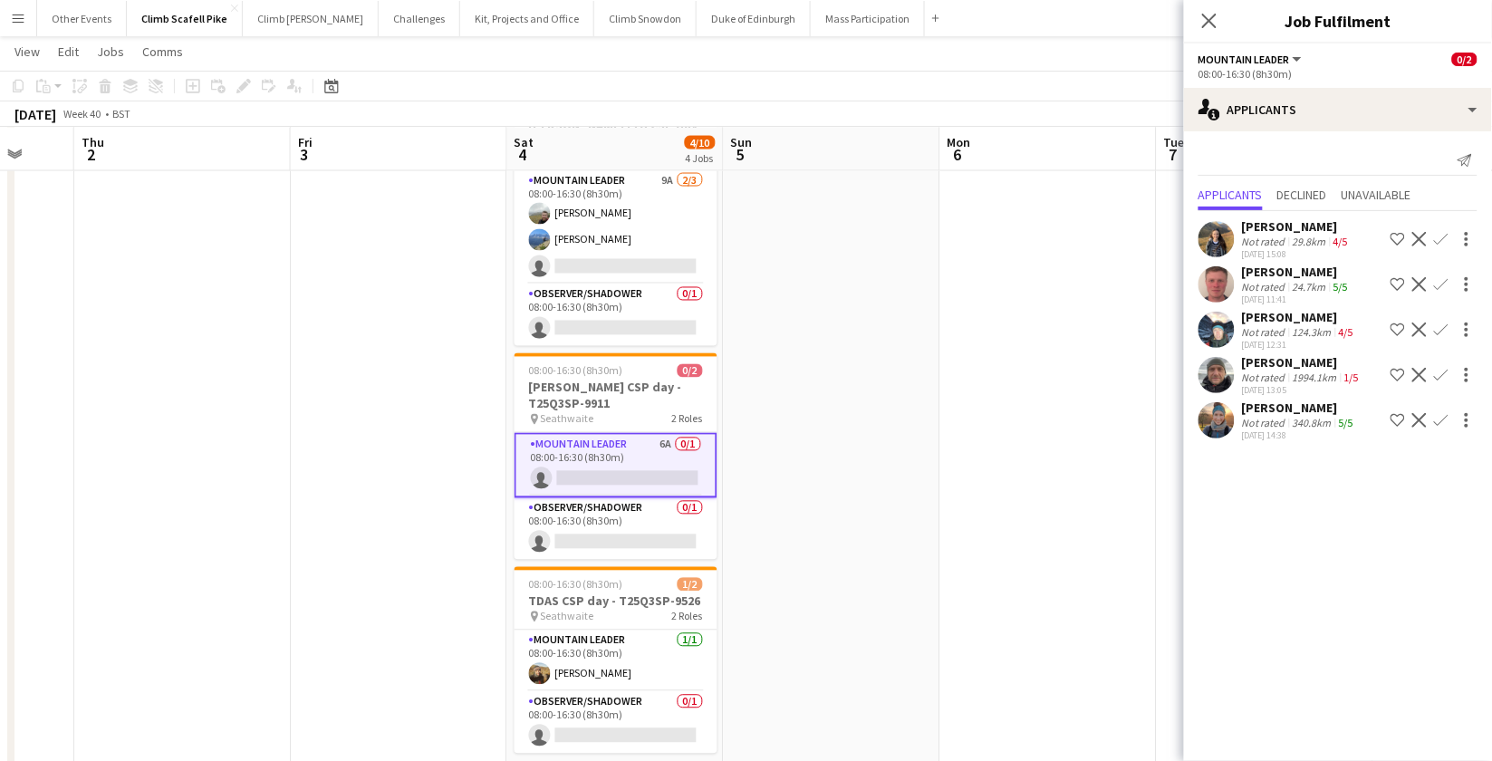
click at [1347, 333] on app-icon "Confirm" at bounding box center [1441, 330] width 14 height 14
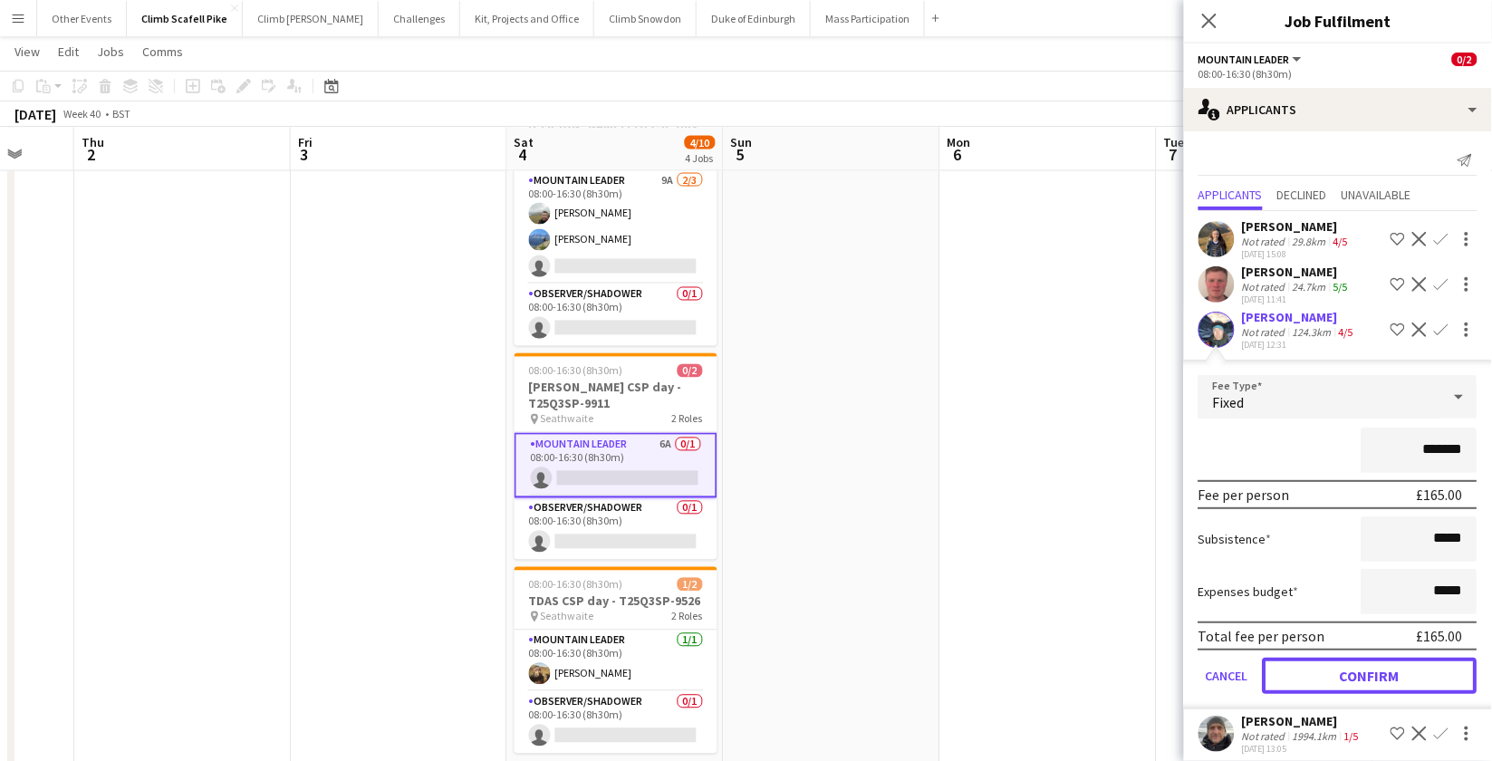
drag, startPoint x: 1348, startPoint y: 674, endPoint x: 1343, endPoint y: 657, distance: 18.1
click at [1347, 674] on button "Confirm" at bounding box center [1370, 676] width 215 height 36
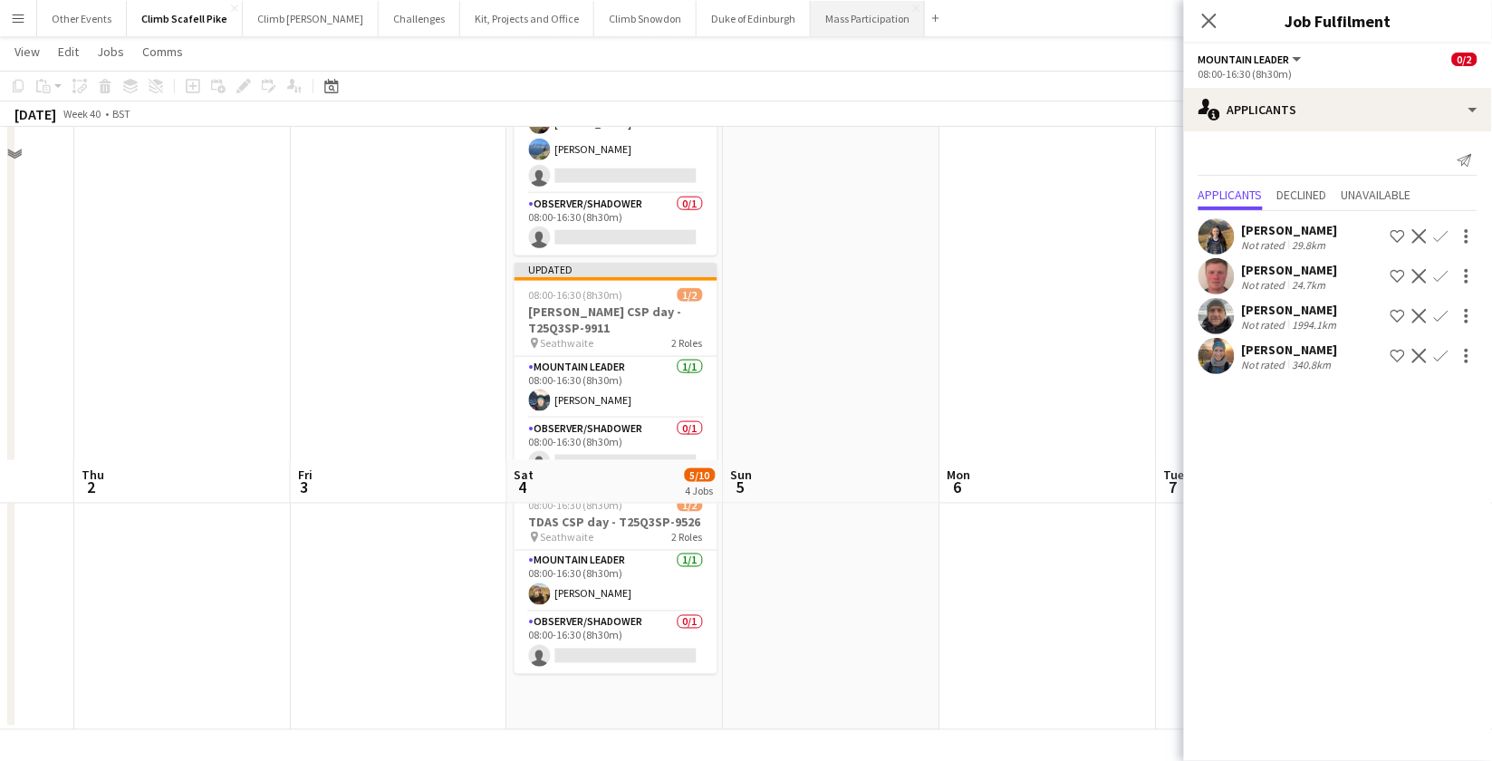
scroll to position [0, 0]
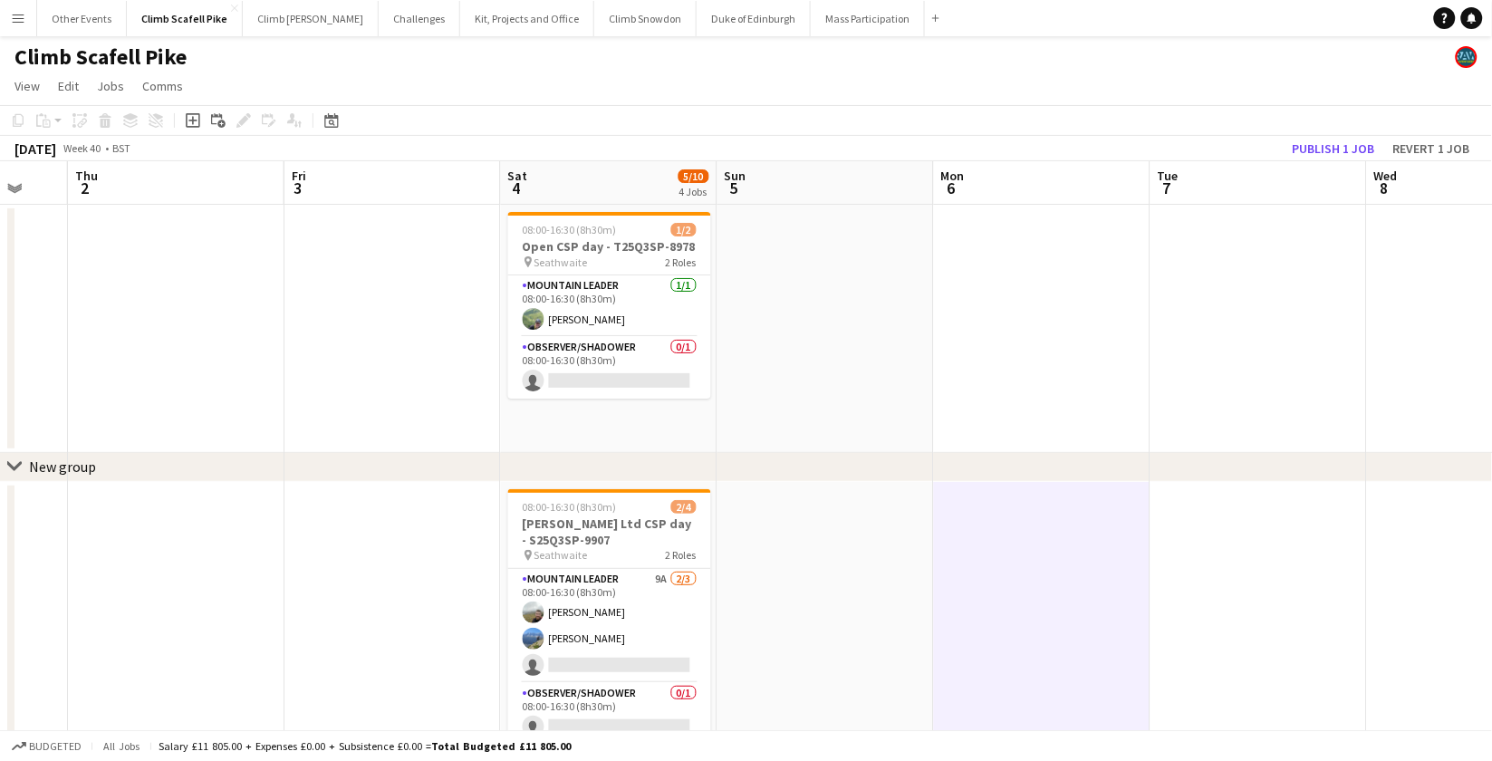
drag, startPoint x: 1259, startPoint y: 560, endPoint x: 611, endPoint y: 582, distance: 649.1
click at [604, 580] on app-calendar-viewport "Mon 29 Tue 30 Wed 1 Thu 2 Fri 3 Sat 4 5/10 4 Jobs Sun 5 Mon 6 Tue 7 Wed 8 Thu 9…" at bounding box center [746, 690] width 1492 height 1058
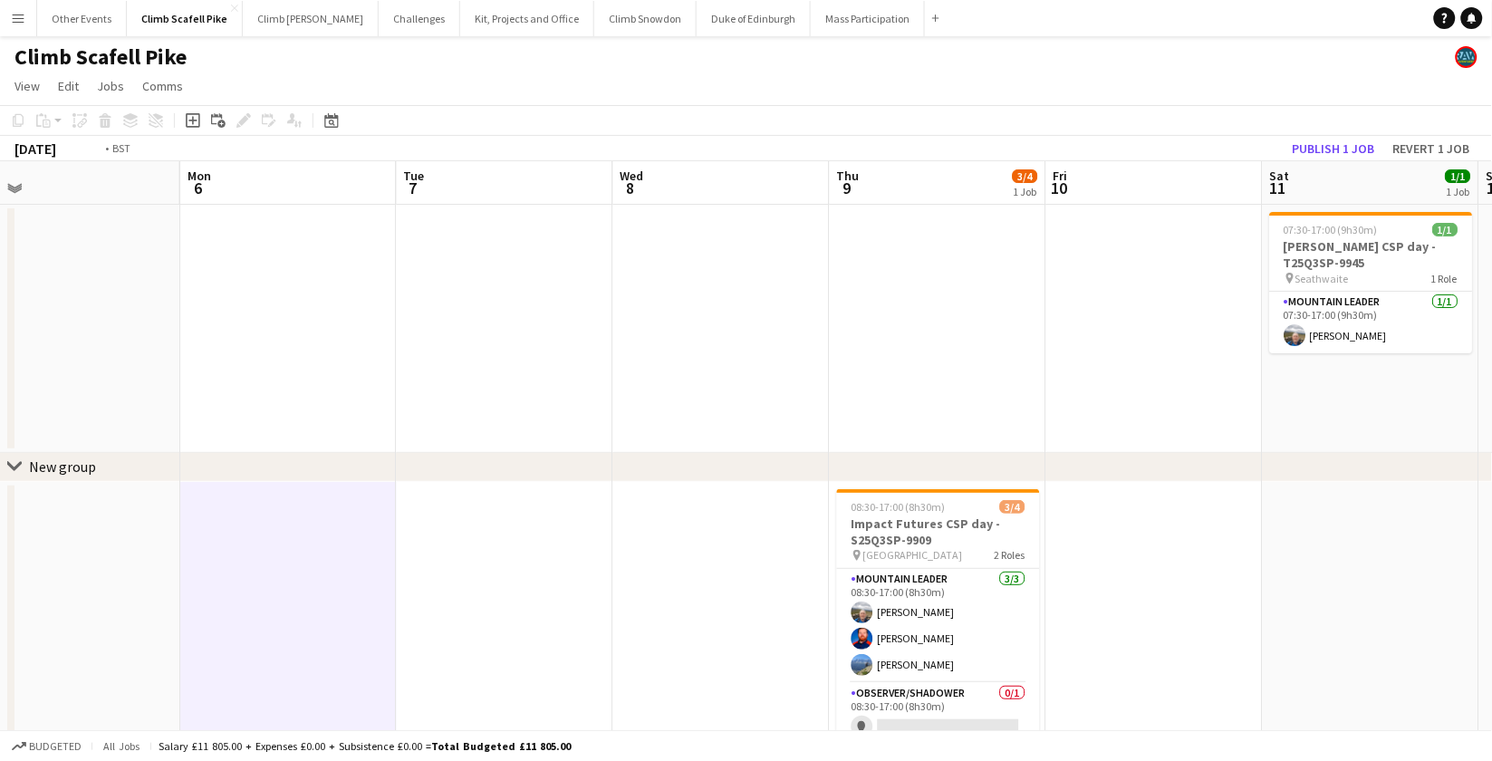
drag, startPoint x: 1043, startPoint y: 585, endPoint x: 577, endPoint y: 626, distance: 467.5
click at [577, 625] on app-calendar-viewport "Thu 2 Fri 3 Sat 4 5/10 4 Jobs Sun 5 Mon 6 Tue 7 Wed 8 Thu 9 3/4 1 Job Fri 10 Sa…" at bounding box center [746, 690] width 1492 height 1058
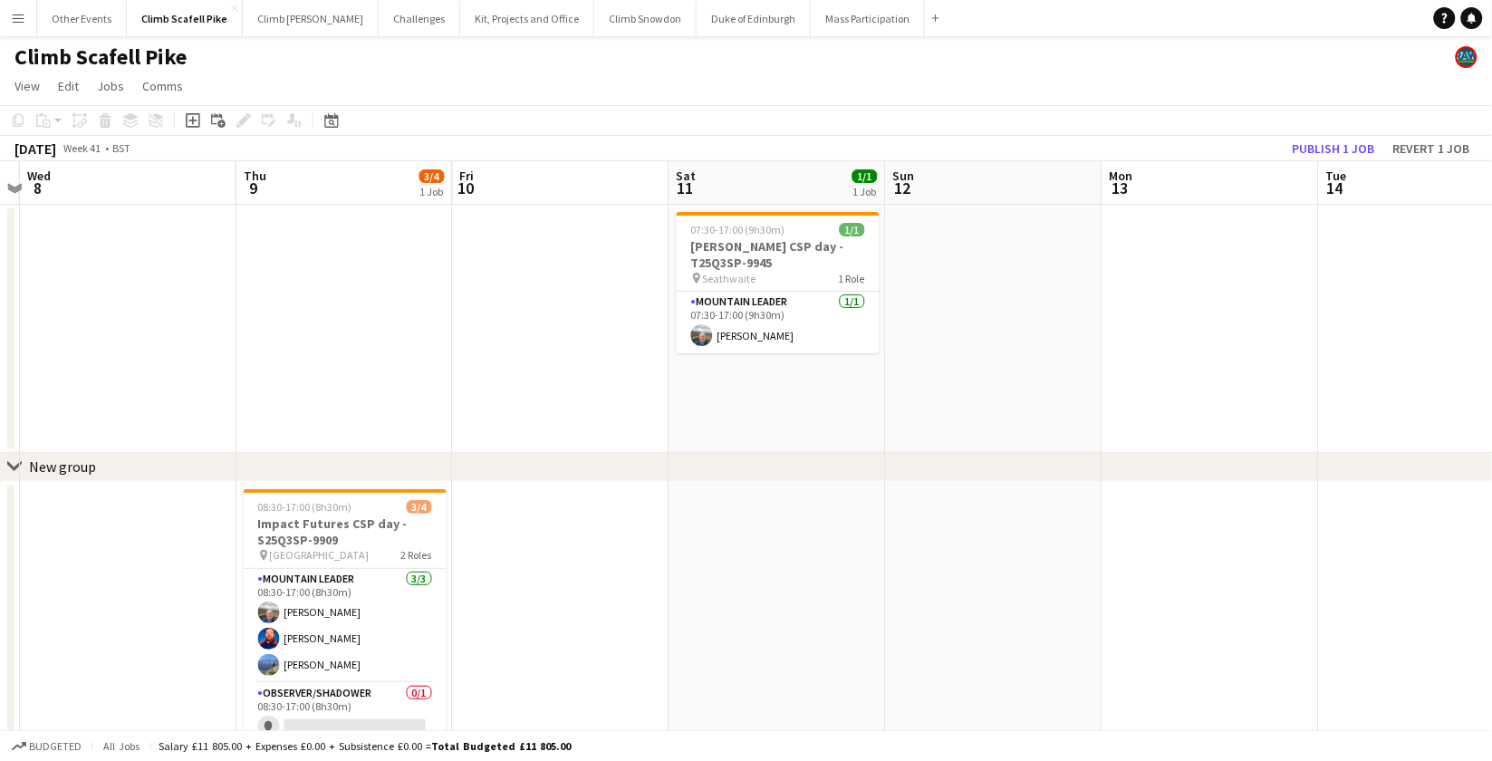
scroll to position [0, 652]
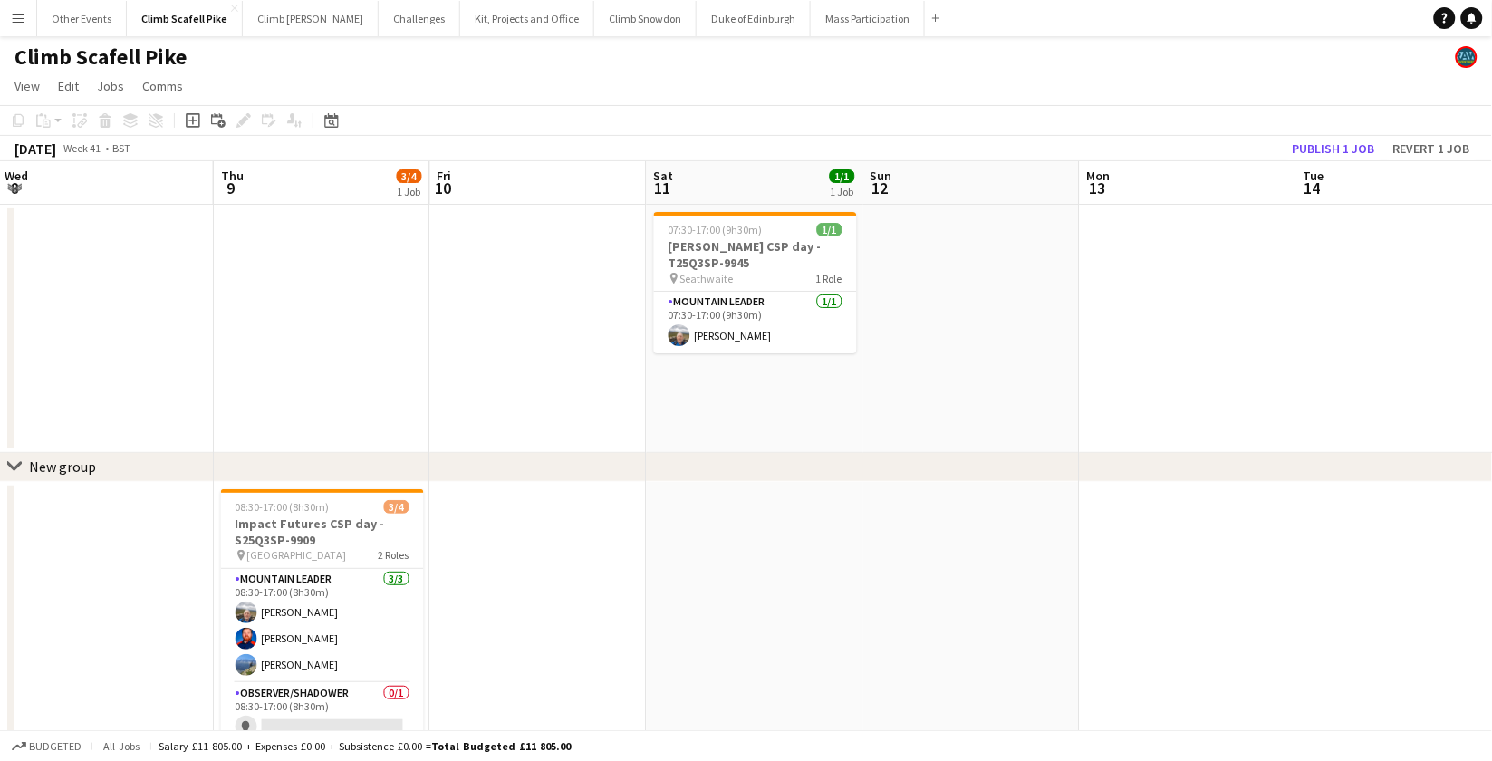
drag, startPoint x: 1031, startPoint y: 577, endPoint x: 892, endPoint y: 590, distance: 139.2
click at [892, 590] on app-calendar-viewport "Sun 5 Mon 6 Tue 7 Wed 8 Thu 9 3/4 1 Job Fri 10 Sat 11 1/1 1 Job Sun 12 Mon 13 T…" at bounding box center [746, 690] width 1492 height 1058
click at [715, 324] on app-card-role "Mountain Leader [DATE] 07:30-17:00 (9h30m) [PERSON_NAME]" at bounding box center [755, 323] width 203 height 62
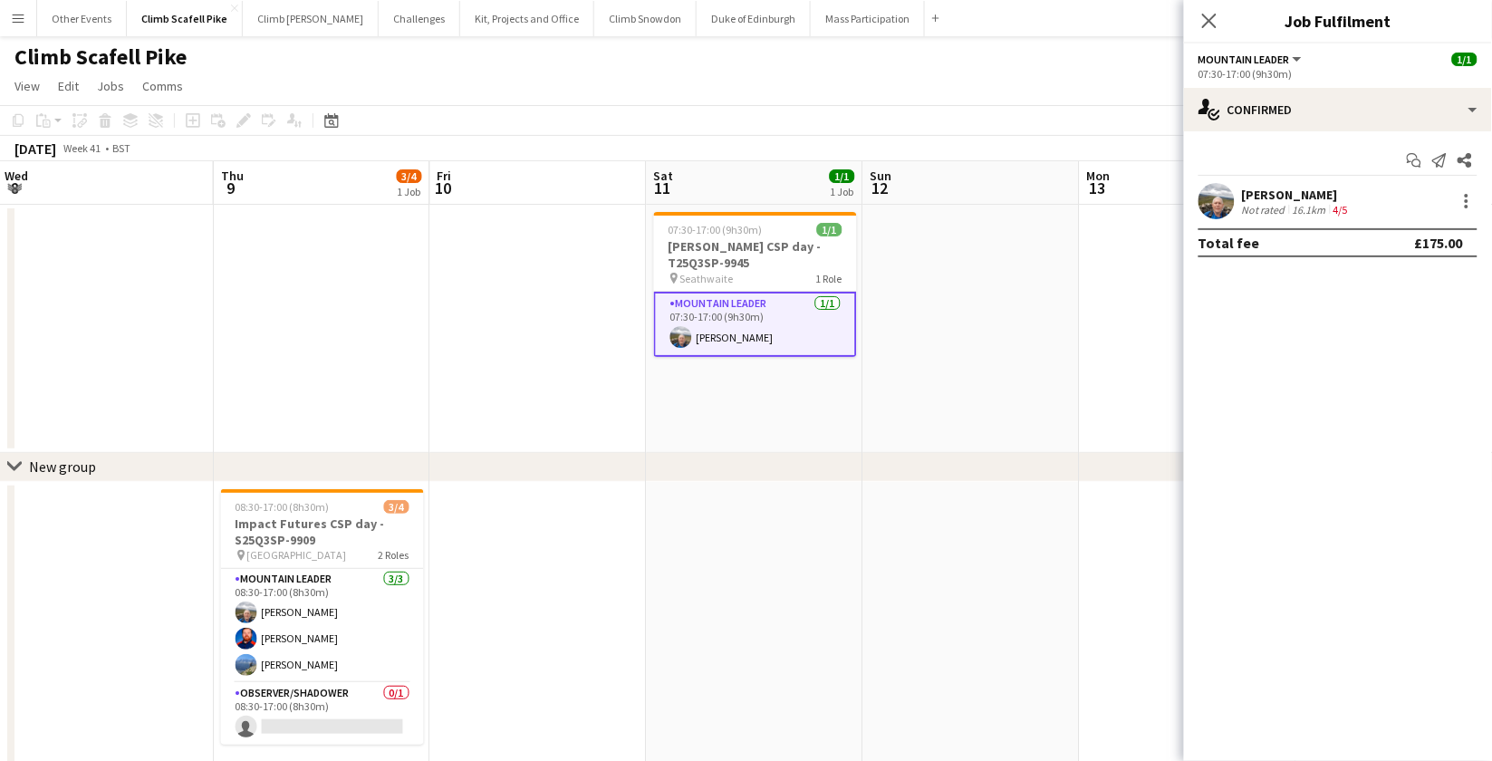
click at [1216, 199] on app-user-avatar at bounding box center [1217, 201] width 36 height 36
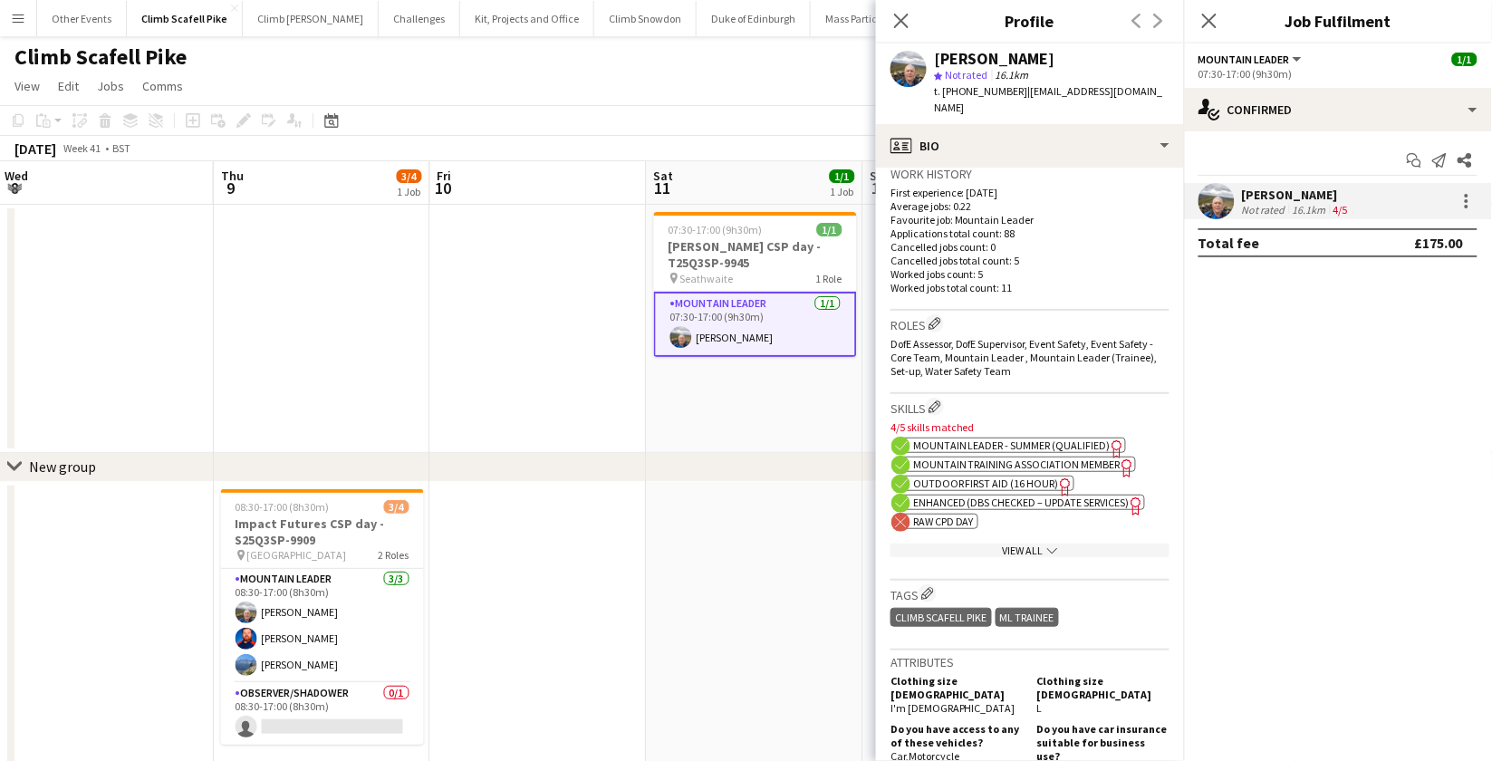
scroll to position [455, 0]
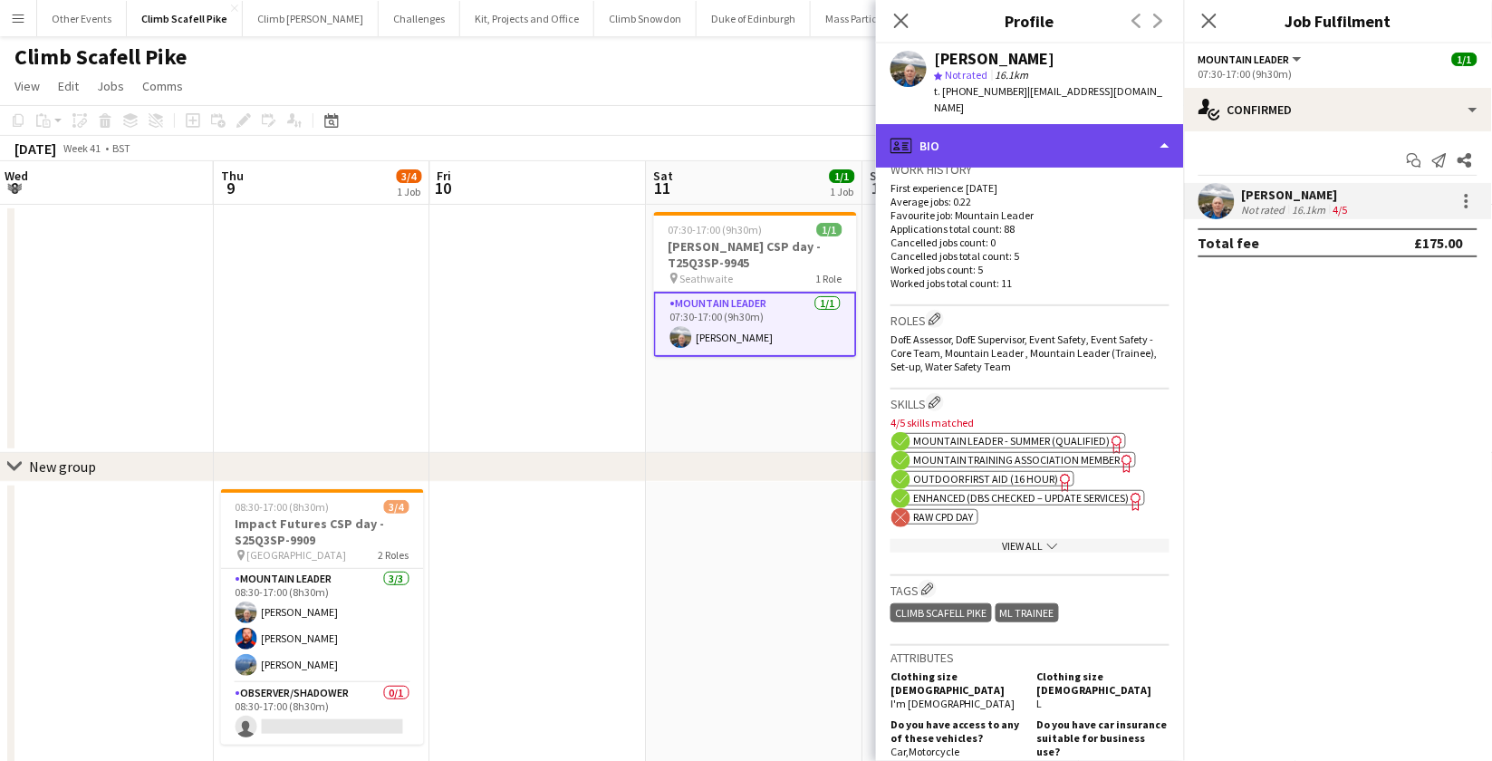
click at [1104, 141] on div "profile Bio" at bounding box center [1030, 145] width 308 height 43
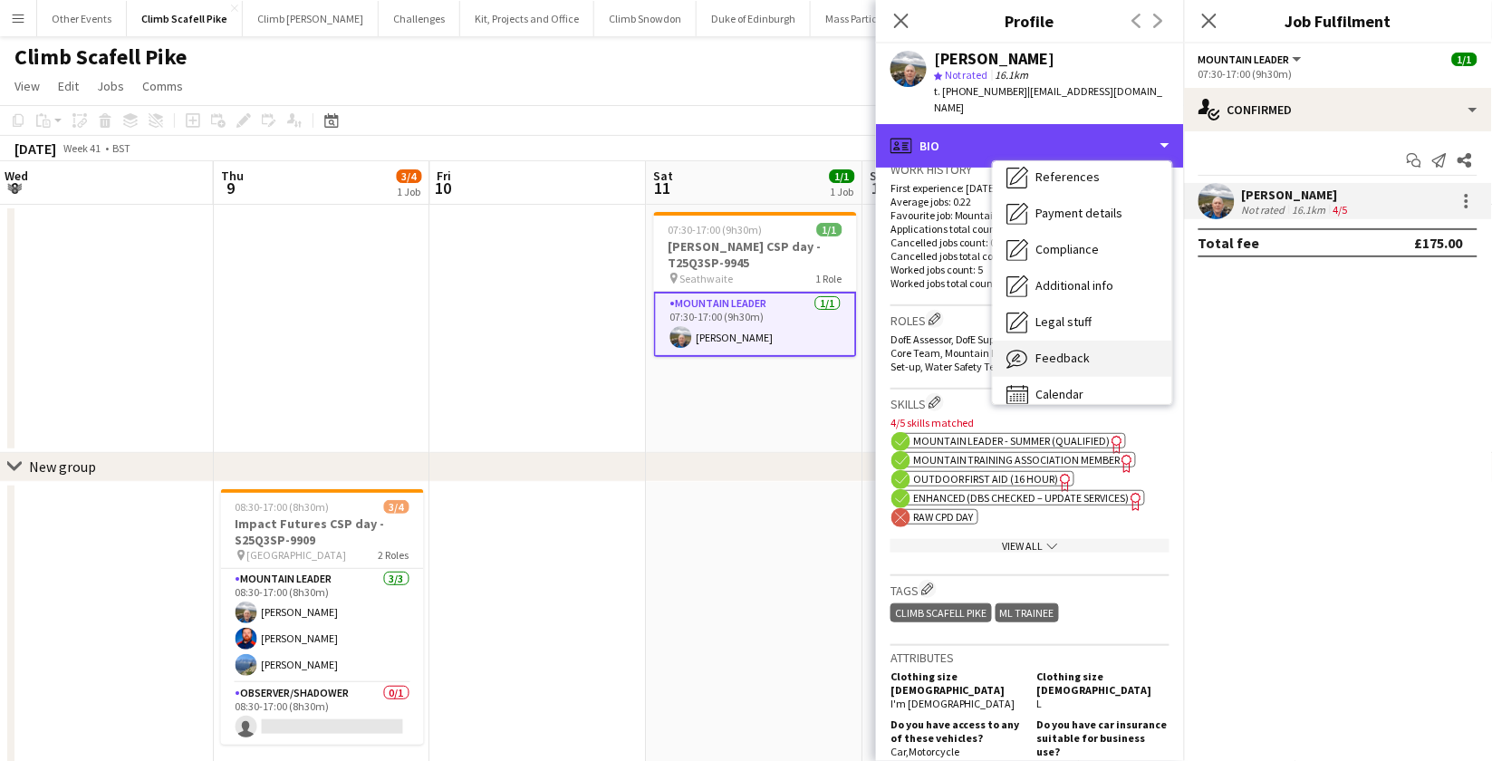
scroll to position [206, 0]
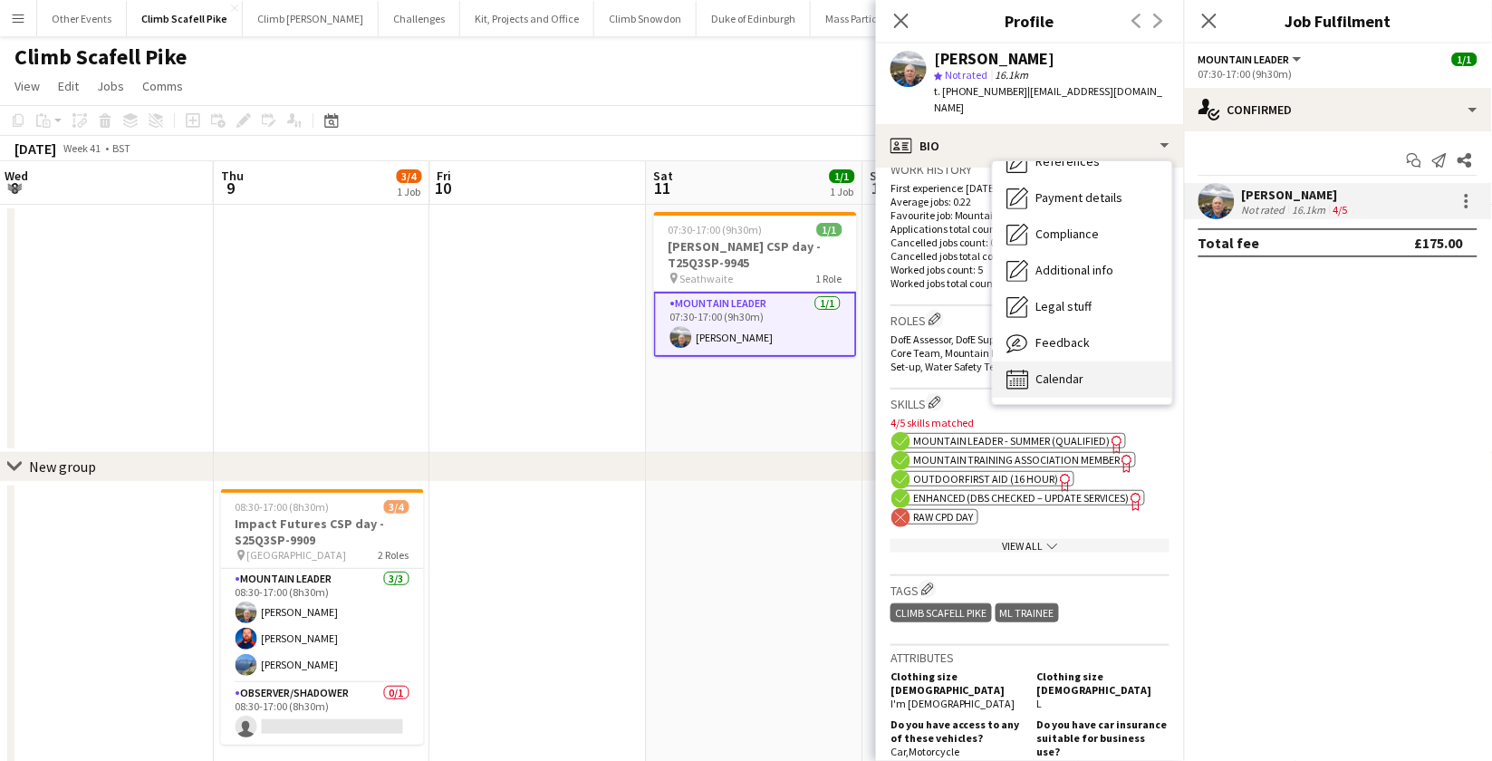
click at [1095, 362] on div "Calendar Calendar" at bounding box center [1082, 380] width 179 height 36
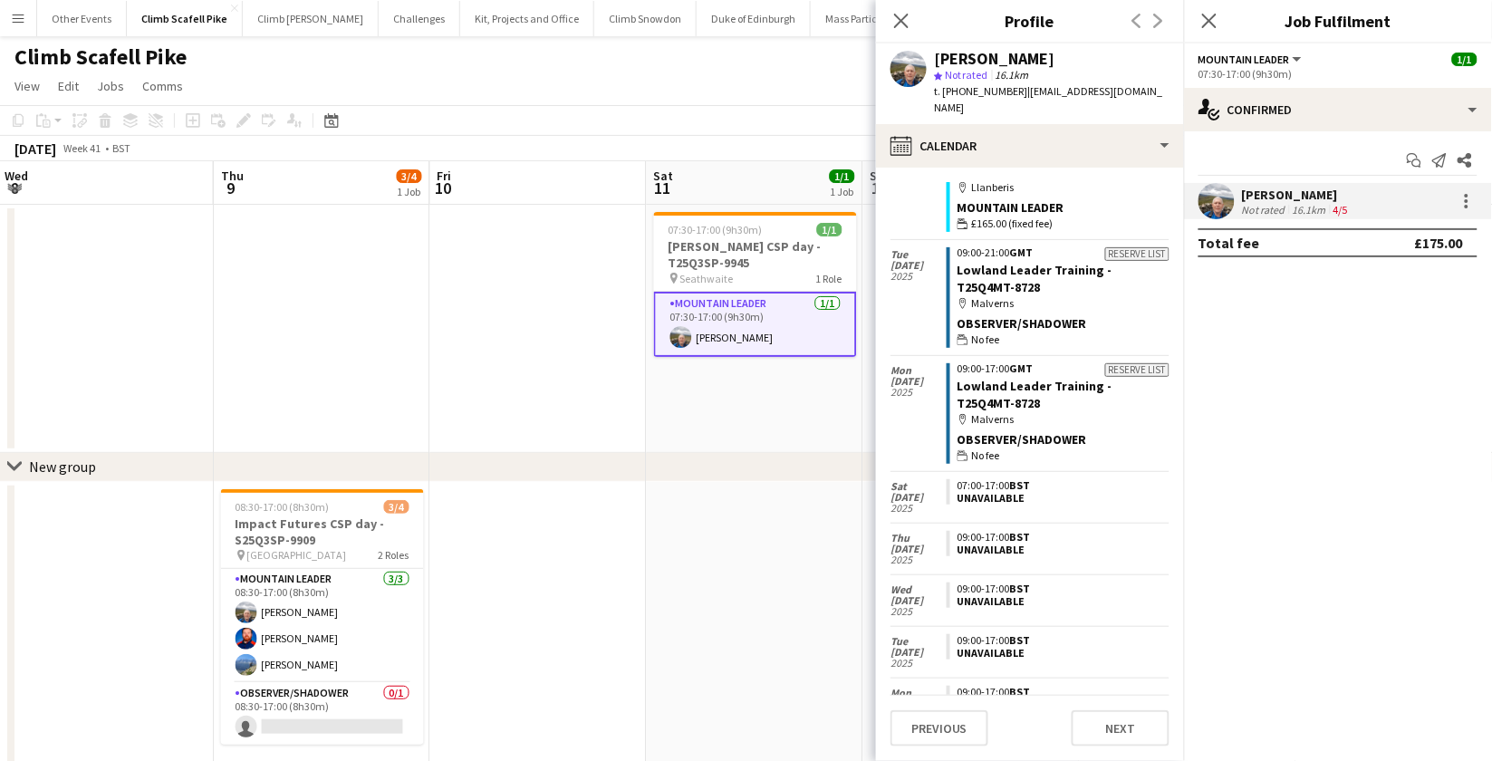
scroll to position [418, 0]
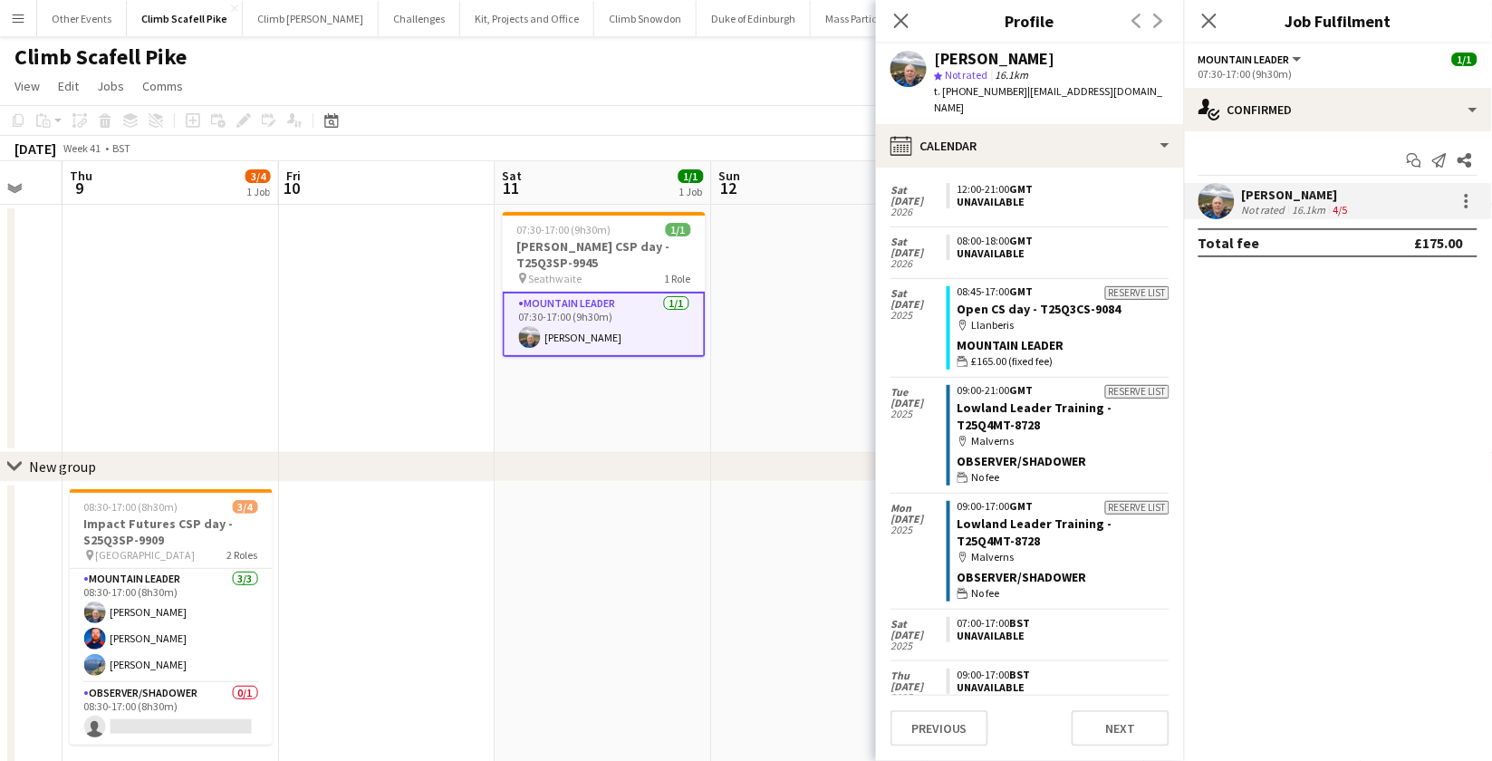
drag, startPoint x: 720, startPoint y: 601, endPoint x: 568, endPoint y: 607, distance: 152.4
click at [568, 607] on app-calendar-viewport "Mon 6 Tue 7 Wed 8 Thu 9 3/4 1 Job Fri 10 Sat 11 1/1 1 Job Sun 12 Mon 13 Tue 14 …" at bounding box center [746, 690] width 1492 height 1058
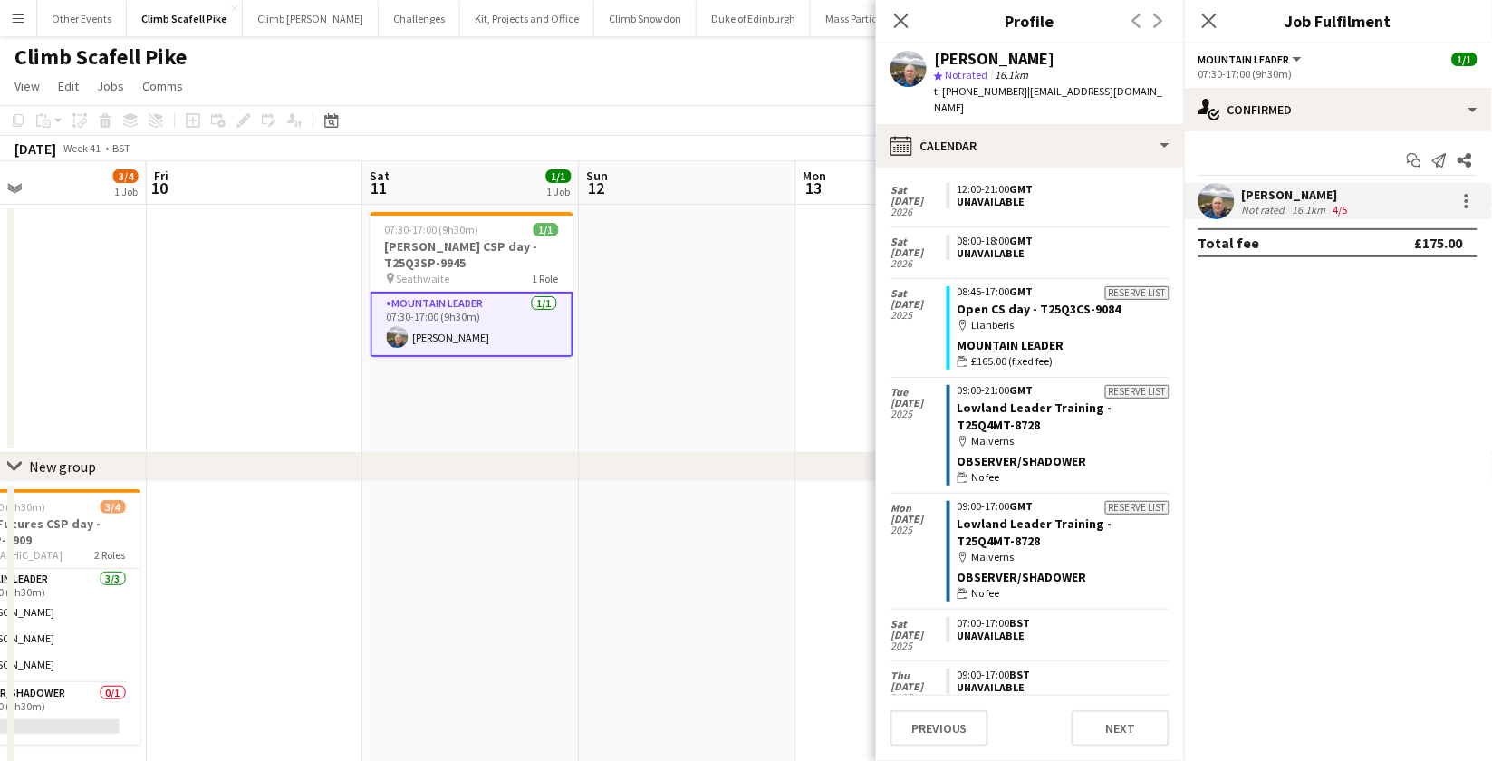
drag, startPoint x: 670, startPoint y: 579, endPoint x: 539, endPoint y: 603, distance: 133.5
click at [539, 603] on app-calendar-viewport "Mon 6 Tue 7 Wed 8 Thu 9 3/4 1 Job Fri 10 Sat 11 1/1 1 Job Sun 12 Mon 13 Tue 14 …" at bounding box center [746, 690] width 1492 height 1058
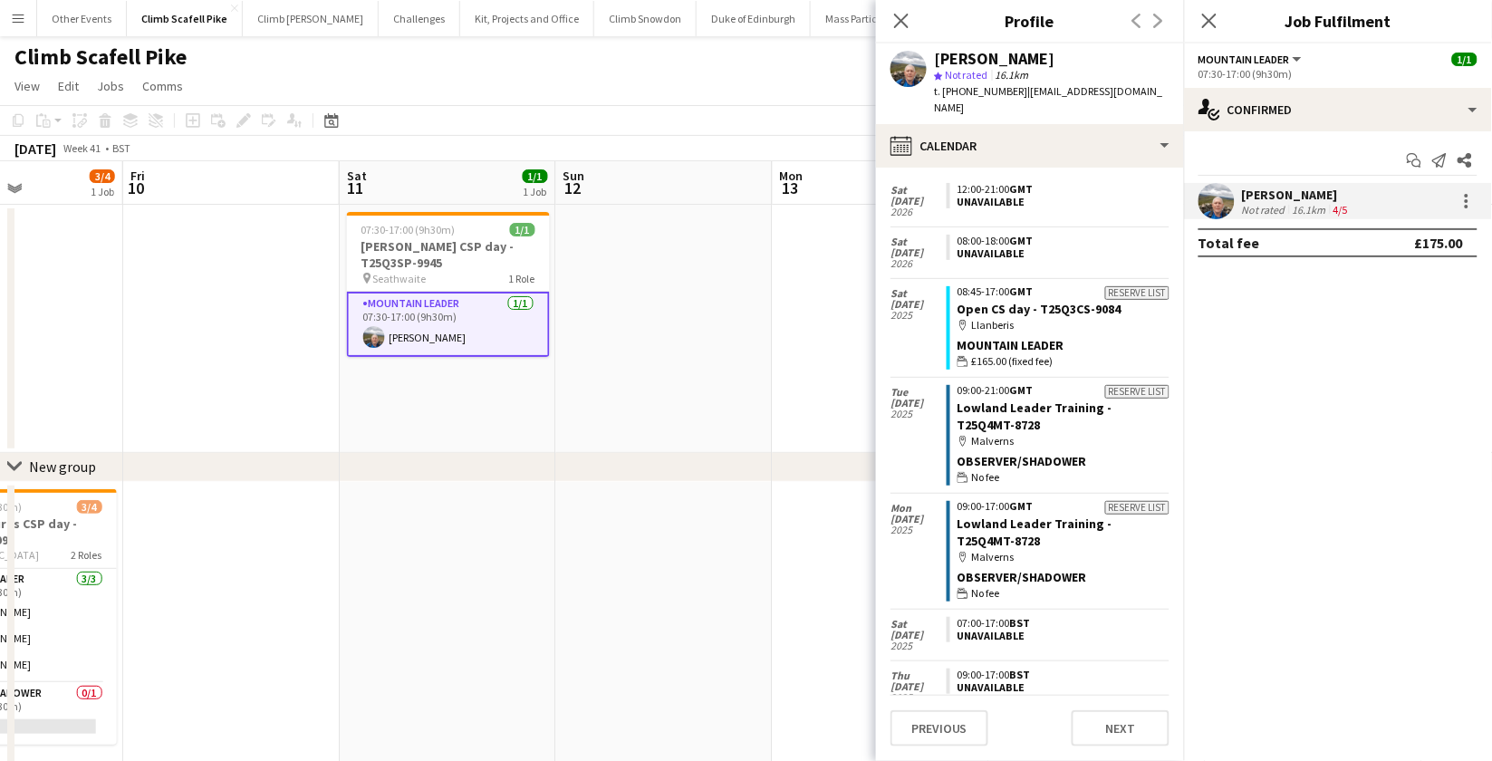
scroll to position [0, 471]
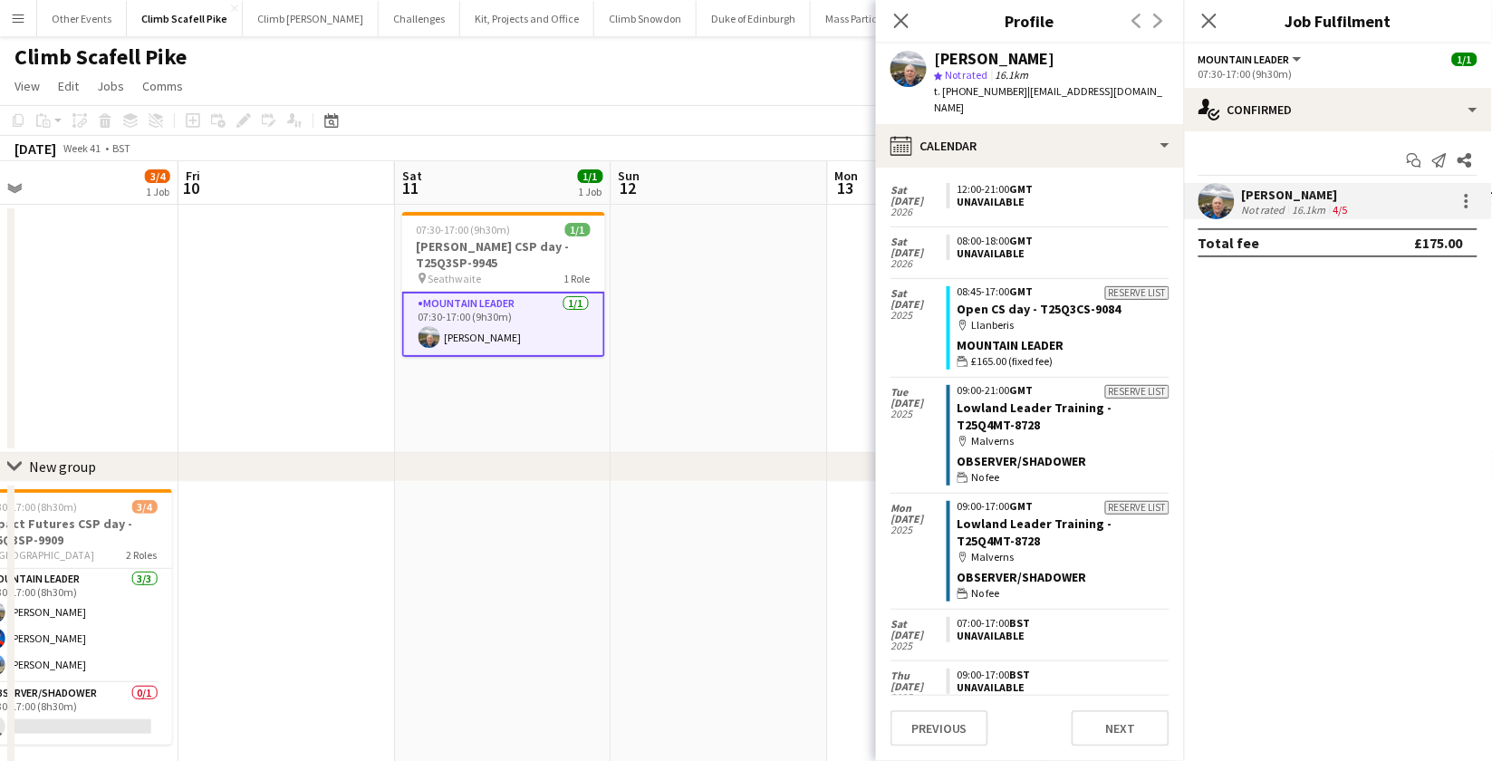
drag, startPoint x: 644, startPoint y: 577, endPoint x: 677, endPoint y: 591, distance: 35.3
click at [677, 591] on app-calendar-viewport "Tue 7 Wed 8 Thu 9 3/4 1 Job Fri 10 Sat 11 1/1 1 Job Sun 12 Mon 13 Tue 14 Wed 15…" at bounding box center [746, 690] width 1492 height 1058
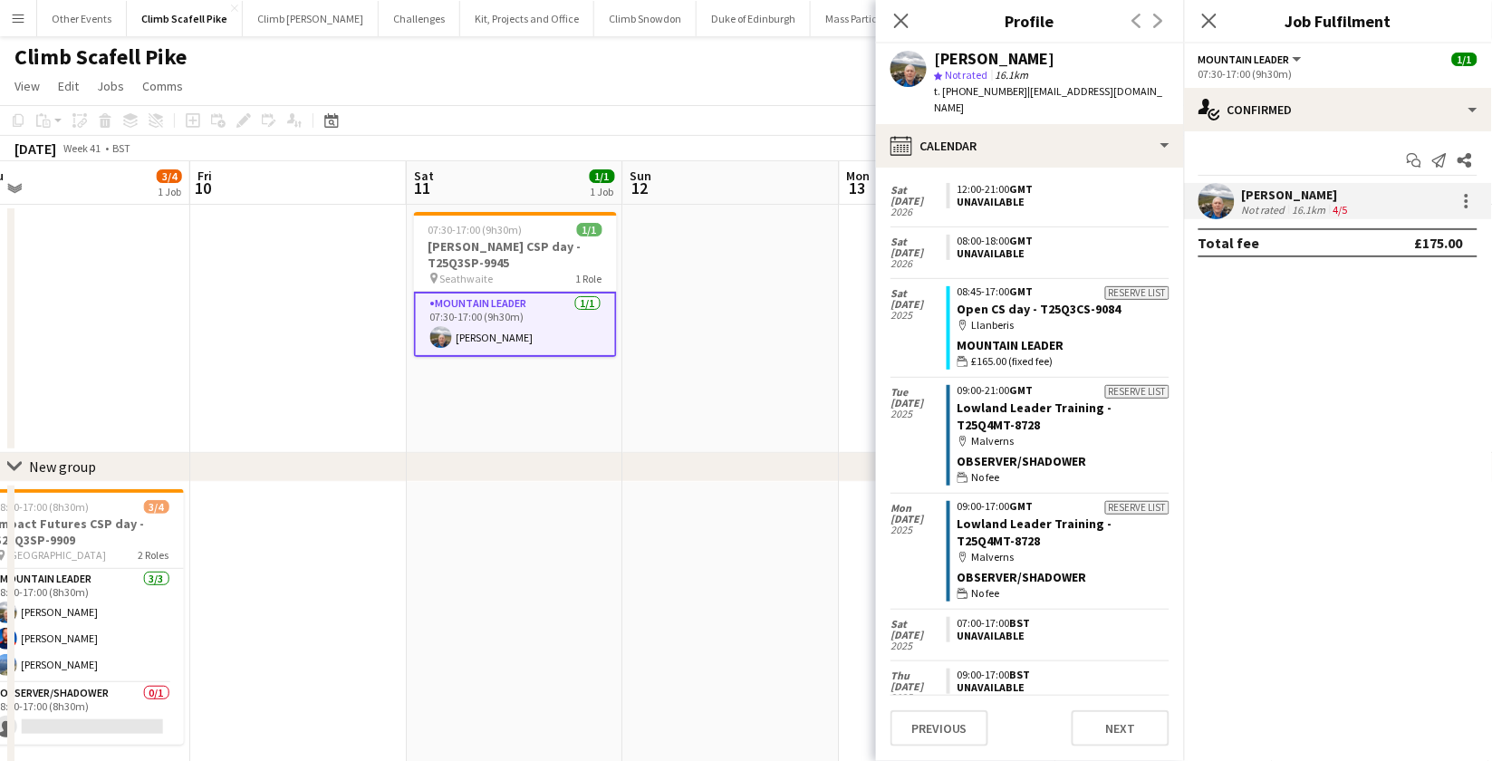
drag, startPoint x: 643, startPoint y: 557, endPoint x: 654, endPoint y: 559, distance: 11.0
click at [654, 559] on app-calendar-viewport "Tue 7 Wed 8 Thu 9 3/4 1 Job Fri 10 Sat 11 1/1 1 Job Sun 12 Mon 13 Tue 14 Wed 15…" at bounding box center [746, 690] width 1492 height 1058
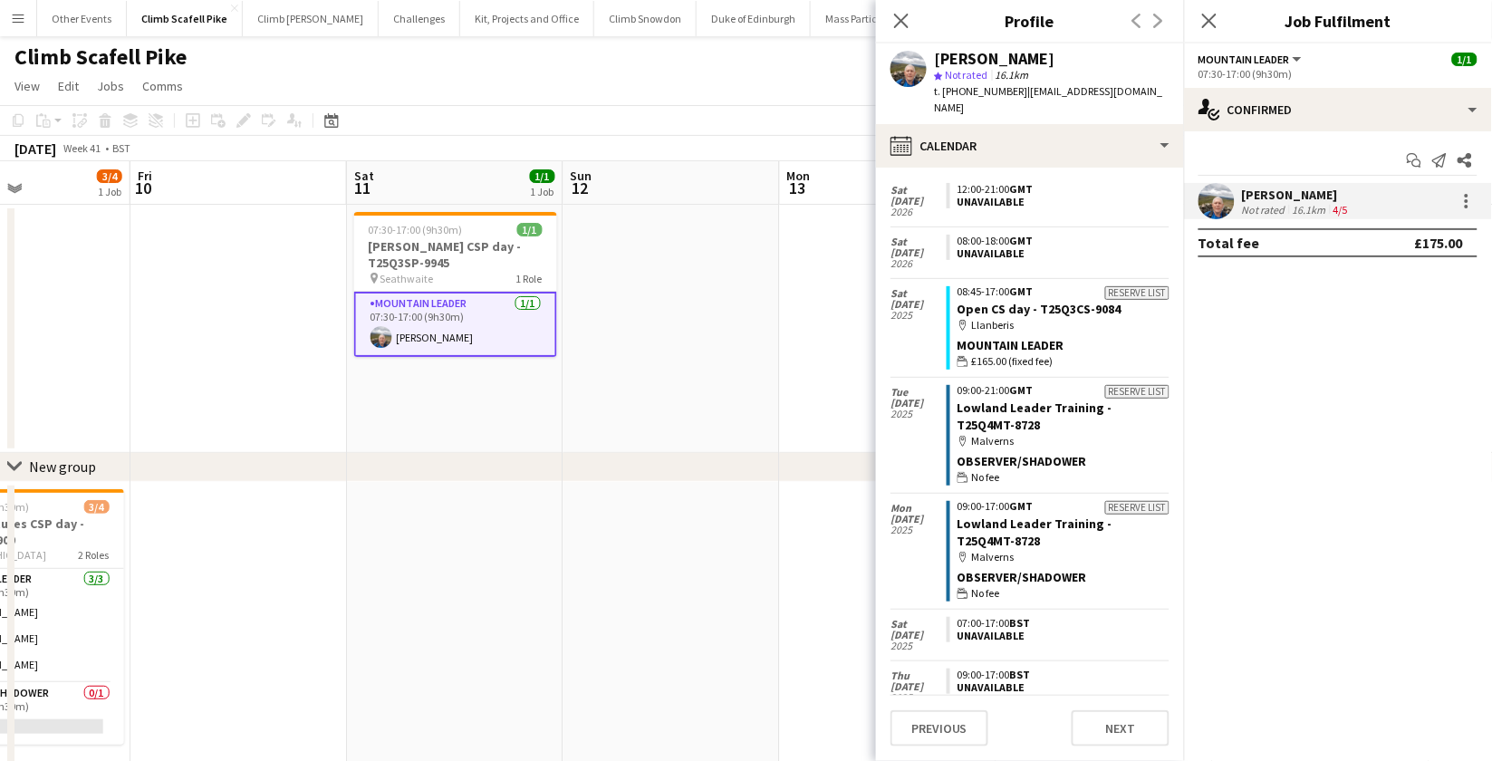
drag, startPoint x: 663, startPoint y: 559, endPoint x: 604, endPoint y: 564, distance: 59.1
click at [604, 564] on app-calendar-viewport "Tue 7 Wed 8 Thu 9 3/4 1 Job Fri 10 Sat 11 1/1 1 Job Sun 12 Mon 13 Tue 14 Wed 15…" at bounding box center [746, 690] width 1492 height 1058
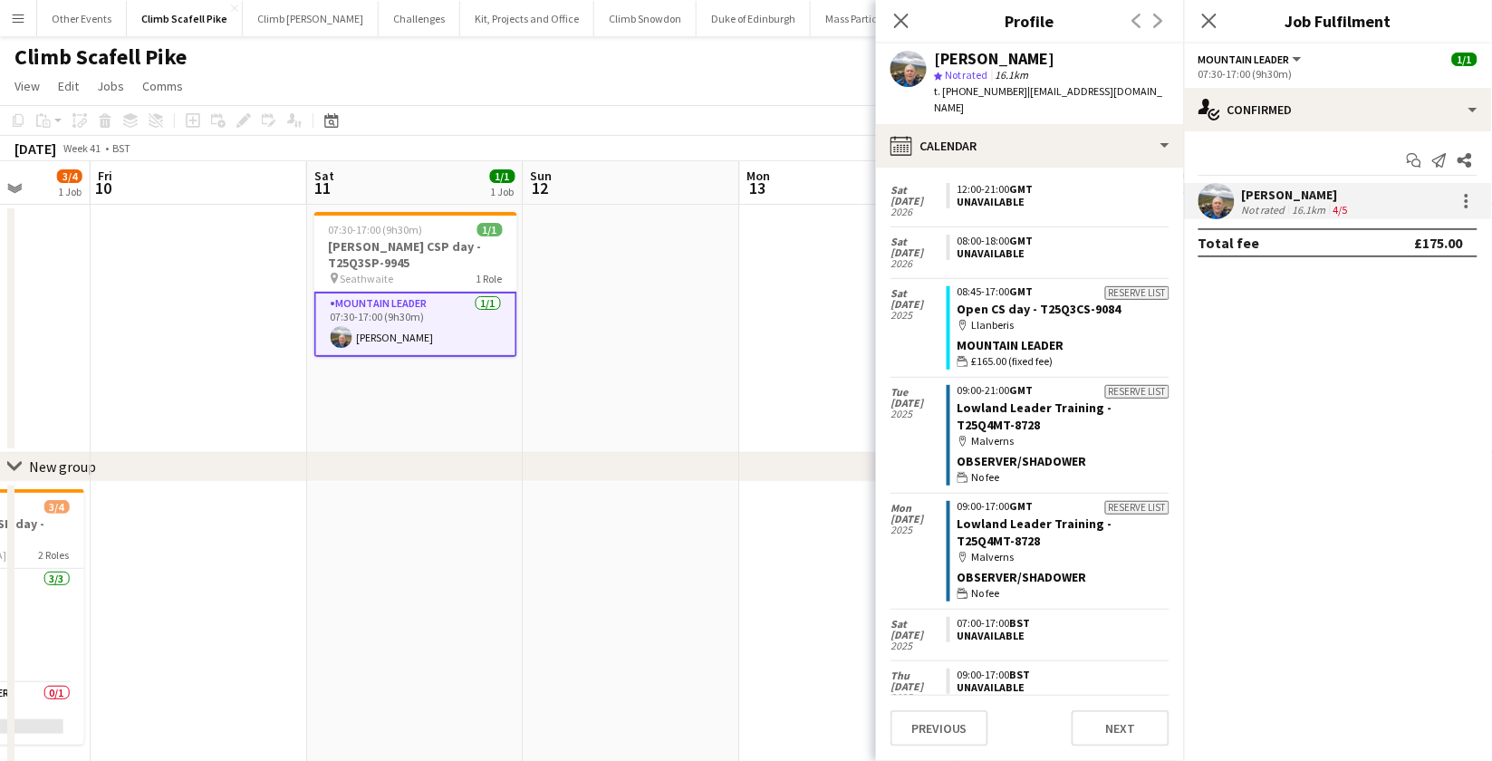
scroll to position [0, 598]
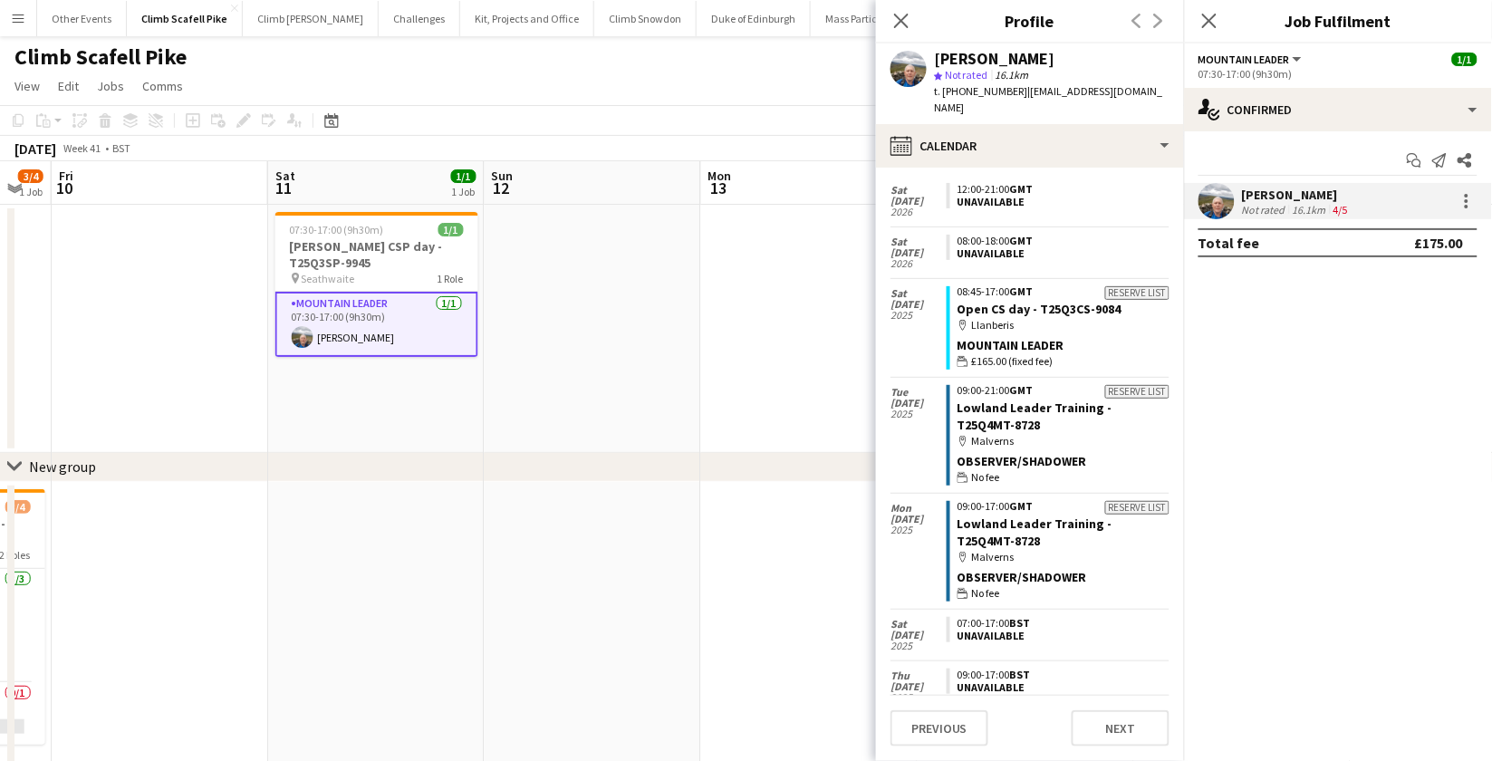
drag, startPoint x: 675, startPoint y: 555, endPoint x: 596, endPoint y: 573, distance: 80.9
click at [596, 573] on app-calendar-viewport "Tue 7 Wed 8 Thu 9 3/4 1 Job Fri 10 Sat 11 1/1 1 Job Sun 12 Mon 13 Tue 14 Wed 15…" at bounding box center [746, 690] width 1492 height 1058
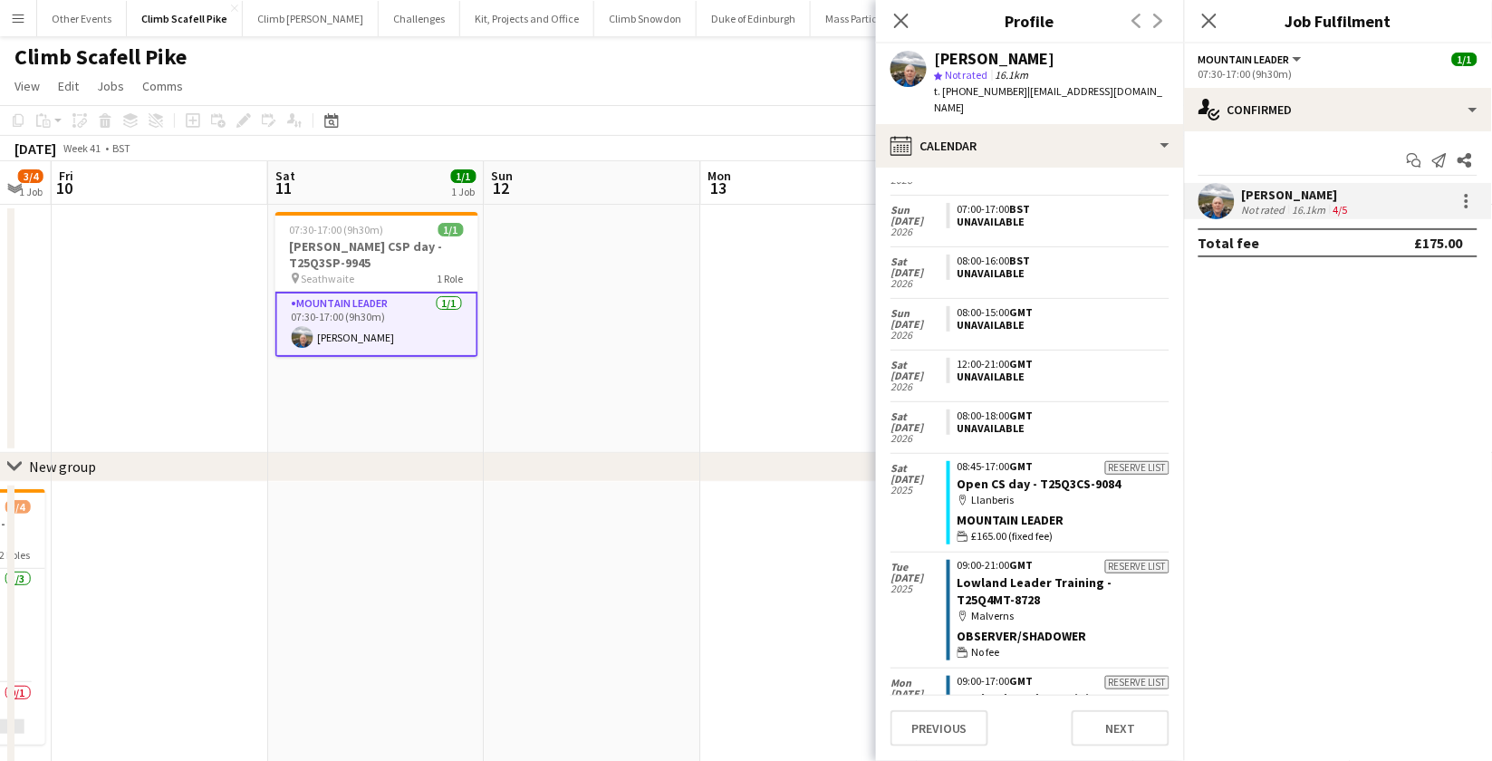
scroll to position [662, 0]
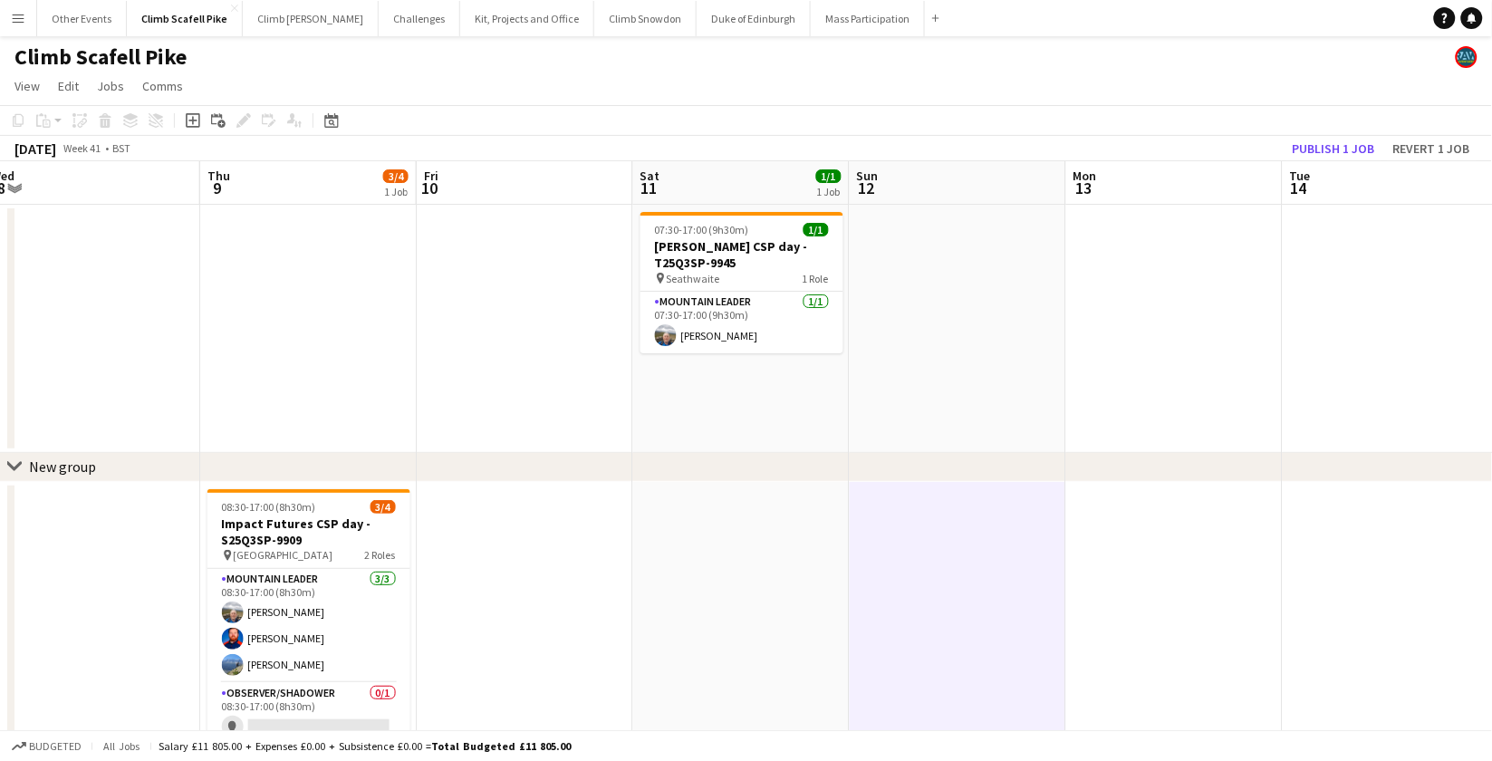
drag, startPoint x: 409, startPoint y: 571, endPoint x: 989, endPoint y: 546, distance: 581.3
click at [989, 546] on app-calendar-viewport "Mon 6 Tue 7 Wed 8 Thu 9 3/4 1 Job Fri 10 Sat 11 1/1 1 Job Sun 12 Mon 13 Tue 14 …" at bounding box center [746, 690] width 1492 height 1058
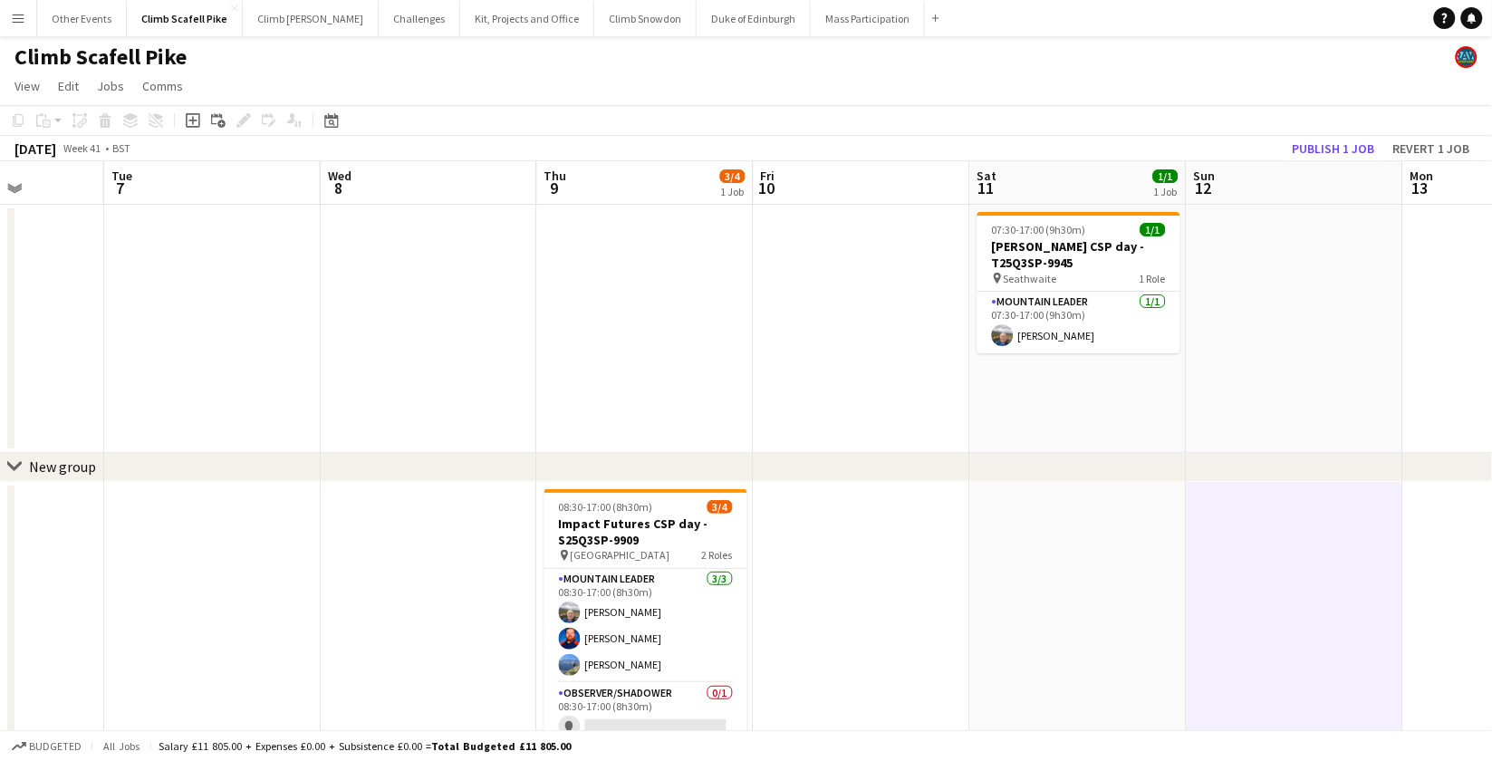
scroll to position [0, 486]
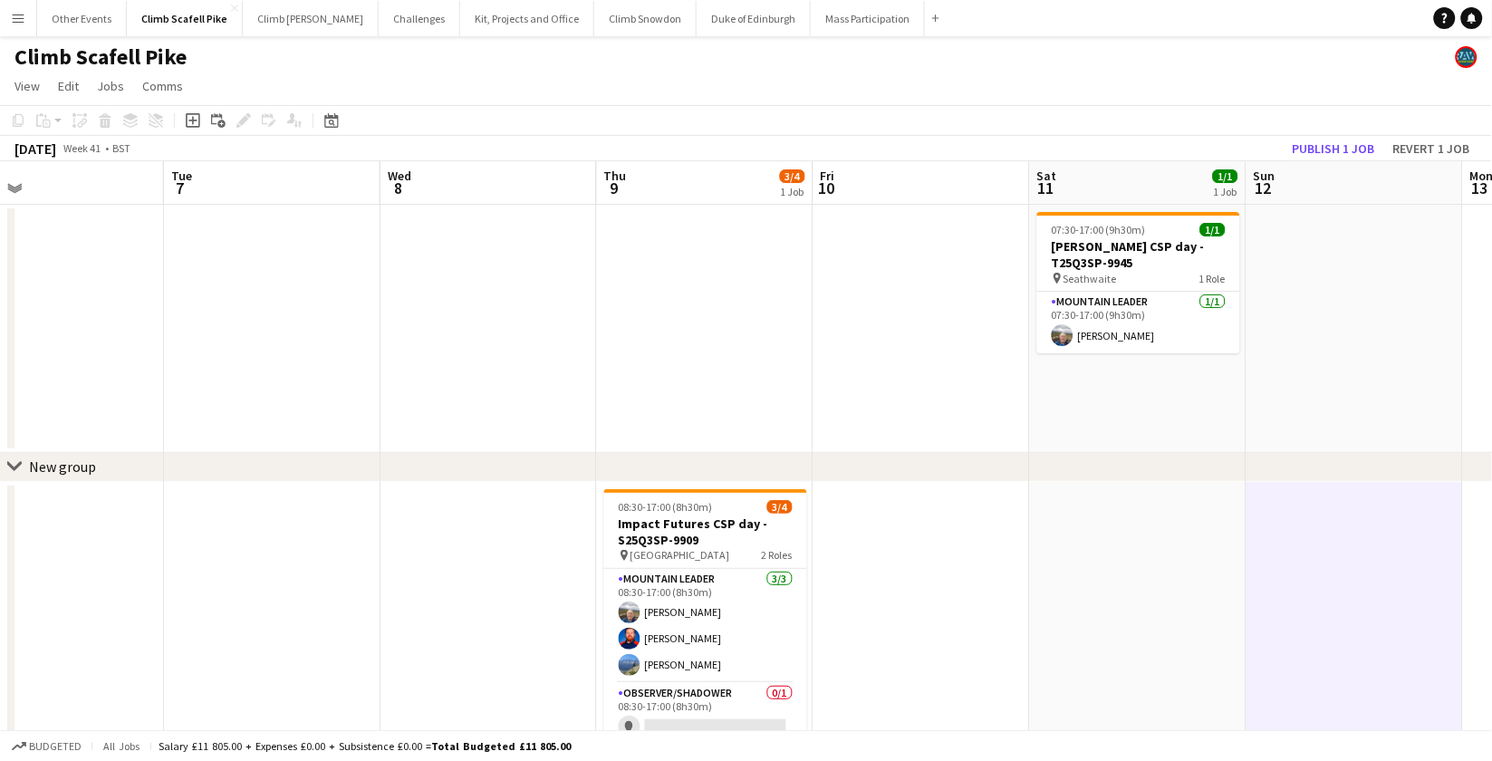
drag, startPoint x: 767, startPoint y: 580, endPoint x: 947, endPoint y: 577, distance: 180.3
click at [947, 577] on app-calendar-viewport "Sat 4 5/10 4 Jobs Sun 5 Mon 6 Tue 7 Wed 8 Thu 9 3/4 1 Job Fri 10 Sat 11 1/1 1 J…" at bounding box center [746, 690] width 1492 height 1058
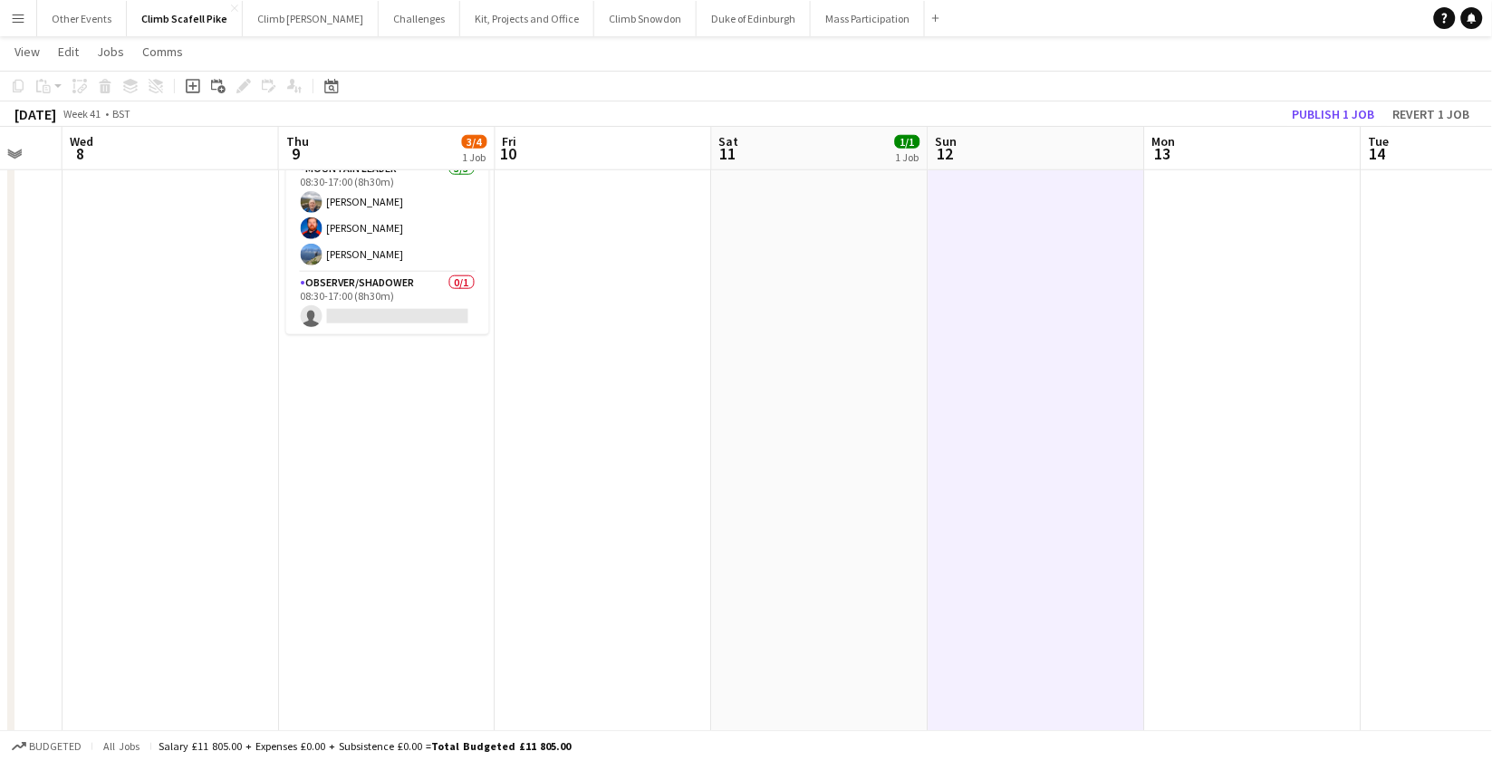
scroll to position [0, 527]
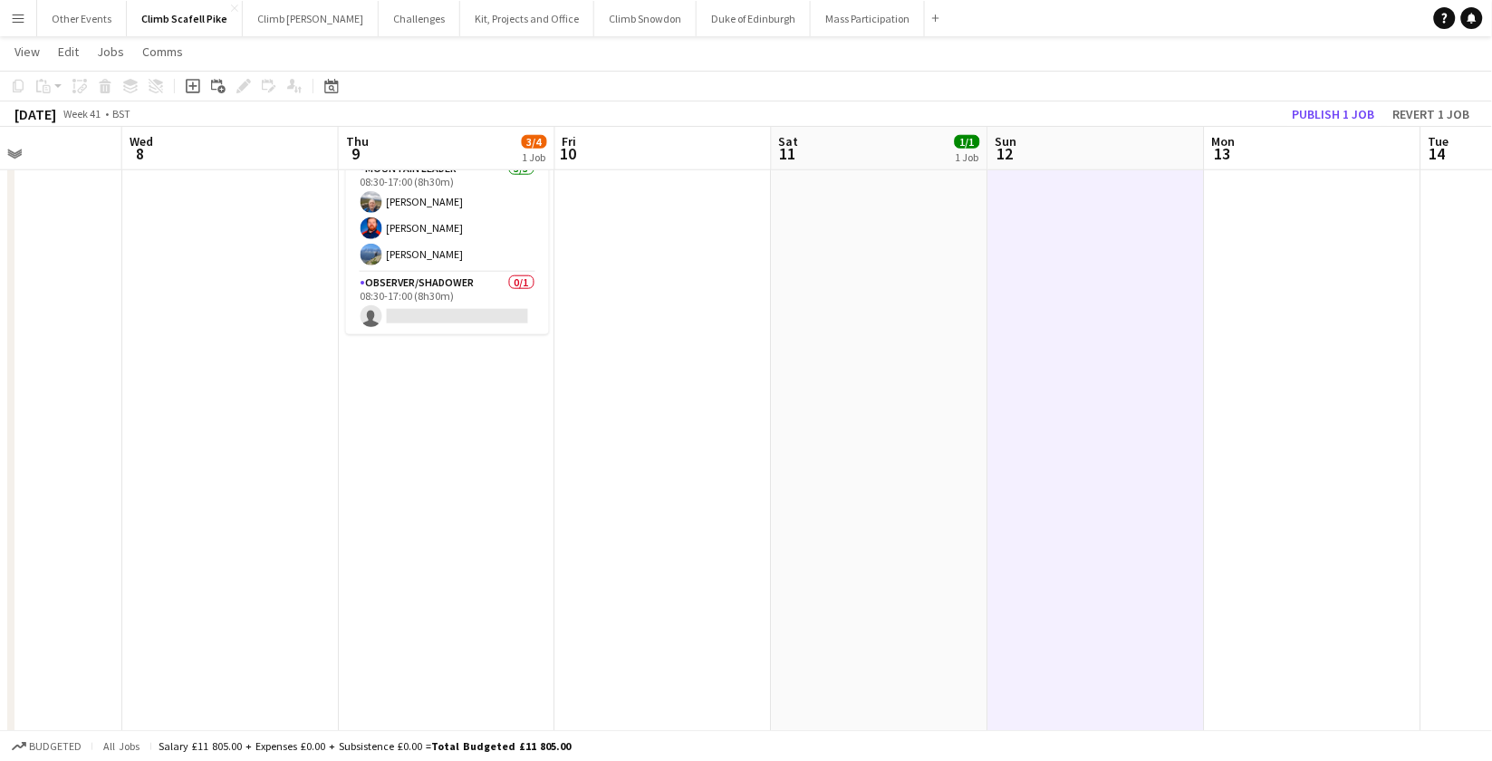
drag, startPoint x: 1206, startPoint y: 511, endPoint x: 834, endPoint y: 574, distance: 376.9
click at [834, 574] on app-calendar-viewport "Sun 5 Mon 6 Tue 7 Wed 8 Thu 9 3/4 1 Job Fri 10 Sat 11 1/1 1 Job Sun 12 Mon 13 T…" at bounding box center [746, 235] width 1492 height 1147
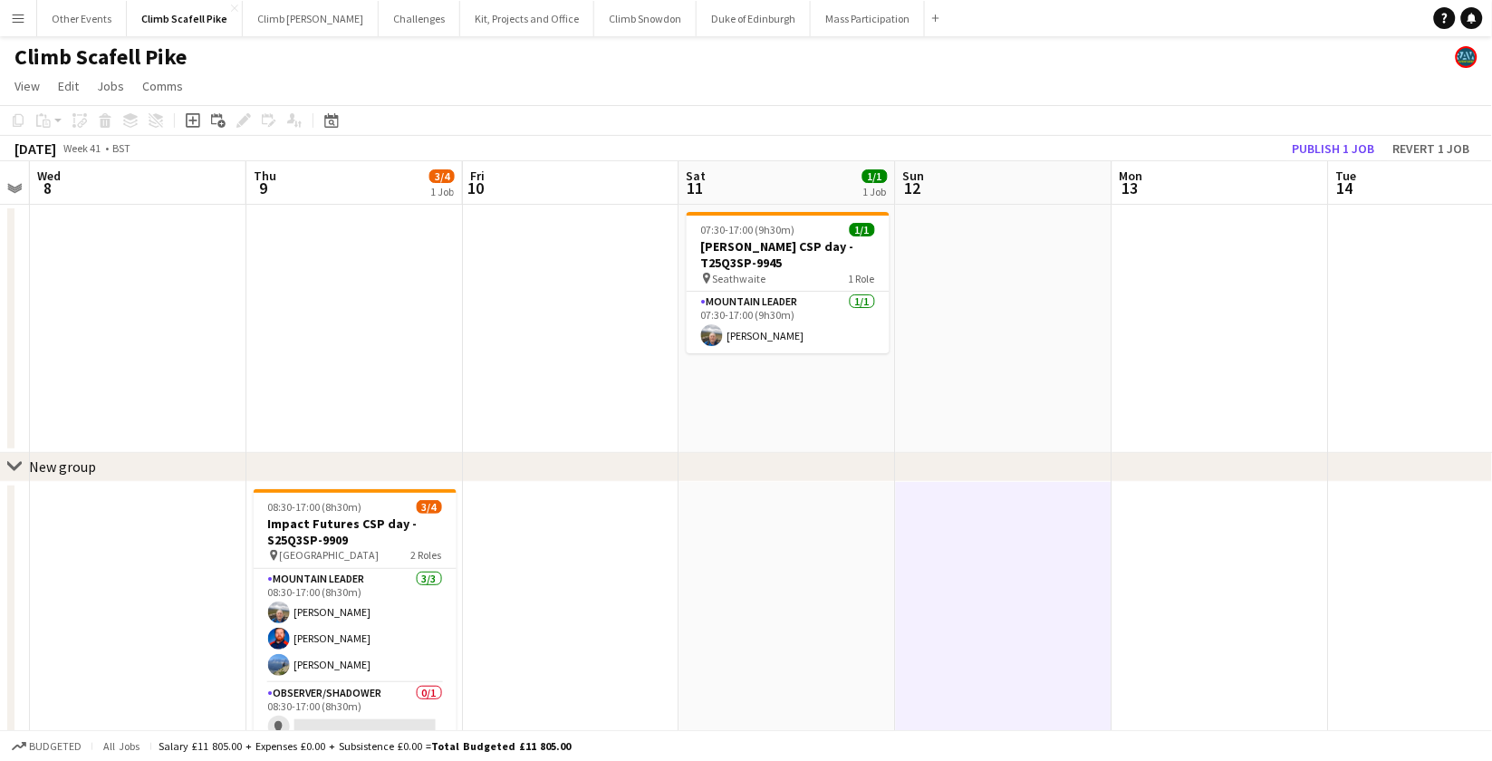
scroll to position [0, 370]
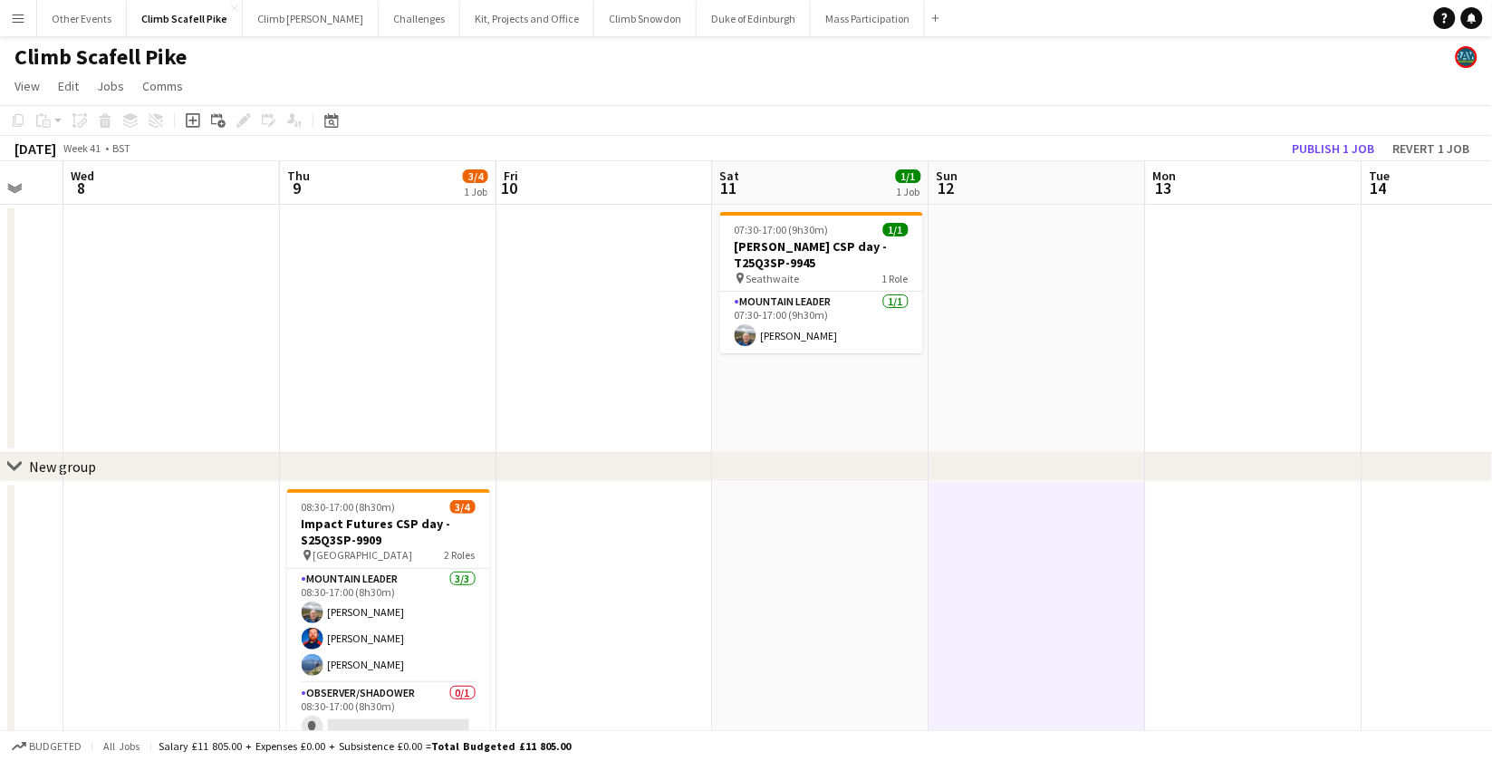
drag, startPoint x: 604, startPoint y: 412, endPoint x: 761, endPoint y: 408, distance: 156.8
click at [761, 408] on app-calendar-viewport "Mon 6 Tue 7 Wed 8 Thu 9 3/4 1 Job Fri 10 Sat 11 1/1 1 Job Sun 12 Mon 13 Tue 14 …" at bounding box center [746, 690] width 1492 height 1058
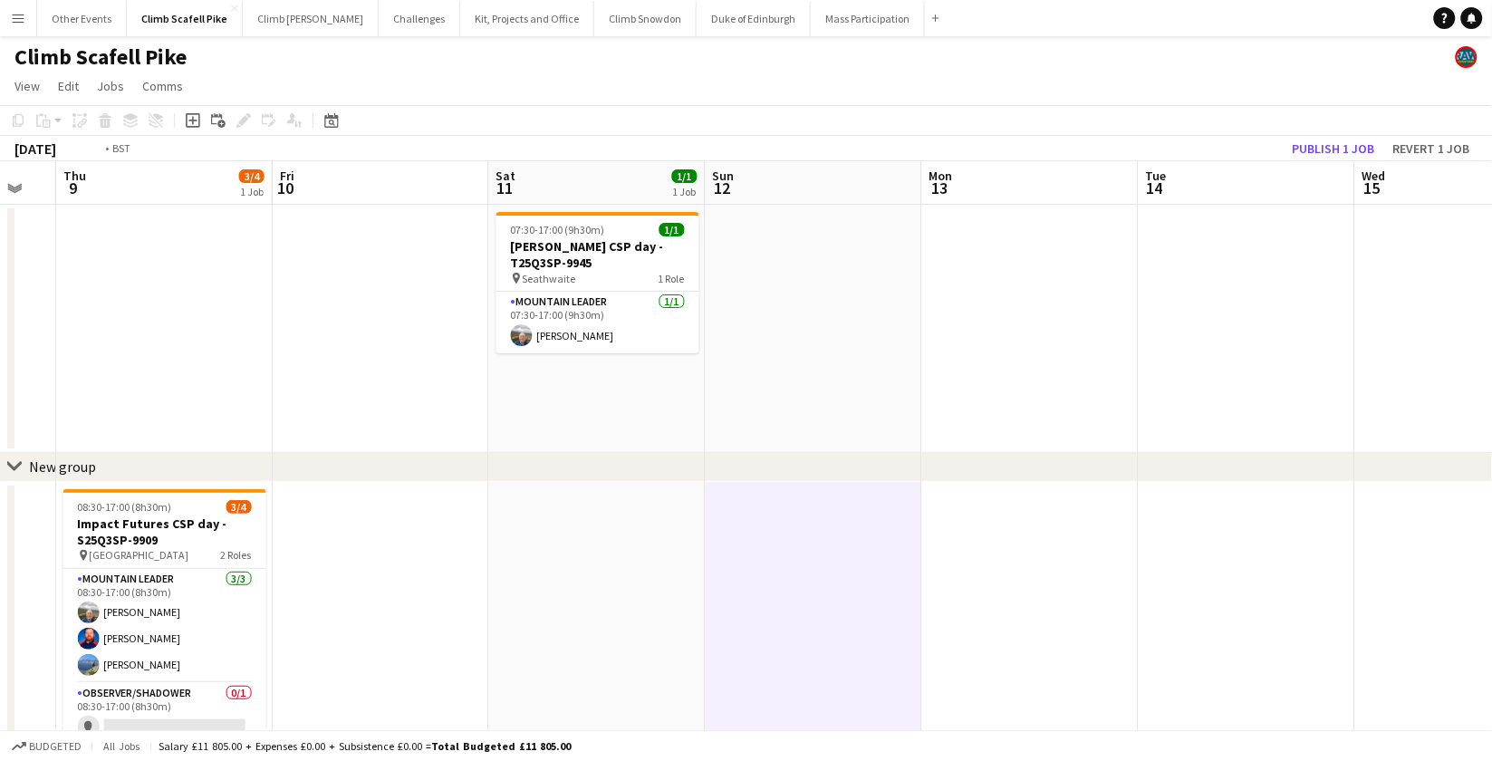
drag, startPoint x: 639, startPoint y: 379, endPoint x: 645, endPoint y: 359, distance: 20.9
click at [1027, 345] on app-calendar-viewport "Mon 6 Tue 7 Wed 8 Thu 9 3/4 1 Job Fri 10 Sat 11 1/1 1 Job Sun 12 Mon 13 Tue 14 …" at bounding box center [746, 690] width 1492 height 1058
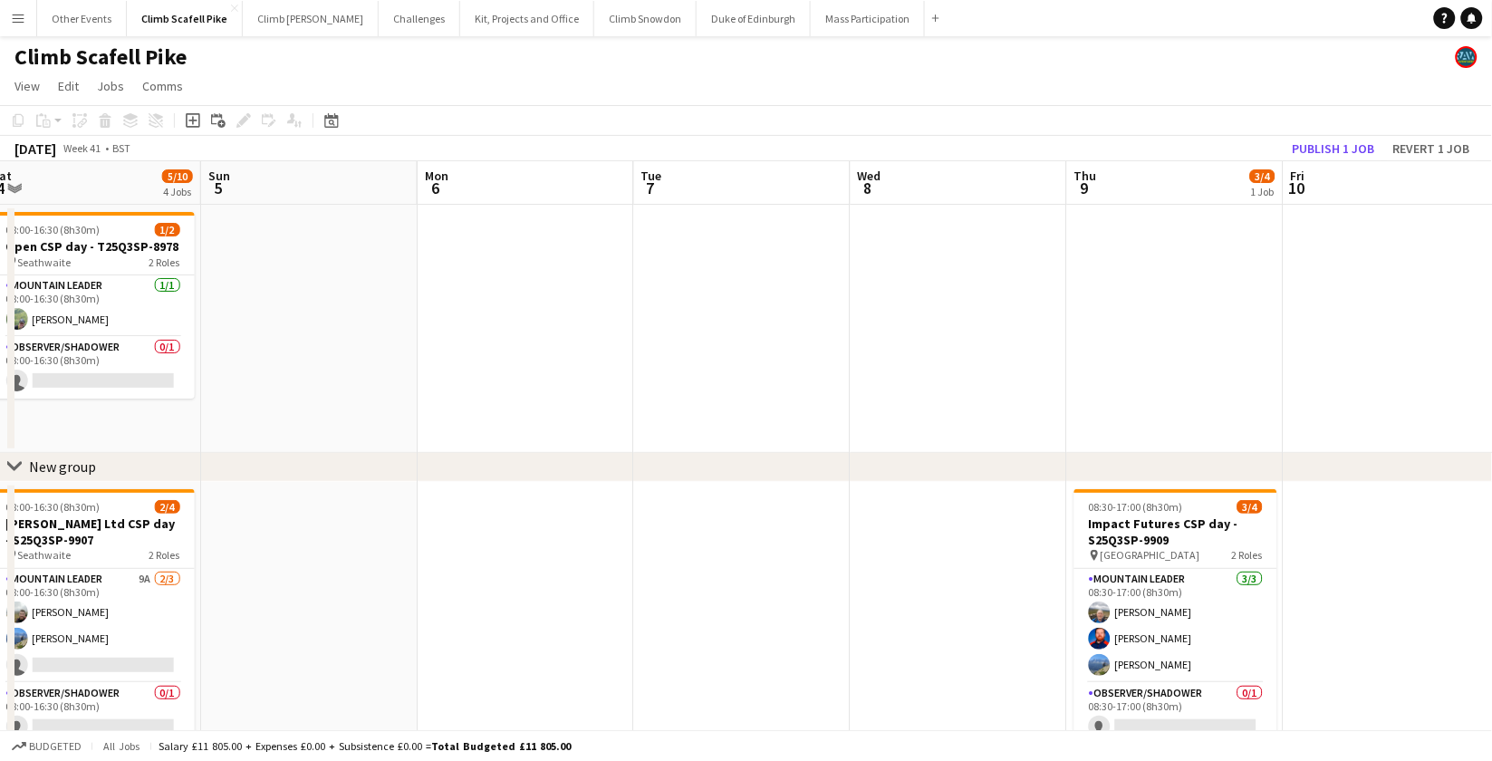
drag, startPoint x: 594, startPoint y: 394, endPoint x: 1002, endPoint y: 311, distance: 416.2
click at [1003, 313] on app-calendar-viewport "Thu 2 Fri 3 Sat 4 5/10 4 Jobs Sun 5 Mon 6 Tue 7 Wed 8 Thu 9 3/4 1 Job Fri 10 Sa…" at bounding box center [746, 690] width 1492 height 1058
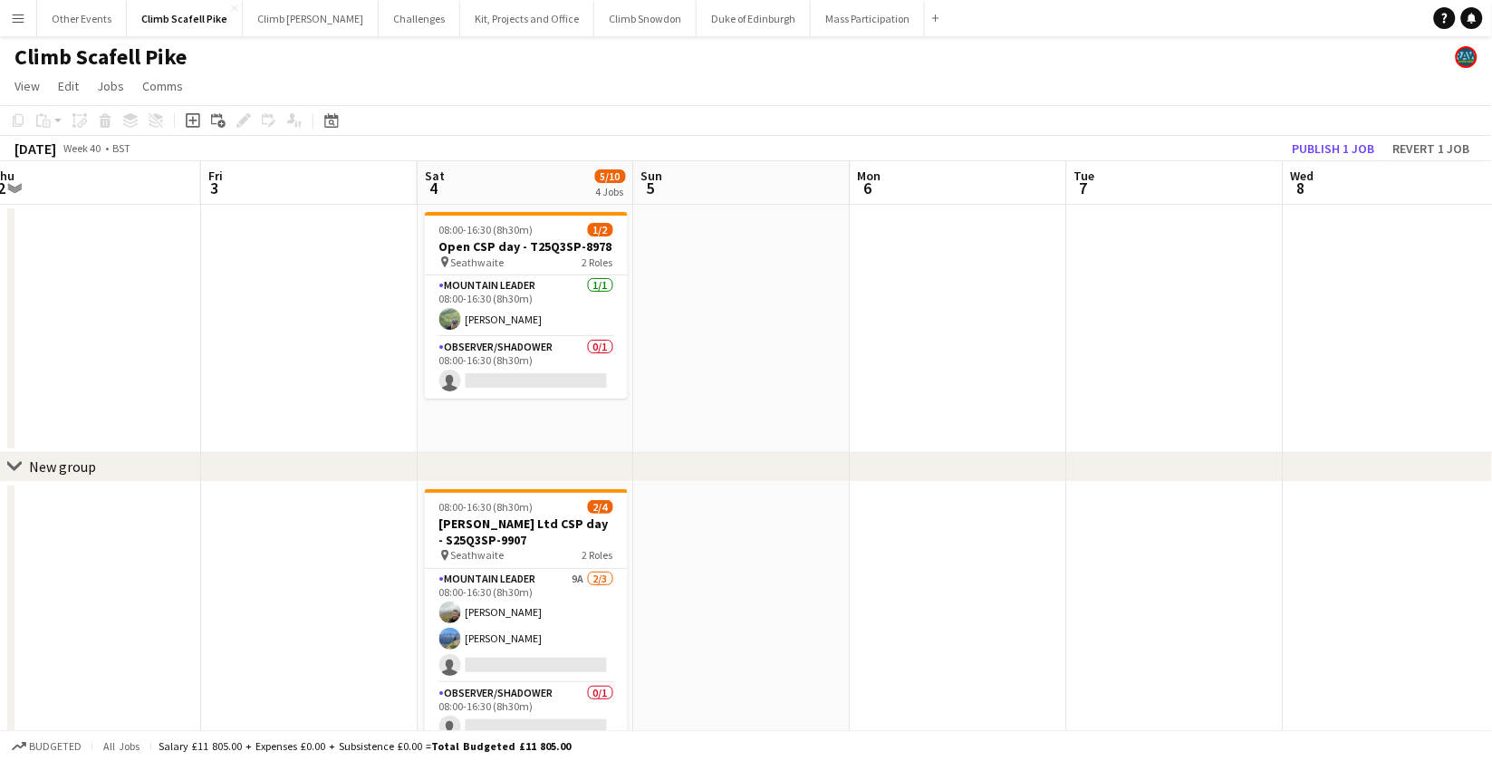
scroll to position [0, 429]
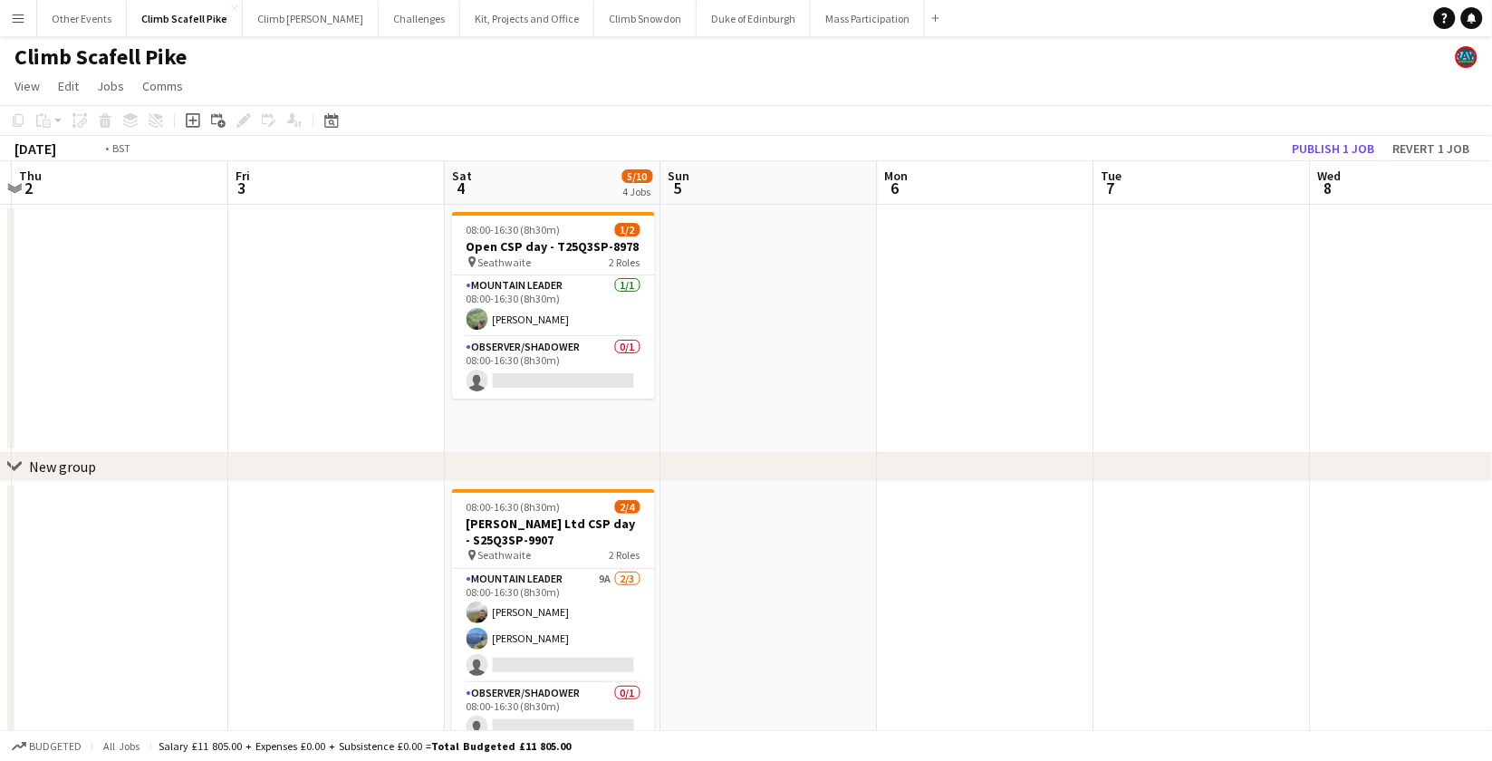
drag, startPoint x: 377, startPoint y: 414, endPoint x: 869, endPoint y: 391, distance: 492.5
click at [869, 391] on app-calendar-viewport "Tue 30 Wed 1 Thu 2 Fri 3 Sat 4 5/10 4 Jobs Sun 5 Mon 6 Tue 7 Wed 8 Thu 9 3/4 1 …" at bounding box center [746, 690] width 1492 height 1058
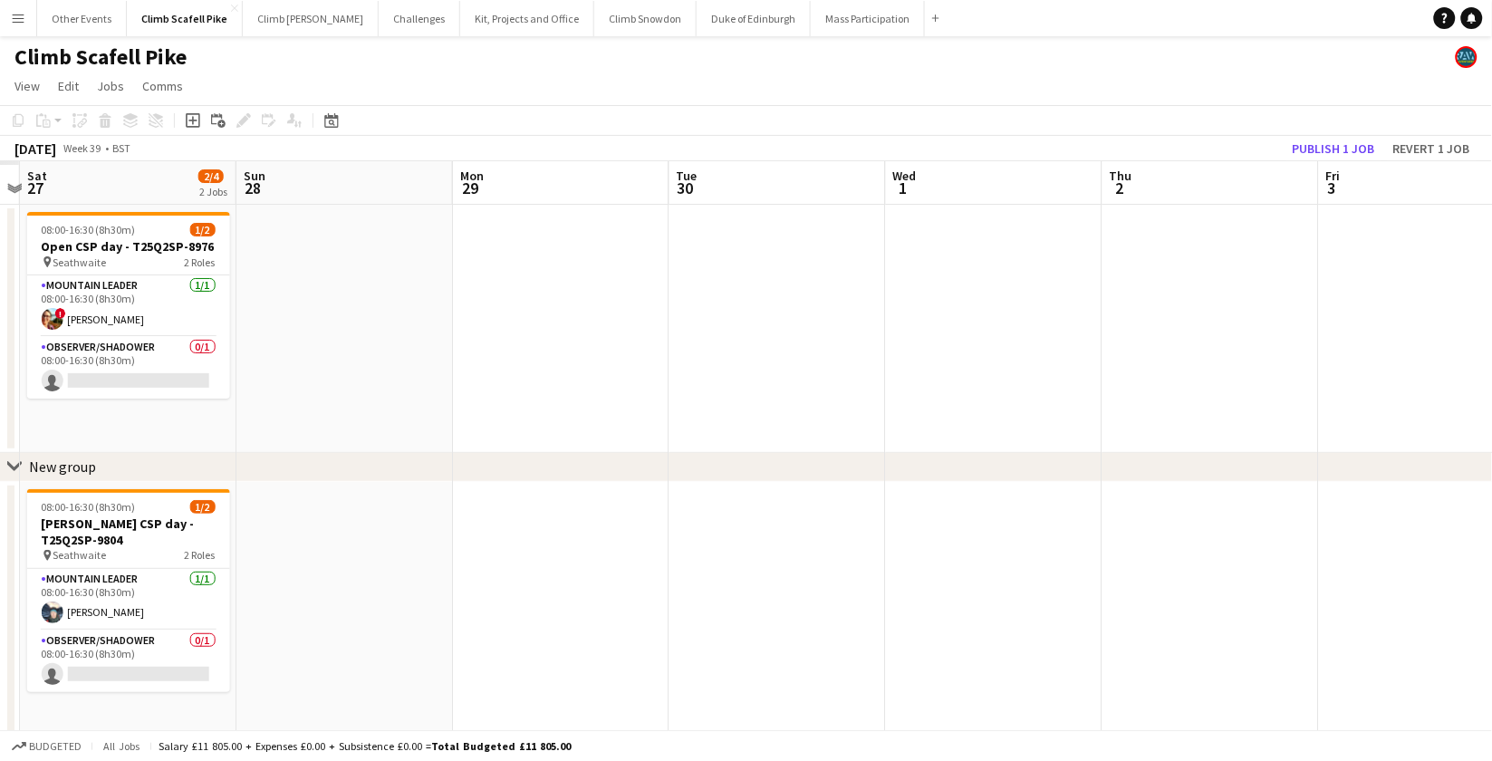
drag, startPoint x: 818, startPoint y: 341, endPoint x: 1308, endPoint y: 182, distance: 515.2
click at [1249, 250] on app-calendar-viewport "Thu 25 Fri 26 Sat 27 2/4 2 Jobs Sun 28 Mon 29 Tue 30 Wed 1 Thu 2 Fri 3 Sat 4 5/…" at bounding box center [746, 690] width 1492 height 1058
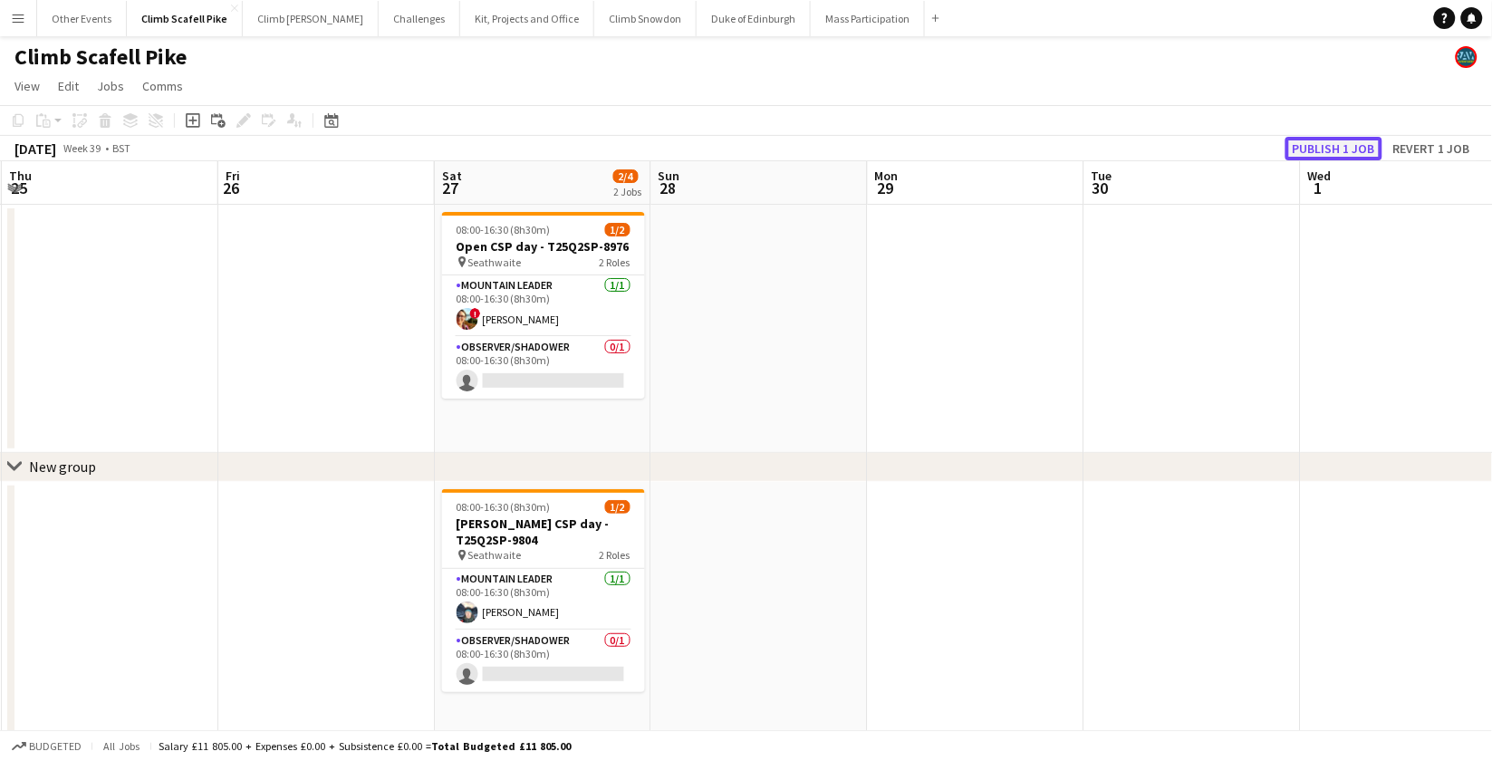
click at [1332, 143] on button "Publish 1 job" at bounding box center [1334, 149] width 97 height 24
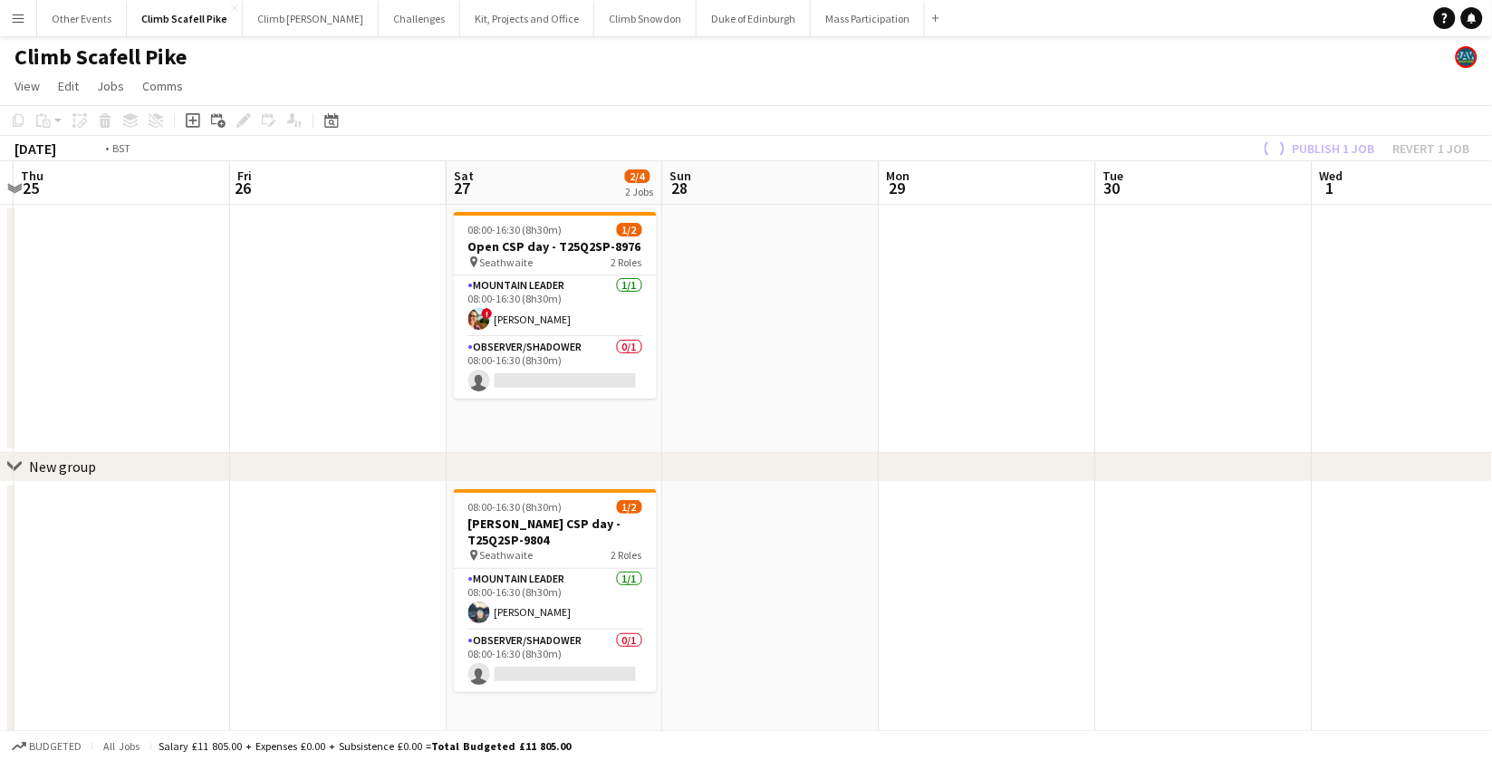
drag, startPoint x: 452, startPoint y: 436, endPoint x: 1236, endPoint y: 301, distance: 795.3
click at [1346, 312] on app-calendar-viewport "Tue 23 Wed 24 Thu 25 Fri 26 Sat 27 2/4 2 Jobs Sun 28 Mon 29 Tue 30 Wed 1 Thu 2 …" at bounding box center [746, 690] width 1492 height 1058
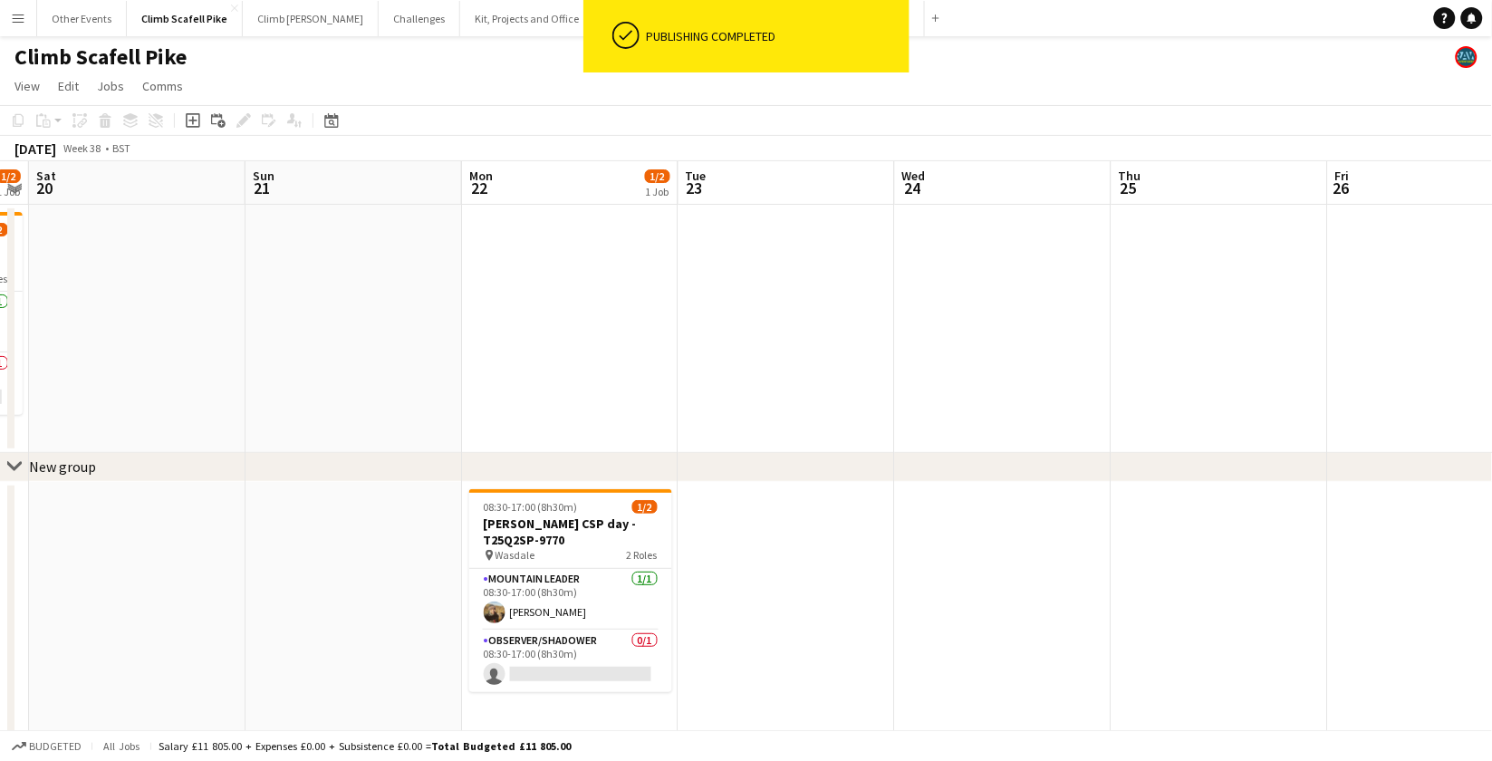
drag, startPoint x: 709, startPoint y: 349, endPoint x: 1107, endPoint y: 297, distance: 401.1
click at [994, 312] on app-calendar-viewport "Thu 18 Fri 19 1/2 1 Job Sat 20 Sun 21 Mon 22 1/2 1 Job Tue 23 Wed 24 Thu 25 Fri…" at bounding box center [746, 690] width 1492 height 1058
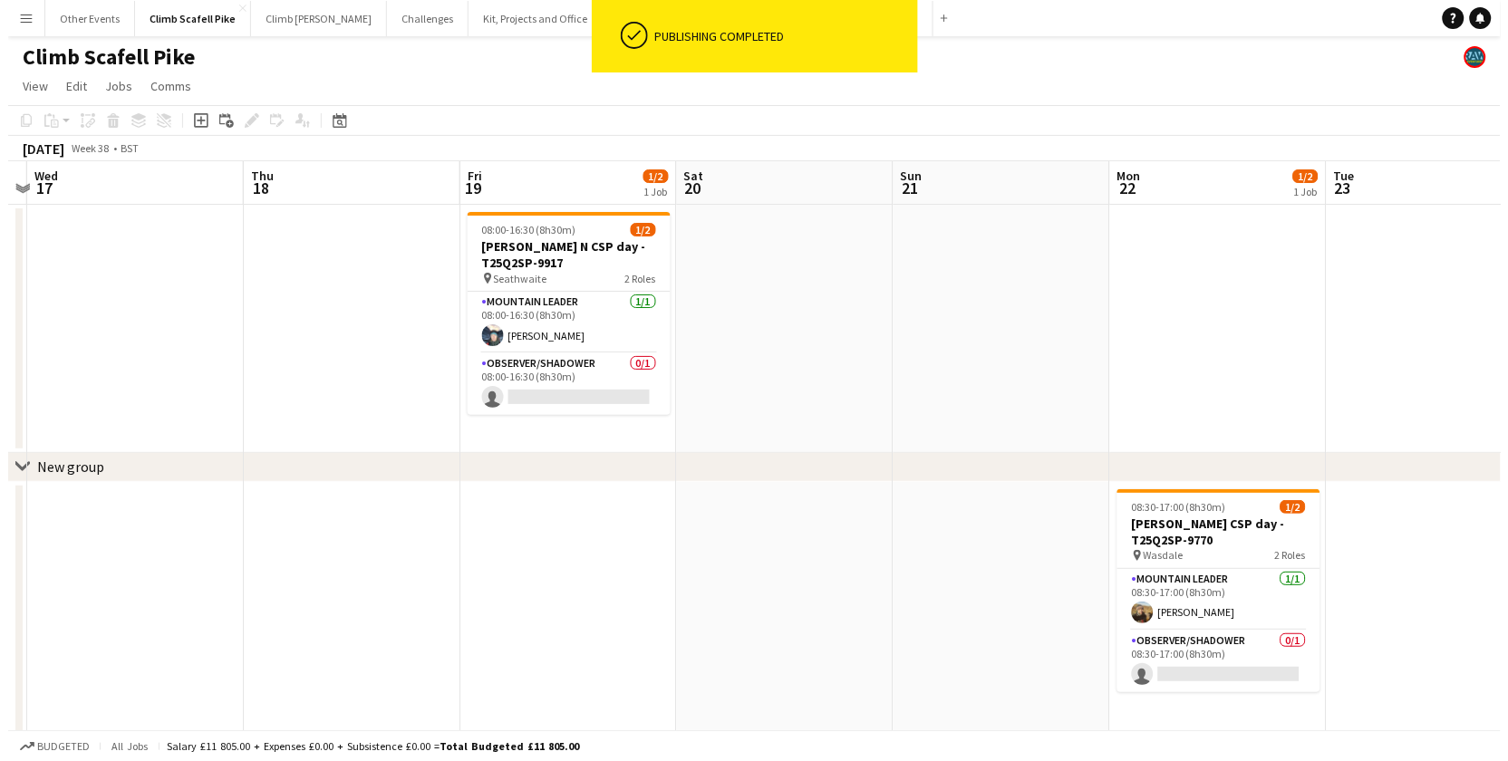
scroll to position [0, 545]
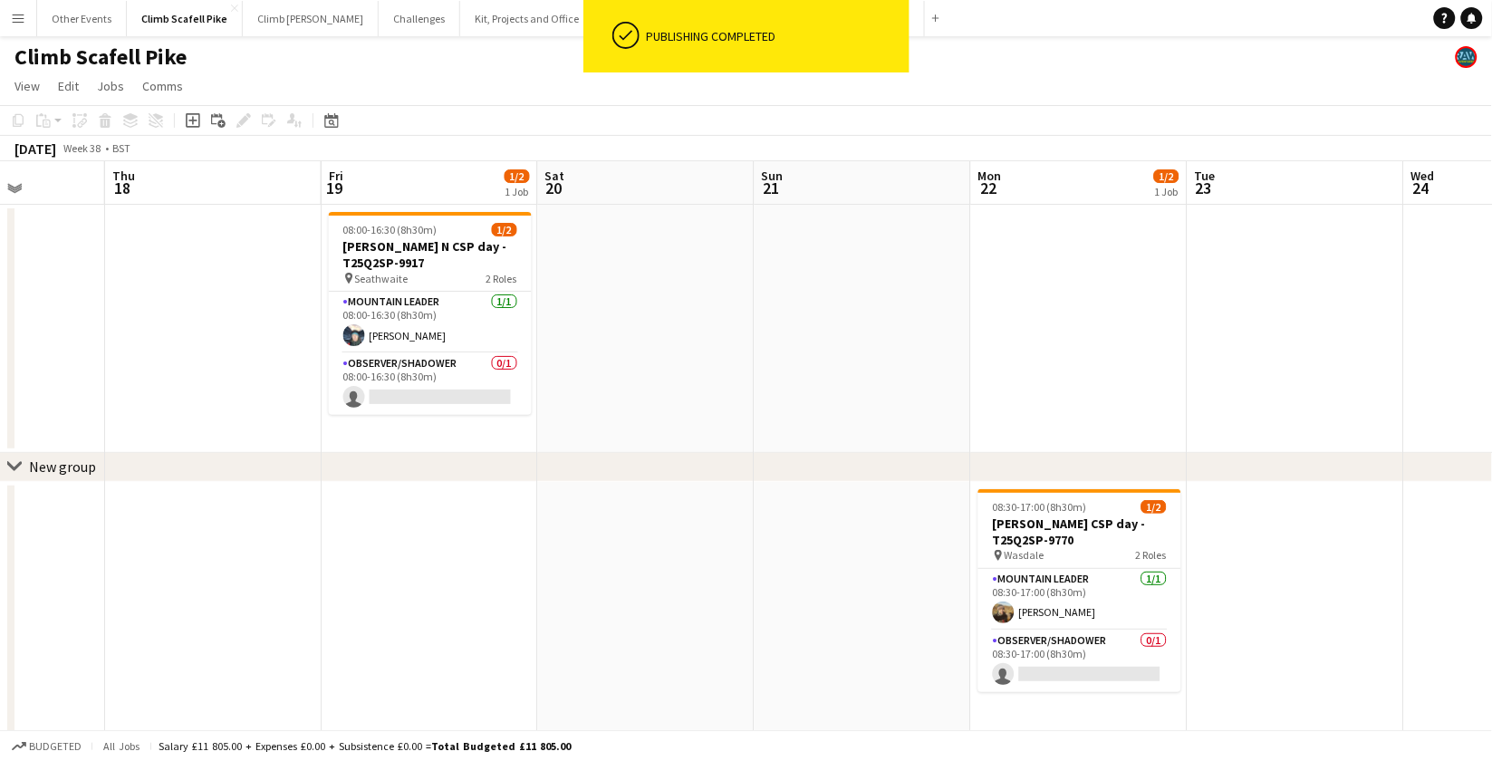
drag, startPoint x: 564, startPoint y: 371, endPoint x: 931, endPoint y: 361, distance: 367.1
click at [931, 361] on app-calendar-viewport "Mon 15 Tue 16 Wed 17 Thu 18 Fri 19 1/2 1 Job Sat 20 Sun 21 Mon 22 1/2 1 Job Tue…" at bounding box center [746, 690] width 1492 height 1058
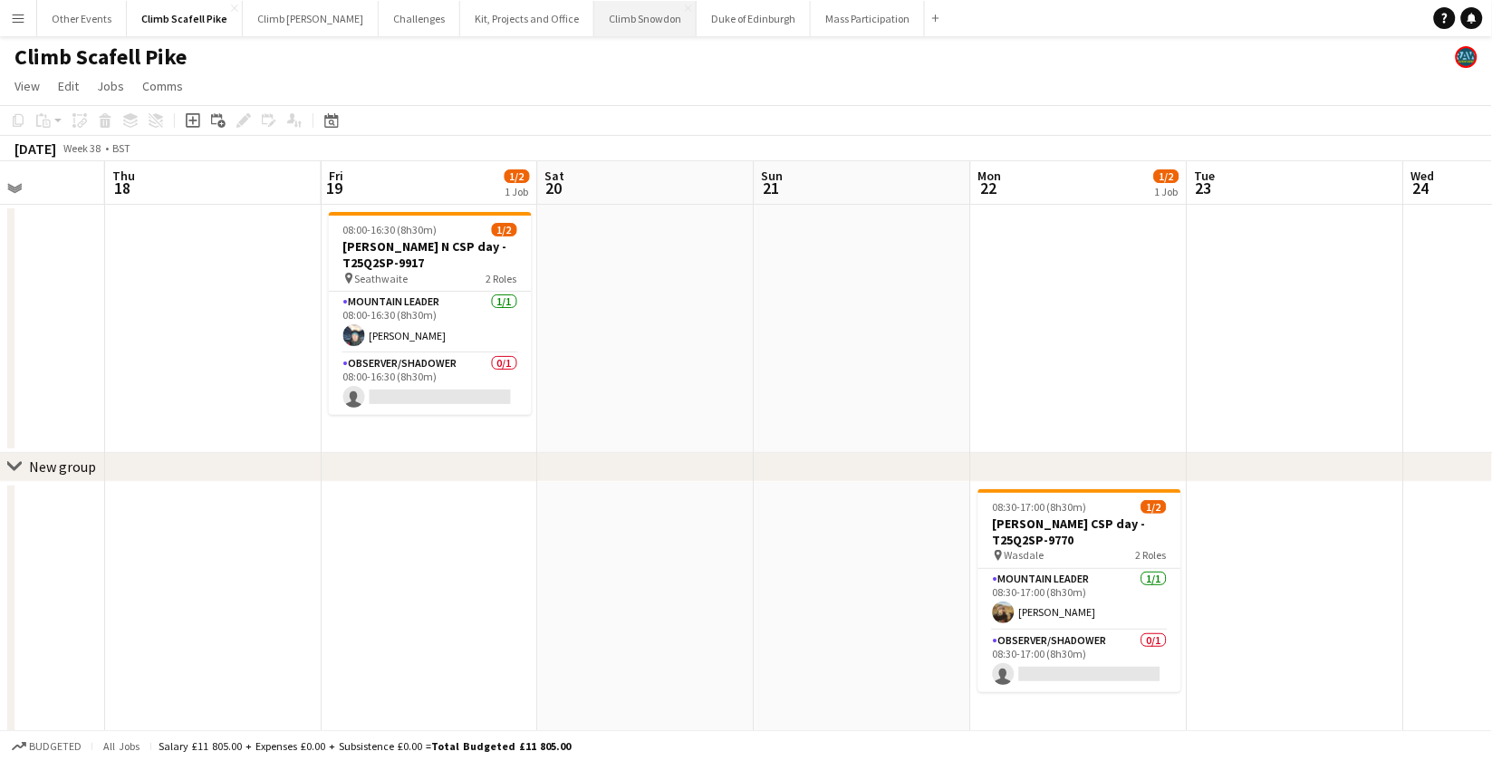
click at [594, 14] on button "Climb Snowdon Close" at bounding box center [645, 18] width 102 height 35
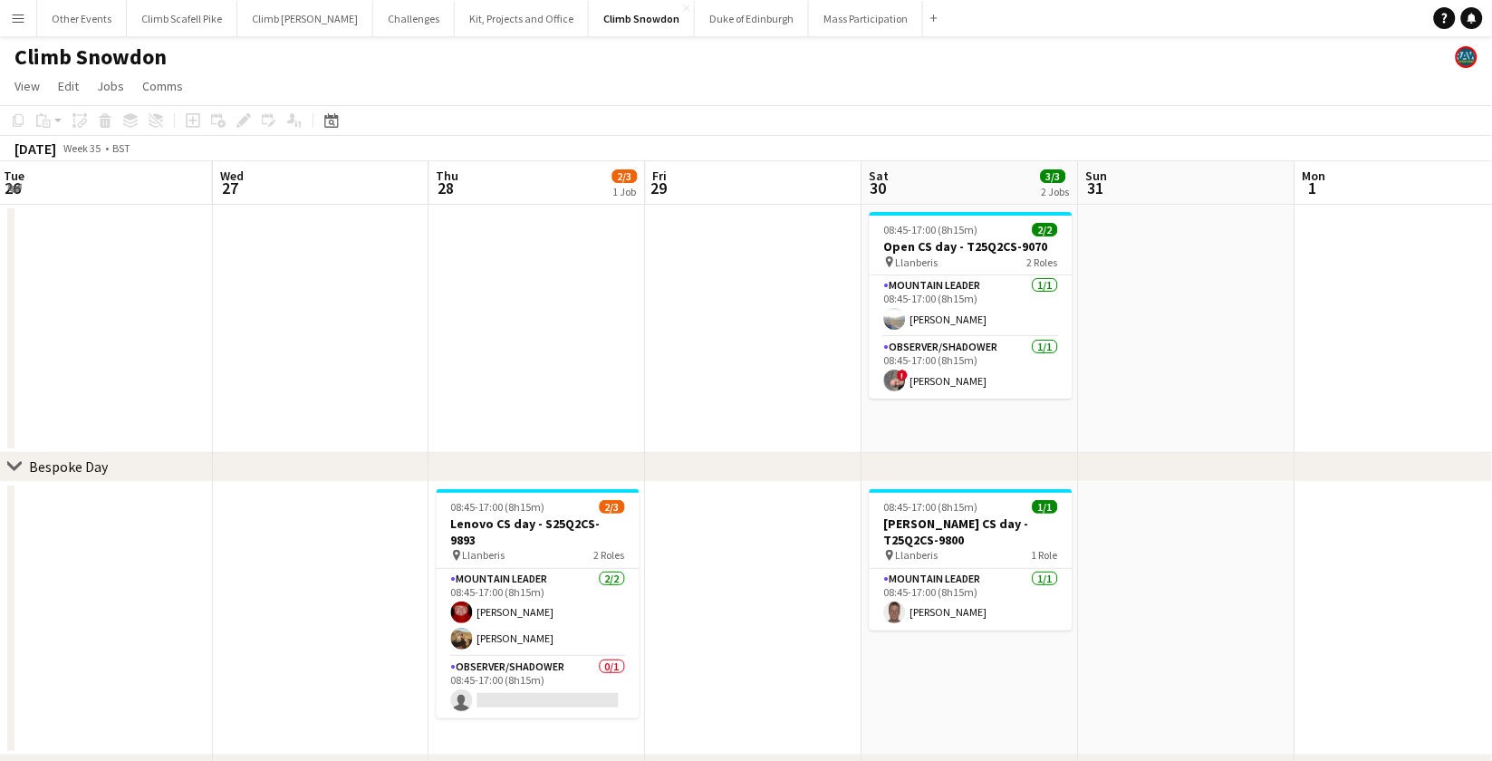
drag, startPoint x: 738, startPoint y: 373, endPoint x: 1044, endPoint y: 374, distance: 306.3
click at [525, 371] on app-calendar-viewport "Sat 23 2/3 2 Jobs Sun 24 1/2 1 Job Mon 25 Tue 26 Wed 27 Thu 28 2/3 1 Job Fri 29…" at bounding box center [746, 500] width 1492 height 678
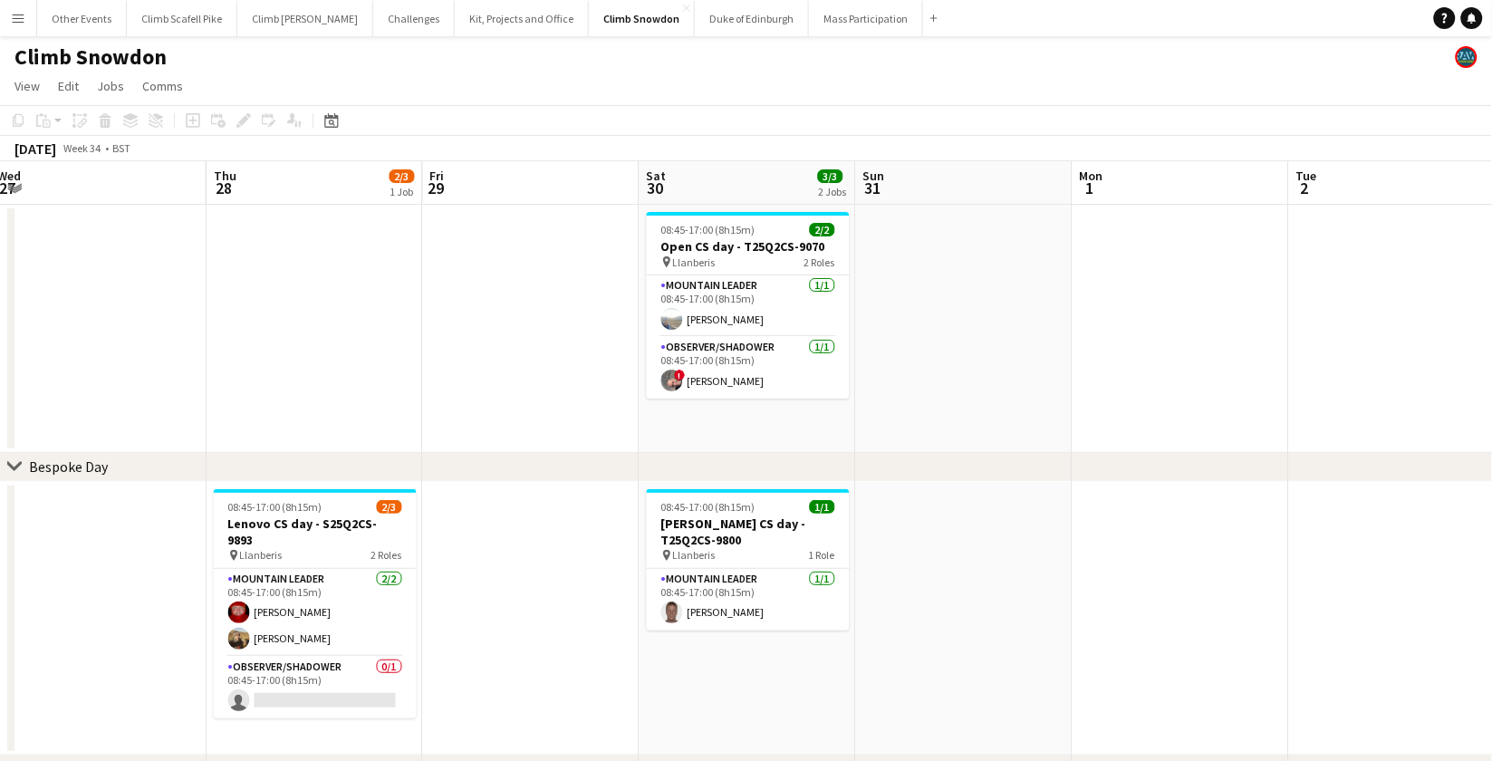
drag, startPoint x: 1027, startPoint y: 367, endPoint x: 471, endPoint y: 421, distance: 558.1
click at [395, 411] on app-calendar-viewport "Sun 24 1/2 1 Job Mon 25 Tue 26 Wed 27 Thu 28 2/3 1 Job Fri 29 Sat 30 3/3 2 Jobs…" at bounding box center [746, 500] width 1492 height 678
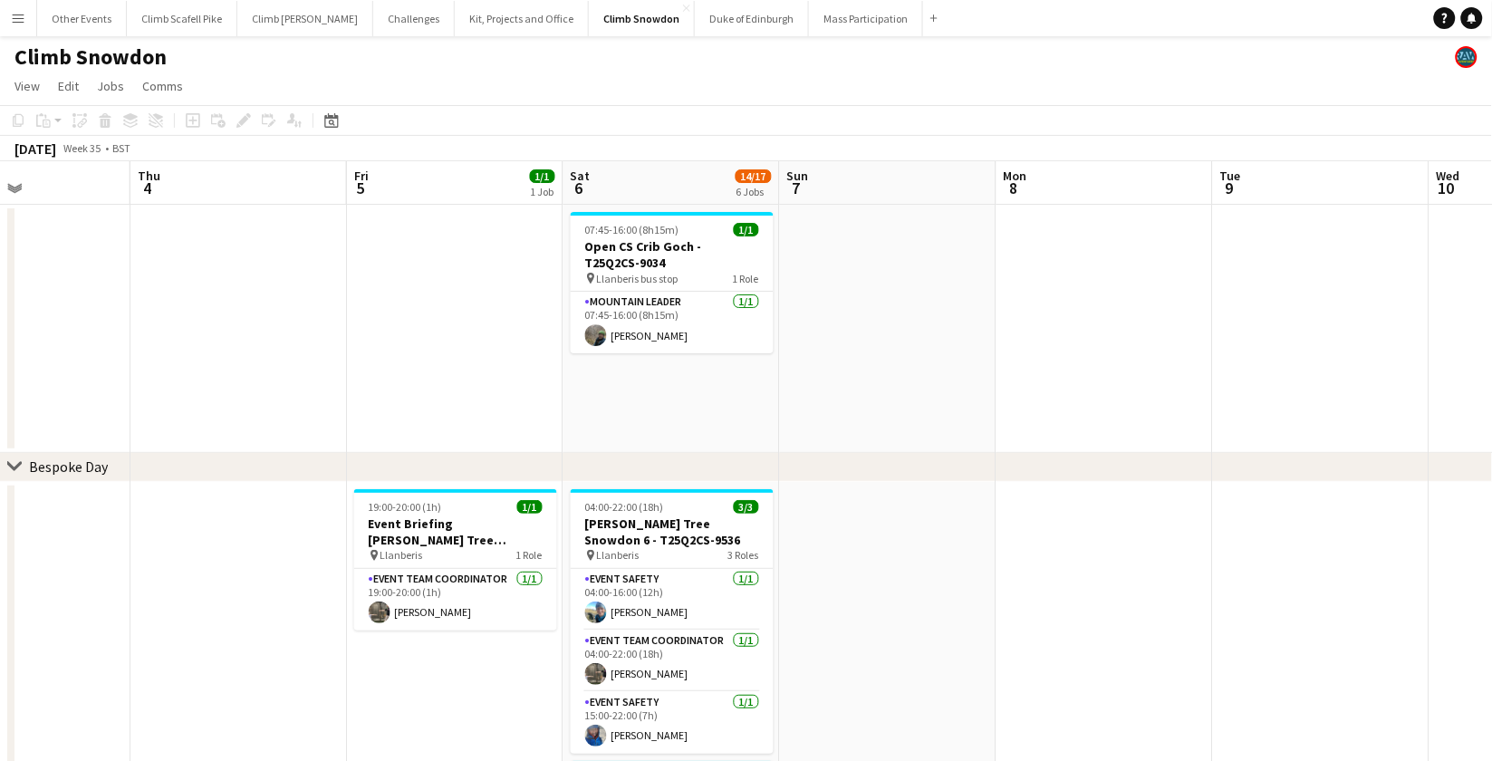
drag, startPoint x: 1158, startPoint y: 345, endPoint x: 574, endPoint y: 381, distance: 585.5
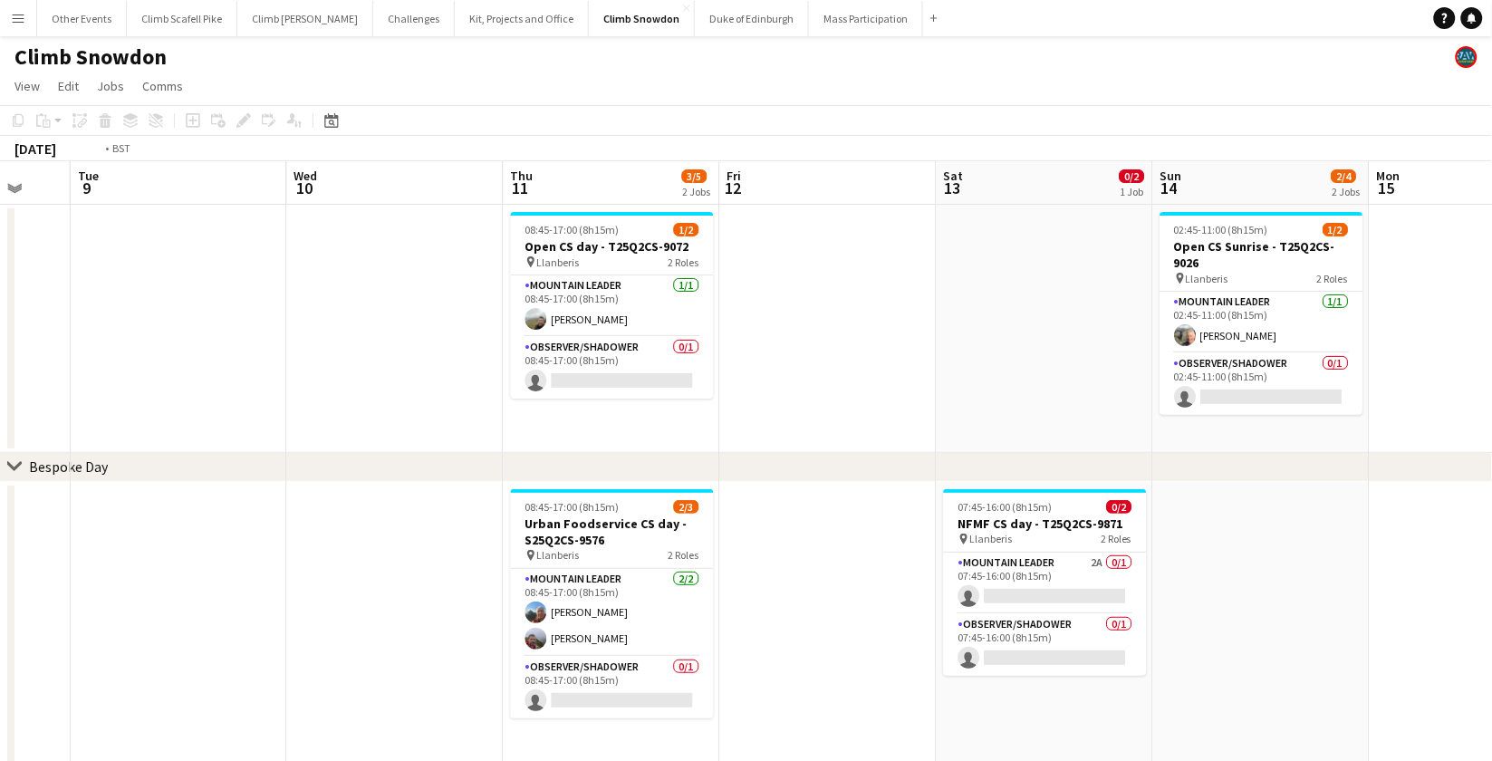
drag, startPoint x: 1131, startPoint y: 356, endPoint x: 580, endPoint y: 424, distance: 555.1
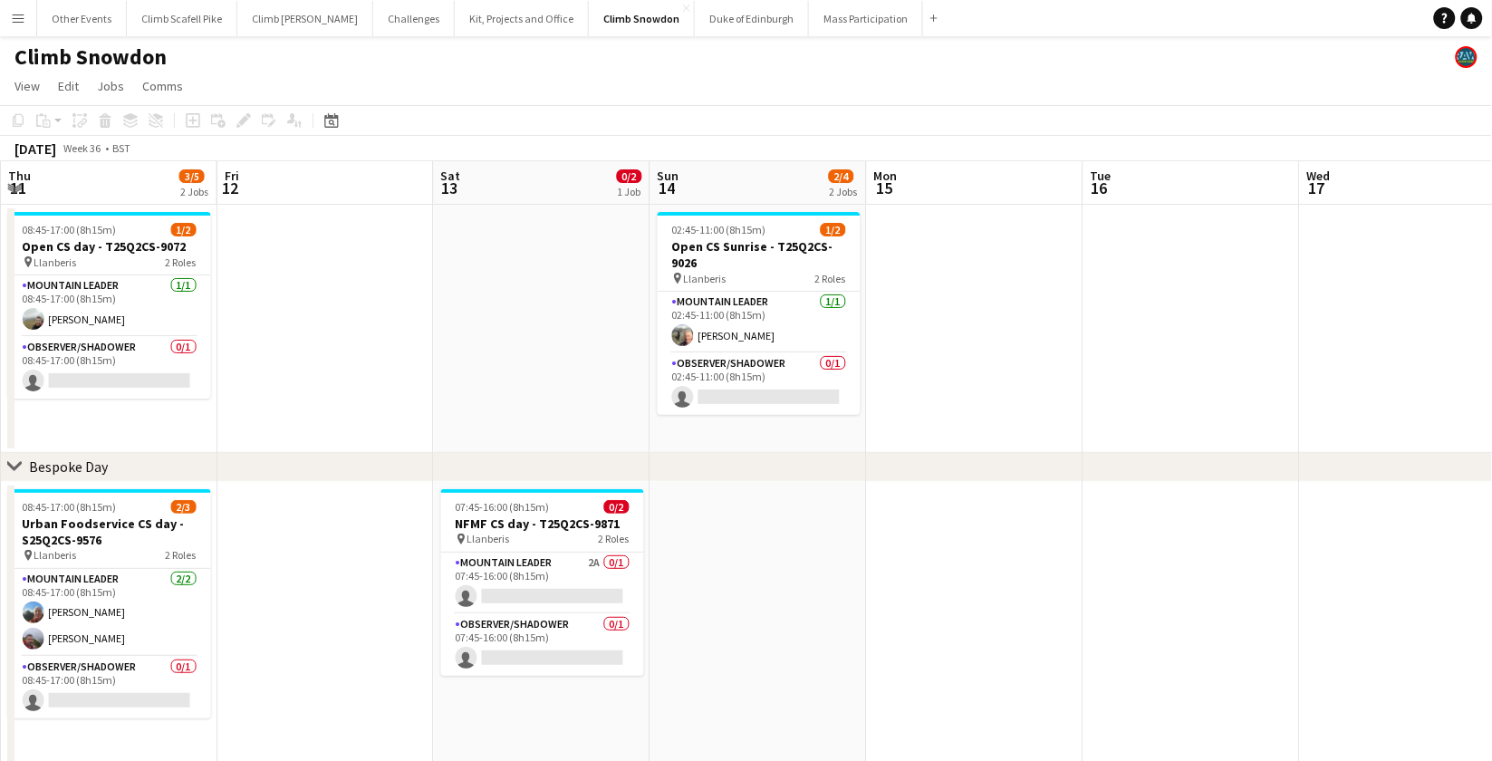
drag, startPoint x: 1095, startPoint y: 391, endPoint x: 641, endPoint y: 435, distance: 455.2
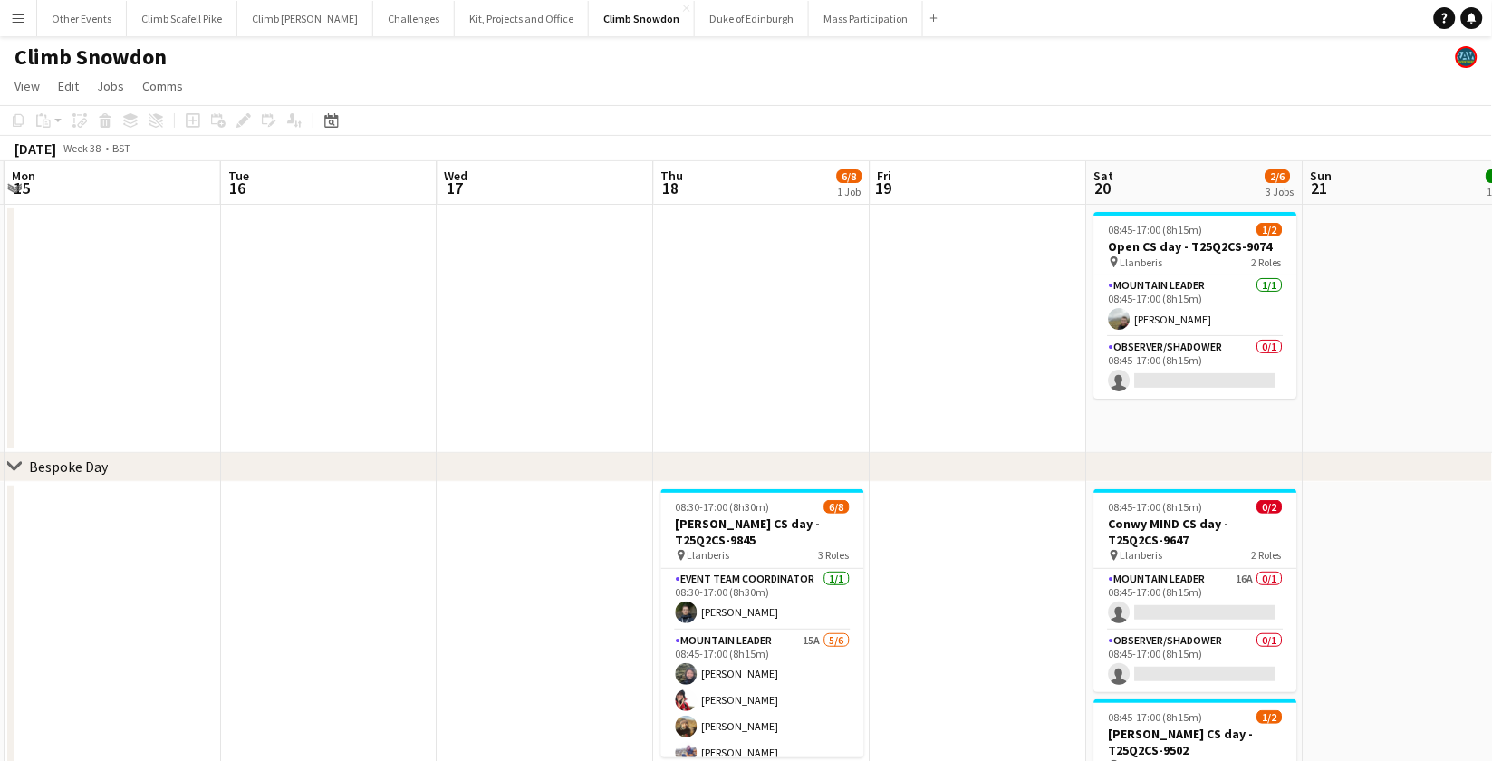
drag, startPoint x: 1242, startPoint y: 360, endPoint x: 540, endPoint y: 407, distance: 703.8
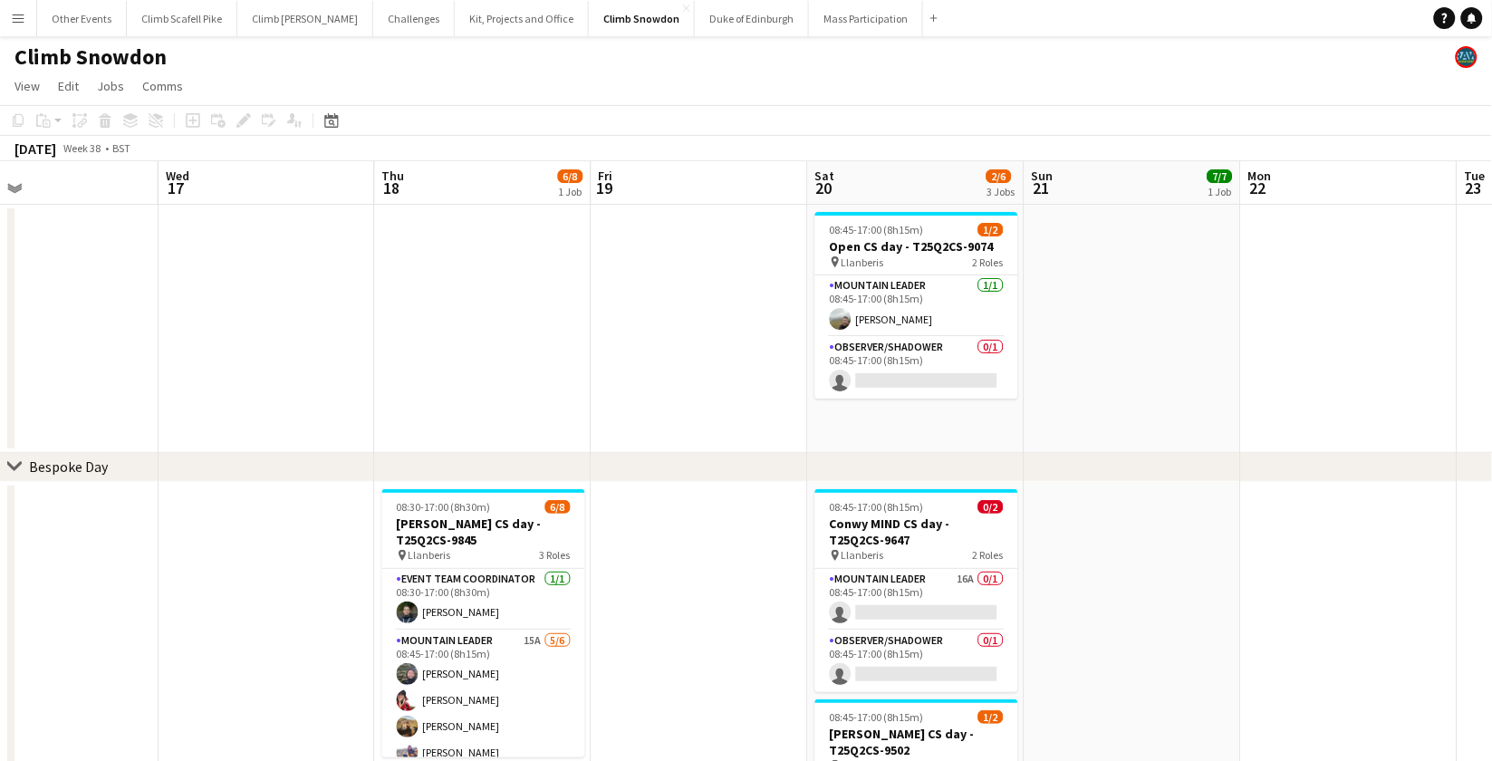
scroll to position [0, 555]
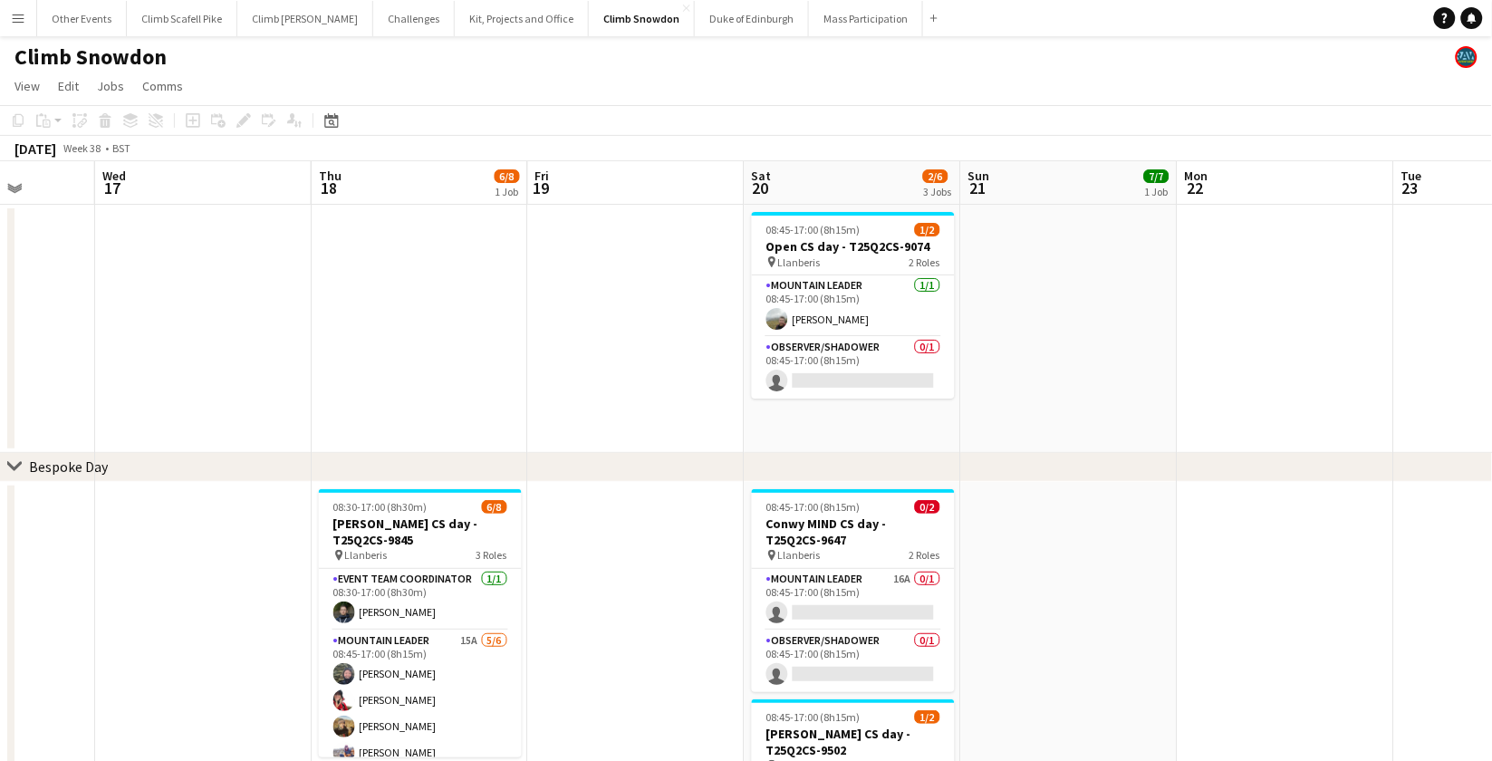
drag, startPoint x: 1212, startPoint y: 350, endPoint x: 1096, endPoint y: 350, distance: 116.0
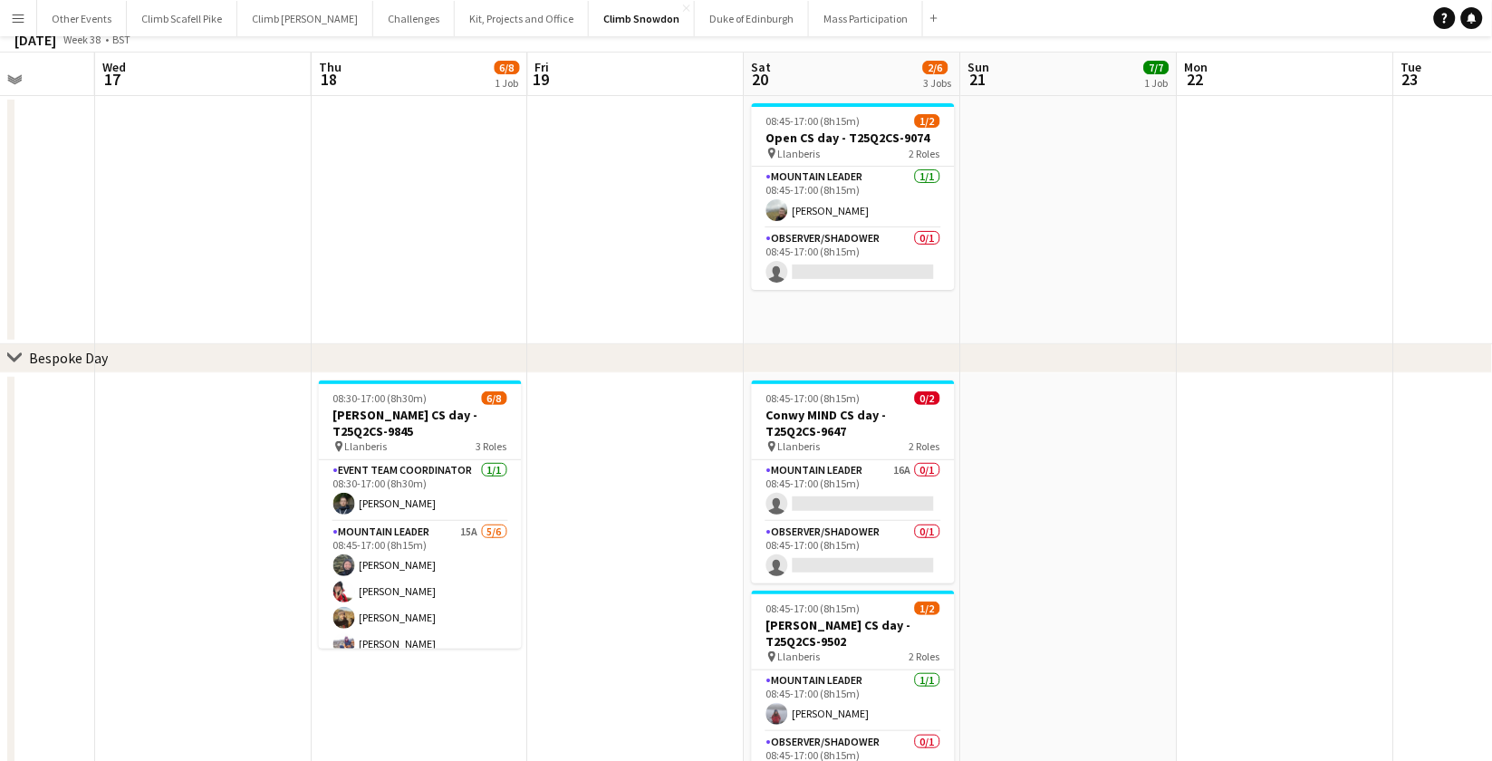
scroll to position [182, 0]
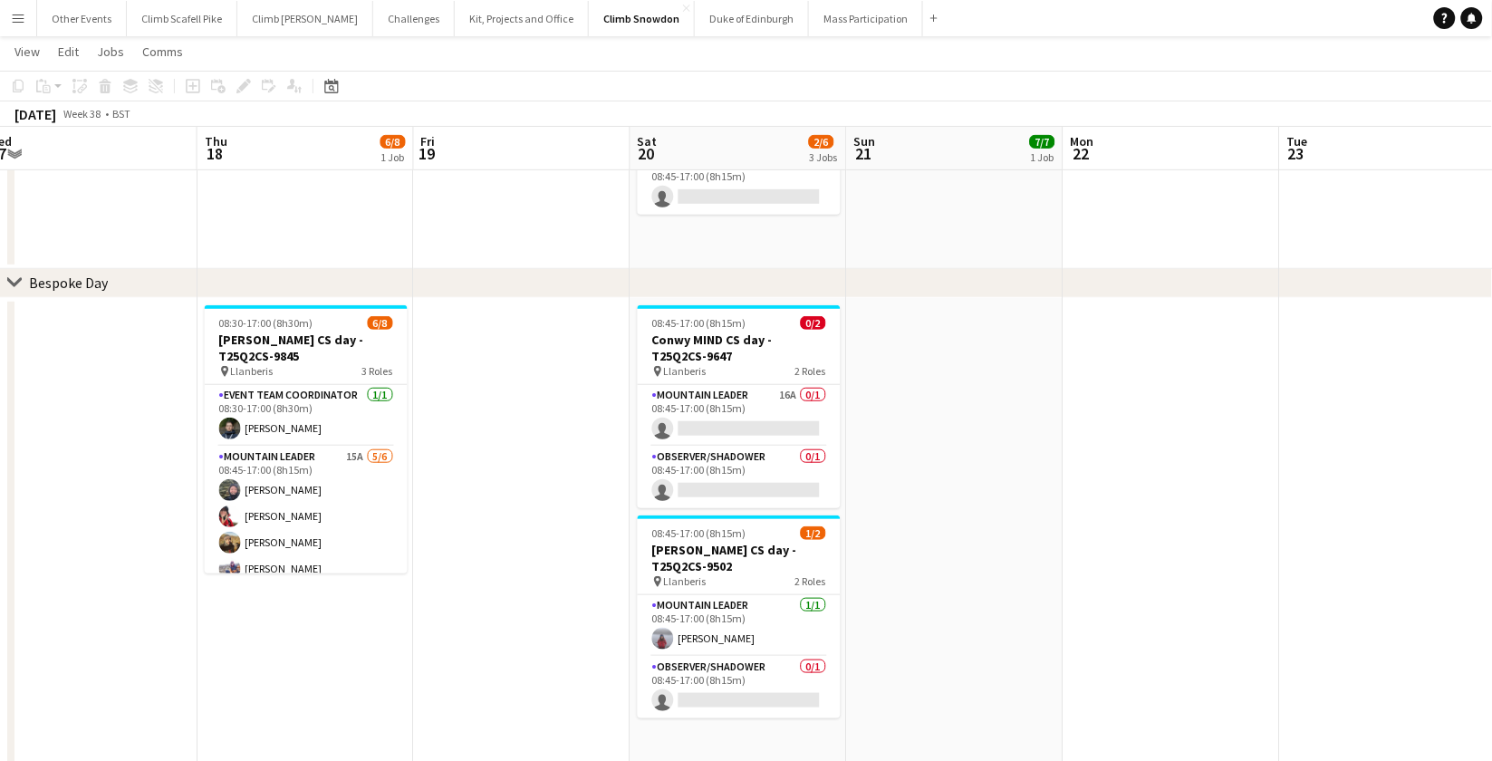
drag, startPoint x: 1110, startPoint y: 468, endPoint x: 1007, endPoint y: 463, distance: 103.4
click at [1008, 464] on app-calendar-viewport "Sun 14 2/4 2 Jobs Mon 15 Tue 16 Wed 17 Thu 18 6/8 1 Job Fri 19 Sat 20 2/6 3 Job…" at bounding box center [746, 718] width 1492 height 1659
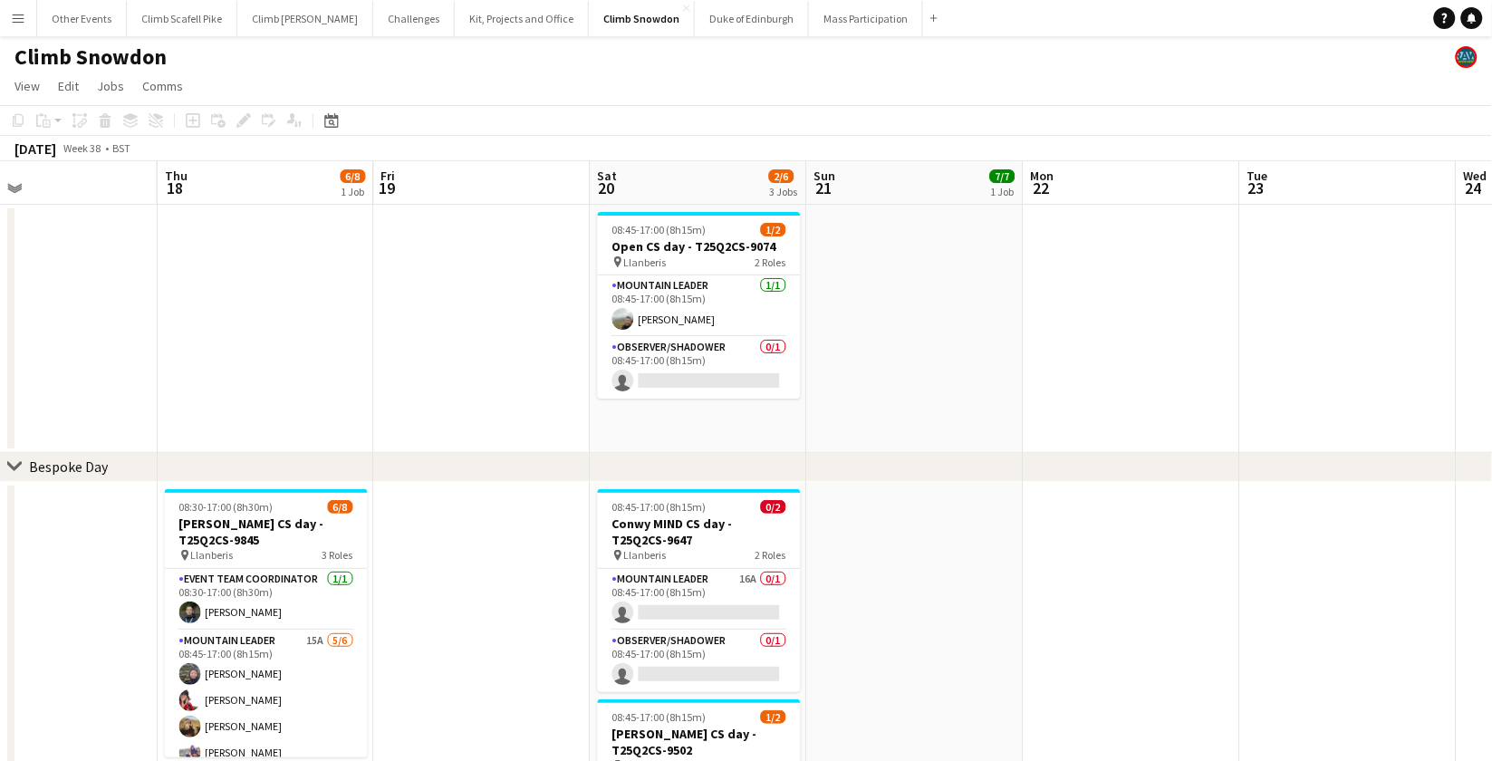
scroll to position [0, 527]
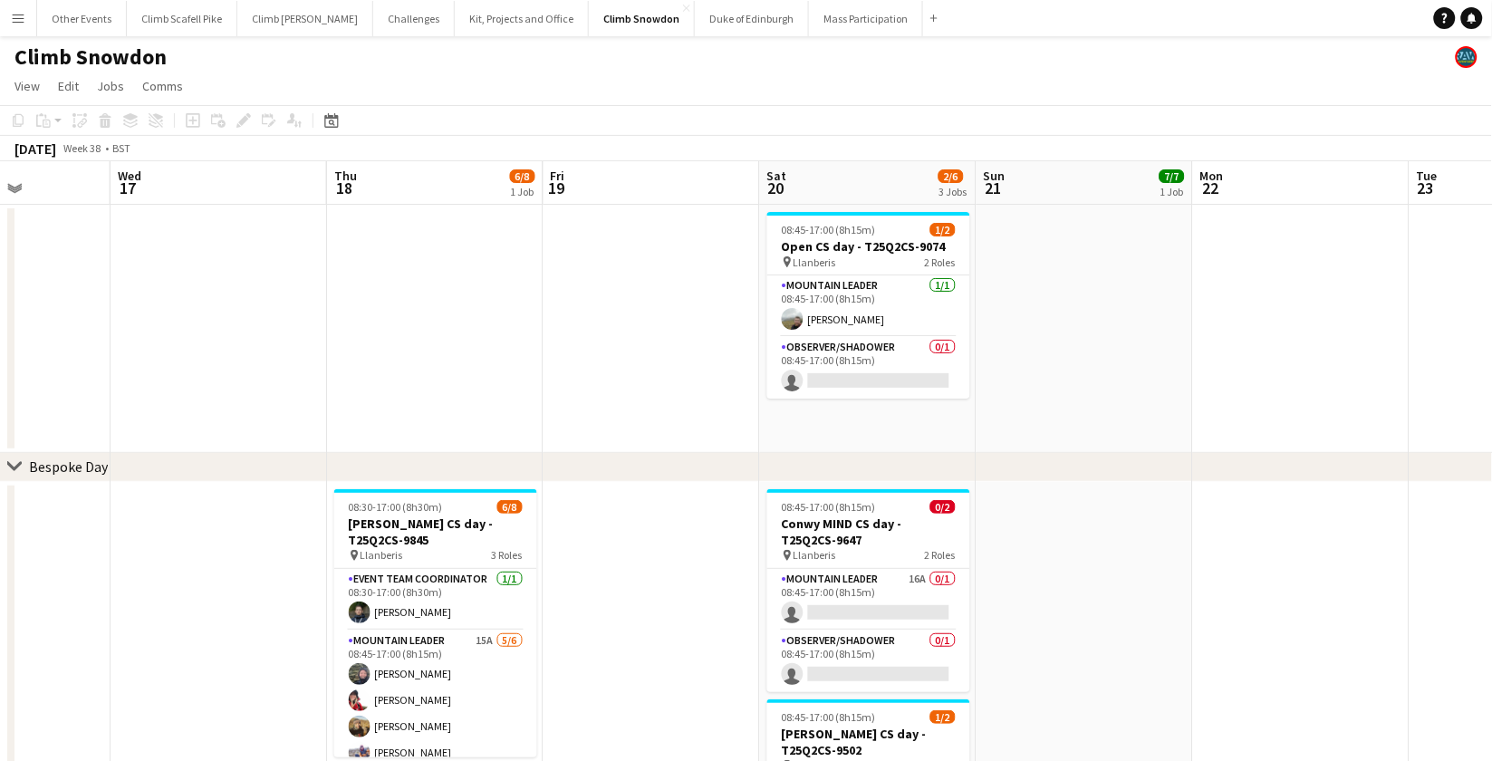
drag, startPoint x: 1034, startPoint y: 371, endPoint x: 966, endPoint y: 372, distance: 68.0
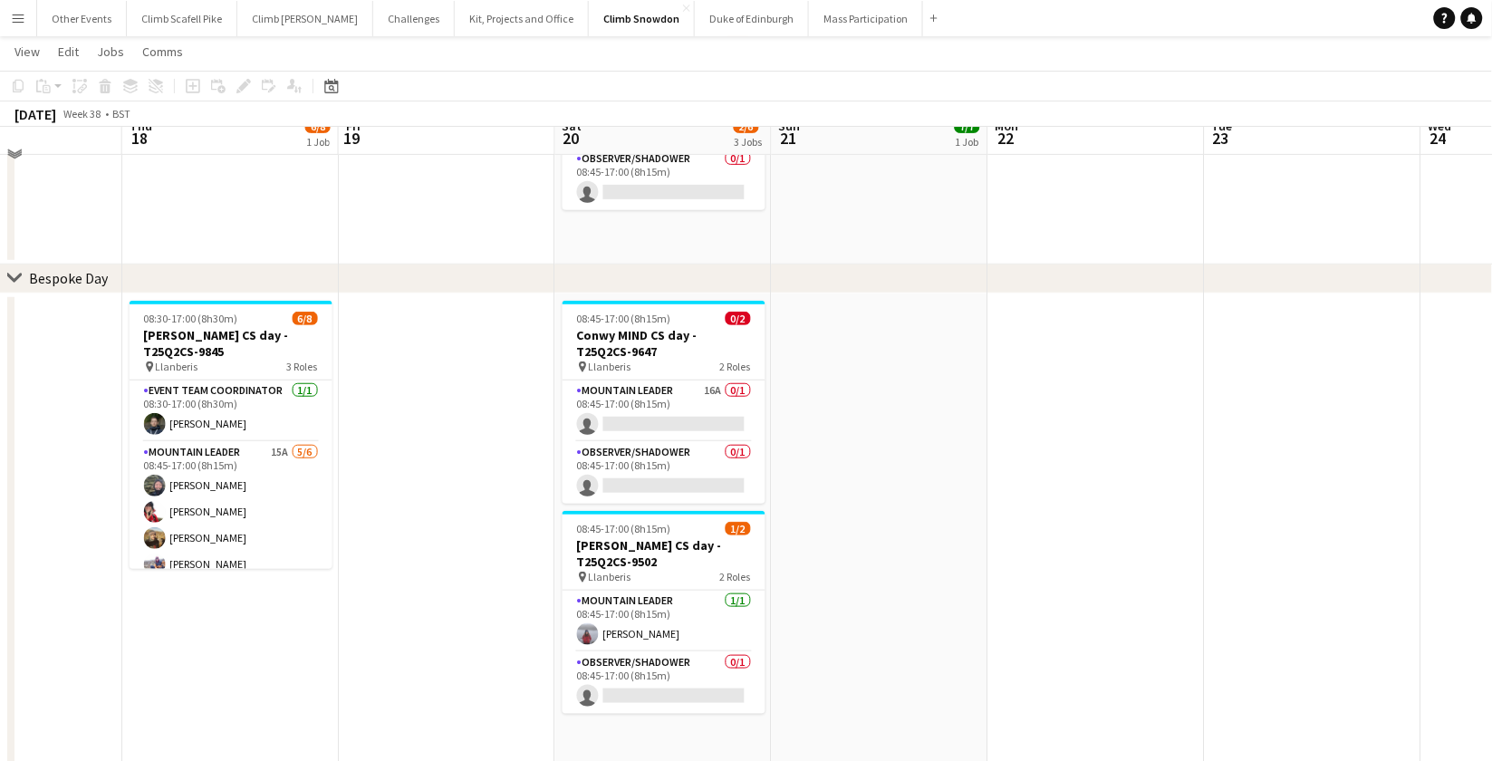
scroll to position [166, 0]
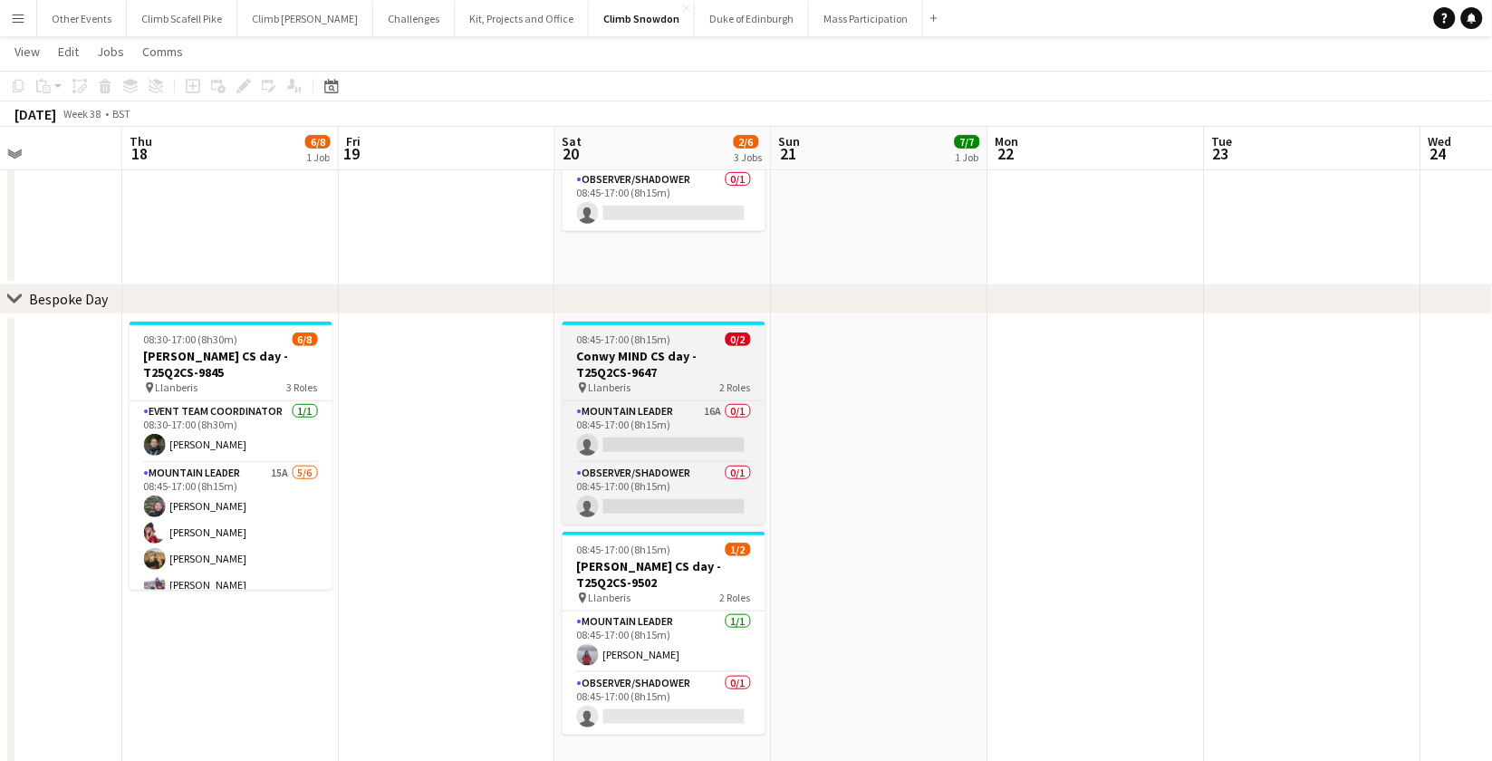
click at [667, 341] on span "08:45-17:00 (8h15m)" at bounding box center [624, 340] width 94 height 14
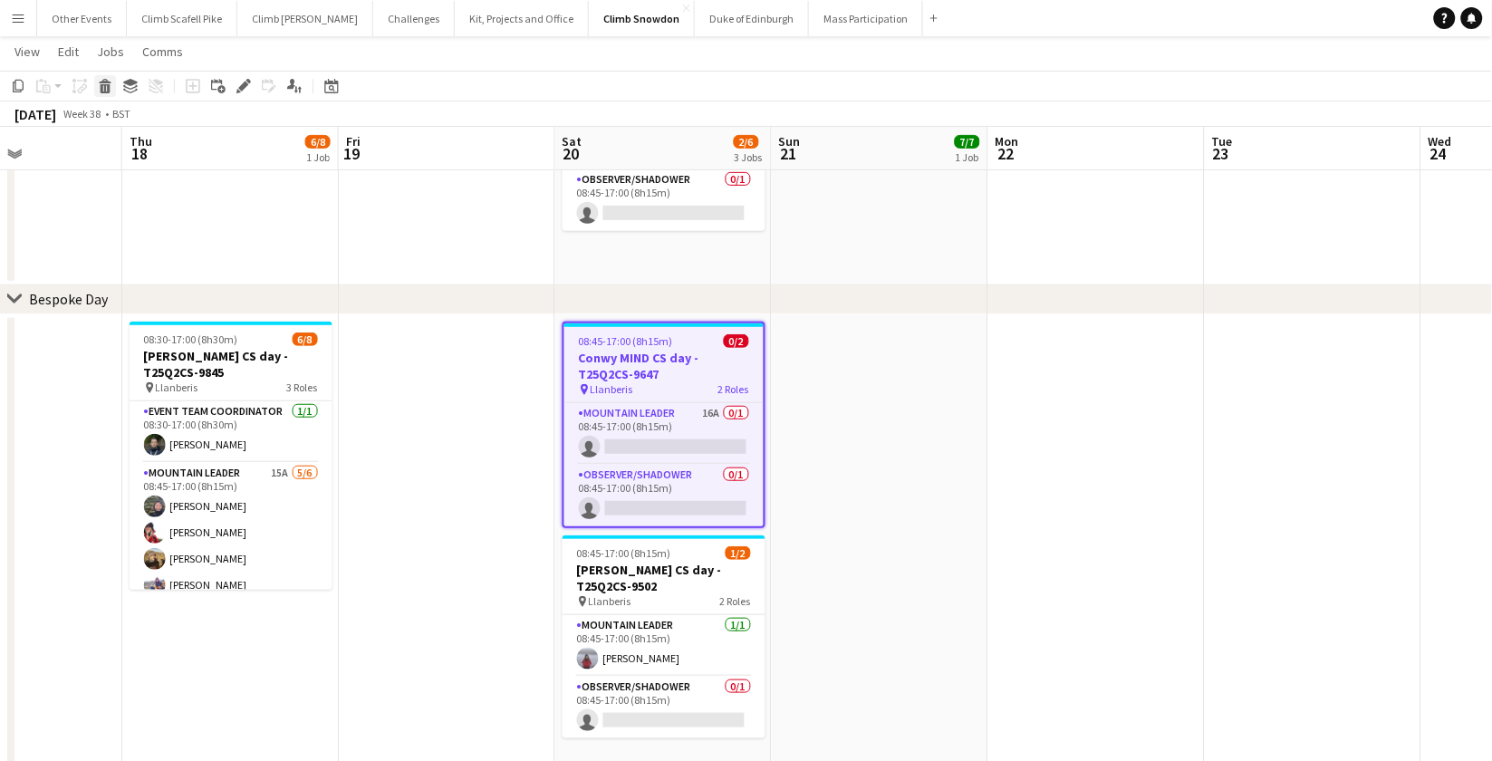
click at [107, 91] on icon at bounding box center [106, 88] width 10 height 9
